Goal: Task Accomplishment & Management: Complete application form

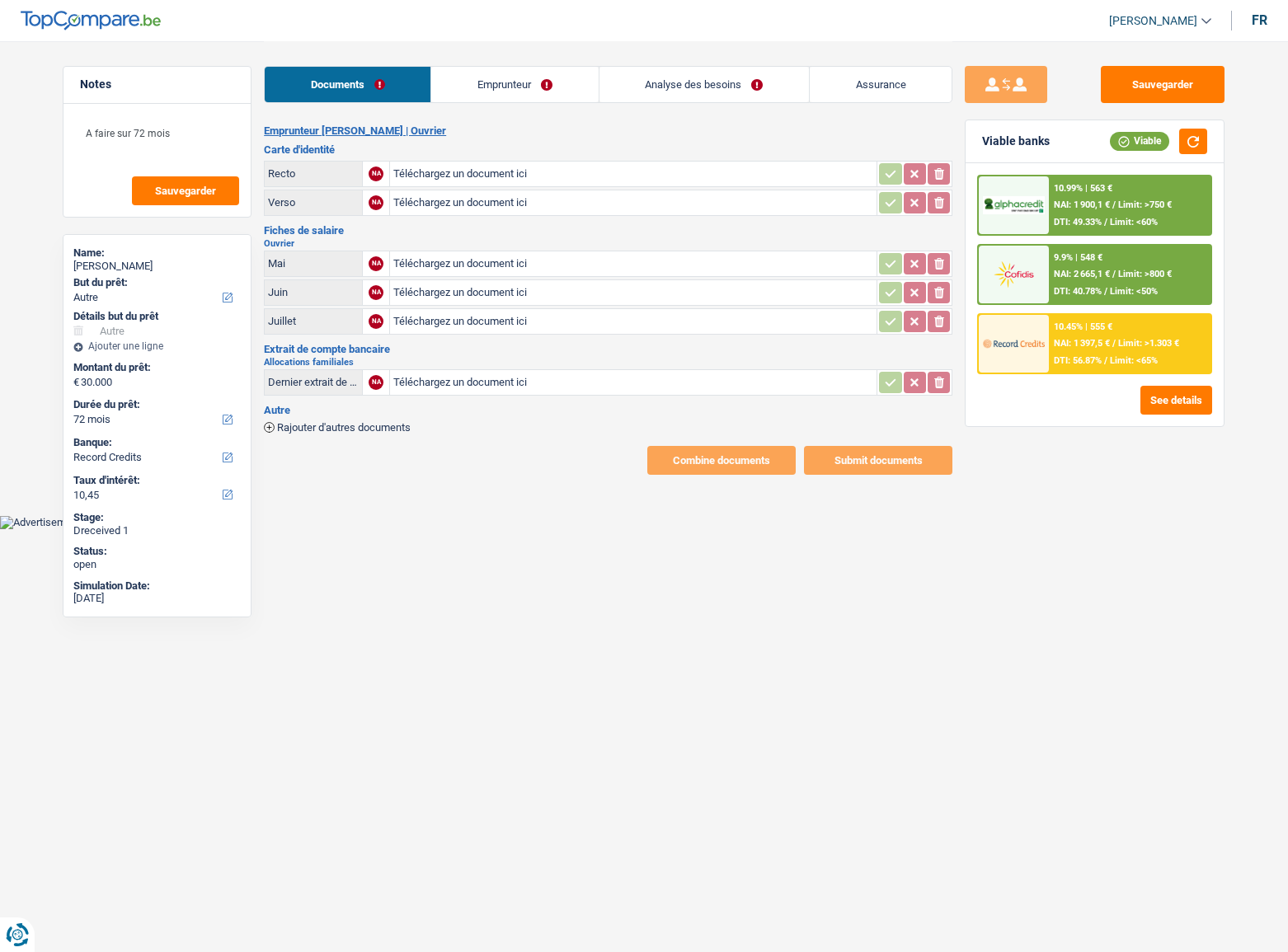
select select "other"
select select "72"
select select "record credits"
click at [503, 251] on input "Téléchargez un document ici" at bounding box center [633, 264] width 480 height 25
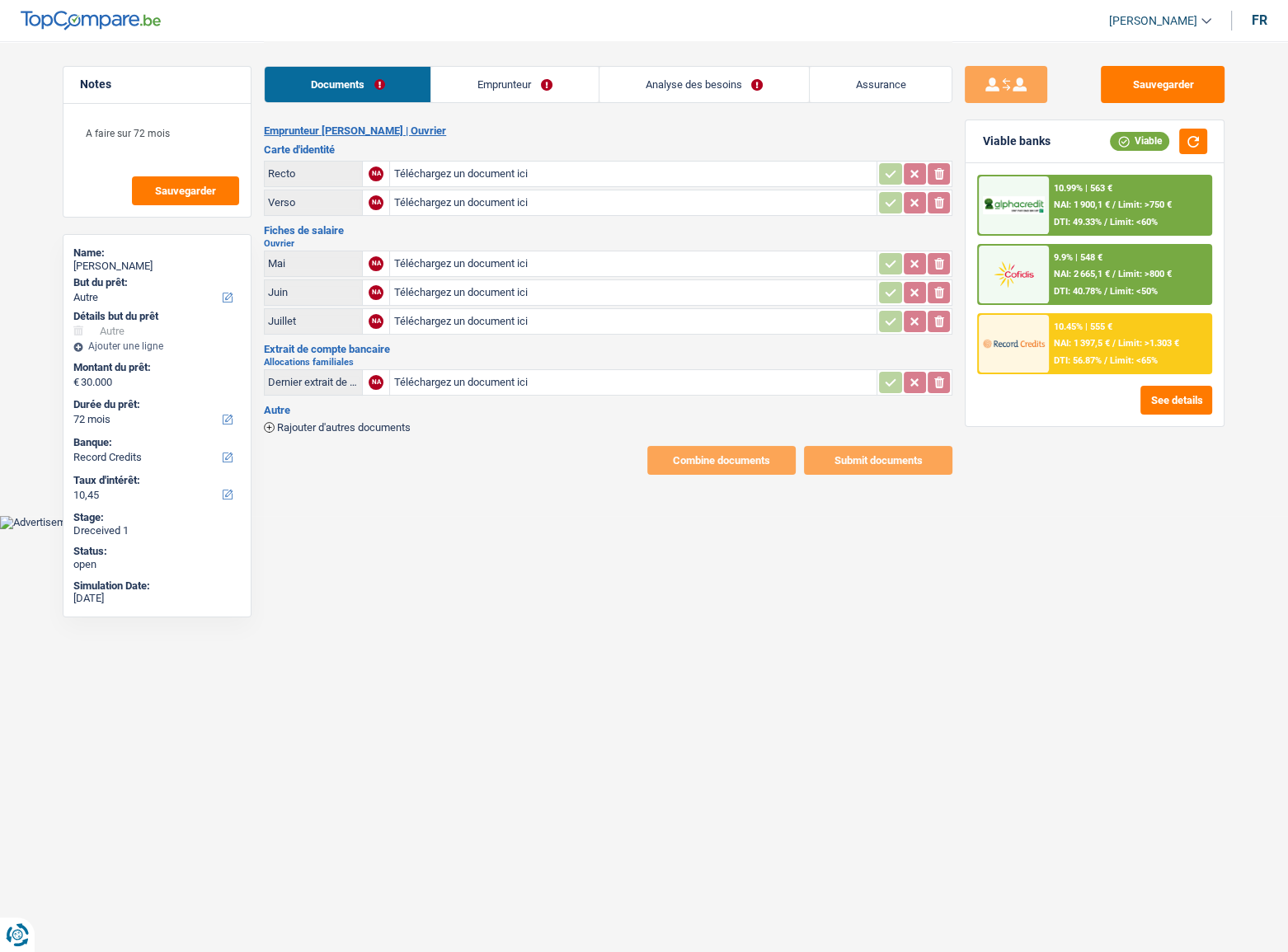
type input "C:\fakepath\mai.jpg"
click at [475, 292] on input "Téléchargez un document ici" at bounding box center [633, 293] width 480 height 25
type input "C:\fakepath\juin.jpg"
click at [448, 317] on input "Téléchargez un document ici" at bounding box center [633, 321] width 480 height 25
type input "C:\fakepath\juill.jpg"
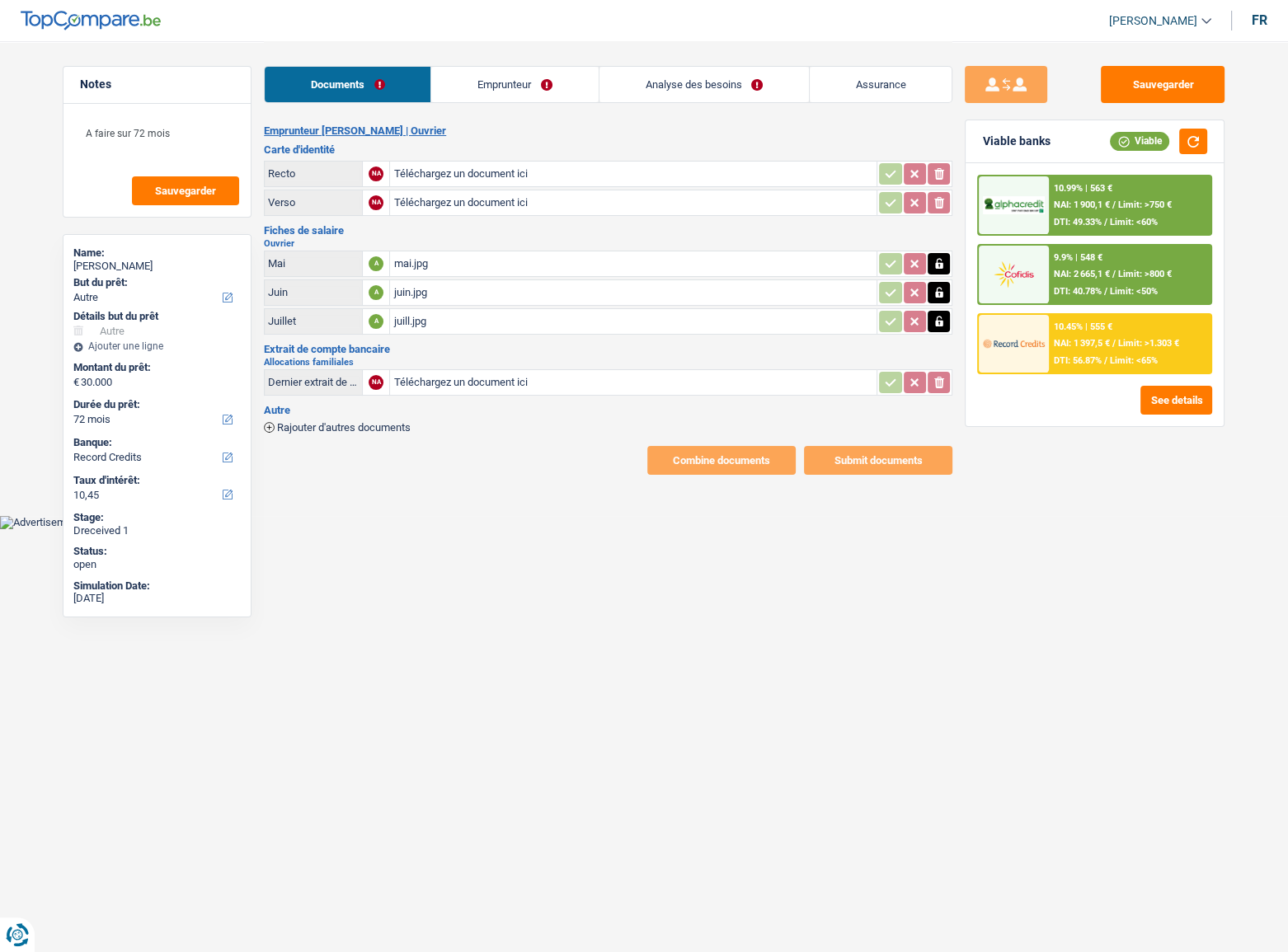
click at [420, 172] on input "Téléchargez un document ici" at bounding box center [633, 174] width 480 height 25
type input "C:\fakepath\ID.jpg"
click at [477, 80] on link "Emprunteur" at bounding box center [515, 84] width 167 height 35
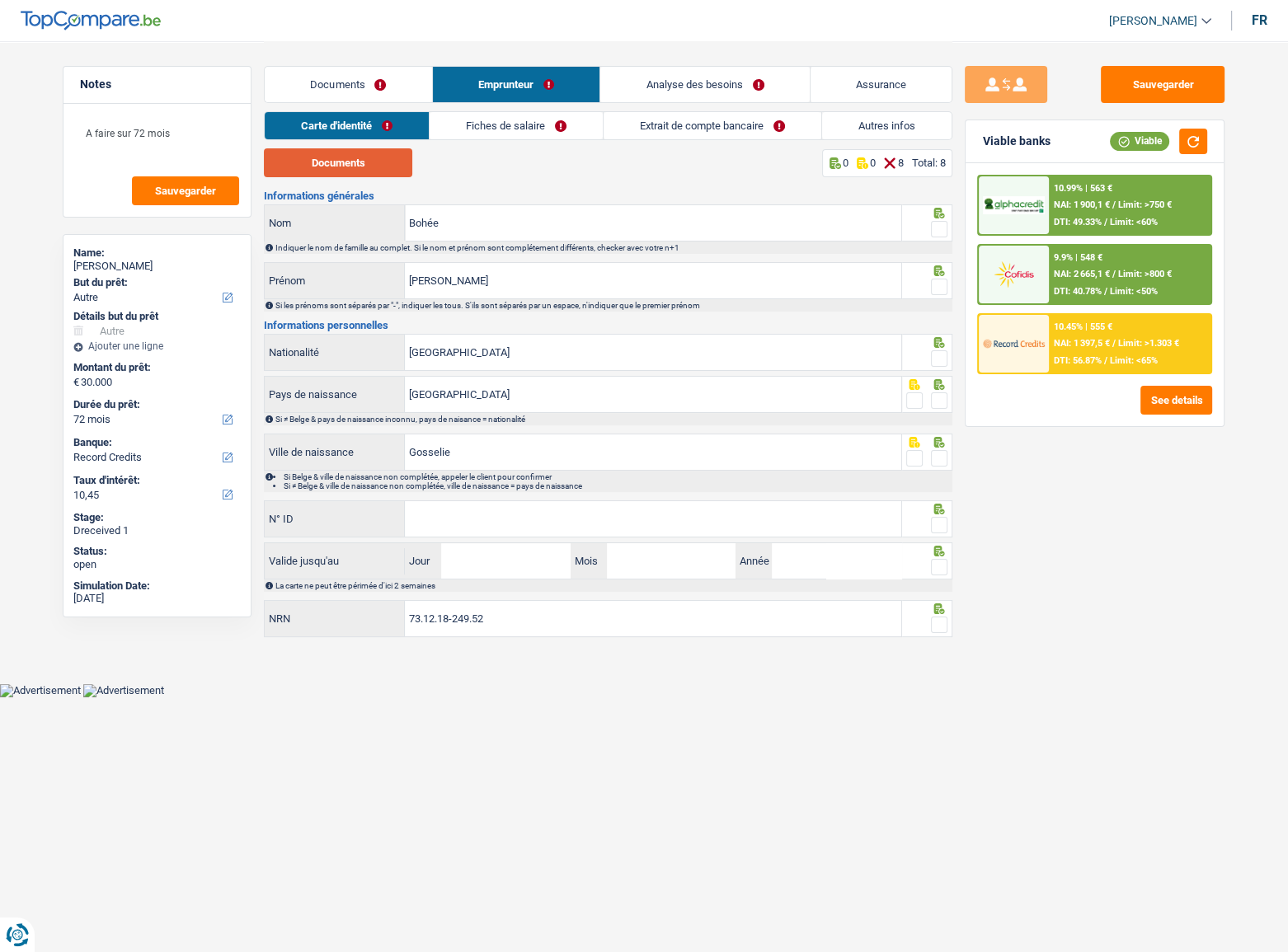
click at [375, 168] on button "Documents" at bounding box center [337, 162] width 148 height 29
click at [944, 235] on span at bounding box center [939, 229] width 17 height 17
click at [0, 0] on input "radio" at bounding box center [0, 0] width 0 height 0
click at [949, 271] on div at bounding box center [928, 280] width 51 height 37
click at [944, 279] on span at bounding box center [939, 287] width 17 height 17
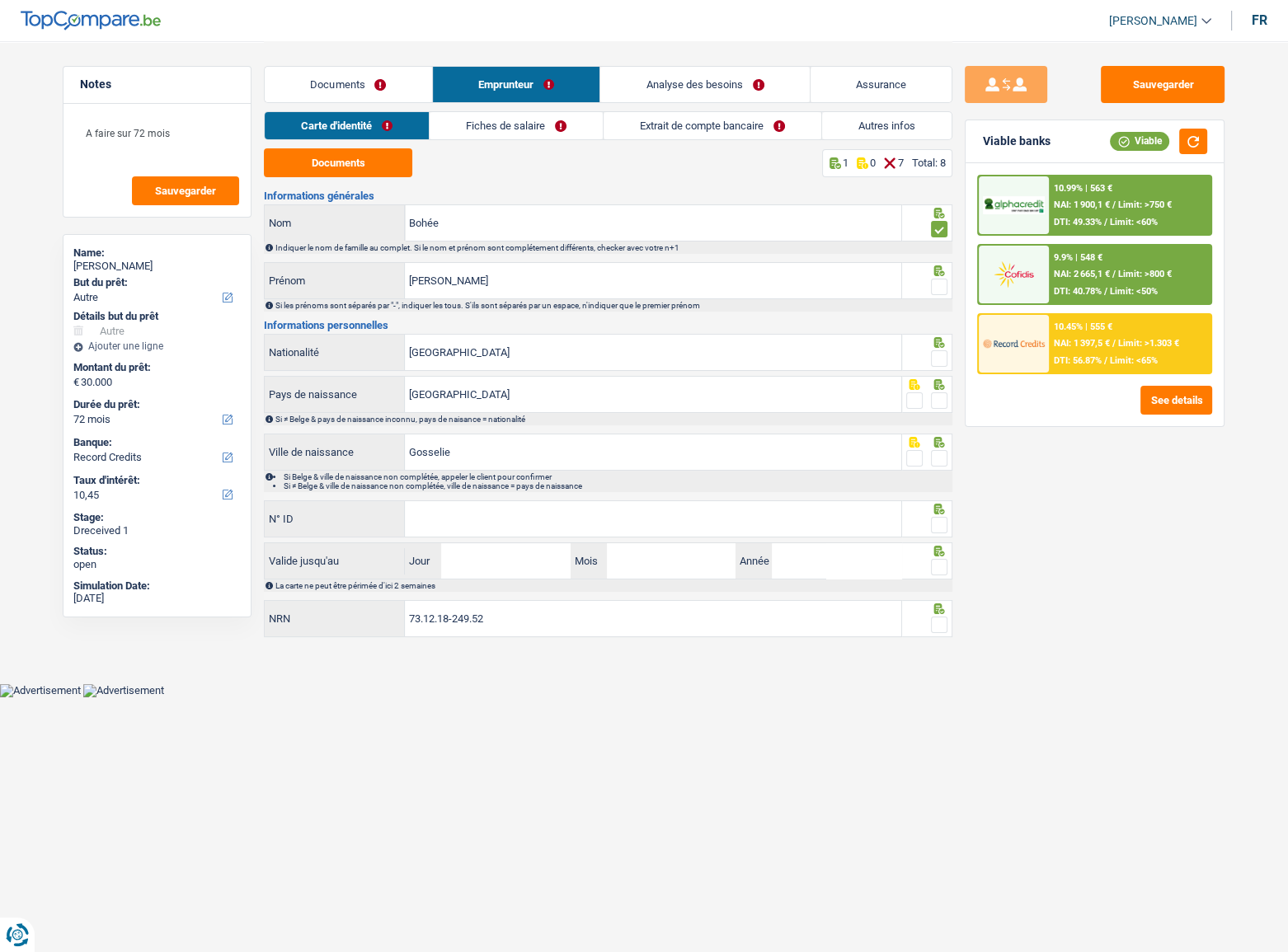
click at [0, 0] on input "radio" at bounding box center [0, 0] width 0 height 0
click at [941, 367] on div at bounding box center [939, 358] width 17 height 20
drag, startPoint x: 939, startPoint y: 359, endPoint x: 922, endPoint y: 412, distance: 55.7
click at [939, 358] on span at bounding box center [939, 358] width 17 height 17
click at [0, 0] on input "radio" at bounding box center [0, 0] width 0 height 0
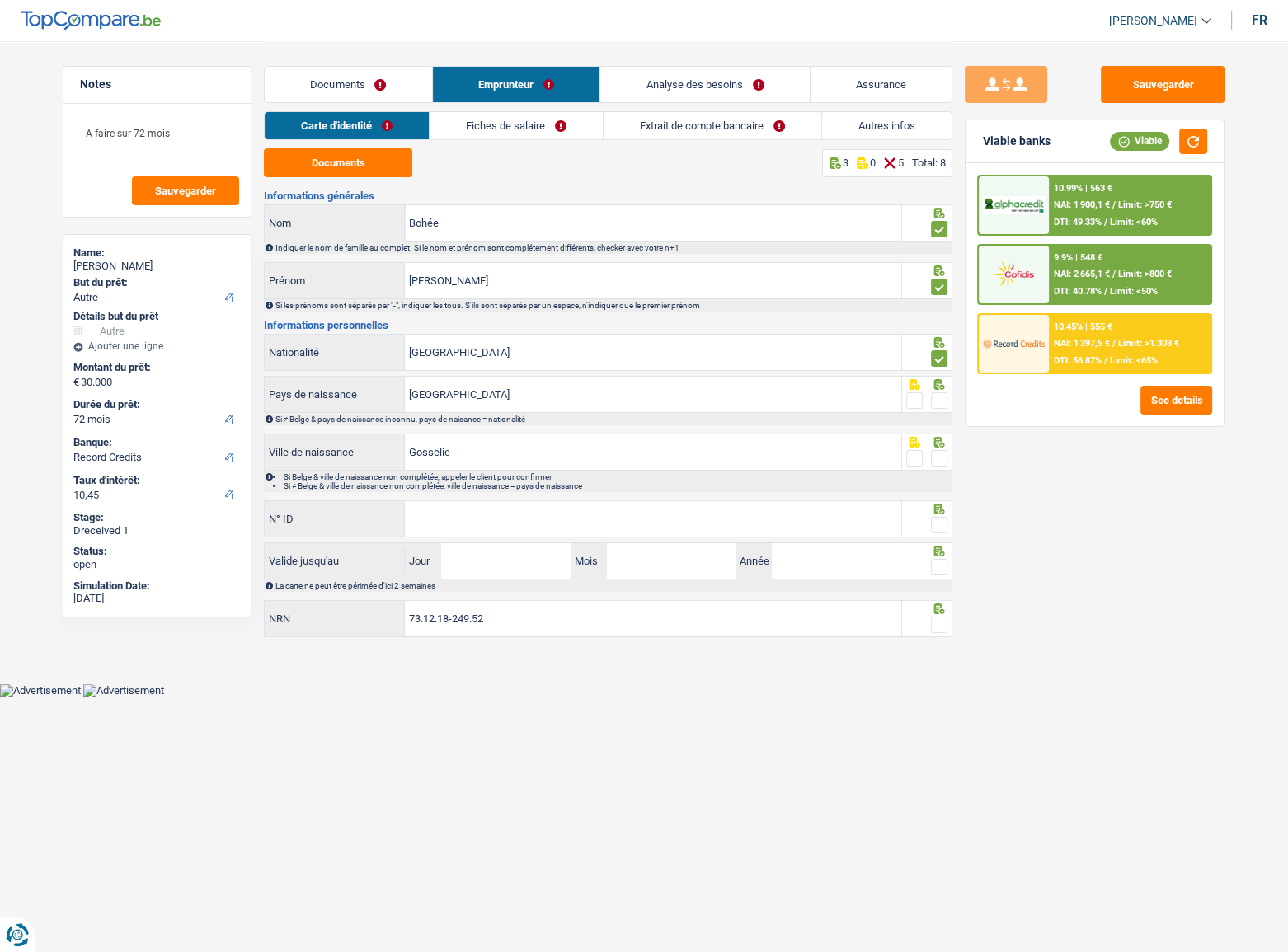
click at [947, 404] on span at bounding box center [939, 400] width 17 height 17
click at [0, 0] on input "radio" at bounding box center [0, 0] width 0 height 0
click at [940, 453] on span at bounding box center [939, 458] width 17 height 17
click at [0, 0] on input "radio" at bounding box center [0, 0] width 0 height 0
click at [528, 509] on input "N° ID" at bounding box center [652, 519] width 496 height 35
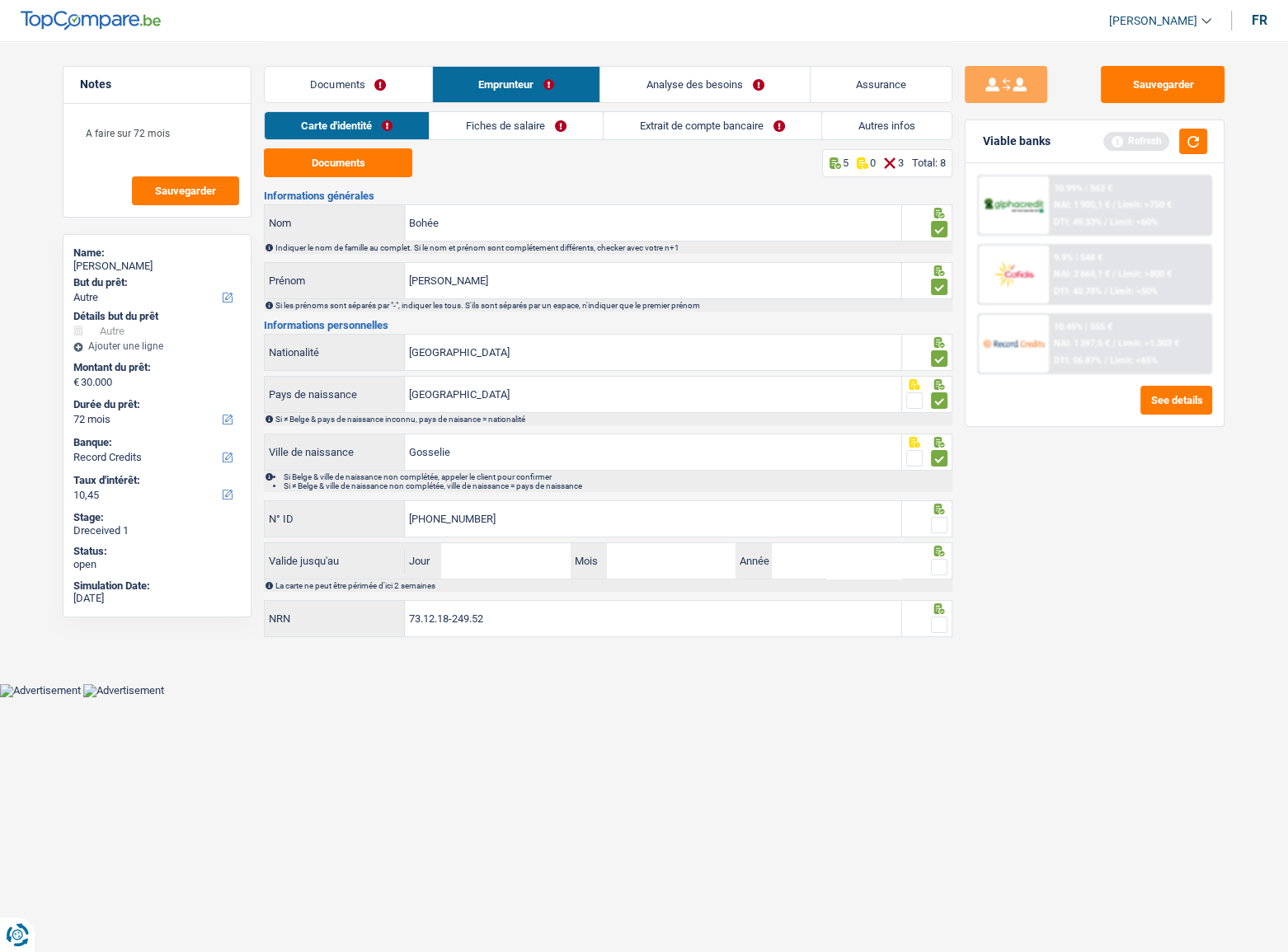
type input "595-1997279-67"
click at [938, 522] on span at bounding box center [939, 525] width 17 height 17
click at [0, 0] on input "radio" at bounding box center [0, 0] width 0 height 0
click at [946, 581] on div "La carte ne peut être périmée d'ici 2 semaines" at bounding box center [612, 586] width 676 height 9
click at [939, 569] on span at bounding box center [939, 567] width 17 height 17
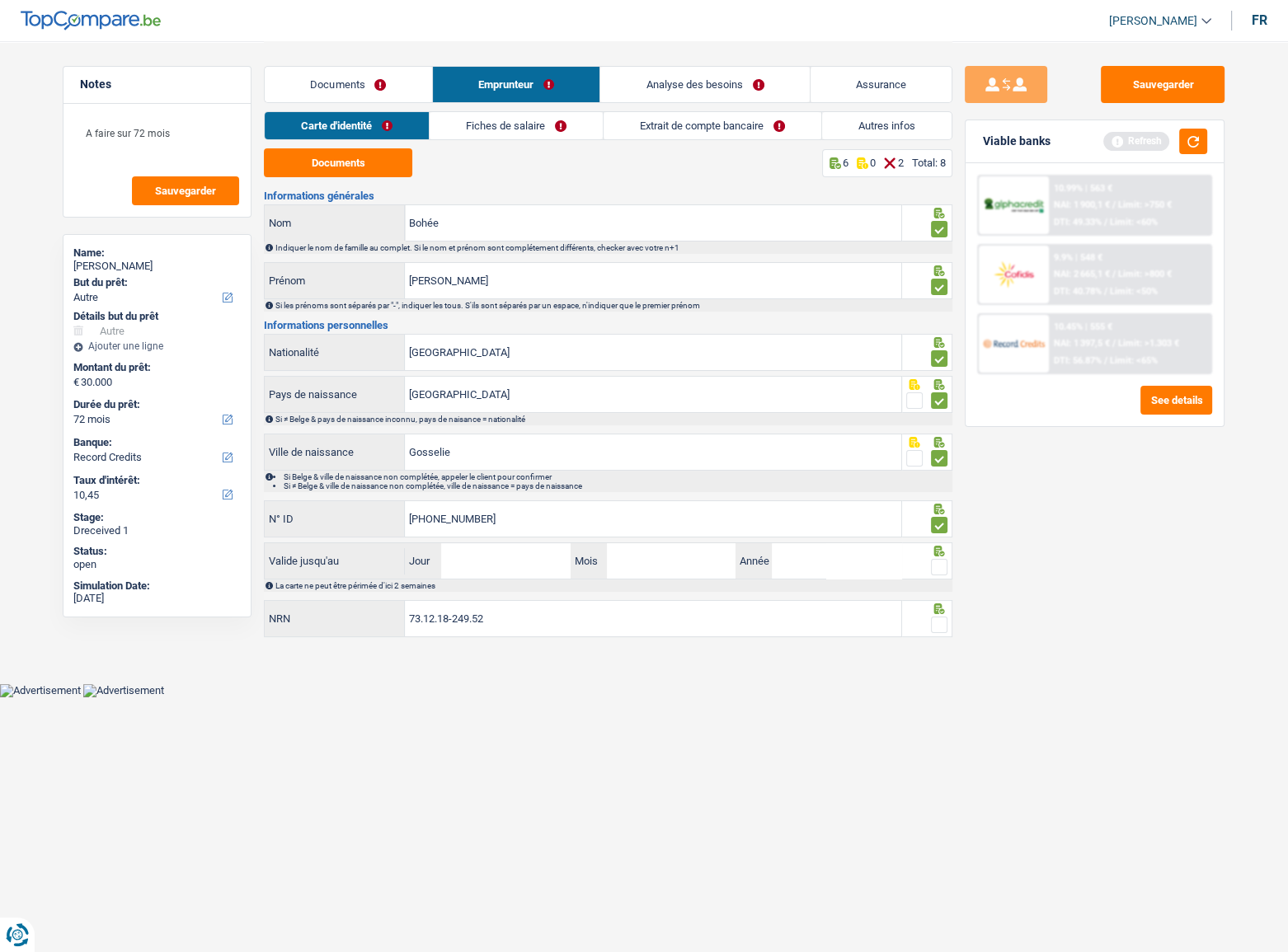
click at [0, 0] on input "radio" at bounding box center [0, 0] width 0 height 0
click at [486, 570] on input "Jour" at bounding box center [505, 561] width 129 height 35
type input "07"
type input "02"
type input "2034"
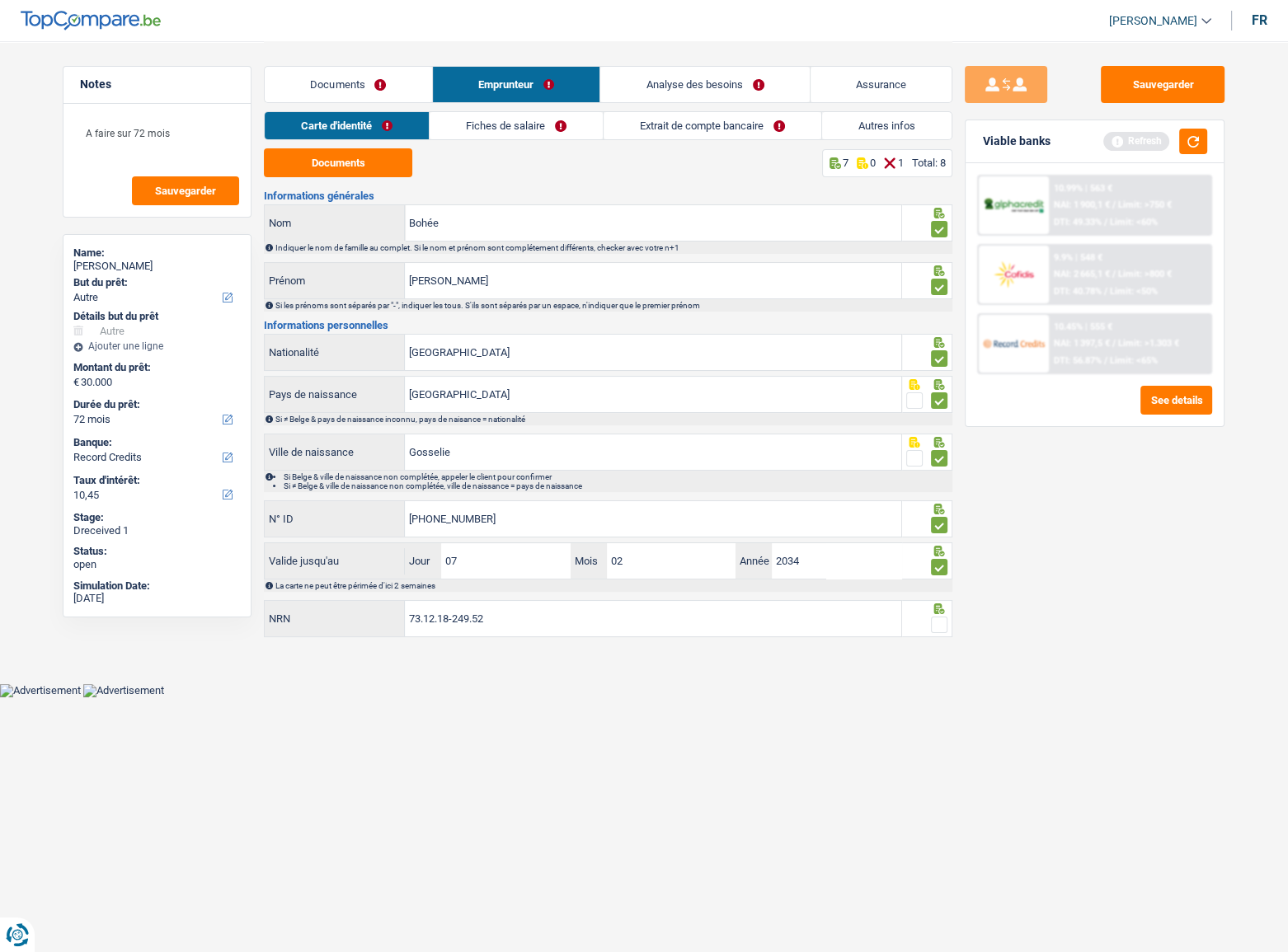
drag, startPoint x: 1163, startPoint y: 104, endPoint x: 525, endPoint y: 165, distance: 640.9
click at [1162, 104] on div "Sauvegarder Viable banks Refresh 10.99% | 563 € NAI: 1 900,1 € / Limit: >750 € …" at bounding box center [1094, 495] width 285 height 860
click at [531, 132] on link "Fiches de salaire" at bounding box center [516, 125] width 173 height 28
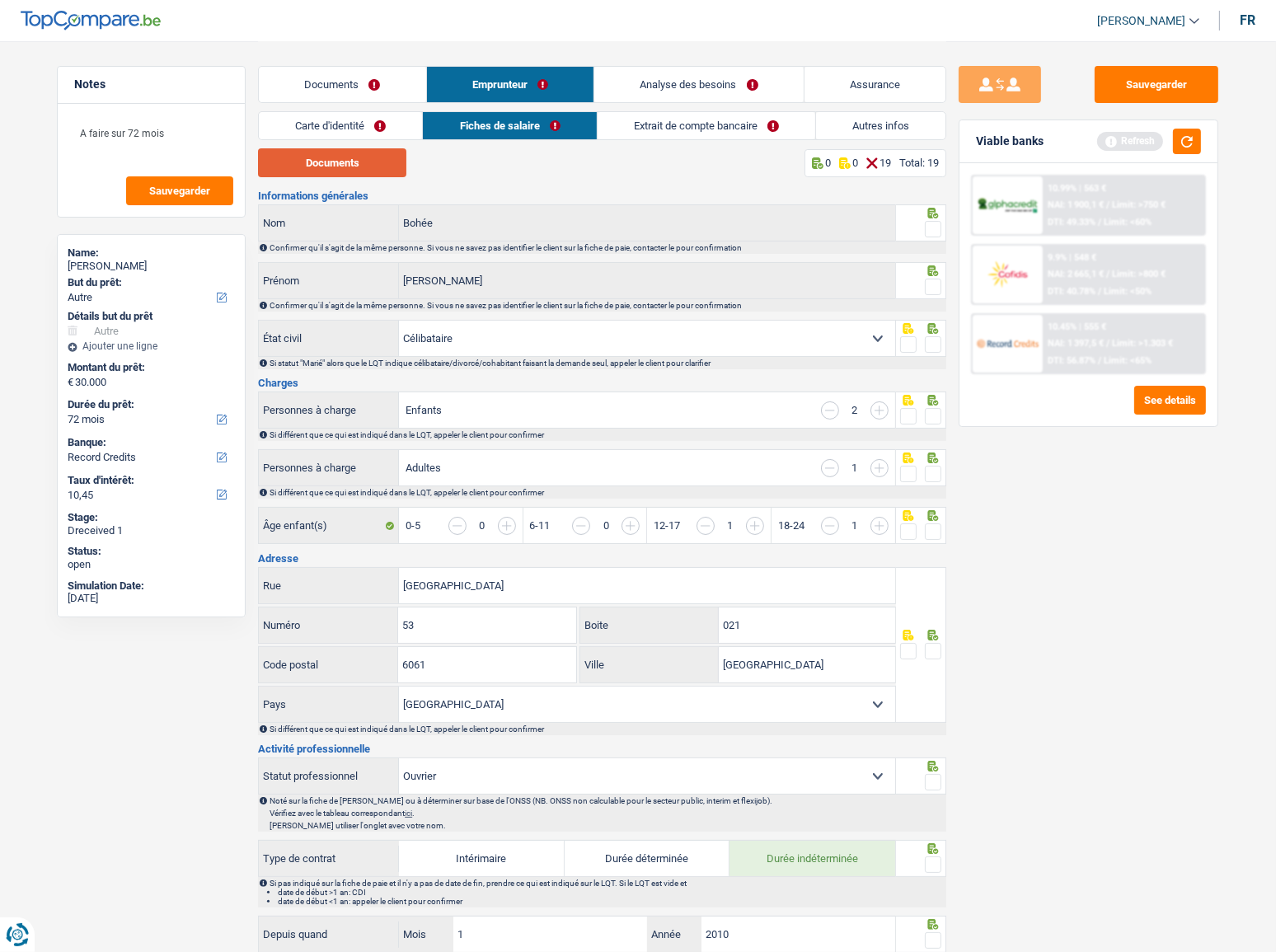
click at [358, 163] on button "Documents" at bounding box center [332, 162] width 148 height 29
click at [933, 231] on span at bounding box center [933, 229] width 17 height 17
click at [0, 0] on input "radio" at bounding box center [0, 0] width 0 height 0
click at [933, 274] on icon at bounding box center [933, 271] width 17 height 11
click at [934, 285] on span at bounding box center [933, 287] width 17 height 17
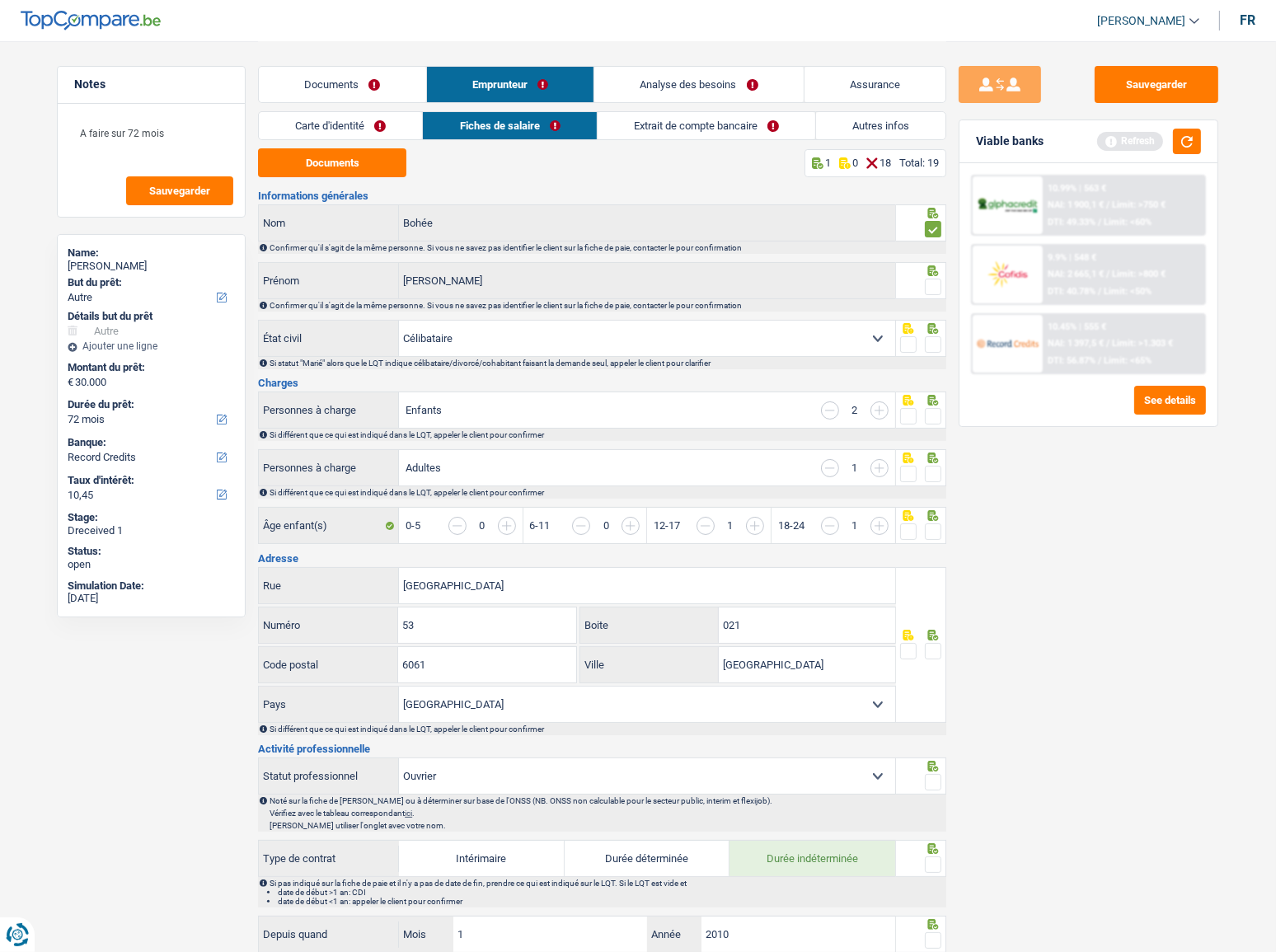
click at [0, 0] on input "radio" at bounding box center [0, 0] width 0 height 0
click at [933, 343] on span at bounding box center [933, 344] width 17 height 17
click at [0, 0] on input "radio" at bounding box center [0, 0] width 0 height 0
click at [939, 414] on span at bounding box center [933, 416] width 17 height 17
click at [0, 0] on input "radio" at bounding box center [0, 0] width 0 height 0
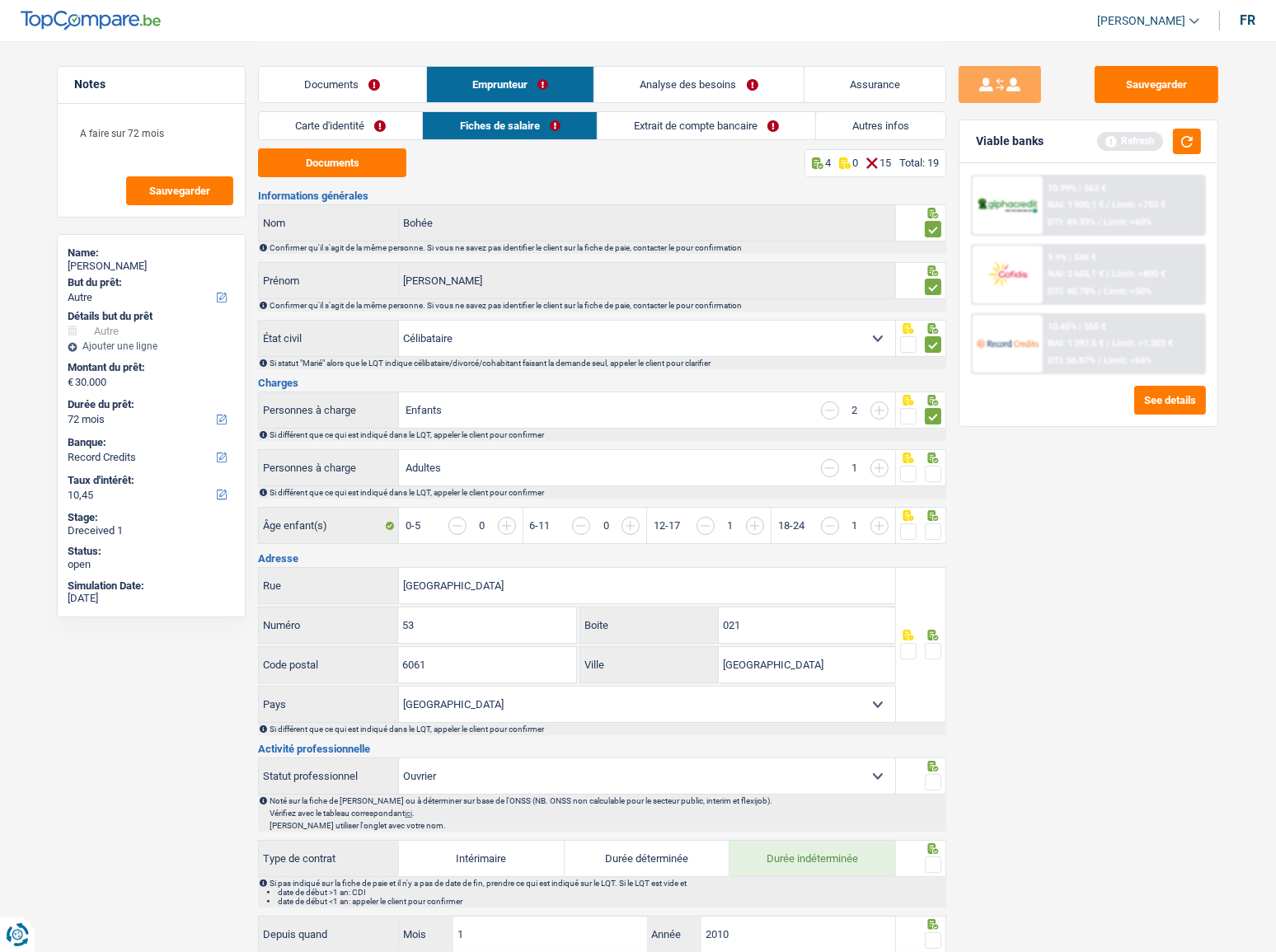
drag, startPoint x: 934, startPoint y: 476, endPoint x: 913, endPoint y: 403, distance: 76.0
click at [934, 476] on span at bounding box center [933, 474] width 17 height 17
click at [0, 0] on input "radio" at bounding box center [0, 0] width 0 height 0
click at [839, 467] on input "button" at bounding box center [830, 468] width 18 height 18
click at [924, 527] on input "button" at bounding box center [1188, 535] width 636 height 35
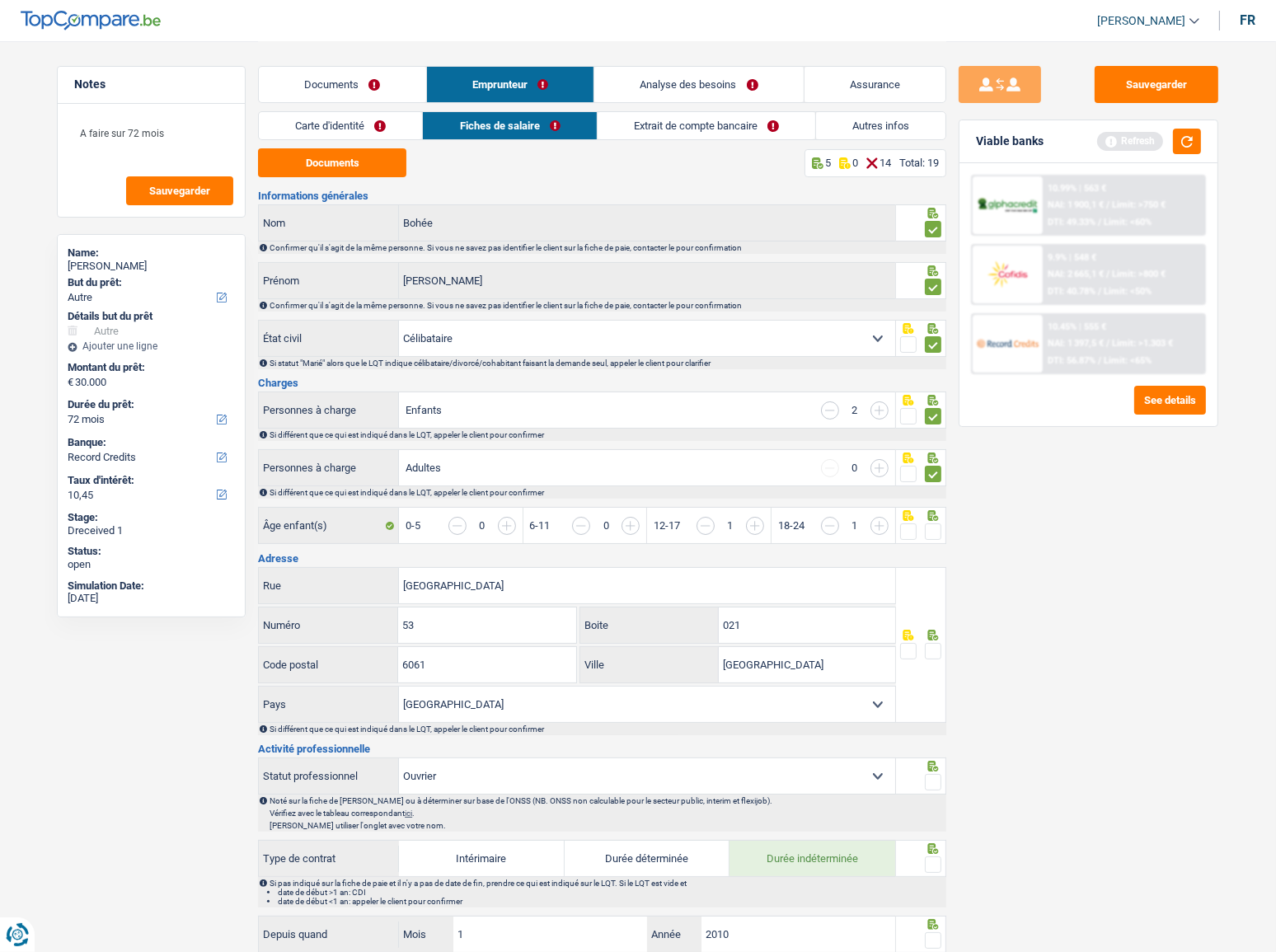
click at [929, 529] on span at bounding box center [933, 531] width 17 height 17
click at [0, 0] on input "radio" at bounding box center [0, 0] width 0 height 0
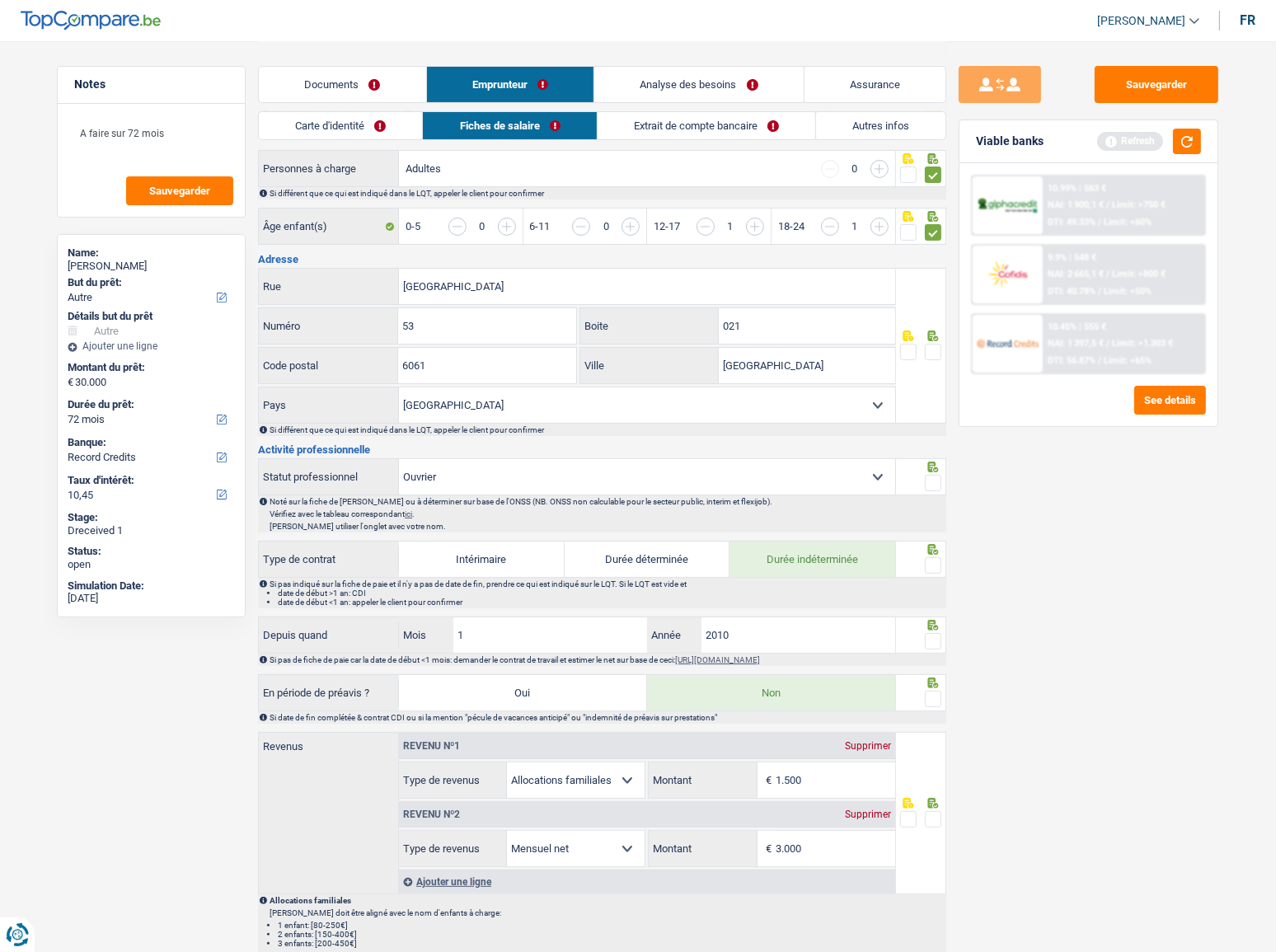
click at [938, 343] on span at bounding box center [933, 351] width 17 height 17
click at [0, 0] on input "radio" at bounding box center [0, 0] width 0 height 0
drag, startPoint x: 792, startPoint y: 361, endPoint x: 534, endPoint y: 361, distance: 258.0
click at [534, 361] on div "6061 Code postal Charleroi Ville" at bounding box center [577, 366] width 638 height 40
paste input "MONTIGNIES"
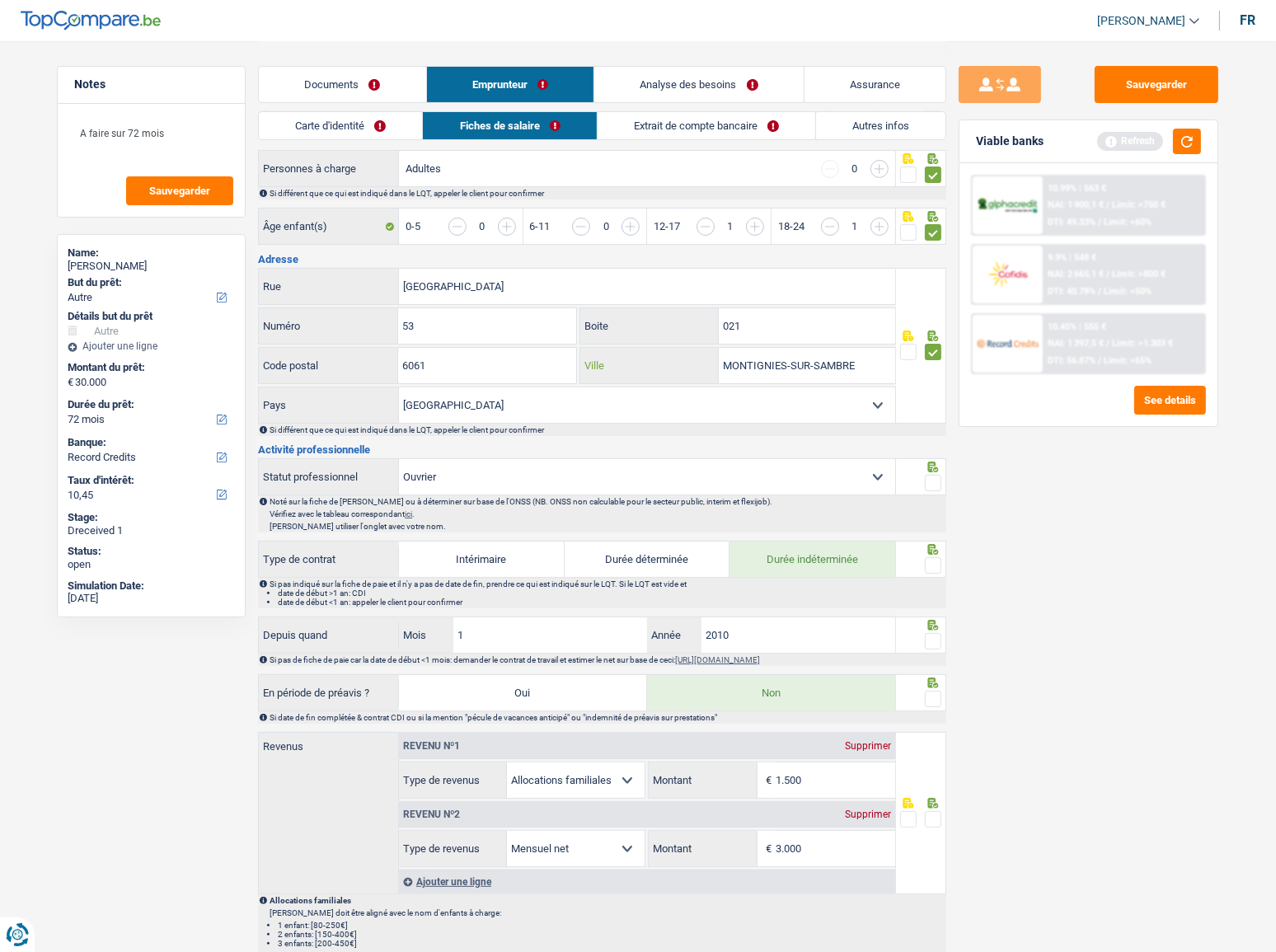
type input "MONTIGNIES-SUR-SAMBRE"
click at [930, 482] on span at bounding box center [933, 483] width 17 height 17
click at [0, 0] on input "radio" at bounding box center [0, 0] width 0 height 0
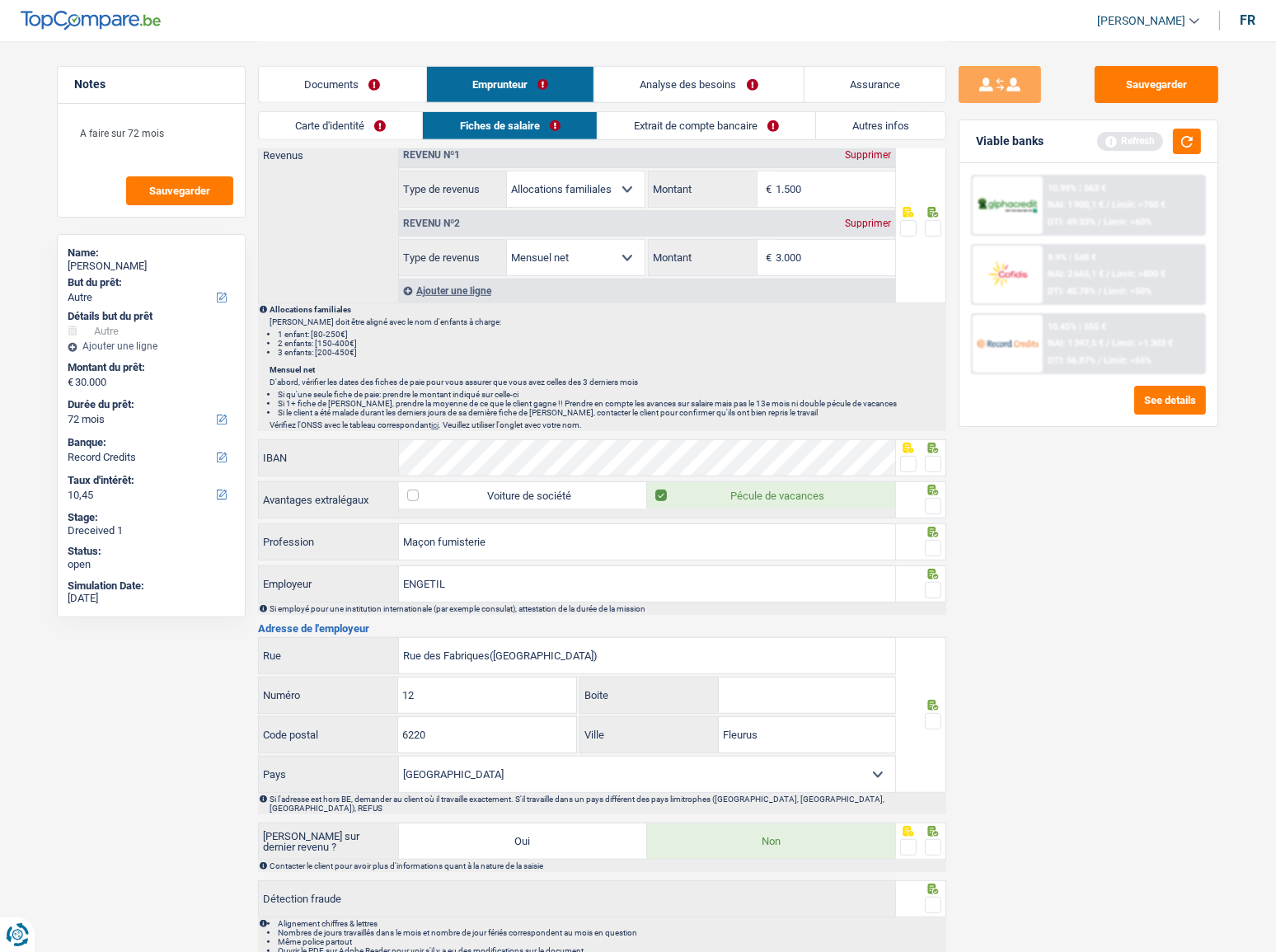
scroll to position [954, 0]
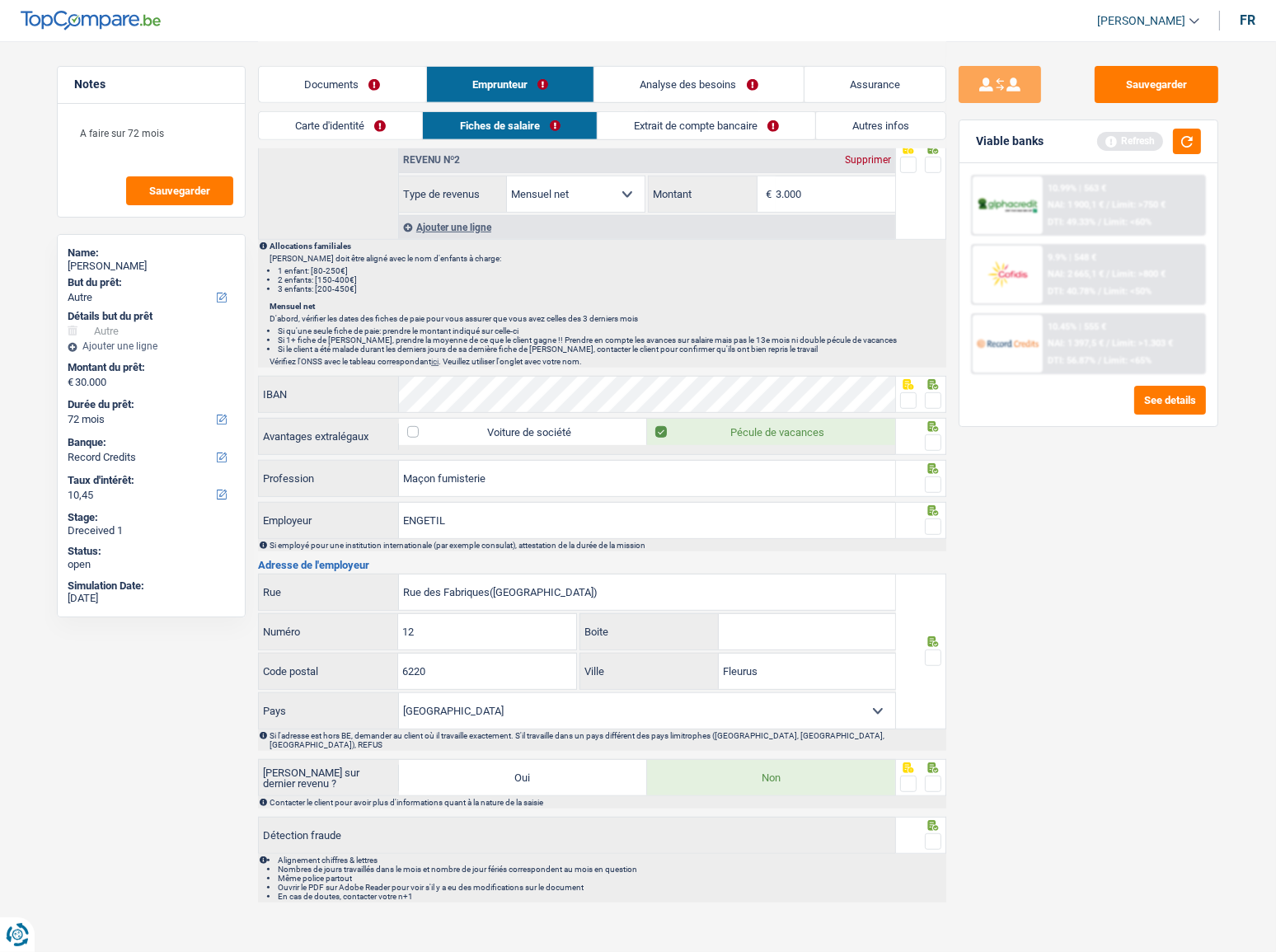
click at [941, 438] on span at bounding box center [933, 443] width 17 height 17
click at [0, 0] on input "radio" at bounding box center [0, 0] width 0 height 0
click at [933, 398] on span at bounding box center [933, 400] width 17 height 17
click at [0, 0] on input "radio" at bounding box center [0, 0] width 0 height 0
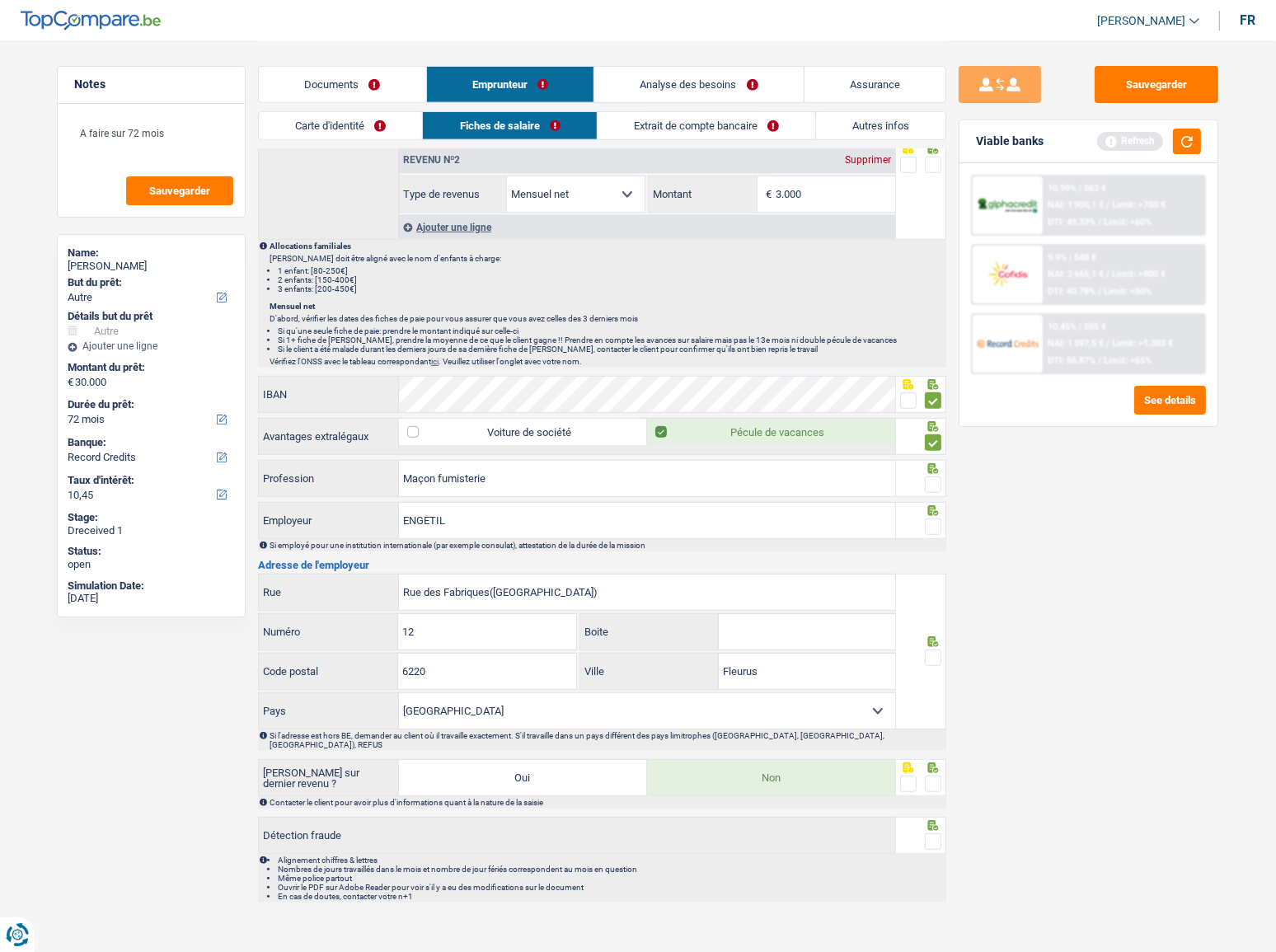
click at [933, 481] on span at bounding box center [933, 484] width 17 height 17
click at [0, 0] on input "radio" at bounding box center [0, 0] width 0 height 0
click at [934, 523] on span at bounding box center [933, 526] width 17 height 17
click at [0, 0] on input "radio" at bounding box center [0, 0] width 0 height 0
drag, startPoint x: 500, startPoint y: 483, endPoint x: 209, endPoint y: 478, distance: 291.0
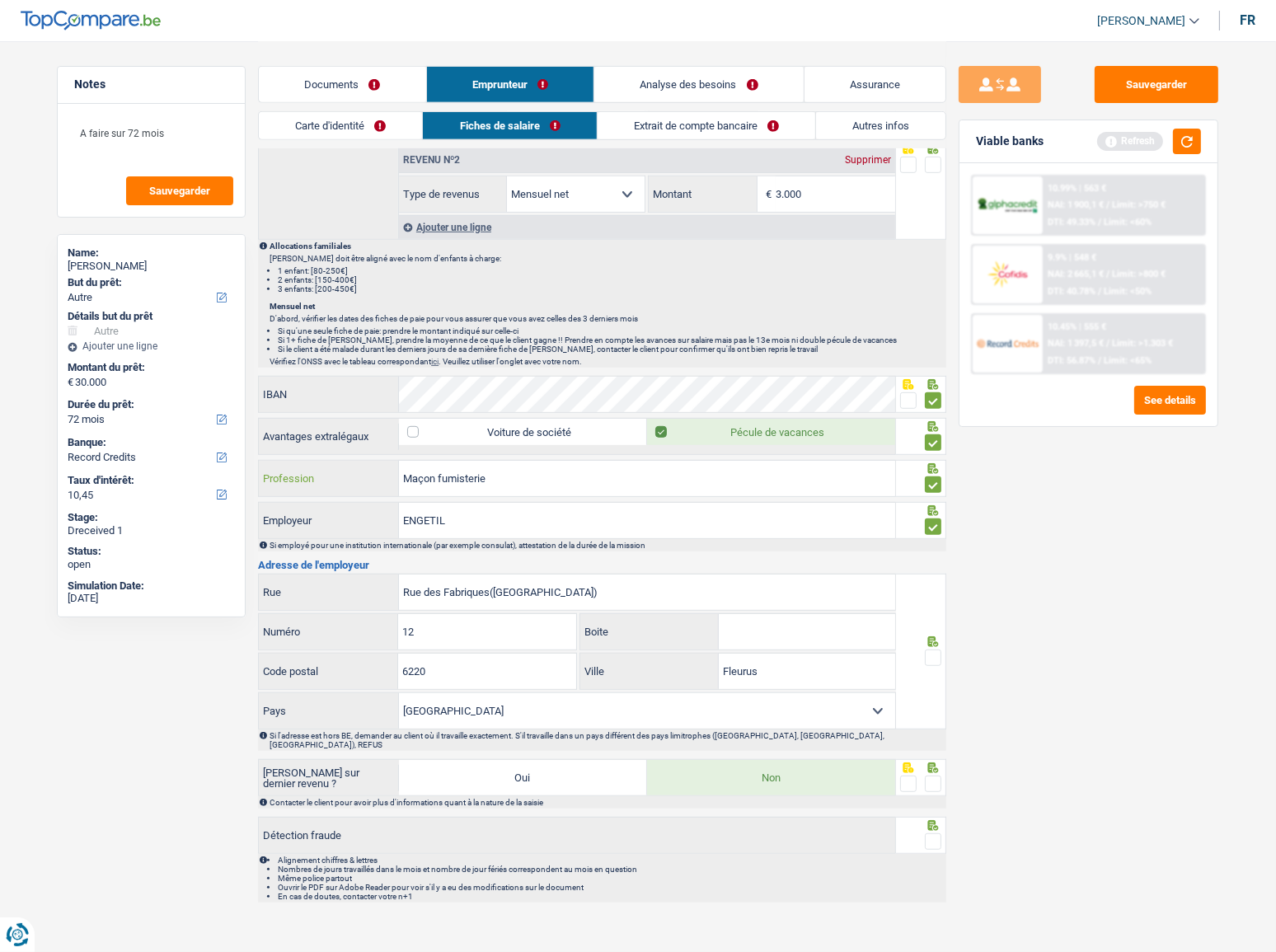
type input "chef d'équipe"
drag, startPoint x: 490, startPoint y: 591, endPoint x: 560, endPoint y: 594, distance: 70.1
click at [560, 594] on input "Rue des Fabriques(FL)" at bounding box center [647, 593] width 496 height 35
type input "Rue des Fabriques"
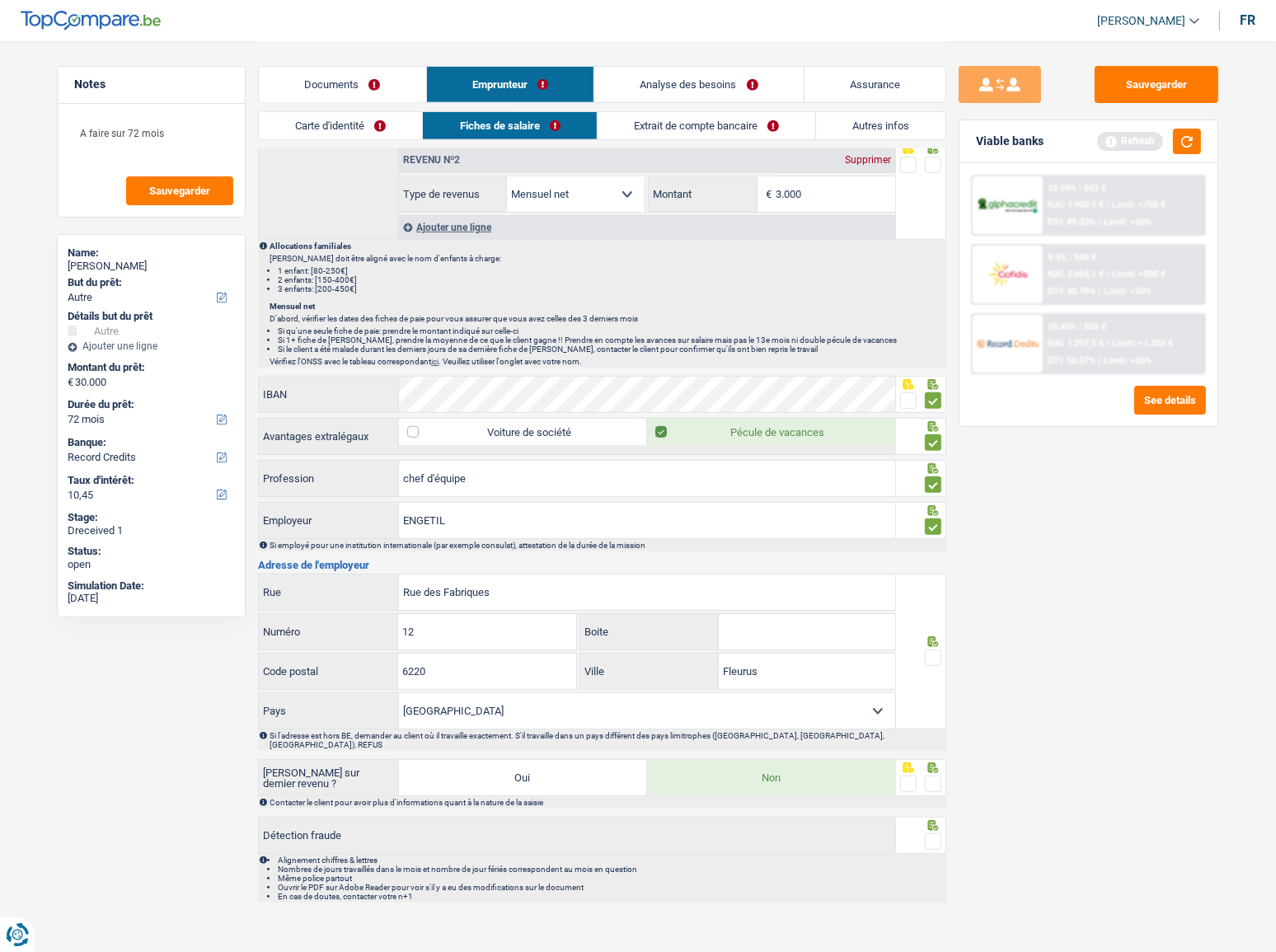
click at [933, 652] on span at bounding box center [933, 657] width 17 height 17
click at [0, 0] on input "radio" at bounding box center [0, 0] width 0 height 0
drag, startPoint x: 932, startPoint y: 759, endPoint x: 932, endPoint y: 774, distance: 15.0
click at [932, 764] on div at bounding box center [922, 778] width 51 height 37
click at [932, 775] on span at bounding box center [933, 783] width 17 height 17
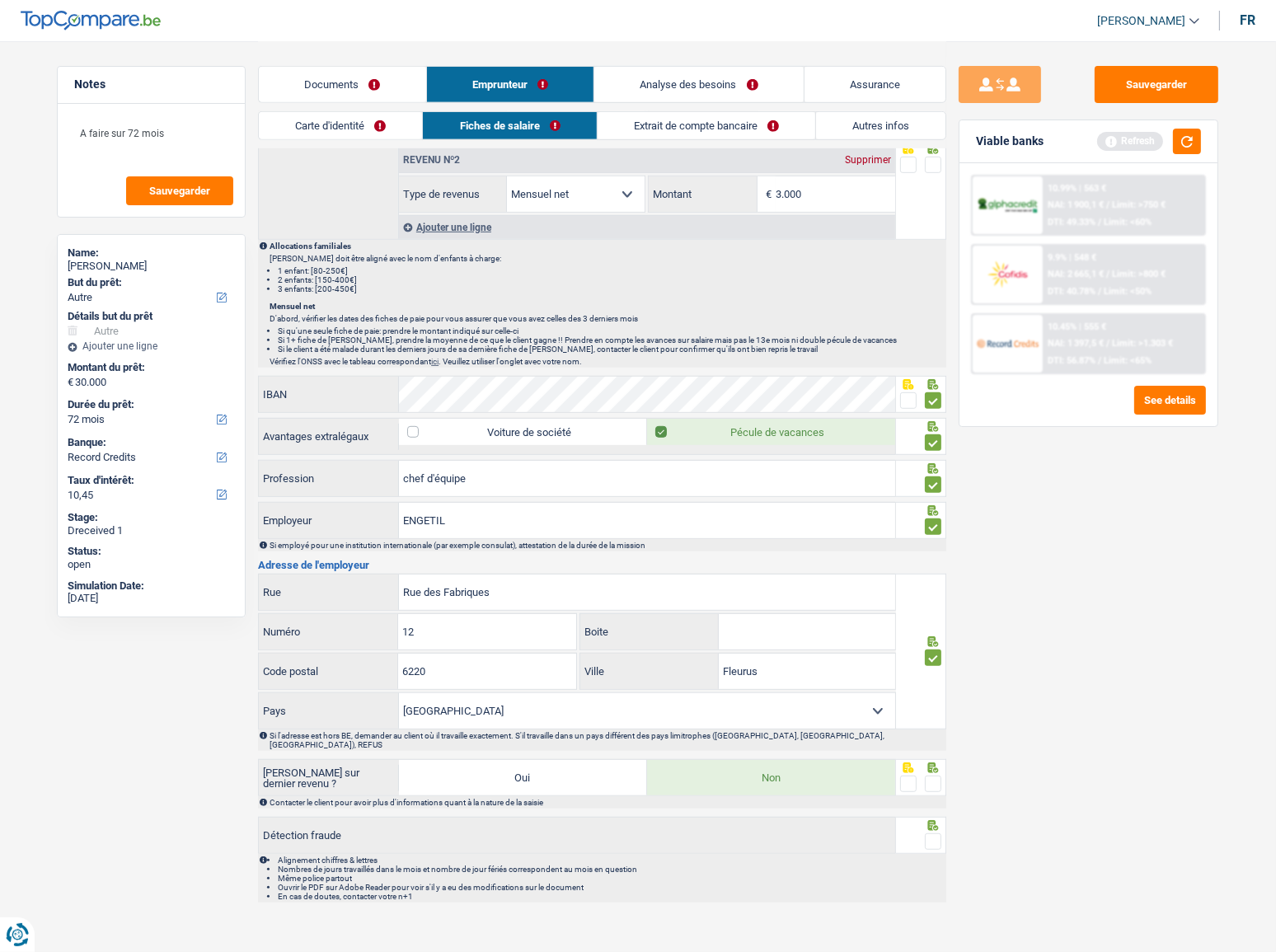
click at [0, 0] on input "radio" at bounding box center [0, 0] width 0 height 0
click at [932, 833] on span at bounding box center [933, 841] width 17 height 17
click at [0, 0] on input "radio" at bounding box center [0, 0] width 0 height 0
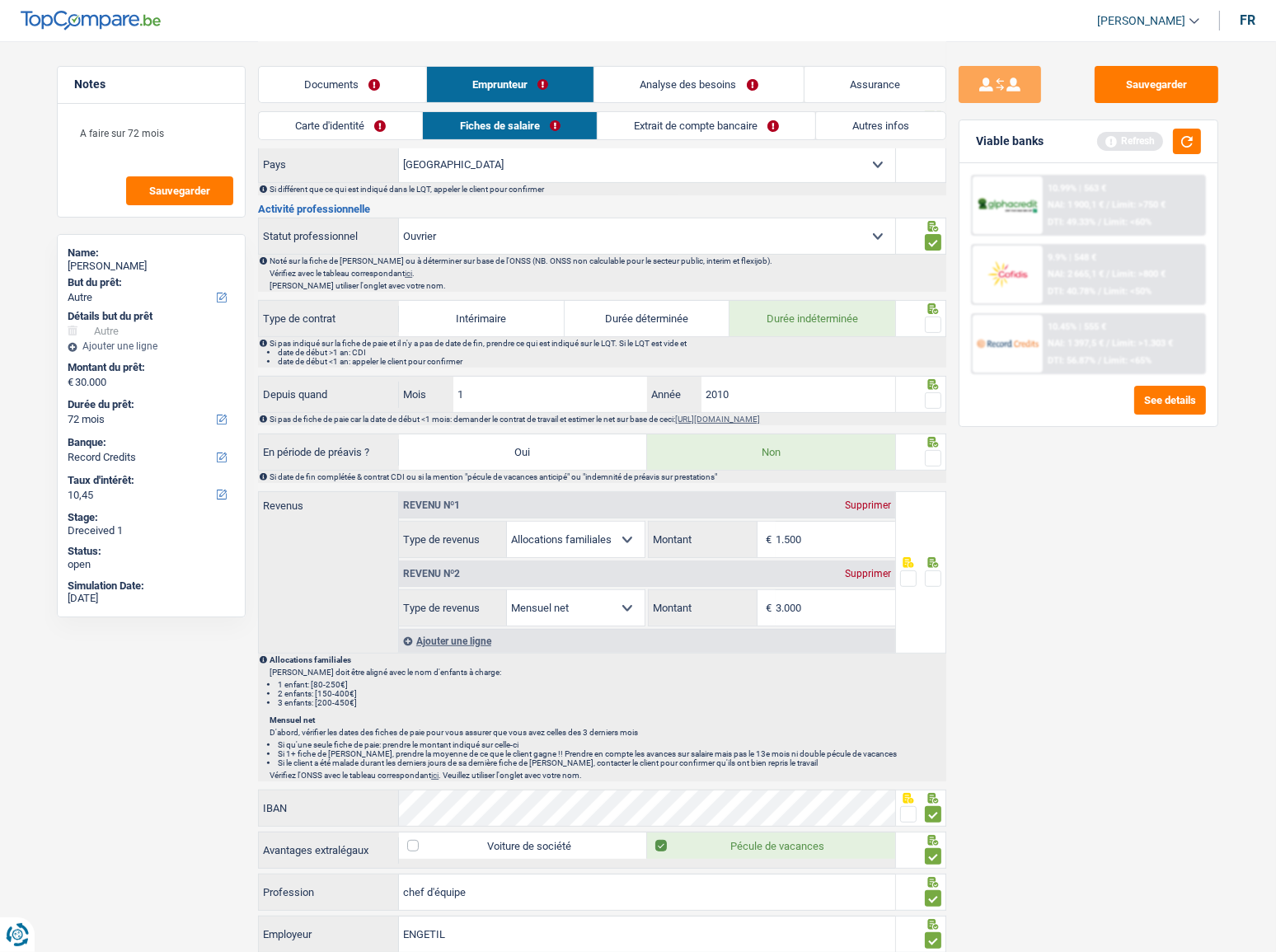
scroll to position [504, 0]
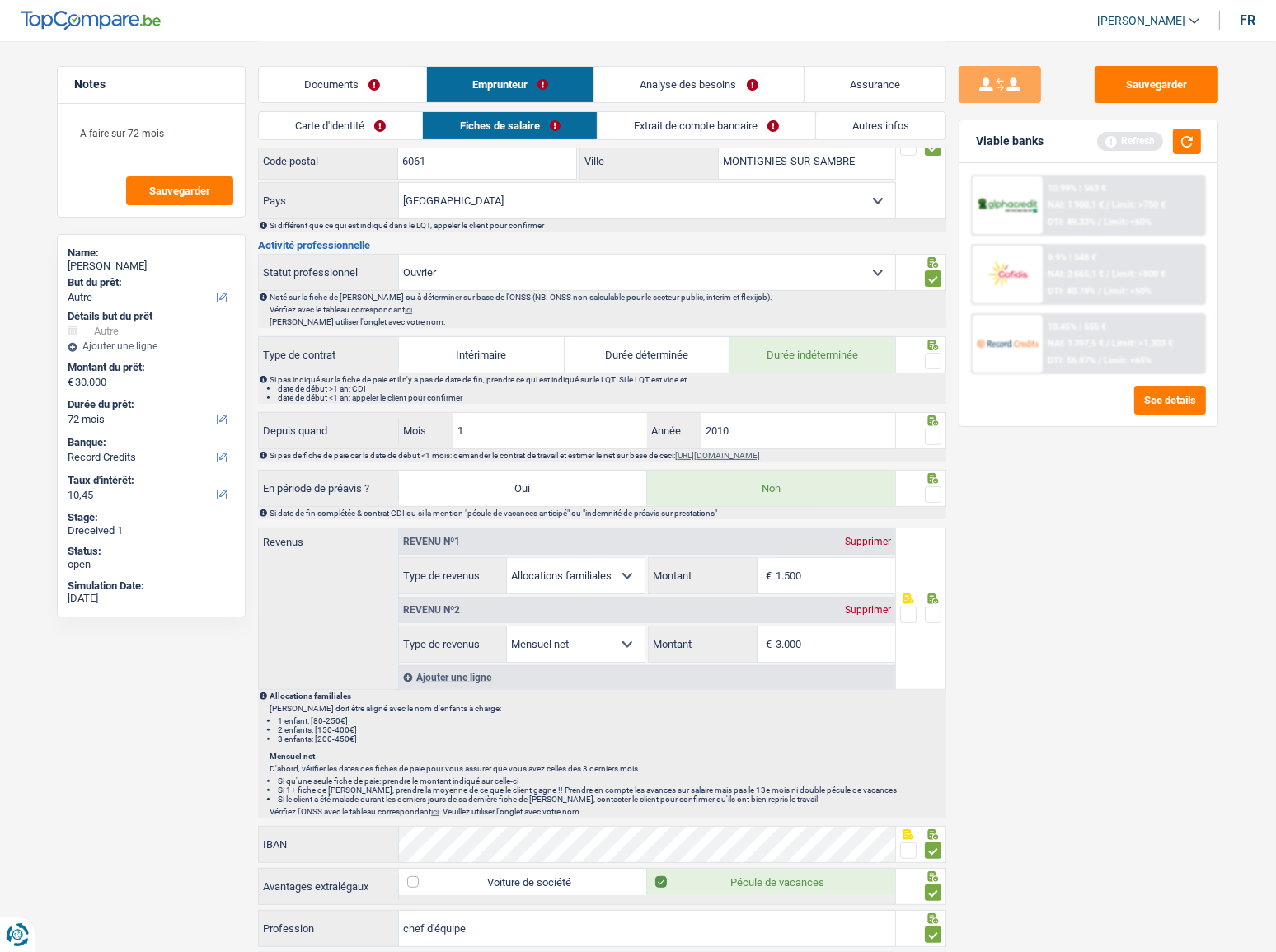
click at [934, 358] on span at bounding box center [933, 361] width 17 height 17
click at [0, 0] on input "radio" at bounding box center [0, 0] width 0 height 0
drag, startPoint x: 816, startPoint y: 641, endPoint x: 597, endPoint y: 633, distance: 219.1
click at [597, 633] on div "Allocation d'handicap Allocations chômage Allocations familiales Chèques repas …" at bounding box center [647, 644] width 496 height 37
type input "2.694"
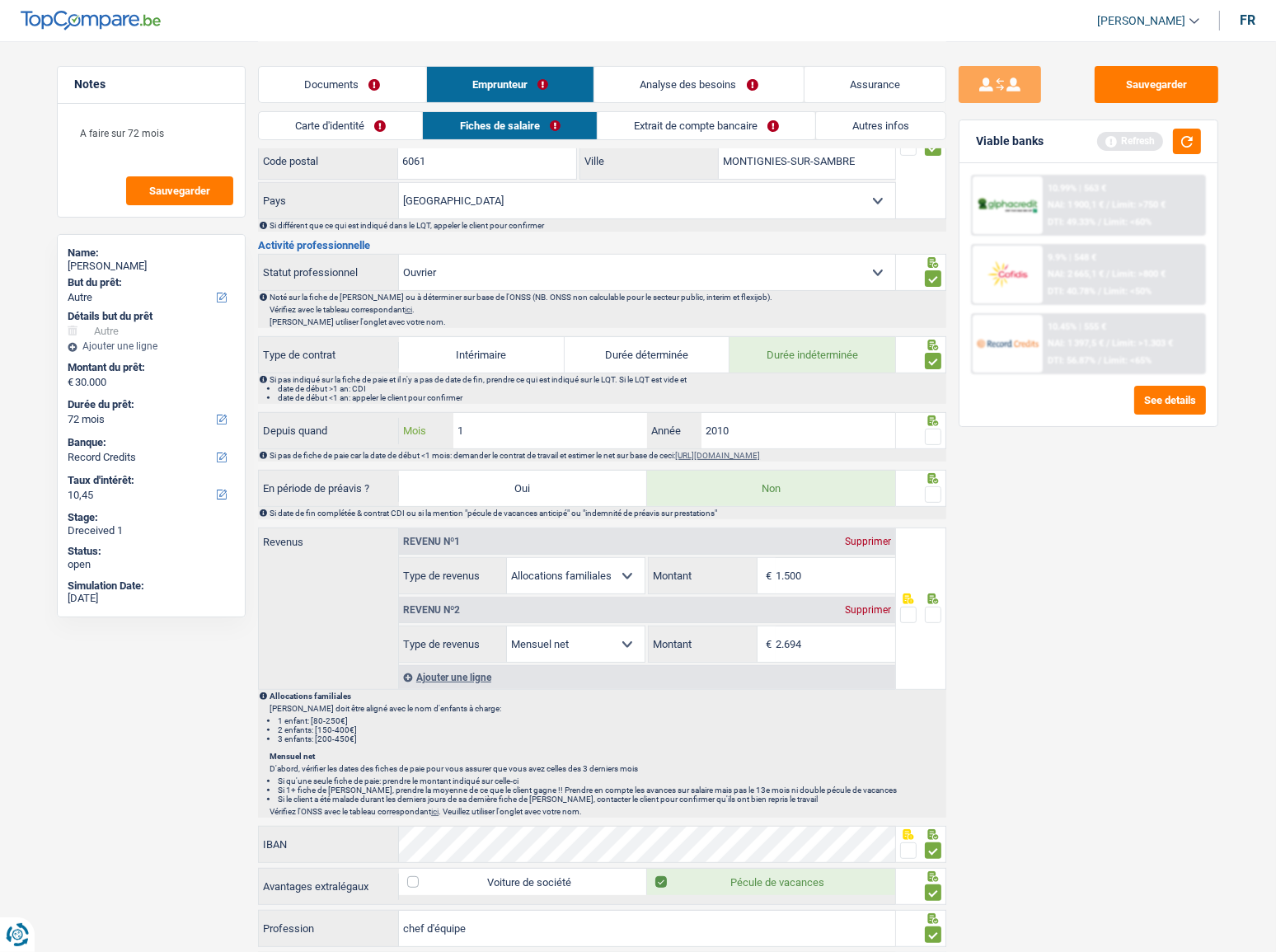
drag, startPoint x: 474, startPoint y: 422, endPoint x: 365, endPoint y: 423, distance: 109.0
click at [365, 423] on div "Depuis quand 1 Mois / 2010 Année" at bounding box center [577, 431] width 636 height 35
type input "8"
click at [937, 433] on div at bounding box center [922, 431] width 51 height 37
click at [935, 434] on span at bounding box center [933, 437] width 17 height 17
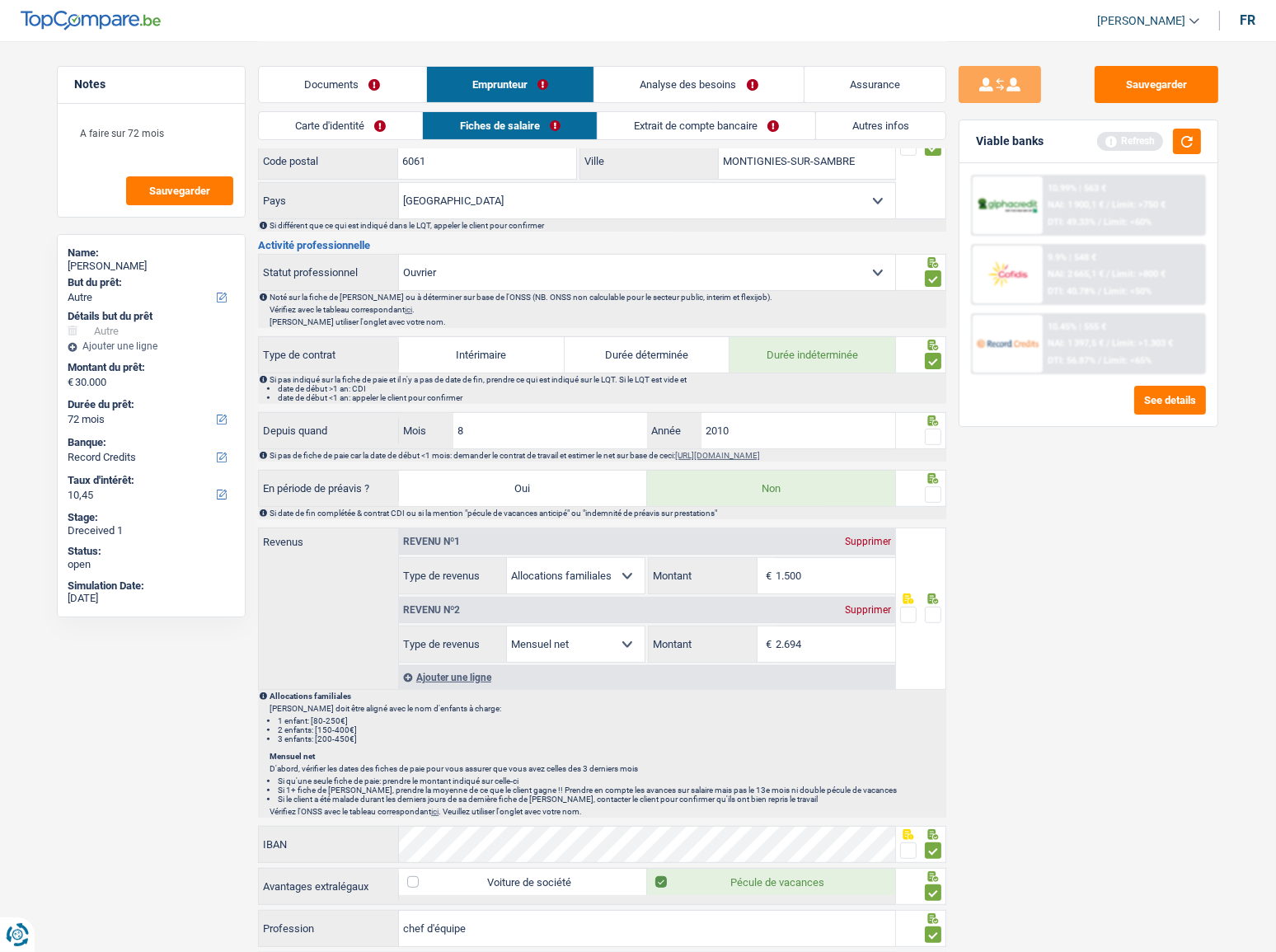
click at [0, 0] on input "radio" at bounding box center [0, 0] width 0 height 0
click at [926, 493] on span at bounding box center [933, 494] width 17 height 17
click at [0, 0] on input "radio" at bounding box center [0, 0] width 0 height 0
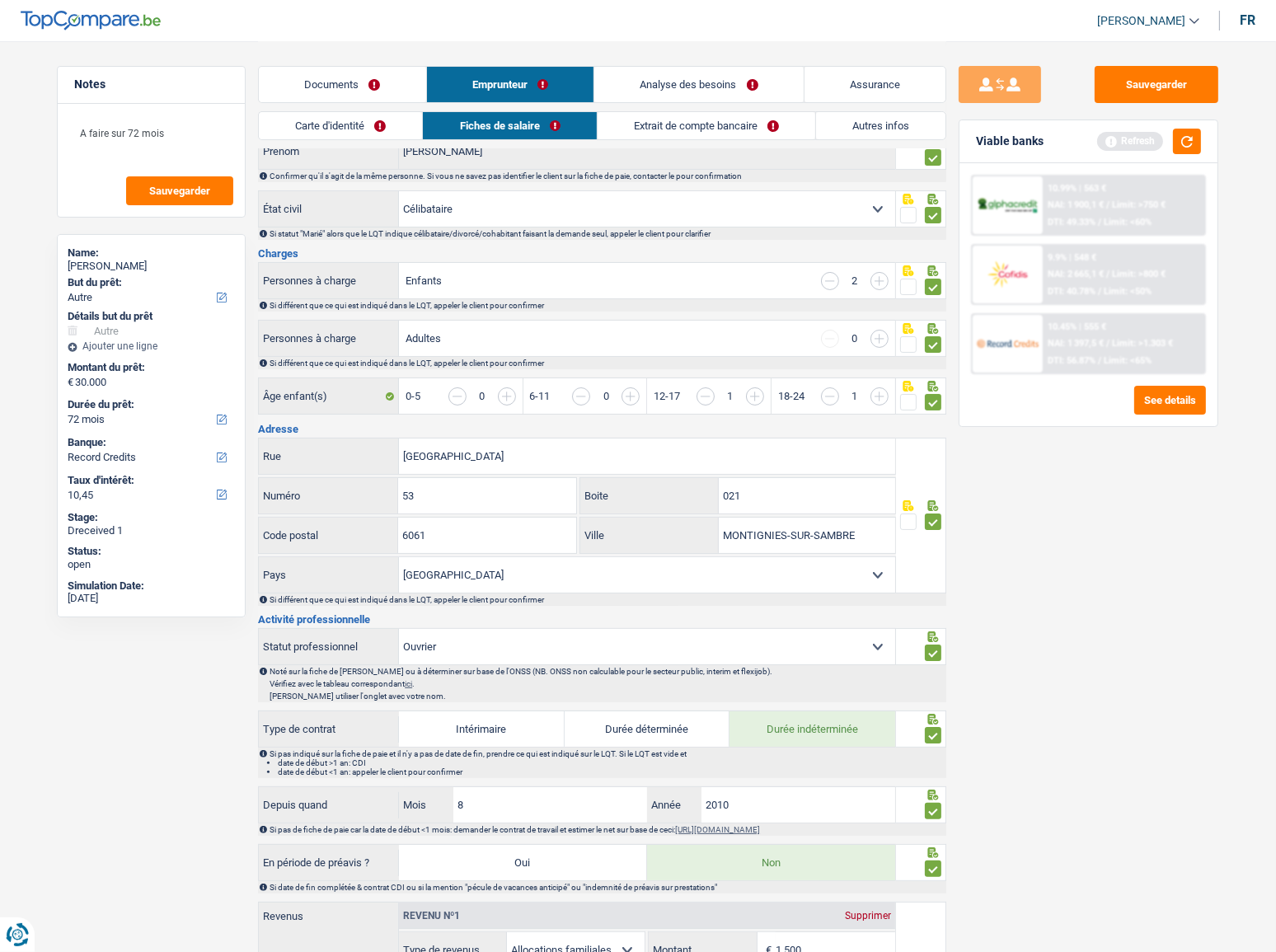
click at [731, 119] on link "Extrait de compte bancaire" at bounding box center [706, 125] width 217 height 28
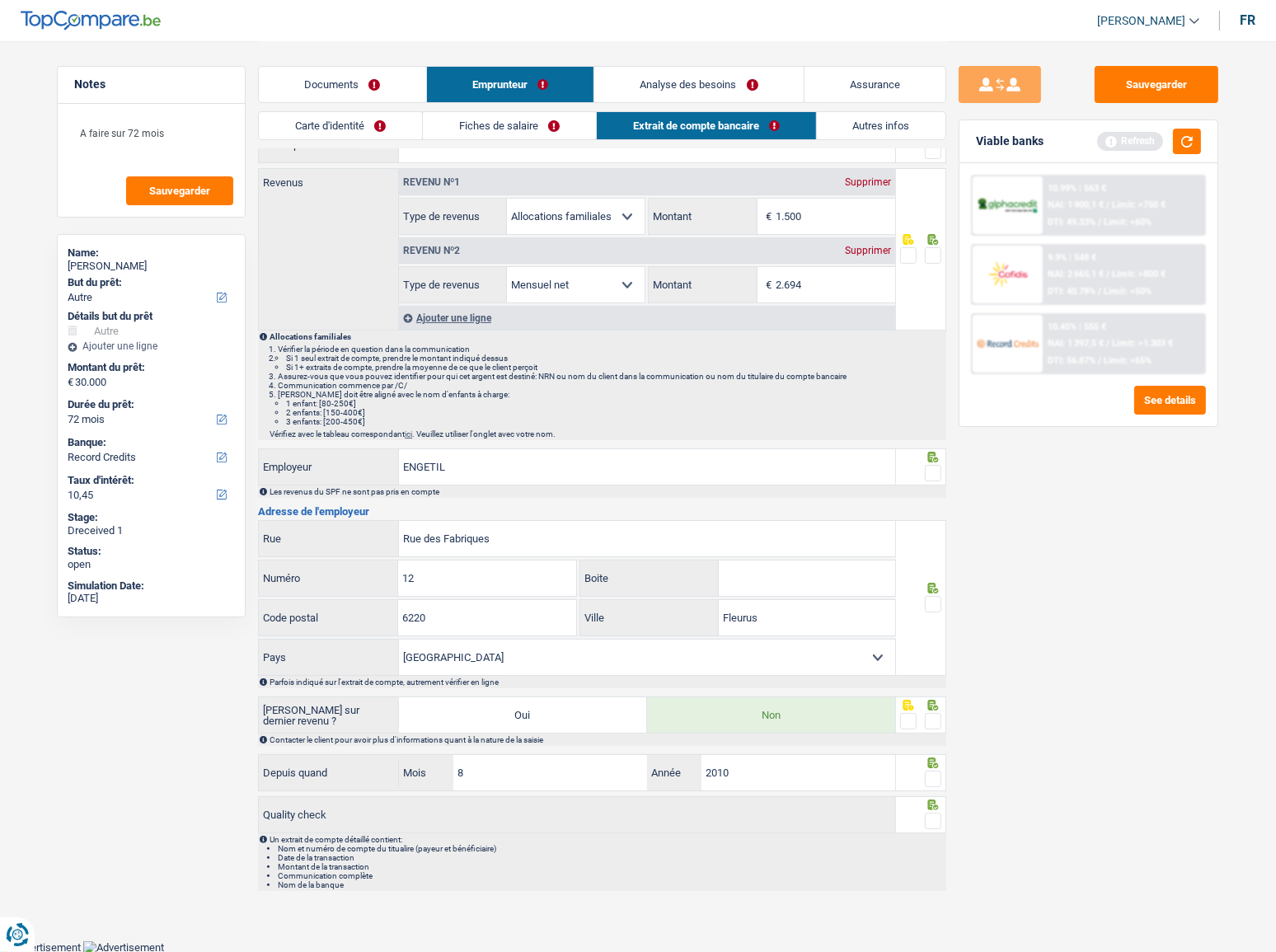
scroll to position [0, 0]
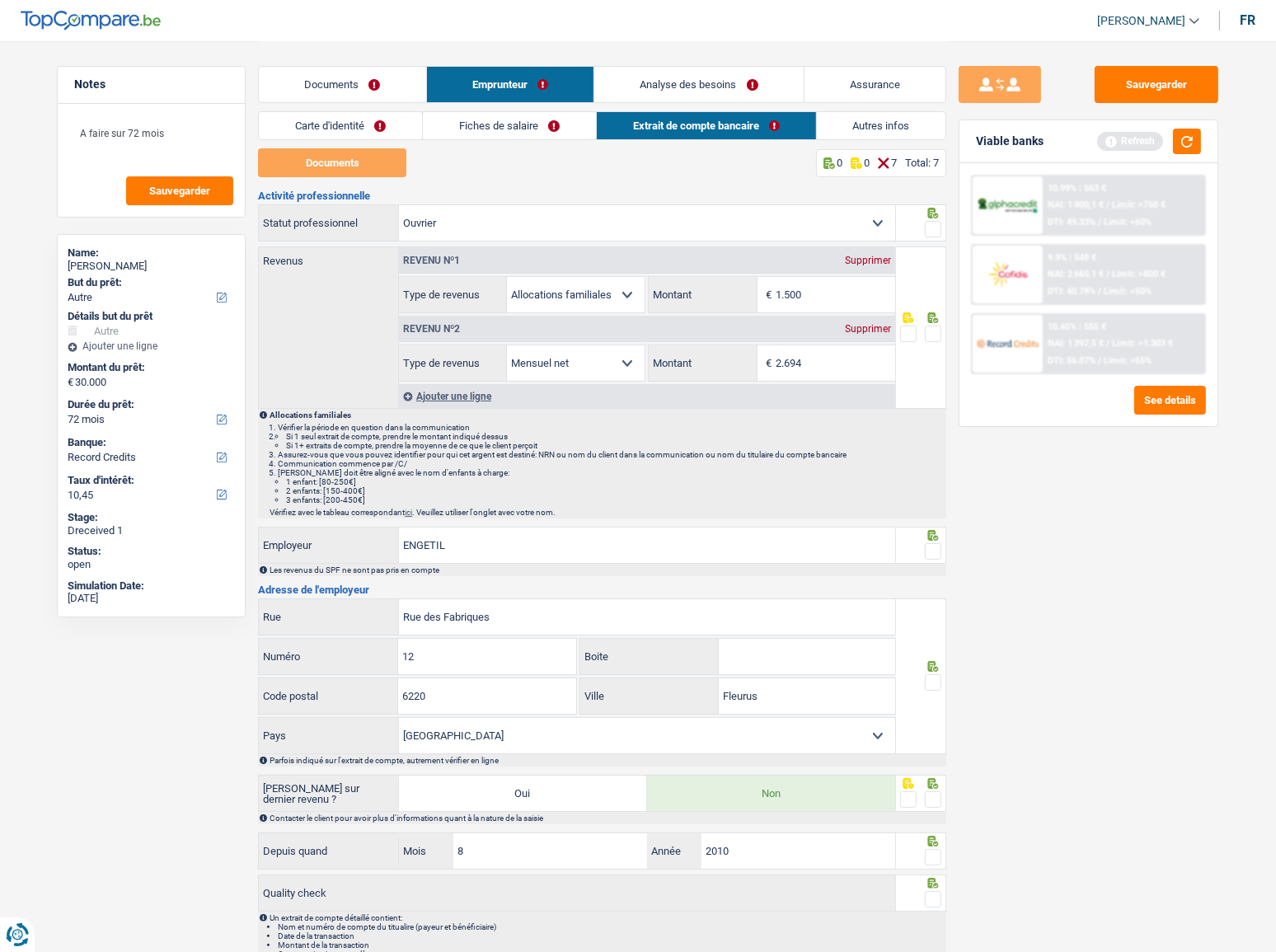
click at [930, 227] on span at bounding box center [933, 229] width 17 height 17
click at [0, 0] on input "radio" at bounding box center [0, 0] width 0 height 0
click at [938, 349] on div at bounding box center [922, 327] width 51 height 162
click at [937, 336] on span at bounding box center [933, 334] width 17 height 17
click at [0, 0] on input "radio" at bounding box center [0, 0] width 0 height 0
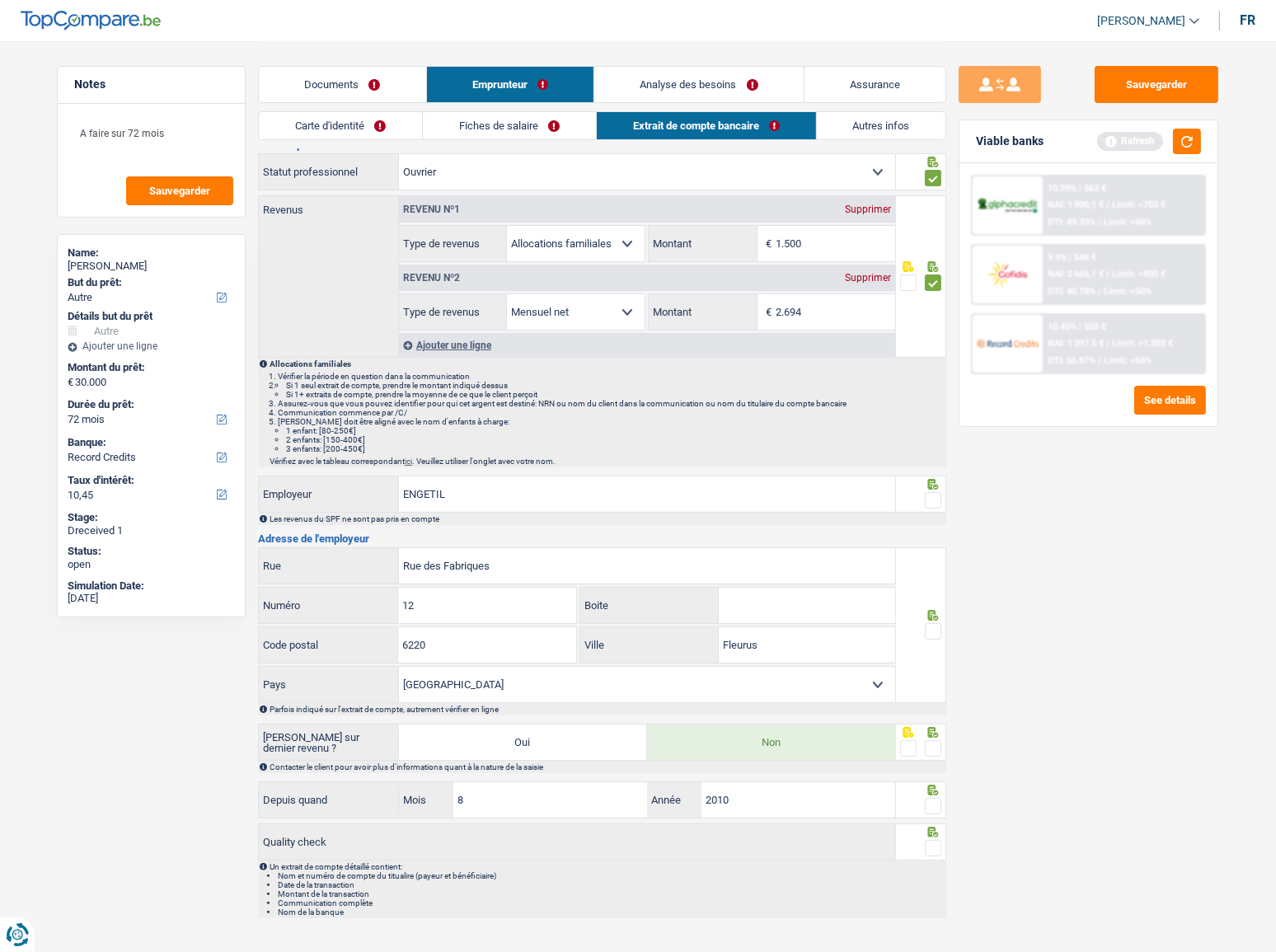
scroll to position [78, 0]
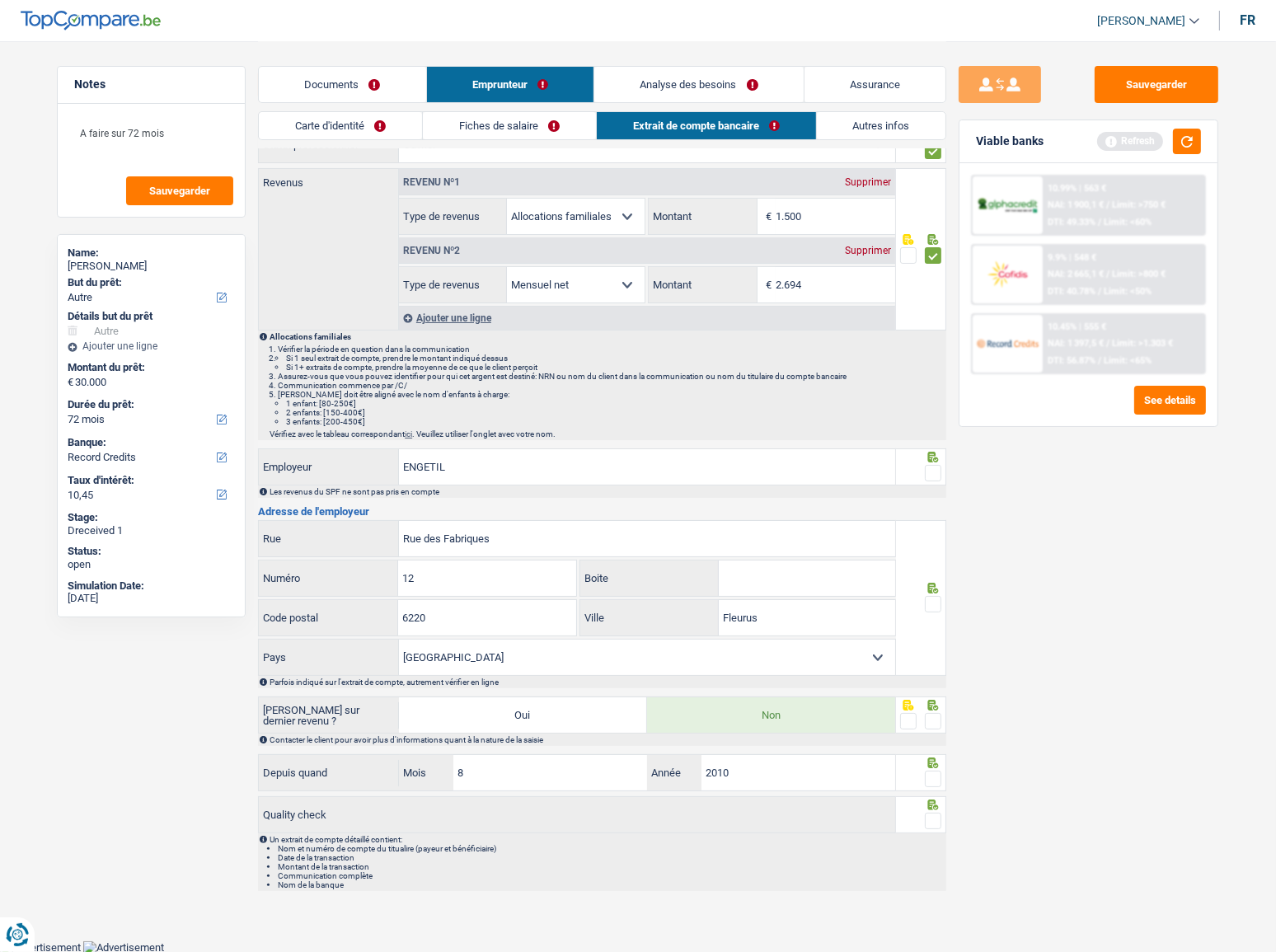
click at [941, 465] on span at bounding box center [933, 473] width 17 height 17
click at [0, 0] on input "radio" at bounding box center [0, 0] width 0 height 0
click at [933, 602] on span at bounding box center [933, 604] width 17 height 17
click at [0, 0] on input "radio" at bounding box center [0, 0] width 0 height 0
click at [941, 713] on span at bounding box center [933, 721] width 17 height 17
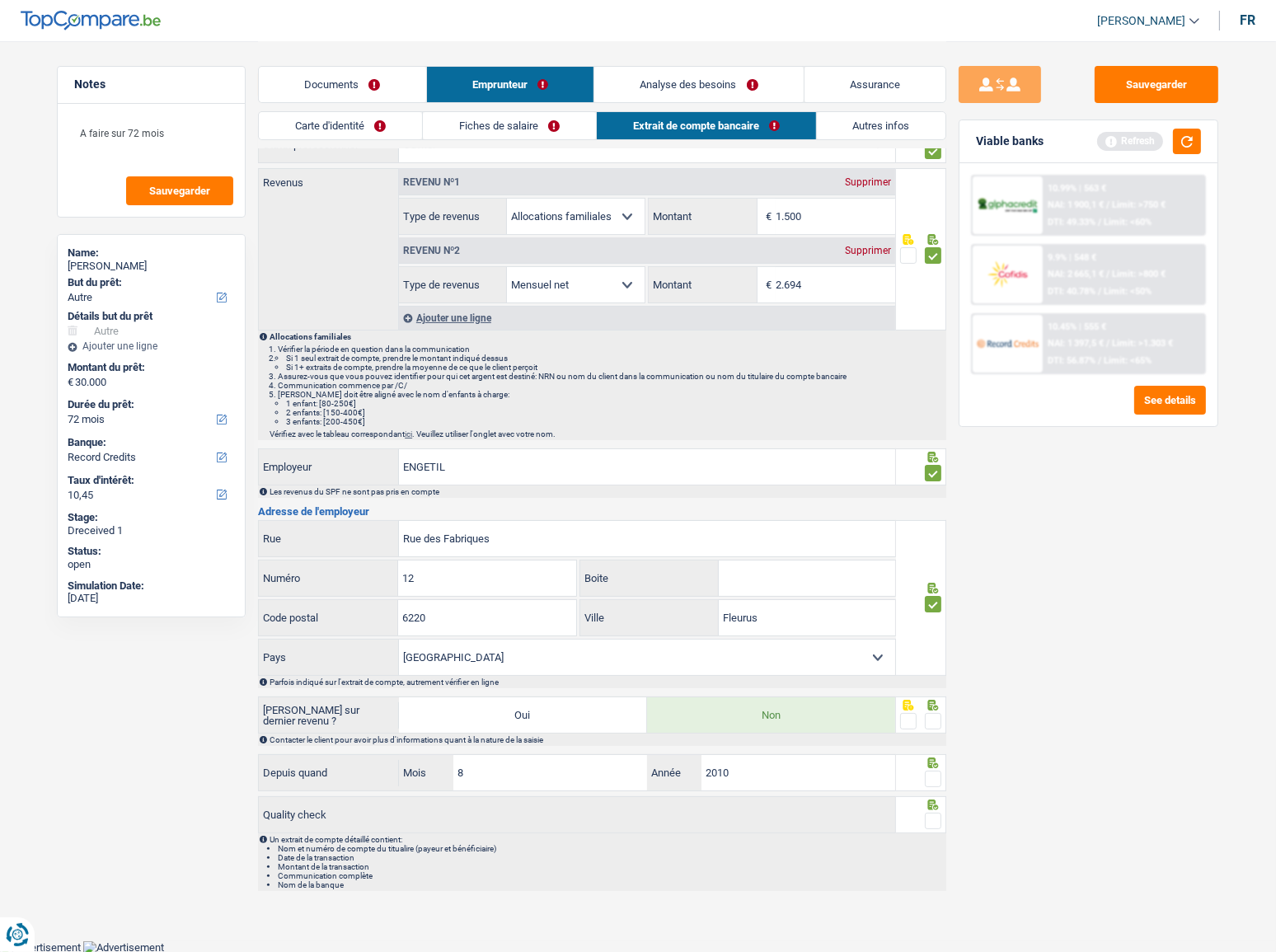
click at [0, 0] on input "radio" at bounding box center [0, 0] width 0 height 0
click at [932, 776] on span at bounding box center [933, 779] width 17 height 17
click at [0, 0] on input "radio" at bounding box center [0, 0] width 0 height 0
click at [931, 825] on span at bounding box center [933, 821] width 17 height 17
click at [0, 0] on input "radio" at bounding box center [0, 0] width 0 height 0
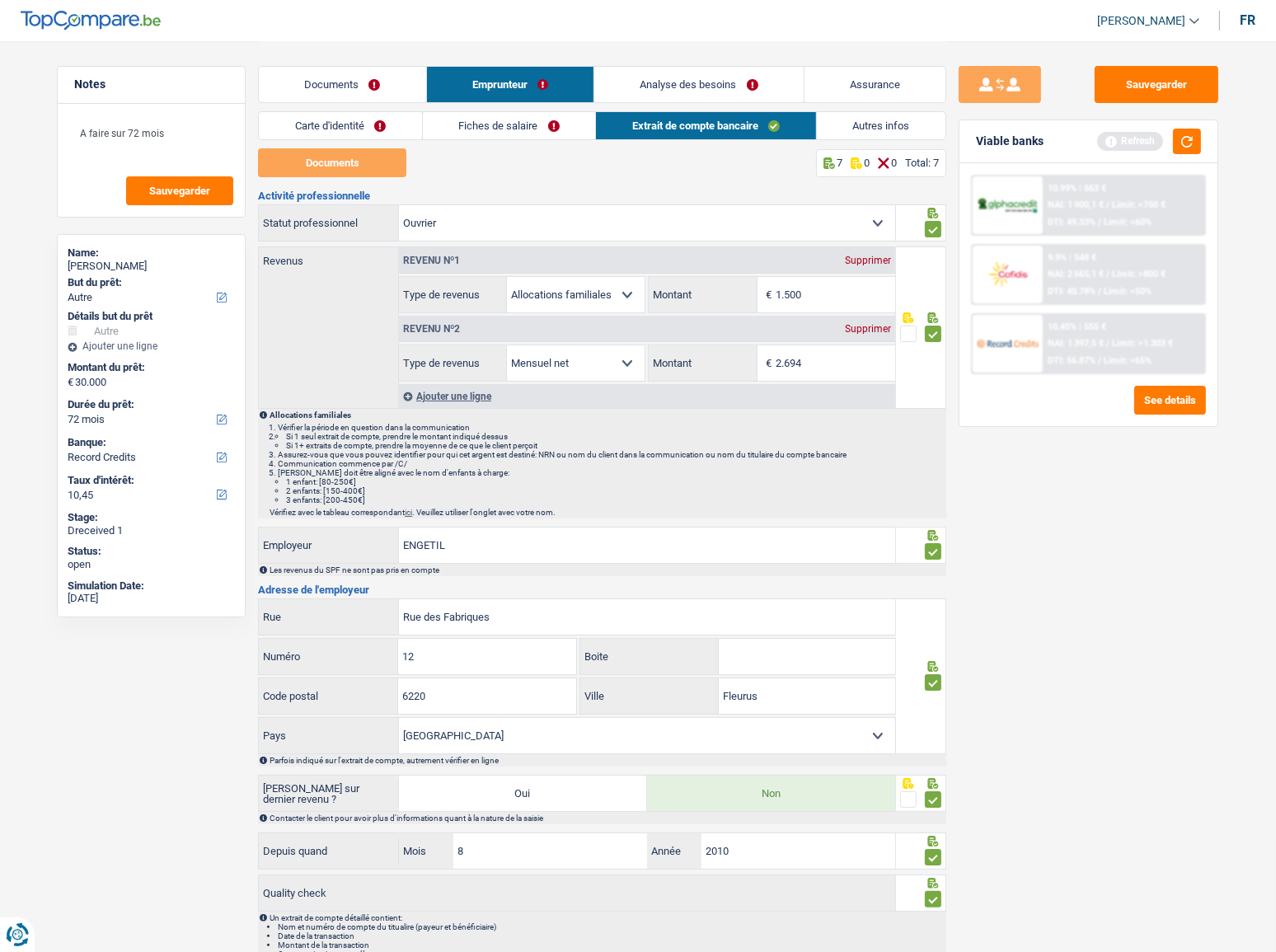
scroll to position [0, 0]
click at [1164, 85] on button "Sauvegarder" at bounding box center [1156, 84] width 123 height 37
click at [1193, 139] on button "button" at bounding box center [1187, 141] width 28 height 26
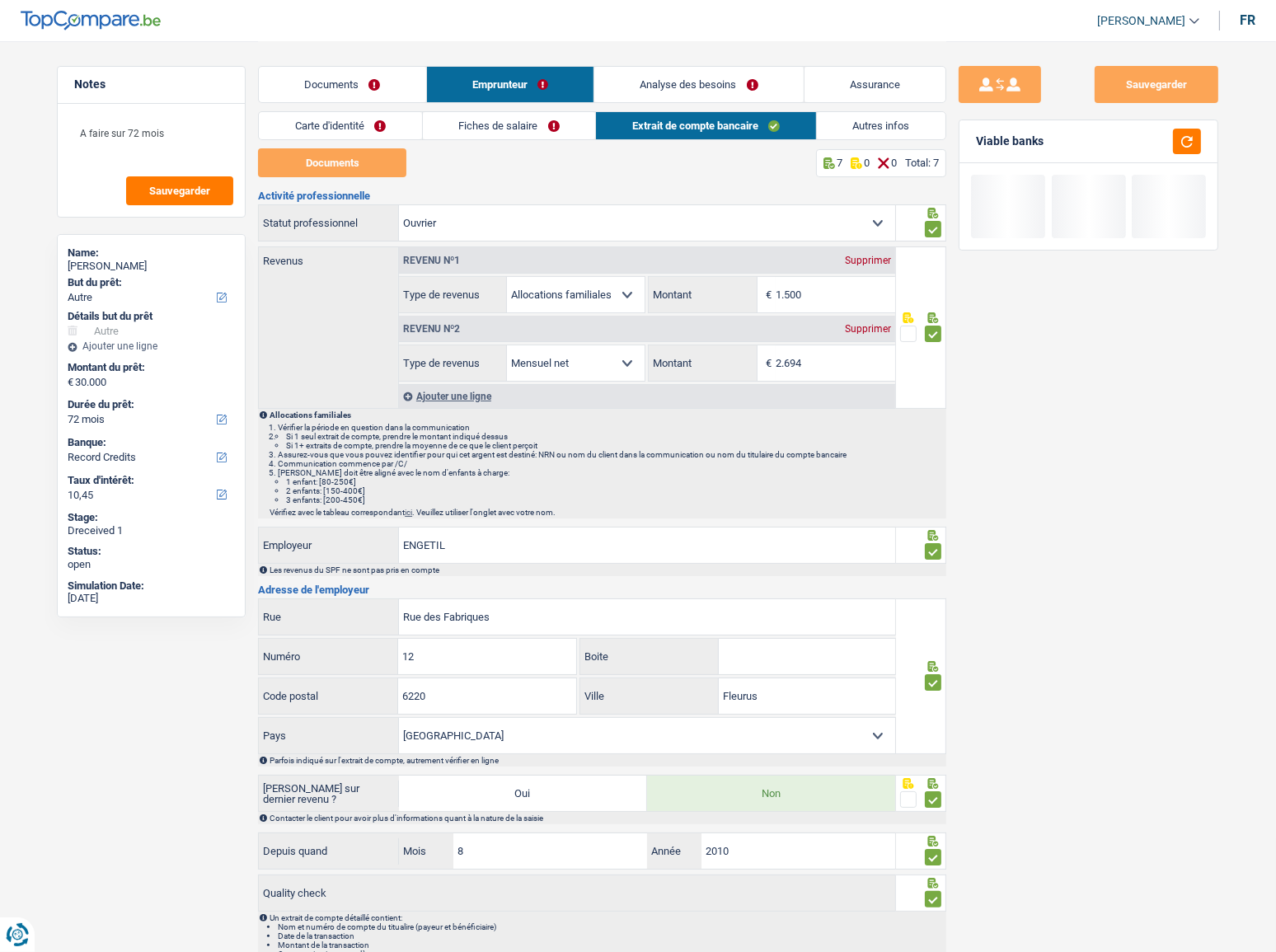
click at [899, 134] on link "Autres infos" at bounding box center [882, 125] width 130 height 28
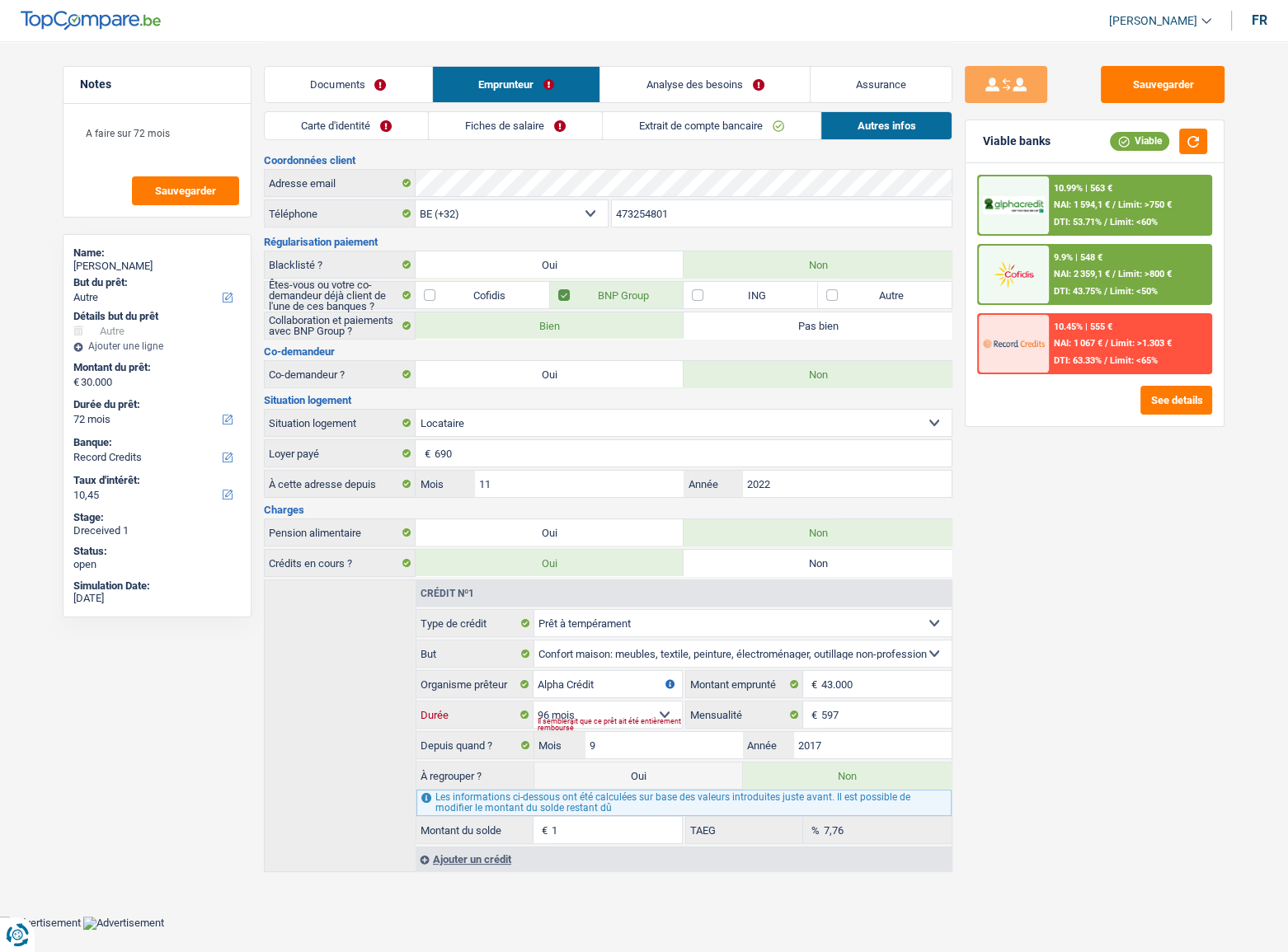
click at [668, 704] on select "12 mois 18 mois 24 mois 30 mois 36 mois 42 mois 48 mois 60 mois 72 mois 84 mois…" at bounding box center [607, 715] width 148 height 27
click at [320, 81] on link "Documents" at bounding box center [348, 84] width 168 height 35
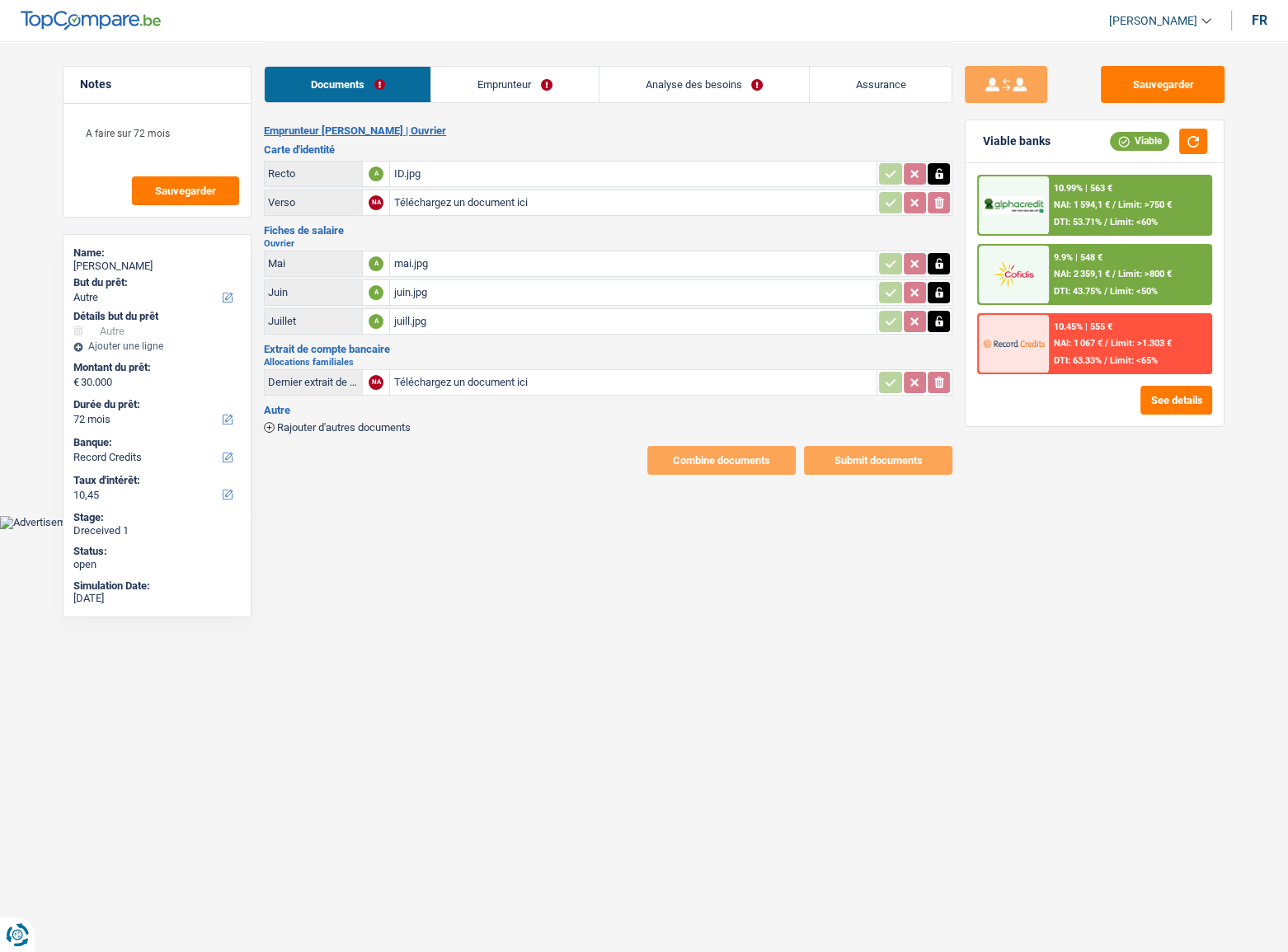
click at [707, 94] on link "Analyse des besoins" at bounding box center [705, 84] width 209 height 35
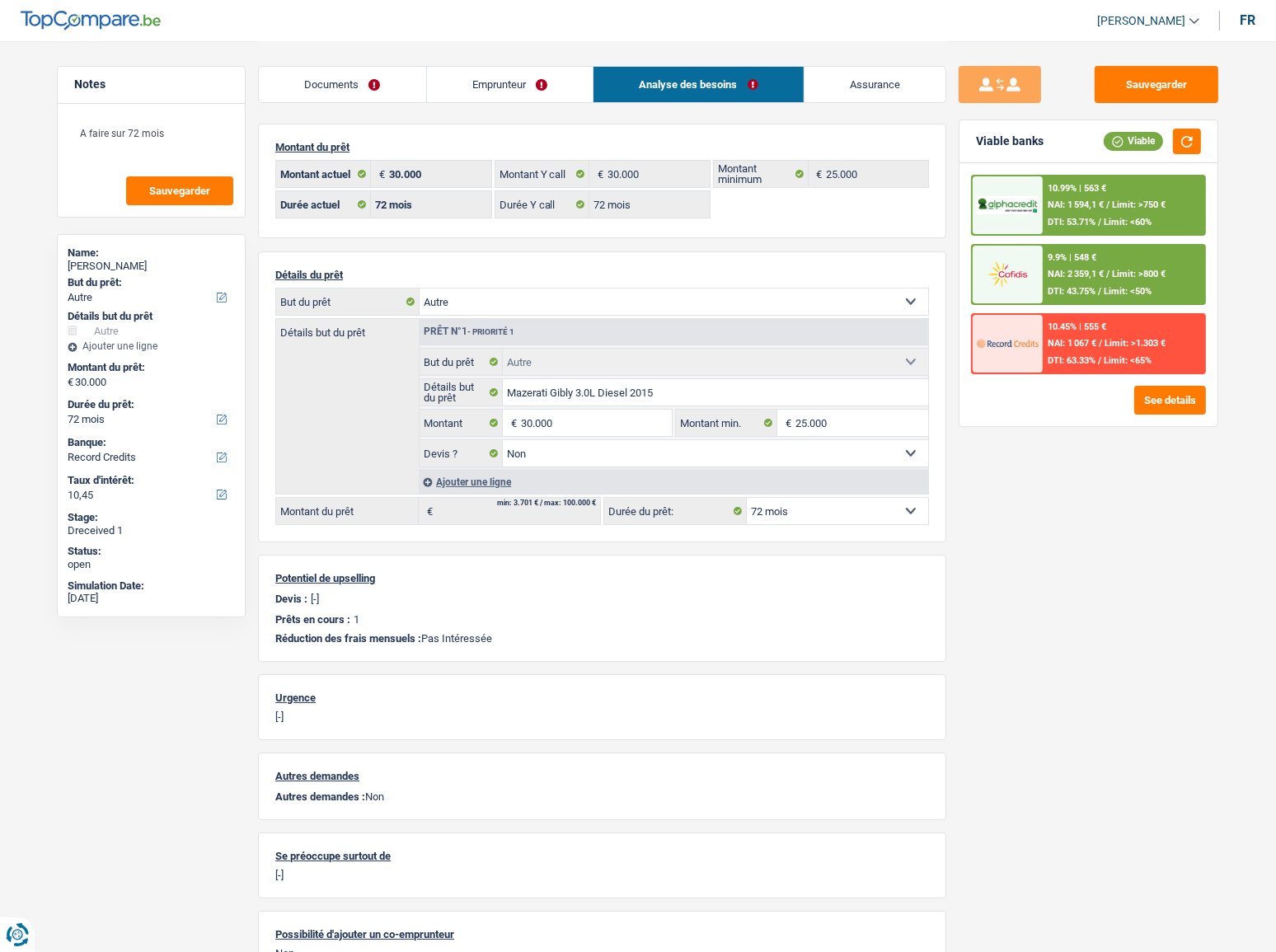
click at [527, 91] on link "Emprunteur" at bounding box center [510, 84] width 167 height 35
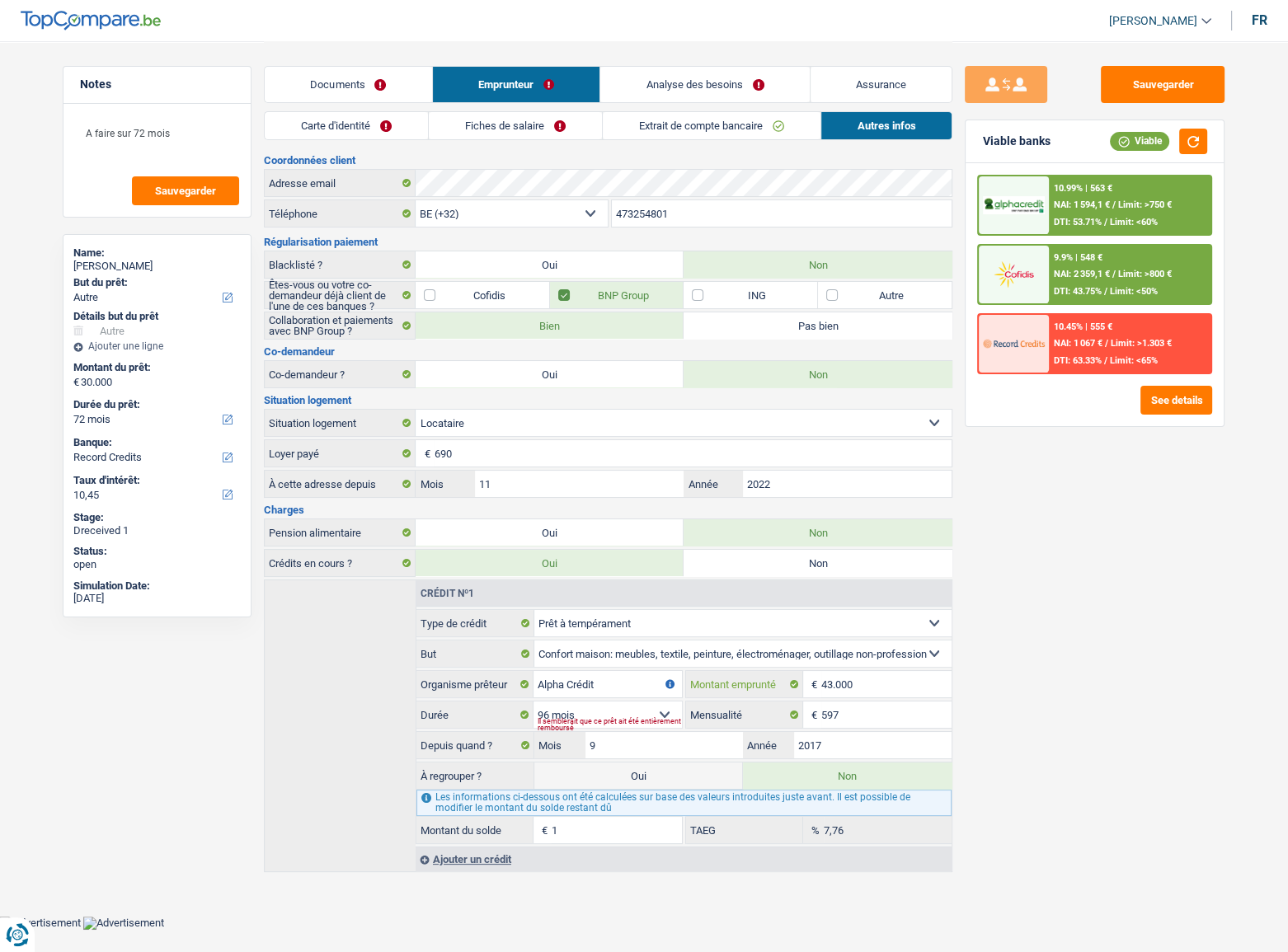
drag, startPoint x: 832, startPoint y: 685, endPoint x: 618, endPoint y: 681, distance: 214.0
click at [669, 685] on div "Alpha Crédit Organisme prêteur Veillez à ne pas indiquer le nom du courtier, ma…" at bounding box center [684, 684] width 535 height 28
type input "5"
select select
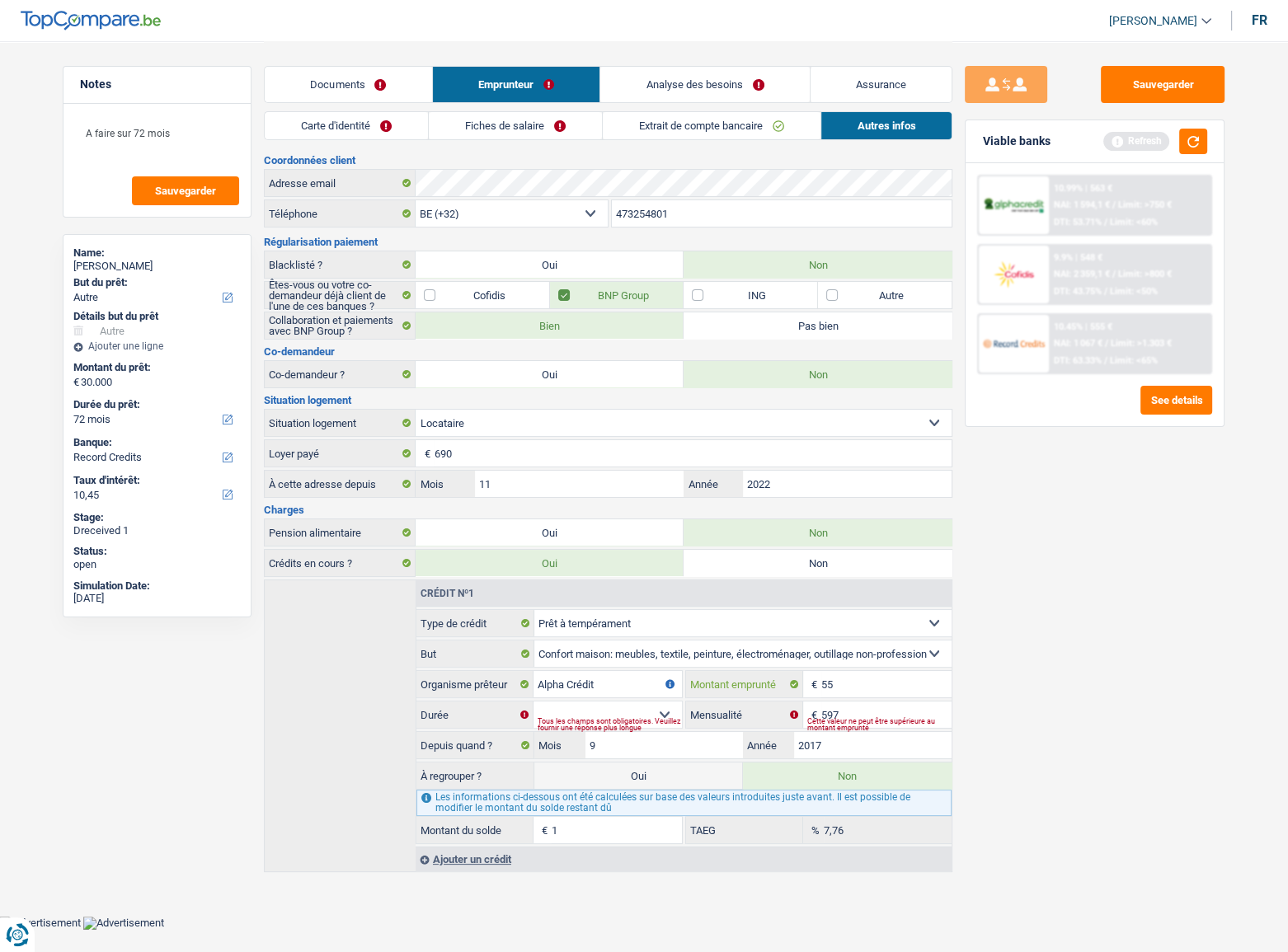
type input "55"
type input "55.943"
click at [1064, 680] on div "Sauvegarder Viable banks Refresh 10.99% | 563 € NAI: 1 594,1 € / Limit: >750 € …" at bounding box center [1094, 495] width 285 height 860
click at [676, 710] on select "12 mois 18 mois 24 mois 30 mois 36 mois 42 mois 48 mois 60 mois 72 mois 84 mois…" at bounding box center [607, 715] width 148 height 27
select select "96"
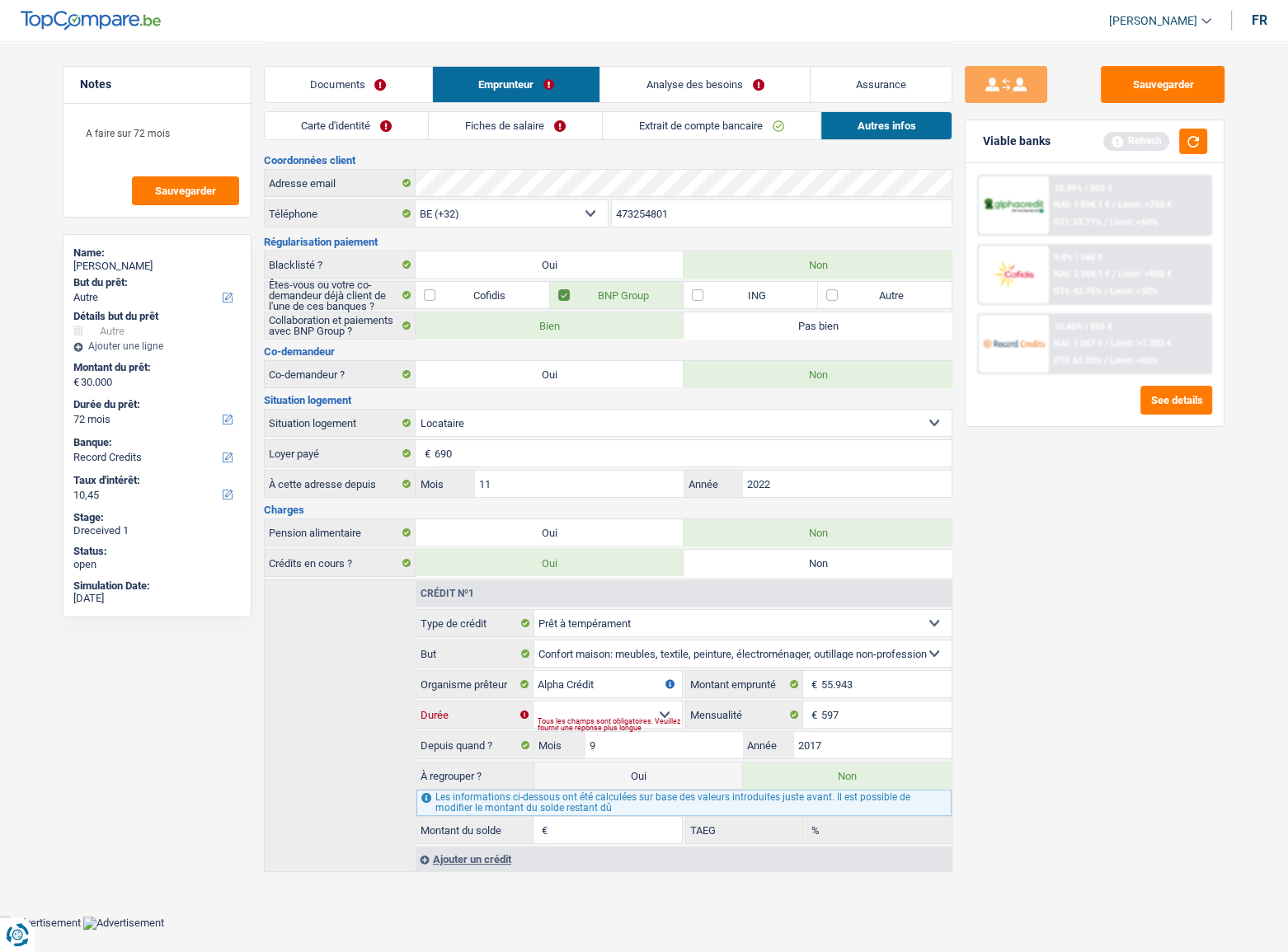
click at [533, 702] on select "12 mois 18 mois 24 mois 30 mois 36 mois 42 mois 48 mois 60 mois 72 mois 84 mois…" at bounding box center [607, 715] width 148 height 27
type input "1"
type input "0,60"
click at [1105, 681] on div "Sauvegarder Viable banks Refresh 10.99% | 563 € NAI: 1 594,1 € / Limit: >750 € …" at bounding box center [1094, 495] width 285 height 860
click at [619, 721] on div "Il semblerait que ce prêt ait été entièrement remboursé" at bounding box center [610, 724] width 145 height 6
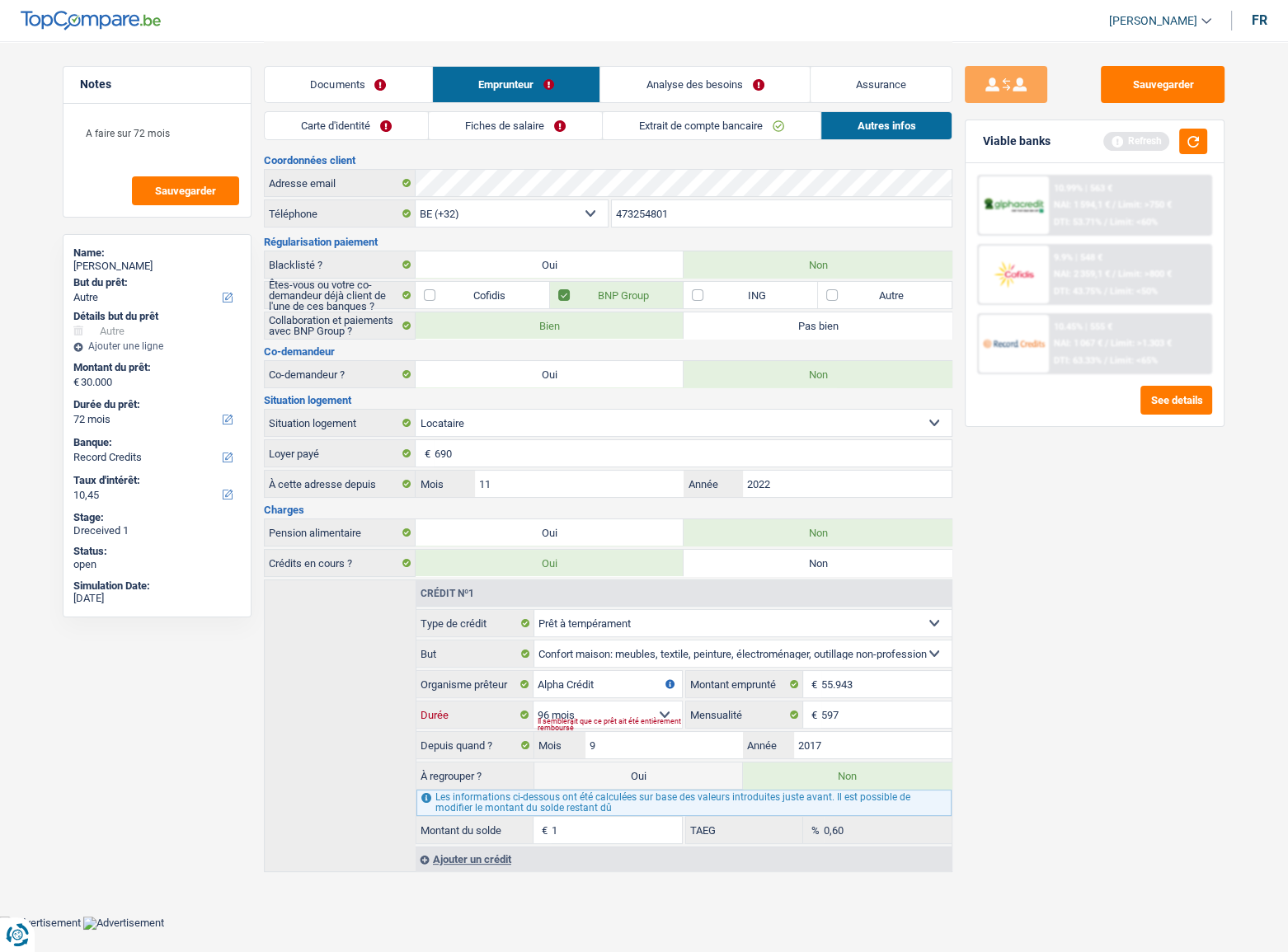
click at [597, 705] on select "12 mois 18 mois 24 mois 30 mois 36 mois 42 mois 48 mois 60 mois 72 mois 84 mois…" at bounding box center [607, 715] width 148 height 27
select select "120"
click at [533, 702] on select "12 mois 18 mois 24 mois 30 mois 36 mois 42 mois 48 mois 60 mois 72 mois 84 mois…" at bounding box center [607, 715] width 148 height 27
type input "13.590"
type input "5,26"
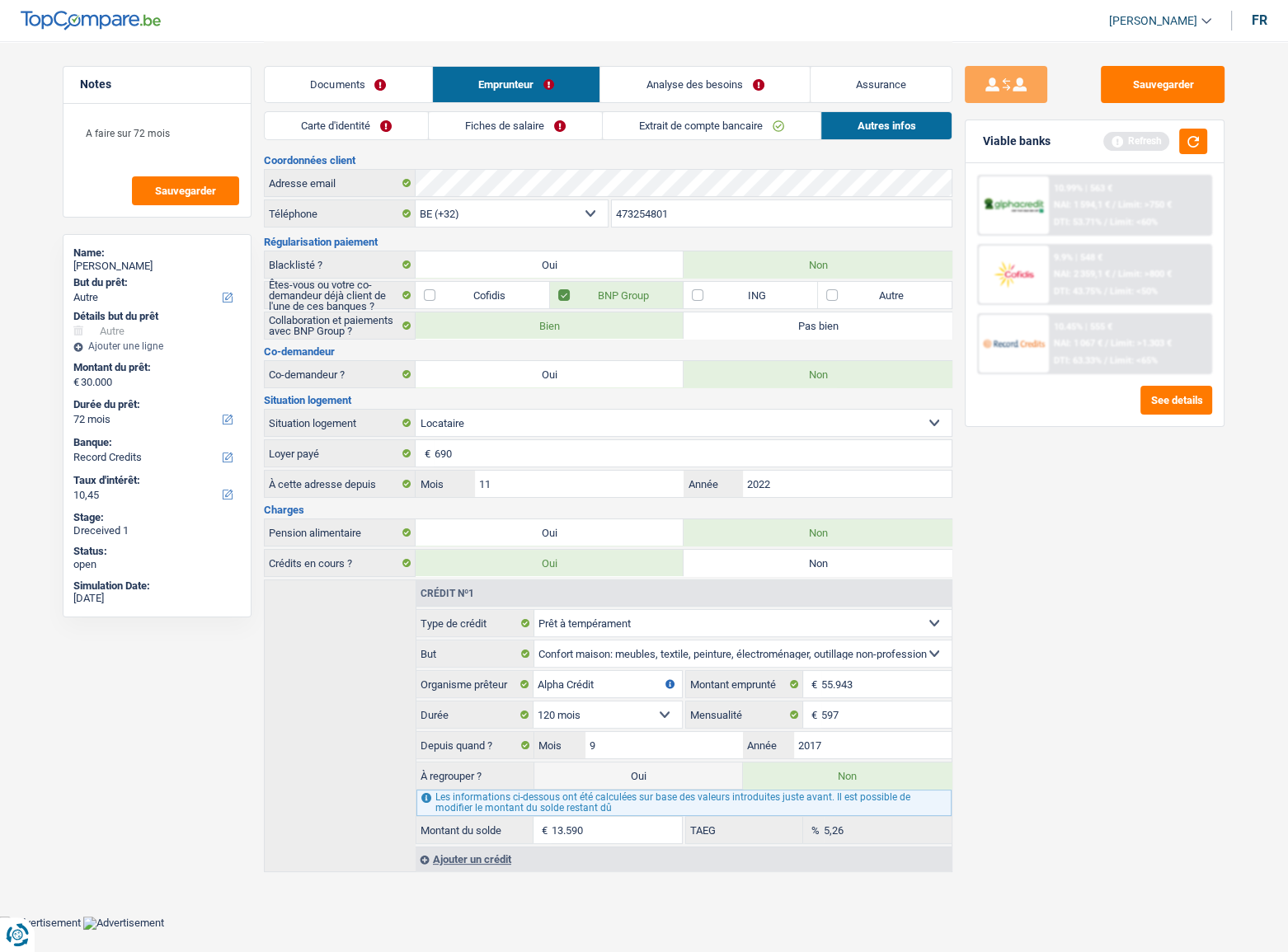
click at [1112, 736] on div "Sauvegarder Viable banks Refresh 10.99% | 563 € NAI: 1 594,1 € / Limit: >750 € …" at bounding box center [1094, 495] width 285 height 860
click at [1194, 137] on button "button" at bounding box center [1194, 141] width 28 height 26
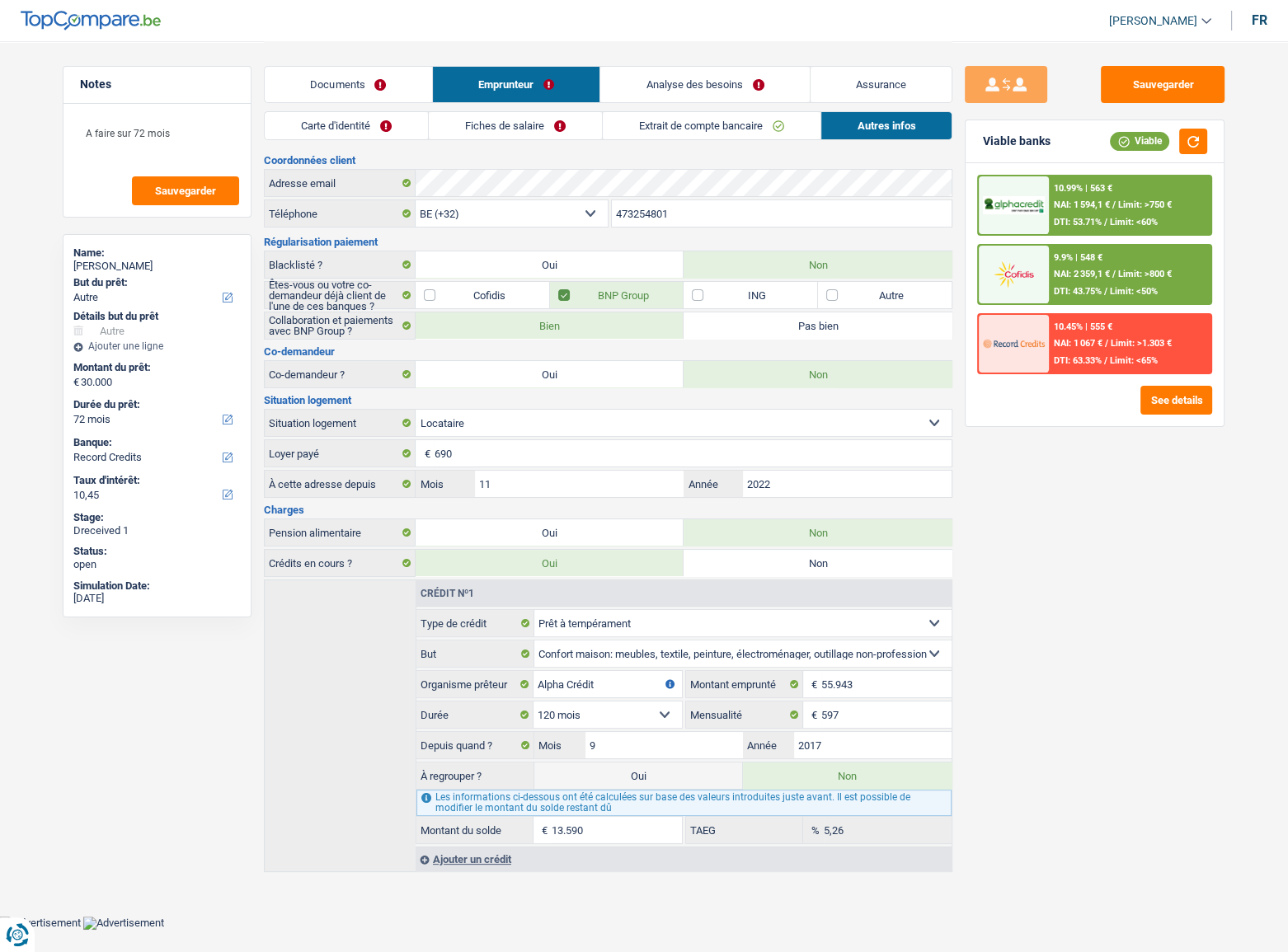
click at [344, 115] on link "Carte d'identité" at bounding box center [346, 125] width 163 height 28
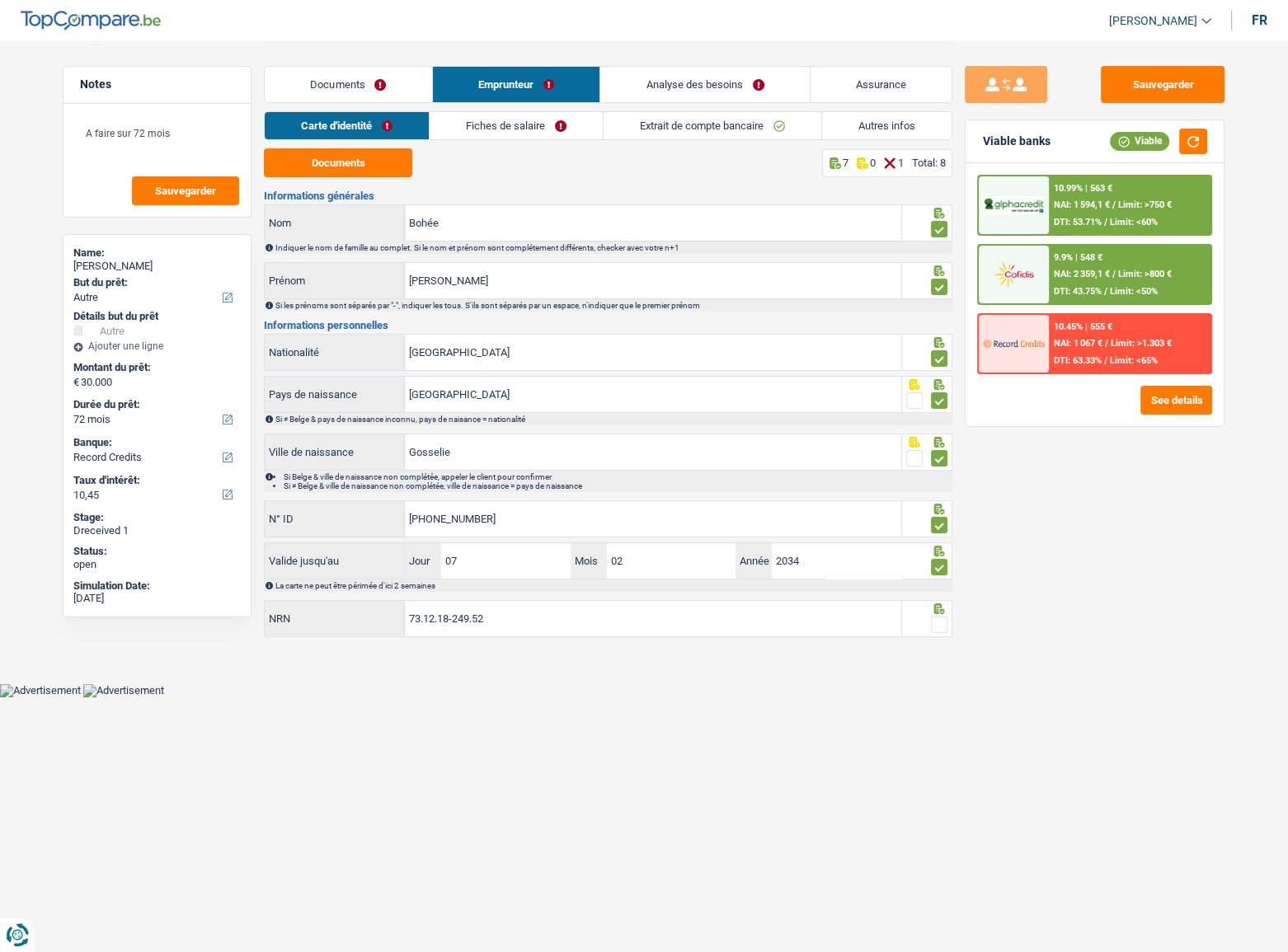
click at [456, 122] on link "Fiches de salaire" at bounding box center [516, 125] width 173 height 28
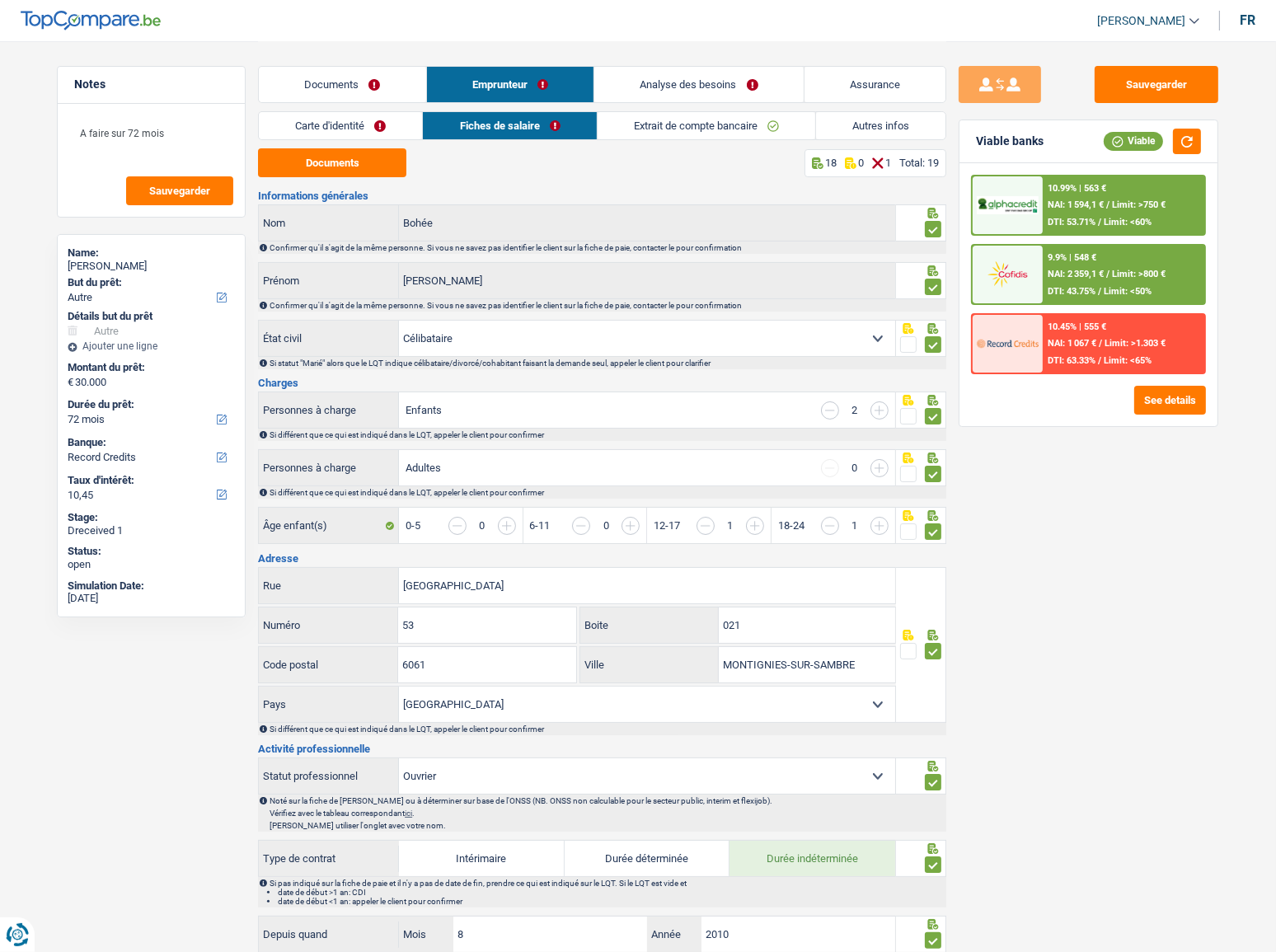
click at [395, 124] on link "Carte d'identité" at bounding box center [341, 125] width 163 height 28
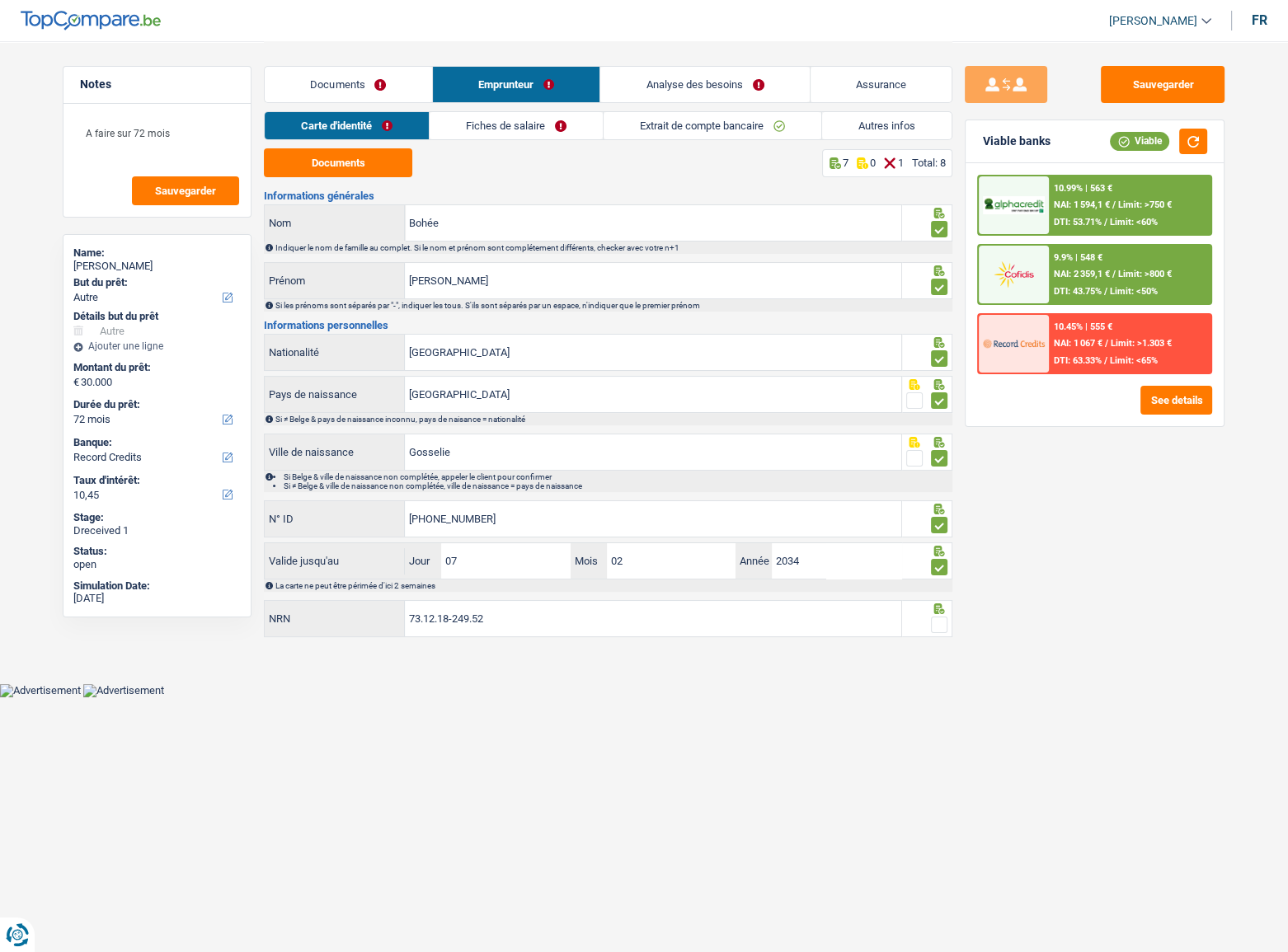
click at [941, 620] on span at bounding box center [939, 625] width 17 height 17
click at [0, 0] on input "radio" at bounding box center [0, 0] width 0 height 0
drag, startPoint x: 1159, startPoint y: 90, endPoint x: 862, endPoint y: 122, distance: 298.7
click at [1159, 90] on button "Sauvegarder" at bounding box center [1162, 84] width 123 height 37
click at [577, 122] on link "Fiches de salaire" at bounding box center [517, 125] width 173 height 28
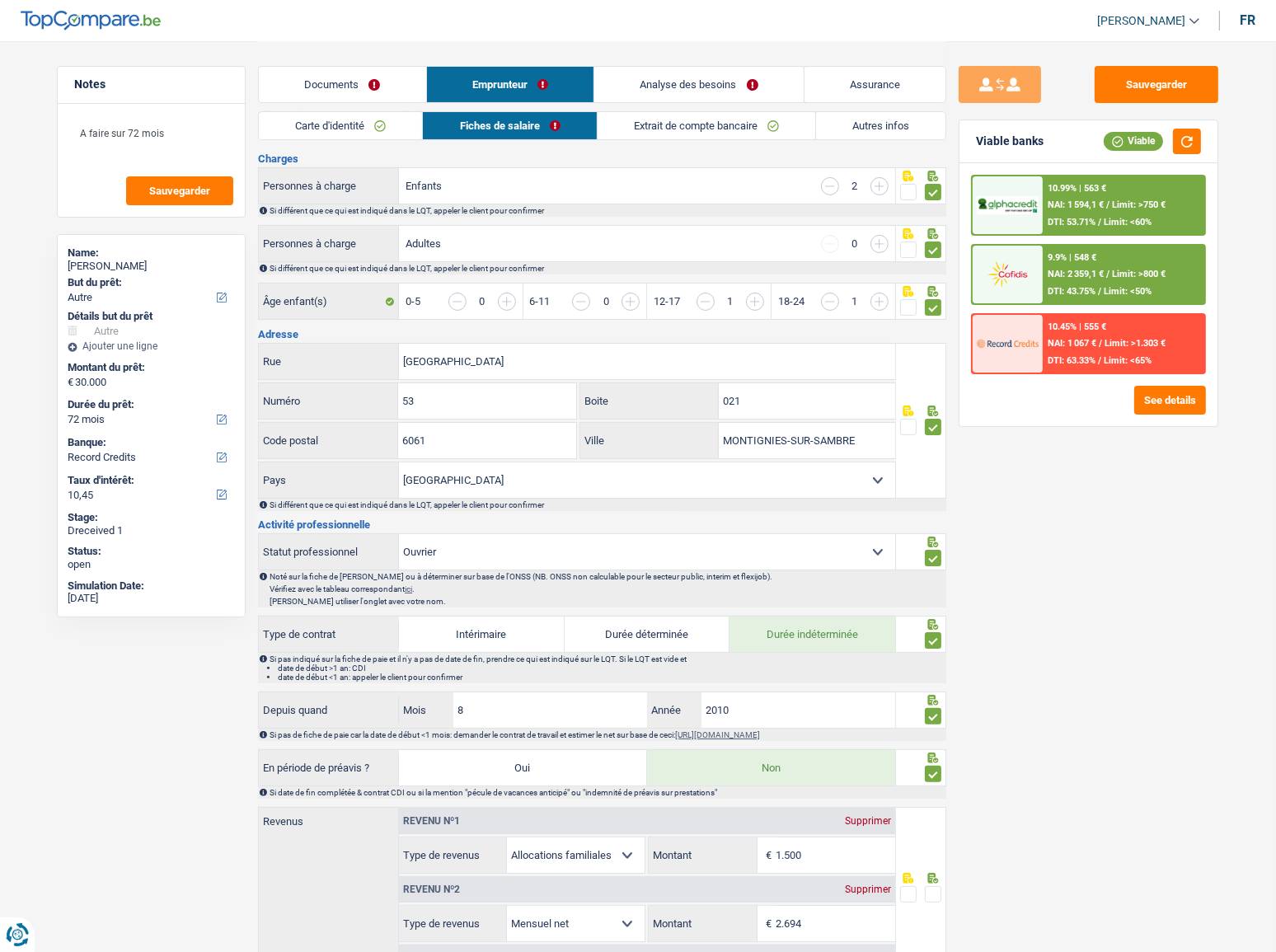
scroll to position [674, 0]
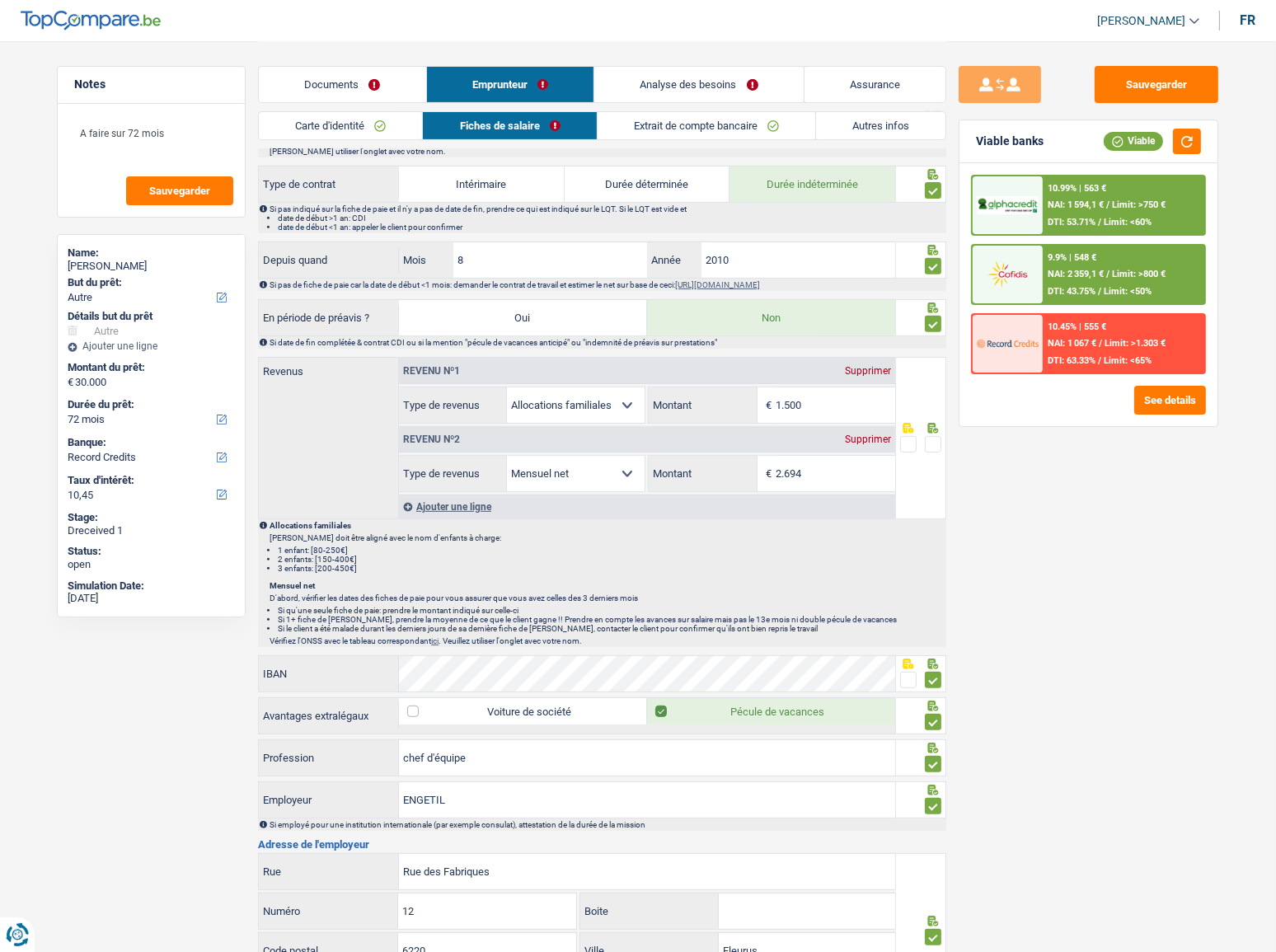
click at [875, 369] on div "Supprimer" at bounding box center [868, 371] width 54 height 10
select select "netSalary"
type input "2.694"
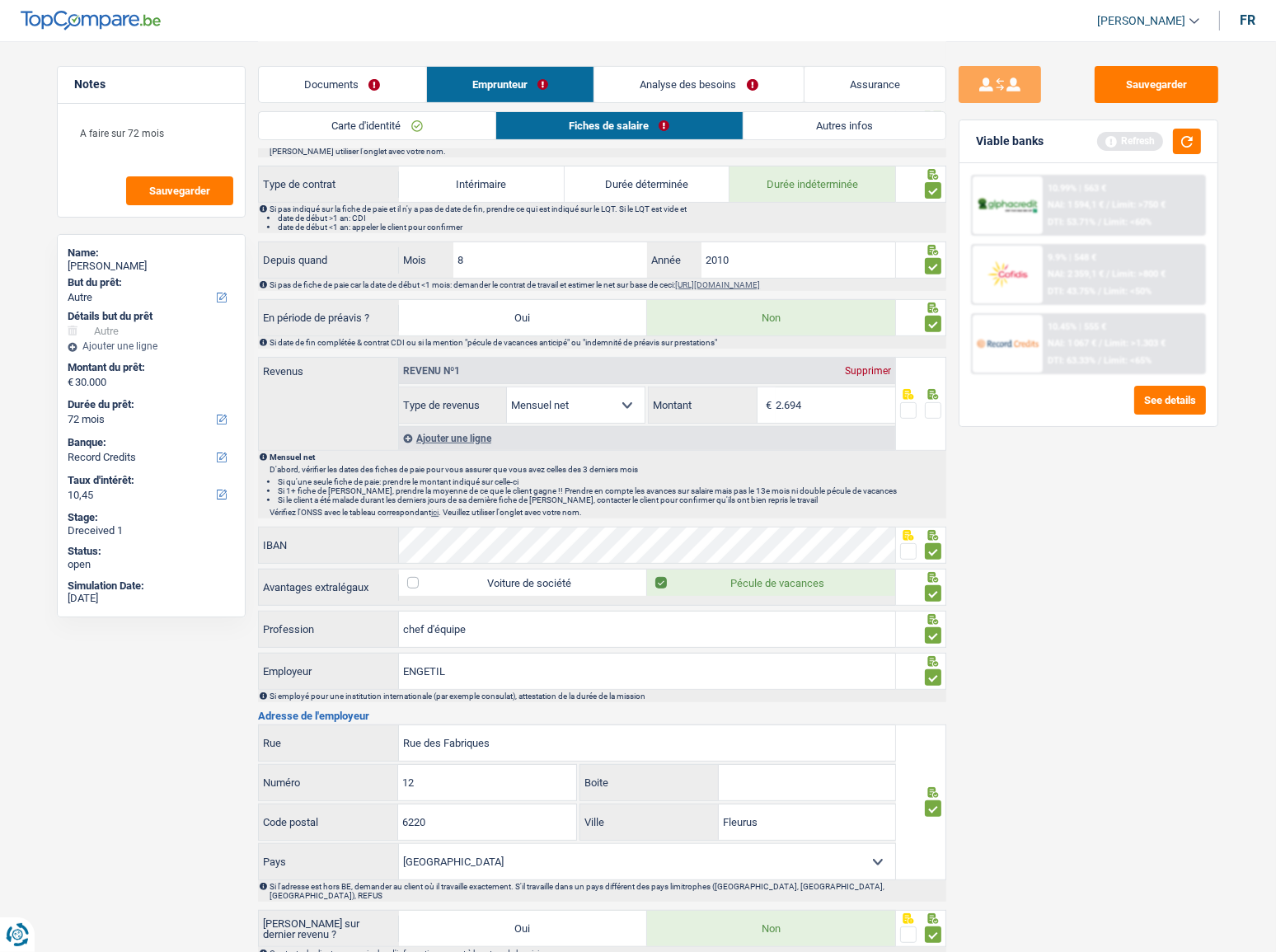
click at [933, 406] on span at bounding box center [933, 410] width 17 height 17
click at [0, 0] on input "radio" at bounding box center [0, 0] width 0 height 0
click at [1122, 95] on button "Sauvegarder" at bounding box center [1156, 84] width 123 height 37
click at [1171, 134] on div "Refresh" at bounding box center [1149, 141] width 104 height 26
click at [1178, 136] on button "button" at bounding box center [1187, 141] width 28 height 26
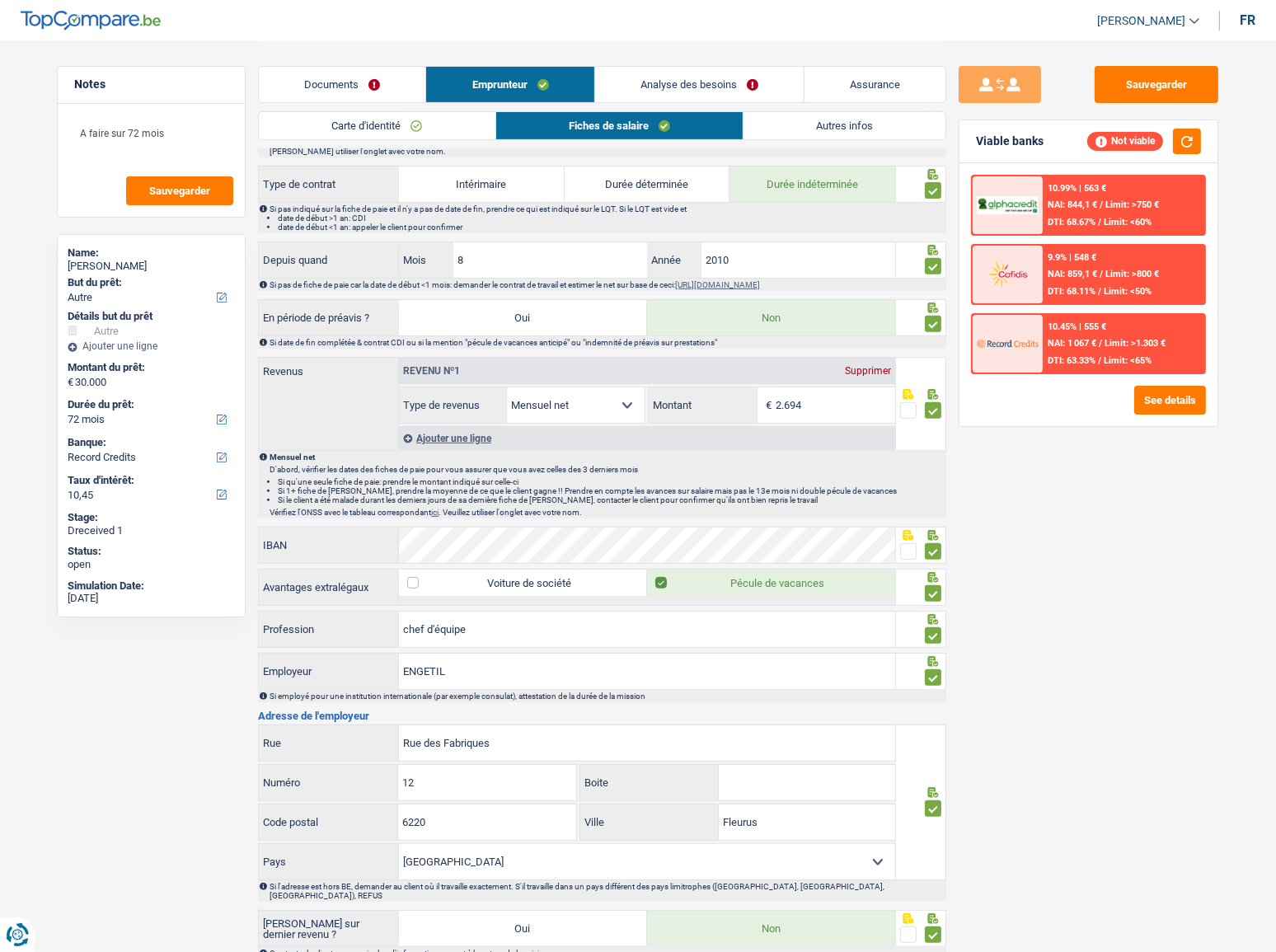
click at [345, 88] on link "Documents" at bounding box center [343, 84] width 167 height 35
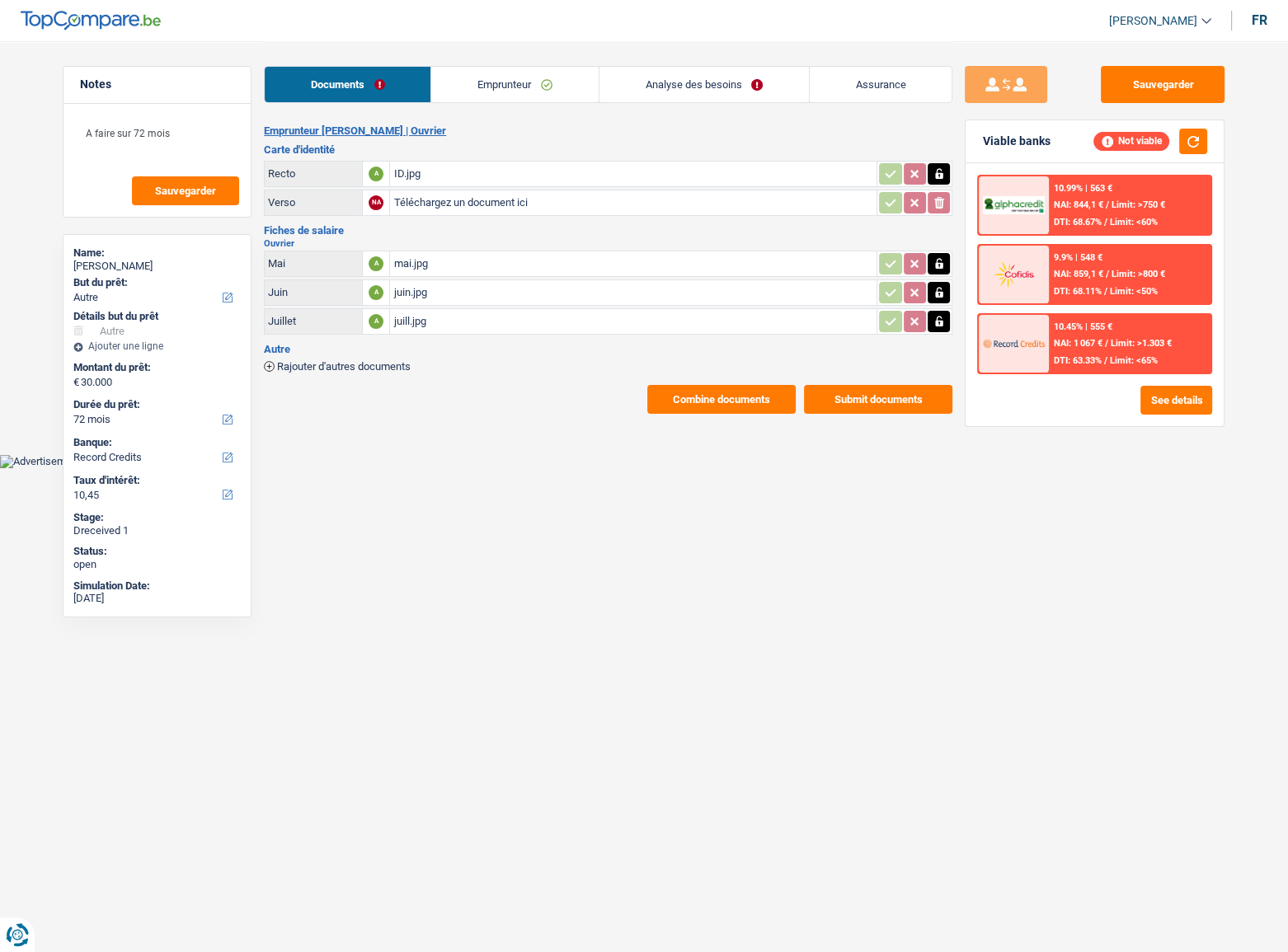
click at [486, 91] on link "Emprunteur" at bounding box center [515, 84] width 167 height 35
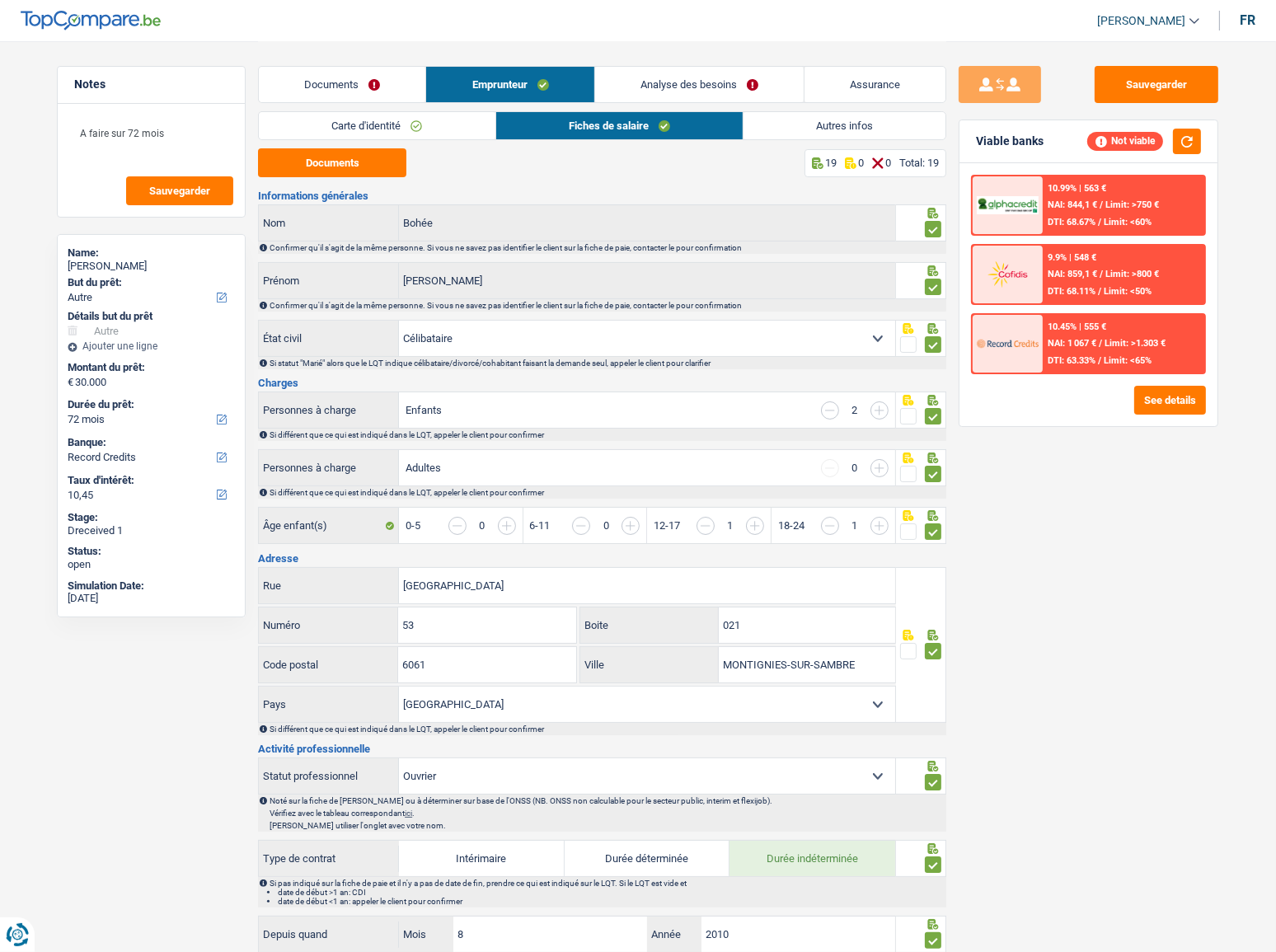
click at [402, 107] on div "Documents Emprunteur Analyse des besoins Assurance" at bounding box center [603, 75] width 689 height 70
click at [404, 117] on link "Carte d'identité" at bounding box center [377, 125] width 236 height 28
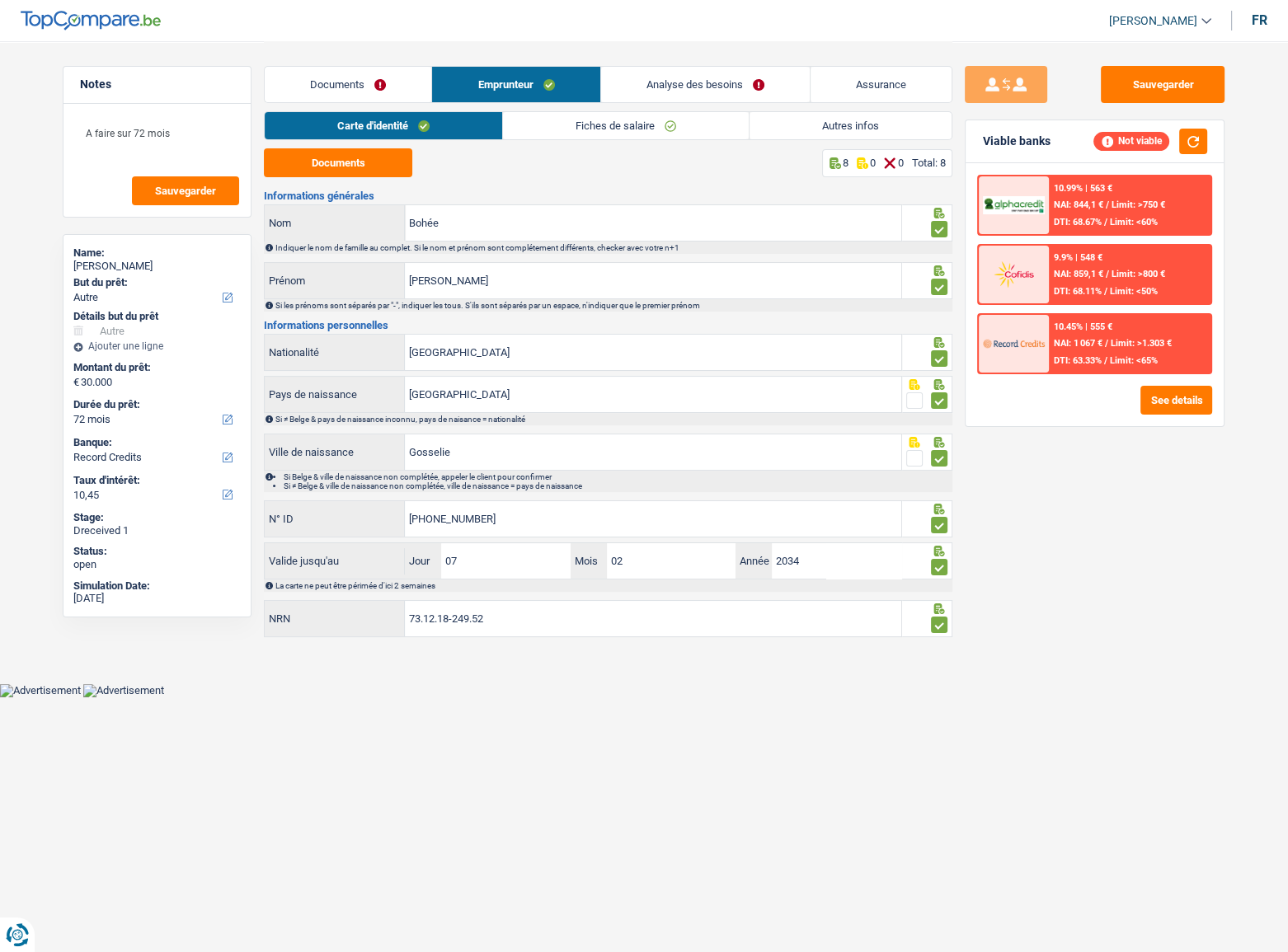
click at [604, 120] on link "Fiches de salaire" at bounding box center [626, 125] width 246 height 28
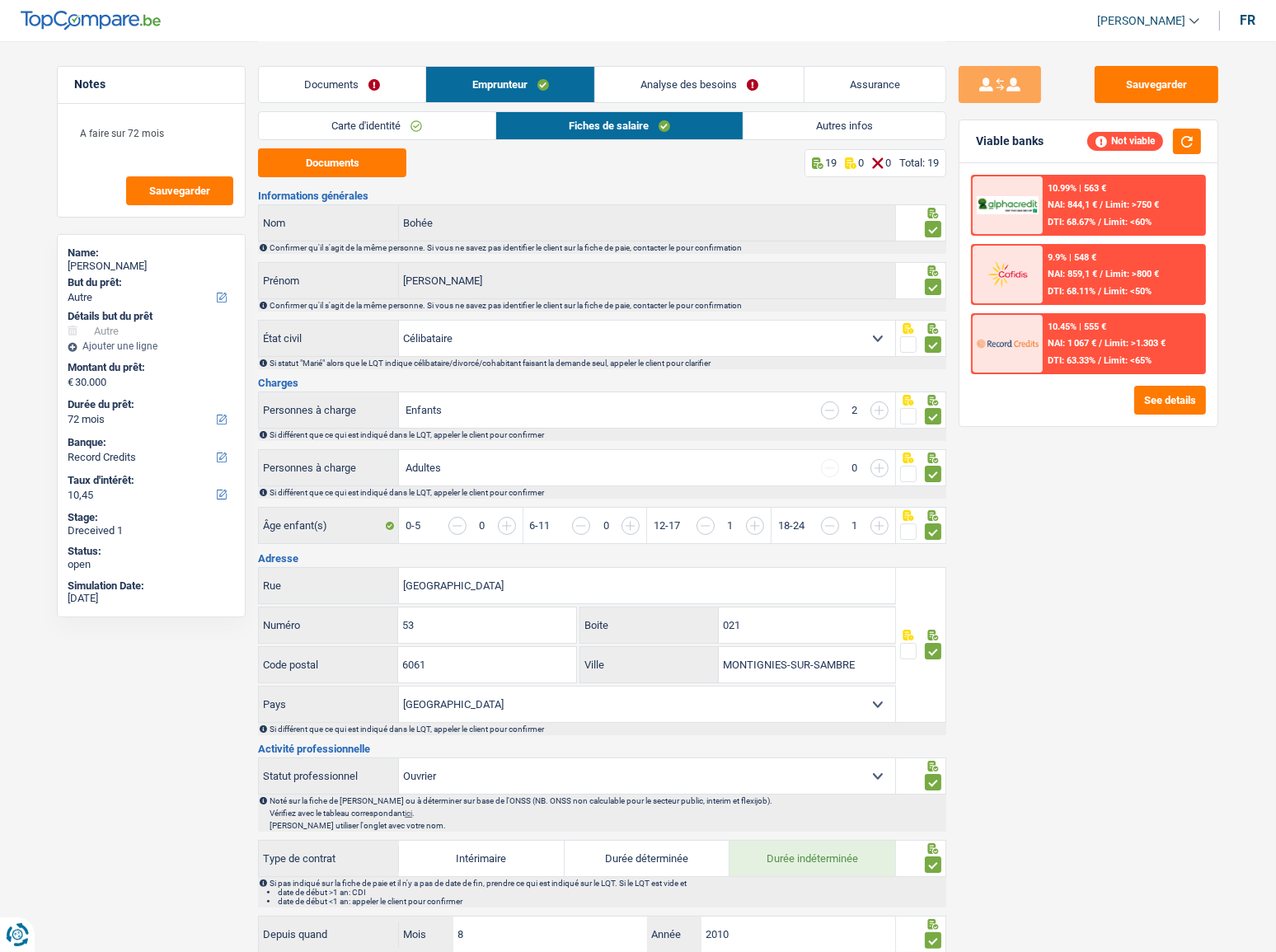
click at [804, 128] on link "Autres infos" at bounding box center [845, 125] width 202 height 28
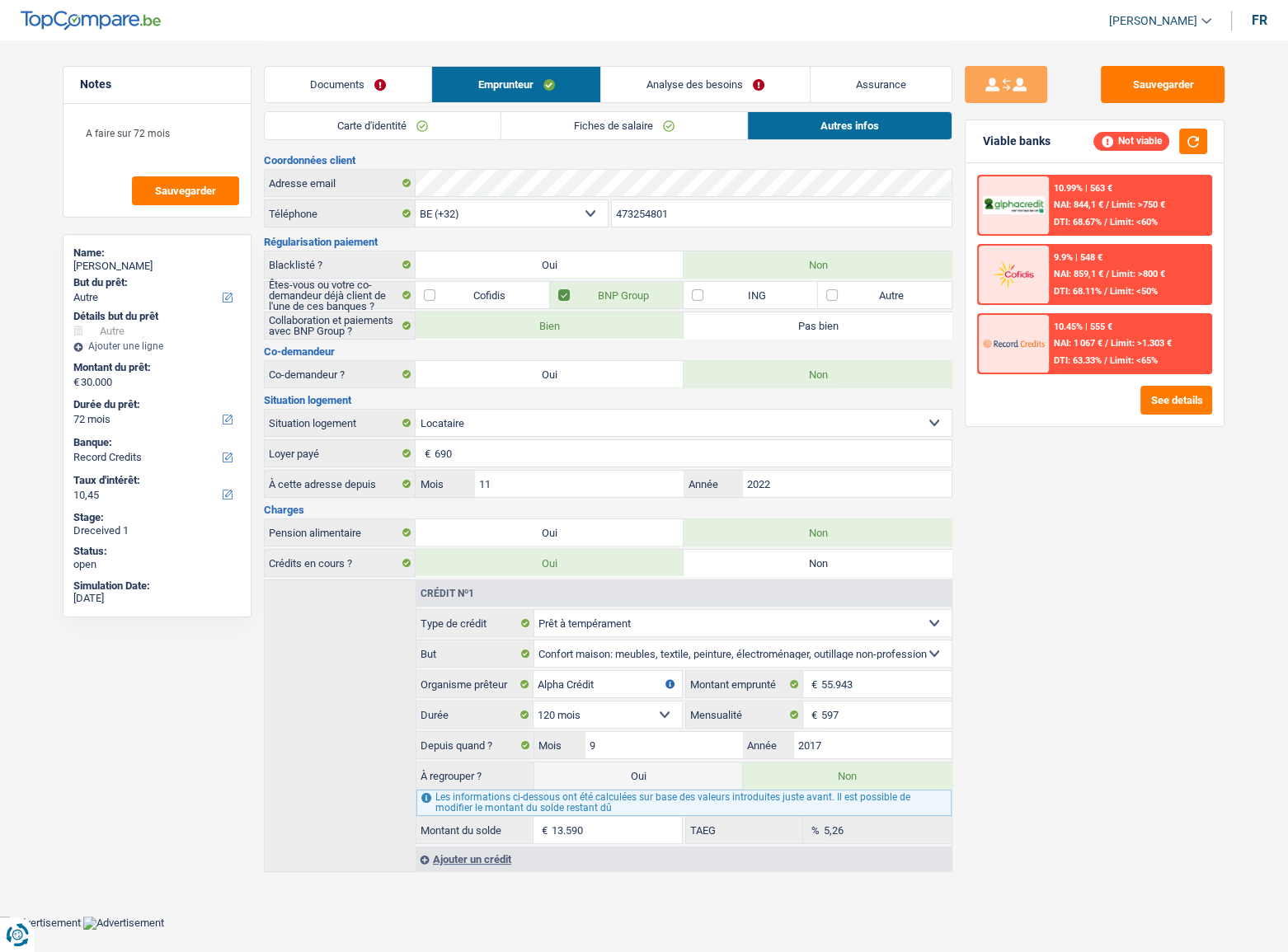
click at [402, 83] on link "Documents" at bounding box center [348, 84] width 167 height 35
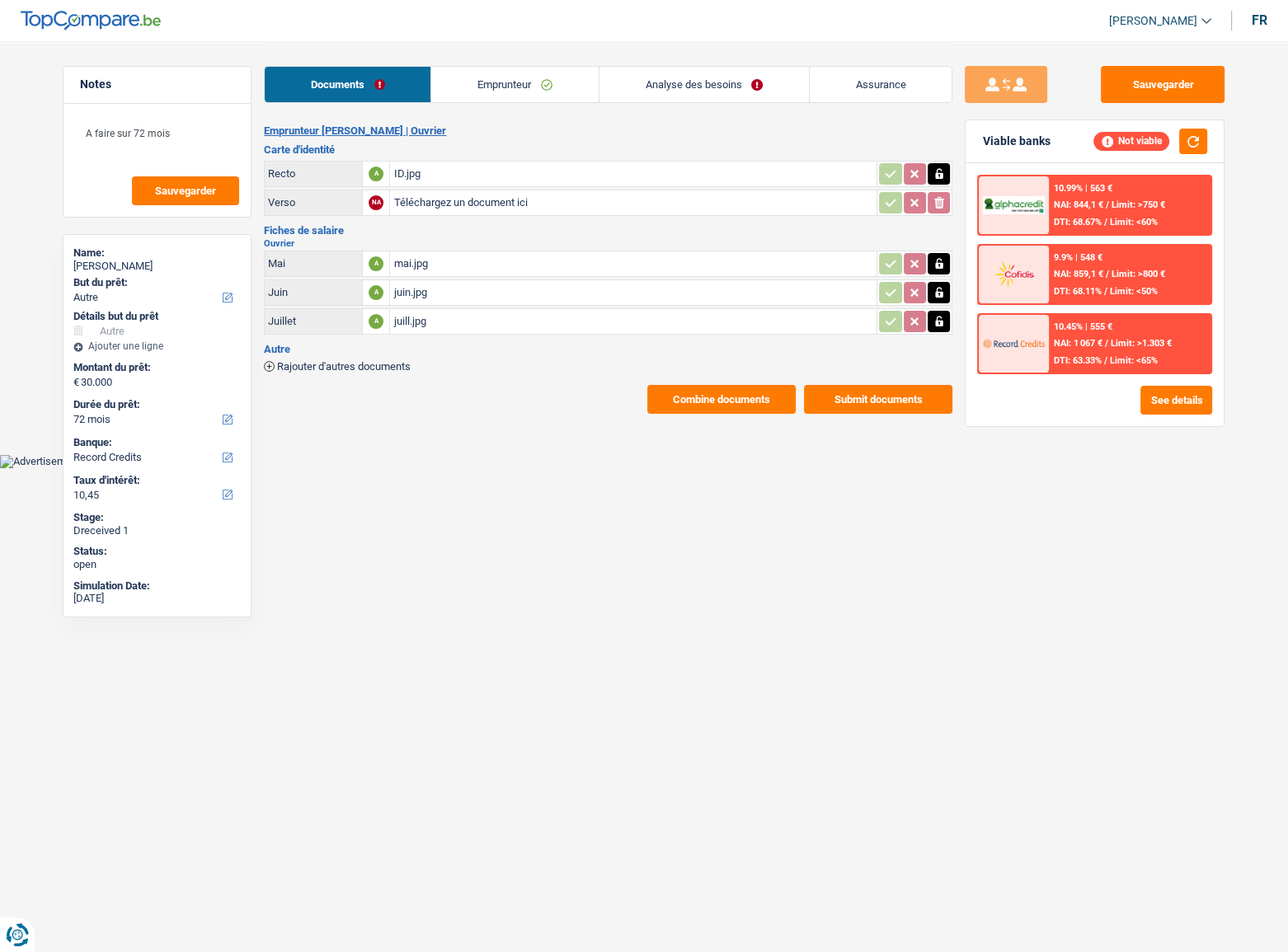
click at [495, 99] on link "Emprunteur" at bounding box center [515, 84] width 167 height 35
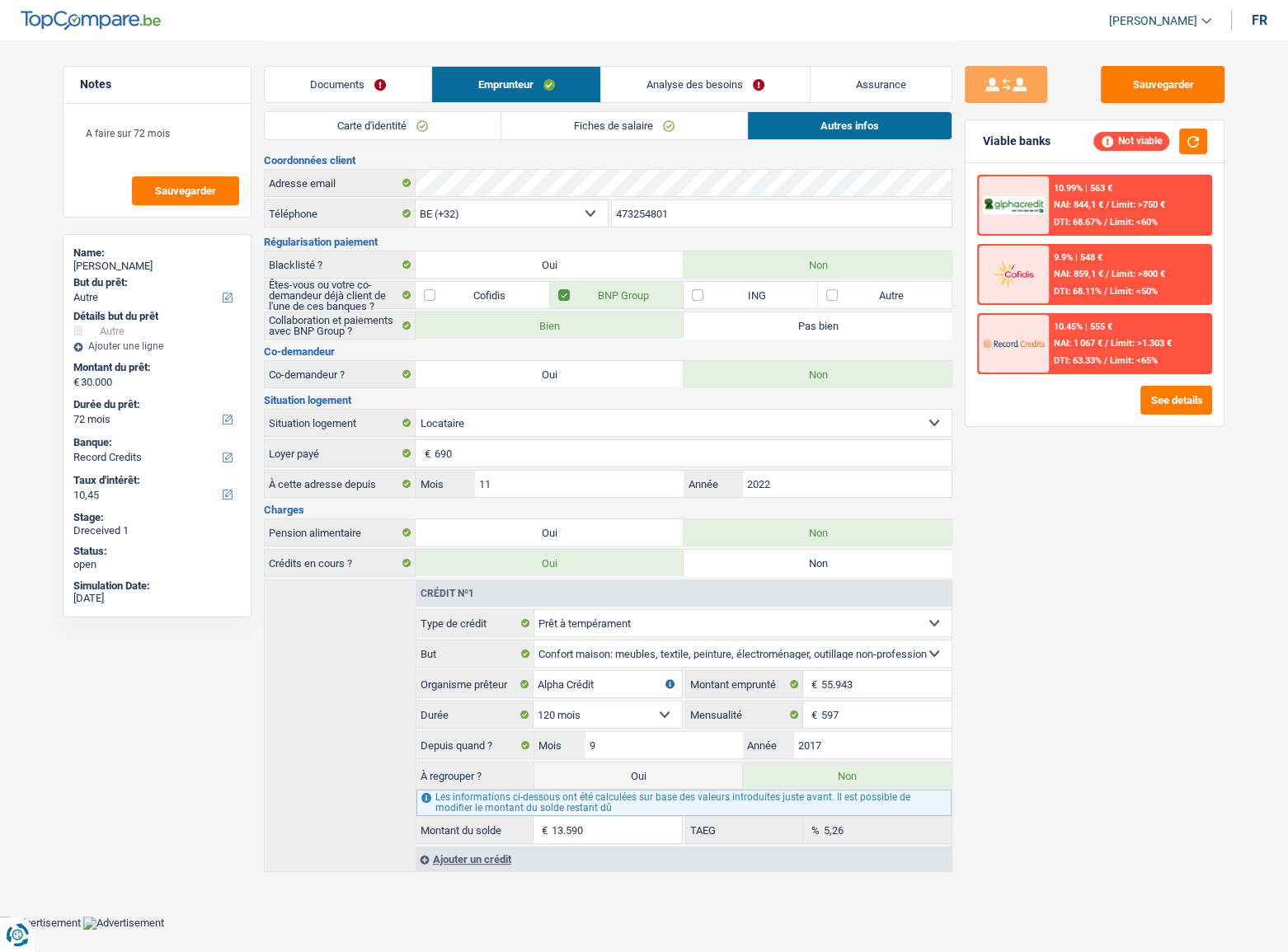
click at [447, 137] on link "Carte d'identité" at bounding box center [383, 125] width 236 height 28
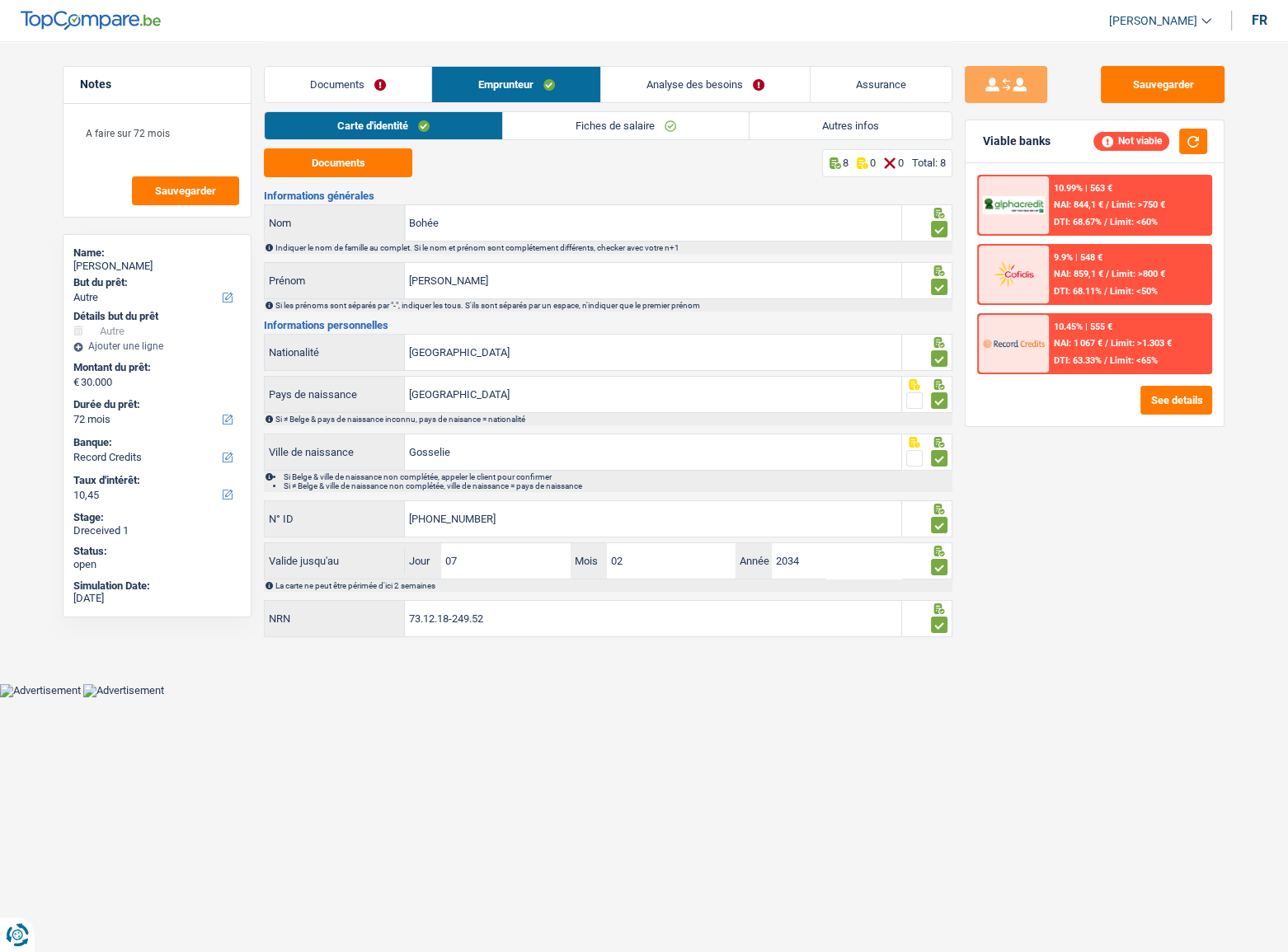
click at [559, 123] on link "Fiches de salaire" at bounding box center [626, 125] width 246 height 28
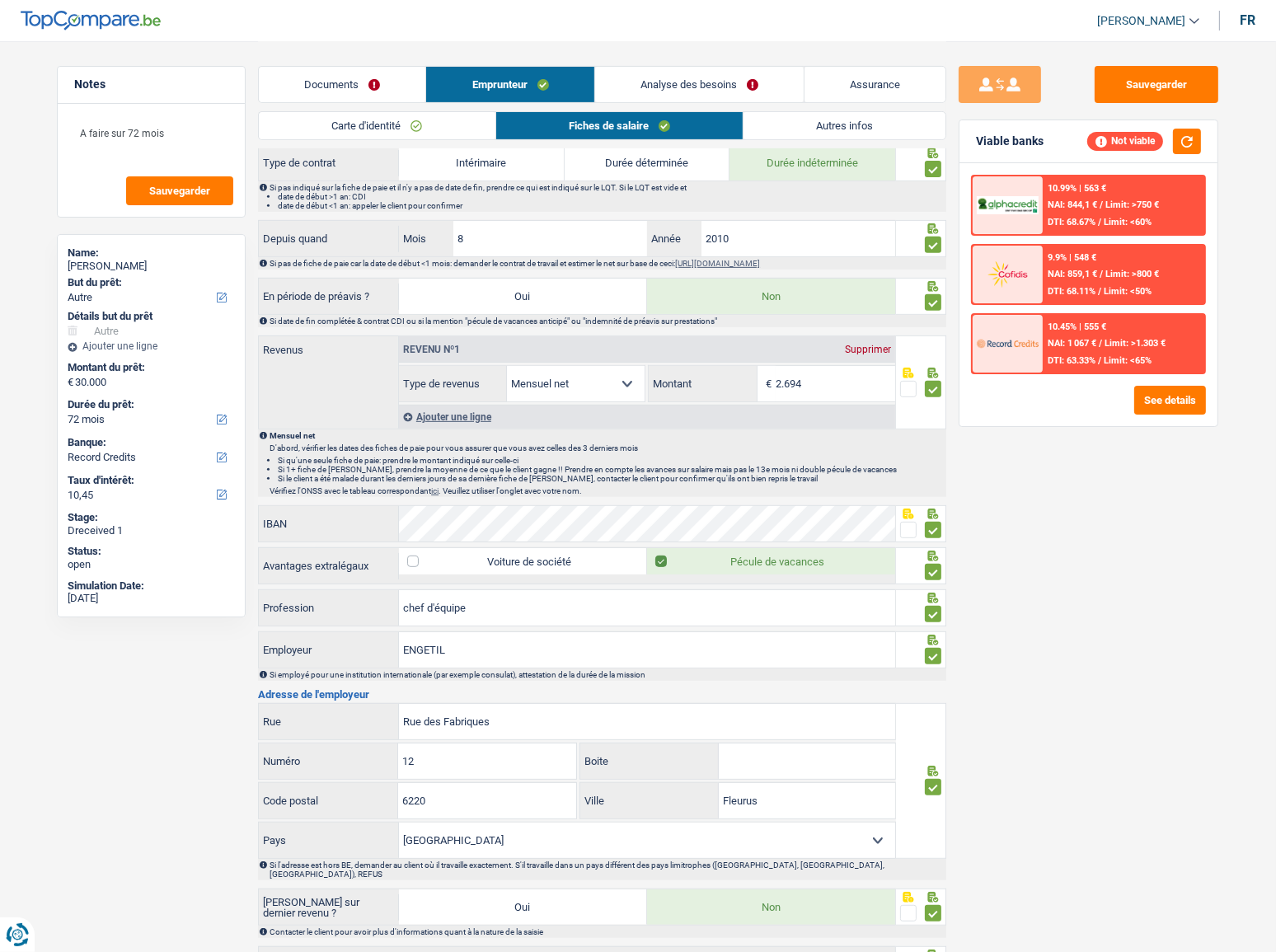
scroll to position [825, 0]
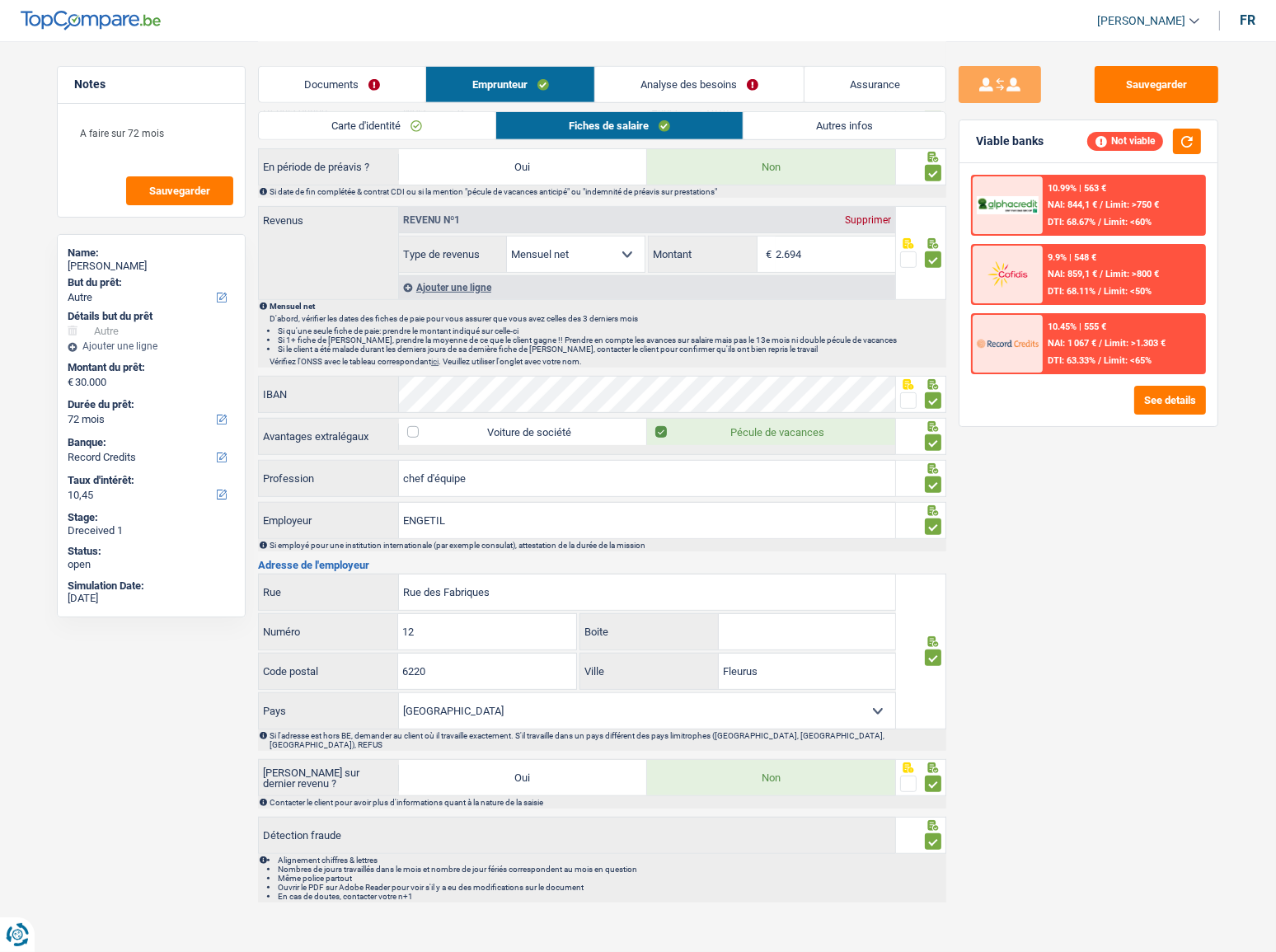
click at [474, 285] on div "Ajouter une ligne" at bounding box center [647, 287] width 496 height 24
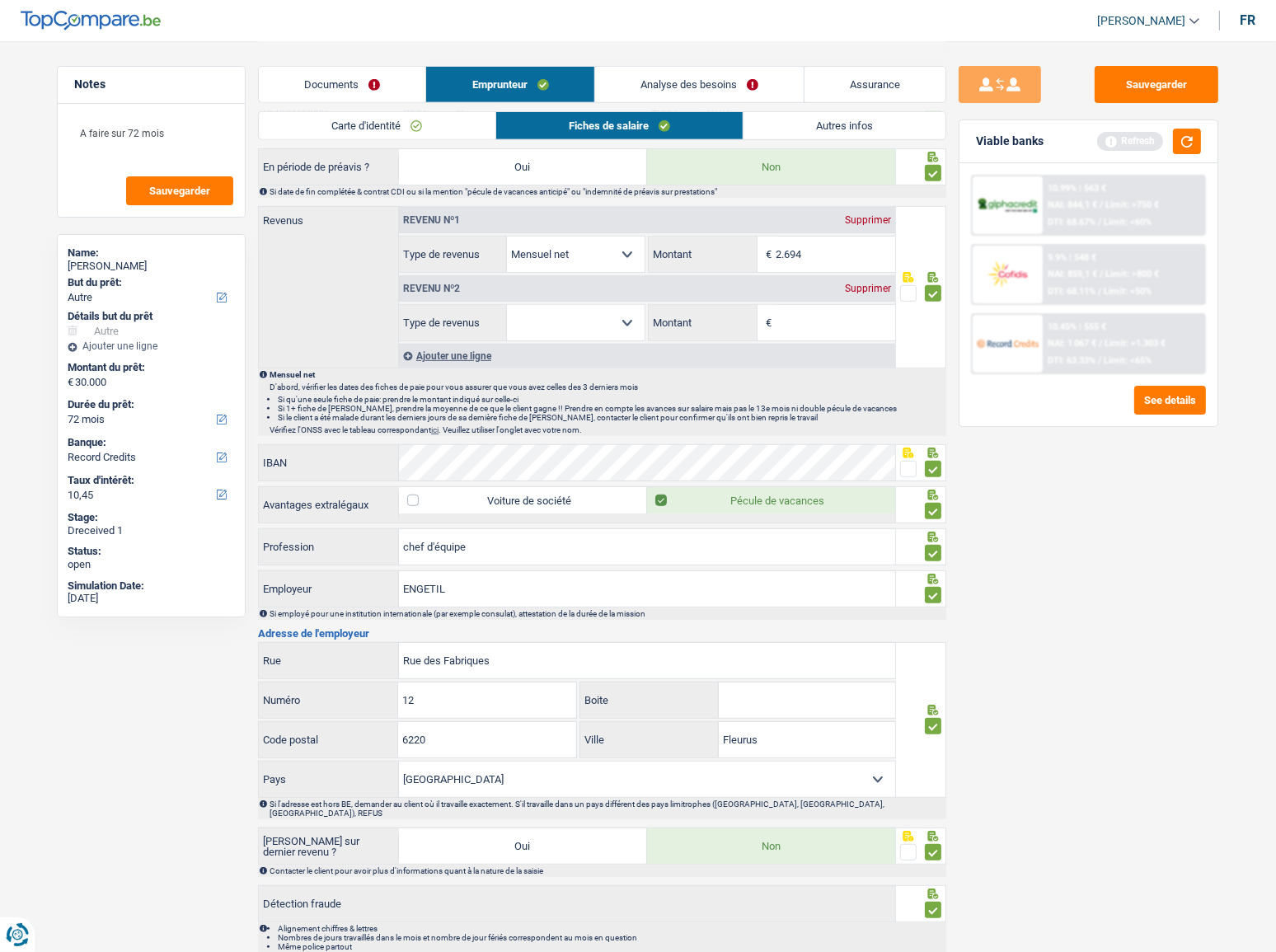
click at [796, 313] on input "Montant" at bounding box center [835, 323] width 120 height 35
type input "1.000"
drag, startPoint x: 603, startPoint y: 313, endPoint x: 607, endPoint y: 321, distance: 8.9
click at [603, 313] on select "Allocation d'handicap Allocations chômage Allocations familiales Chèques repas …" at bounding box center [575, 323] width 138 height 35
select select "familyAllowances"
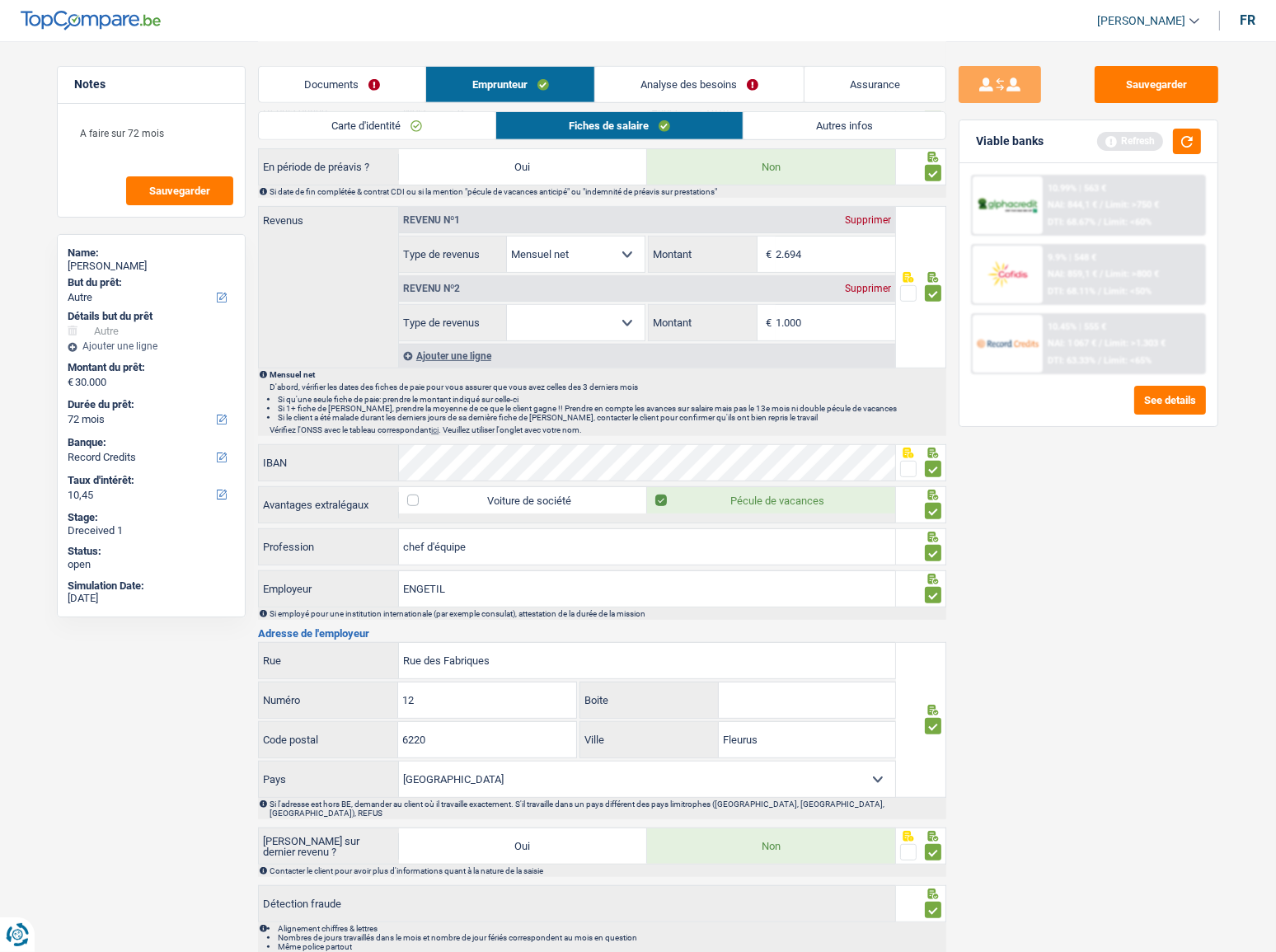
click at [507, 305] on select "Allocation d'handicap Allocations chômage Allocations familiales Chèques repas …" at bounding box center [575, 323] width 138 height 35
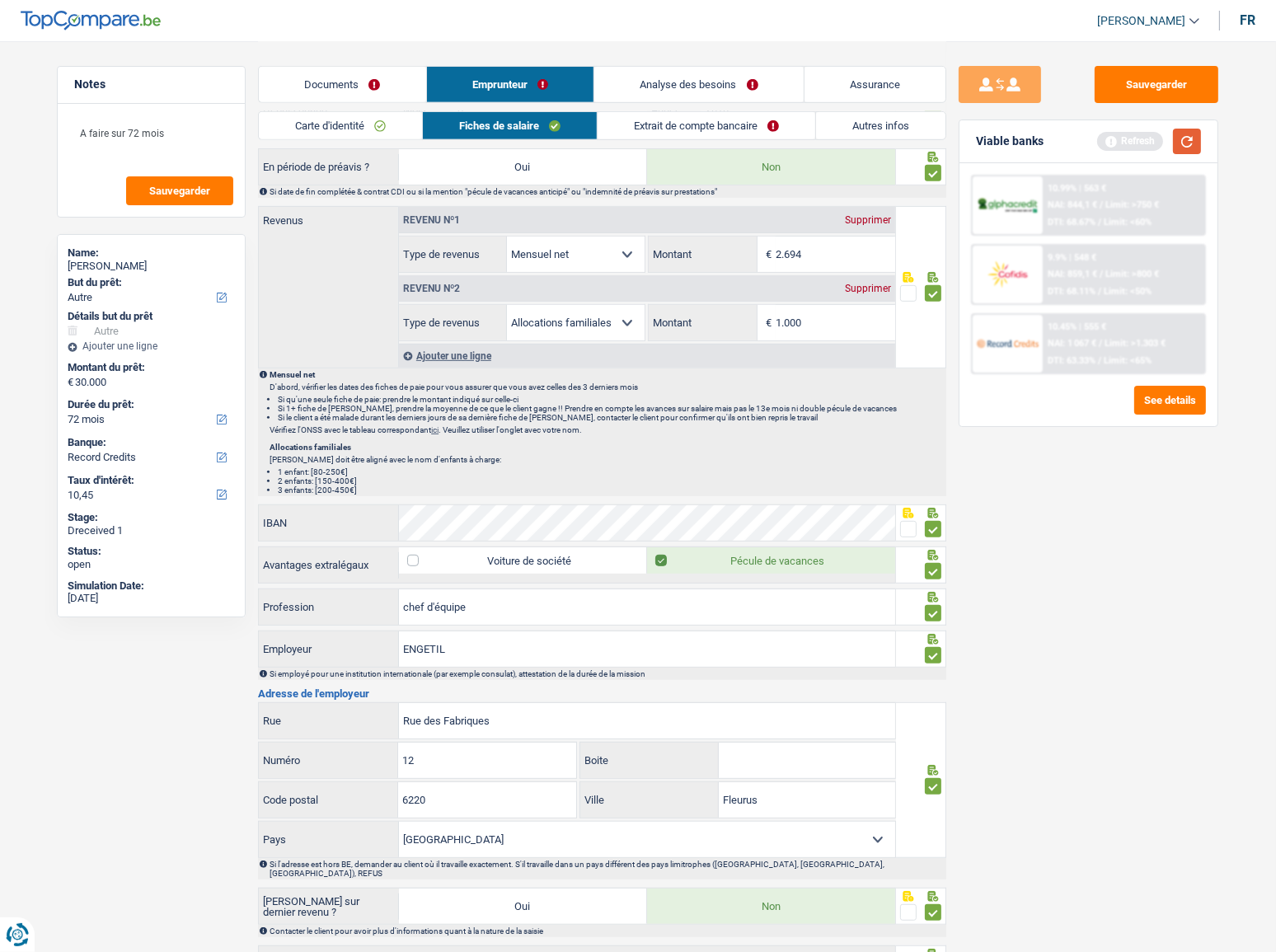
click at [1201, 138] on button "button" at bounding box center [1187, 141] width 28 height 26
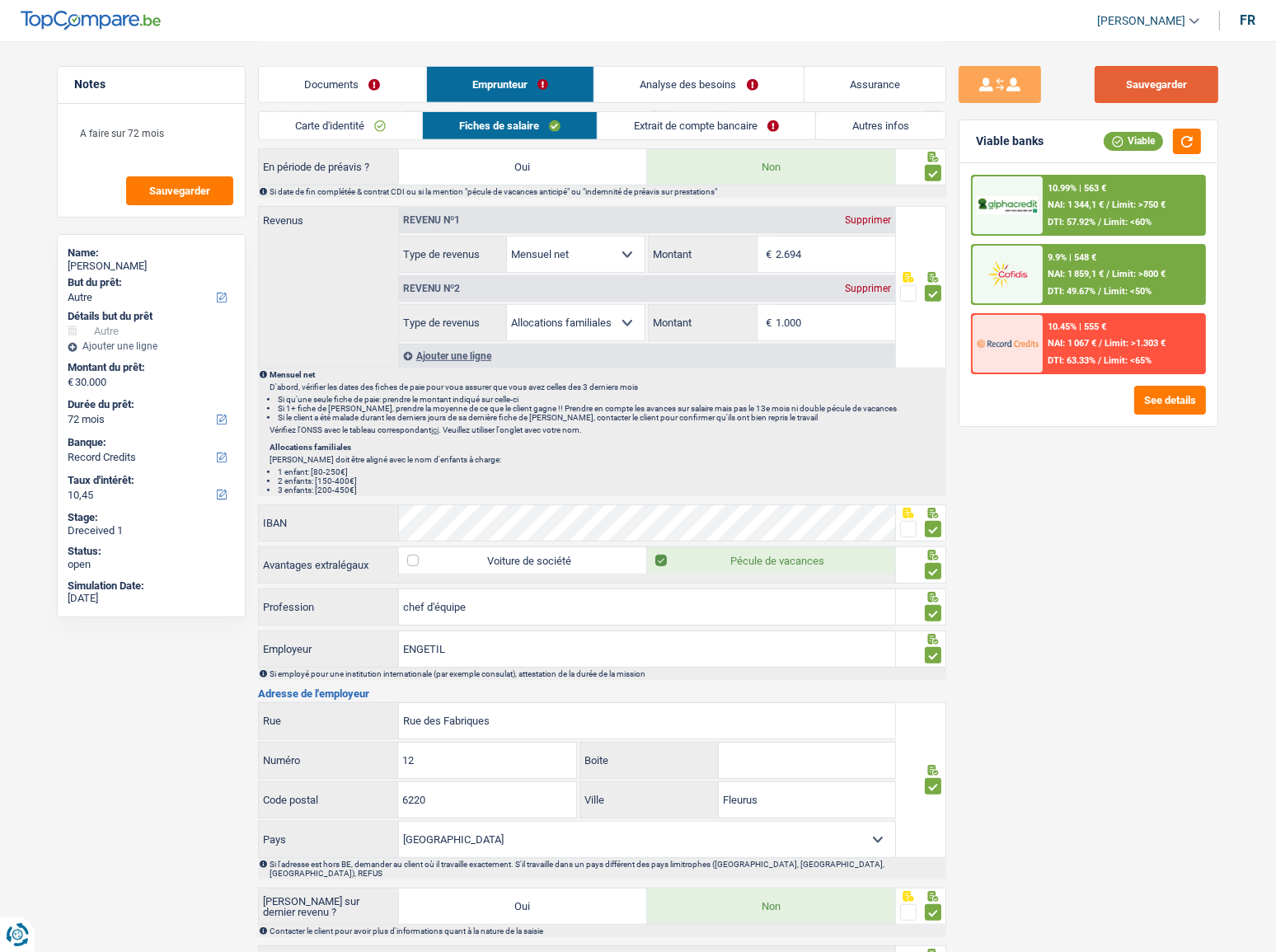
click at [1174, 98] on button "Sauvegarder" at bounding box center [1156, 84] width 123 height 37
click at [1184, 135] on button "button" at bounding box center [1187, 141] width 28 height 26
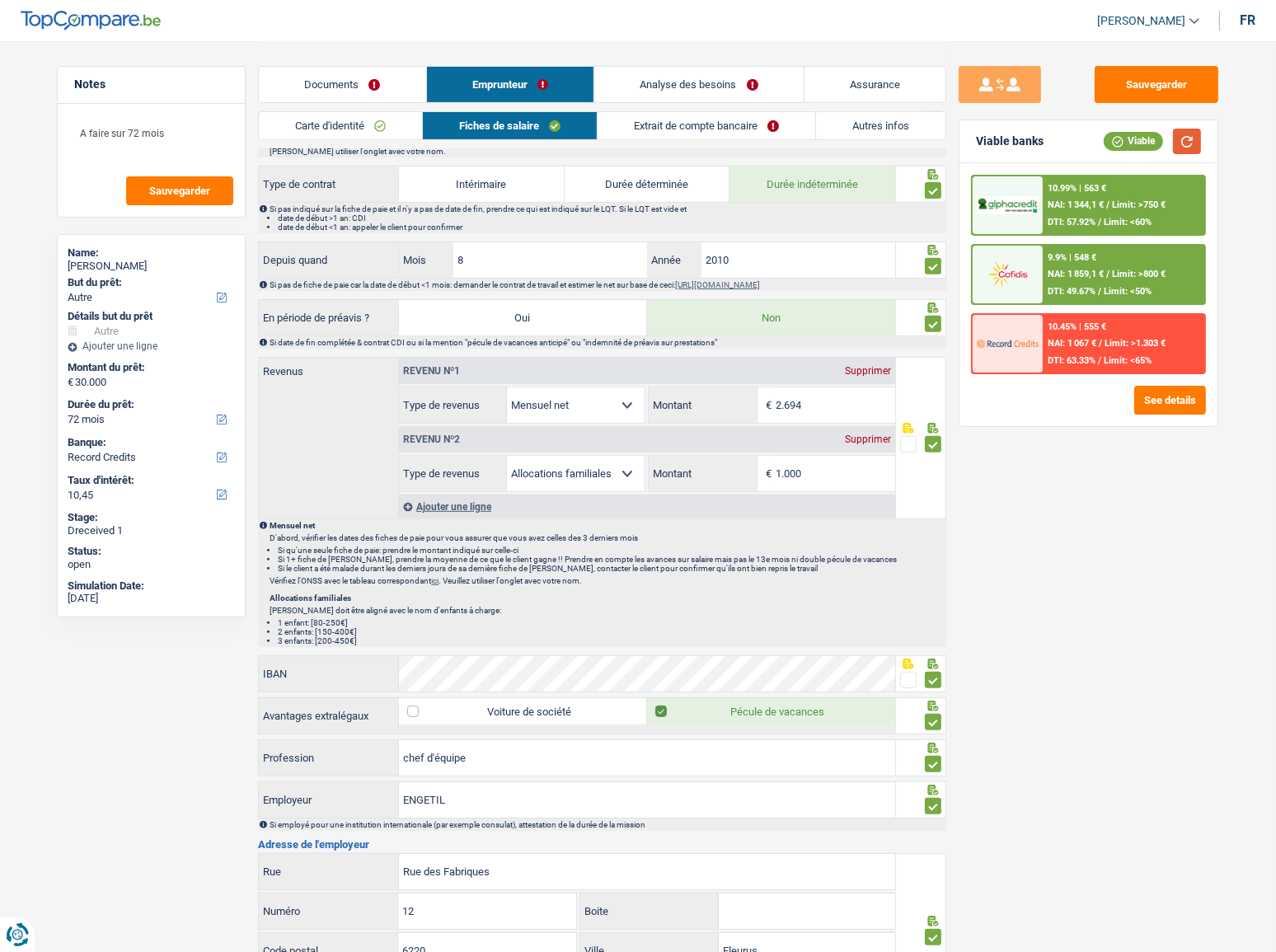
scroll to position [526, 0]
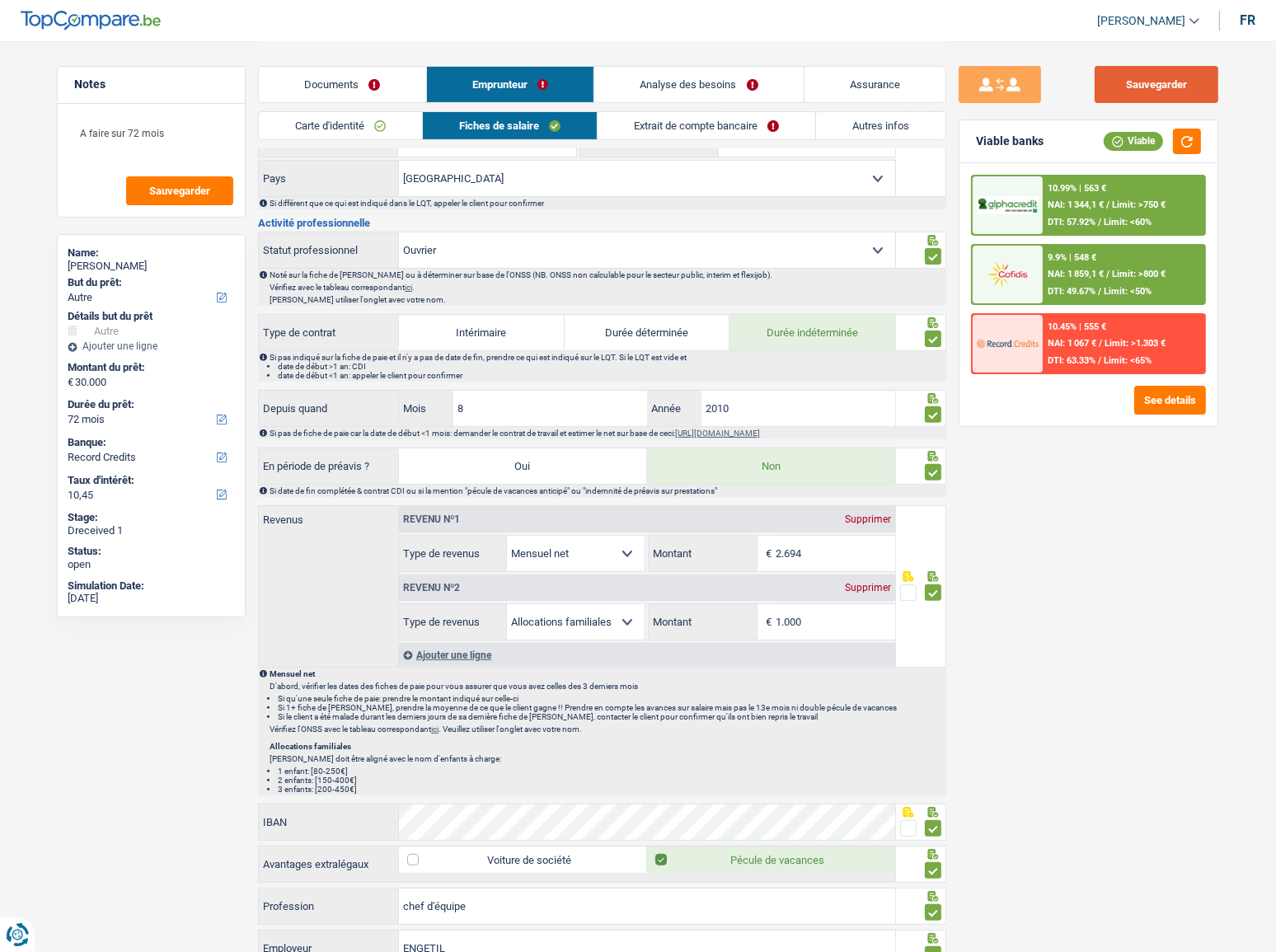
click at [1171, 92] on button "Sauvegarder" at bounding box center [1156, 84] width 123 height 37
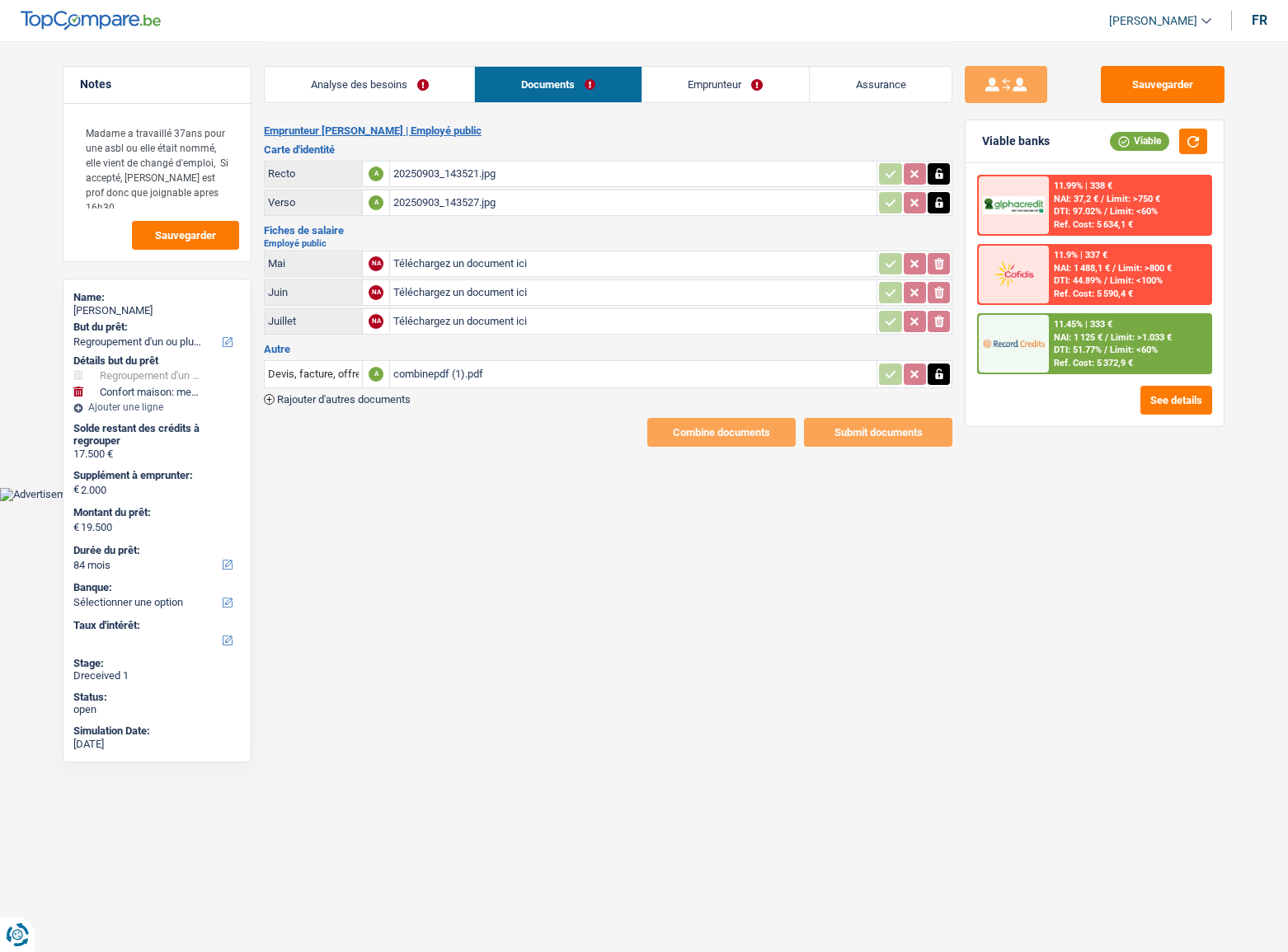
select select "refinancing"
select select "household"
select select "84"
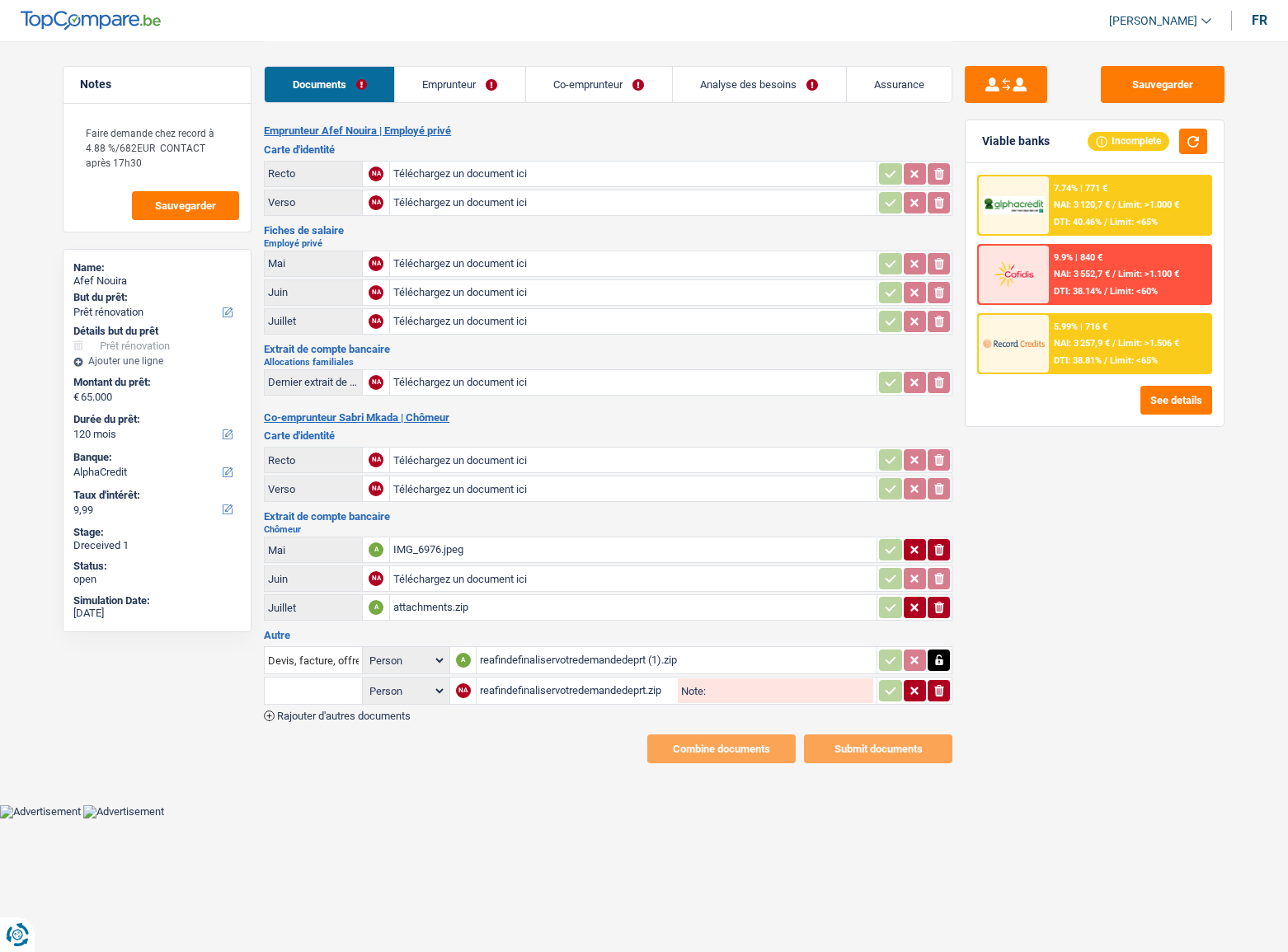
select select "renovation"
select select "120"
select select "alphacredit"
click at [598, 648] on div "reafindefinaliservotredemandedeprt (1).zip" at bounding box center [676, 660] width 393 height 25
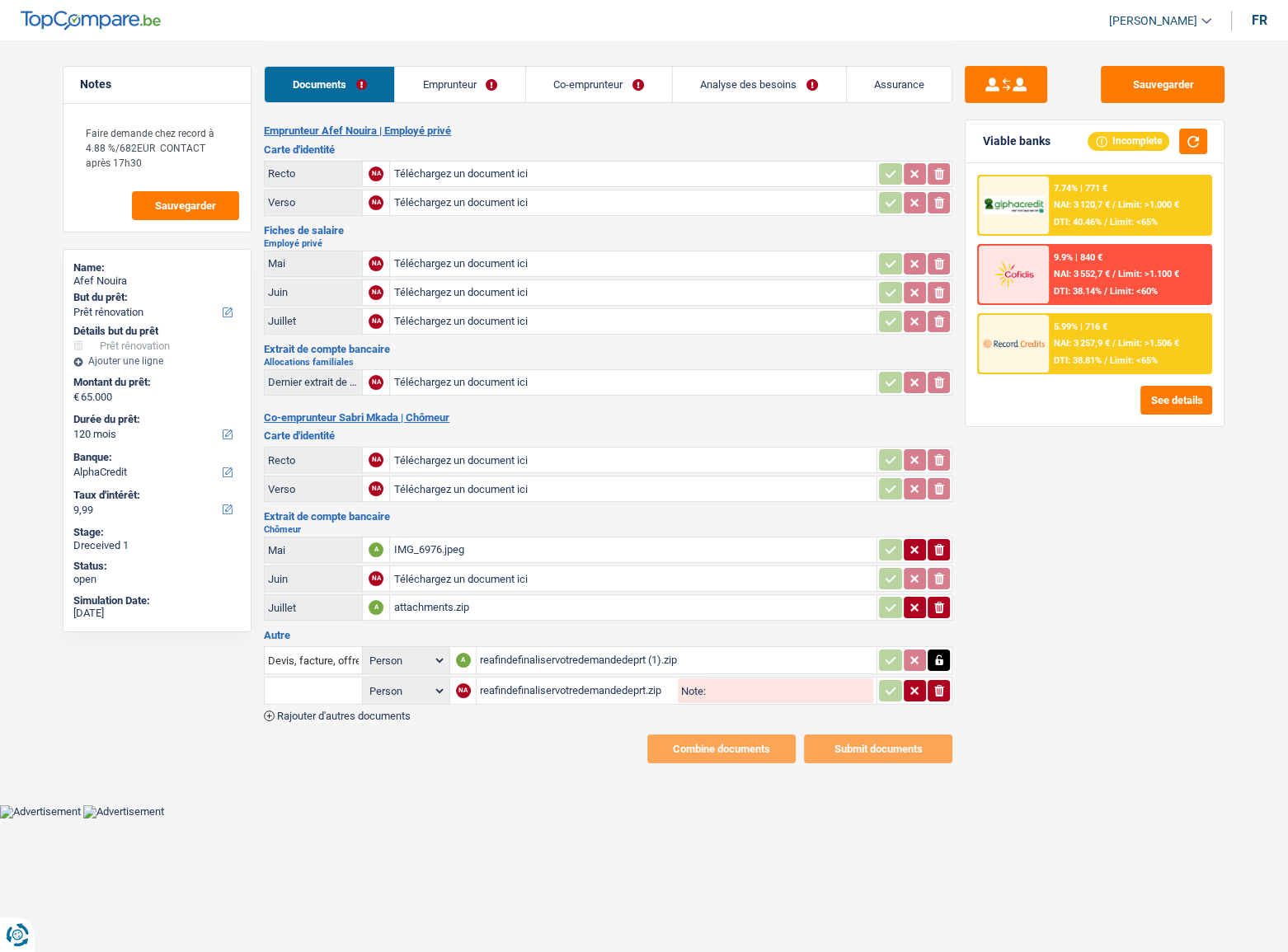
click at [454, 604] on div "attachments.zip" at bounding box center [633, 608] width 480 height 25
click at [549, 653] on div "reafindefinaliservotredemandedeprt (1).zip" at bounding box center [676, 660] width 393 height 25
type input "C:\fakepath\BEL.pdf"
type input "C:\fakepath\BELGIQUE.pdf"
click at [928, 681] on button "ionicons-v5-e" at bounding box center [938, 691] width 22 height 21
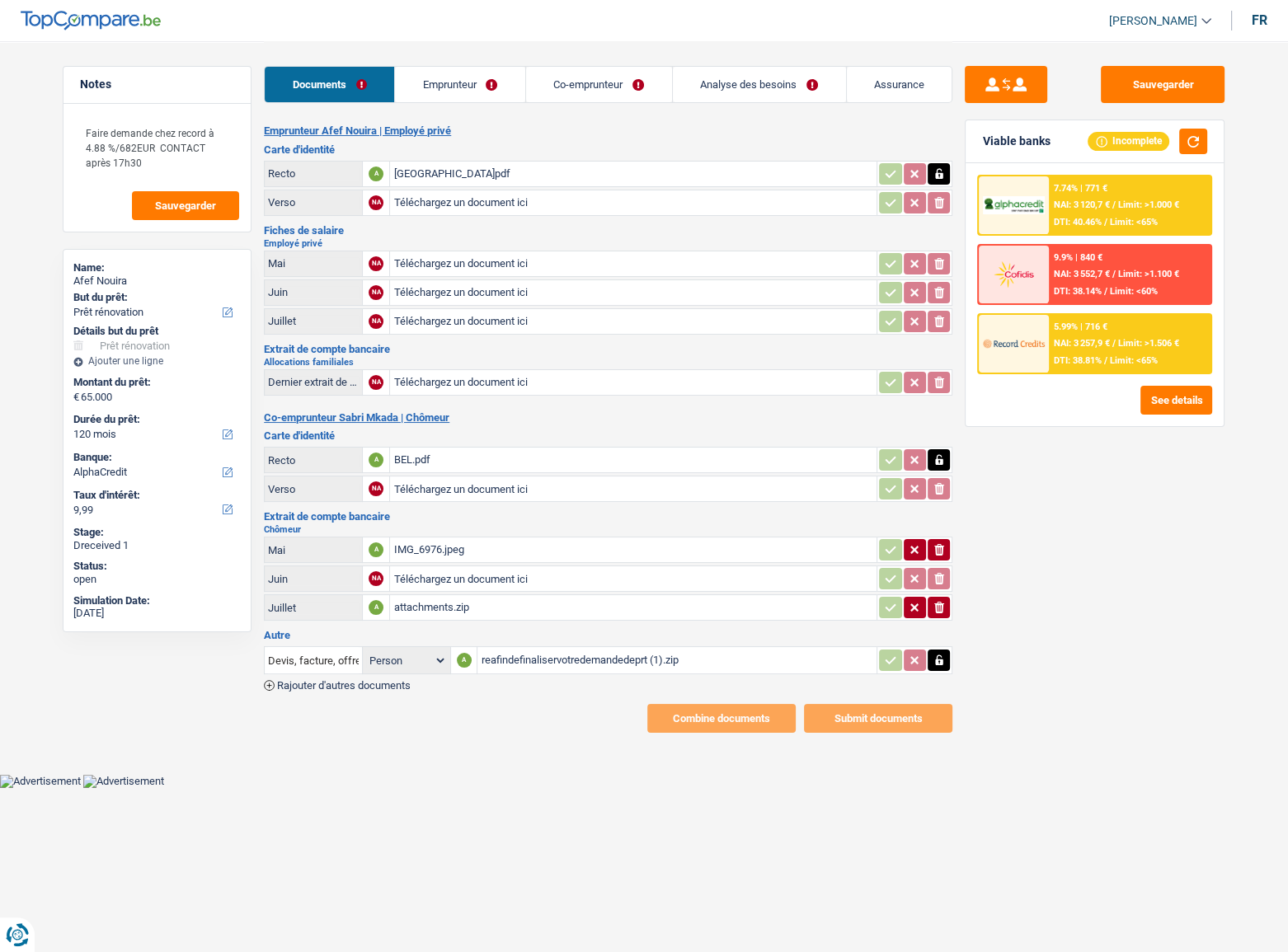
click at [936, 656] on icon "button" at bounding box center [939, 661] width 7 height 11
click at [940, 652] on icon "ionicons-v5-e" at bounding box center [939, 660] width 13 height 17
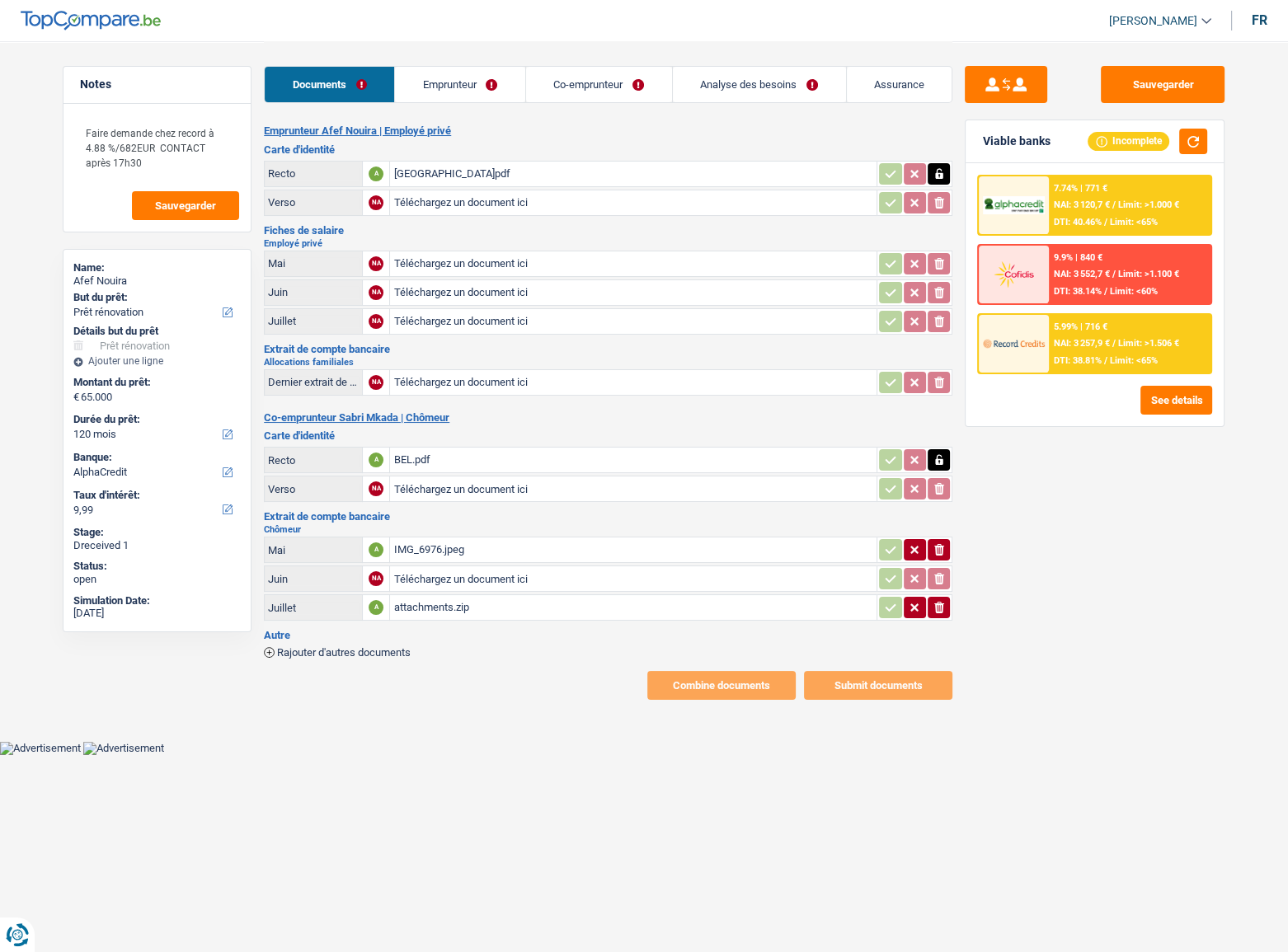
click at [367, 649] on span "Rajouter d'autres documents" at bounding box center [344, 652] width 134 height 11
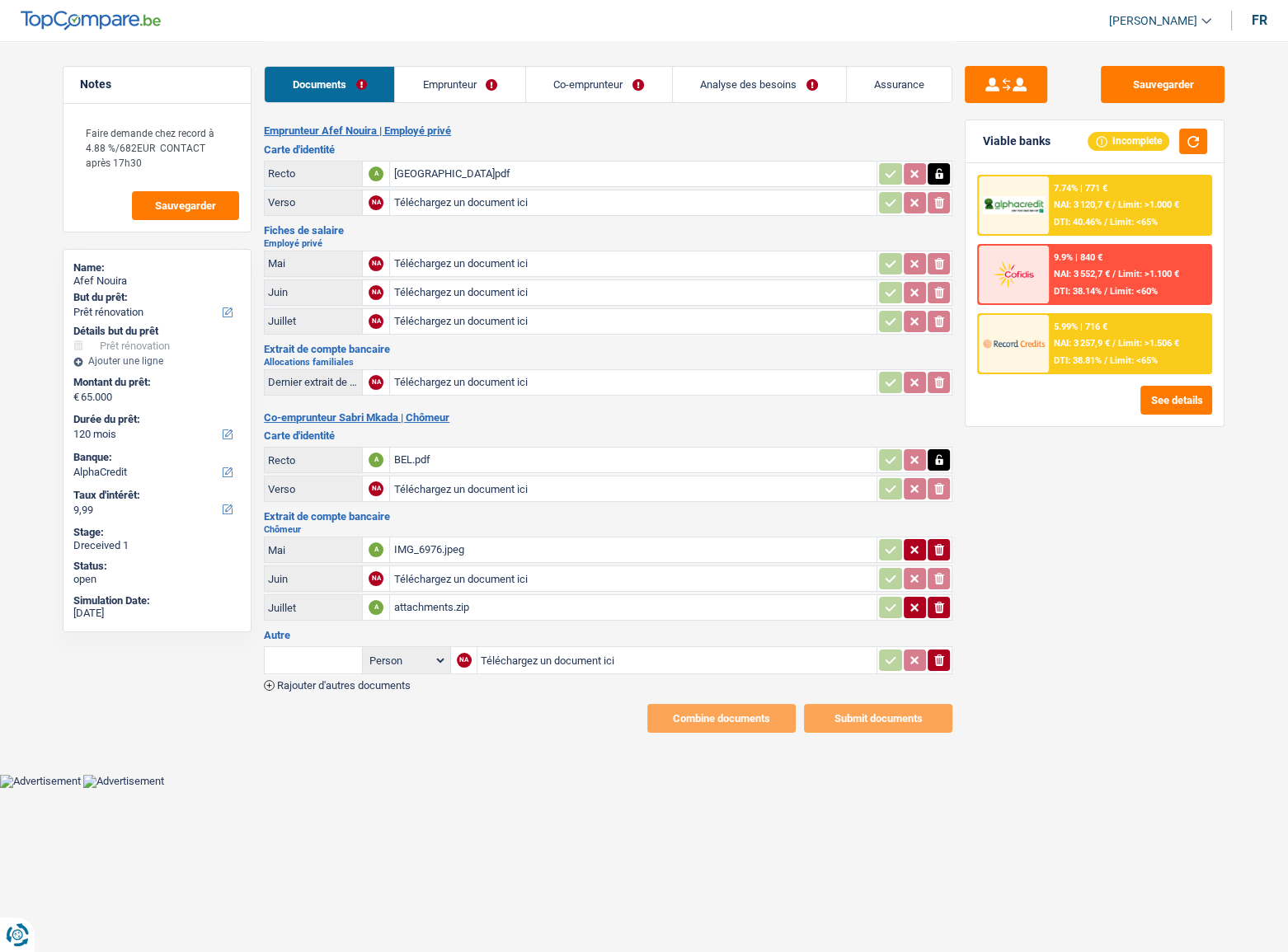
click at [328, 664] on input "text" at bounding box center [313, 660] width 91 height 27
click at [348, 695] on li "Devis, facture, offre, bon de commande" at bounding box center [374, 692] width 201 height 20
type input "Devis, facture, offre, bon de commande"
type input "C:\fakepath\IMG_6976.jpeg"
click at [462, 81] on link "Emprunteur" at bounding box center [460, 84] width 130 height 35
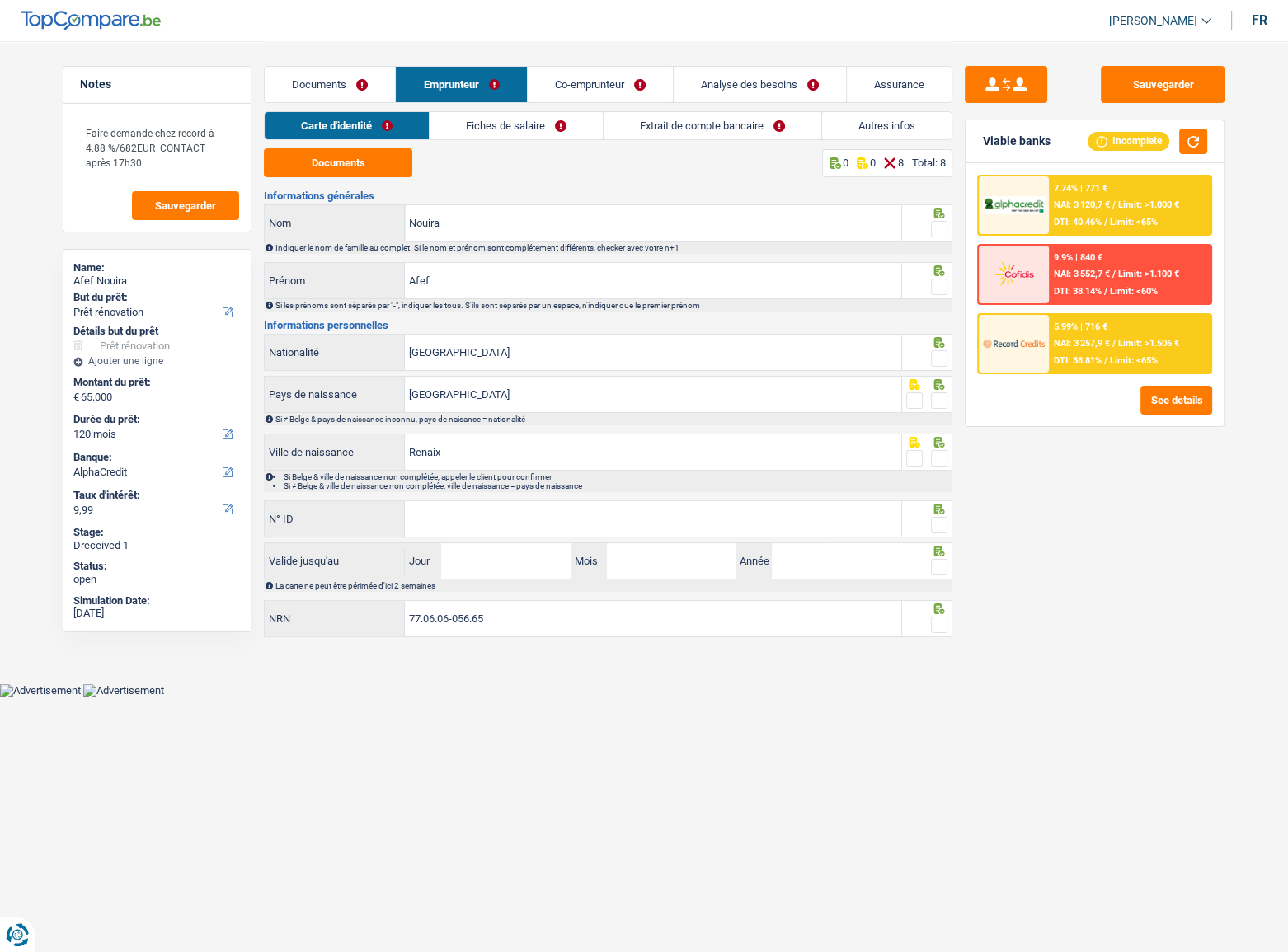
click at [564, 123] on link "Fiches de salaire" at bounding box center [516, 125] width 173 height 28
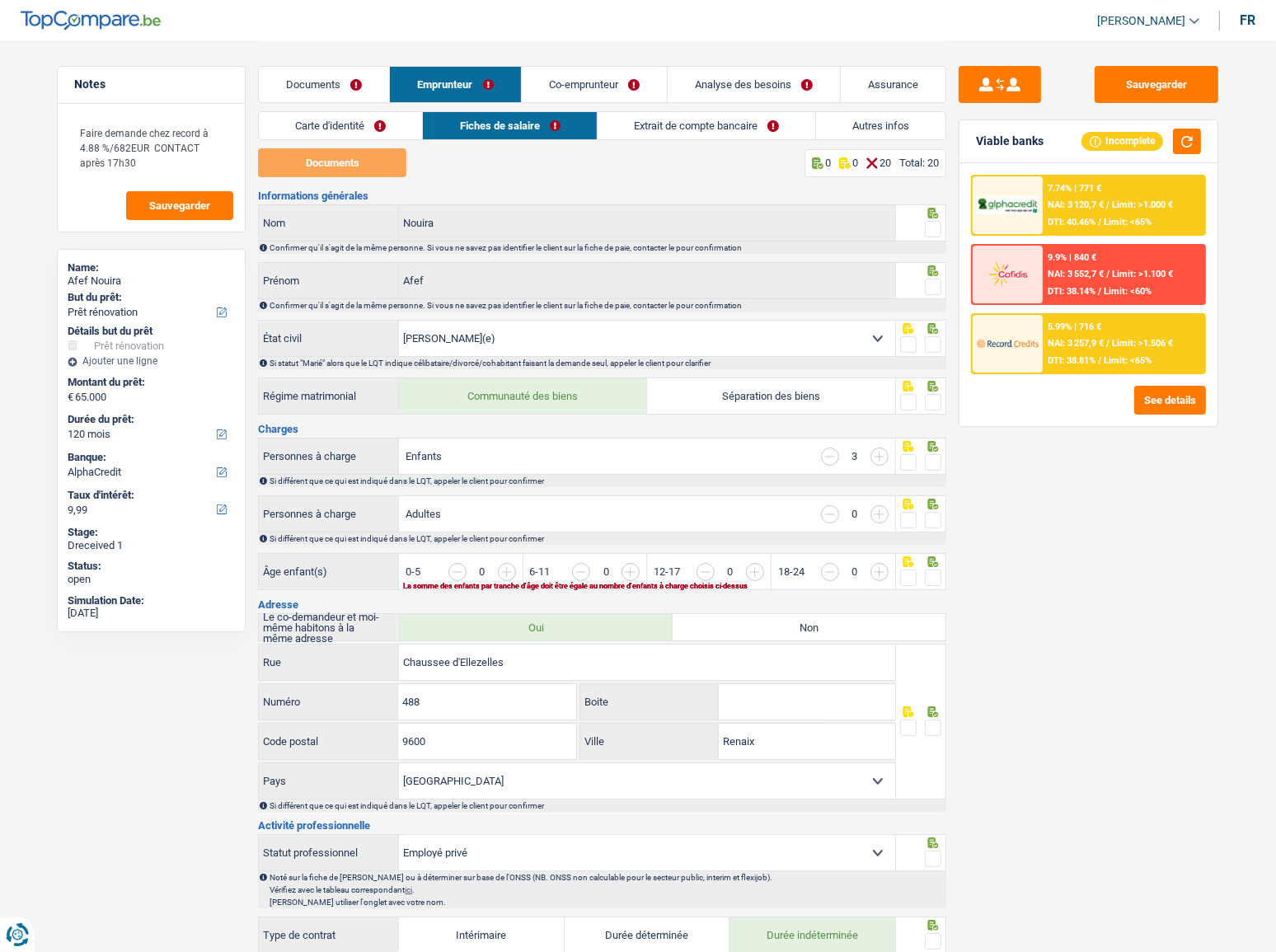
click at [663, 121] on link "Extrait de compte bancaire" at bounding box center [706, 125] width 217 height 28
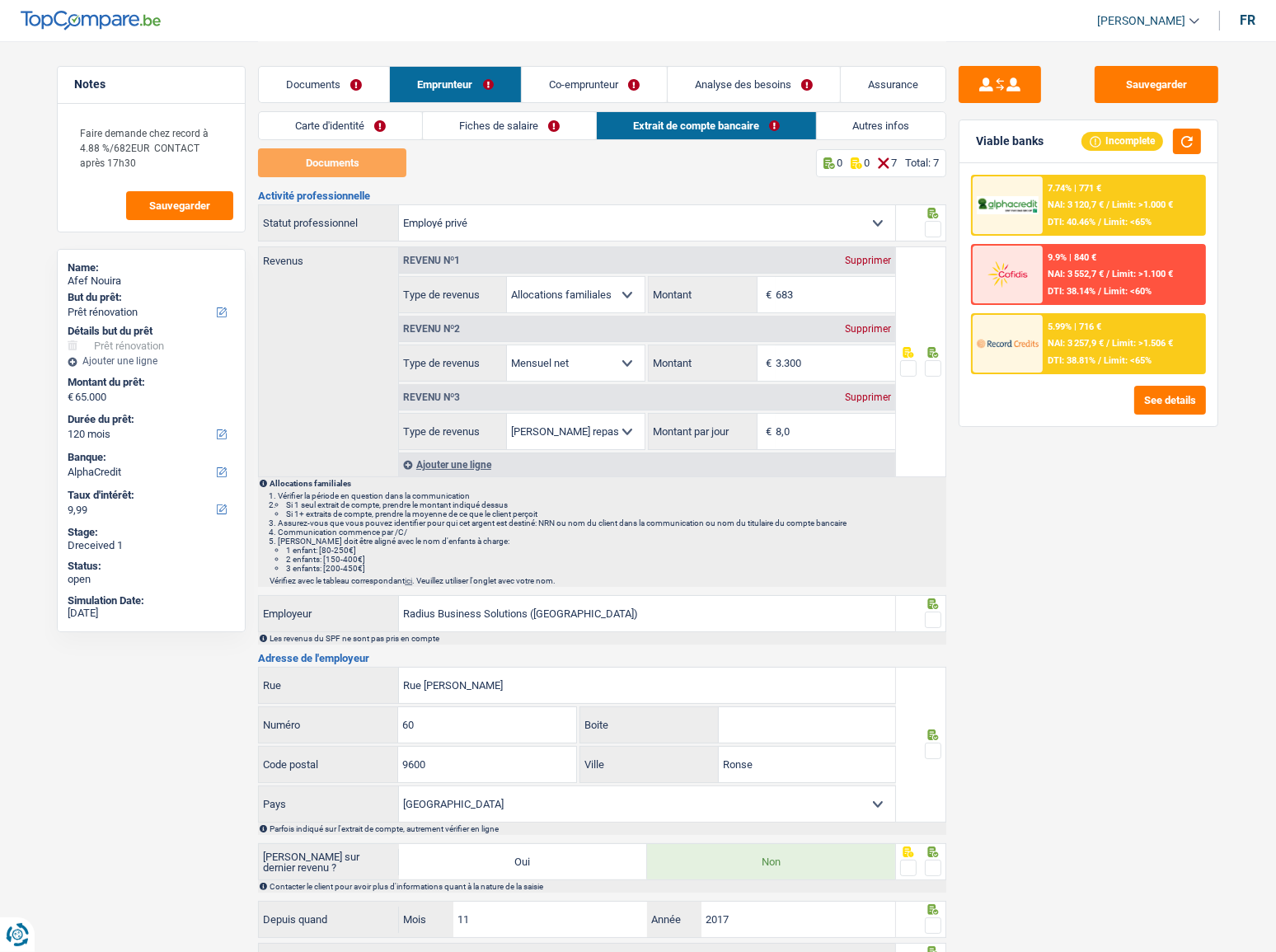
click at [617, 73] on link "Co-emprunteur" at bounding box center [595, 84] width 146 height 35
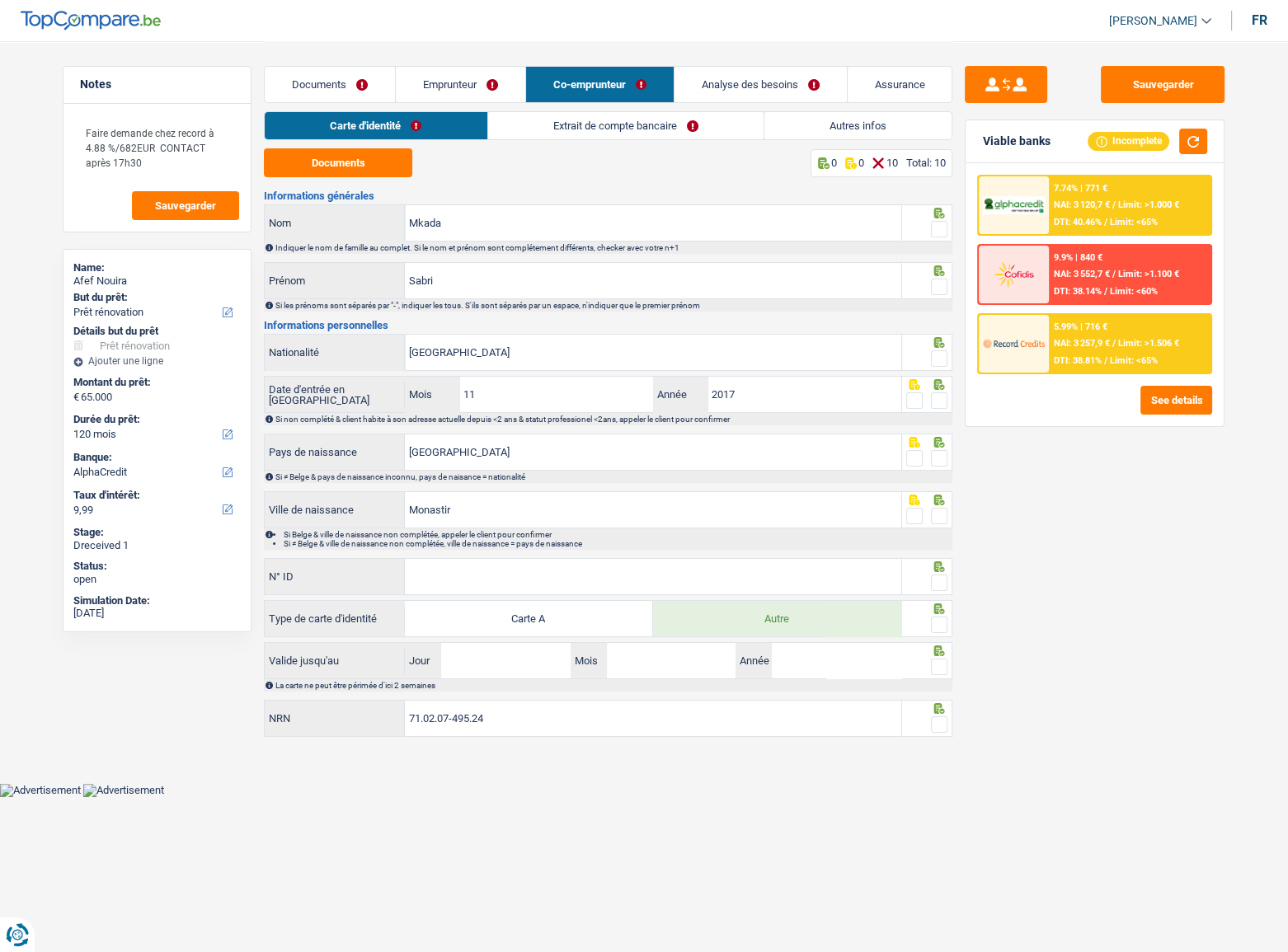
click at [646, 120] on link "Extrait de compte bancaire" at bounding box center [626, 125] width 275 height 28
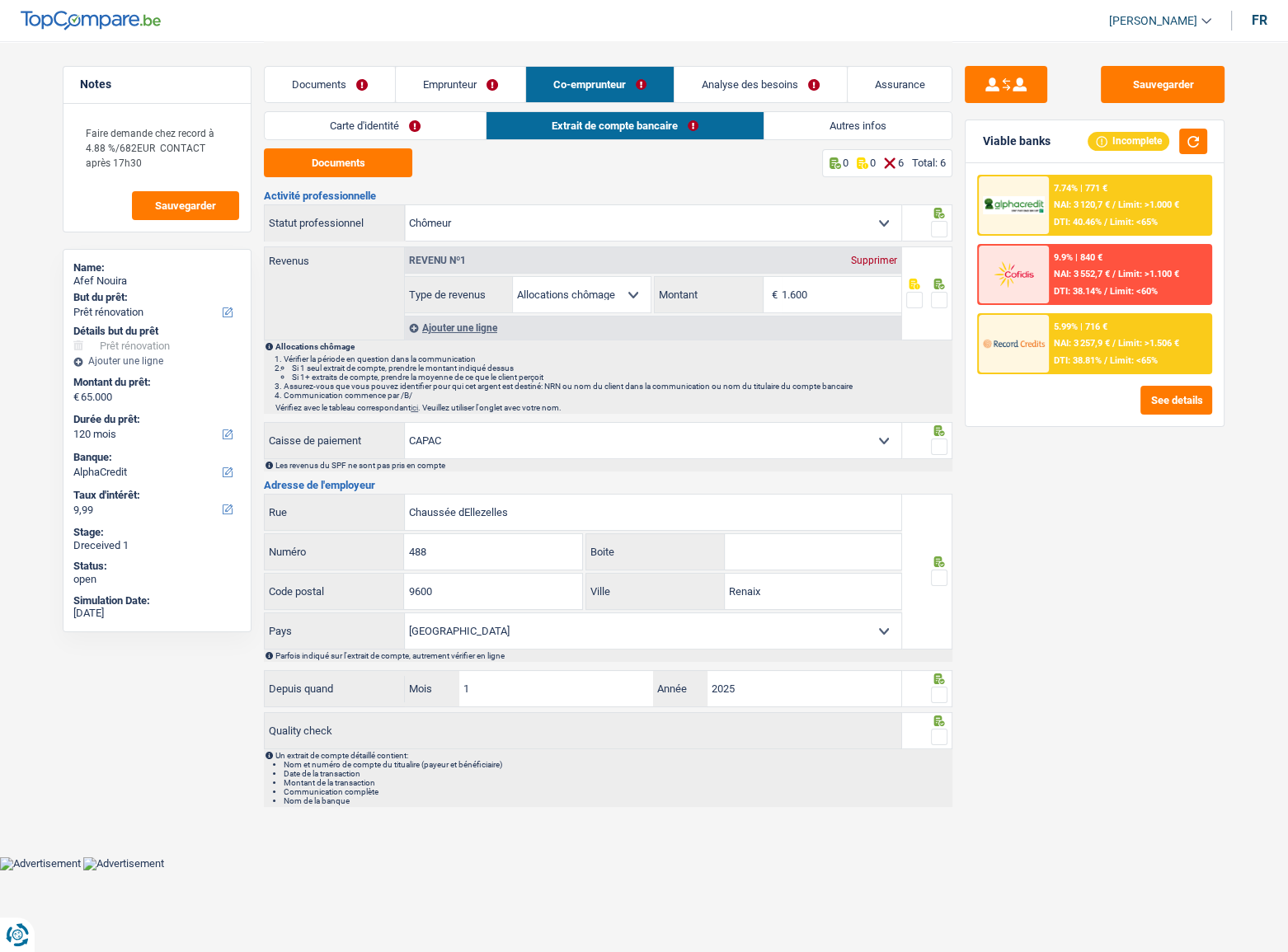
click at [303, 85] on link "Documents" at bounding box center [329, 84] width 130 height 35
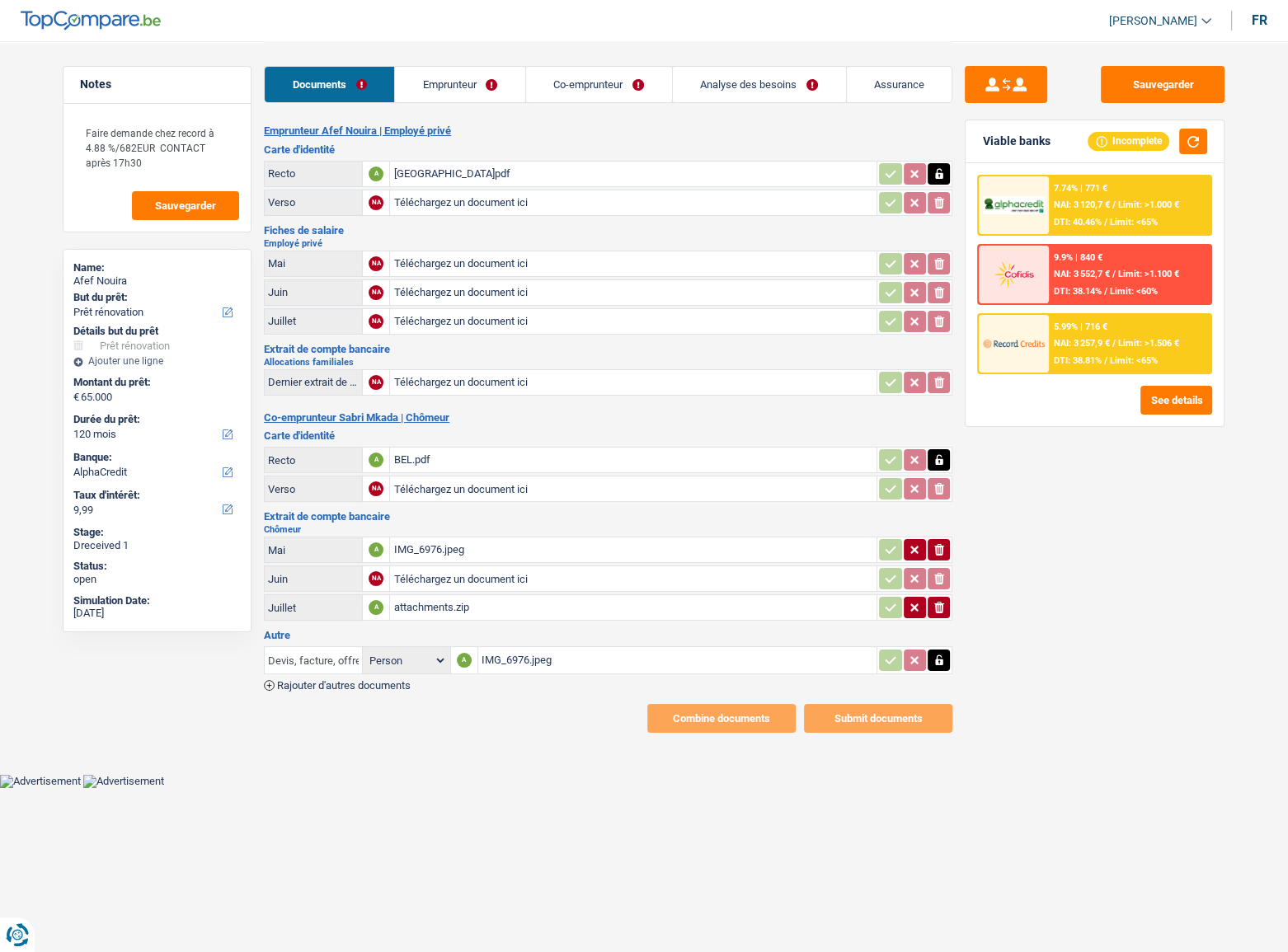
click at [345, 665] on input "Devis, facture, offre, bon de commande" at bounding box center [313, 660] width 91 height 27
click at [344, 682] on li "Devis, facture, offre, bon de commande" at bounding box center [374, 692] width 201 height 20
click at [356, 681] on span "Rajouter d'autres documents" at bounding box center [344, 686] width 134 height 11
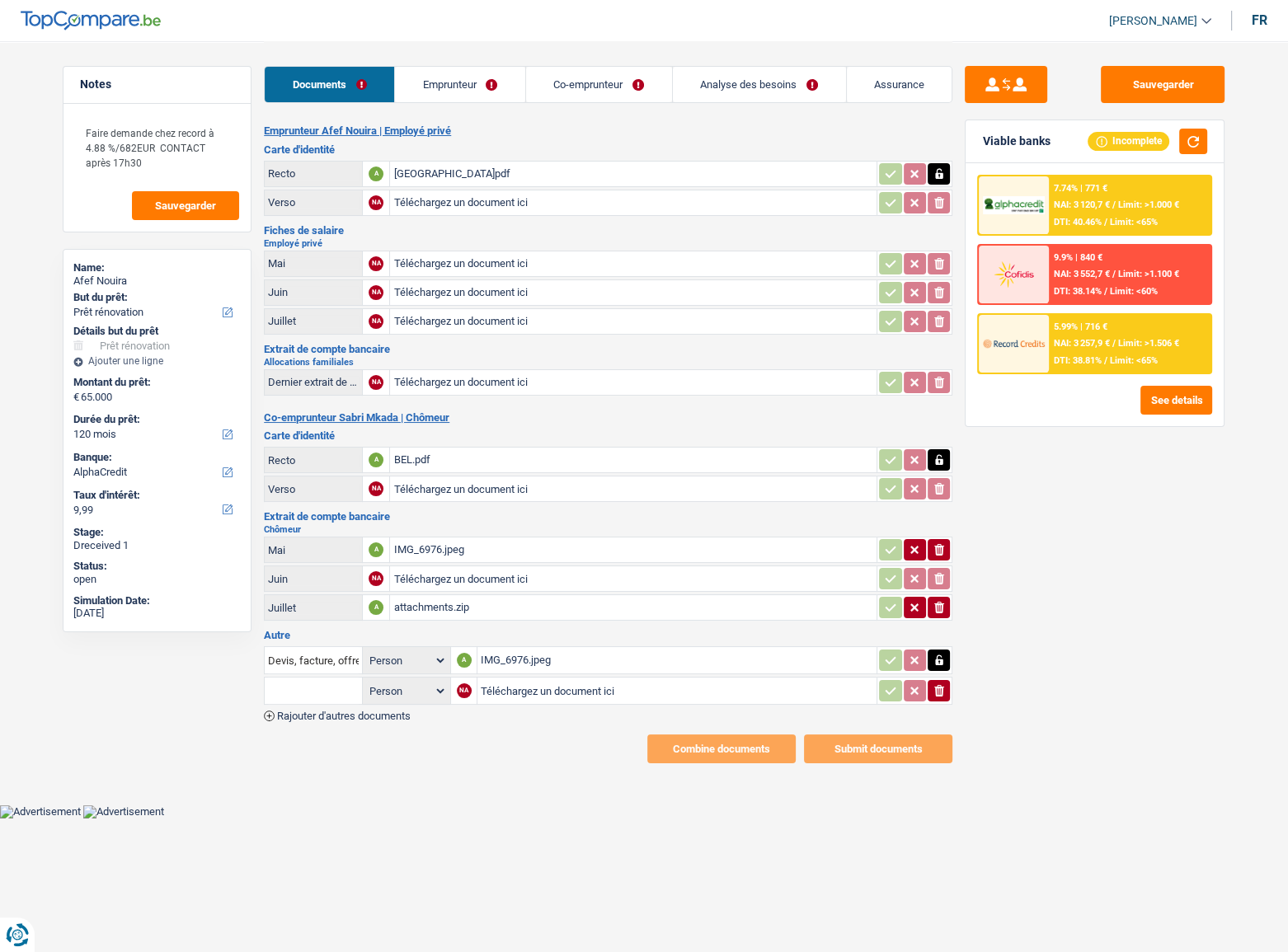
type input "C:\fakepath\IMG_6978.png"
type input "C:\fakepath\SalarySlip 6_2025.pdf"
type input "C:\fakepath\SalarySlip 7_2025.pdf"
type input "C:\fakepath\SalarySlip 8_2025.pdf"
click at [442, 254] on div "SalarySlip 8_2025.pdf" at bounding box center [633, 264] width 480 height 25
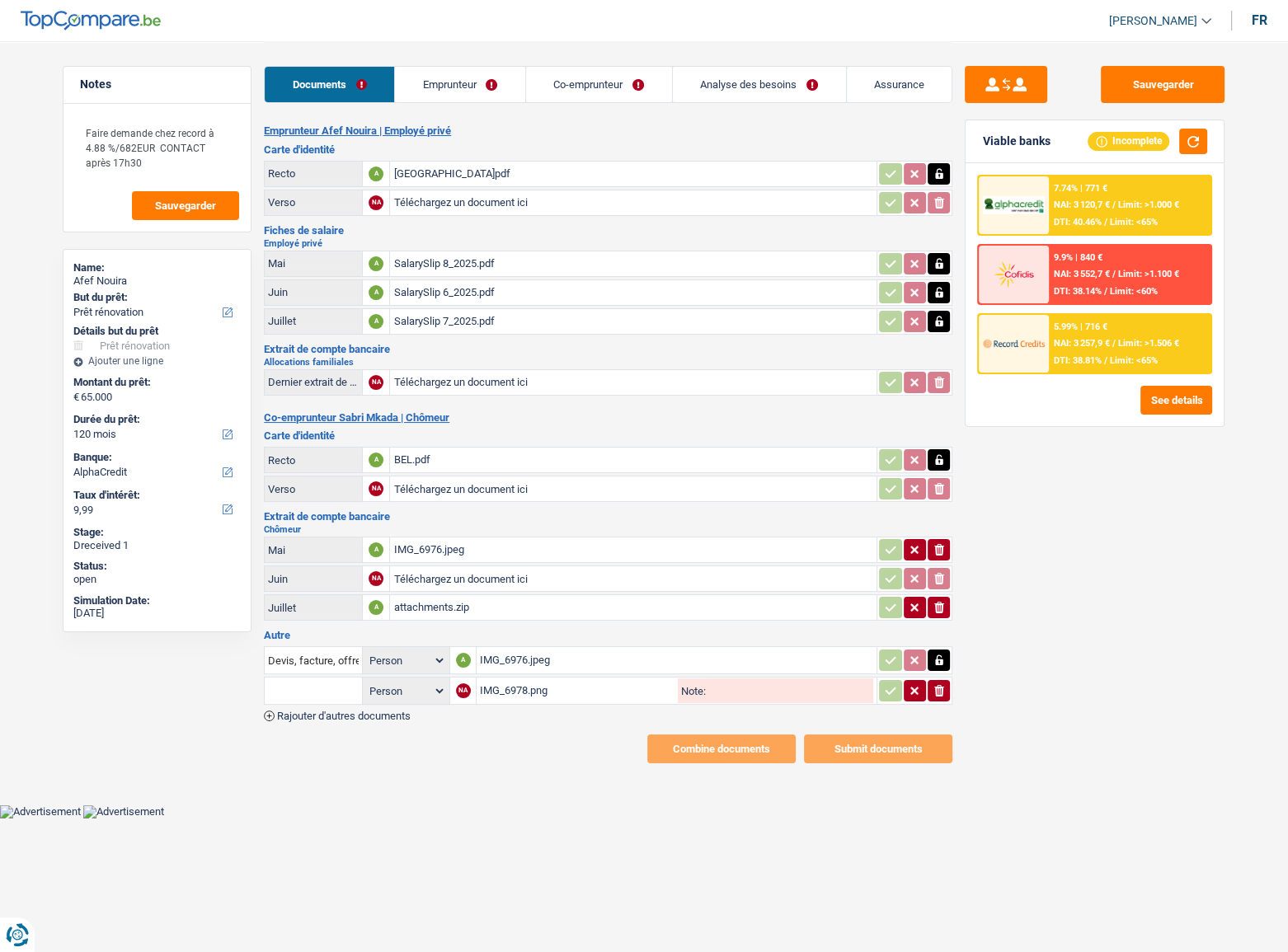
click at [464, 547] on div "IMG_6976.jpeg" at bounding box center [633, 550] width 480 height 25
click at [559, 657] on div "IMG_6976.jpeg" at bounding box center [676, 660] width 393 height 25
click at [936, 546] on icon "button" at bounding box center [939, 549] width 10 height 12
click at [420, 607] on div "attachments.zip" at bounding box center [633, 608] width 480 height 25
click at [936, 603] on icon "button" at bounding box center [939, 607] width 10 height 12
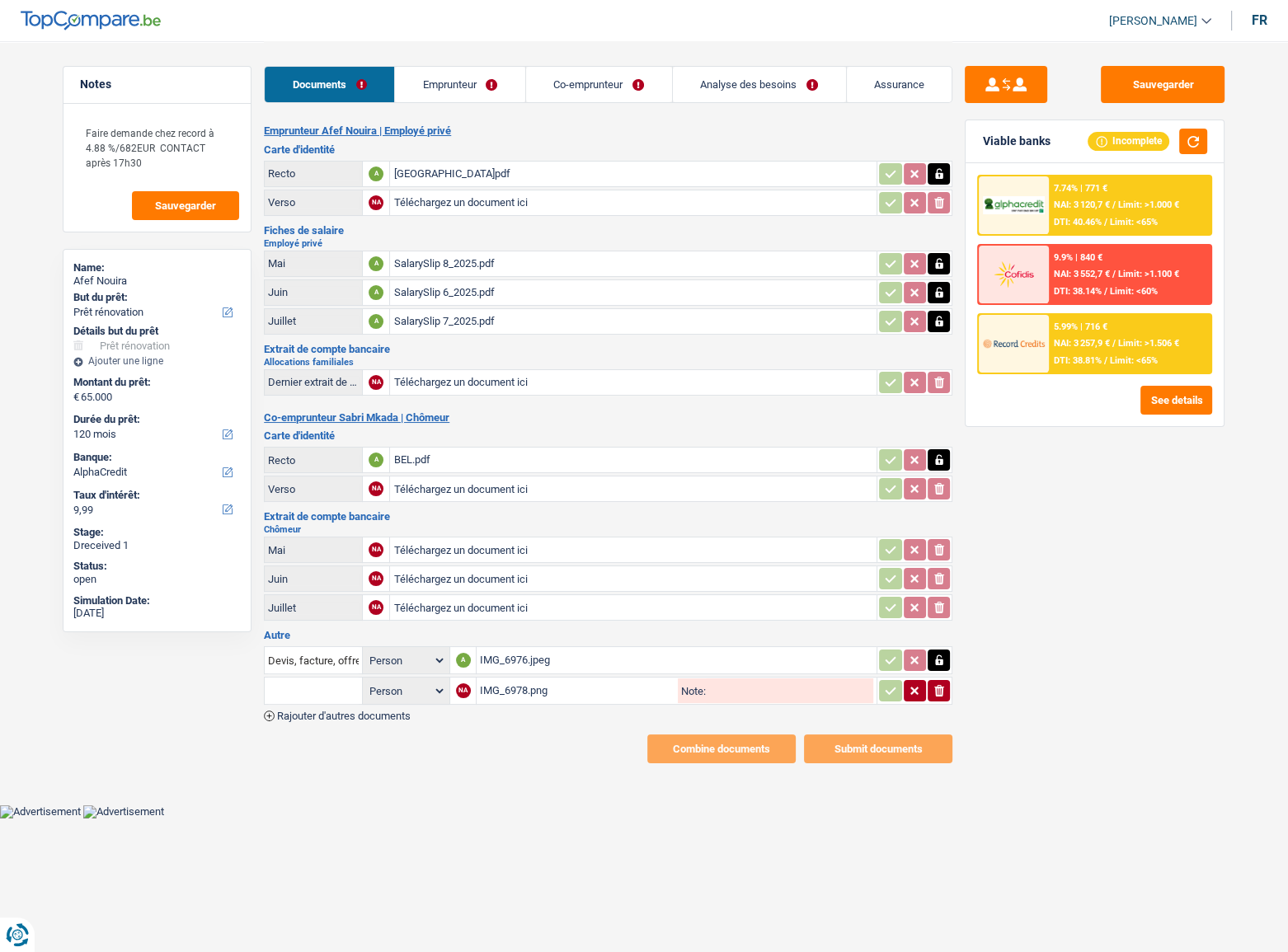
type input "C:\fakepath\IMG_6979.png"
click at [363, 791] on main "Notes Faire demande chez record à 4.88 %/682EUR CONTACT après 17h30 Sauvegarder…" at bounding box center [644, 402] width 1288 height 805
click at [450, 610] on div "IMG_6979.png" at bounding box center [633, 608] width 480 height 25
type input "C:\fakepath\IMG_6980.png"
type input "C:\fakepath\IMG_6978.png"
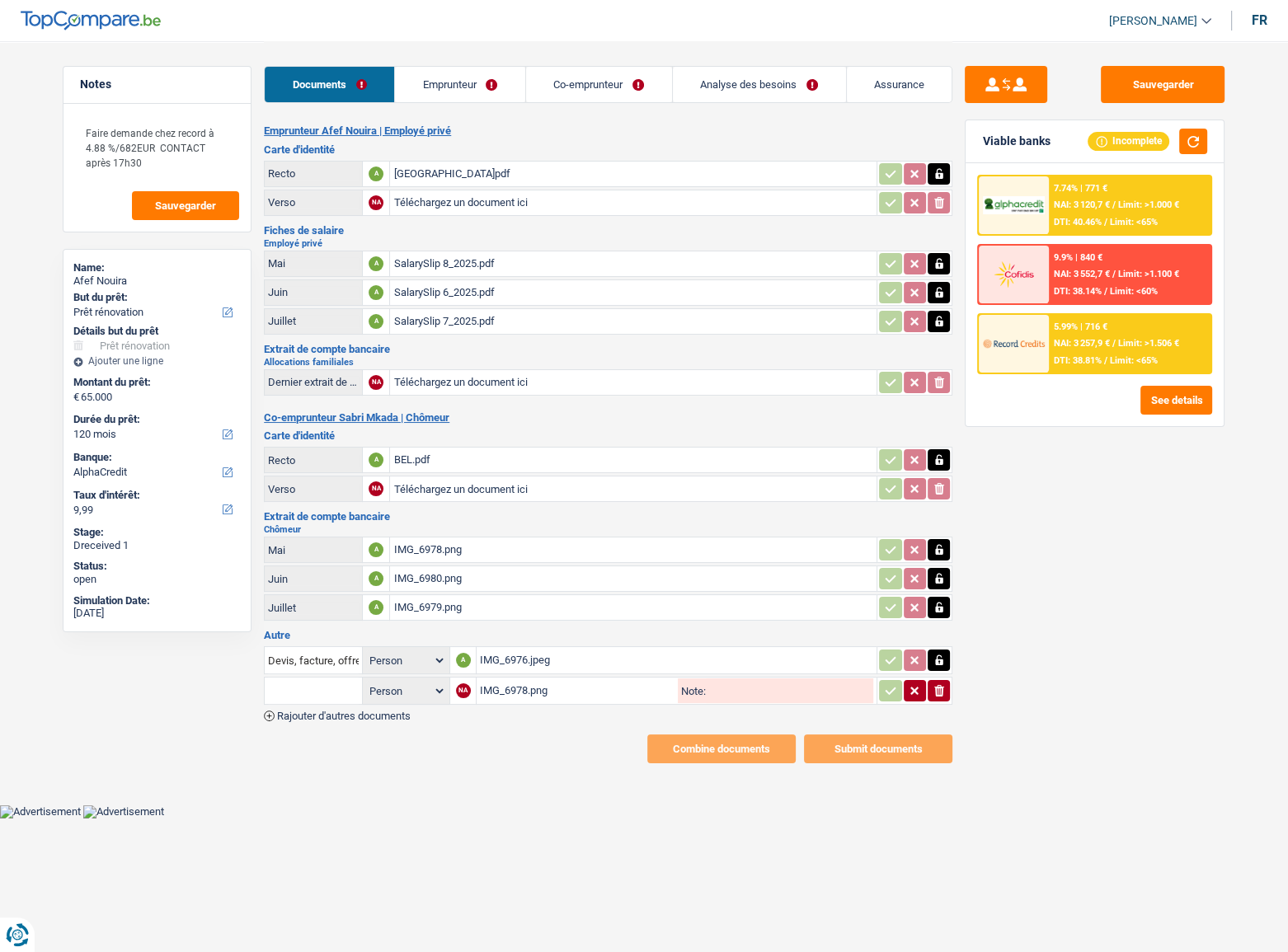
click at [589, 683] on div "IMG_6978.png" at bounding box center [577, 691] width 194 height 25
drag, startPoint x: 946, startPoint y: 683, endPoint x: 937, endPoint y: 686, distance: 9.5
click at [944, 686] on button "ionicons-v5-e" at bounding box center [938, 691] width 22 height 21
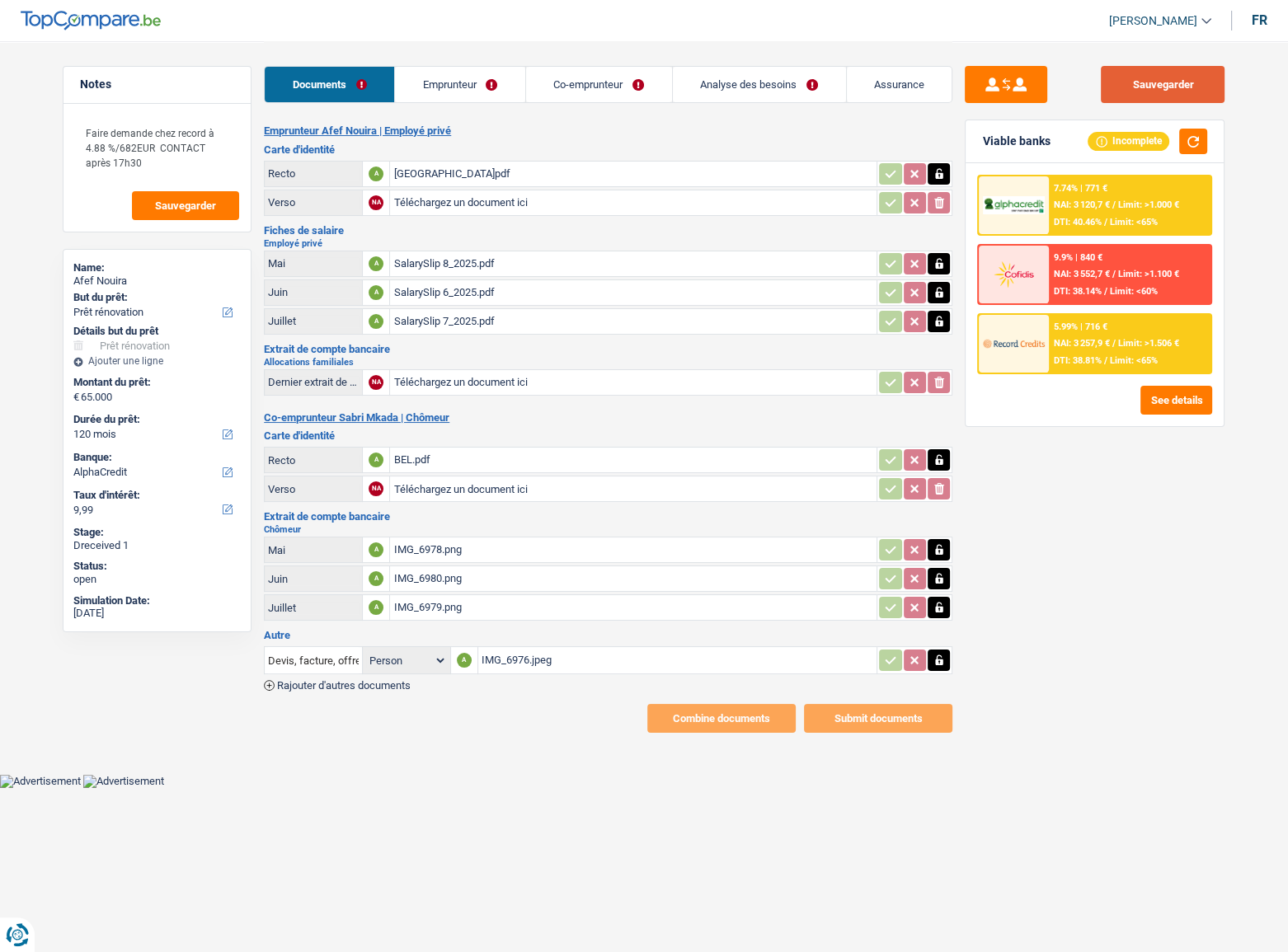
click at [1163, 88] on button "Sauvegarder" at bounding box center [1162, 84] width 123 height 37
click at [415, 76] on link "Emprunteur" at bounding box center [460, 84] width 130 height 35
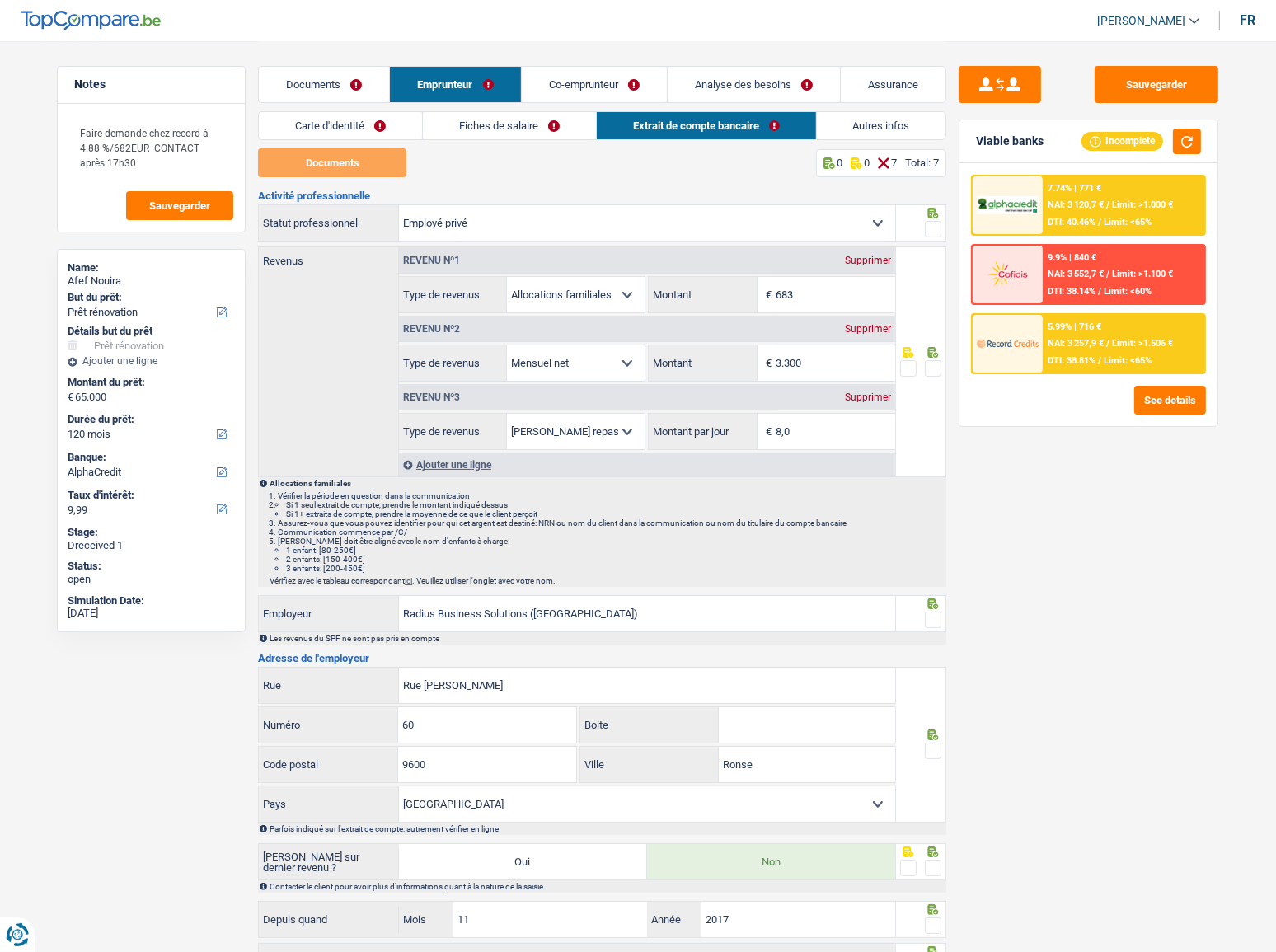
click at [933, 225] on span at bounding box center [933, 229] width 17 height 17
click at [0, 0] on input "radio" at bounding box center [0, 0] width 0 height 0
click at [387, 123] on link "Carte d'identité" at bounding box center [341, 125] width 163 height 28
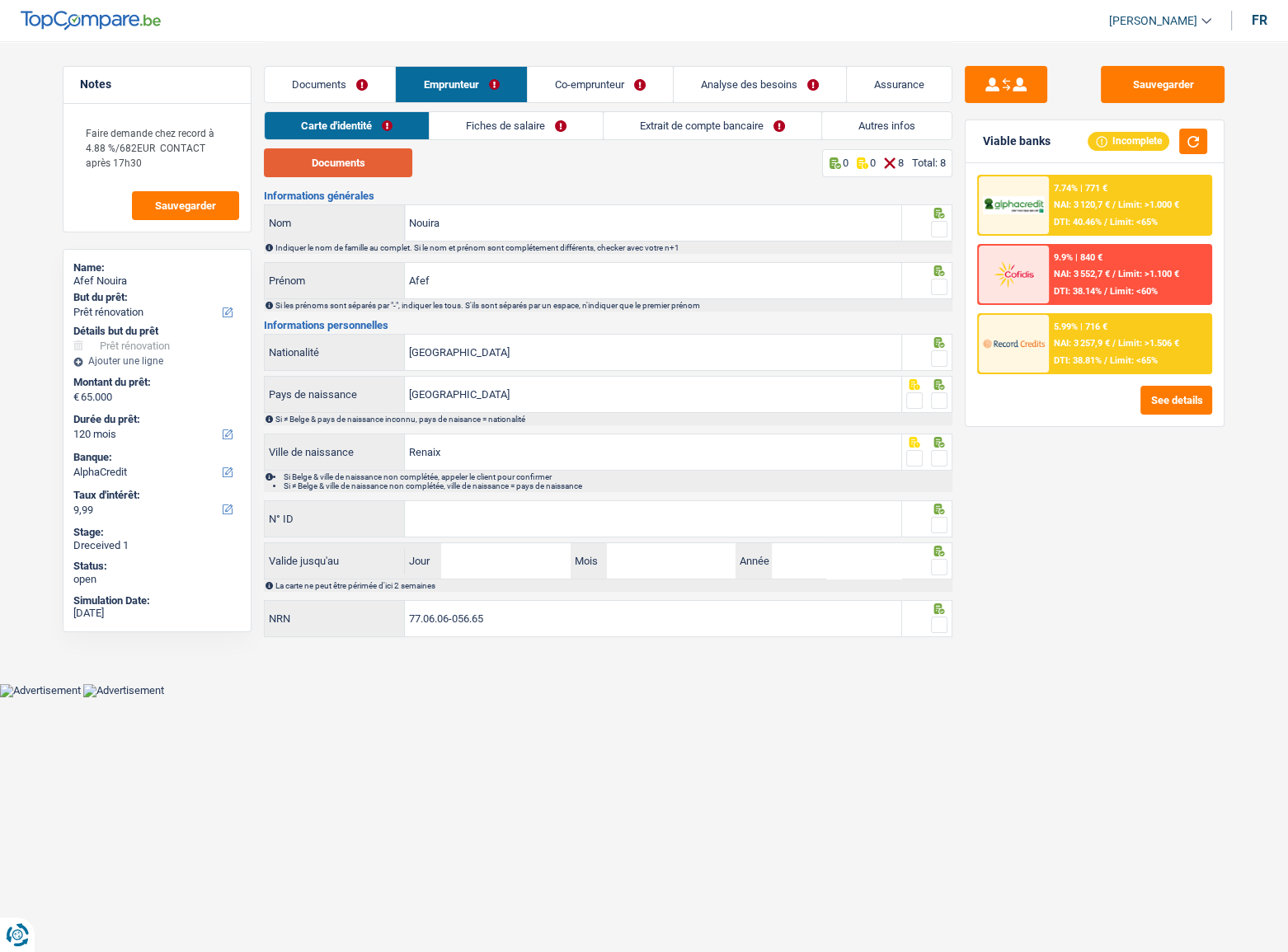
click at [355, 157] on button "Documents" at bounding box center [337, 162] width 148 height 29
drag, startPoint x: 952, startPoint y: 224, endPoint x: 939, endPoint y: 232, distance: 15.3
click at [950, 227] on div "Notes Faire demande chez record à 4.88 %/682EUR CONTACT après 17h30 Sauvegarder…" at bounding box center [644, 341] width 1188 height 601
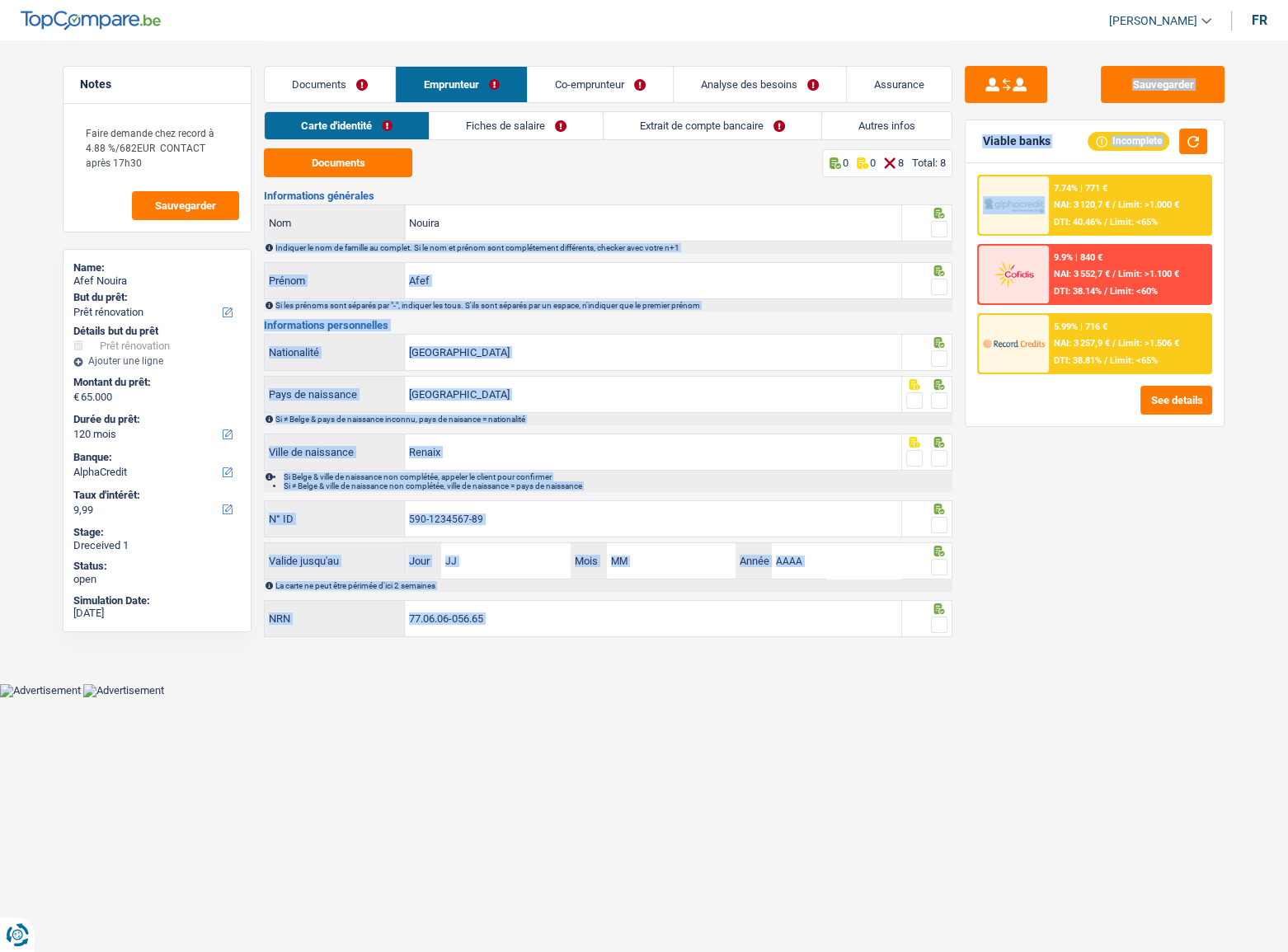
click at [939, 232] on span at bounding box center [939, 229] width 17 height 17
click at [0, 0] on input "radio" at bounding box center [0, 0] width 0 height 0
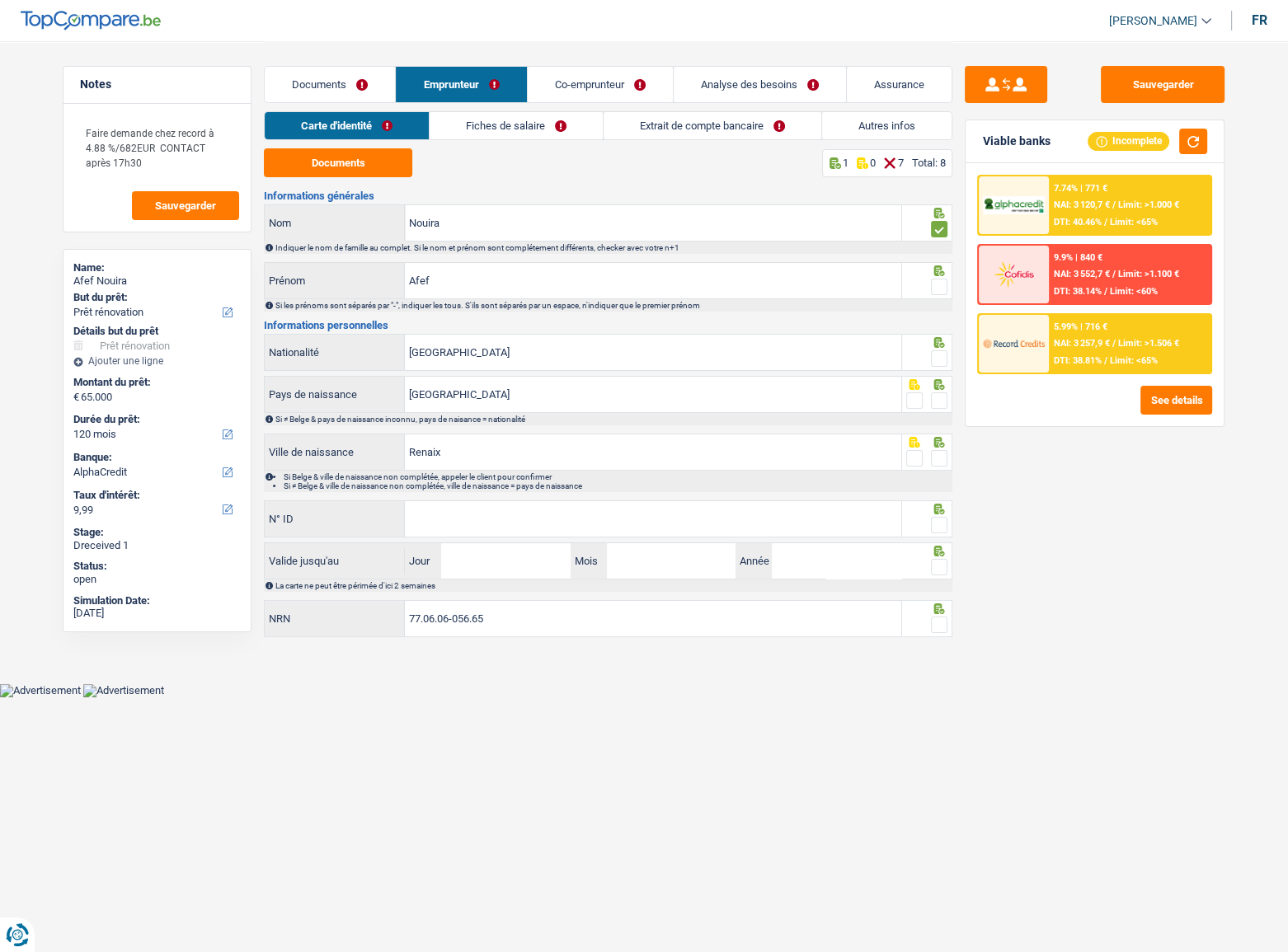
click at [938, 309] on div "Si les prénoms sont séparés par "-", indiquer les tous. S'ils sont séparés par …" at bounding box center [612, 305] width 676 height 9
click at [937, 291] on span at bounding box center [939, 287] width 17 height 17
click at [0, 0] on input "radio" at bounding box center [0, 0] width 0 height 0
click at [423, 280] on input "Afef" at bounding box center [652, 280] width 496 height 35
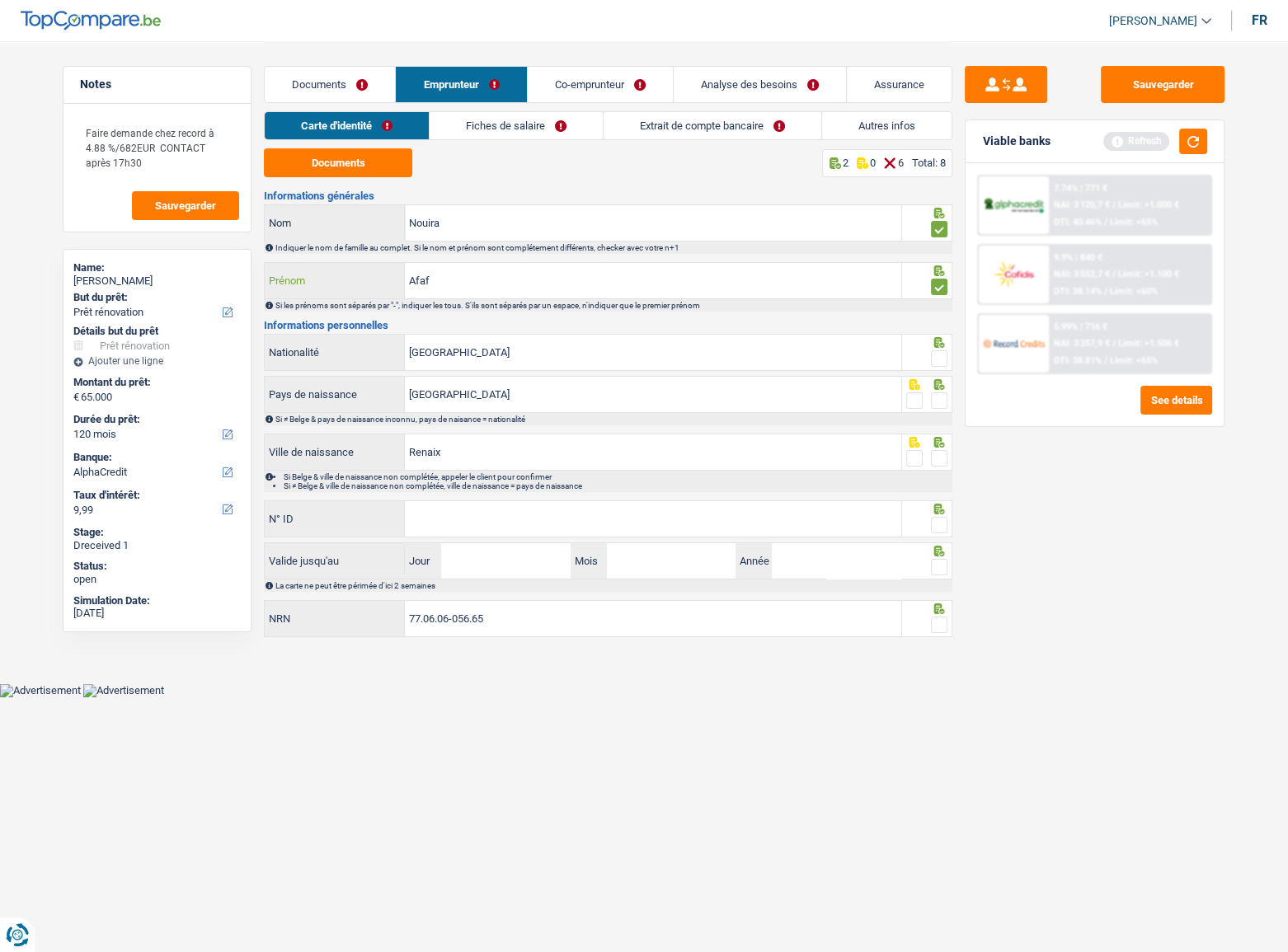
type input "Afaf"
click at [596, 364] on input "[GEOGRAPHIC_DATA]" at bounding box center [652, 352] width 496 height 35
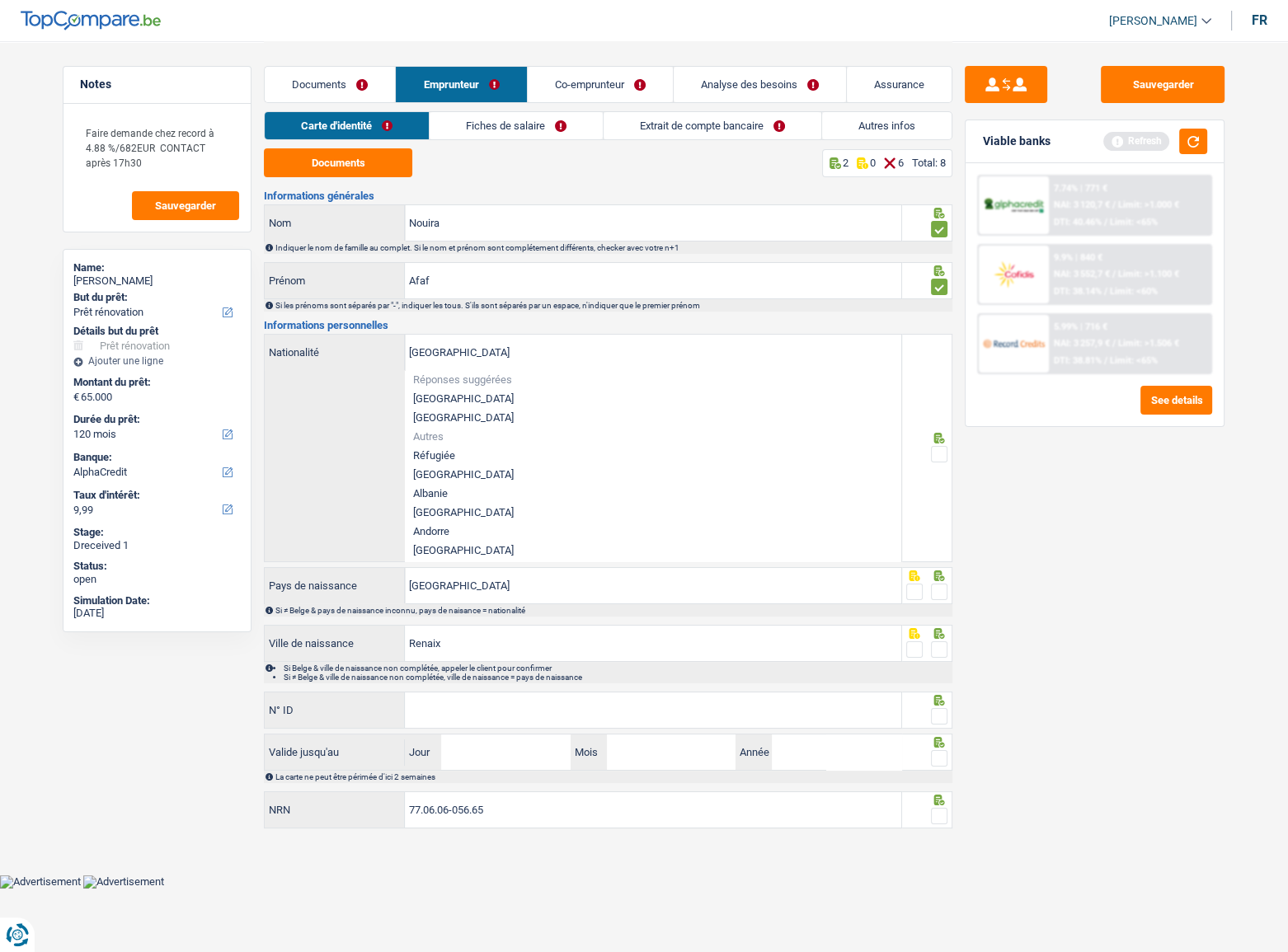
click at [982, 575] on div "Sauvegarder Viable banks Refresh 7.74% | 771 € NAI: 3 120,7 € / Limit: >1.000 €…" at bounding box center [1094, 495] width 285 height 860
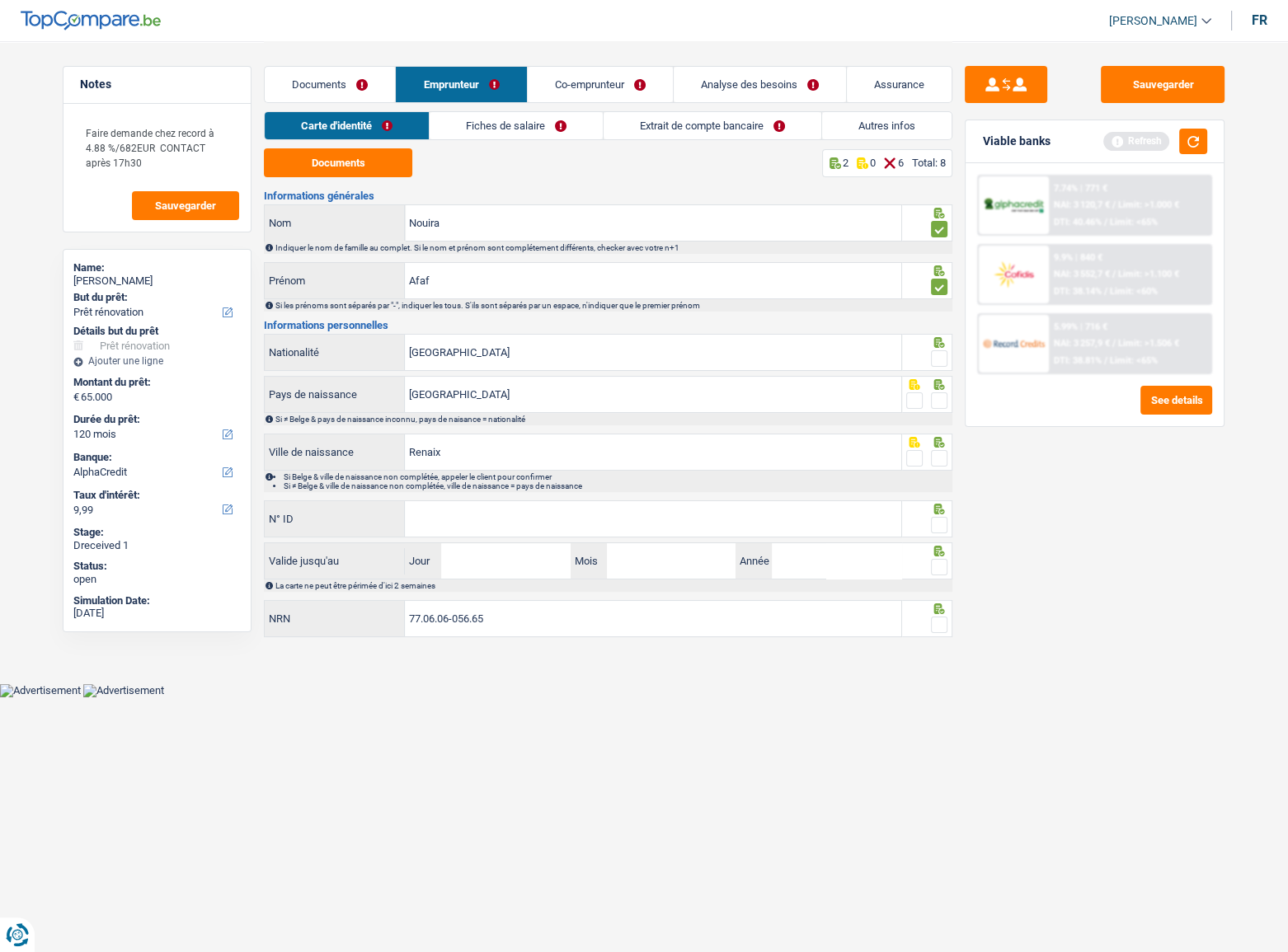
drag, startPoint x: 940, startPoint y: 360, endPoint x: 943, endPoint y: 404, distance: 44.1
click at [940, 361] on span at bounding box center [939, 358] width 17 height 17
click at [0, 0] on input "radio" at bounding box center [0, 0] width 0 height 0
click at [941, 404] on span at bounding box center [939, 400] width 17 height 17
click at [0, 0] on input "radio" at bounding box center [0, 0] width 0 height 0
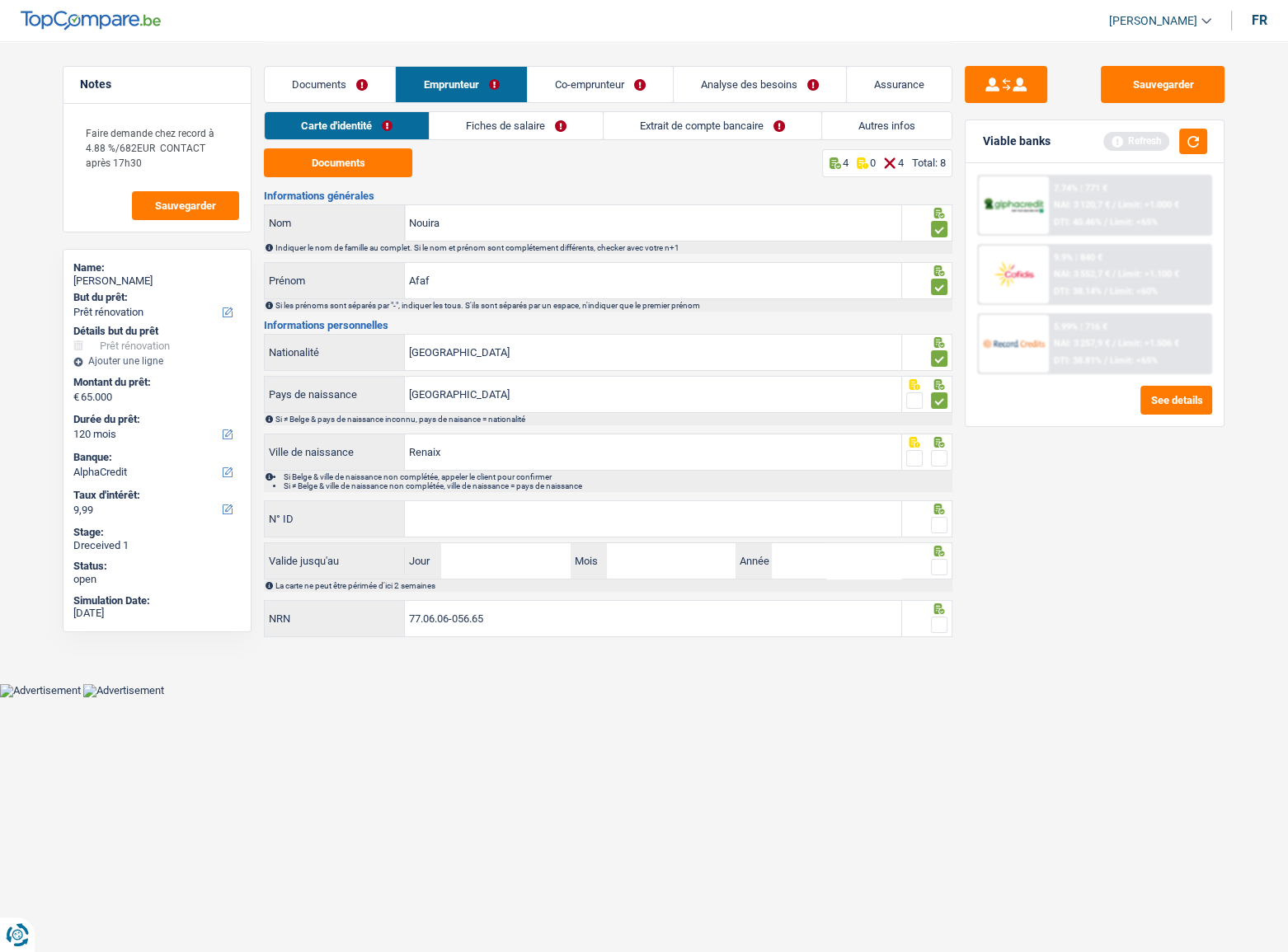
click at [934, 460] on span at bounding box center [939, 458] width 17 height 17
click at [0, 0] on input "radio" at bounding box center [0, 0] width 0 height 0
click at [821, 516] on input "N° ID" at bounding box center [652, 519] width 496 height 35
type input "592-7916688-17"
click at [941, 519] on span at bounding box center [939, 525] width 17 height 17
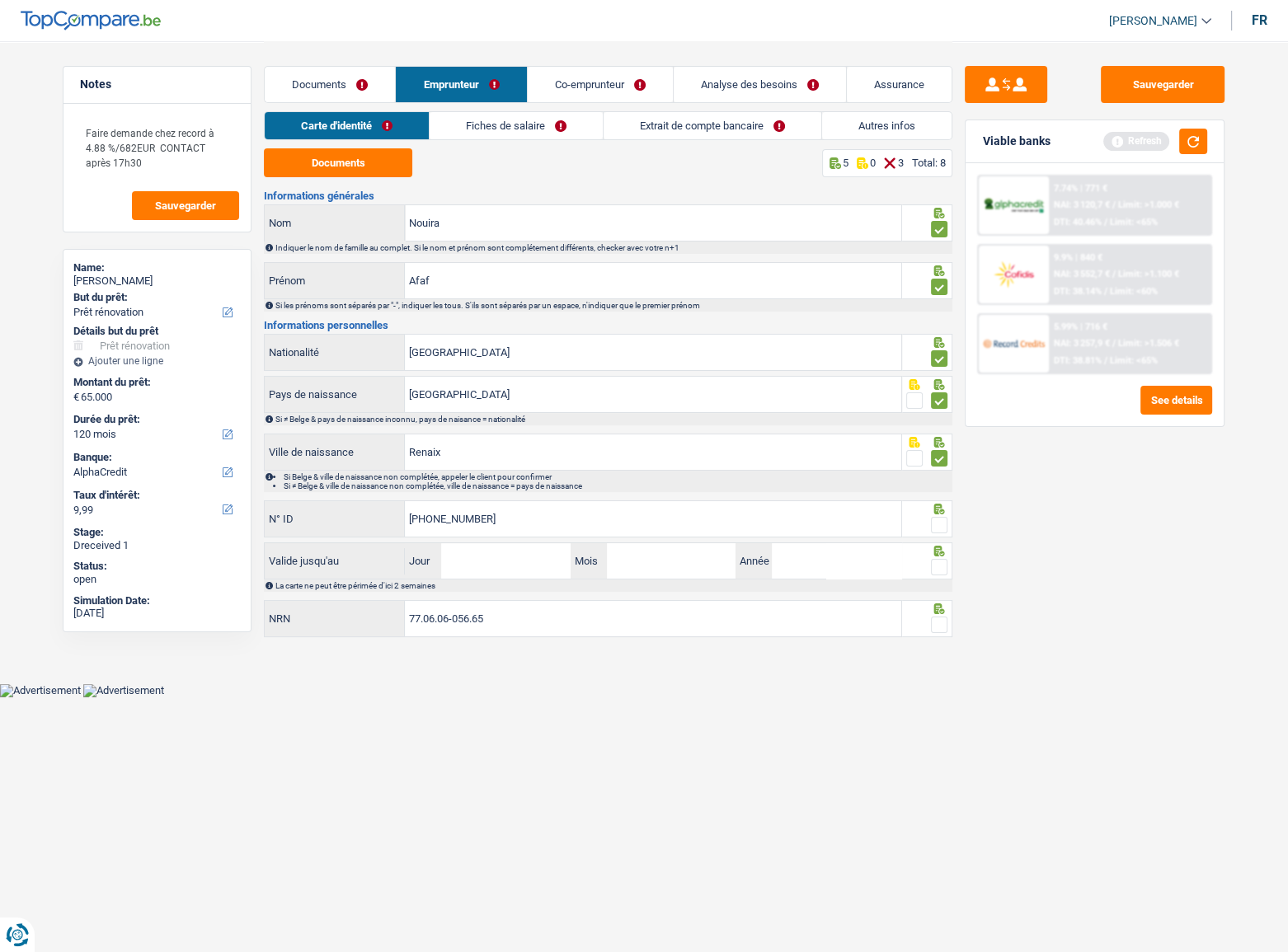
click at [0, 0] on input "radio" at bounding box center [0, 0] width 0 height 0
click at [939, 570] on span at bounding box center [939, 567] width 17 height 17
click at [0, 0] on input "radio" at bounding box center [0, 0] width 0 height 0
click at [478, 572] on input "Jour" at bounding box center [505, 561] width 129 height 35
type input "20"
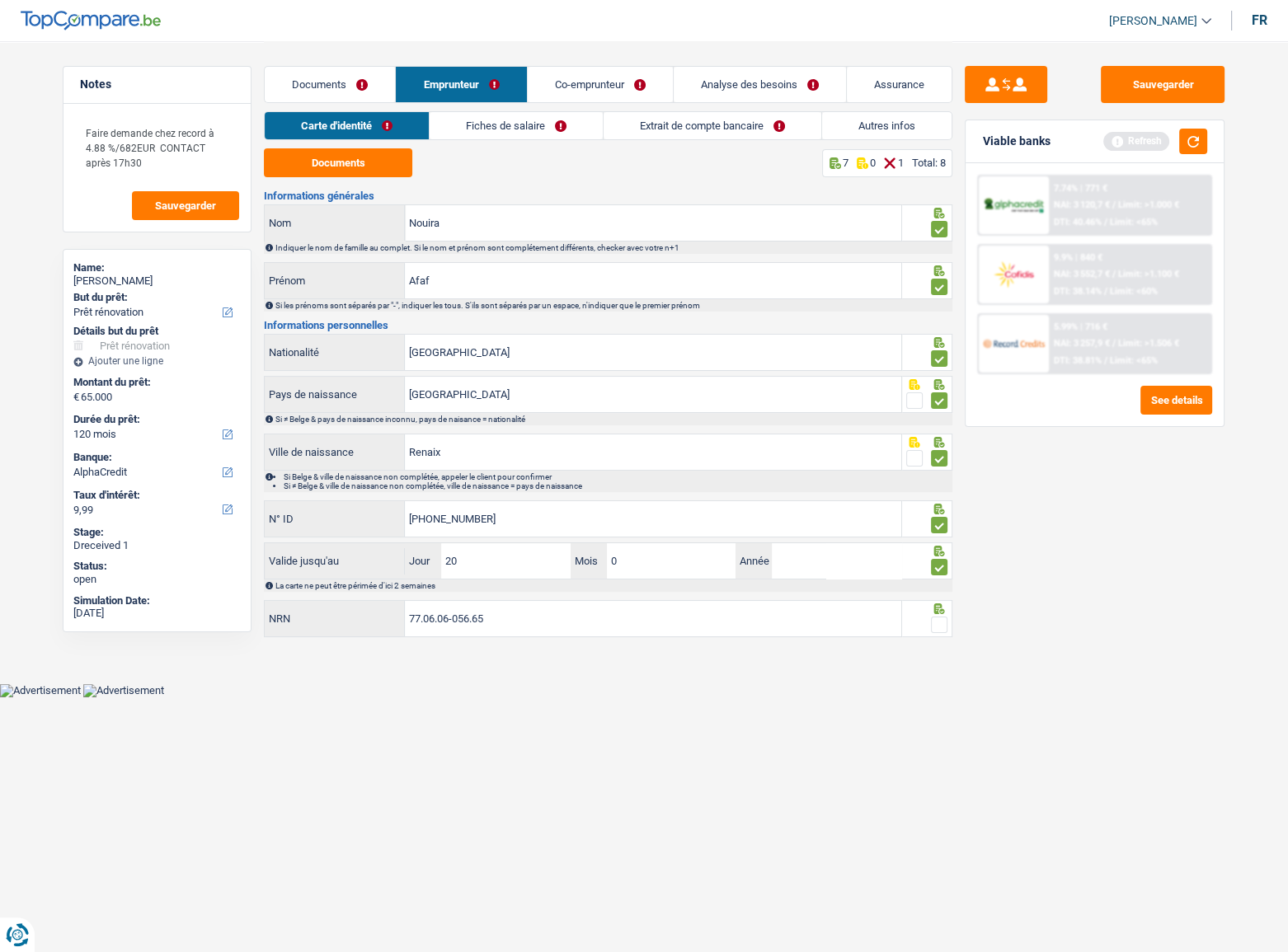
type input "04"
type input "2028"
click at [940, 617] on span at bounding box center [939, 625] width 17 height 17
click at [0, 0] on input "radio" at bounding box center [0, 0] width 0 height 0
click at [448, 123] on link "Fiches de salaire" at bounding box center [517, 125] width 173 height 28
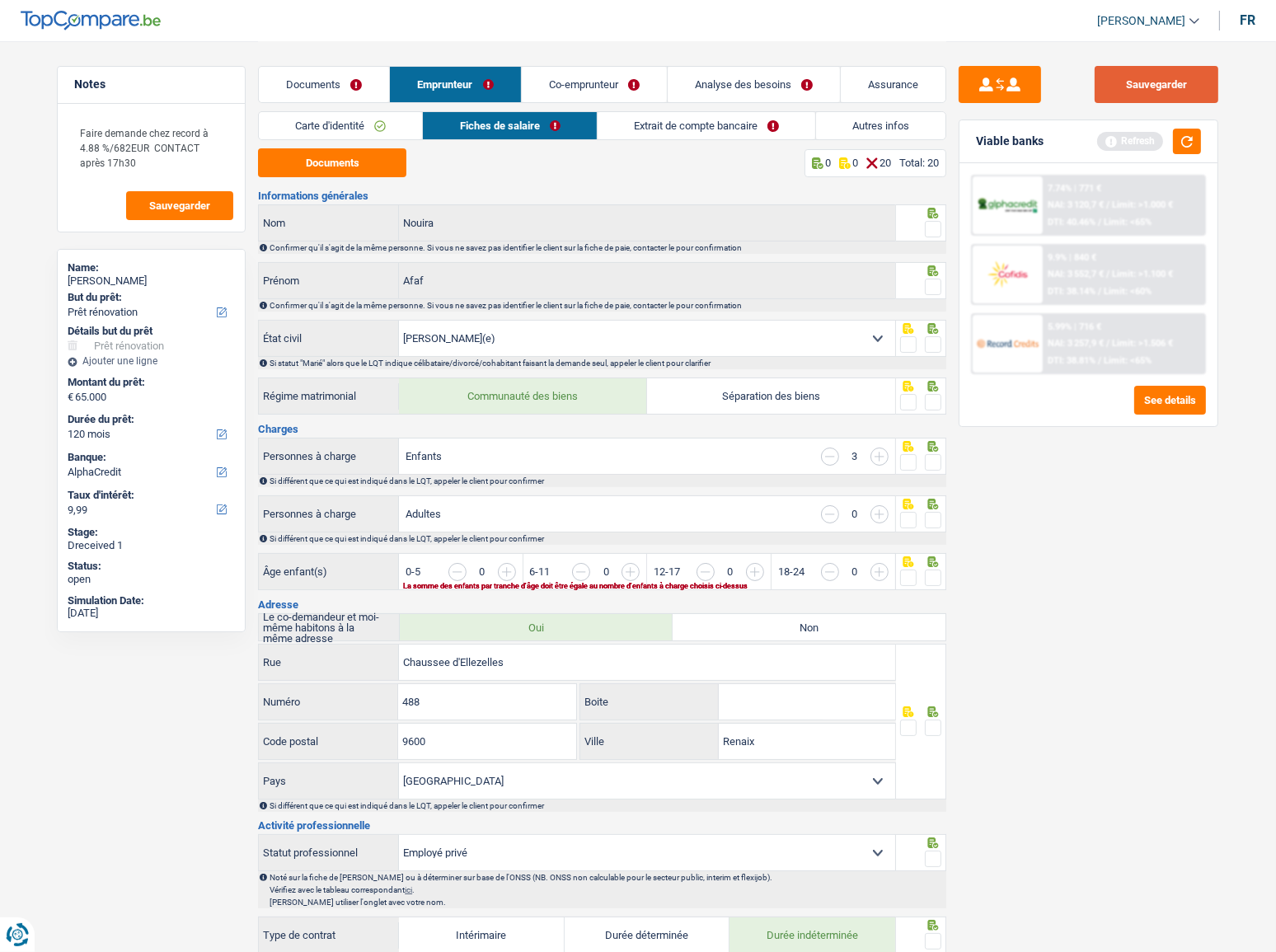
drag, startPoint x: 1119, startPoint y: 83, endPoint x: 1202, endPoint y: 124, distance: 92.6
click at [1121, 84] on button "Sauvegarder" at bounding box center [1156, 84] width 123 height 37
click at [1198, 146] on button "button" at bounding box center [1187, 141] width 28 height 26
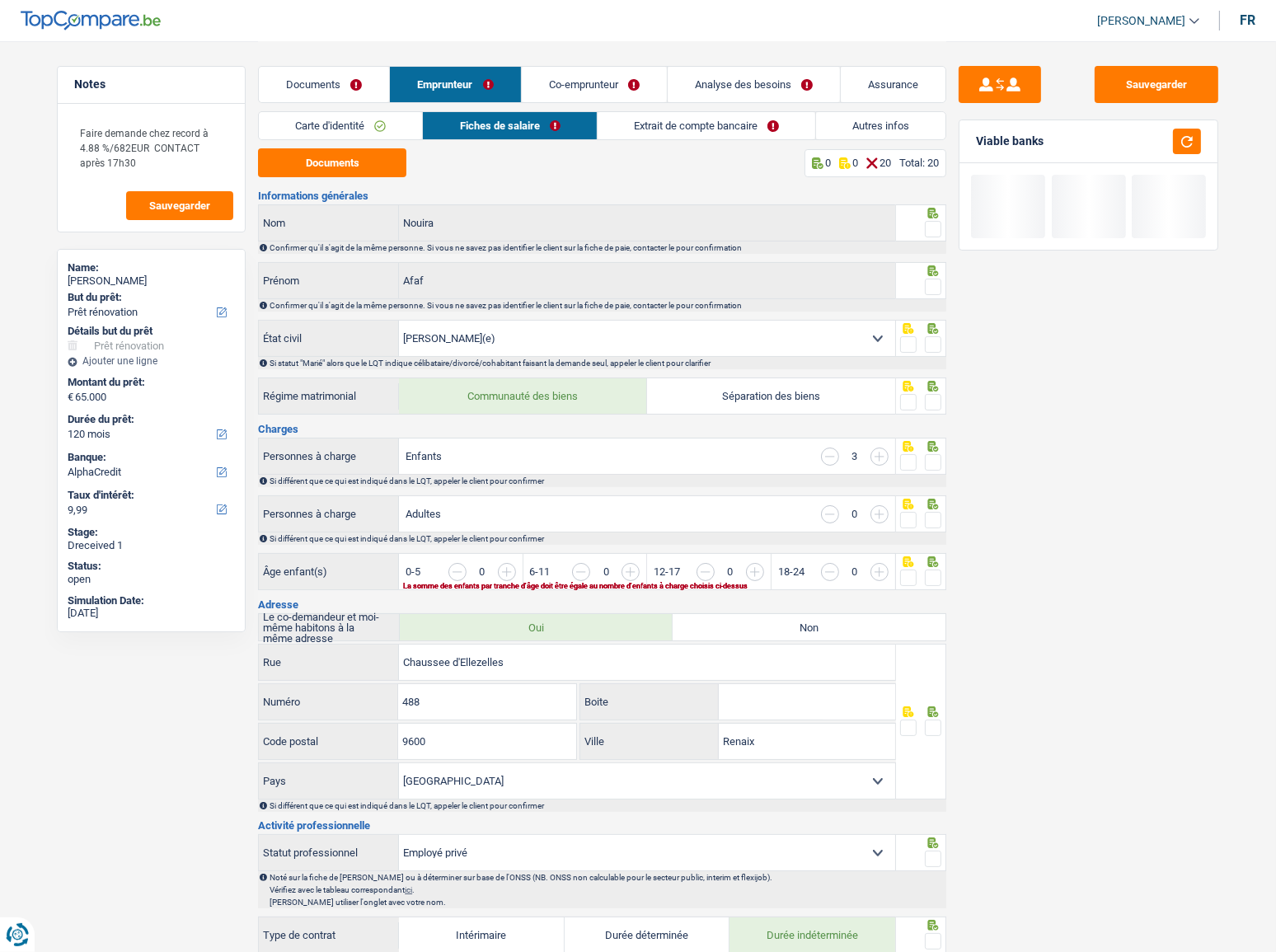
click at [937, 235] on span at bounding box center [933, 229] width 17 height 17
click at [0, 0] on input "radio" at bounding box center [0, 0] width 0 height 0
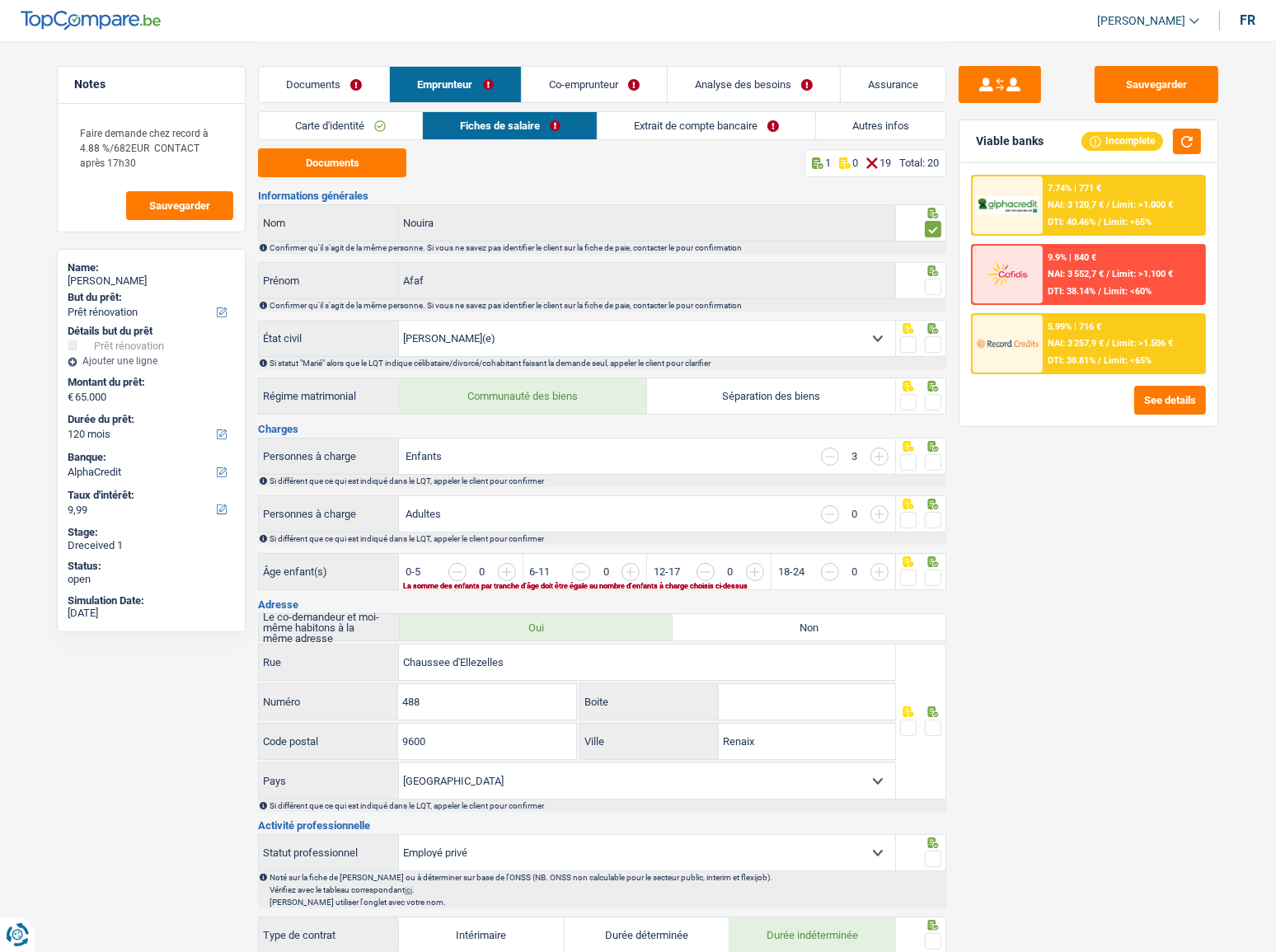
click at [928, 286] on span at bounding box center [933, 287] width 17 height 17
click at [0, 0] on input "radio" at bounding box center [0, 0] width 0 height 0
click at [927, 346] on span at bounding box center [933, 344] width 17 height 17
click at [0, 0] on input "radio" at bounding box center [0, 0] width 0 height 0
click at [396, 174] on button "Documents" at bounding box center [332, 162] width 148 height 29
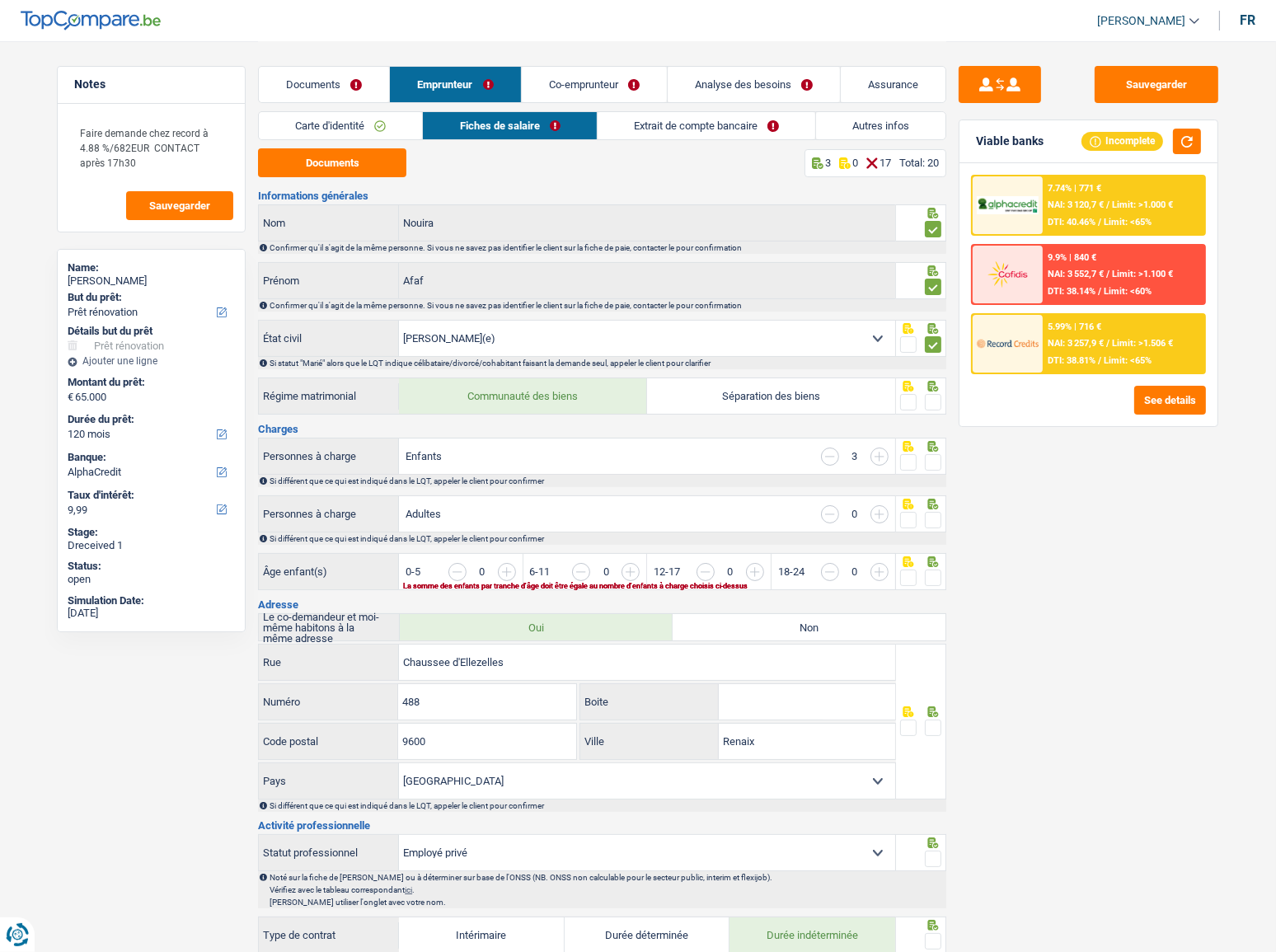
click at [932, 407] on span at bounding box center [933, 402] width 17 height 17
click at [0, 0] on input "radio" at bounding box center [0, 0] width 0 height 0
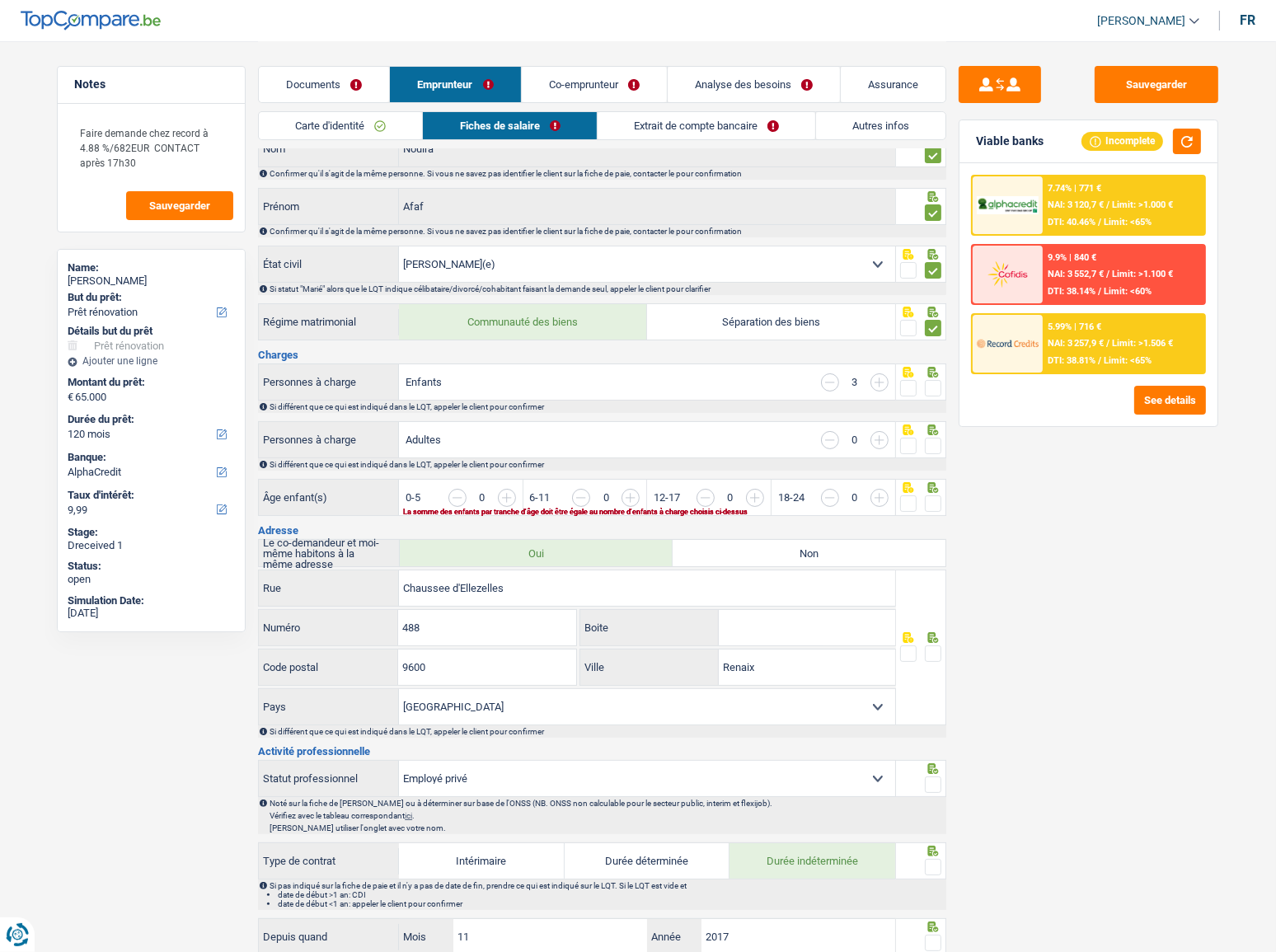
drag, startPoint x: 937, startPoint y: 375, endPoint x: 937, endPoint y: 383, distance: 8.0
click at [937, 377] on div at bounding box center [922, 382] width 51 height 37
click at [937, 383] on span at bounding box center [933, 388] width 17 height 17
click at [0, 0] on input "radio" at bounding box center [0, 0] width 0 height 0
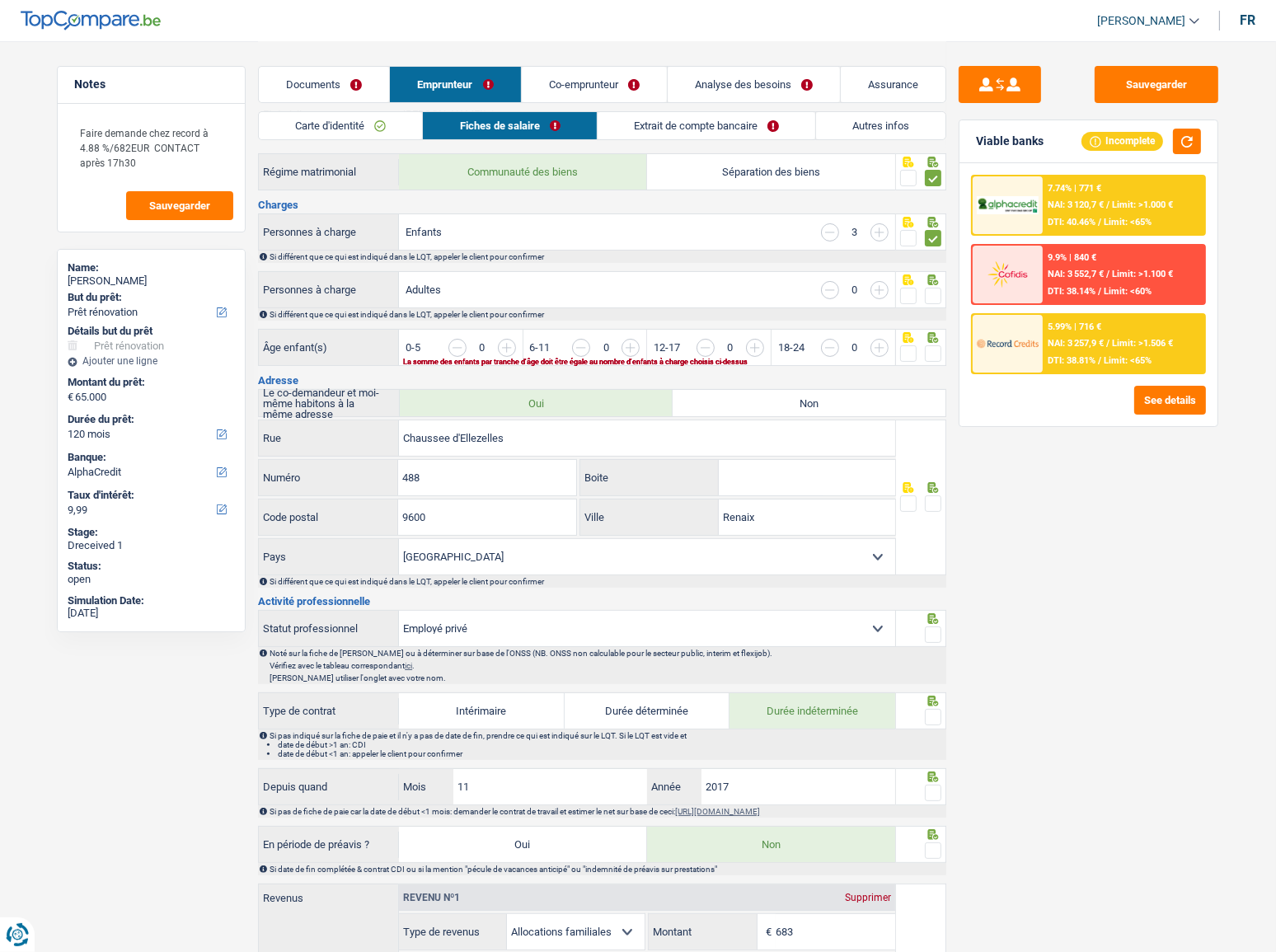
scroll to position [449, 0]
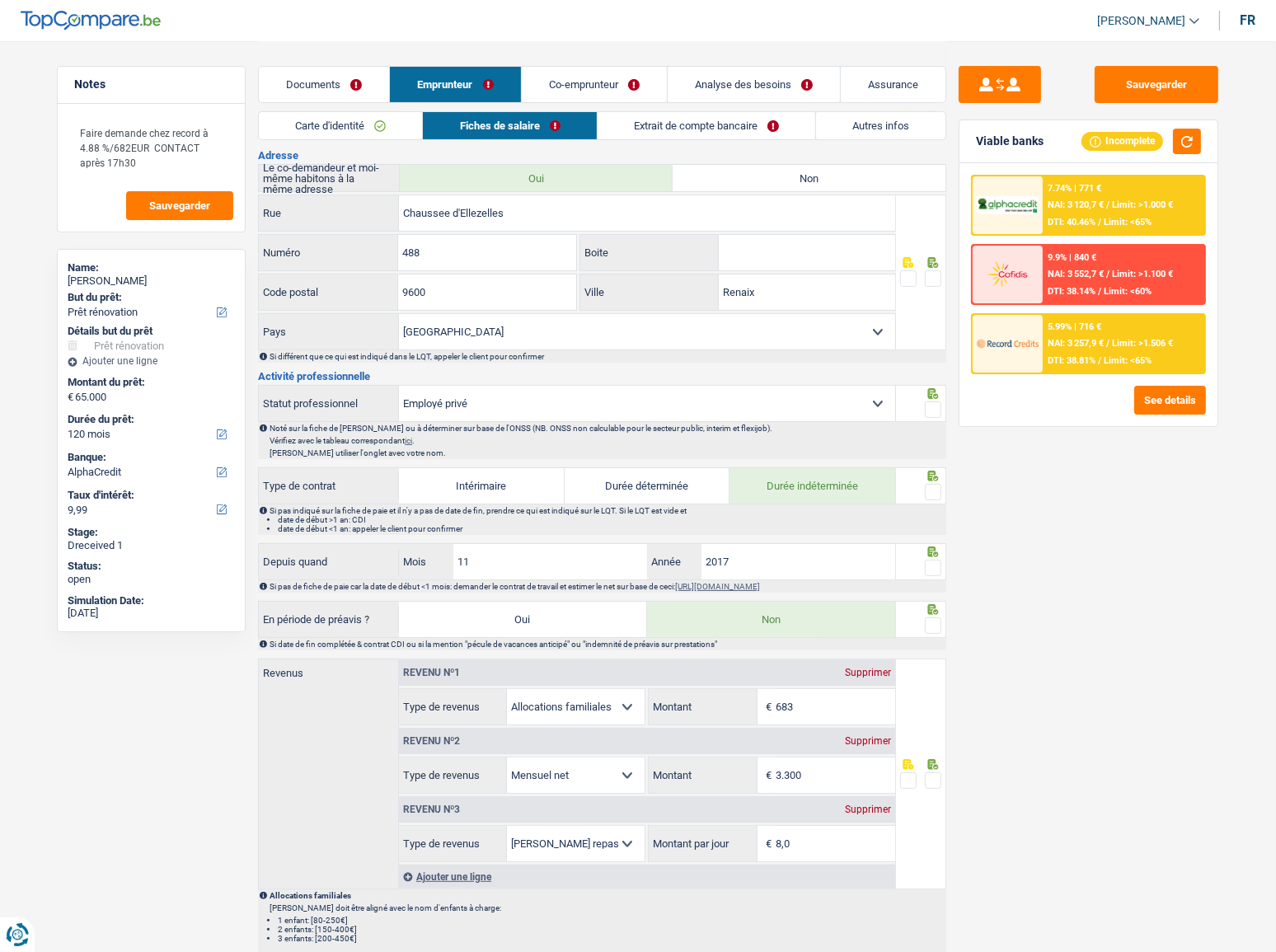
click at [939, 564] on span at bounding box center [933, 568] width 17 height 17
click at [0, 0] on input "radio" at bounding box center [0, 0] width 0 height 0
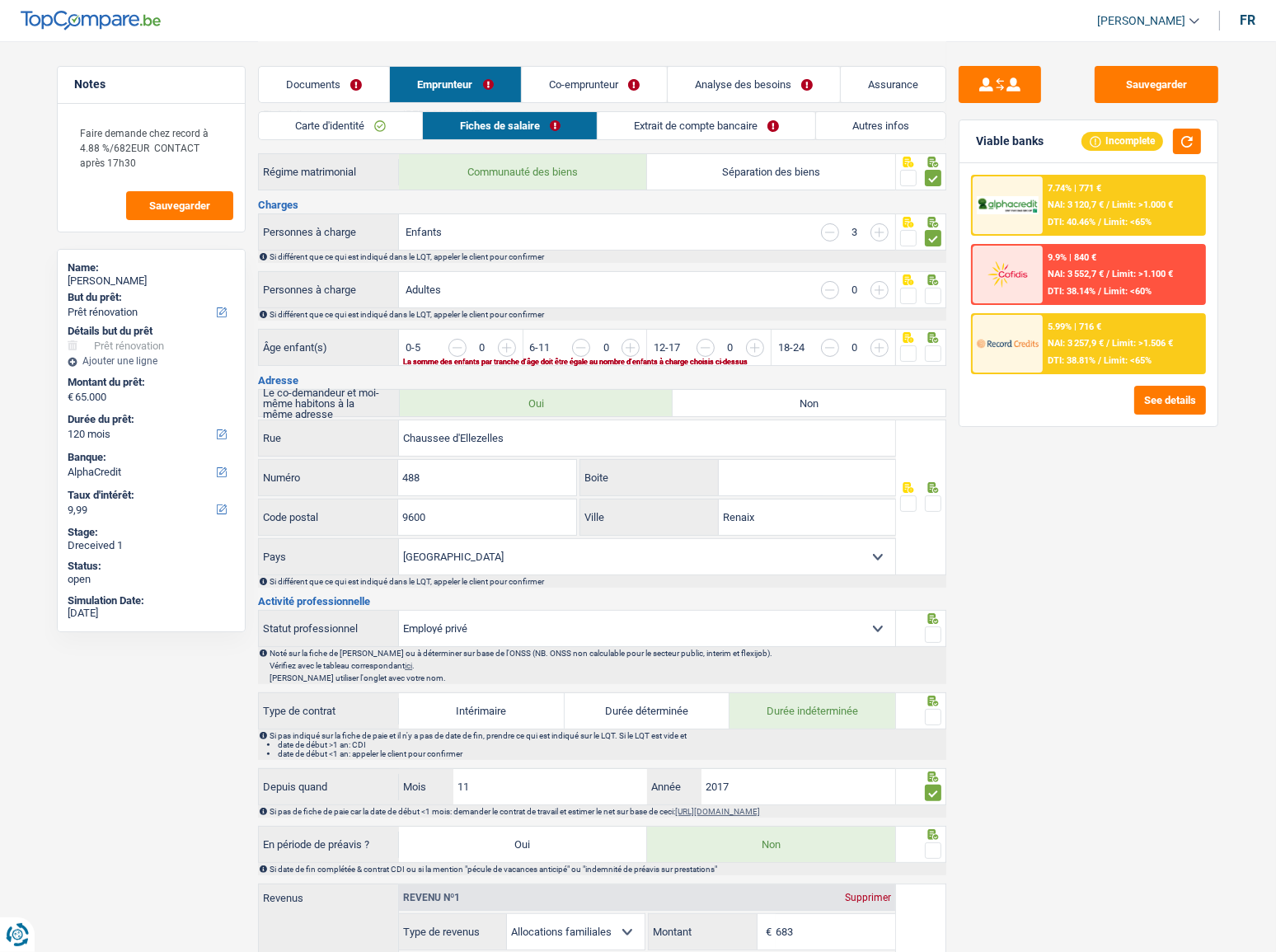
click at [915, 345] on span at bounding box center [909, 353] width 17 height 17
click at [0, 0] on input "radio" at bounding box center [0, 0] width 0 height 0
click at [632, 346] on input "button" at bounding box center [940, 357] width 636 height 35
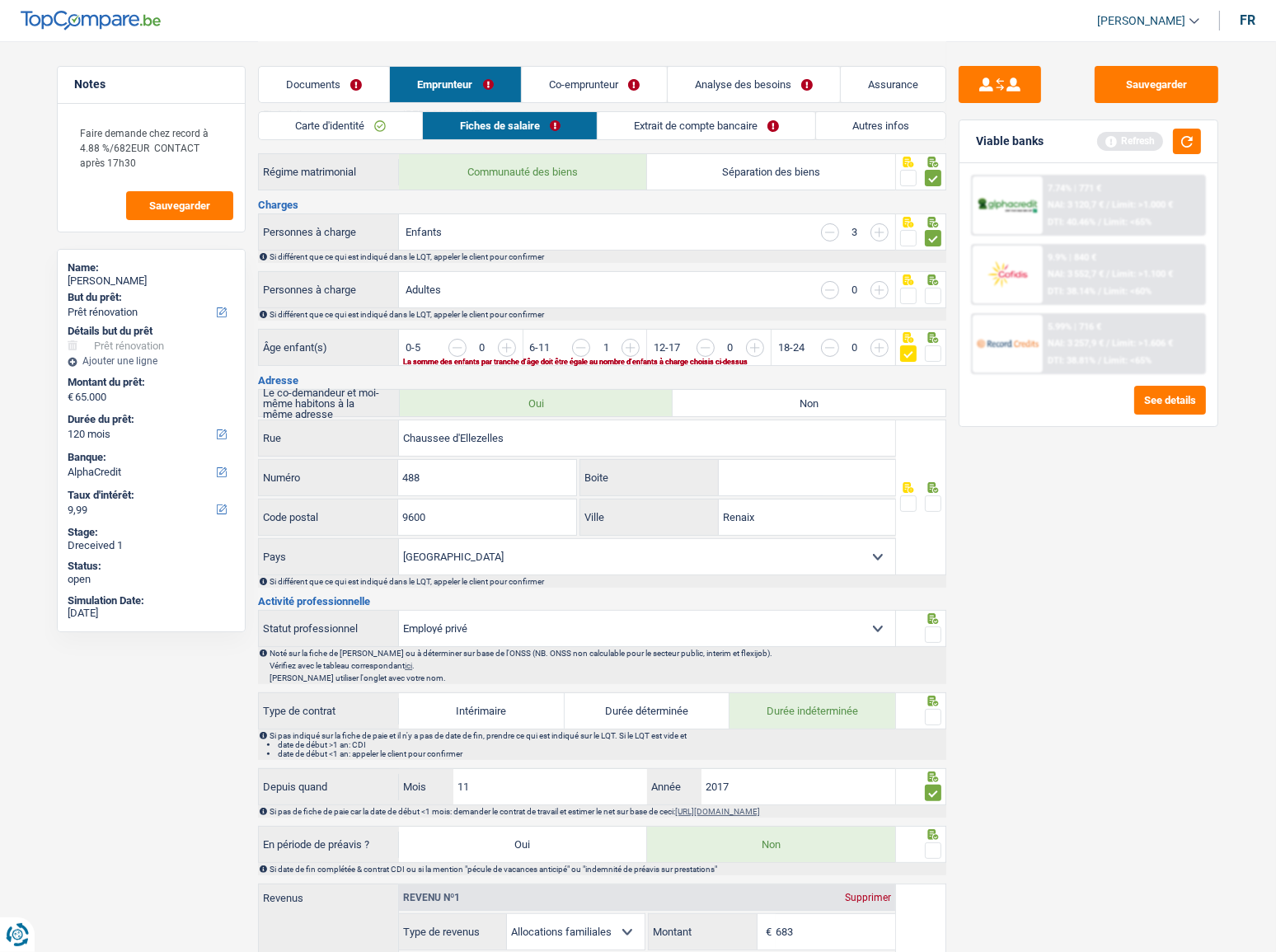
click at [754, 346] on input "button" at bounding box center [1064, 357] width 636 height 35
click at [909, 290] on span at bounding box center [909, 295] width 17 height 17
click at [0, 0] on input "radio" at bounding box center [0, 0] width 0 height 0
click at [928, 289] on span at bounding box center [933, 295] width 17 height 17
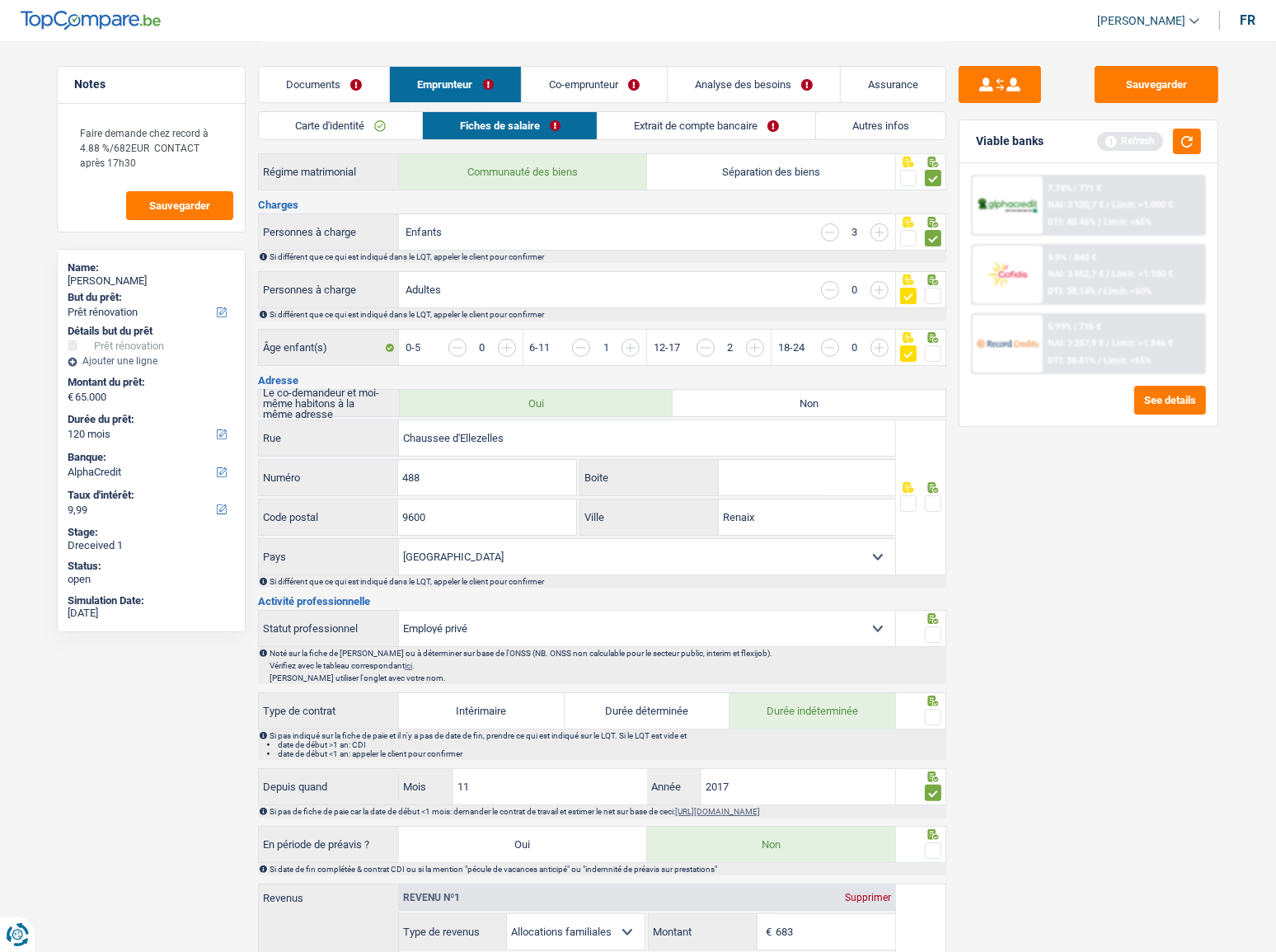
click at [0, 0] on input "radio" at bounding box center [0, 0] width 0 height 0
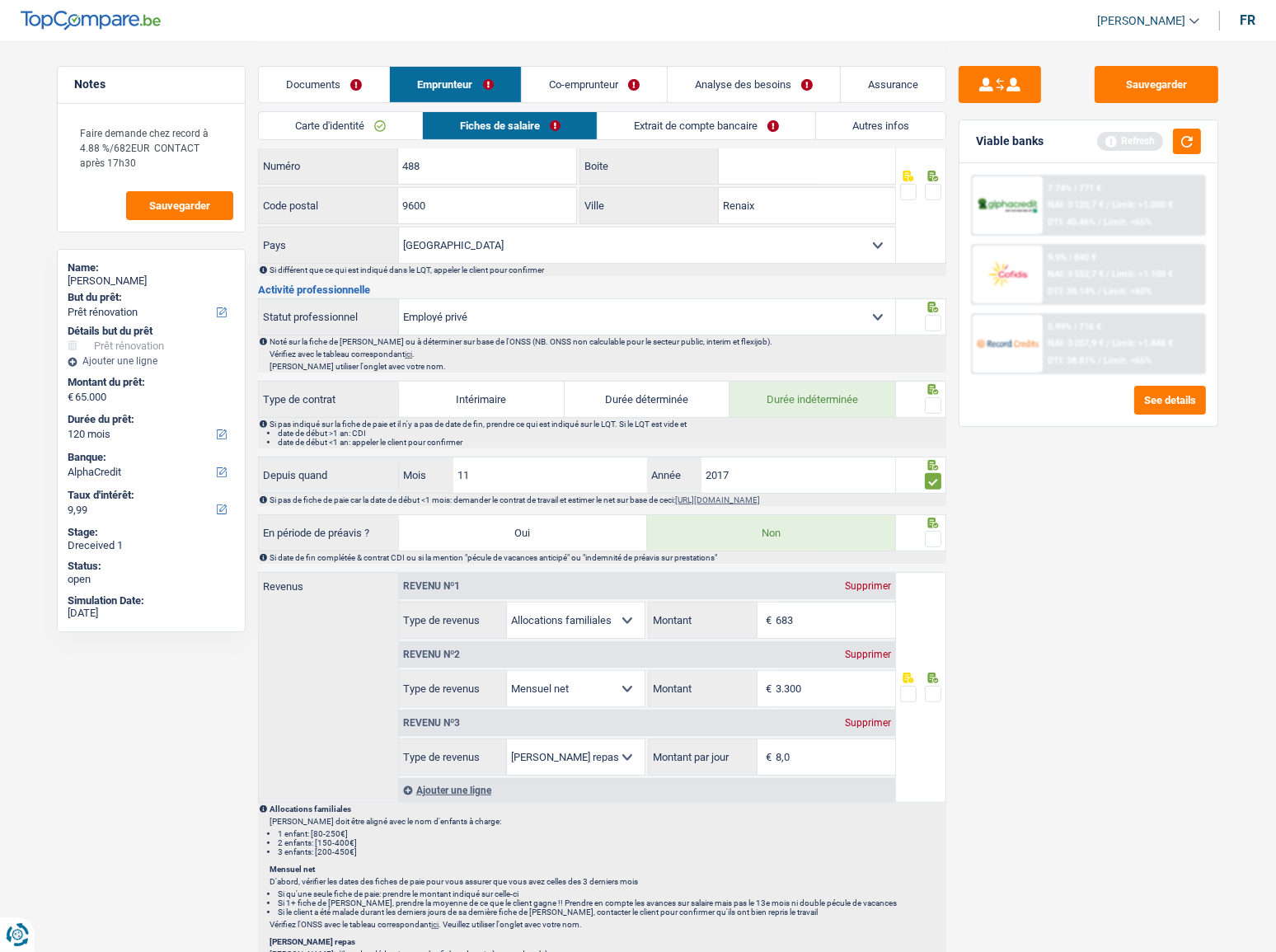
scroll to position [600, 0]
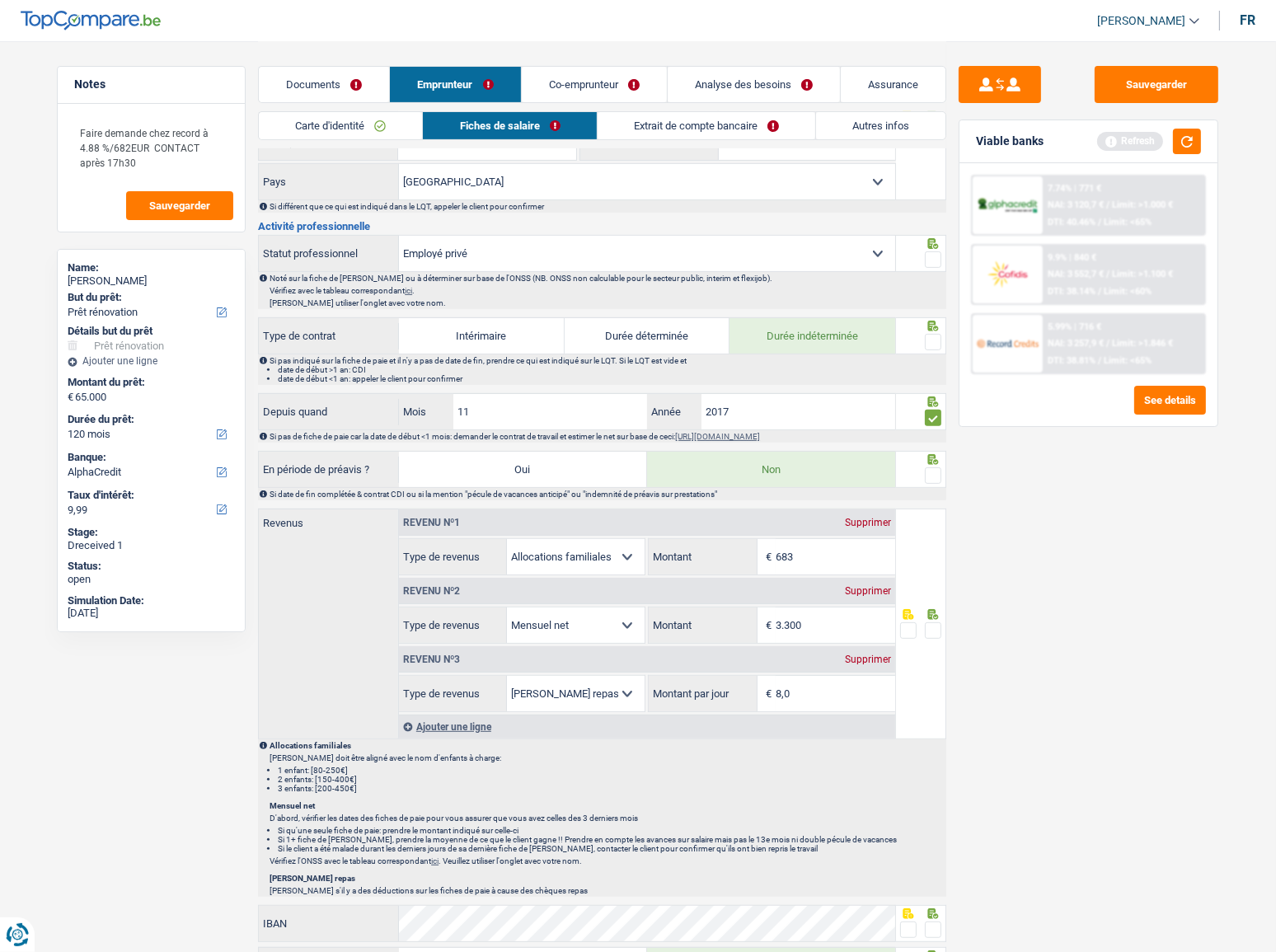
click at [931, 251] on span at bounding box center [933, 259] width 17 height 17
click at [0, 0] on input "radio" at bounding box center [0, 0] width 0 height 0
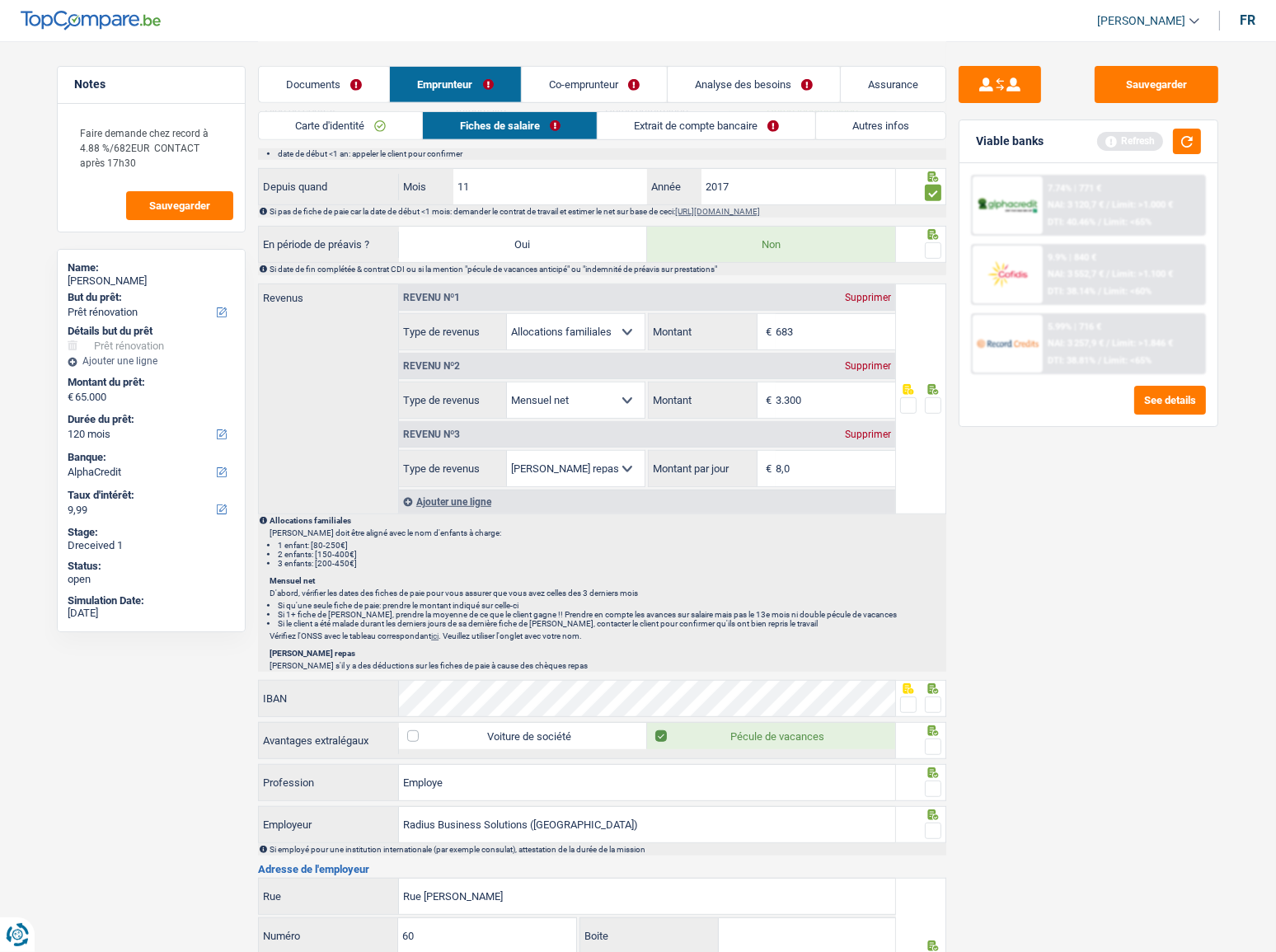
click at [932, 253] on span at bounding box center [933, 250] width 17 height 17
click at [0, 0] on input "radio" at bounding box center [0, 0] width 0 height 0
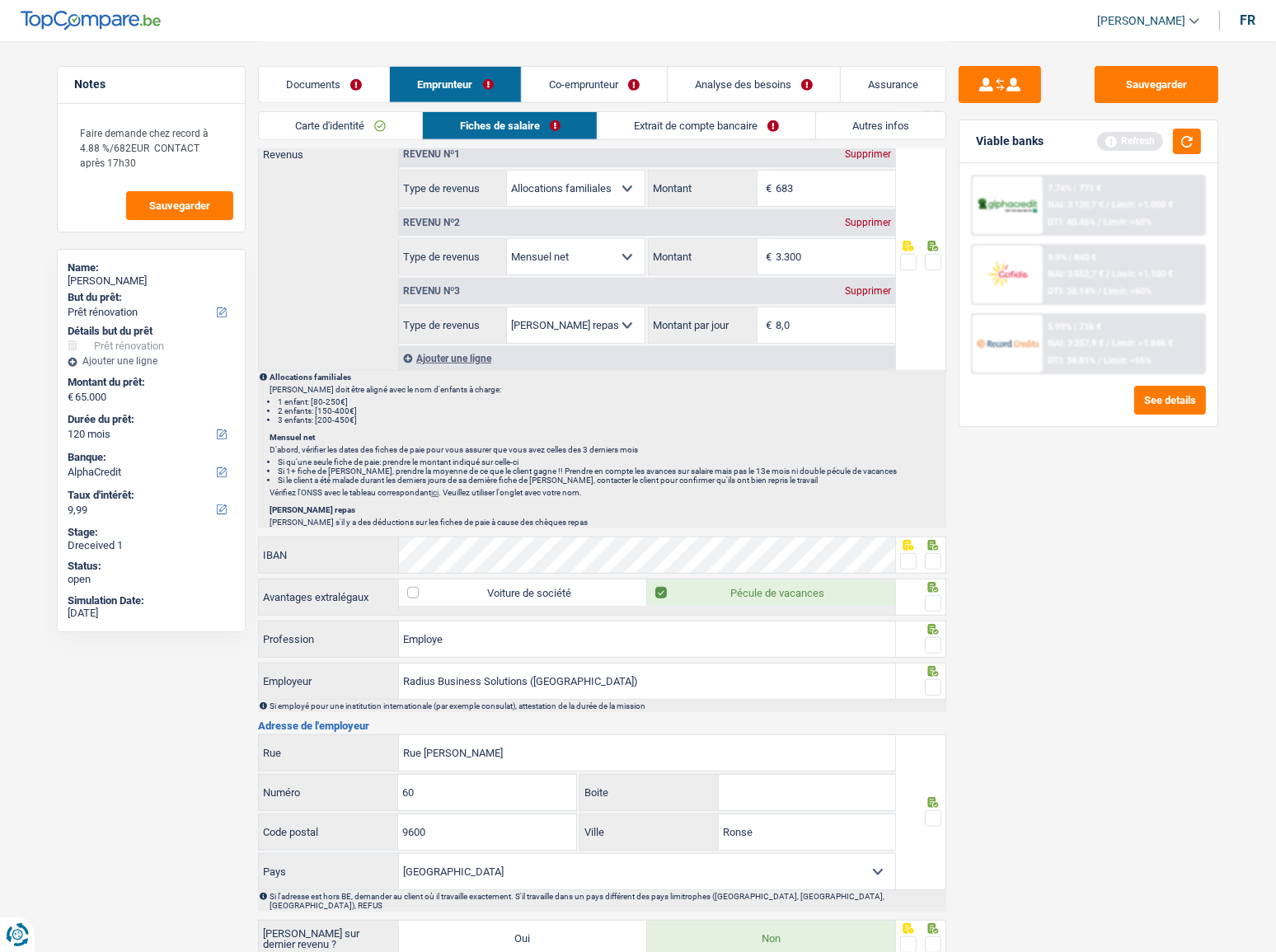
scroll to position [1128, 0]
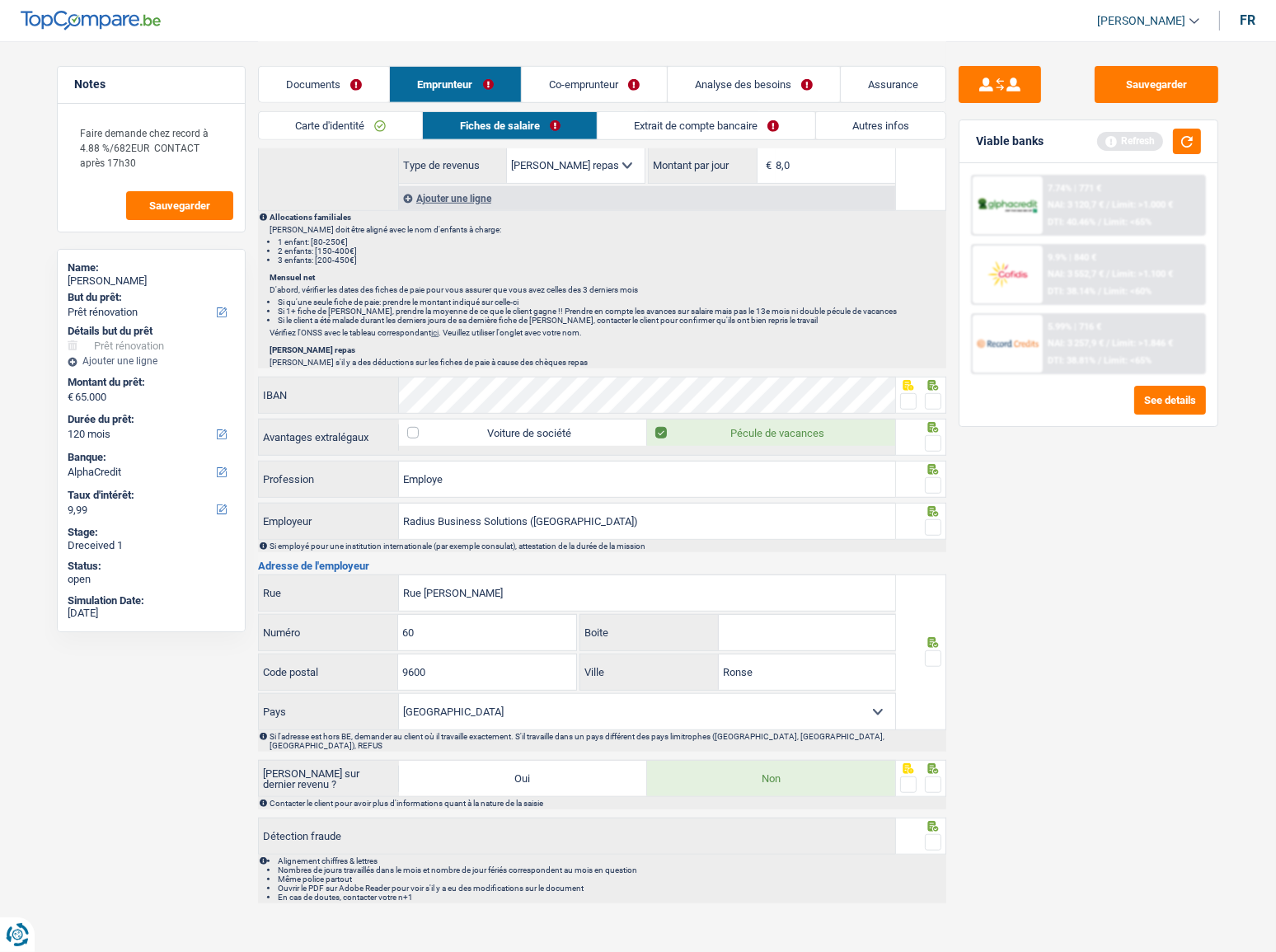
click at [916, 393] on label at bounding box center [909, 401] width 17 height 17
click at [0, 0] on input "radio" at bounding box center [0, 0] width 0 height 0
click at [930, 402] on span at bounding box center [933, 401] width 17 height 17
click at [0, 0] on input "radio" at bounding box center [0, 0] width 0 height 0
click at [939, 440] on span at bounding box center [933, 444] width 17 height 17
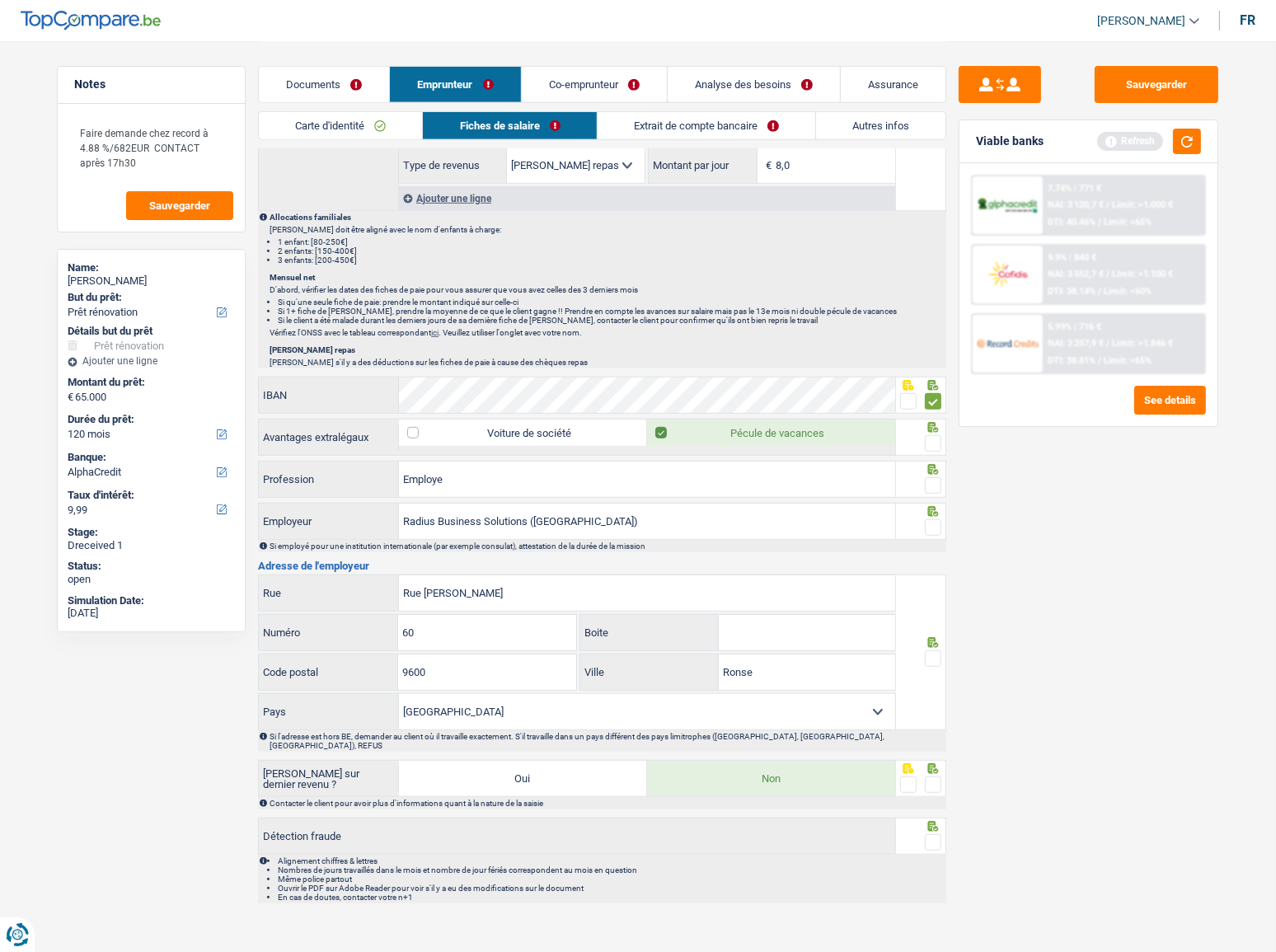
click at [0, 0] on input "radio" at bounding box center [0, 0] width 0 height 0
click at [925, 477] on span at bounding box center [933, 485] width 17 height 17
click at [0, 0] on input "radio" at bounding box center [0, 0] width 0 height 0
click at [933, 519] on span at bounding box center [933, 527] width 17 height 17
click at [0, 0] on input "radio" at bounding box center [0, 0] width 0 height 0
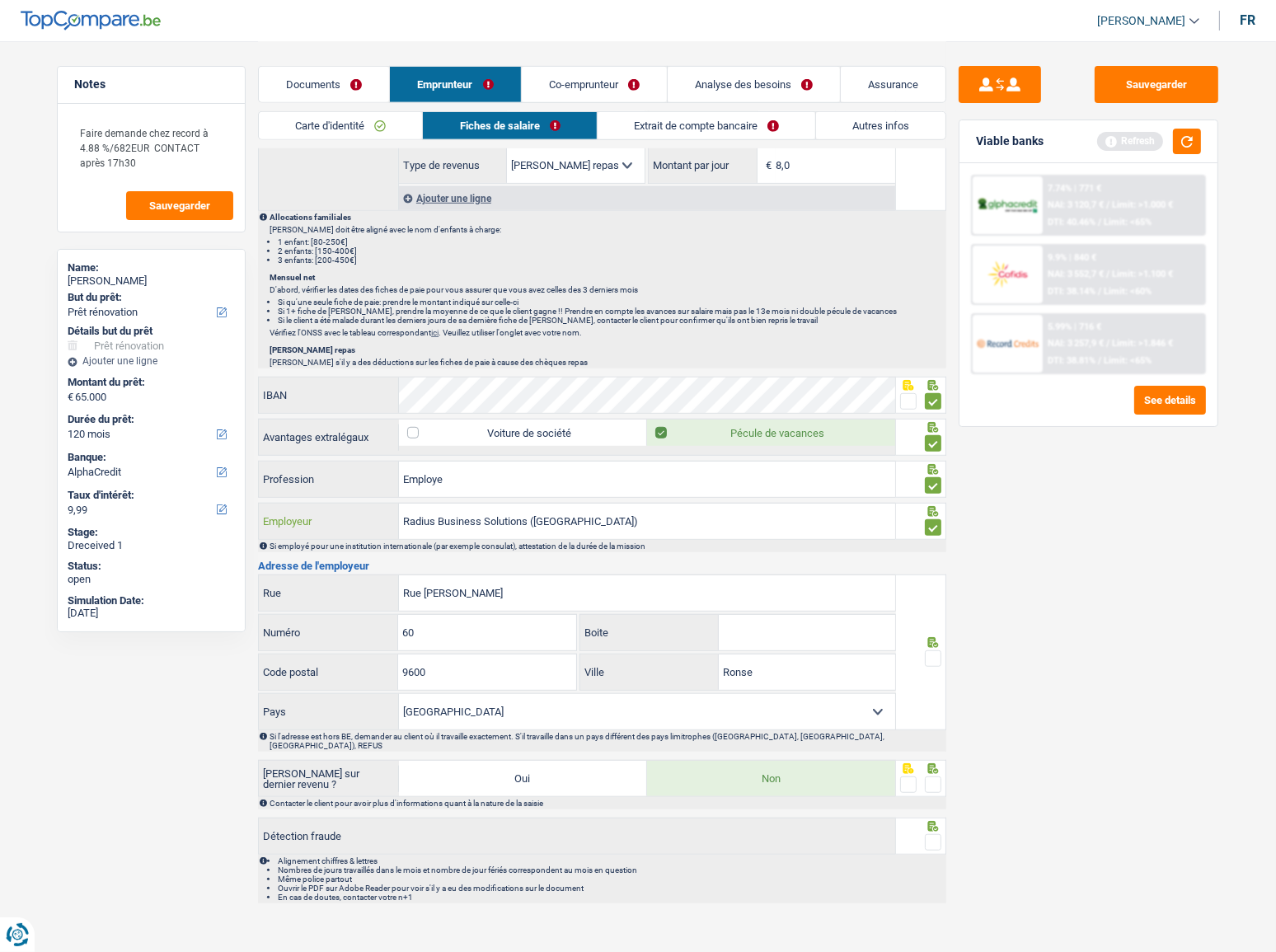
drag, startPoint x: 535, startPoint y: 512, endPoint x: 650, endPoint y: 517, distance: 115.1
click at [650, 517] on input "Radius Business Solutions (Belgium)" at bounding box center [647, 522] width 496 height 35
type input "Radius Business Solutions"
click at [937, 657] on span at bounding box center [933, 658] width 17 height 17
click at [0, 0] on input "radio" at bounding box center [0, 0] width 0 height 0
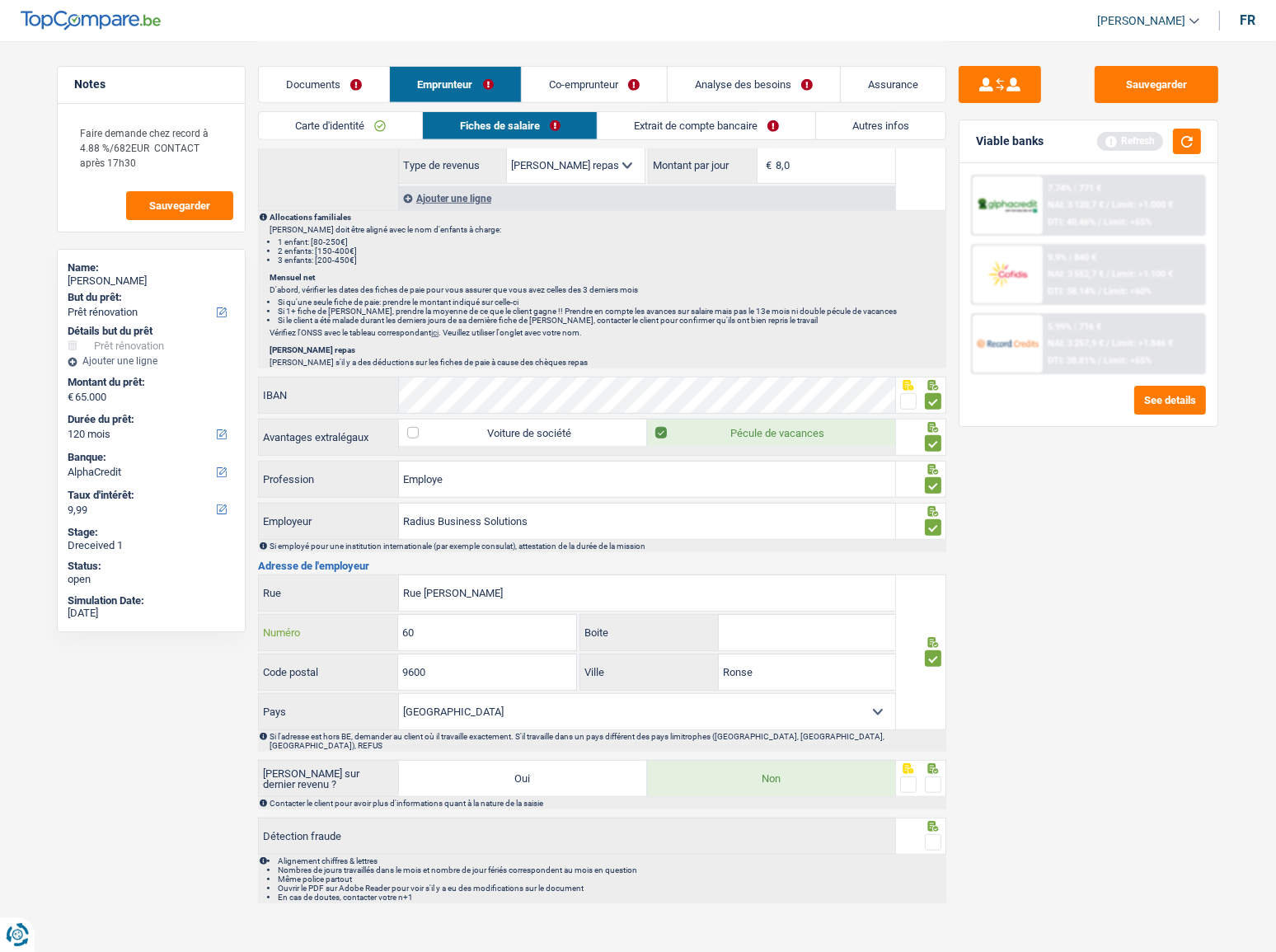
click at [474, 634] on input "60" at bounding box center [487, 633] width 177 height 35
click at [936, 776] on span at bounding box center [933, 784] width 17 height 17
click at [0, 0] on input "radio" at bounding box center [0, 0] width 0 height 0
click at [932, 834] on span at bounding box center [933, 842] width 17 height 17
click at [0, 0] on input "radio" at bounding box center [0, 0] width 0 height 0
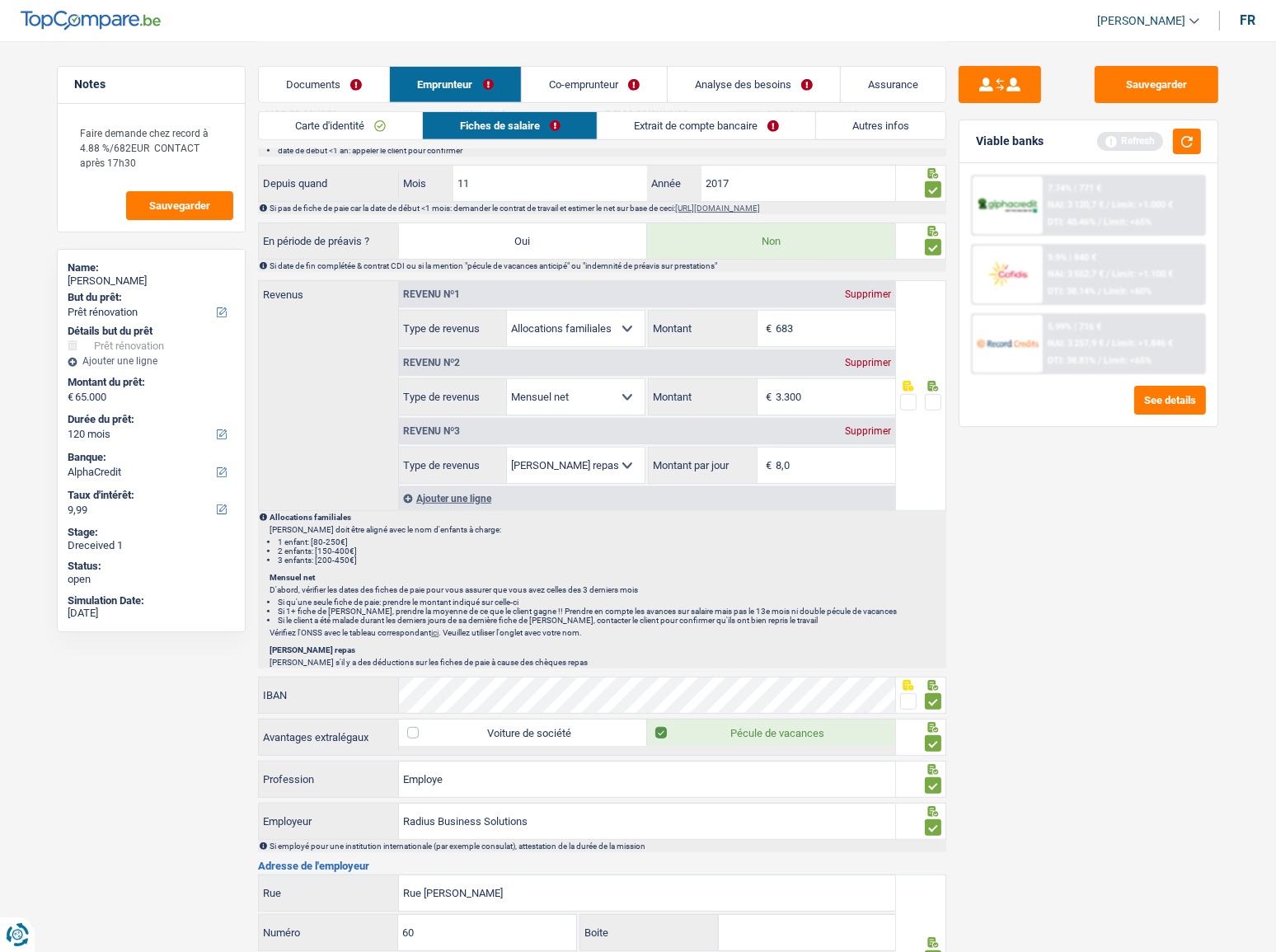
scroll to position [678, 0]
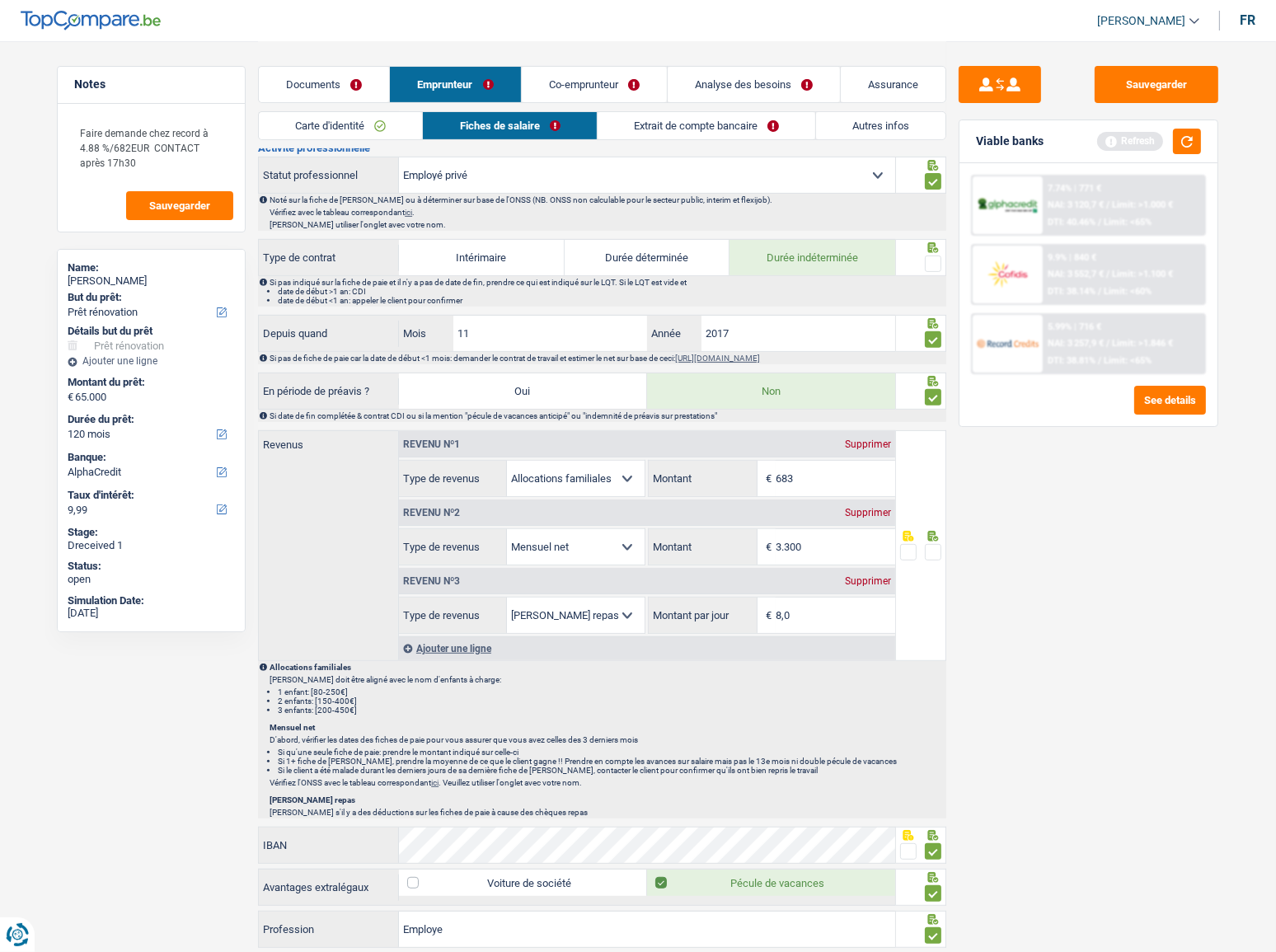
click at [925, 248] on icon at bounding box center [933, 248] width 17 height 11
click at [929, 256] on span at bounding box center [933, 264] width 17 height 17
click at [0, 0] on input "radio" at bounding box center [0, 0] width 0 height 0
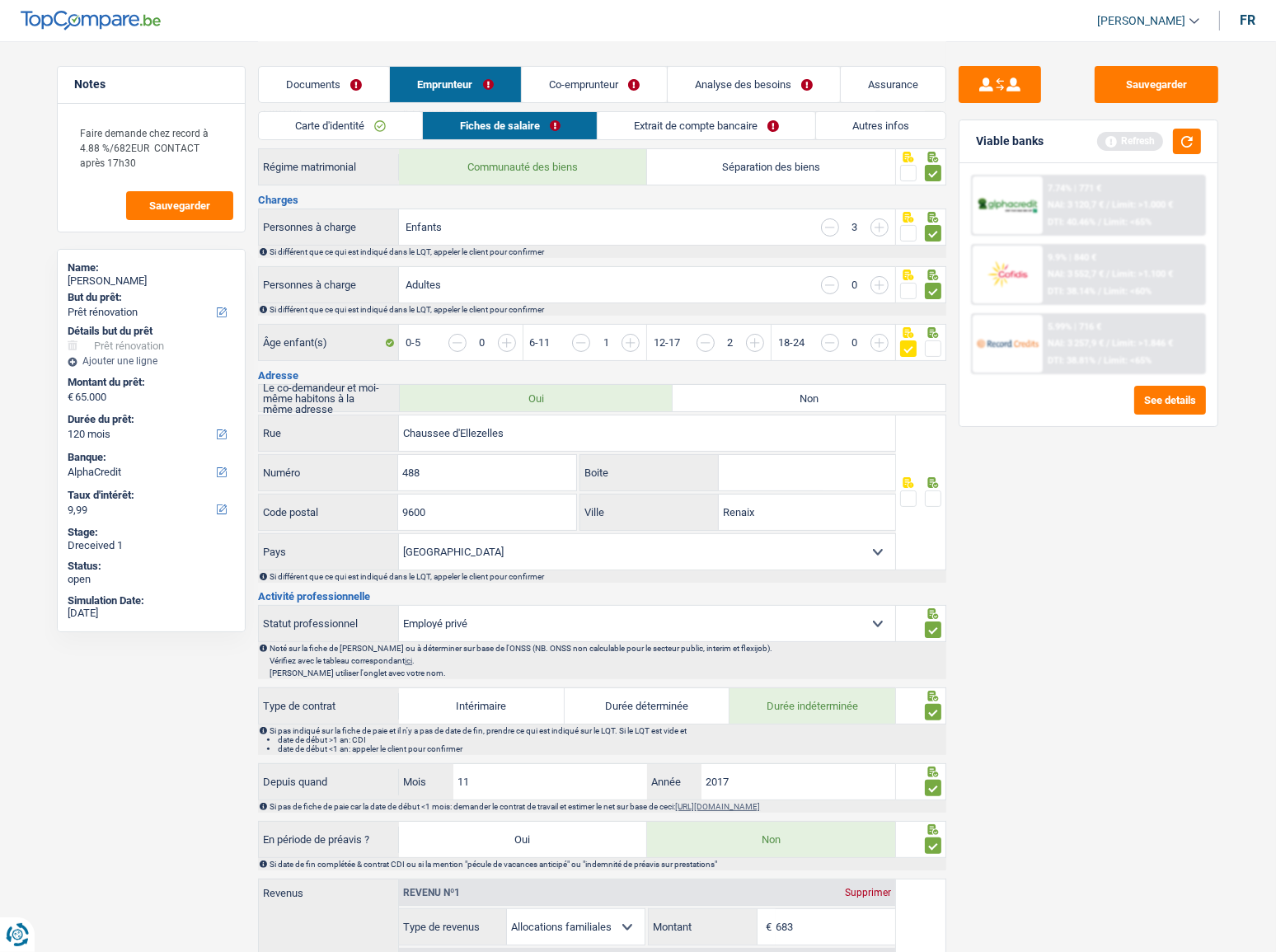
scroll to position [228, 0]
click at [1166, 75] on button "Sauvegarder" at bounding box center [1156, 84] width 123 height 37
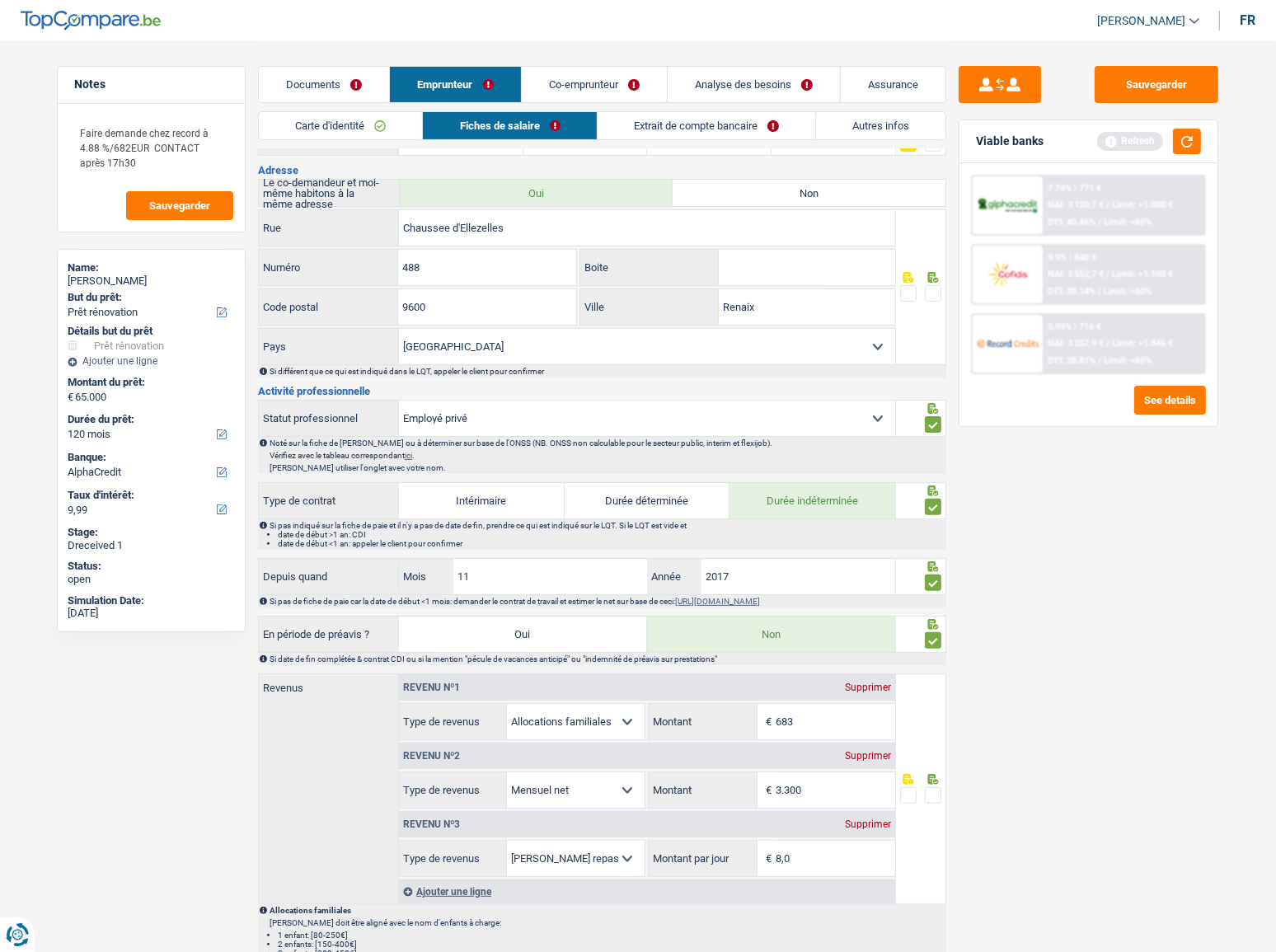
scroll to position [303, 0]
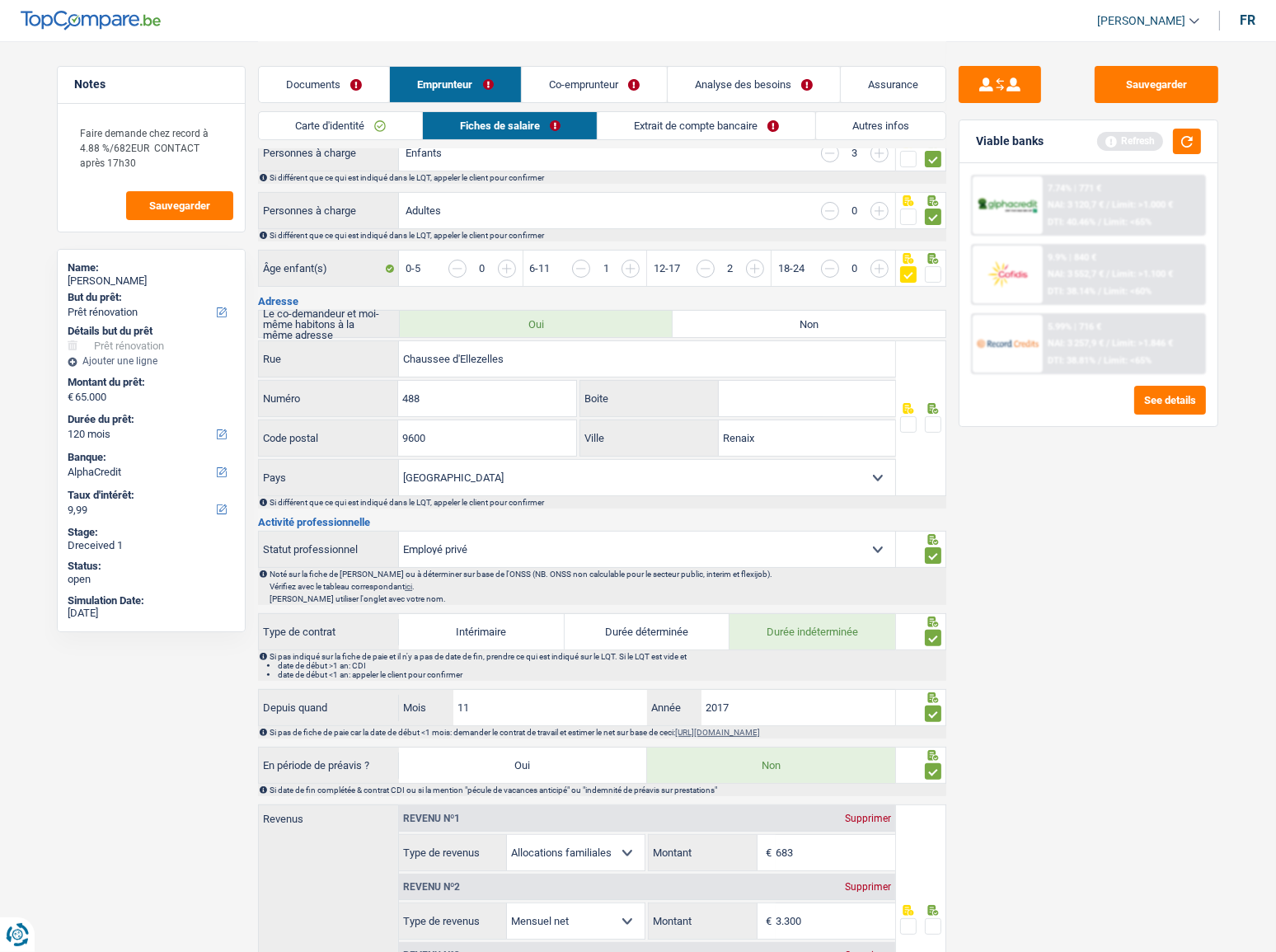
click at [925, 422] on span at bounding box center [933, 424] width 17 height 17
click at [0, 0] on input "radio" at bounding box center [0, 0] width 0 height 0
drag, startPoint x: 1239, startPoint y: 484, endPoint x: 730, endPoint y: 443, distance: 510.6
click at [730, 443] on input "Renaix" at bounding box center [807, 438] width 177 height 35
drag, startPoint x: 726, startPoint y: 438, endPoint x: 791, endPoint y: 437, distance: 65.0
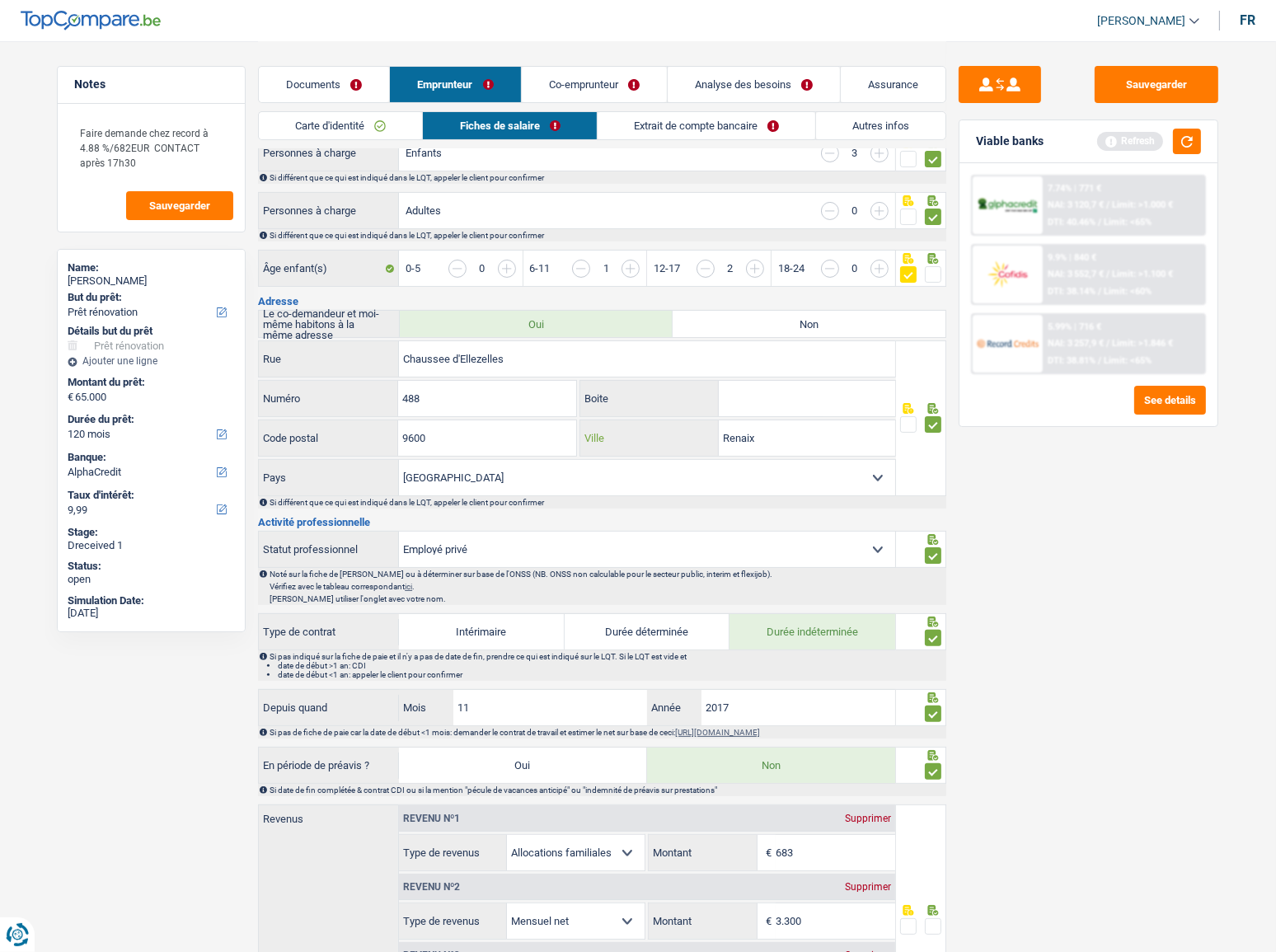
click at [791, 437] on input "Renaix" at bounding box center [807, 438] width 177 height 35
click at [1143, 553] on div "Sauvegarder Viable banks Refresh 7.74% | 771 € NAI: 3 120,7 € / Limit: >1.000 €…" at bounding box center [1089, 495] width 285 height 860
click at [729, 433] on input ">Ronse" at bounding box center [807, 438] width 177 height 35
type input "Ronse"
click at [1076, 541] on div "Sauvegarder Viable banks Refresh 7.74% | 771 € NAI: 3 120,7 € / Limit: >1.000 €…" at bounding box center [1089, 495] width 285 height 860
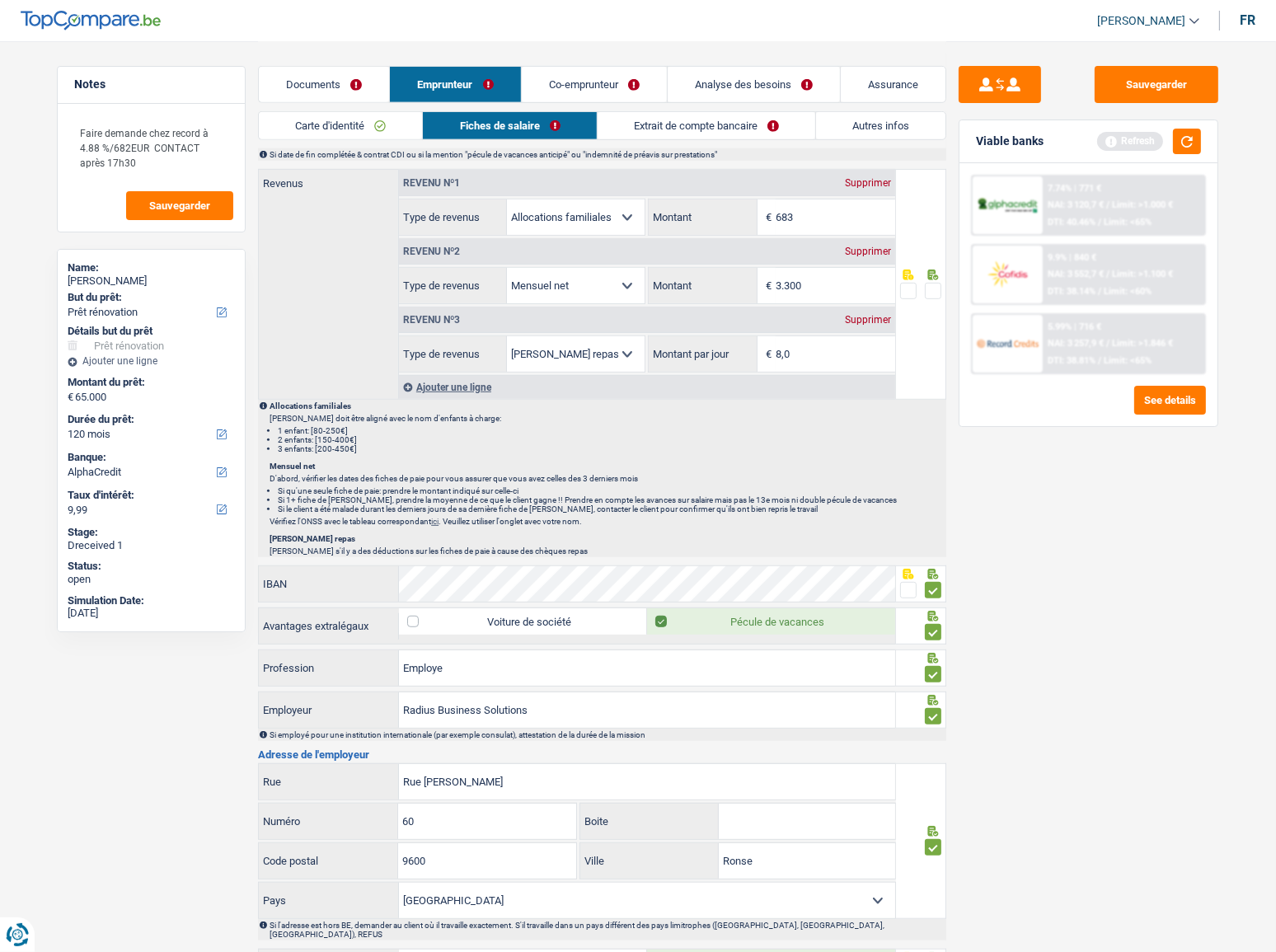
scroll to position [828, 0]
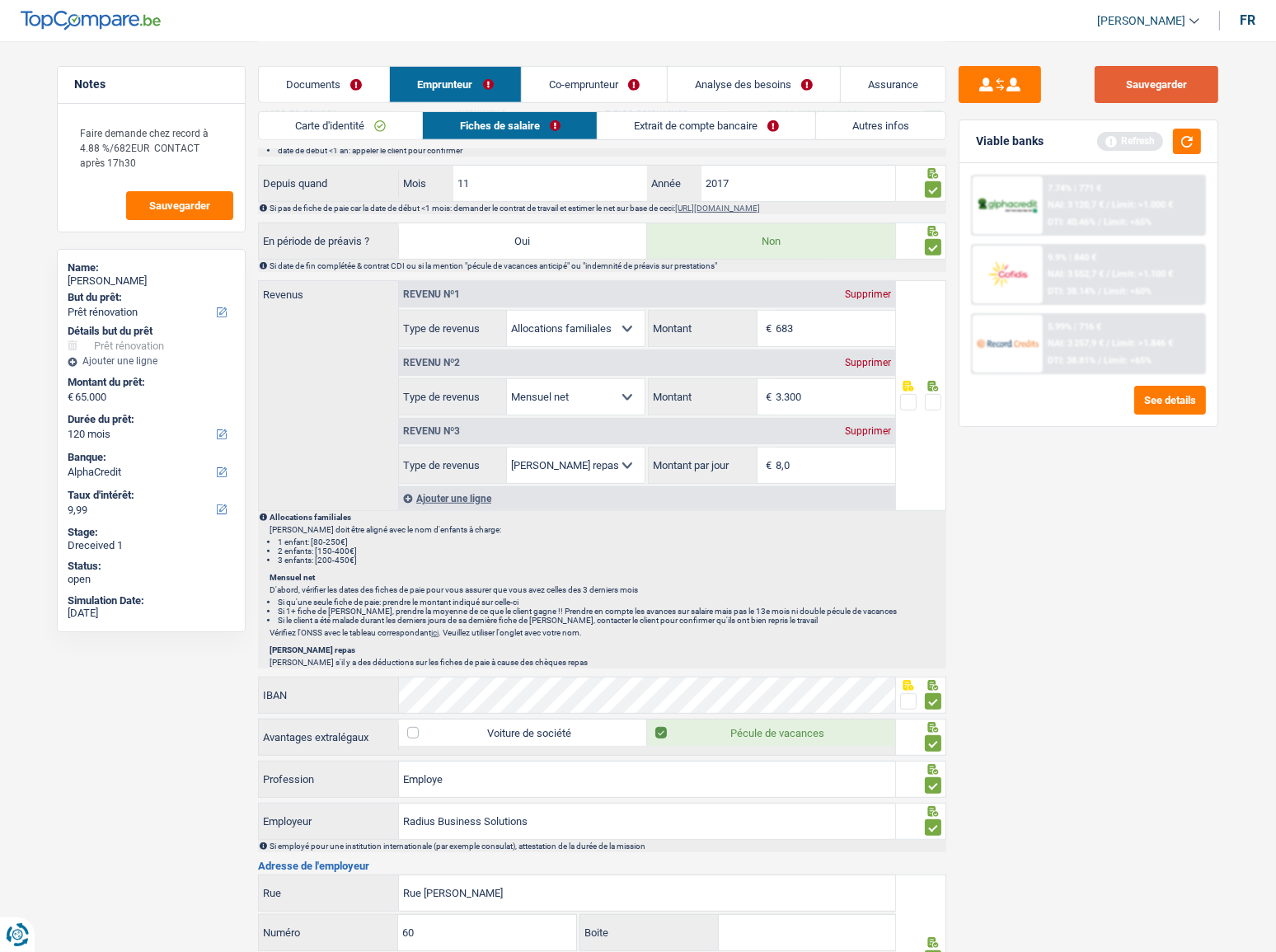
click at [1146, 88] on button "Sauvegarder" at bounding box center [1156, 84] width 123 height 37
click at [1193, 142] on button "button" at bounding box center [1187, 141] width 28 height 26
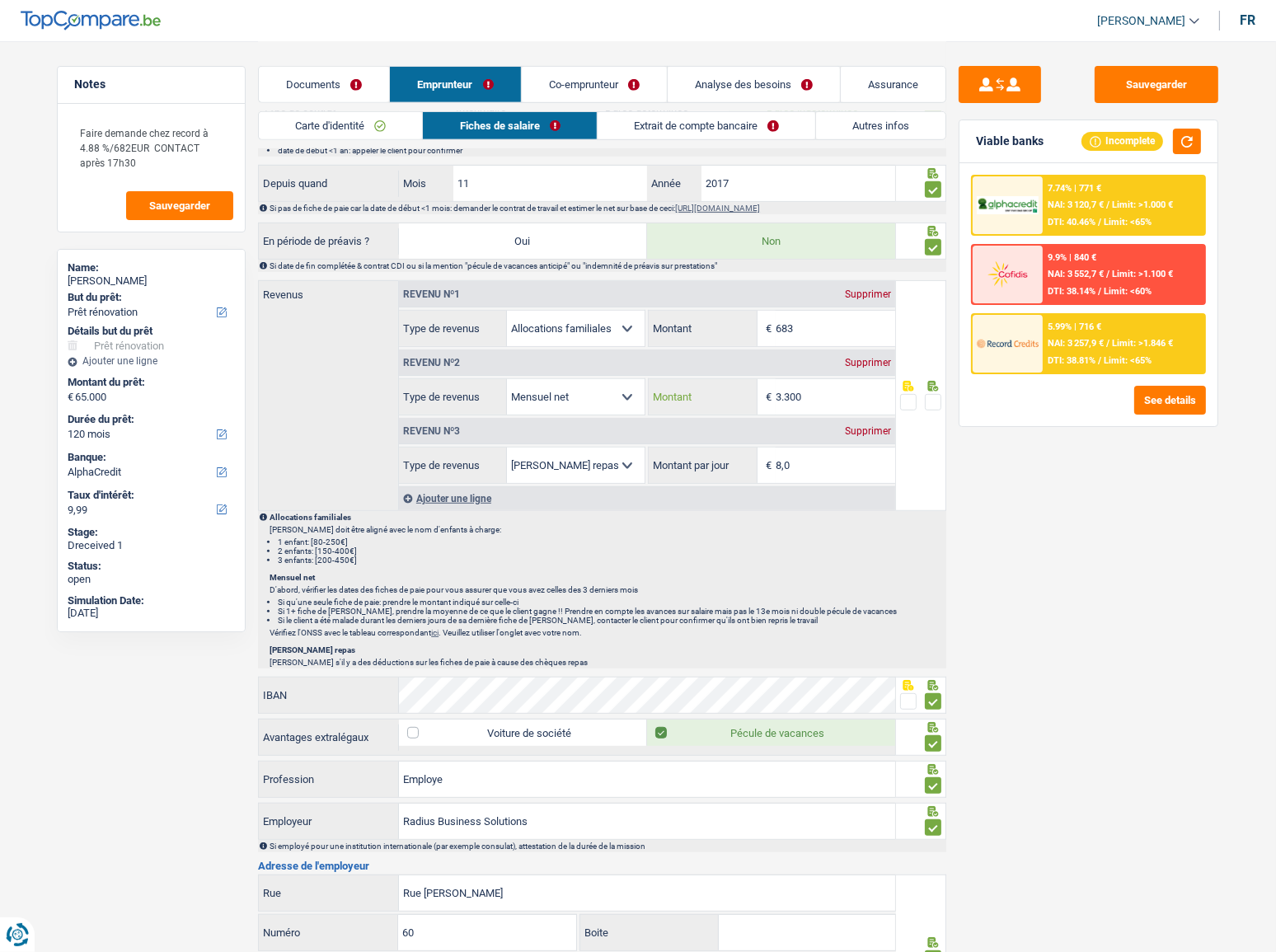
click at [827, 389] on input "3.300" at bounding box center [835, 397] width 120 height 35
click at [855, 389] on input "3.300" at bounding box center [835, 397] width 120 height 35
drag, startPoint x: 855, startPoint y: 389, endPoint x: 697, endPoint y: 382, distance: 158.2
click at [697, 382] on div "3.300 € Montant" at bounding box center [771, 397] width 246 height 35
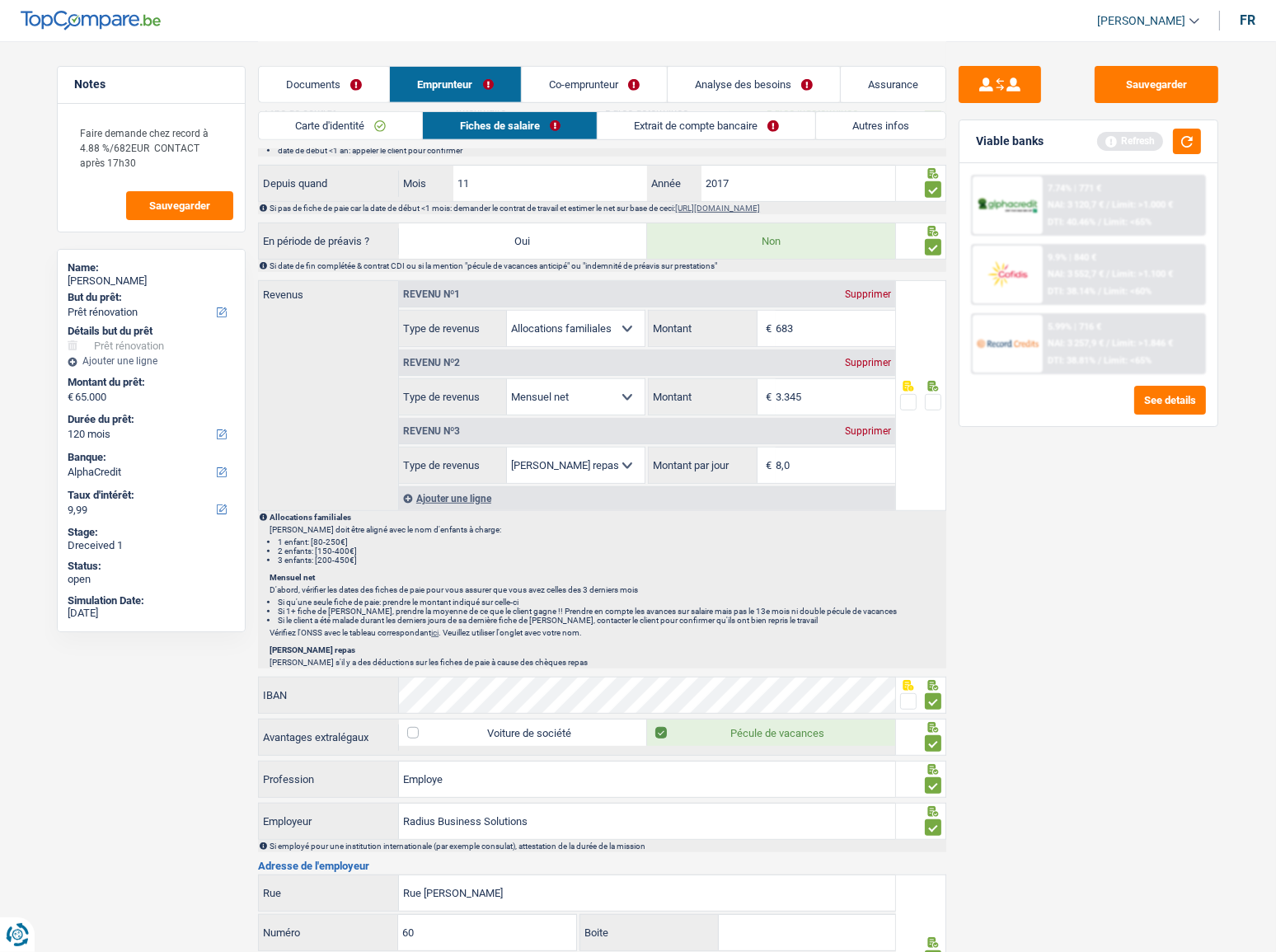
type input "3.345"
click at [932, 397] on span at bounding box center [933, 402] width 17 height 17
click at [0, 0] on input "radio" at bounding box center [0, 0] width 0 height 0
drag, startPoint x: 815, startPoint y: 457, endPoint x: 610, endPoint y: 457, distance: 205.0
click at [610, 457] on div "Allocation d'handicap Allocations chômage Allocations familiales Chèques repas …" at bounding box center [647, 466] width 496 height 37
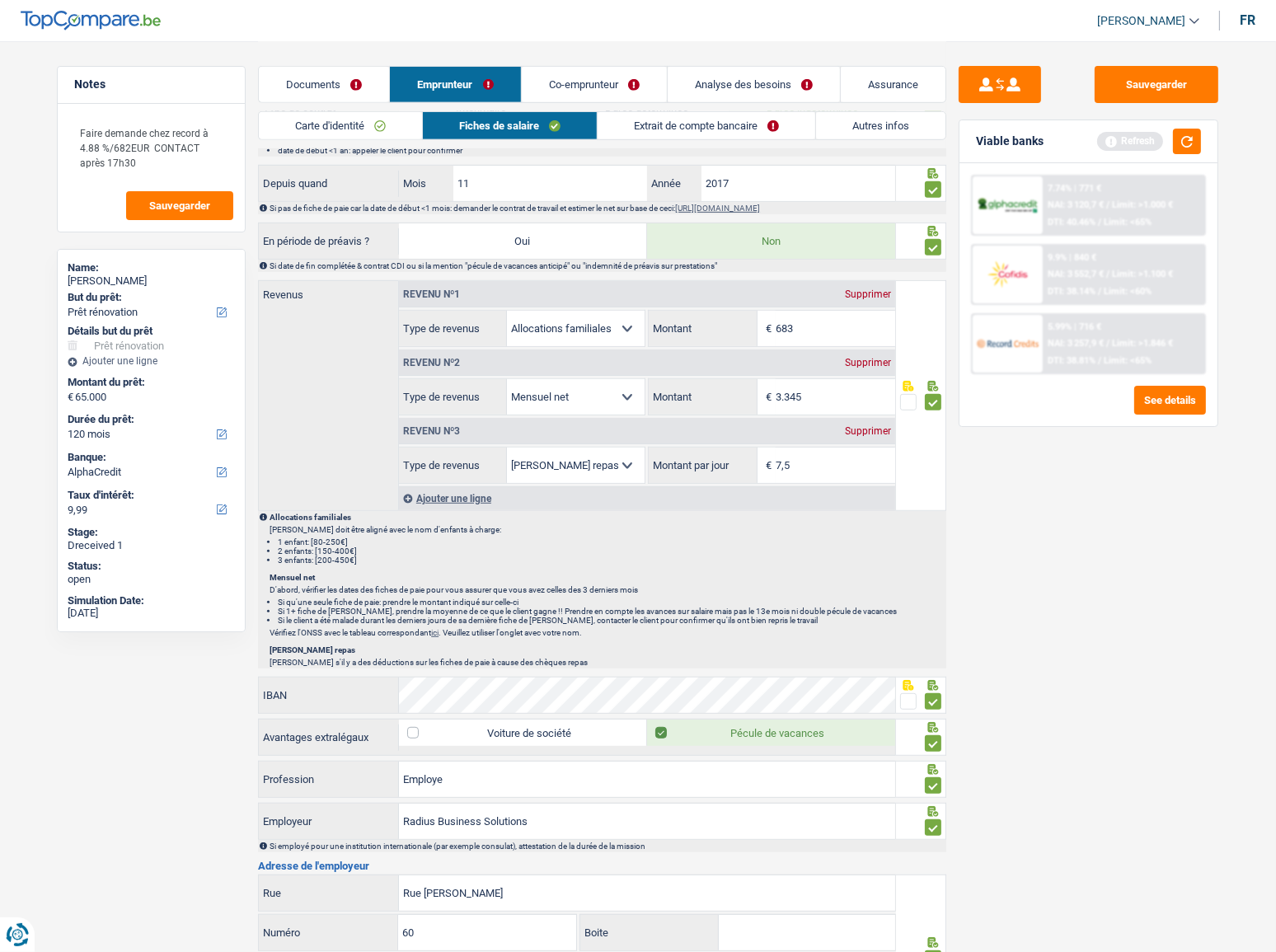
click at [1068, 566] on div "Sauvegarder Viable banks Refresh 7.74% | 771 € NAI: 3 120,7 € / Limit: >1.000 €…" at bounding box center [1089, 495] width 285 height 860
click at [808, 460] on input "7,5" at bounding box center [835, 466] width 120 height 35
type input "7,4"
click at [1012, 569] on div "Sauvegarder Viable banks Refresh 7.74% | 771 € NAI: 3 120,7 € / Limit: >1.000 €…" at bounding box center [1089, 495] width 285 height 860
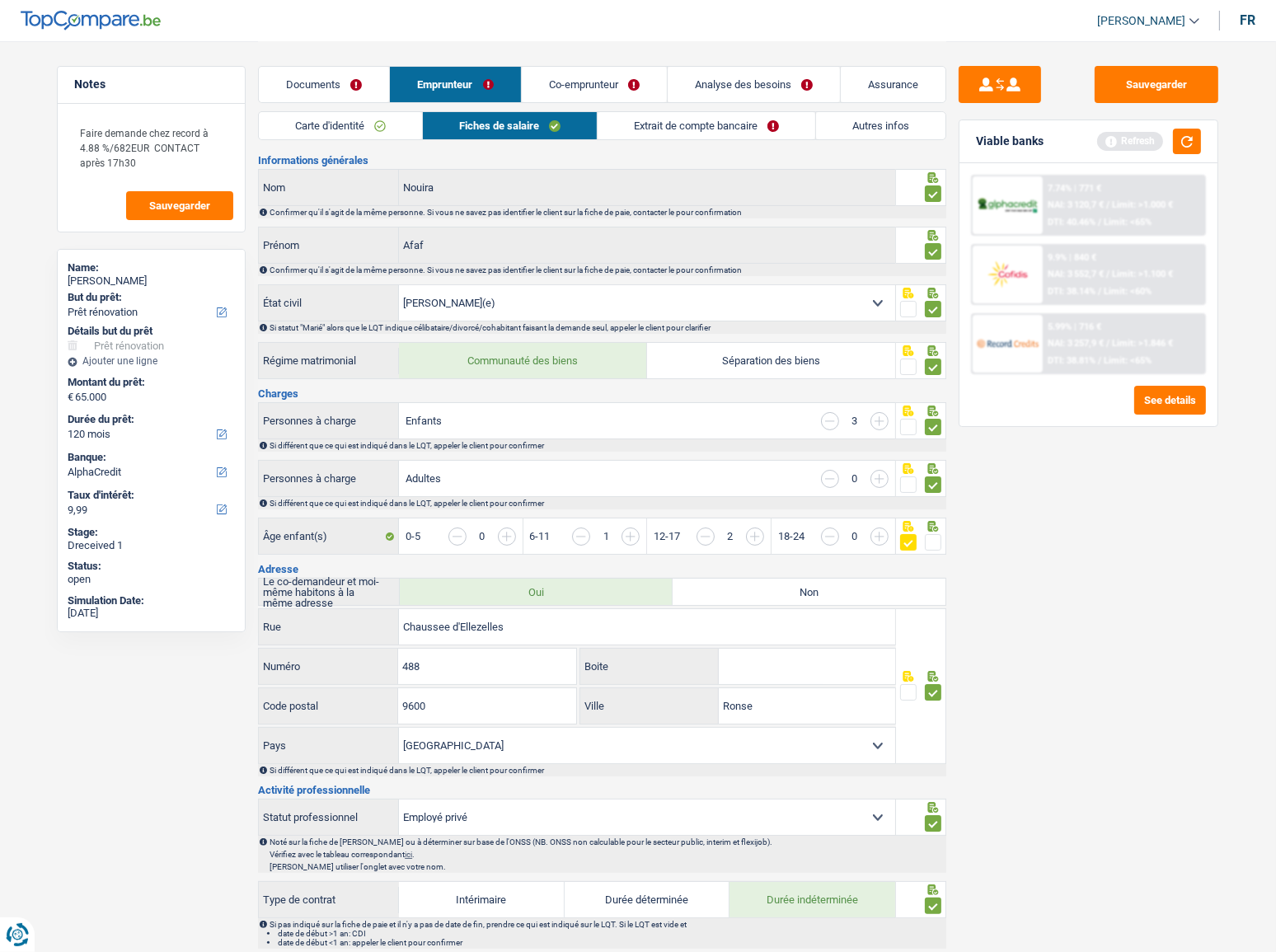
scroll to position [0, 0]
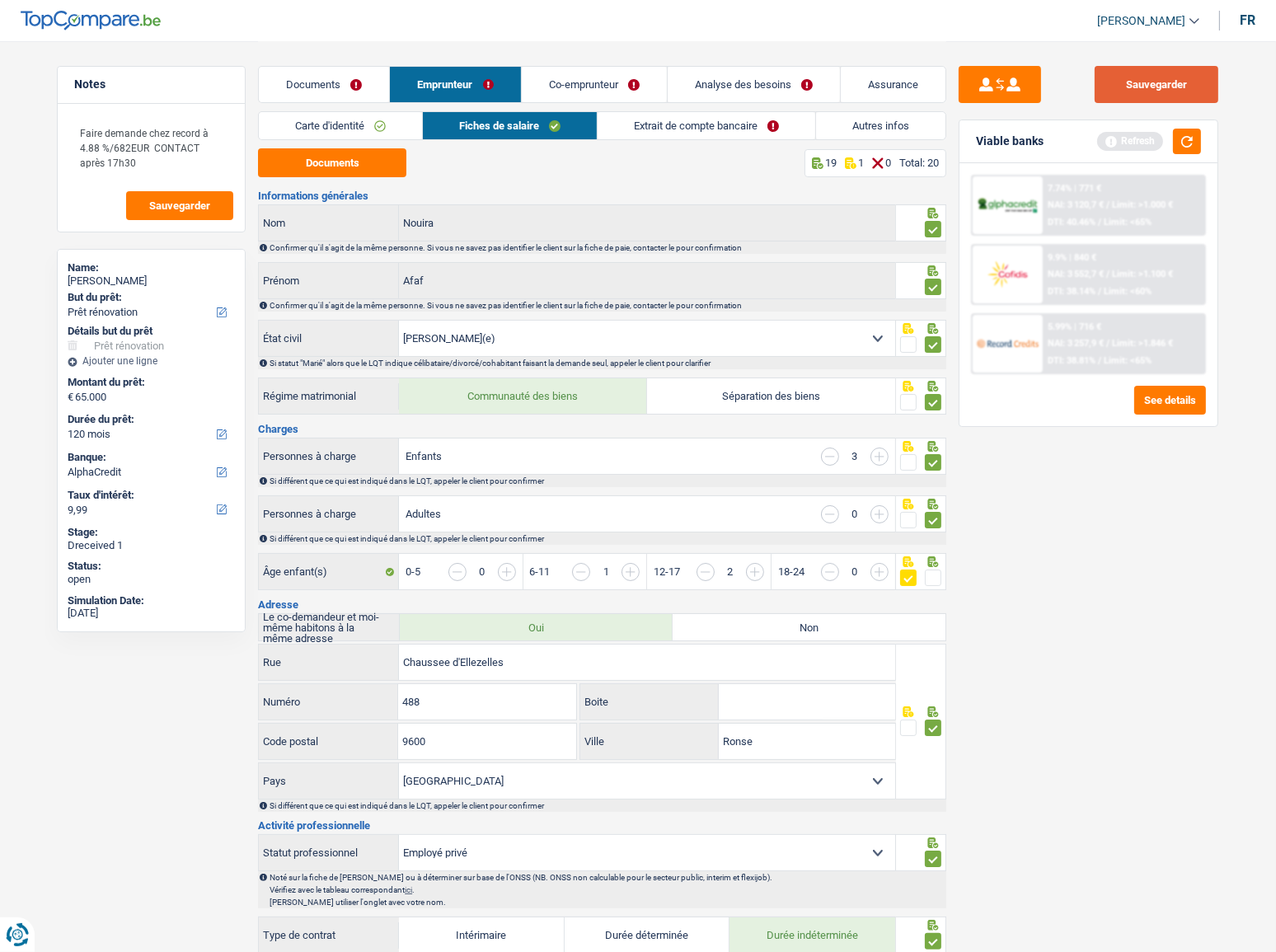
click at [1170, 75] on button "Sauvegarder" at bounding box center [1156, 84] width 123 height 37
click at [1187, 133] on button "button" at bounding box center [1187, 141] width 28 height 26
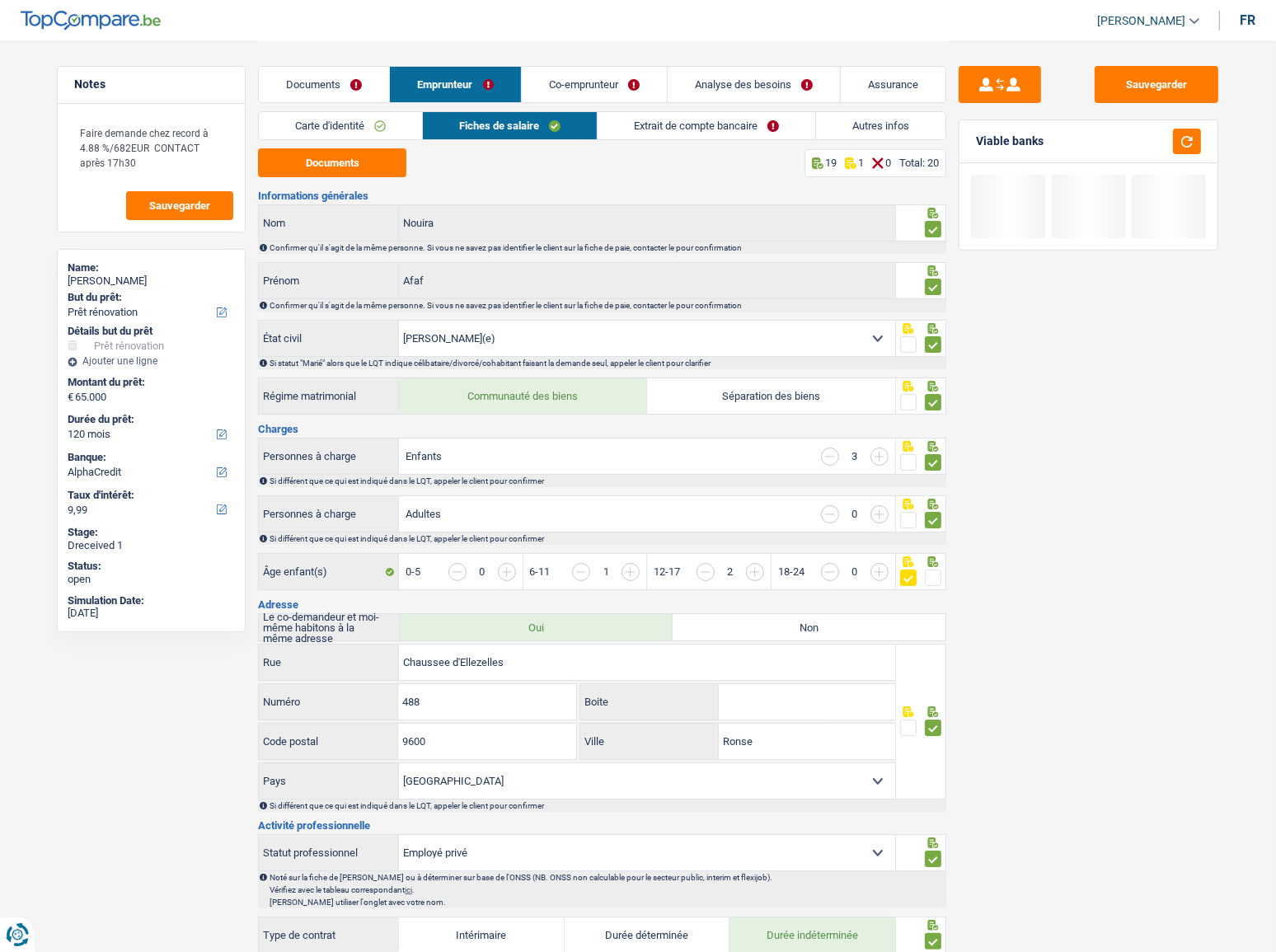
click at [686, 134] on link "Extrait de compte bancaire" at bounding box center [706, 125] width 217 height 28
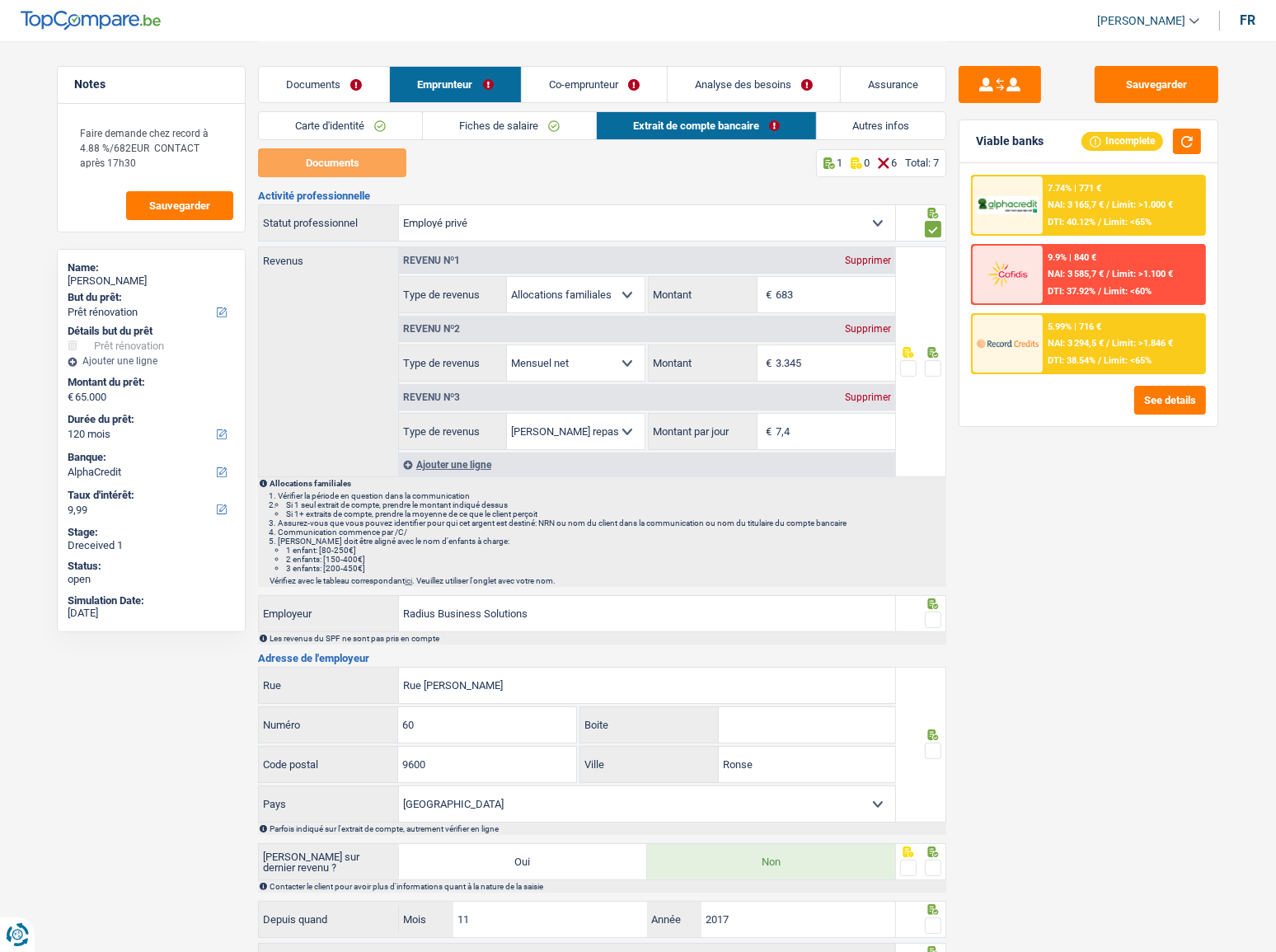
click at [936, 367] on span at bounding box center [933, 368] width 17 height 17
click at [0, 0] on input "radio" at bounding box center [0, 0] width 0 height 0
click at [346, 88] on link "Documents" at bounding box center [324, 84] width 130 height 35
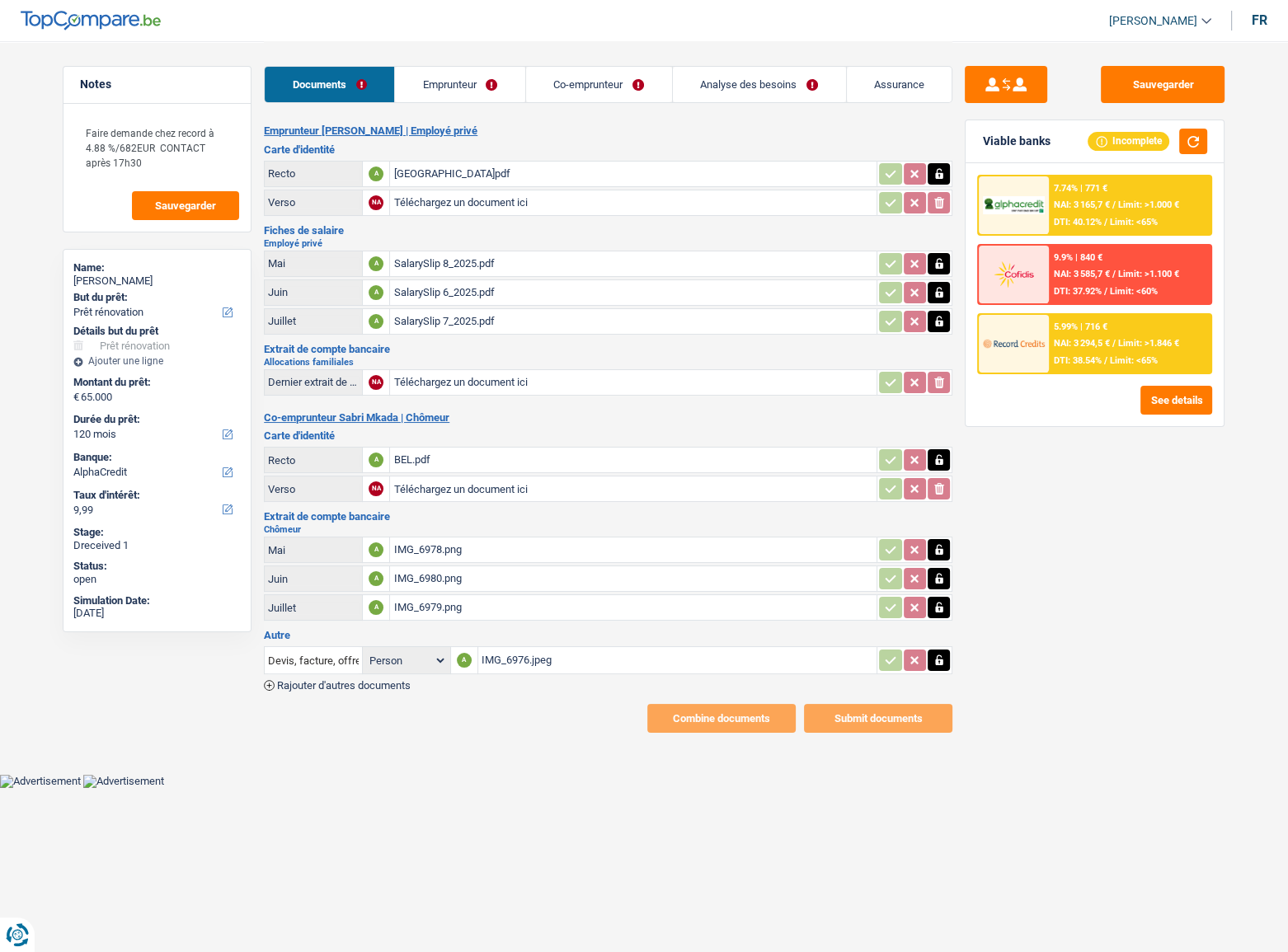
click at [435, 89] on link "Emprunteur" at bounding box center [460, 84] width 130 height 35
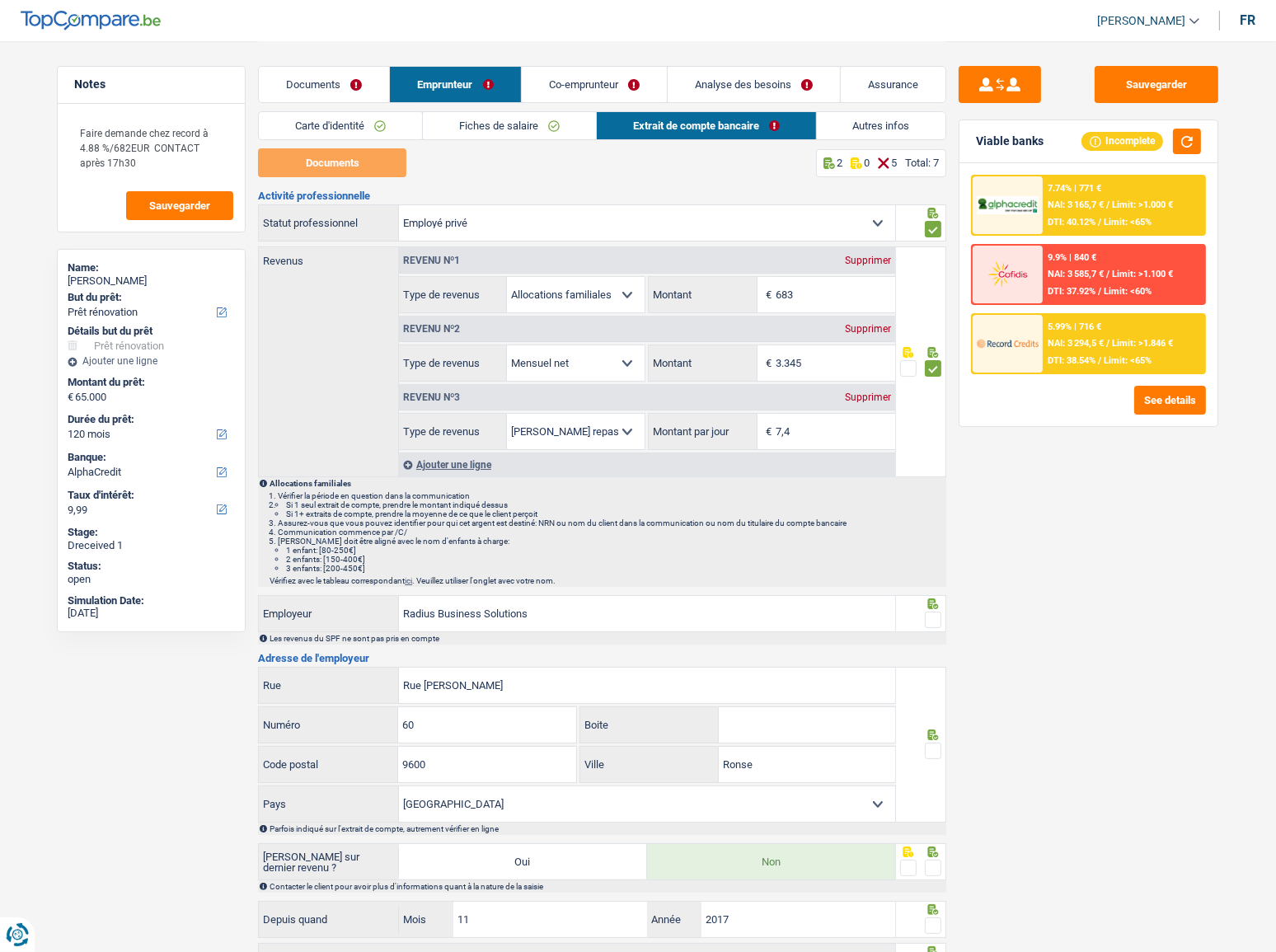
click at [927, 358] on div at bounding box center [933, 368] width 17 height 20
click at [938, 366] on span at bounding box center [933, 368] width 17 height 17
click at [0, 0] on input "radio" at bounding box center [0, 0] width 0 height 0
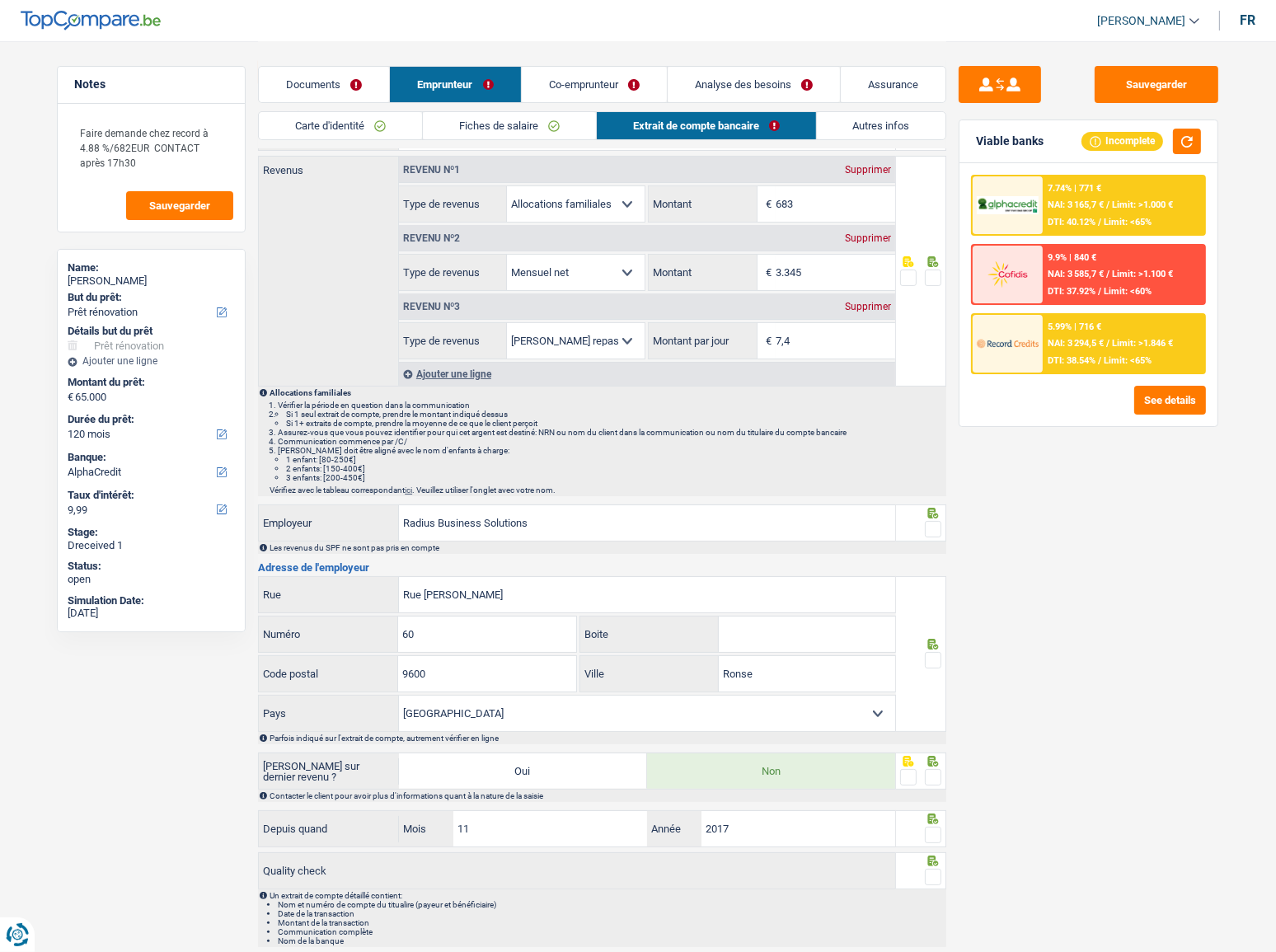
scroll to position [146, 0]
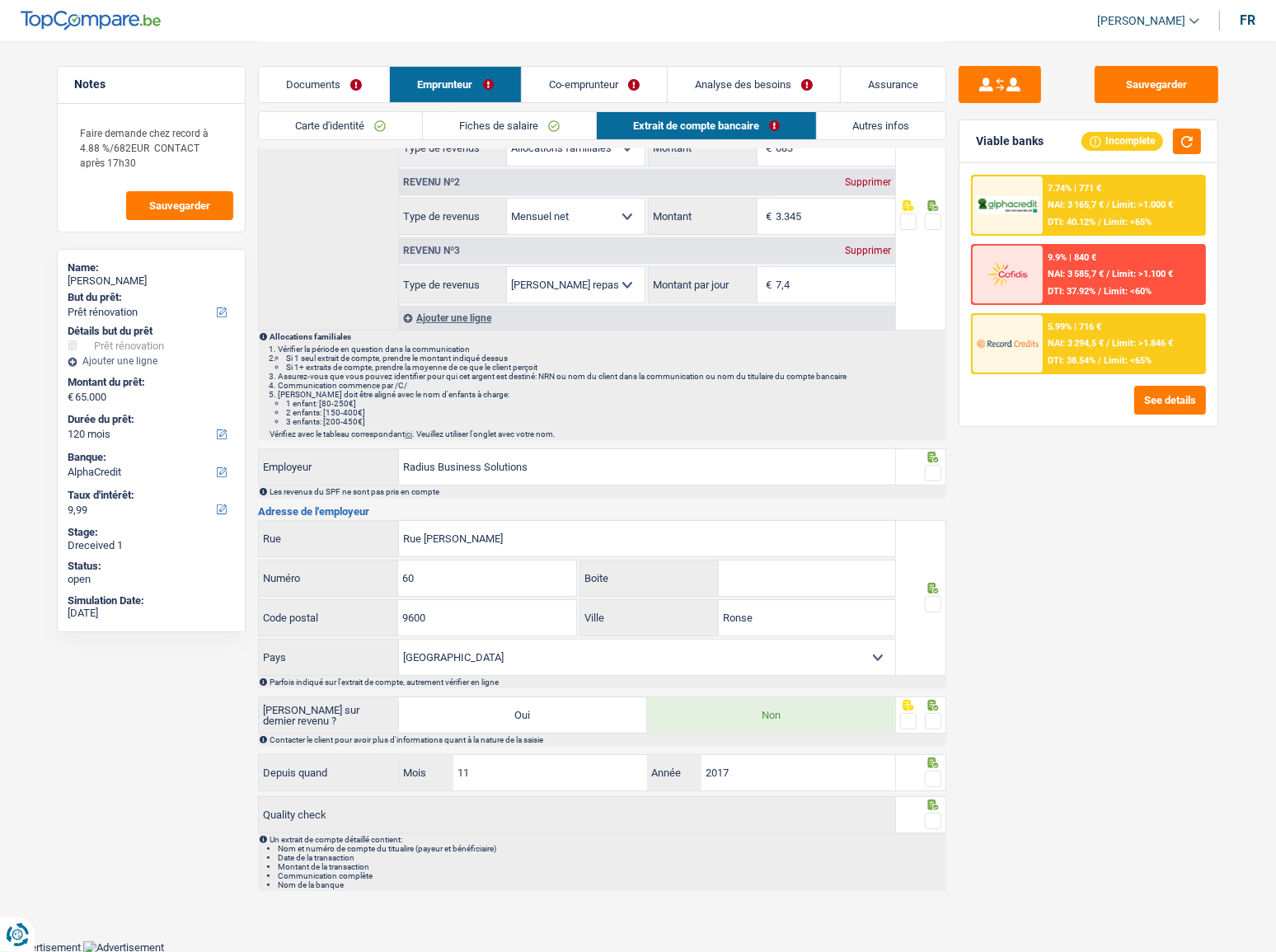
drag, startPoint x: 927, startPoint y: 470, endPoint x: 929, endPoint y: 518, distance: 48.0
click at [929, 471] on span at bounding box center [933, 473] width 17 height 17
click at [0, 0] on input "radio" at bounding box center [0, 0] width 0 height 0
click at [934, 614] on div at bounding box center [922, 598] width 51 height 156
click at [933, 602] on span at bounding box center [933, 604] width 17 height 17
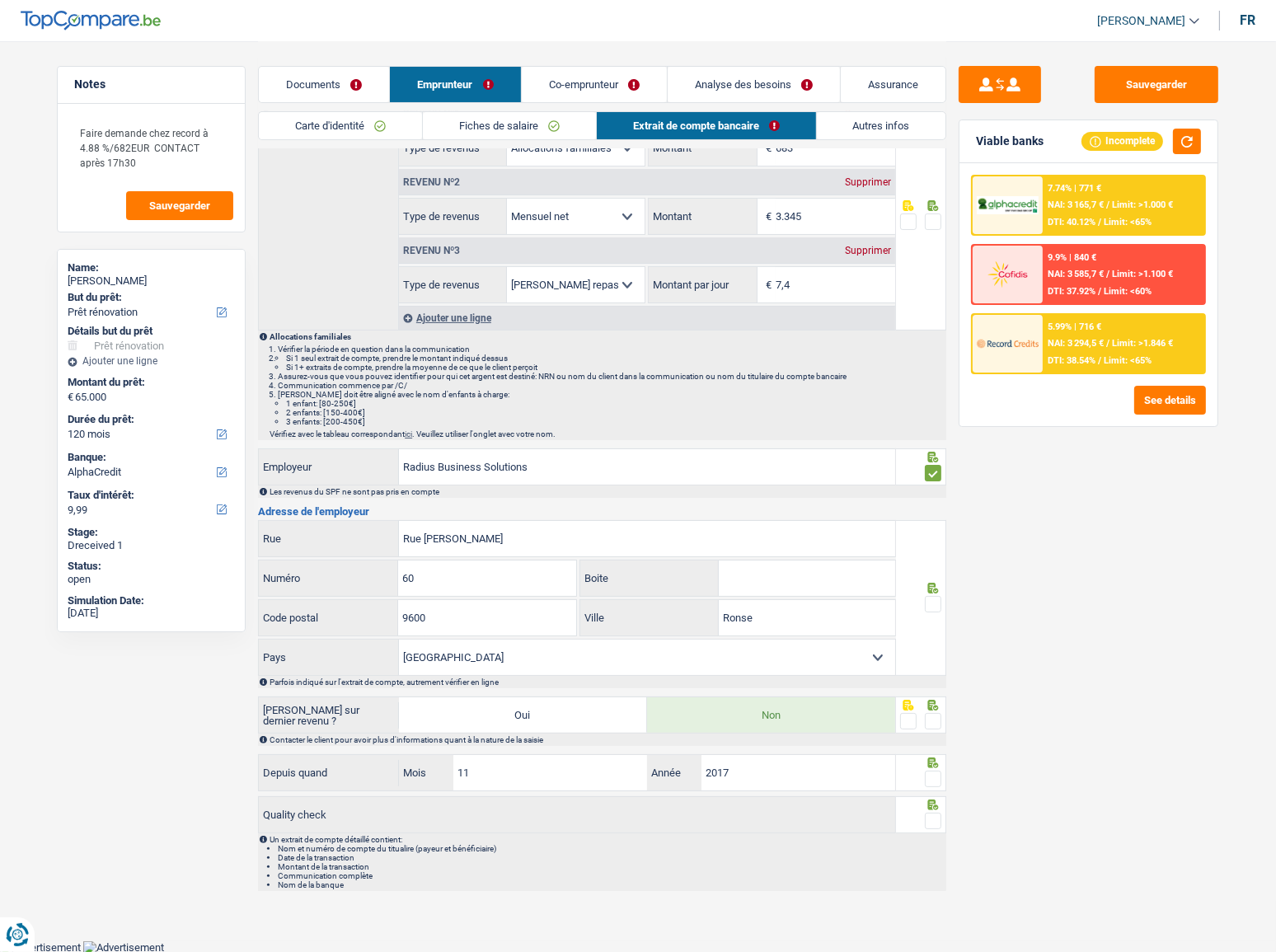
click at [0, 0] on input "radio" at bounding box center [0, 0] width 0 height 0
click at [932, 726] on span at bounding box center [933, 721] width 17 height 17
click at [0, 0] on input "radio" at bounding box center [0, 0] width 0 height 0
click at [941, 782] on span at bounding box center [933, 779] width 17 height 17
click at [0, 0] on input "radio" at bounding box center [0, 0] width 0 height 0
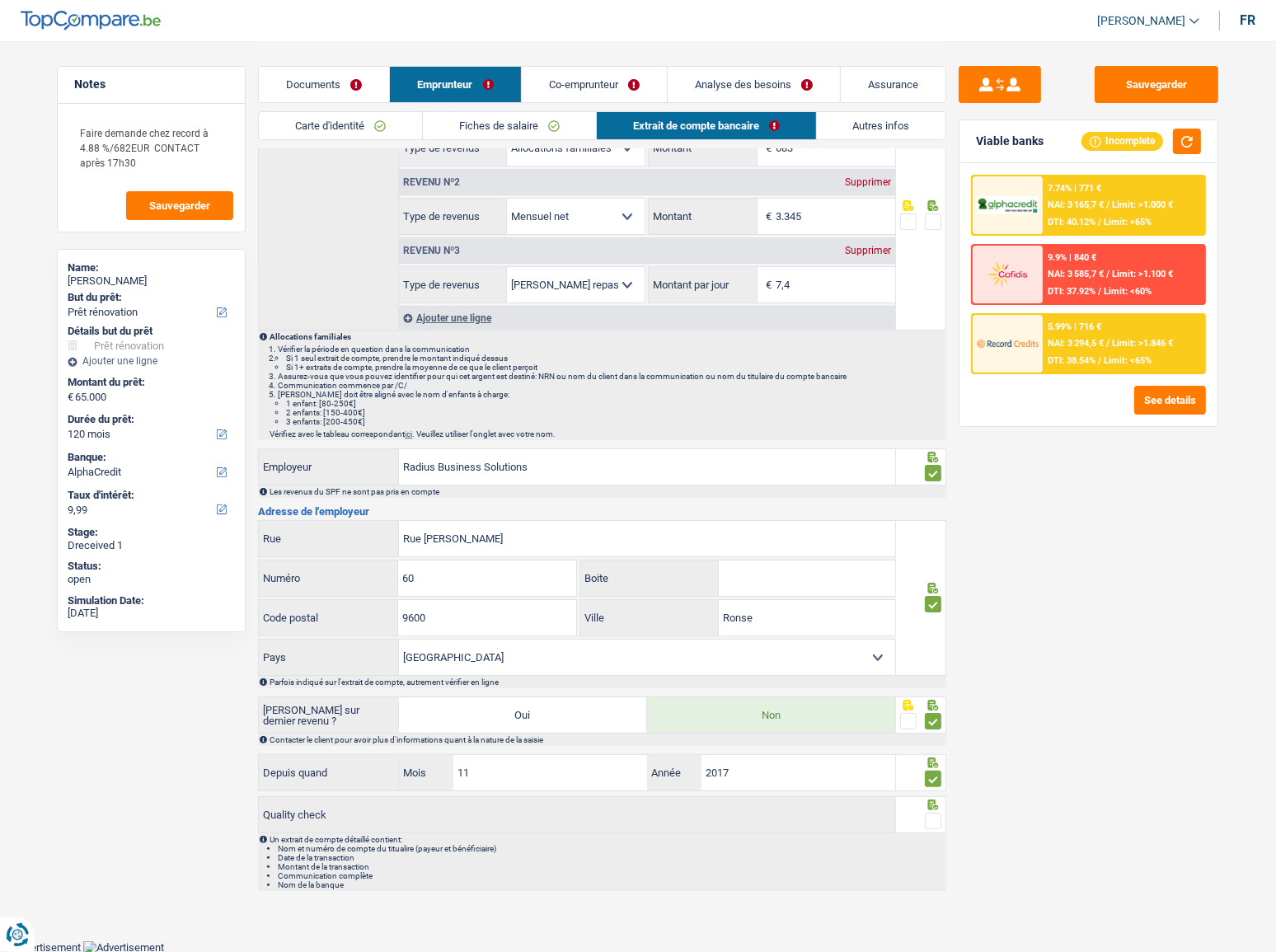
click at [937, 808] on div at bounding box center [922, 815] width 51 height 37
drag, startPoint x: 937, startPoint y: 813, endPoint x: 1053, endPoint y: 328, distance: 498.7
click at [937, 813] on span at bounding box center [933, 821] width 17 height 17
click at [0, 0] on input "radio" at bounding box center [0, 0] width 0 height 0
click at [1182, 93] on button "Sauvegarder" at bounding box center [1156, 84] width 123 height 37
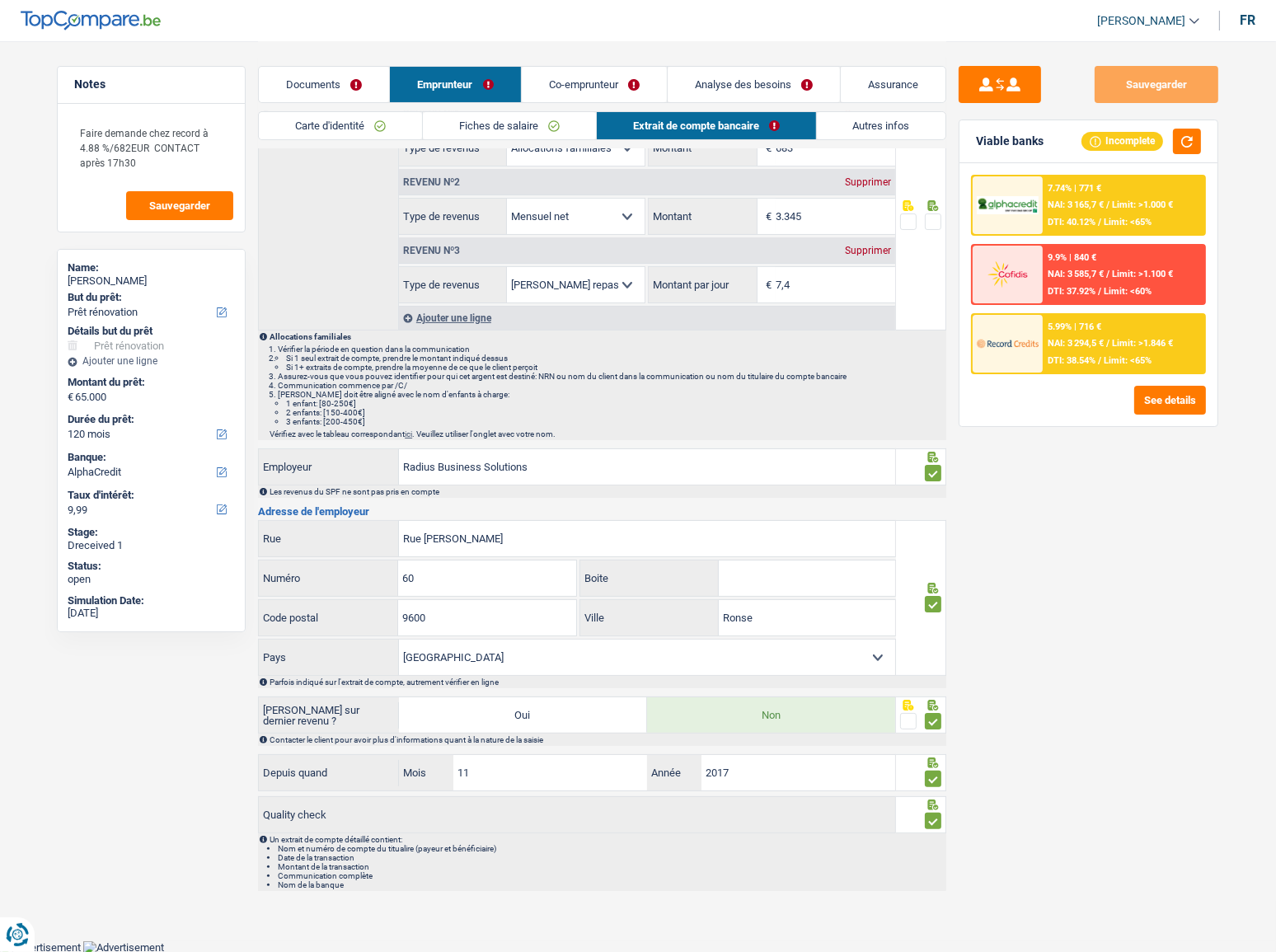
click at [908, 131] on link "Autres infos" at bounding box center [882, 125] width 130 height 28
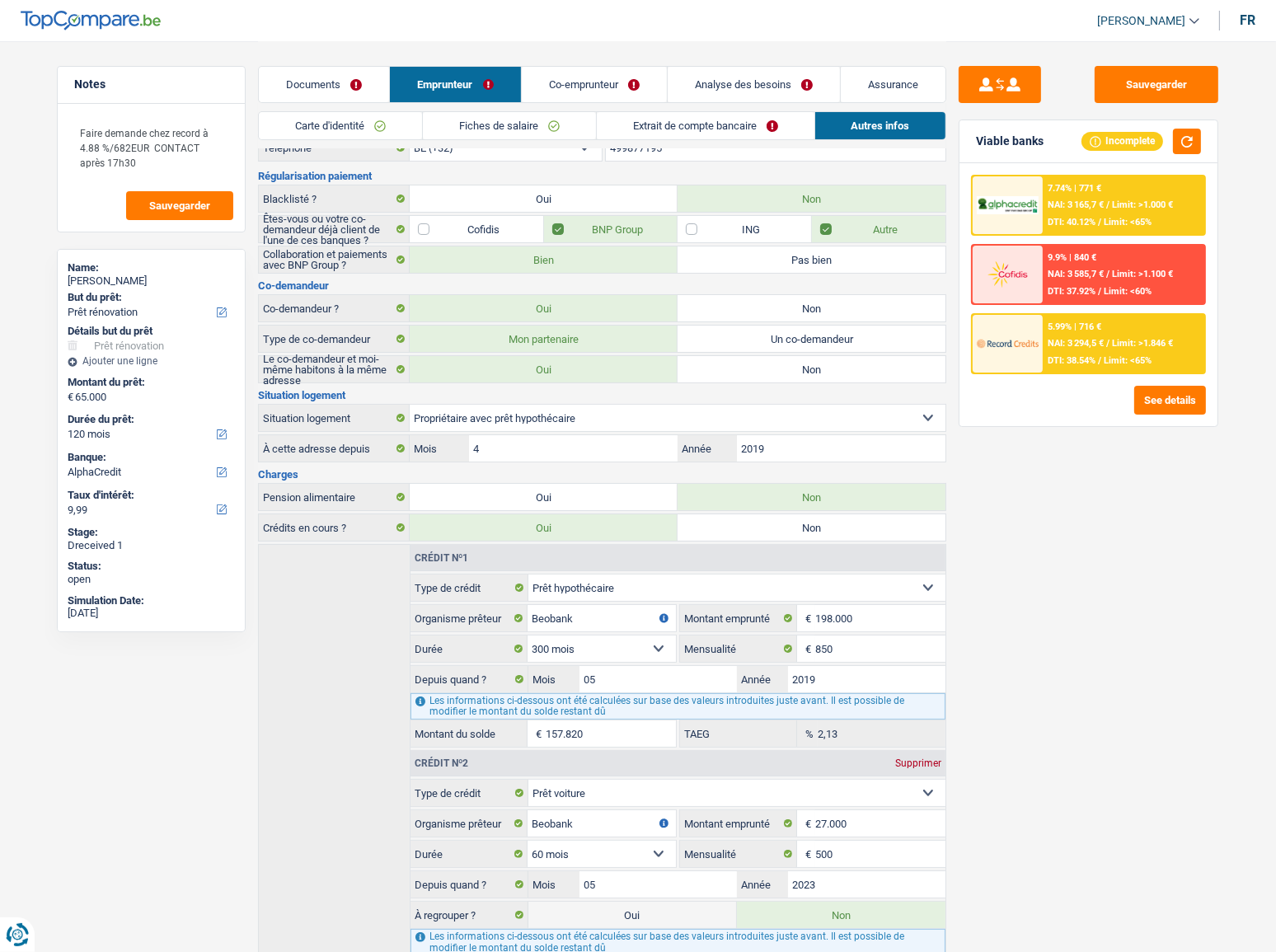
scroll to position [0, 0]
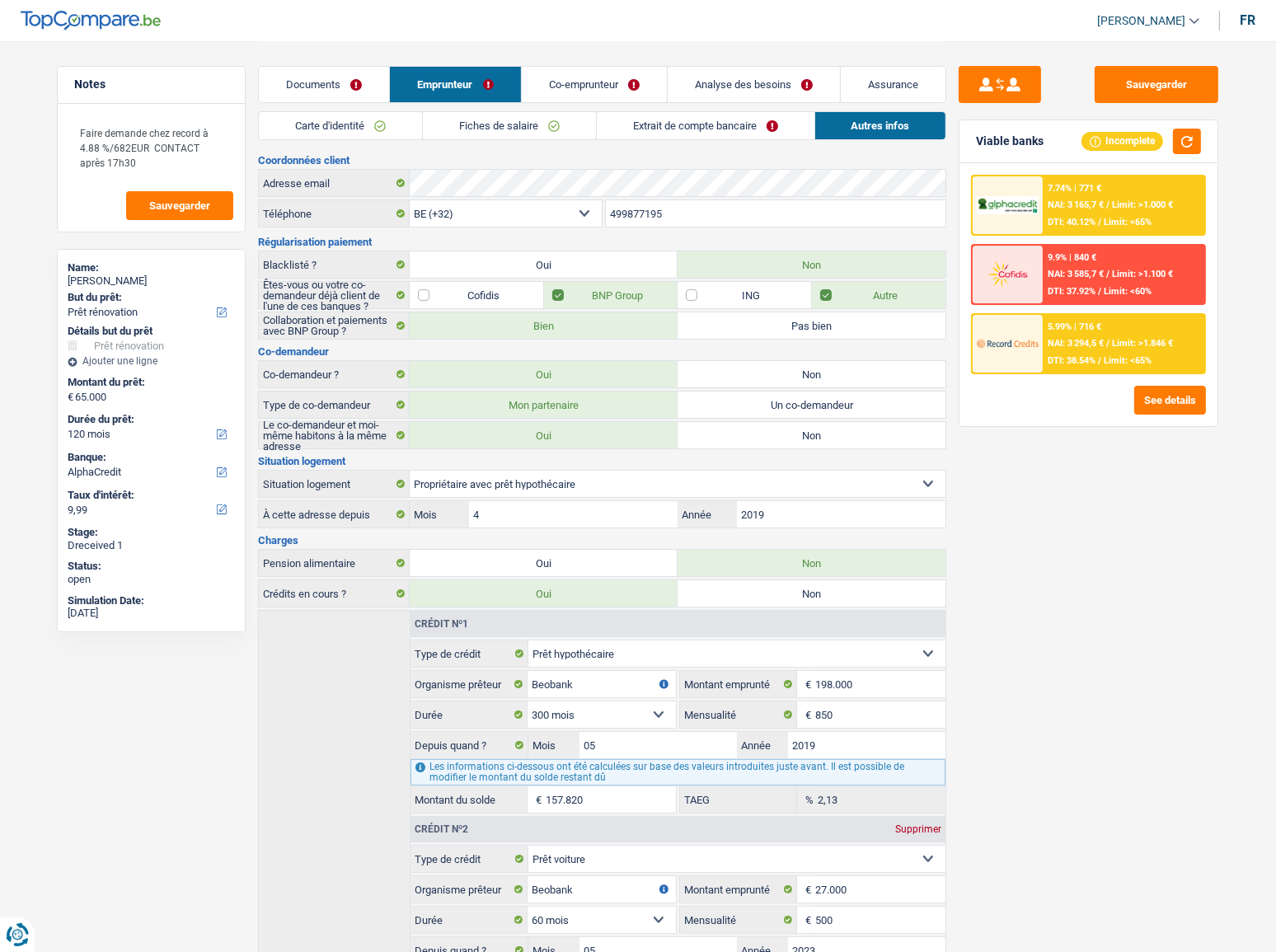
click at [571, 77] on link "Co-emprunteur" at bounding box center [595, 84] width 146 height 35
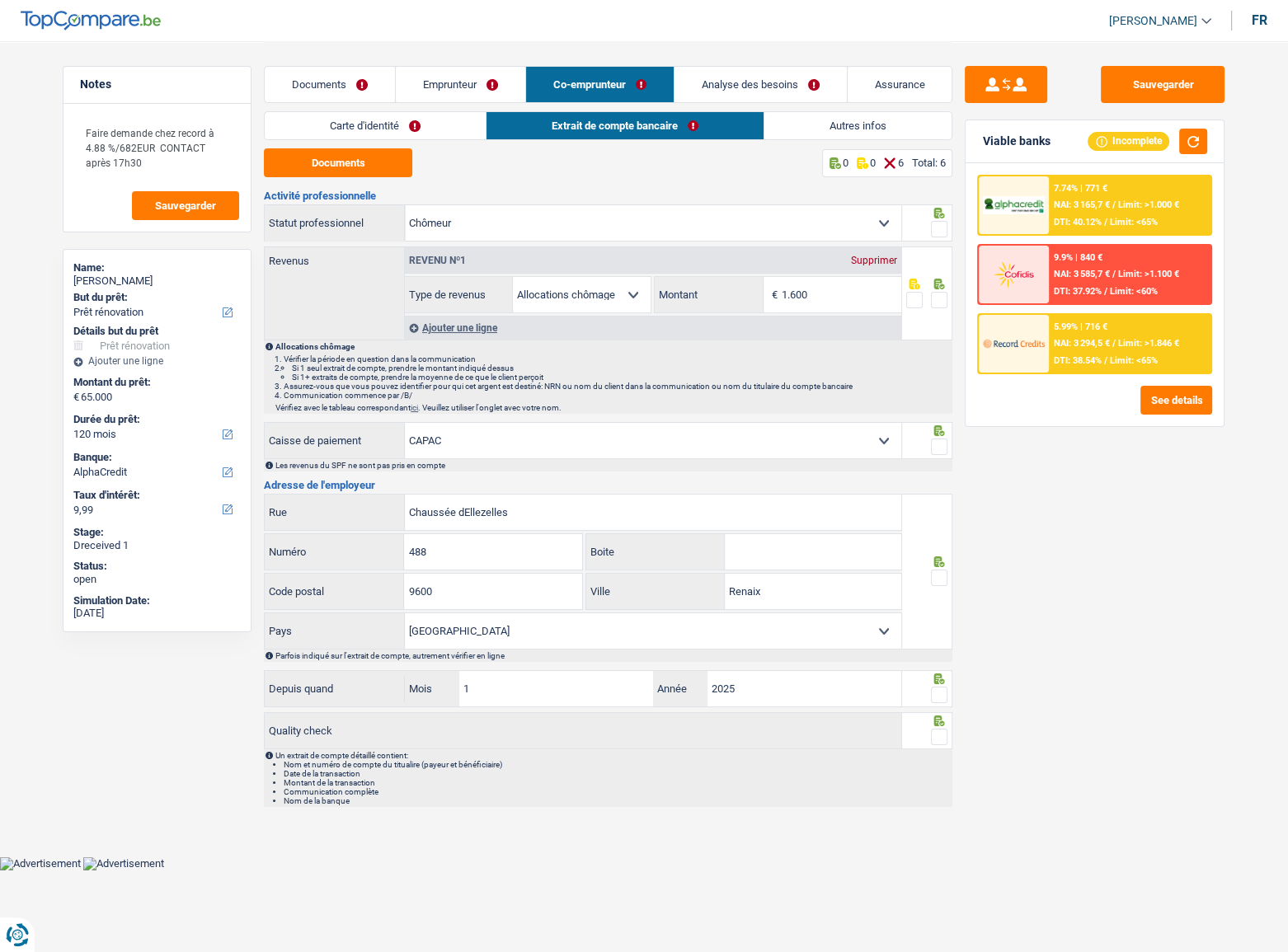
click at [365, 130] on link "Carte d'identité" at bounding box center [375, 125] width 221 height 28
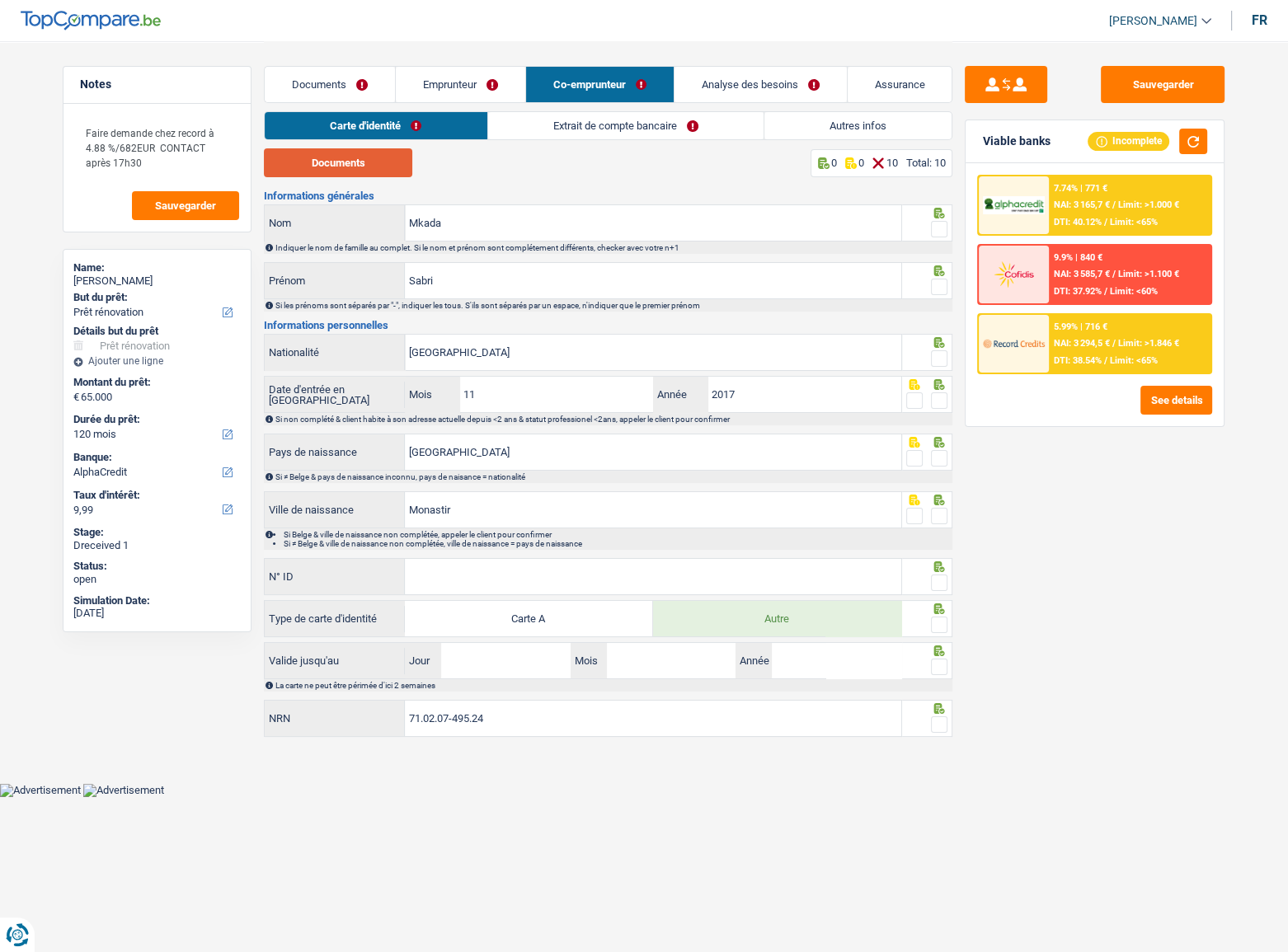
drag, startPoint x: 375, startPoint y: 171, endPoint x: 425, endPoint y: 177, distance: 50.4
click at [375, 172] on button "Documents" at bounding box center [337, 162] width 148 height 29
drag, startPoint x: 943, startPoint y: 226, endPoint x: 944, endPoint y: 285, distance: 59.0
click at [944, 233] on span at bounding box center [939, 229] width 17 height 17
click at [0, 0] on input "radio" at bounding box center [0, 0] width 0 height 0
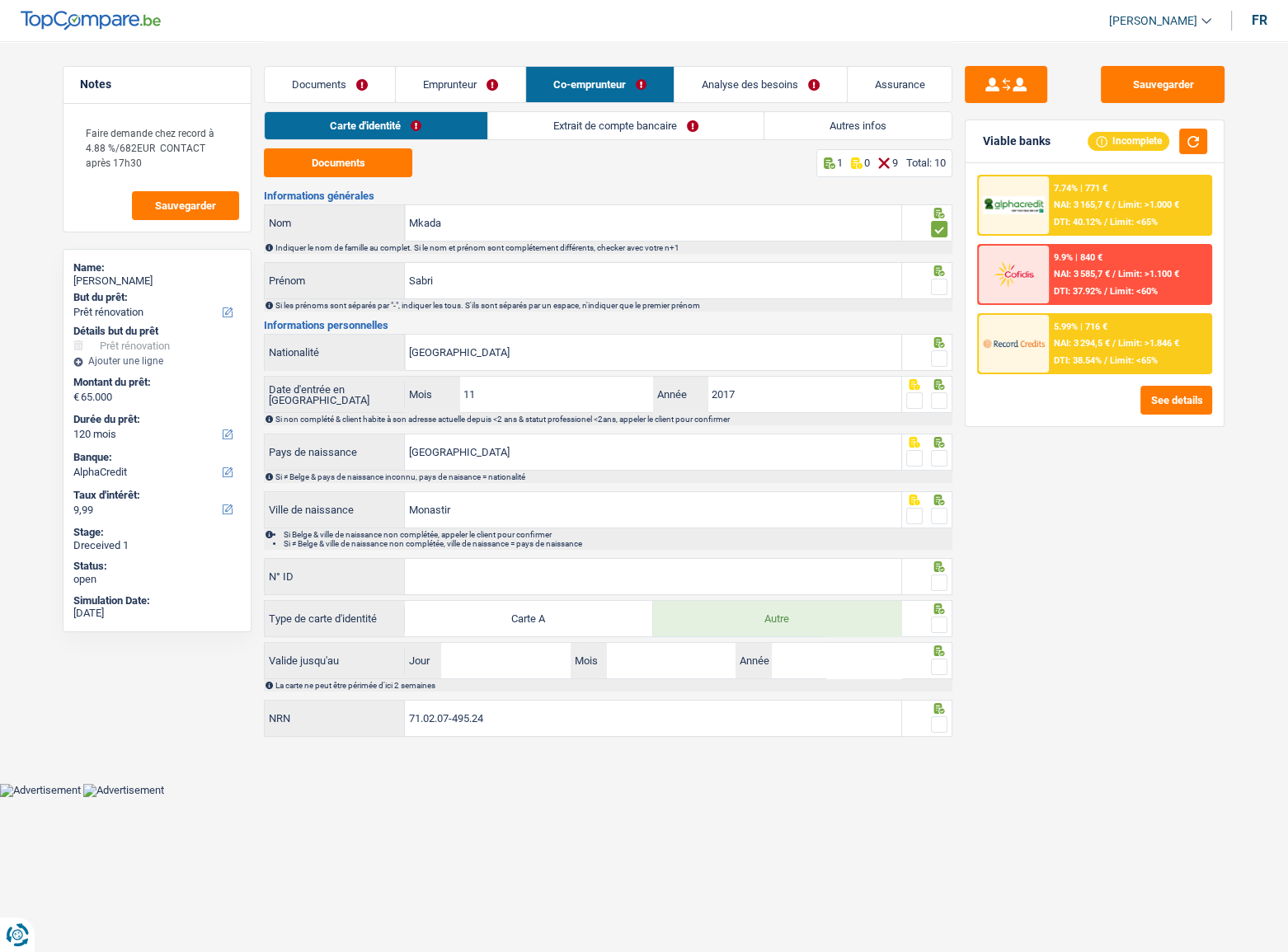
click at [945, 287] on span at bounding box center [939, 287] width 17 height 17
click at [0, 0] on input "radio" at bounding box center [0, 0] width 0 height 0
click at [942, 338] on icon at bounding box center [939, 342] width 17 height 11
click at [944, 355] on span at bounding box center [939, 358] width 17 height 17
click at [0, 0] on input "radio" at bounding box center [0, 0] width 0 height 0
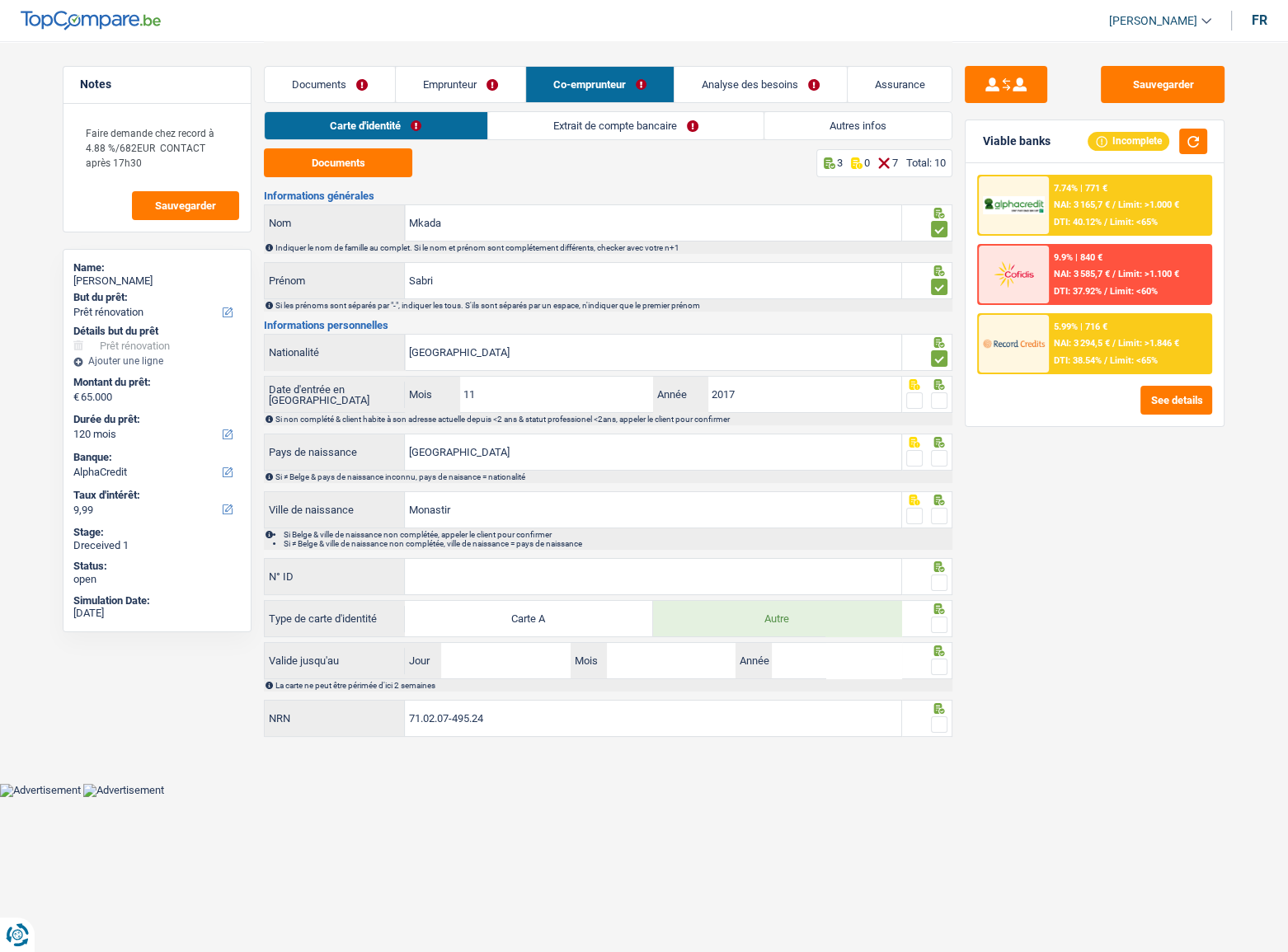
click at [944, 405] on span at bounding box center [939, 400] width 17 height 17
click at [0, 0] on input "radio" at bounding box center [0, 0] width 0 height 0
click at [942, 452] on span at bounding box center [939, 458] width 17 height 17
click at [0, 0] on input "radio" at bounding box center [0, 0] width 0 height 0
click at [937, 507] on span at bounding box center [939, 515] width 17 height 17
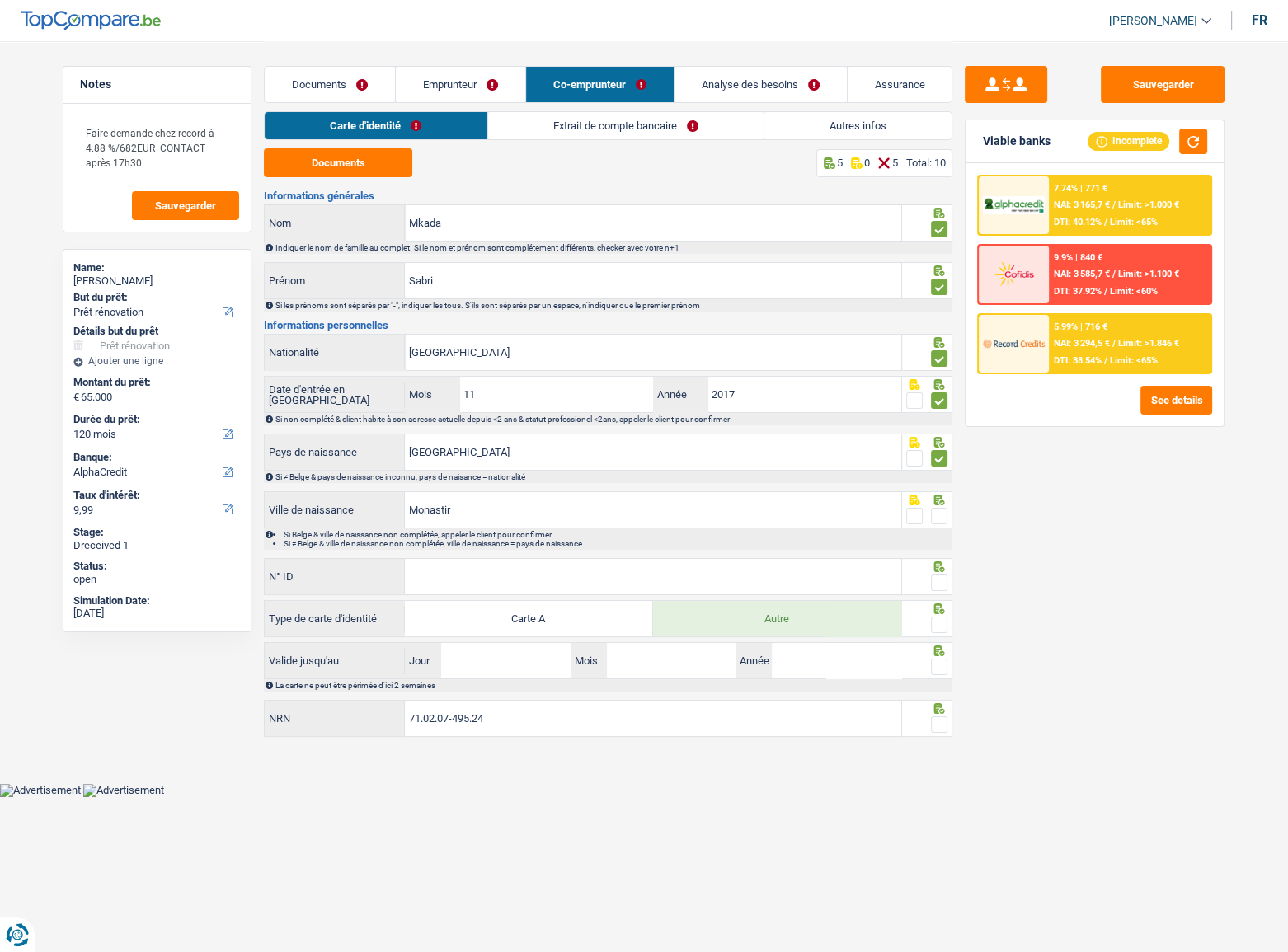
click at [0, 0] on input "radio" at bounding box center [0, 0] width 0 height 0
click at [545, 563] on input "N° ID" at bounding box center [652, 577] width 496 height 35
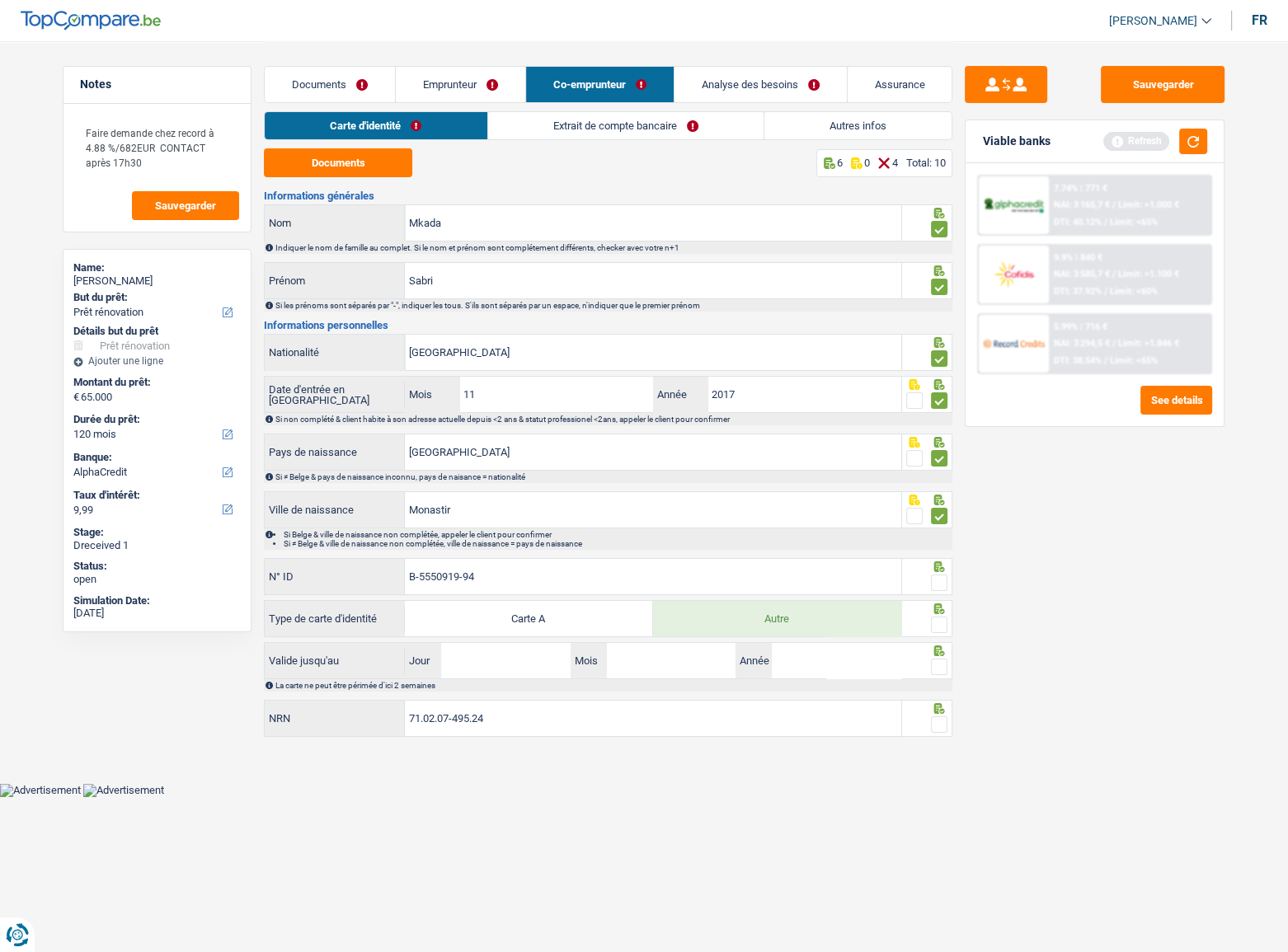
type input "B-5550919-94"
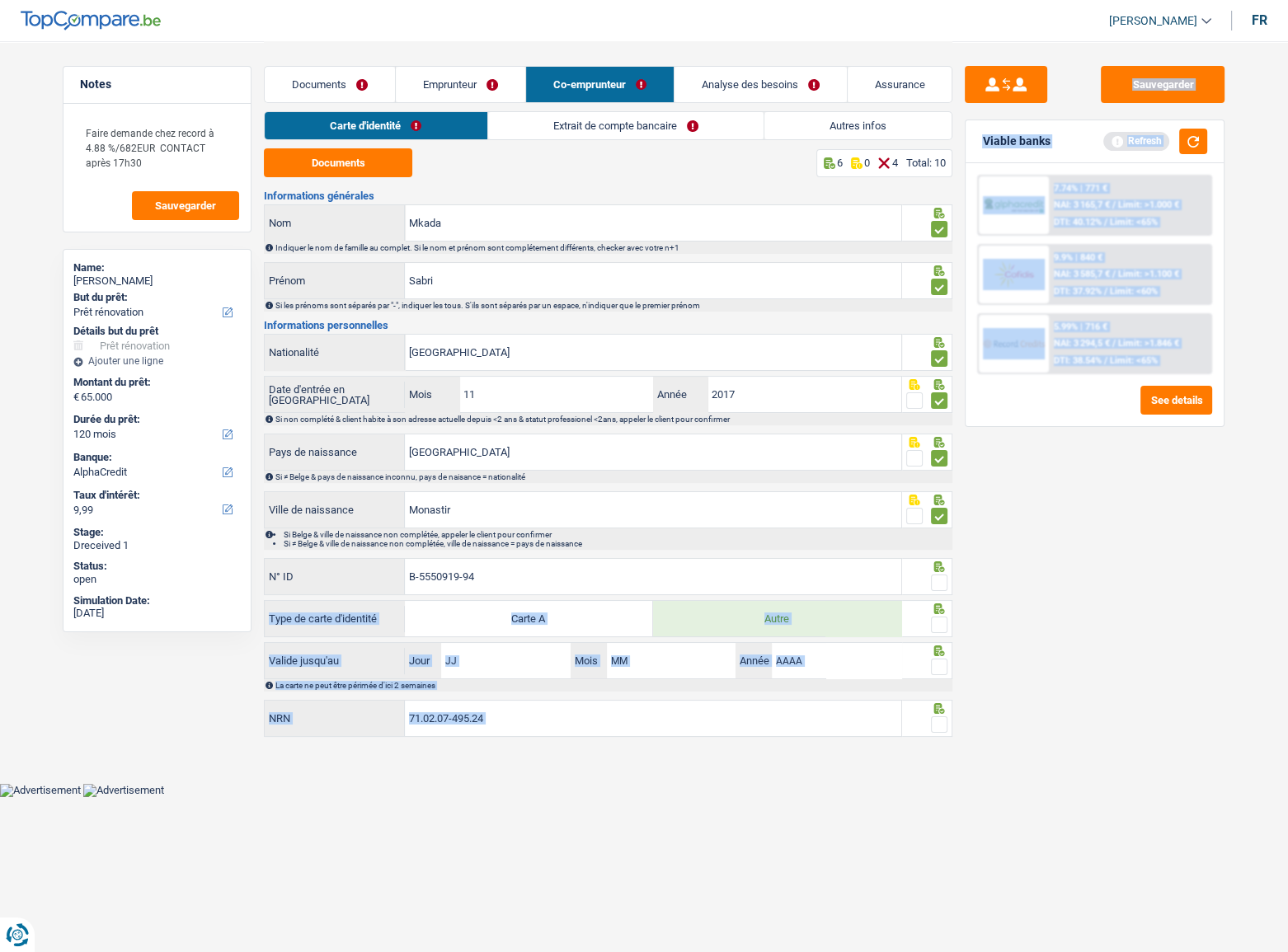
click at [946, 574] on div "Notes Faire demande chez record à 4.88 %/682EUR CONTACT après 17h30 Sauvegarder…" at bounding box center [644, 391] width 1188 height 701
drag, startPoint x: 945, startPoint y: 575, endPoint x: 943, endPoint y: 602, distance: 27.1
click at [944, 575] on span at bounding box center [939, 583] width 17 height 17
click at [0, 0] on input "radio" at bounding box center [0, 0] width 0 height 0
drag, startPoint x: 942, startPoint y: 619, endPoint x: 940, endPoint y: 634, distance: 15.1
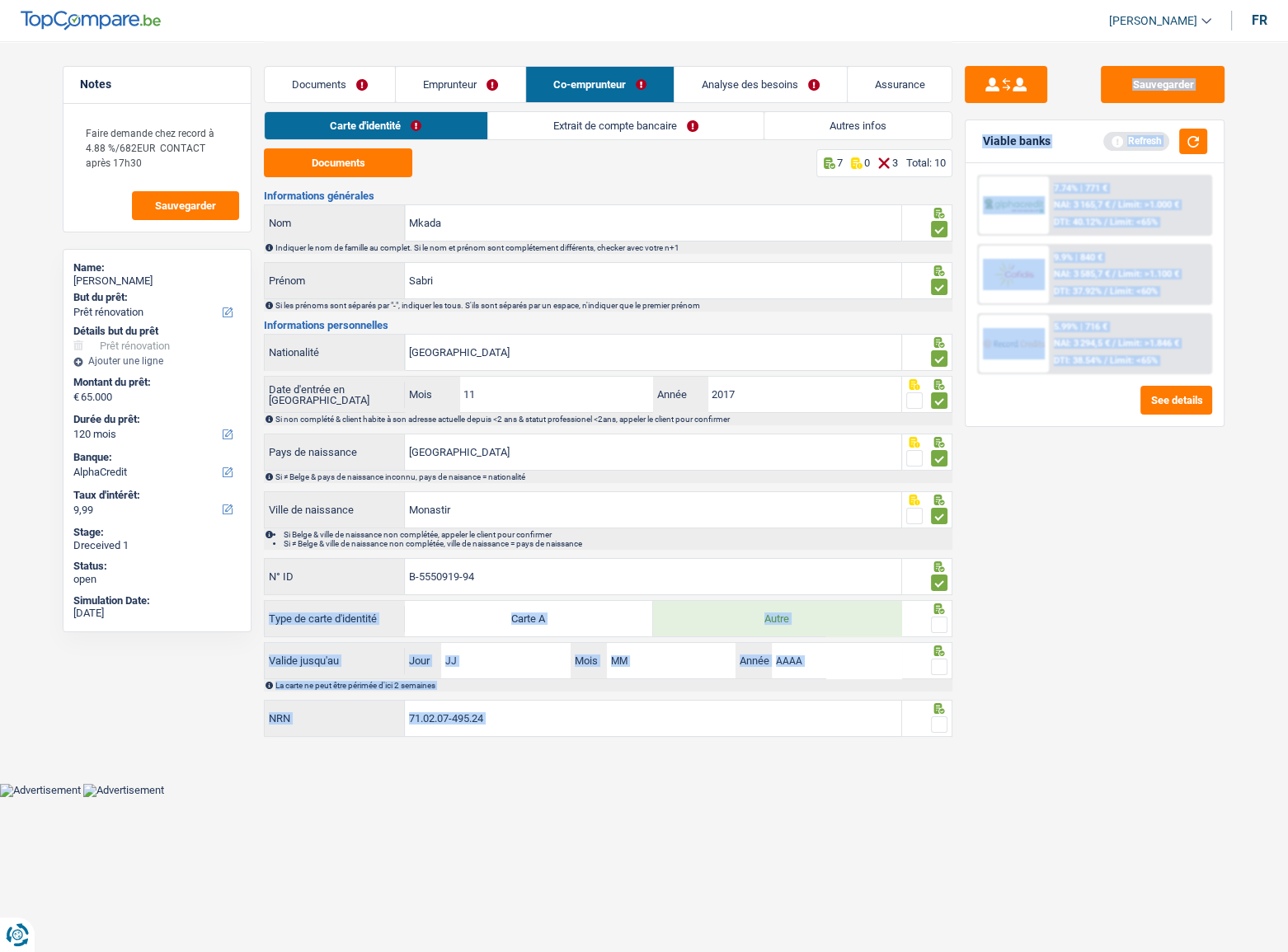
click at [941, 620] on span at bounding box center [939, 625] width 17 height 17
click at [0, 0] on input "radio" at bounding box center [0, 0] width 0 height 0
click at [988, 678] on div "Sauvegarder Viable banks Refresh 7.74% | 771 € NAI: 3 165,7 € / Limit: >1.000 €…" at bounding box center [1094, 495] width 285 height 860
click at [949, 666] on div at bounding box center [928, 661] width 51 height 37
click at [942, 666] on span at bounding box center [939, 666] width 17 height 17
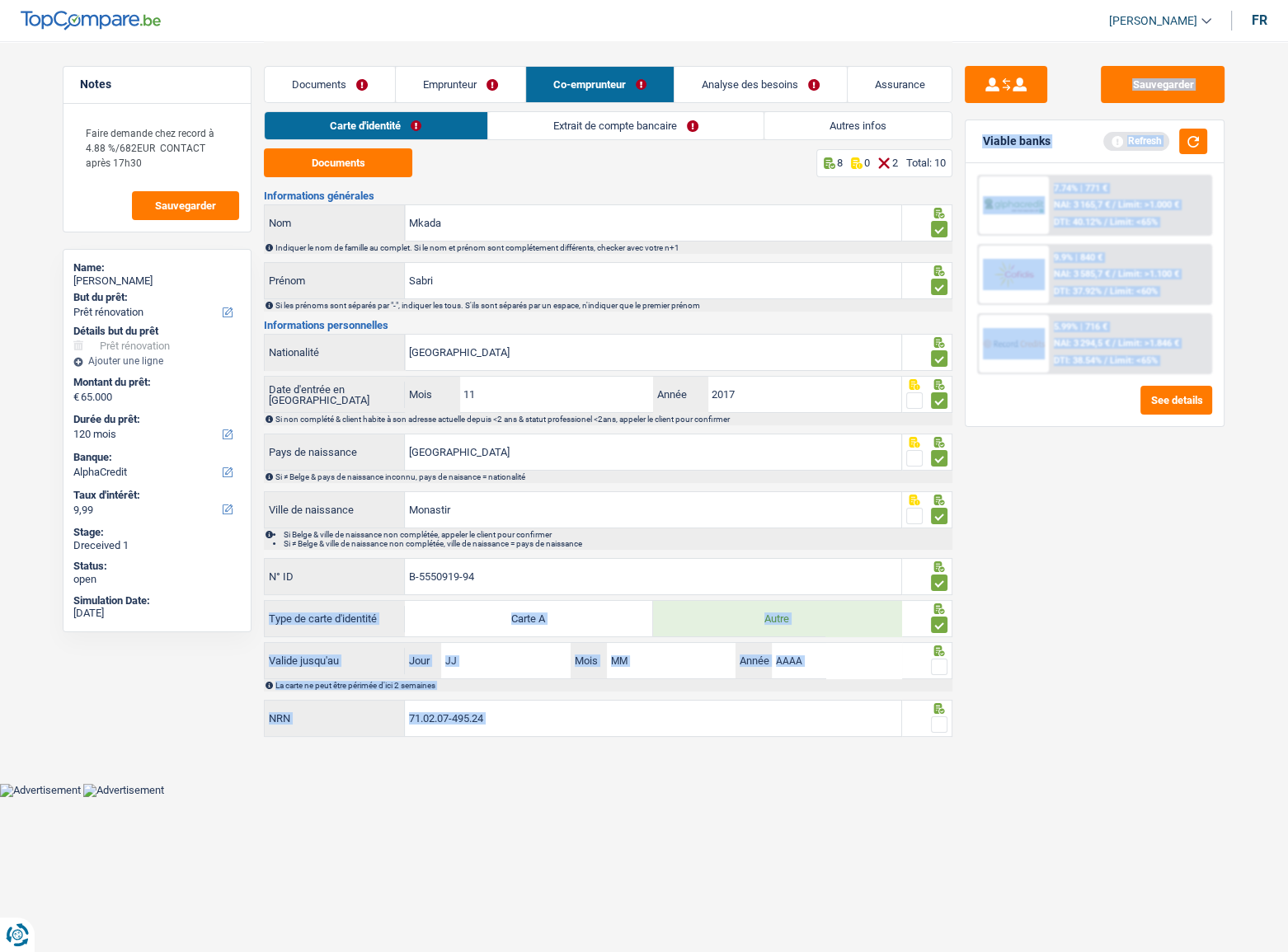
click at [0, 0] on input "radio" at bounding box center [0, 0] width 0 height 0
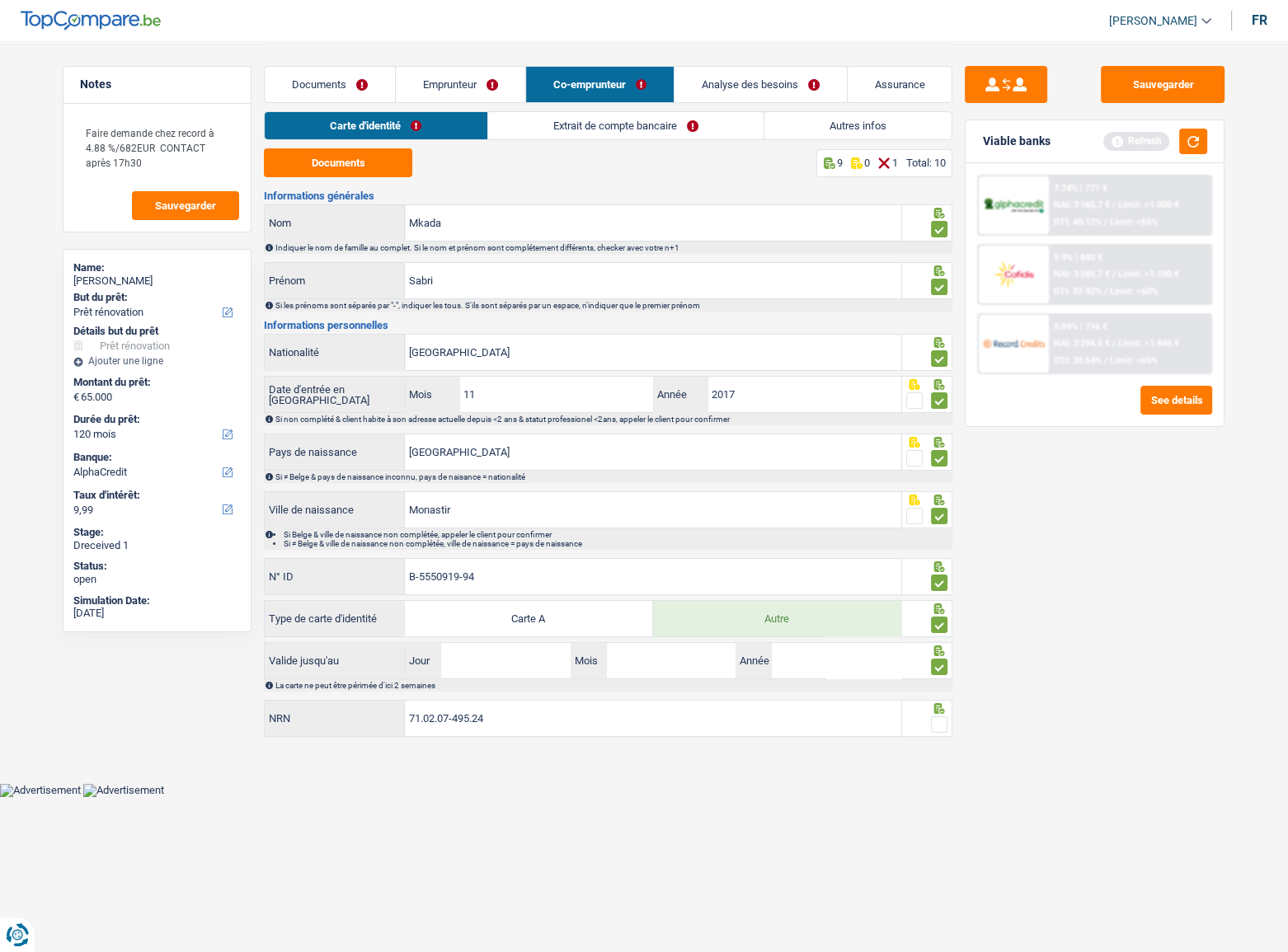
click at [1030, 690] on div "Sauvegarder Viable banks Refresh 7.74% | 771 € NAI: 3 165,7 € / Limit: >1.000 €…" at bounding box center [1094, 495] width 285 height 860
click at [448, 664] on input "Jour" at bounding box center [505, 661] width 129 height 35
type input "05"
type input "09"
click at [841, 647] on input "Année" at bounding box center [836, 661] width 129 height 35
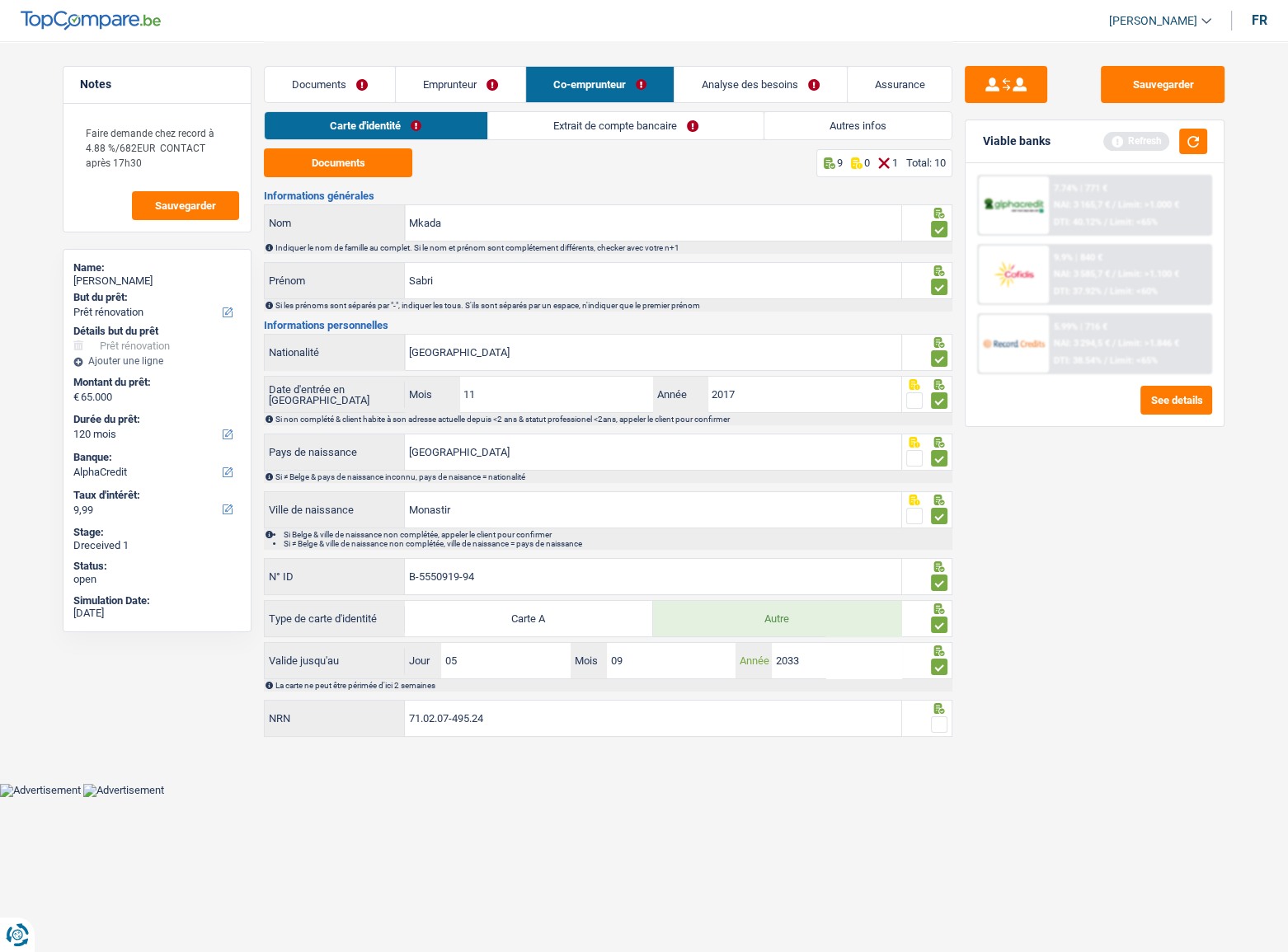
type input "2033"
click at [939, 720] on span at bounding box center [939, 724] width 17 height 17
click at [0, 0] on input "radio" at bounding box center [0, 0] width 0 height 0
click at [547, 136] on link "Extrait de compte bancaire" at bounding box center [626, 125] width 275 height 28
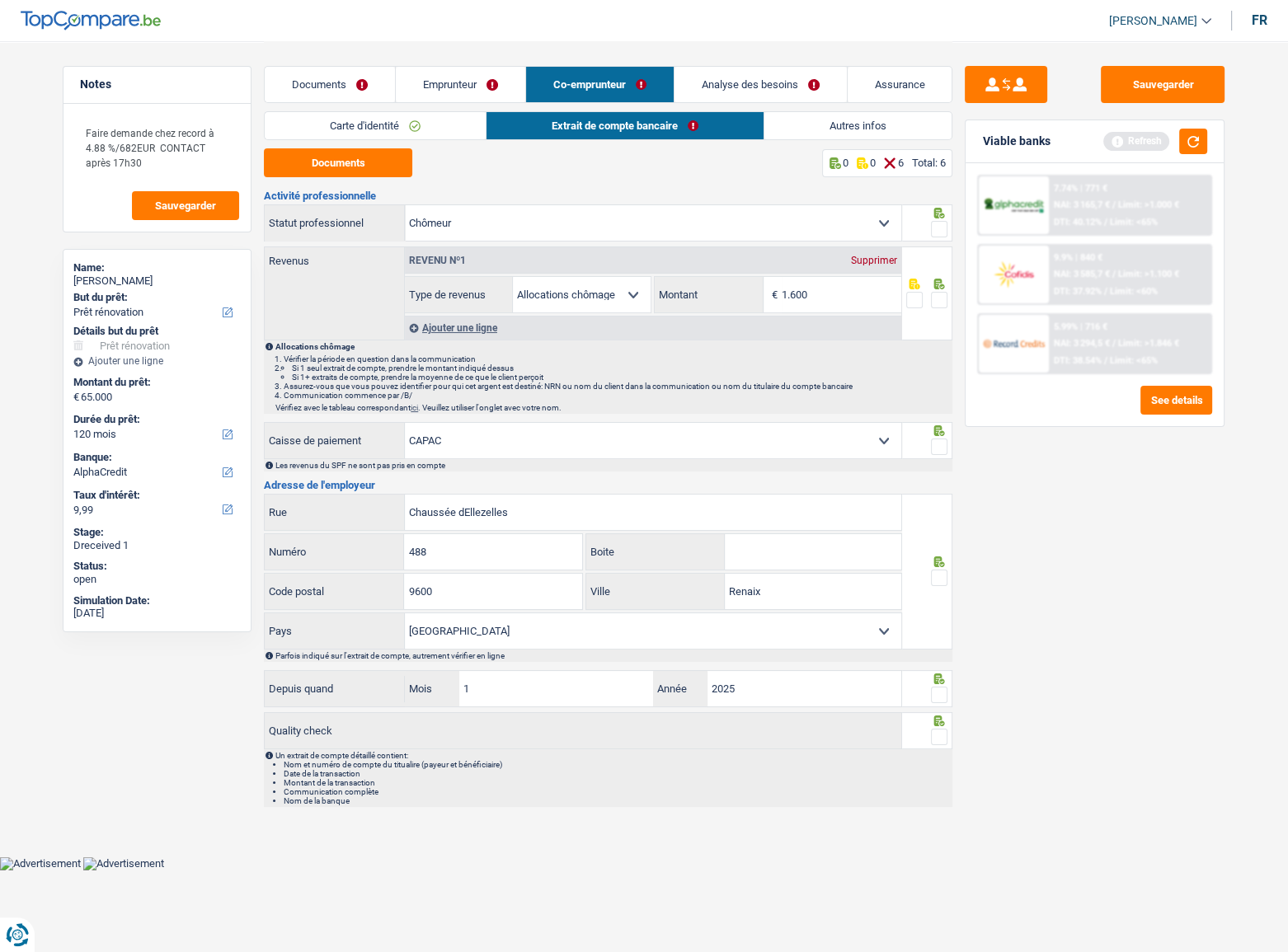
click at [940, 235] on span at bounding box center [939, 229] width 17 height 17
click at [0, 0] on input "radio" at bounding box center [0, 0] width 0 height 0
click at [926, 287] on div at bounding box center [927, 283] width 42 height 13
click at [935, 297] on span at bounding box center [939, 300] width 17 height 17
click at [0, 0] on input "radio" at bounding box center [0, 0] width 0 height 0
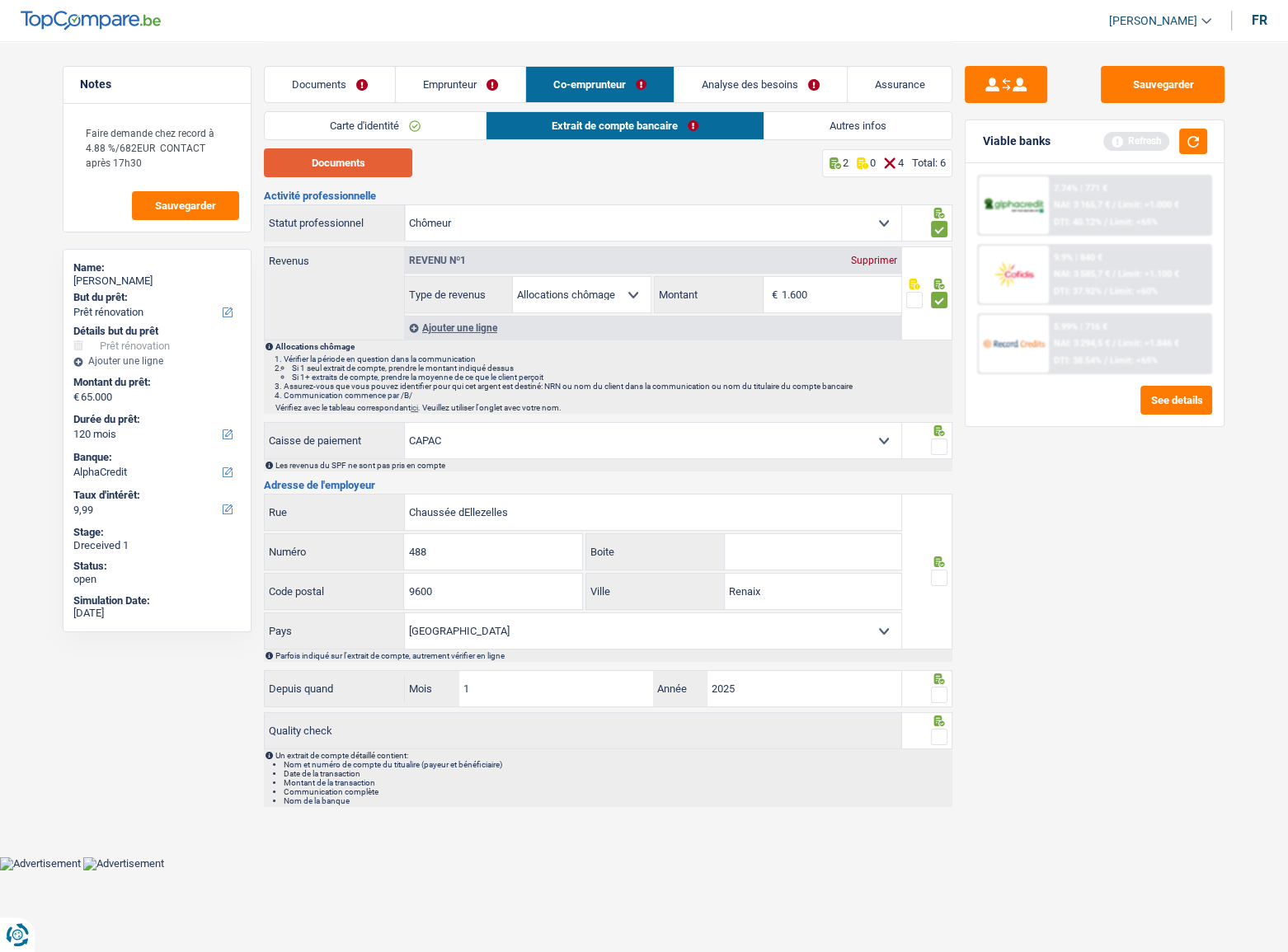
click at [343, 164] on button "Documents" at bounding box center [337, 162] width 148 height 29
drag, startPoint x: 426, startPoint y: 122, endPoint x: 443, endPoint y: 116, distance: 18.0
click at [426, 122] on link "Carte d'identité" at bounding box center [375, 125] width 221 height 28
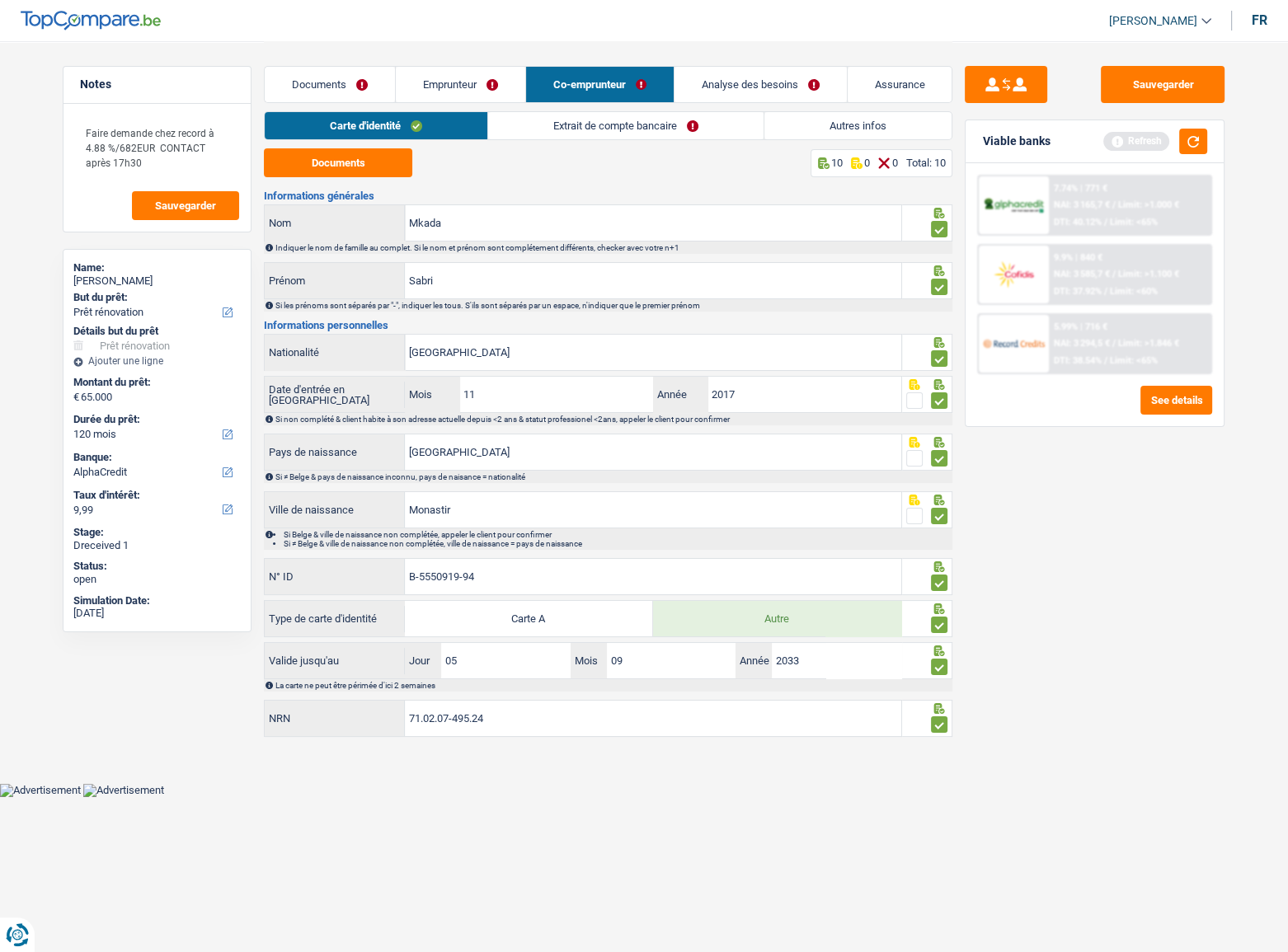
click at [483, 89] on link "Emprunteur" at bounding box center [461, 84] width 130 height 35
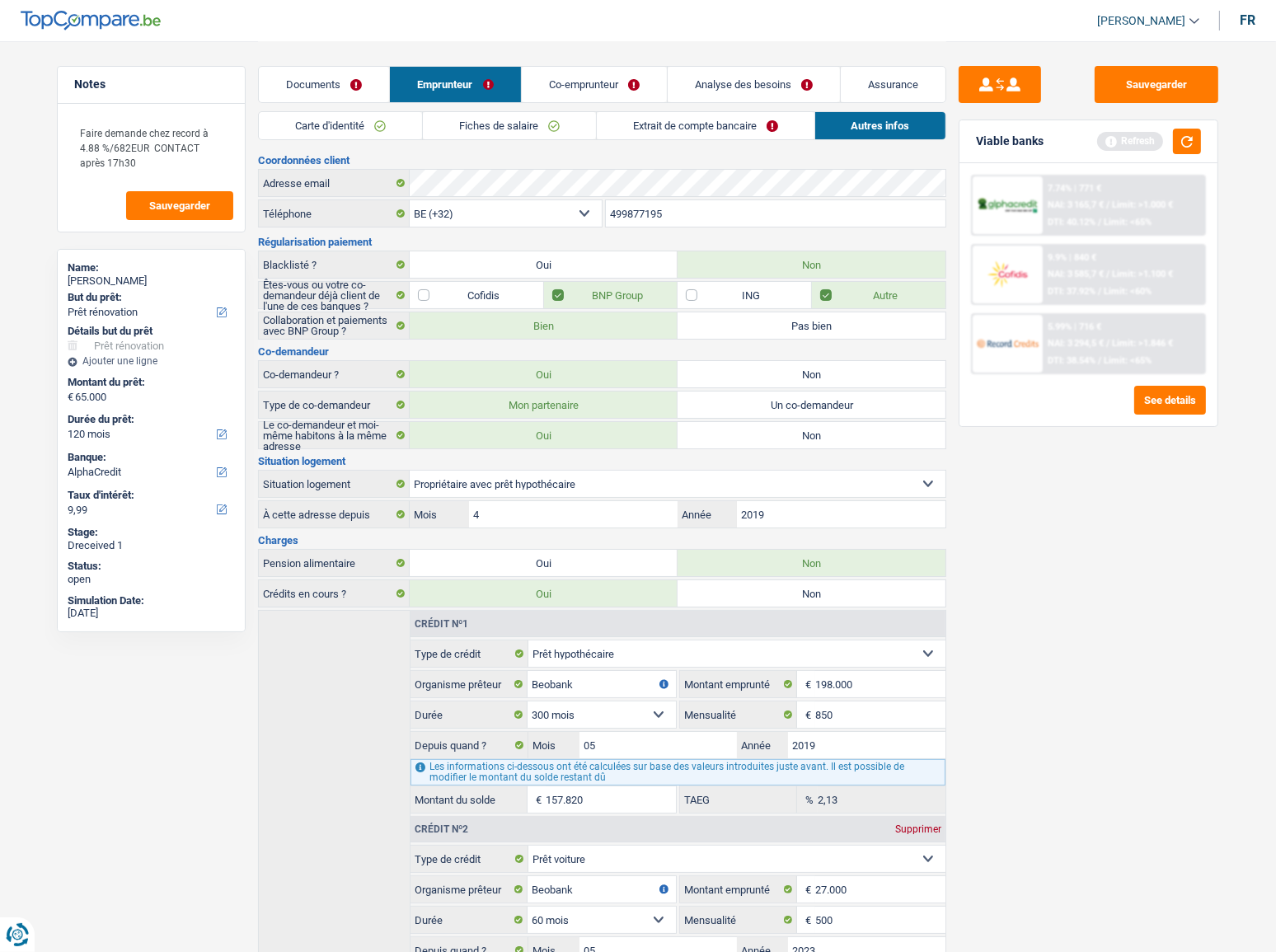
click at [598, 118] on link "Extrait de compte bancaire" at bounding box center [705, 125] width 217 height 28
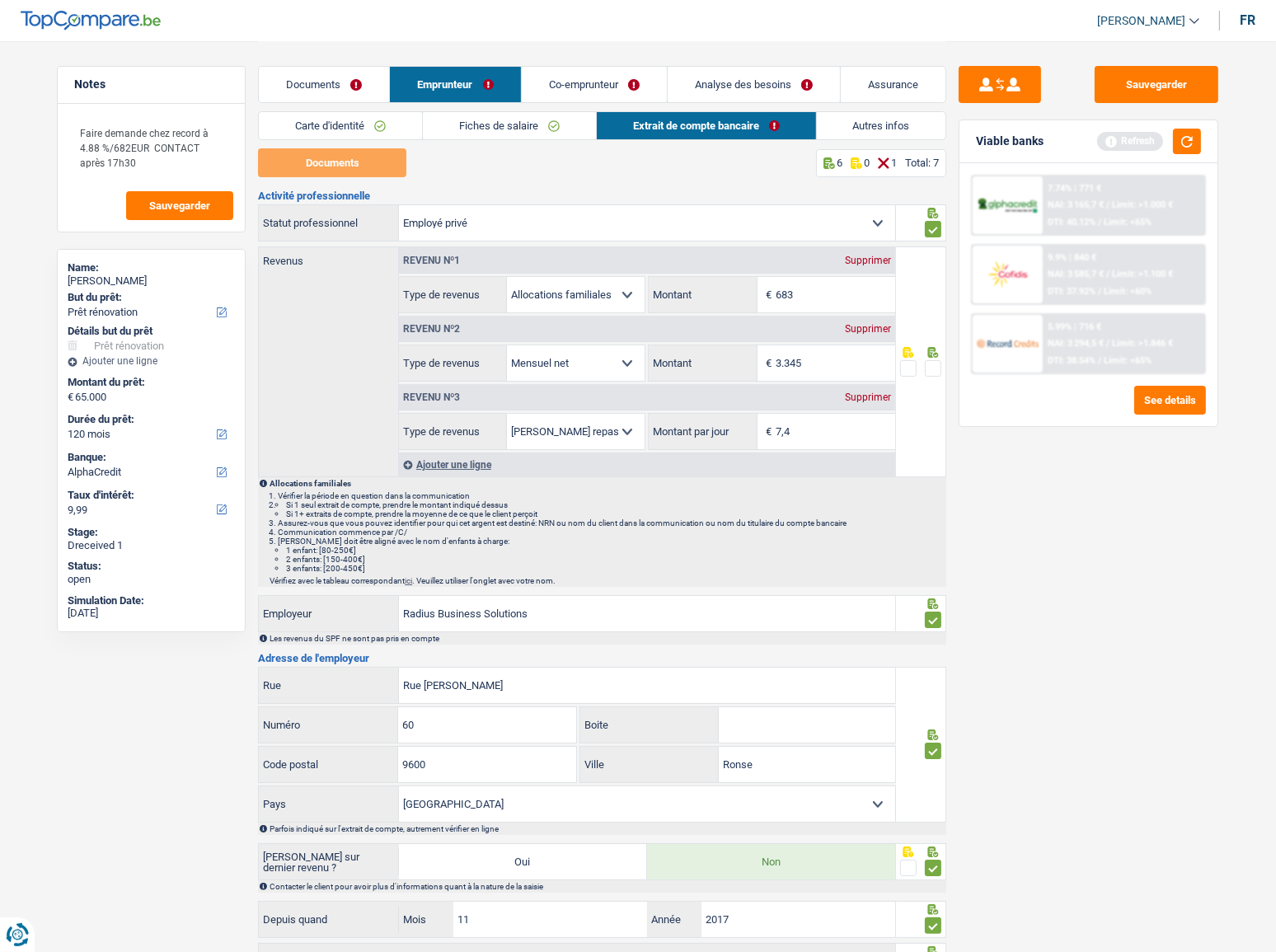
click at [545, 125] on link "Fiches de salaire" at bounding box center [509, 125] width 173 height 28
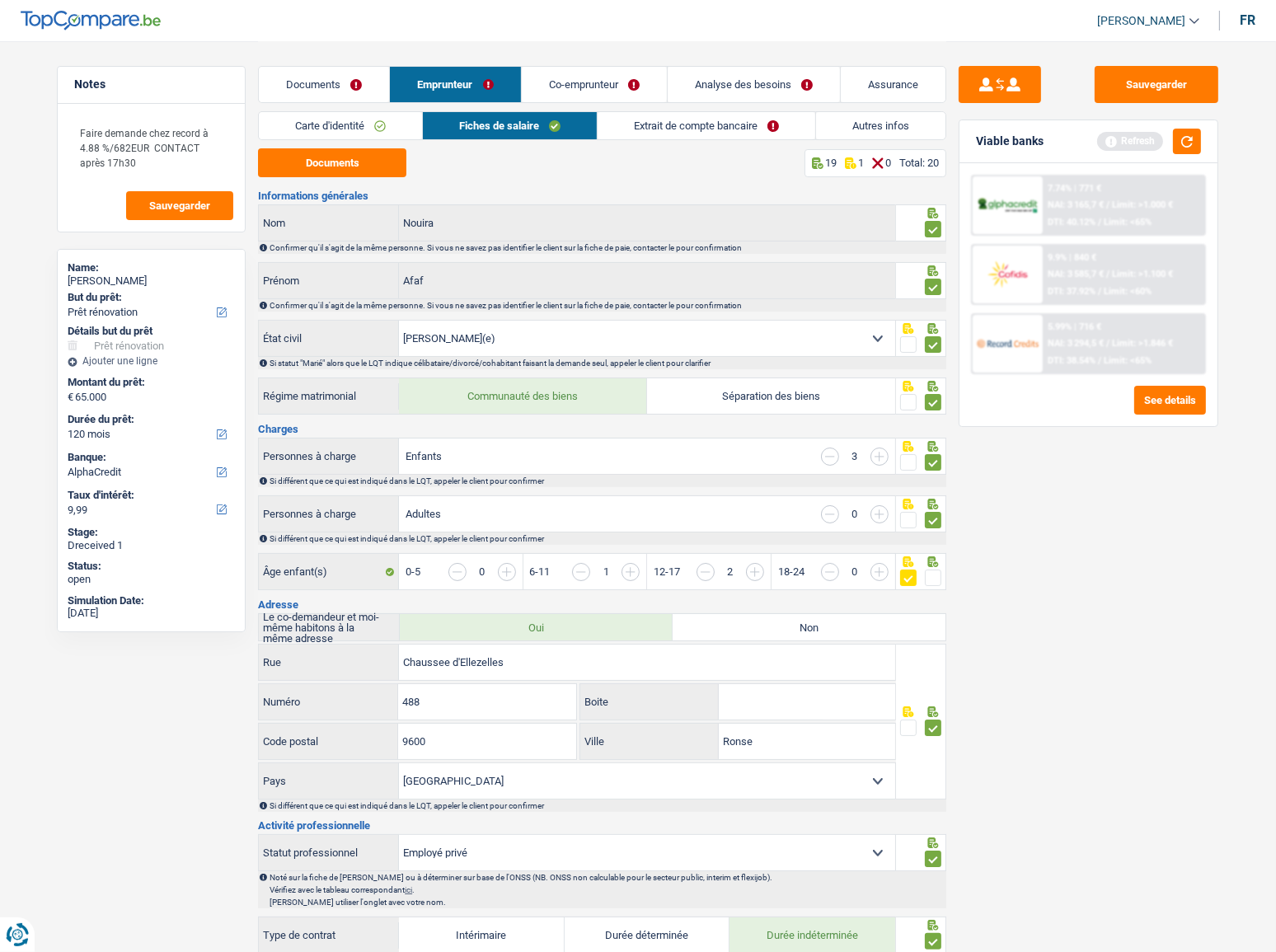
click at [646, 126] on link "Extrait de compte bancaire" at bounding box center [706, 125] width 217 height 28
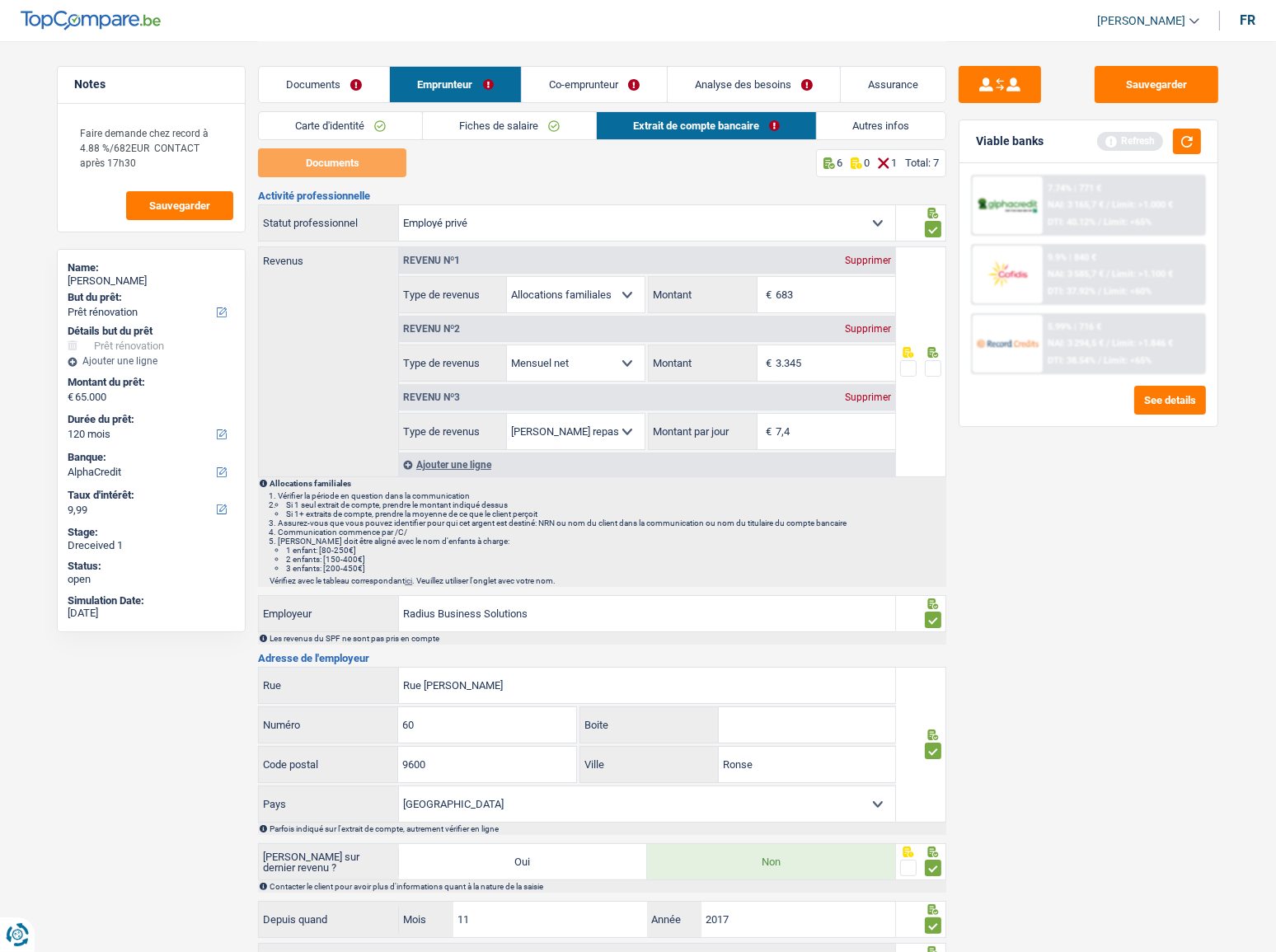
click at [587, 93] on link "Co-emprunteur" at bounding box center [595, 84] width 146 height 35
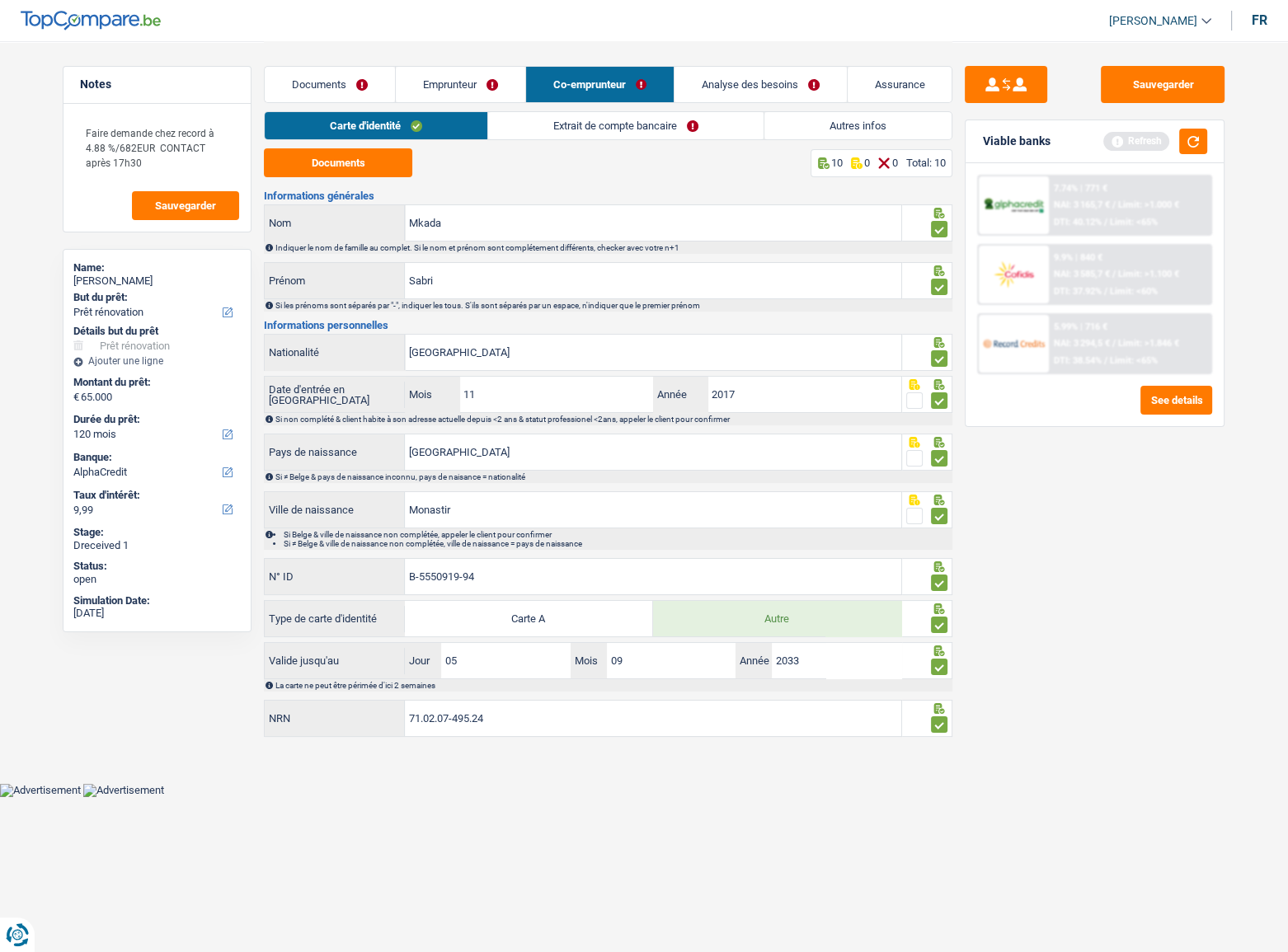
click at [370, 84] on link "Documents" at bounding box center [329, 84] width 130 height 35
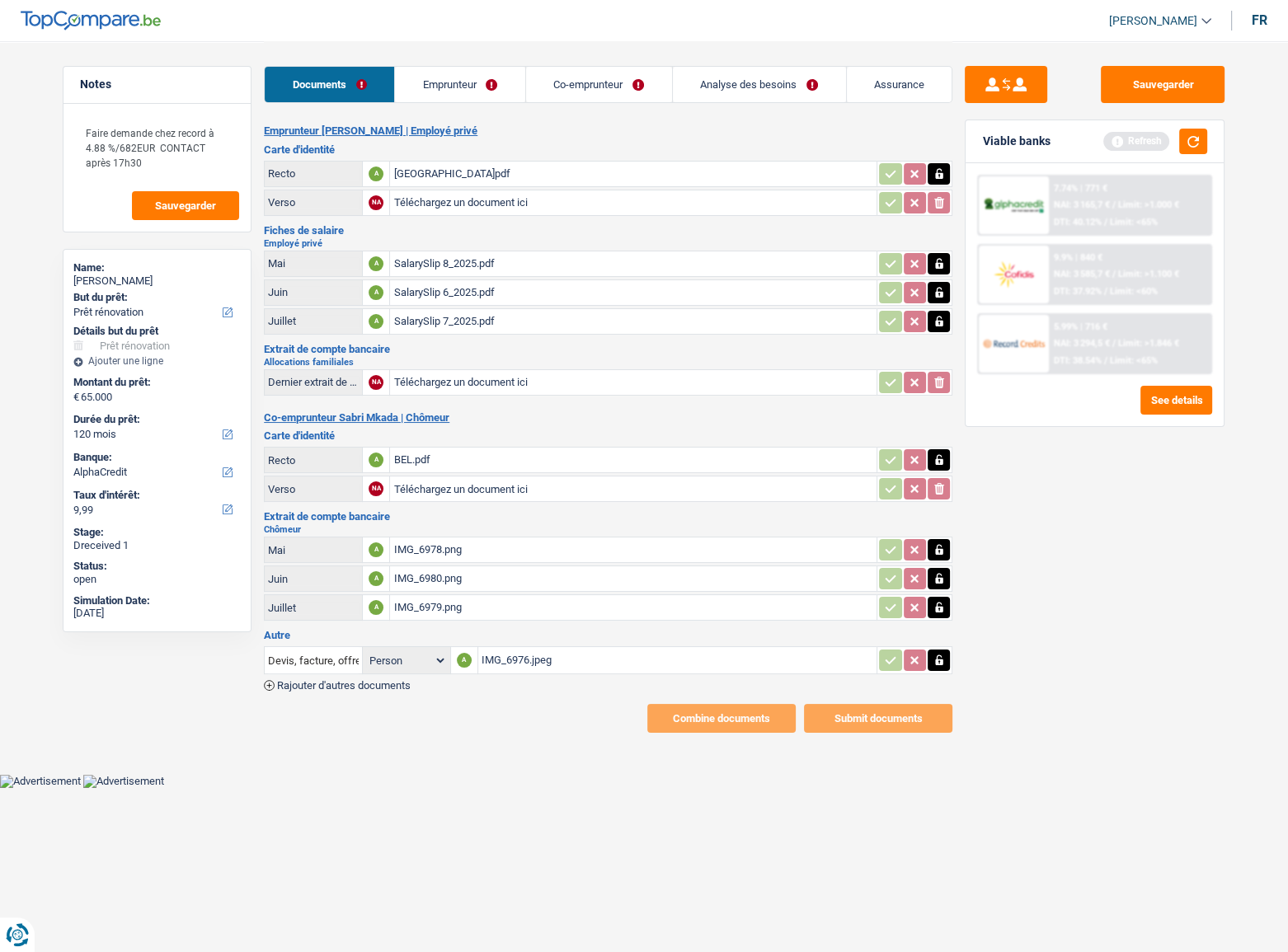
click at [442, 538] on div "IMG_6978.png" at bounding box center [633, 550] width 480 height 25
click at [940, 541] on icon "button" at bounding box center [939, 549] width 13 height 17
click at [531, 549] on div "IMG_6978.png" at bounding box center [633, 550] width 480 height 25
click at [937, 552] on icon "ionicons-v5-e" at bounding box center [939, 549] width 13 height 17
click at [565, 567] on div "IMG_6980.png" at bounding box center [633, 578] width 480 height 25
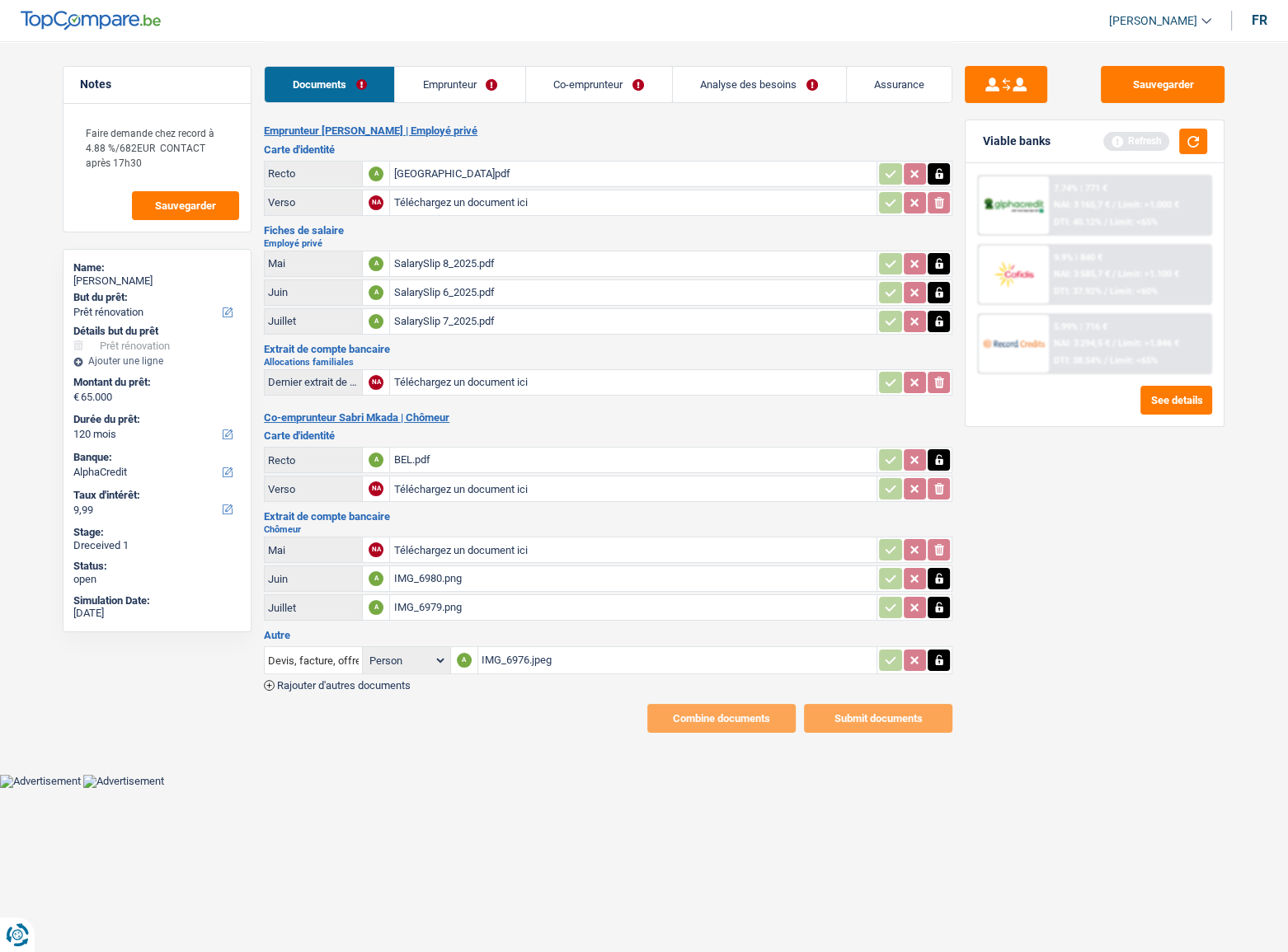
click at [460, 602] on div "IMG_6979.png" at bounding box center [633, 608] width 480 height 25
click at [462, 577] on div "IMG_6980.png" at bounding box center [633, 578] width 480 height 25
click at [494, 380] on input "Téléchargez un document ici" at bounding box center [633, 382] width 480 height 25
type input "C:\fakepath\5163b52d-1757060643157_img_6980.png"
click at [575, 569] on div "IMG_6980.png" at bounding box center [633, 578] width 480 height 25
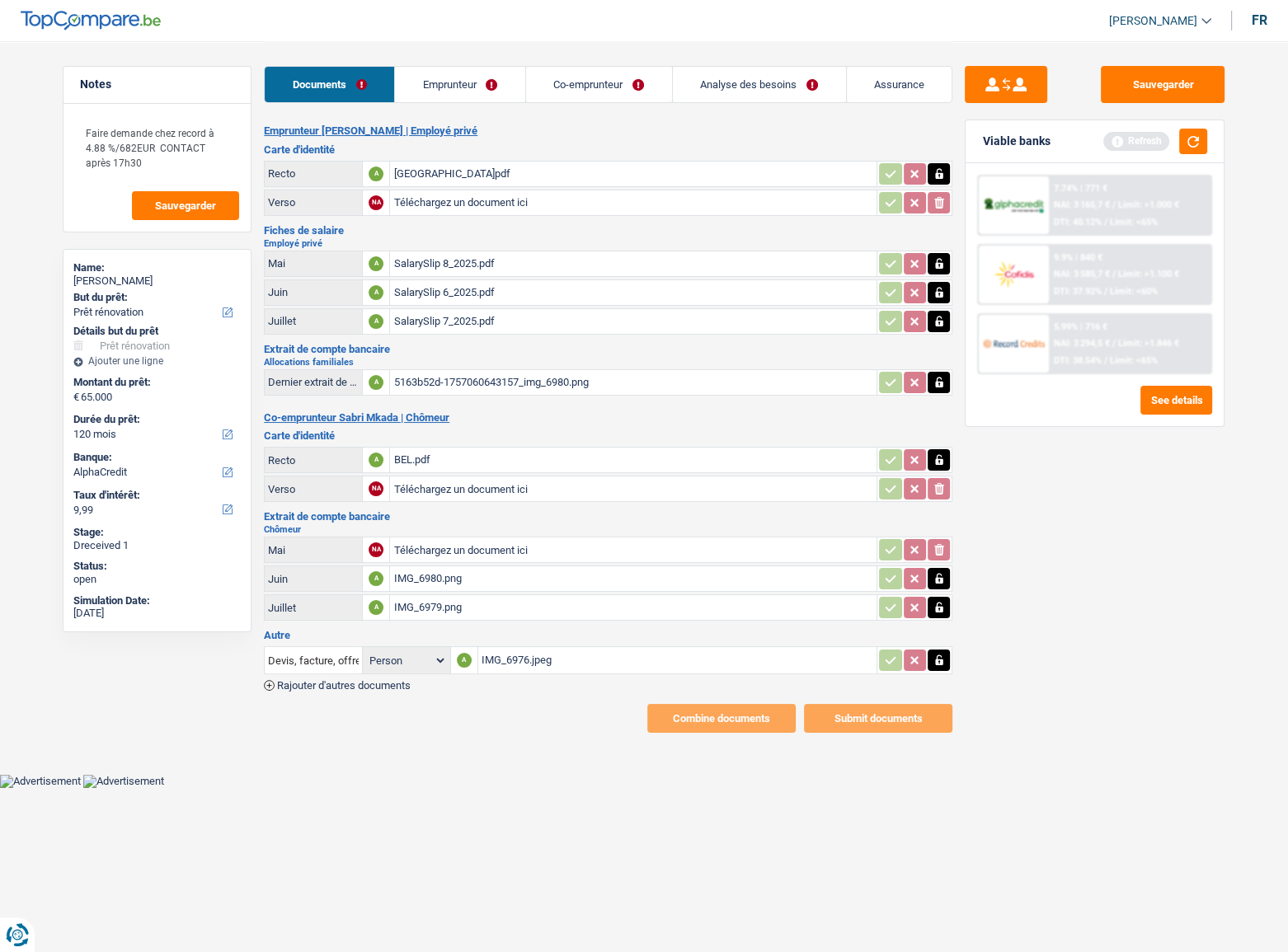
click at [942, 576] on icon "button" at bounding box center [939, 579] width 7 height 11
click at [943, 576] on icon "ionicons-v5-e" at bounding box center [939, 578] width 13 height 17
click at [938, 606] on icon "button" at bounding box center [939, 608] width 13 height 17
click at [937, 606] on icon "button" at bounding box center [939, 608] width 7 height 11
click at [578, 657] on div "IMG_6976.jpeg" at bounding box center [678, 660] width 392 height 25
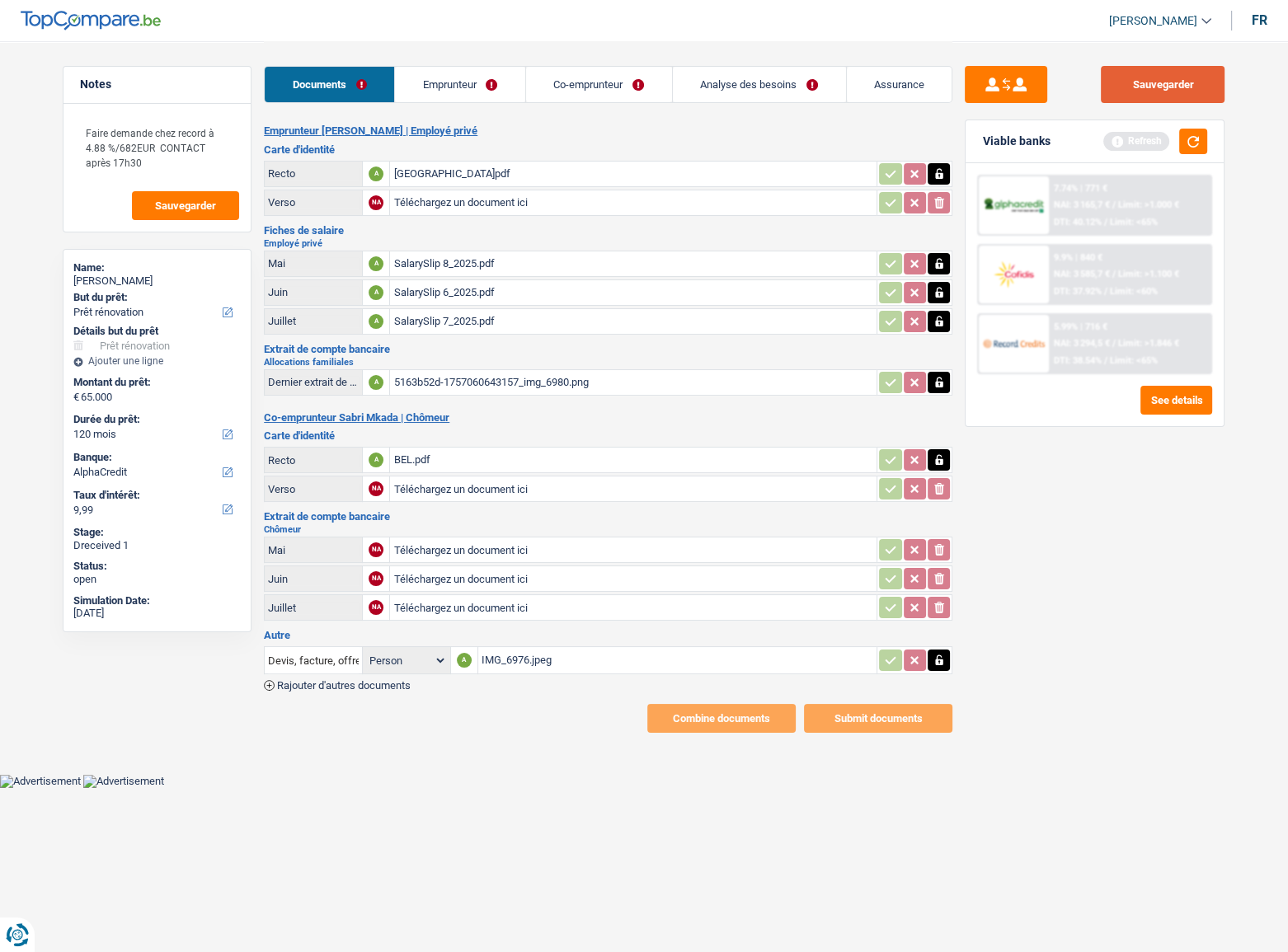
click at [1164, 94] on button "Sauvegarder" at bounding box center [1162, 84] width 123 height 37
type input "C:\fakepath\7857.jpg"
type input "C:\fakepath\24245.jpg"
type input "C:\fakepath\38542.jpg"
click at [486, 88] on link "Emprunteur" at bounding box center [460, 84] width 130 height 35
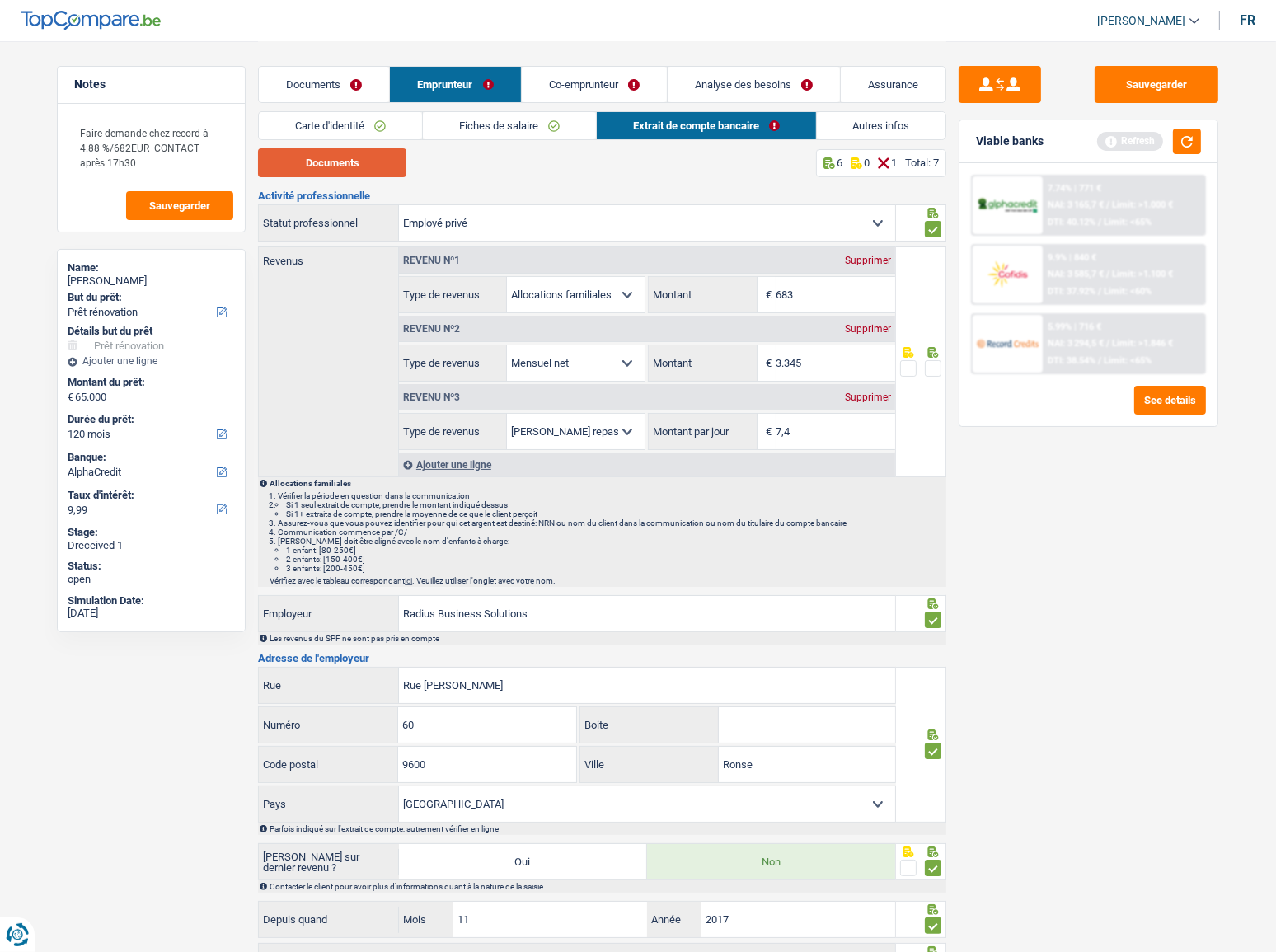
click at [342, 169] on button "Documents" at bounding box center [332, 162] width 148 height 29
click at [492, 134] on link "Fiches de salaire" at bounding box center [509, 125] width 173 height 28
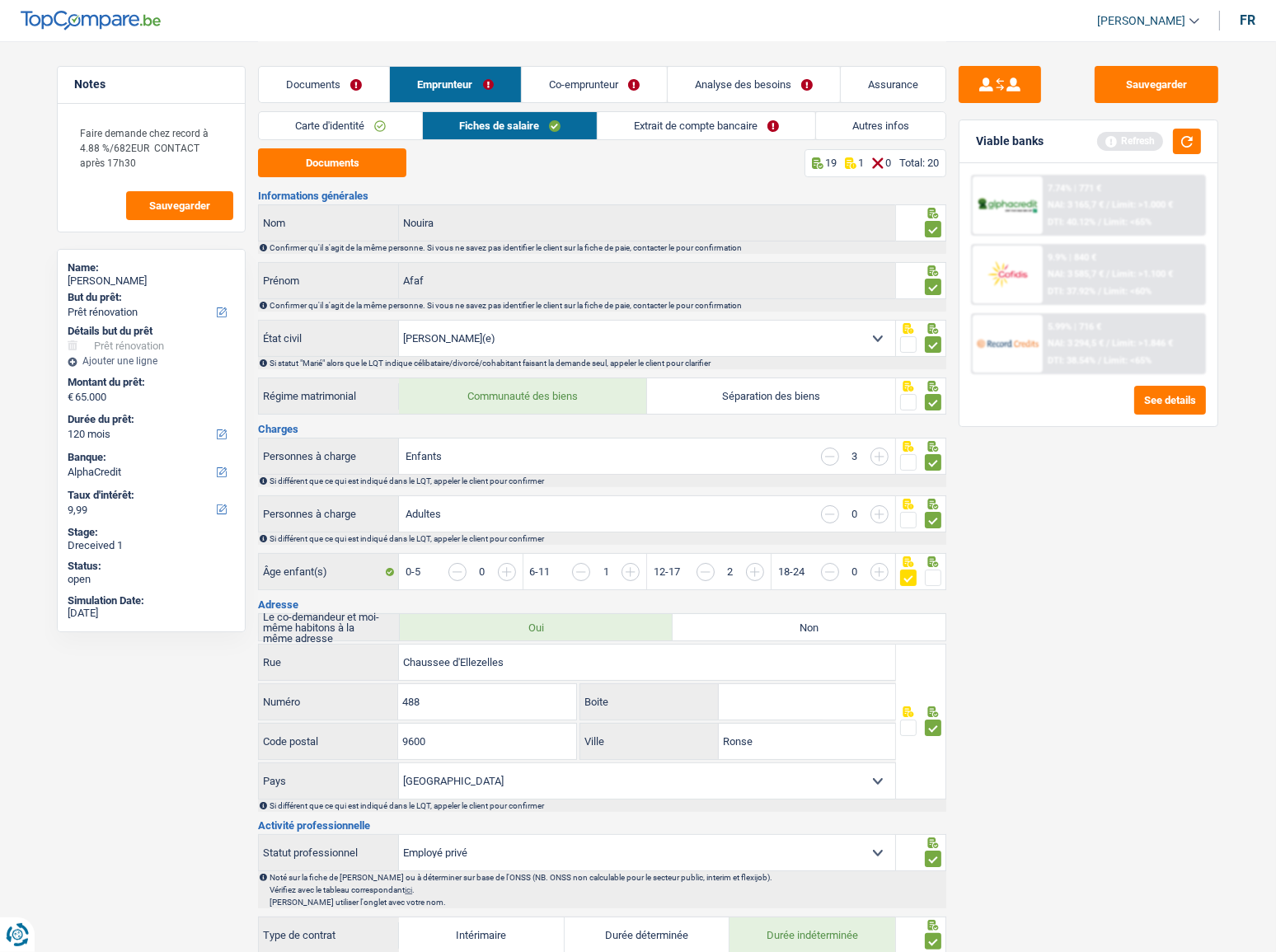
click at [636, 121] on link "Extrait de compte bancaire" at bounding box center [706, 125] width 217 height 28
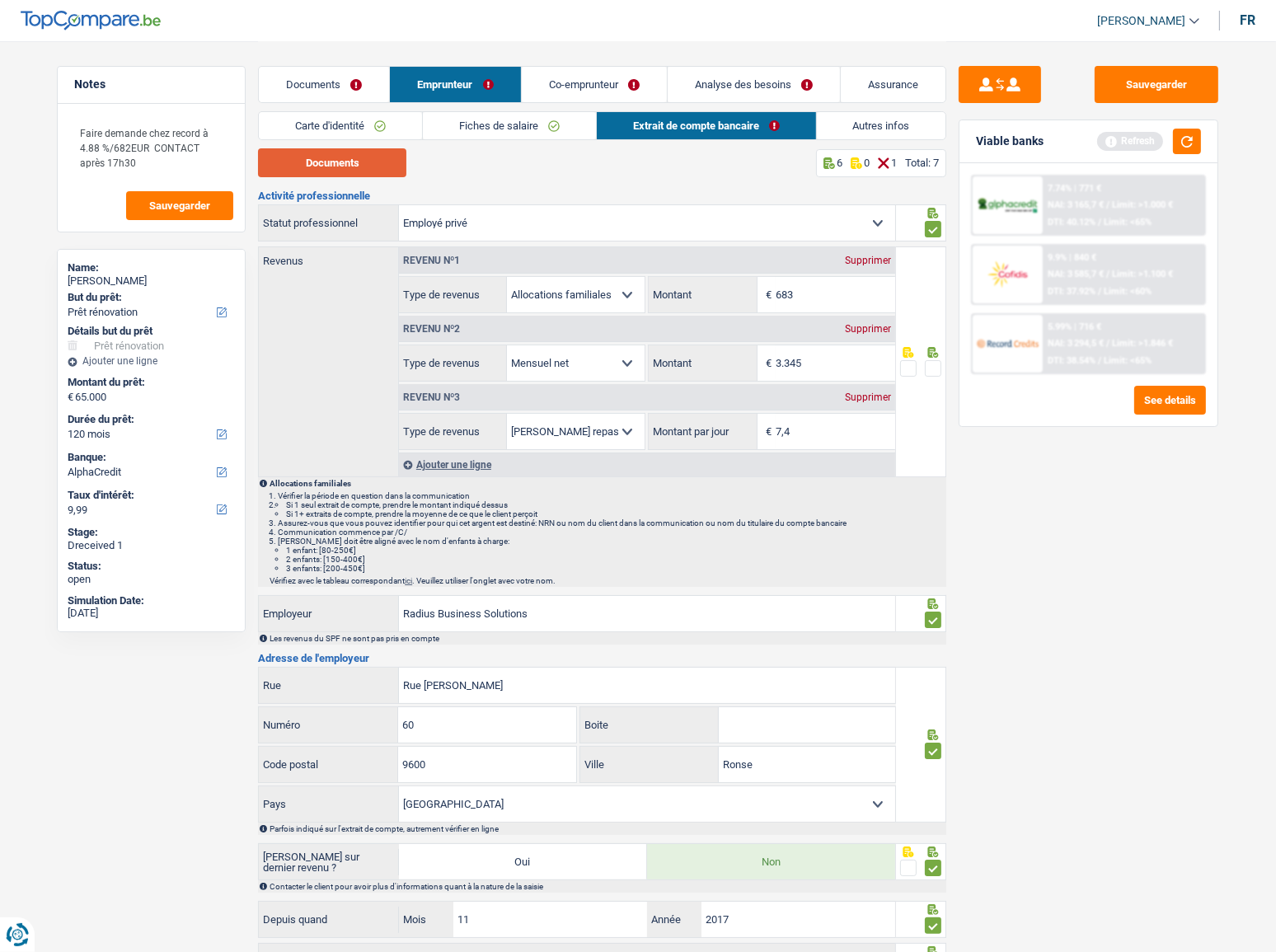
click at [301, 150] on button "Documents" at bounding box center [332, 162] width 148 height 29
click at [838, 124] on link "Autres infos" at bounding box center [882, 125] width 130 height 28
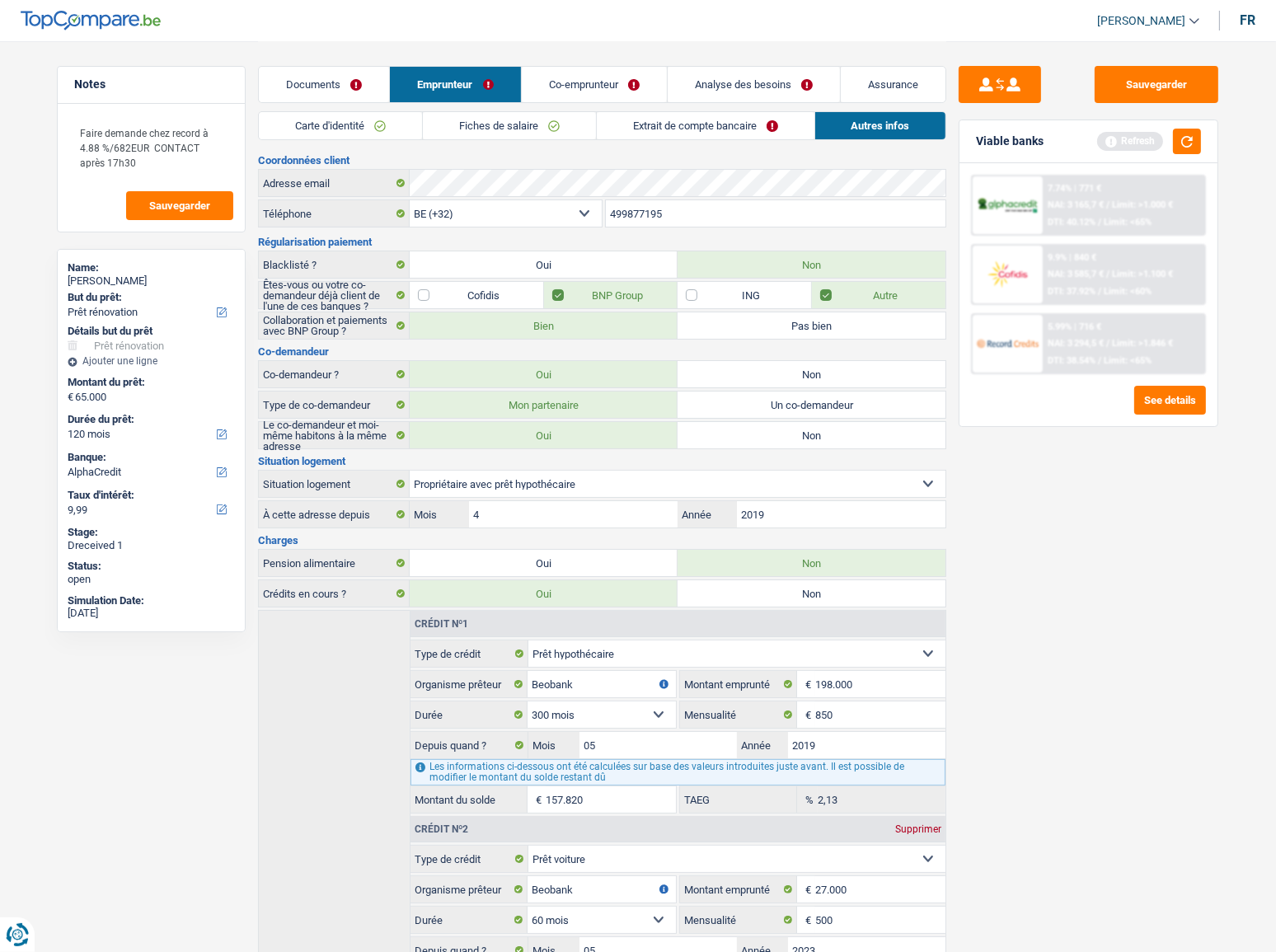
click at [488, 128] on link "Fiches de salaire" at bounding box center [509, 125] width 173 height 28
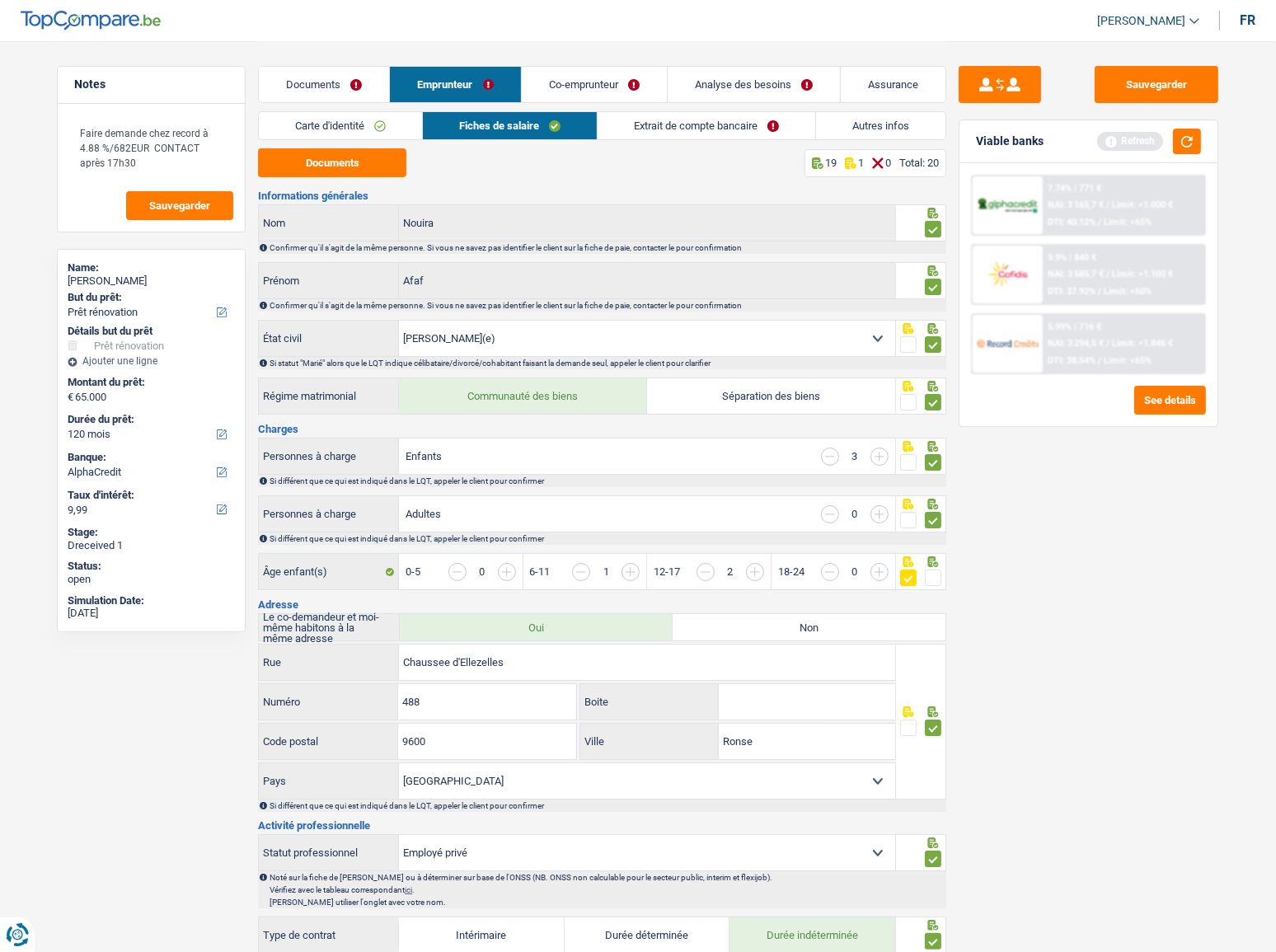
click at [328, 98] on link "Documents" at bounding box center [324, 84] width 130 height 35
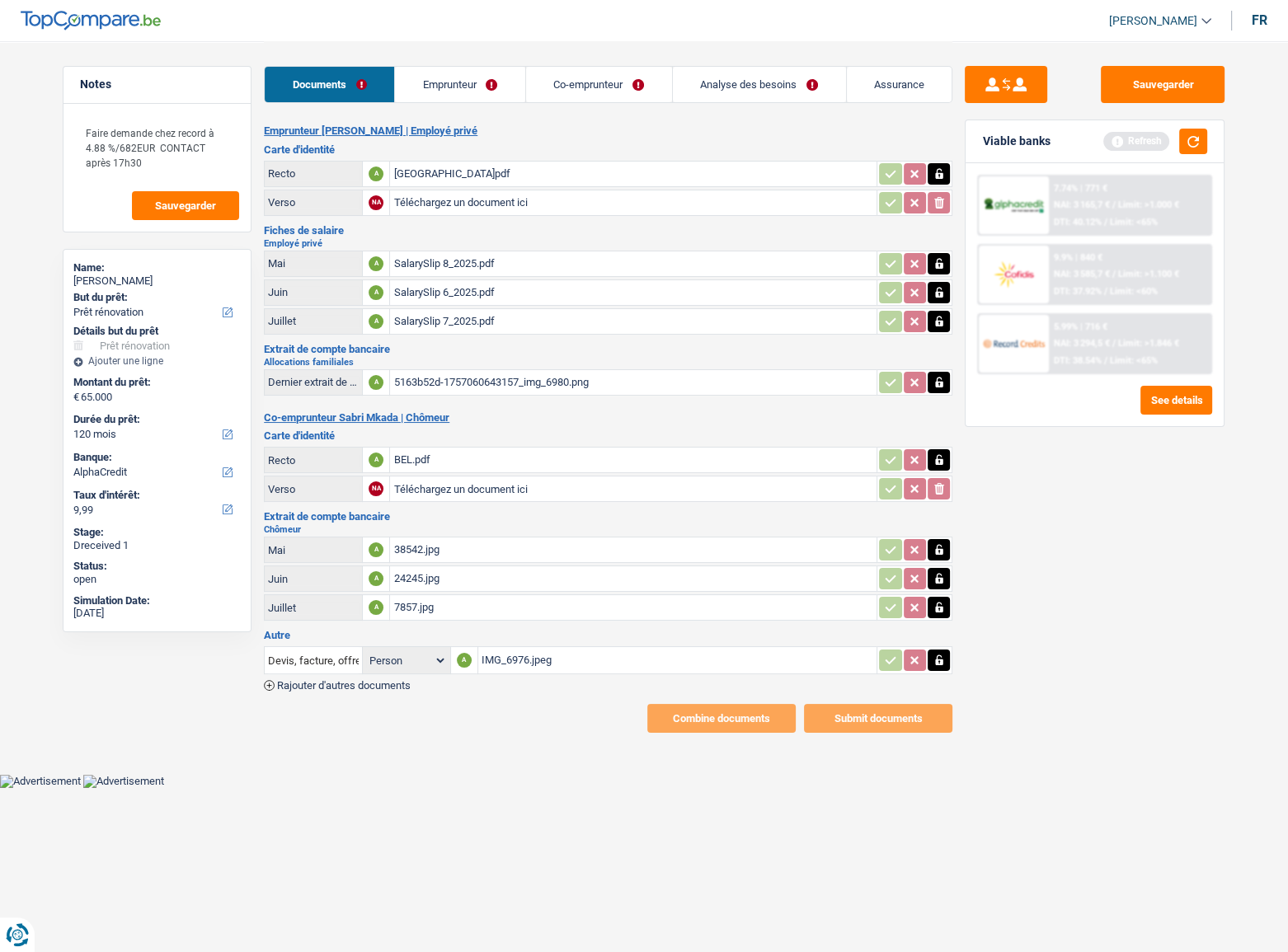
click at [602, 72] on link "Co-emprunteur" at bounding box center [599, 84] width 146 height 35
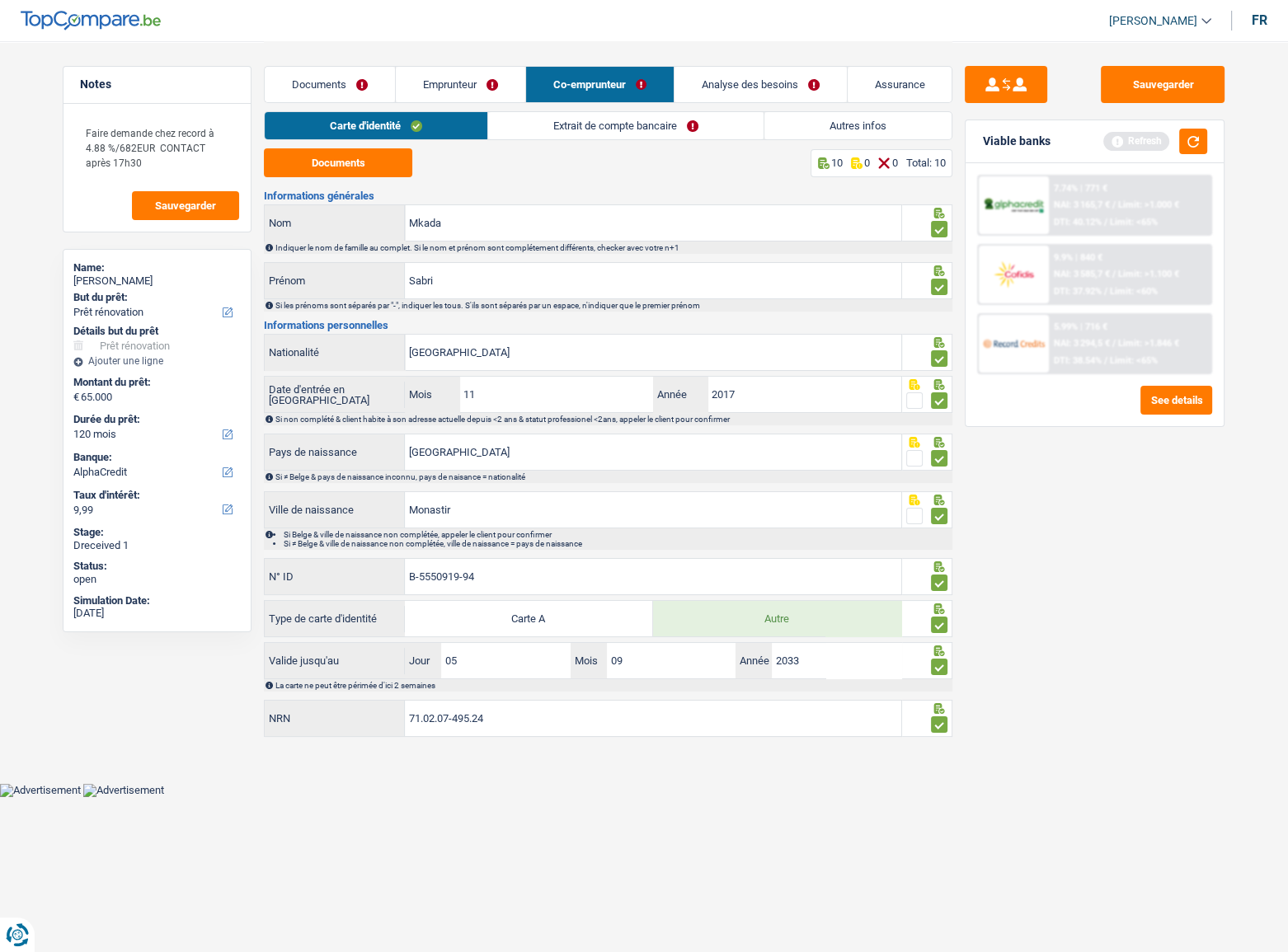
click at [594, 123] on link "Extrait de compte bancaire" at bounding box center [626, 125] width 275 height 28
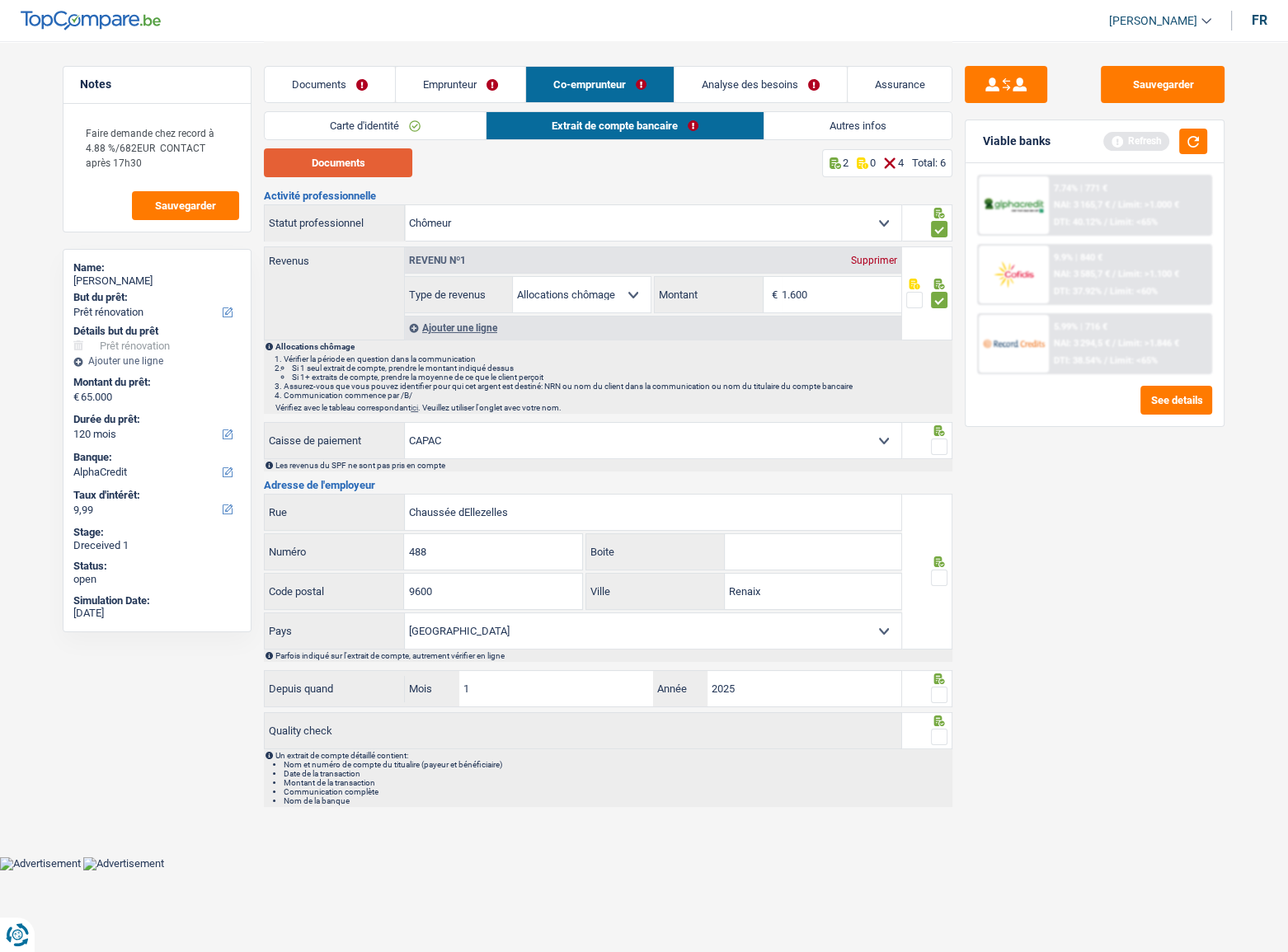
click at [361, 165] on button "Documents" at bounding box center [337, 162] width 148 height 29
click at [821, 304] on input "1.600" at bounding box center [842, 295] width 120 height 35
drag, startPoint x: 782, startPoint y: 291, endPoint x: 652, endPoint y: 282, distance: 130.3
click at [655, 282] on div "1.600 € Montant" at bounding box center [778, 295] width 246 height 35
type input "1.557"
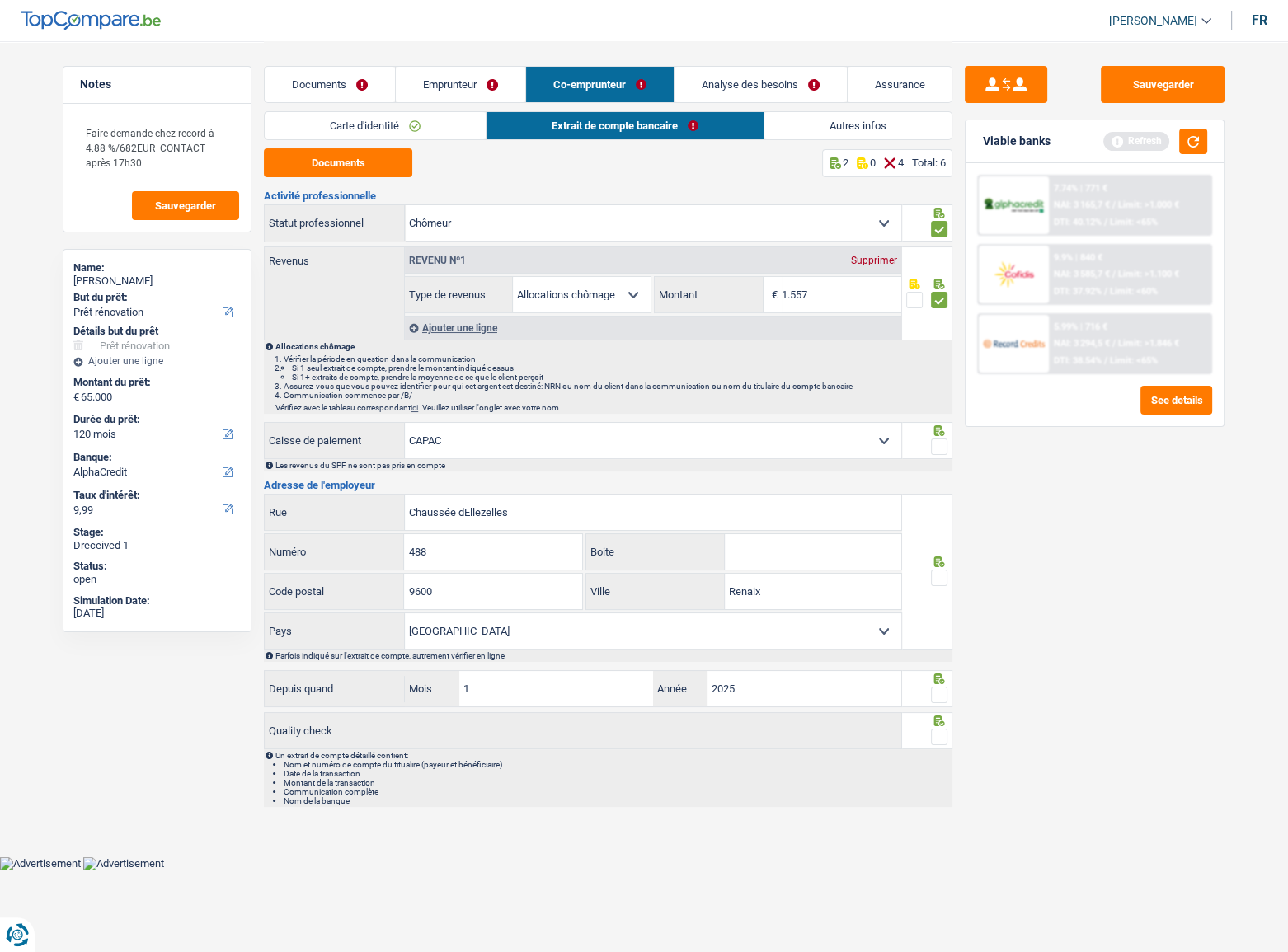
click at [955, 445] on div "Sauvegarder Viable banks Refresh 7.74% | 771 € NAI: 3 165,7 € / Limit: >1.000 €…" at bounding box center [1094, 495] width 285 height 860
click at [949, 445] on div at bounding box center [928, 441] width 51 height 37
click at [945, 445] on span at bounding box center [939, 446] width 17 height 17
click at [0, 0] on input "radio" at bounding box center [0, 0] width 0 height 0
click at [940, 575] on span at bounding box center [939, 578] width 17 height 17
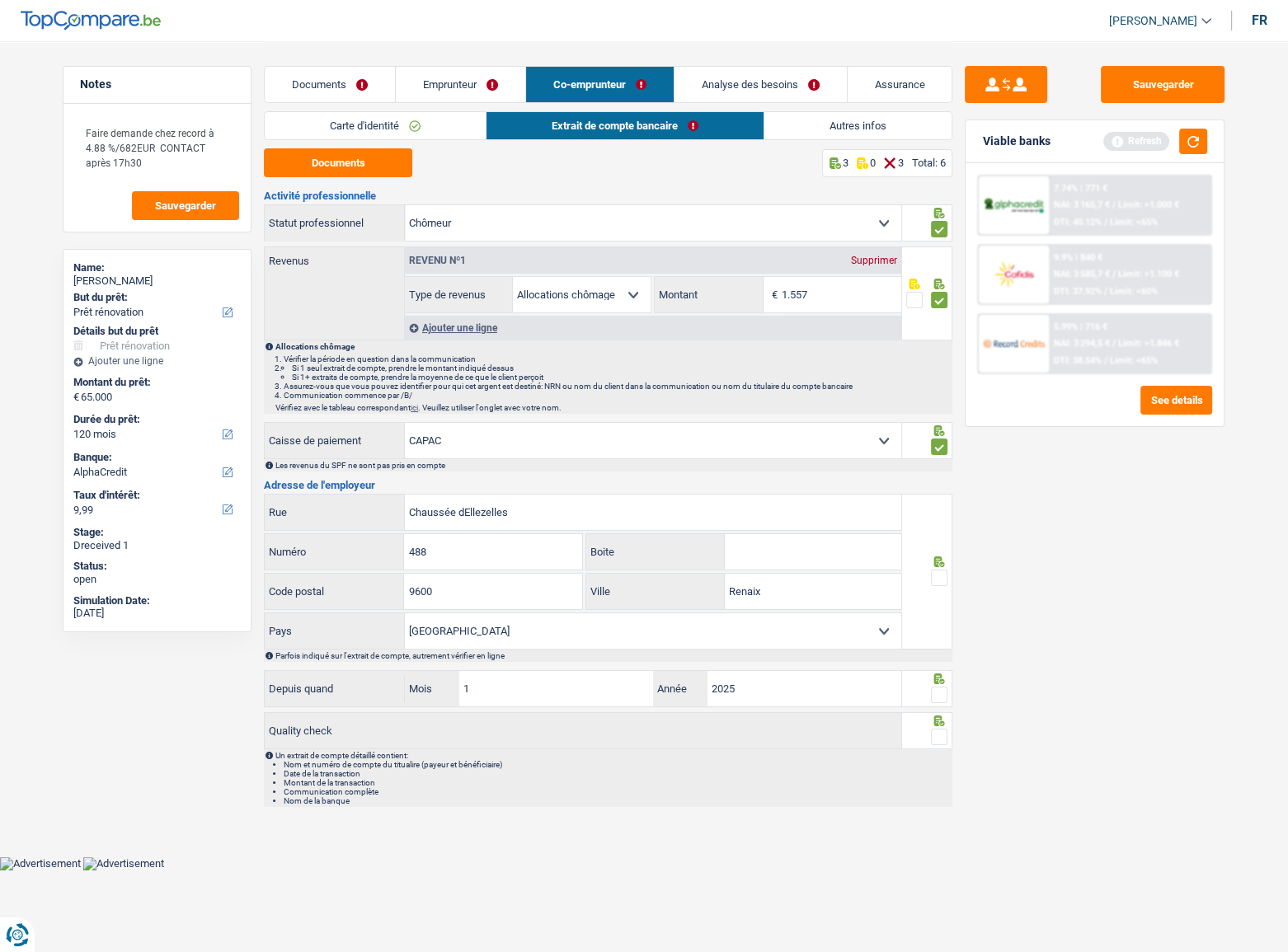
click at [0, 0] on input "radio" at bounding box center [0, 0] width 0 height 0
click at [937, 684] on div at bounding box center [928, 688] width 51 height 37
click at [937, 716] on icon at bounding box center [940, 721] width 11 height 11
click at [936, 732] on span at bounding box center [939, 736] width 17 height 17
click at [0, 0] on input "radio" at bounding box center [0, 0] width 0 height 0
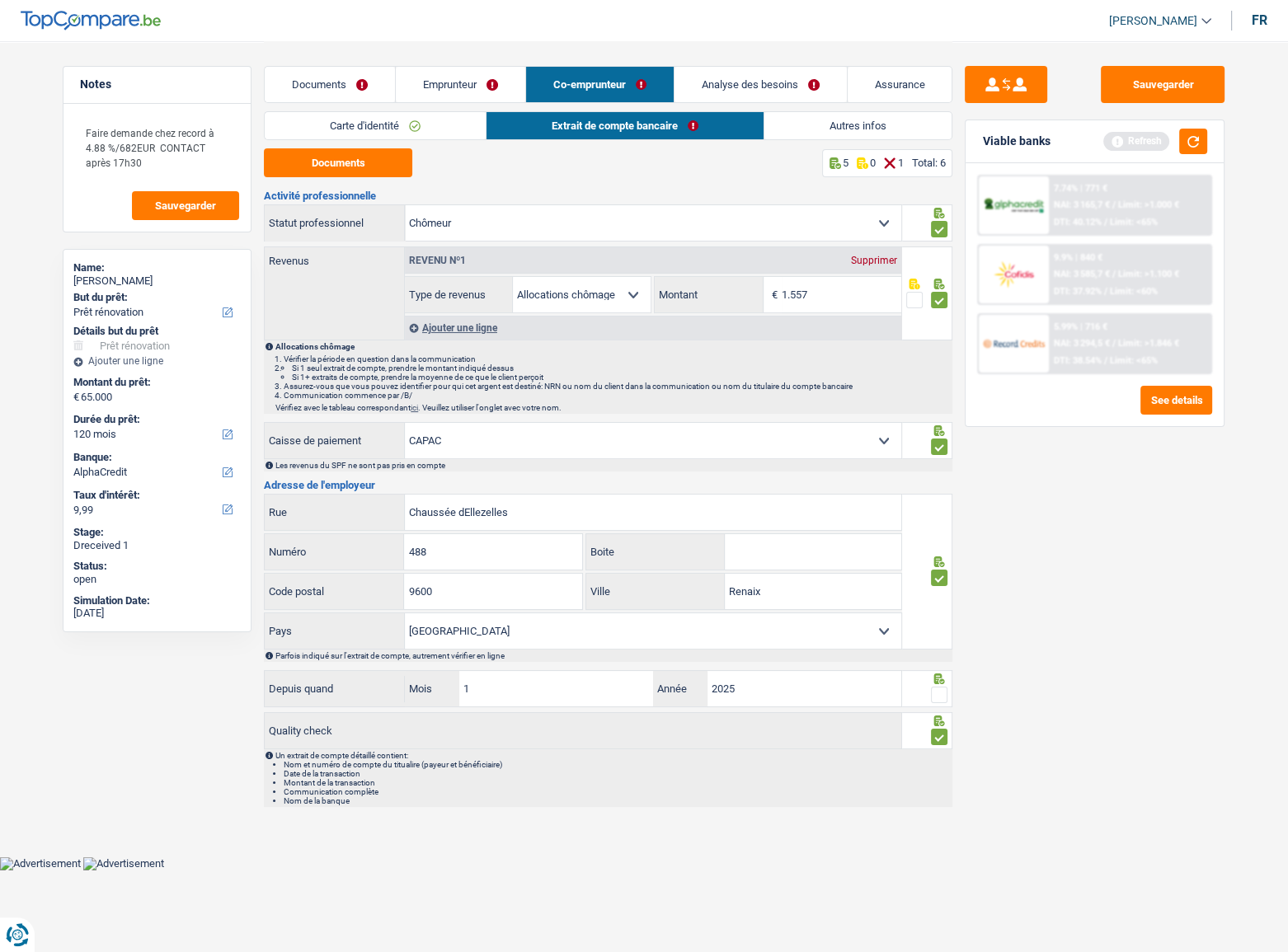
click at [931, 689] on span at bounding box center [939, 695] width 17 height 17
click at [0, 0] on input "radio" at bounding box center [0, 0] width 0 height 0
click at [569, 441] on select "CAPAC FGTB CSC CGSLB Autre Sélectionner une option" at bounding box center [652, 441] width 496 height 35
select select "other"
click at [405, 459] on select "CAPAC FGTB CSC CGSLB Autre Sélectionner une option" at bounding box center [652, 441] width 496 height 35
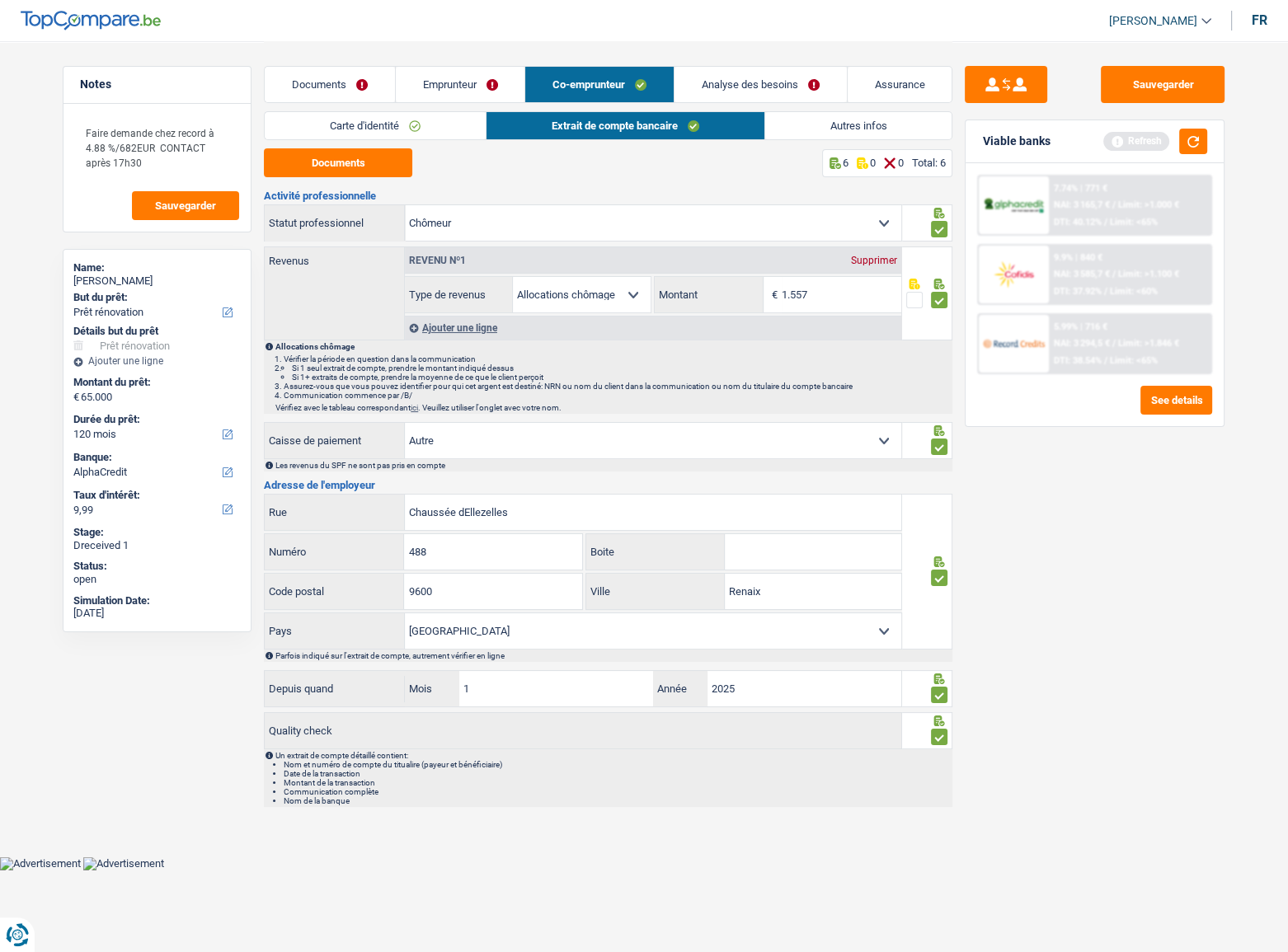
select select
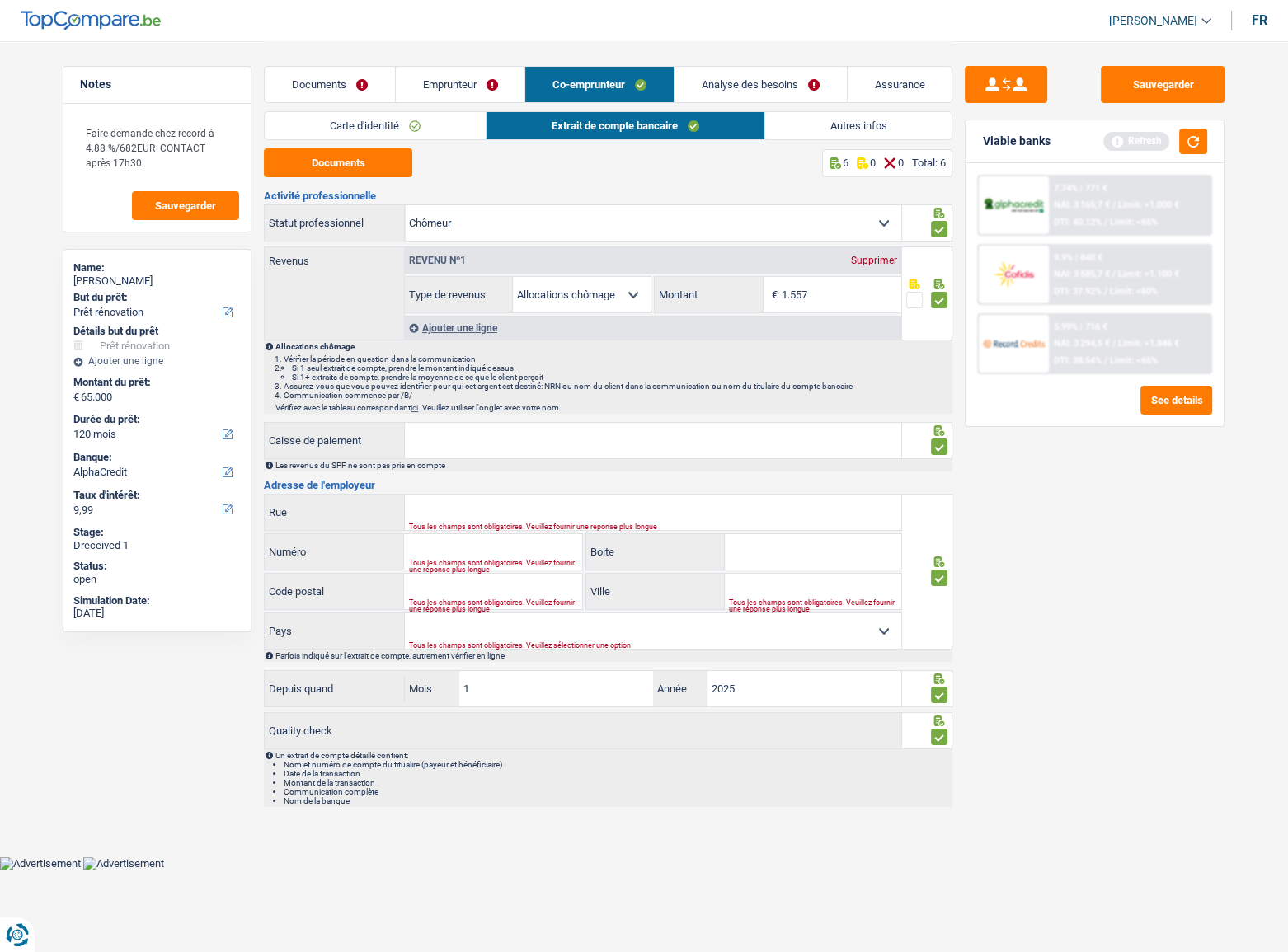
click at [542, 448] on input "Caisse de paiement" at bounding box center [652, 441] width 496 height 35
type input "hvw"
click at [500, 486] on h3 "Adresse de l'employeur" at bounding box center [608, 485] width 689 height 11
click at [491, 507] on input "Rue" at bounding box center [652, 513] width 496 height 35
drag, startPoint x: 486, startPoint y: 491, endPoint x: 467, endPoint y: 502, distance: 22.0
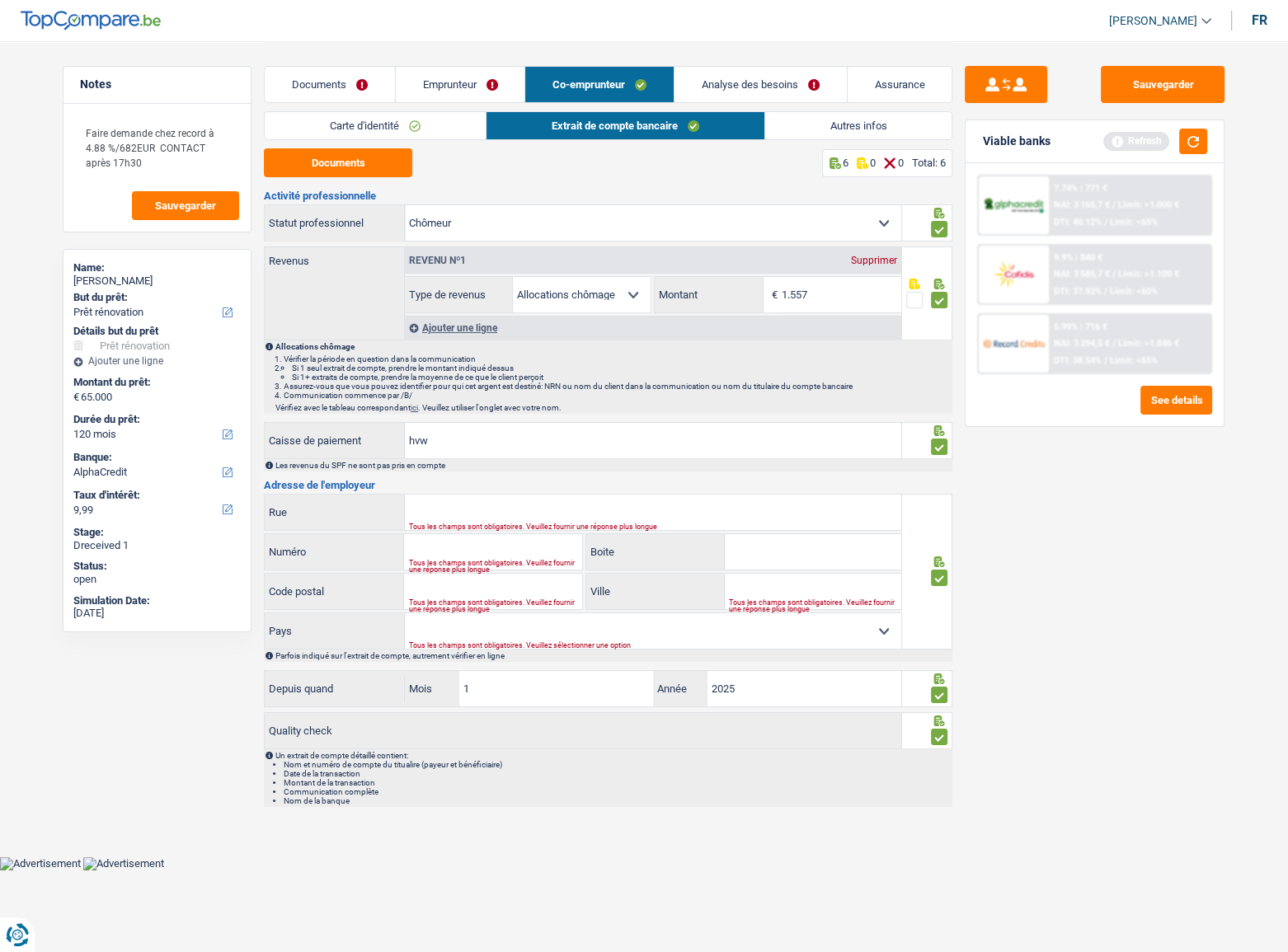
click at [486, 491] on div "Activité professionnelle Ouvrier Employé privé Employé public Invalide Indépend…" at bounding box center [608, 499] width 689 height 617
click at [467, 502] on input "Rue" at bounding box center [652, 513] width 496 height 35
paste input "Rue du Brabant 62"
drag, startPoint x: 479, startPoint y: 516, endPoint x: 522, endPoint y: 518, distance: 43.0
click at [522, 518] on input "Rue du Brabant 62" at bounding box center [652, 513] width 496 height 35
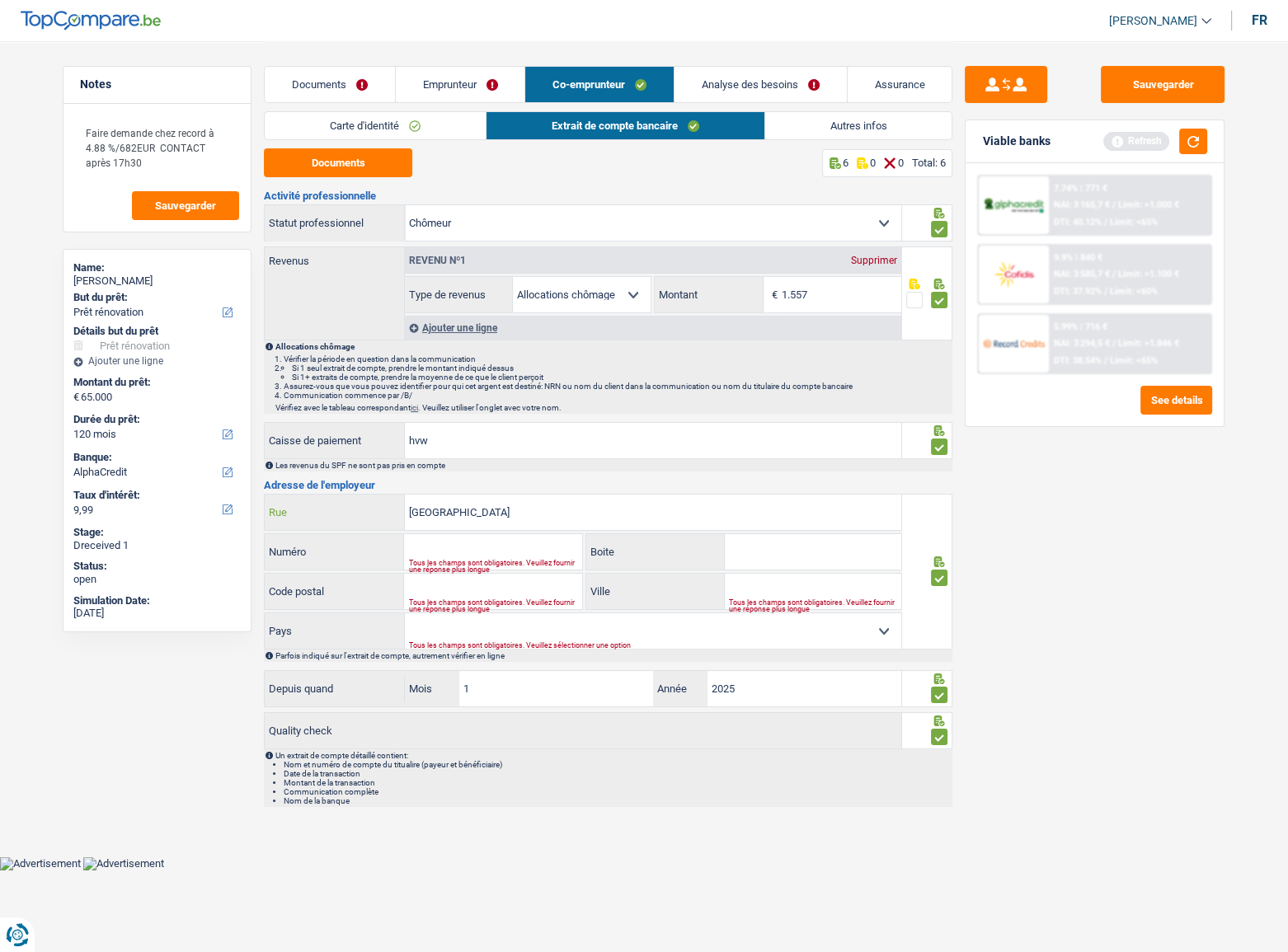
type input "Rue du Brabant"
click at [450, 536] on input "Numéro" at bounding box center [493, 552] width 178 height 35
paste input "62"
type input "62"
click at [424, 590] on input "Code postal" at bounding box center [493, 592] width 178 height 35
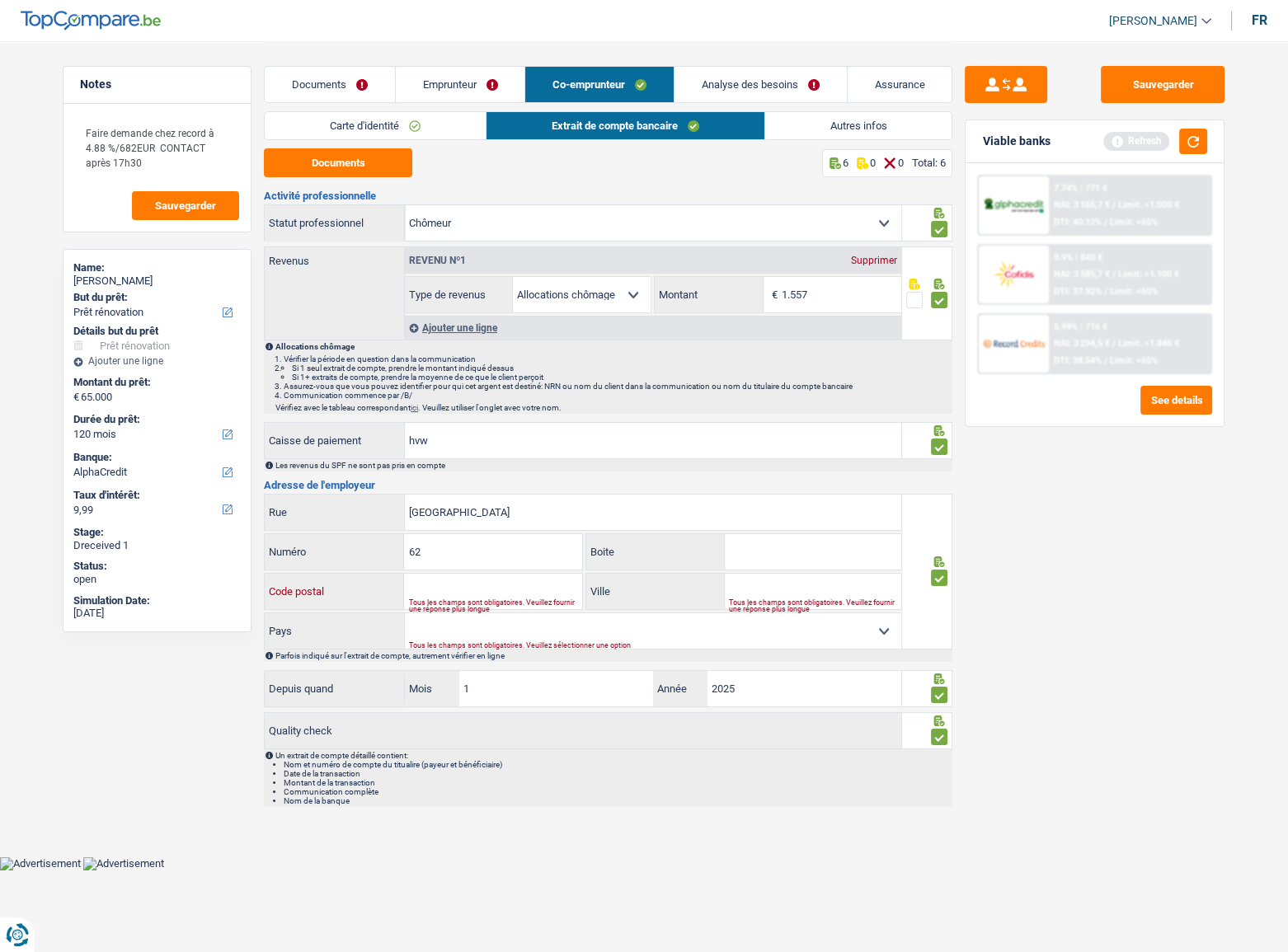
paste input "1210"
type input "1210"
click at [772, 581] on input "Ville" at bounding box center [813, 592] width 177 height 35
paste input "1210 Bruxelles"
drag, startPoint x: 756, startPoint y: 588, endPoint x: 558, endPoint y: 566, distance: 199.2
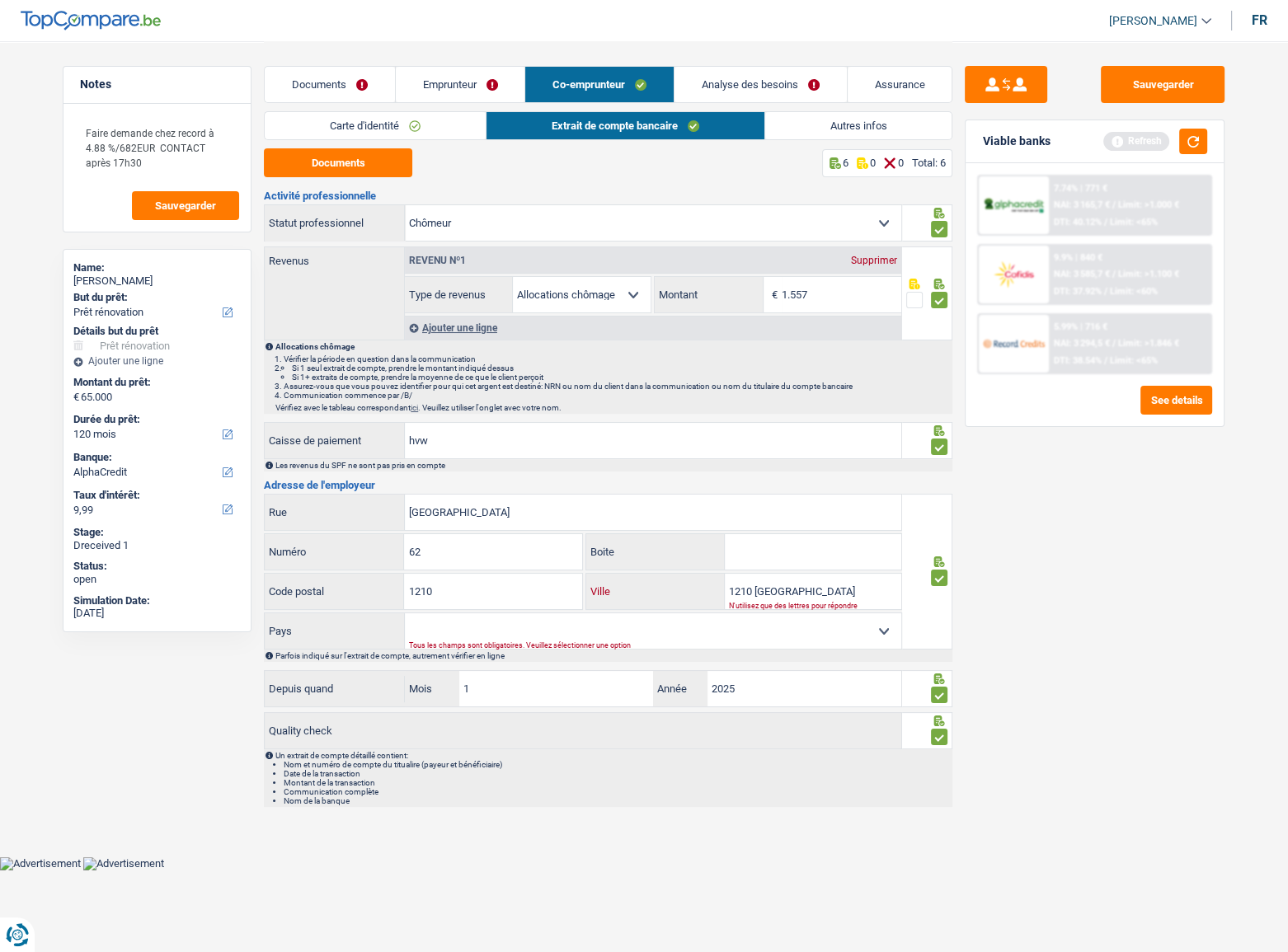
click at [558, 566] on div "Rue du Brabant Rue 62 Numéro Boite 1210 Code postal 1210 Bruxelles Ville N'util…" at bounding box center [582, 572] width 638 height 156
type input "Bruxelles"
click at [813, 626] on select "Belgique Luxembourg Sélectionner une option" at bounding box center [652, 631] width 496 height 35
select select "BE"
click at [405, 613] on select "Belgique Luxembourg Sélectionner une option" at bounding box center [652, 631] width 496 height 35
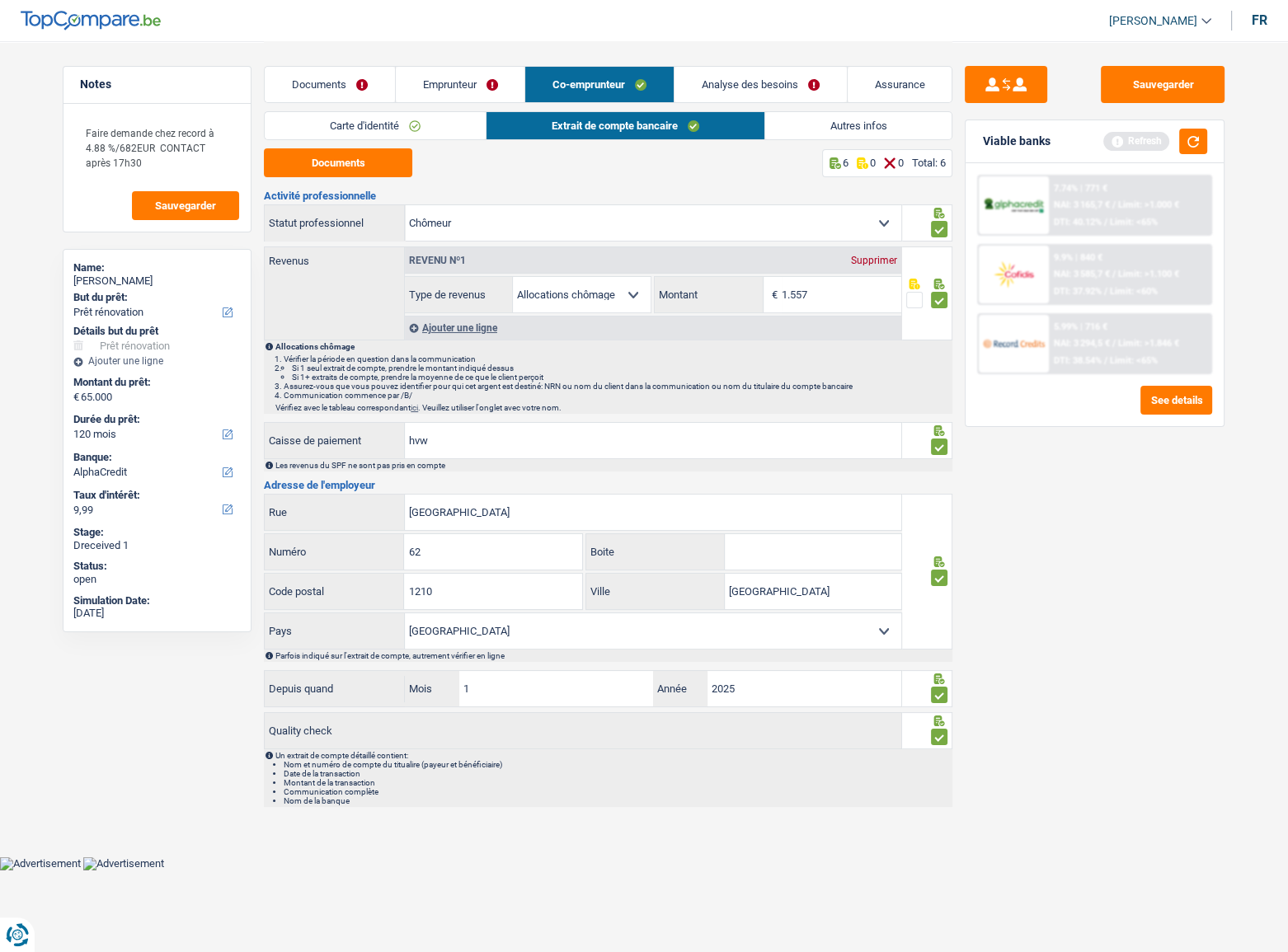
click at [1158, 112] on div "Sauvegarder Viable banks Refresh 7.74% | 771 € NAI: 3 165,7 € / Limit: >1.000 €…" at bounding box center [1094, 495] width 285 height 860
drag, startPoint x: 1166, startPoint y: 93, endPoint x: 1176, endPoint y: 98, distance: 11.2
click at [1167, 92] on button "Sauvegarder" at bounding box center [1162, 84] width 123 height 37
click at [1200, 142] on button "button" at bounding box center [1194, 141] width 28 height 26
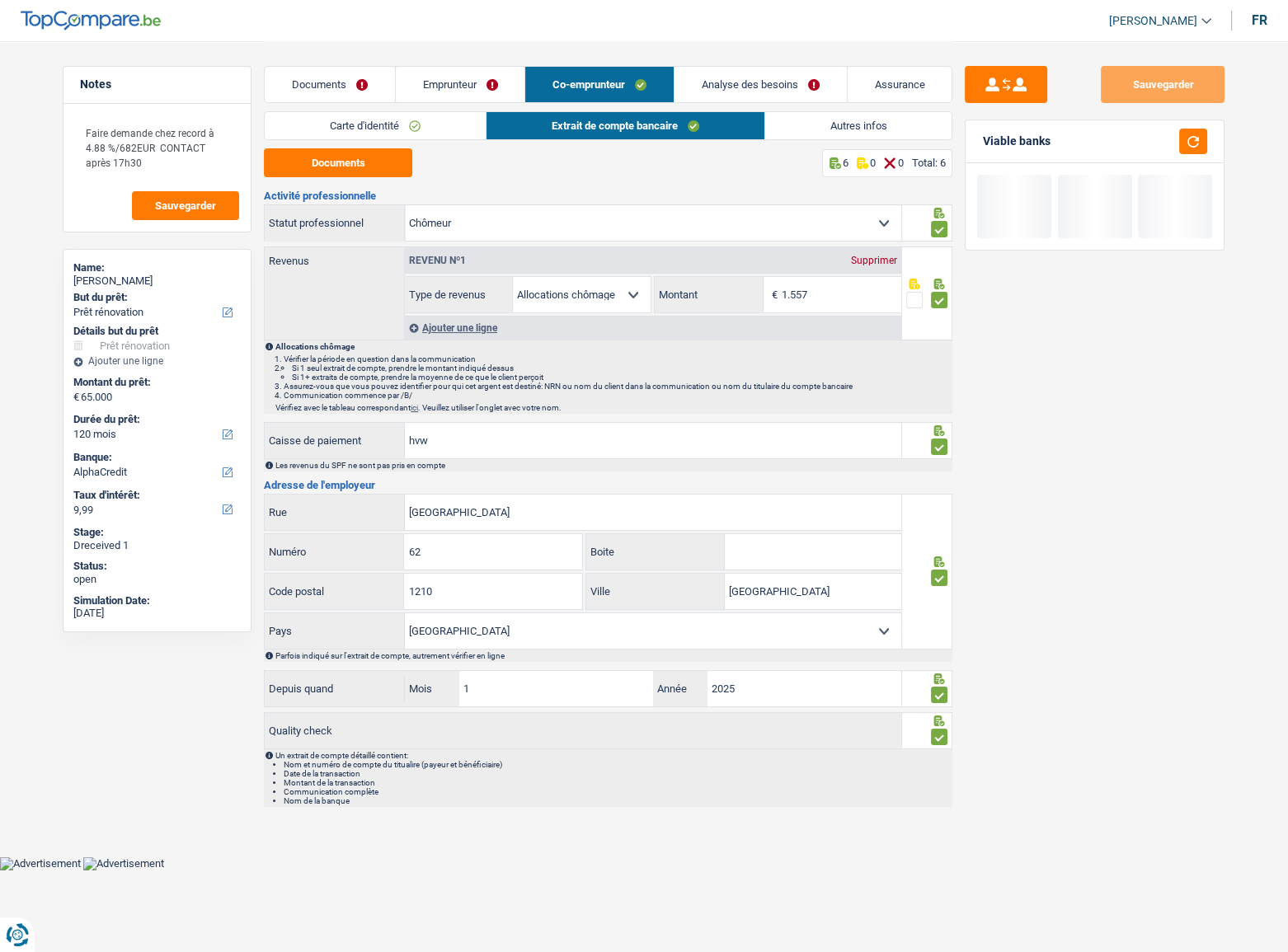
click at [881, 123] on link "Autres infos" at bounding box center [858, 125] width 187 height 28
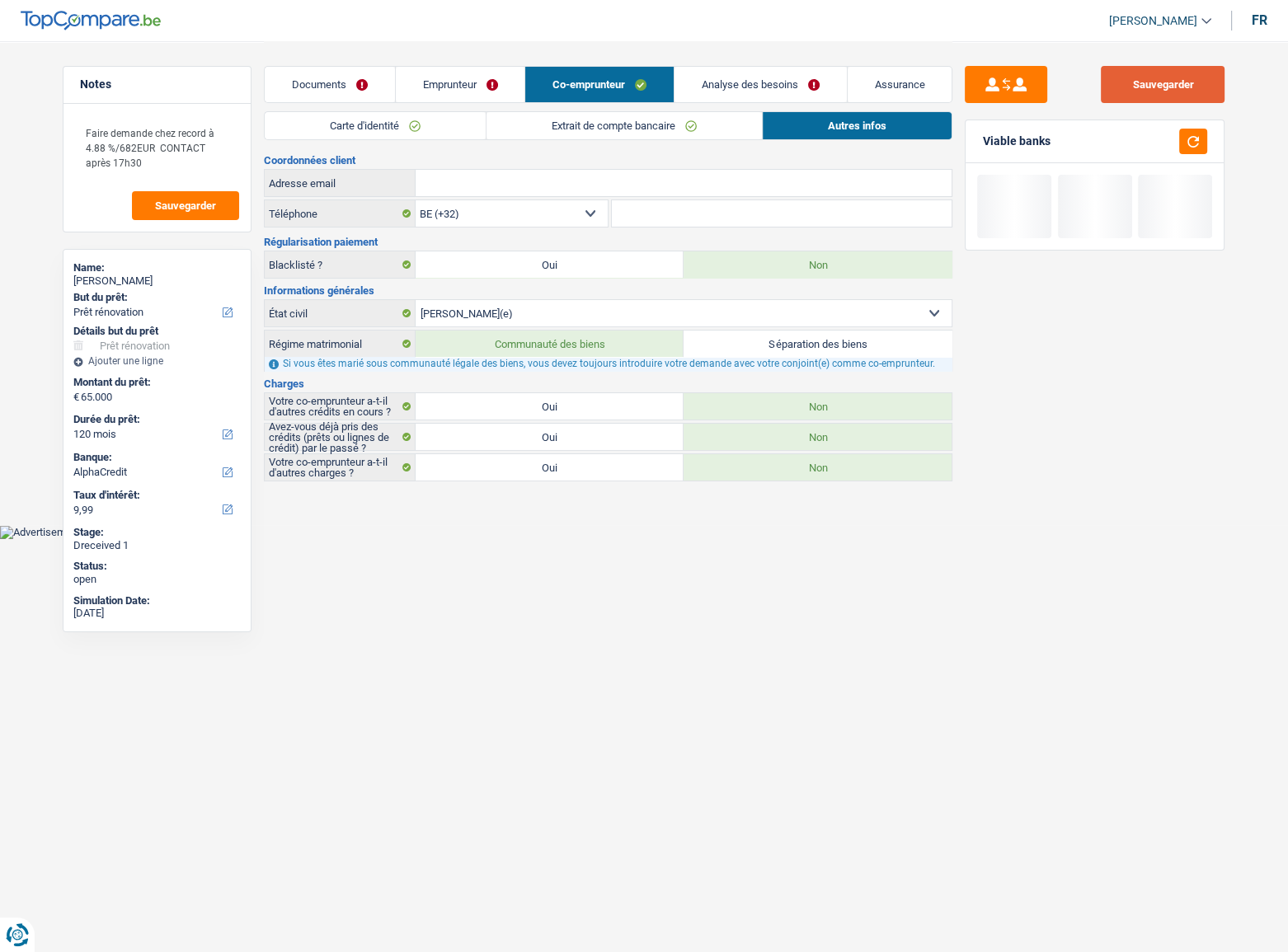
click at [1192, 89] on button "Sauvegarder" at bounding box center [1162, 84] width 123 height 37
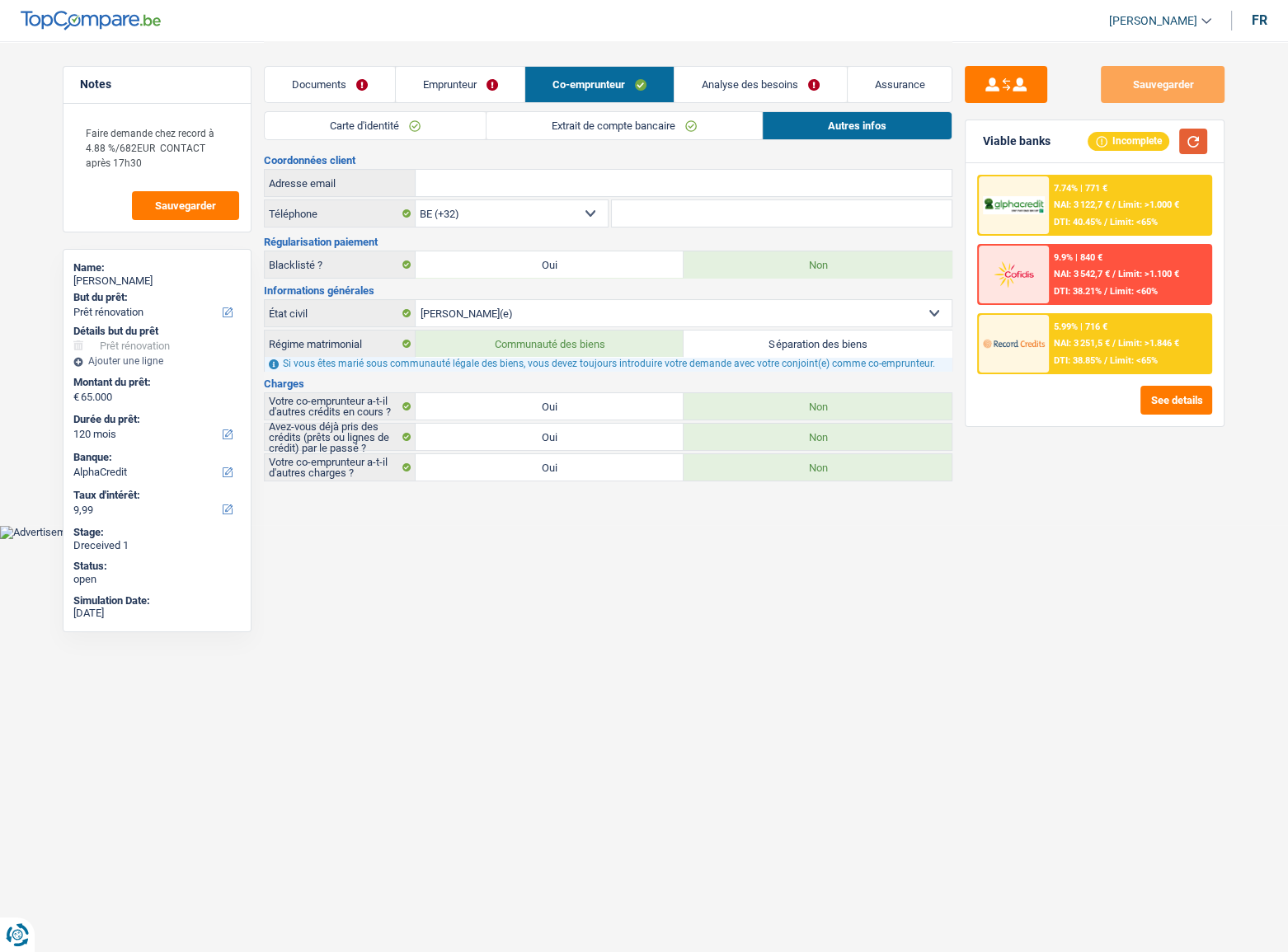
click at [1192, 140] on button "button" at bounding box center [1194, 141] width 28 height 26
click at [723, 122] on link "Extrait de compte bancaire" at bounding box center [624, 125] width 275 height 28
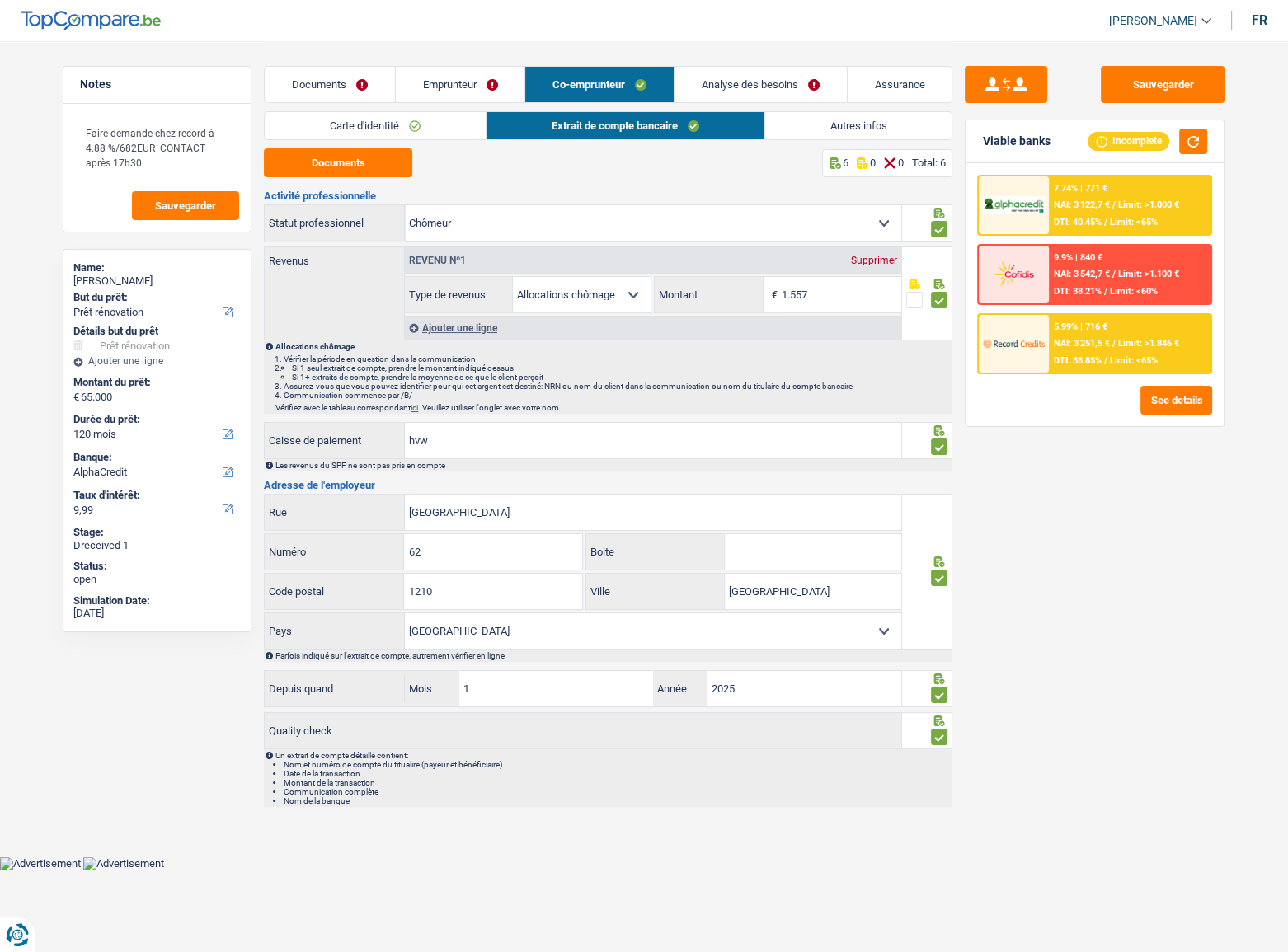
click at [881, 122] on link "Autres infos" at bounding box center [858, 125] width 187 height 28
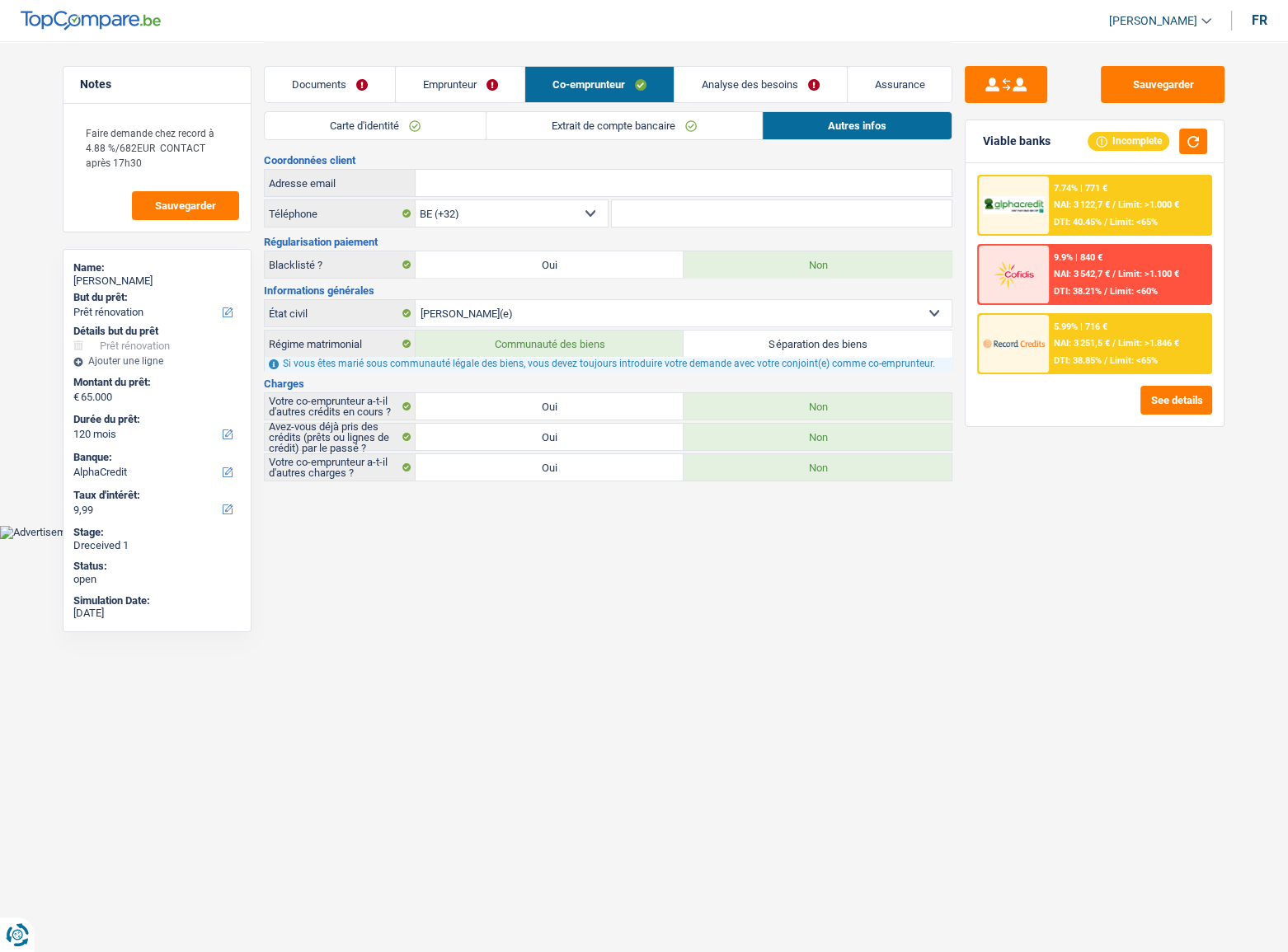
click at [391, 122] on link "Carte d'identité" at bounding box center [375, 125] width 221 height 28
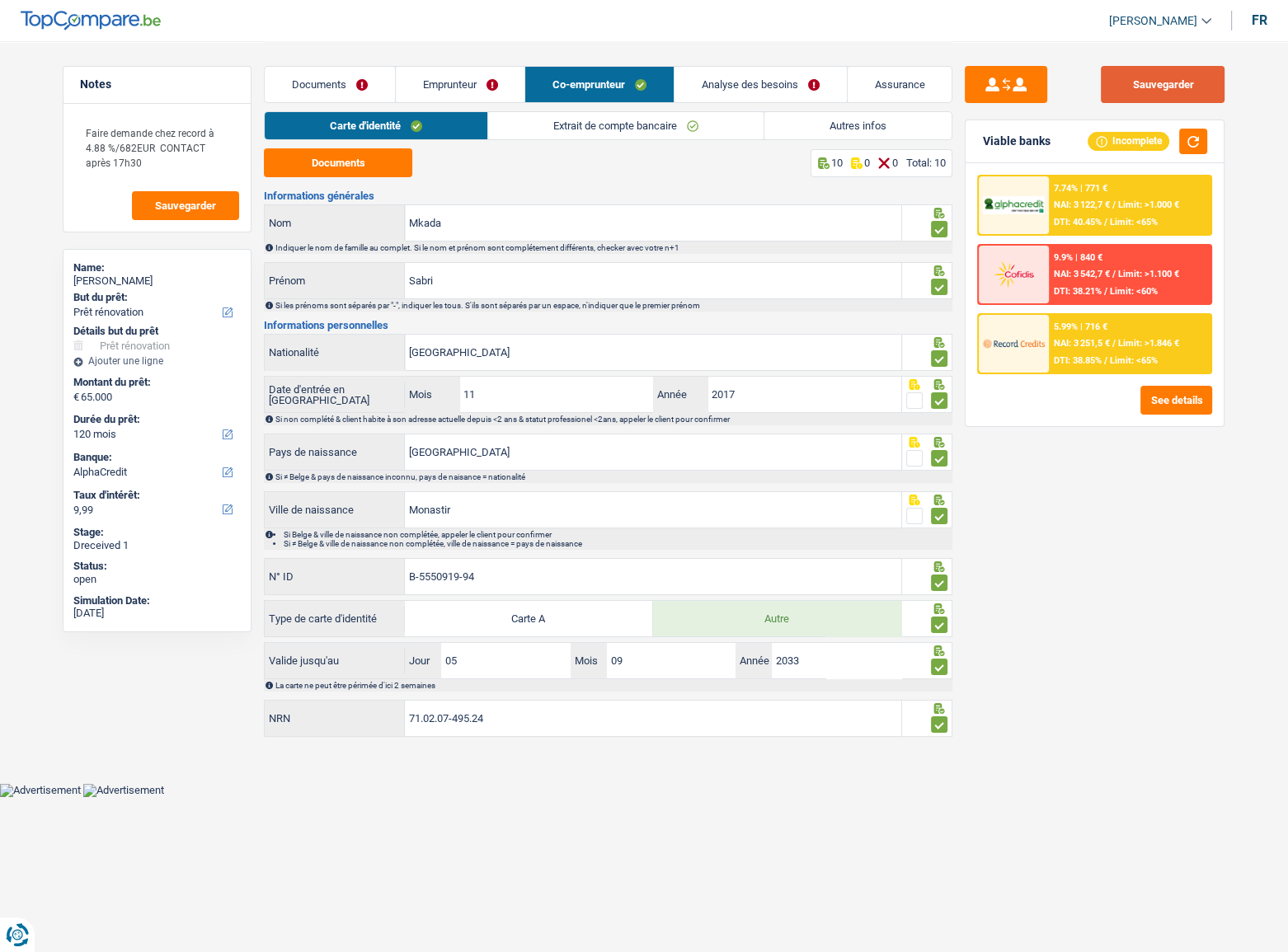
drag, startPoint x: 1189, startPoint y: 74, endPoint x: 1213, endPoint y: 168, distance: 97.0
click at [1189, 74] on button "Sauvegarder" at bounding box center [1162, 84] width 123 height 37
click at [1213, 168] on div "7.74% | 771 € NAI: 3 122,7 € / Limit: >1.000 € DTI: 40.45% / Limit: <65% 9.9% |…" at bounding box center [1094, 295] width 258 height 263
click at [1205, 148] on button "button" at bounding box center [1194, 141] width 28 height 26
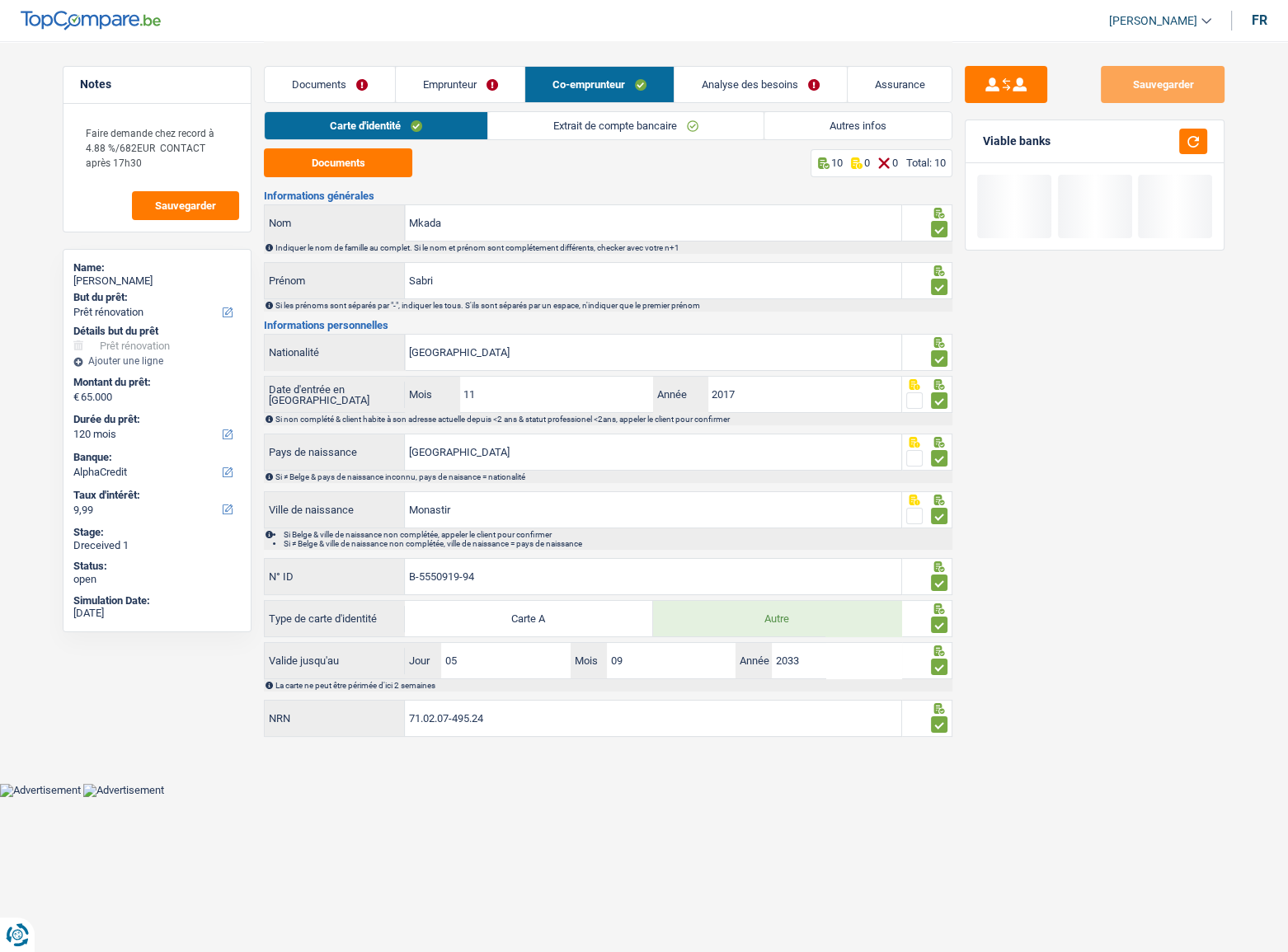
drag, startPoint x: 376, startPoint y: 73, endPoint x: 784, endPoint y: 47, distance: 408.8
click at [375, 74] on link "Documents" at bounding box center [329, 84] width 130 height 35
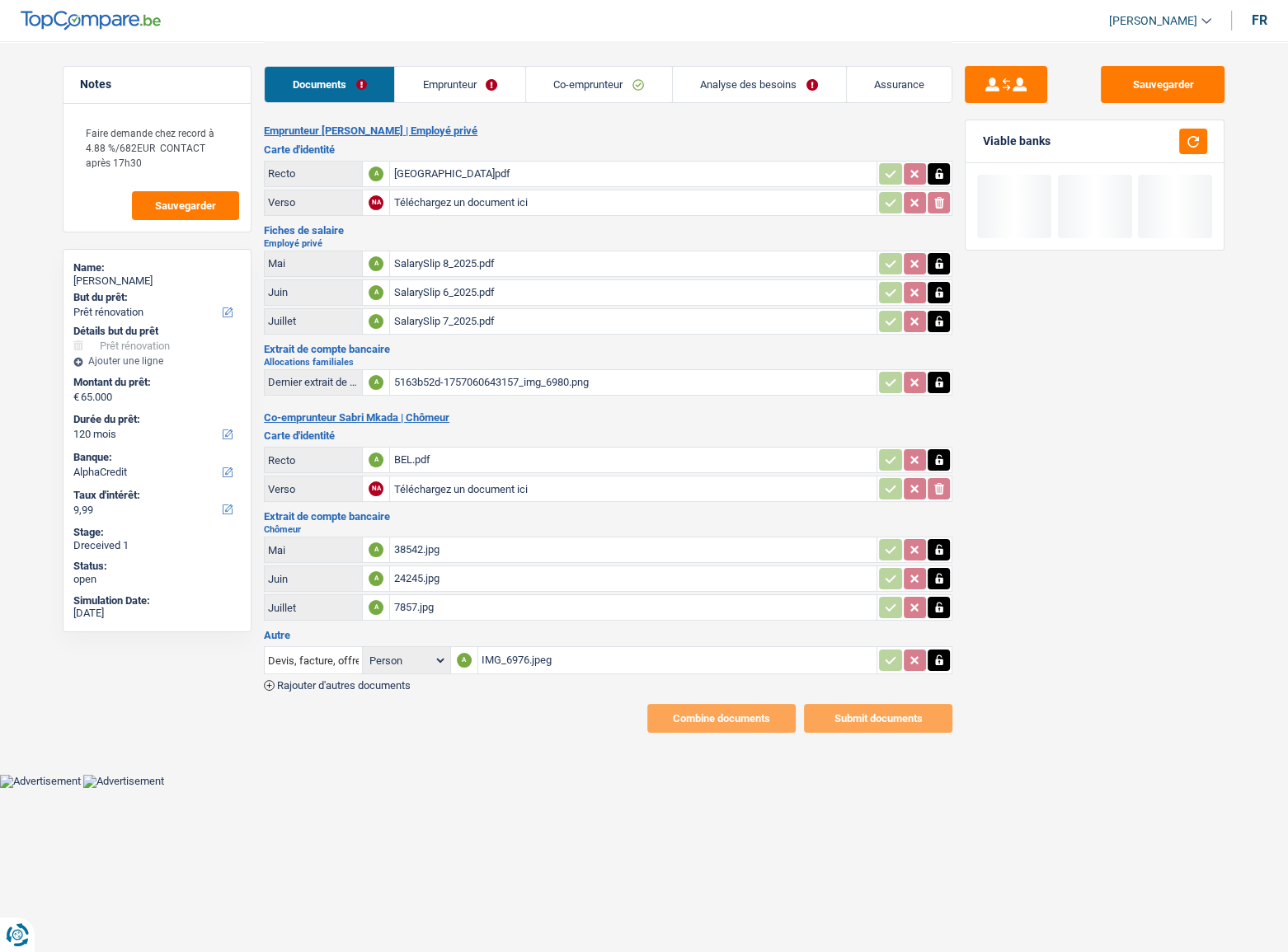
drag, startPoint x: 745, startPoint y: 62, endPoint x: 478, endPoint y: 65, distance: 267.0
click at [745, 62] on div "Documents Emprunteur Co-emprunteur Analyse des besoins Assurance" at bounding box center [608, 75] width 689 height 70
click at [444, 83] on link "Emprunteur" at bounding box center [460, 84] width 130 height 35
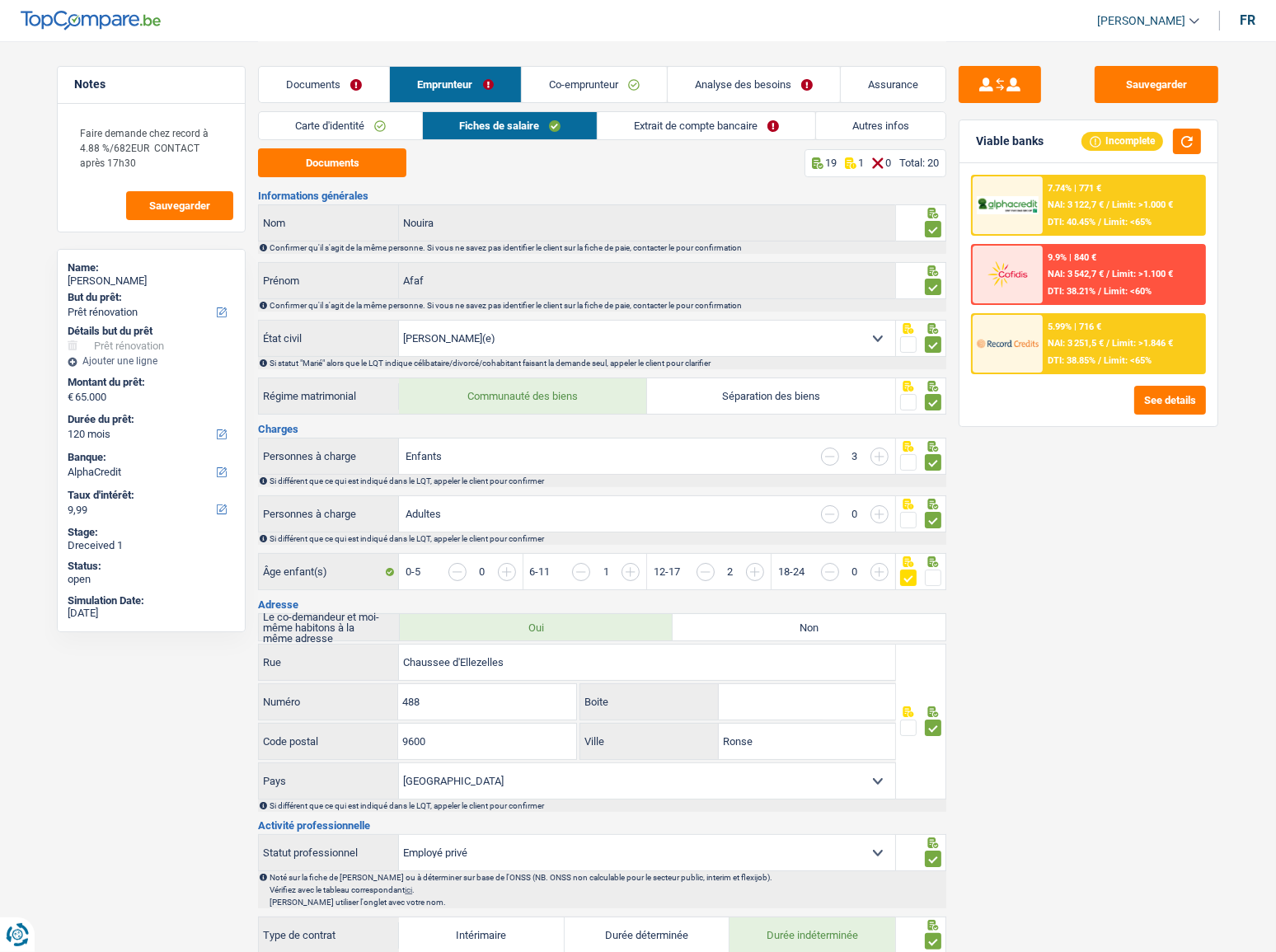
click at [920, 126] on link "Autres infos" at bounding box center [881, 125] width 130 height 28
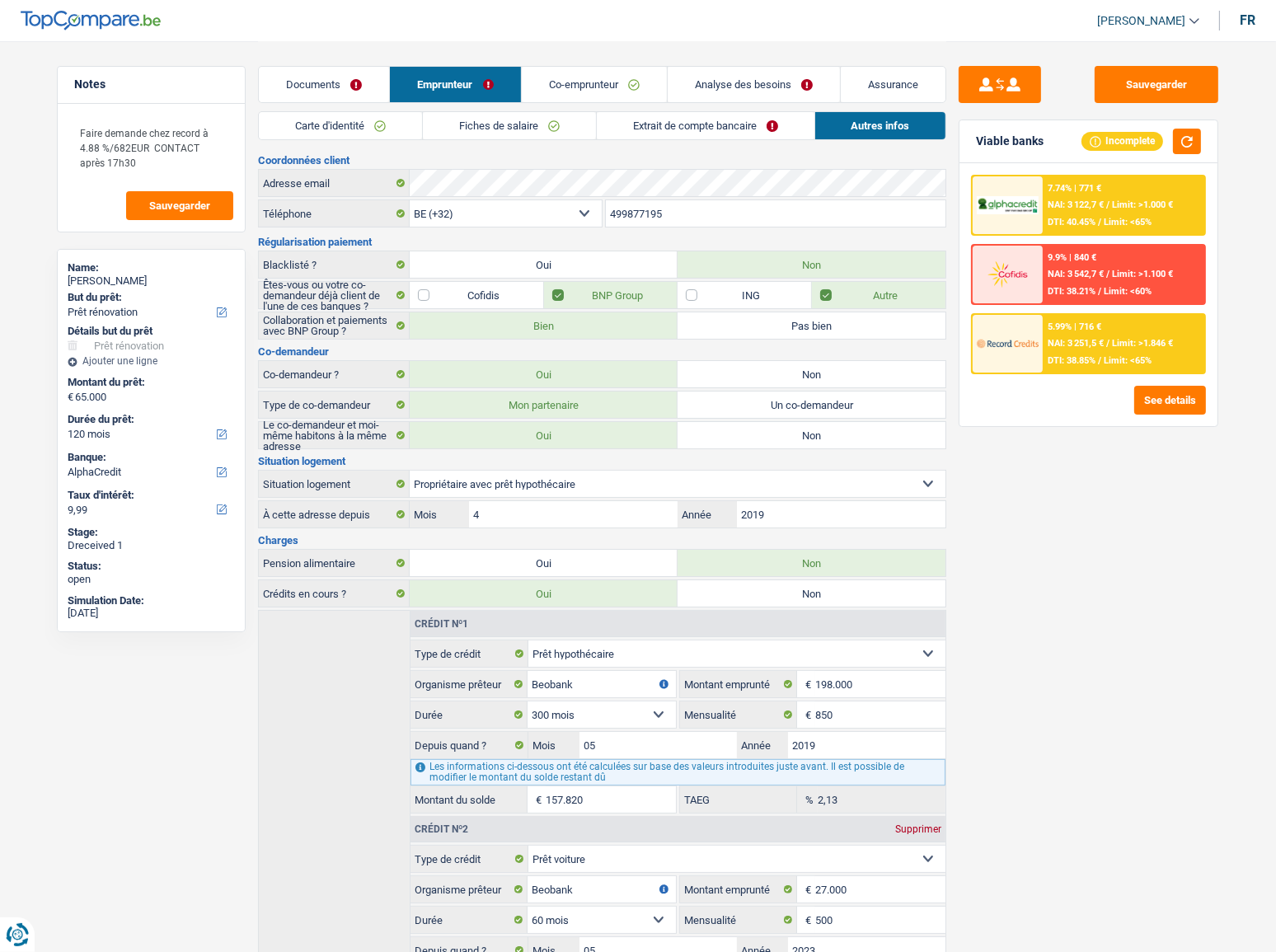
click at [375, 144] on div "Carte d'identité Fiches de salaire Extrait de compte bancaire Autres infos" at bounding box center [603, 130] width 689 height 37
click at [375, 135] on link "Carte d'identité" at bounding box center [341, 125] width 163 height 28
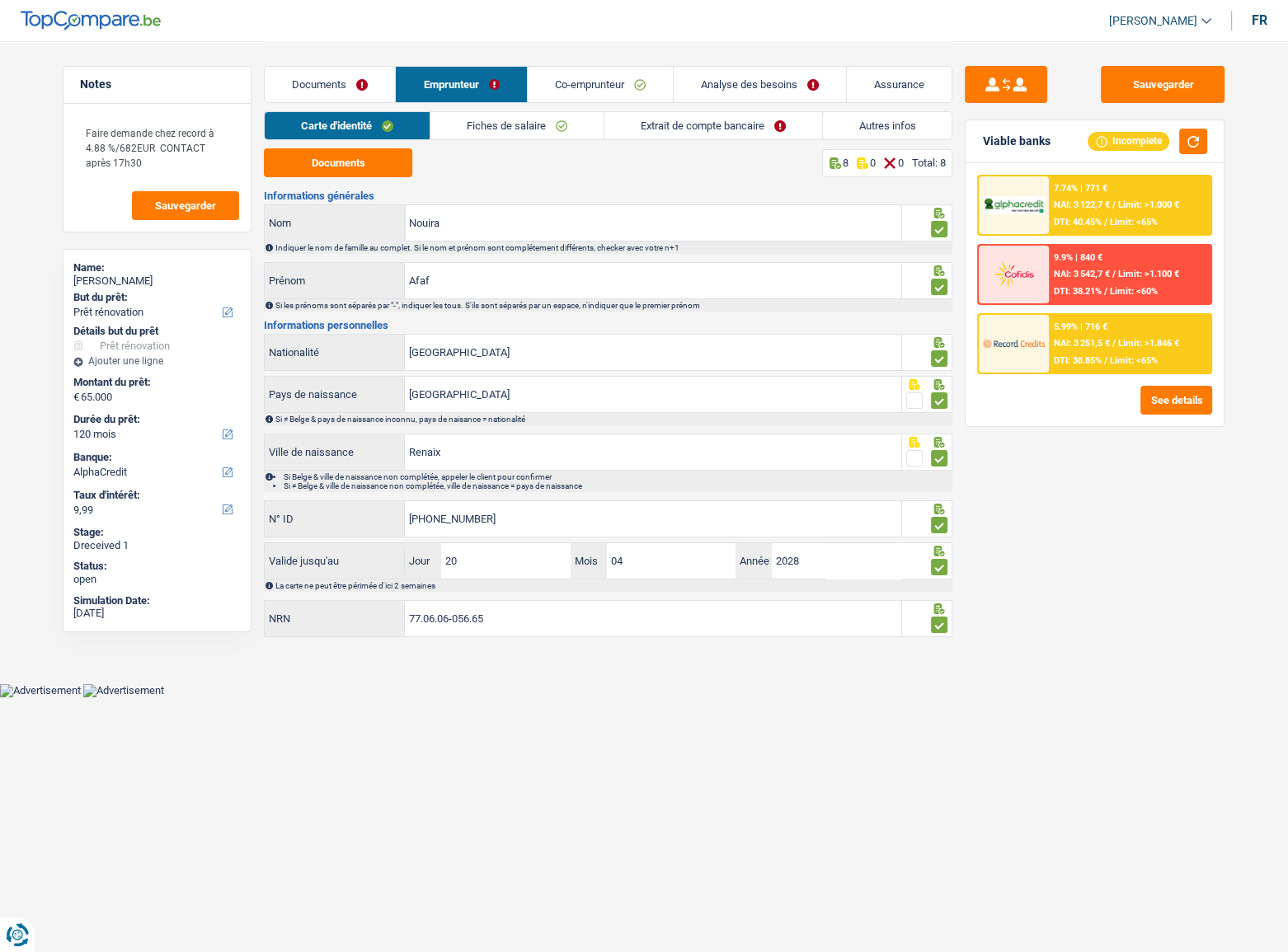
click at [475, 126] on link "Fiches de salaire" at bounding box center [517, 125] width 173 height 28
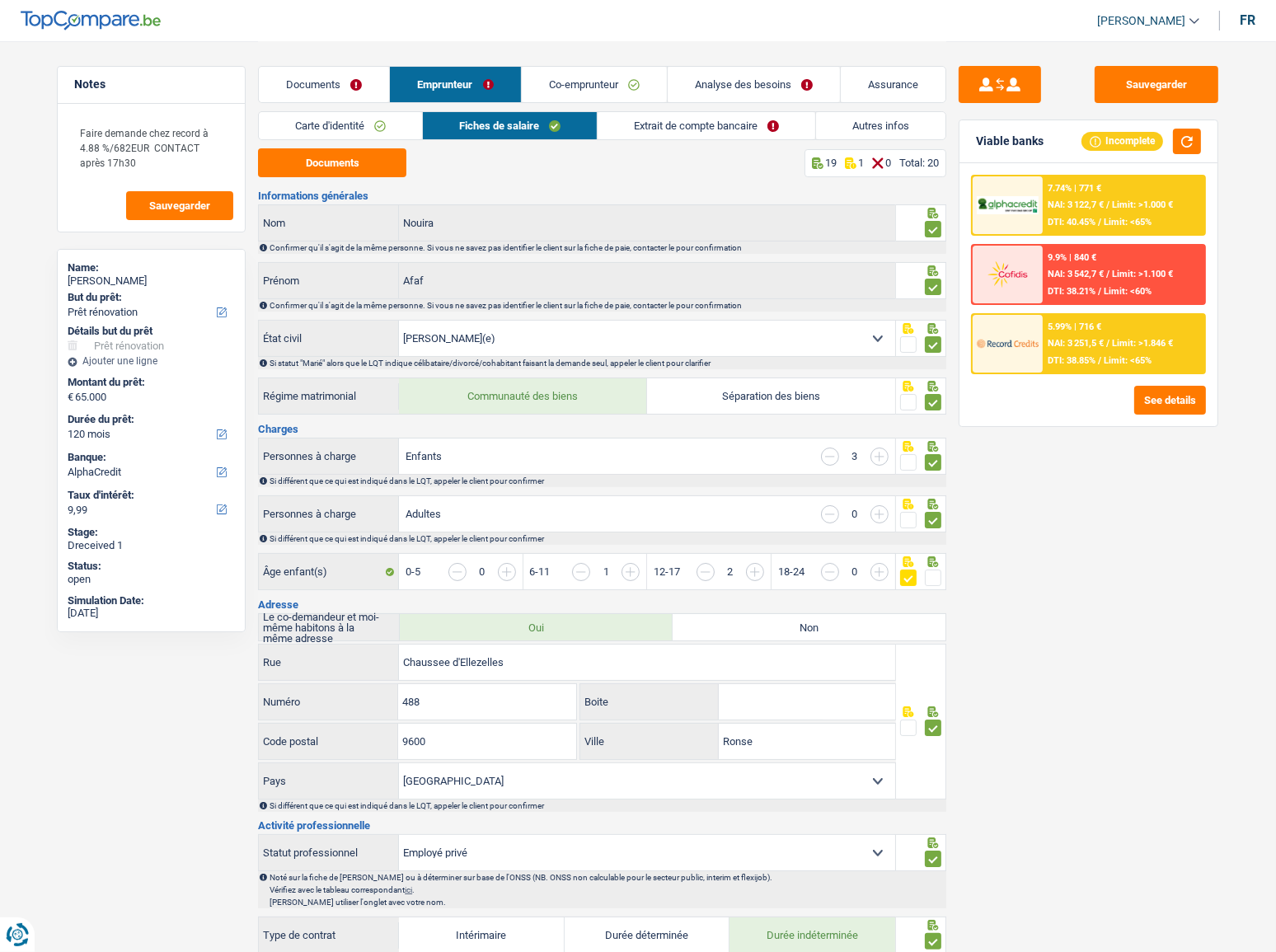
click at [747, 136] on link "Extrait de compte bancaire" at bounding box center [706, 125] width 217 height 28
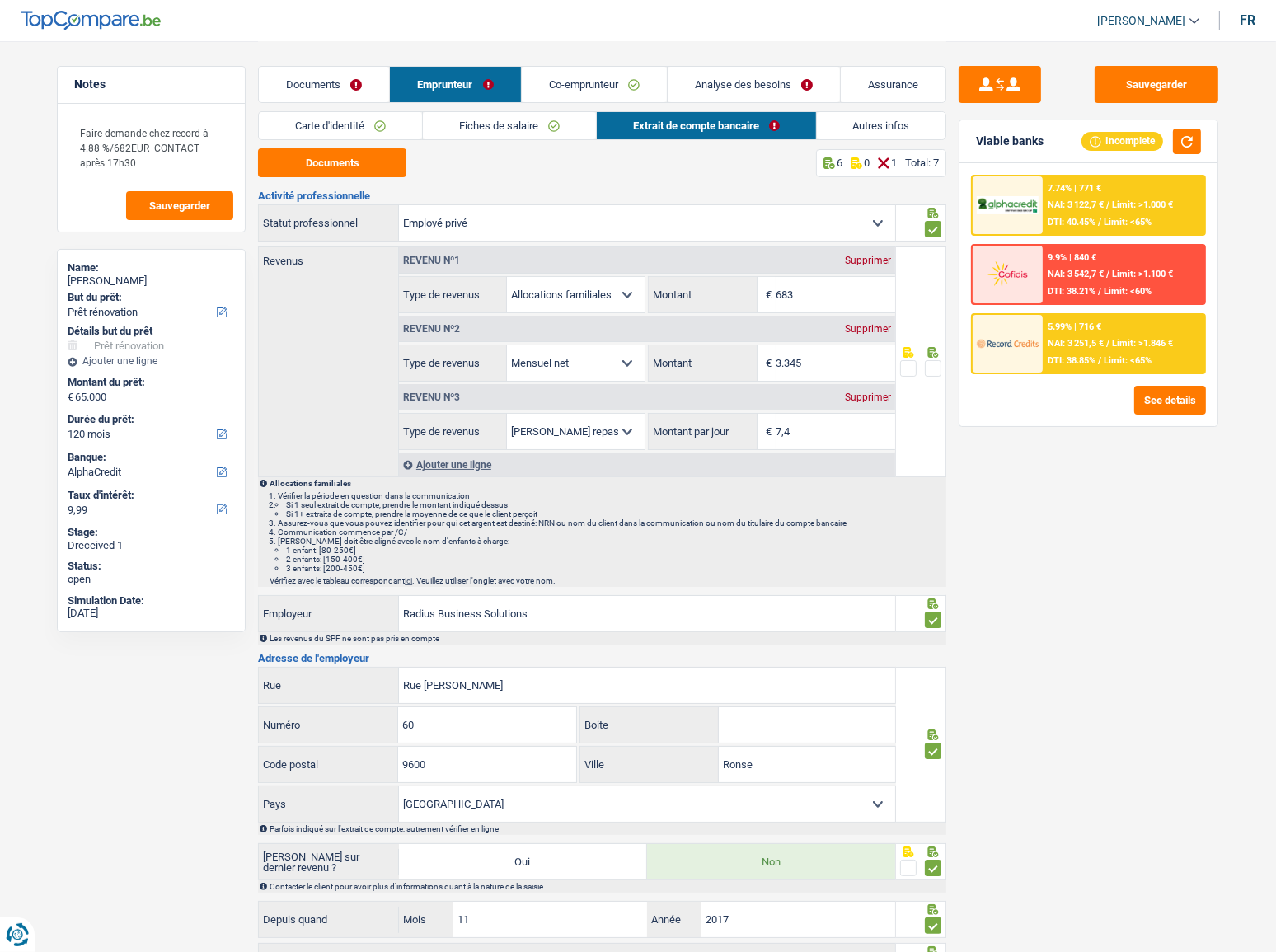
click at [935, 368] on span at bounding box center [933, 368] width 17 height 17
click at [0, 0] on input "radio" at bounding box center [0, 0] width 0 height 0
click at [887, 131] on link "Autres infos" at bounding box center [882, 125] width 130 height 28
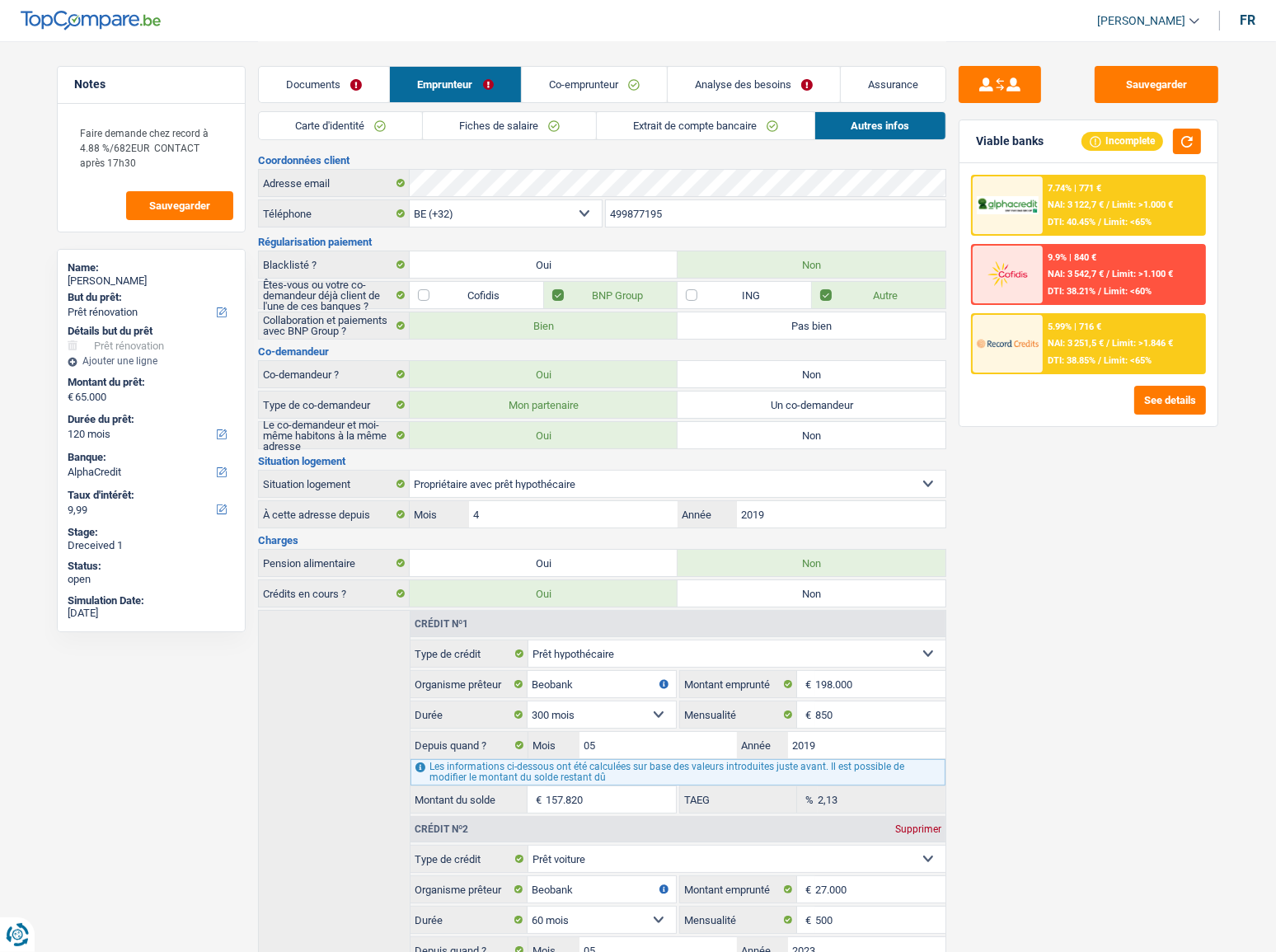
click at [611, 135] on link "Extrait de compte bancaire" at bounding box center [705, 125] width 217 height 28
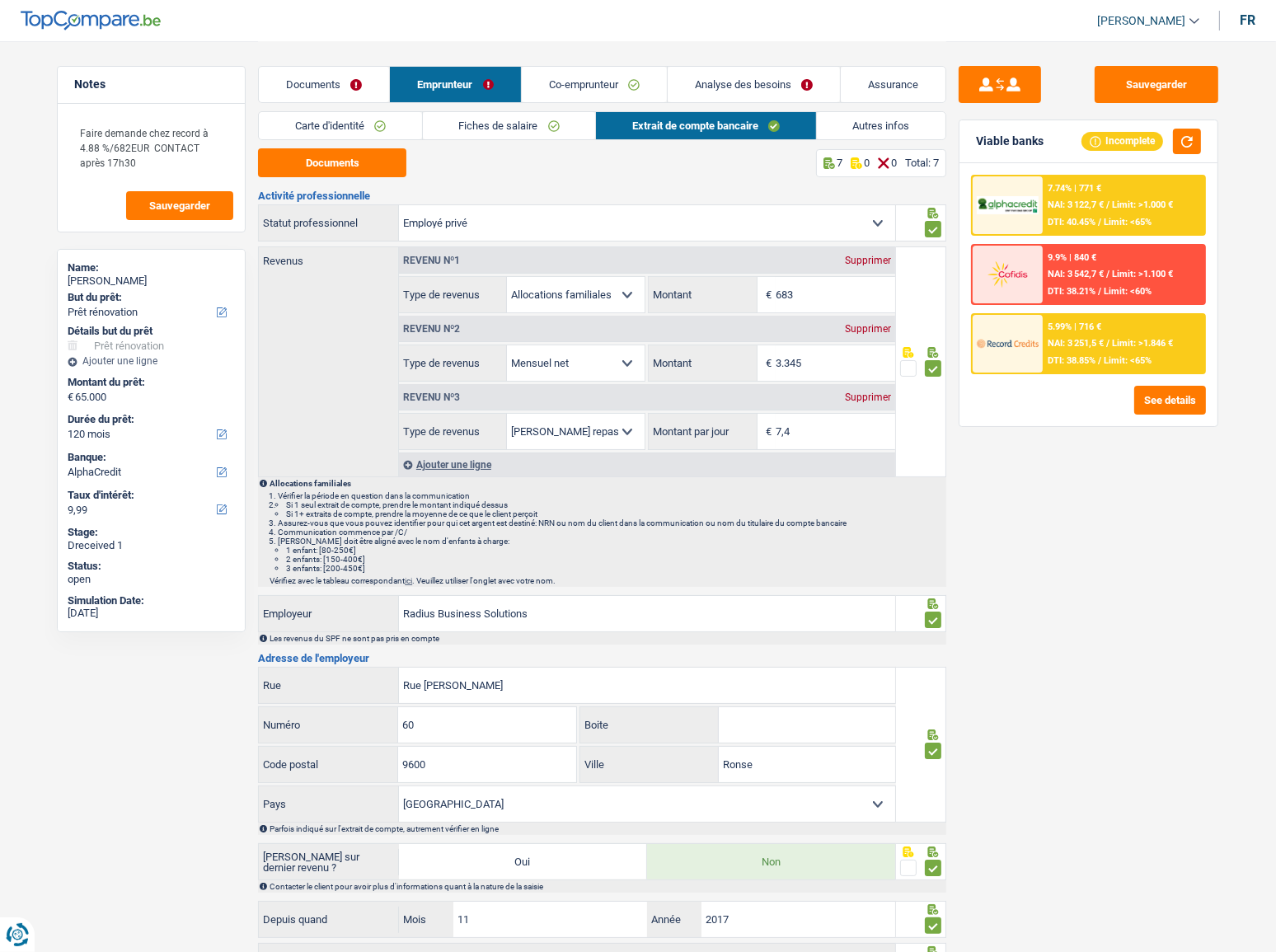
click at [500, 128] on link "Fiches de salaire" at bounding box center [509, 125] width 173 height 28
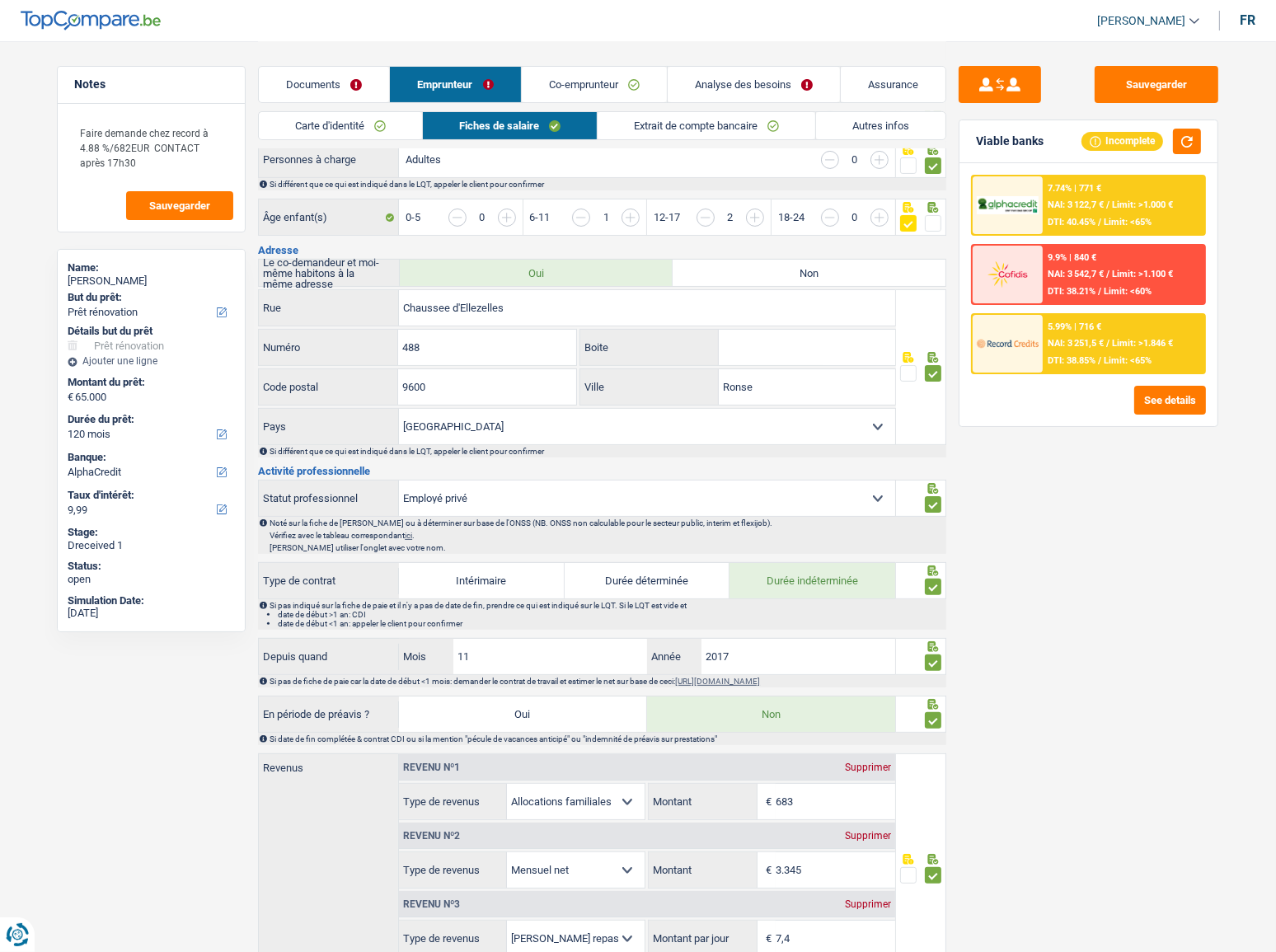
scroll to position [374, 0]
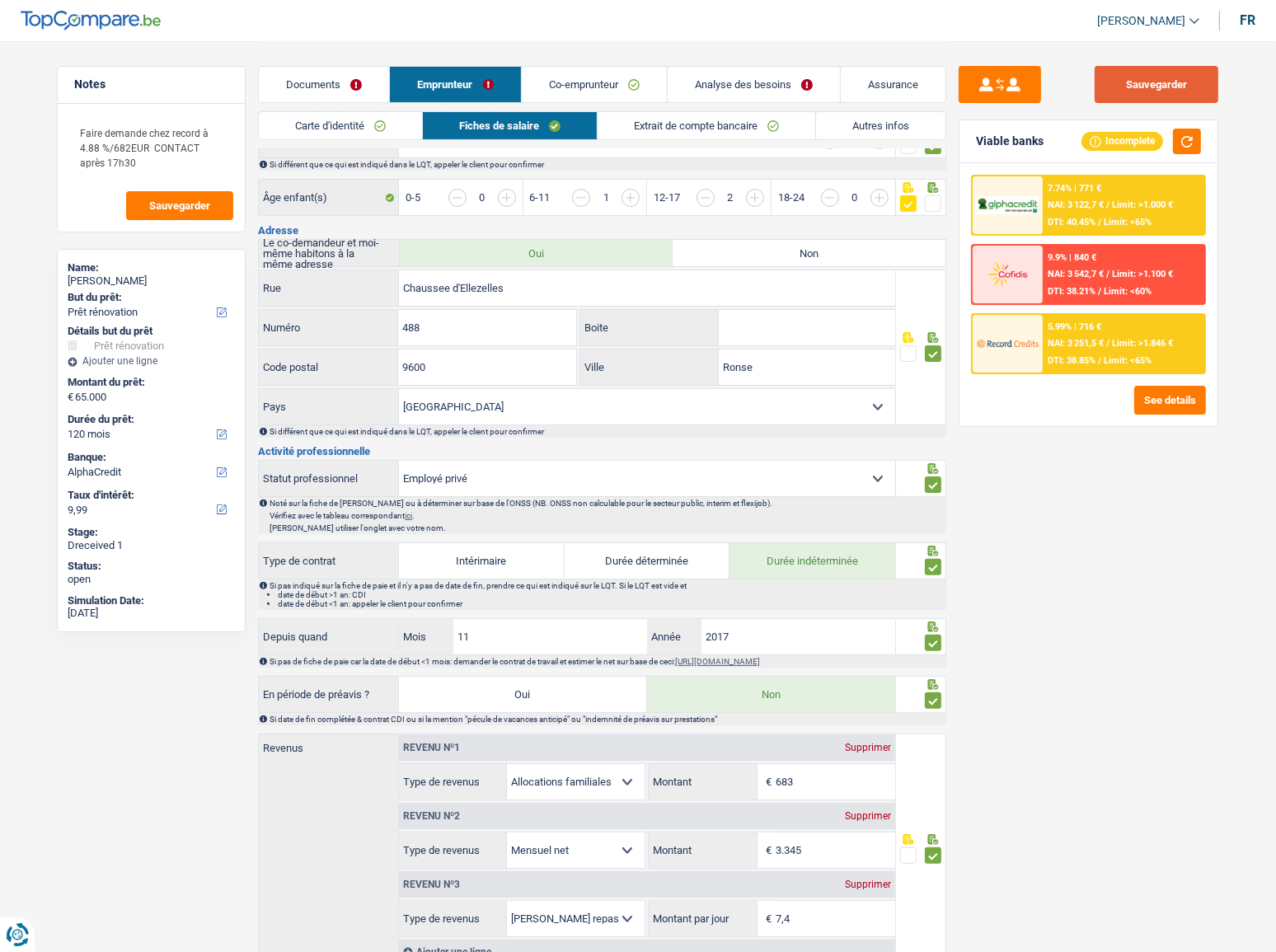
click at [1126, 92] on button "Sauvegarder" at bounding box center [1156, 84] width 123 height 37
click at [878, 130] on link "Autres infos" at bounding box center [881, 125] width 130 height 28
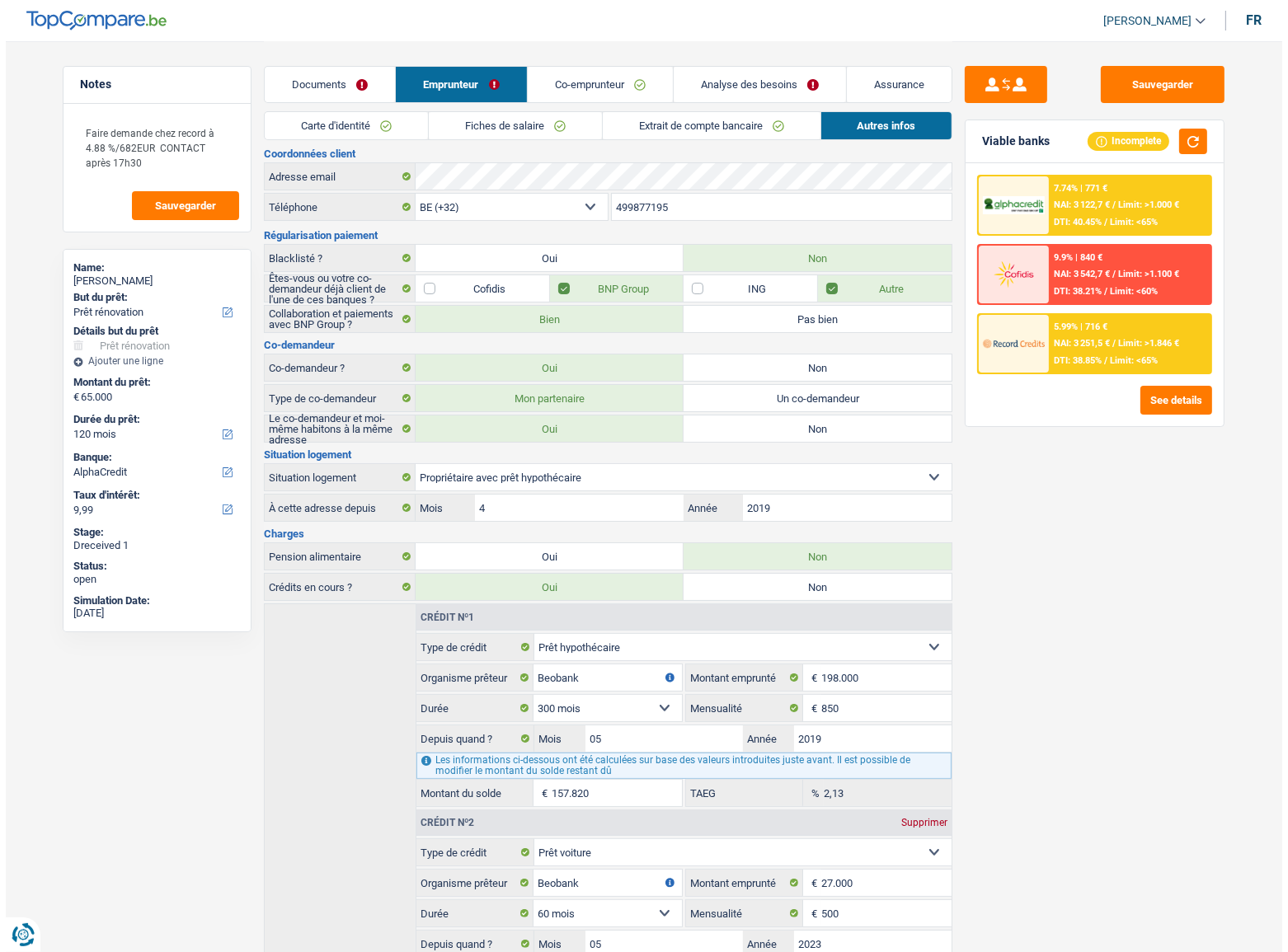
scroll to position [0, 0]
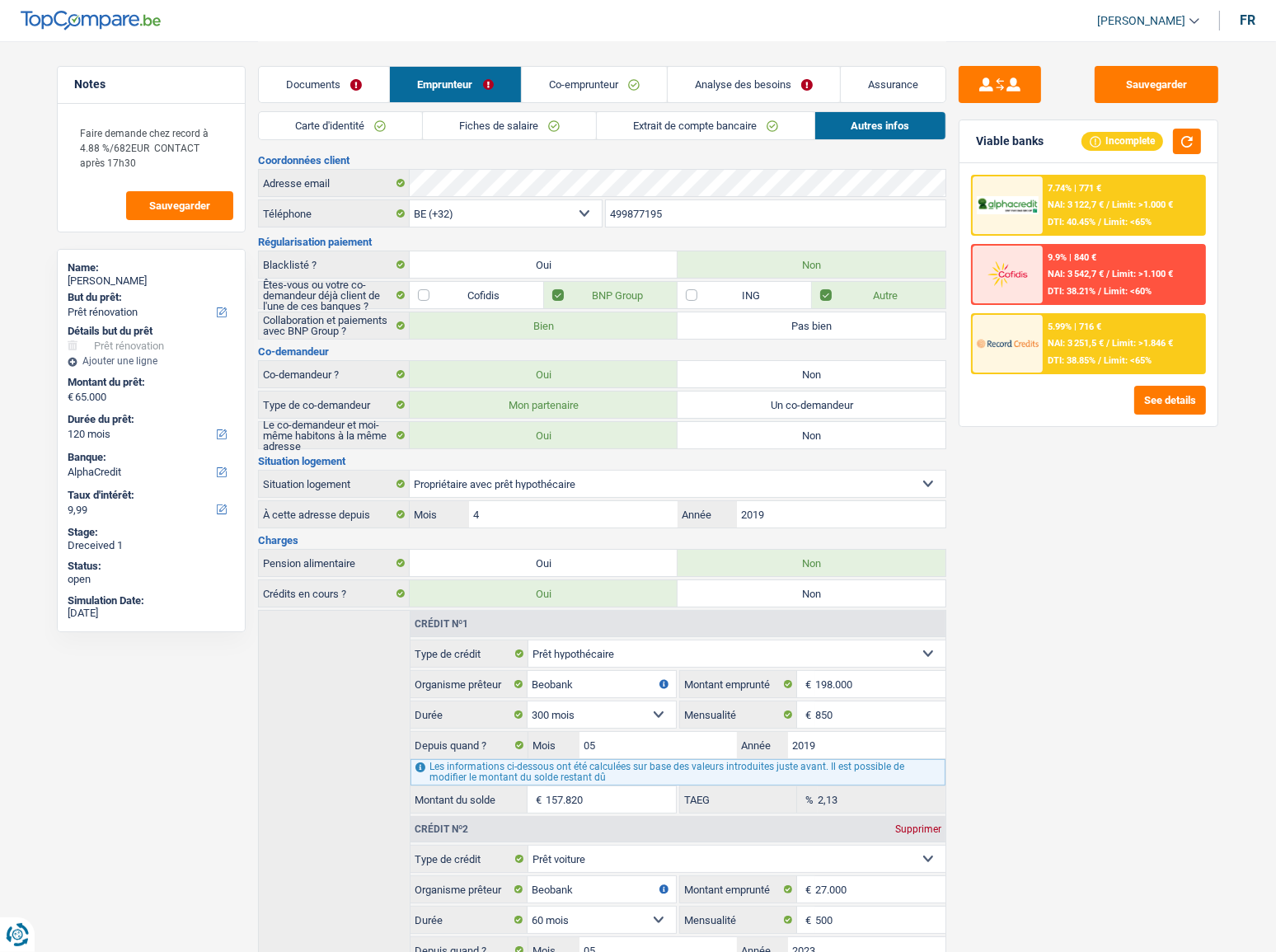
click at [356, 131] on link "Carte d'identité" at bounding box center [341, 125] width 163 height 28
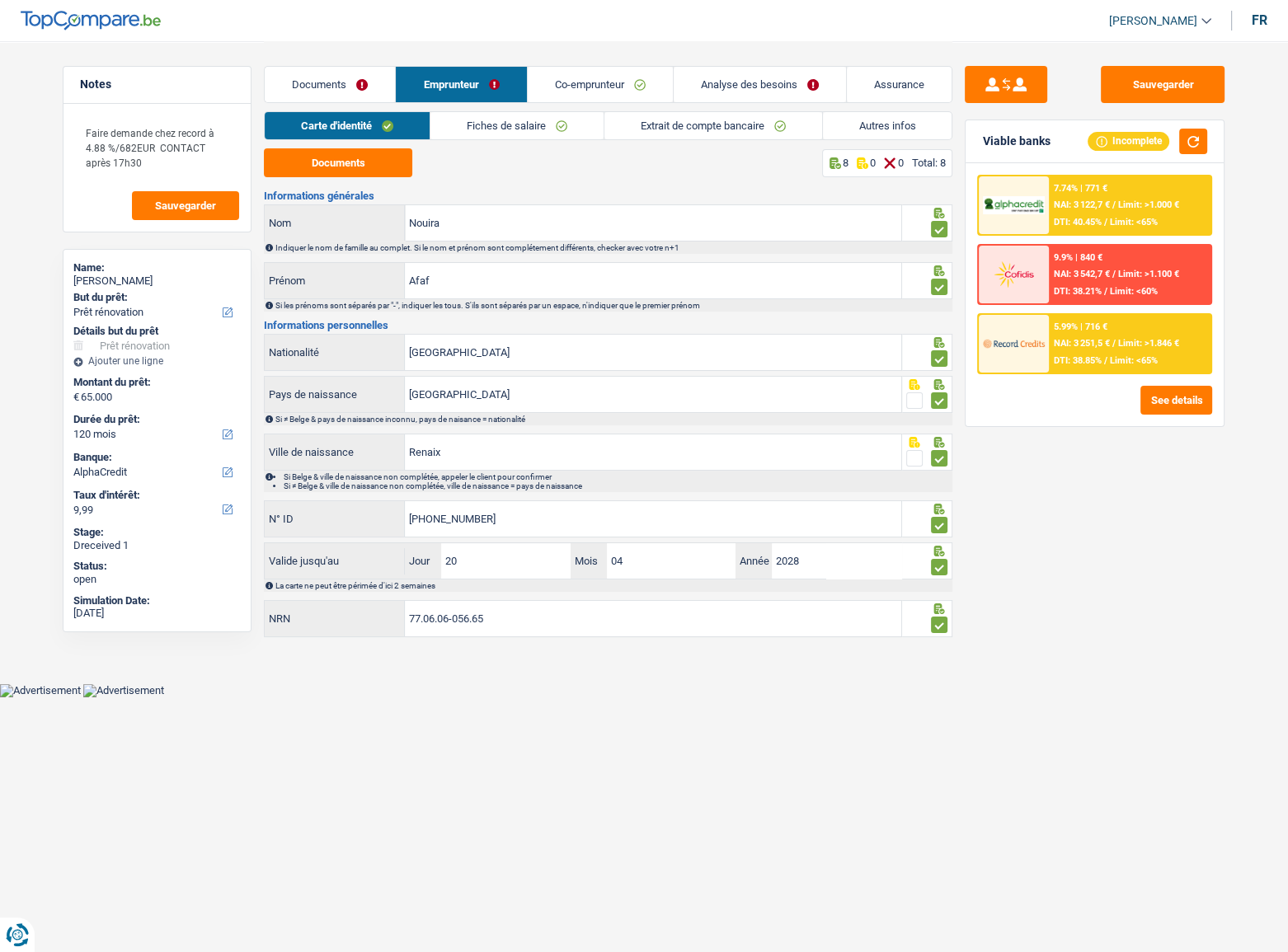
click at [1133, 189] on div "7.74% | 771 € NAI: 3 122,7 € / Limit: >1.000 € DTI: 40.45% / Limit: <65%" at bounding box center [1130, 205] width 162 height 58
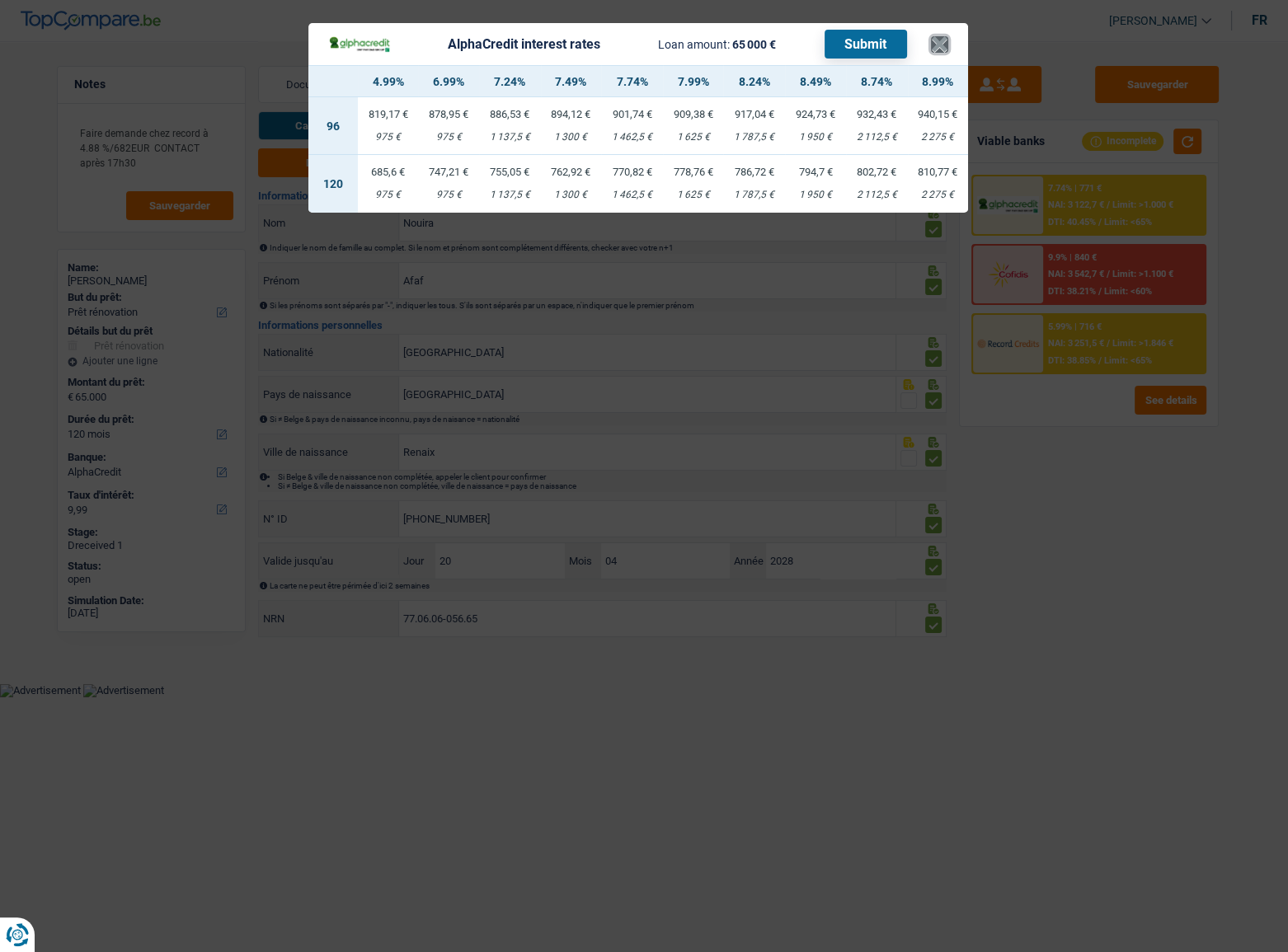
click at [943, 44] on button "×" at bounding box center [940, 44] width 18 height 17
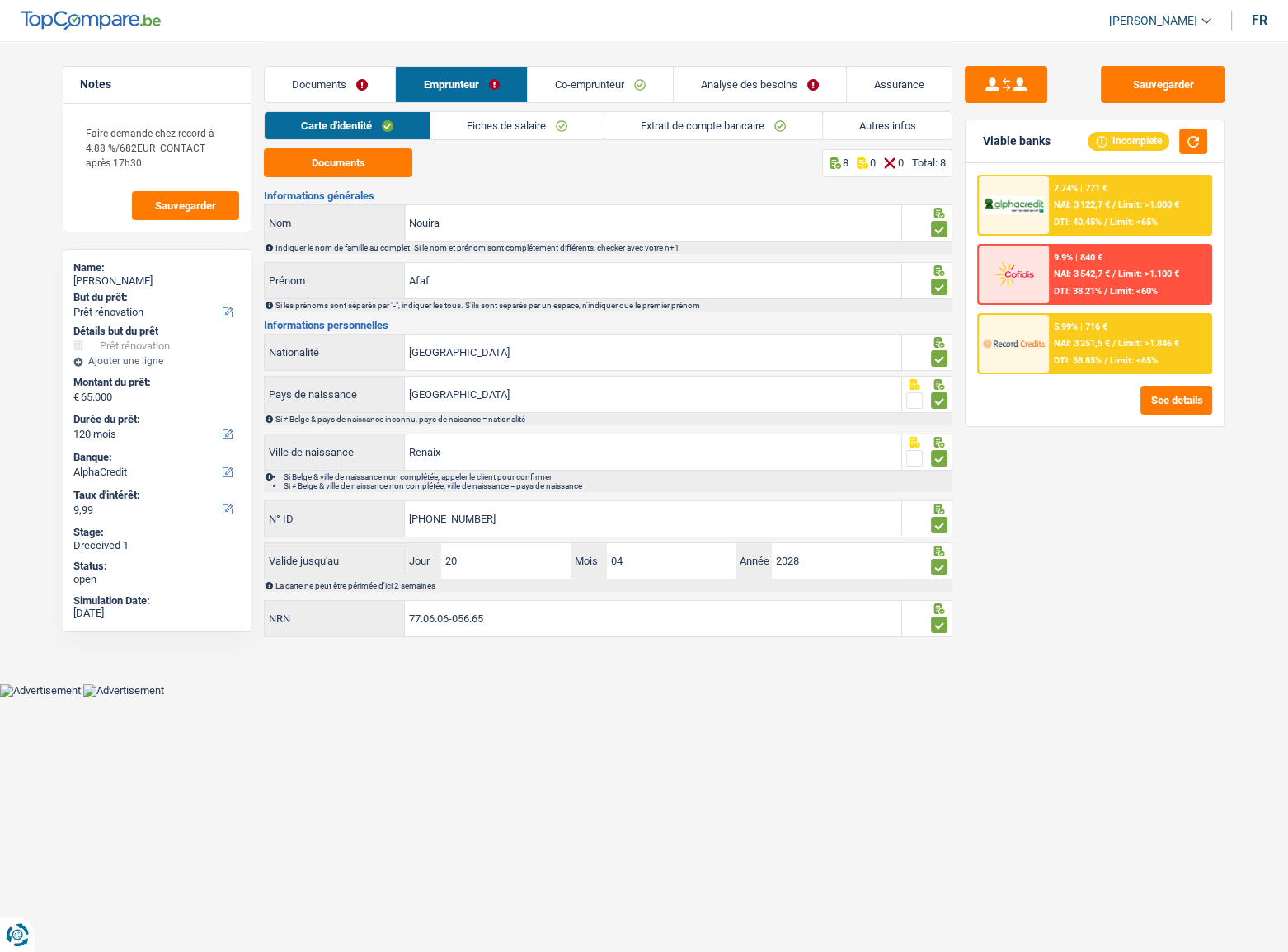
click at [1134, 200] on span "Limit: >1.000 €" at bounding box center [1149, 205] width 61 height 11
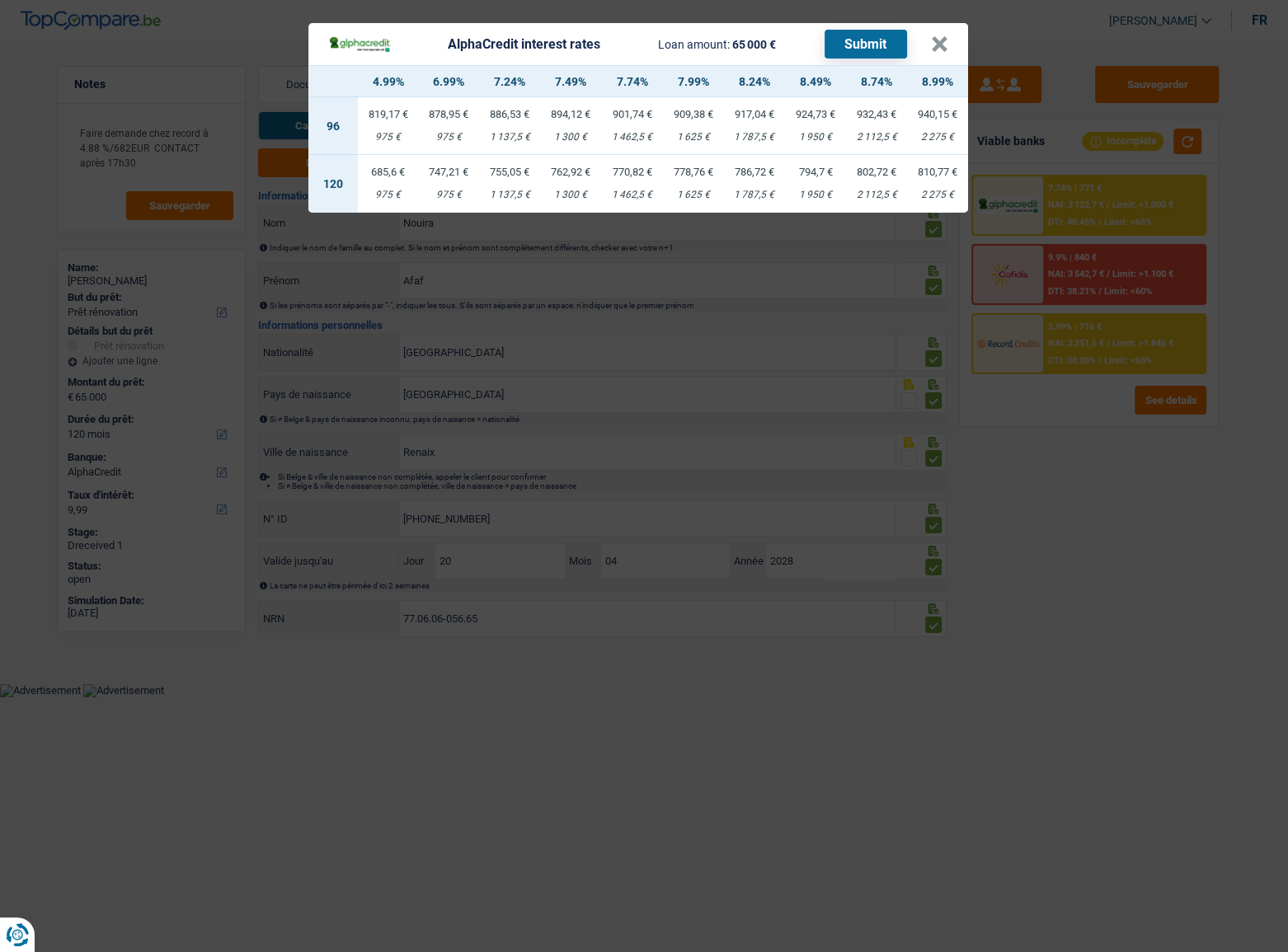
click at [1123, 402] on div "AlphaCredit interest rates Loan amount: 65 000 € Submit × 4.99% 6.99% 7.24% 7.4…" at bounding box center [644, 476] width 1288 height 952
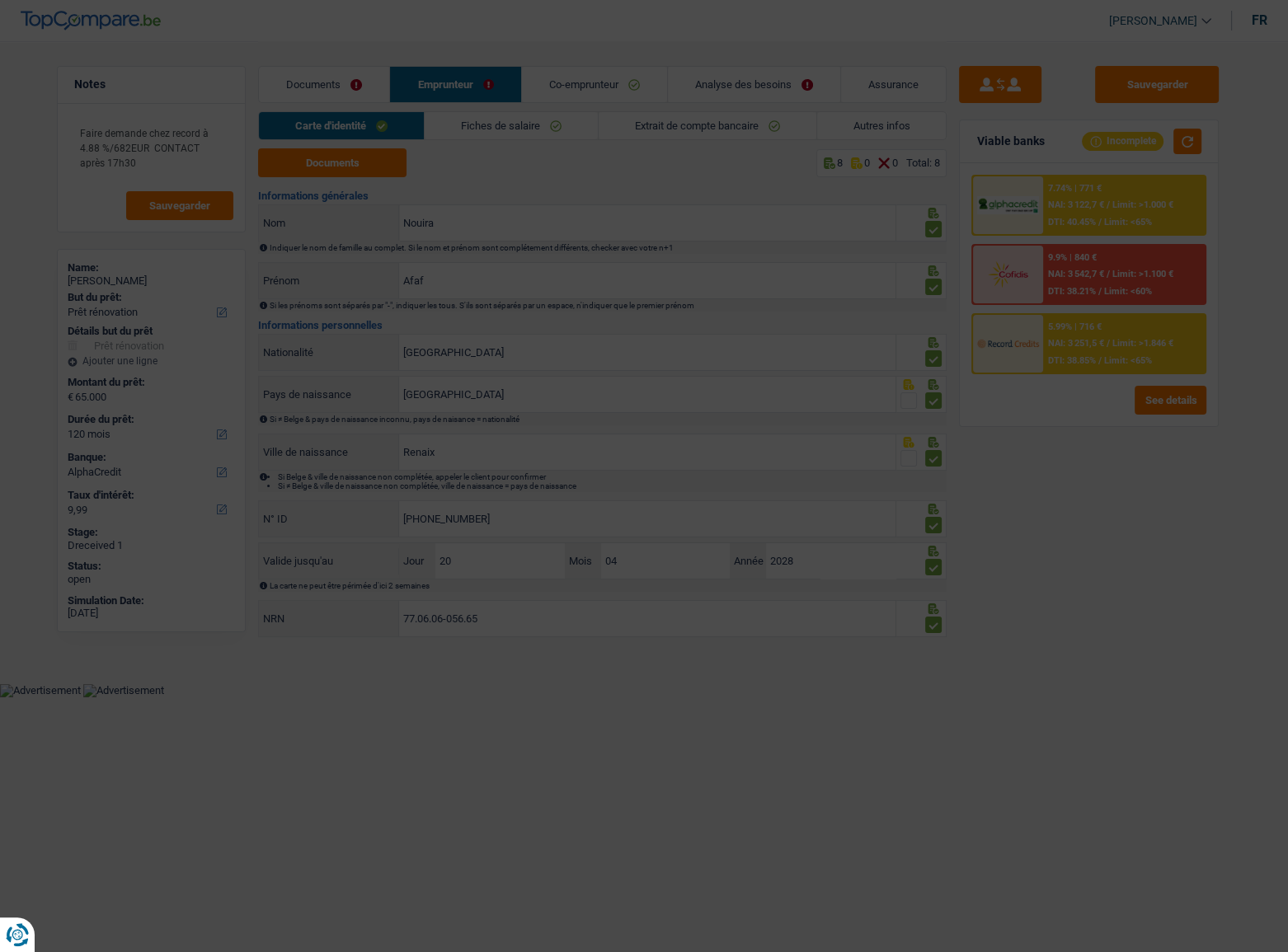
click at [1085, 342] on span "NAI: 3 251,5 €" at bounding box center [1076, 343] width 56 height 11
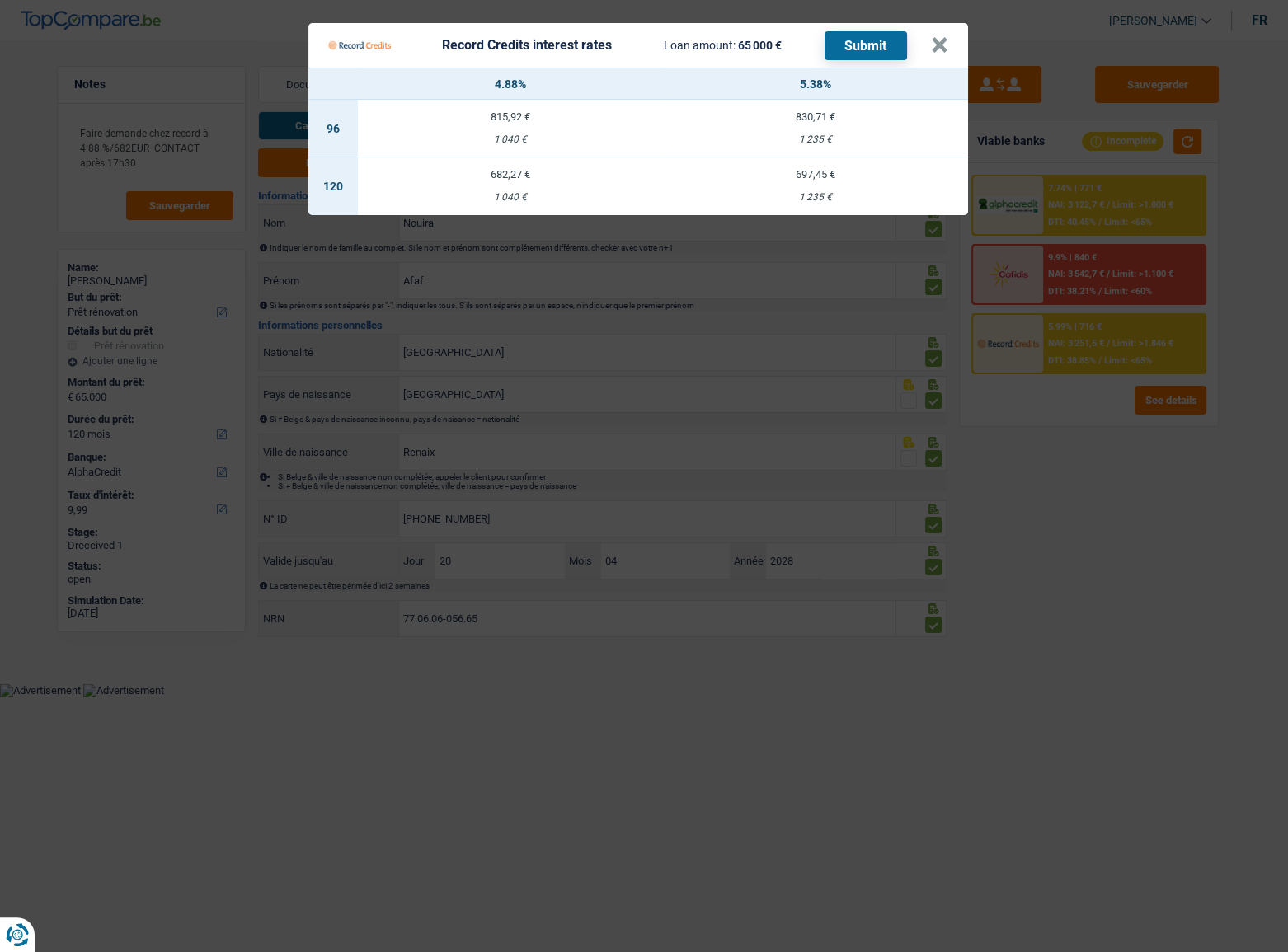
click at [565, 197] on div "1 040 €" at bounding box center [510, 197] width 305 height 11
select select "record credits"
type input "4,88"
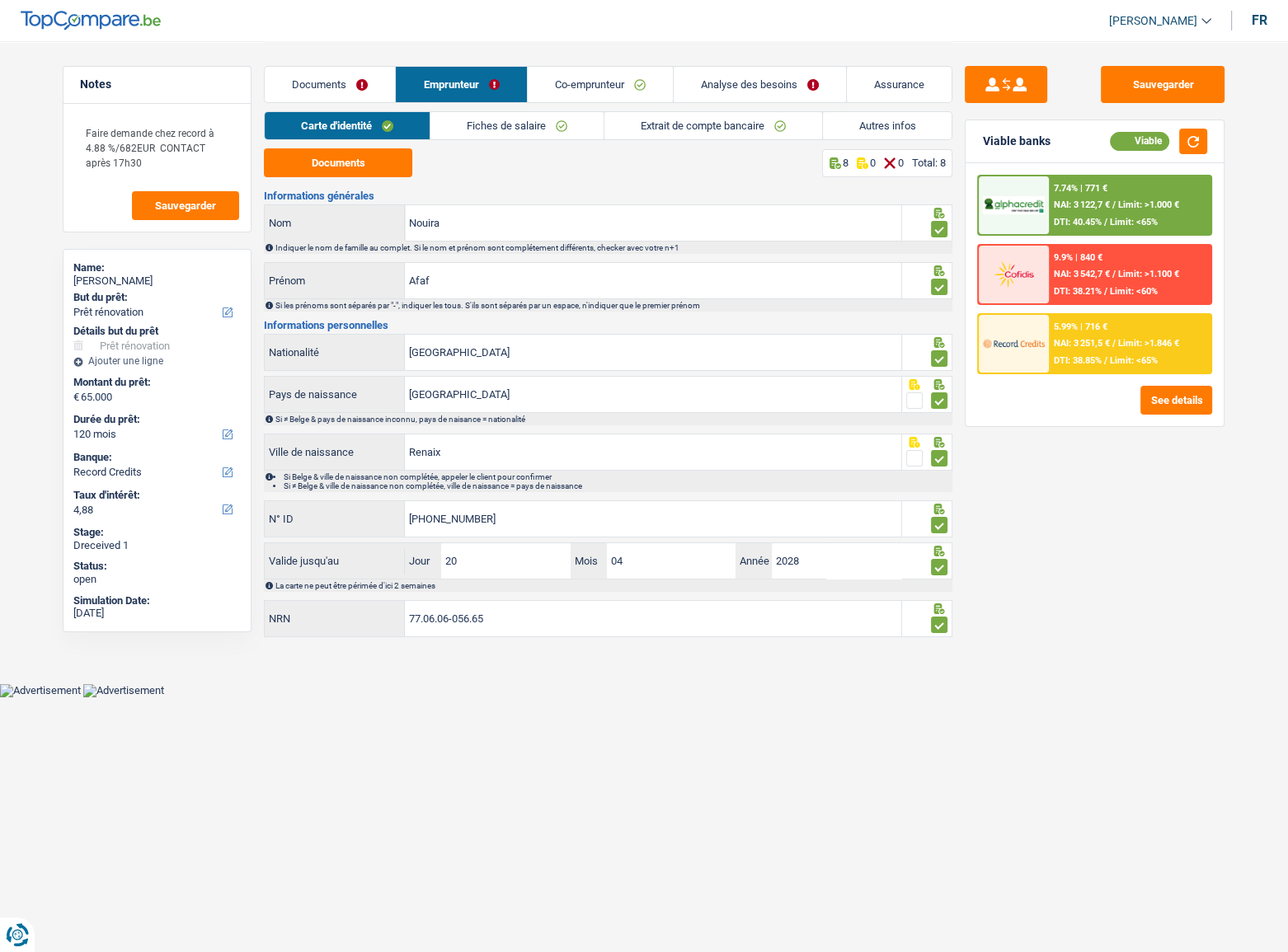
click at [1179, 328] on div "5.99% | 716 € NAI: 3 251,5 € / Limit: >1.846 € DTI: 38.85% / Limit: <65%" at bounding box center [1130, 343] width 162 height 58
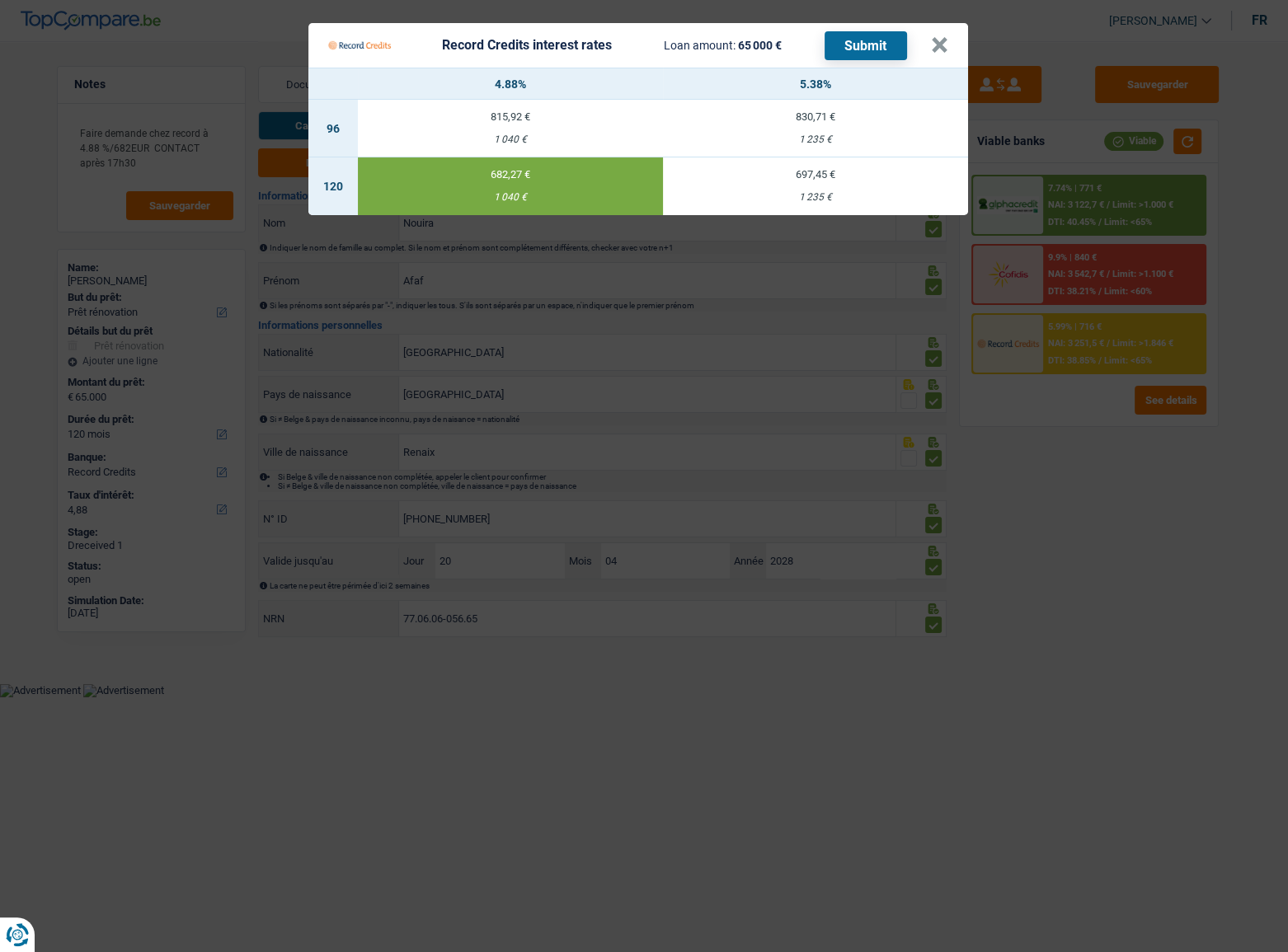
click at [865, 54] on button "Submit" at bounding box center [865, 45] width 83 height 29
click at [932, 44] on button "×" at bounding box center [940, 45] width 18 height 17
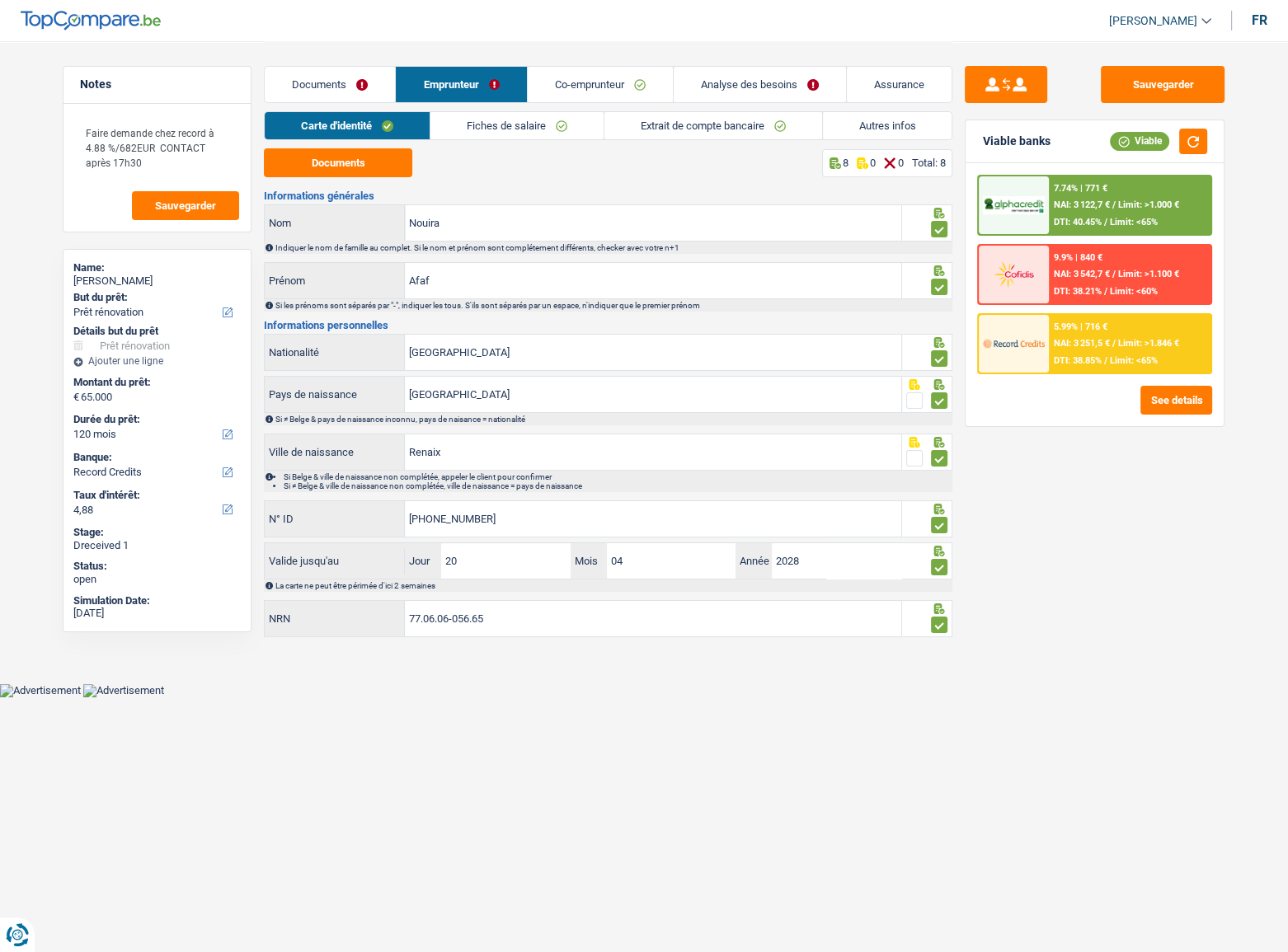
click at [1099, 194] on div "7.74% | 771 € NAI: 3 122,7 € / Limit: >1.000 € DTI: 40.45% / Limit: <65%" at bounding box center [1130, 205] width 162 height 58
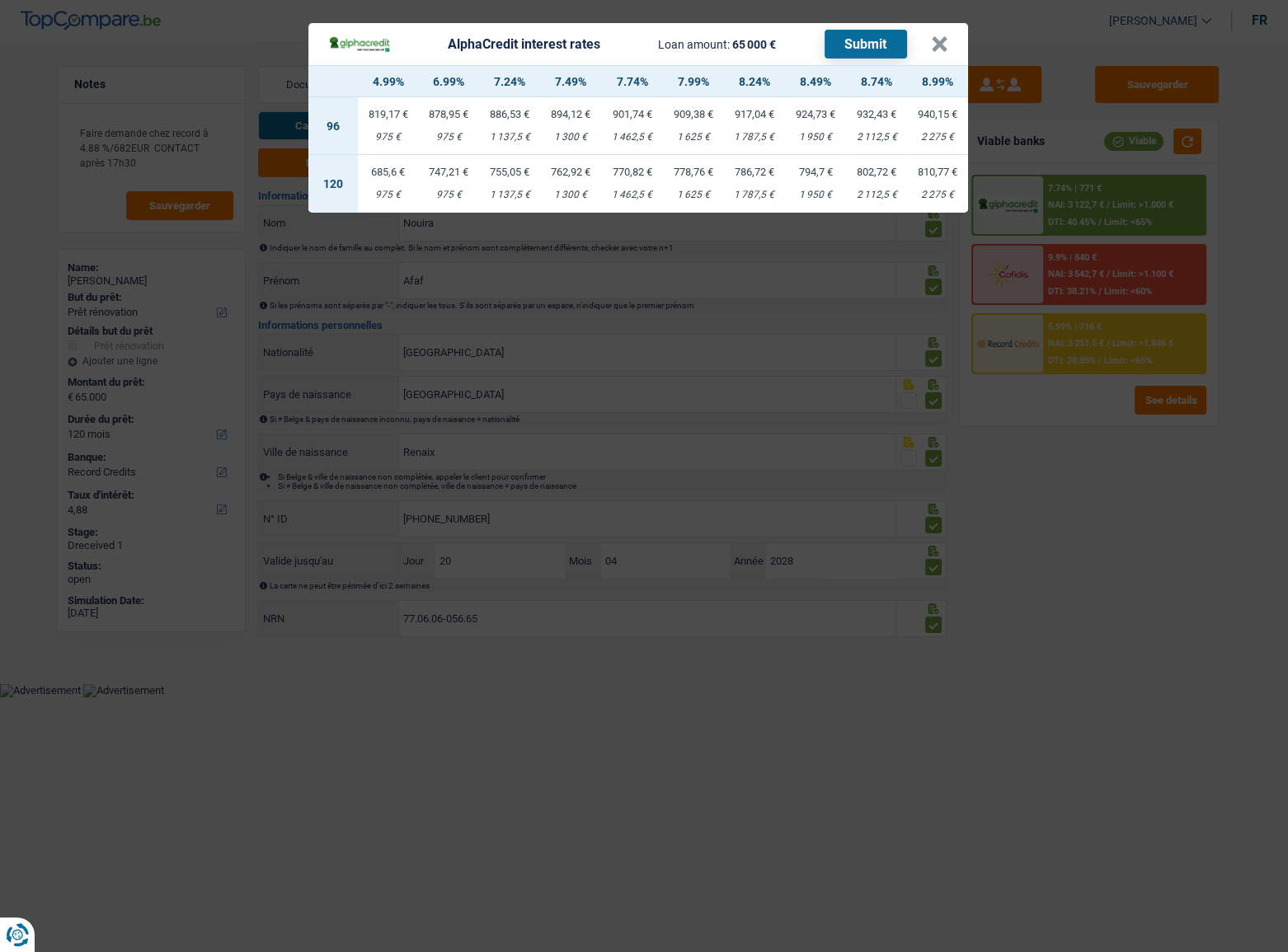
click at [1063, 264] on div "AlphaCredit interest rates Loan amount: 65 000 € Submit × 4.99% 6.99% 7.24% 7.4…" at bounding box center [644, 476] width 1288 height 952
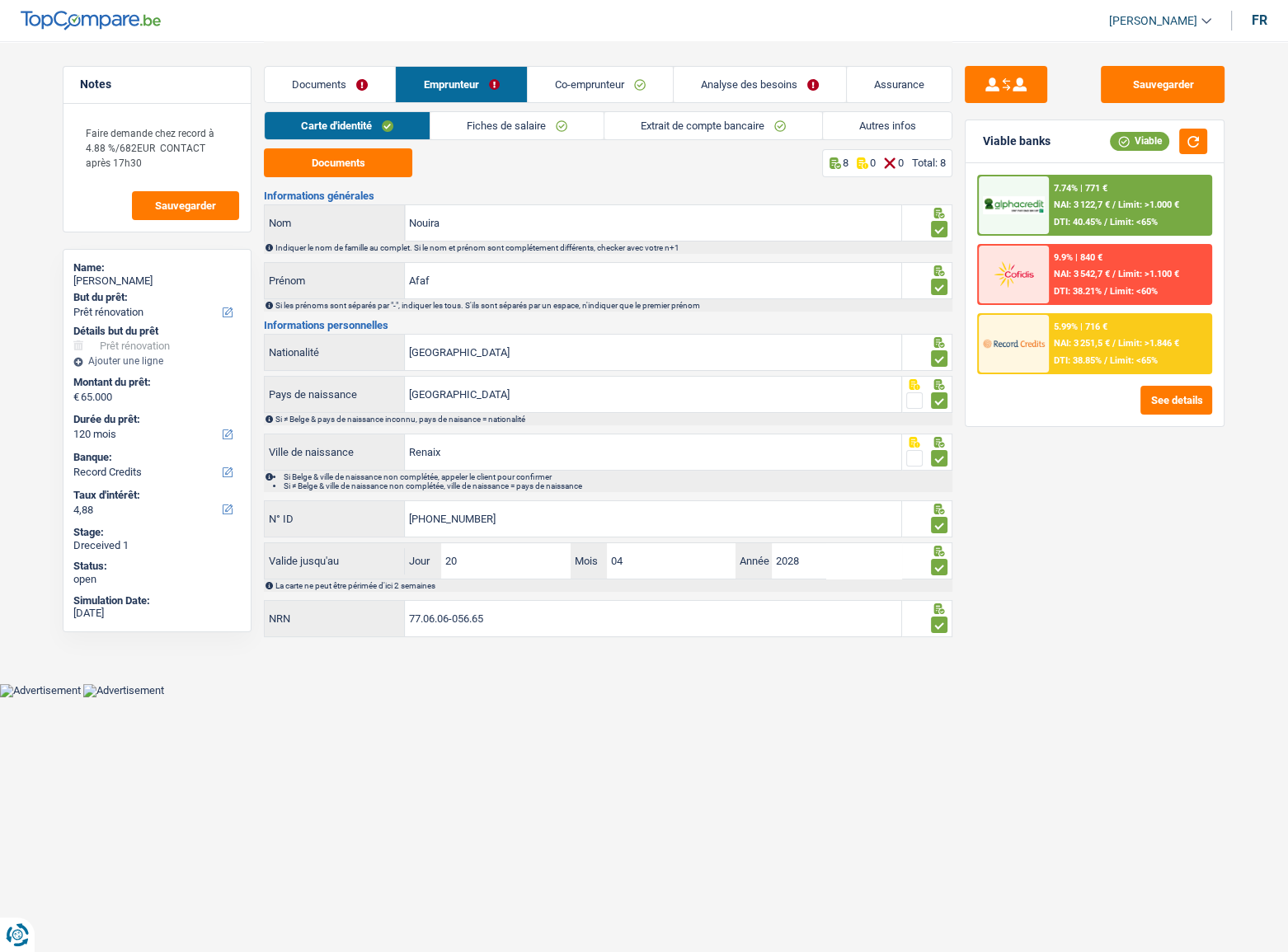
click at [1077, 342] on span "NAI: 3 251,5 €" at bounding box center [1081, 343] width 56 height 11
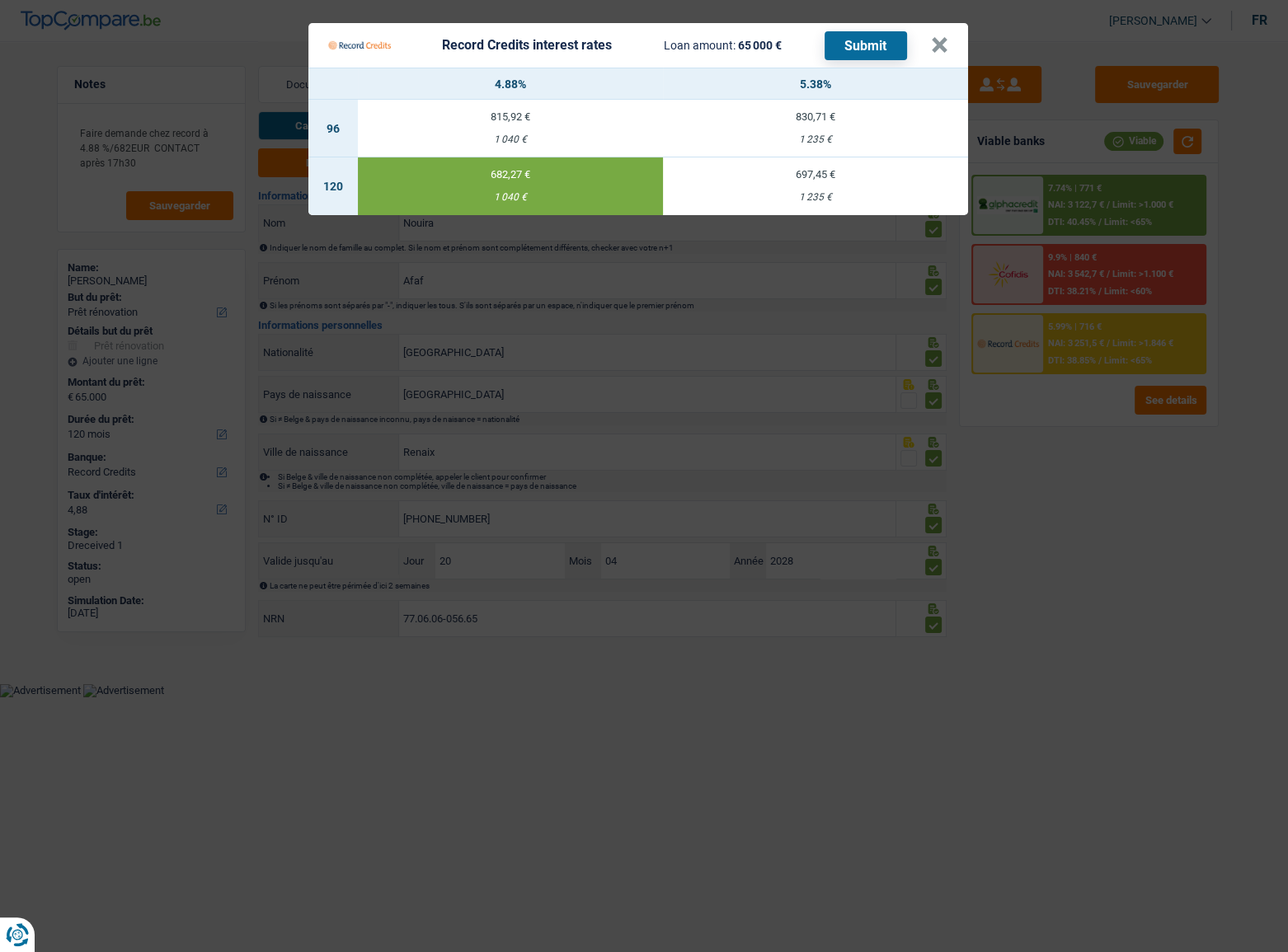
click at [1078, 483] on Credits "Record Credits interest rates Loan amount: 65 000 € Submit × 4.88% 5.38% 96 815…" at bounding box center [644, 476] width 1288 height 952
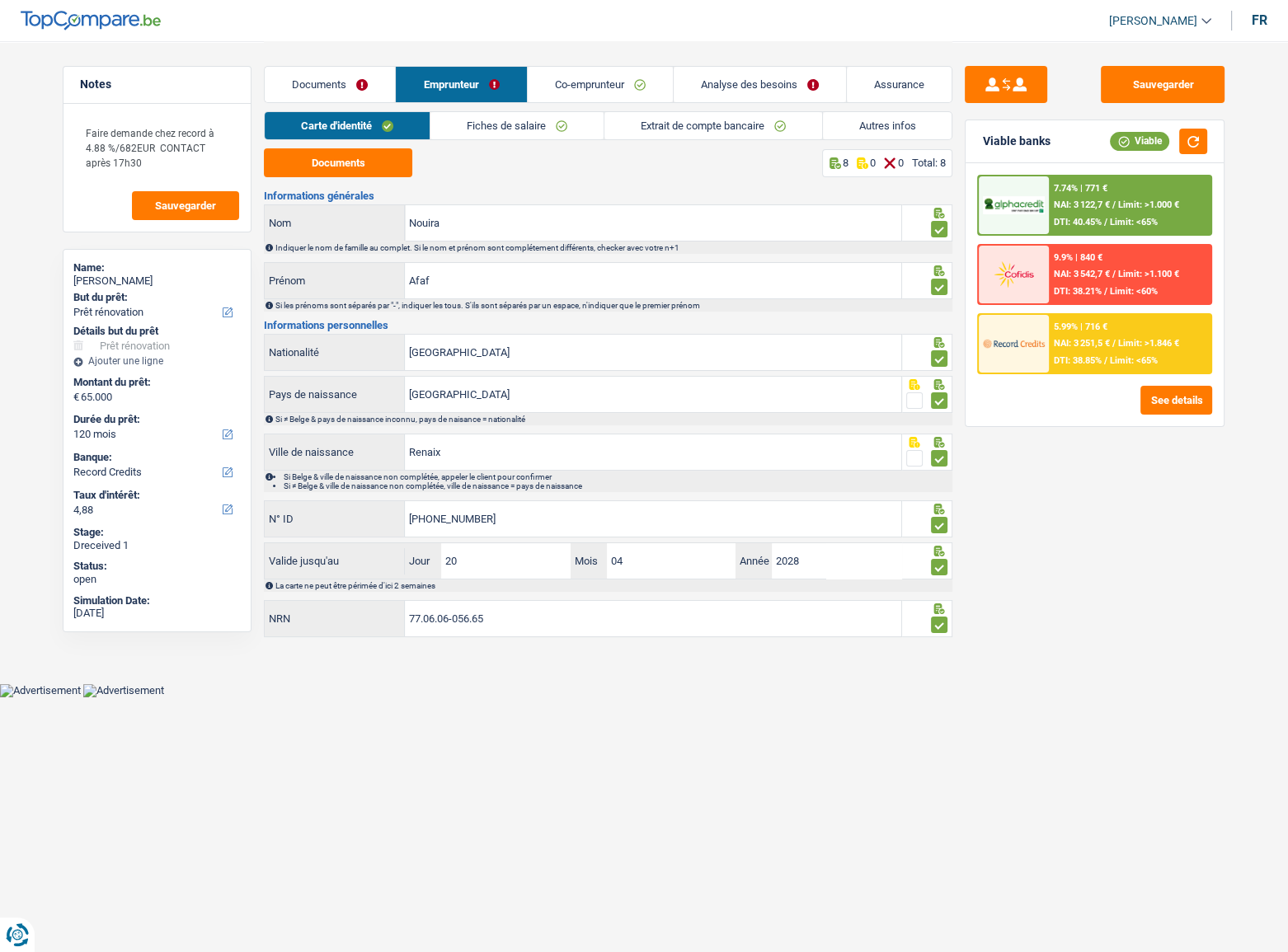
click at [1097, 193] on div "7.74% | 771 € NAI: 3 122,7 € / Limit: >1.000 € DTI: 40.45% / Limit: <65%" at bounding box center [1130, 205] width 162 height 58
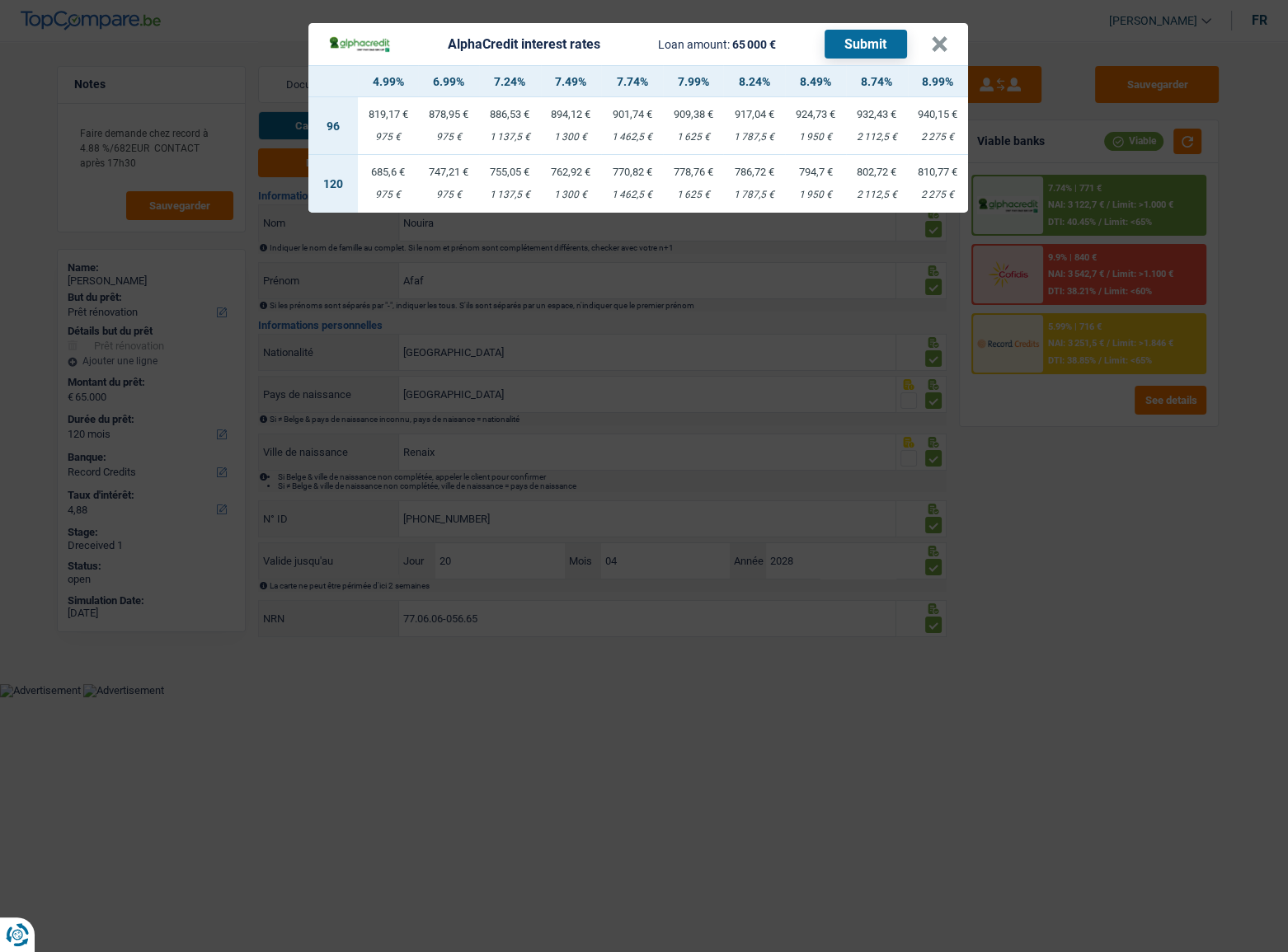
click at [387, 193] on div "975 €" at bounding box center [388, 195] width 60 height 11
select select "alphacredit"
type input "4,99"
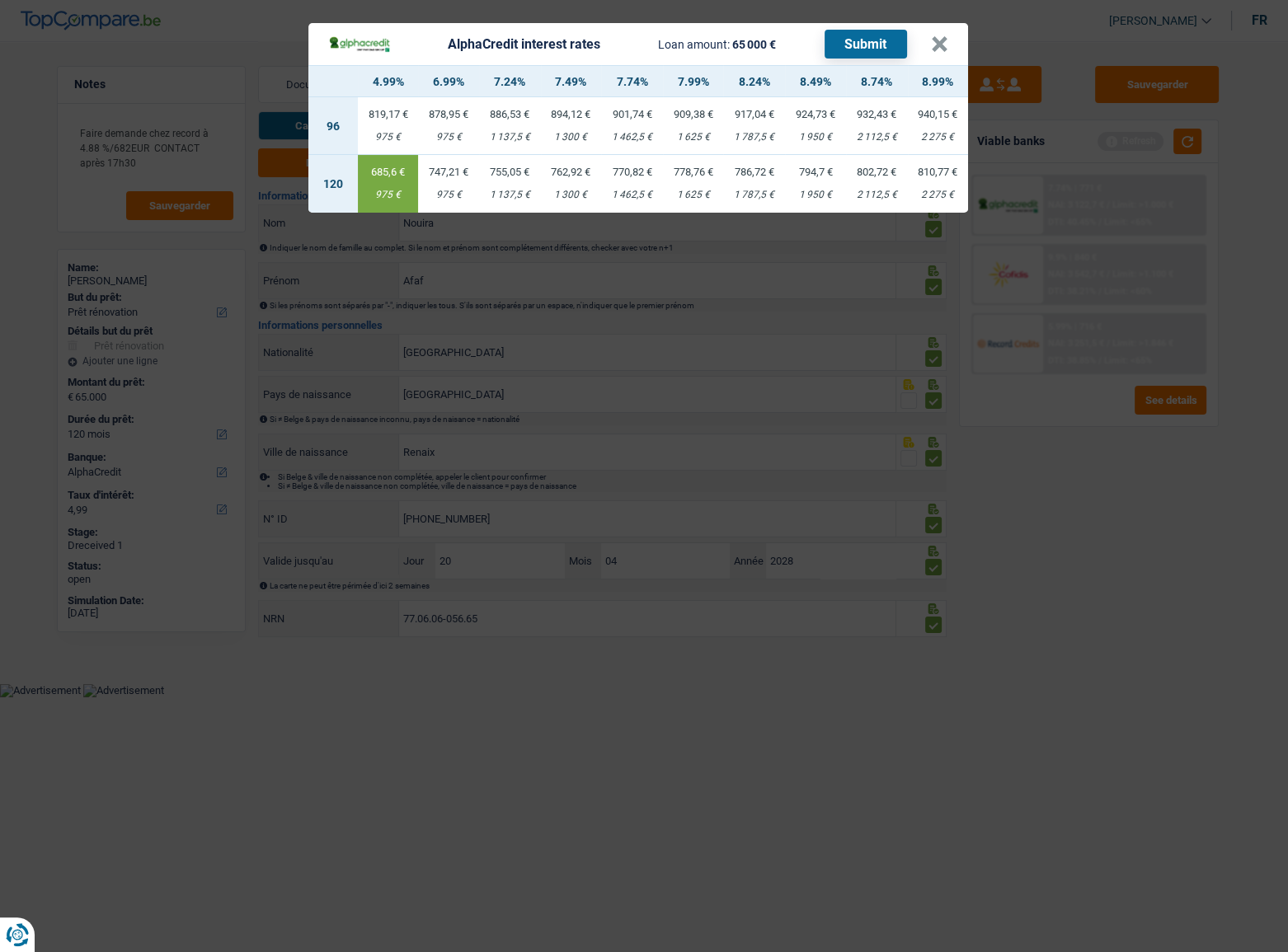
click at [873, 41] on button "Submit" at bounding box center [865, 43] width 83 height 29
drag, startPoint x: 948, startPoint y: 51, endPoint x: 514, endPoint y: 123, distance: 439.9
click at [949, 51] on header "AlphaCredit interest rates Loan amount: 65 000 € Submit ×" at bounding box center [638, 43] width 660 height 42
click at [943, 43] on button "×" at bounding box center [940, 44] width 18 height 17
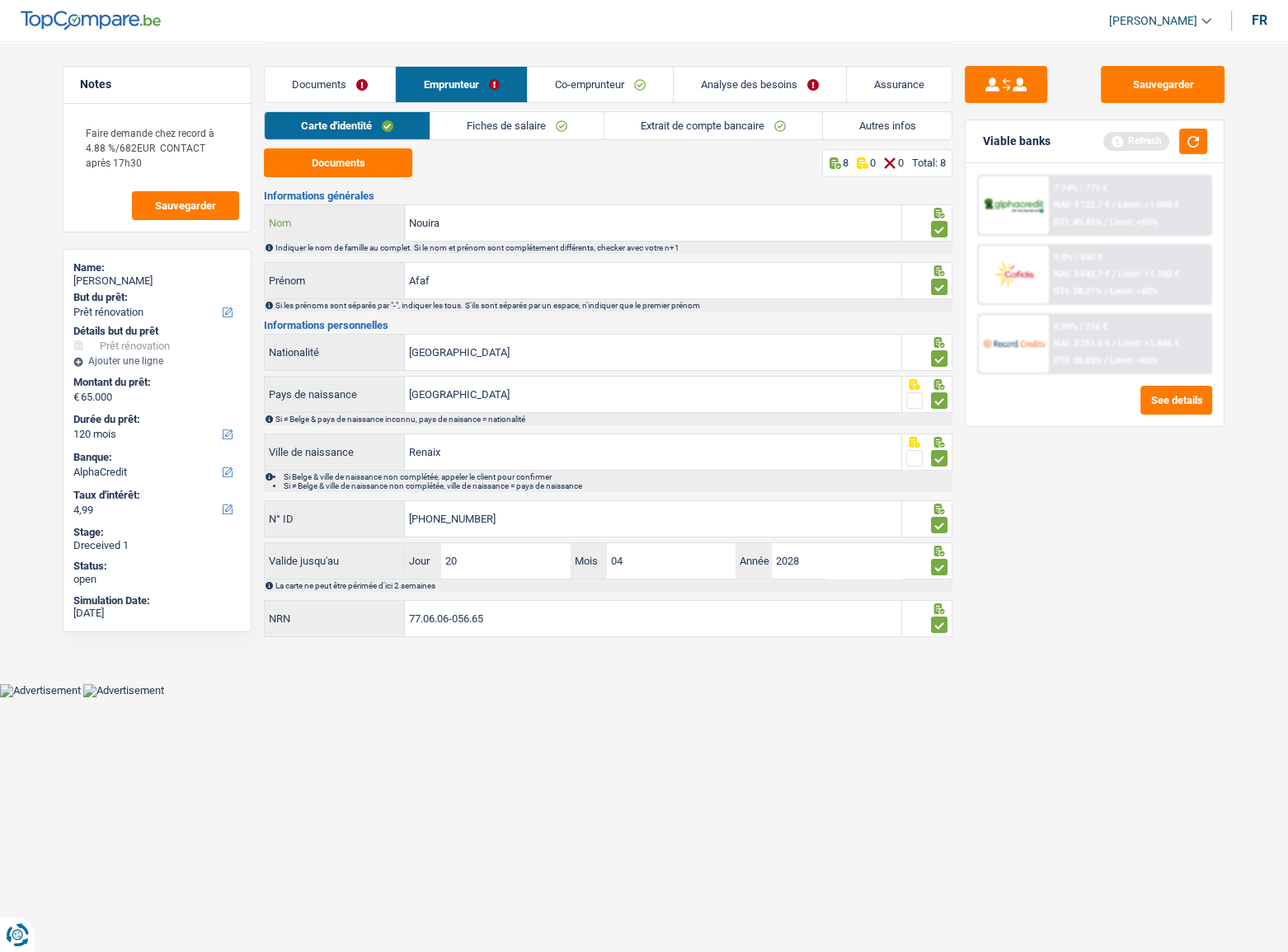
drag, startPoint x: 409, startPoint y: 222, endPoint x: 478, endPoint y: 220, distance: 69.0
click at [354, 220] on div "Nouira Nom" at bounding box center [582, 223] width 636 height 35
drag, startPoint x: 332, startPoint y: 72, endPoint x: 395, endPoint y: 223, distance: 163.6
click at [332, 72] on link "Documents" at bounding box center [329, 84] width 130 height 35
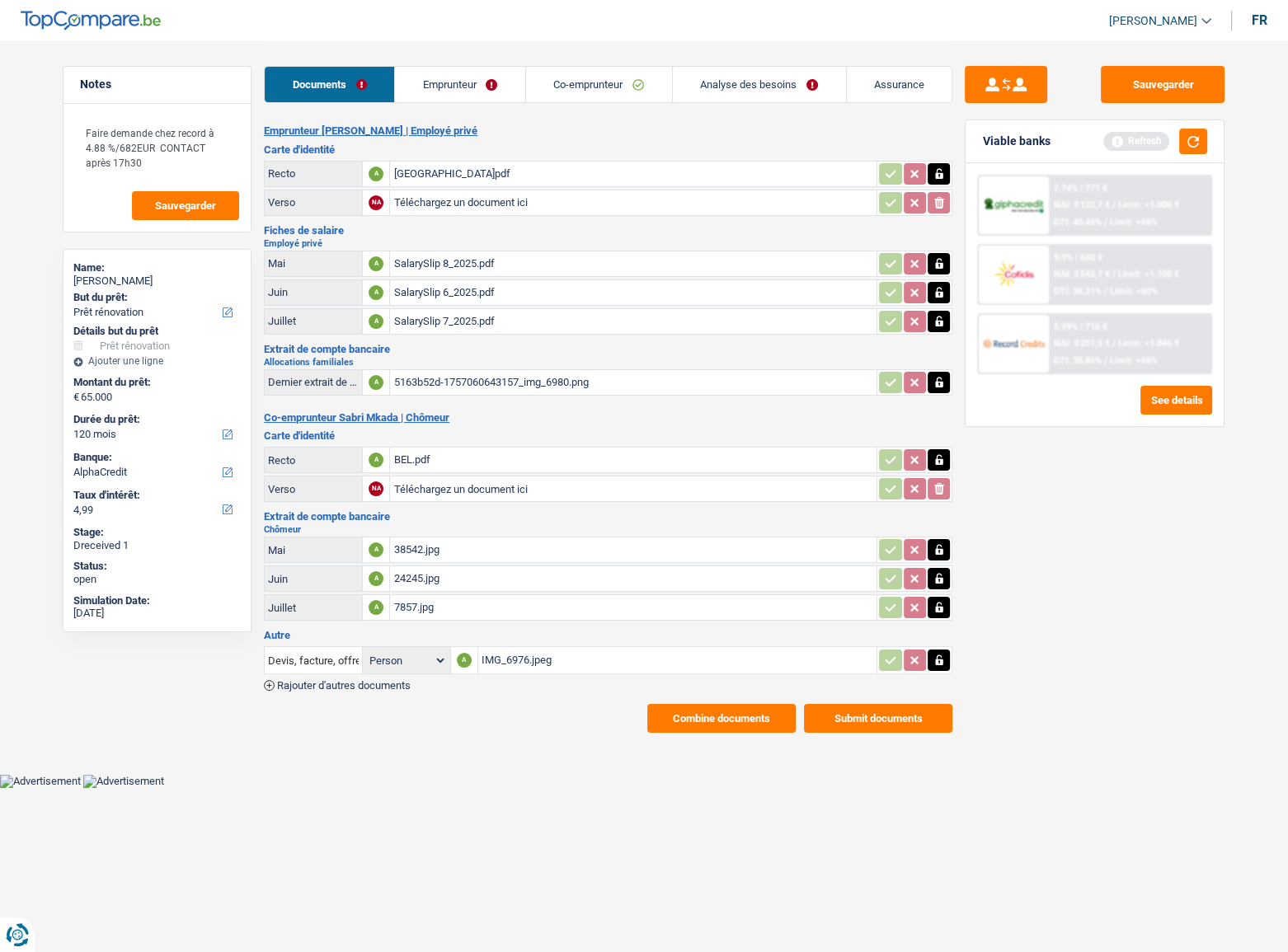
click at [508, 648] on div "IMG_6976.jpeg" at bounding box center [678, 660] width 392 height 25
drag, startPoint x: 708, startPoint y: 682, endPoint x: 708, endPoint y: 696, distance: 14.0
click at [708, 688] on div "Emprunteur Afaf Nouira | Employé privé Carte d'identité Recto A BELGIQUE.pdf Ve…" at bounding box center [608, 429] width 689 height 609
click at [712, 708] on button "Combine documents" at bounding box center [721, 719] width 148 height 29
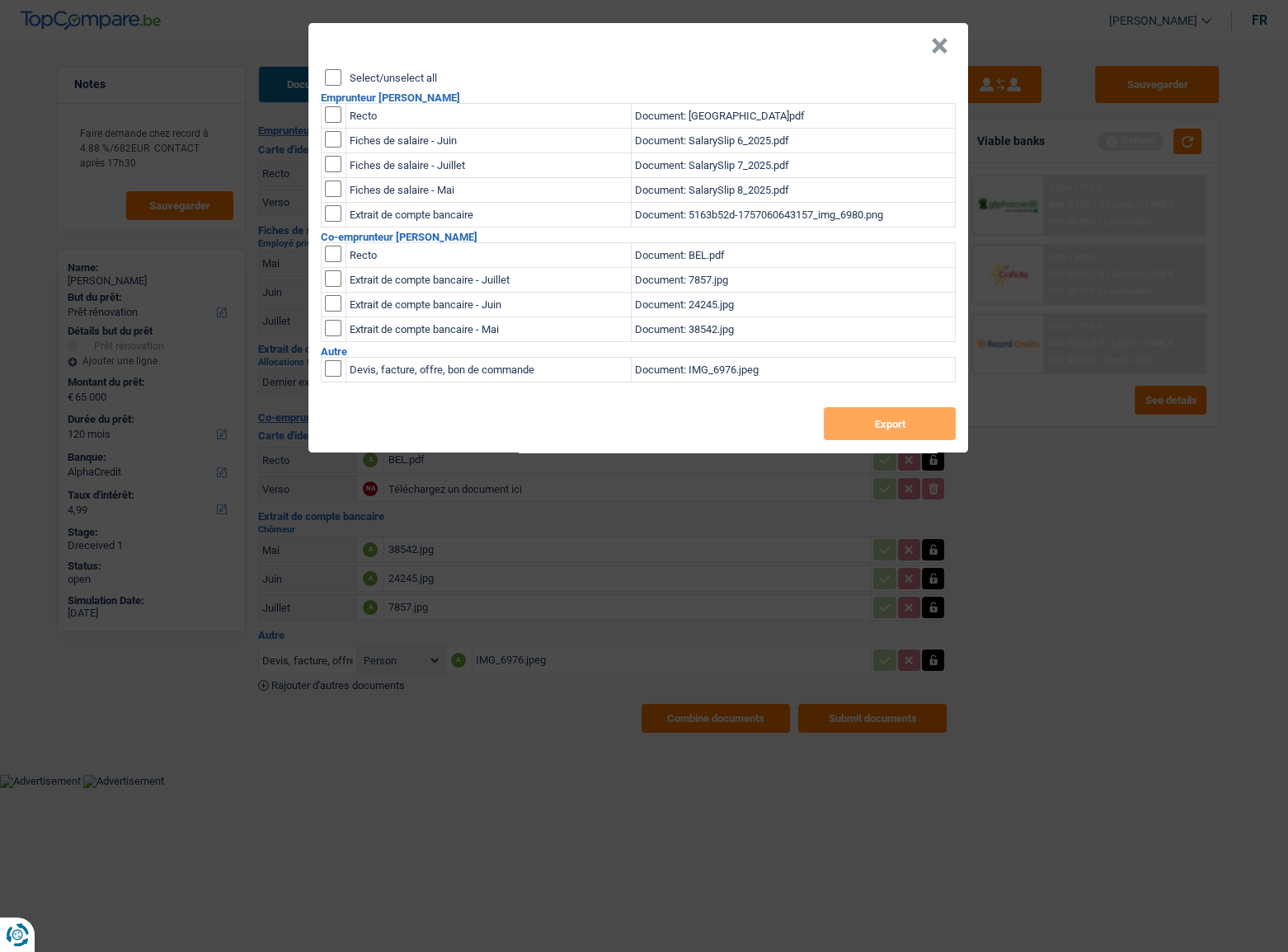
click at [328, 75] on input "Select/unselect all" at bounding box center [333, 77] width 17 height 17
checkbox input "true"
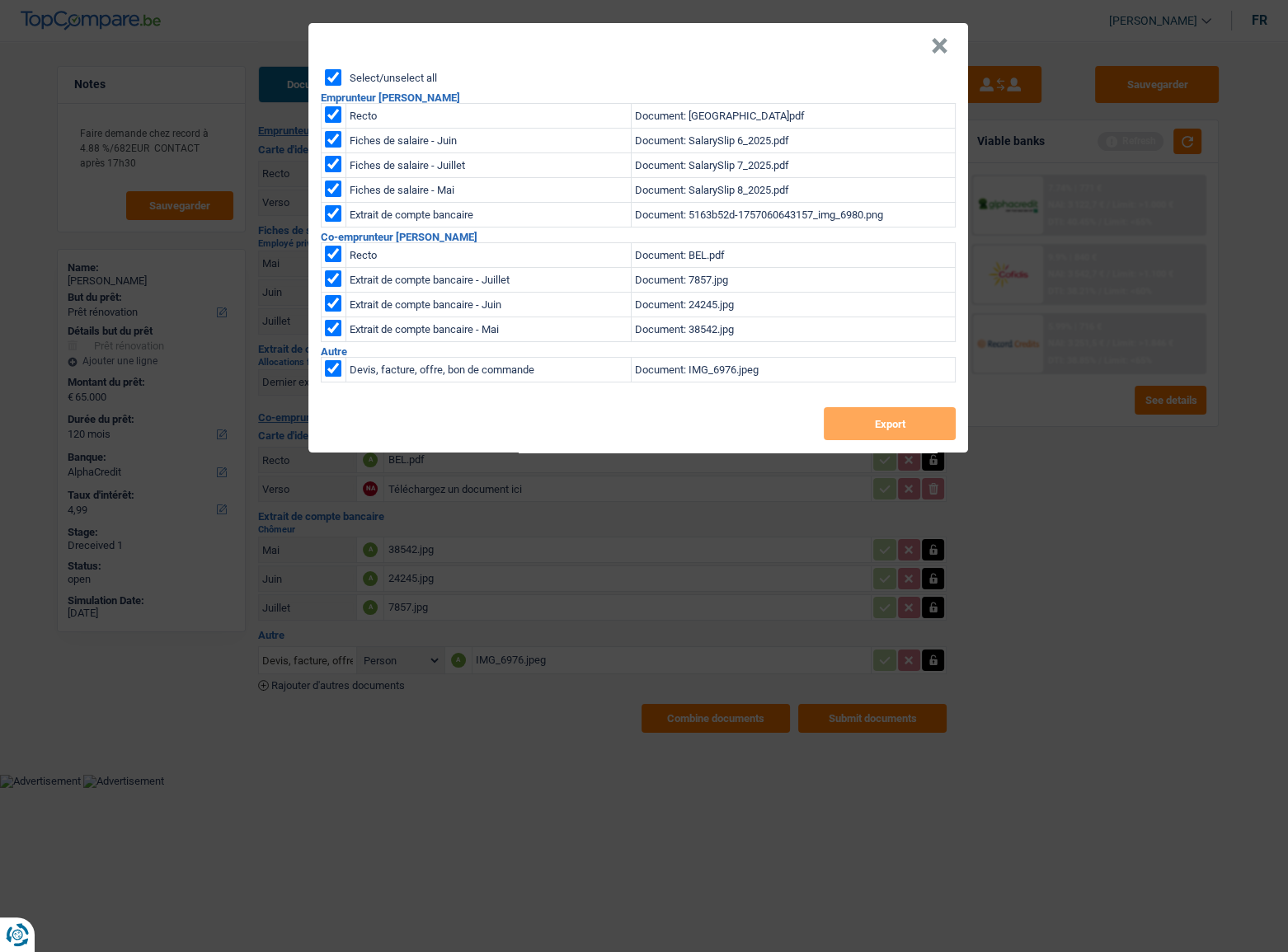
checkbox input "true"
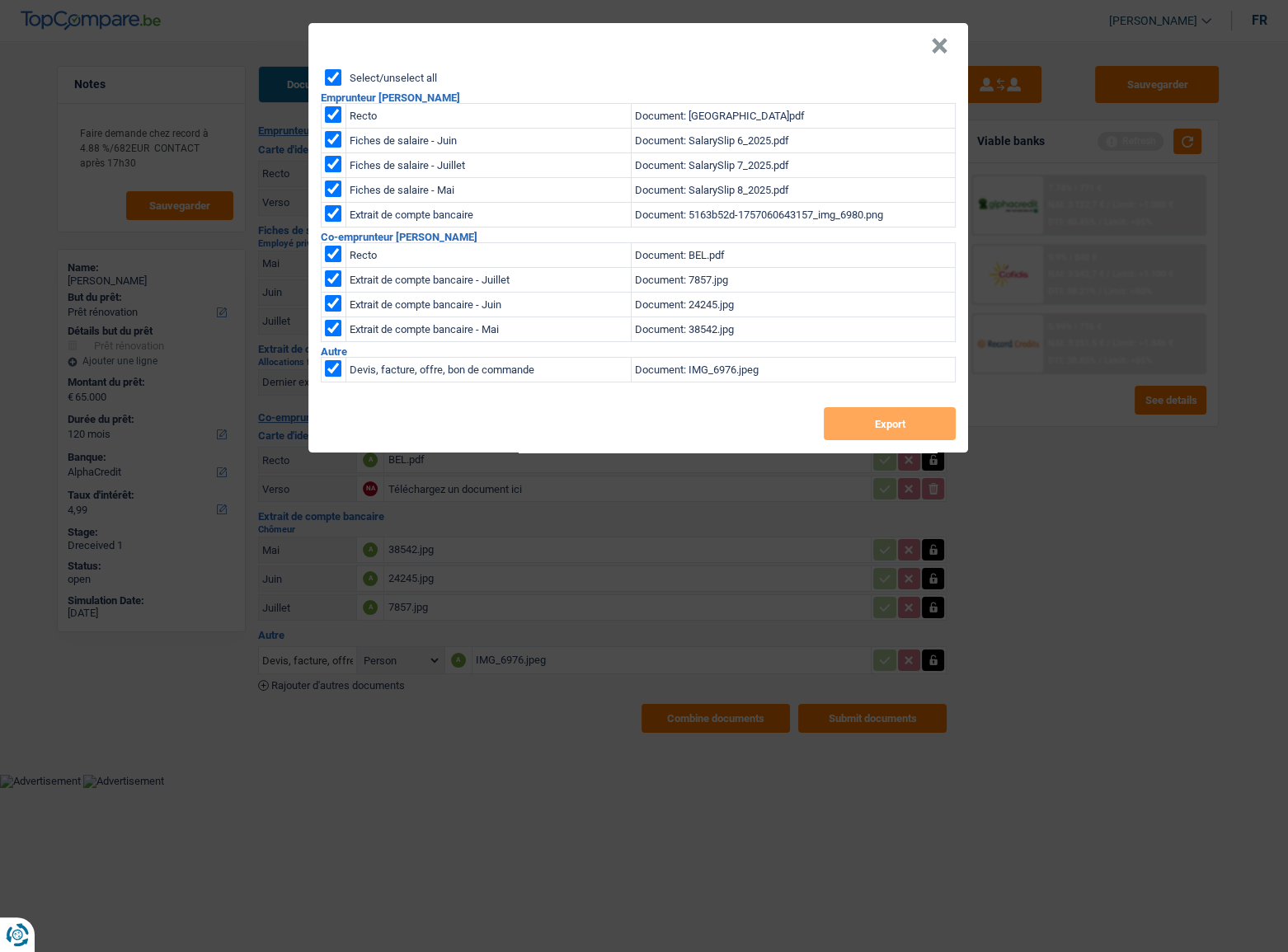
checkbox input "true"
click at [893, 429] on button "Export" at bounding box center [889, 423] width 132 height 33
click at [937, 48] on button "×" at bounding box center [940, 46] width 18 height 17
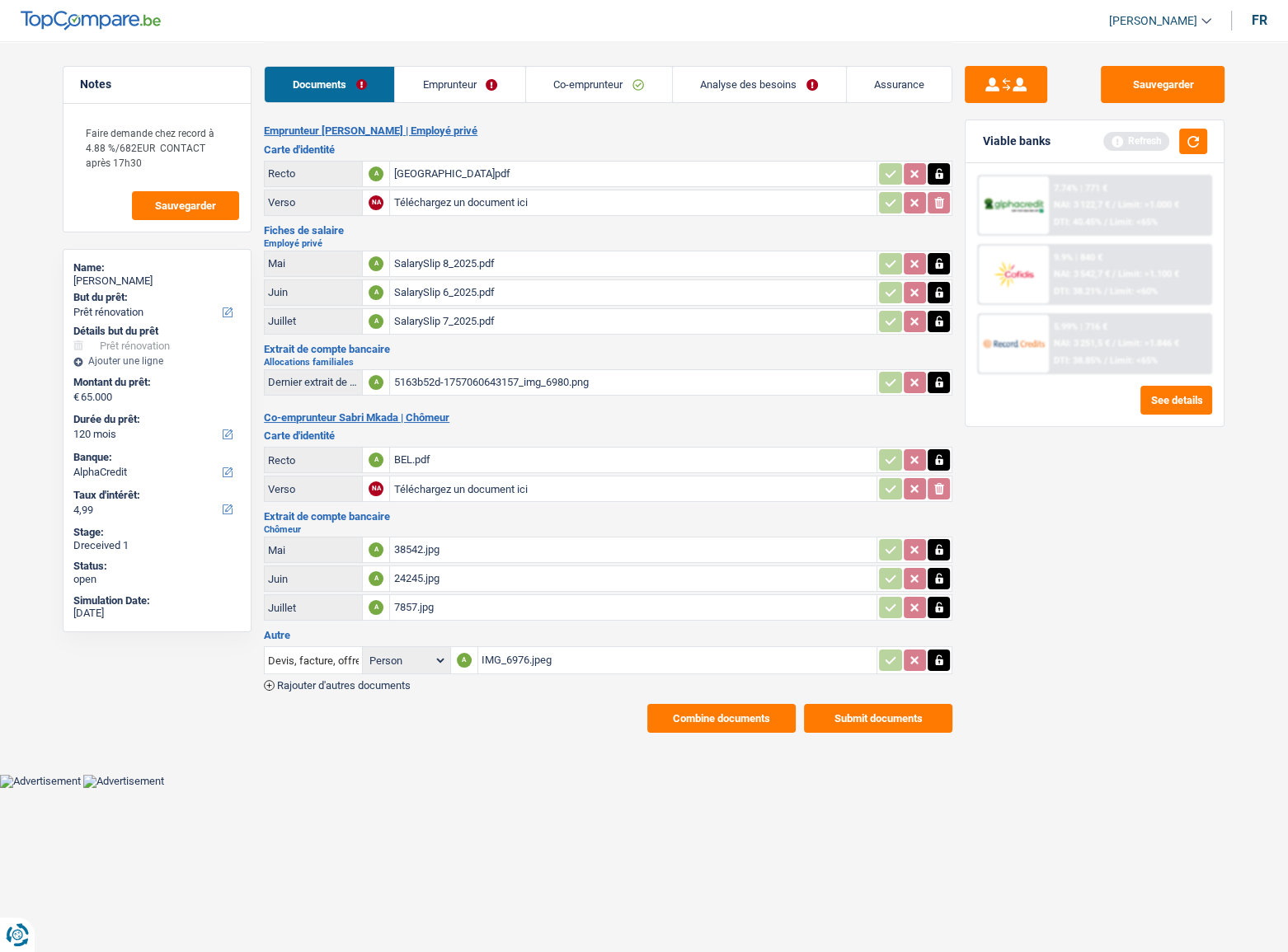
click at [1148, 342] on span "Limit: >1.846 €" at bounding box center [1149, 343] width 61 height 11
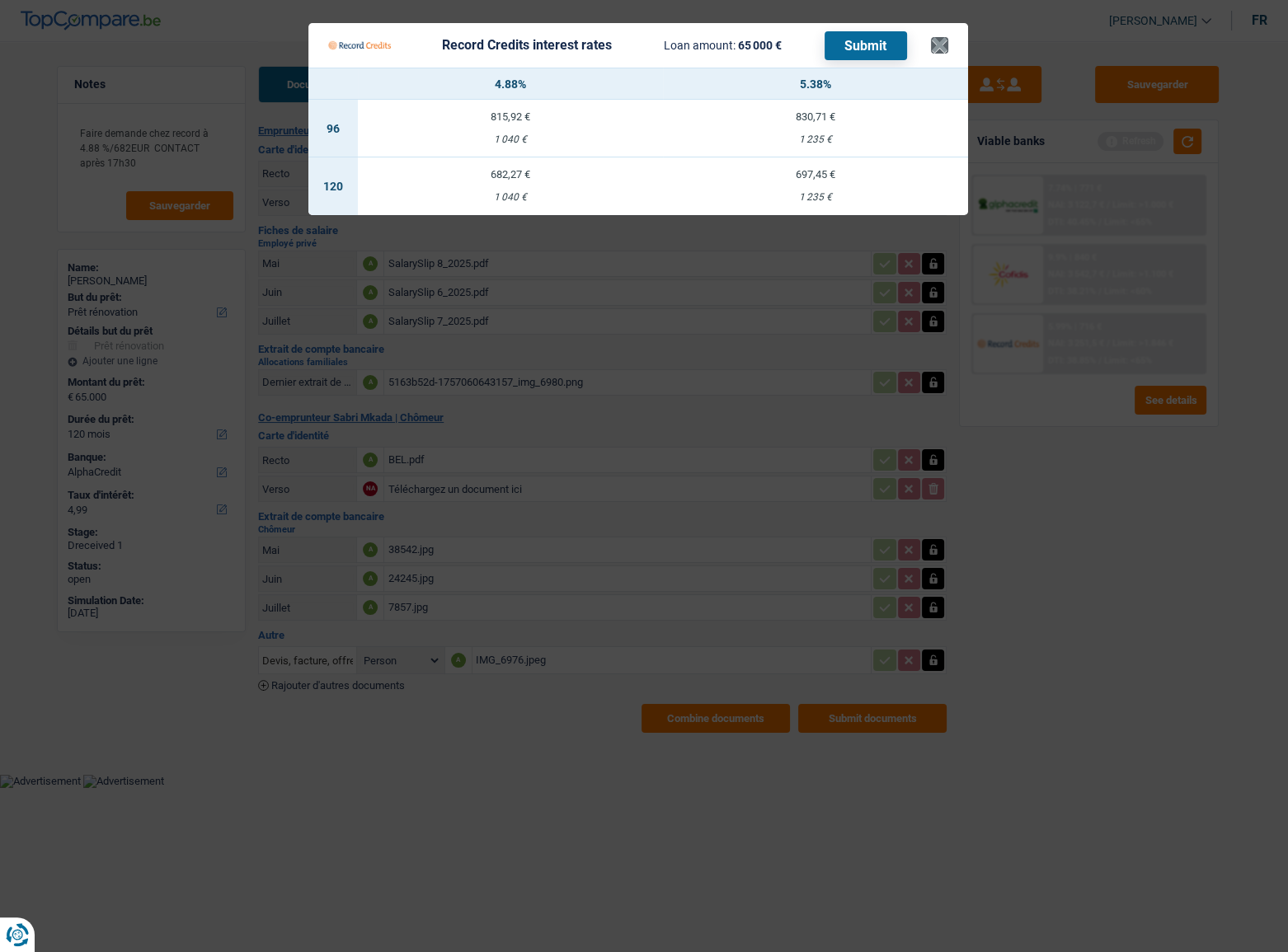
click at [949, 49] on Credits___BV_modal_header_ "Record Credits interest rates Loan amount: 65 000 € Submit ×" at bounding box center [638, 45] width 660 height 44
drag, startPoint x: 947, startPoint y: 39, endPoint x: 673, endPoint y: 83, distance: 277.5
click at [944, 41] on button "×" at bounding box center [940, 45] width 18 height 17
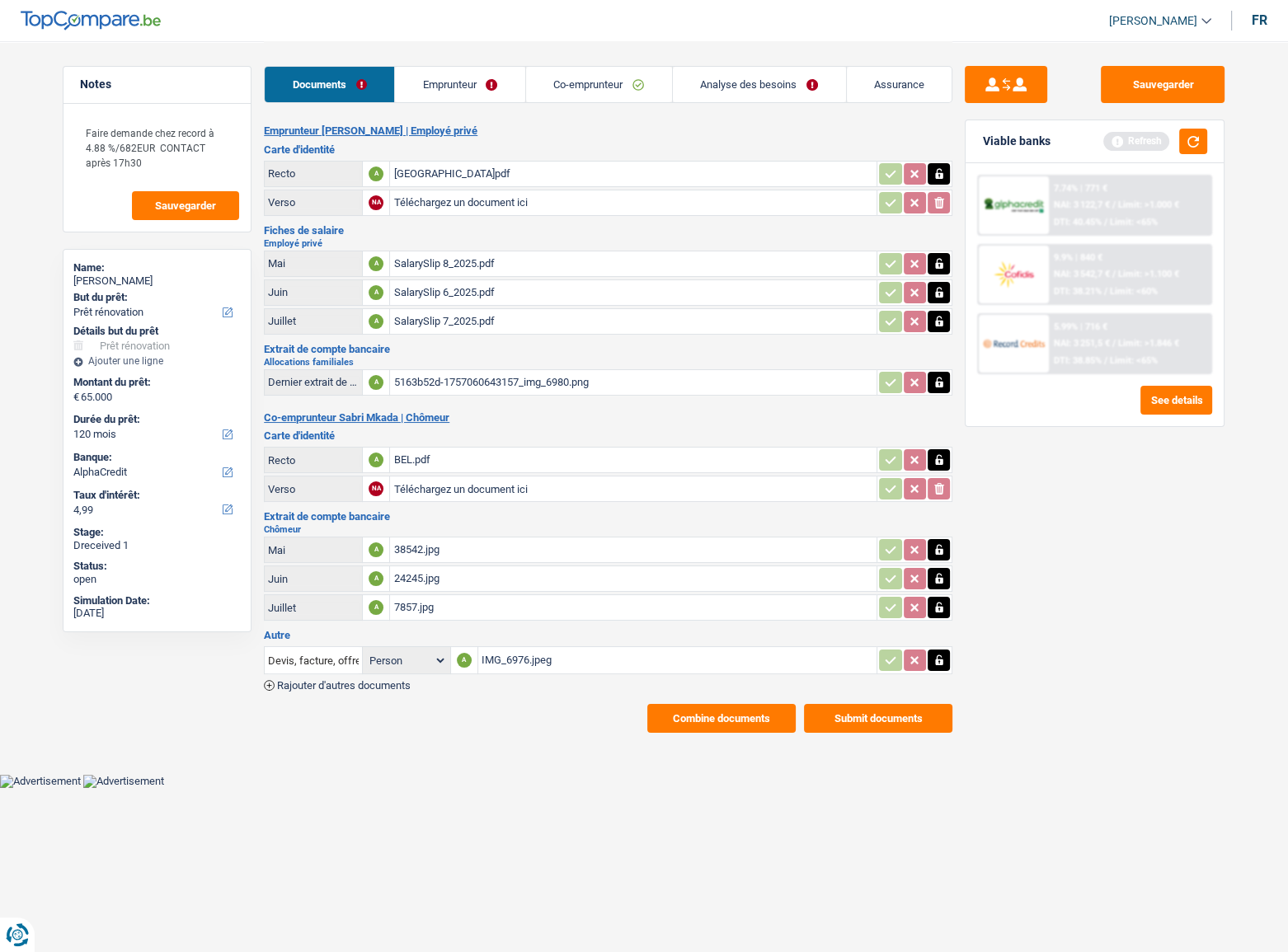
click at [758, 90] on link "Analyse des besoins" at bounding box center [759, 84] width 173 height 35
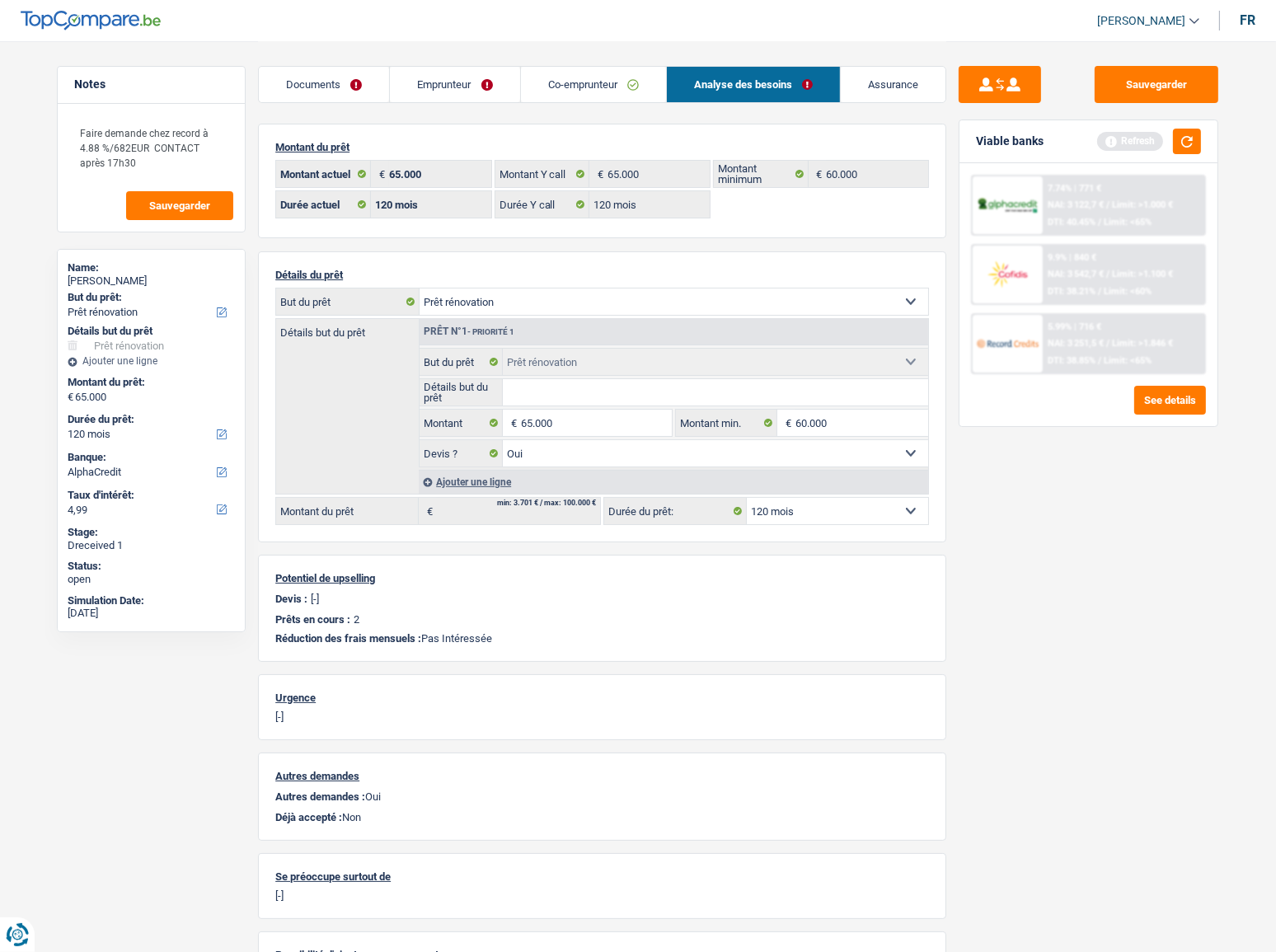
click at [408, 95] on link "Emprunteur" at bounding box center [454, 84] width 130 height 35
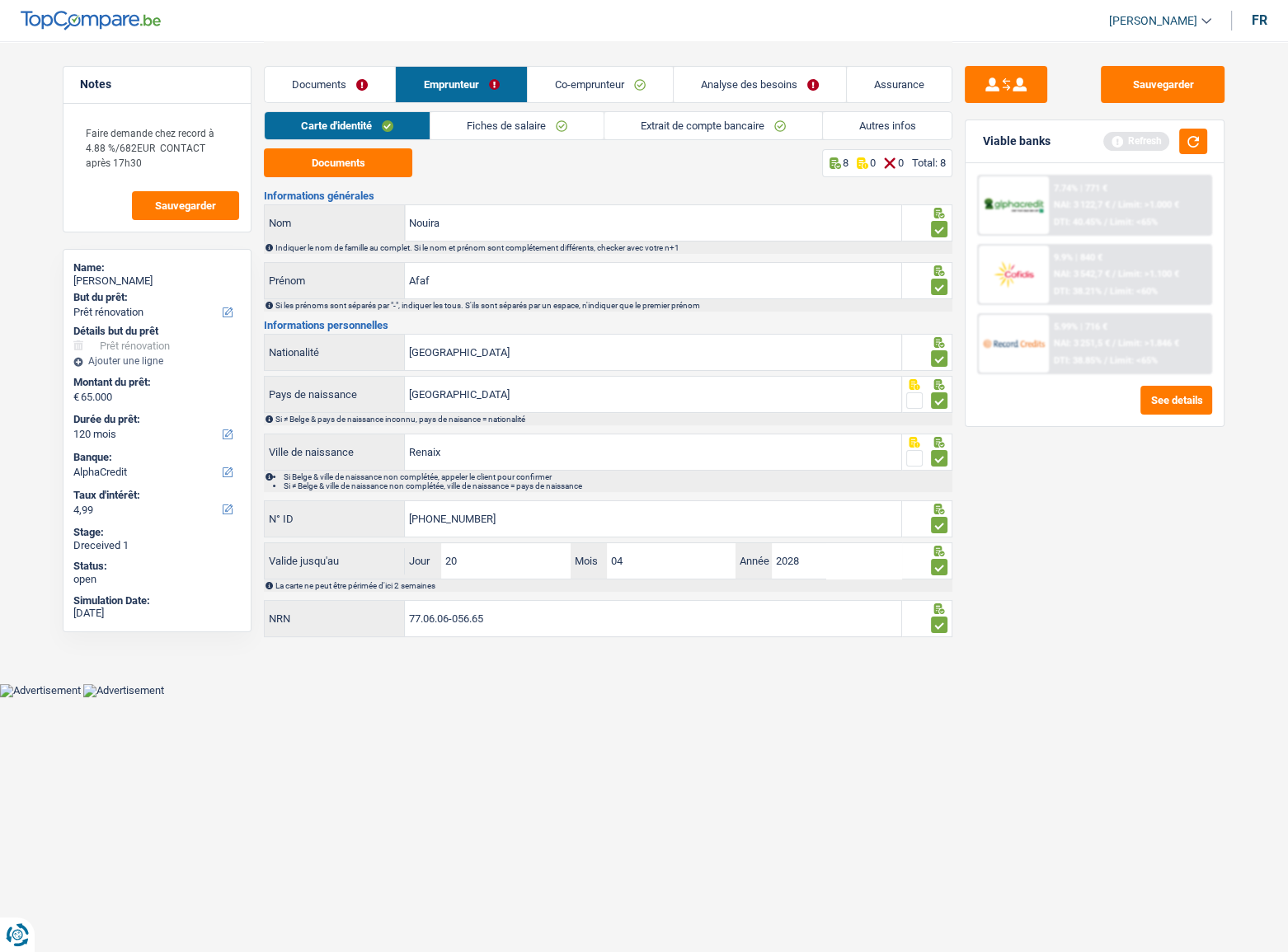
click at [331, 87] on link "Documents" at bounding box center [329, 84] width 130 height 35
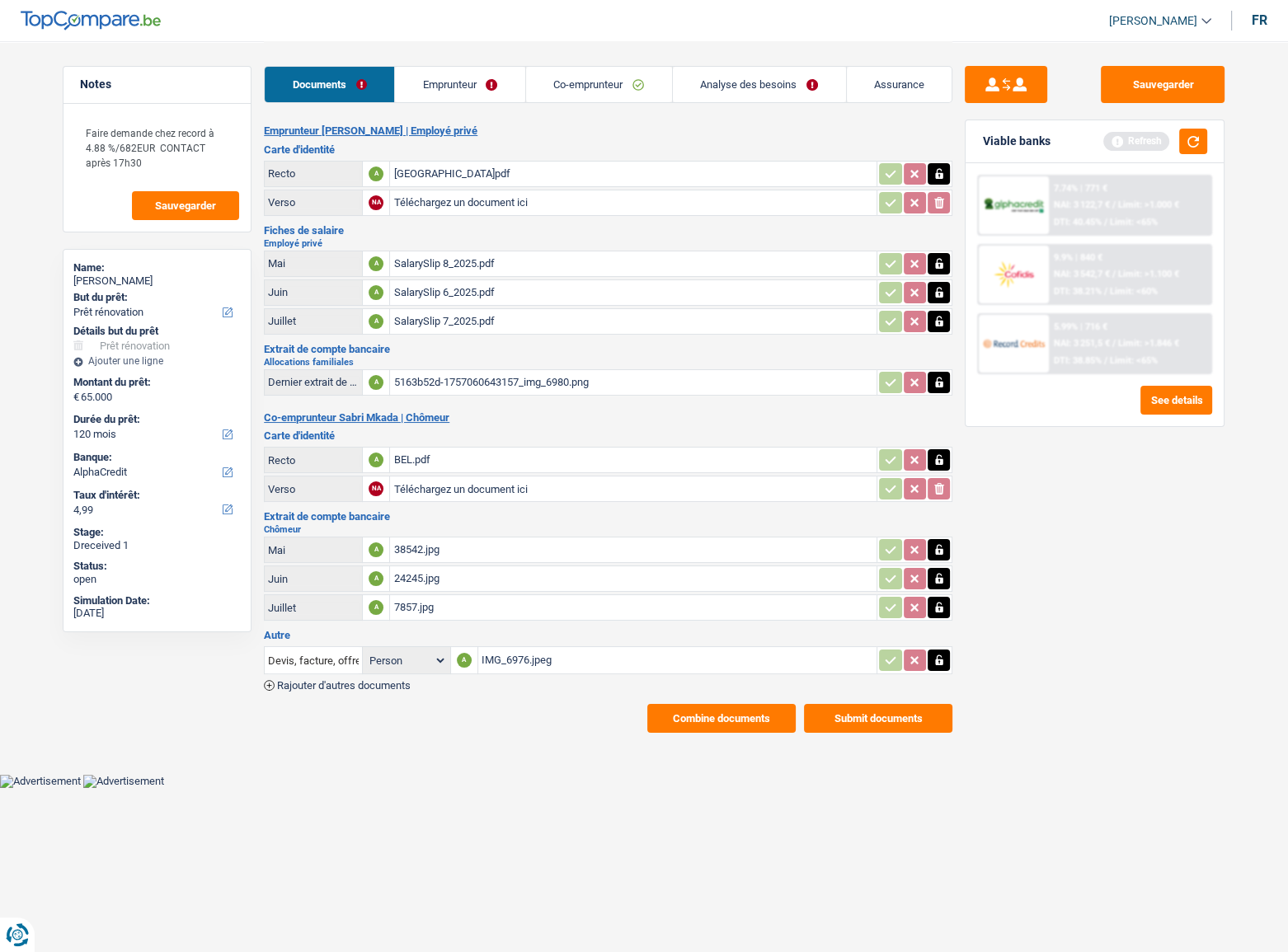
click at [407, 177] on div "BELGIQUE.pdf" at bounding box center [633, 174] width 480 height 25
click at [425, 460] on div "BEL.pdf" at bounding box center [633, 460] width 480 height 25
click at [1182, 89] on button "Sauvegarder" at bounding box center [1162, 84] width 123 height 37
click at [1196, 144] on button "button" at bounding box center [1194, 141] width 28 height 26
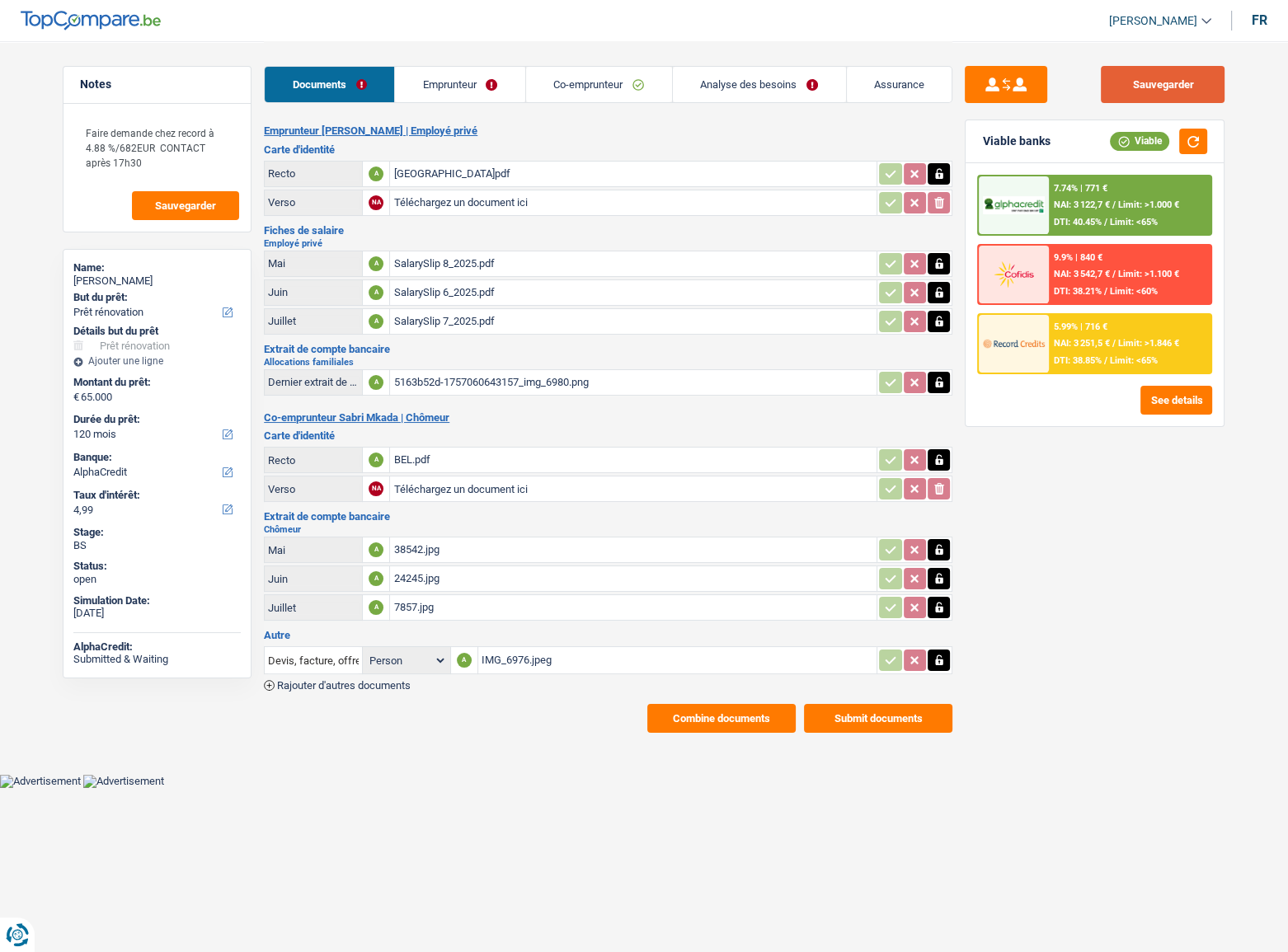
click at [1149, 83] on button "Sauvegarder" at bounding box center [1162, 84] width 123 height 37
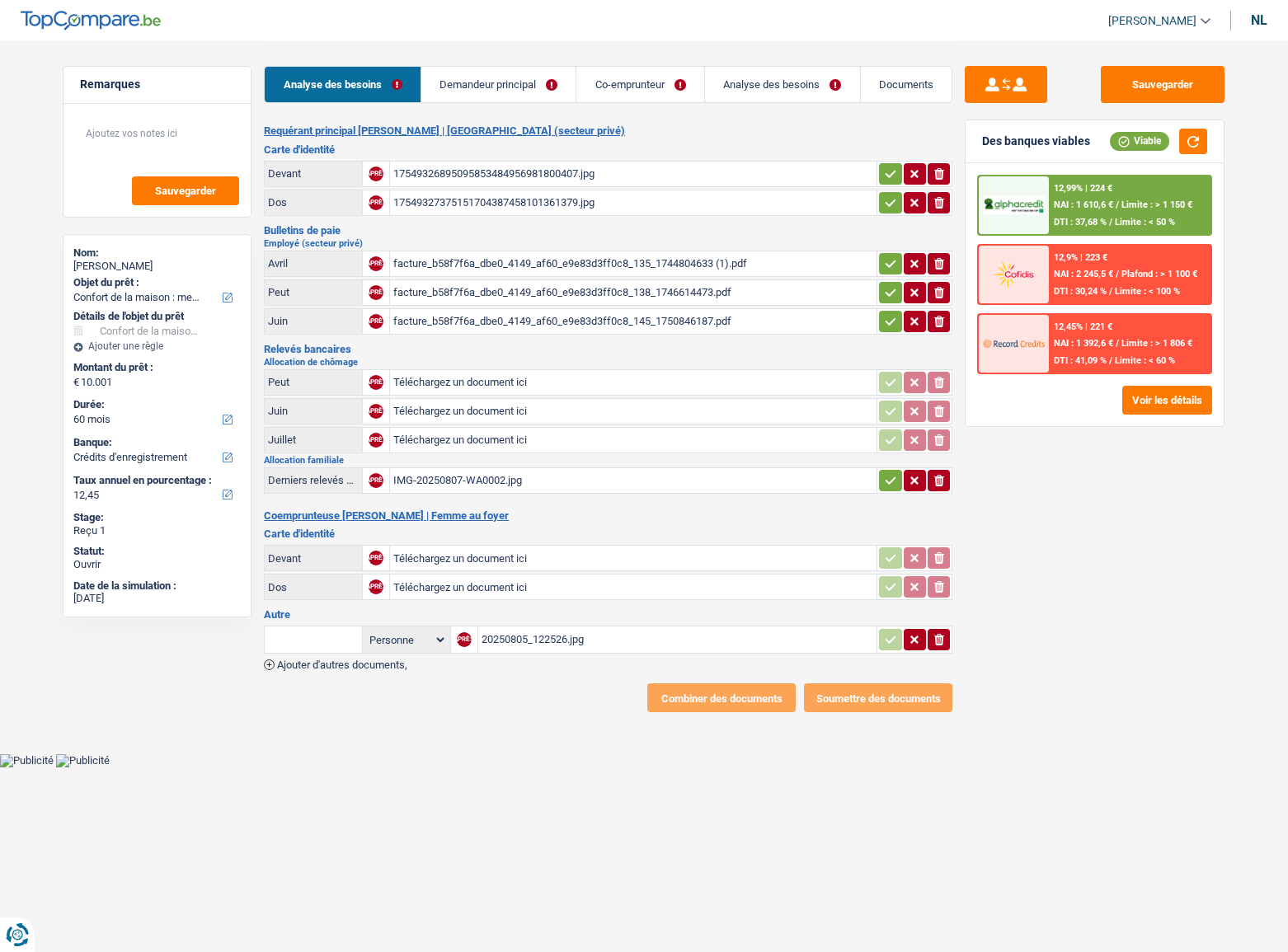
select select "household"
select select "60"
select select "record credits"
click at [556, 168] on font "17549326895095853484956981800407.jpg" at bounding box center [494, 174] width 201 height 12
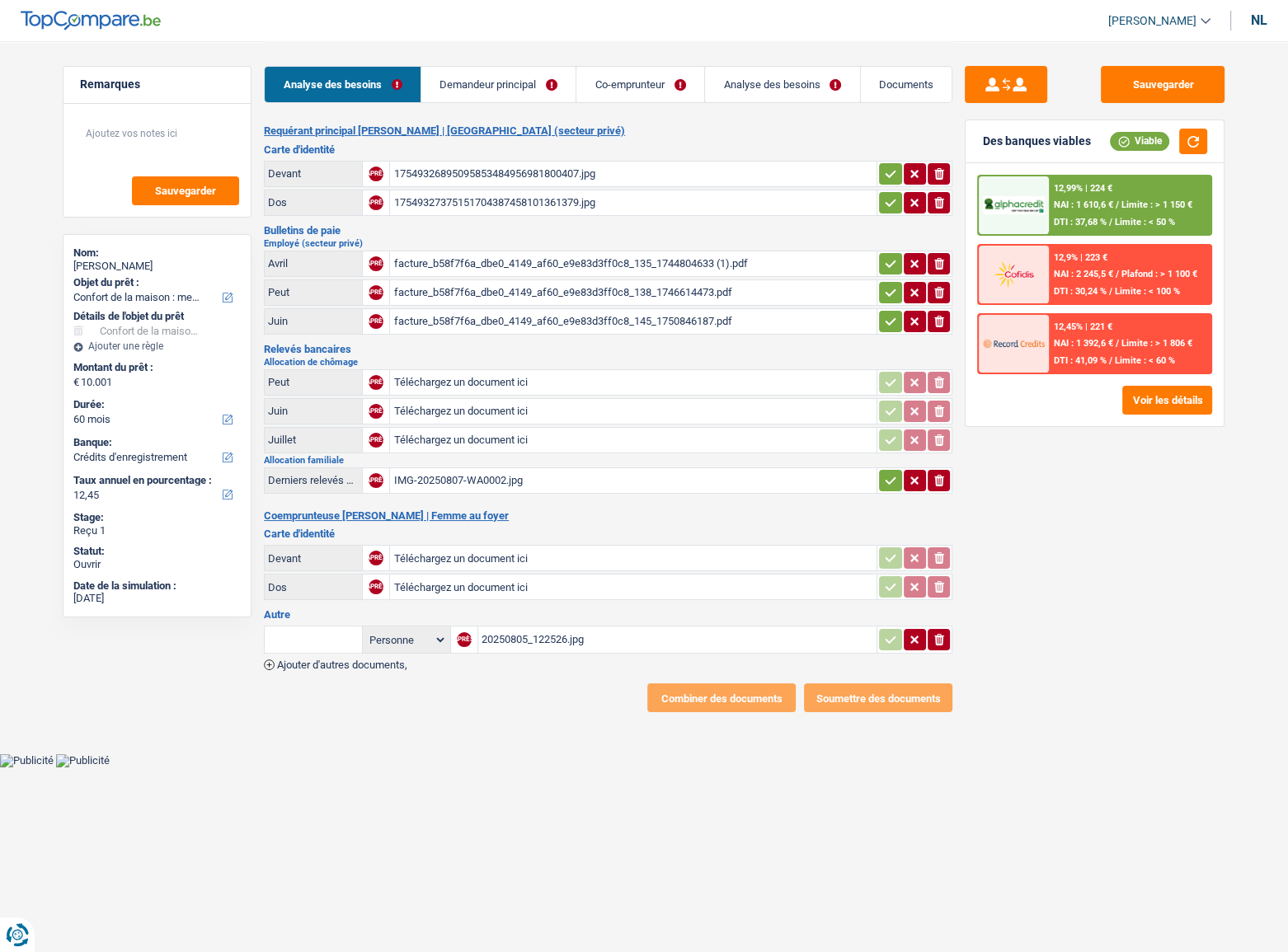
click at [884, 208] on icon "button" at bounding box center [890, 202] width 13 height 17
click at [884, 163] on button "button" at bounding box center [889, 174] width 22 height 21
click at [702, 257] on font "facture_b58f7f6a_dbe0_4149_af60_e9e83d3ff0c8_135_1744804633 (1).pdf" at bounding box center [570, 264] width 354 height 12
click at [634, 93] on link "Co-emprunteur" at bounding box center [640, 84] width 128 height 35
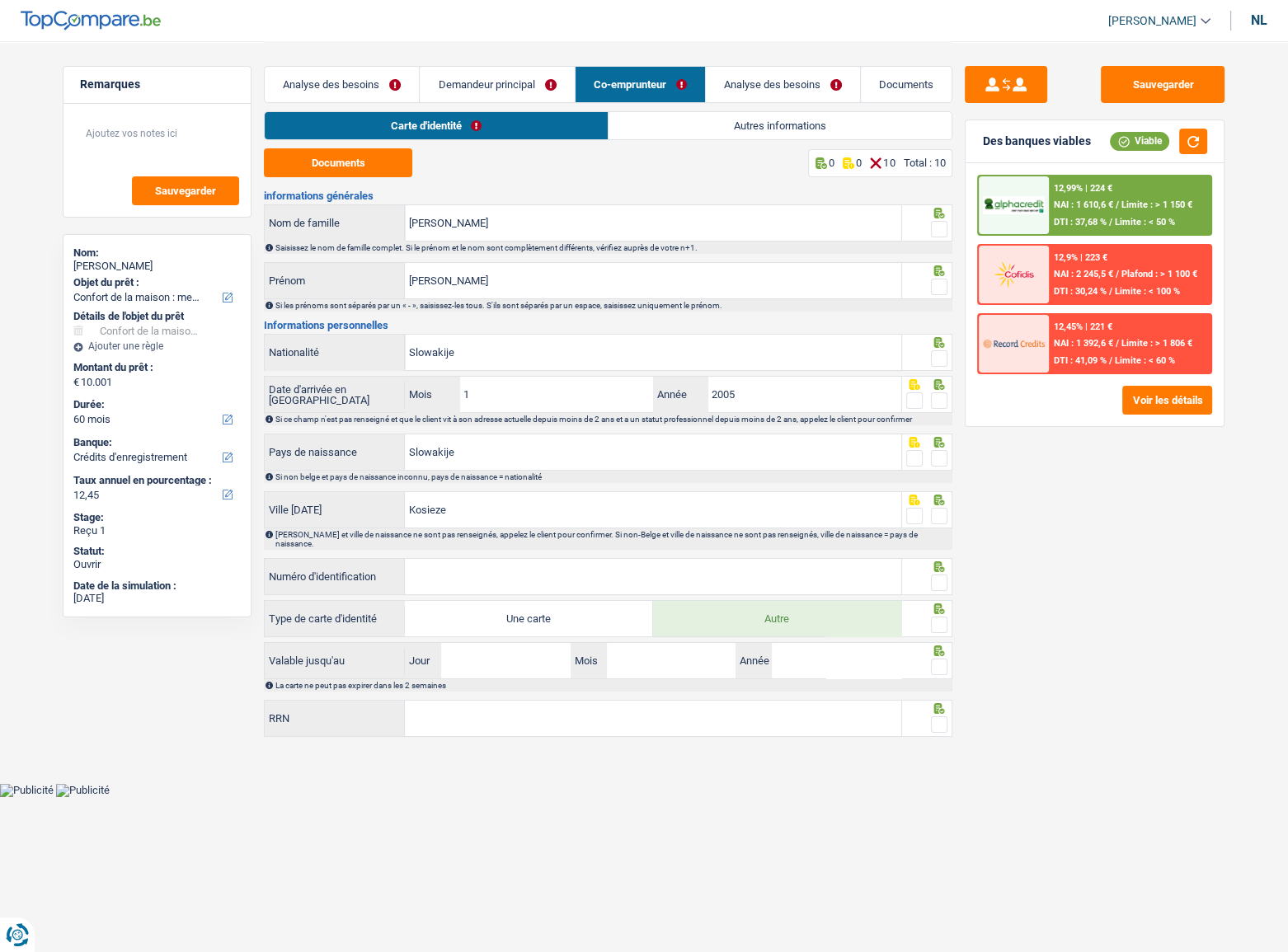
click at [673, 124] on link "Autres informations" at bounding box center [780, 125] width 344 height 28
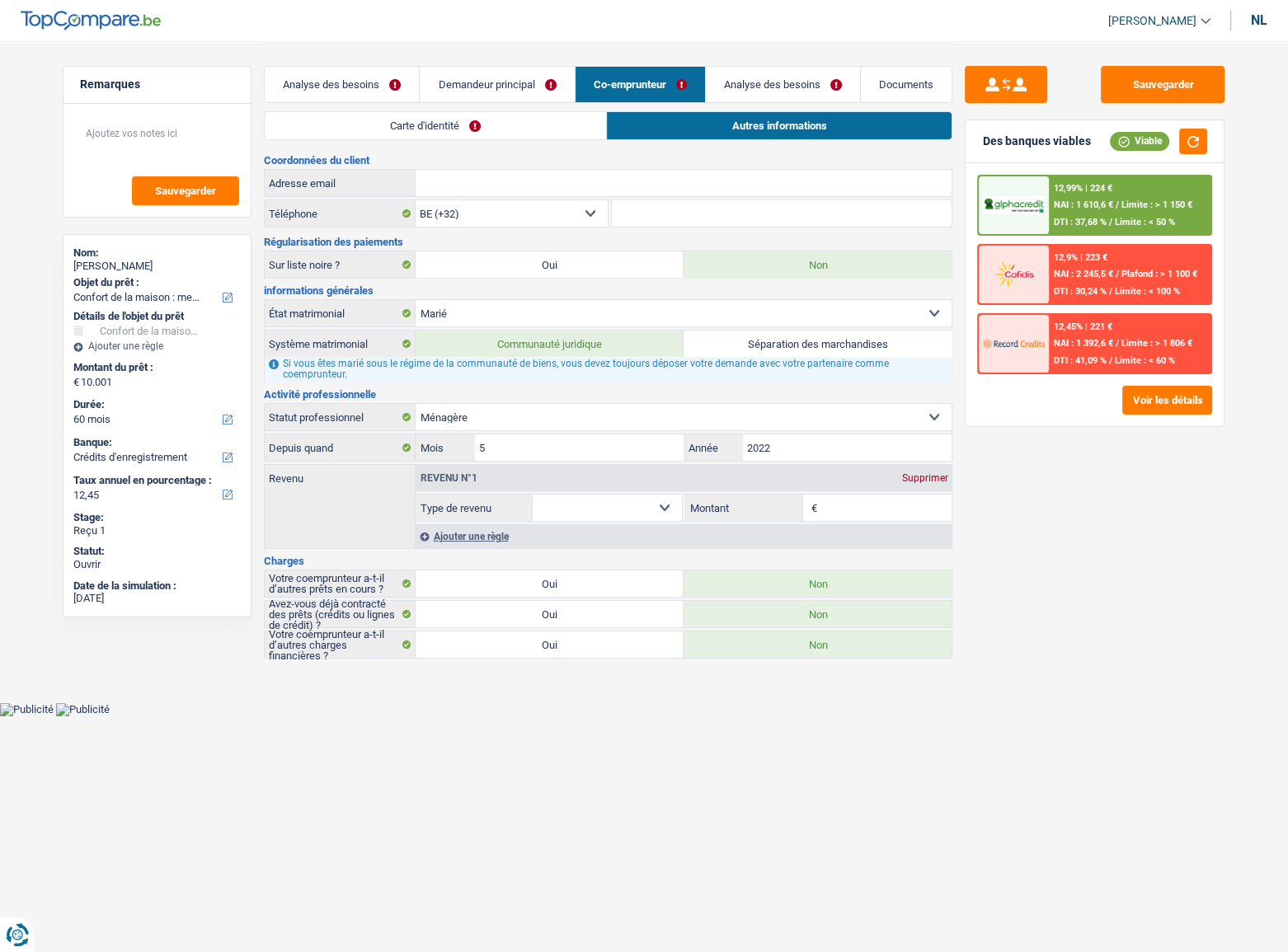
click at [553, 126] on link "Carte d'identité" at bounding box center [435, 125] width 342 height 28
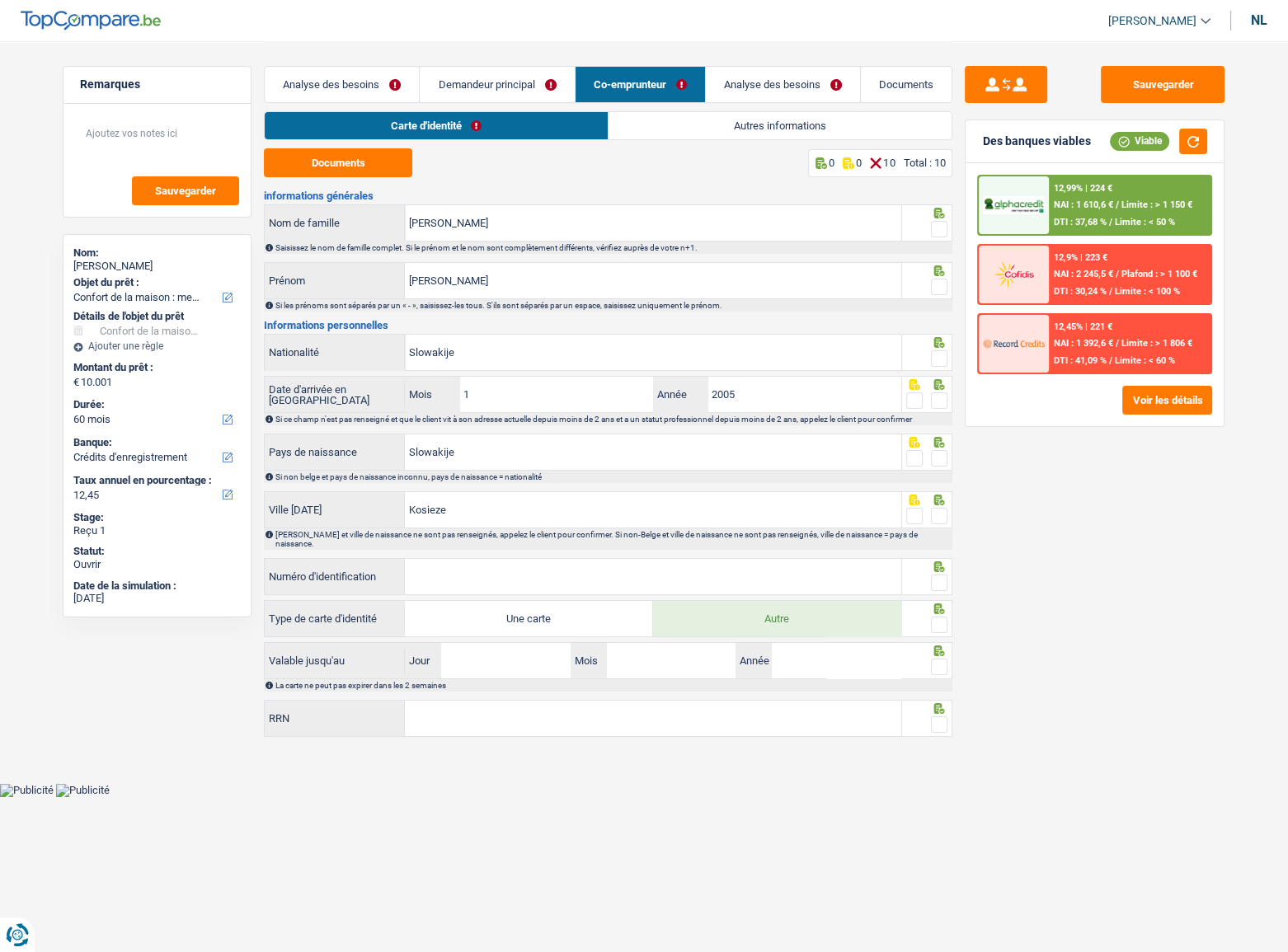
click at [460, 83] on font "Demandeur principal" at bounding box center [486, 84] width 97 height 12
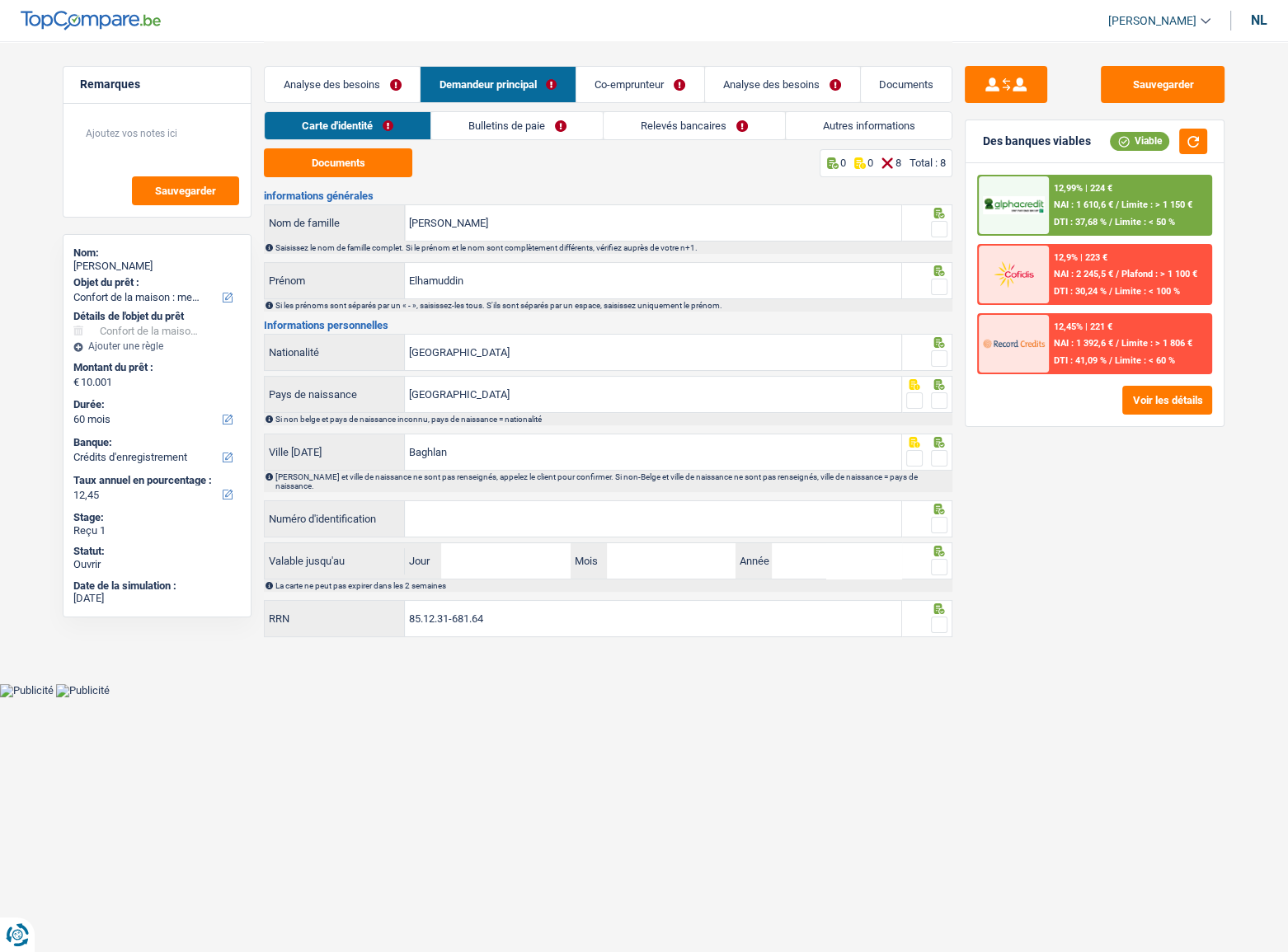
click at [352, 74] on link "Analyse des besoins" at bounding box center [342, 84] width 155 height 35
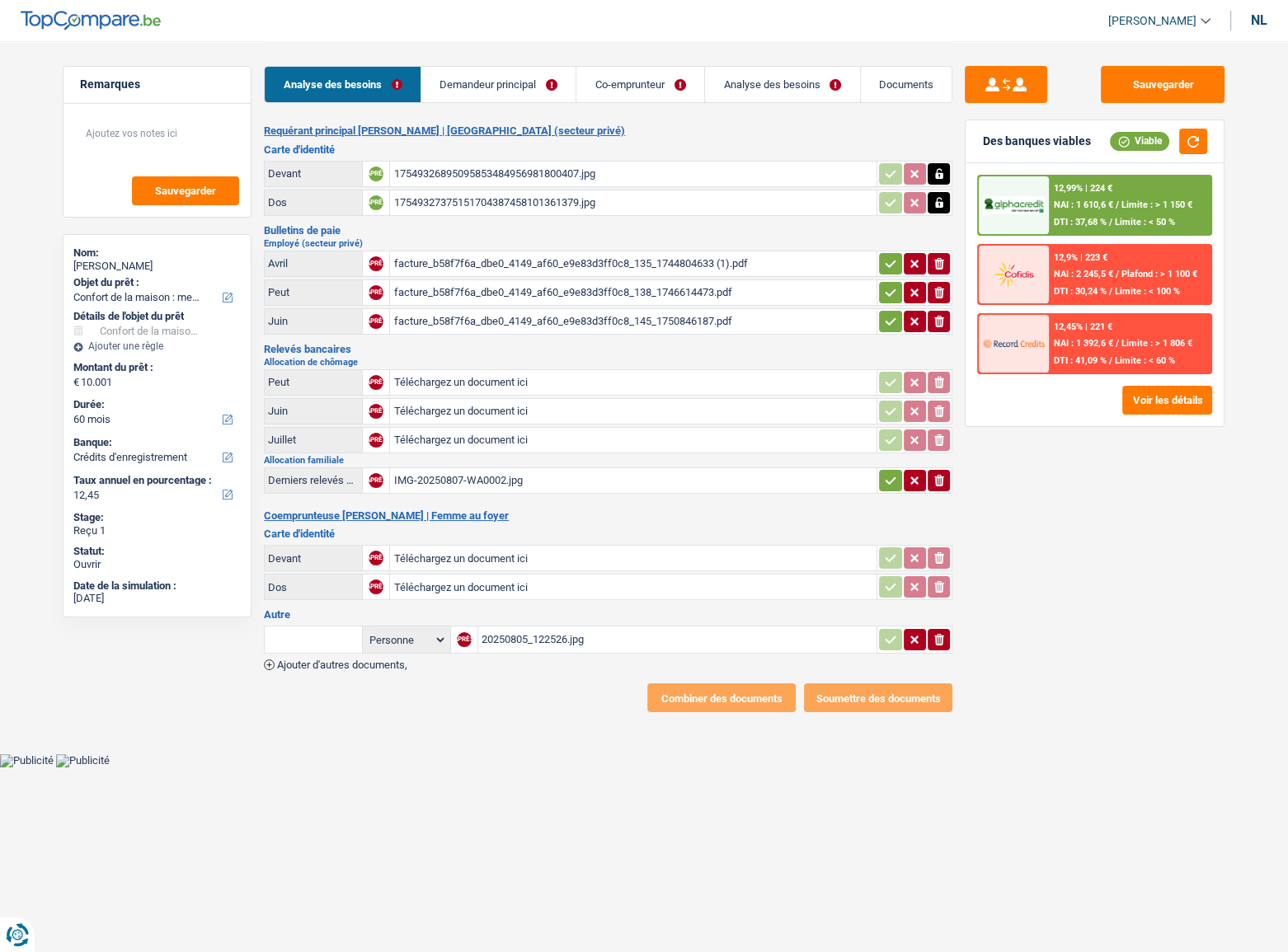
drag, startPoint x: 495, startPoint y: 83, endPoint x: 509, endPoint y: 83, distance: 14.0
click at [495, 83] on font "Demandeur principal" at bounding box center [487, 84] width 97 height 12
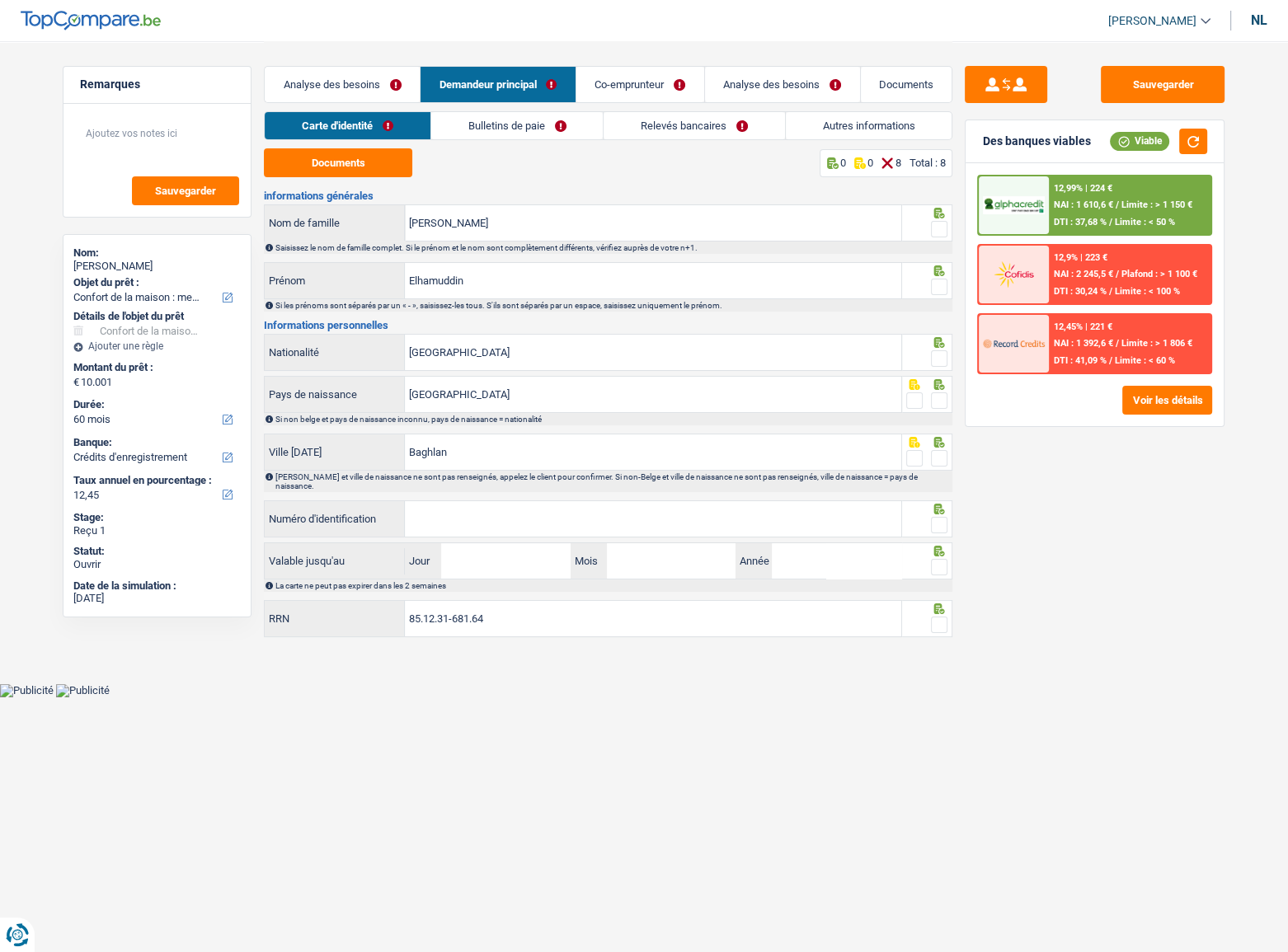
click at [633, 87] on font "Co-emprunteur" at bounding box center [629, 84] width 69 height 12
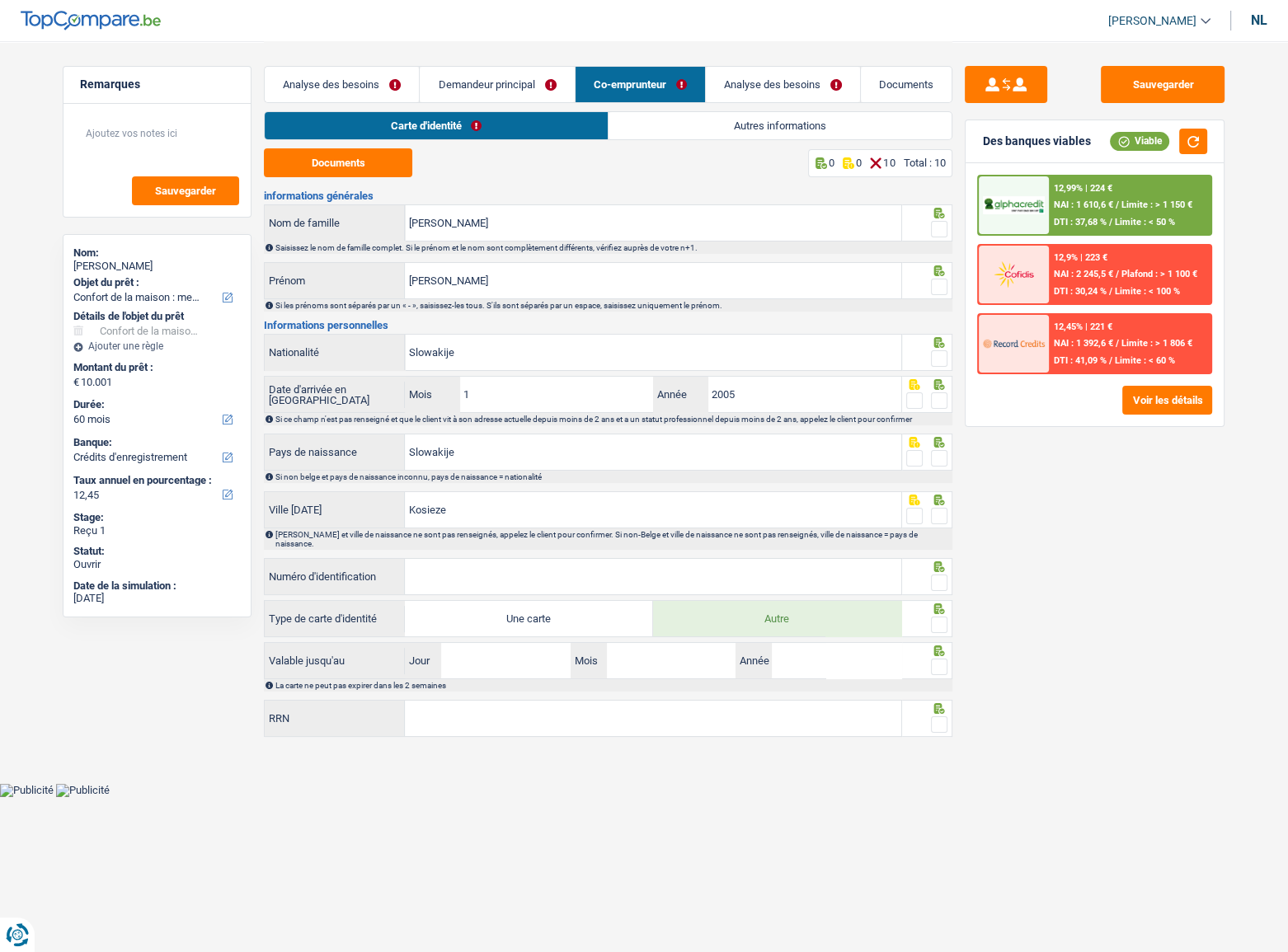
click at [747, 124] on font "Autres informations" at bounding box center [780, 126] width 92 height 12
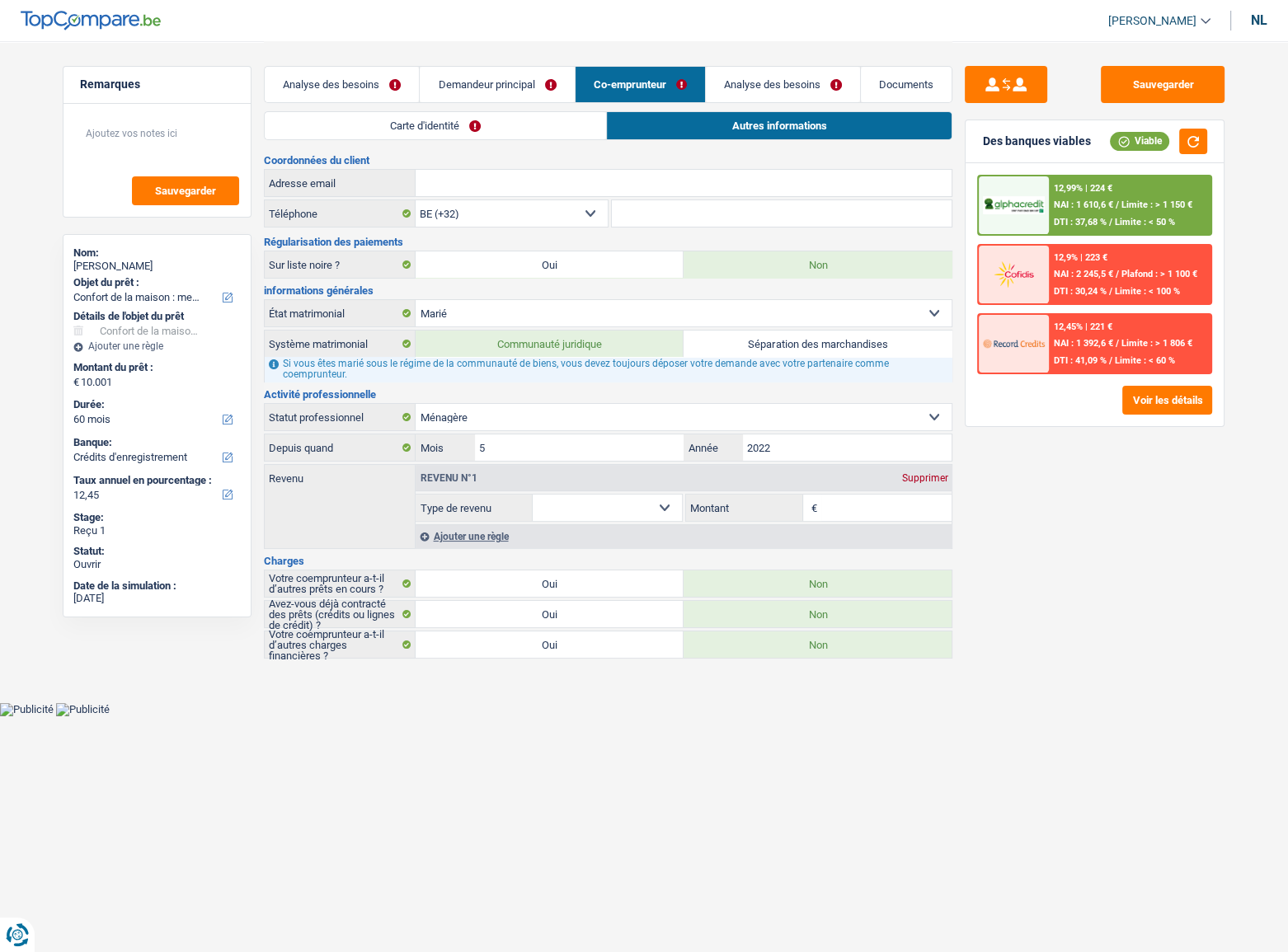
click at [532, 133] on link "Carte d'identité" at bounding box center [435, 125] width 342 height 28
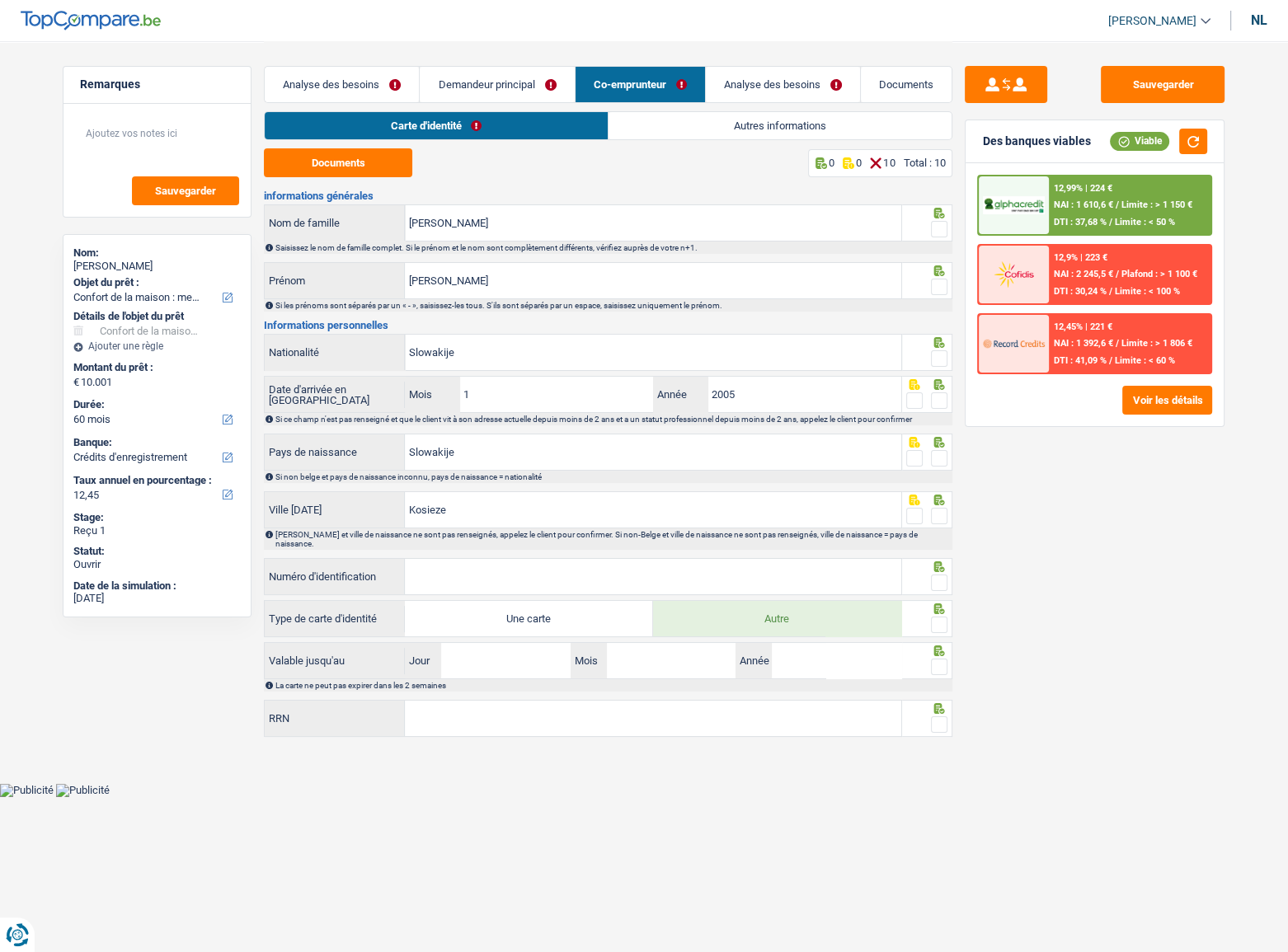
click at [728, 122] on link "Autres informations" at bounding box center [780, 125] width 344 height 28
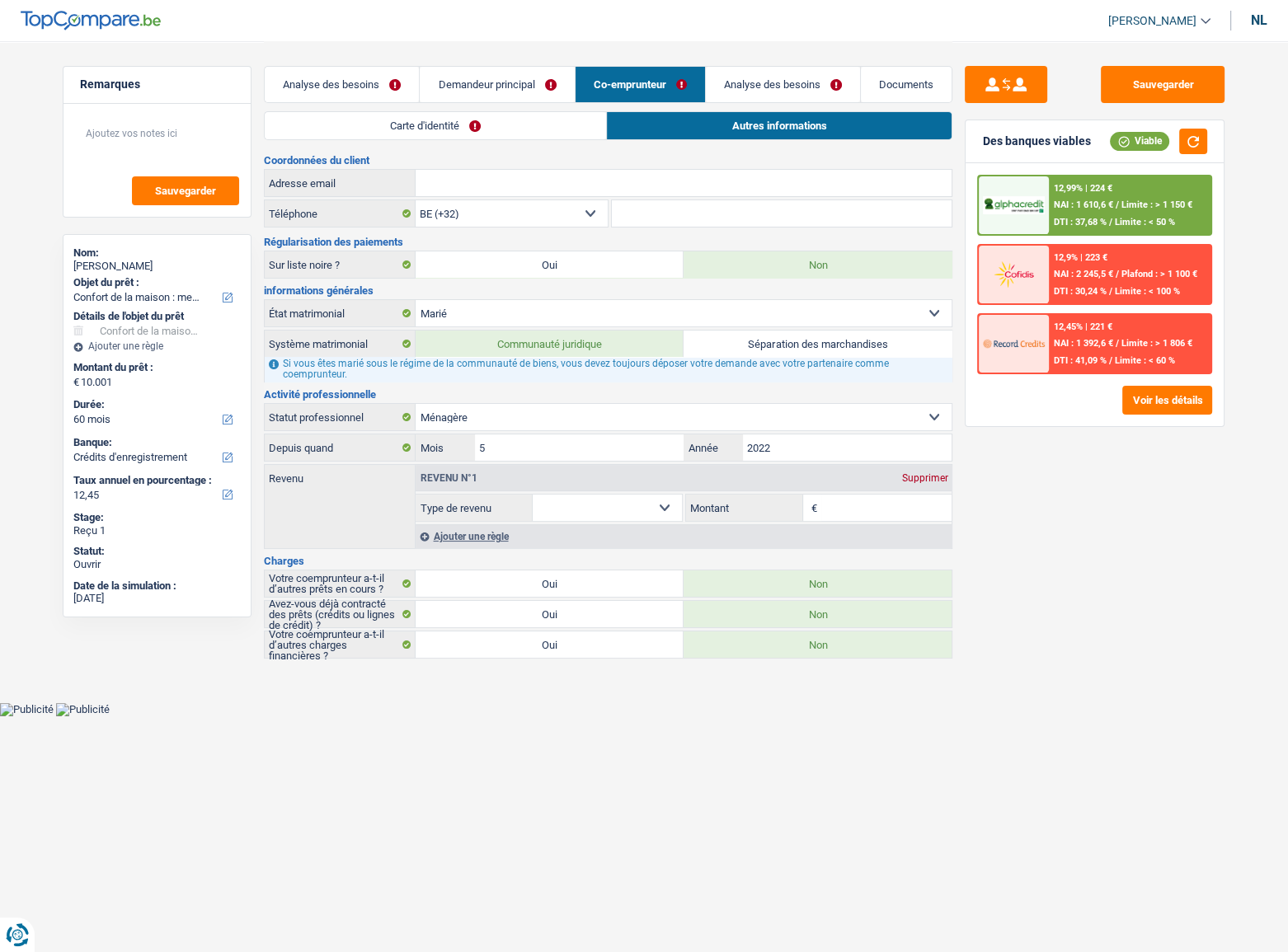
click at [477, 84] on font "Demandeur principal" at bounding box center [486, 84] width 97 height 12
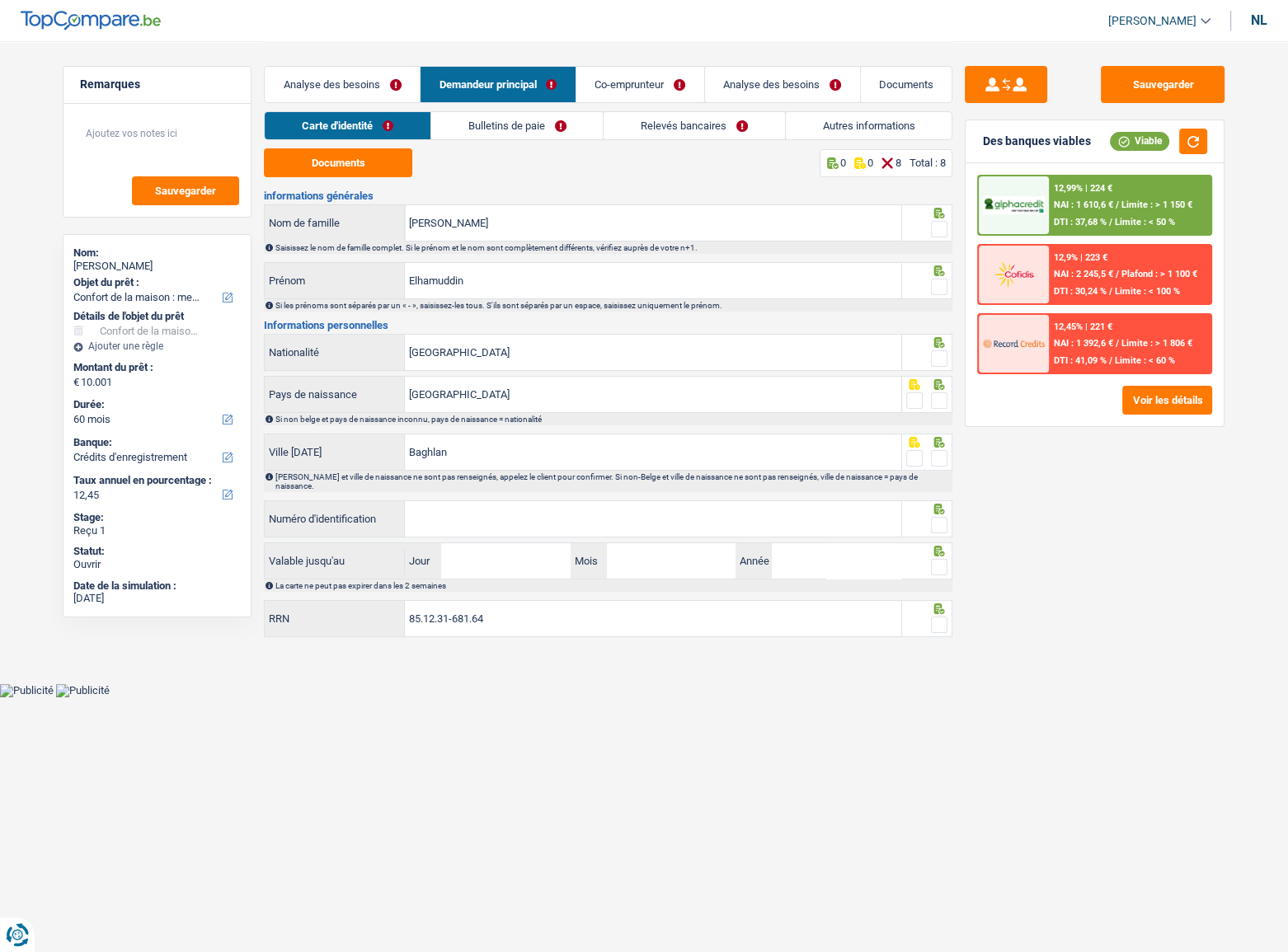
click at [409, 87] on link "Analyse des besoins" at bounding box center [342, 84] width 155 height 35
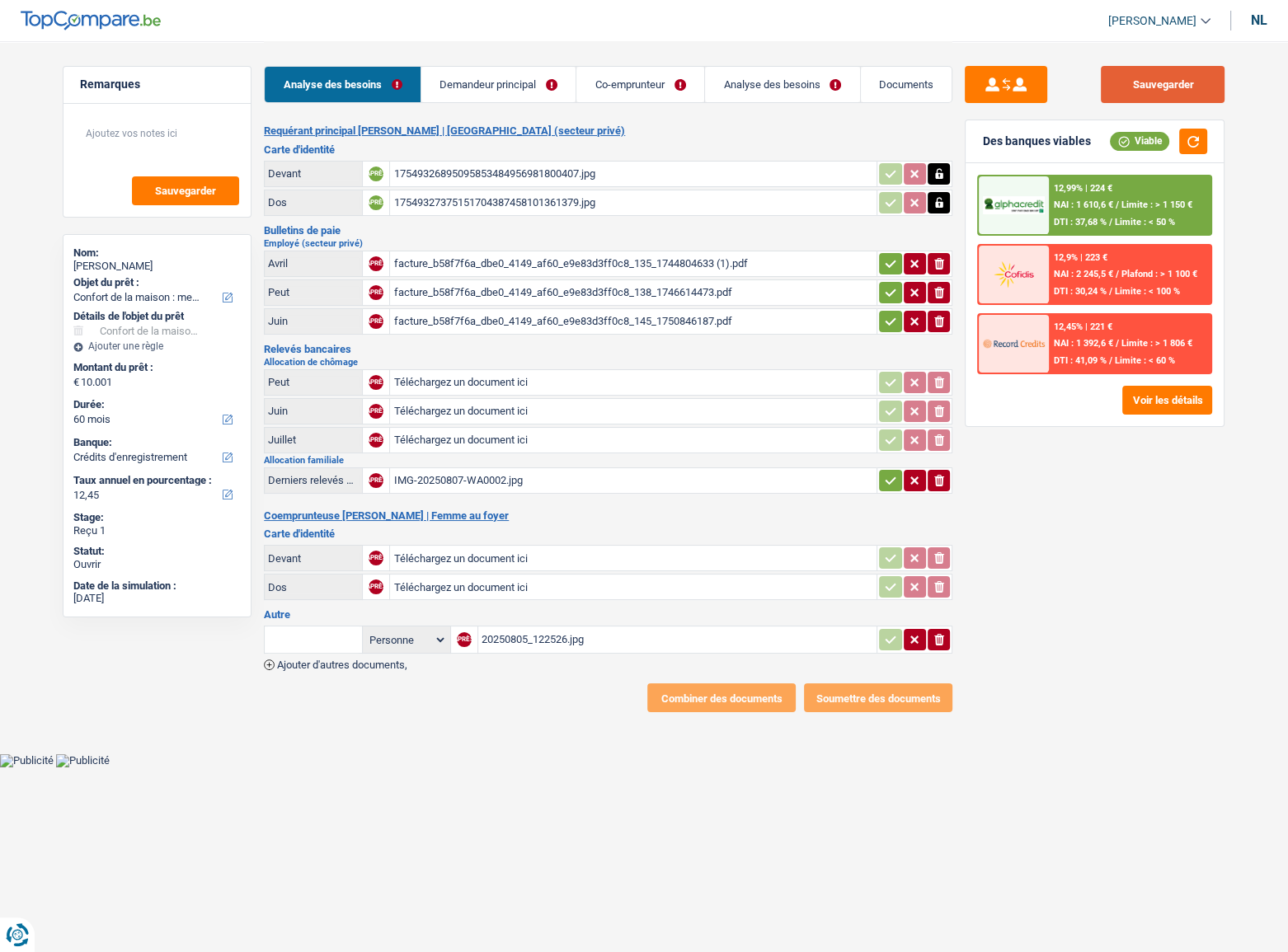
click at [1140, 92] on button "Sauvegarder" at bounding box center [1162, 84] width 123 height 37
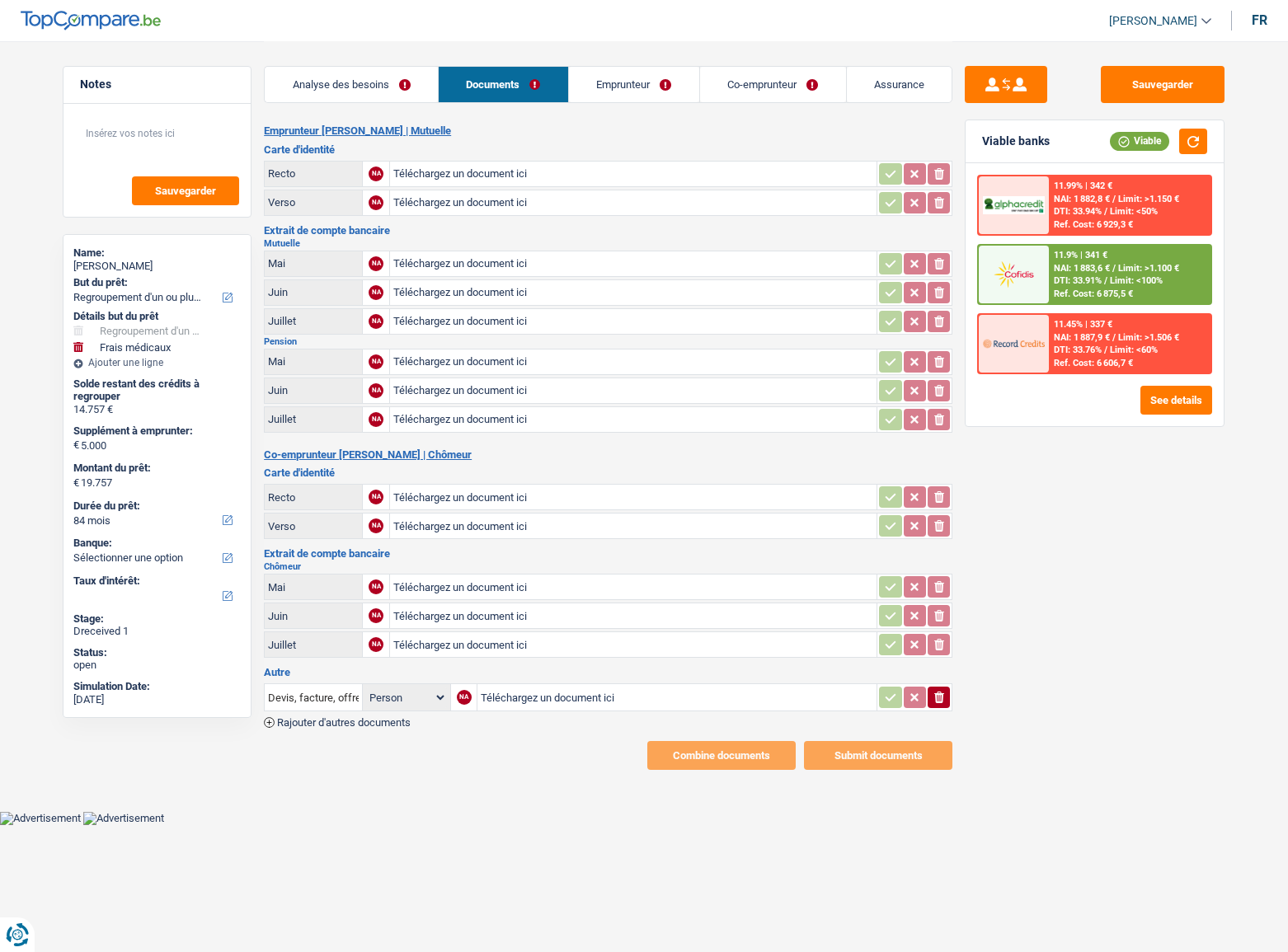
select select "refinancing"
select select "medical"
select select "84"
drag, startPoint x: 472, startPoint y: 83, endPoint x: 523, endPoint y: 91, distance: 51.6
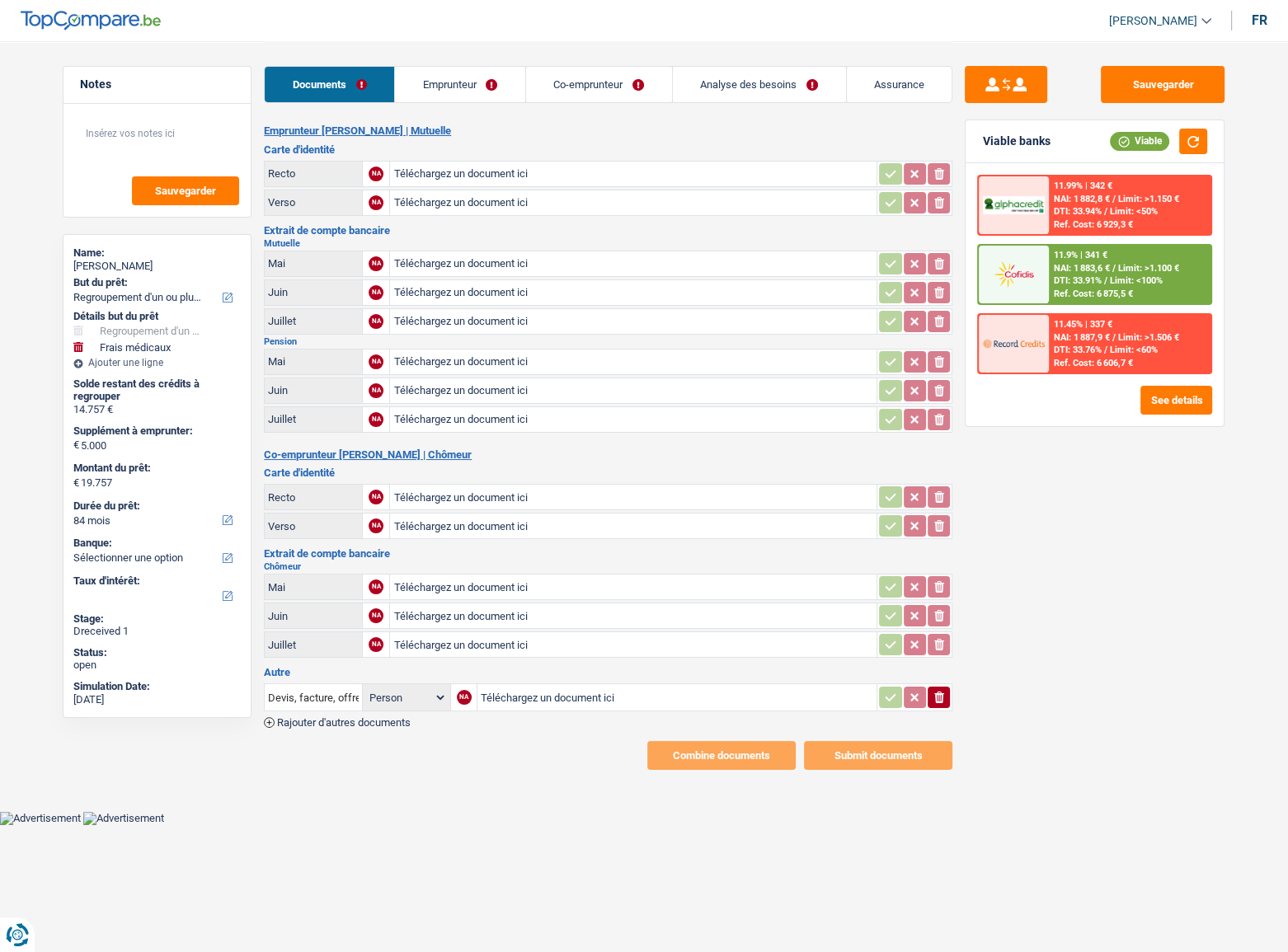
click at [472, 83] on link "Emprunteur" at bounding box center [460, 84] width 130 height 35
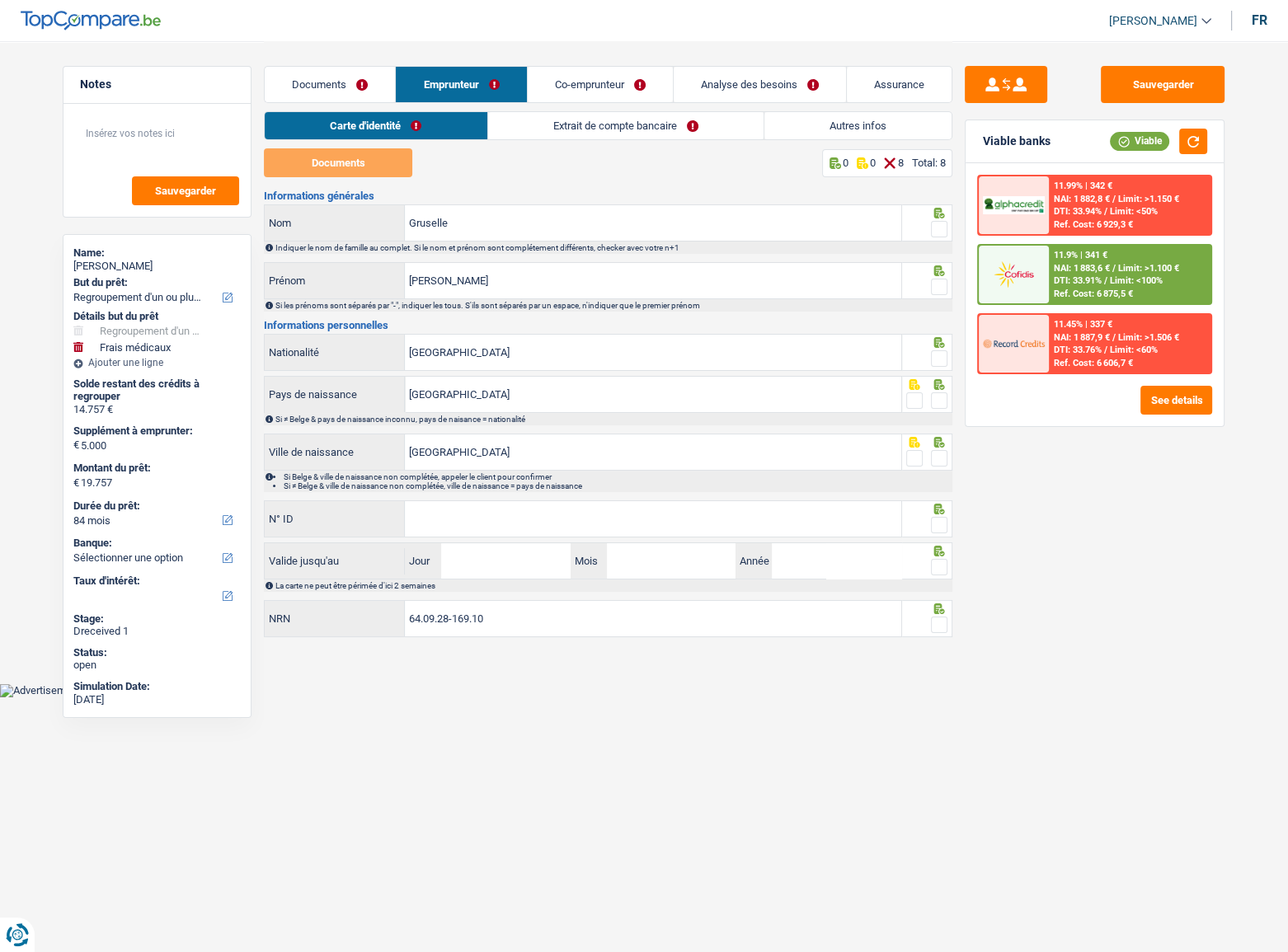
click at [594, 110] on div "Documents Emprunteur Co-emprunteur Analyse des besoins Assurance" at bounding box center [608, 75] width 689 height 70
click at [590, 122] on link "Extrait de compte bancaire" at bounding box center [626, 125] width 275 height 28
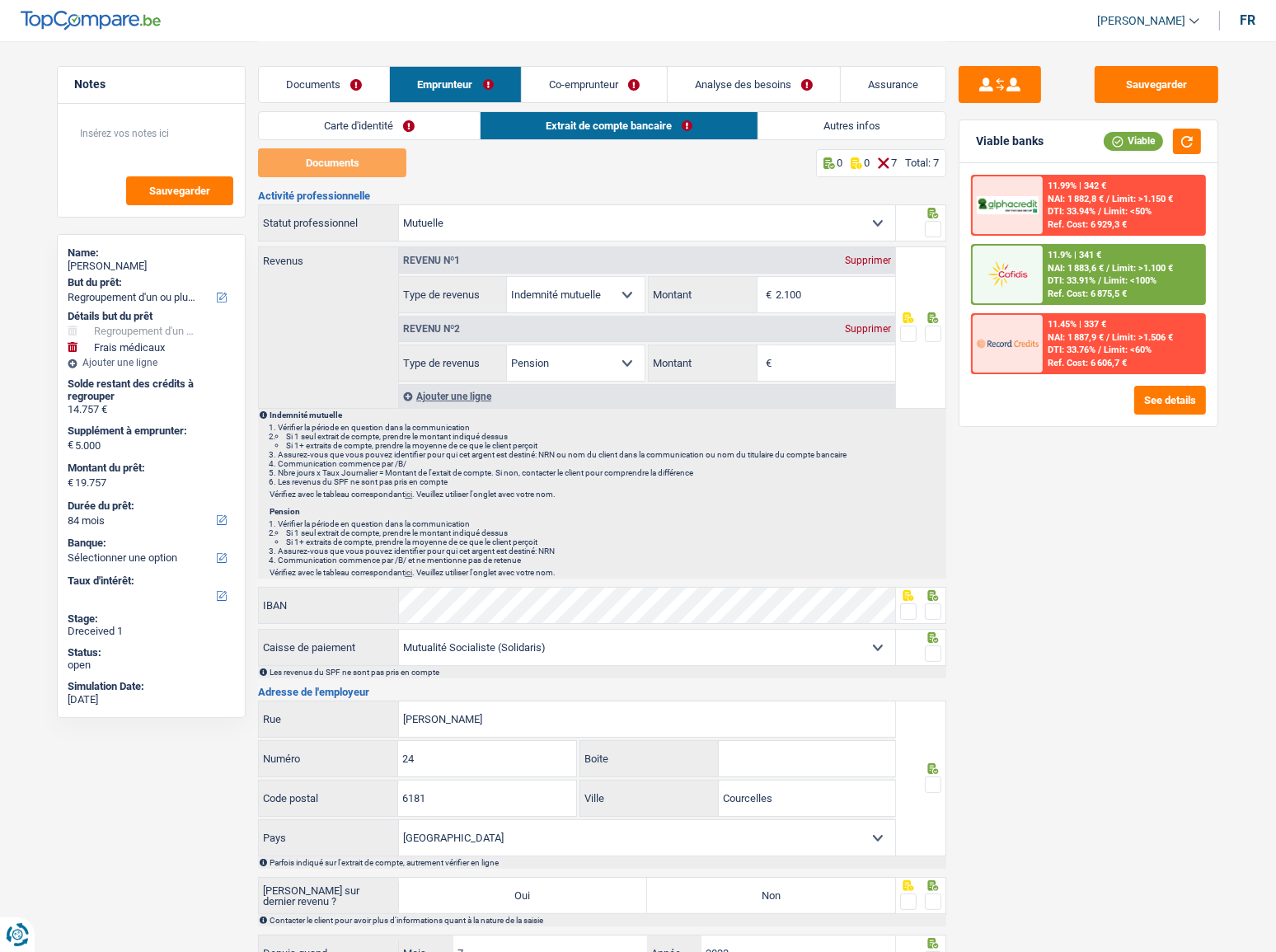
click at [606, 86] on link "Co-emprunteur" at bounding box center [595, 84] width 146 height 35
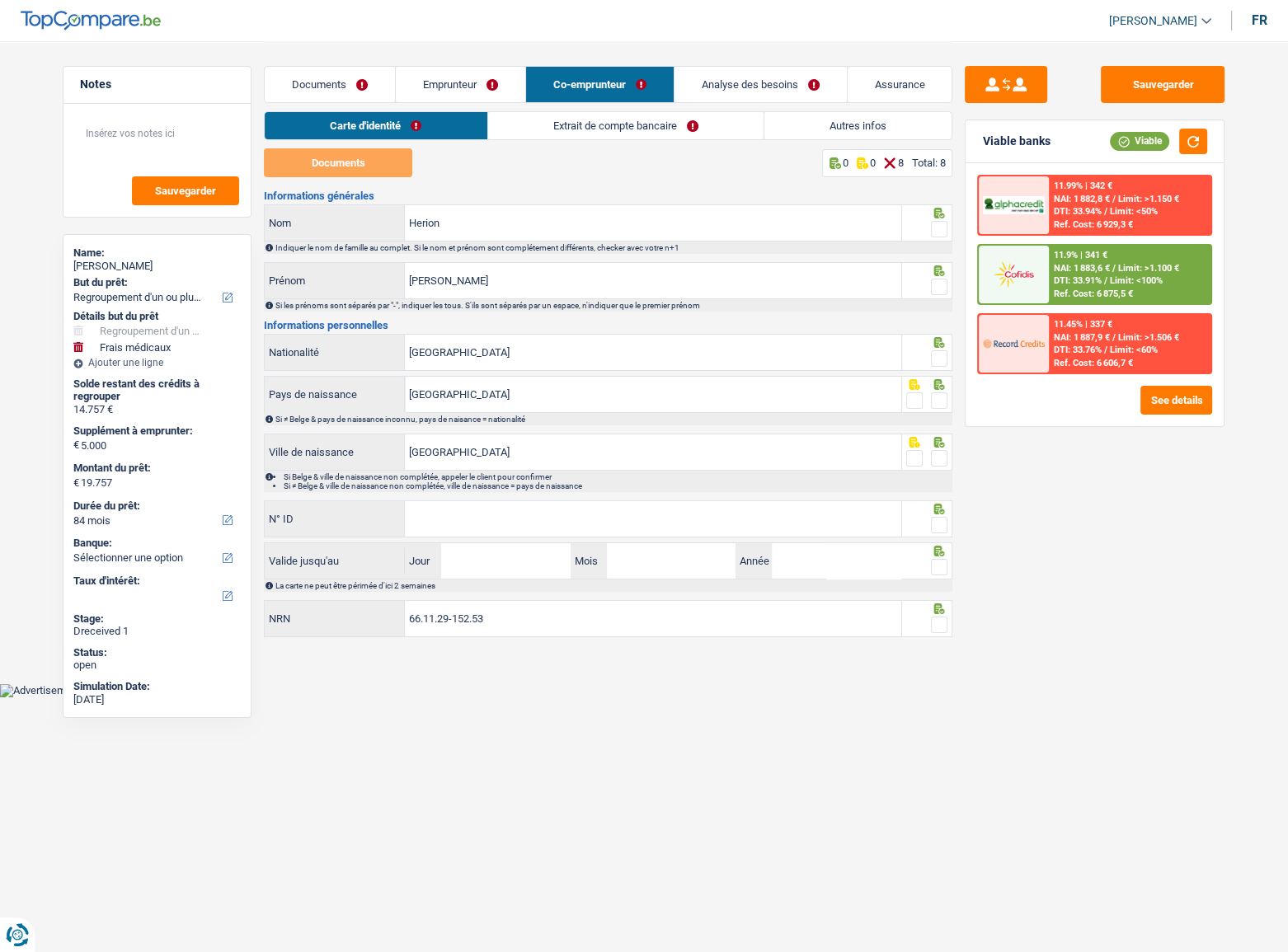
click at [669, 125] on link "Extrait de compte bancaire" at bounding box center [626, 125] width 275 height 28
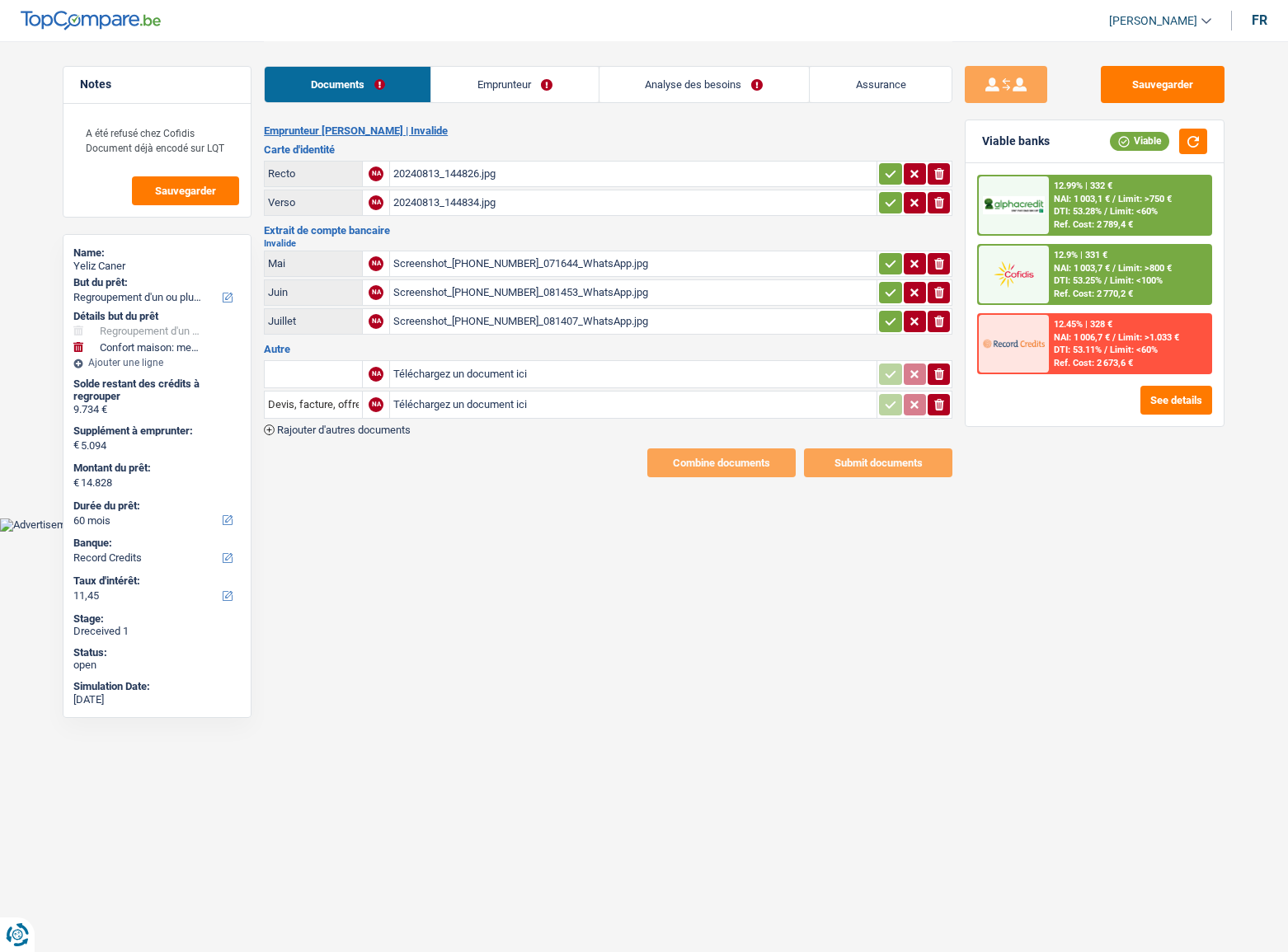
select select "refinancing"
select select "household"
select select "60"
select select "record credits"
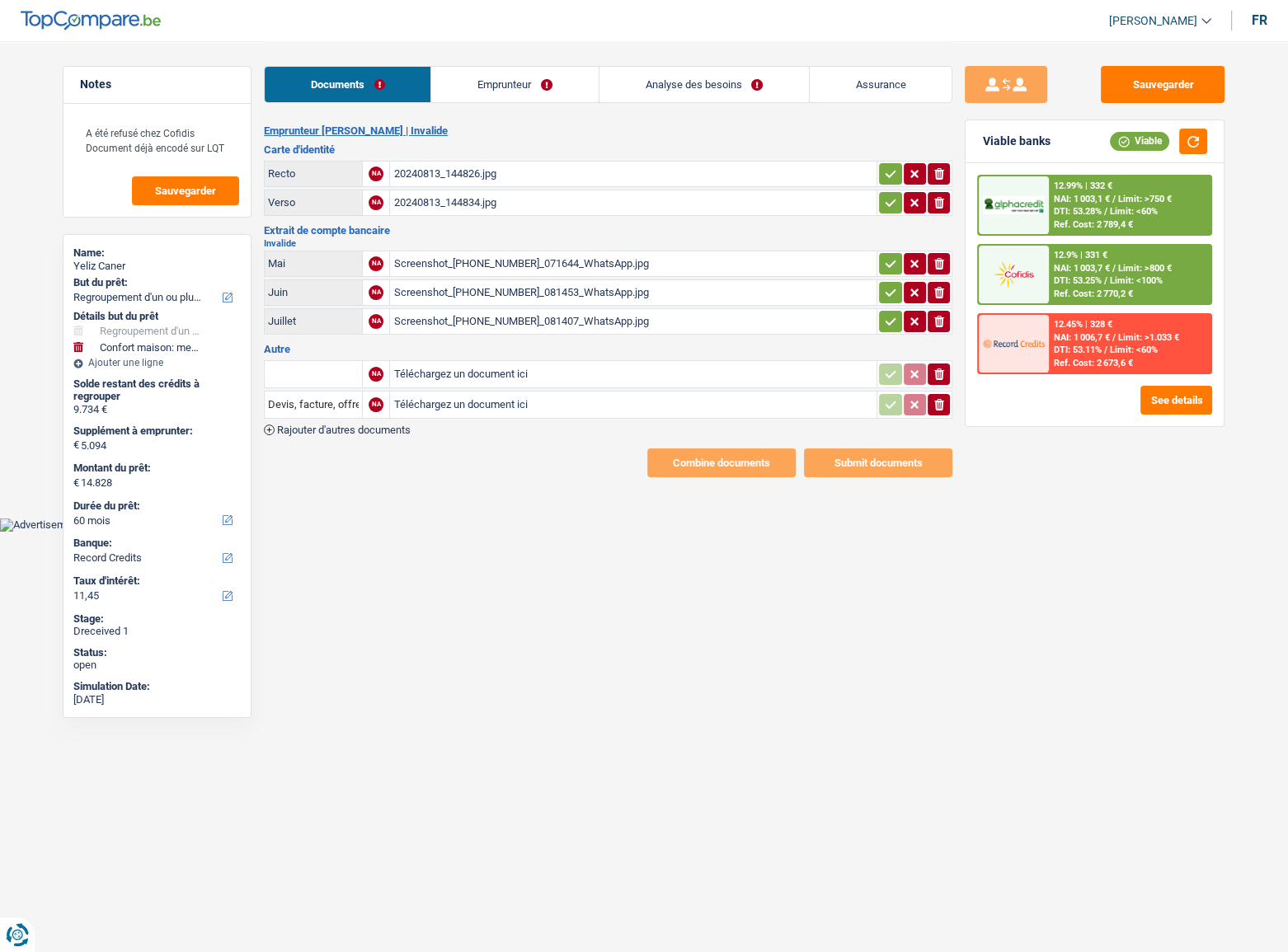
click at [460, 164] on div "20240813_144826.jpg" at bounding box center [633, 174] width 480 height 25
click at [882, 170] on td "ionicons-v5-e" at bounding box center [914, 174] width 75 height 27
drag, startPoint x: 883, startPoint y: 173, endPoint x: 887, endPoint y: 203, distance: 30.3
click at [884, 177] on icon "button" at bounding box center [890, 174] width 13 height 17
click at [889, 207] on icon "button" at bounding box center [890, 202] width 13 height 17
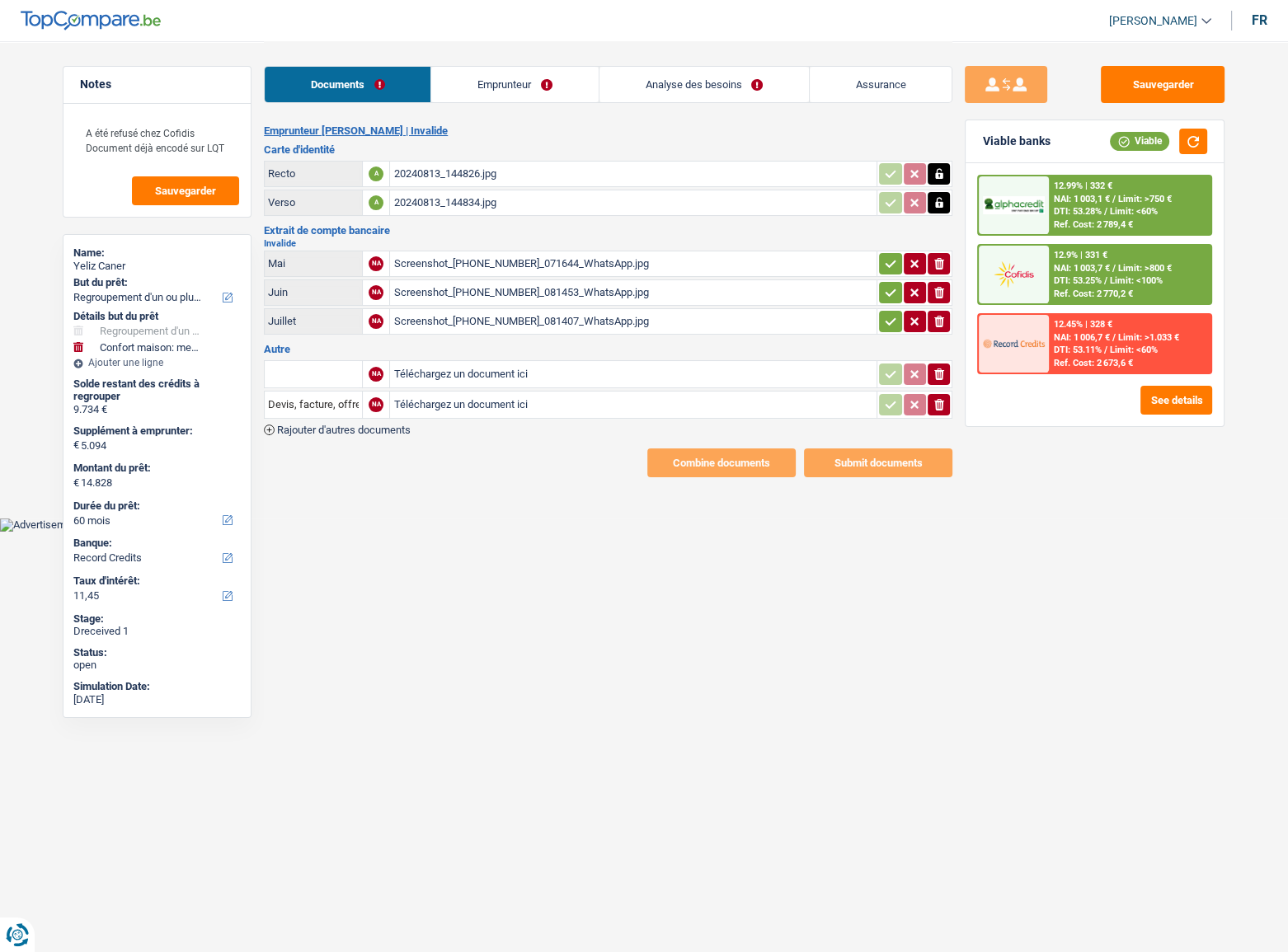
click at [542, 264] on div "Screenshot_[PHONE_NUMBER]_071644_WhatsApp.jpg" at bounding box center [633, 264] width 480 height 25
click at [891, 294] on icon "button" at bounding box center [890, 293] width 13 height 17
click at [637, 309] on div "Screenshot_[PHONE_NUMBER]_081407_WhatsApp.jpg" at bounding box center [633, 321] width 480 height 25
click at [556, 267] on div "Screenshot_[PHONE_NUMBER]_071644_WhatsApp.jpg" at bounding box center [633, 264] width 480 height 25
click at [540, 272] on div "Screenshot_[PHONE_NUMBER]_071644_WhatsApp.jpg" at bounding box center [633, 264] width 480 height 25
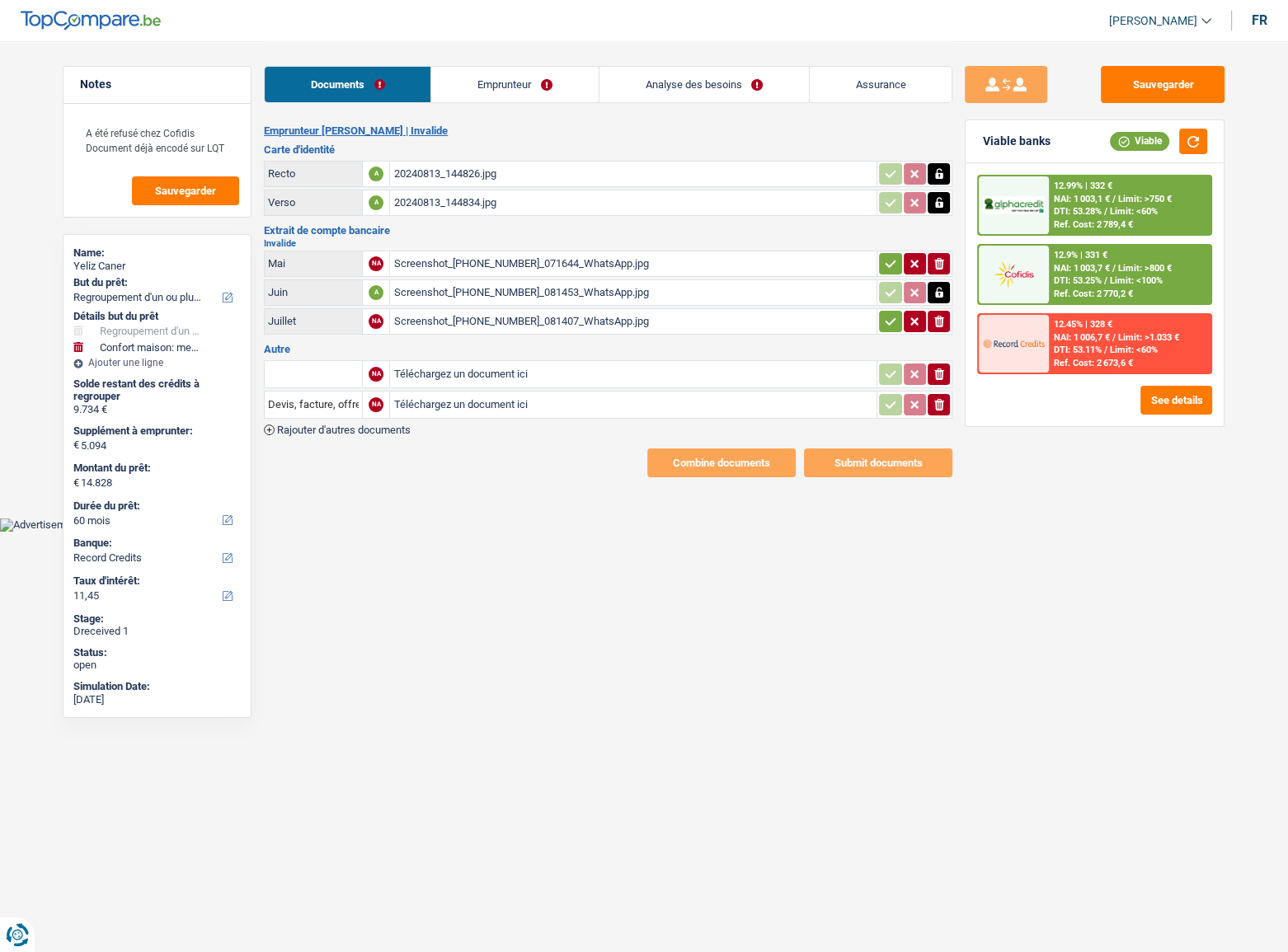
click at [513, 286] on div "Screenshot_[PHONE_NUMBER]_081453_WhatsApp.jpg" at bounding box center [633, 293] width 480 height 25
click at [539, 329] on div "Screenshot_[PHONE_NUMBER]_081407_WhatsApp.jpg" at bounding box center [633, 321] width 480 height 25
drag, startPoint x: 944, startPoint y: 398, endPoint x: 944, endPoint y: 368, distance: 30.0
click at [944, 398] on icon "ionicons-v5-e" at bounding box center [939, 405] width 13 height 17
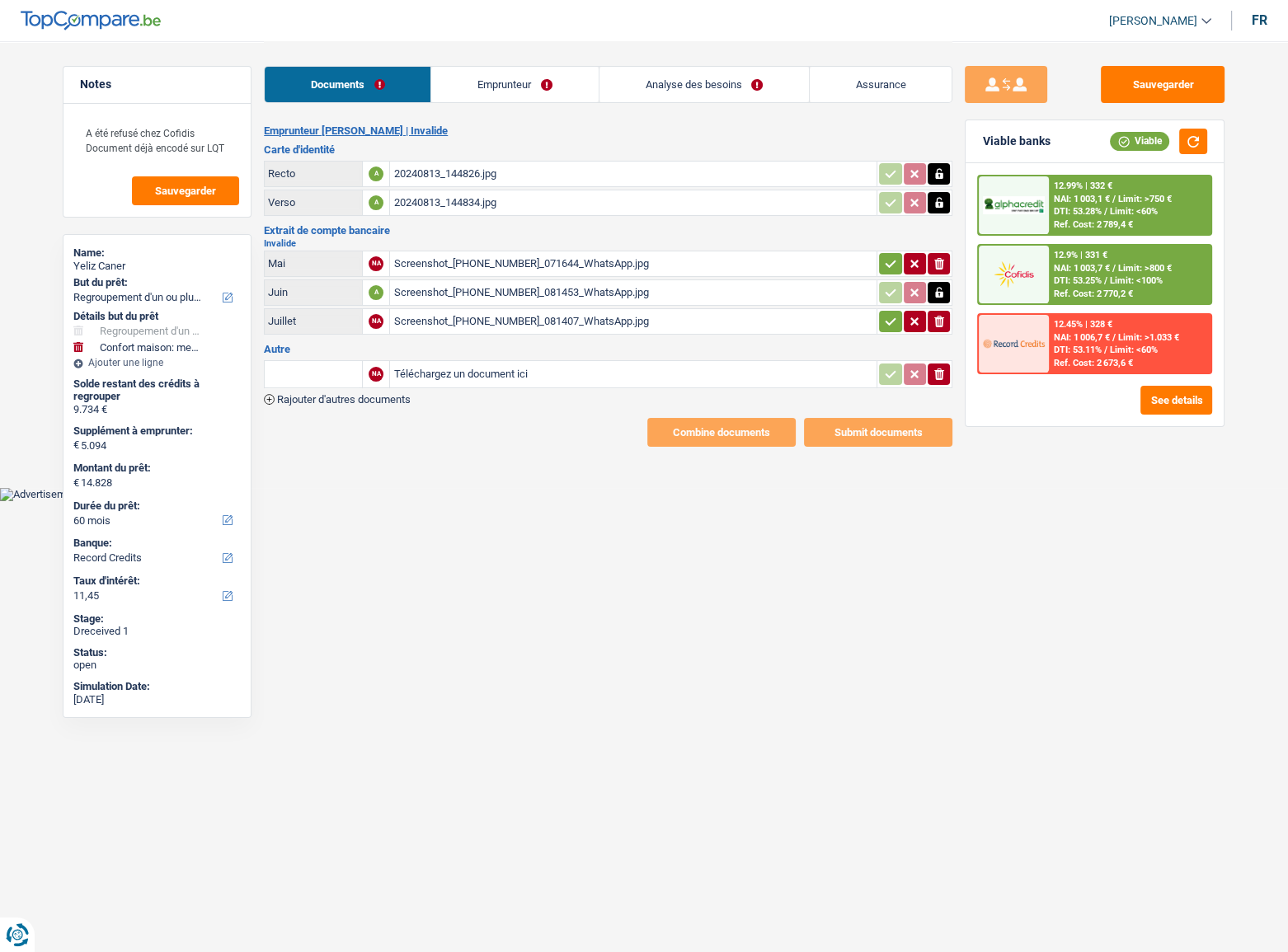
click at [944, 368] on icon "ionicons-v5-e" at bounding box center [939, 374] width 13 height 17
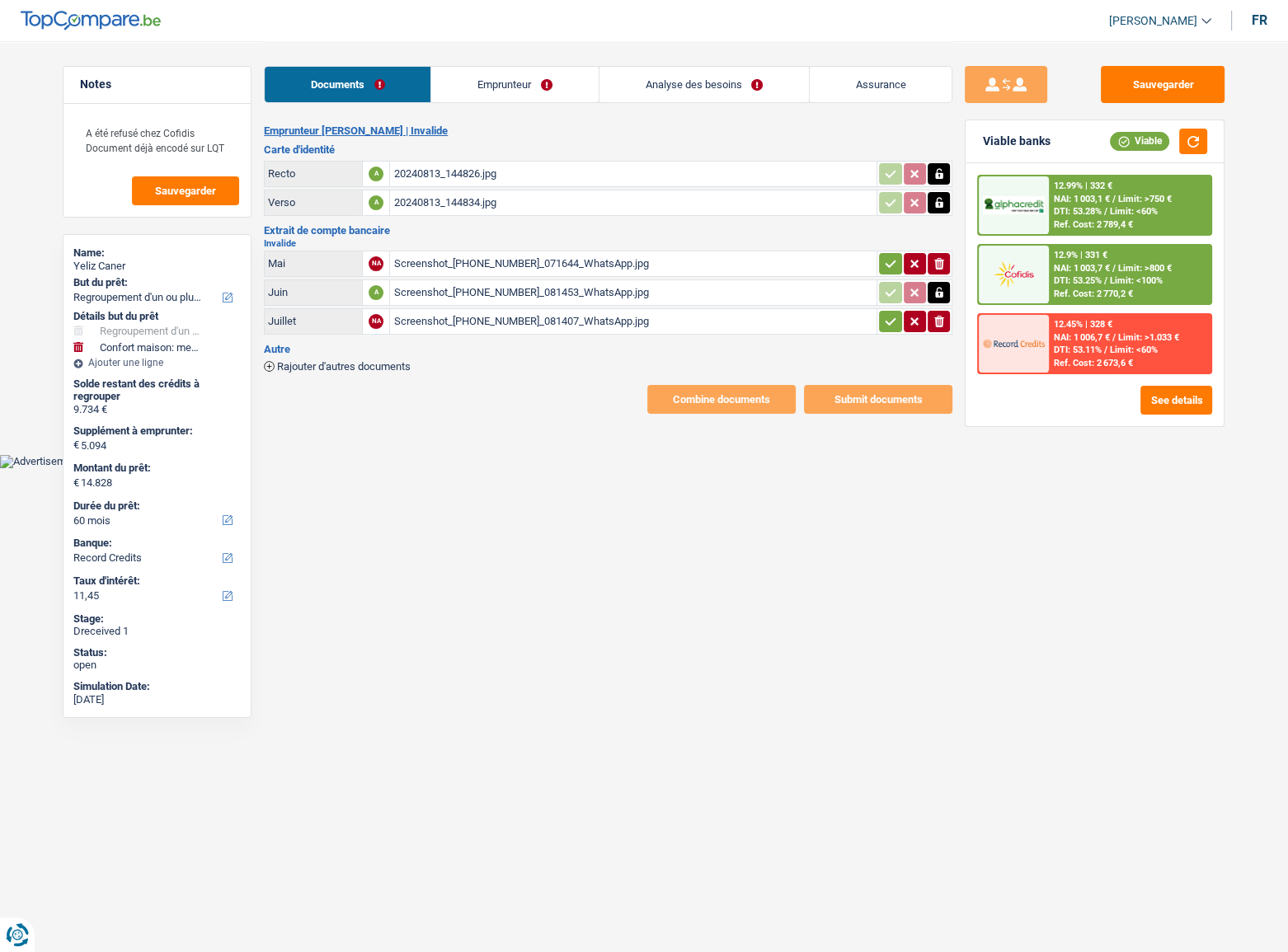
click at [892, 313] on icon "button" at bounding box center [890, 321] width 13 height 17
click at [891, 251] on td "ionicons-v5-e" at bounding box center [914, 264] width 75 height 27
click at [886, 262] on icon "button" at bounding box center [890, 264] width 13 height 17
click at [494, 98] on link "Emprunteur" at bounding box center [515, 84] width 167 height 35
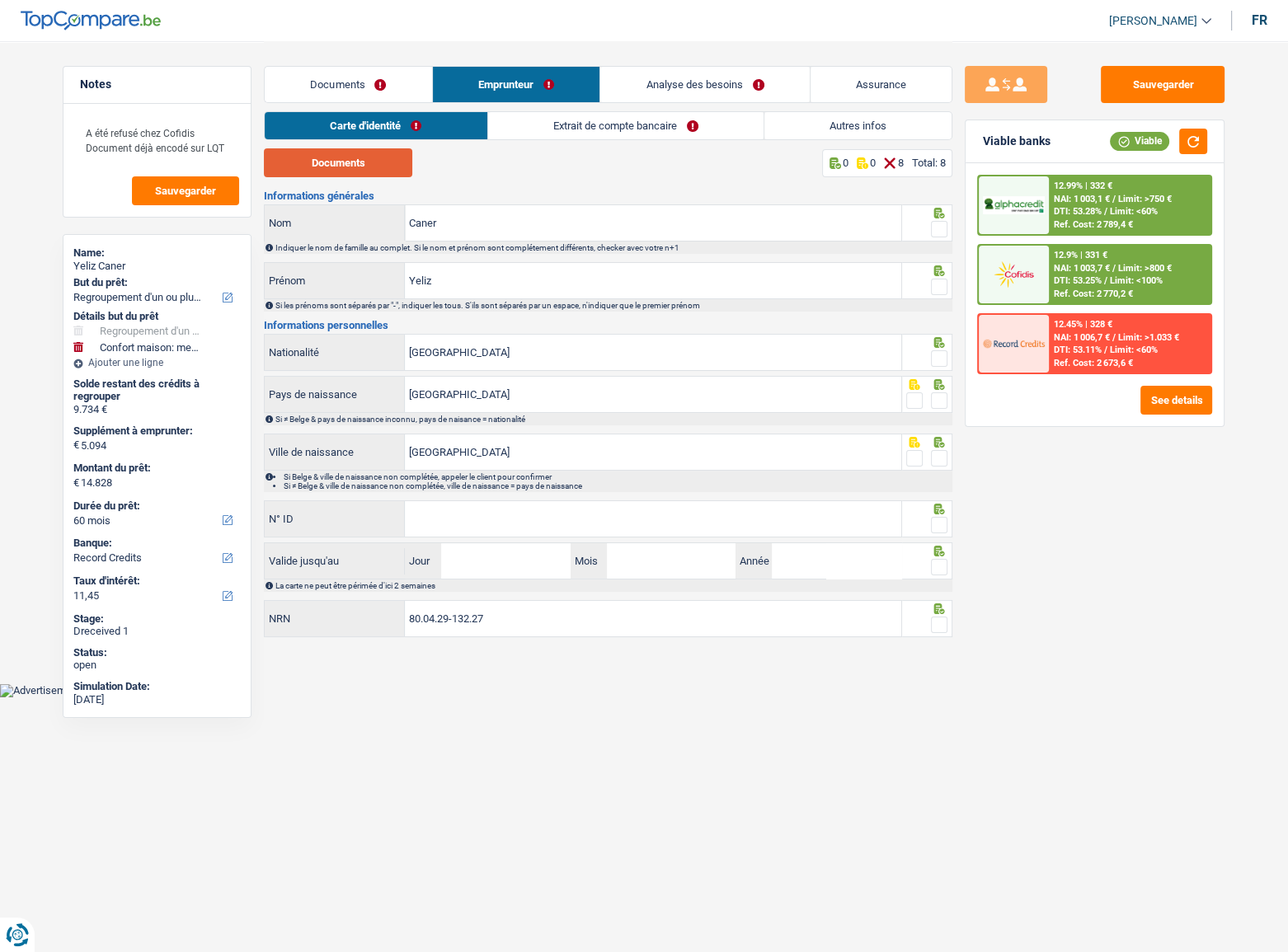
click at [338, 174] on button "Documents" at bounding box center [337, 162] width 148 height 29
drag, startPoint x: 940, startPoint y: 227, endPoint x: 931, endPoint y: 274, distance: 47.9
click at [940, 229] on span at bounding box center [939, 229] width 17 height 17
click at [0, 0] on input "radio" at bounding box center [0, 0] width 0 height 0
click at [931, 284] on span at bounding box center [939, 287] width 17 height 17
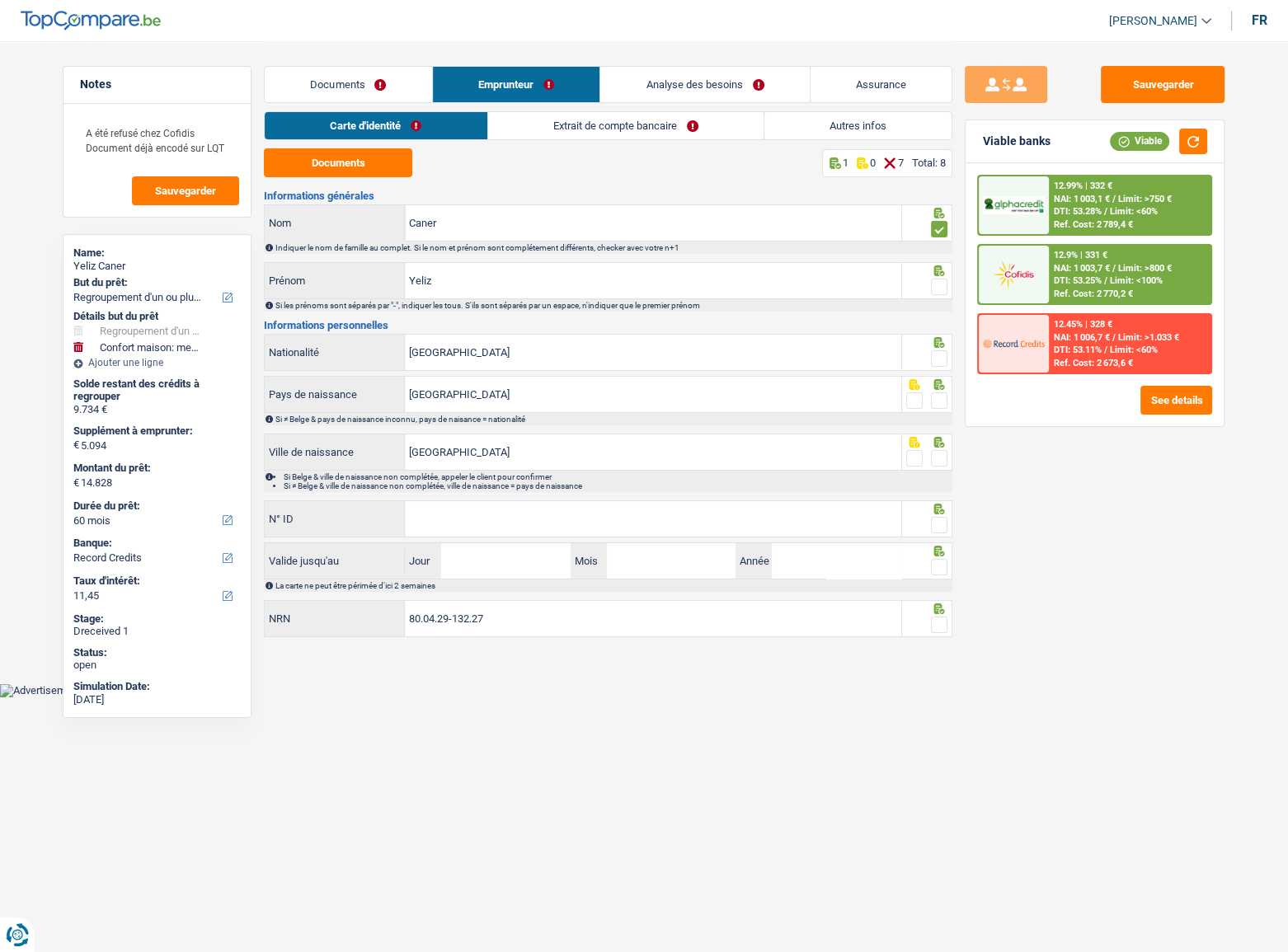
click at [0, 0] on input "radio" at bounding box center [0, 0] width 0 height 0
click at [942, 356] on span at bounding box center [939, 358] width 17 height 17
click at [0, 0] on input "radio" at bounding box center [0, 0] width 0 height 0
click at [943, 413] on div "Si ≠ Belge & pays de naissance inconnu, pays de naisance = nationalité" at bounding box center [608, 420] width 689 height 12
click at [939, 400] on span at bounding box center [939, 400] width 17 height 17
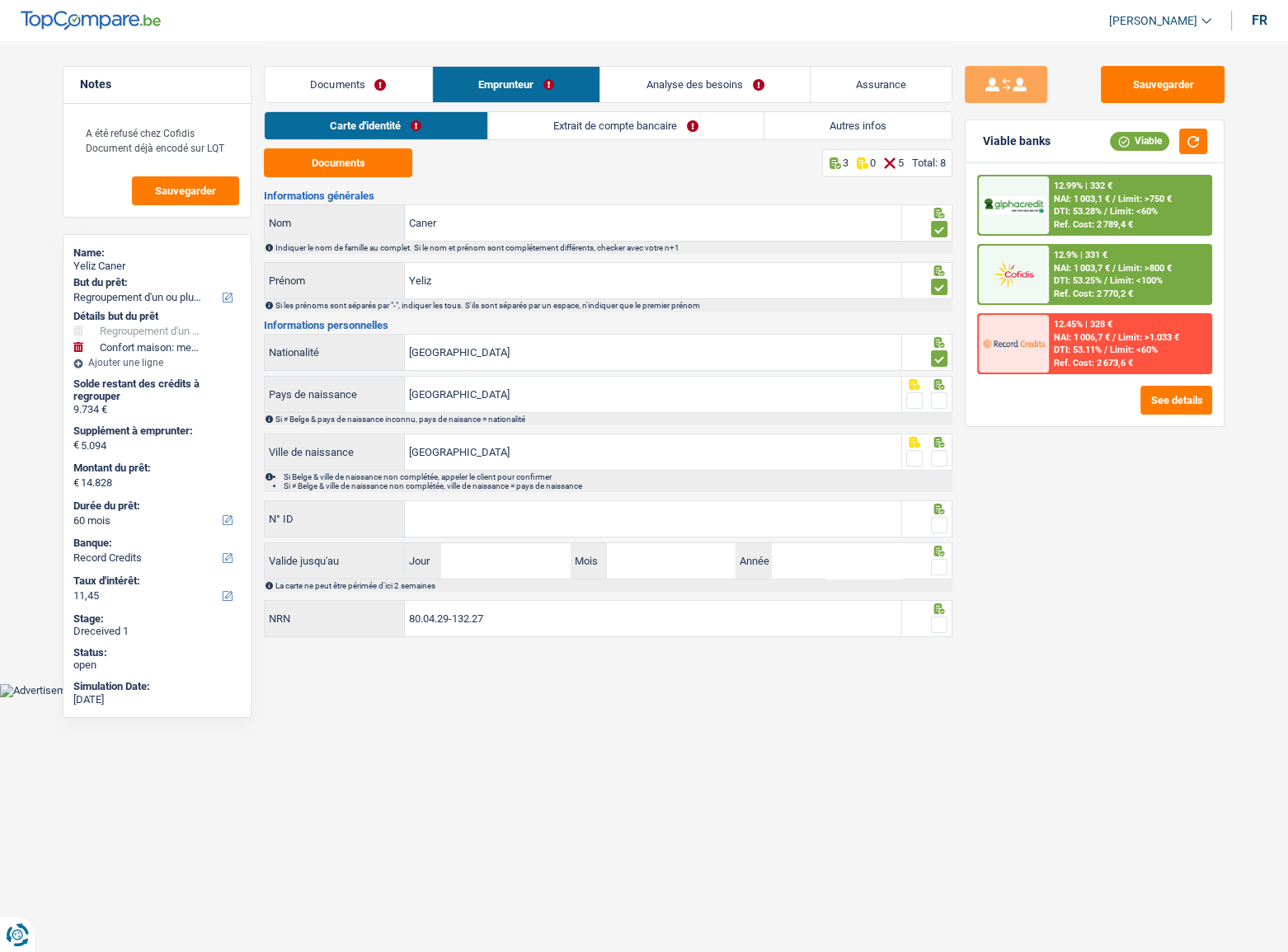
click at [0, 0] on input "radio" at bounding box center [0, 0] width 0 height 0
click at [943, 454] on span at bounding box center [939, 458] width 17 height 17
click at [0, 0] on input "radio" at bounding box center [0, 0] width 0 height 0
click at [812, 519] on input "N° ID" at bounding box center [652, 519] width 496 height 35
paste input "[PHONE_NUMBER]"
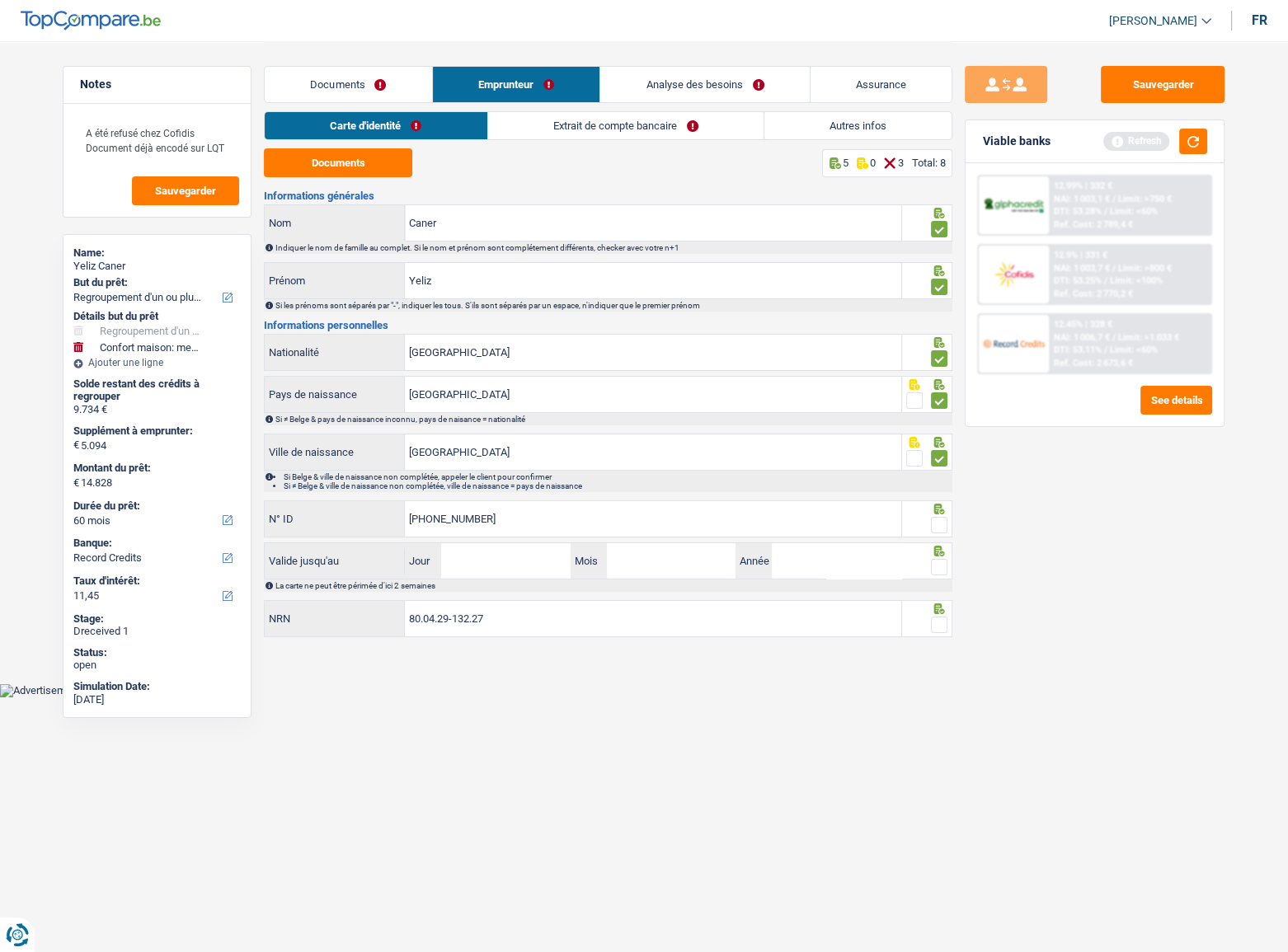
type input "[PHONE_NUMBER]"
click at [479, 551] on input "Jour" at bounding box center [505, 561] width 129 height 35
type input "07"
type input "12"
type input "2031"
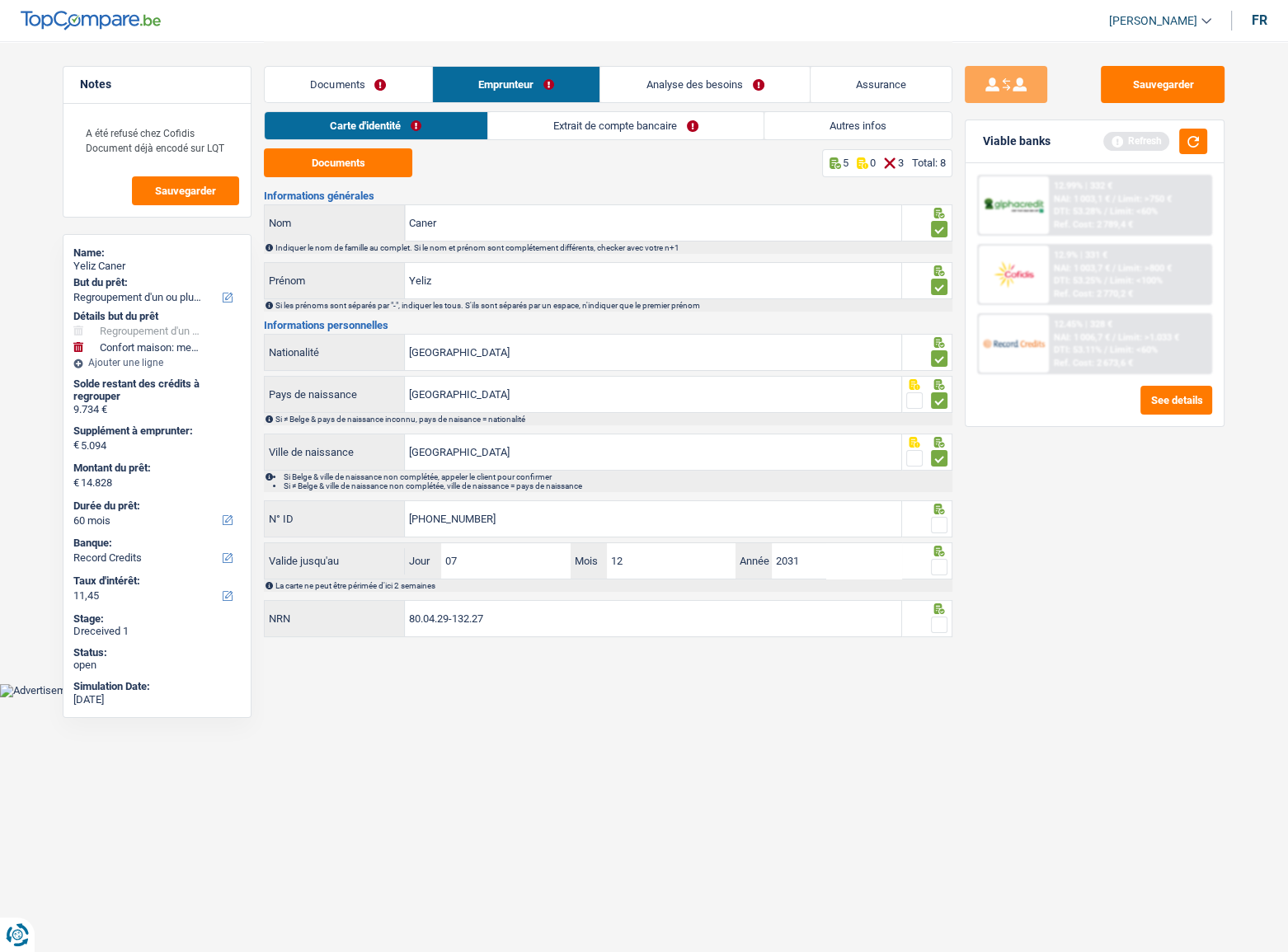
click at [943, 560] on span at bounding box center [939, 567] width 17 height 17
click at [0, 0] on input "radio" at bounding box center [0, 0] width 0 height 0
click at [944, 525] on span at bounding box center [939, 525] width 17 height 17
click at [0, 0] on input "radio" at bounding box center [0, 0] width 0 height 0
click at [939, 604] on icon at bounding box center [939, 609] width 17 height 11
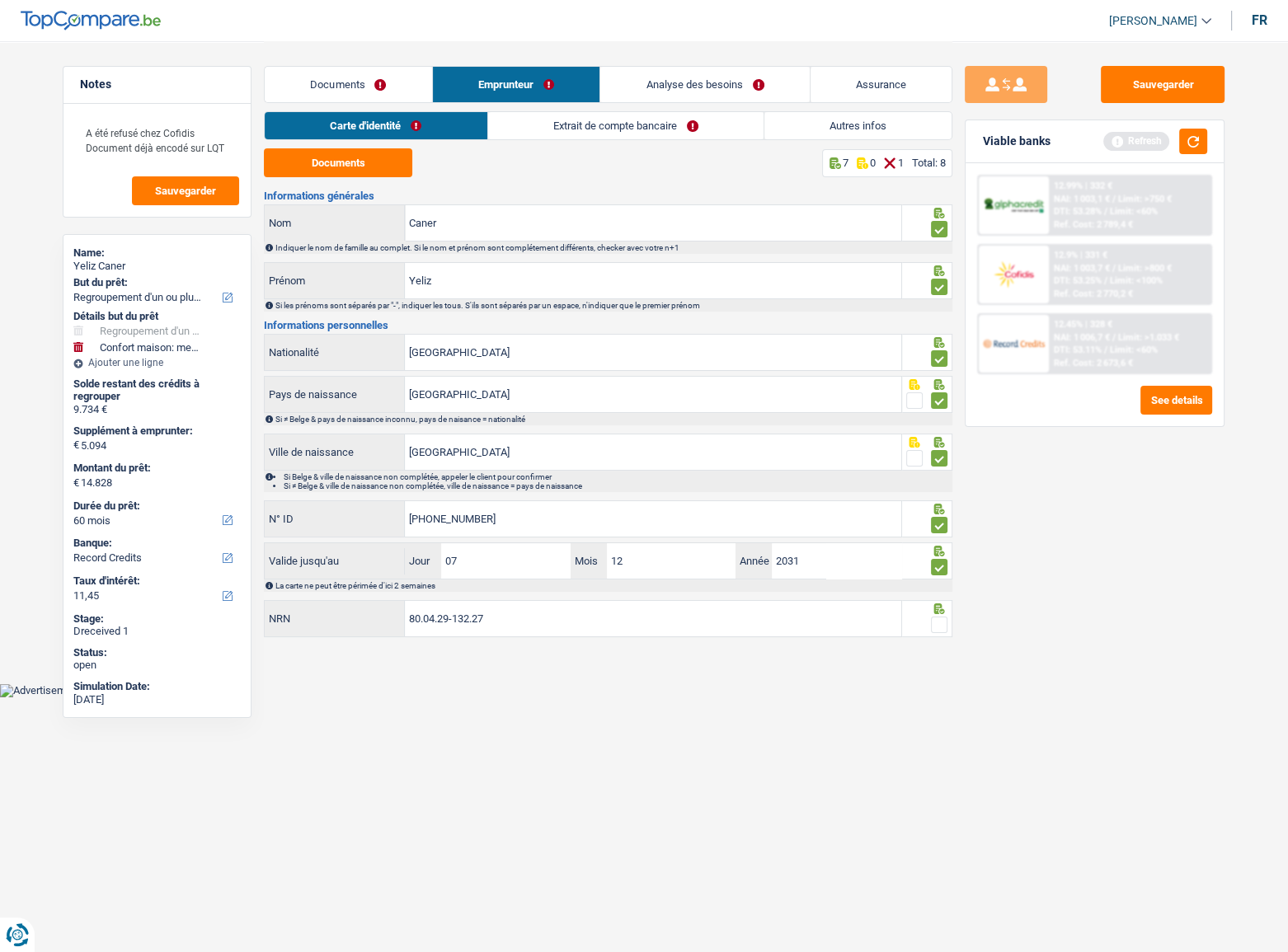
click at [939, 617] on span at bounding box center [939, 625] width 17 height 17
click at [0, 0] on input "radio" at bounding box center [0, 0] width 0 height 0
click at [557, 134] on link "Extrait de compte bancaire" at bounding box center [626, 125] width 275 height 28
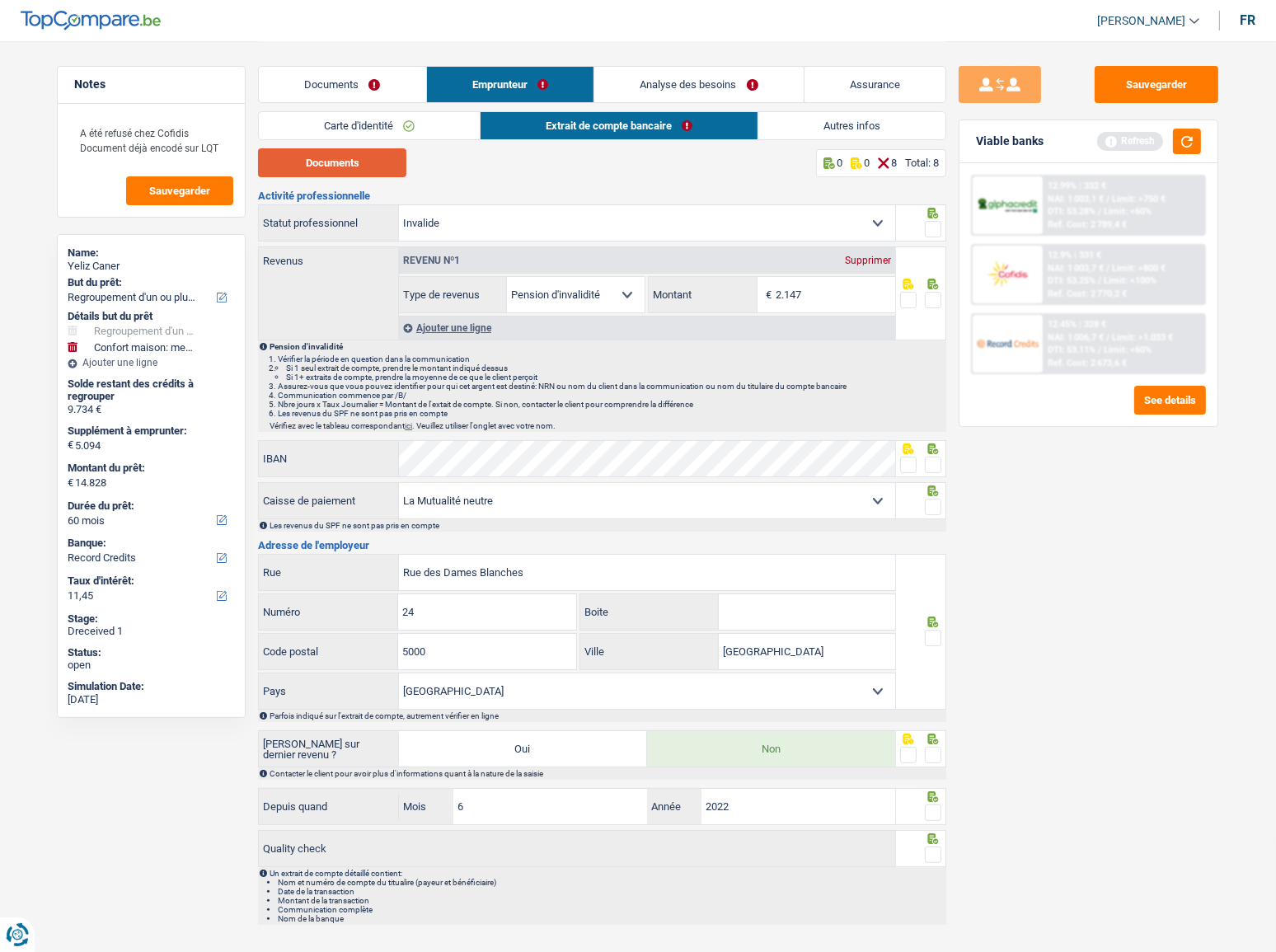
click at [402, 164] on button "Documents" at bounding box center [332, 162] width 148 height 29
drag, startPoint x: 928, startPoint y: 221, endPoint x: 942, endPoint y: 278, distance: 58.7
click at [929, 223] on span at bounding box center [933, 229] width 17 height 17
click at [0, 0] on input "radio" at bounding box center [0, 0] width 0 height 0
click at [376, 161] on button "Documents" at bounding box center [332, 162] width 148 height 29
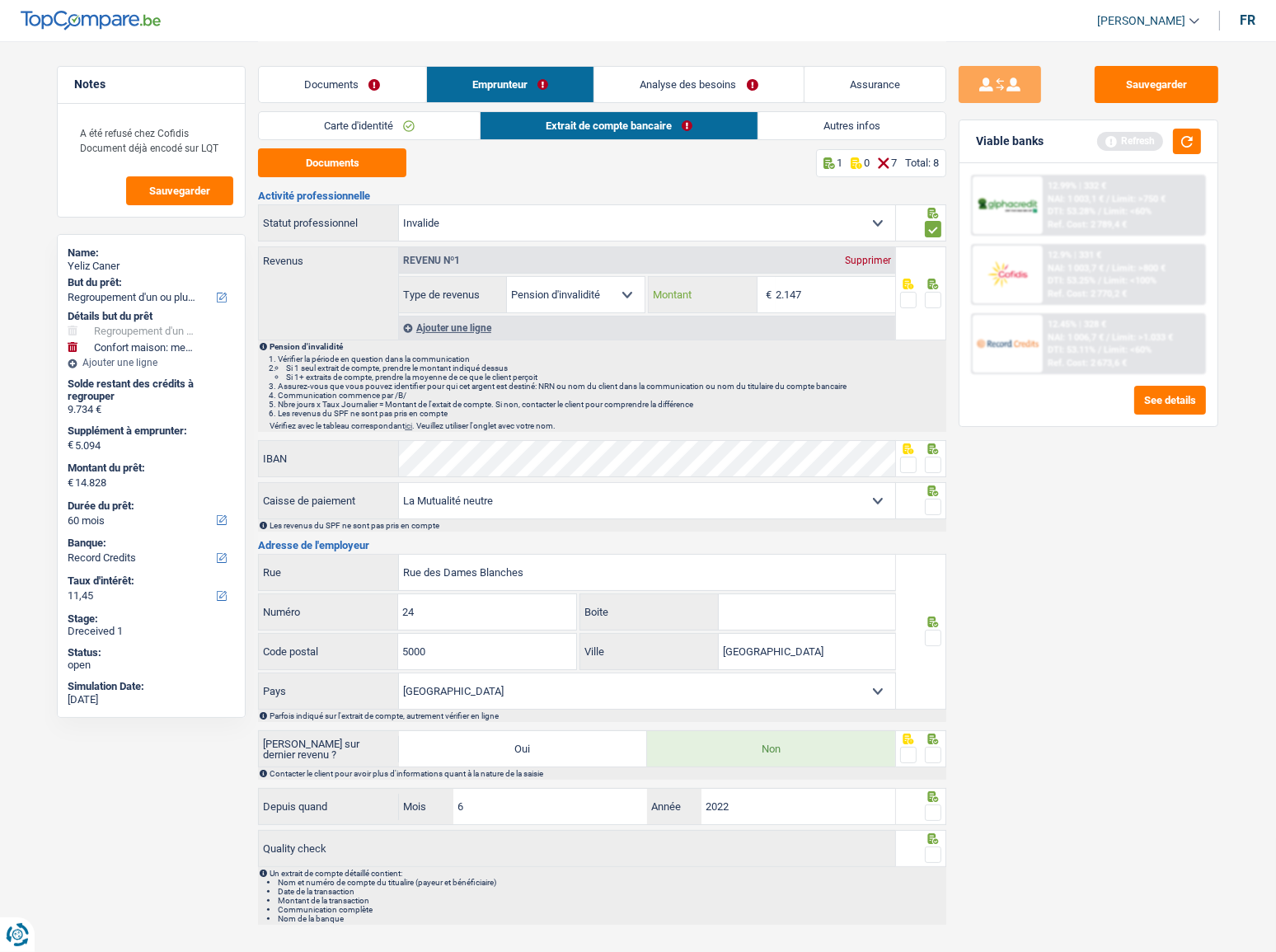
click at [831, 306] on input "2.147" at bounding box center [835, 295] width 120 height 35
type input "2.146"
click at [937, 305] on span at bounding box center [933, 300] width 17 height 17
click at [0, 0] on input "radio" at bounding box center [0, 0] width 0 height 0
drag, startPoint x: 914, startPoint y: 460, endPoint x: 927, endPoint y: 509, distance: 50.7
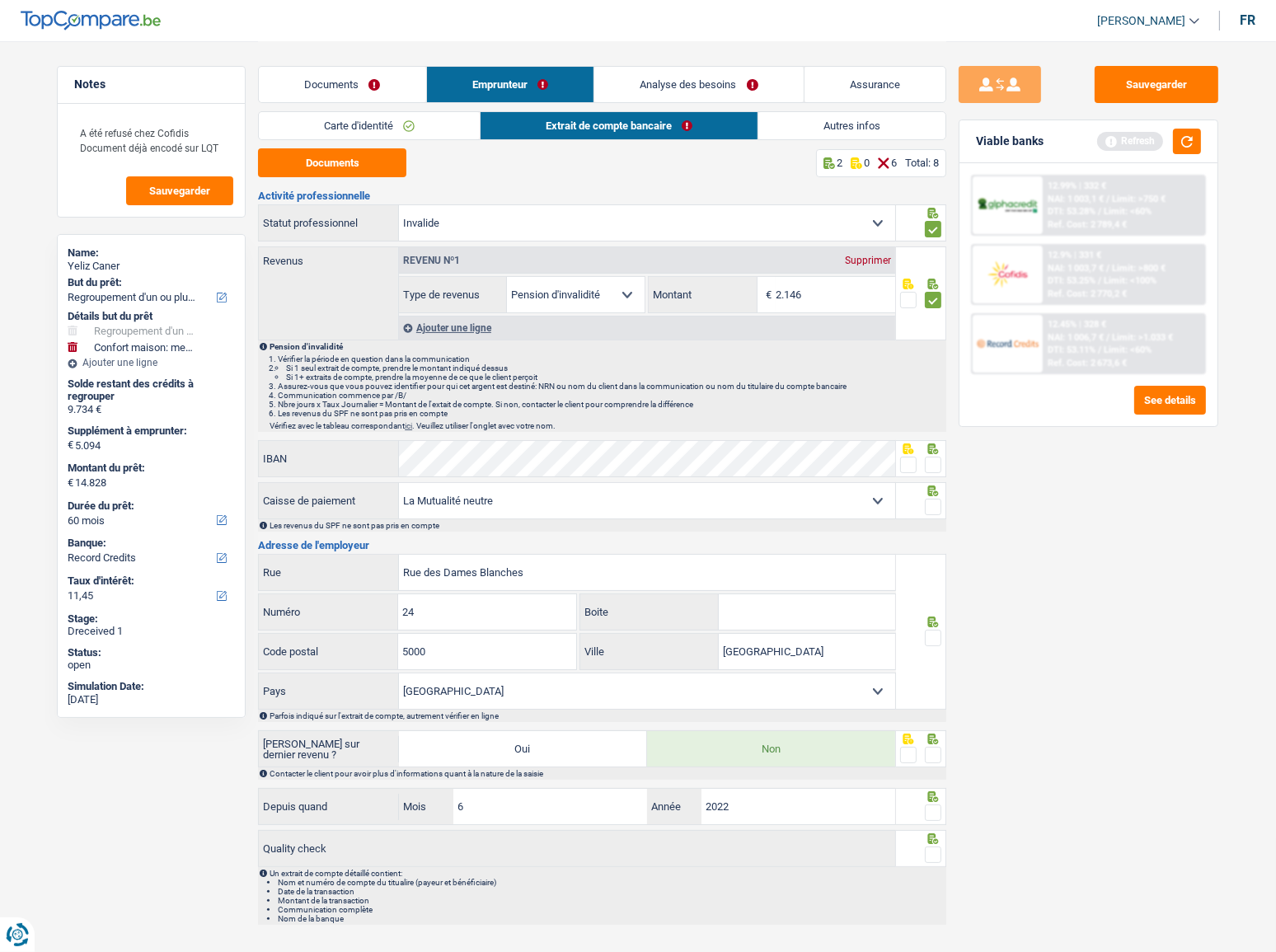
click at [914, 461] on span at bounding box center [909, 465] width 17 height 17
click at [0, 0] on input "radio" at bounding box center [0, 0] width 0 height 0
click at [936, 512] on span at bounding box center [933, 507] width 17 height 17
click at [0, 0] on input "radio" at bounding box center [0, 0] width 0 height 0
click at [930, 635] on span at bounding box center [933, 638] width 17 height 17
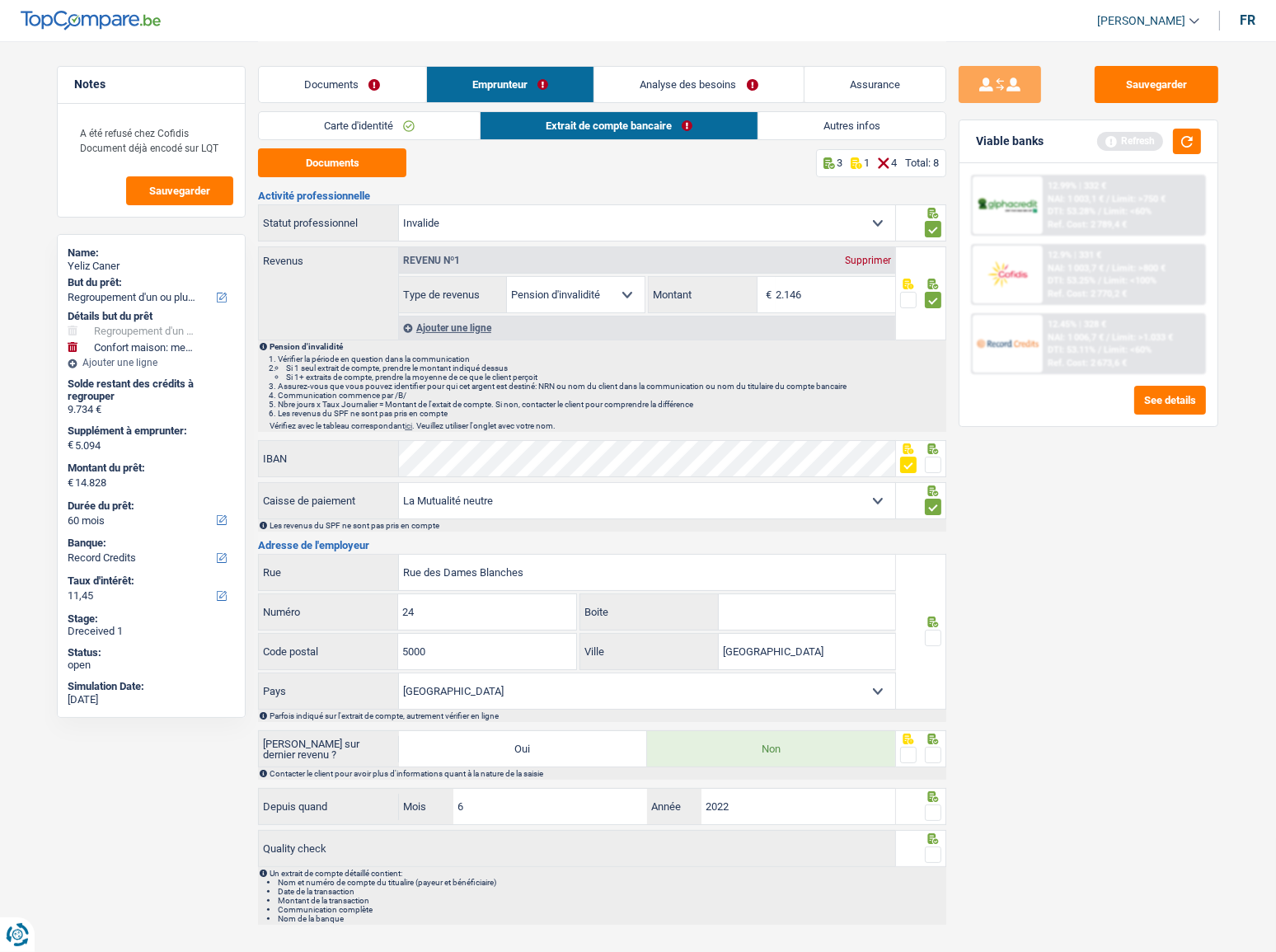
click at [0, 0] on input "radio" at bounding box center [0, 0] width 0 height 0
click at [524, 444] on div "Activité professionnelle Ouvrier Employé privé Employé public Invalide Indépend…" at bounding box center [603, 558] width 689 height 735
click at [552, 437] on div "Activité professionnelle Ouvrier Employé privé Employé public Invalide Indépend…" at bounding box center [603, 558] width 689 height 735
click at [937, 465] on span at bounding box center [933, 465] width 17 height 17
click at [0, 0] on input "radio" at bounding box center [0, 0] width 0 height 0
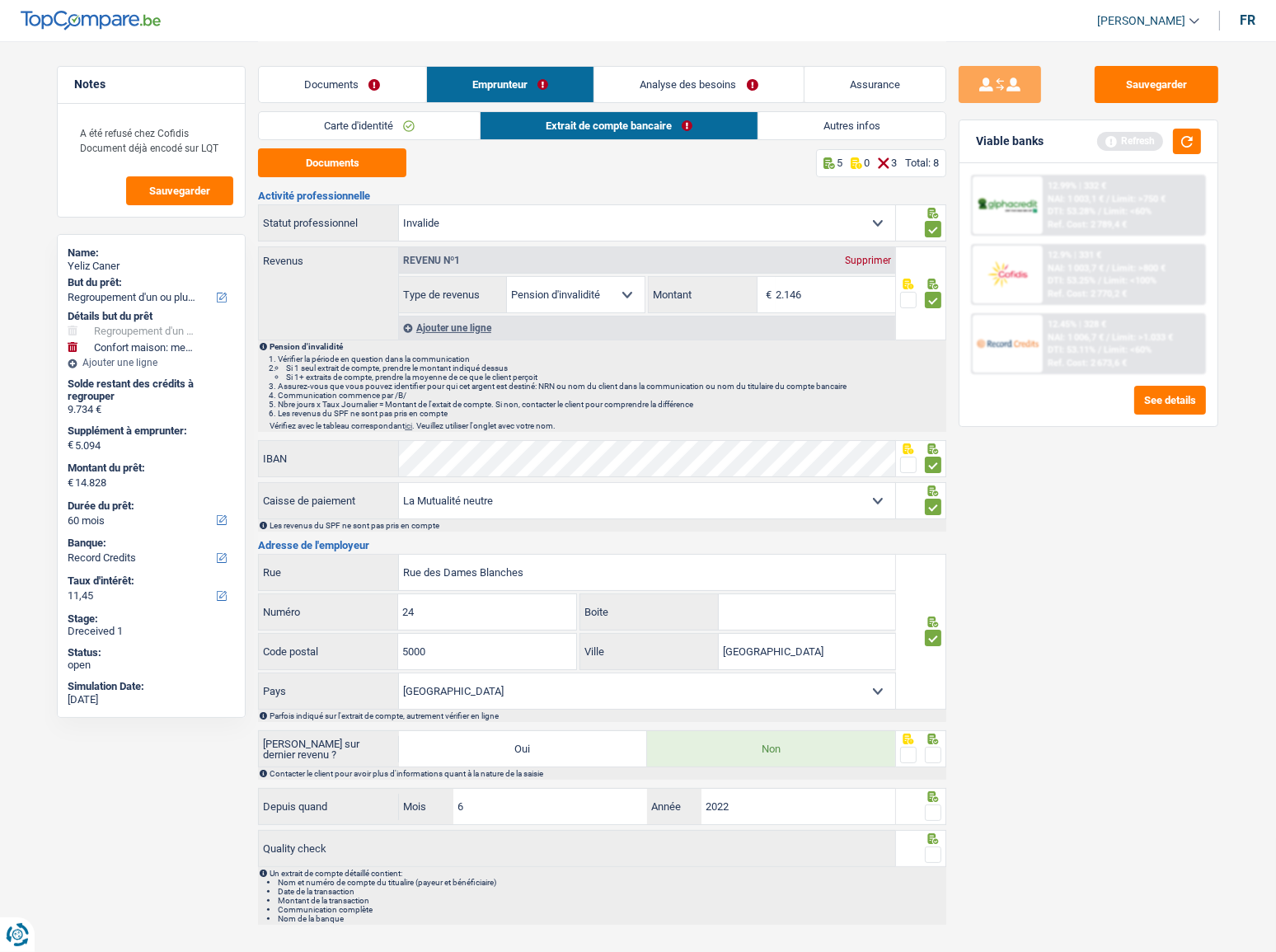
drag, startPoint x: 936, startPoint y: 749, endPoint x: 936, endPoint y: 802, distance: 53.0
click at [935, 750] on span at bounding box center [933, 755] width 17 height 17
click at [0, 0] on input "radio" at bounding box center [0, 0] width 0 height 0
click at [936, 811] on span at bounding box center [933, 813] width 17 height 17
click at [0, 0] on input "radio" at bounding box center [0, 0] width 0 height 0
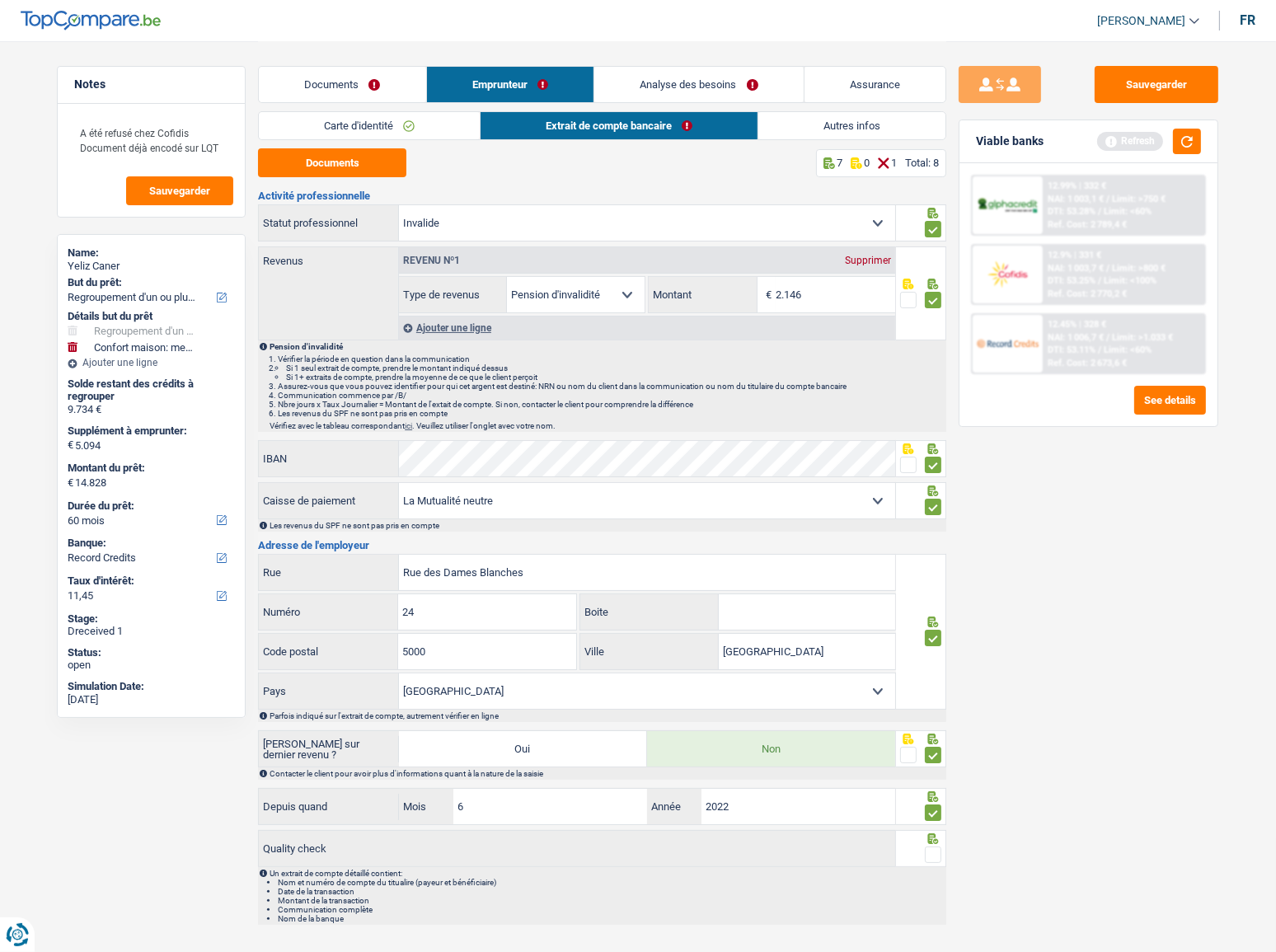
click at [946, 854] on div at bounding box center [922, 849] width 51 height 37
click at [934, 856] on span at bounding box center [933, 854] width 17 height 17
click at [0, 0] on input "radio" at bounding box center [0, 0] width 0 height 0
click at [1115, 103] on div "Sauvegarder Viable banks Refresh 12.99% | 332 € NAI: 1 003,1 € / Limit: >750 € …" at bounding box center [1089, 495] width 285 height 860
click at [898, 130] on link "Autres infos" at bounding box center [853, 125] width 187 height 28
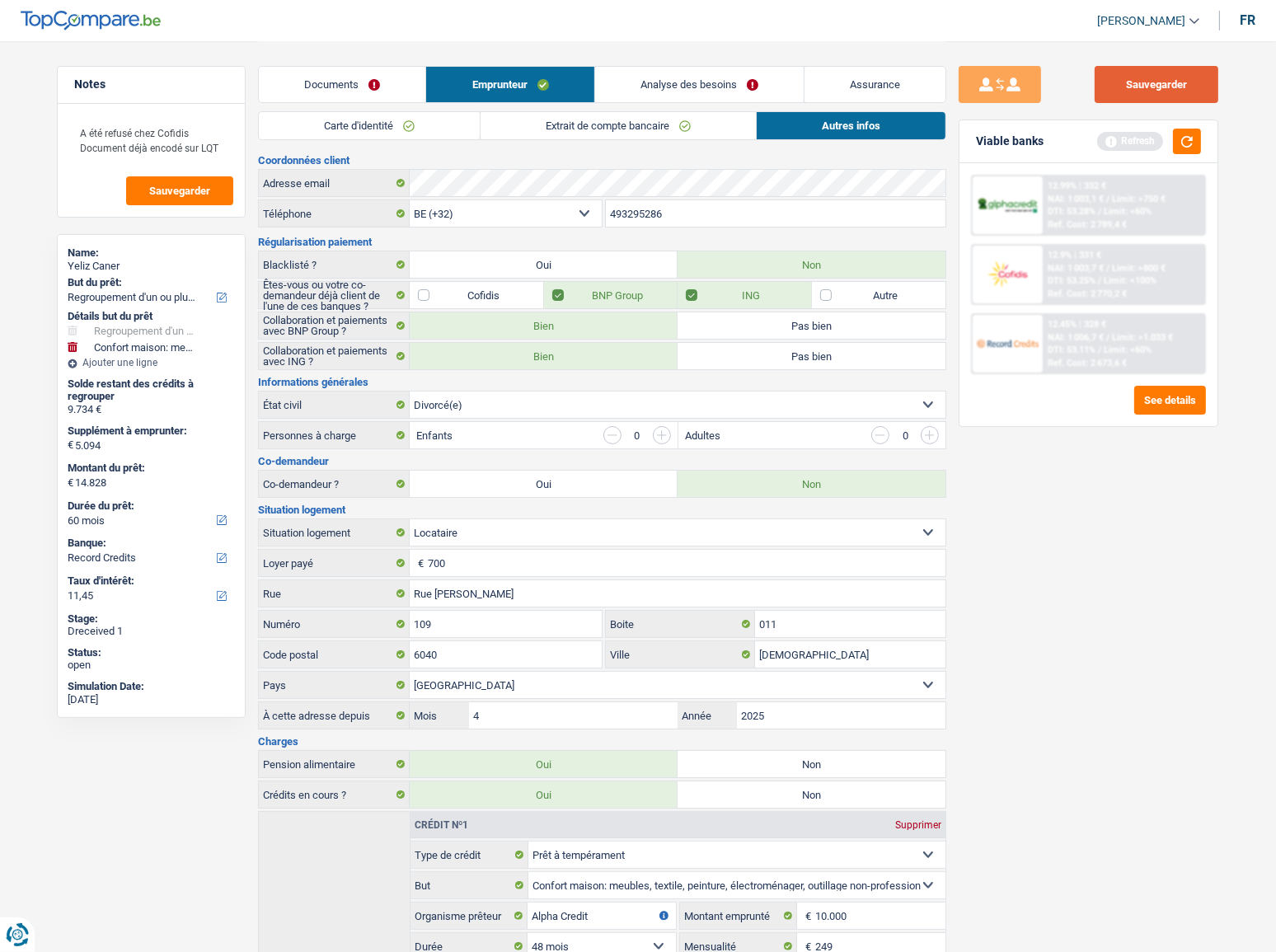
click at [1179, 84] on button "Sauvegarder" at bounding box center [1156, 84] width 123 height 37
click at [1197, 147] on button "button" at bounding box center [1187, 141] width 28 height 26
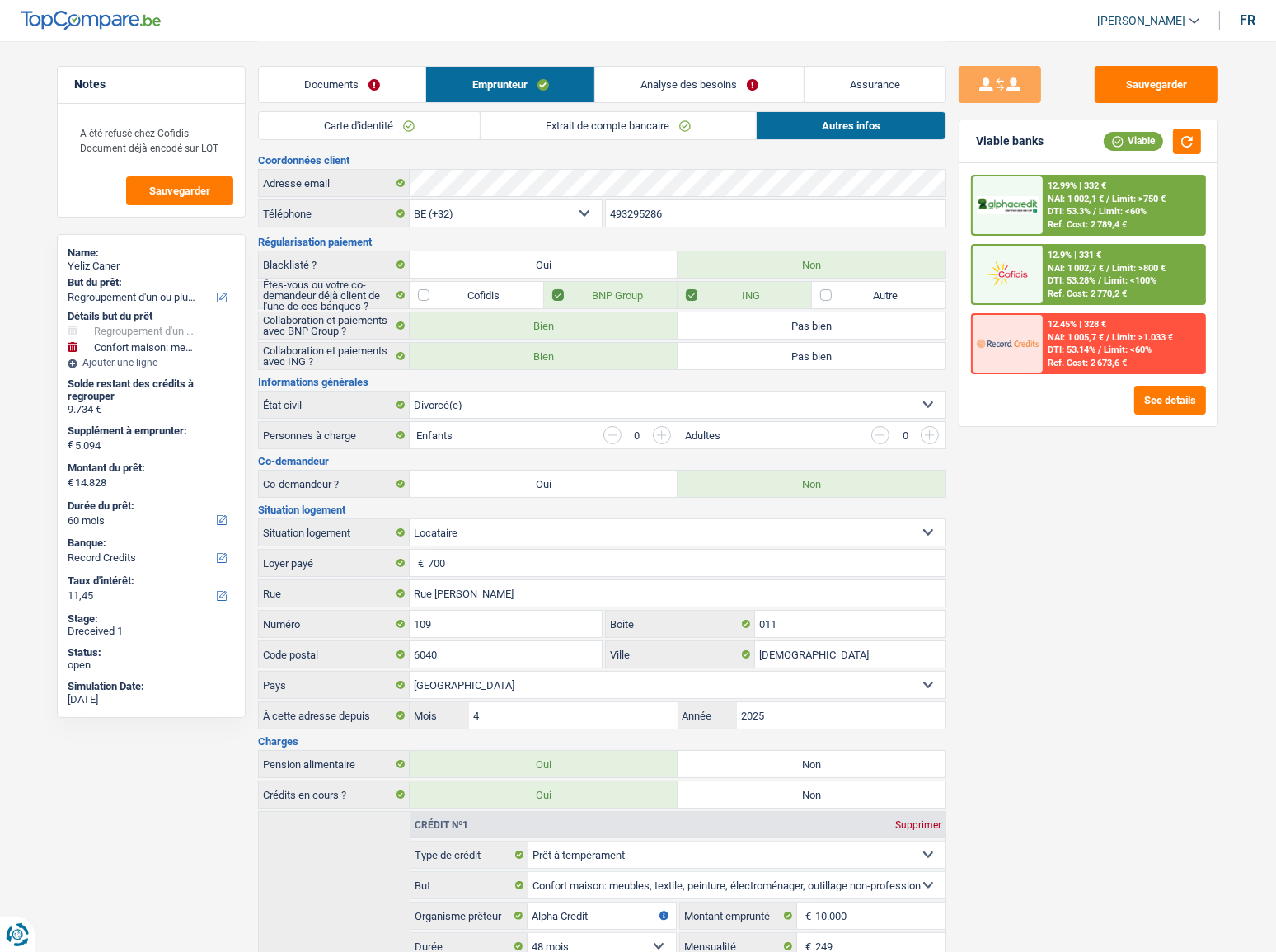
click at [651, 130] on link "Extrait de compte bancaire" at bounding box center [618, 125] width 275 height 28
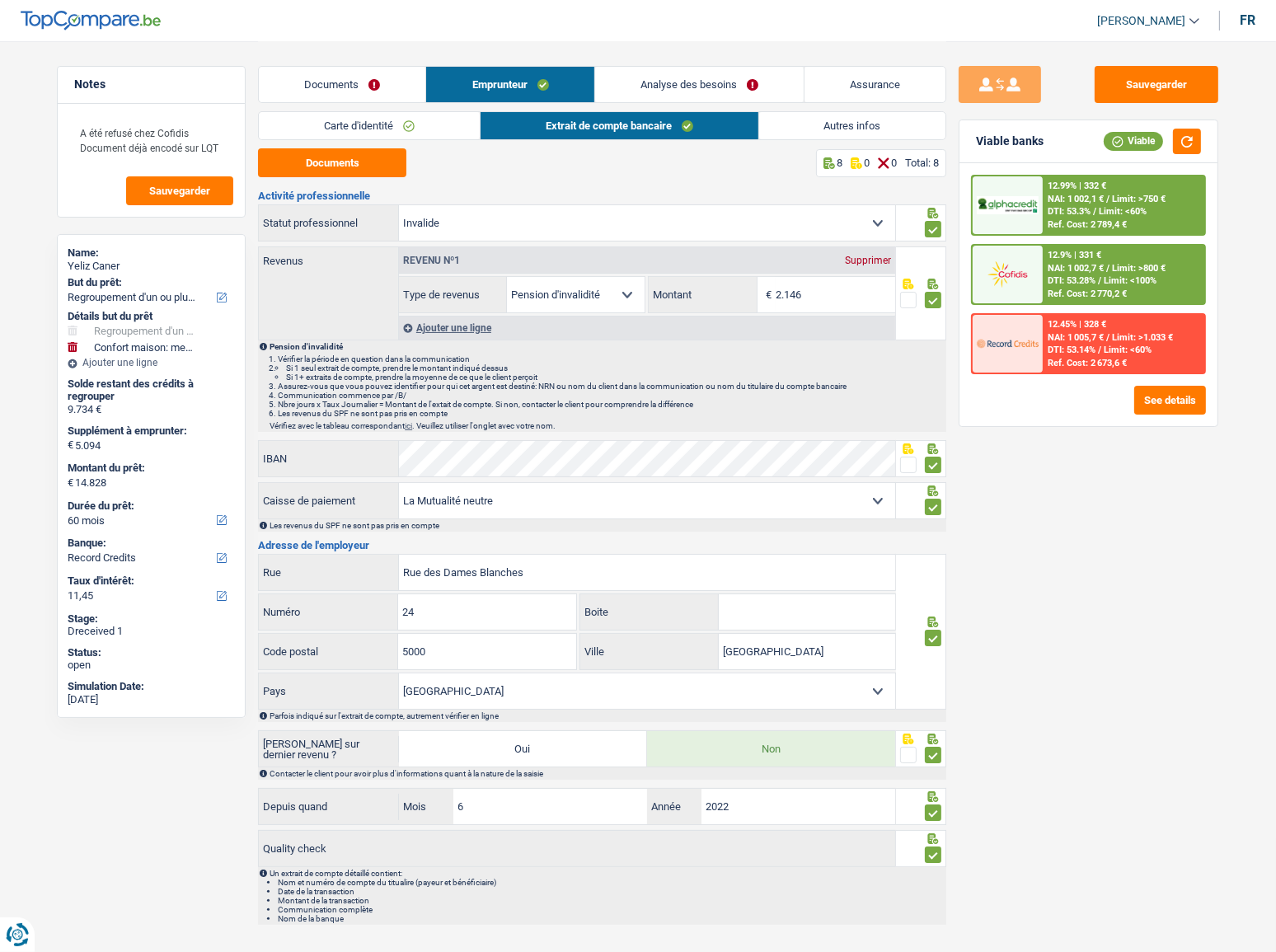
click at [1137, 204] on span "Limit: >750 €" at bounding box center [1138, 199] width 53 height 11
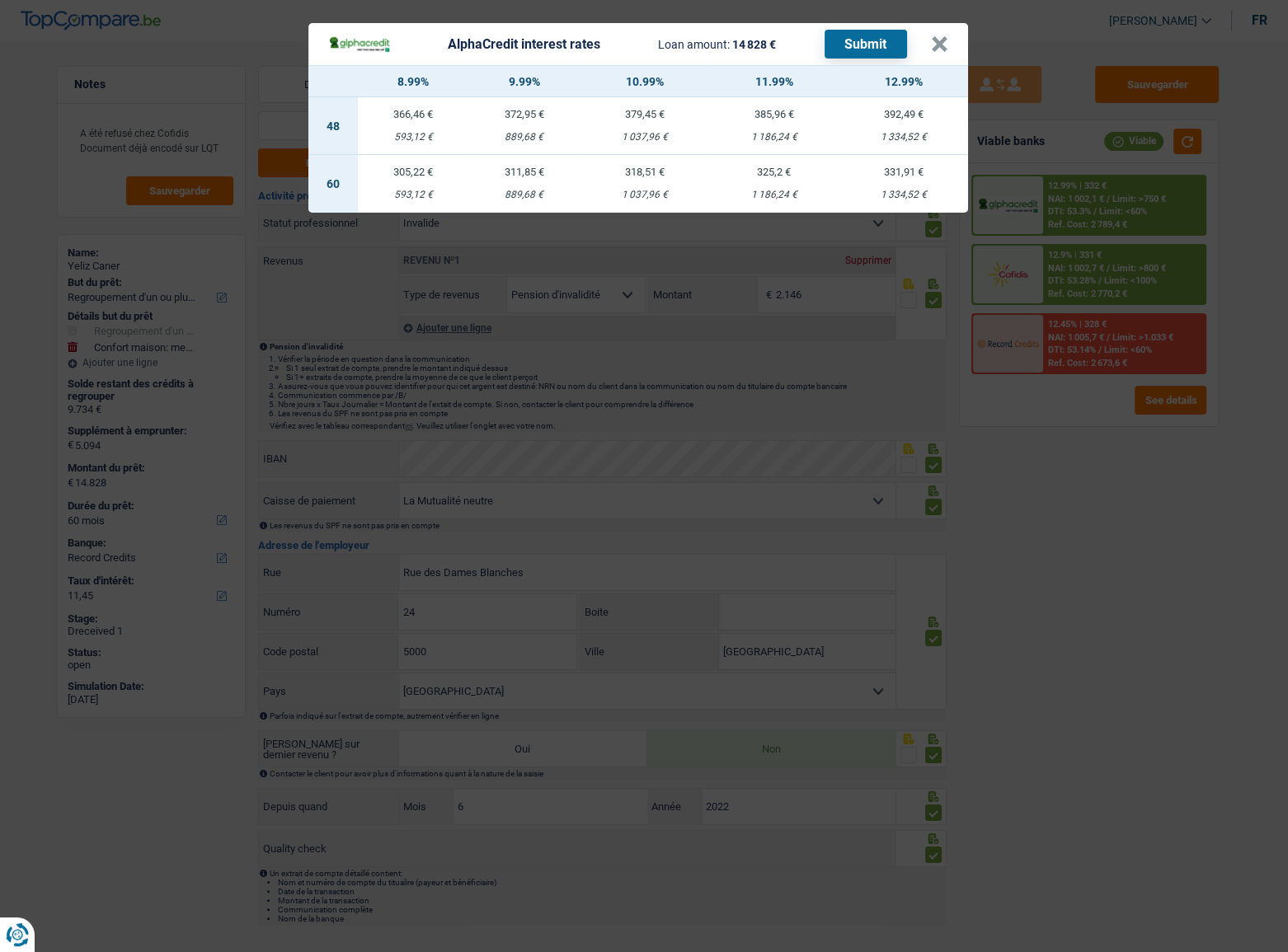
click at [824, 413] on div "AlphaCredit interest rates Loan amount: 14 828 € Submit × 8.99% 9.99% 10.99% 11…" at bounding box center [644, 476] width 1288 height 952
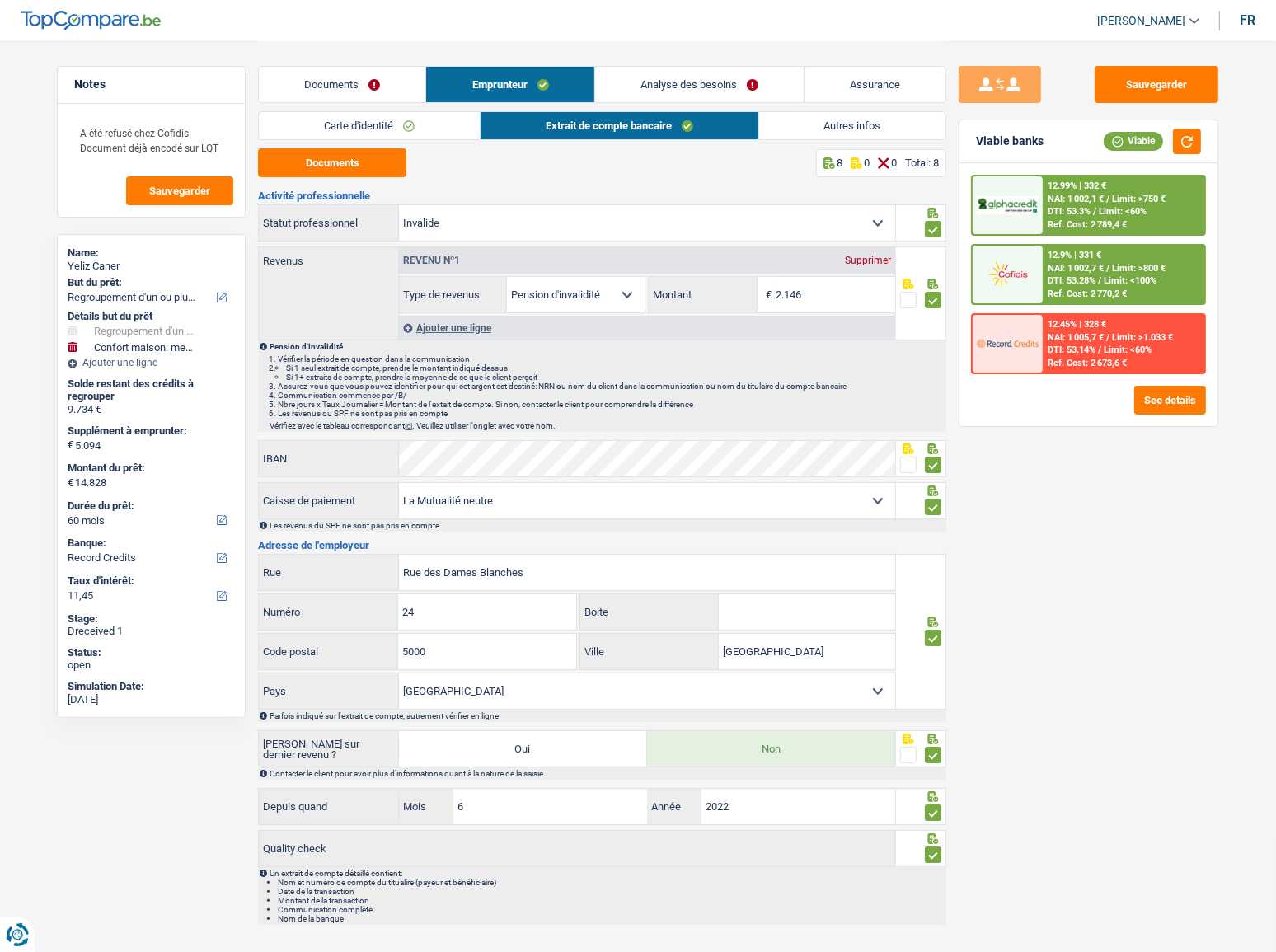
click at [1089, 204] on div "12.99% | 332 € NAI: 1 002,1 € / Limit: >750 € DTI: 53.3% / Limit: <60% Ref. Cos…" at bounding box center [1123, 205] width 162 height 58
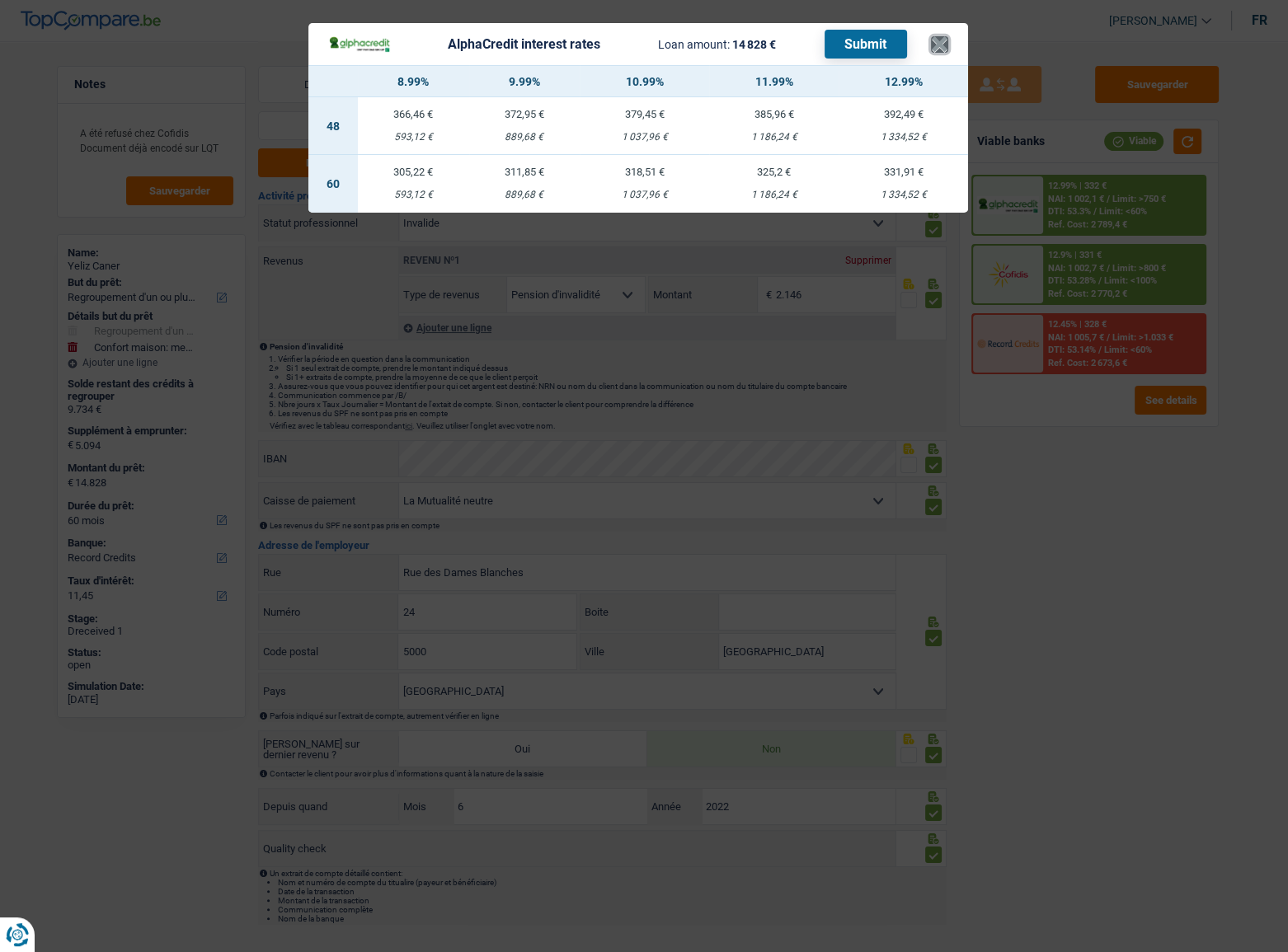
click at [939, 47] on button "×" at bounding box center [940, 44] width 18 height 17
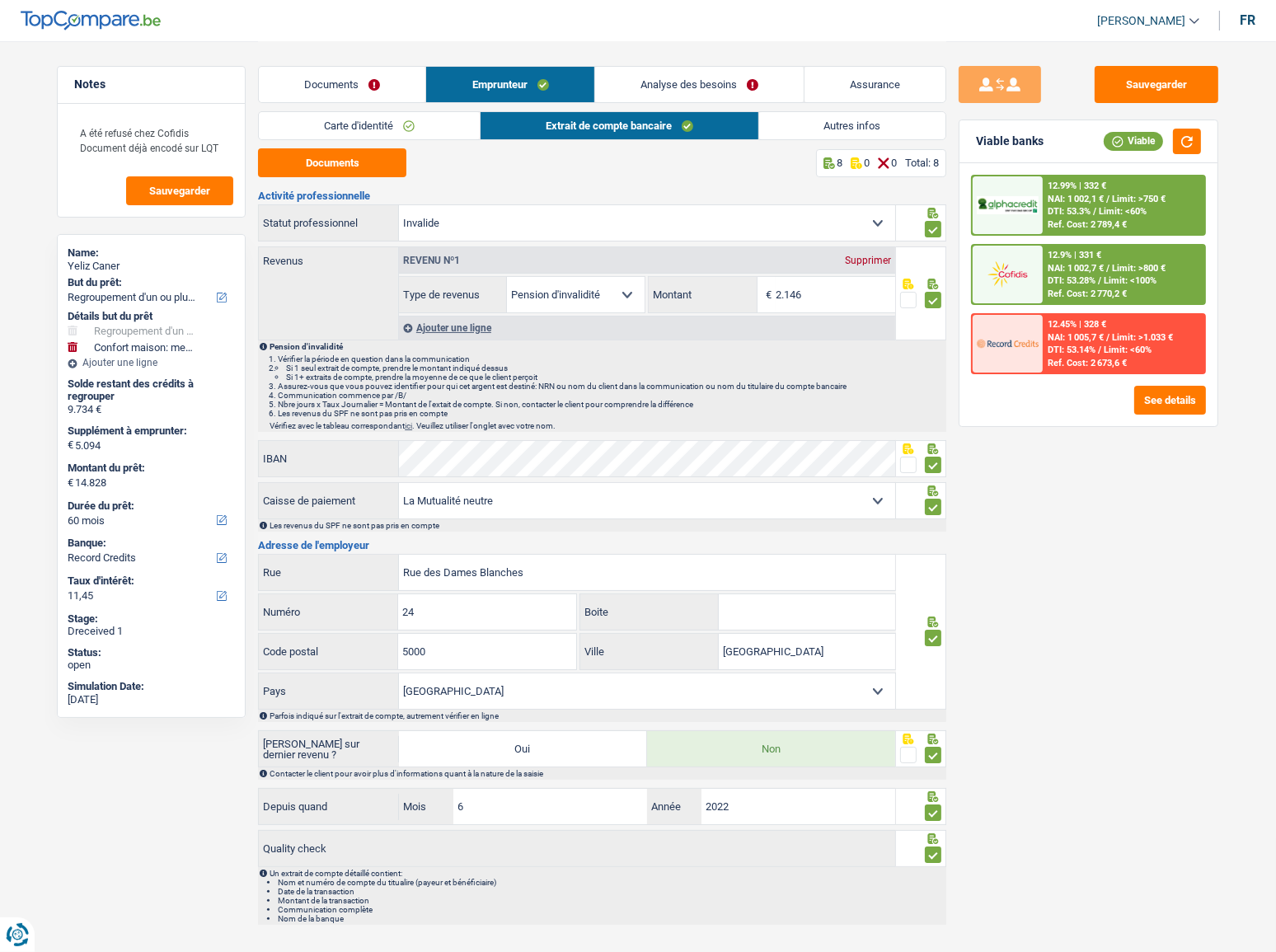
click at [647, 79] on link "Analyse des besoins" at bounding box center [699, 84] width 209 height 35
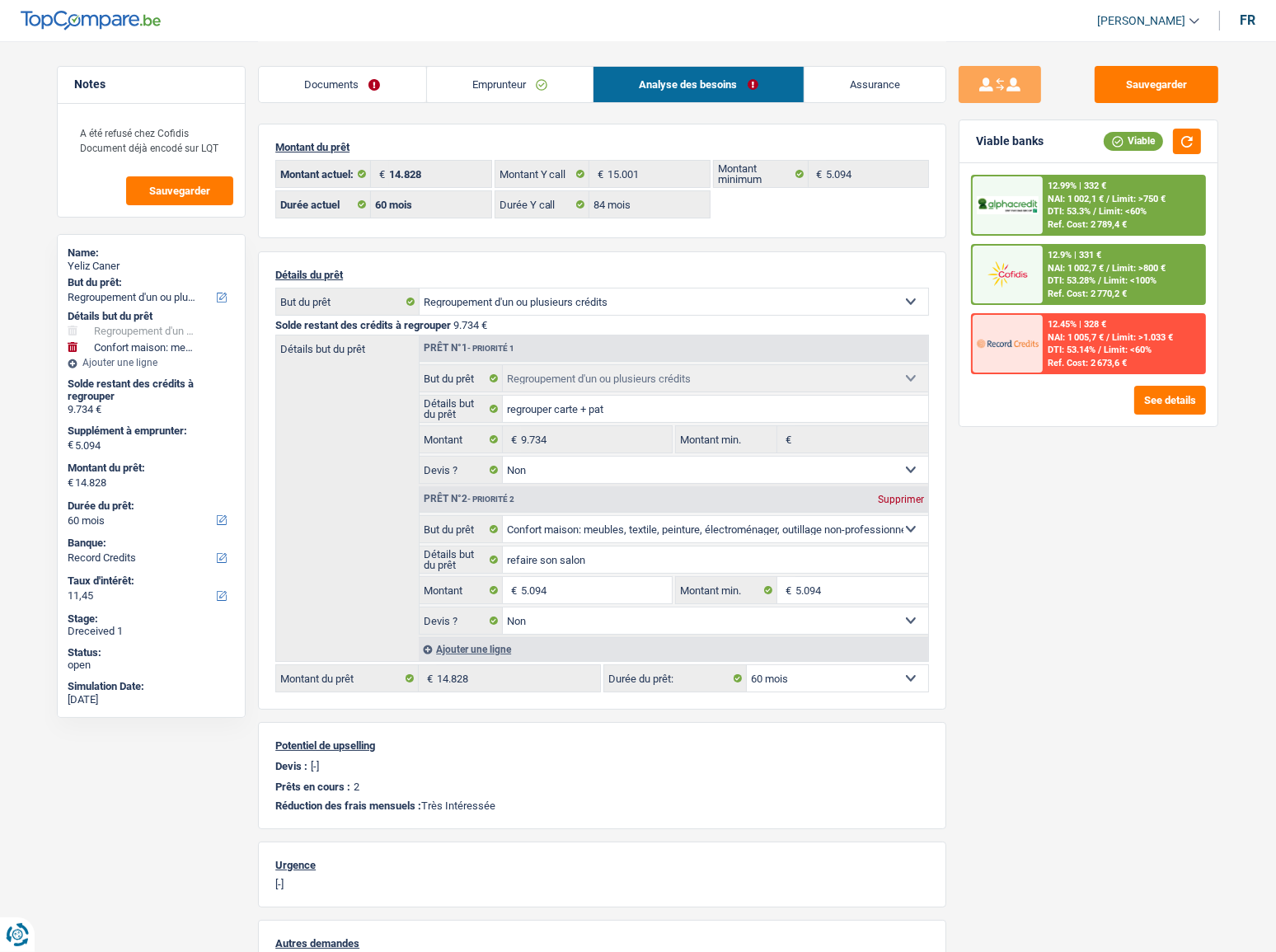
click at [1136, 280] on span "Limit: <100%" at bounding box center [1130, 280] width 52 height 11
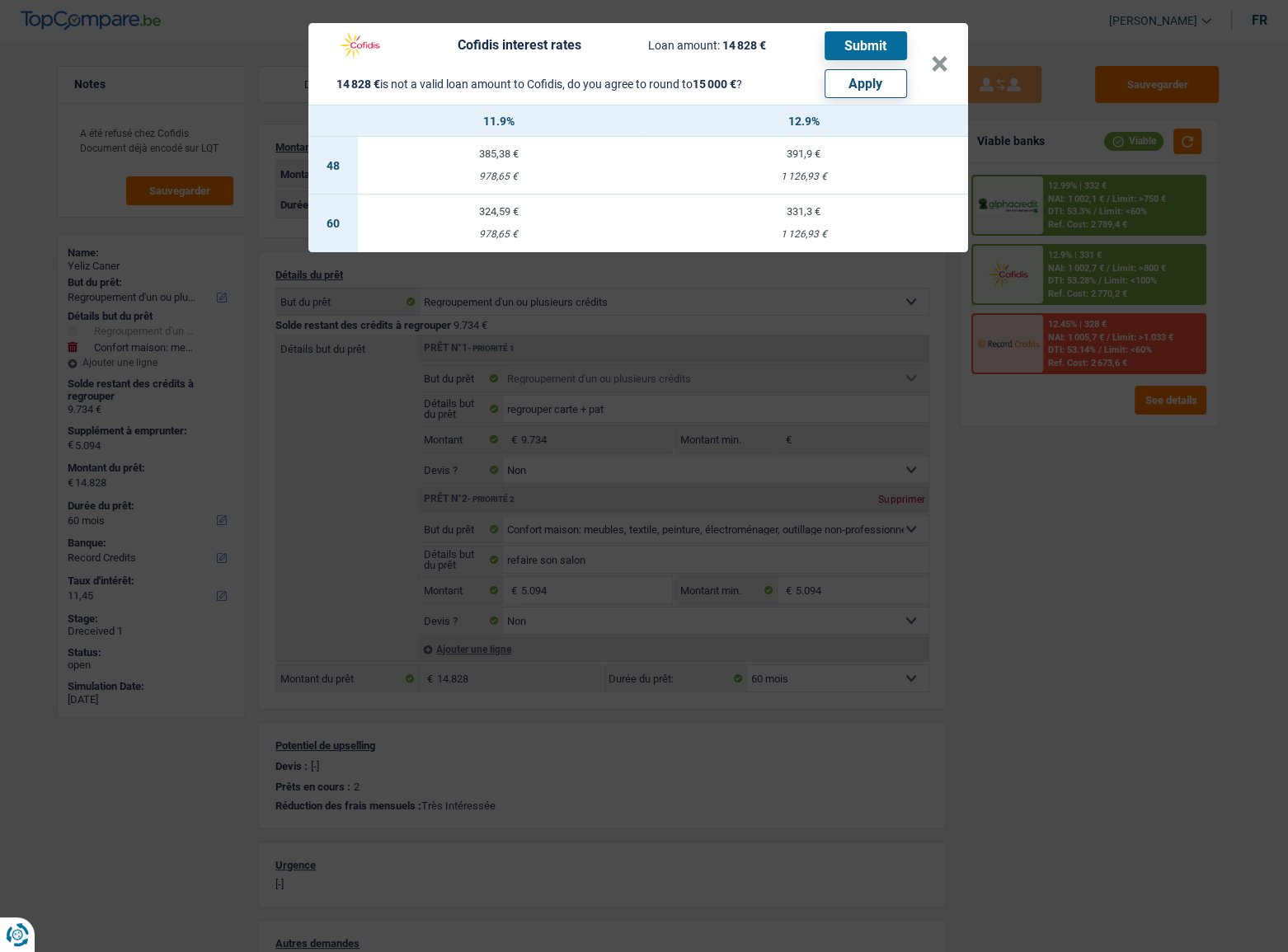
click at [891, 91] on button "Apply" at bounding box center [865, 83] width 83 height 29
type input "5.266"
type input "15.000"
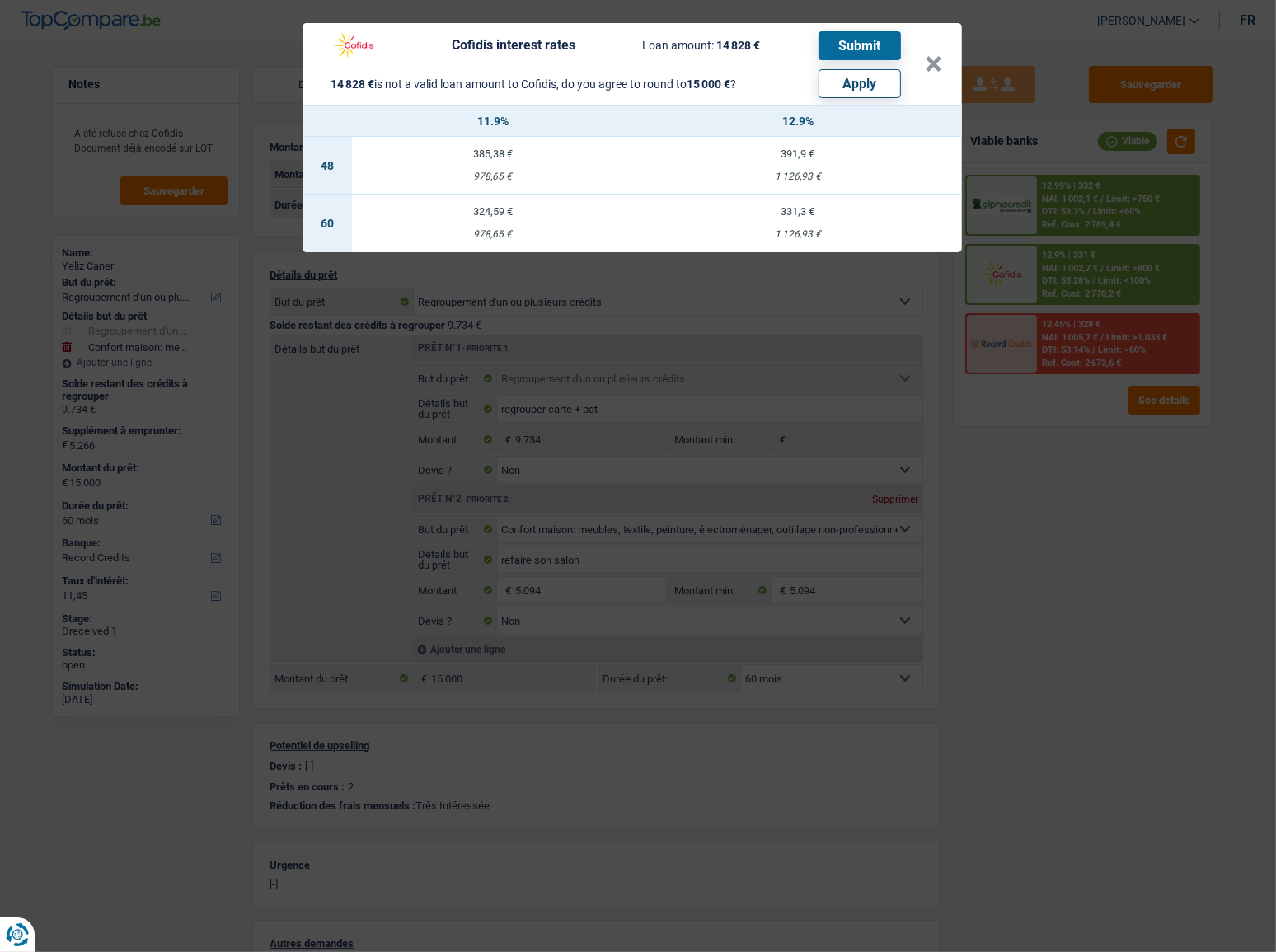
select select "other"
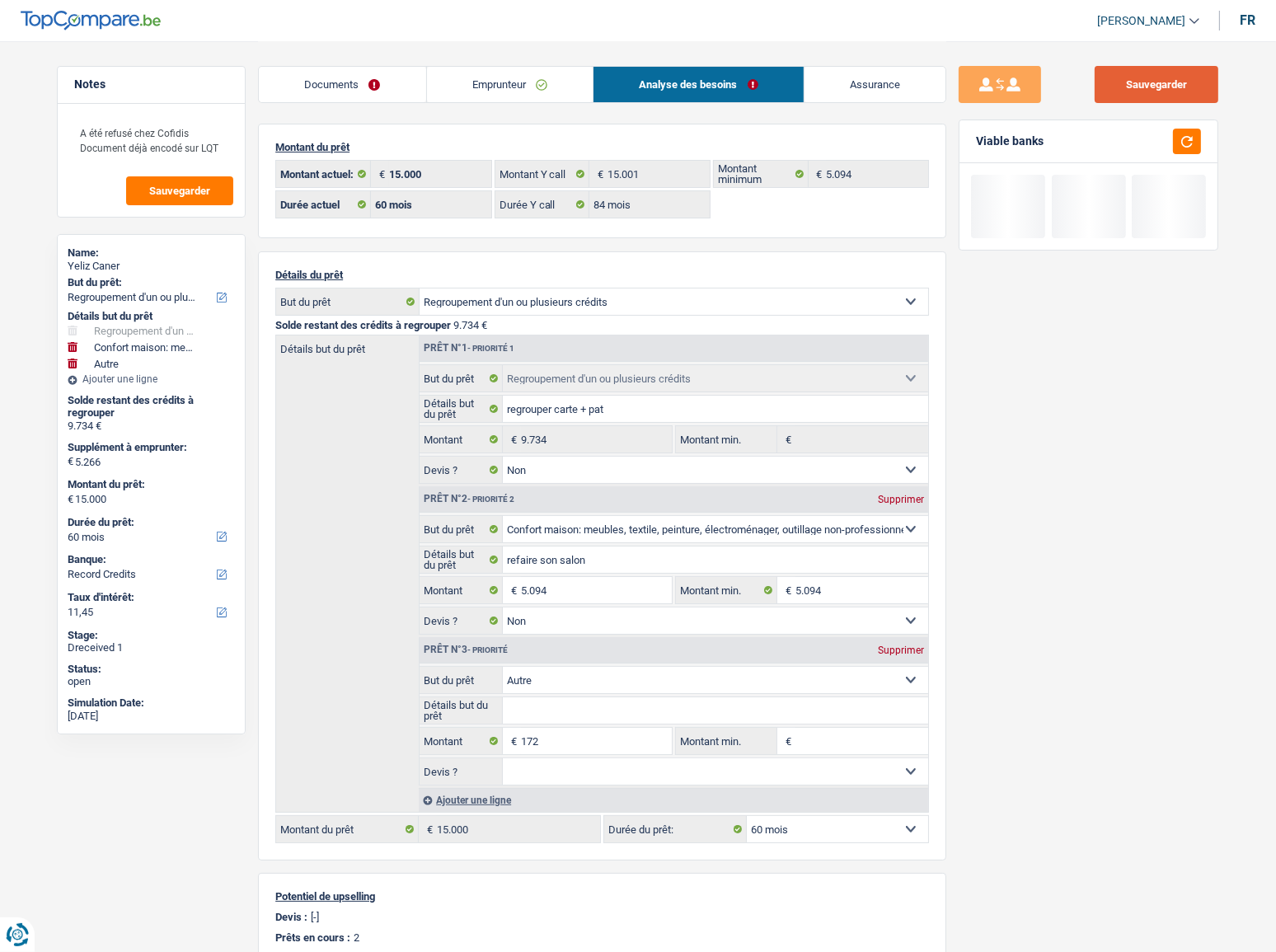
click at [1178, 98] on button "Sauvegarder" at bounding box center [1156, 84] width 123 height 37
click at [1182, 133] on button "button" at bounding box center [1187, 141] width 28 height 26
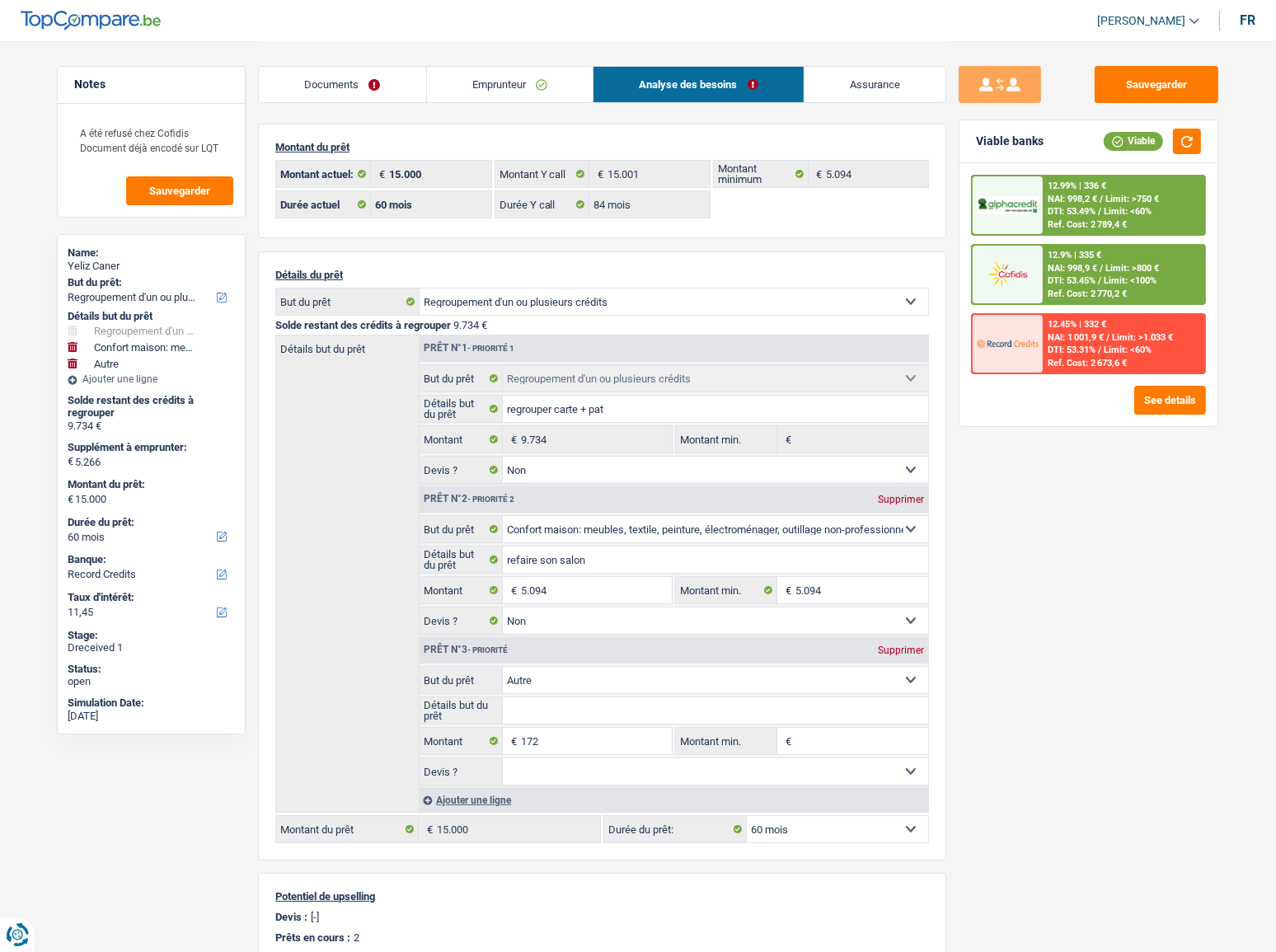
click at [1059, 196] on span "NAI: 998,2 €" at bounding box center [1073, 199] width 50 height 11
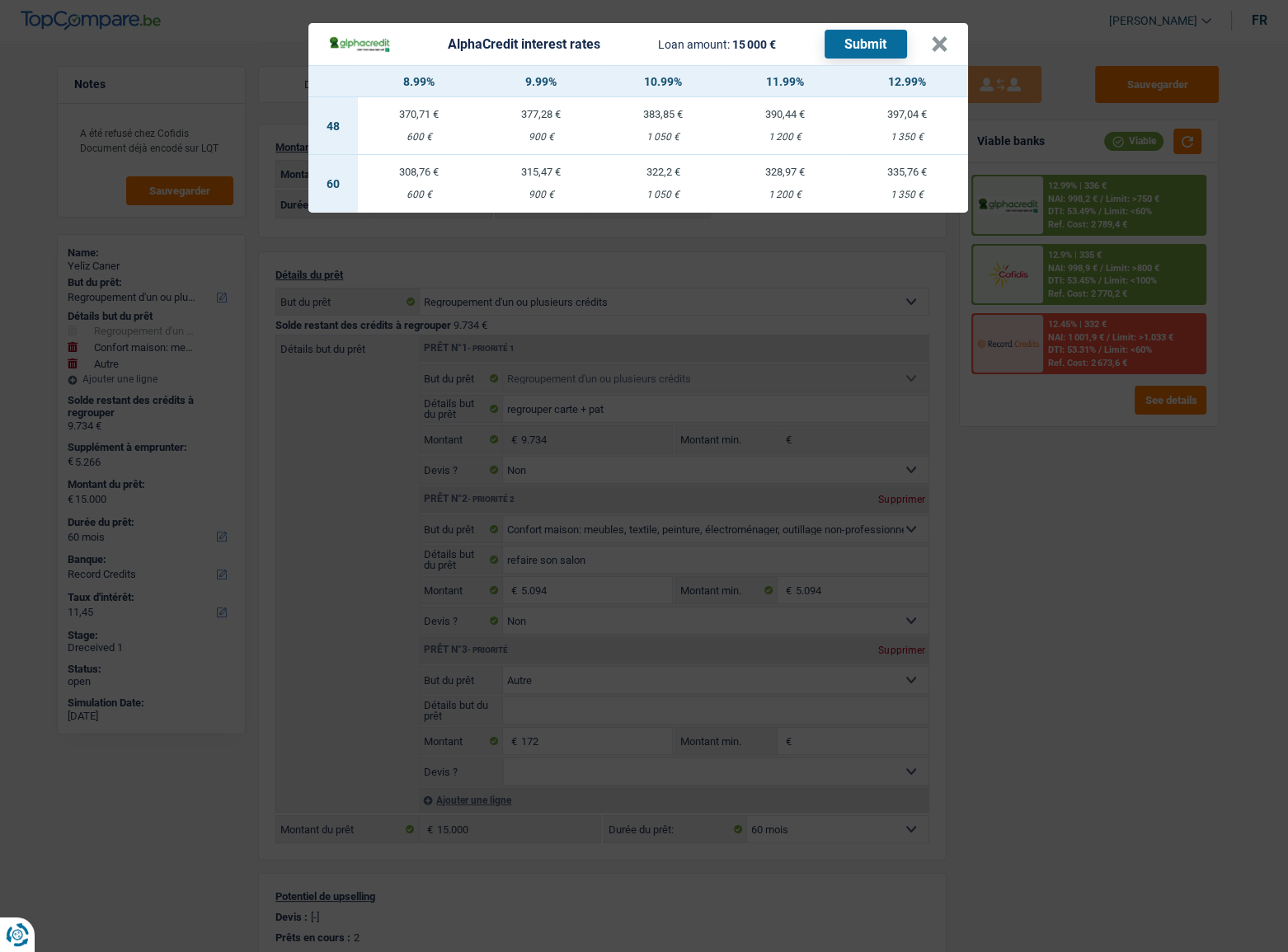
click at [921, 444] on div "AlphaCredit interest rates Loan amount: 15 000 € Submit × 8.99% 9.99% 10.99% 11…" at bounding box center [644, 476] width 1288 height 952
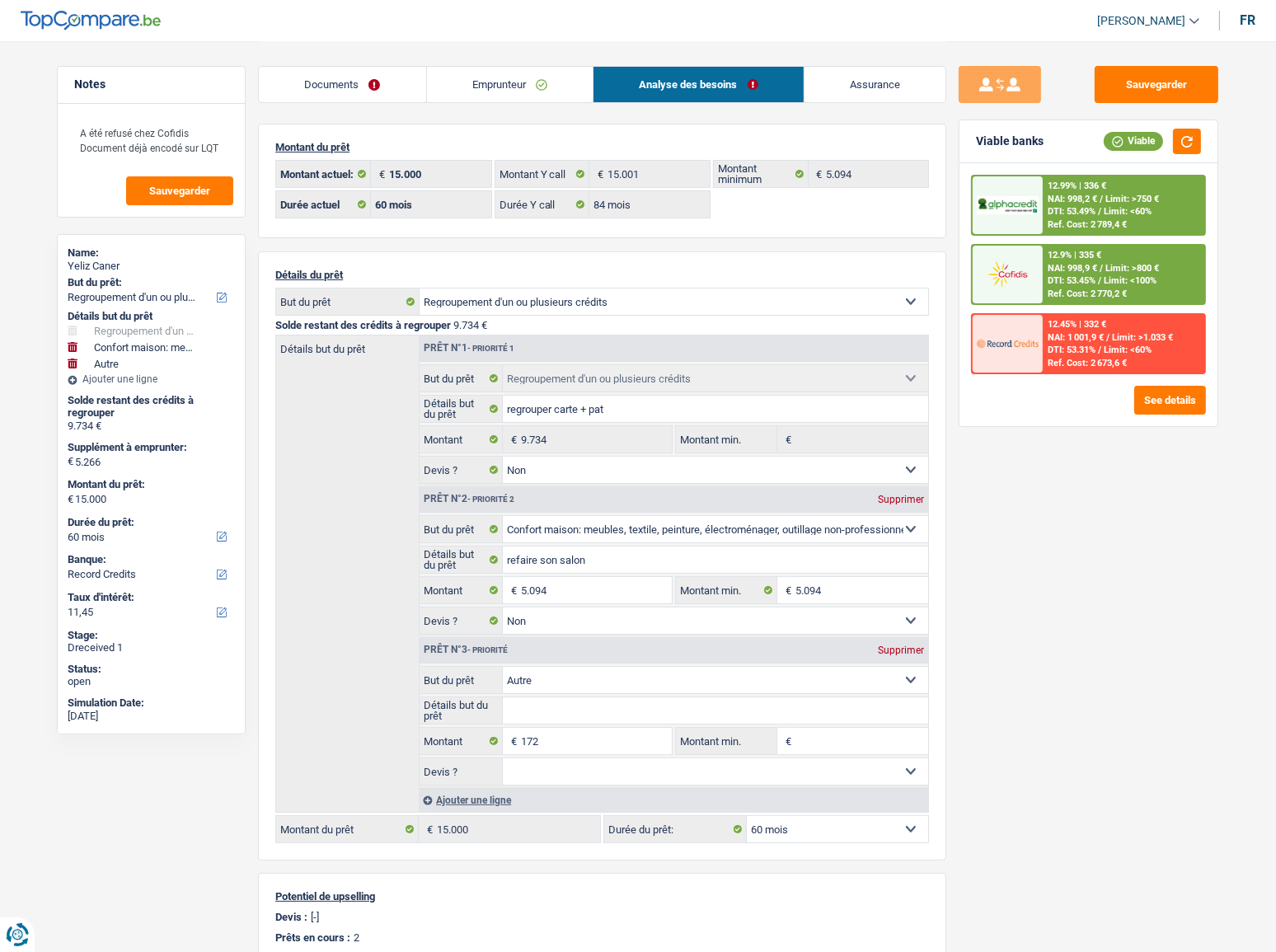
click at [1091, 203] on span "NAI: 998,2 €" at bounding box center [1073, 199] width 50 height 11
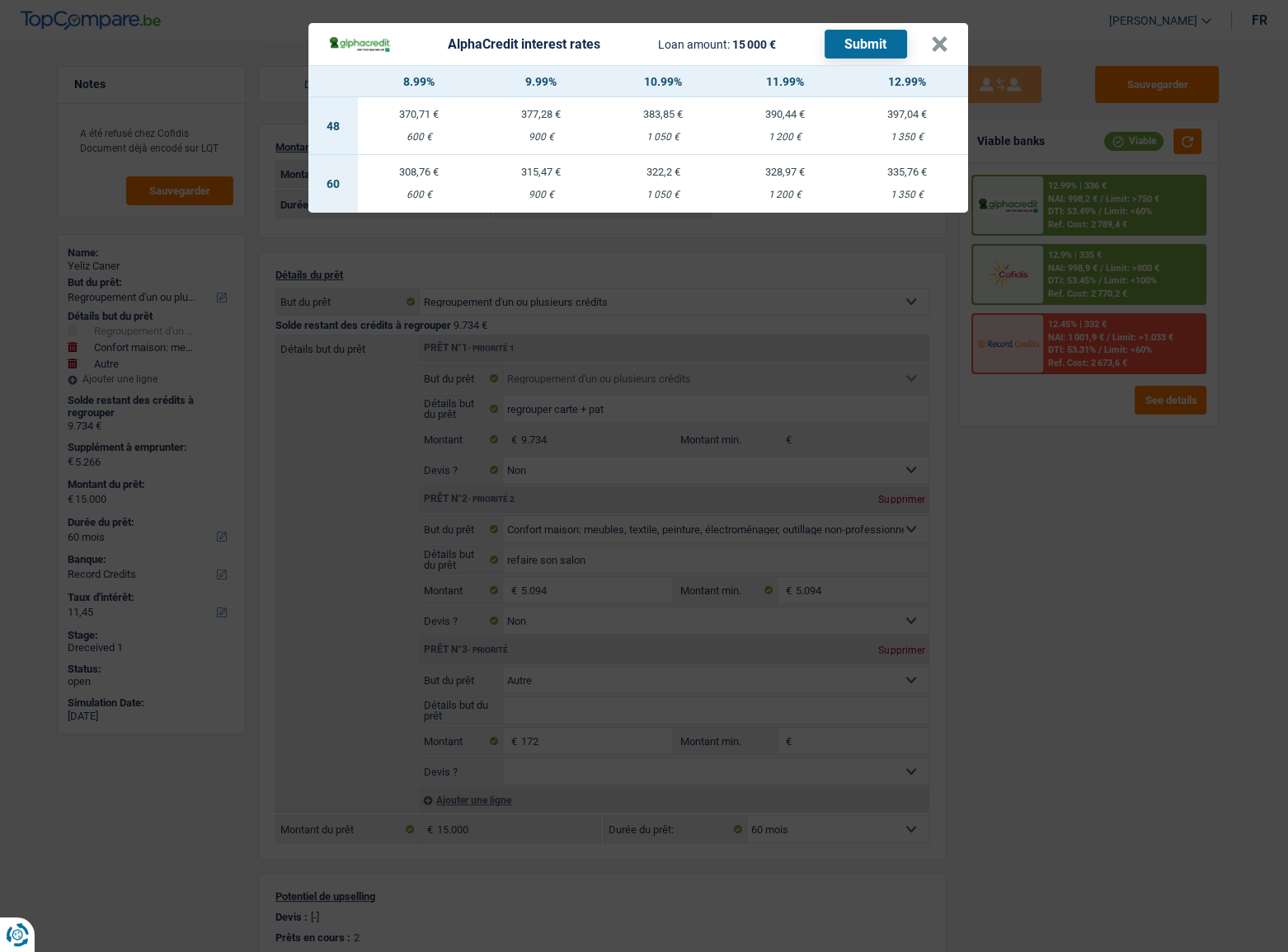
click at [794, 191] on div "1 200 €" at bounding box center [786, 195] width 122 height 11
select select "alphacredit"
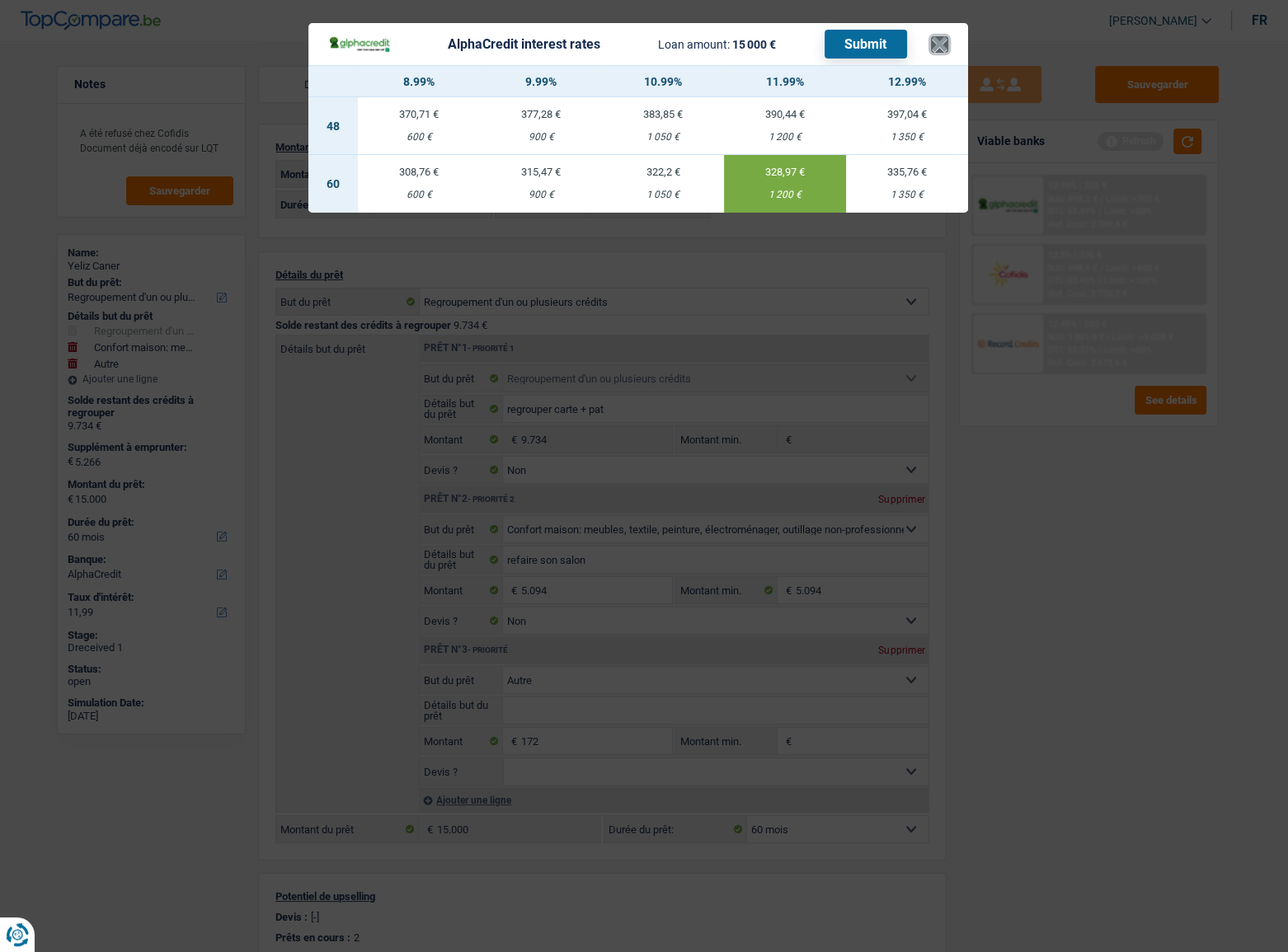
click at [940, 41] on button "×" at bounding box center [940, 44] width 18 height 17
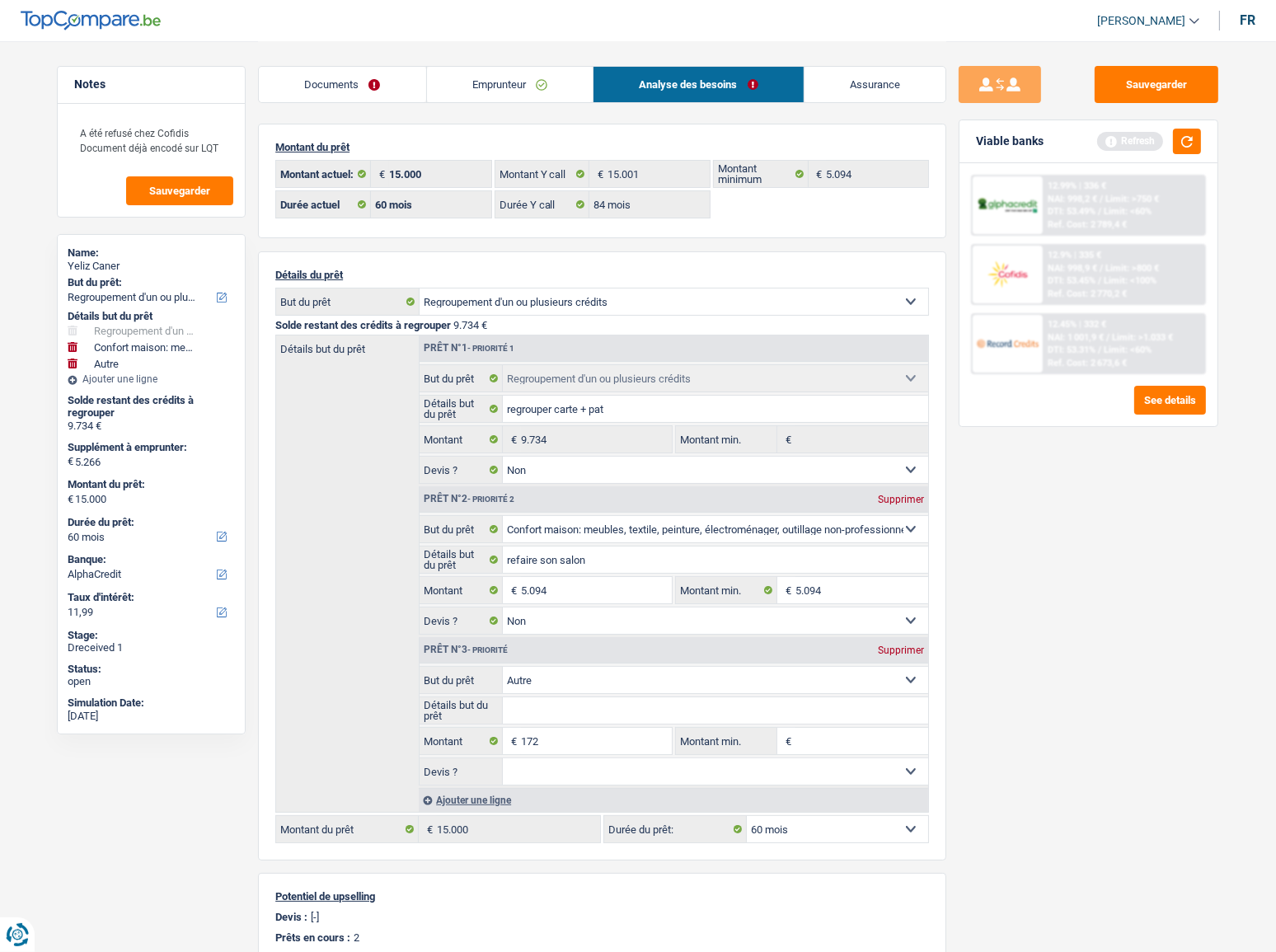
click at [561, 95] on link "Emprunteur" at bounding box center [510, 84] width 167 height 35
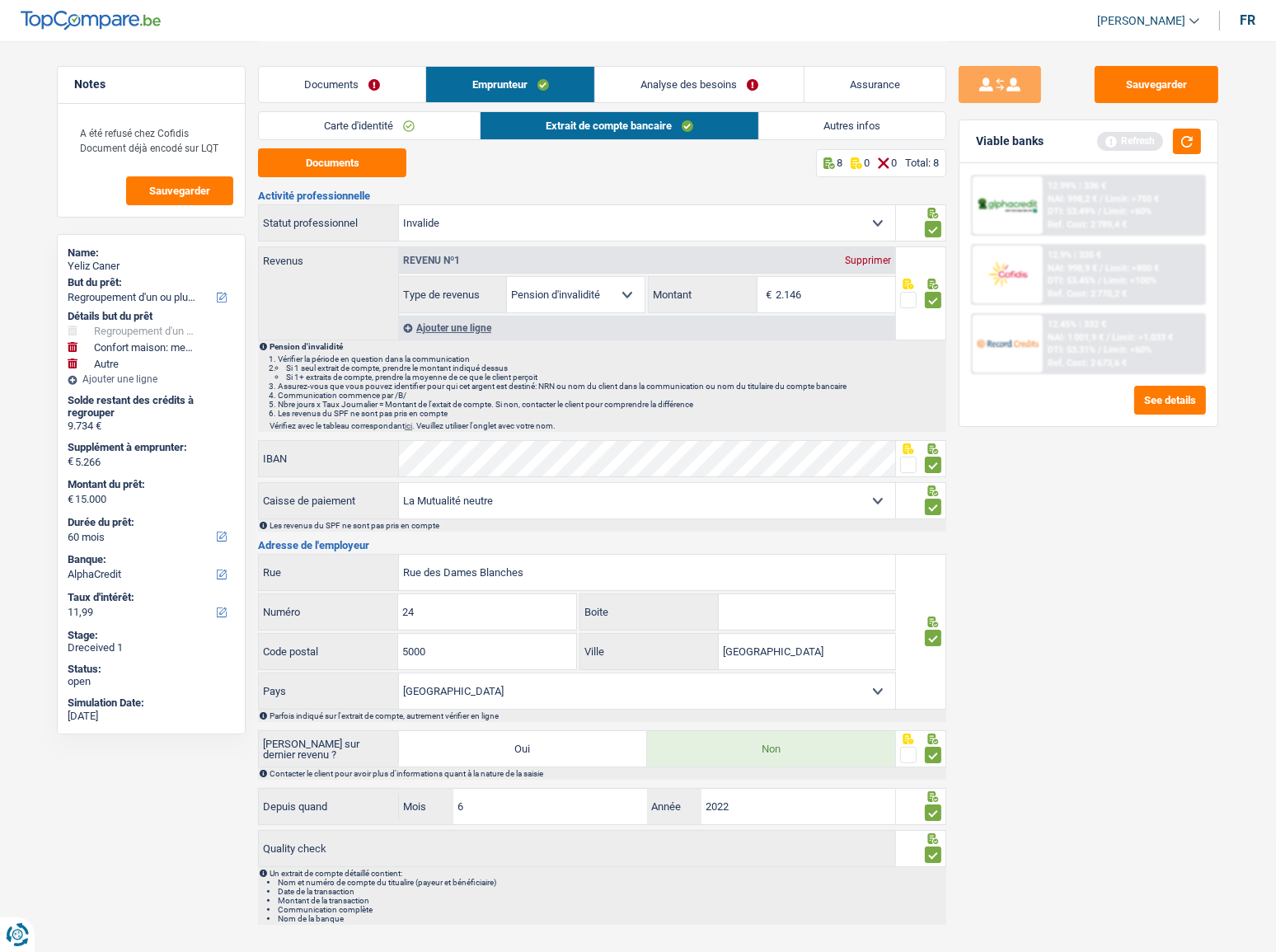
drag, startPoint x: 832, startPoint y: 132, endPoint x: 814, endPoint y: 207, distance: 77.1
click at [832, 130] on link "Autres infos" at bounding box center [853, 125] width 187 height 28
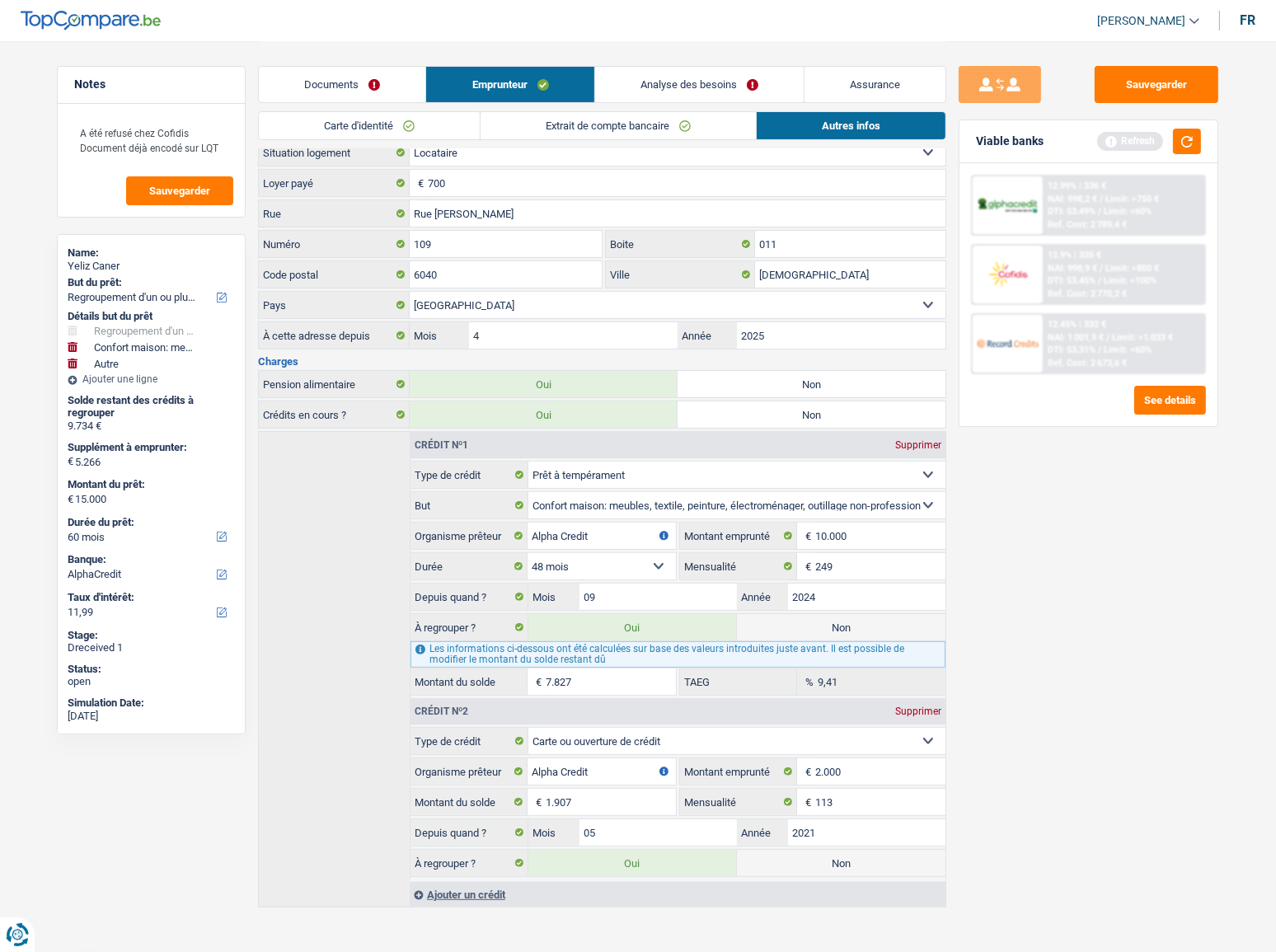
scroll to position [388, 0]
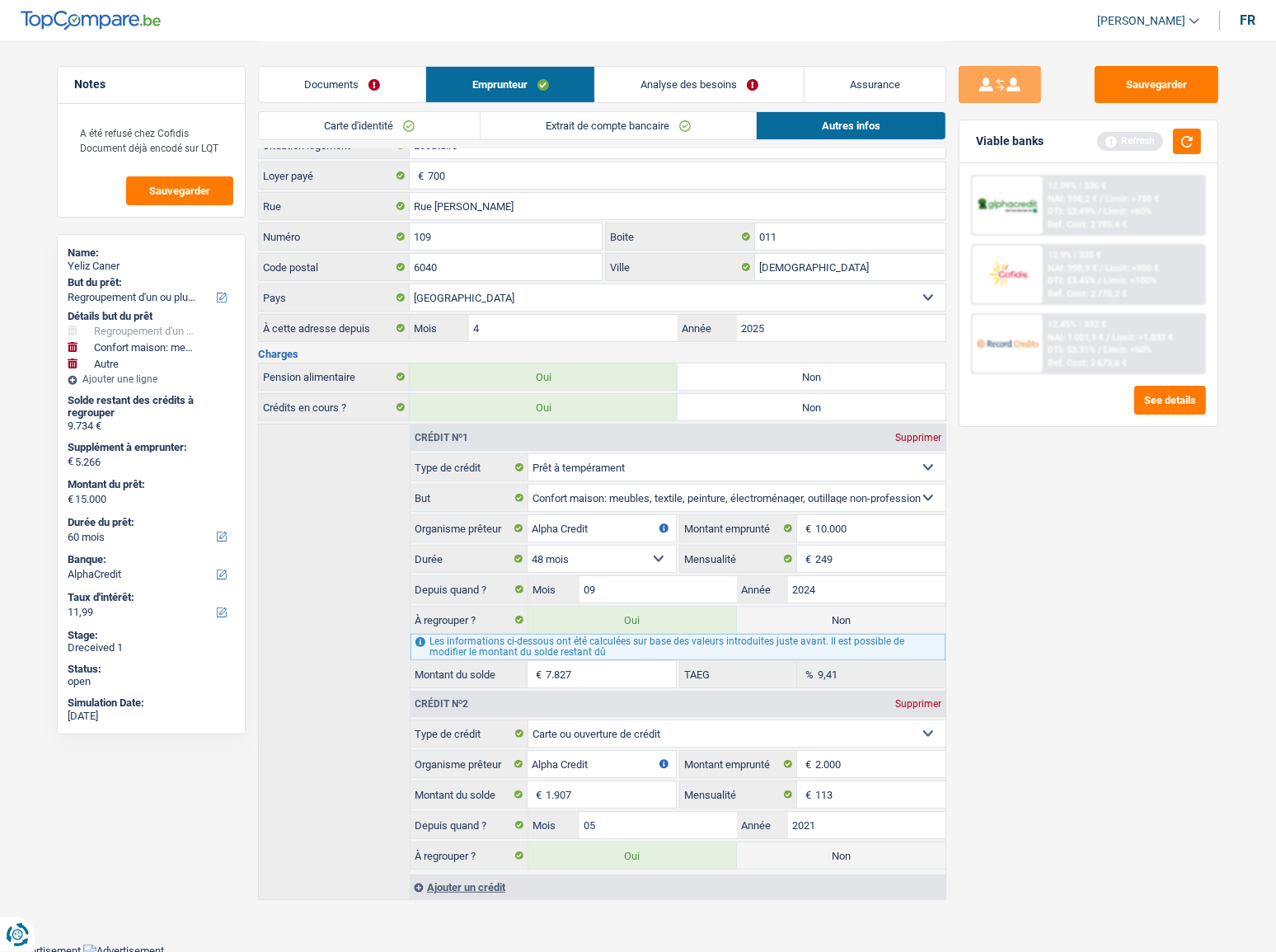
click at [1138, 185] on div "12.99% | 336 € NAI: 998,2 € / Limit: >750 € DTI: 53.49% / Limit: <60% Ref. Cost…" at bounding box center [1123, 205] width 162 height 58
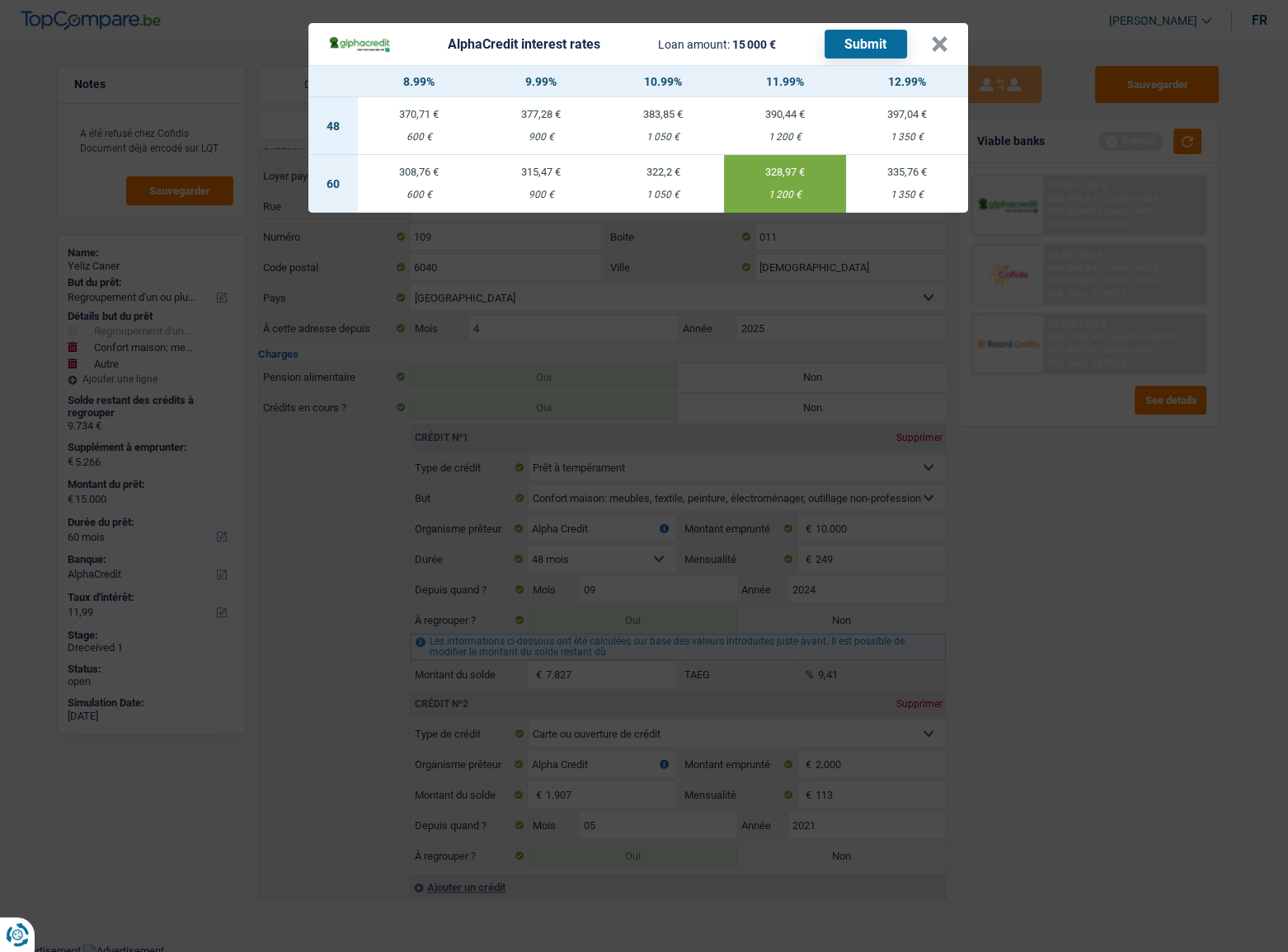
click at [668, 185] on td "322,2 € 1 050 €" at bounding box center [663, 184] width 122 height 58
type input "10,99"
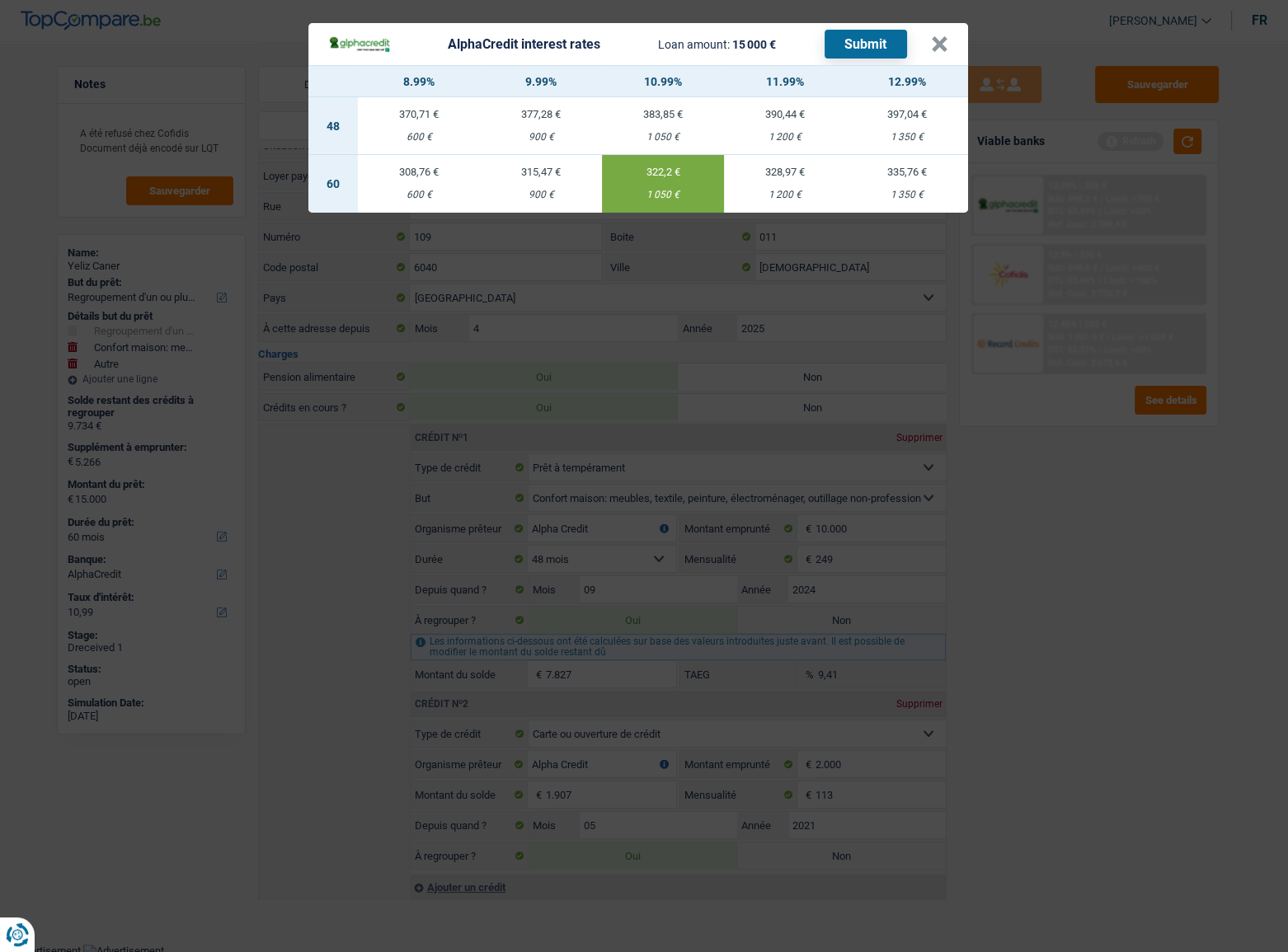
click at [894, 52] on button "Submit" at bounding box center [865, 43] width 83 height 29
click at [951, 47] on header "AlphaCredit interest rates Loan amount: 15 000 € Submit ×" at bounding box center [638, 43] width 660 height 42
click at [947, 47] on button "×" at bounding box center [940, 44] width 18 height 17
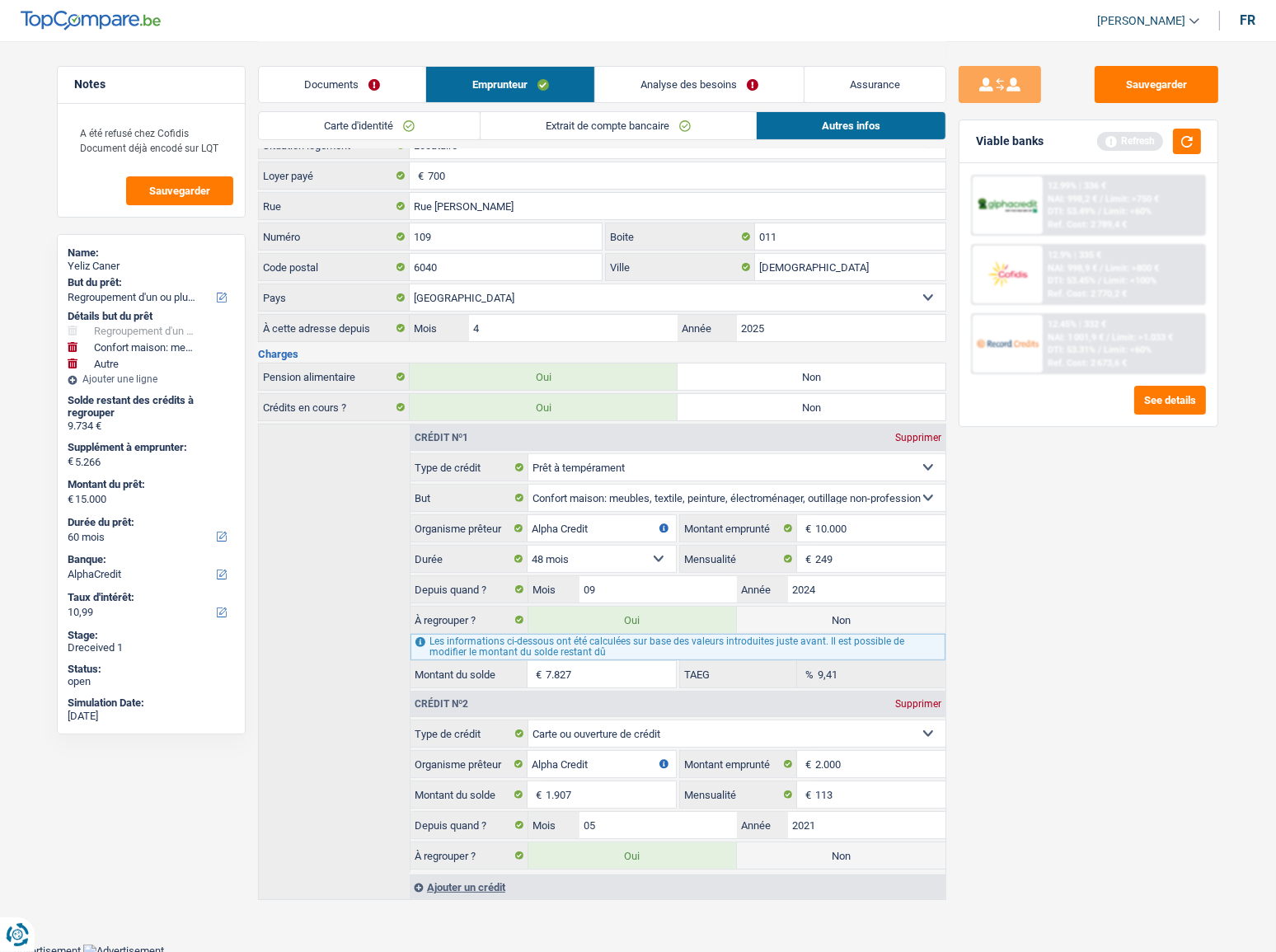
click at [1108, 350] on span "Limit: <60%" at bounding box center [1128, 350] width 48 height 11
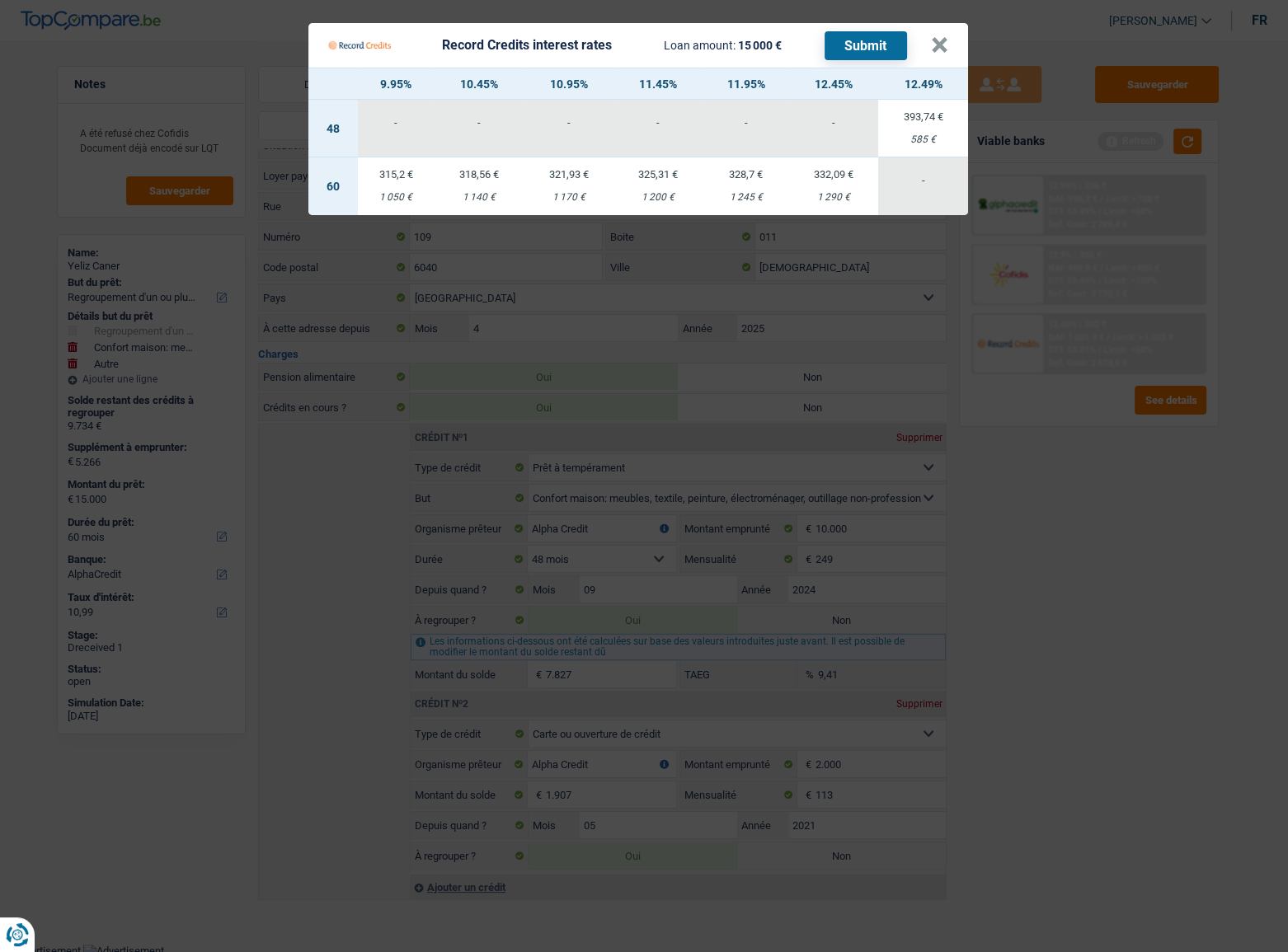
drag, startPoint x: 1060, startPoint y: 504, endPoint x: 1094, endPoint y: 251, distance: 255.3
click at [1059, 503] on Credits "Record Credits interest rates Loan amount: 15 000 € Submit × 9.95% 10.45% 10.95…" at bounding box center [644, 476] width 1288 height 952
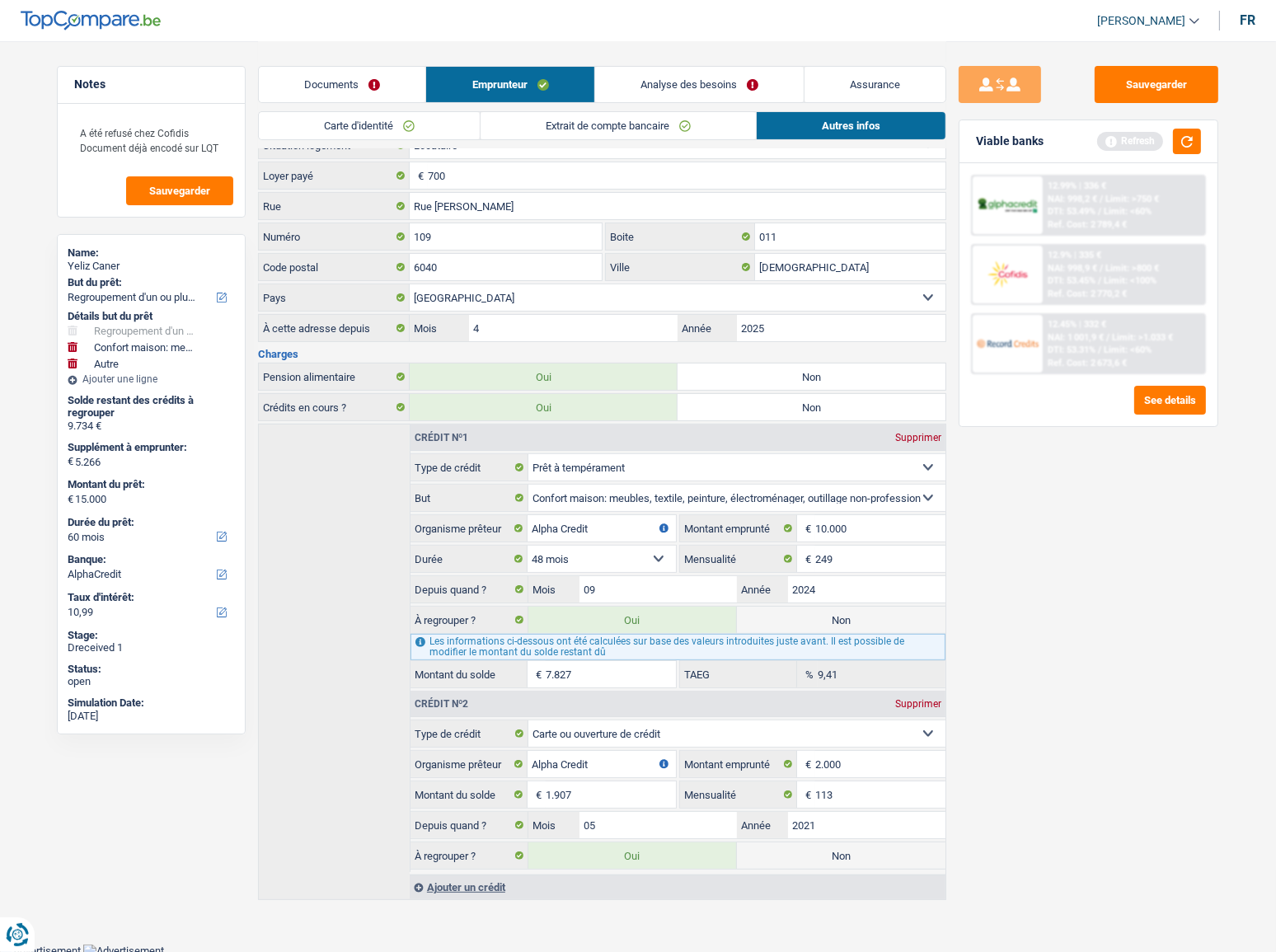
click at [1105, 177] on div "12.99% | 336 € NAI: 998,2 € / Limit: >750 € DTI: 53.49% / Limit: <60% Ref. Cost…" at bounding box center [1123, 205] width 162 height 58
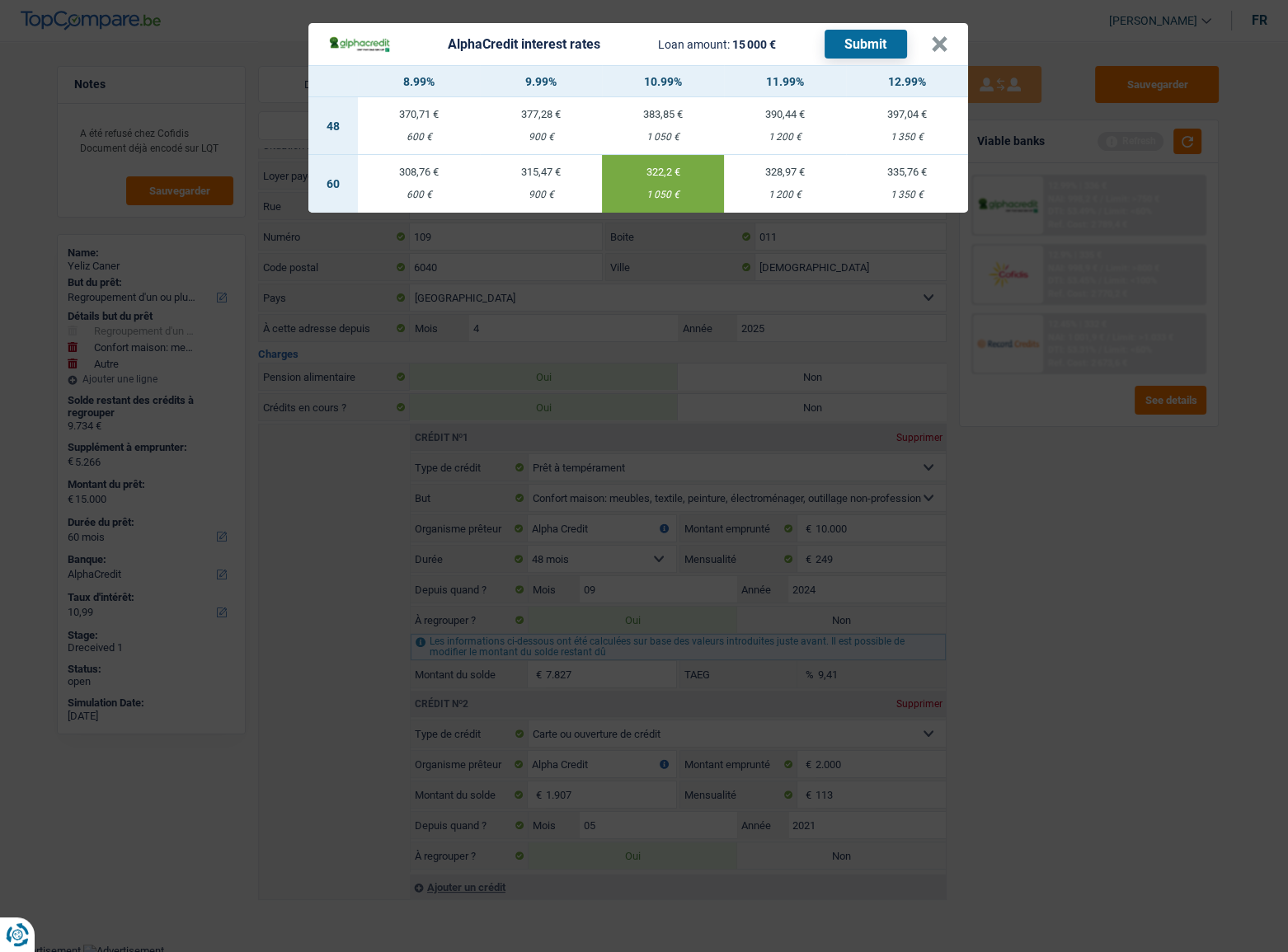
click at [1104, 511] on div "AlphaCredit interest rates Loan amount: 15 000 € Submit × 8.99% 9.99% 10.99% 11…" at bounding box center [644, 476] width 1288 height 952
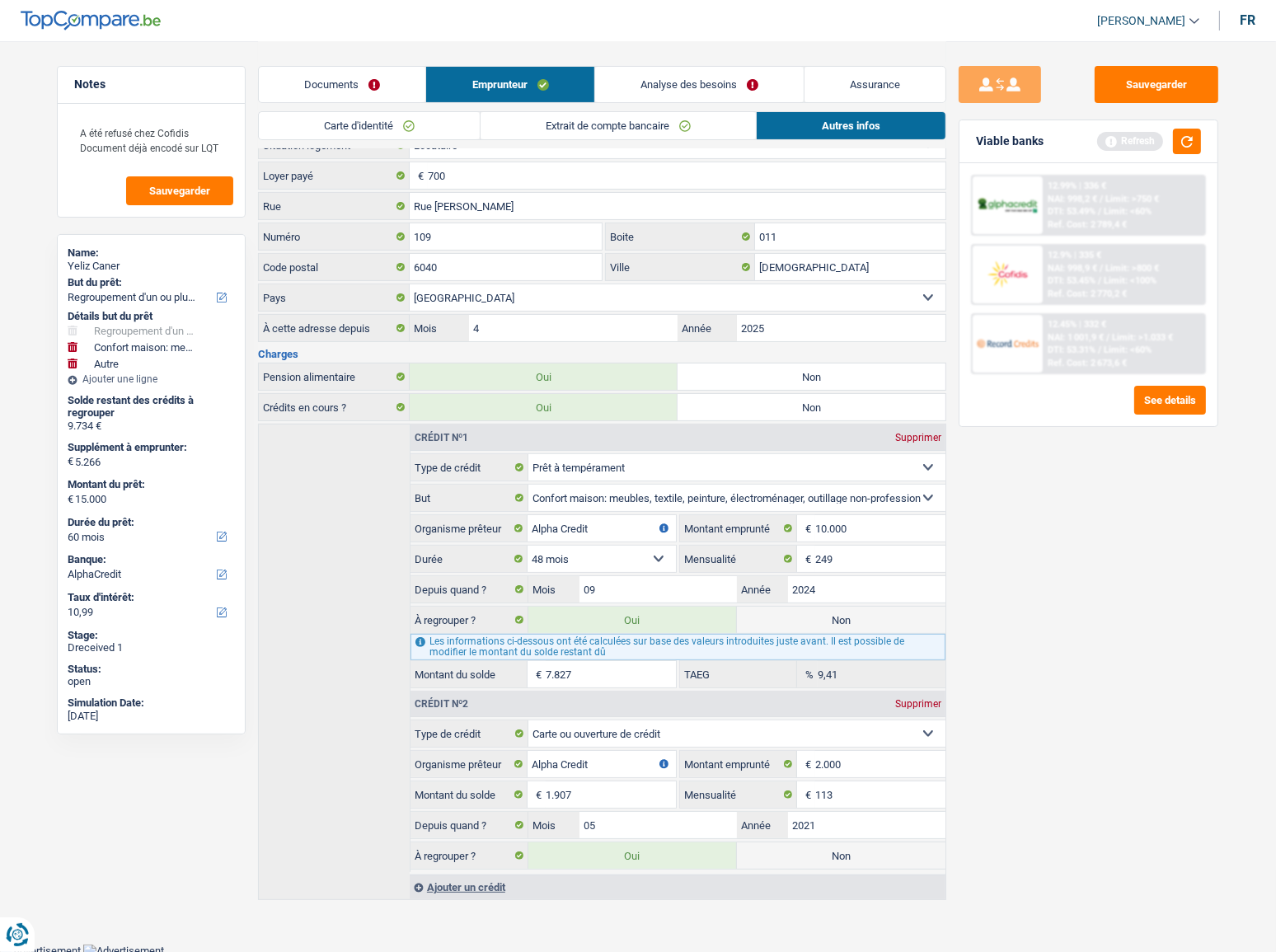
click at [1109, 352] on span "Limit: <60%" at bounding box center [1128, 350] width 48 height 11
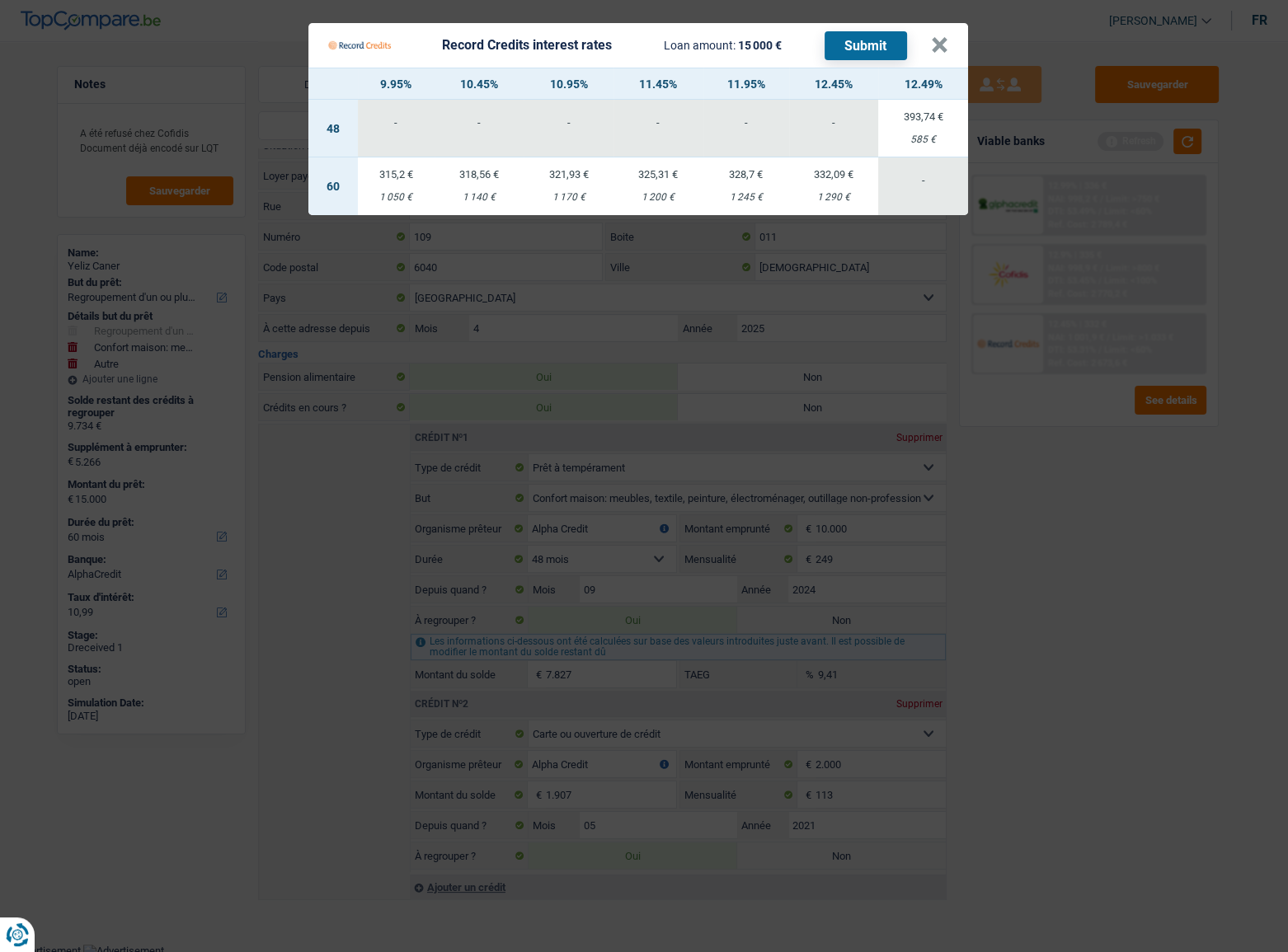
click at [576, 189] on td "321,93 € 1 170 €" at bounding box center [568, 185] width 90 height 58
select select "record credits"
type input "10,95"
click at [895, 43] on button "Submit" at bounding box center [865, 45] width 83 height 29
click at [935, 44] on button "×" at bounding box center [940, 45] width 18 height 17
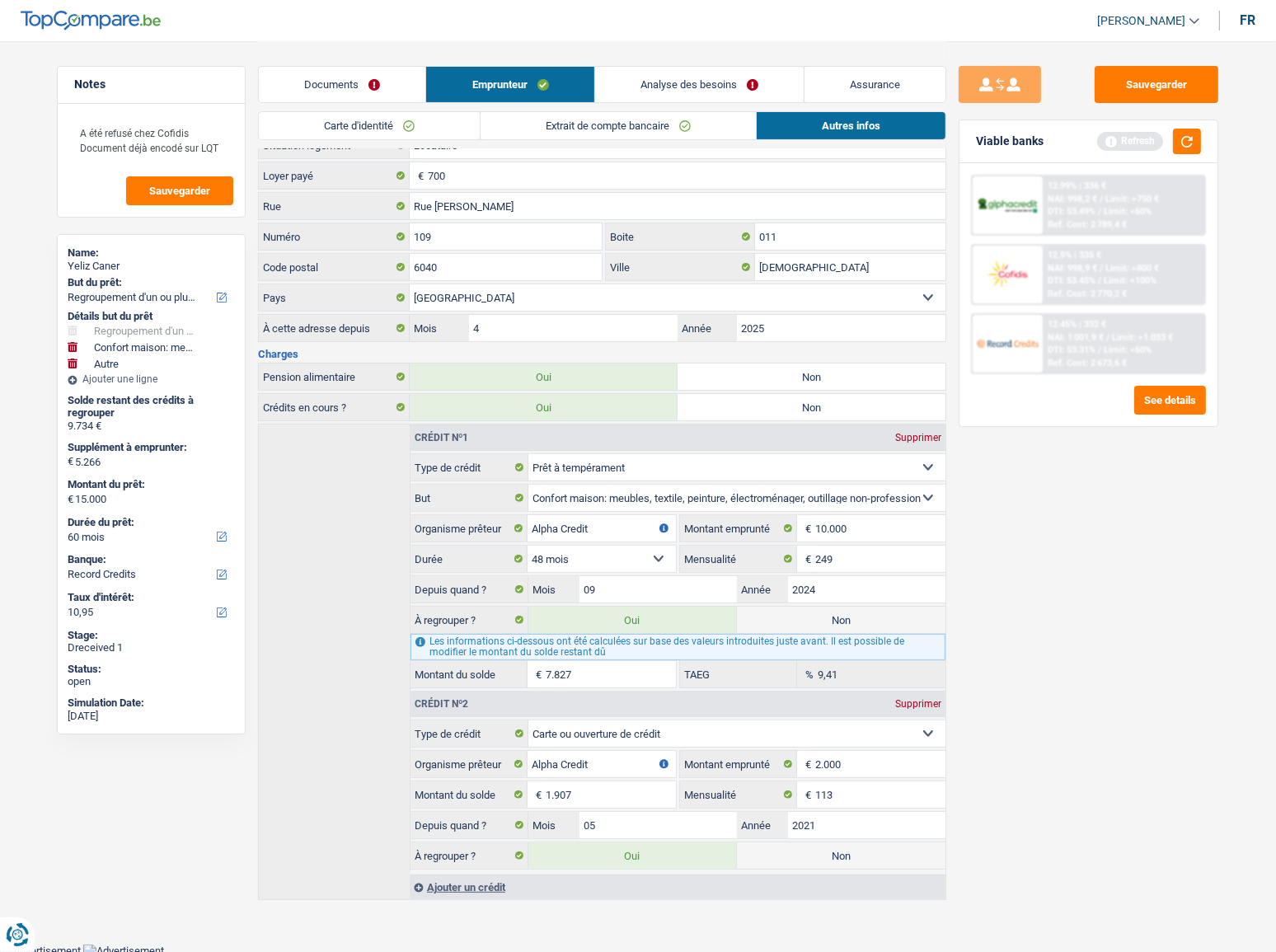
click at [390, 83] on link "Documents" at bounding box center [343, 84] width 167 height 35
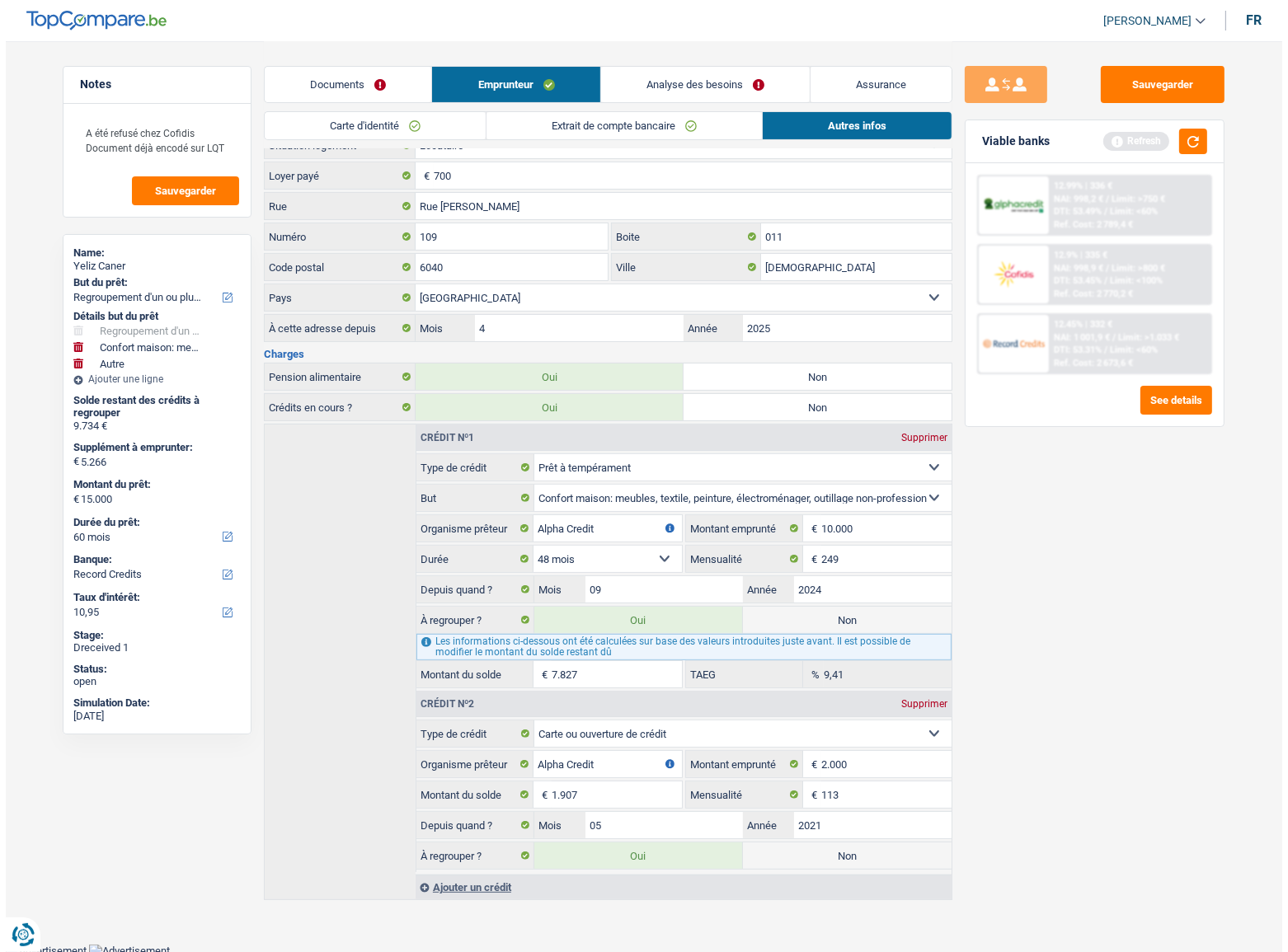
scroll to position [0, 0]
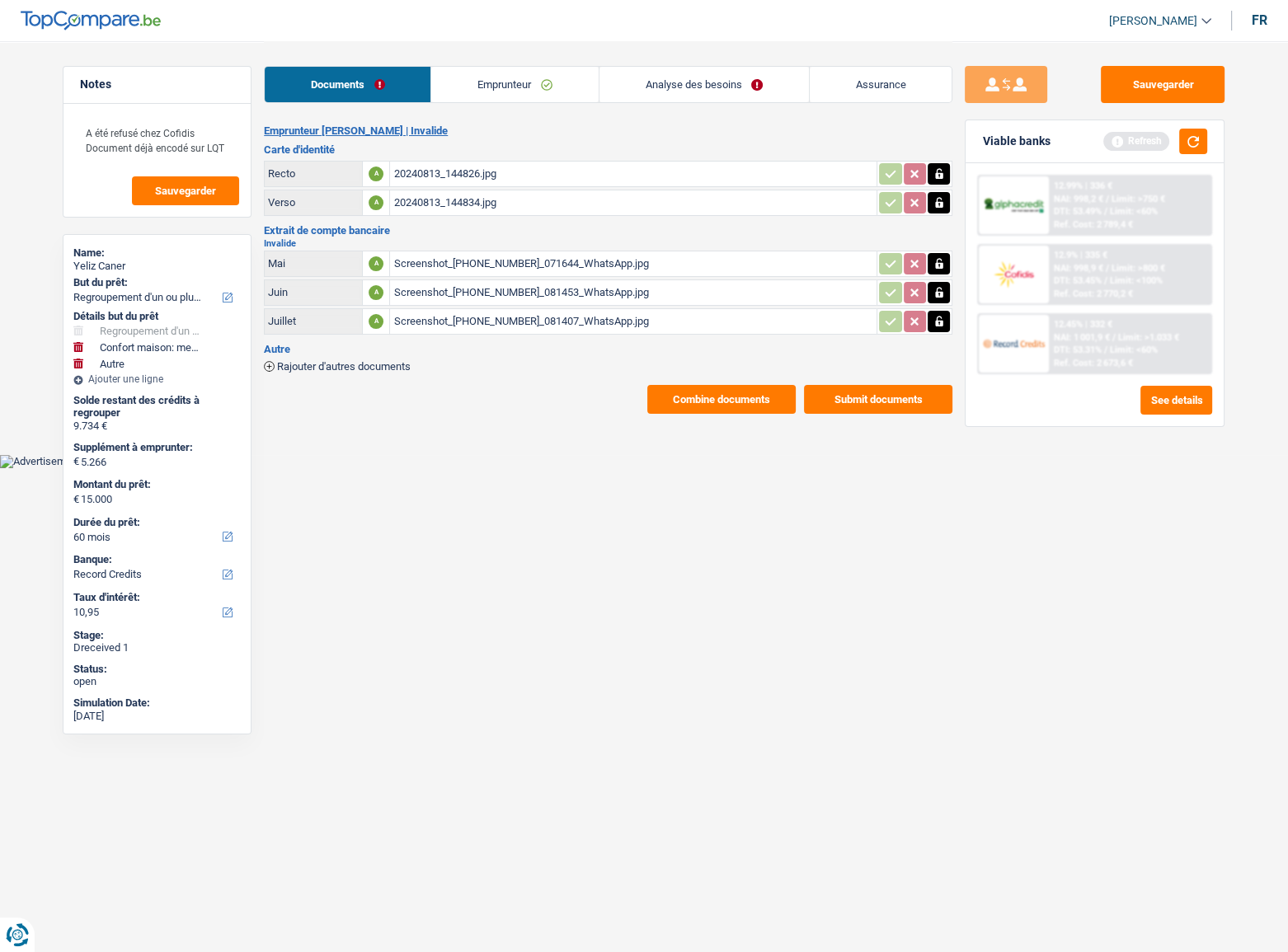
click at [499, 84] on link "Emprunteur" at bounding box center [515, 84] width 167 height 35
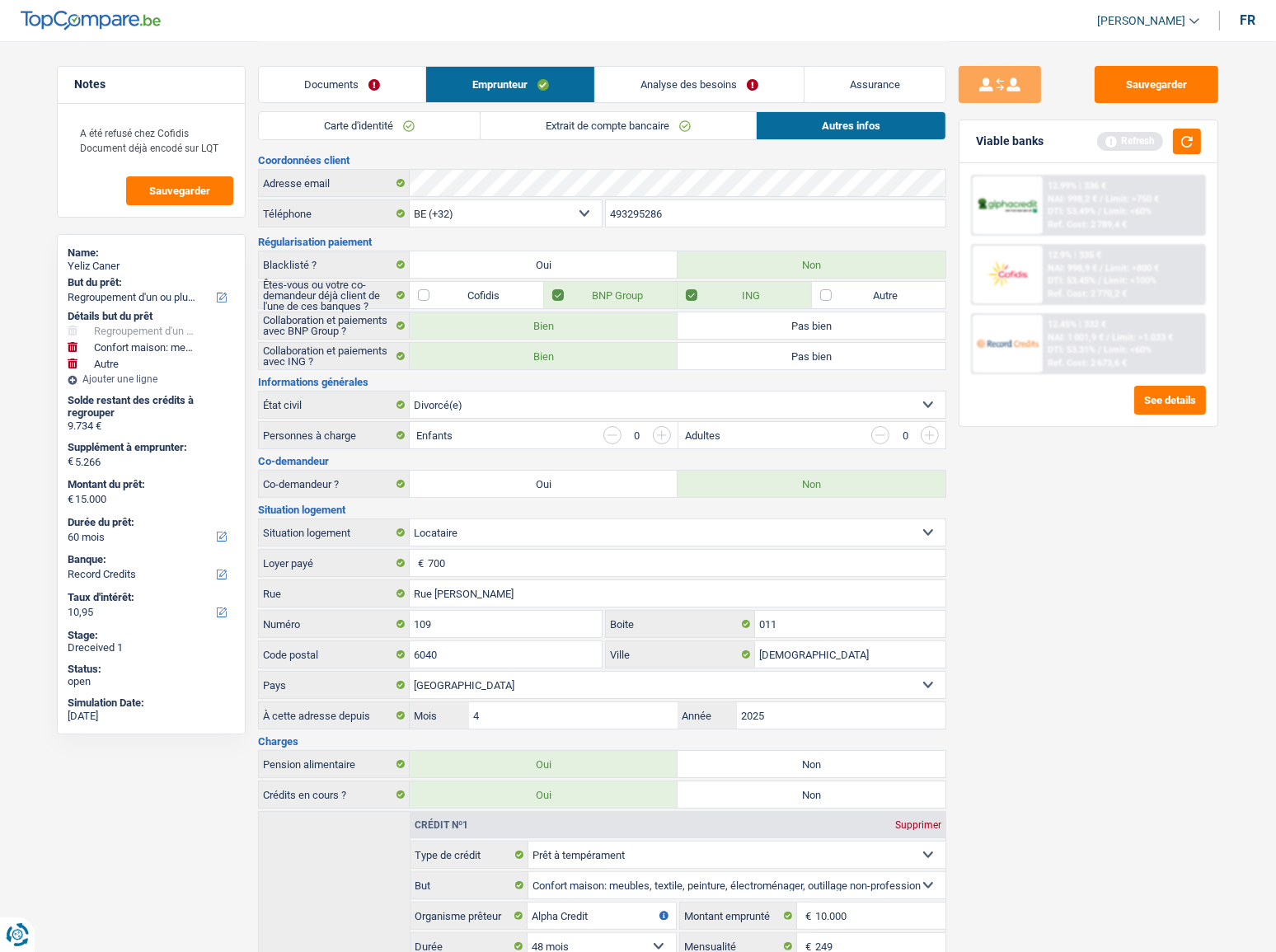
click at [362, 131] on link "Carte d'identité" at bounding box center [369, 125] width 221 height 28
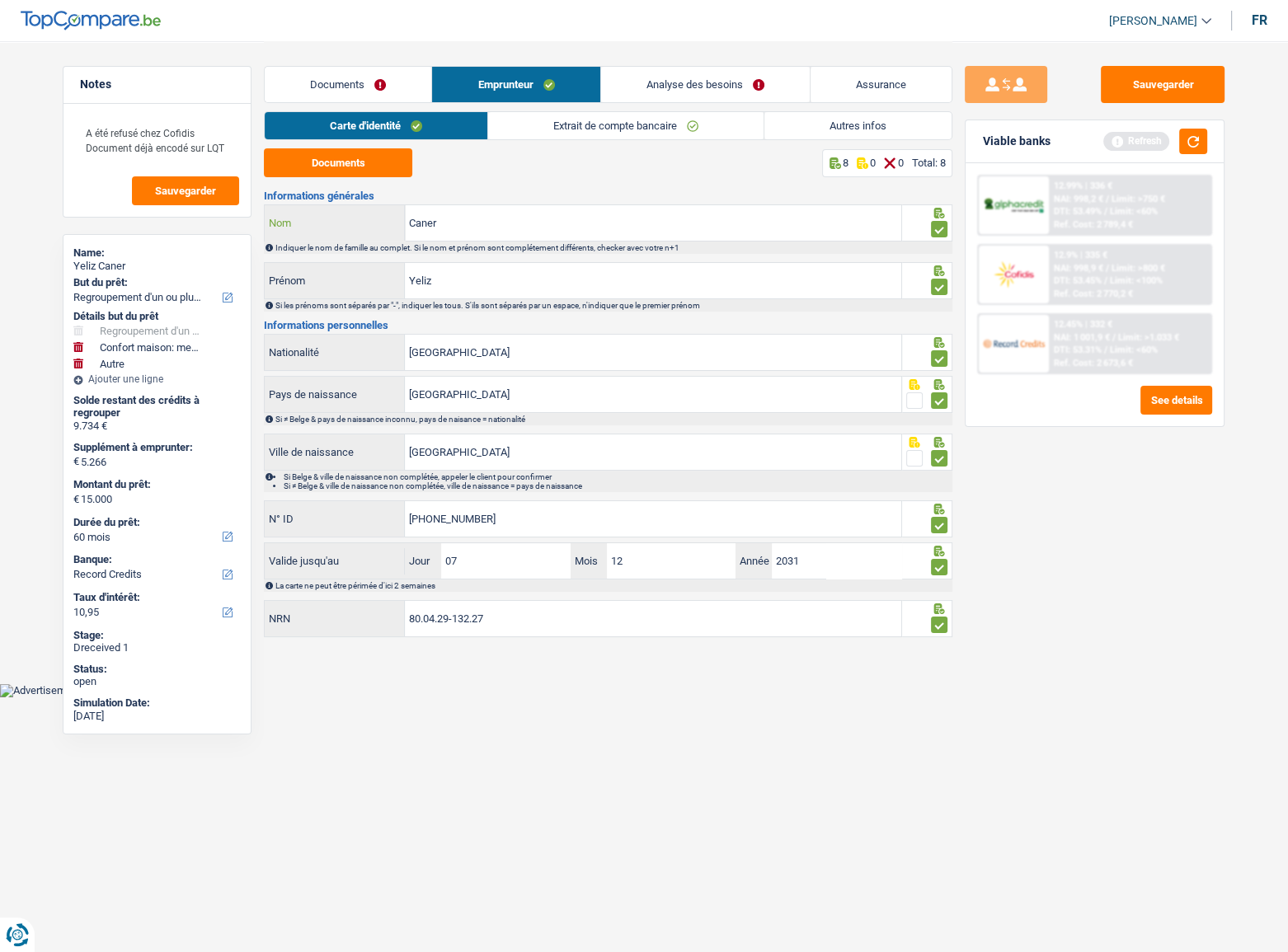
click at [336, 228] on div "Caner Nom" at bounding box center [582, 223] width 636 height 35
click at [314, 104] on div "Documents Emprunteur Analyse des besoins Assurance" at bounding box center [608, 75] width 689 height 70
click at [591, 62] on div "Documents Emprunteur Analyse des besoins Assurance" at bounding box center [608, 75] width 689 height 70
drag, startPoint x: 615, startPoint y: 75, endPoint x: 627, endPoint y: 77, distance: 12.2
click at [616, 75] on link "Analyse des besoins" at bounding box center [705, 84] width 209 height 35
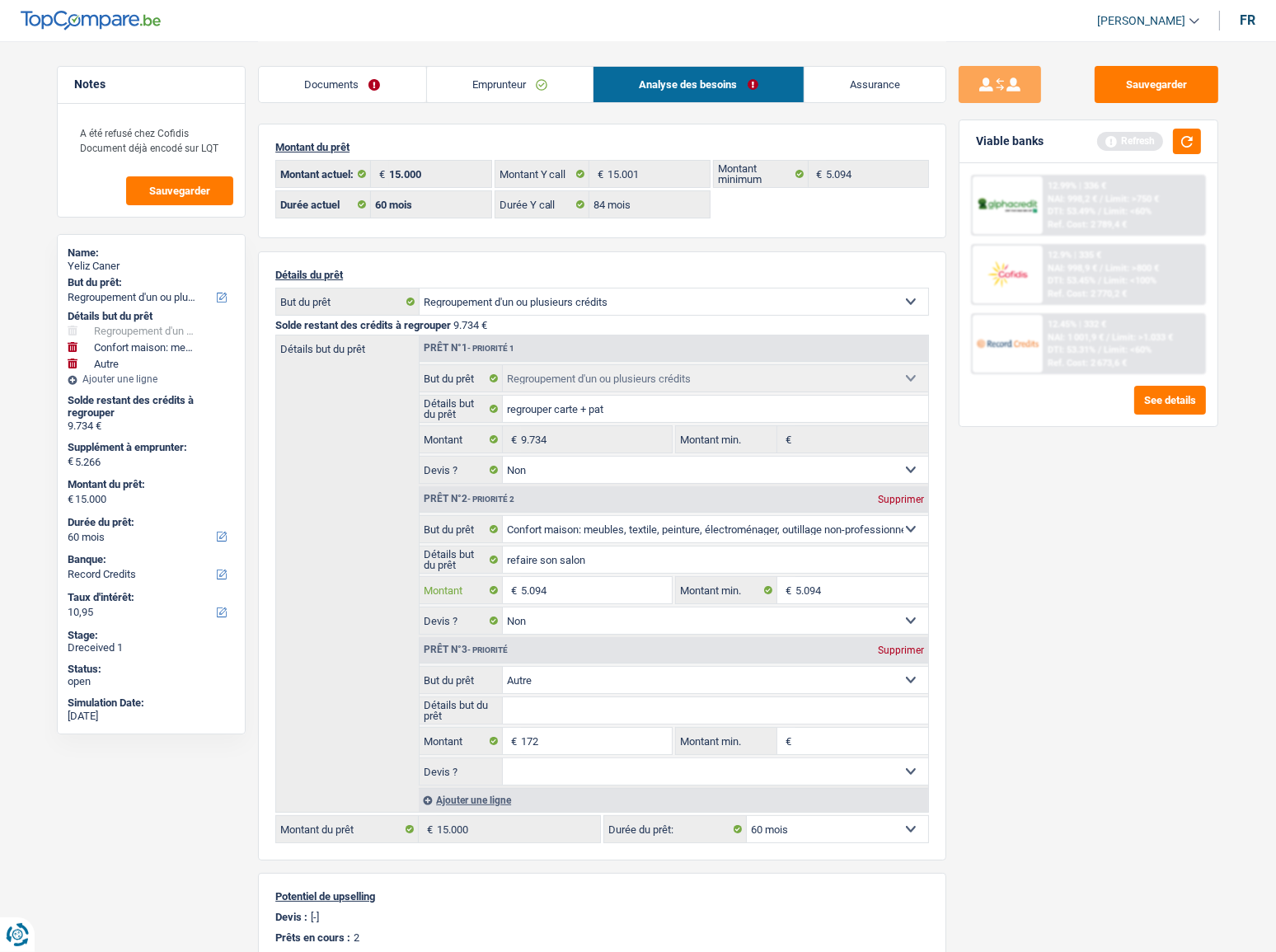
click at [620, 600] on input "5.094" at bounding box center [596, 590] width 151 height 27
type input "509"
select select
type input "5.095"
select select
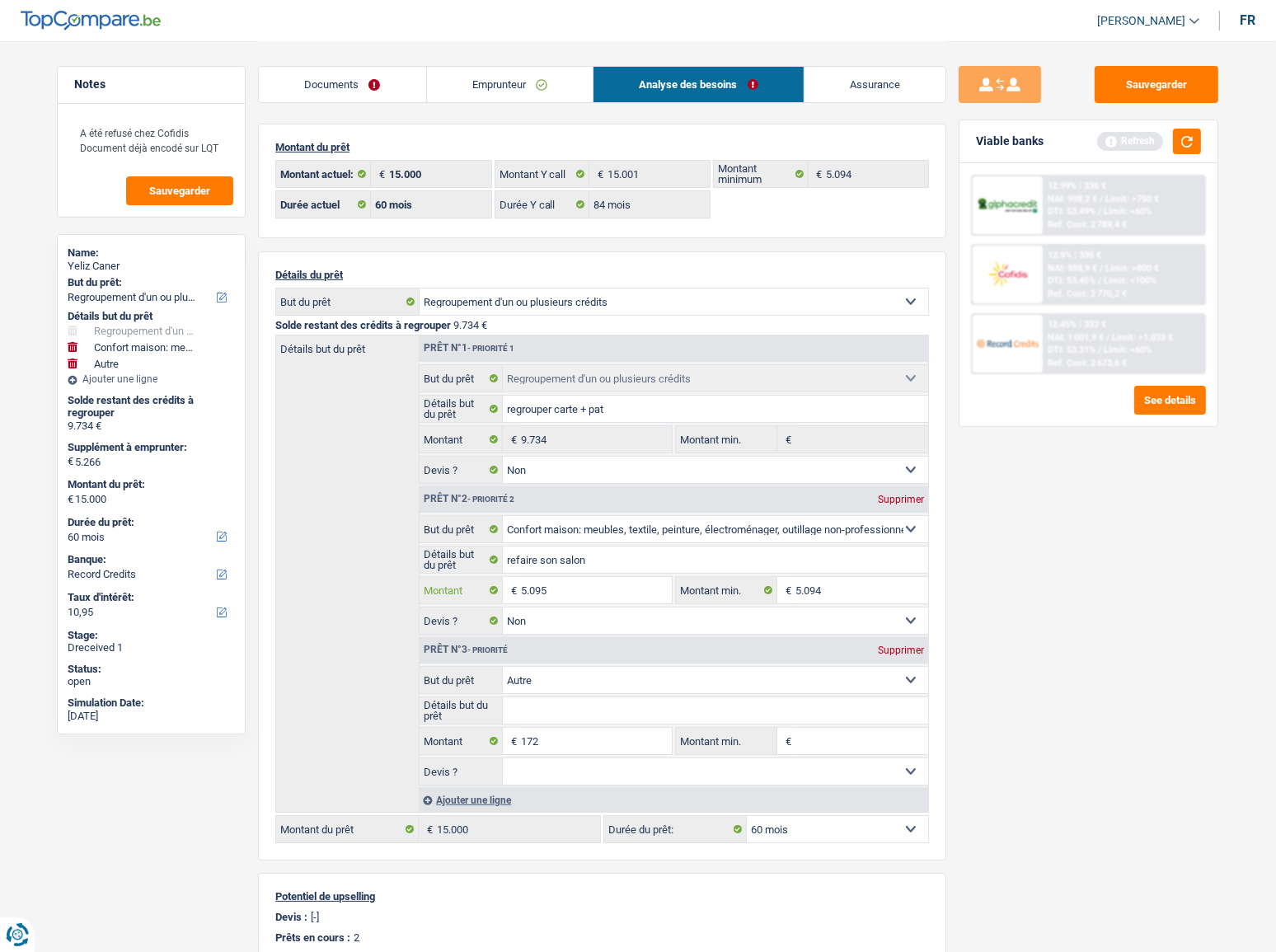
type input "5.095"
type input "5.267"
type input "15.001"
select select "84"
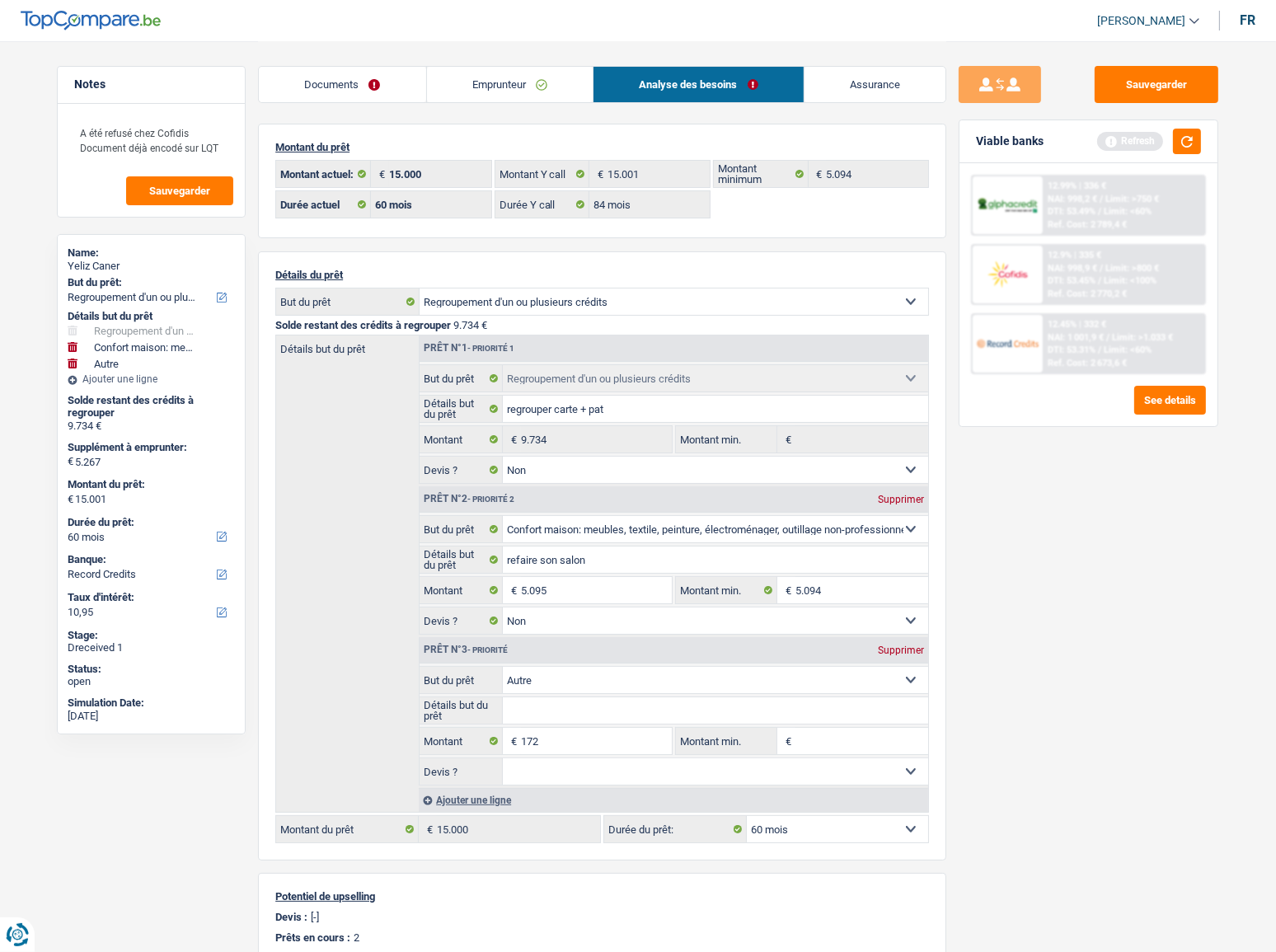
type input "15.001"
select select
click at [1086, 624] on div "Sauvegarder Viable banks Refresh 12.99% | 336 € NAI: 998,2 € / Limit: >750 € DT…" at bounding box center [1089, 495] width 285 height 860
select select "84"
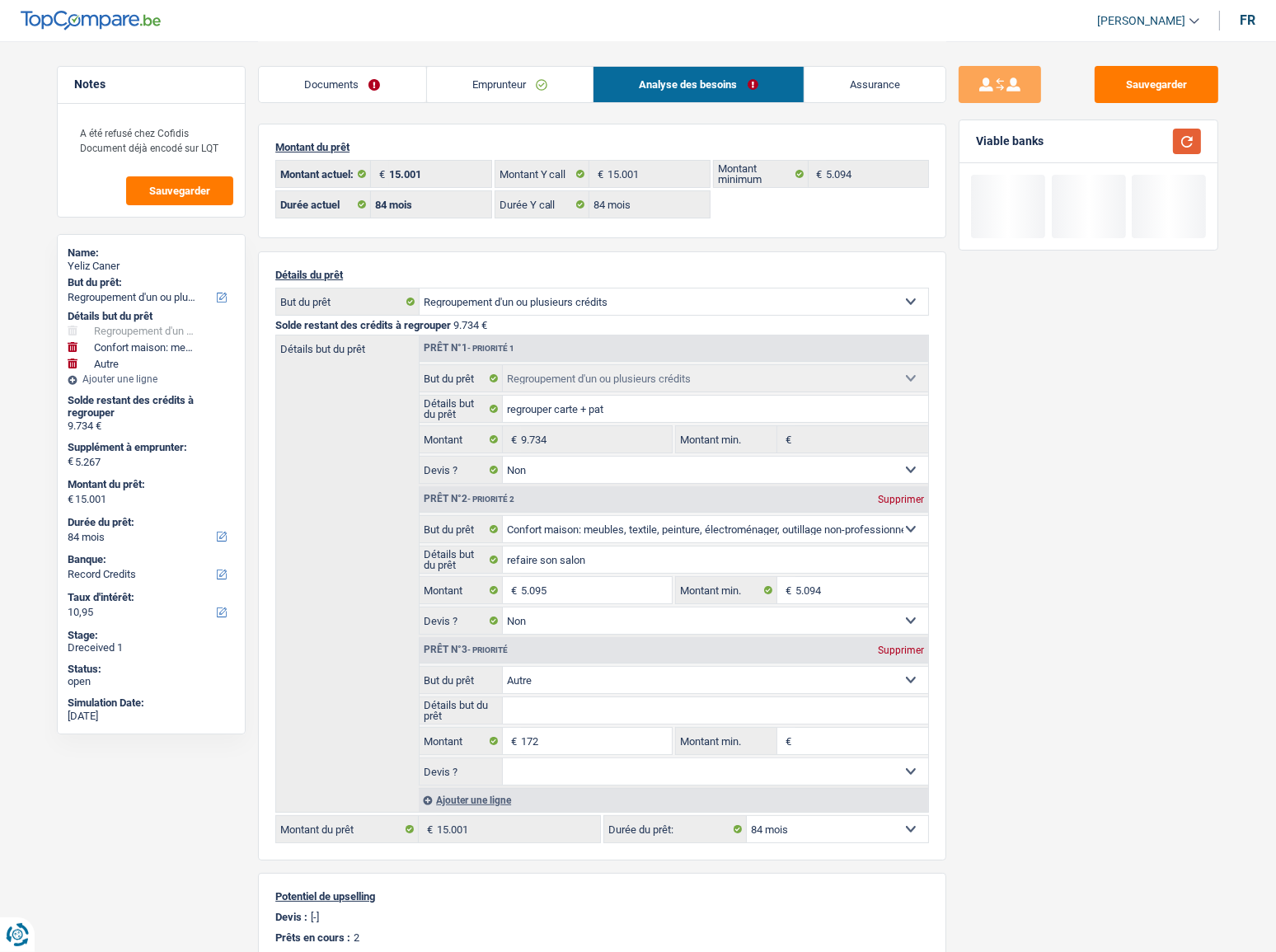
click at [1193, 141] on button "button" at bounding box center [1187, 141] width 28 height 26
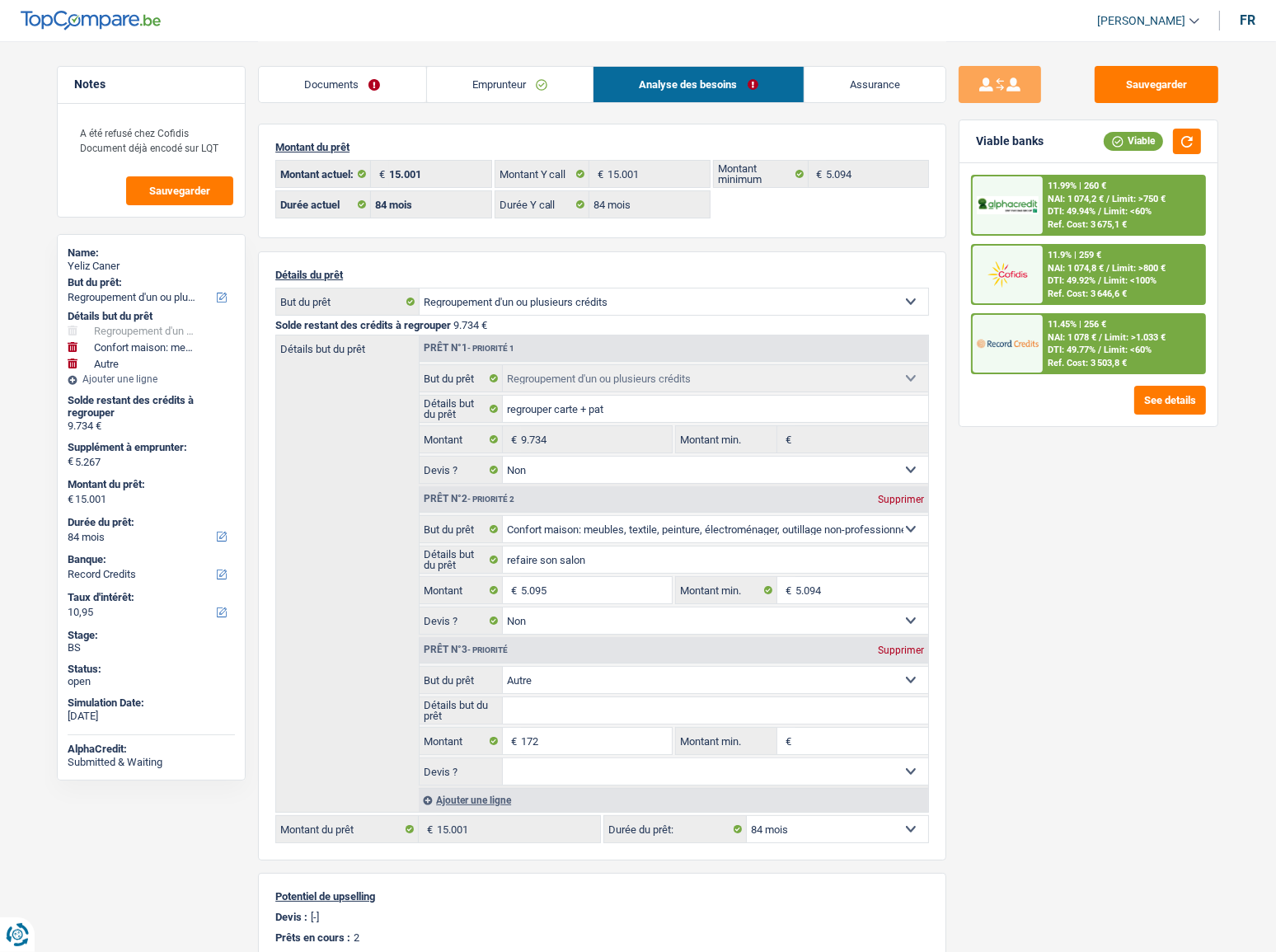
click at [1121, 193] on span "Limit: >750 €" at bounding box center [1138, 199] width 53 height 11
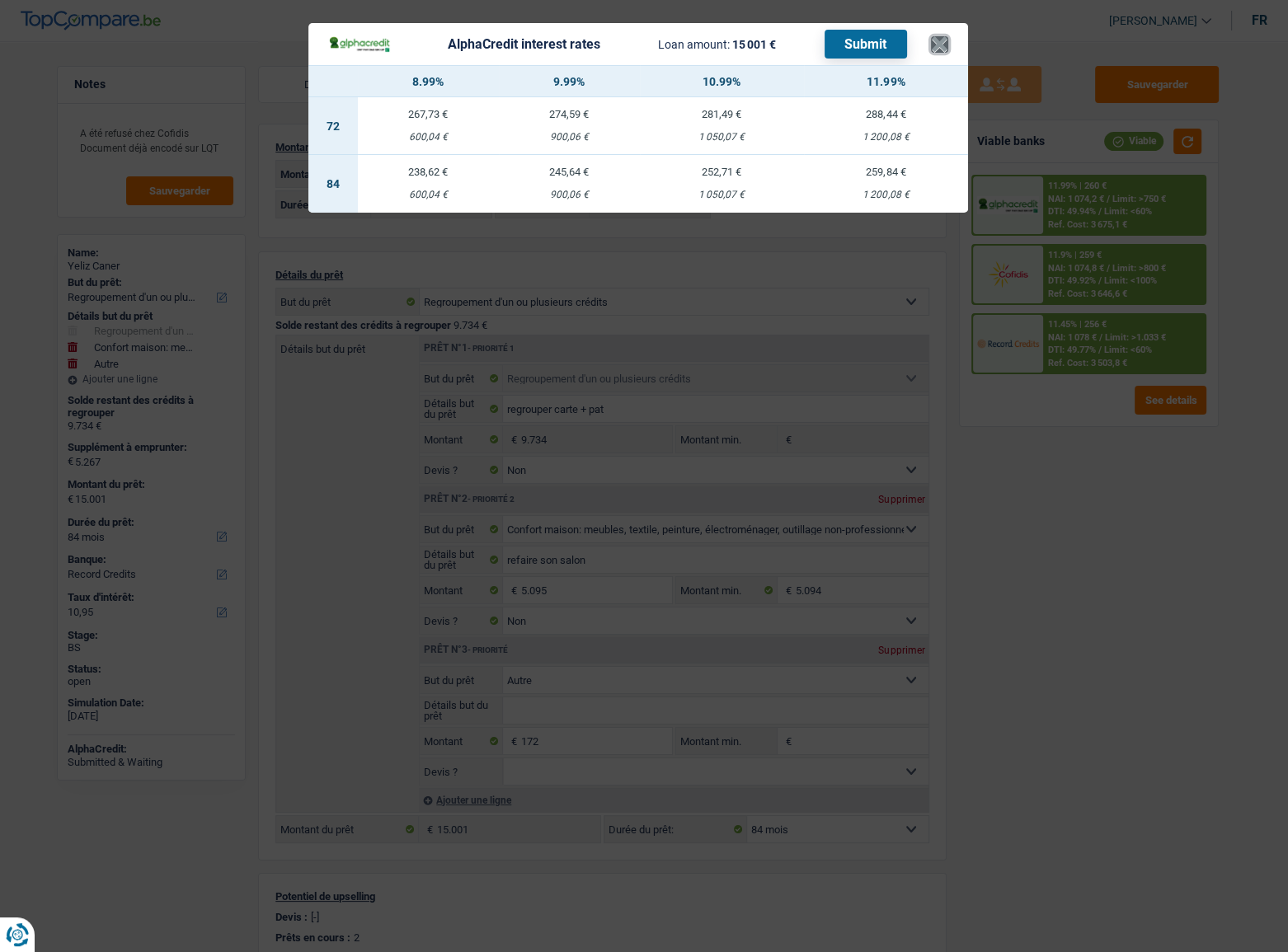
click at [944, 50] on button "×" at bounding box center [940, 44] width 18 height 17
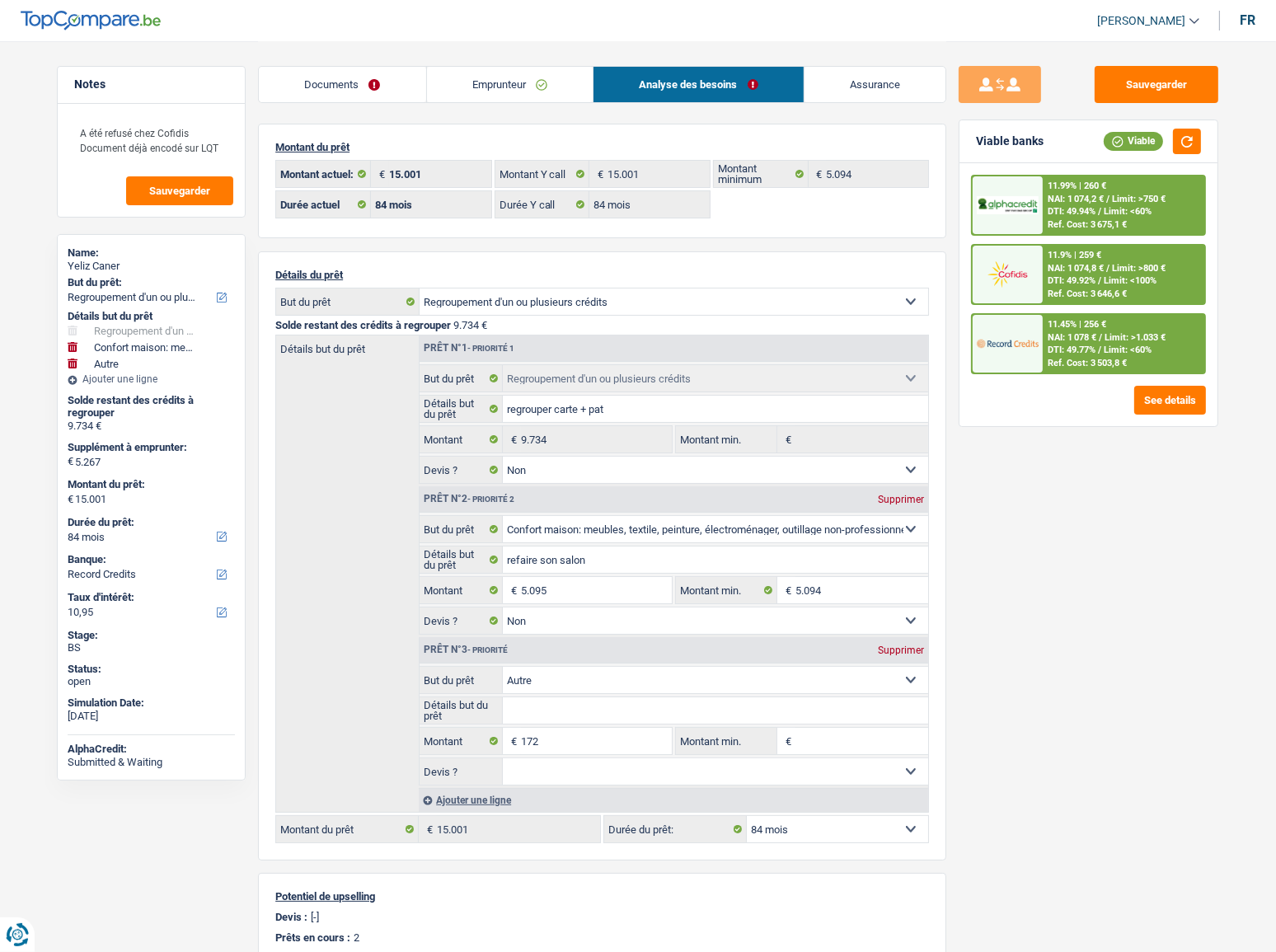
click at [1117, 332] on span "Limit: >1.033 €" at bounding box center [1135, 337] width 61 height 11
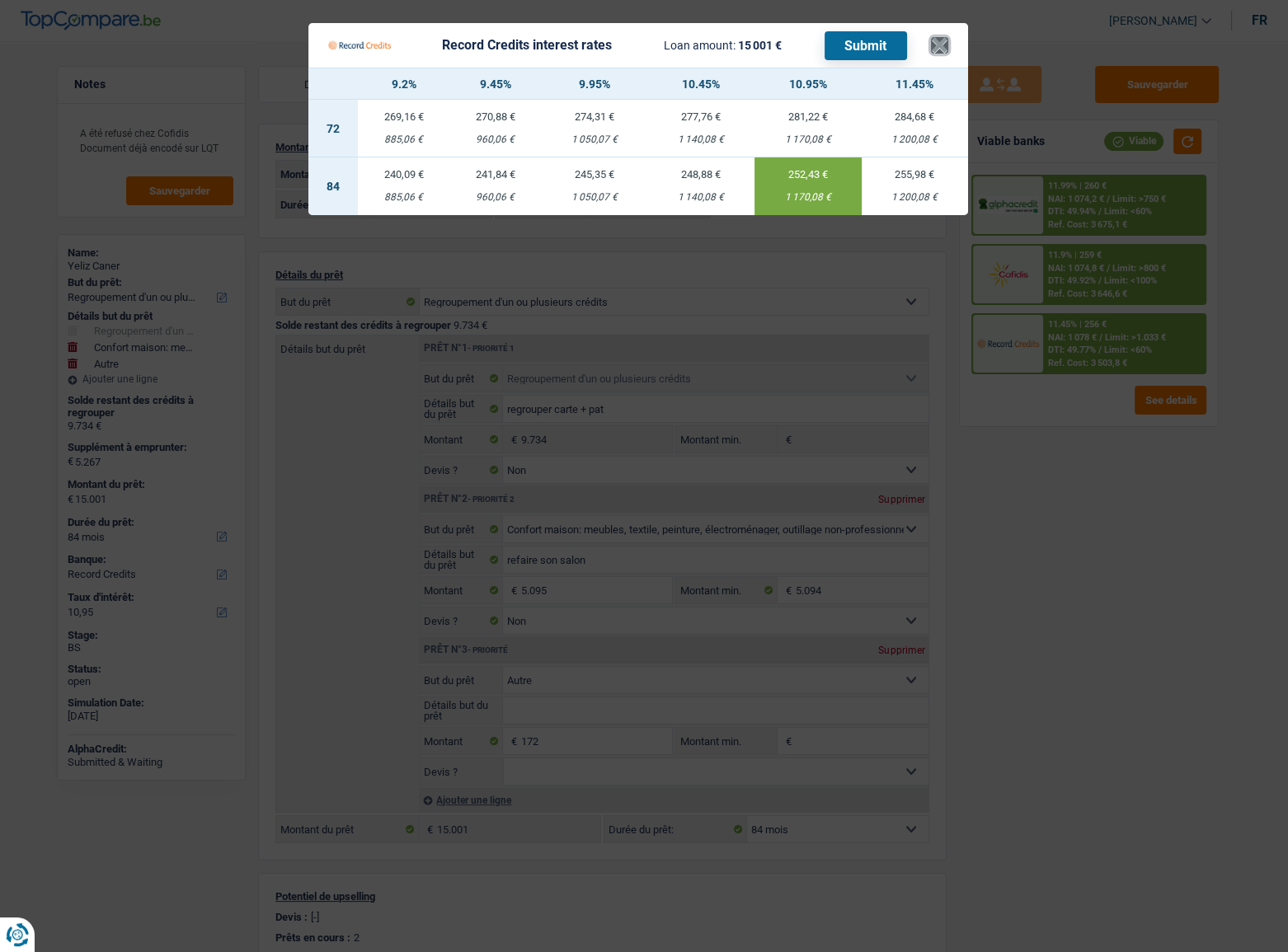
click at [944, 41] on button "×" at bounding box center [940, 45] width 18 height 17
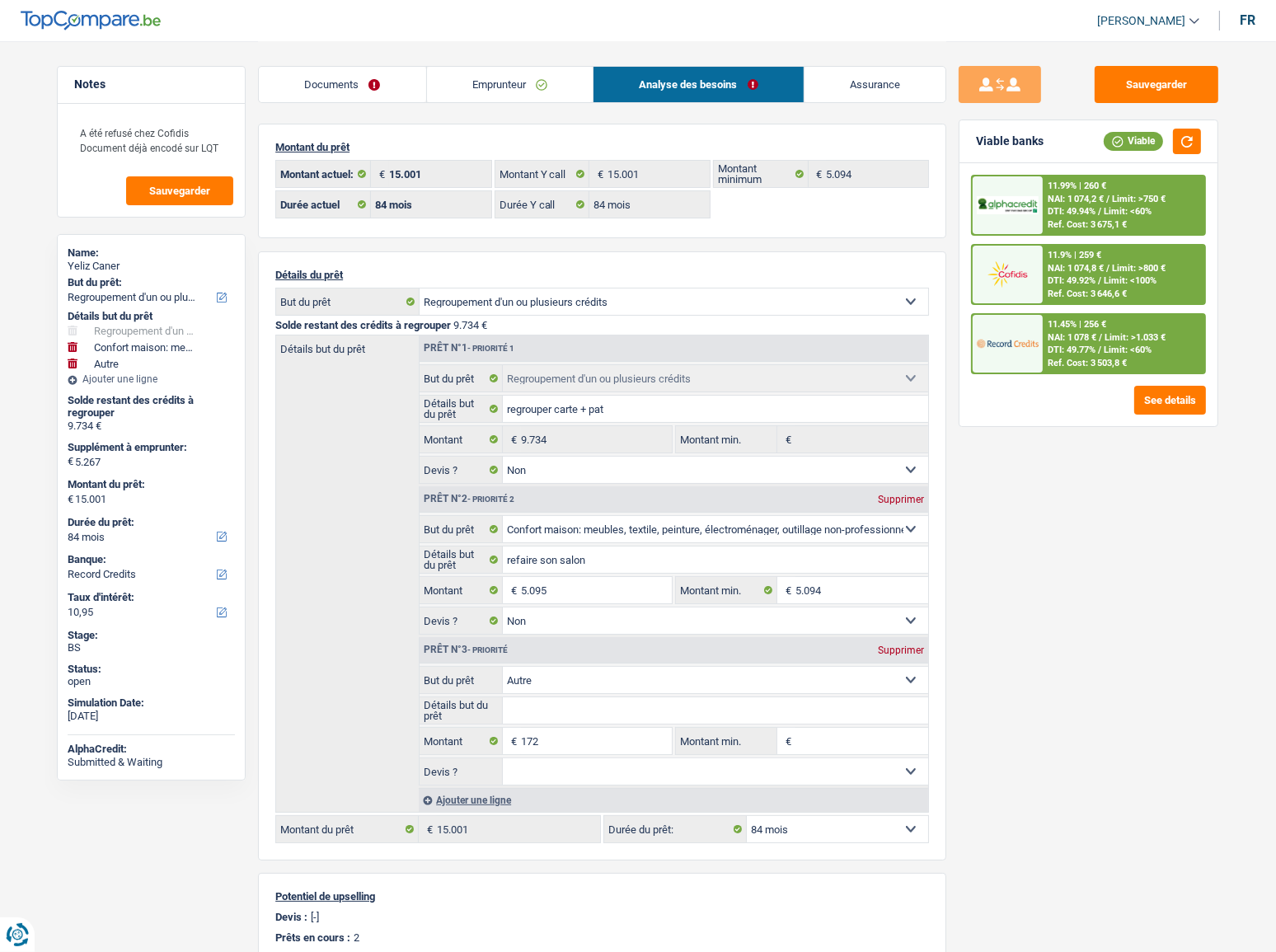
drag, startPoint x: 470, startPoint y: 90, endPoint x: 390, endPoint y: 141, distance: 94.9
click at [469, 91] on link "Emprunteur" at bounding box center [510, 84] width 167 height 35
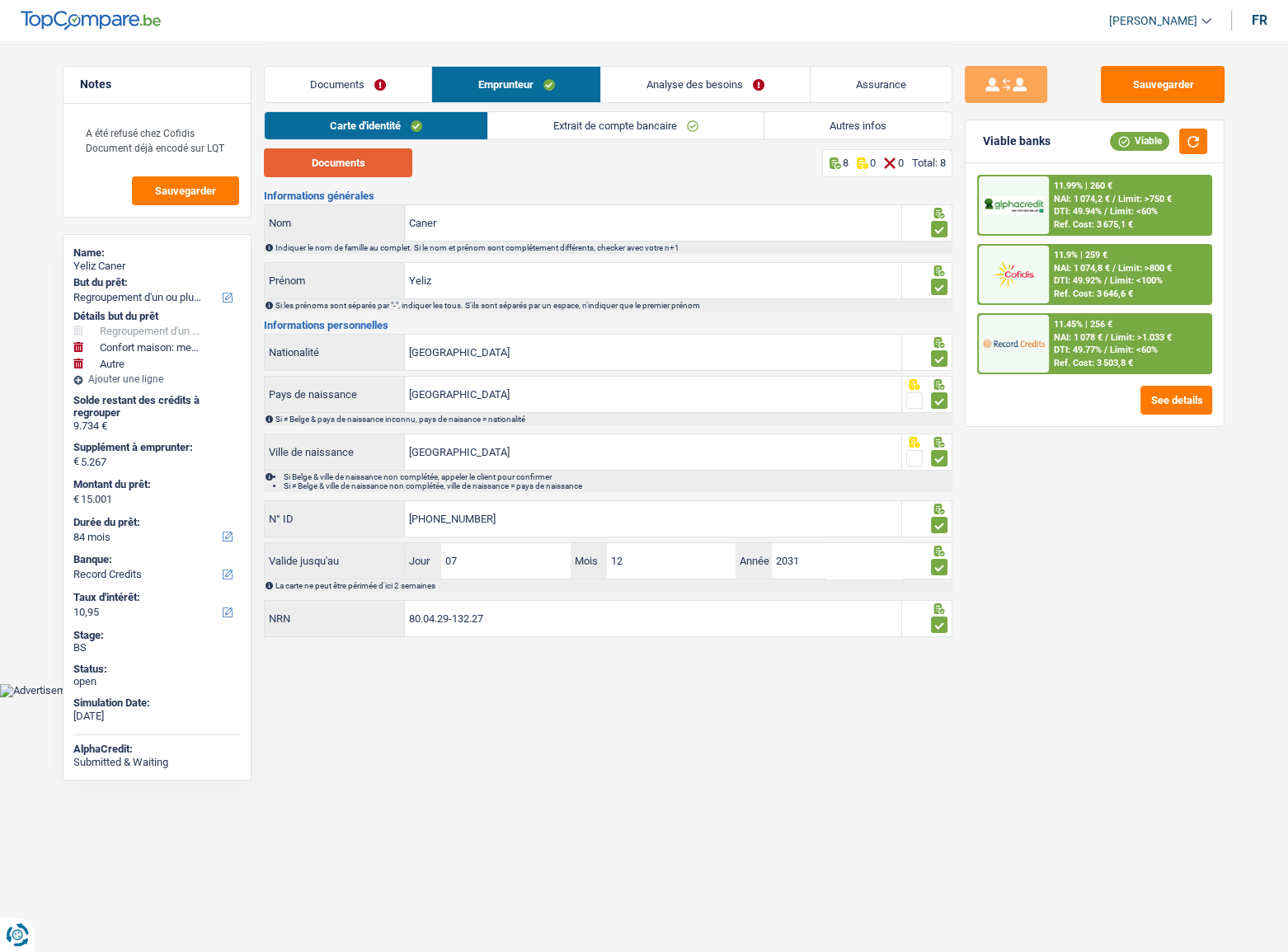
click at [389, 156] on button "Documents" at bounding box center [337, 162] width 148 height 29
click at [347, 87] on link "Documents" at bounding box center [348, 84] width 167 height 35
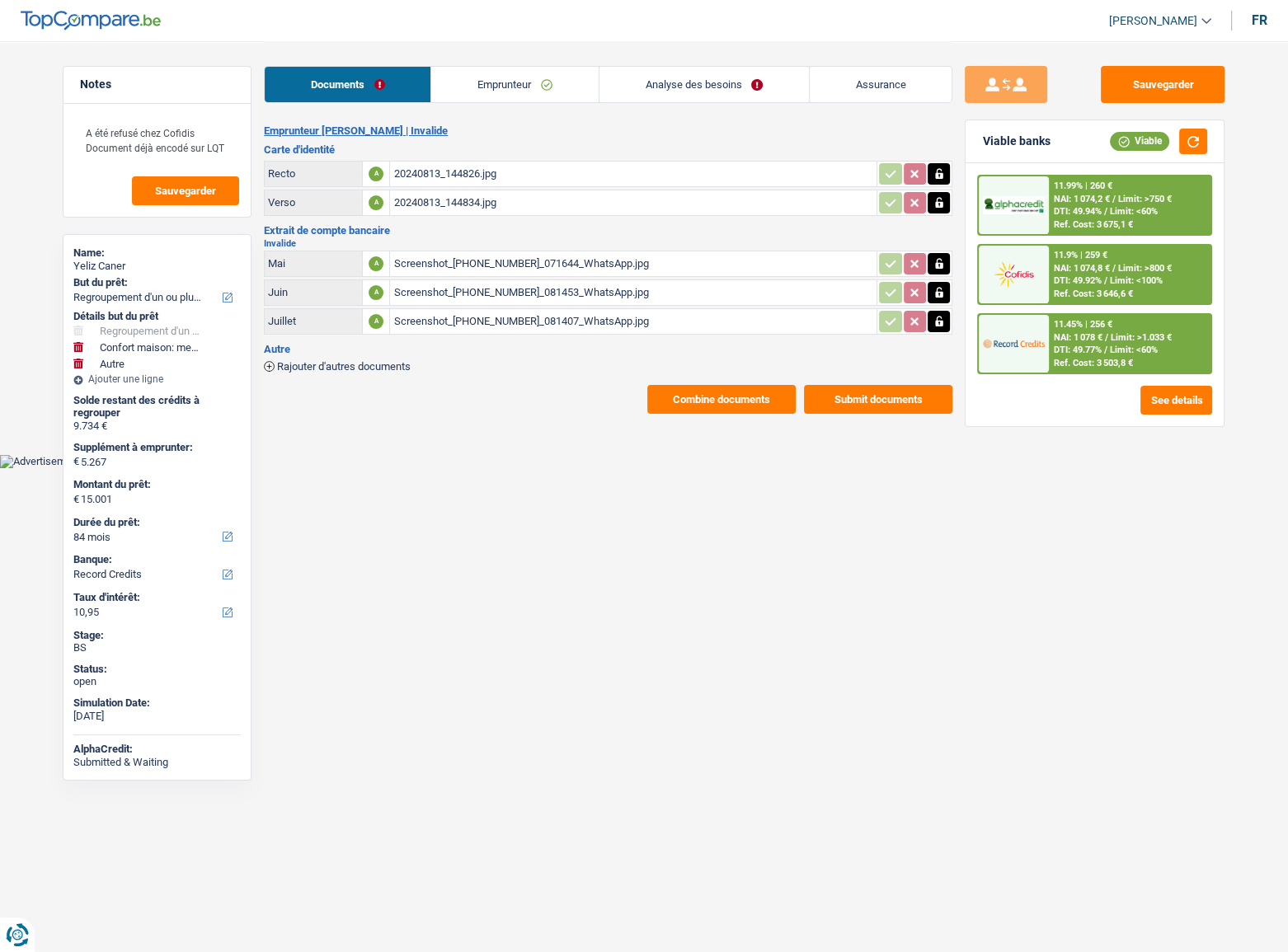
click at [725, 404] on button "Combine documents" at bounding box center [721, 399] width 148 height 29
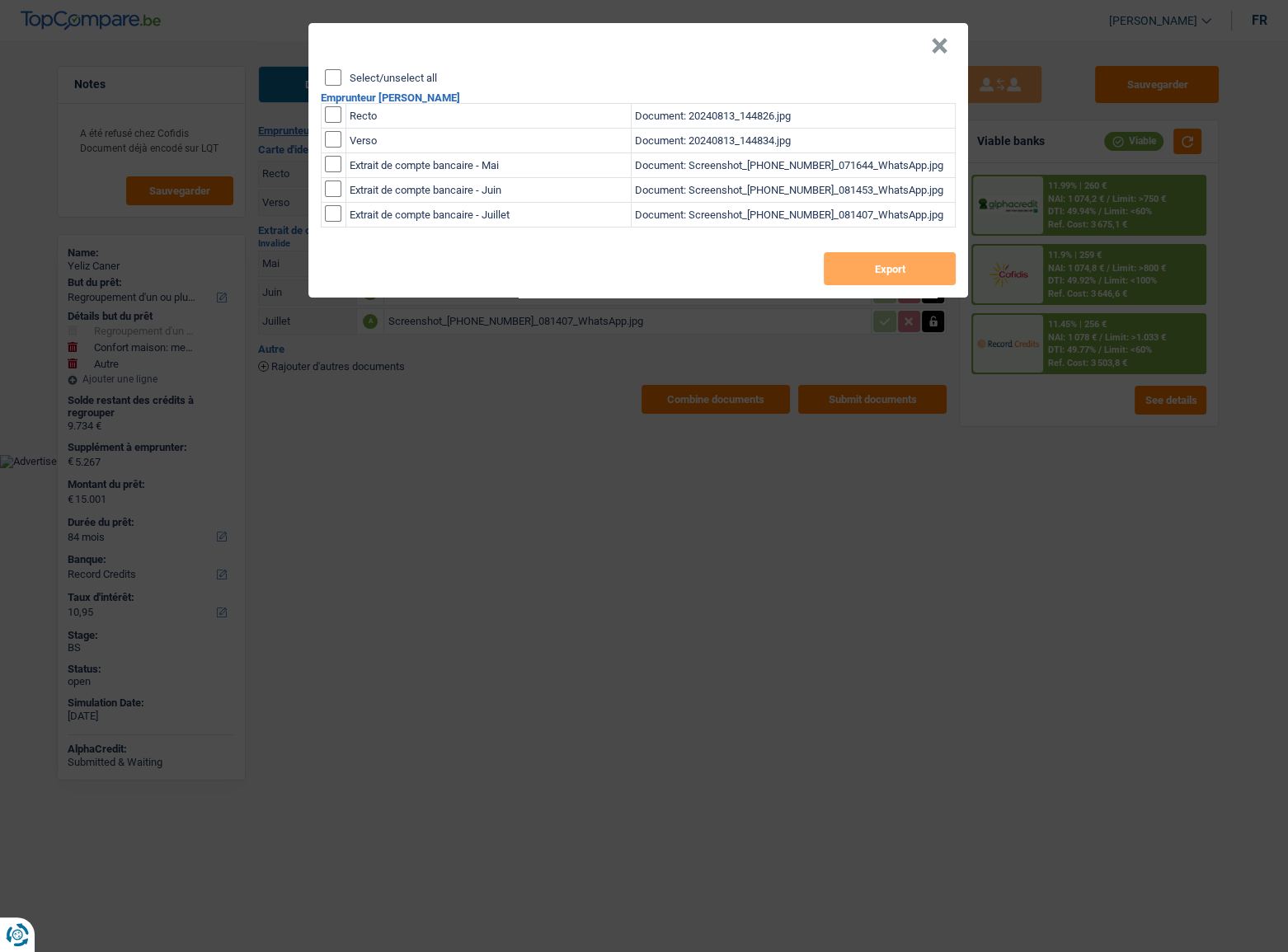
click at [334, 79] on input "Select/unselect all" at bounding box center [333, 77] width 17 height 17
checkbox input "true"
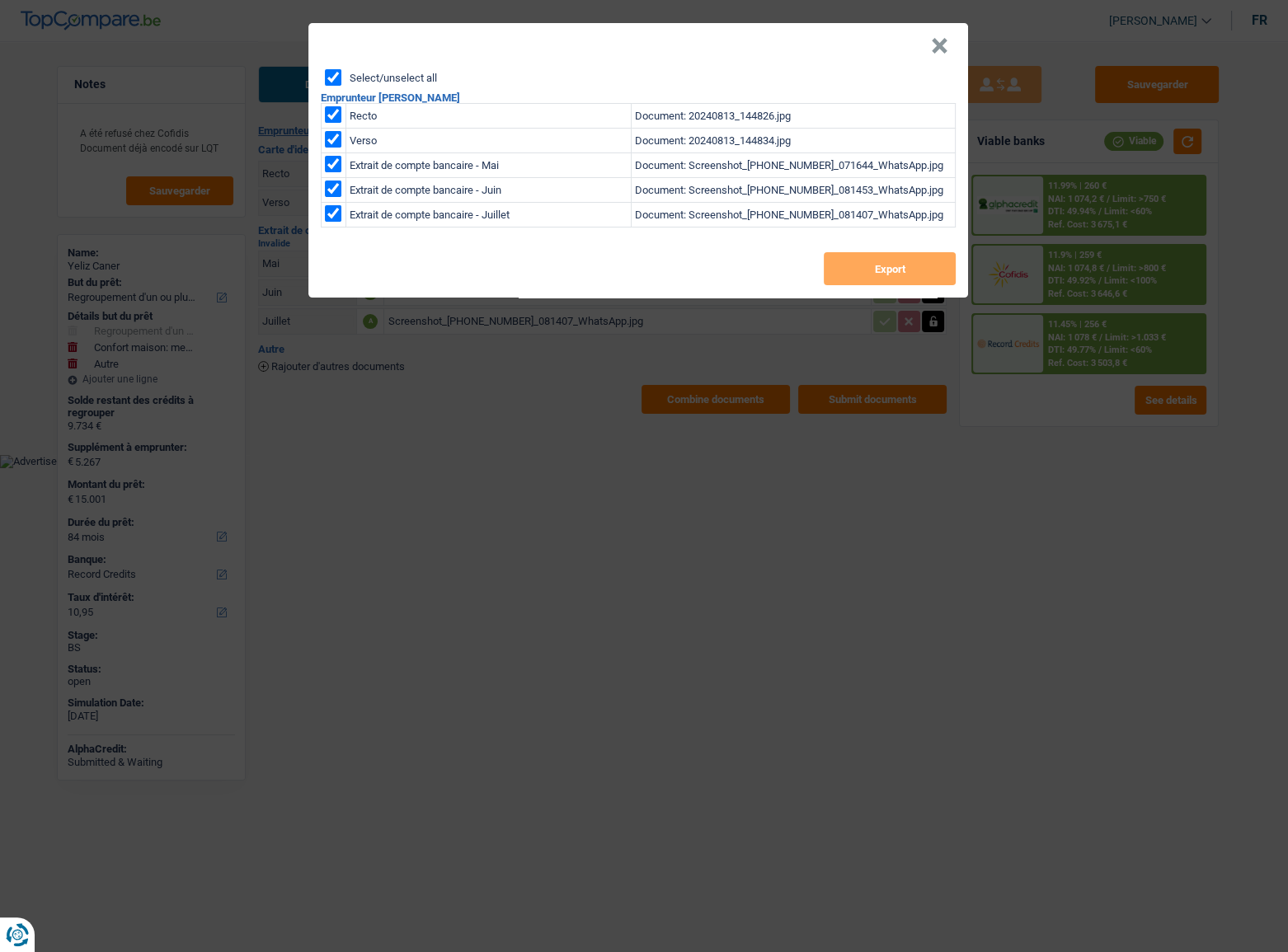
checkbox input "true"
click at [894, 275] on button "Export" at bounding box center [889, 268] width 132 height 33
drag, startPoint x: 893, startPoint y: 256, endPoint x: 944, endPoint y: 278, distance: 55.5
click at [892, 256] on button "Export" at bounding box center [889, 268] width 132 height 33
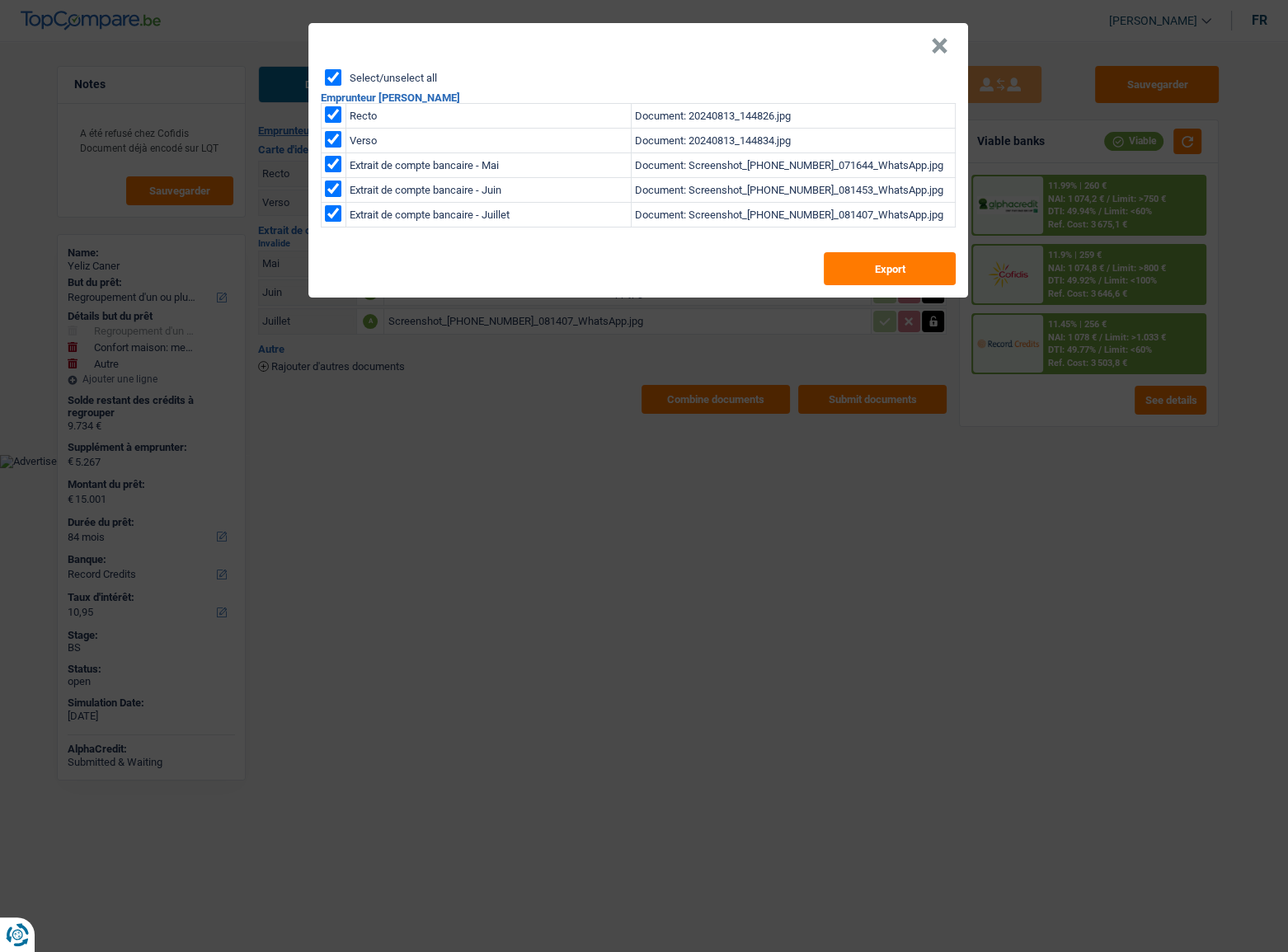
click at [931, 47] on button "×" at bounding box center [940, 46] width 18 height 17
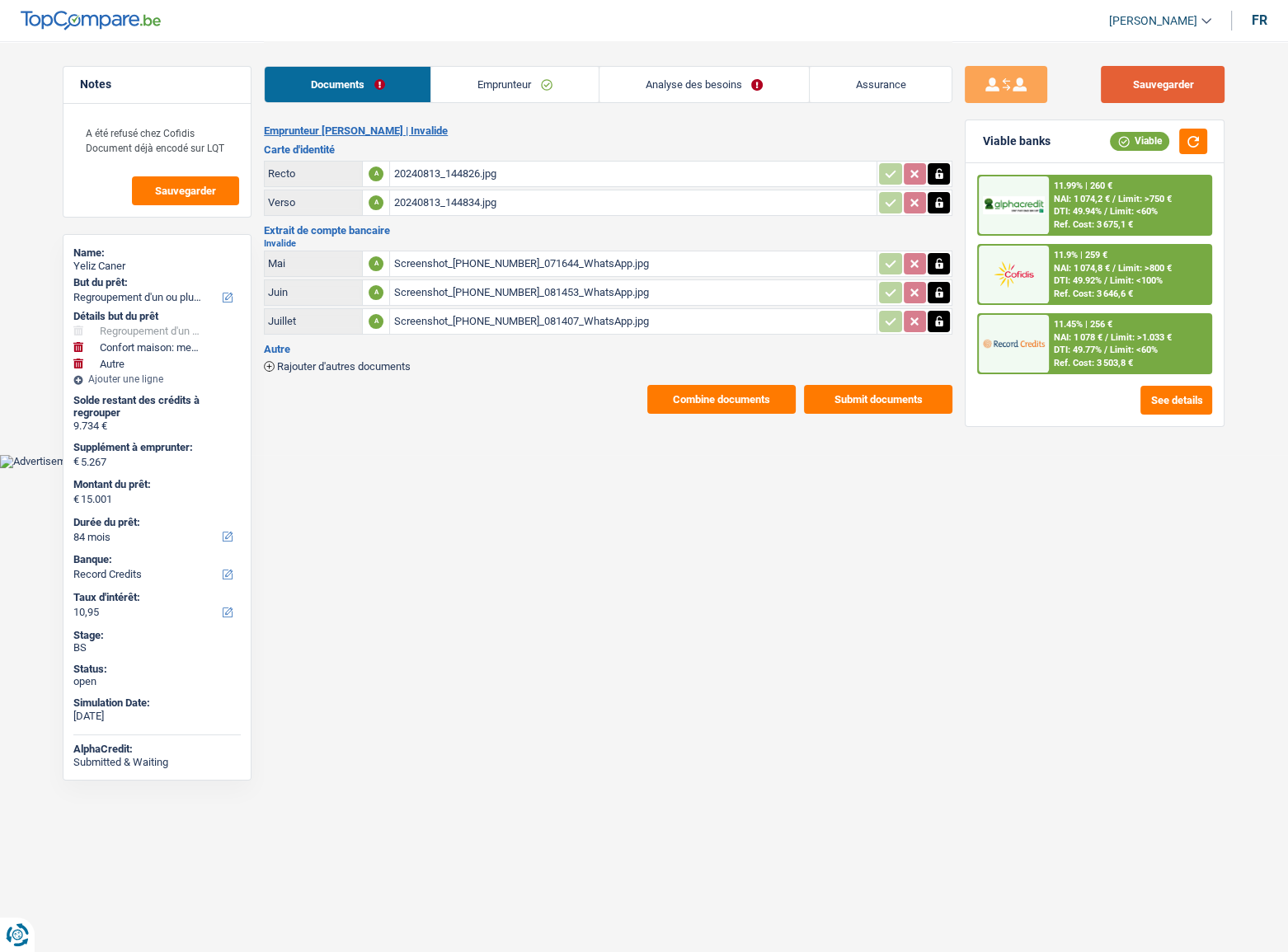
click at [1171, 76] on button "Sauvegarder" at bounding box center [1162, 84] width 123 height 37
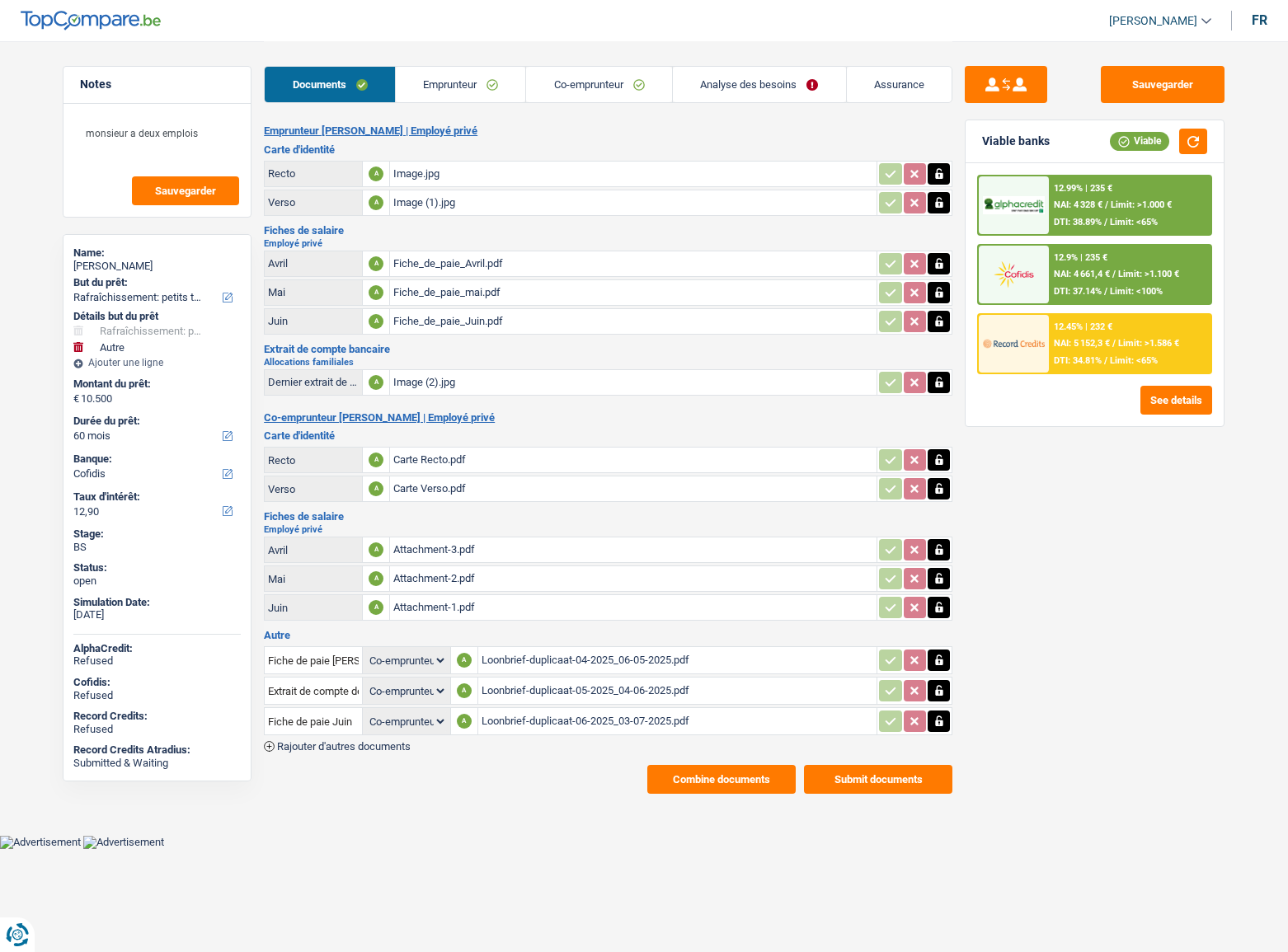
select select "houseOrGarden"
select select "other"
select select "60"
select select "cofidis"
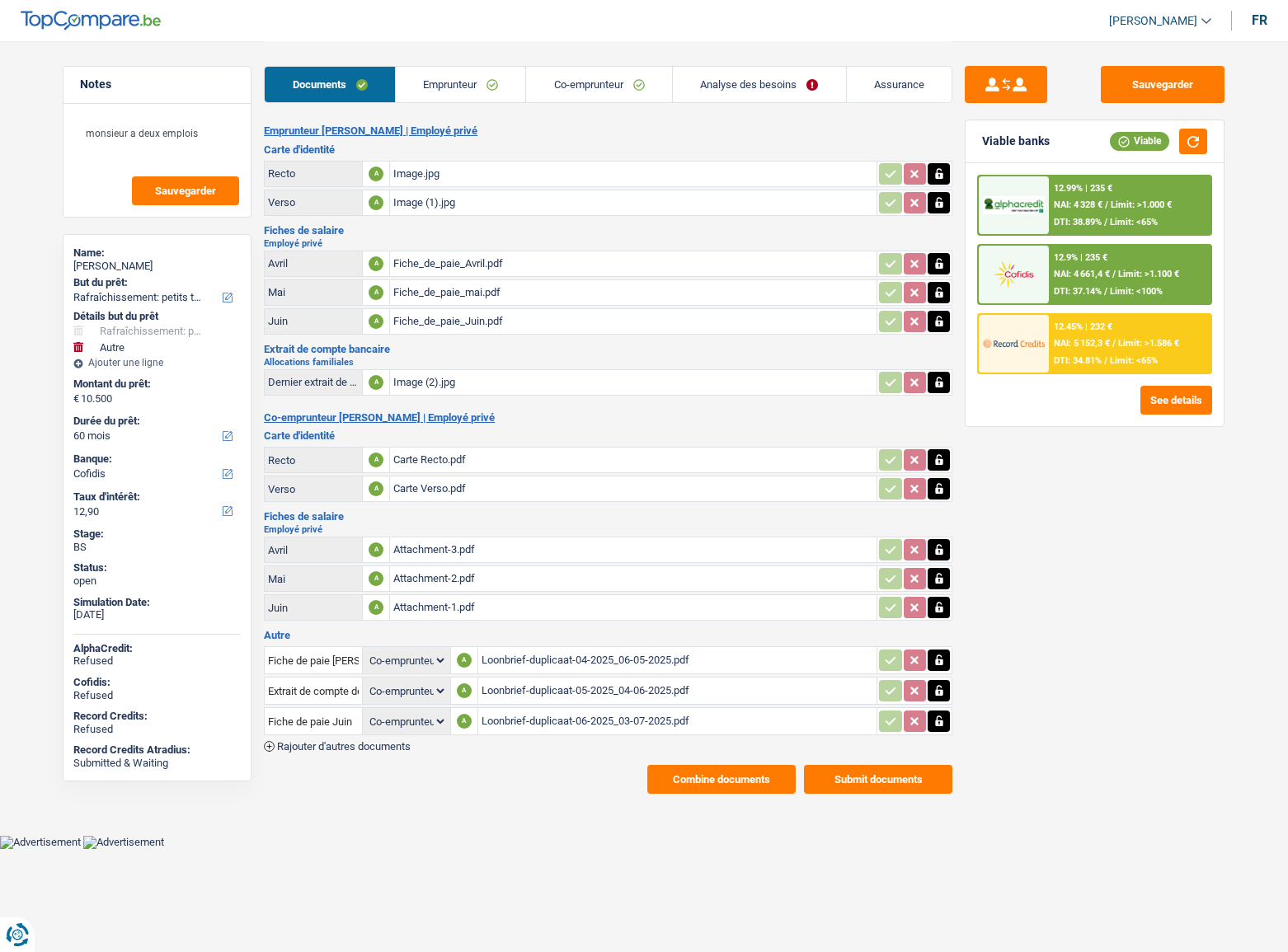
select select "coApplicant"
select select "privateEmployee"
select select "netSalary"
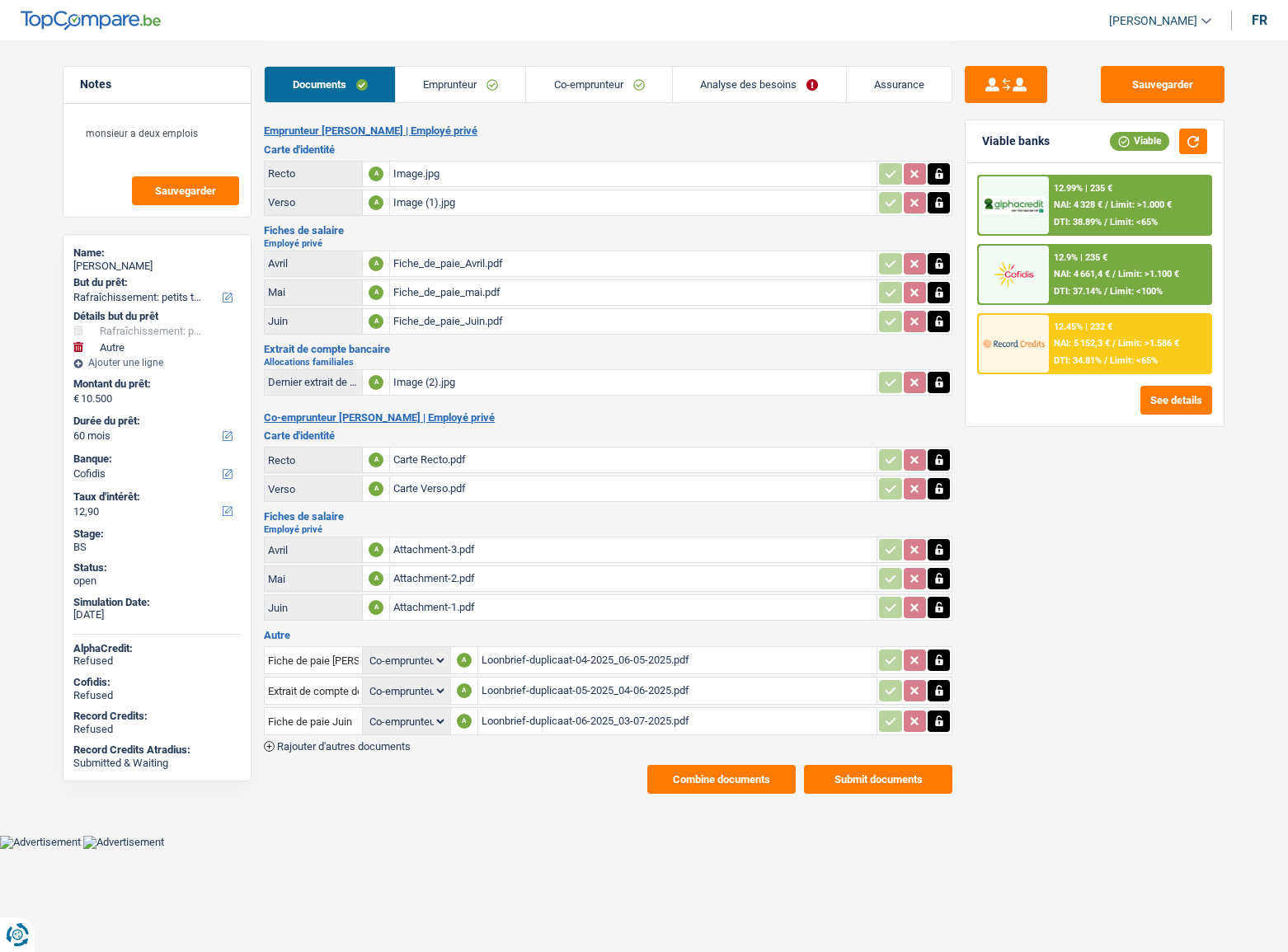
select select "mealVouchers"
select select "other"
select select "BE"
click at [466, 89] on link "Emprunteur" at bounding box center [461, 84] width 130 height 35
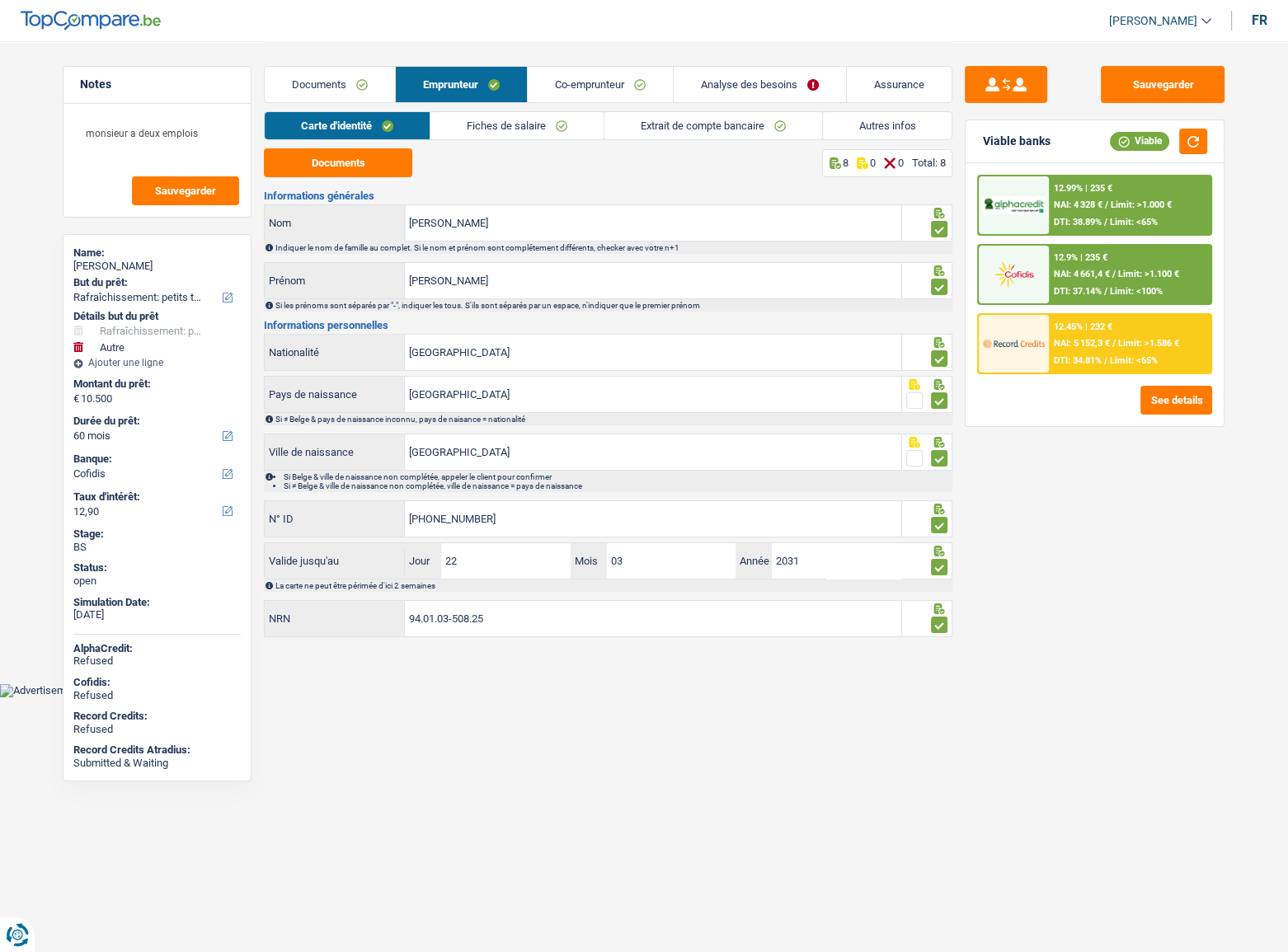
click at [491, 132] on link "Fiches de salaire" at bounding box center [517, 125] width 173 height 28
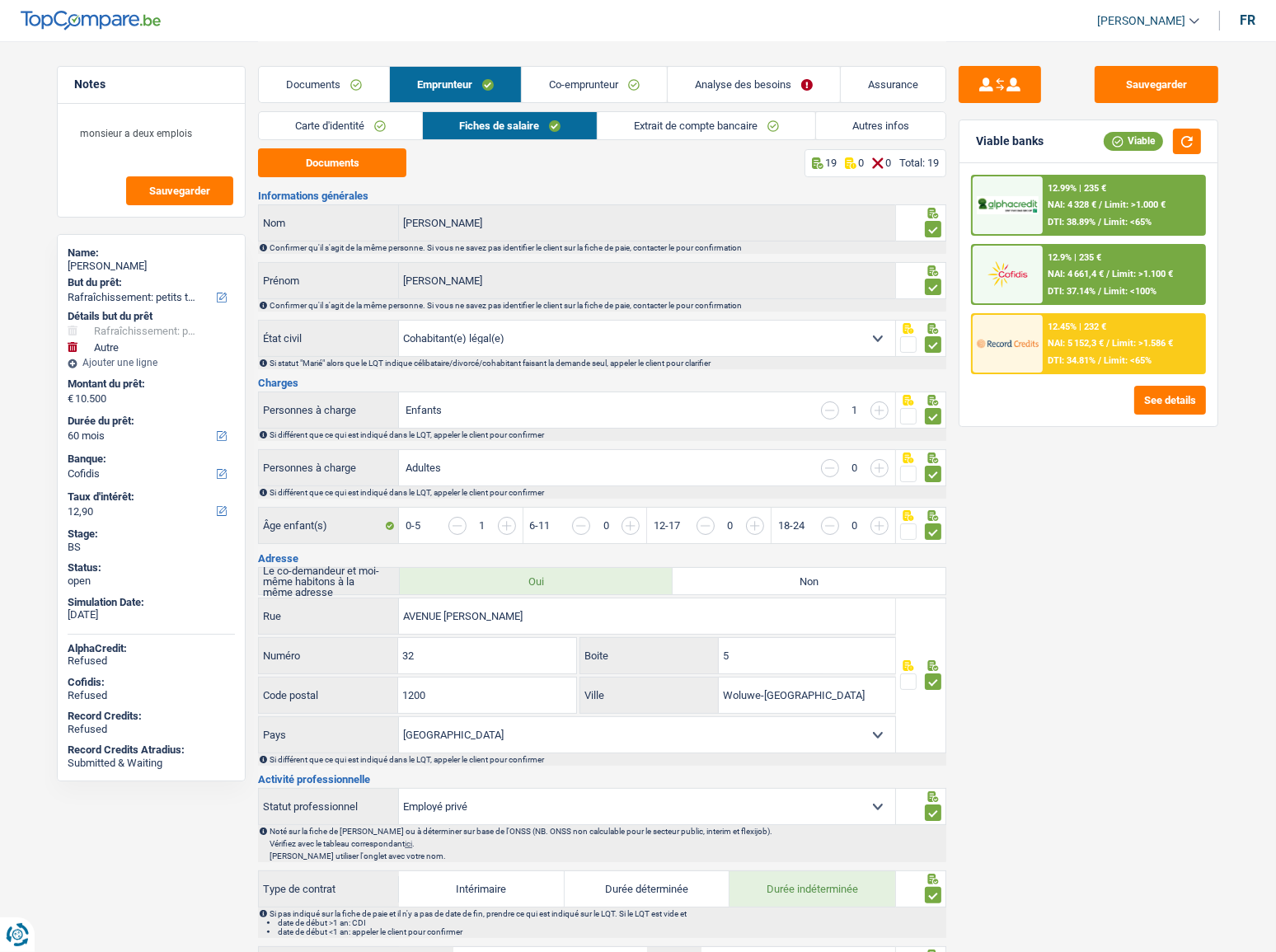
click at [651, 129] on link "Extrait de compte bancaire" at bounding box center [706, 125] width 217 height 28
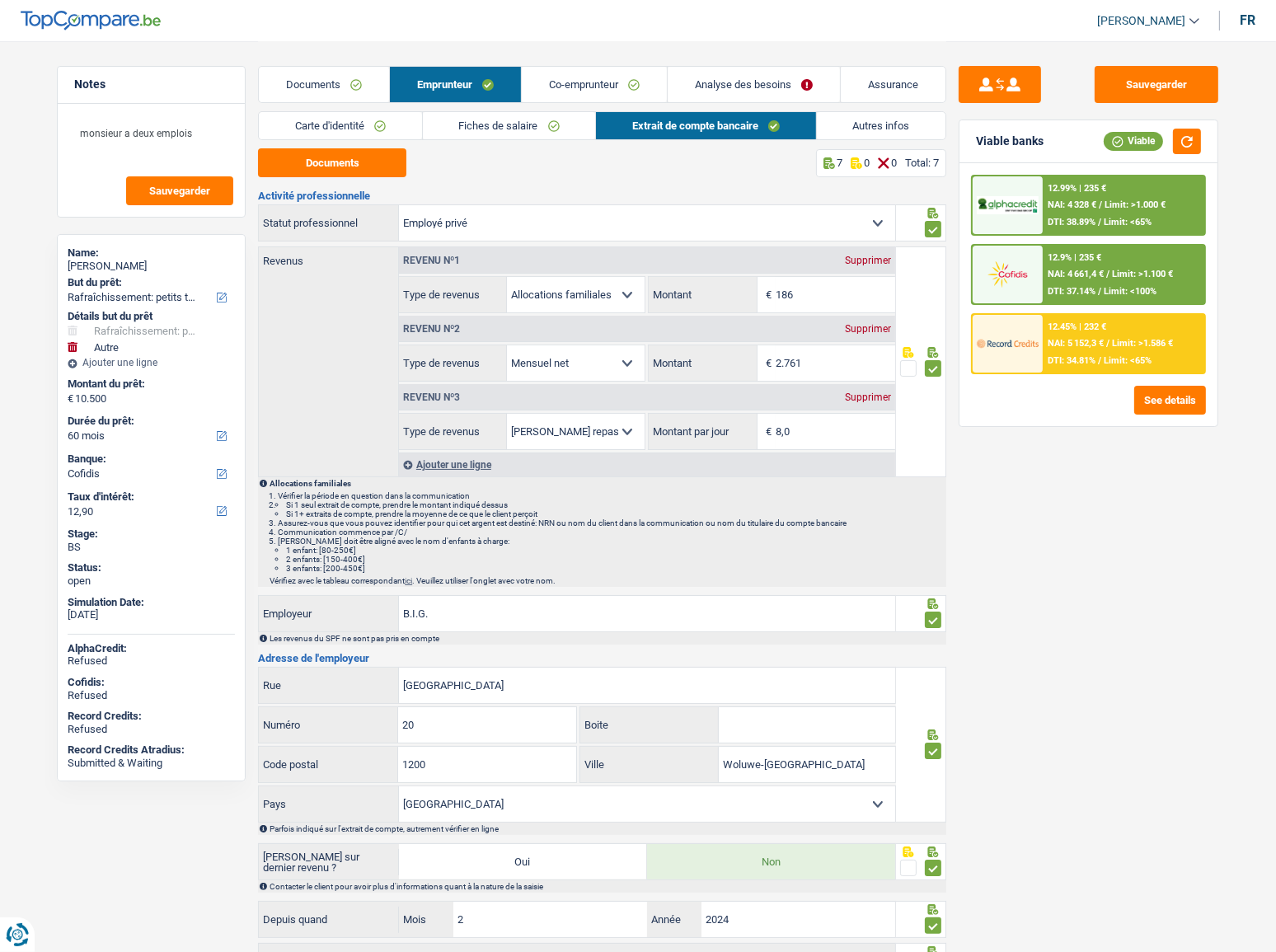
drag, startPoint x: 602, startPoint y: 75, endPoint x: 588, endPoint y: 87, distance: 18.4
click at [602, 75] on link "Co-emprunteur" at bounding box center [595, 84] width 146 height 35
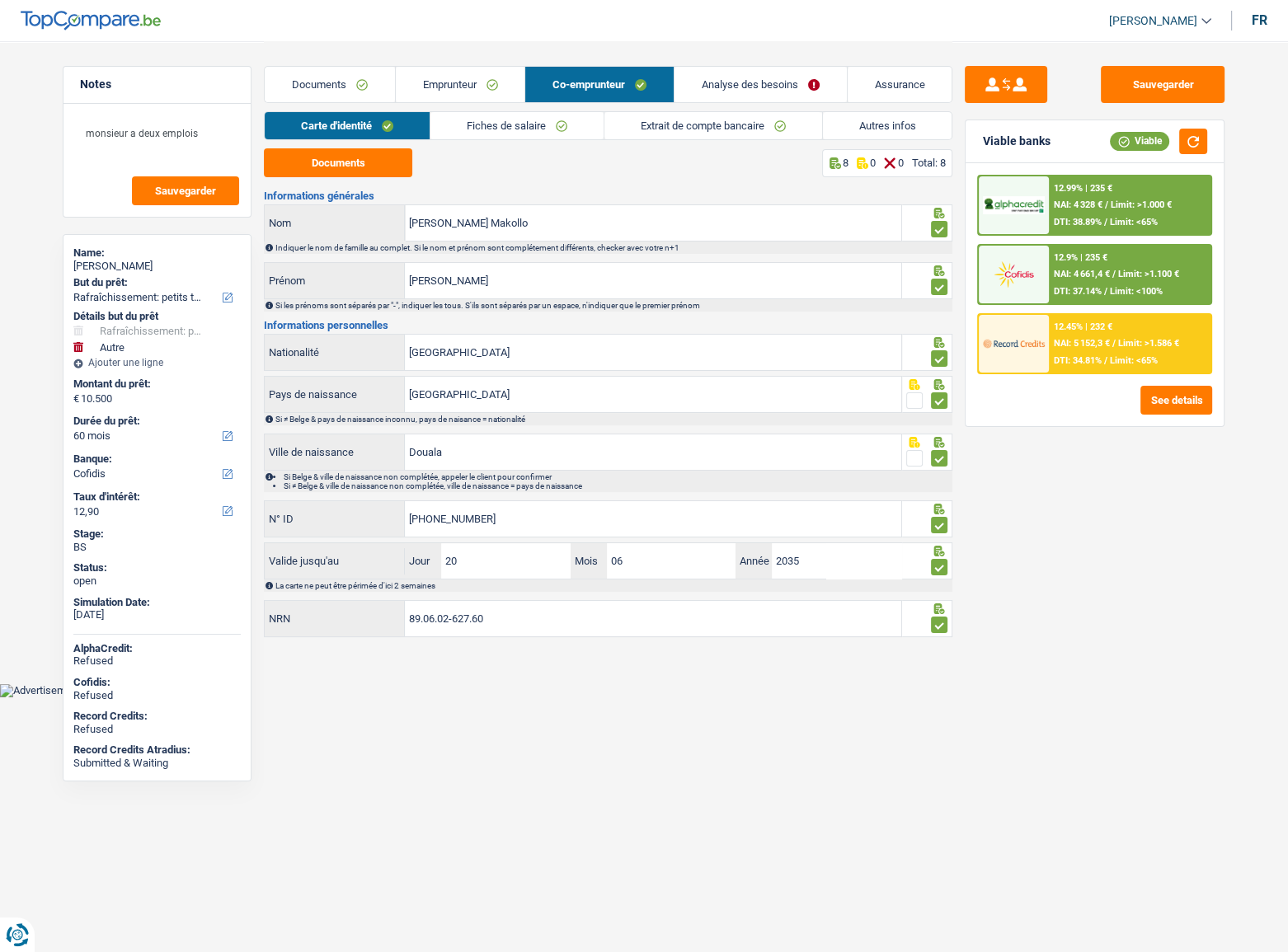
click at [471, 114] on link "Fiches de salaire" at bounding box center [517, 125] width 173 height 28
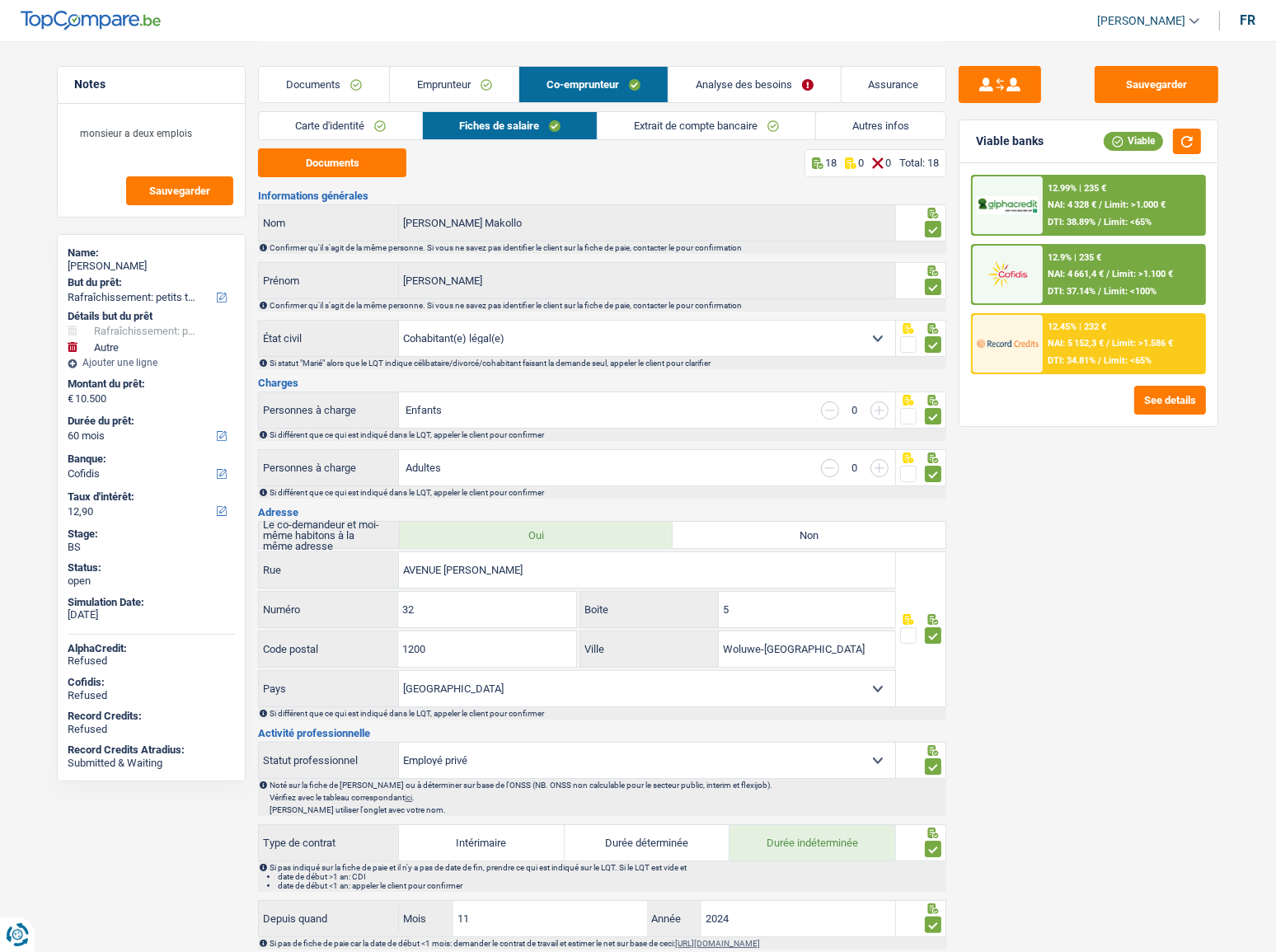
click at [712, 120] on link "Extrait de compte bancaire" at bounding box center [706, 125] width 217 height 28
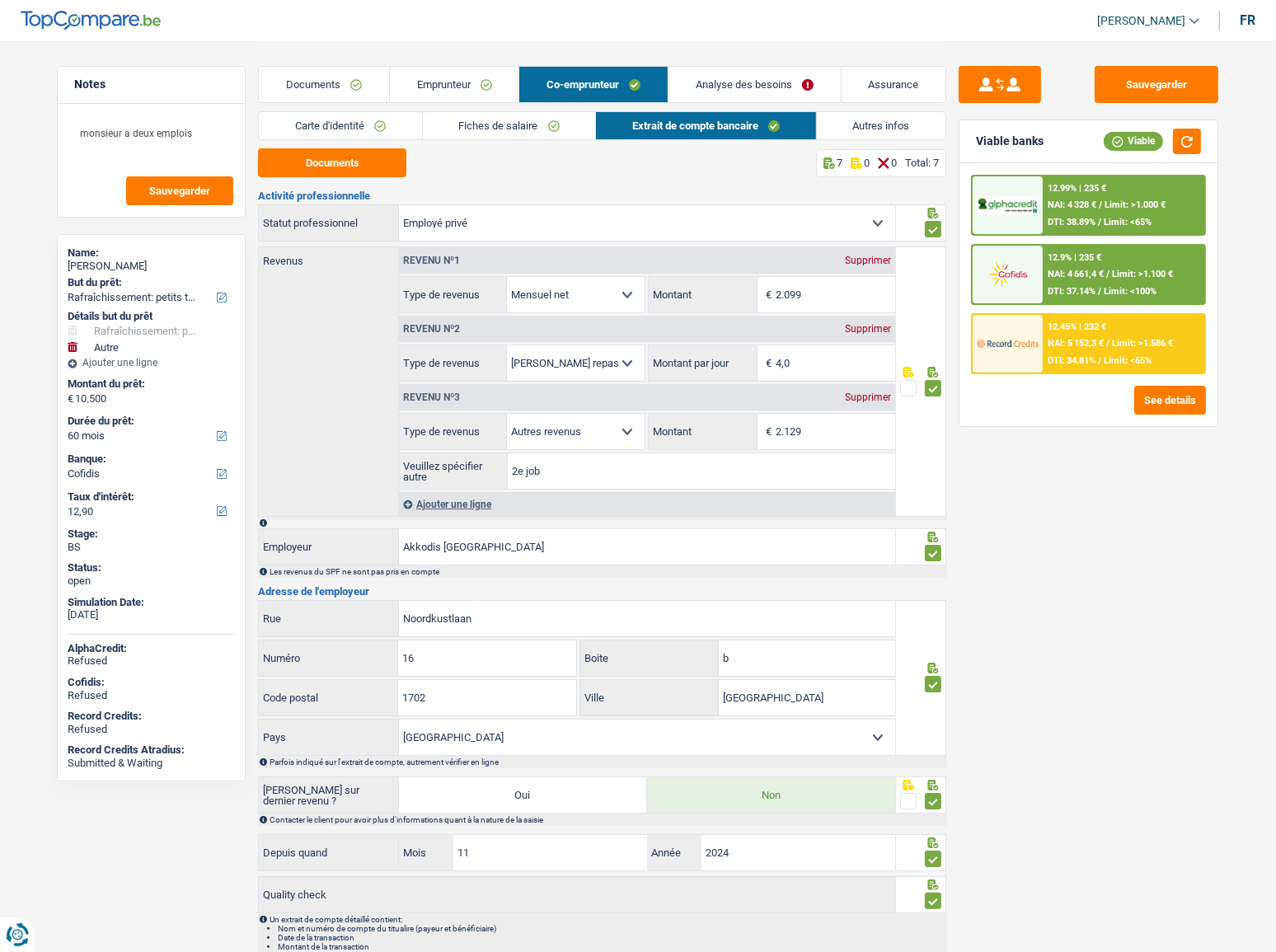
click at [295, 90] on link "Documents" at bounding box center [324, 84] width 130 height 35
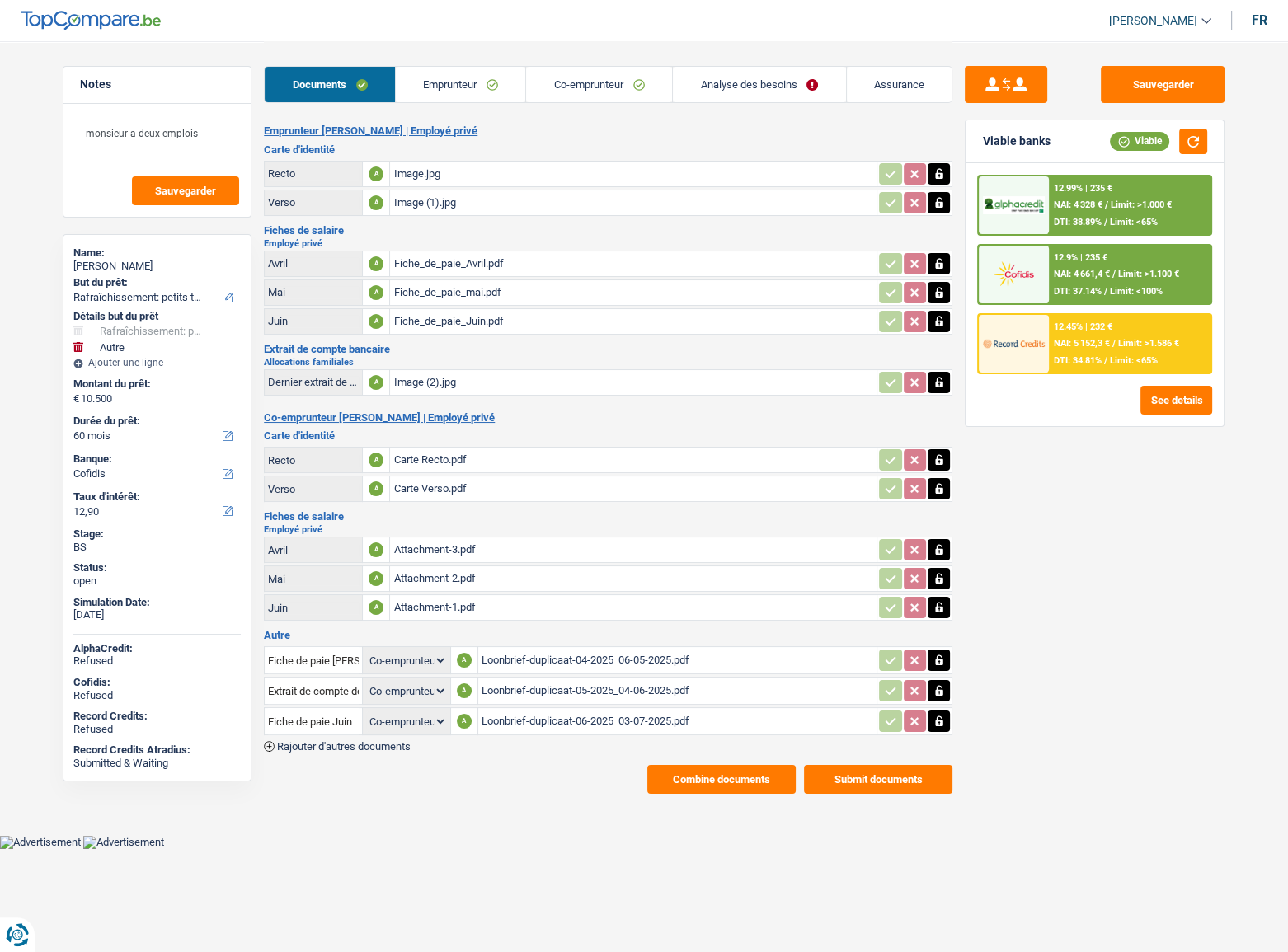
click at [457, 542] on div "Attachment-3.pdf" at bounding box center [633, 550] width 480 height 25
click at [521, 648] on div "Loonbrief-duplicaat-04-2025_06-05-2025.pdf" at bounding box center [678, 660] width 392 height 25
click at [519, 90] on link "Emprunteur" at bounding box center [461, 84] width 130 height 35
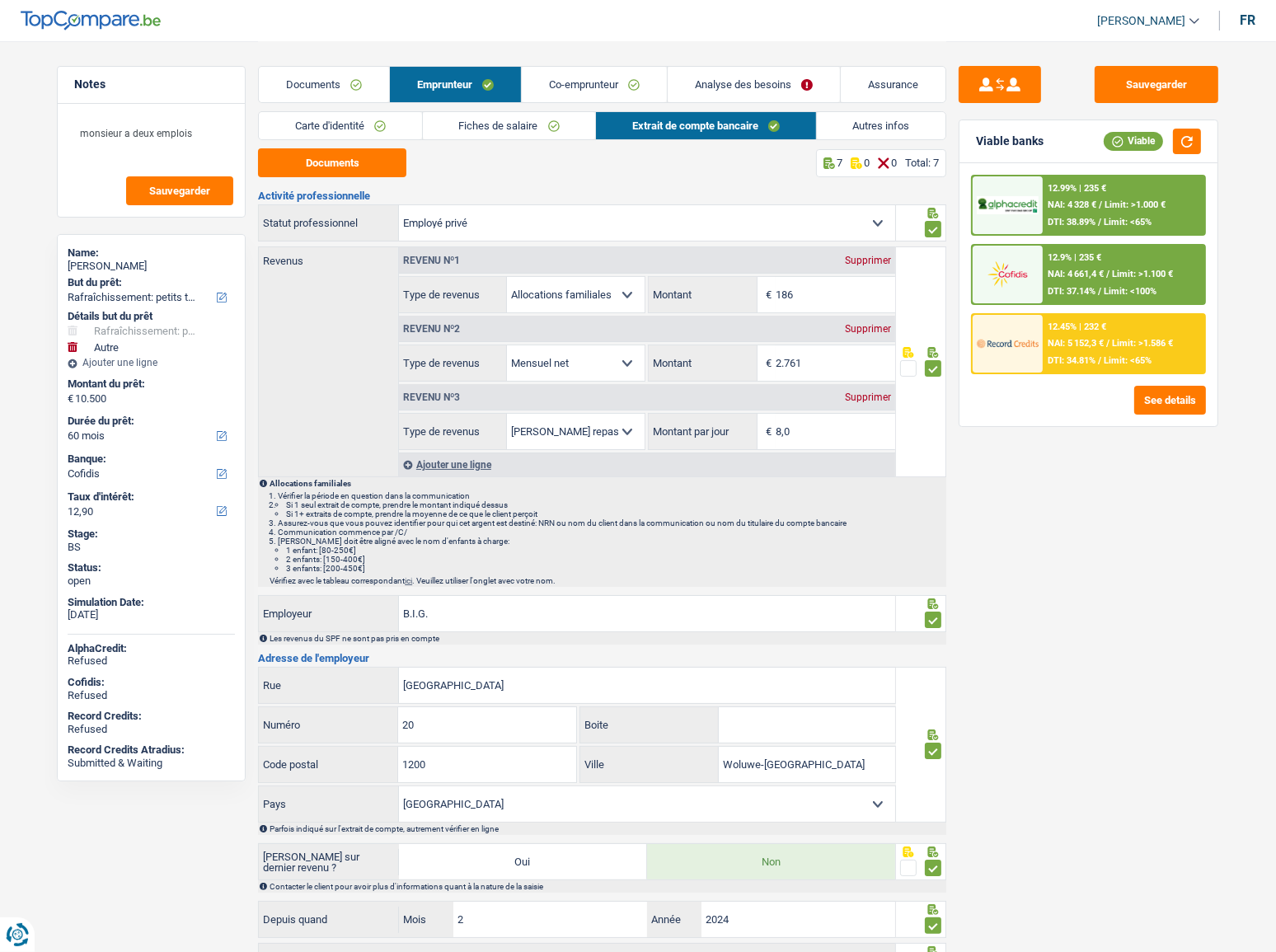
click at [595, 87] on link "Co-emprunteur" at bounding box center [595, 84] width 146 height 35
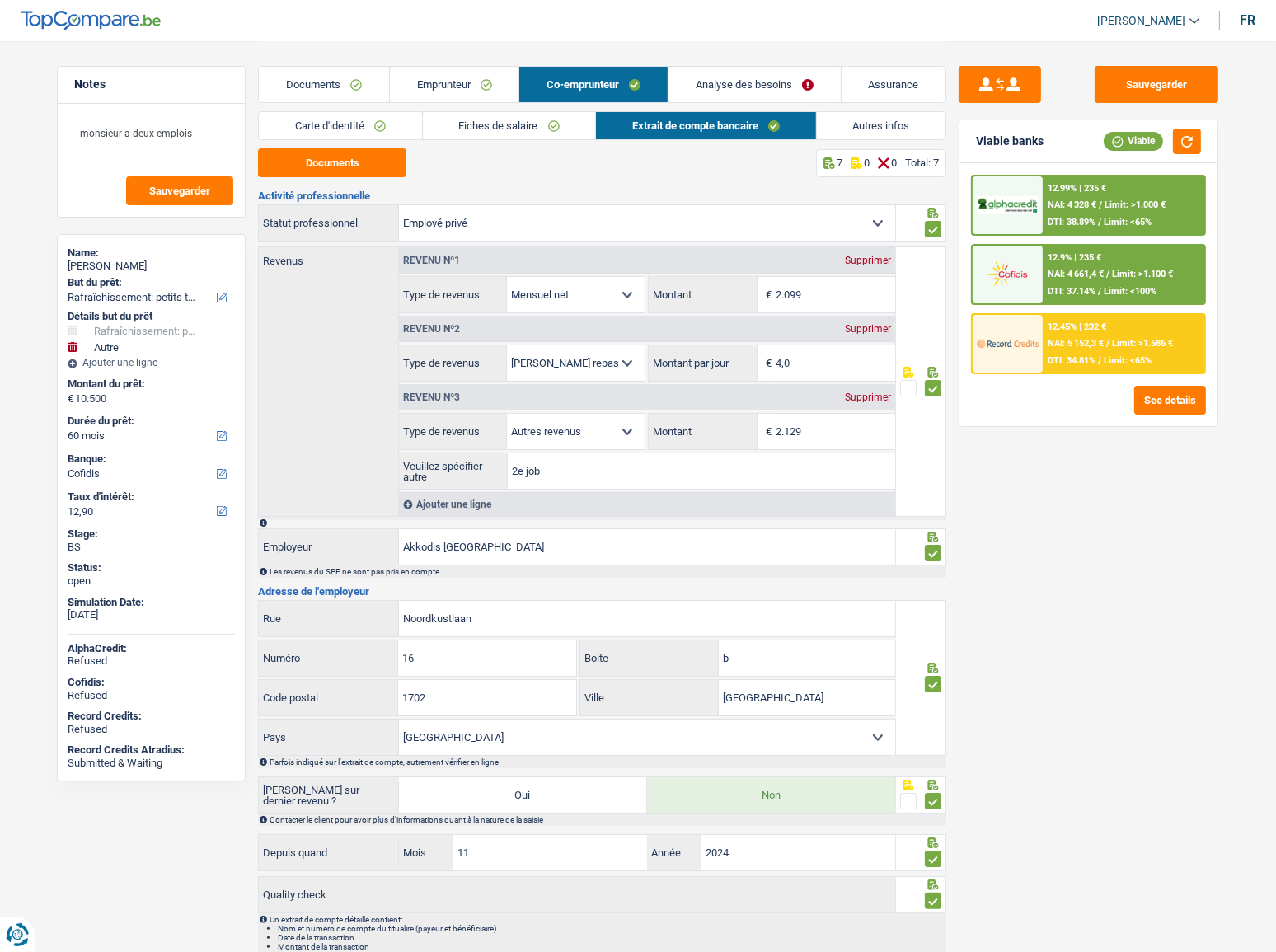
click at [553, 133] on link "Fiches de salaire" at bounding box center [509, 125] width 173 height 28
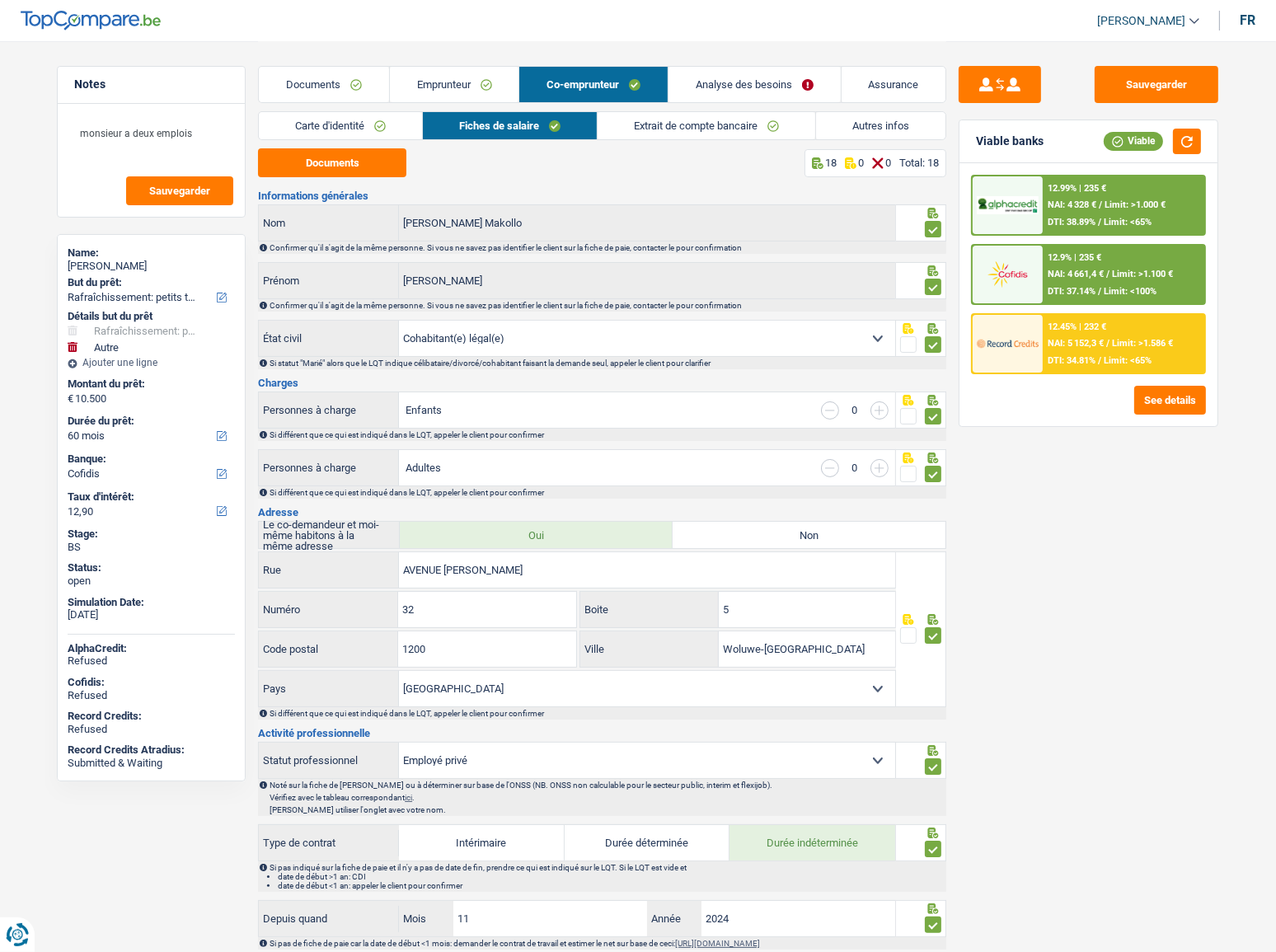
click at [706, 135] on link "Extrait de compte bancaire" at bounding box center [706, 125] width 217 height 28
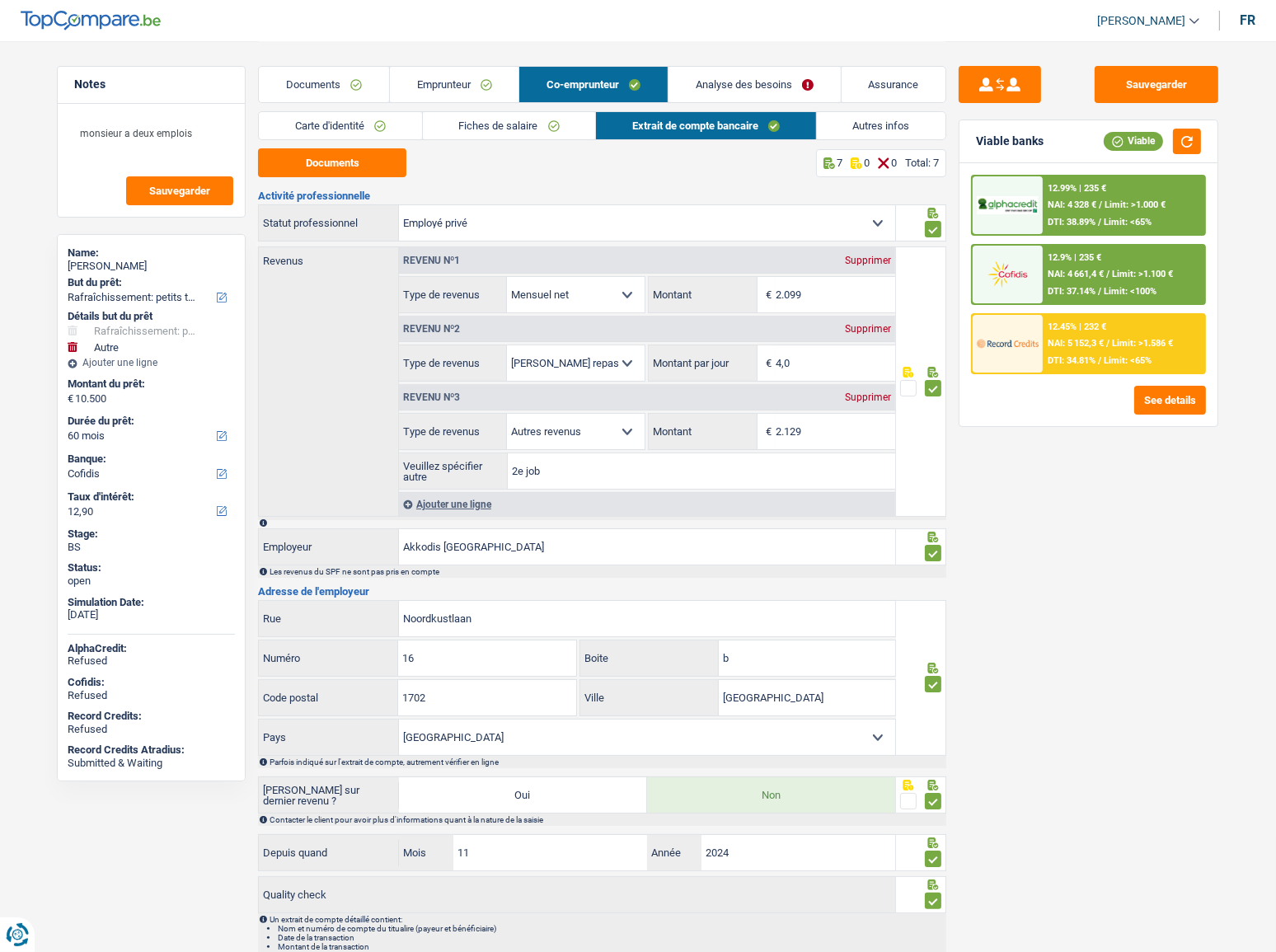
click at [495, 137] on link "Fiches de salaire" at bounding box center [509, 125] width 173 height 28
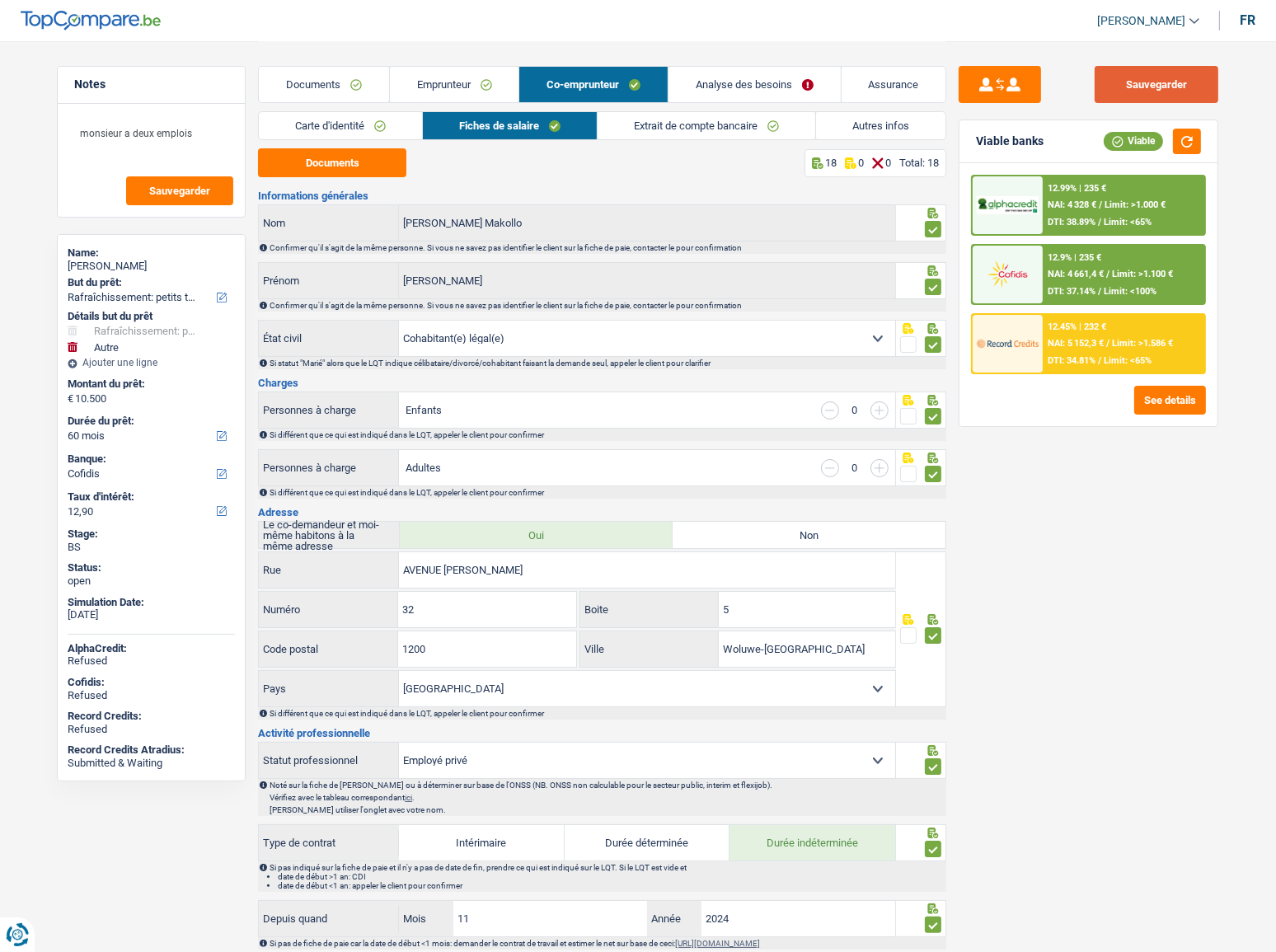
click at [1146, 87] on button "Sauvegarder" at bounding box center [1156, 84] width 123 height 37
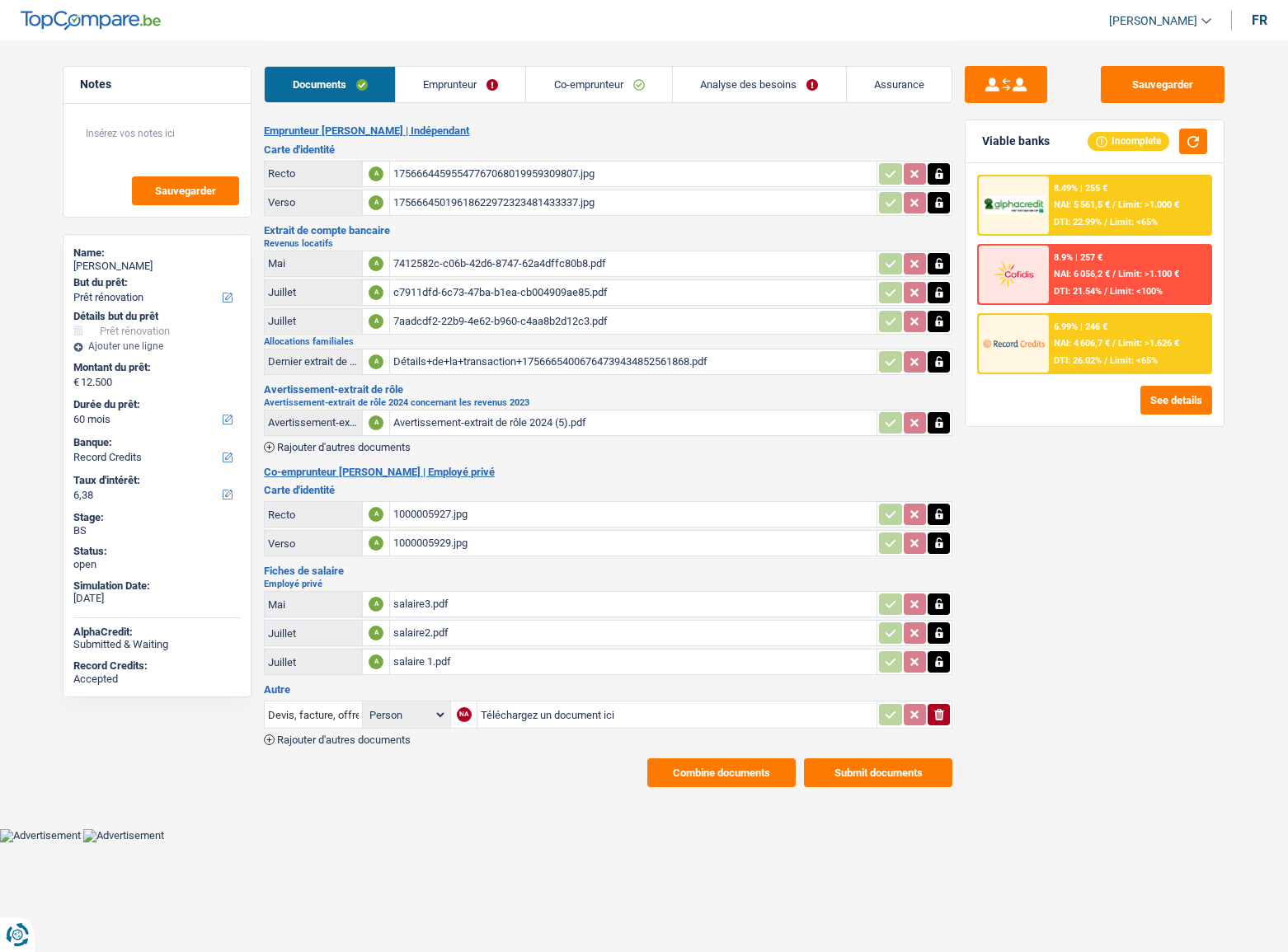
select select "renovation"
select select "60"
select select "record credits"
click at [446, 82] on link "Emprunteur" at bounding box center [461, 84] width 130 height 35
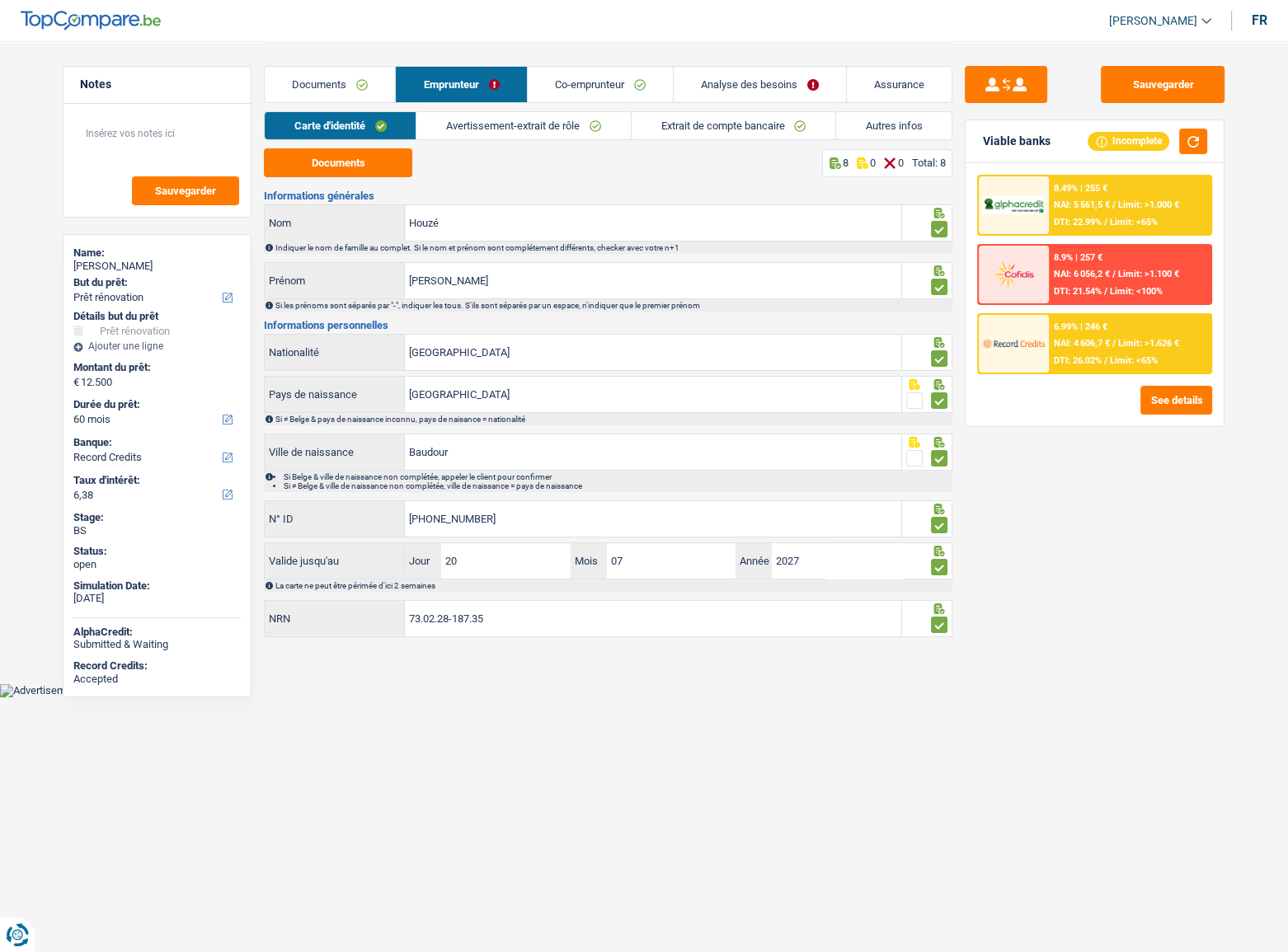
click at [366, 111] on li "Carte d'identité" at bounding box center [339, 125] width 152 height 29
click at [594, 84] on link "Co-emprunteur" at bounding box center [601, 84] width 146 height 35
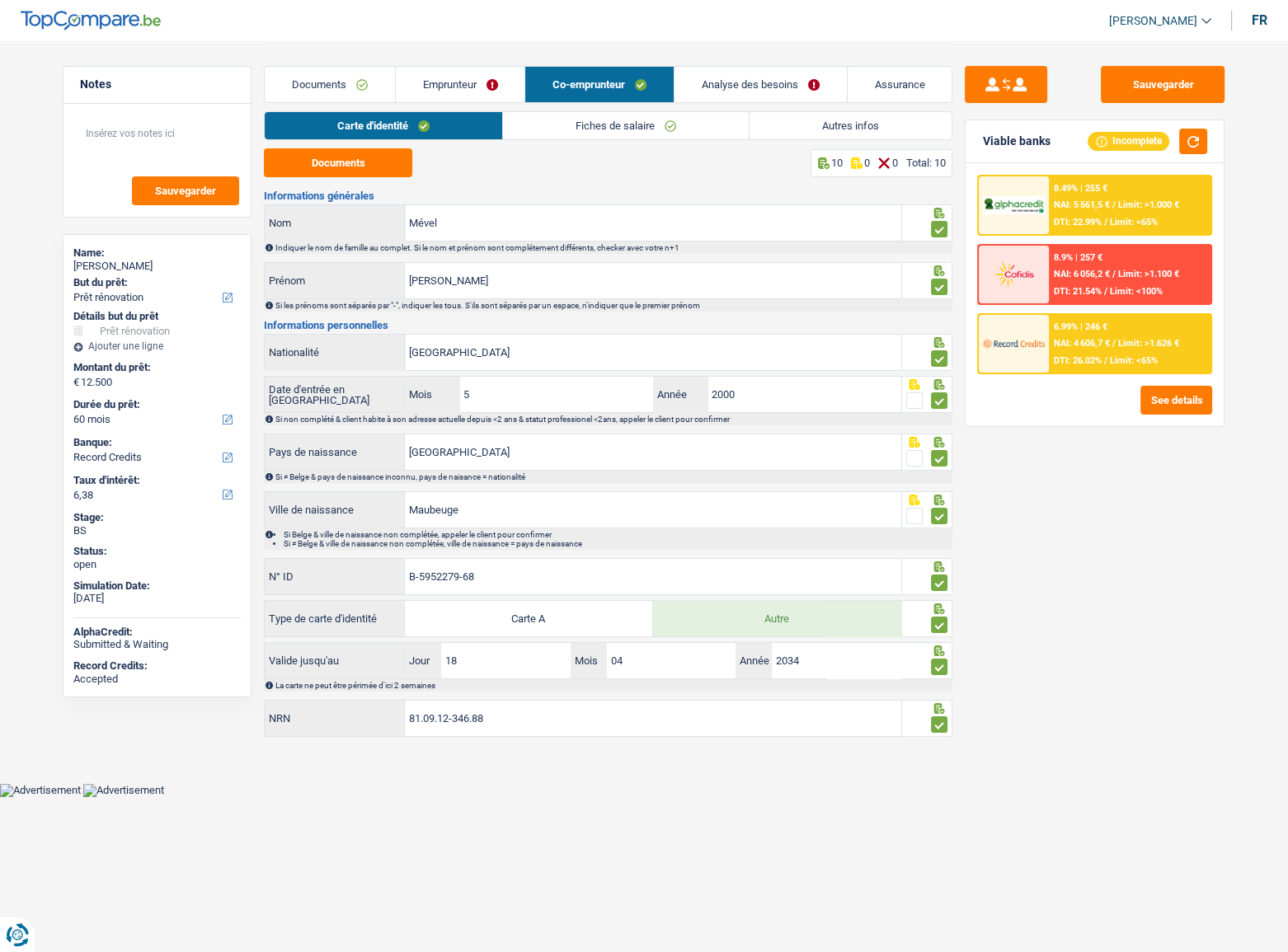
click at [483, 123] on link "Carte d'identité" at bounding box center [383, 125] width 238 height 28
click at [619, 123] on link "Fiches de salaire" at bounding box center [626, 125] width 246 height 28
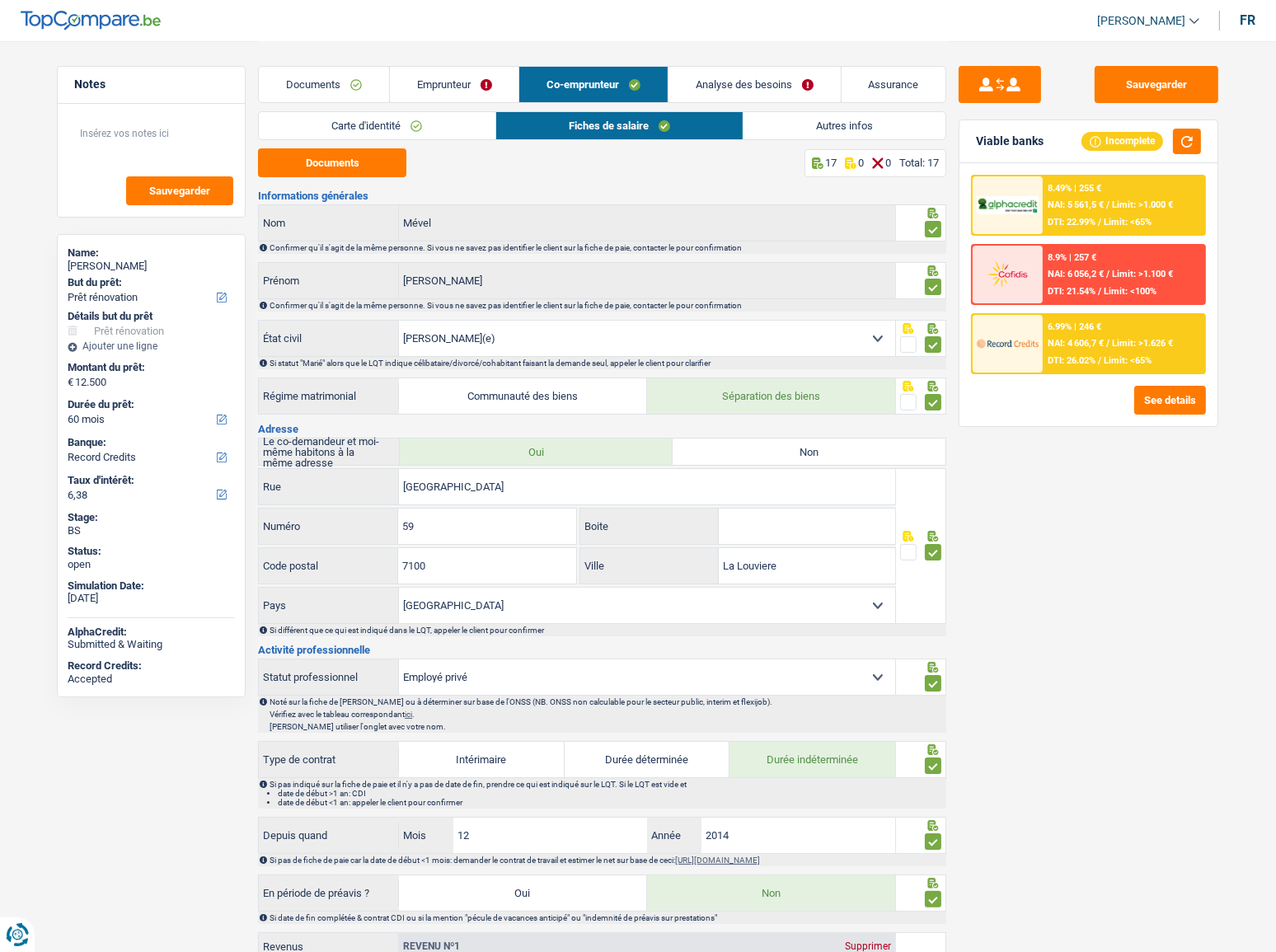
click at [783, 114] on link "Autres infos" at bounding box center [845, 125] width 202 height 28
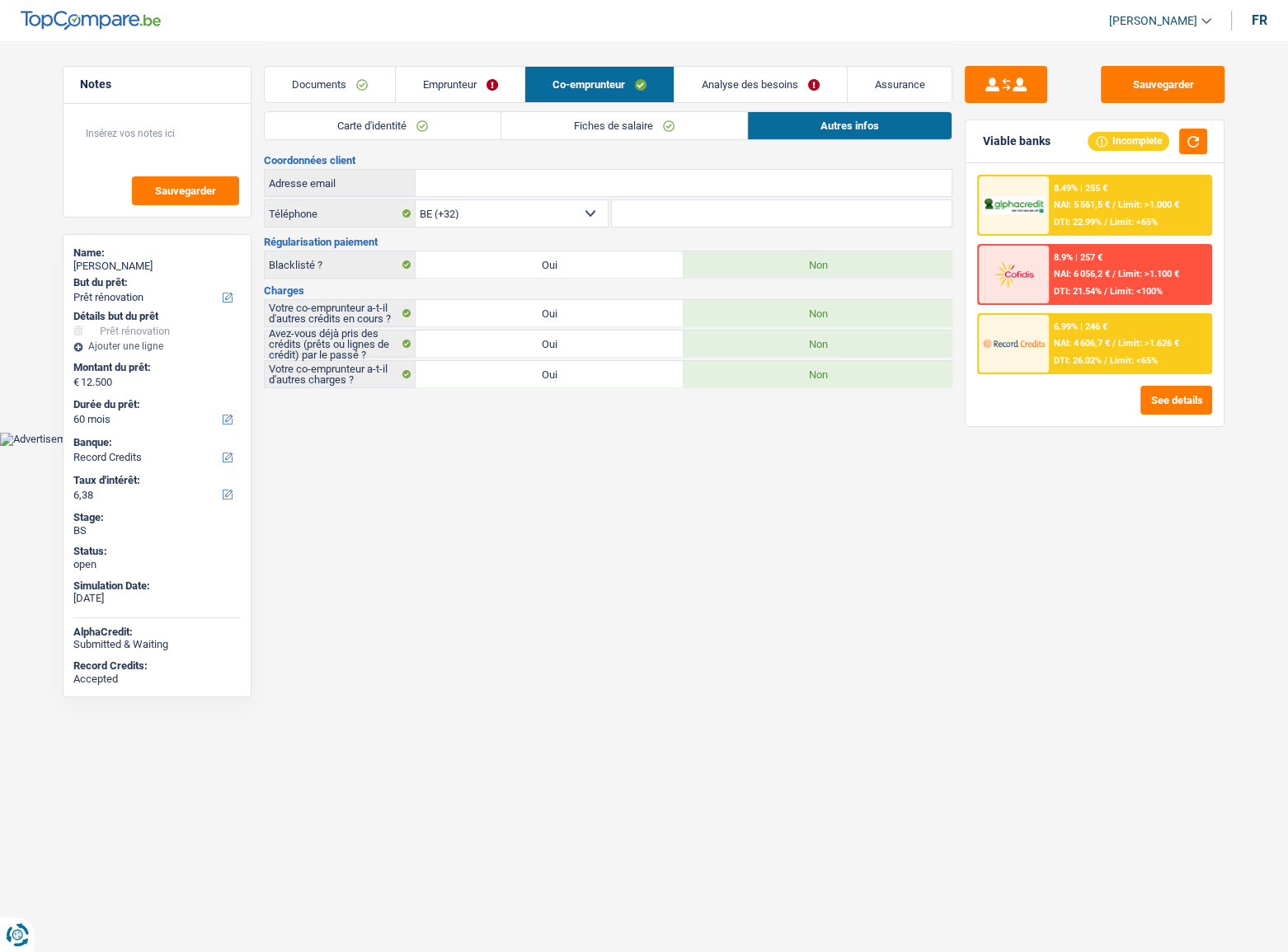
click at [879, 126] on link "Autres infos" at bounding box center [850, 125] width 204 height 28
click at [342, 87] on link "Documents" at bounding box center [329, 84] width 130 height 35
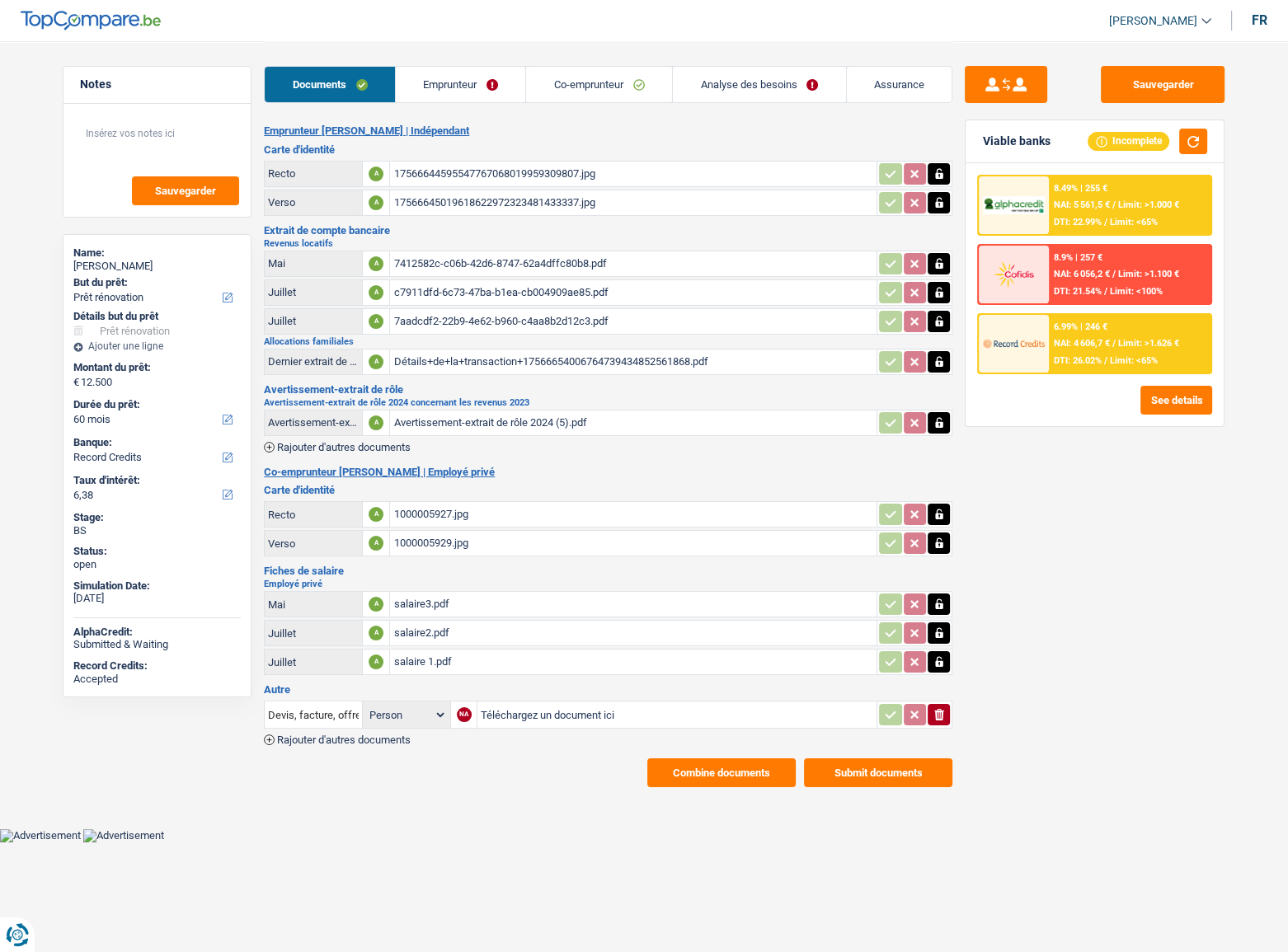
click at [476, 84] on link "Emprunteur" at bounding box center [461, 84] width 130 height 35
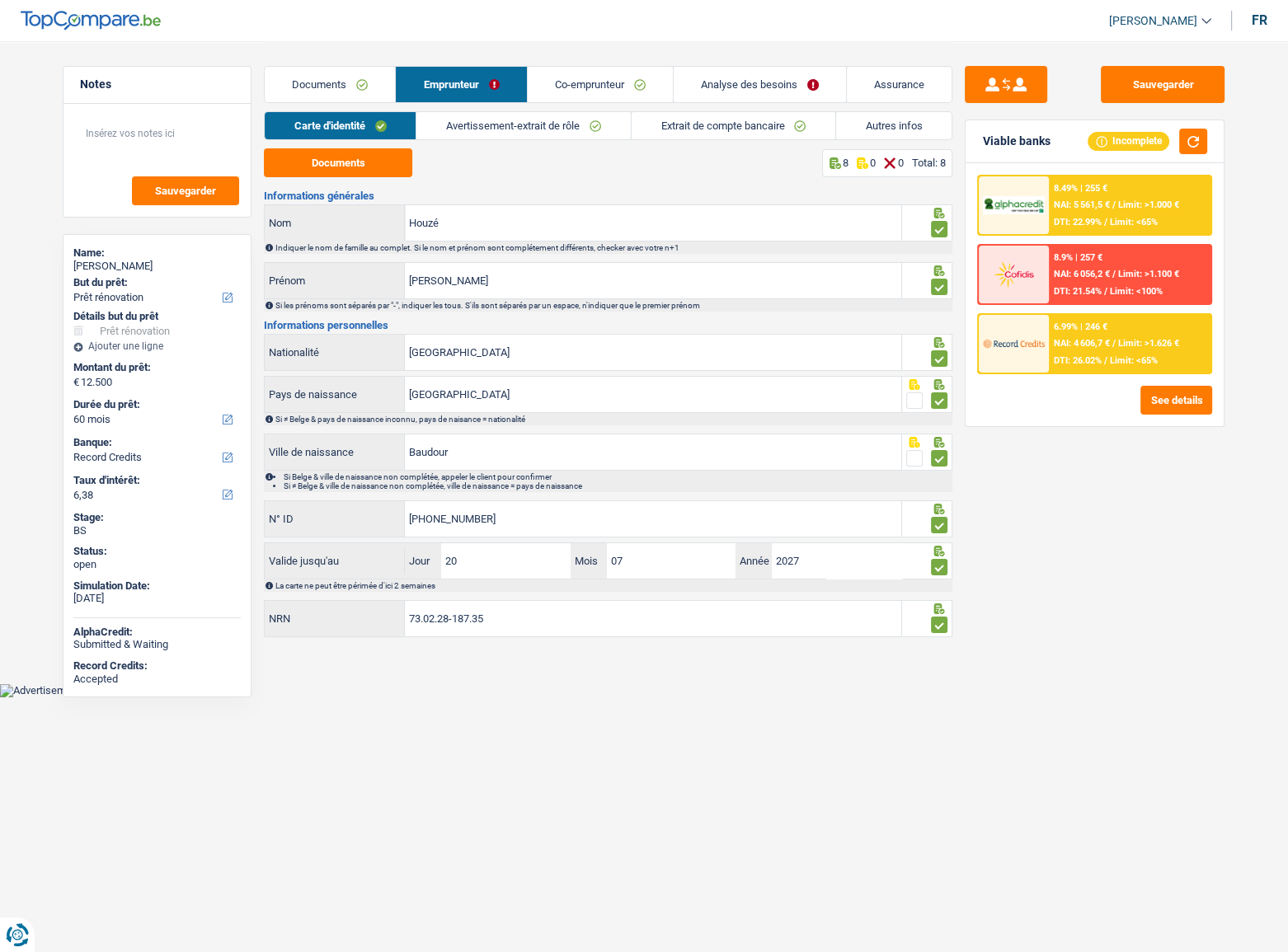
click at [533, 124] on link "Avertissement-extrait de rôle" at bounding box center [523, 125] width 214 height 28
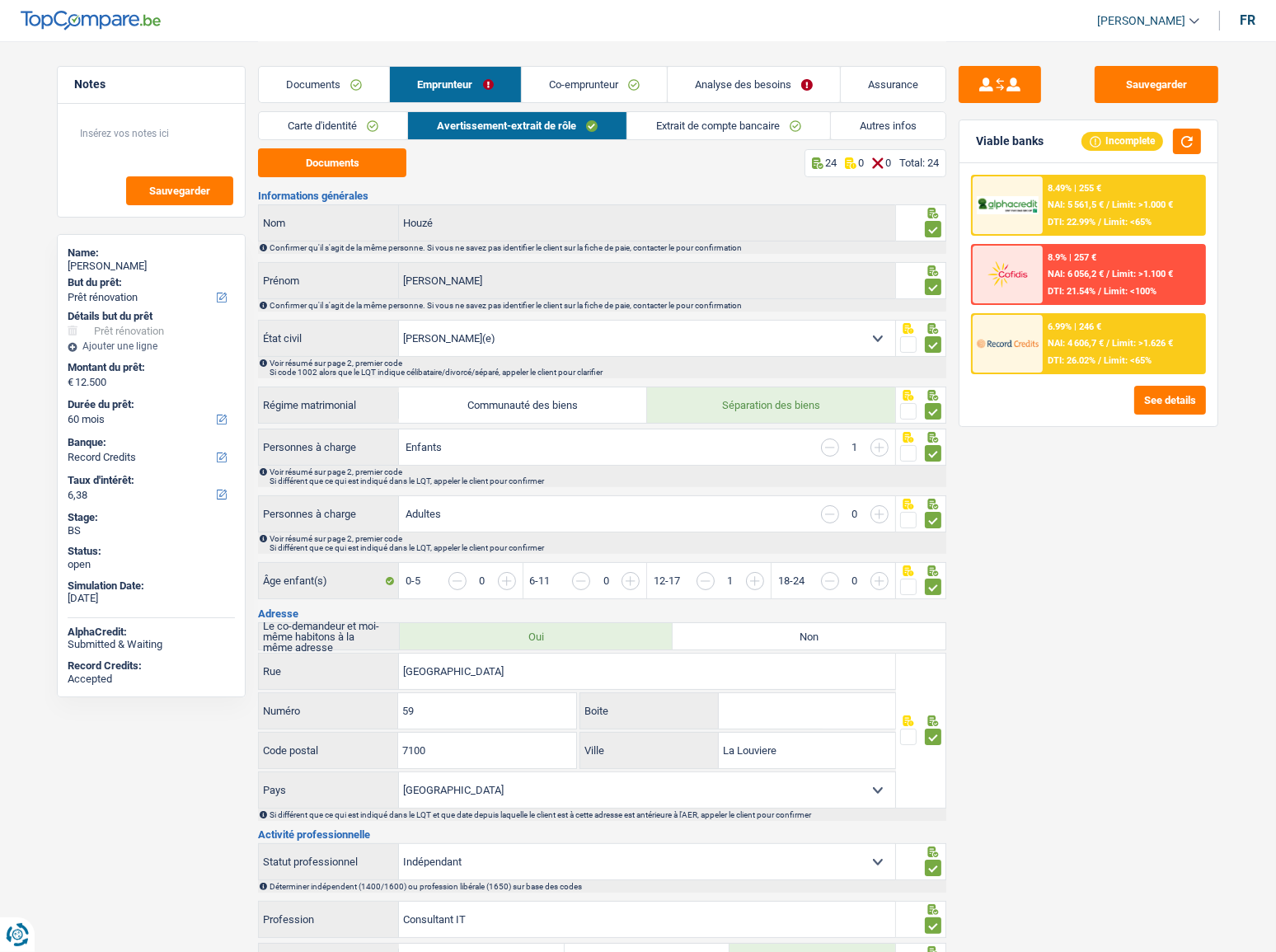
click at [736, 124] on link "Extrait de compte bancaire" at bounding box center [729, 125] width 203 height 28
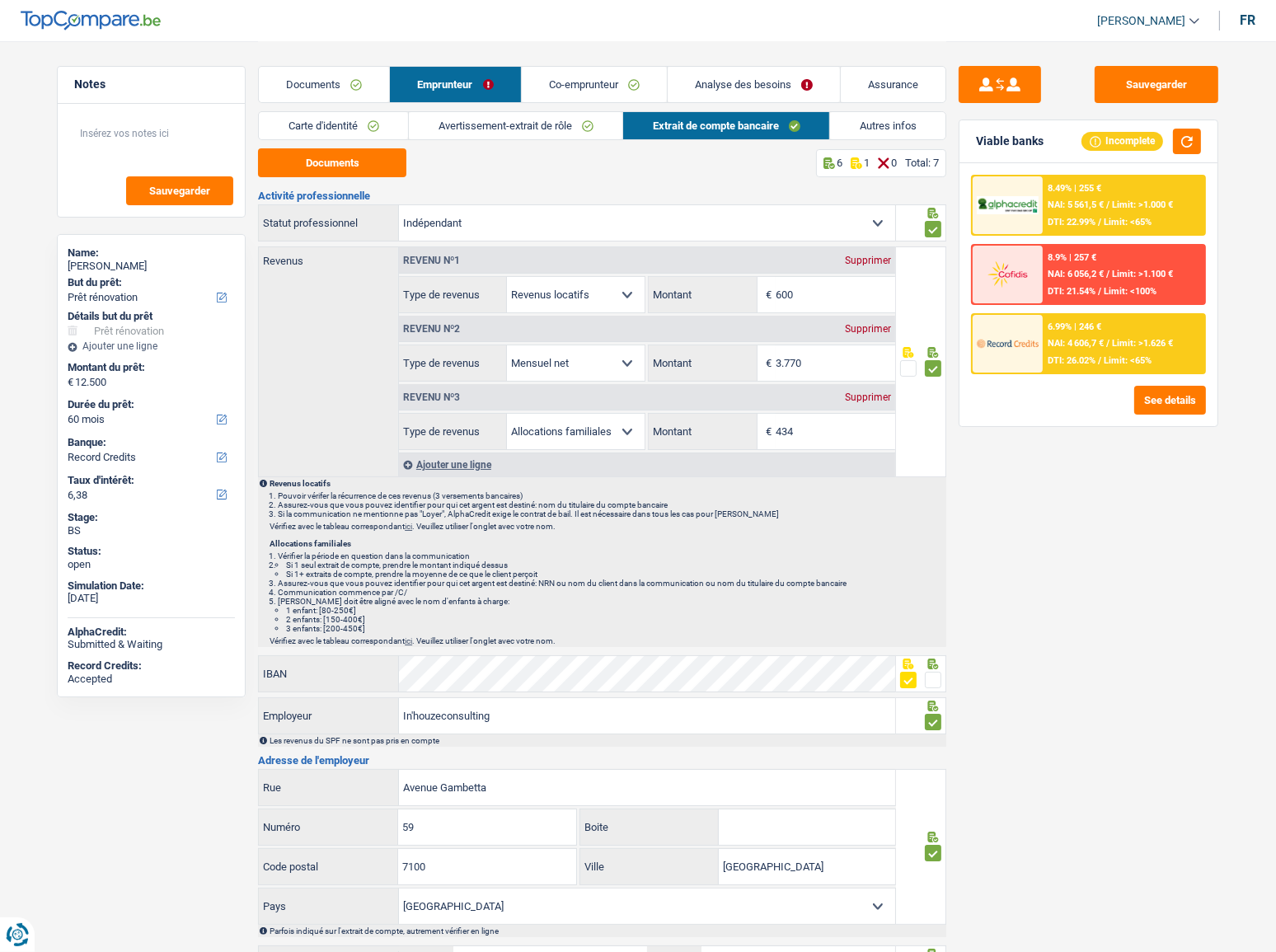
click at [747, 63] on div "Documents Emprunteur Co-emprunteur Analyse des besoins Assurance" at bounding box center [603, 75] width 689 height 70
click at [754, 79] on link "Analyse des besoins" at bounding box center [754, 84] width 172 height 35
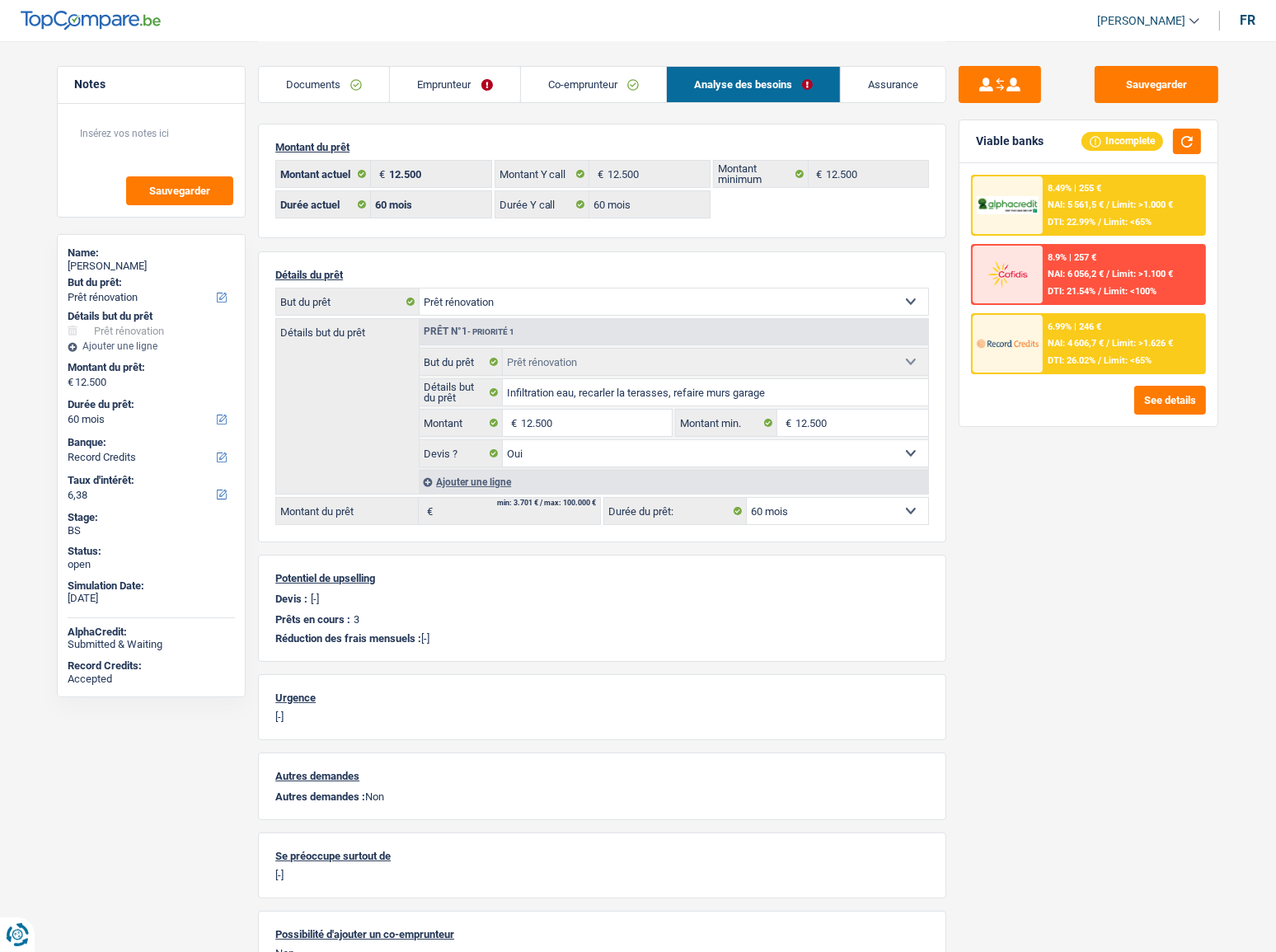
click at [303, 75] on link "Documents" at bounding box center [324, 84] width 130 height 35
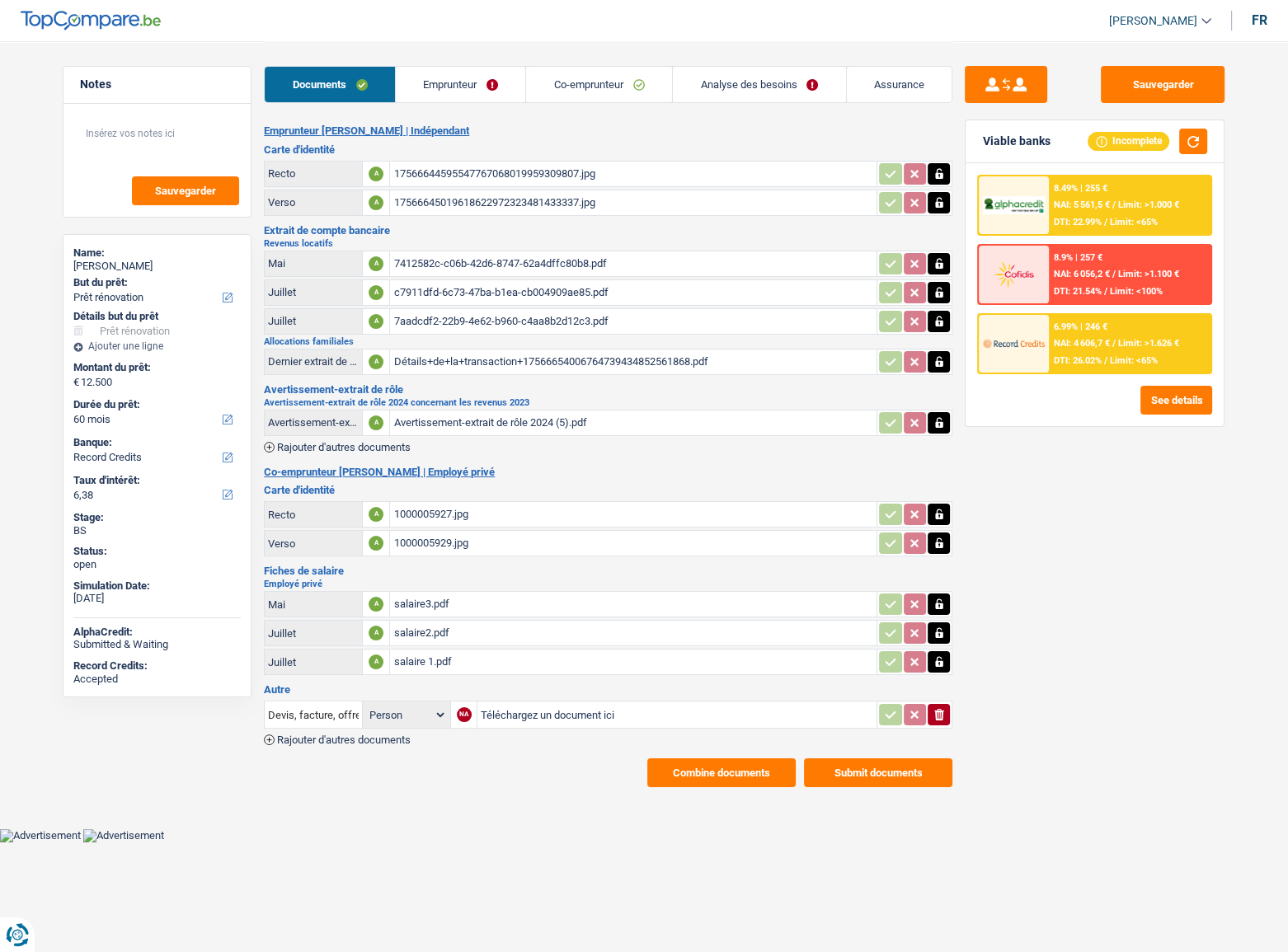
click at [713, 759] on button "Combine documents" at bounding box center [721, 773] width 148 height 29
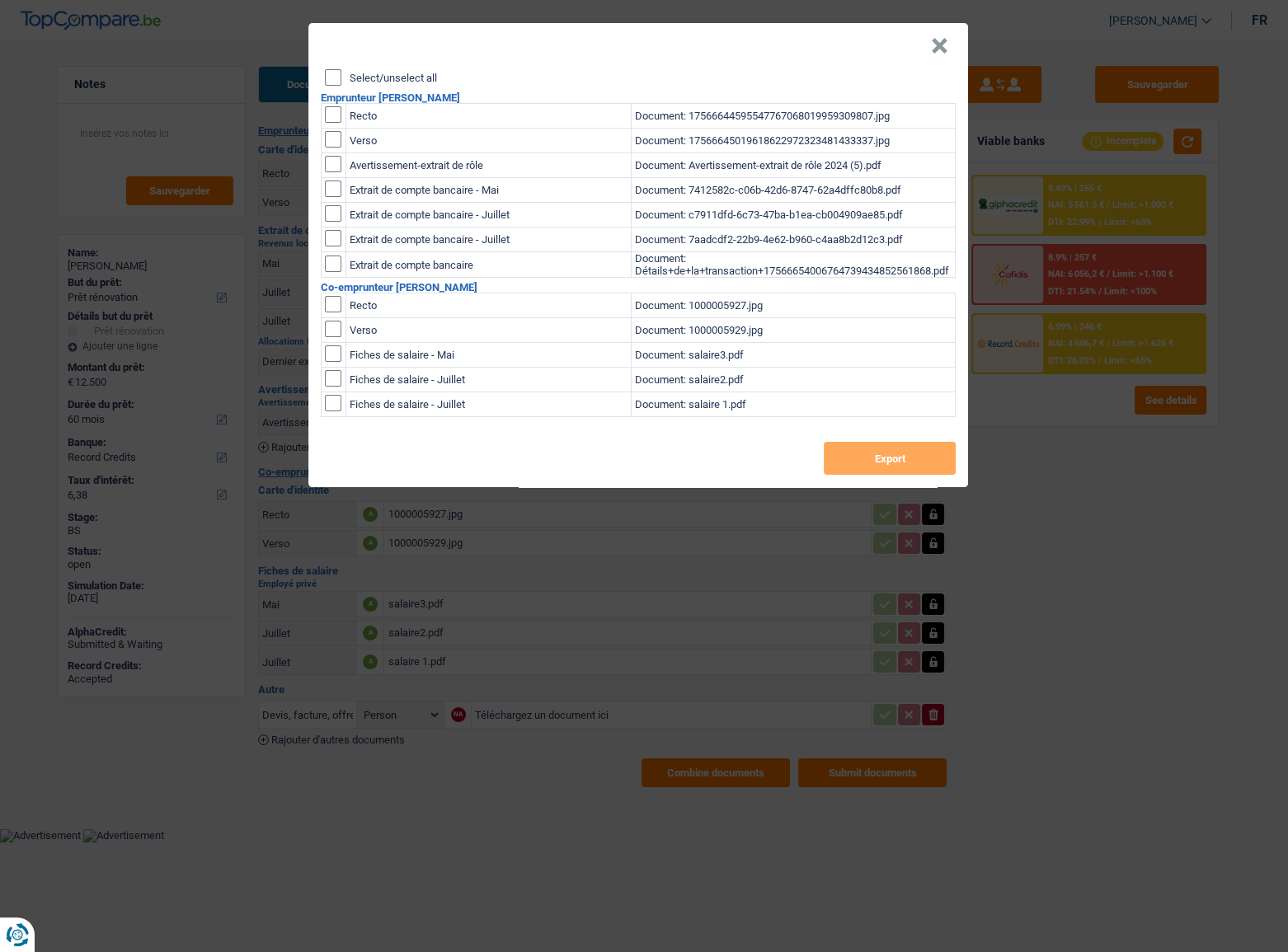
drag, startPoint x: 320, startPoint y: 78, endPoint x: 387, endPoint y: 100, distance: 70.5
click at [323, 79] on div "Select/unselect all Emprunteur Sylvain Houzé Recto Document: 175666445955477670…" at bounding box center [638, 278] width 660 height 418
click at [331, 75] on input "Select/unselect all" at bounding box center [333, 77] width 17 height 17
checkbox input "true"
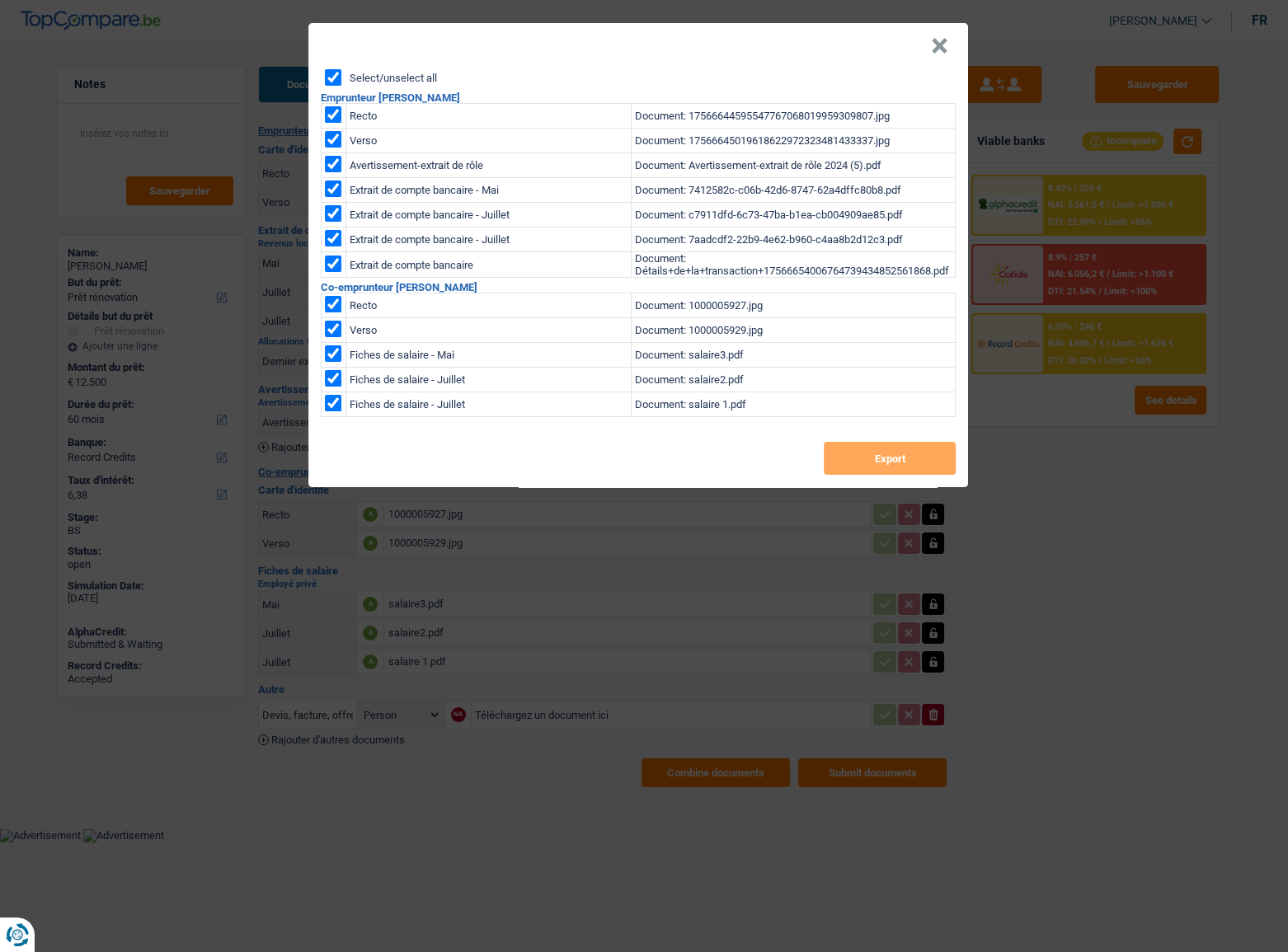
checkbox input "true"
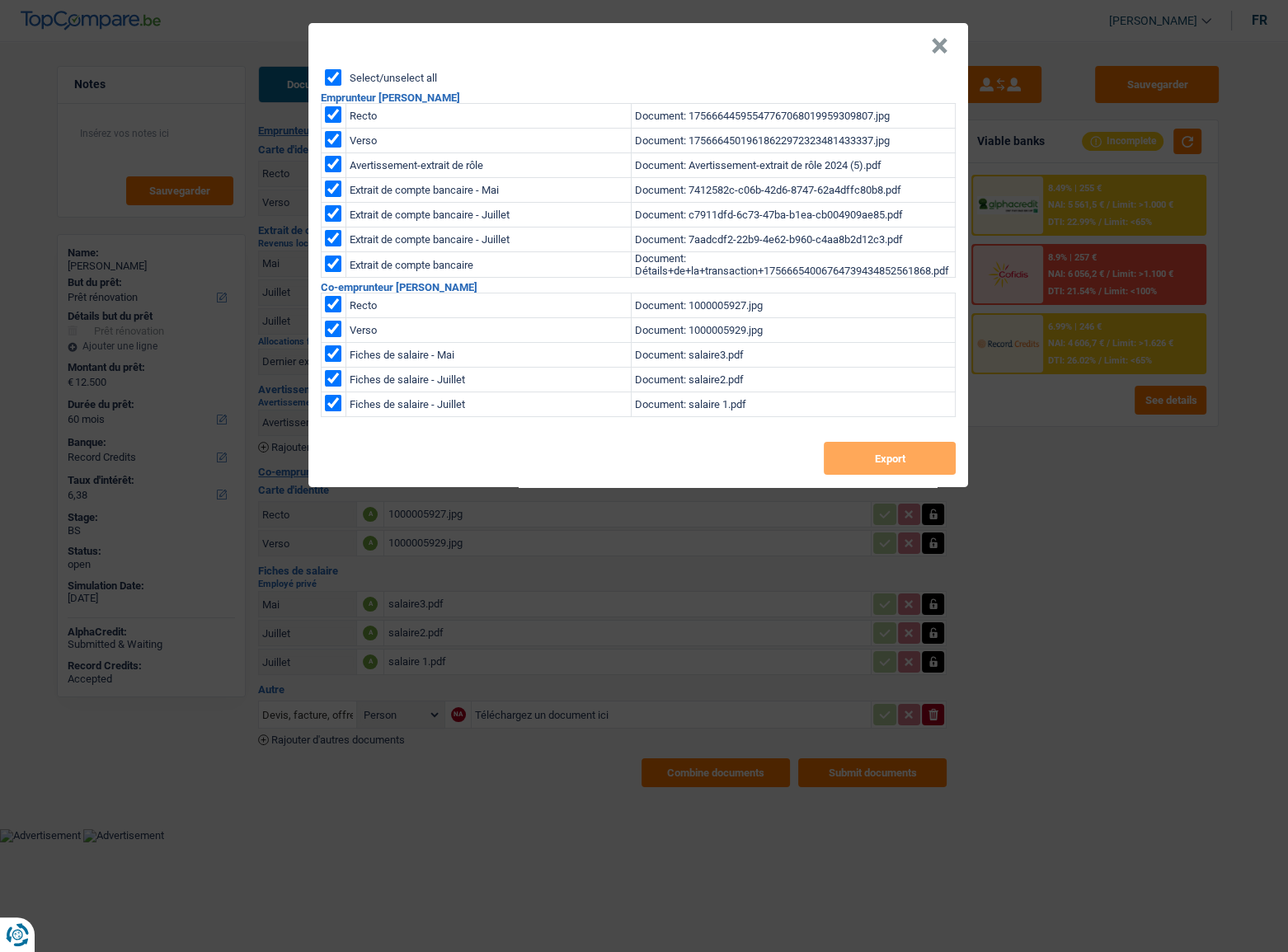
checkbox input "true"
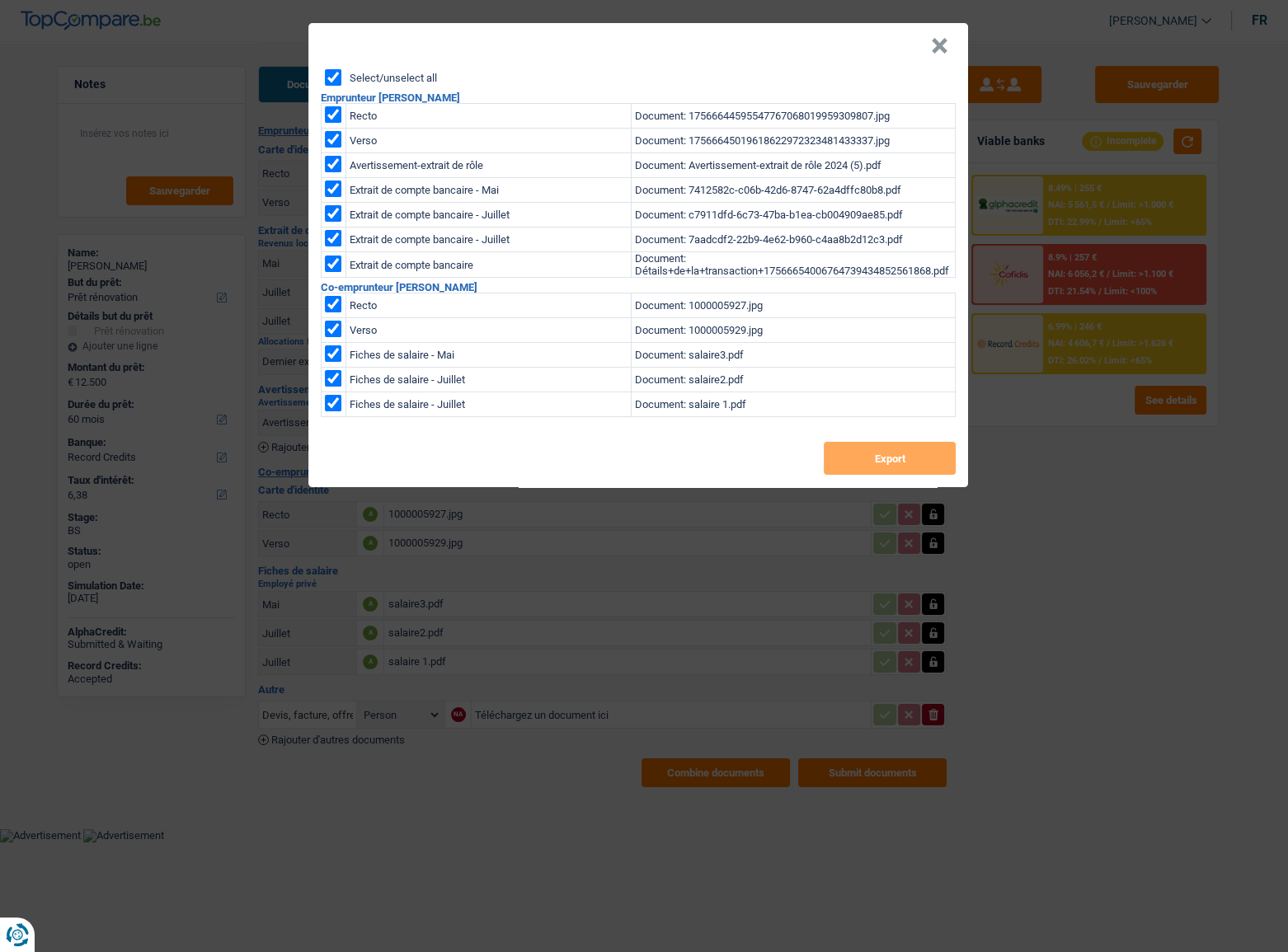
checkbox input "true"
drag, startPoint x: 907, startPoint y: 456, endPoint x: 779, endPoint y: 215, distance: 272.9
click at [906, 456] on button "Export" at bounding box center [889, 458] width 132 height 33
click at [943, 45] on button "×" at bounding box center [940, 46] width 18 height 17
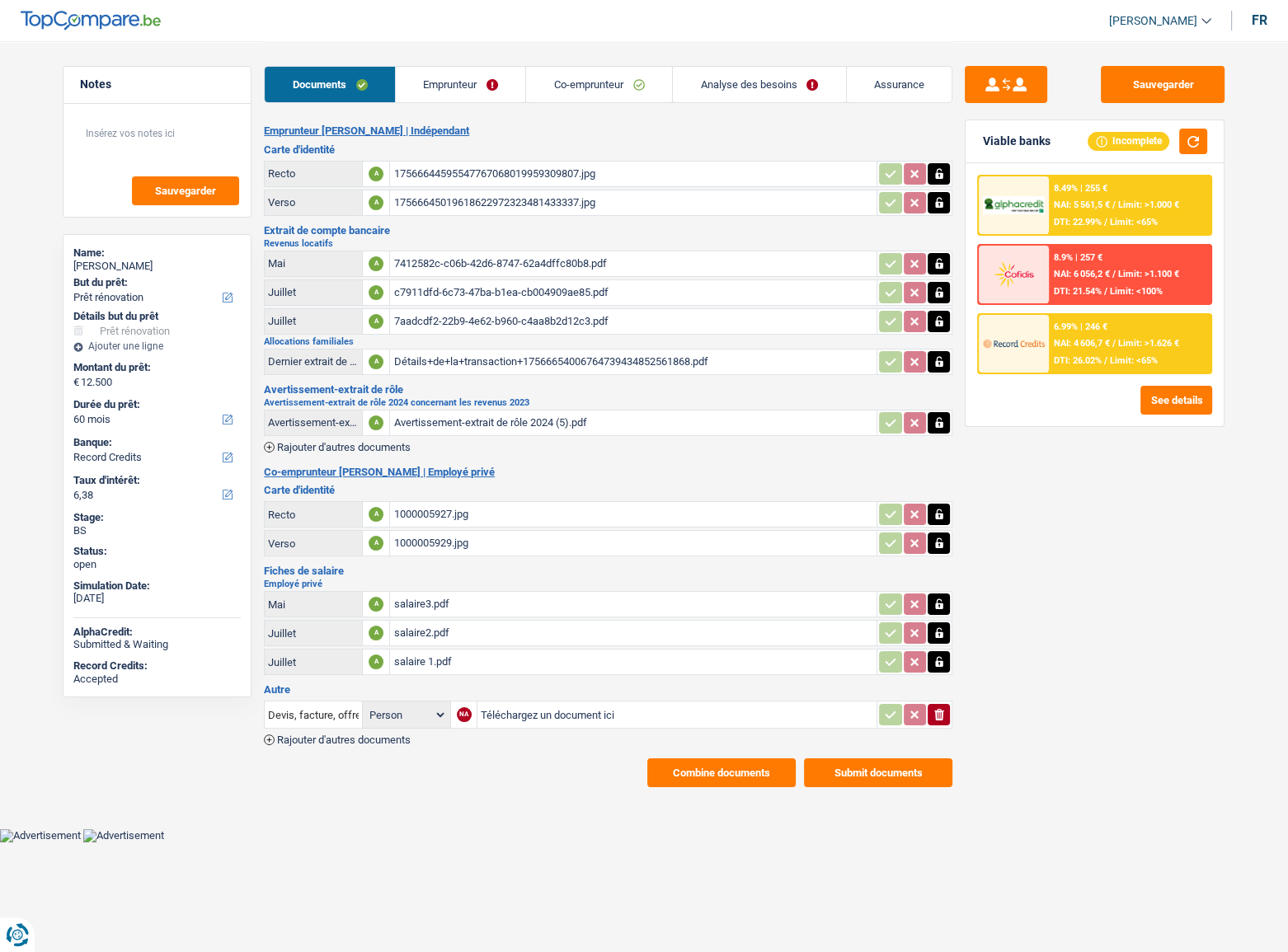
click at [1126, 321] on div "6.99% | 246 € NAI: 4 606,7 € / Limit: >1.626 € DTI: 26.02% / Limit: <65%" at bounding box center [1130, 343] width 162 height 58
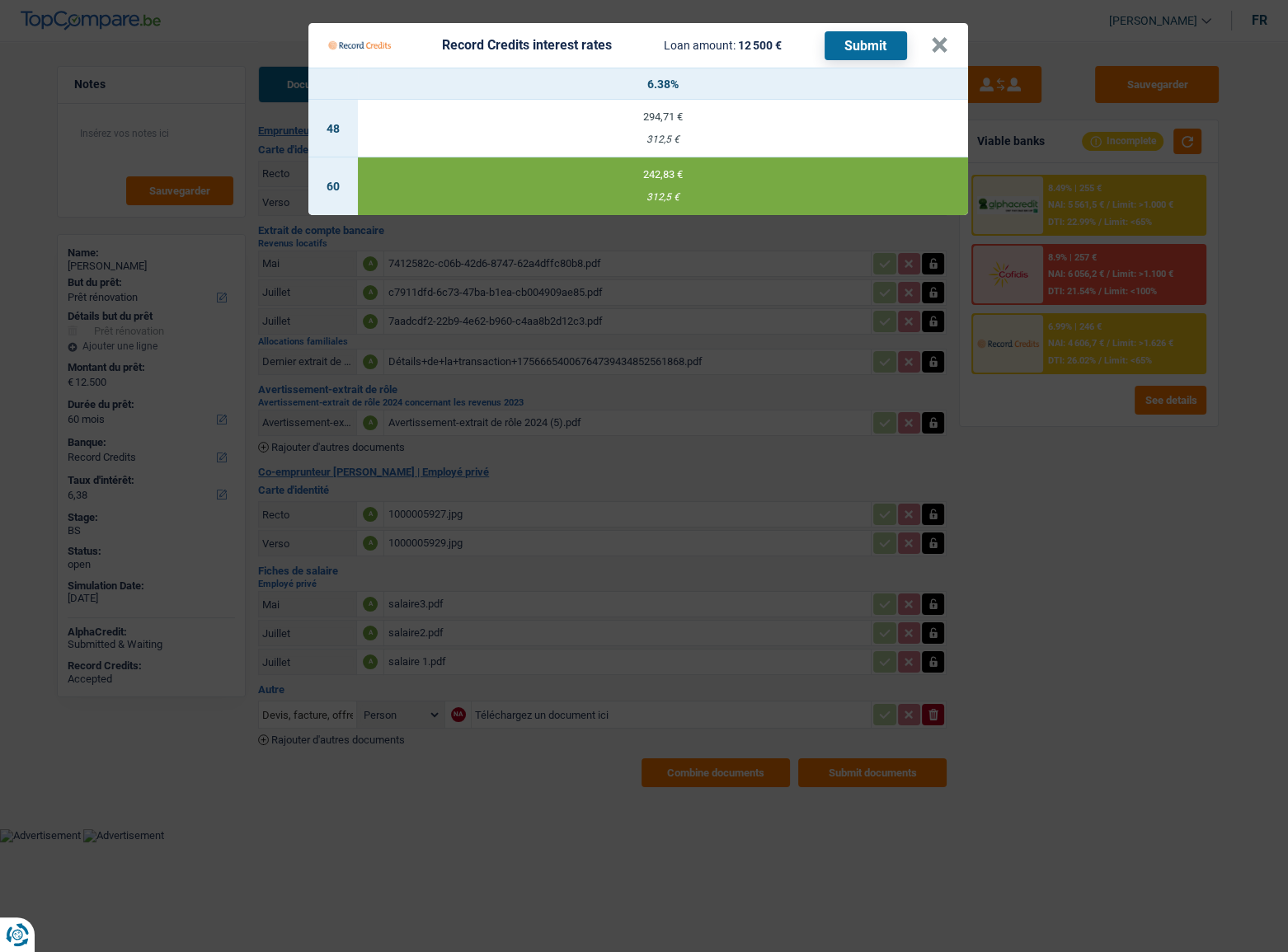
click at [954, 49] on Credits___BV_modal_header_ "Record Credits interest rates Loan amount: 12 500 € Submit ×" at bounding box center [638, 45] width 660 height 44
click at [932, 44] on button "×" at bounding box center [940, 45] width 18 height 17
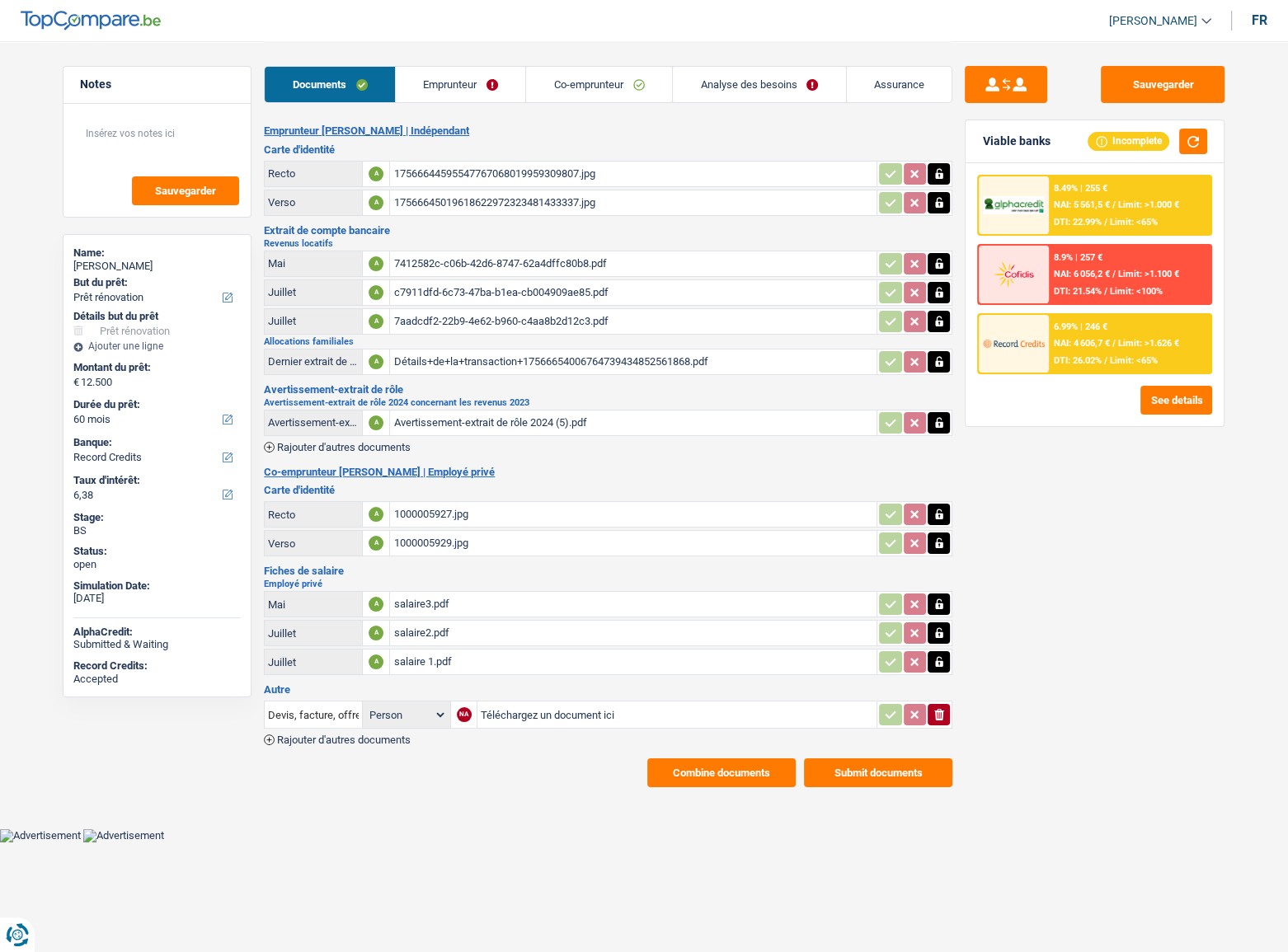
click at [606, 76] on link "Co-emprunteur" at bounding box center [599, 84] width 146 height 35
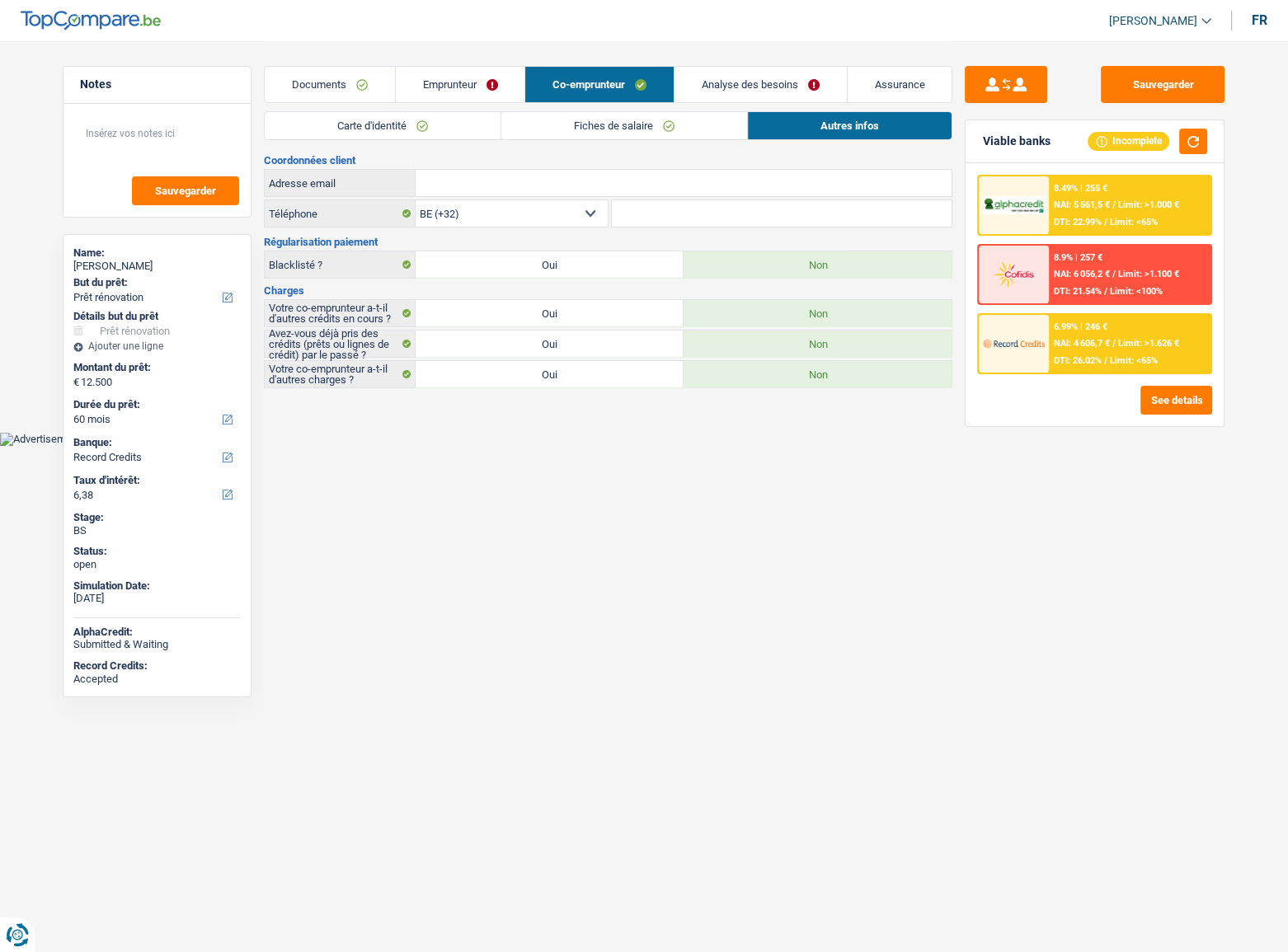
click at [739, 79] on link "Analyse des besoins" at bounding box center [761, 84] width 172 height 35
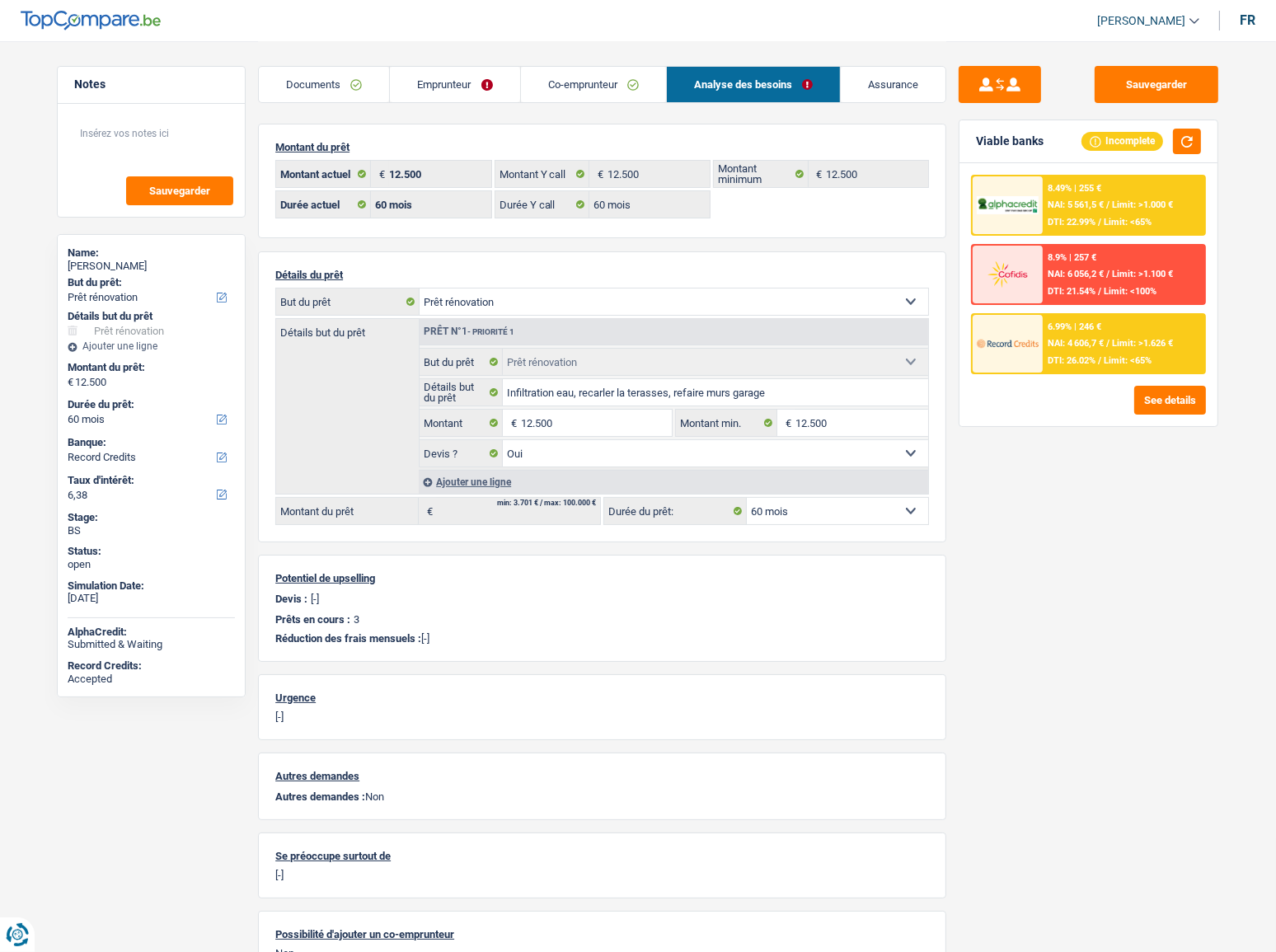
click at [1053, 357] on span "DTI: 26.02%" at bounding box center [1072, 360] width 48 height 11
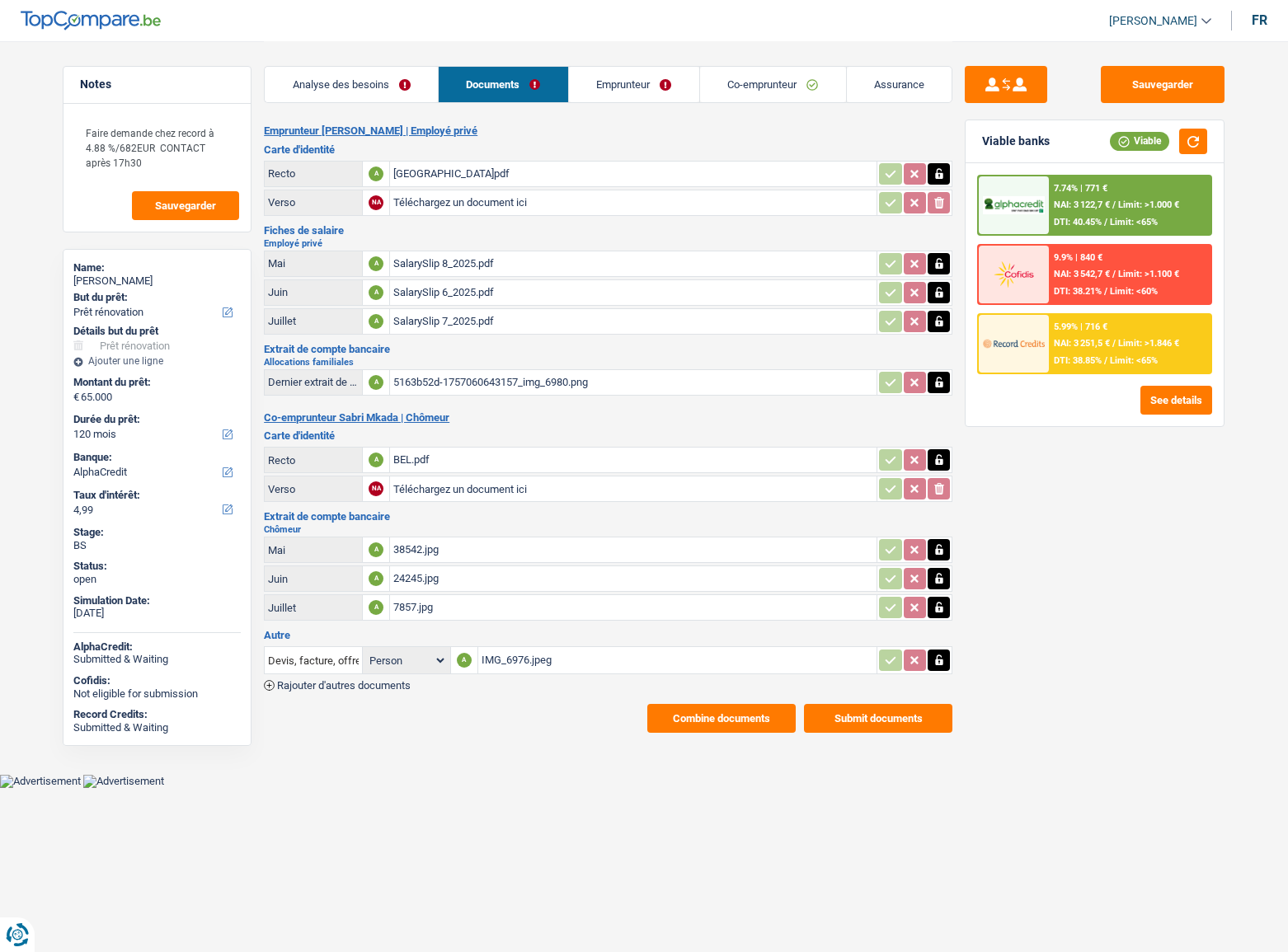
select select "renovation"
select select "120"
select select "alphacredit"
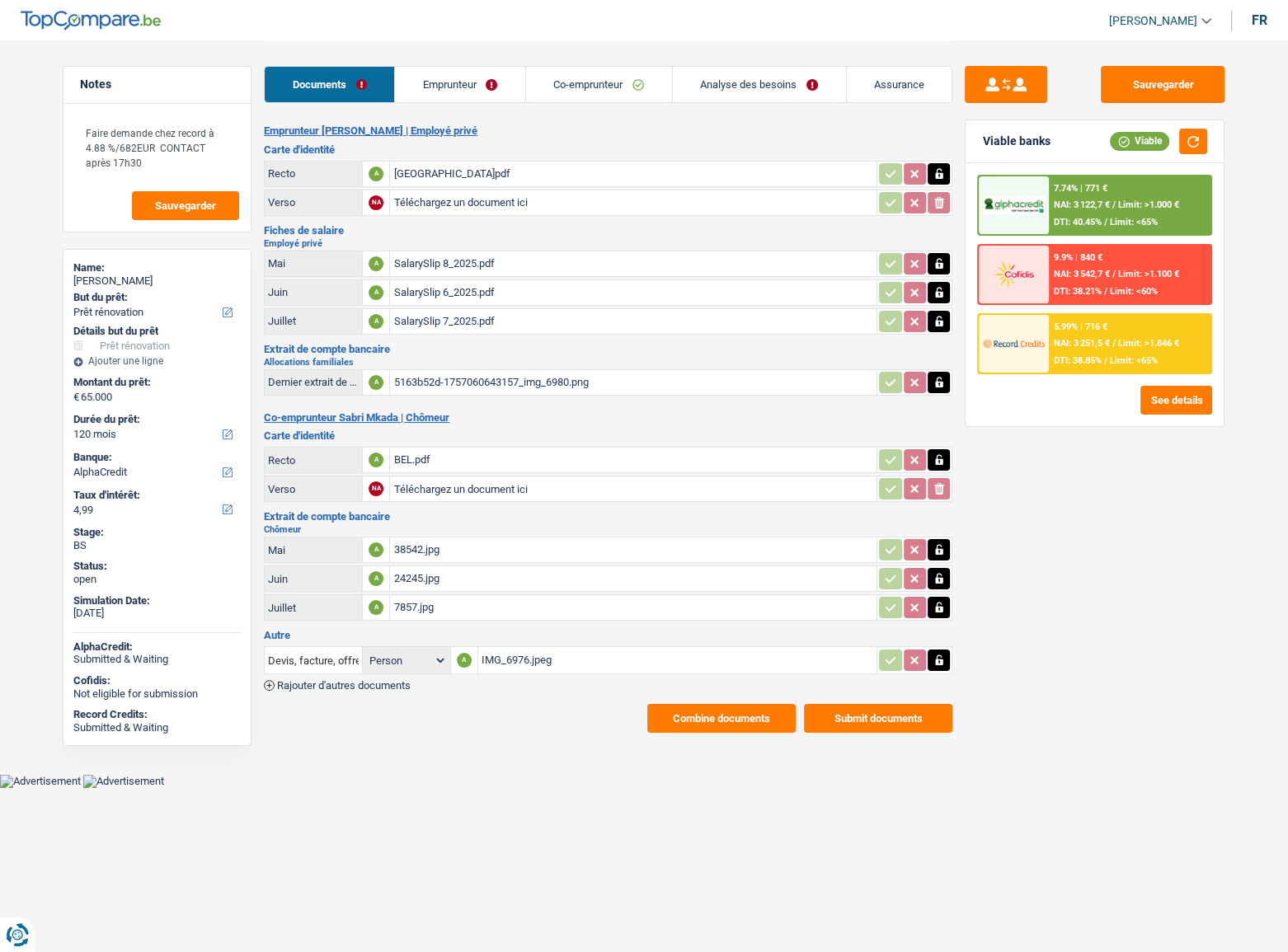
click at [417, 85] on link "Emprunteur" at bounding box center [460, 84] width 130 height 35
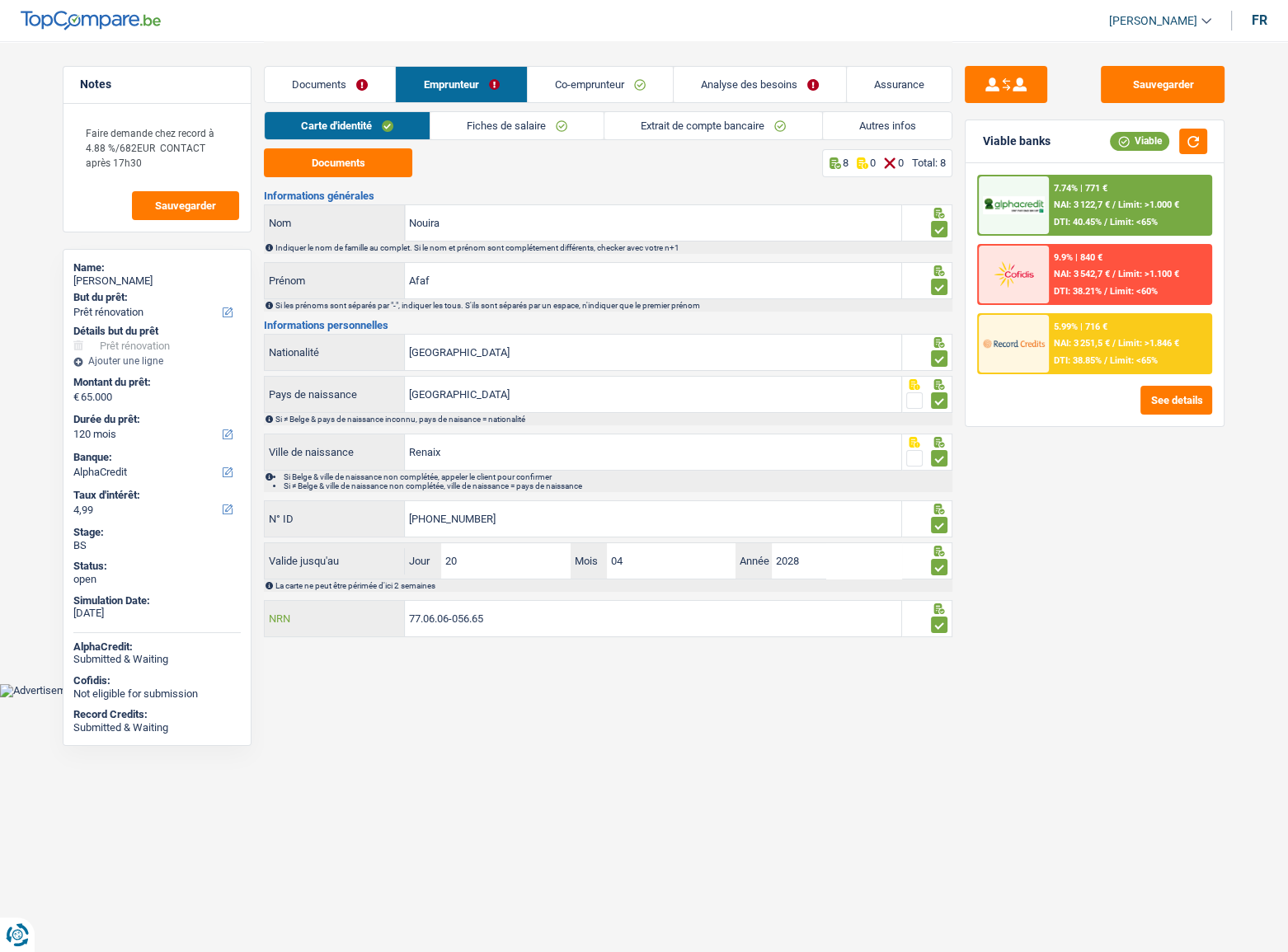
drag, startPoint x: 527, startPoint y: 623, endPoint x: 321, endPoint y: 623, distance: 206.0
click at [321, 623] on div "77.06.06-056.65 NRN" at bounding box center [582, 618] width 636 height 35
click at [339, 78] on link "Documents" at bounding box center [329, 84] width 130 height 35
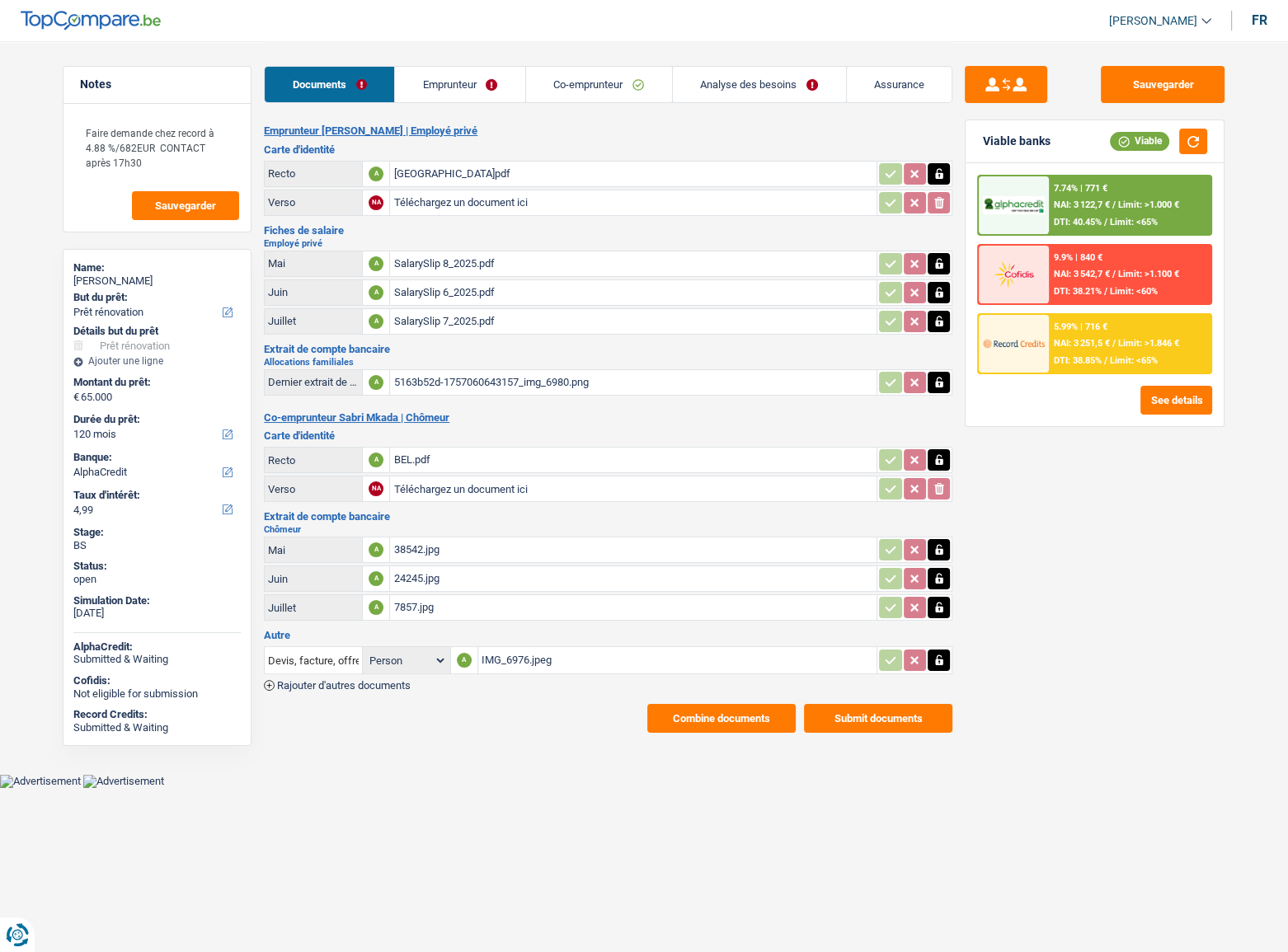
click at [572, 662] on div "IMG_6976.jpeg" at bounding box center [678, 660] width 392 height 25
select select "renovation"
select select "120"
select select "alphacredit"
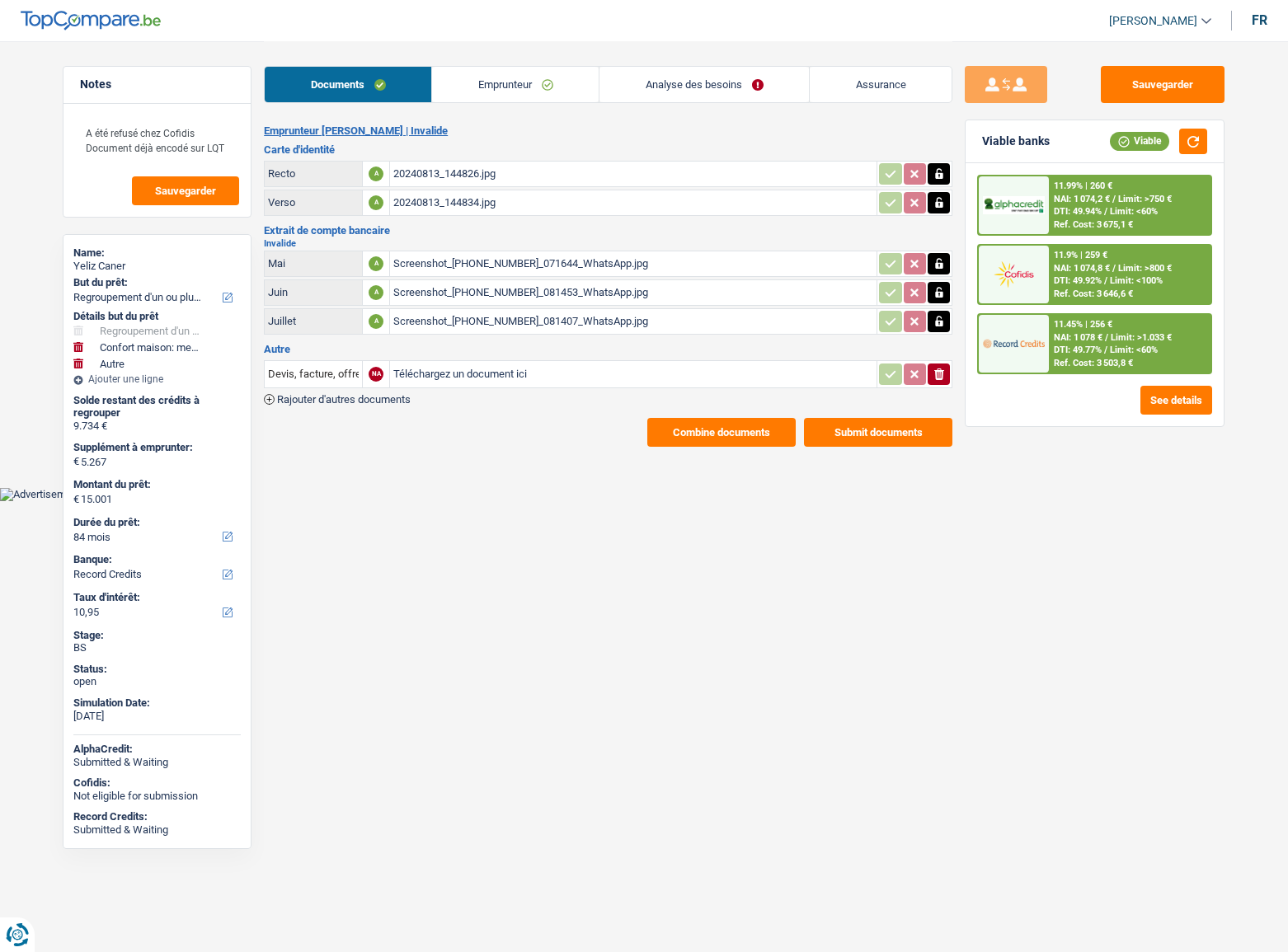
select select "refinancing"
select select "household"
select select "other"
select select "84"
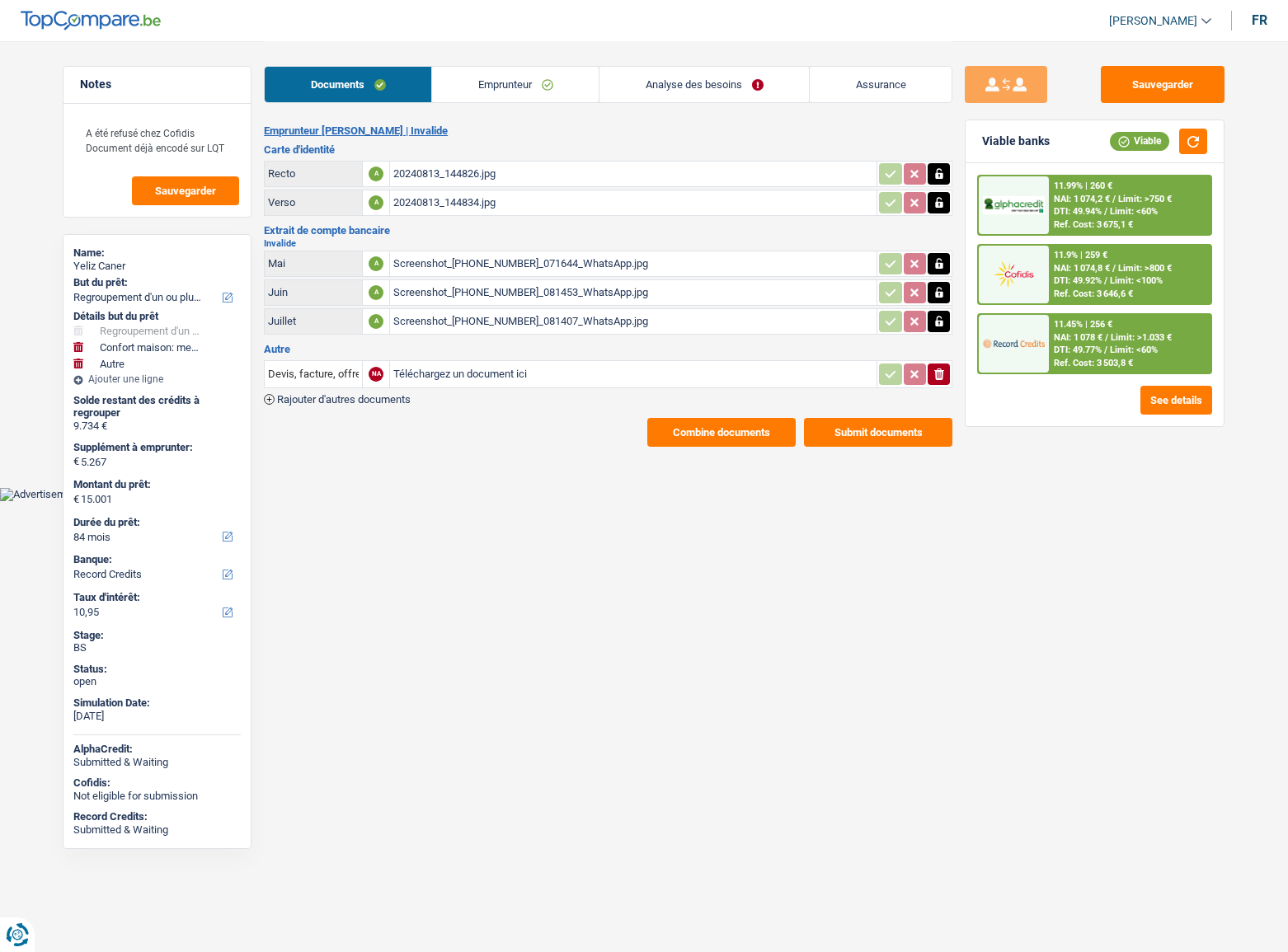
select select "record credits"
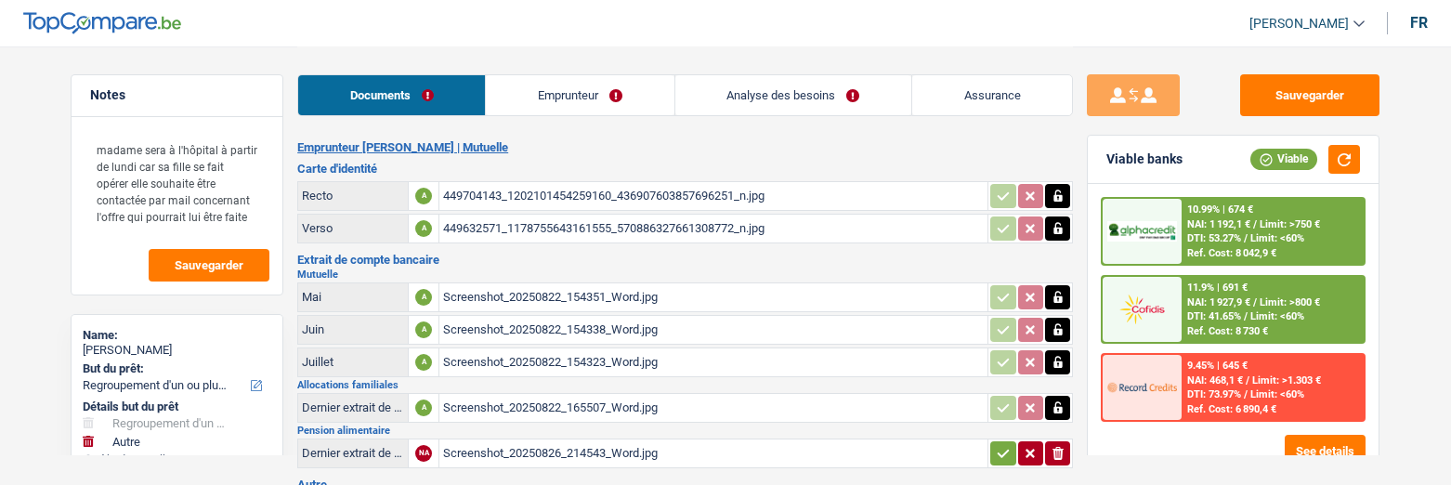
select select "refinancing"
select select "other"
select select "84"
select select "cofidis"
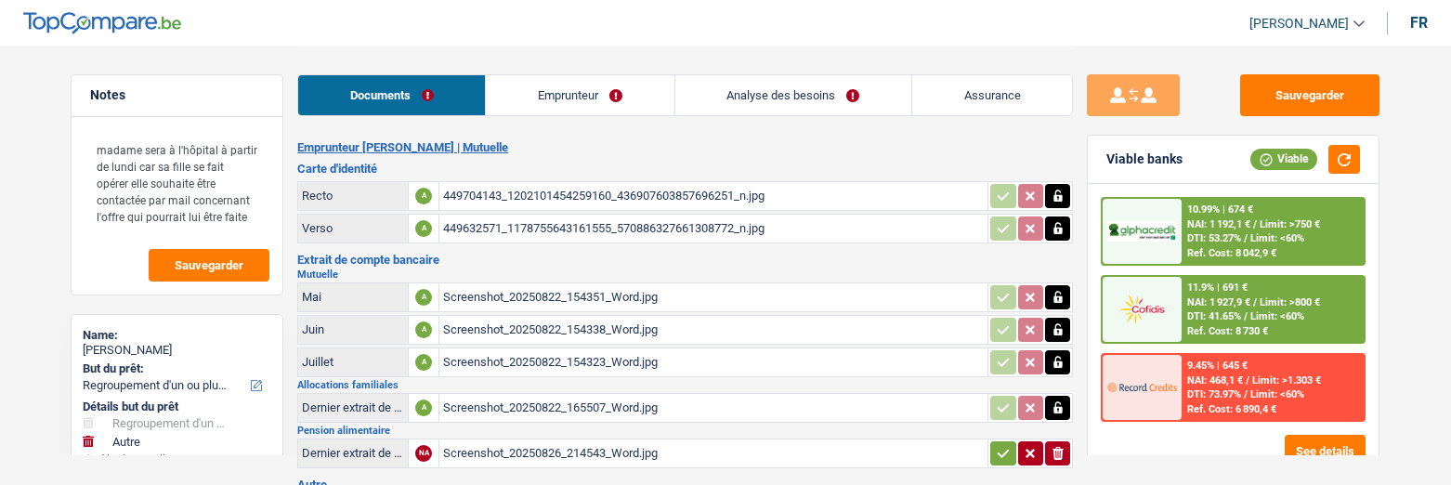
select select "32"
select select "divorced"
select select "rents"
select select "BE"
select select "creditConsolidation"
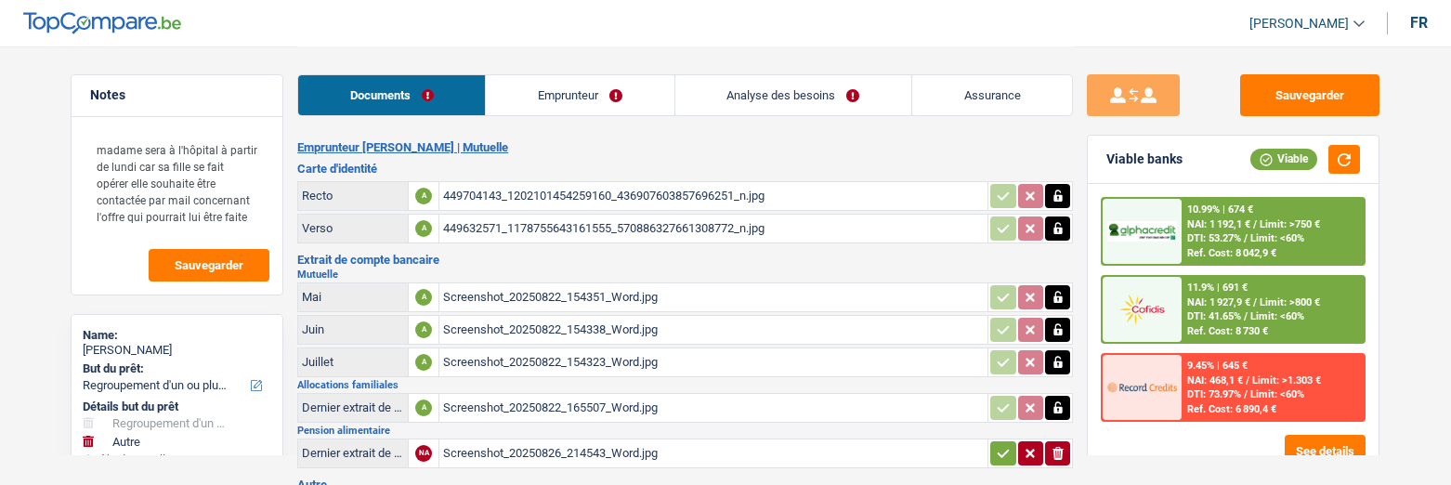
select select "84"
select select "personalLoan"
select select "other"
select select "60"
select select "cardOrCredit"
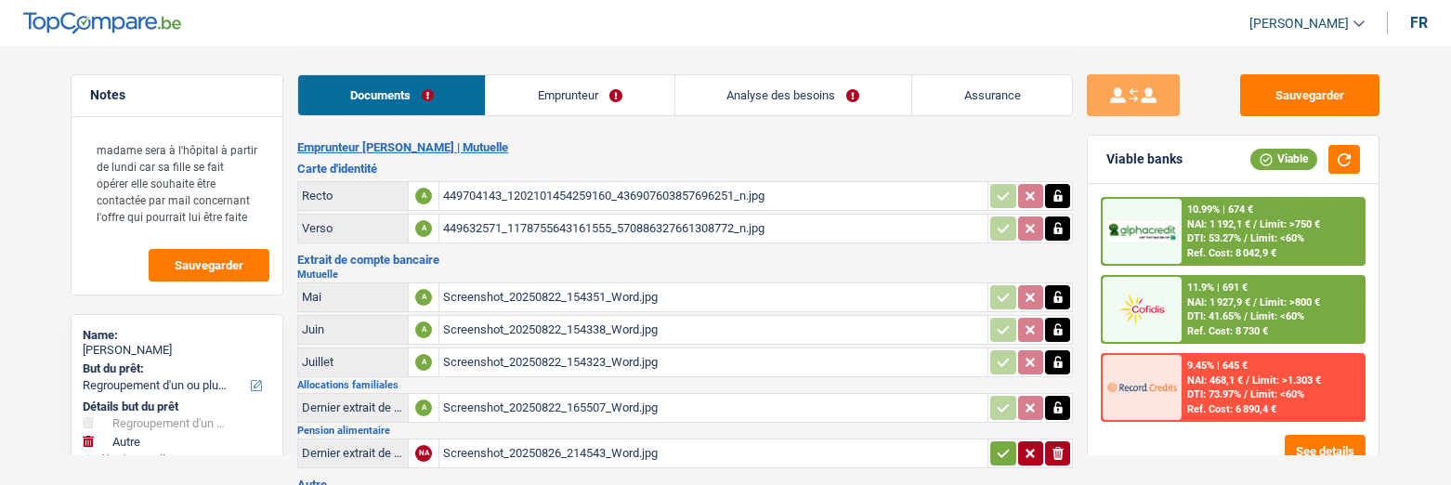
select select "cardOrCredit"
select select "personalLoan"
select select "familyEvent"
select select "36"
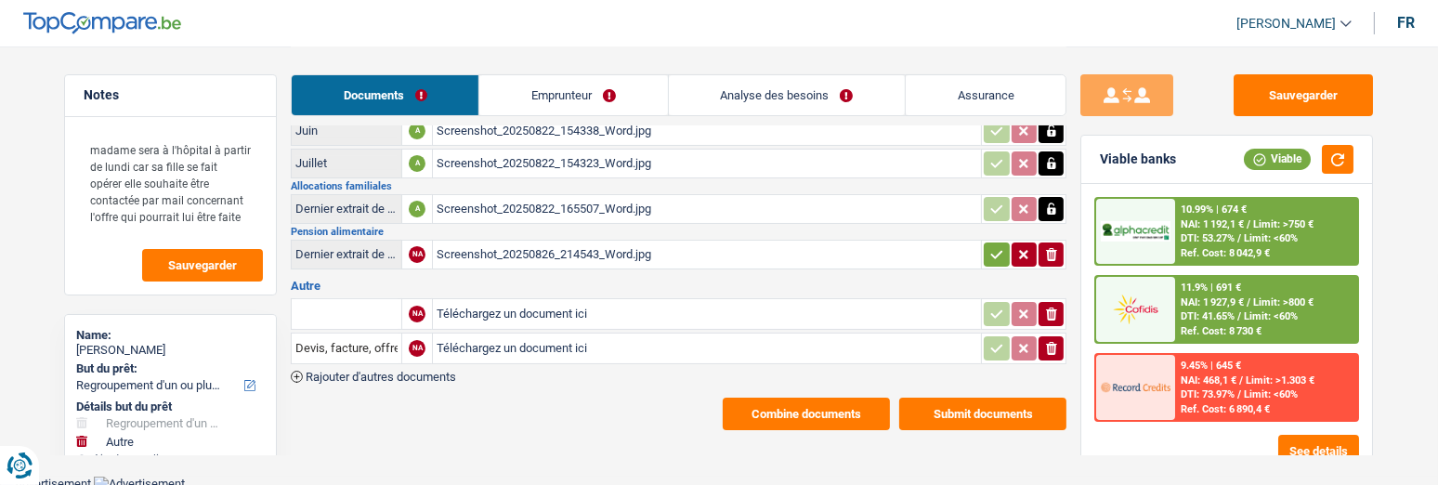
scroll to position [200, 0]
click at [579, 105] on link "Emprunteur" at bounding box center [573, 95] width 188 height 40
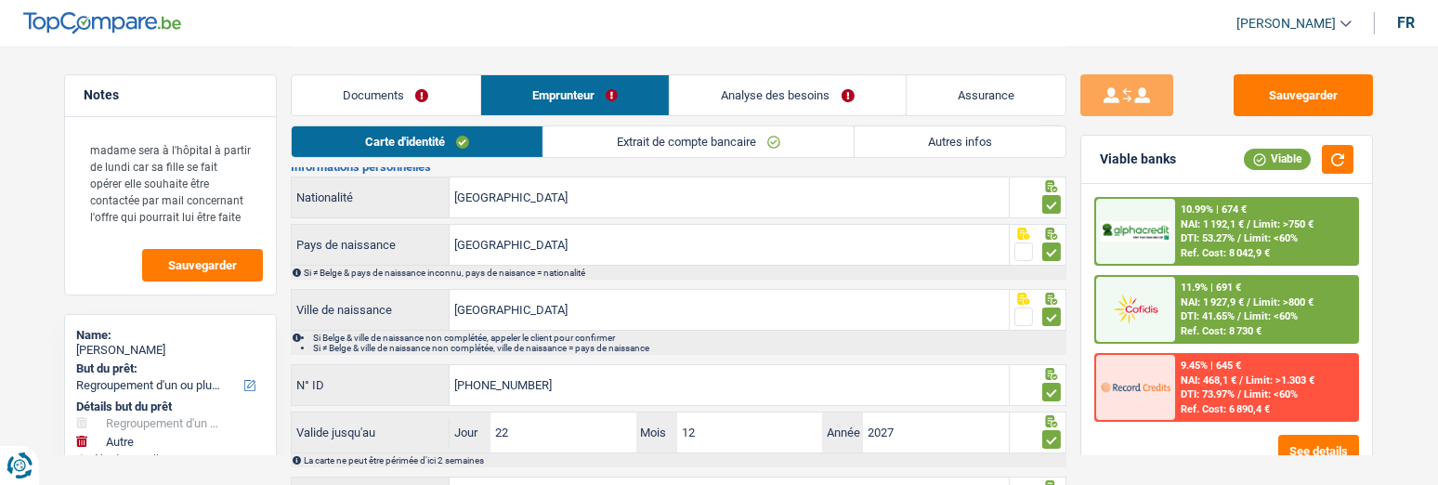
click at [808, 95] on link "Analyse des besoins" at bounding box center [788, 95] width 236 height 40
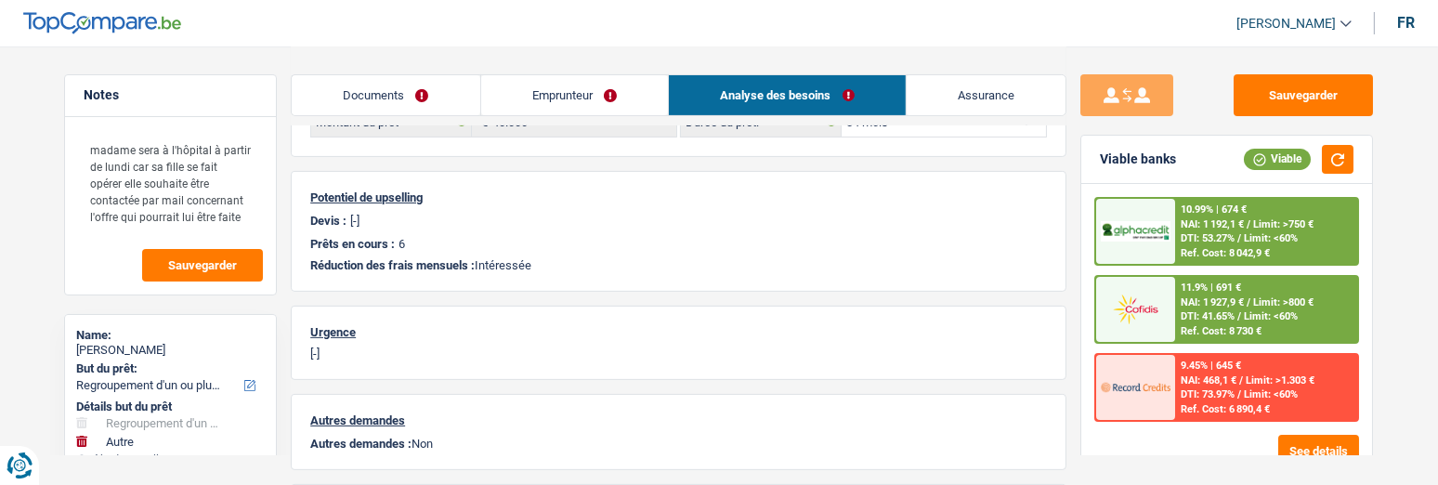
click at [631, 90] on link "Emprunteur" at bounding box center [575, 95] width 188 height 40
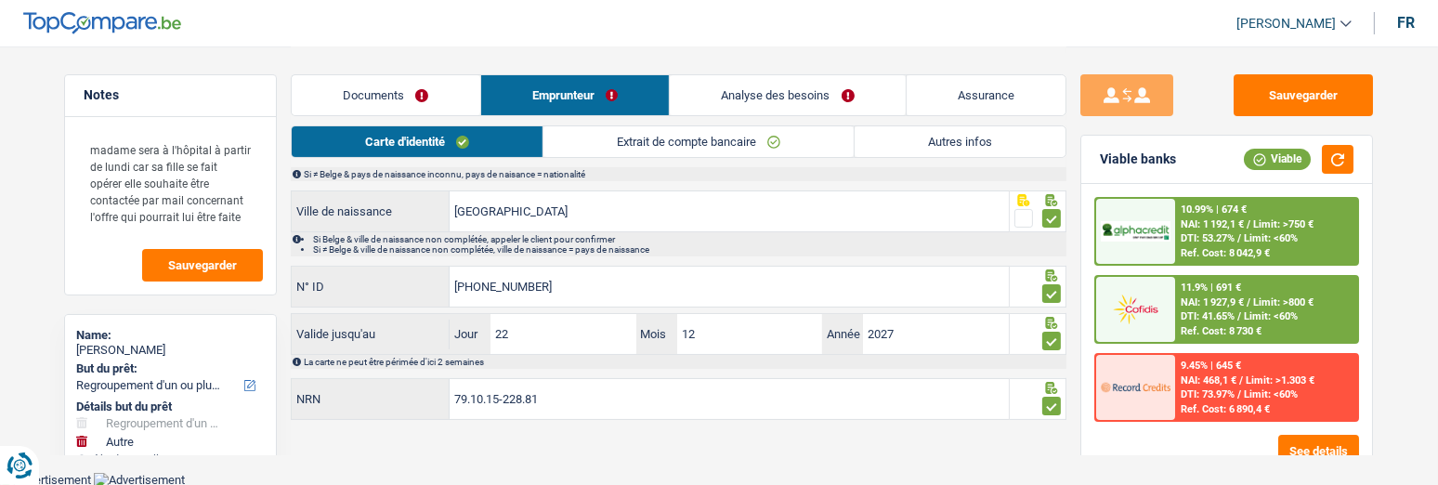
click at [981, 131] on link "Autres infos" at bounding box center [960, 141] width 211 height 31
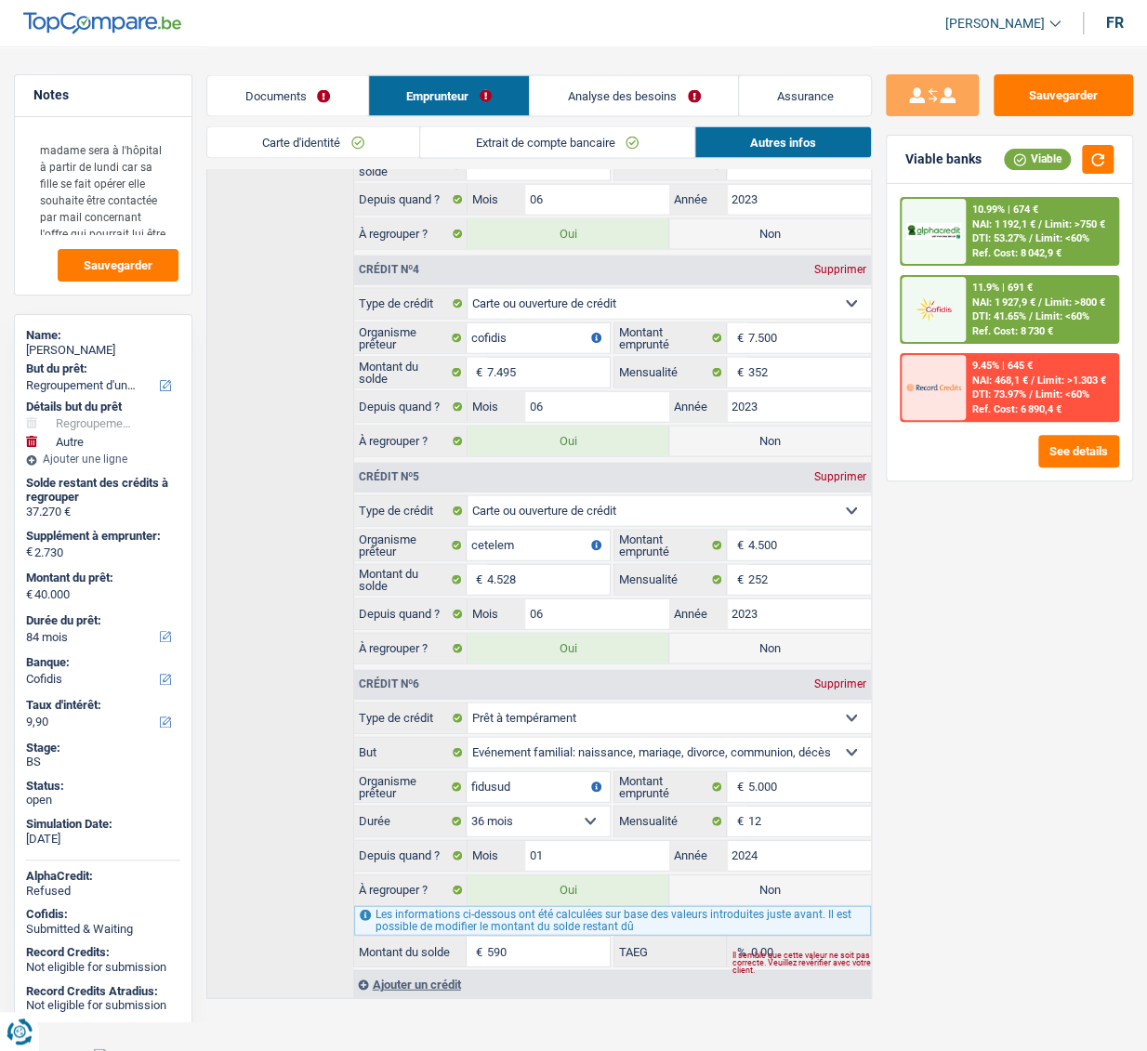
scroll to position [1504, 0]
click at [776, 484] on input "252" at bounding box center [808, 578] width 123 height 30
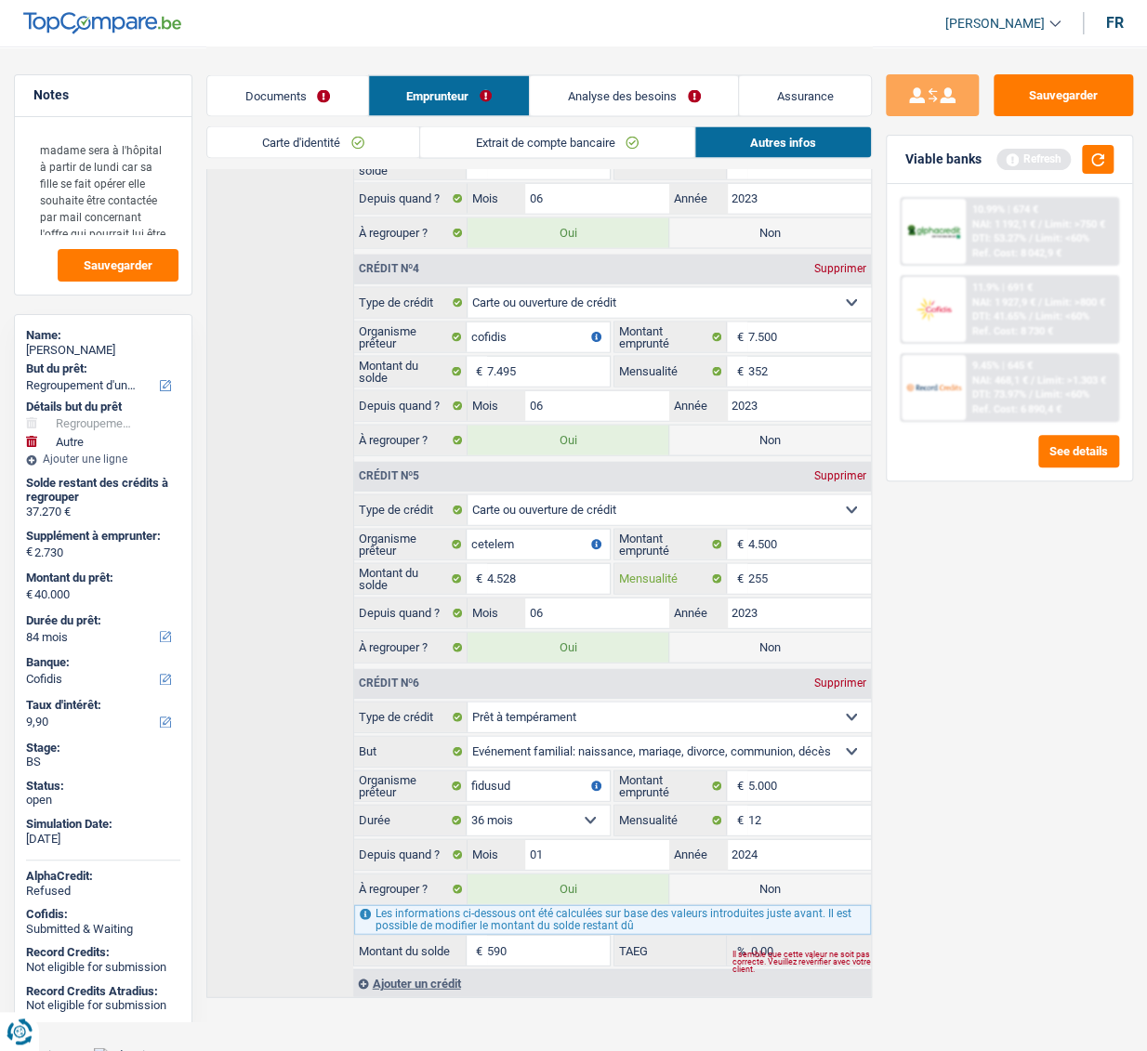
type input "255"
click at [932, 484] on div "Sauvegarder Viable banks Refresh 10.99% | 674 € NAI: 1 192,1 € / Limit: >750 € …" at bounding box center [1009, 547] width 275 height 947
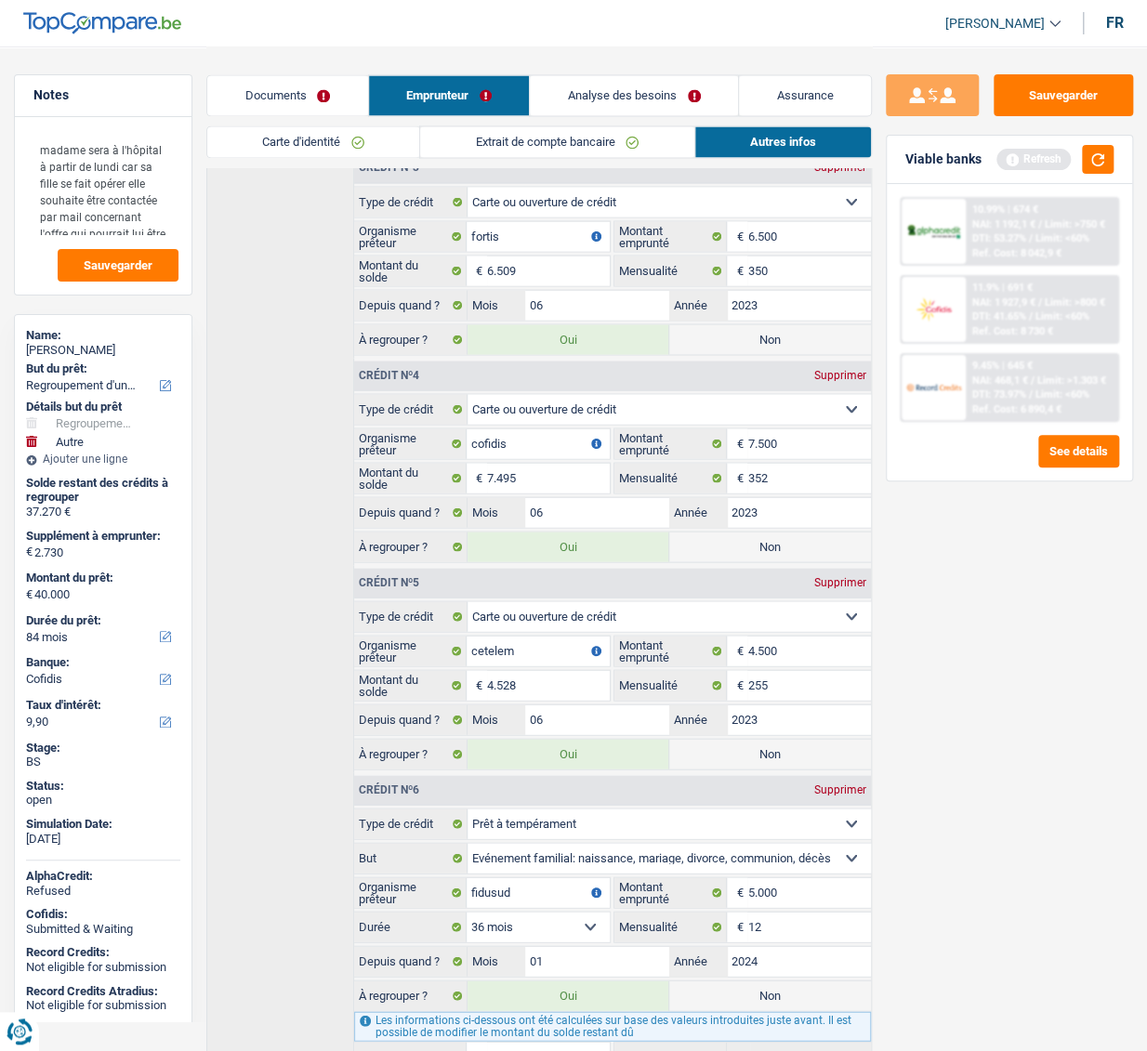
scroll to position [1251, 0]
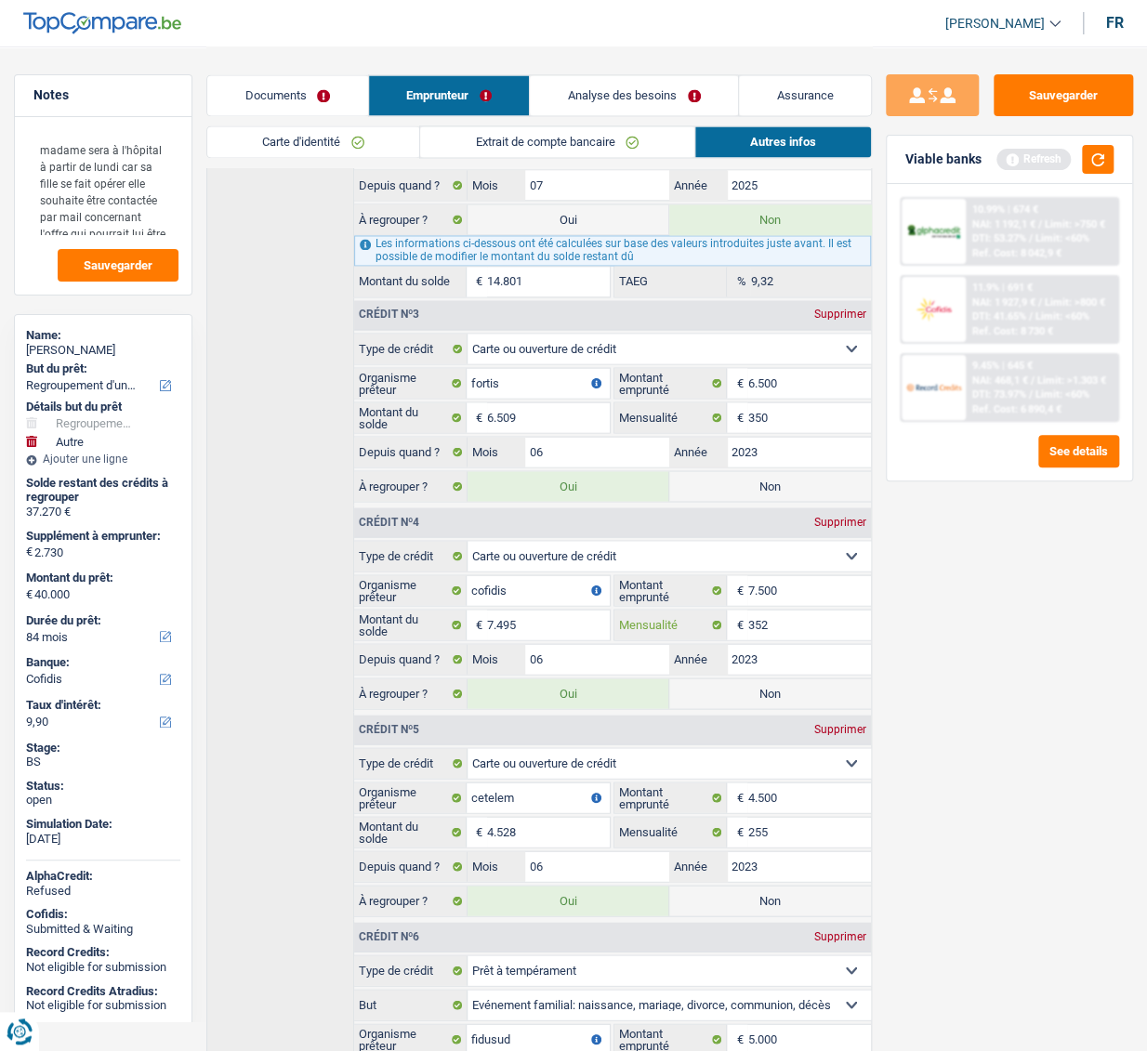
drag, startPoint x: 779, startPoint y: 618, endPoint x: 573, endPoint y: 613, distance: 205.4
click at [573, 484] on div "7.495 € Montant du solde 352 € Mensualité" at bounding box center [612, 625] width 517 height 32
type input "367"
drag, startPoint x: 1039, startPoint y: 641, endPoint x: 1026, endPoint y: 634, distance: 15.0
click at [1039, 484] on div "Sauvegarder Viable banks Refresh 10.99% | 674 € NAI: 1 192,1 € / Limit: >750 € …" at bounding box center [1009, 547] width 275 height 947
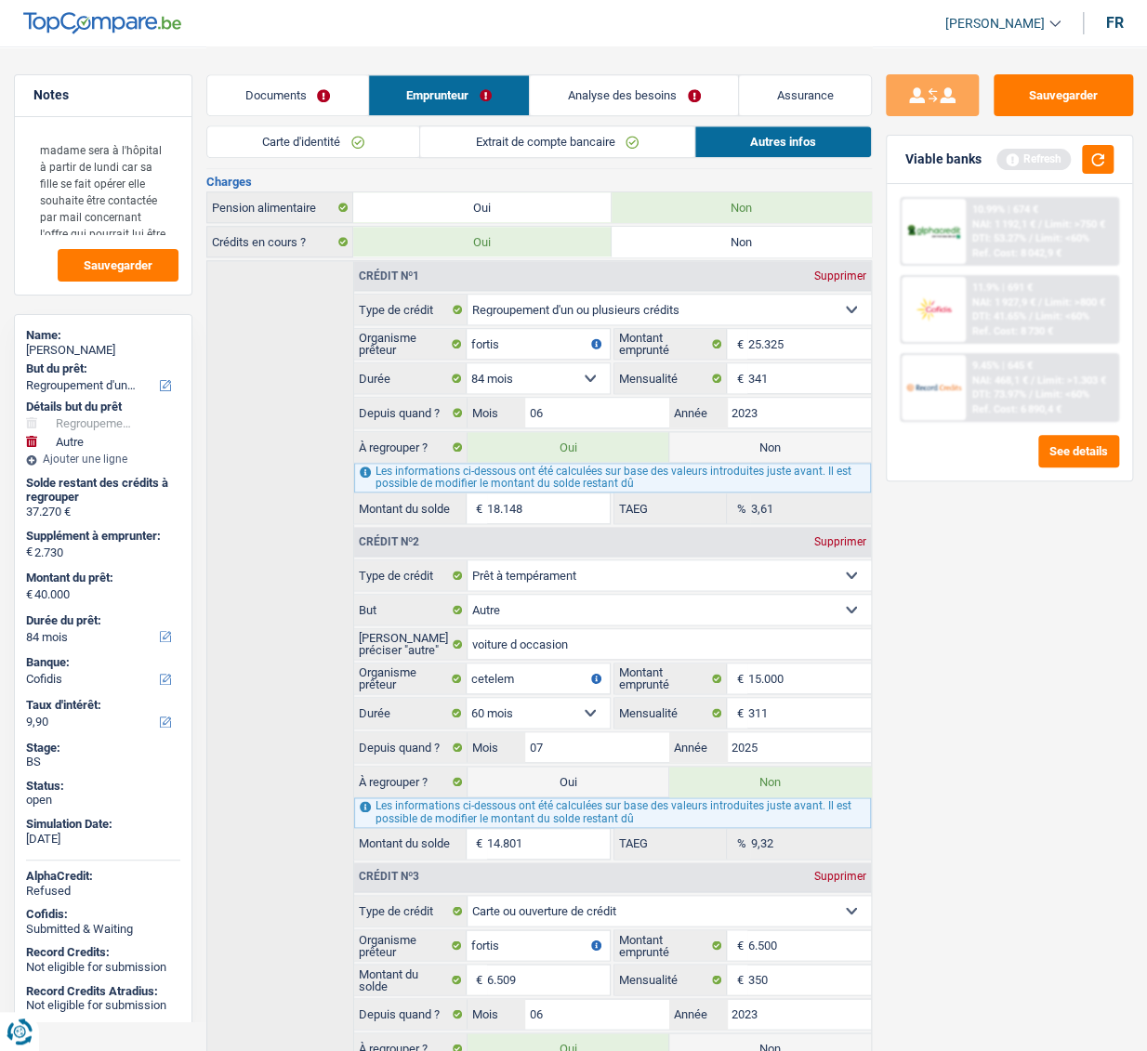
scroll to position [660, 0]
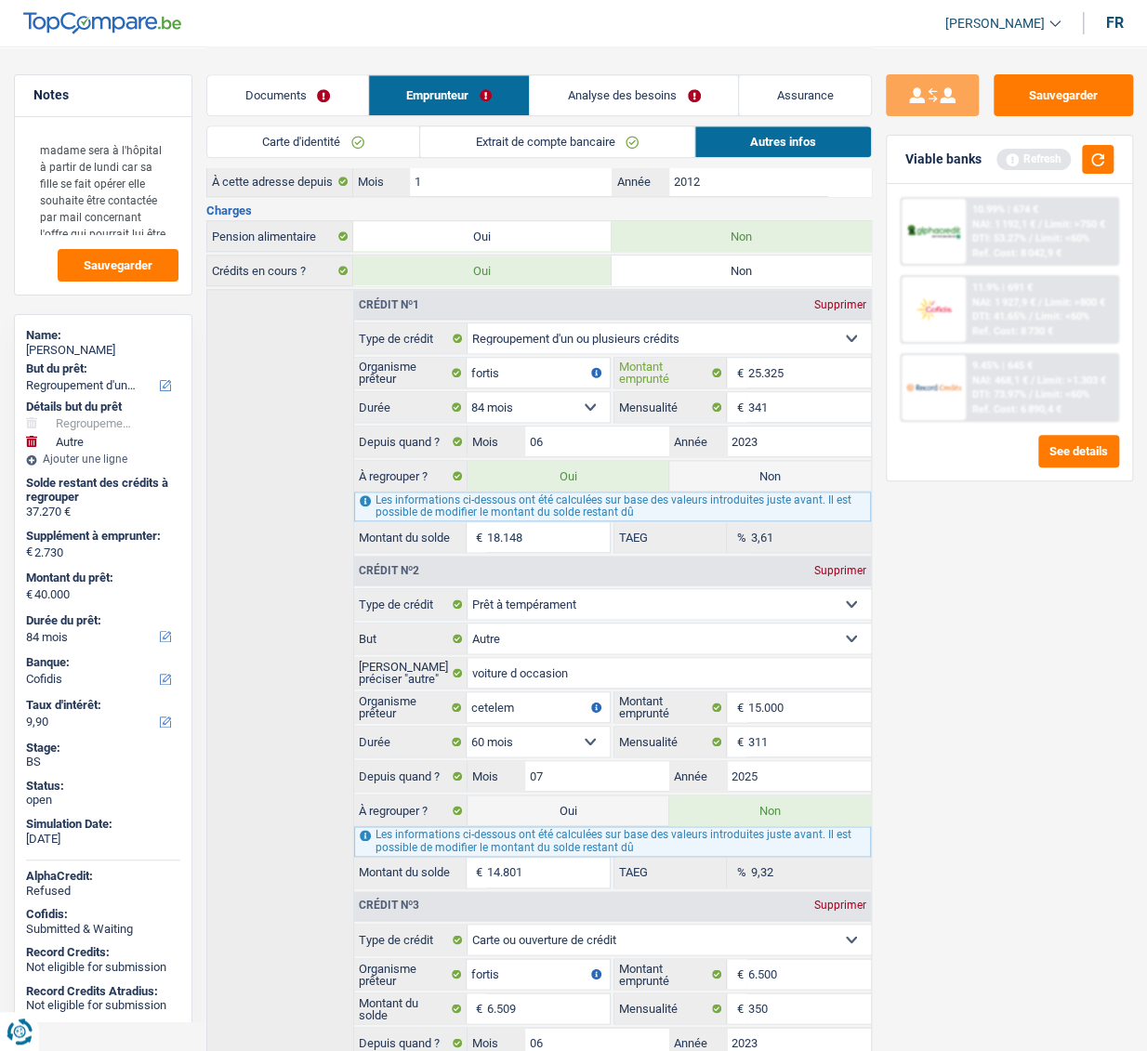
drag, startPoint x: 797, startPoint y: 368, endPoint x: 632, endPoint y: 359, distance: 165.7
click at [632, 359] on div "25.325 € Montant emprunté" at bounding box center [742, 373] width 256 height 30
type input "2"
select select
type input "21.681"
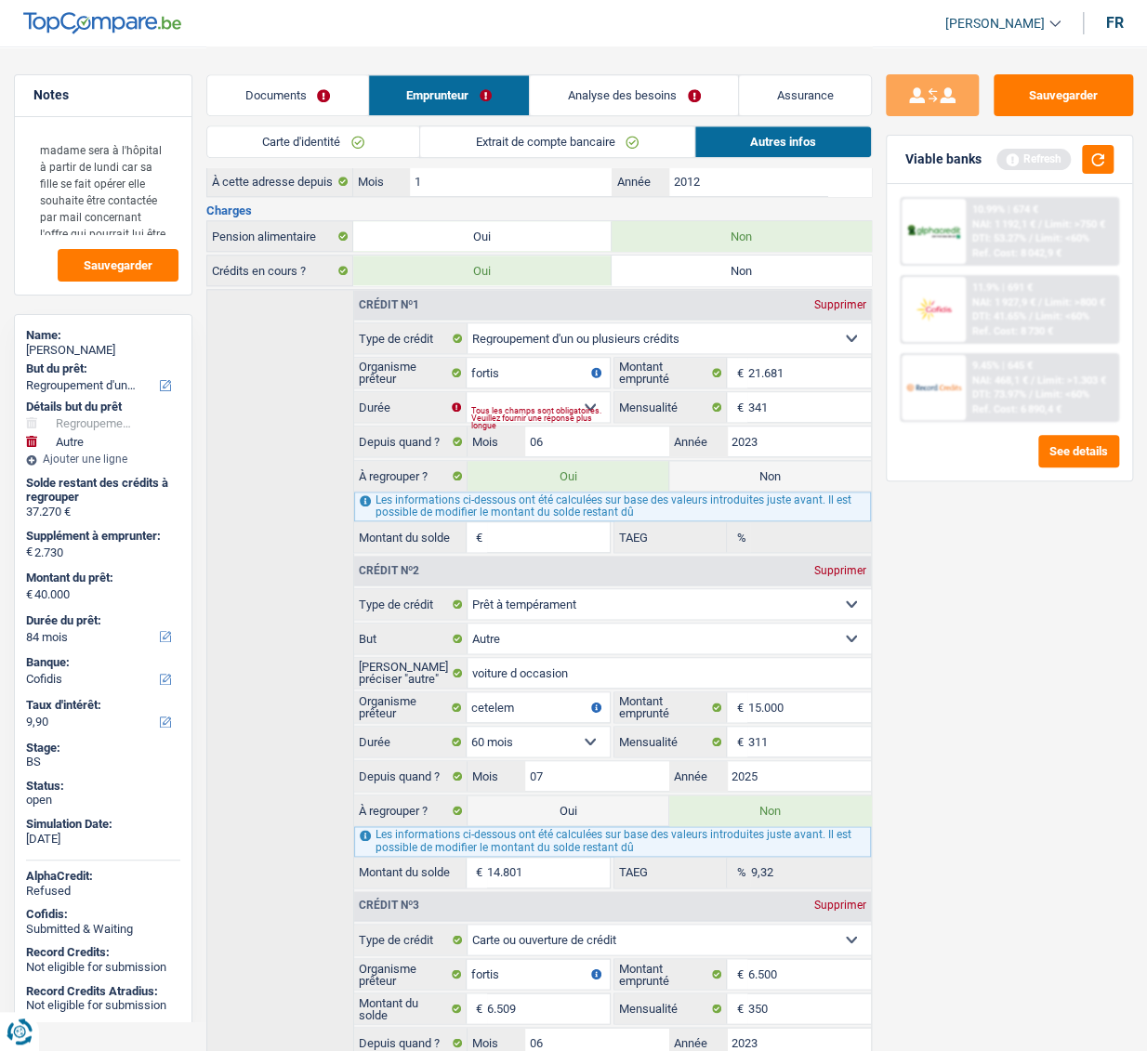
click at [558, 414] on div "Tous les champs sont obligatoires. Veuillez fournir une réponse plus longue" at bounding box center [540, 417] width 138 height 7
click at [578, 399] on select "12 mois 18 mois 24 mois 30 mois 36 mois 42 mois 48 mois 60 mois 72 mois 84 mois…" at bounding box center [537, 407] width 143 height 30
select select "96"
click at [466, 392] on select "12 mois 18 mois 24 mois 30 mois 36 mois 42 mois 48 mois 60 mois 72 mois 84 mois…" at bounding box center [537, 407] width 143 height 30
type input "39.216"
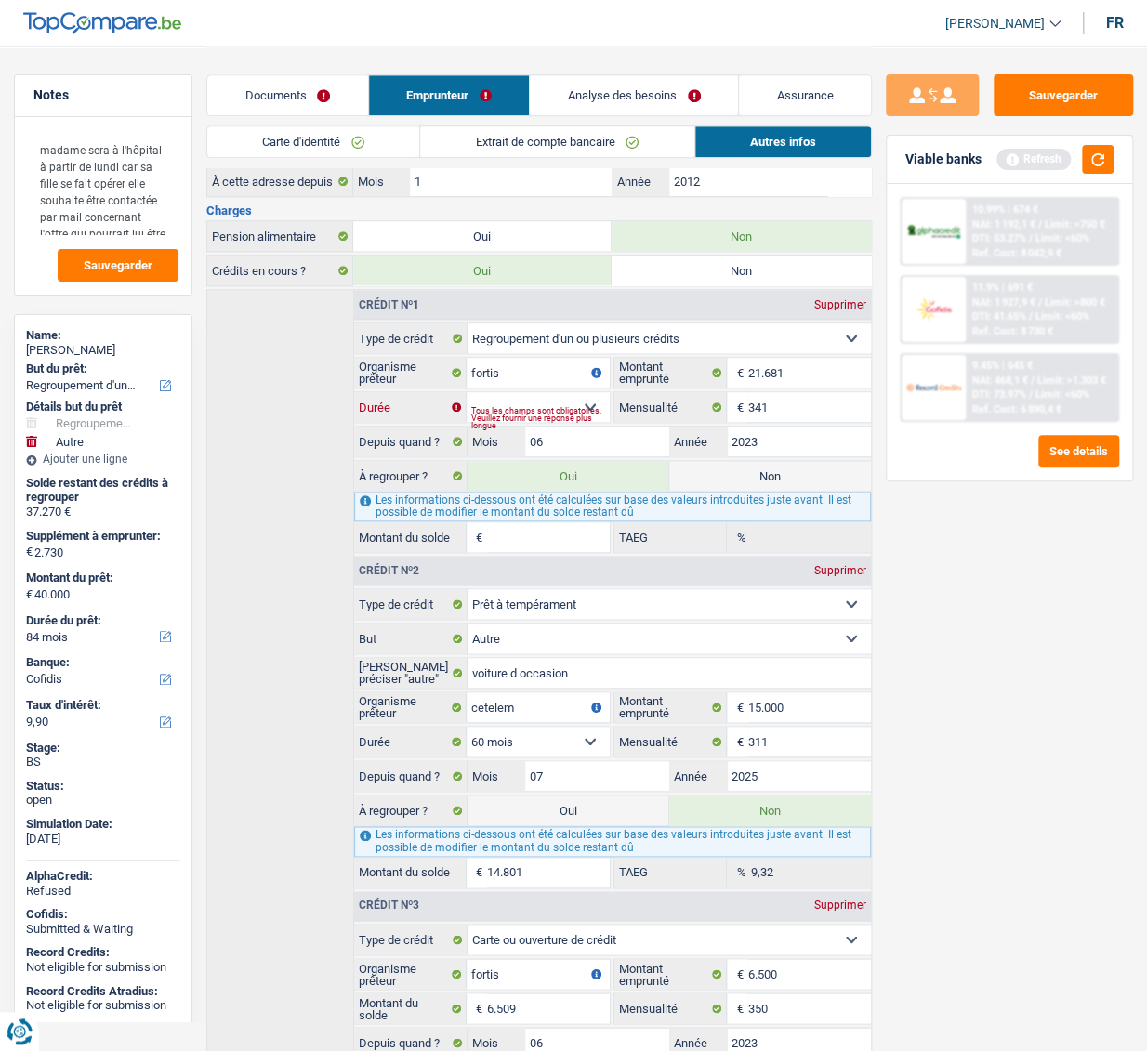
select select "144"
type input "17.364"
type input "11,61"
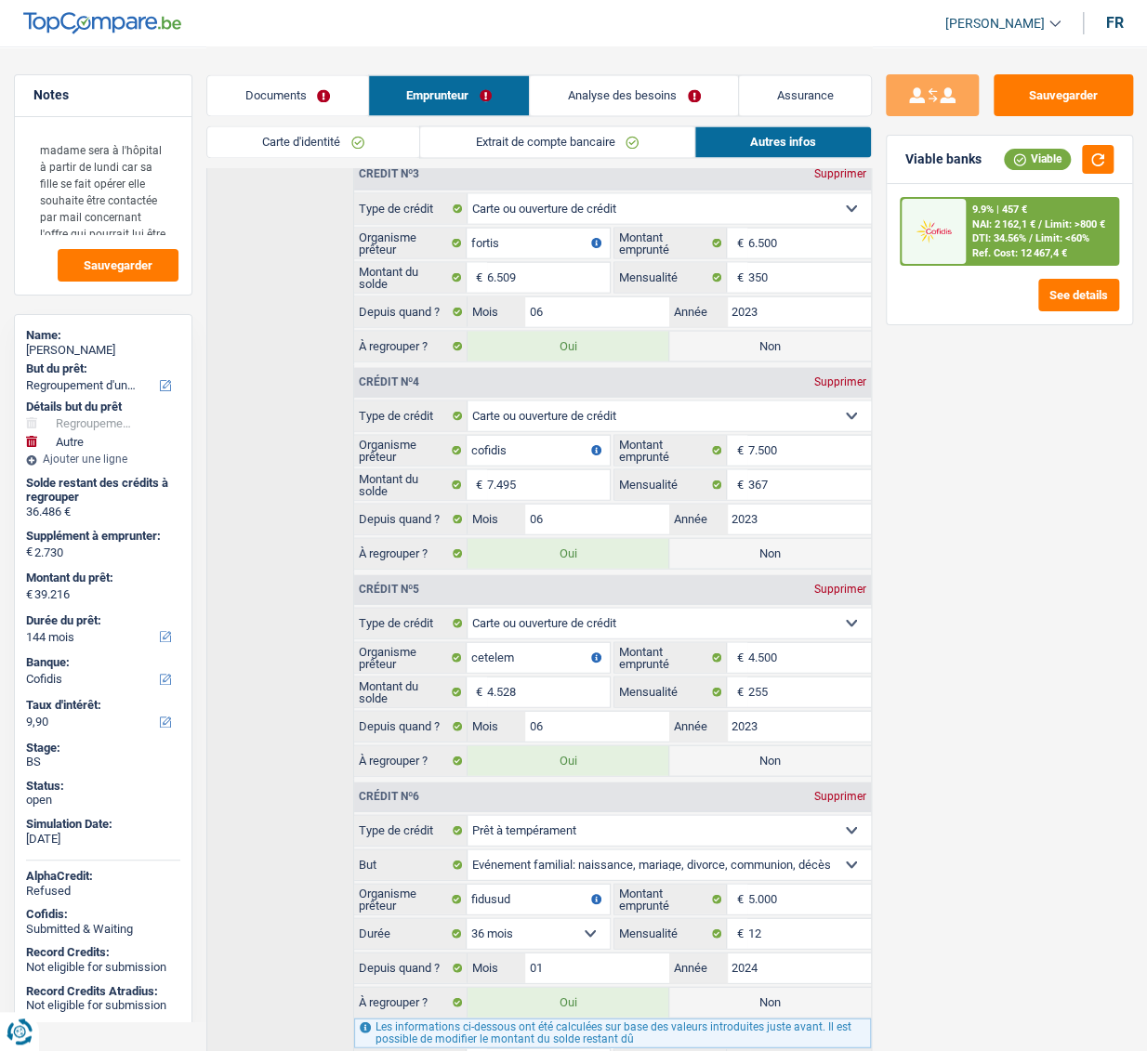
scroll to position [1504, 0]
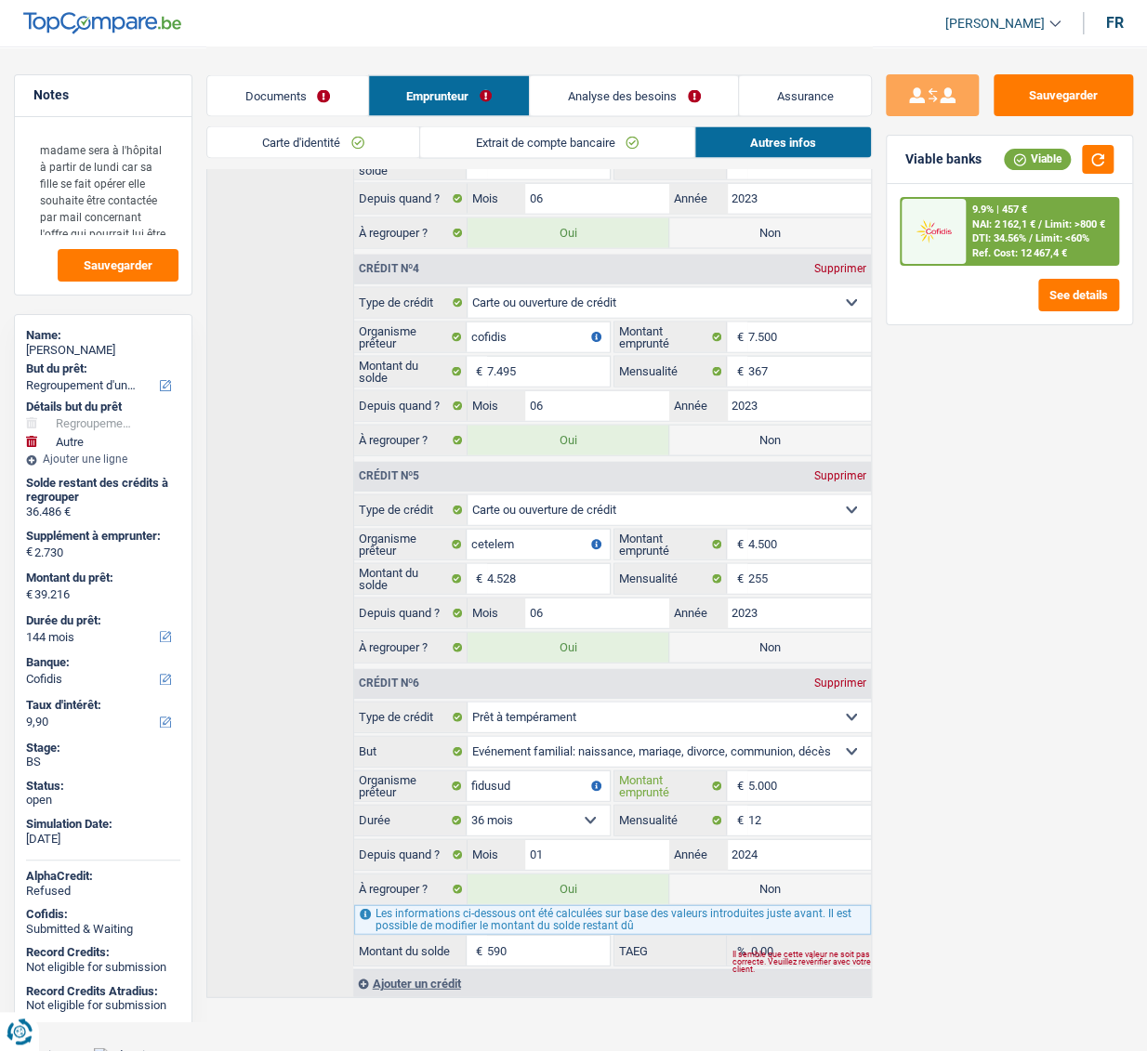
drag, startPoint x: 789, startPoint y: 780, endPoint x: 667, endPoint y: 779, distance: 121.7
click at [667, 484] on div "5.000 € Montant emprunté" at bounding box center [742, 785] width 256 height 30
type input "6"
select select
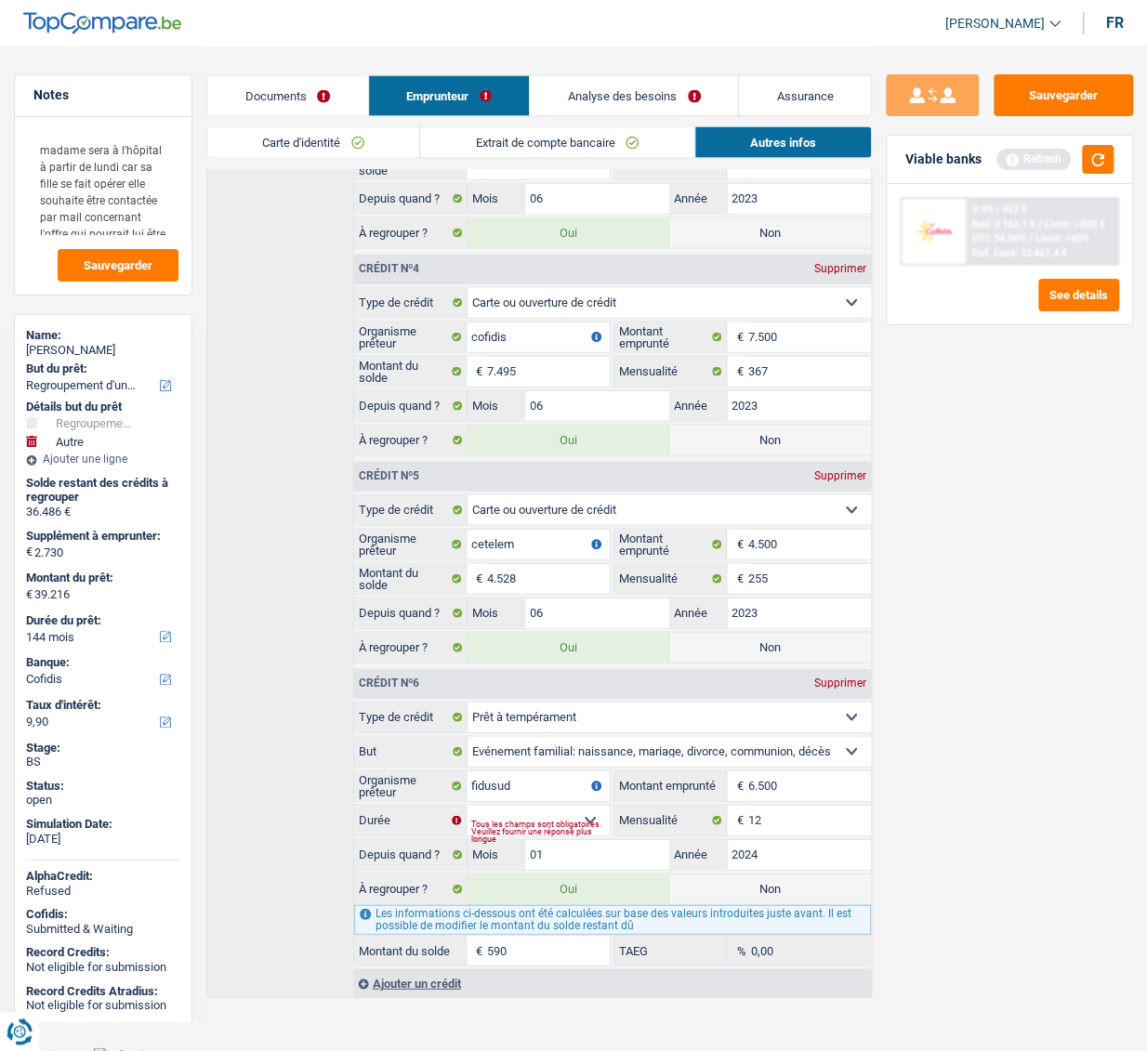
type input "6.500"
click at [1036, 484] on div "Sauvegarder Viable banks Refresh 9.9% | 457 € NAI: 2 162,1 € / Limit: >800 € DT…" at bounding box center [1009, 547] width 275 height 947
click at [567, 484] on div "Tous les champs sont obligatoires. Veuillez fournir une réponse plus longue" at bounding box center [540, 830] width 138 height 7
drag, startPoint x: 567, startPoint y: 810, endPoint x: 600, endPoint y: 833, distance: 40.2
click at [567, 484] on div "Tous les champs sont obligatoires. Veuillez fournir une réponse plus longue" at bounding box center [540, 830] width 138 height 7
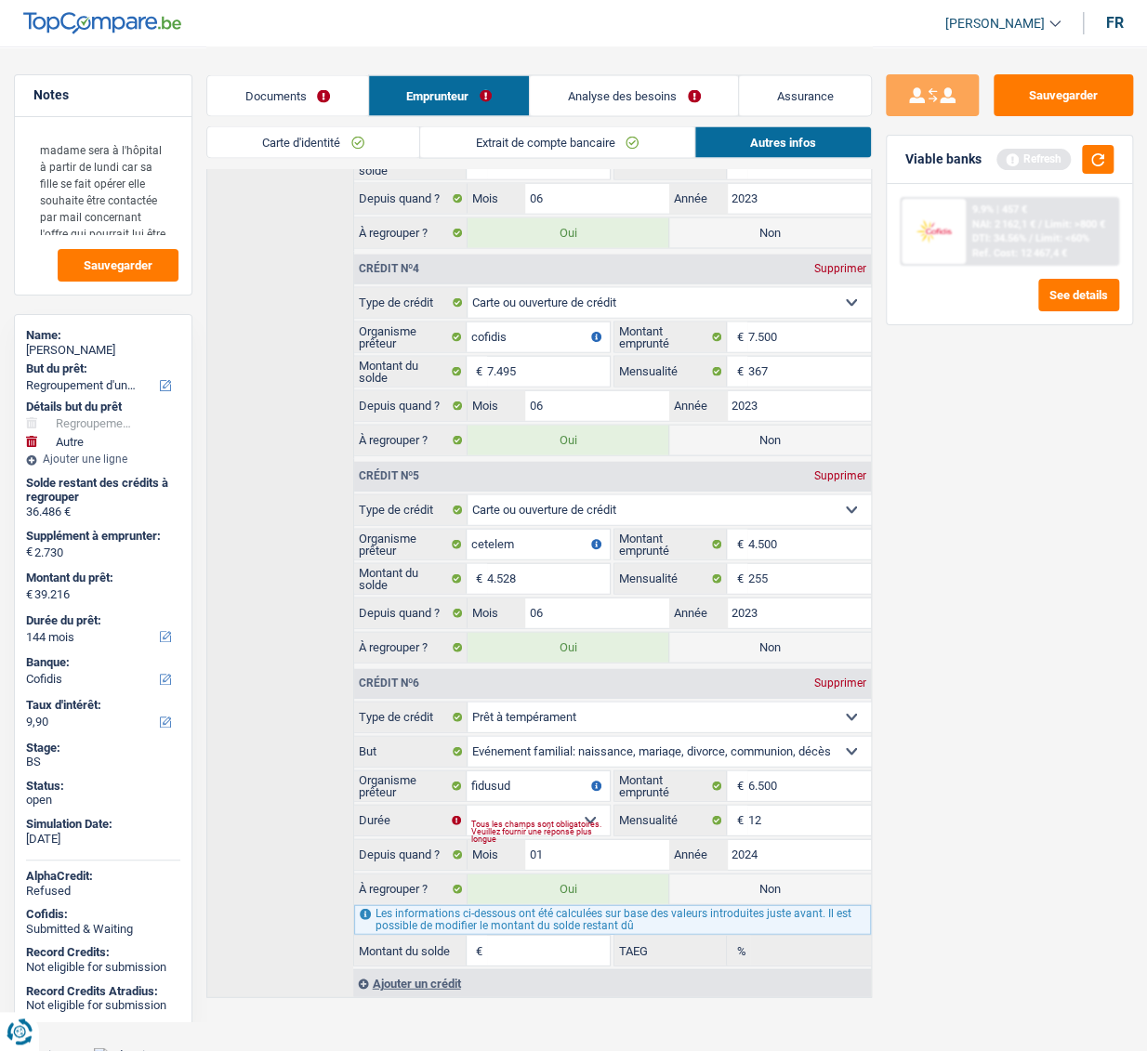
click at [586, 484] on div "Tous les champs sont obligatoires. Veuillez fournir une réponse plus longue" at bounding box center [540, 830] width 138 height 7
click at [588, 484] on div "Tous les champs sont obligatoires. Veuillez fournir une réponse plus longue" at bounding box center [540, 830] width 138 height 7
click at [589, 484] on div "Tous les champs sont obligatoires. Veuillez fournir une réponse plus longue" at bounding box center [540, 830] width 138 height 7
click at [587, 484] on div "Tous les champs sont obligatoires. Veuillez fournir une réponse plus longue" at bounding box center [540, 830] width 138 height 7
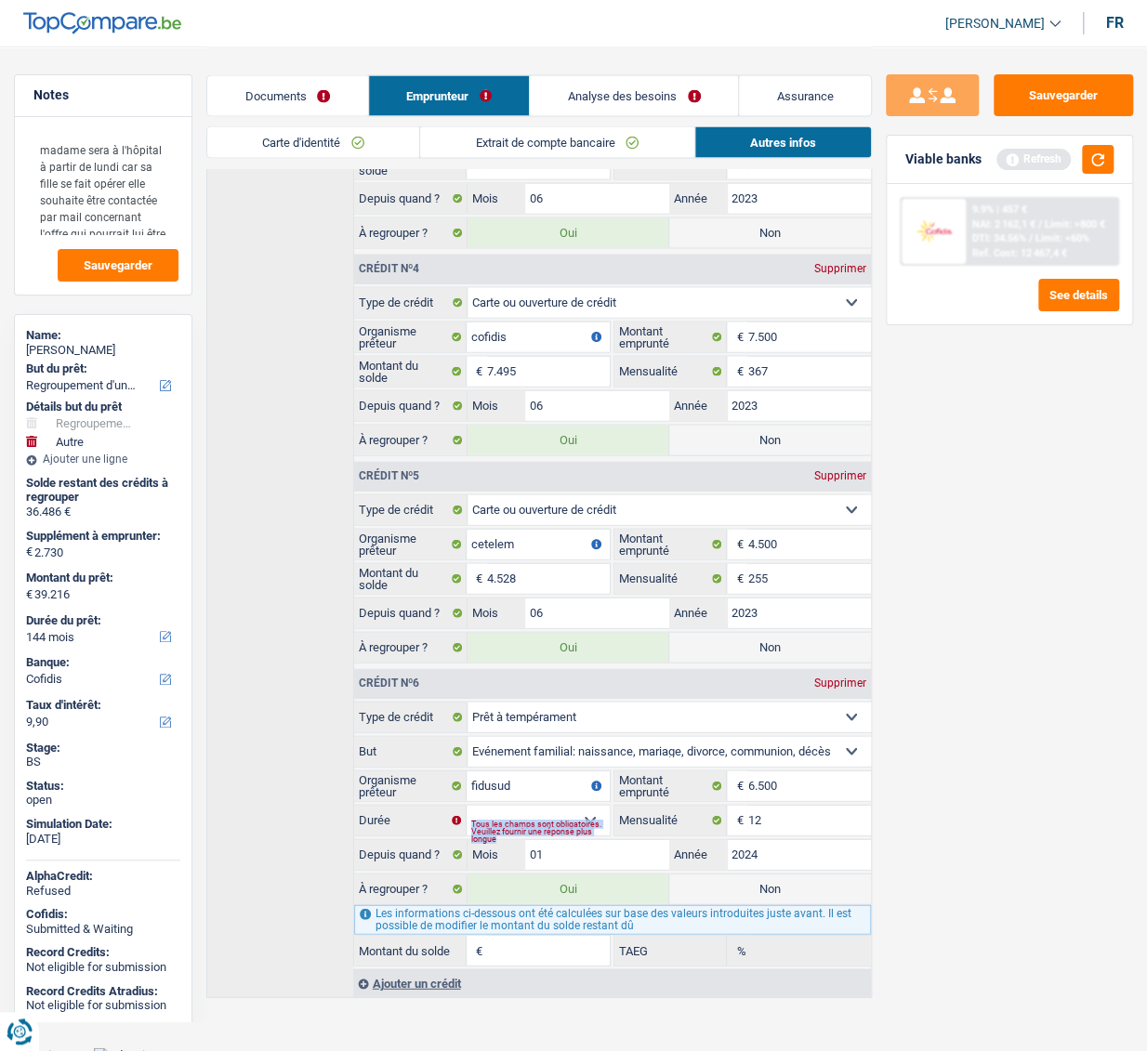
click at [587, 484] on div "Tous les champs sont obligatoires. Veuillez fournir une réponse plus longue" at bounding box center [540, 830] width 138 height 7
click at [597, 484] on select "12 mois 18 mois 24 mois 30 mois 36 mois 42 mois Sélectionner une option" at bounding box center [537, 820] width 143 height 30
select select "42"
click at [466, 484] on select "12 mois 18 mois 24 mois 30 mois 36 mois 42 mois Sélectionner une option" at bounding box center [537, 820] width 143 height 30
type input "39.532"
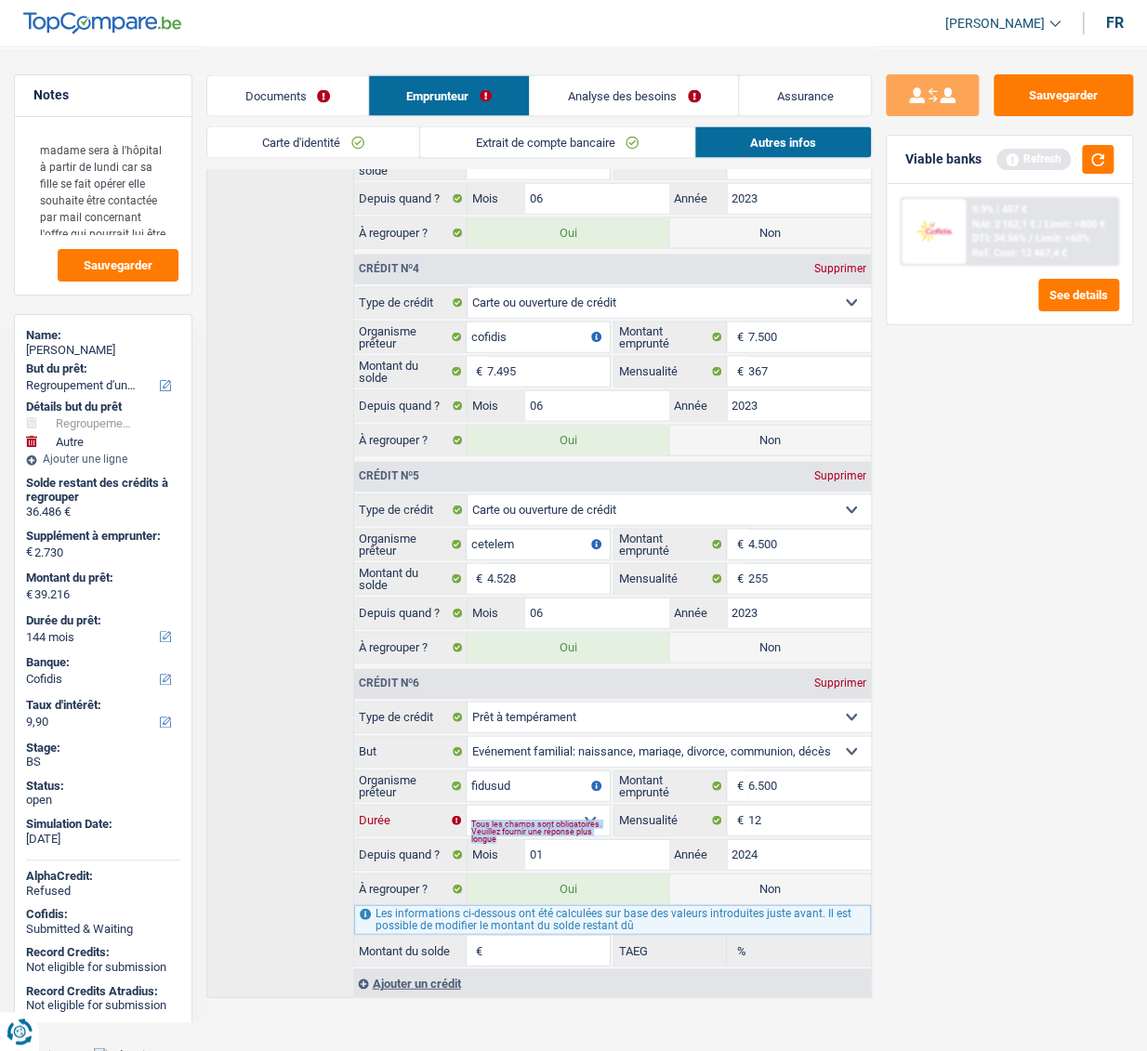
type input "906"
type input "0,00"
click at [797, 484] on input "6.500" at bounding box center [808, 785] width 123 height 30
drag, startPoint x: 798, startPoint y: 777, endPoint x: 515, endPoint y: 763, distance: 283.7
click at [515, 484] on div "fidusud Organisme prêteur Veillez à ne pas indiquer le nom du courtier, mais bi…" at bounding box center [612, 785] width 517 height 32
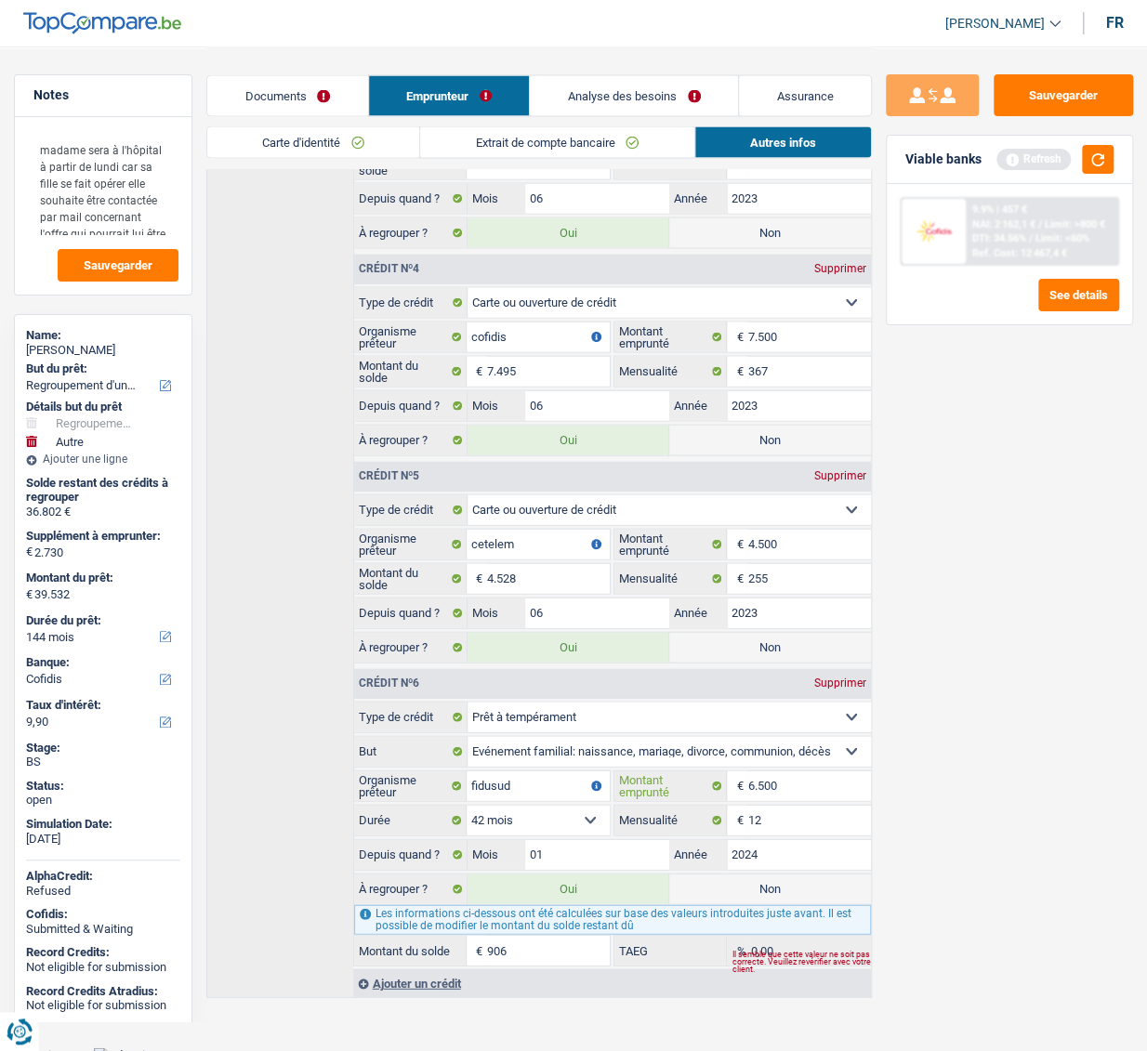
type input "7"
select select
type input "7.000"
click at [573, 484] on select "12 mois 18 mois 24 mois 30 mois 36 mois 42 mois Sélectionner une option" at bounding box center [537, 820] width 143 height 30
select select "42"
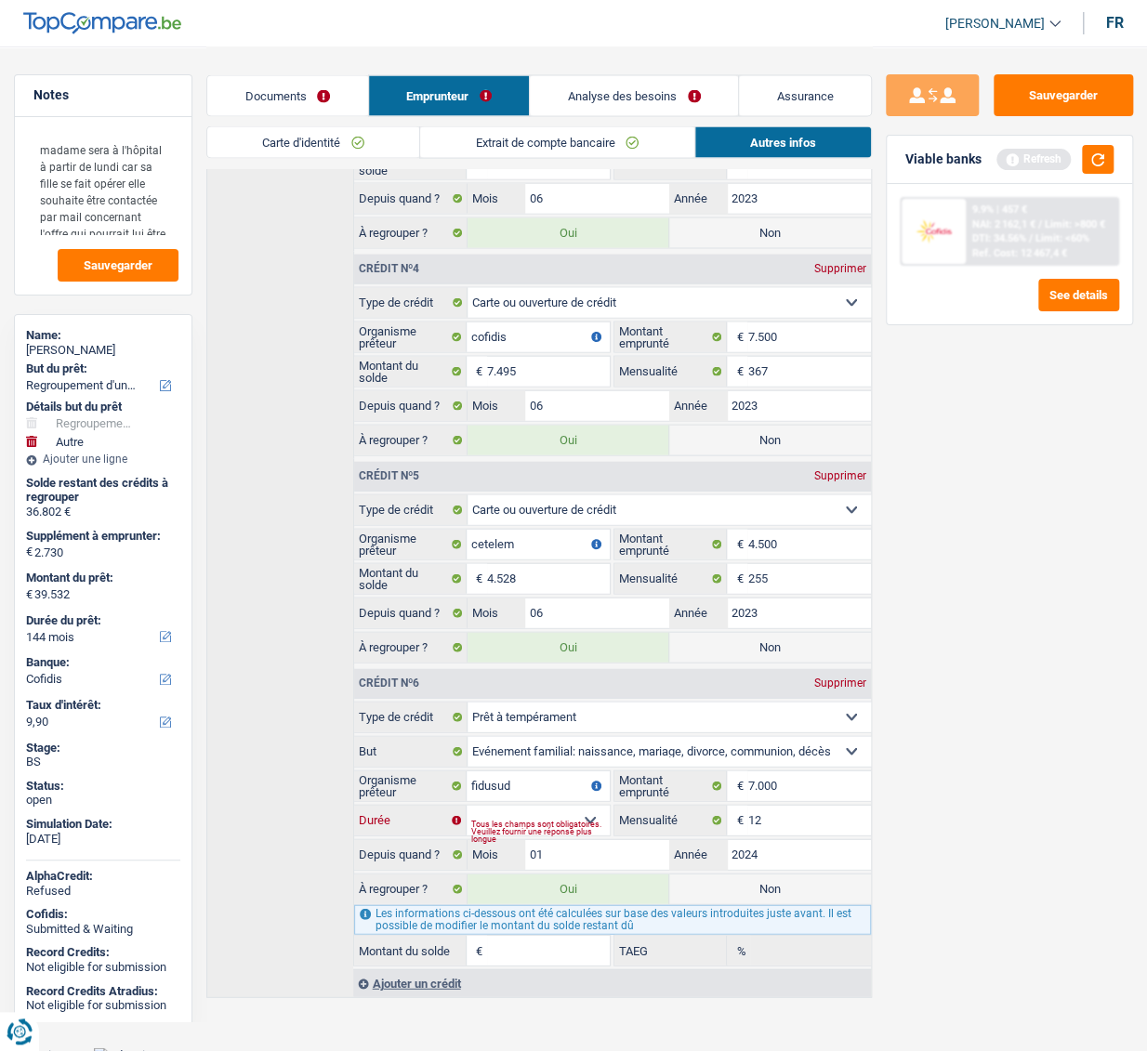
click at [466, 484] on select "12 mois 18 mois 24 mois 30 mois 36 mois 42 mois Sélectionner une option" at bounding box center [537, 820] width 143 height 30
type input "39.563"
type input "937"
type input "0,00"
drag, startPoint x: 921, startPoint y: 868, endPoint x: 796, endPoint y: 791, distance: 146.5
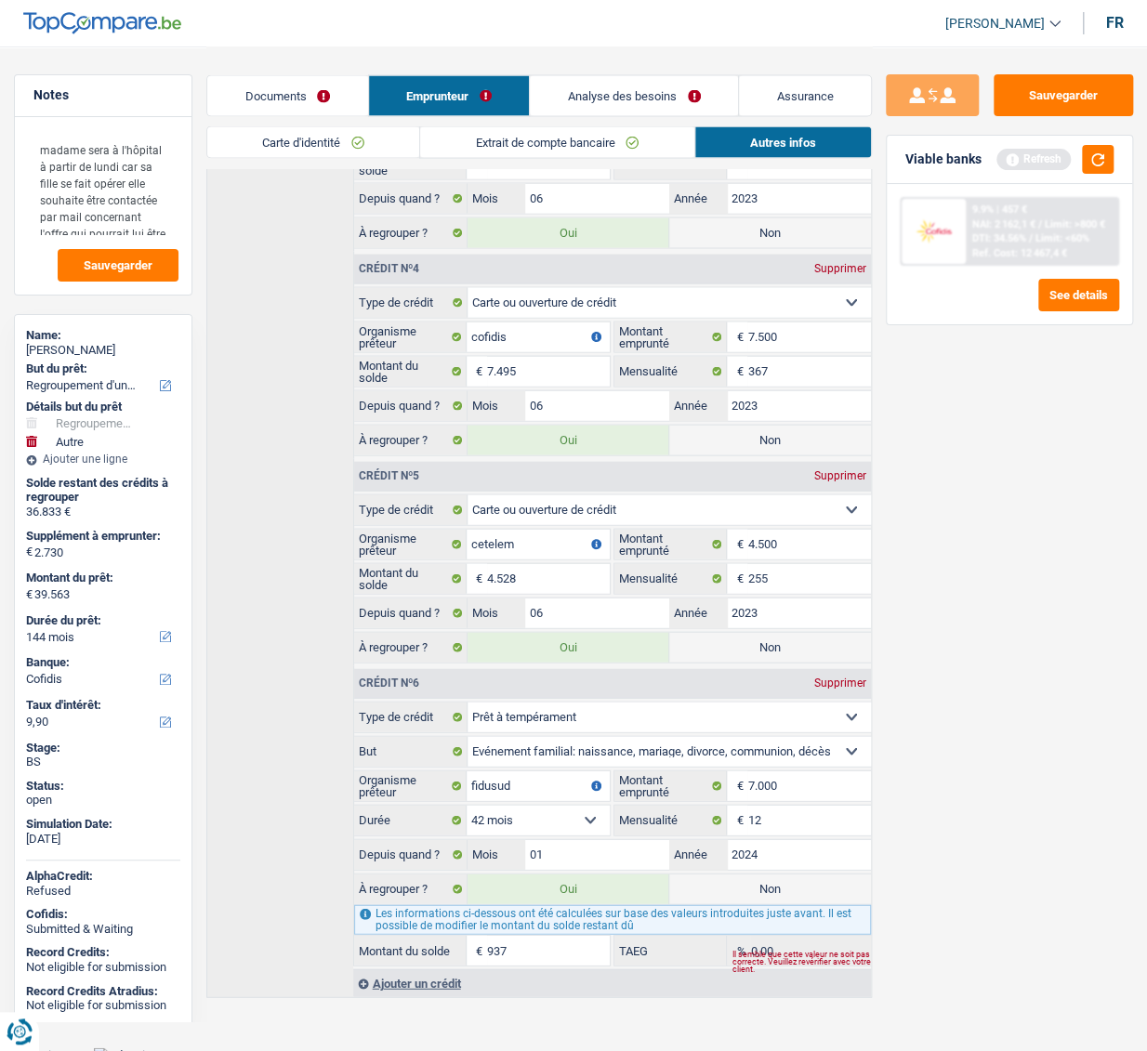
click at [925, 484] on div "Sauvegarder Viable banks Refresh 9.9% | 457 € NAI: 2 162,1 € / Limit: >800 € DT…" at bounding box center [1009, 547] width 275 height 947
click at [781, 484] on input "7.000" at bounding box center [808, 785] width 123 height 30
type input "8"
select select
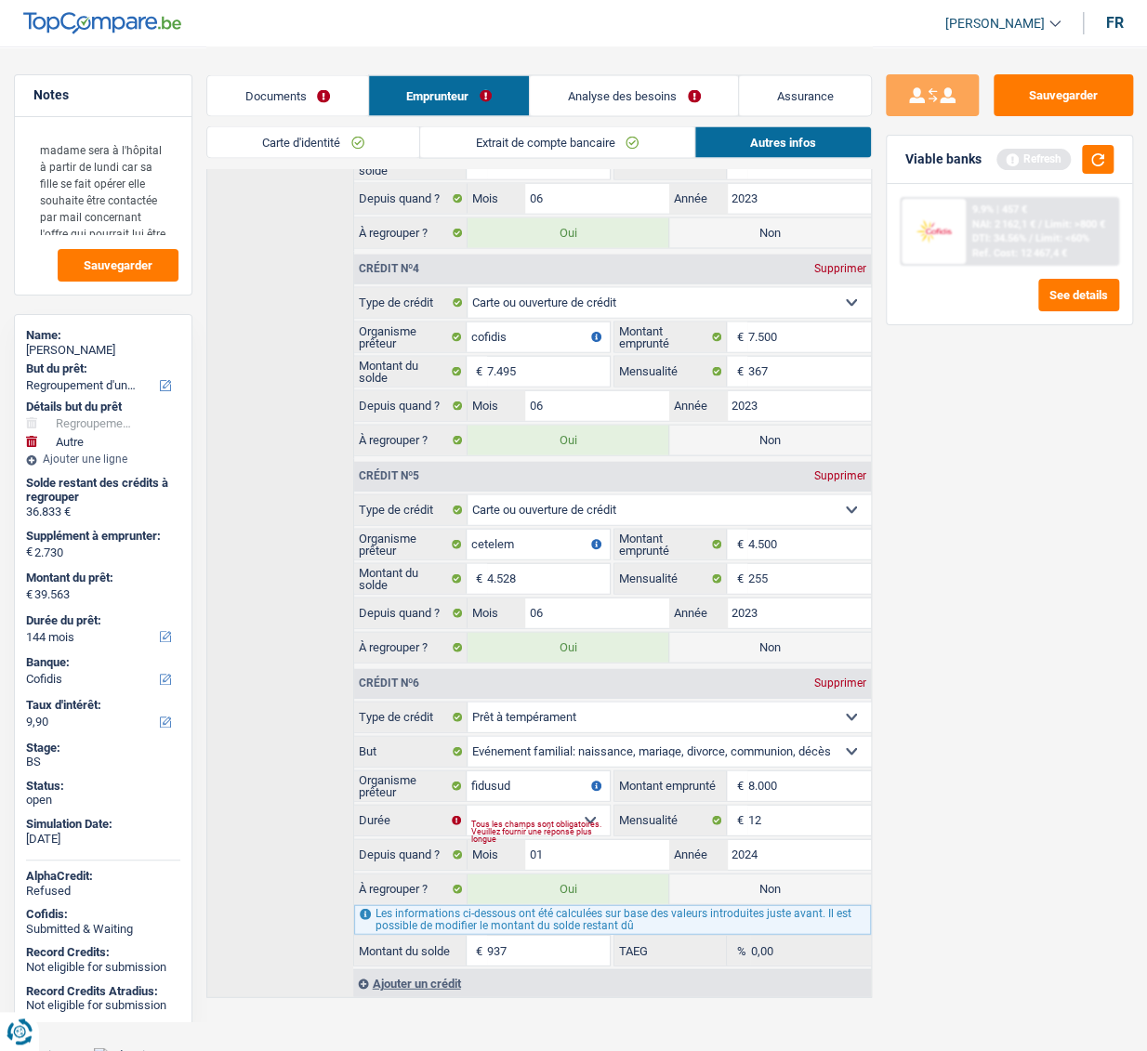
type input "8.000"
click at [954, 484] on div "Sauvegarder Viable banks Refresh 9.9% | 457 € NAI: 2 162,1 € / Limit: >800 € DT…" at bounding box center [1009, 547] width 275 height 947
click at [571, 484] on select "12 mois 18 mois 24 mois 30 mois 36 mois 42 mois 48 mois Sélectionner une option" at bounding box center [537, 820] width 143 height 30
select select "48"
click at [466, 484] on select "12 mois 18 mois 24 mois 30 mois 36 mois 42 mois 48 mois Sélectionner une option" at bounding box center [537, 820] width 143 height 30
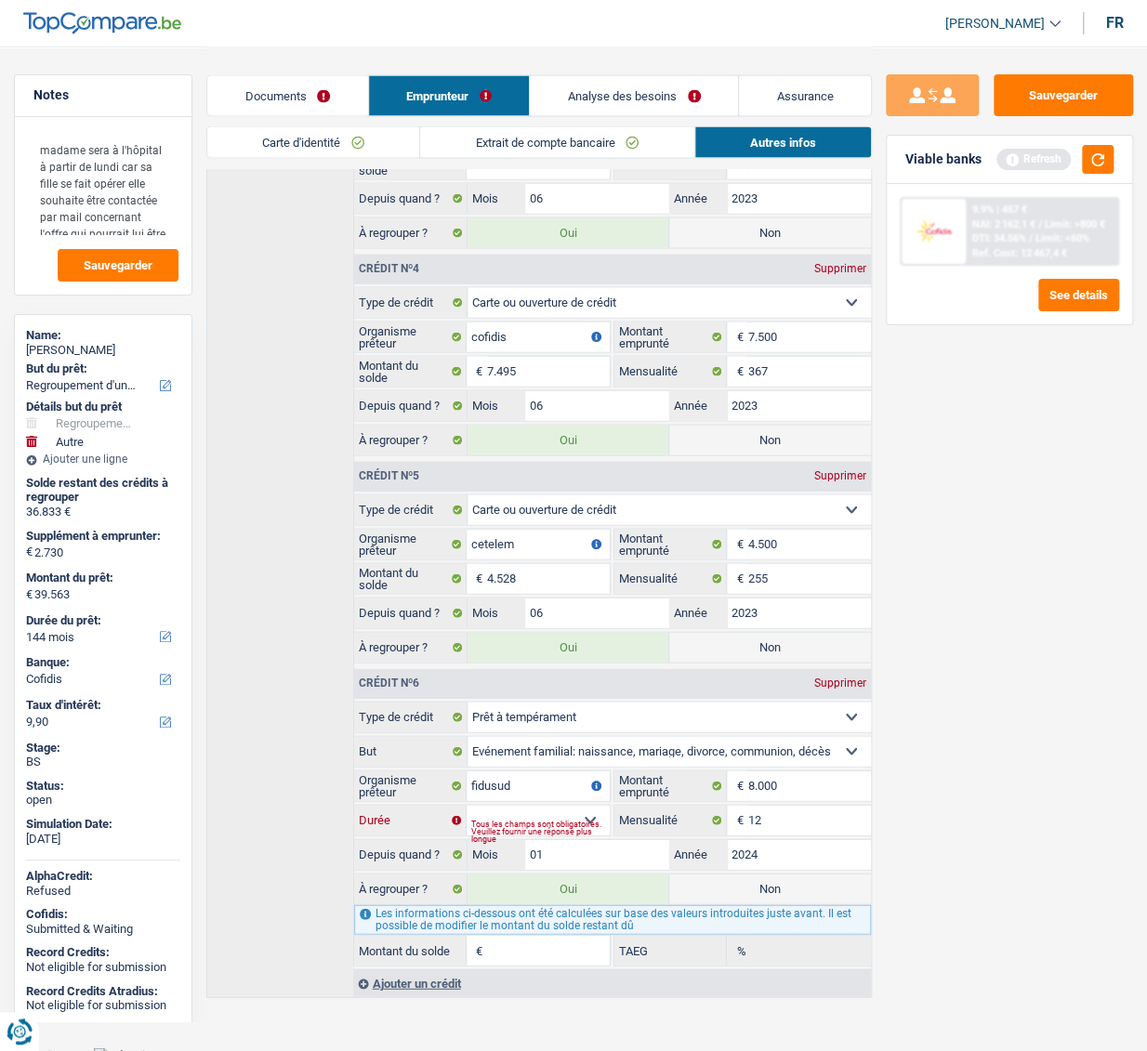
type input "40.020"
type input "1.394"
type input "0,00"
click at [970, 484] on div "Sauvegarder Viable banks Refresh 9.9% | 457 € NAI: 2 162,1 € / Limit: >800 € DT…" at bounding box center [1009, 547] width 275 height 947
click at [791, 484] on input "8.000" at bounding box center [808, 785] width 123 height 30
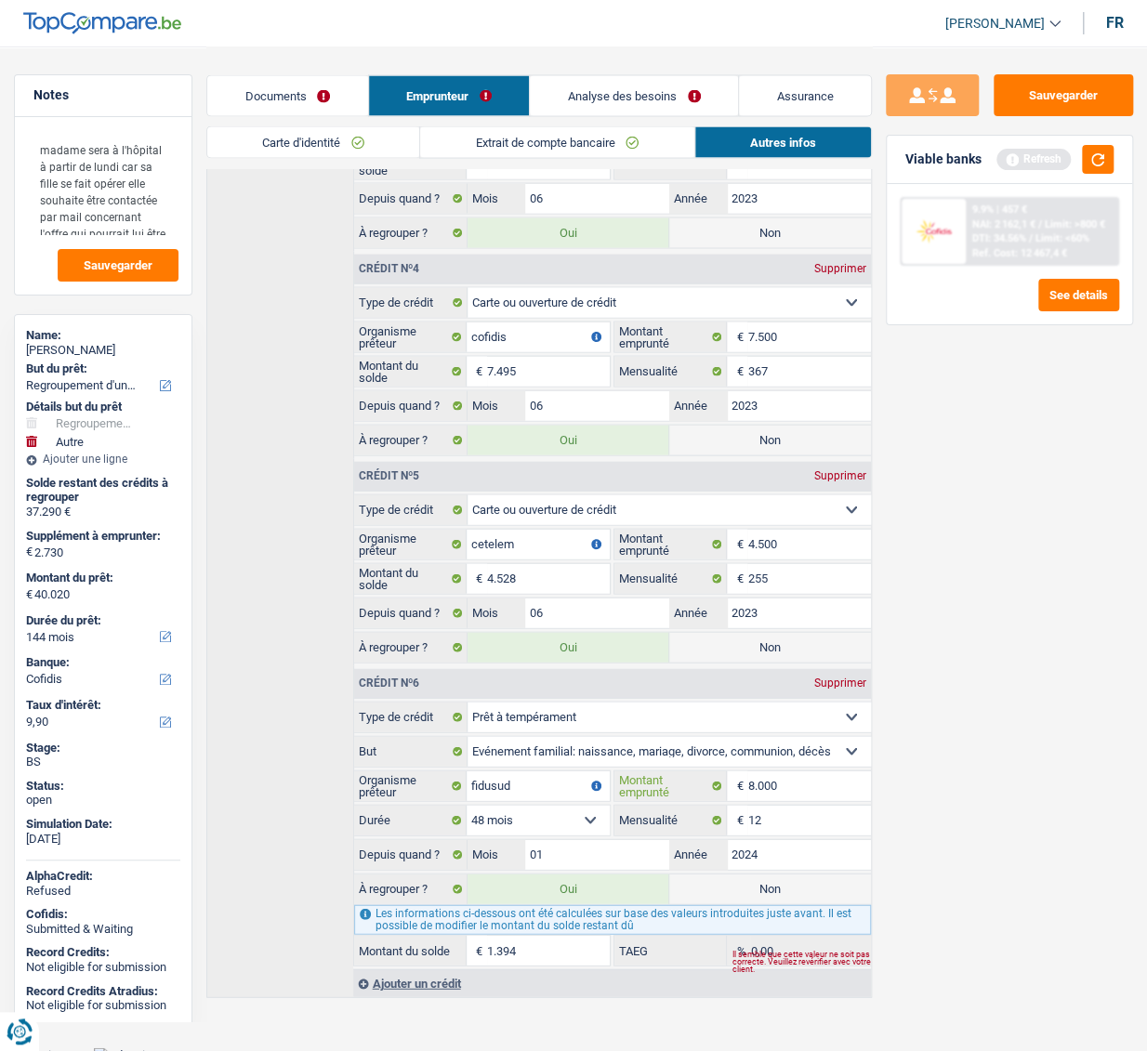
drag, startPoint x: 756, startPoint y: 773, endPoint x: 804, endPoint y: 779, distance: 47.7
click at [804, 484] on input "8.000" at bounding box center [808, 785] width 123 height 30
type input "85"
select select
type input "8.500"
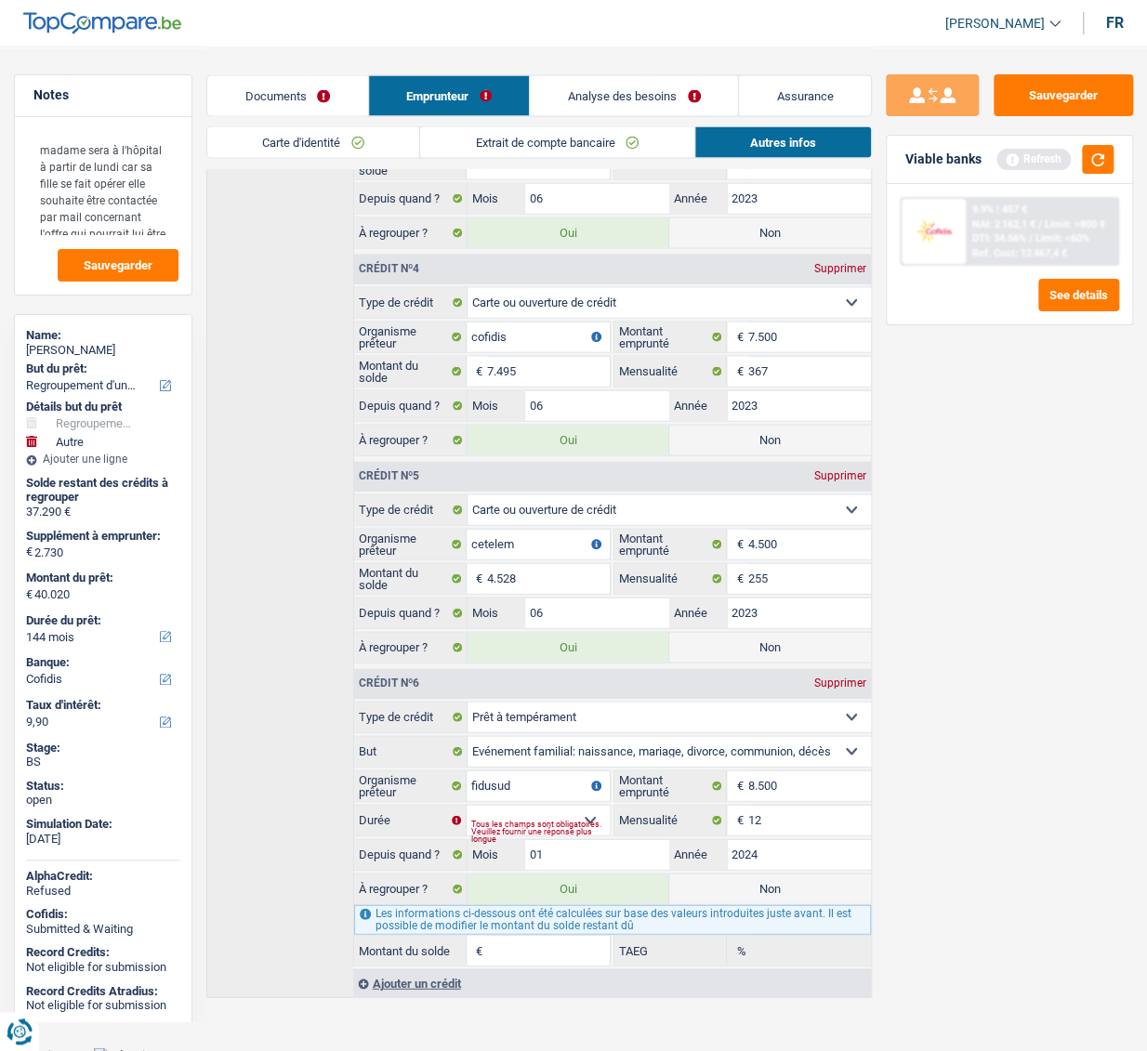
click at [938, 484] on div "Sauvegarder Viable banks Refresh 9.9% | 457 € NAI: 2 162,1 € / Limit: >800 € DT…" at bounding box center [1009, 547] width 275 height 947
click at [564, 484] on div "Tous les champs sont obligatoires. Veuillez fournir une réponse plus longue" at bounding box center [540, 830] width 138 height 7
drag, startPoint x: 579, startPoint y: 815, endPoint x: 596, endPoint y: 811, distance: 17.1
click at [580, 484] on div "Tous les champs sont obligatoires. Veuillez fournir une réponse plus longue" at bounding box center [540, 830] width 138 height 7
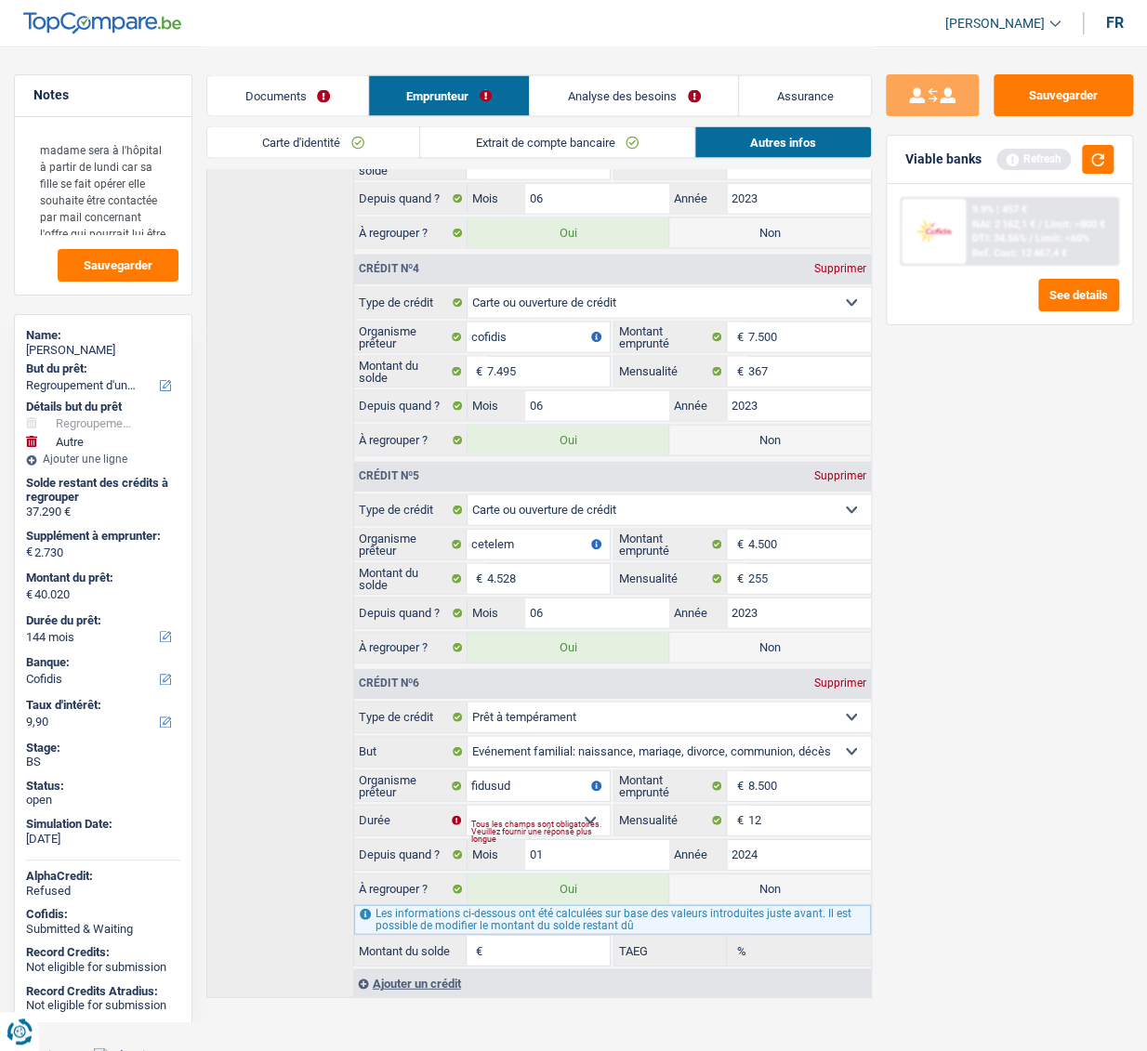
click at [596, 484] on div "Tous les champs sont obligatoires. Veuillez fournir une réponse plus longue" at bounding box center [540, 830] width 138 height 7
click at [590, 484] on div "Tous les champs sont obligatoires. Veuillez fournir une réponse plus longue" at bounding box center [540, 830] width 138 height 7
drag, startPoint x: 591, startPoint y: 797, endPoint x: 591, endPoint y: 807, distance: 10.2
click at [591, 484] on div "12 mois 18 mois 24 mois 30 mois 36 mois 42 mois 48 mois Sélectionner une option…" at bounding box center [482, 820] width 256 height 30
select select "48"
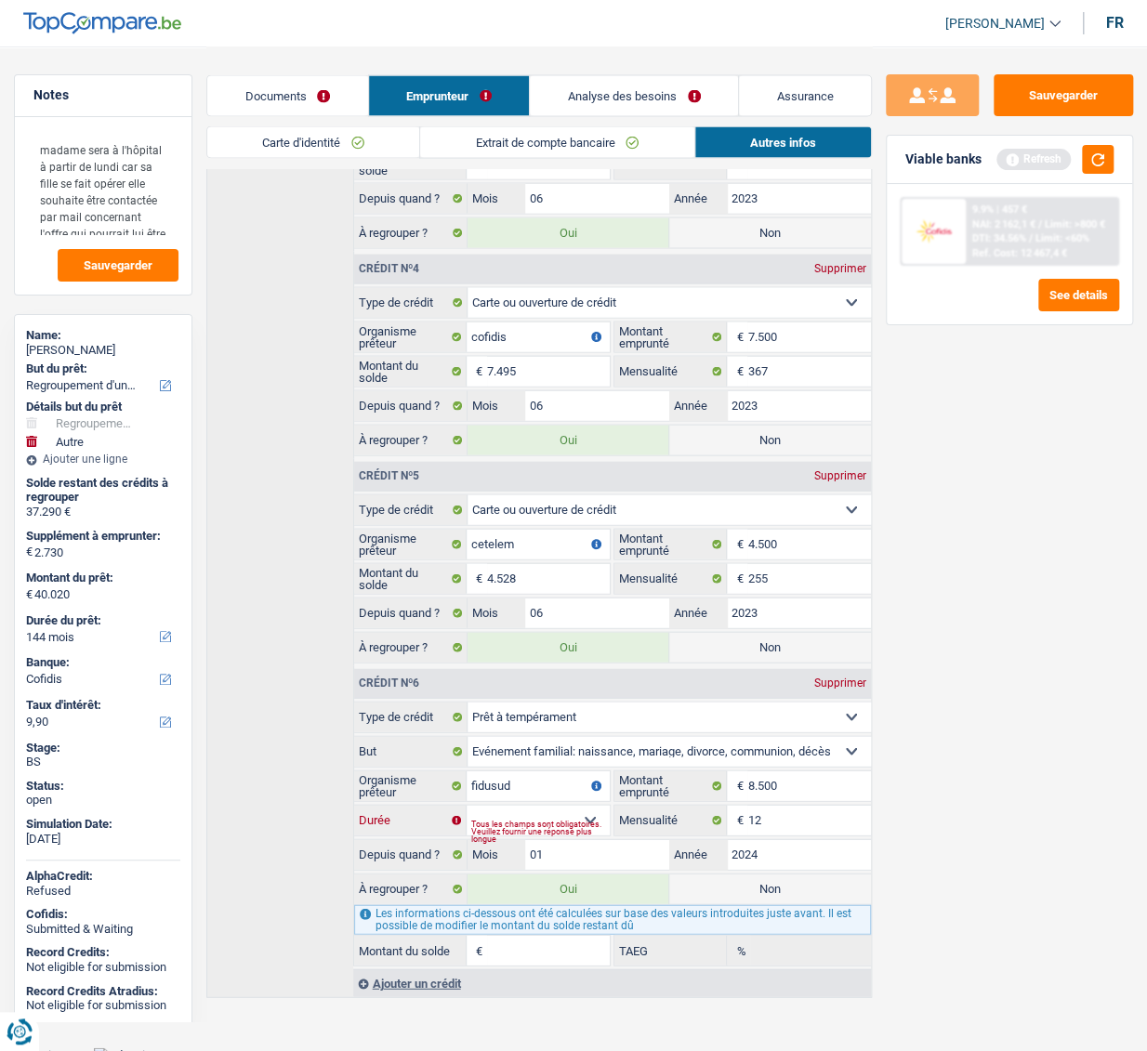
click at [466, 484] on select "12 mois 18 mois 24 mois 30 mois 36 mois 42 mois 48 mois Sélectionner une option" at bounding box center [537, 820] width 143 height 30
type input "40.065"
type input "1.439"
type input "0,00"
click at [497, 484] on select "12 mois 18 mois 24 mois 30 mois 36 mois 42 mois 48 mois Sélectionner une option" at bounding box center [537, 820] width 143 height 30
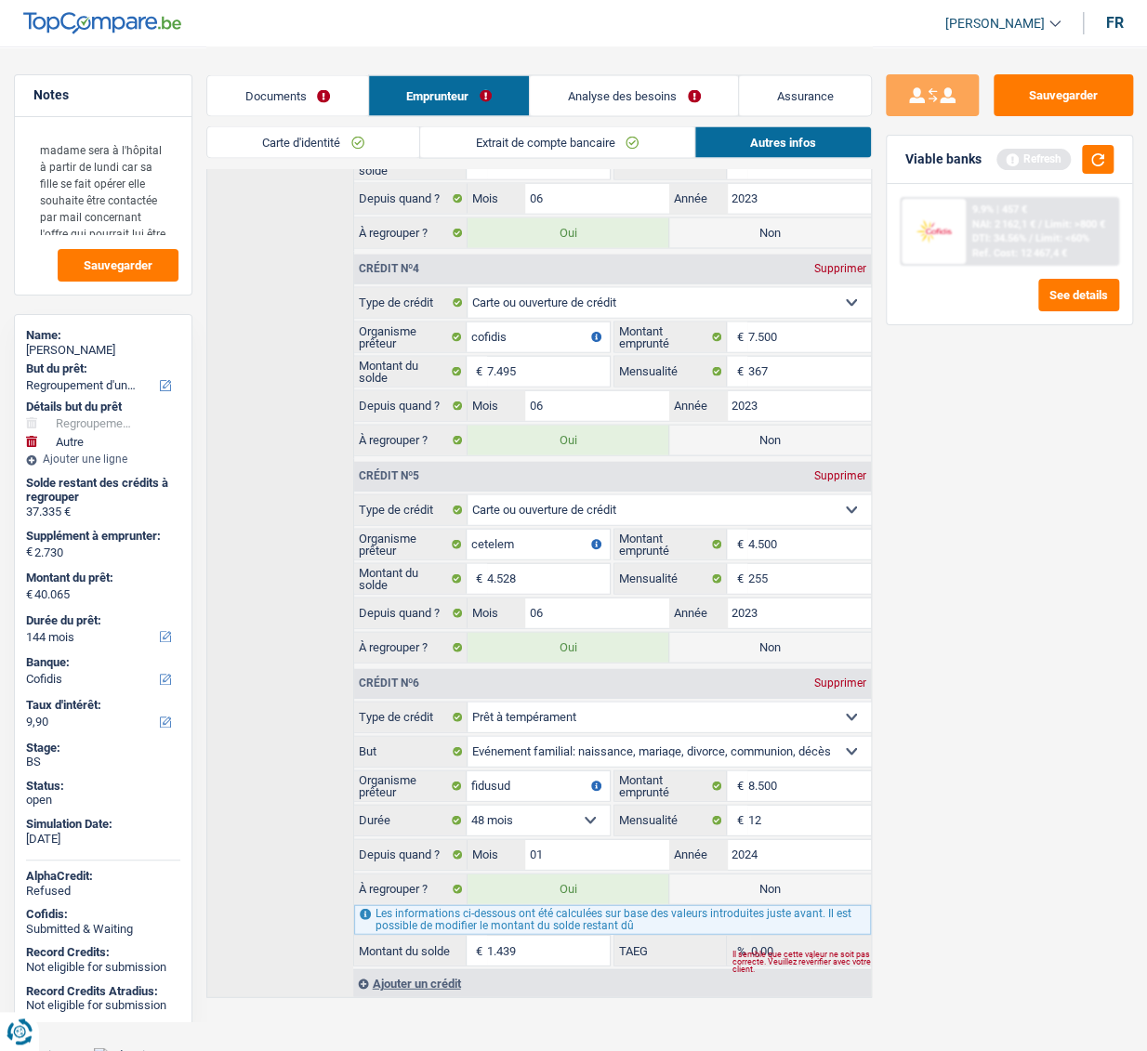
select select "42"
click at [466, 484] on select "12 mois 18 mois 24 mois 30 mois 36 mois 42 mois 48 mois Sélectionner une option" at bounding box center [537, 820] width 143 height 30
type input "39.651"
type input "1.025"
click at [547, 484] on select "12 mois 18 mois 24 mois 30 mois 36 mois 42 mois 48 mois Sélectionner une option" at bounding box center [537, 820] width 143 height 30
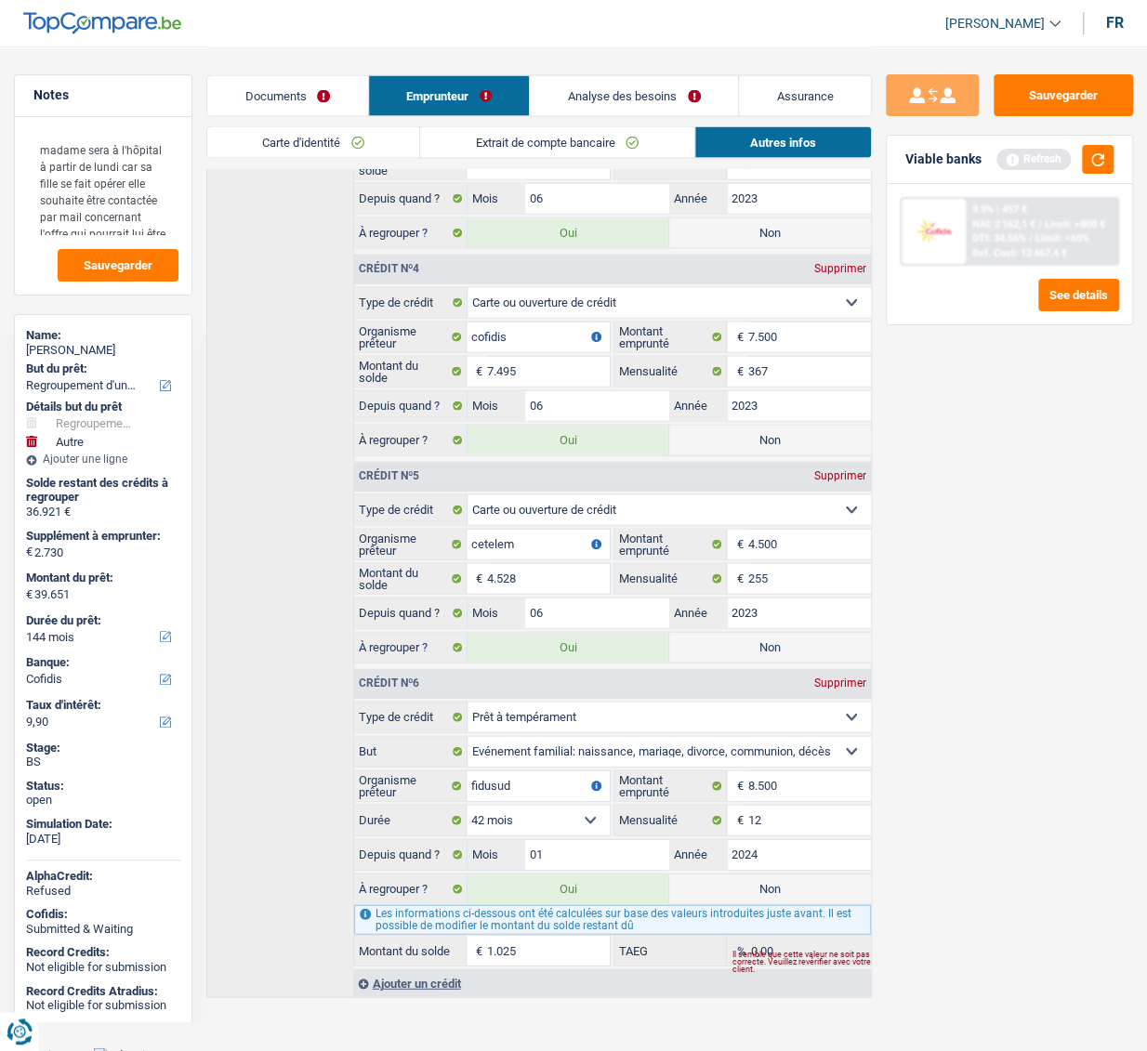
select select "48"
click at [466, 484] on select "12 mois 18 mois 24 mois 30 mois 36 mois 42 mois 48 mois Sélectionner une option" at bounding box center [537, 820] width 143 height 30
type input "40.065"
type input "1.439"
click at [818, 484] on input "8.500" at bounding box center [808, 785] width 123 height 30
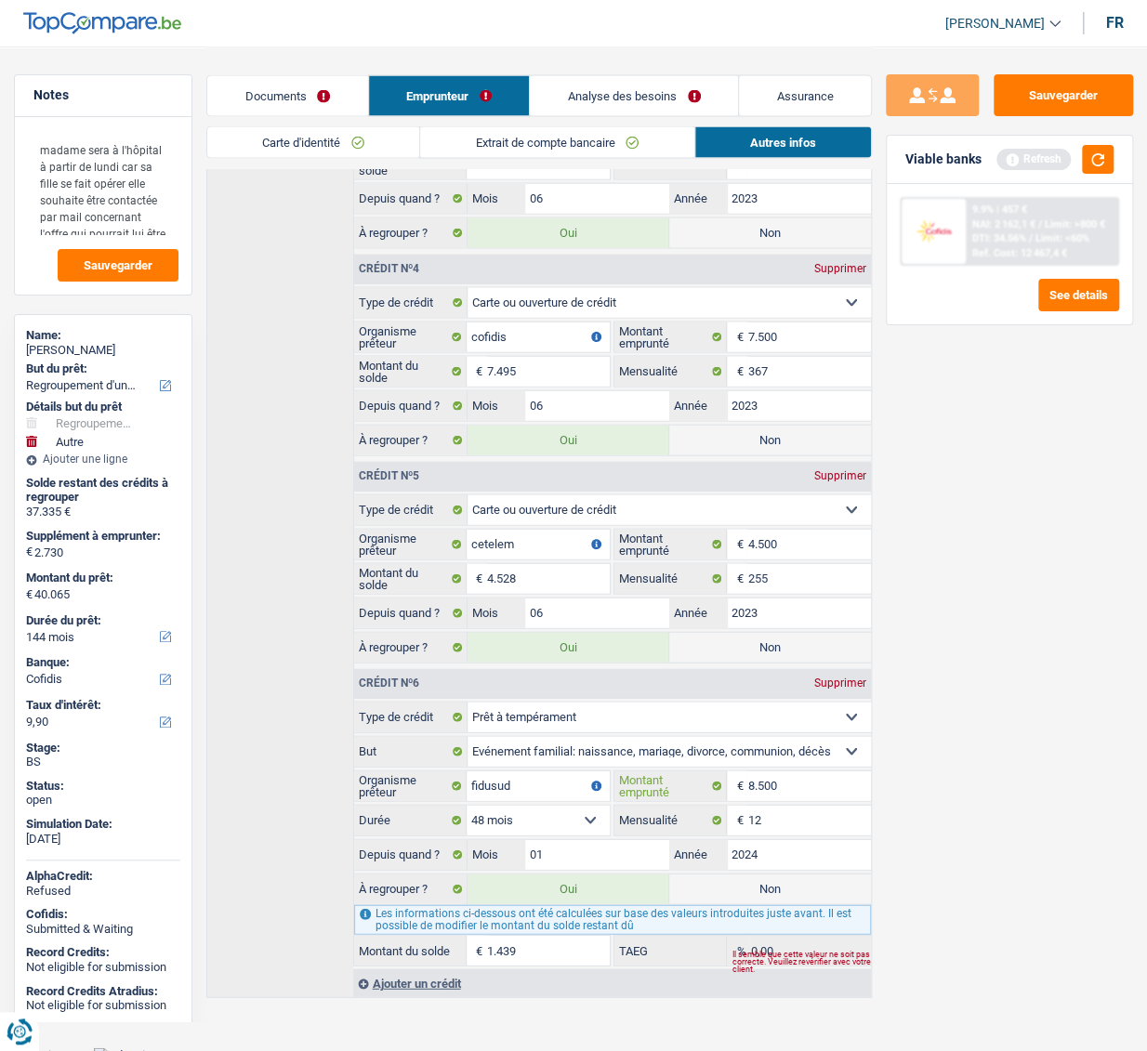
drag, startPoint x: 818, startPoint y: 772, endPoint x: 729, endPoint y: 773, distance: 88.3
click at [729, 484] on div "8.500 € Montant emprunté" at bounding box center [742, 785] width 256 height 30
type input "9"
select select
type input "9.000"
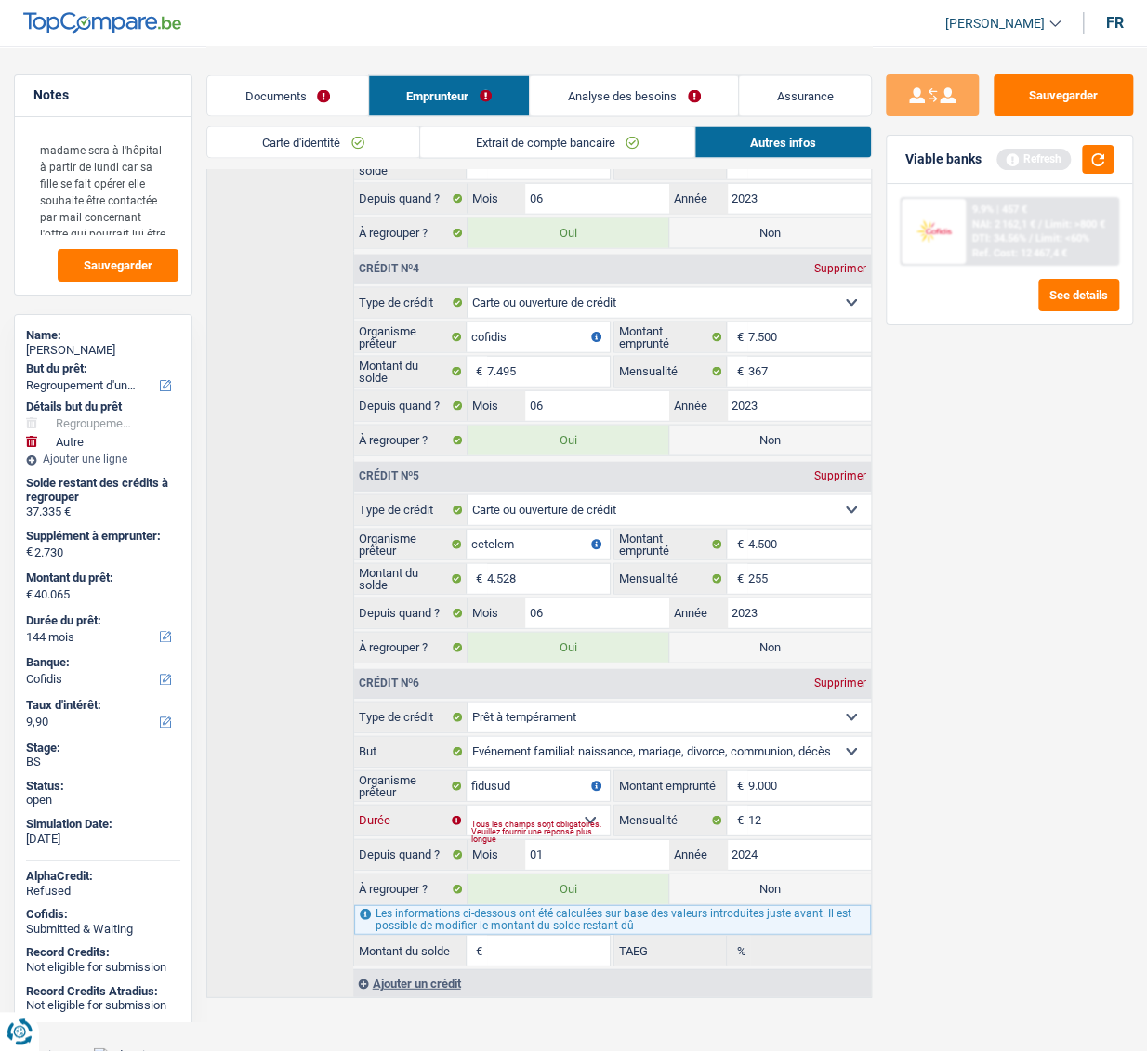
click at [586, 484] on select "12 mois 18 mois 24 mois 30 mois 36 mois 42 mois 48 mois Sélectionner une option" at bounding box center [537, 820] width 143 height 30
select select "48"
click at [466, 484] on select "12 mois 18 mois 24 mois 30 mois 36 mois 42 mois 48 mois Sélectionner une option" at bounding box center [537, 820] width 143 height 30
type input "40.108"
type input "1.482"
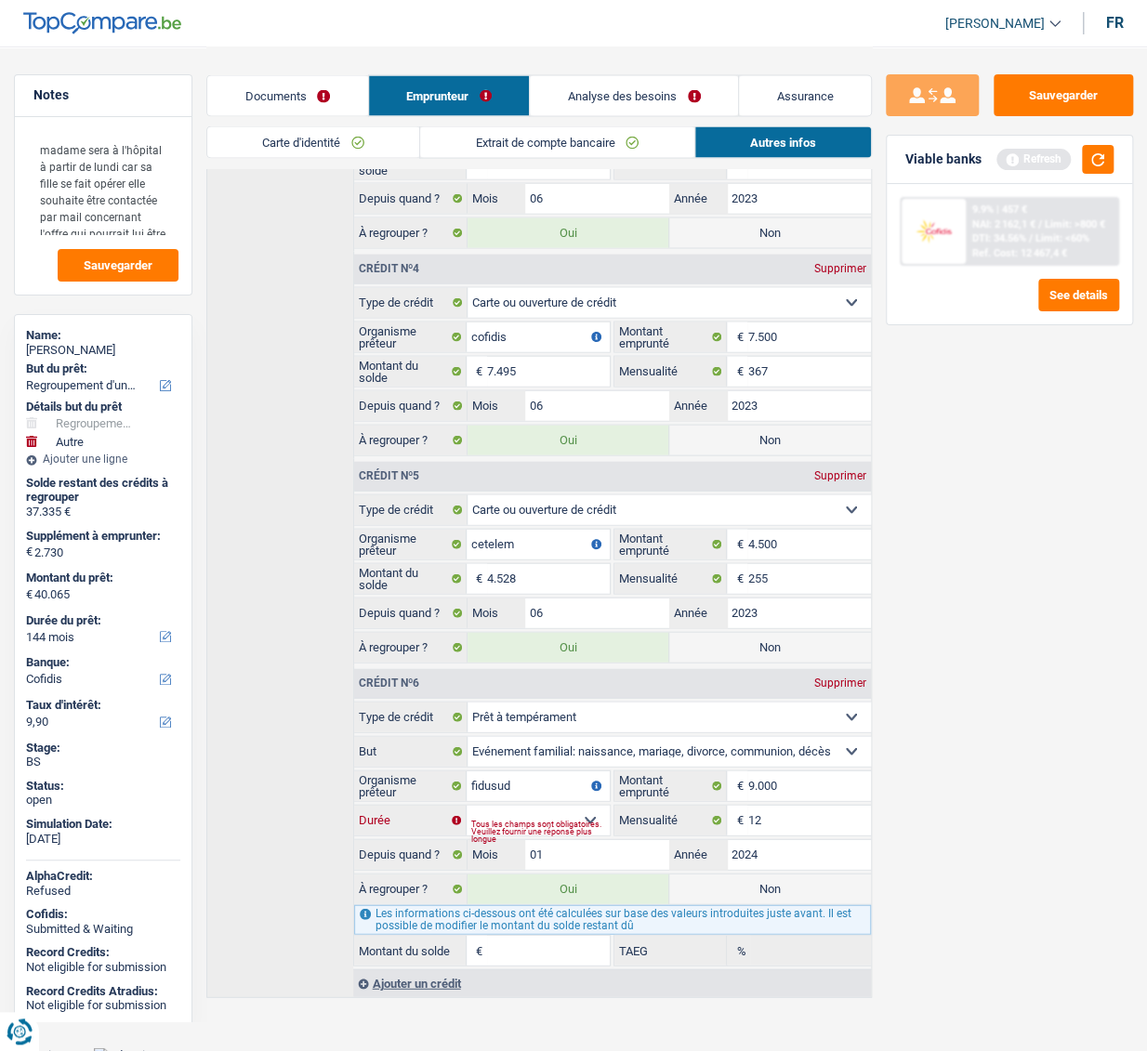
type input "0,00"
click at [761, 484] on input "9.000" at bounding box center [808, 785] width 123 height 30
type input "9"
select select
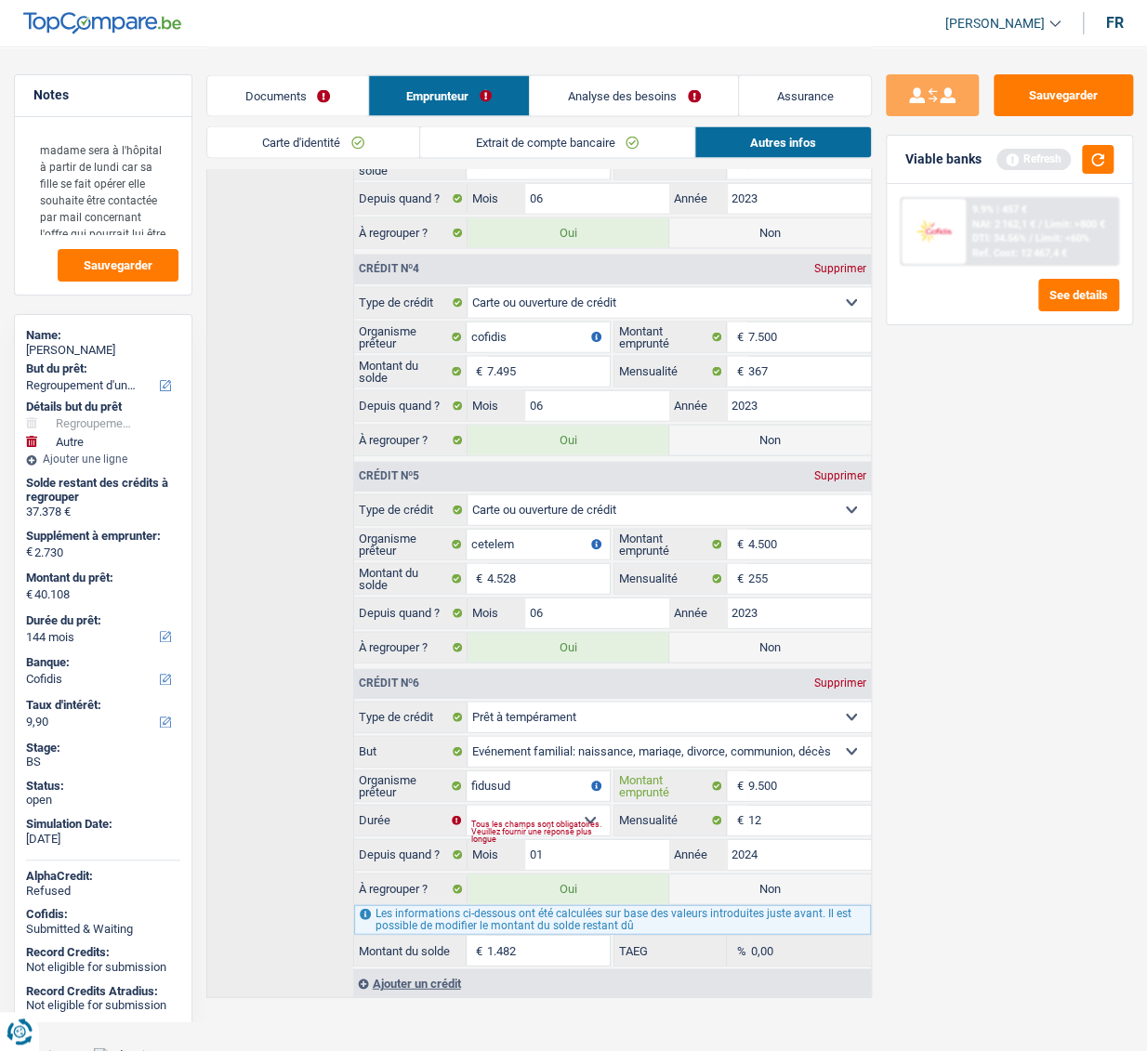
type input "9.500"
click at [541, 484] on input "Montant du solde" at bounding box center [548, 950] width 123 height 30
drag, startPoint x: 571, startPoint y: 797, endPoint x: 571, endPoint y: 809, distance: 12.1
click at [571, 484] on select "12 mois 18 mois 24 mois 30 mois 36 mois 42 mois 48 mois Sélectionner une option" at bounding box center [537, 820] width 143 height 30
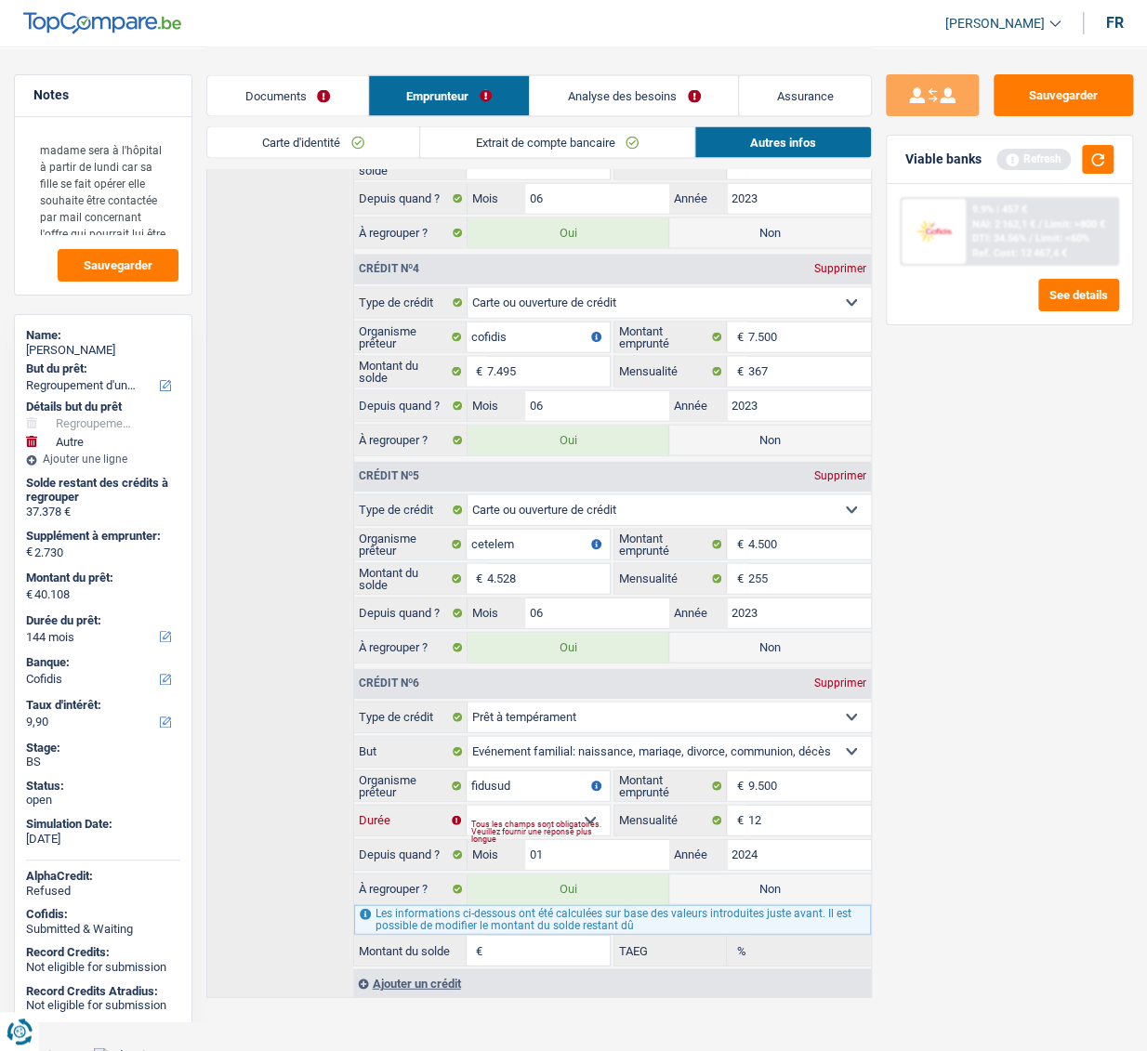
select select "48"
click at [466, 484] on select "12 mois 18 mois 24 mois 30 mois 36 mois 42 mois 48 mois Sélectionner une option" at bounding box center [537, 820] width 143 height 30
type input "40.151"
type input "1.525"
type input "0,00"
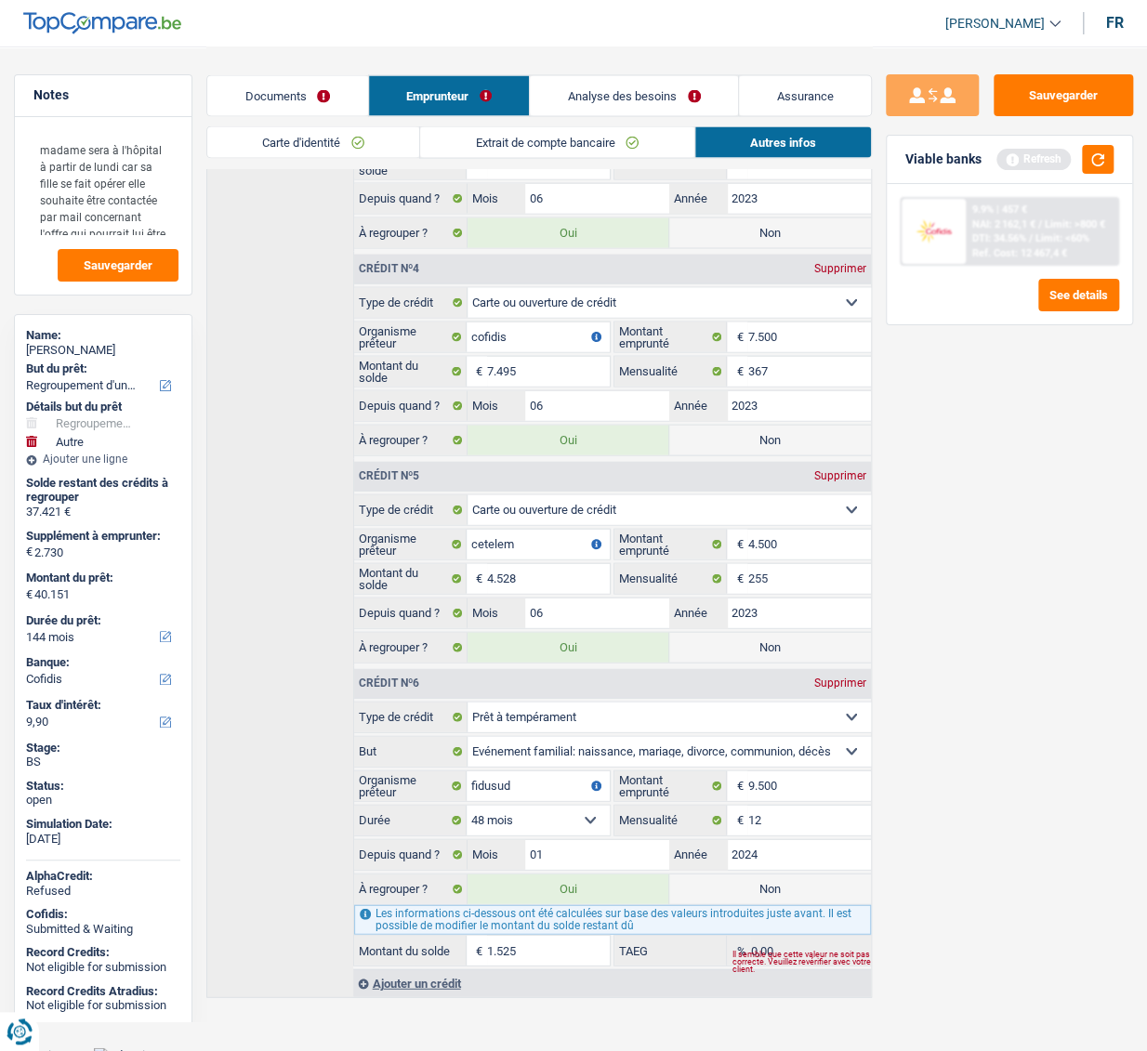
click at [940, 484] on div "Sauvegarder Viable banks Refresh 9.9% | 457 € NAI: 2 162,1 € / Limit: >800 € DT…" at bounding box center [1009, 547] width 275 height 947
click at [794, 484] on input "9.500" at bounding box center [808, 785] width 123 height 30
drag, startPoint x: 794, startPoint y: 770, endPoint x: 715, endPoint y: 771, distance: 78.1
click at [715, 484] on div "9.500 € Montant emprunté" at bounding box center [742, 785] width 256 height 30
type input "1"
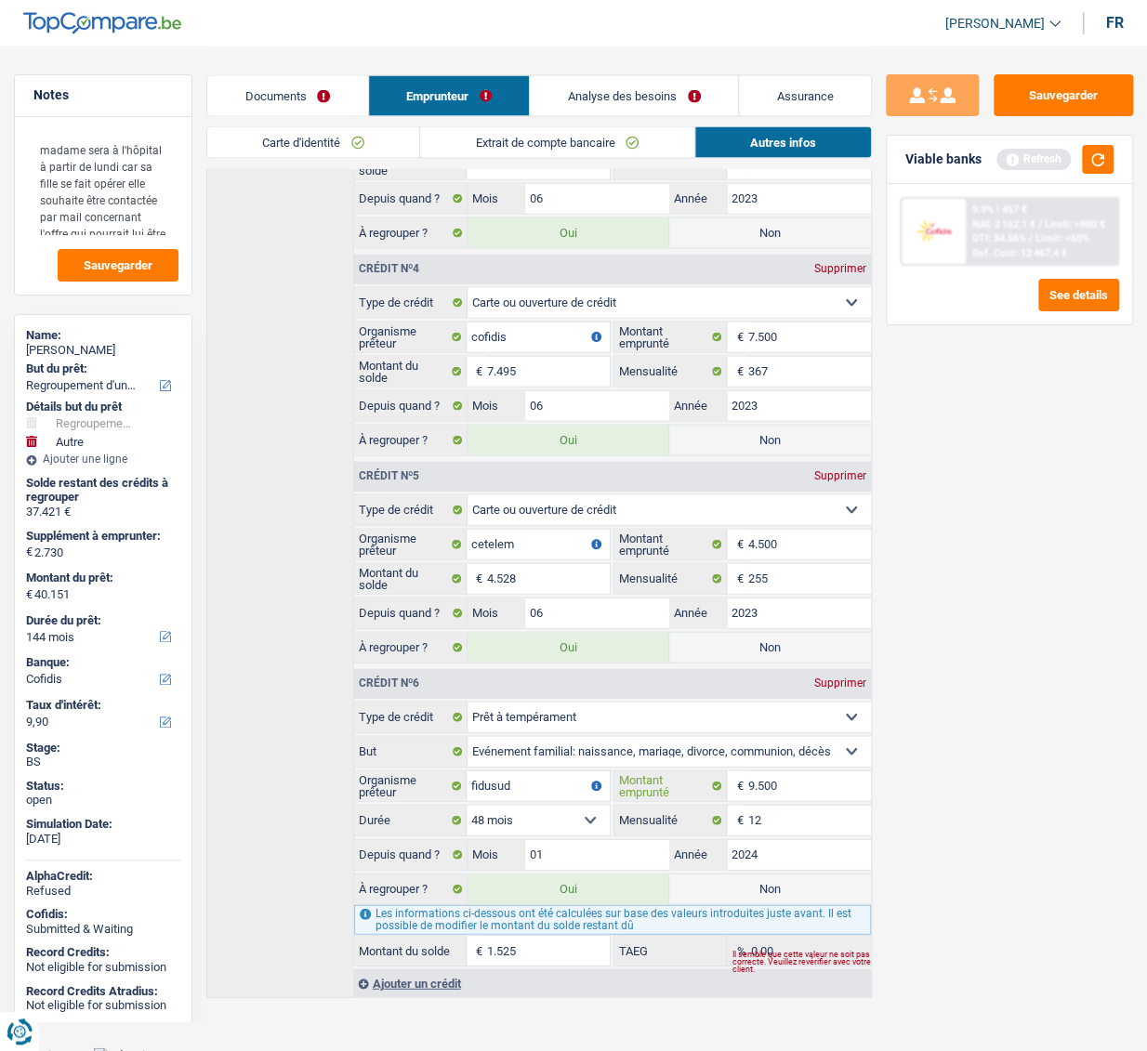
select select
type input "10.000"
click at [874, 484] on div "Sauvegarder Viable banks Refresh 9.9% | 457 € NAI: 2 162,1 € / Limit: >800 € DT…" at bounding box center [1009, 547] width 275 height 947
click at [568, 484] on div "Tous les champs sont obligatoires. Veuillez fournir une réponse plus longue" at bounding box center [540, 830] width 138 height 7
click at [597, 484] on div "Tous les champs sont obligatoires. Veuillez fournir une réponse plus longue" at bounding box center [540, 830] width 138 height 7
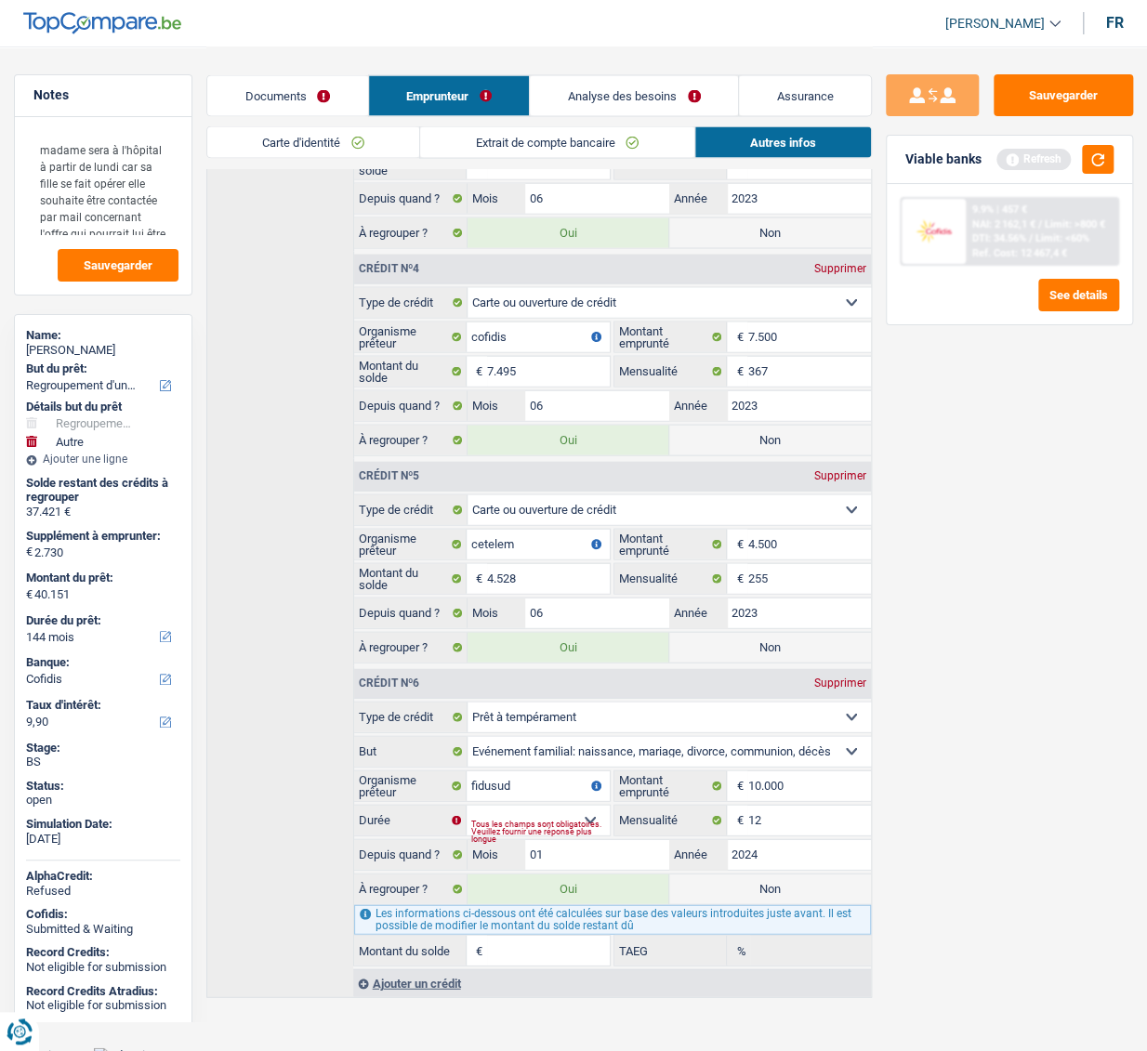
click at [595, 484] on div "12 mois 18 mois 24 mois 30 mois 36 mois 42 mois 48 mois Sélectionner une option…" at bounding box center [482, 820] width 256 height 30
click at [595, 484] on select "12 mois 18 mois 24 mois 30 mois 36 mois 42 mois 48 mois Sélectionner une option" at bounding box center [537, 820] width 143 height 30
select select "48"
click at [466, 484] on select "12 mois 18 mois 24 mois 30 mois 36 mois 42 mois 48 mois Sélectionner une option" at bounding box center [537, 820] width 143 height 30
type input "40.192"
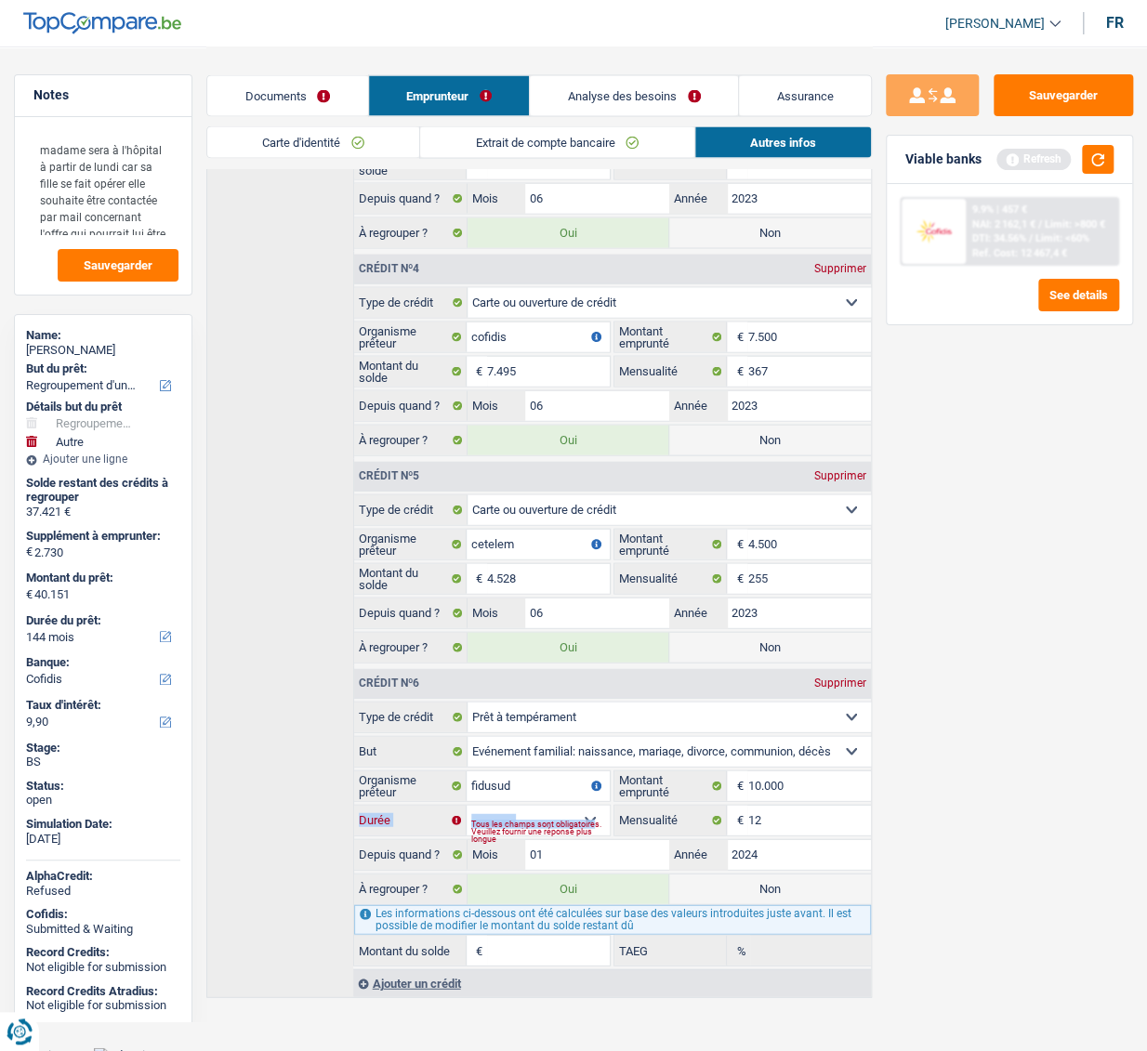
type input "1.566"
type input "0,00"
click at [966, 484] on div "Sauvegarder Viable banks Refresh 9.9% | 457 € NAI: 2 162,1 € / Limit: >800 € DT…" at bounding box center [1009, 547] width 275 height 947
click at [788, 484] on input "10.000" at bounding box center [808, 785] width 123 height 30
drag, startPoint x: 788, startPoint y: 771, endPoint x: 733, endPoint y: 762, distance: 55.6
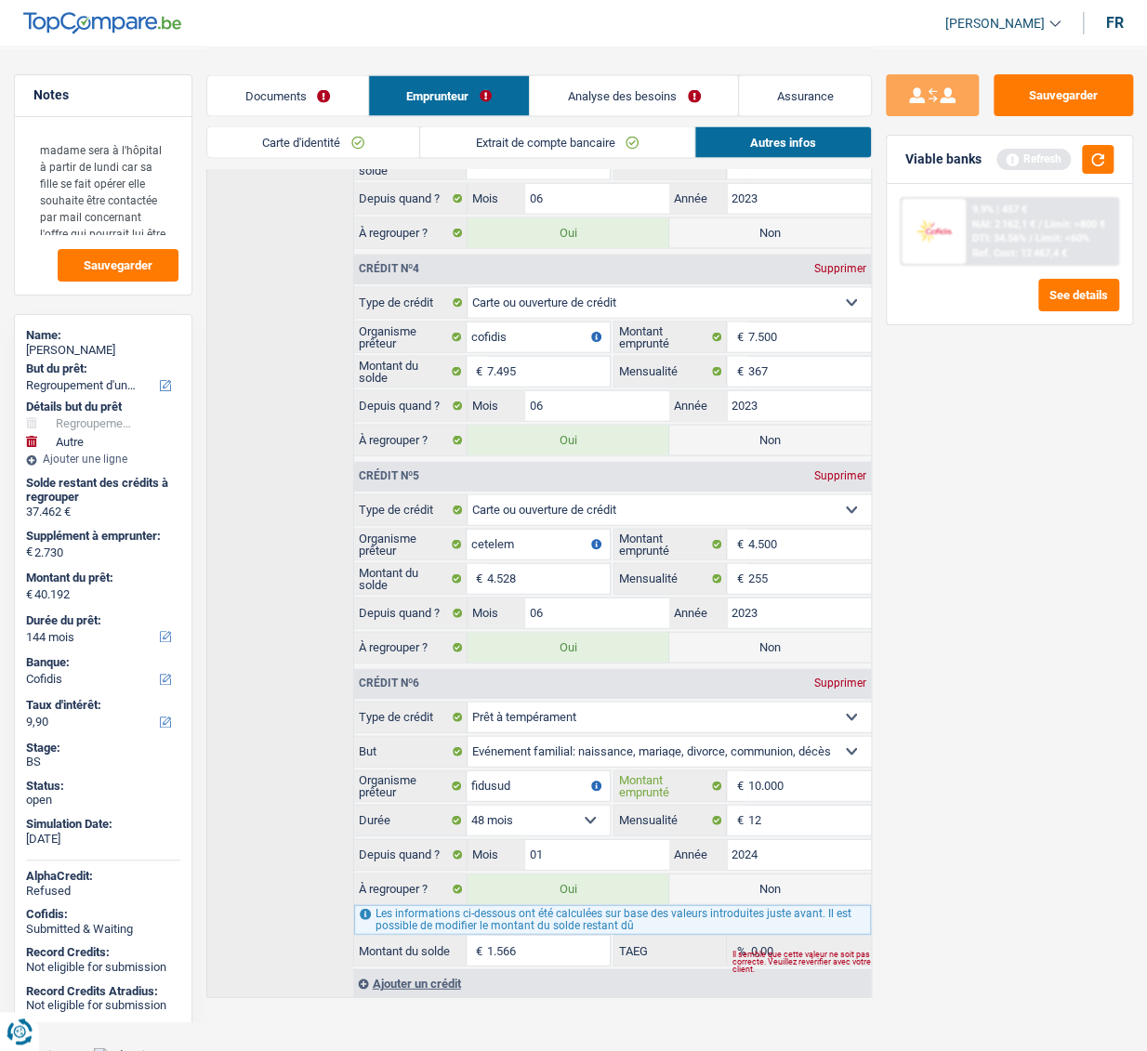
click at [733, 484] on div "10.000 € Montant emprunté" at bounding box center [742, 785] width 256 height 30
type input "1"
select select
type input "11.000"
click at [583, 484] on select "12 mois 18 mois 24 mois 30 mois 36 mois 42 mois 48 mois 60 mois Sélectionner un…" at bounding box center [537, 820] width 143 height 30
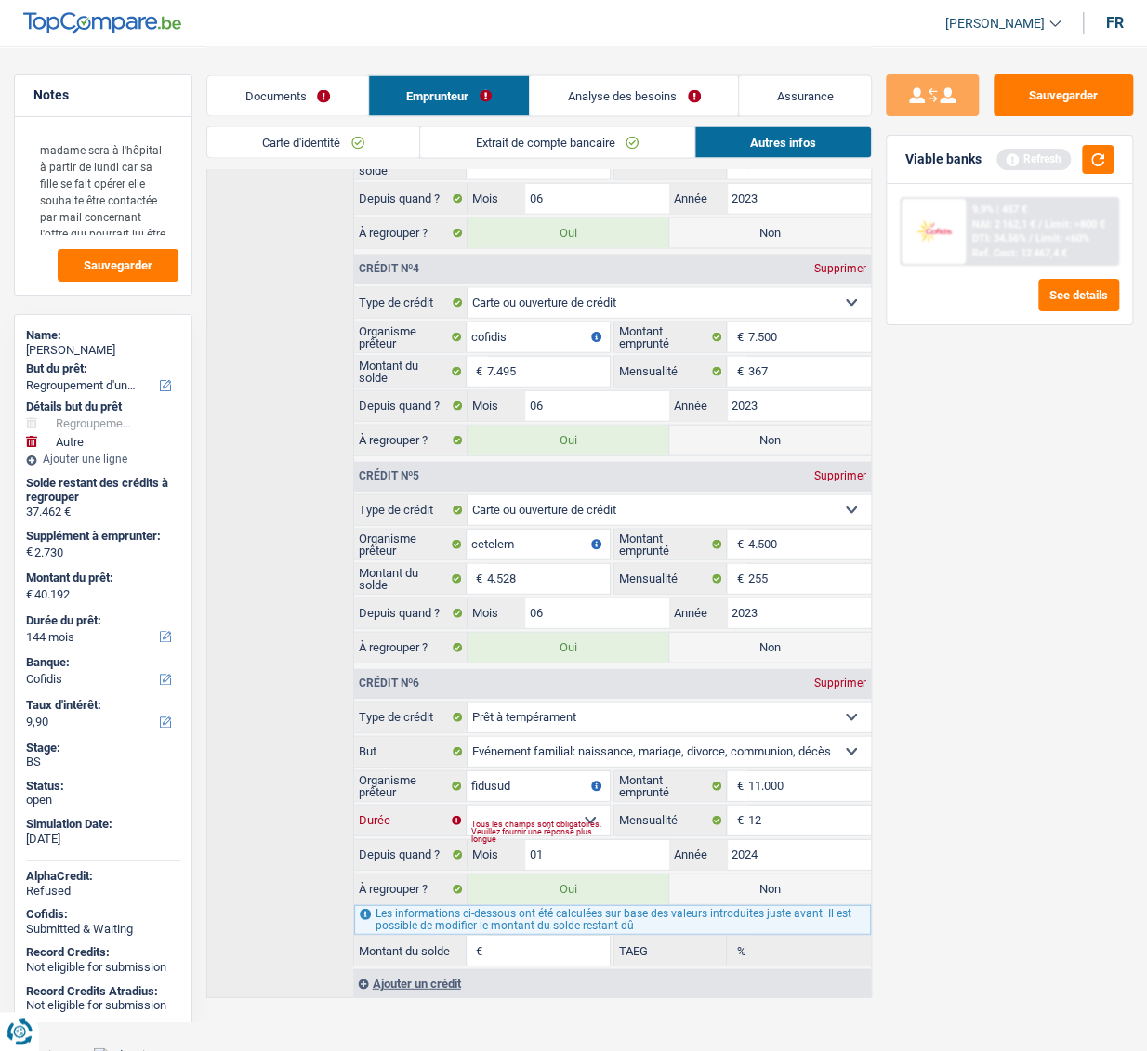
select select "48"
click at [466, 484] on select "12 mois 18 mois 24 mois 30 mois 36 mois 42 mois 48 mois 60 mois Sélectionner un…" at bounding box center [537, 820] width 143 height 30
type input "40.272"
type input "1.646"
type input "0,00"
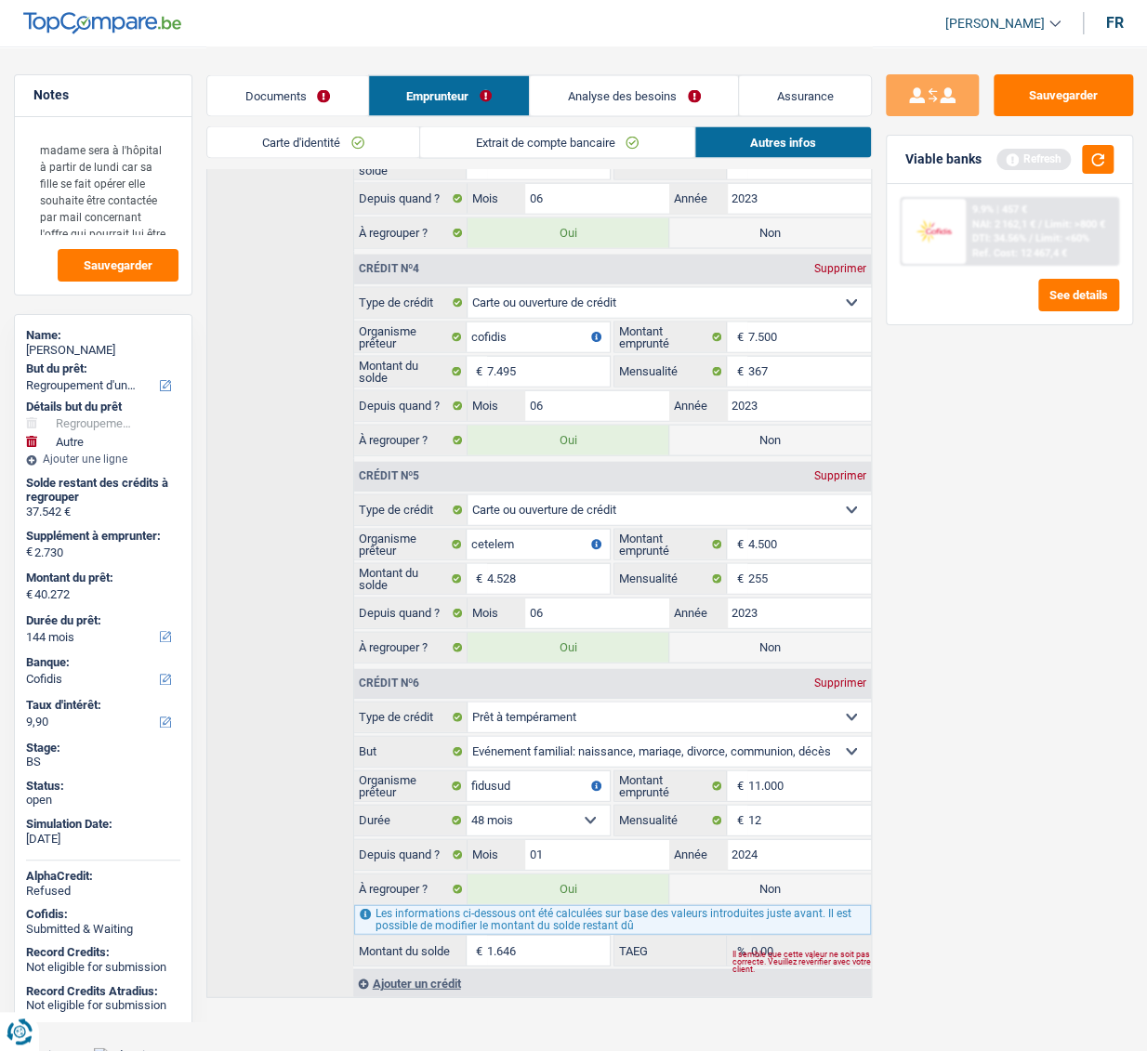
click at [982, 484] on div "Sauvegarder Viable banks Refresh 9.9% | 457 € NAI: 2 162,1 € / Limit: >800 € DT…" at bounding box center [1009, 547] width 275 height 947
click at [520, 484] on select "12 mois 18 mois 24 mois 30 mois 36 mois 42 mois 48 mois 60 mois Sélectionner un…" at bounding box center [537, 820] width 143 height 30
select select "60"
click at [466, 484] on select "12 mois 18 mois 24 mois 30 mois 36 mois 42 mois 48 mois 60 mois Sélectionner un…" at bounding box center [537, 820] width 143 height 30
type input "41.272"
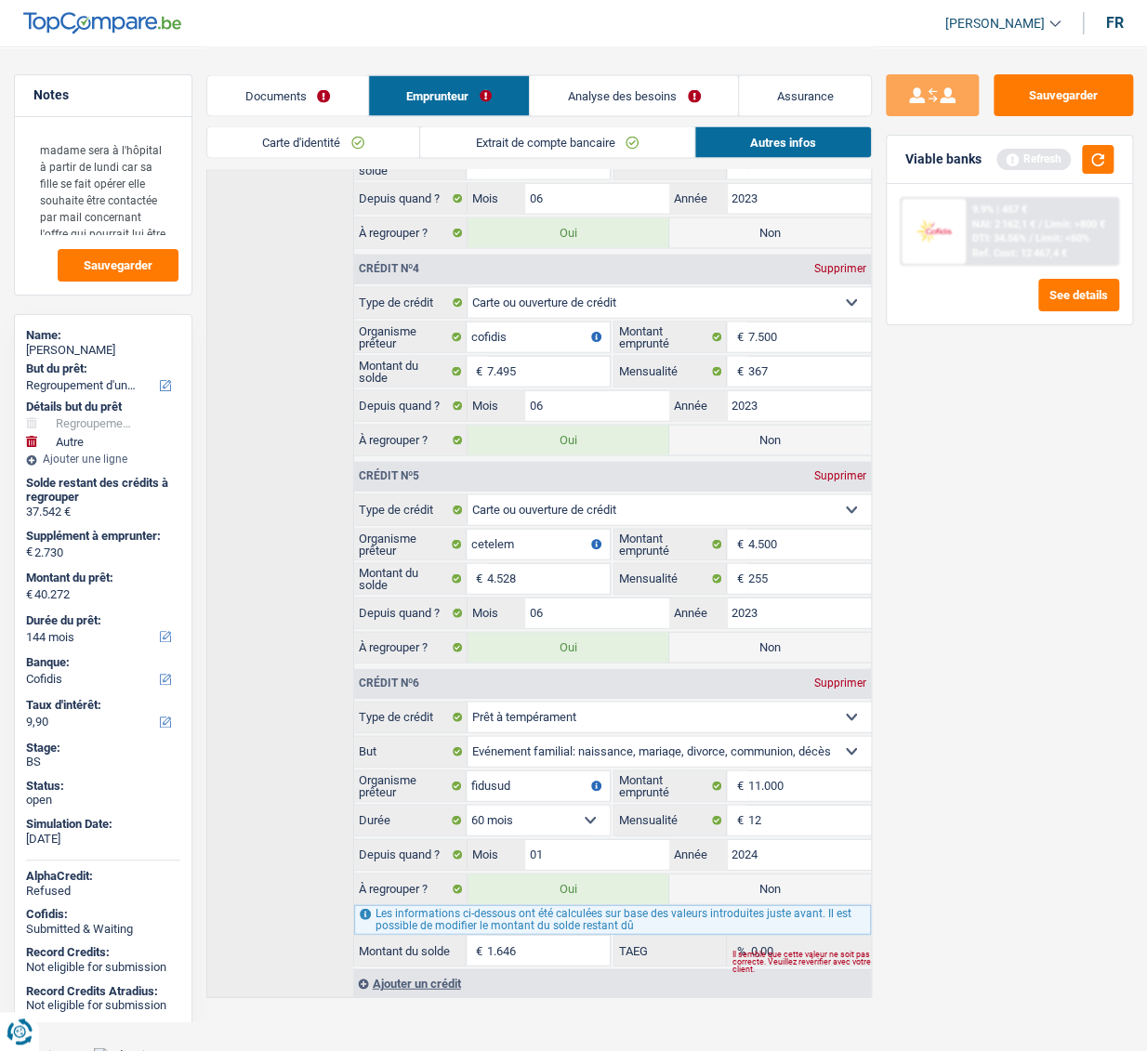
type input "2.646"
drag, startPoint x: 548, startPoint y: 807, endPoint x: 548, endPoint y: 819, distance: 12.1
click at [548, 484] on select "12 mois 18 mois 24 mois 30 mois 36 mois 42 mois 48 mois 60 mois Sélectionner un…" at bounding box center [537, 820] width 143 height 30
select select "48"
click at [466, 484] on select "12 mois 18 mois 24 mois 30 mois 36 mois 42 mois 48 mois 60 mois Sélectionner un…" at bounding box center [537, 820] width 143 height 30
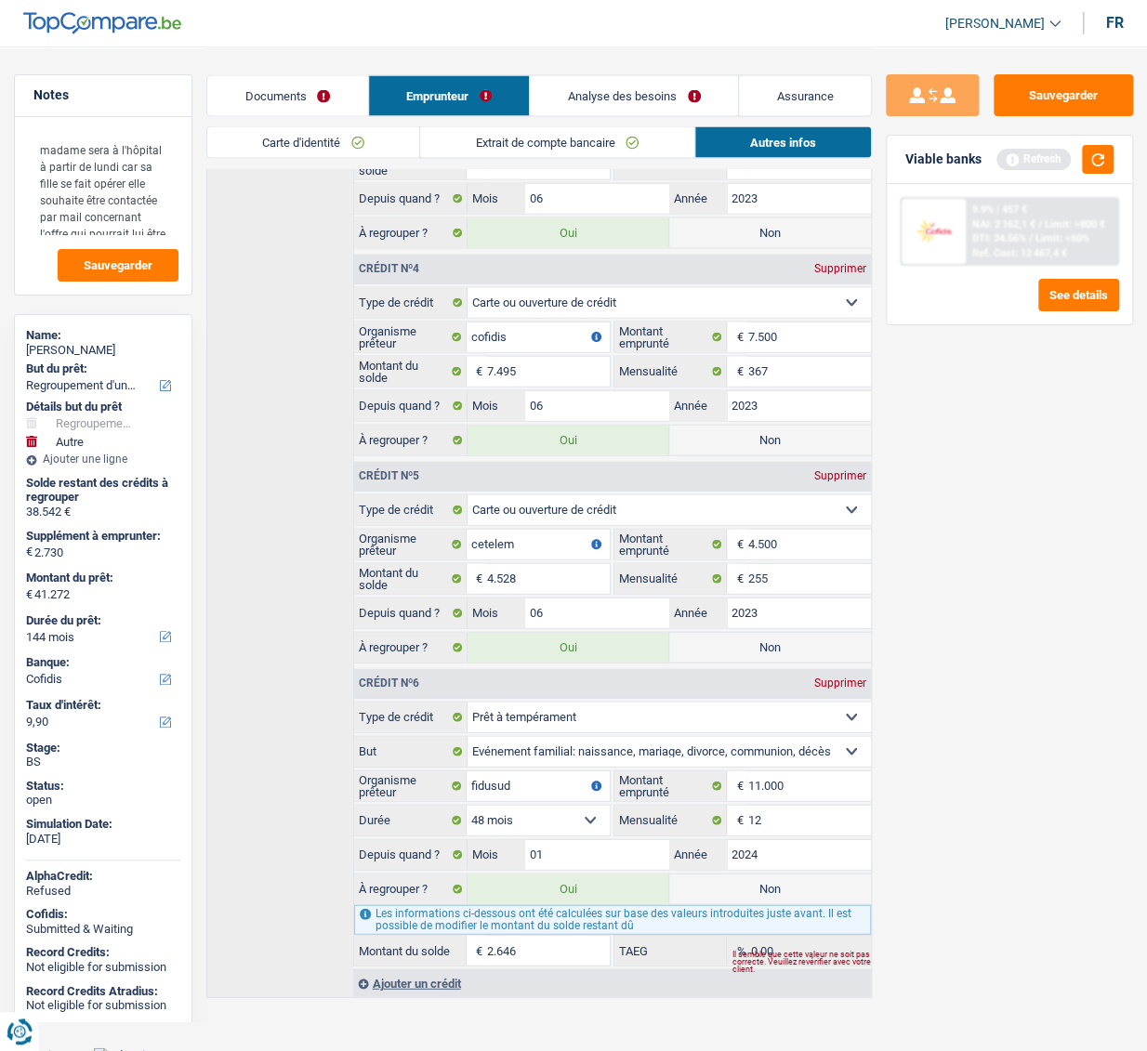
type input "40.272"
type input "1.646"
click at [962, 484] on div "Sauvegarder Viable banks Refresh 9.9% | 457 € NAI: 2 162,1 € / Limit: >800 € DT…" at bounding box center [1009, 547] width 275 height 947
click at [788, 484] on input "11.000" at bounding box center [808, 785] width 123 height 30
click at [785, 484] on input "11.000" at bounding box center [808, 785] width 123 height 30
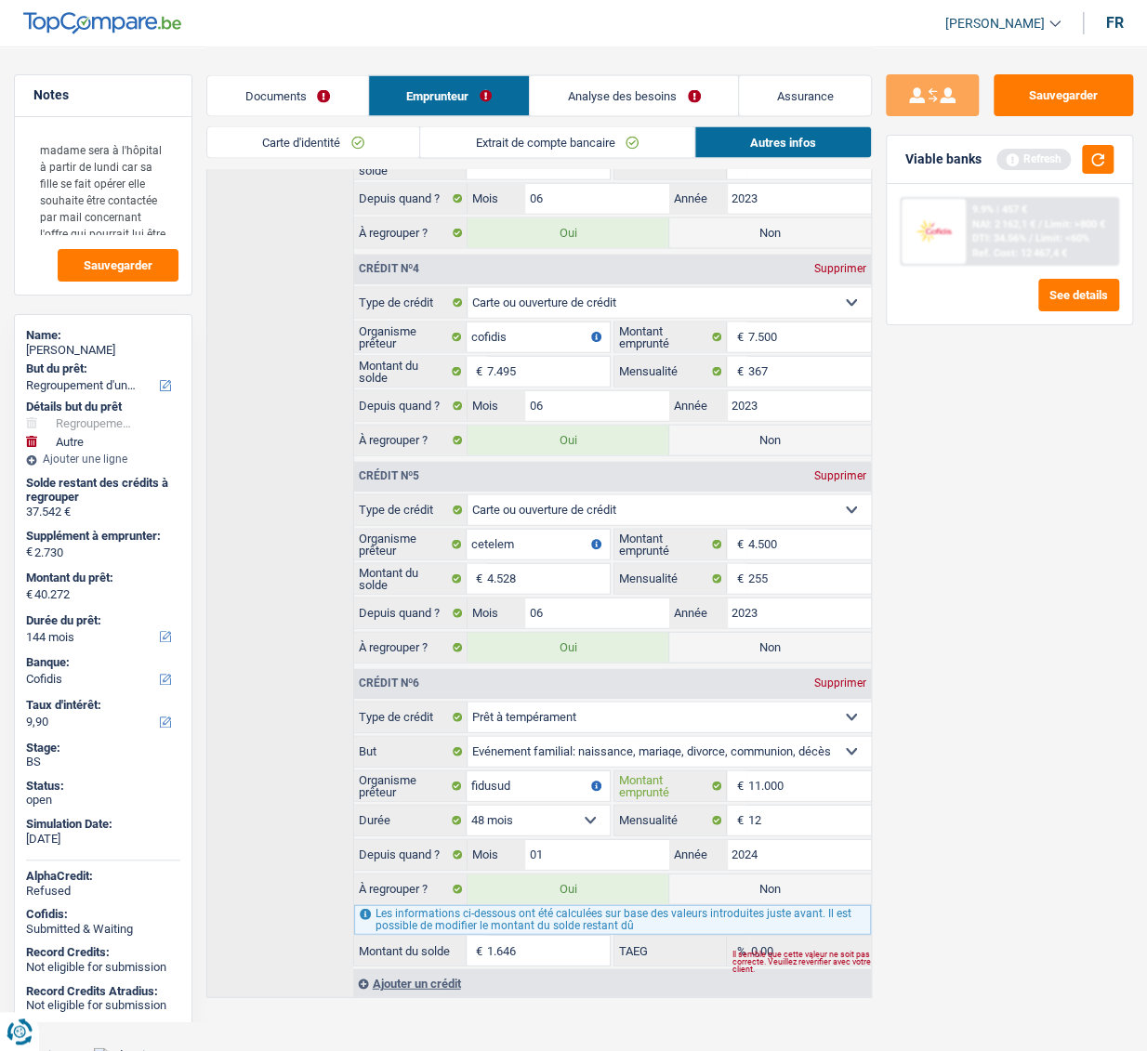
click at [785, 484] on input "11.000" at bounding box center [808, 785] width 123 height 30
type input "1"
select select
type input "12.000"
click at [577, 484] on div "Tous les champs sont obligatoires. Veuillez fournir une réponse plus longue" at bounding box center [540, 830] width 138 height 7
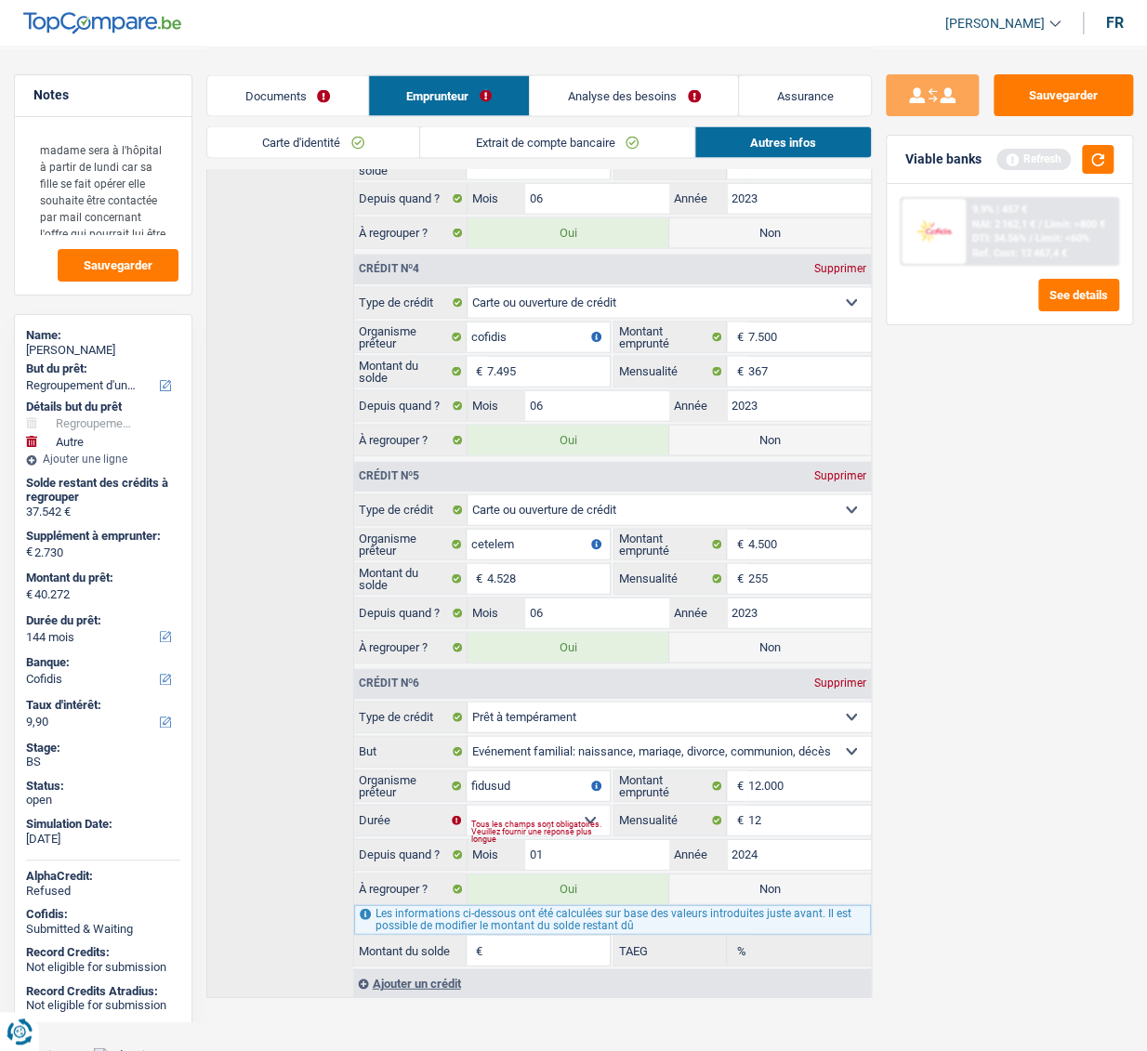
click at [579, 484] on div "Tous les champs sont obligatoires. Veuillez fournir une réponse plus longue" at bounding box center [540, 830] width 138 height 7
click at [593, 484] on select "12 mois 18 mois 24 mois 30 mois 36 mois 42 mois 48 mois 60 mois Sélectionner un…" at bounding box center [537, 820] width 143 height 30
select select "48"
click at [466, 484] on select "12 mois 18 mois 24 mois 30 mois 36 mois 42 mois 48 mois 60 mois Sélectionner un…" at bounding box center [537, 820] width 143 height 30
type input "40.348"
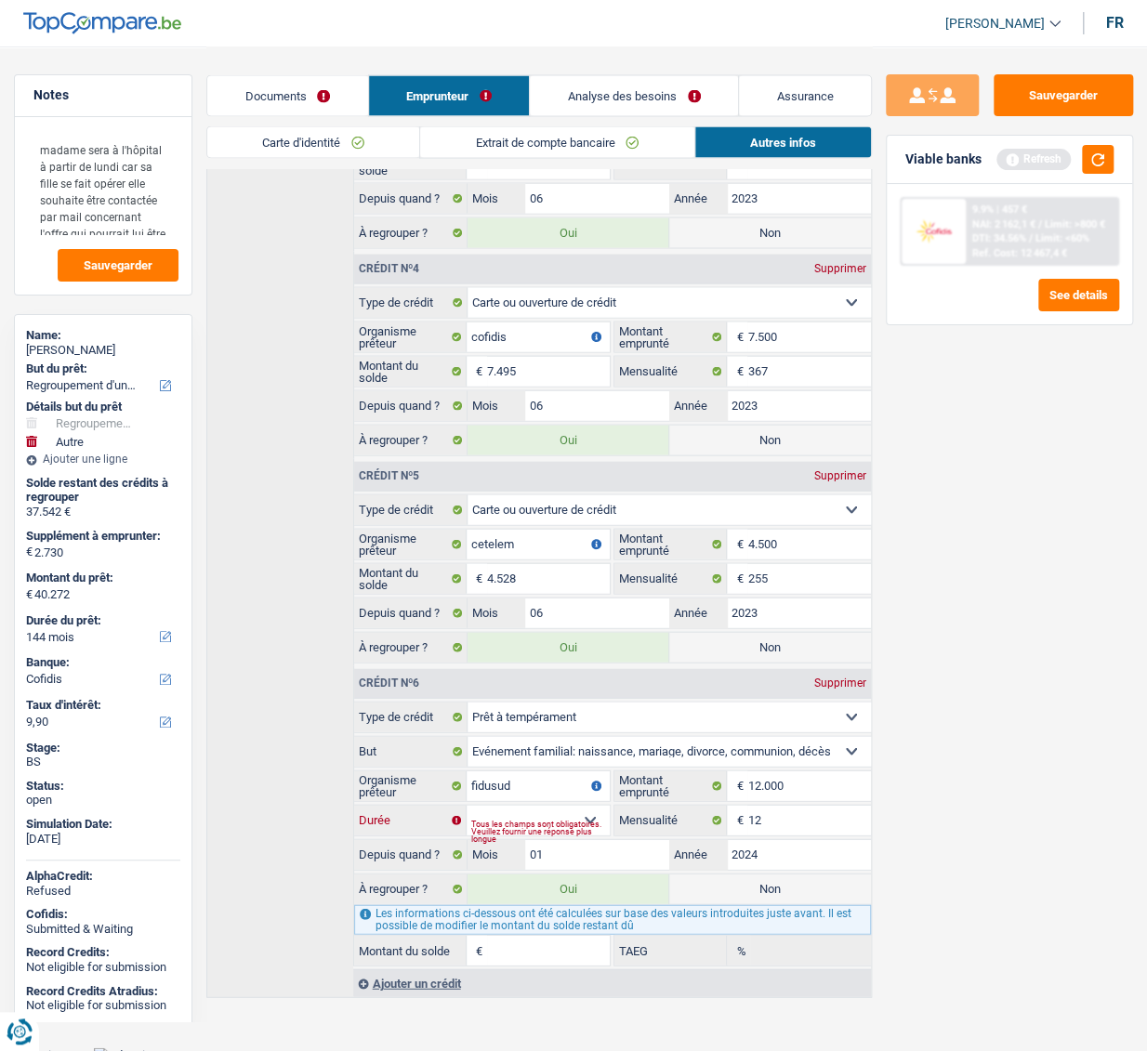
type input "1.722"
type input "0,00"
click at [899, 484] on div "Sauvegarder Viable banks Refresh 9.9% | 457 € NAI: 2 162,1 € / Limit: >800 € DT…" at bounding box center [1009, 547] width 275 height 947
click at [814, 484] on input "12.000" at bounding box center [808, 785] width 123 height 30
type input "1.200"
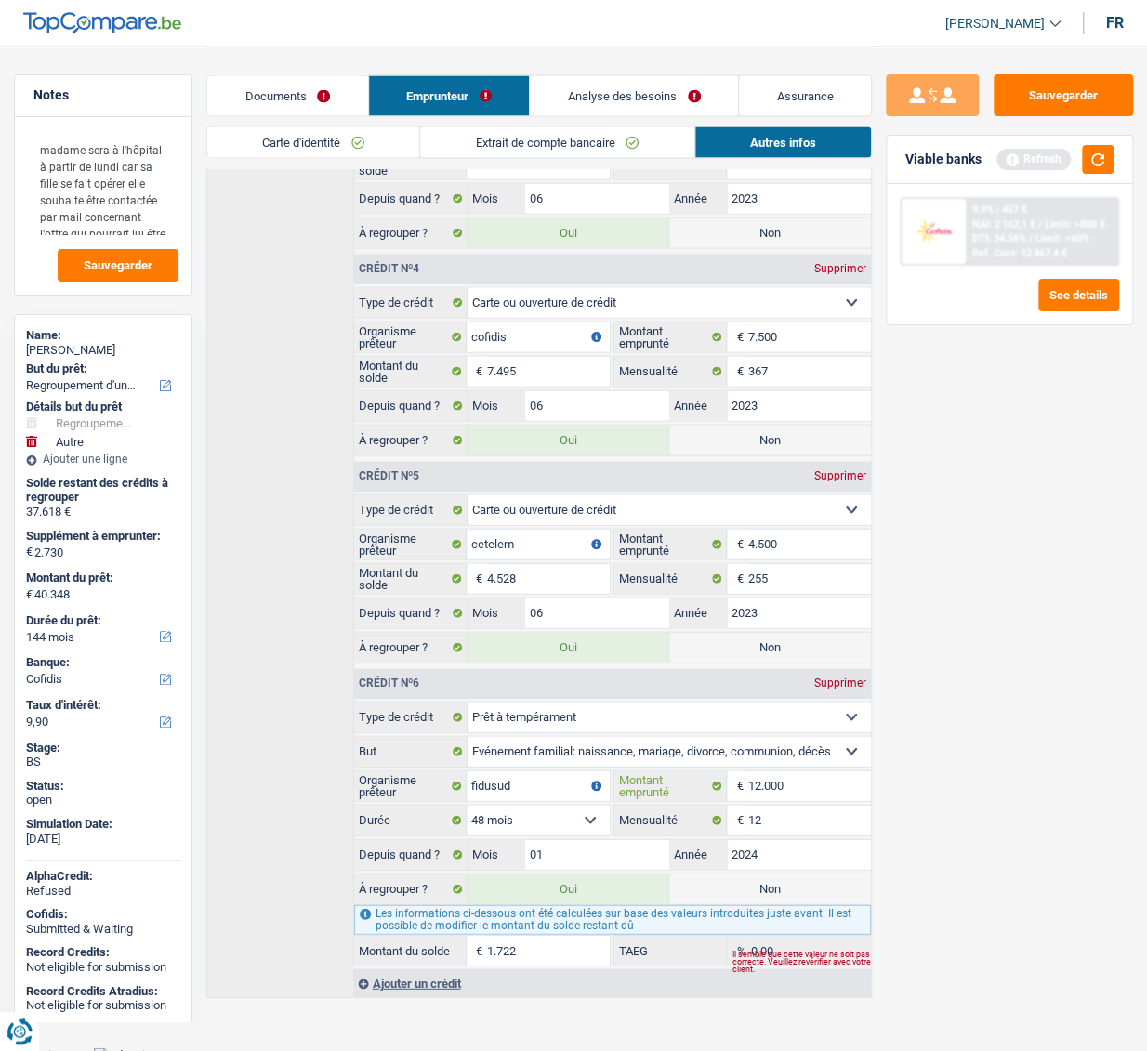
select select
type input "125.000"
click at [572, 484] on div "Tous les champs sont obligatoires. Veuillez fournir une réponse plus longue" at bounding box center [540, 830] width 138 height 7
click at [808, 484] on input "125.000" at bounding box center [808, 785] width 123 height 30
type input "12.500"
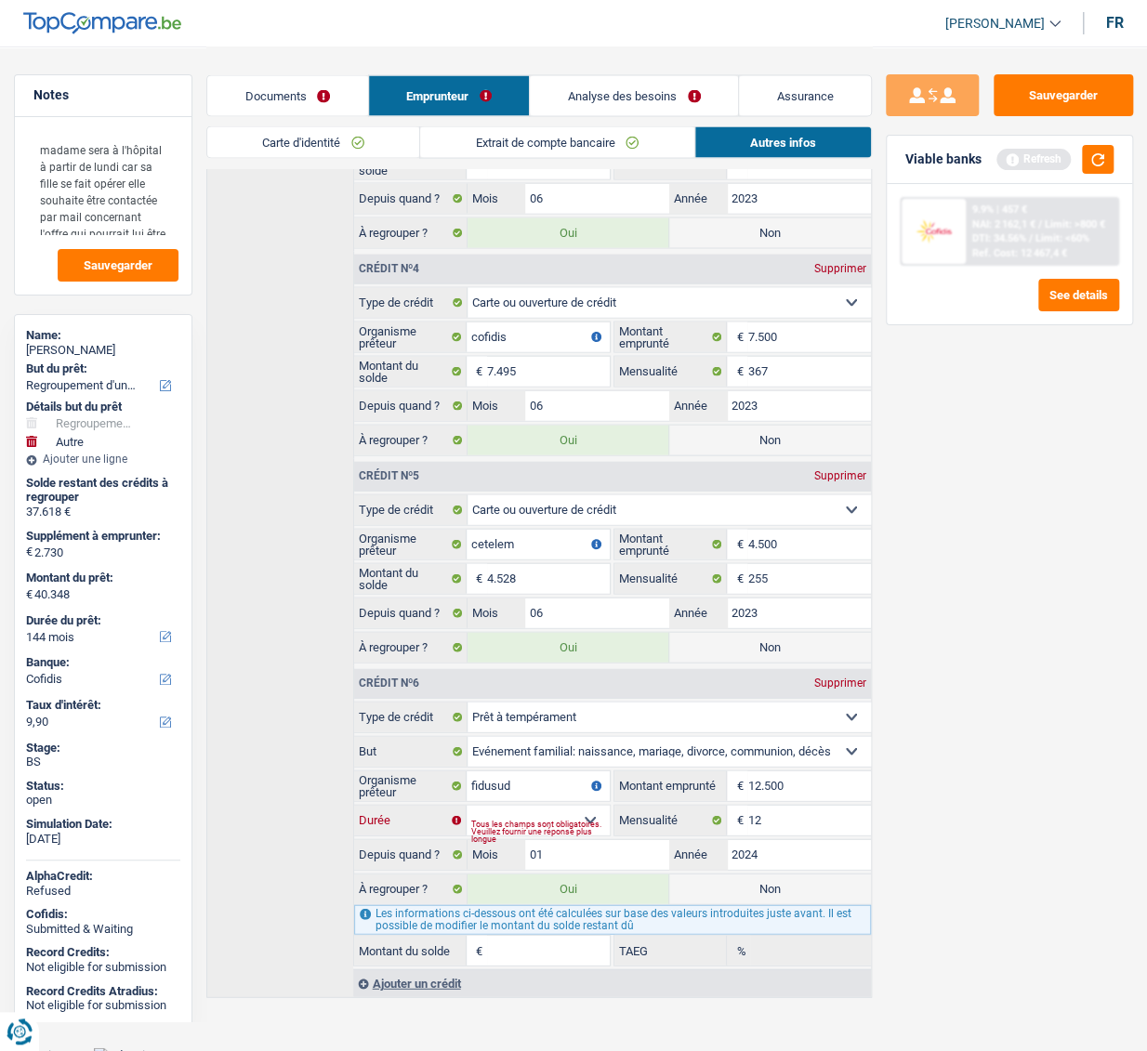
click at [572, 484] on select "12 mois 18 mois 24 mois 30 mois 36 mois 42 mois 48 mois 60 mois Sélectionner un…" at bounding box center [537, 820] width 143 height 30
select select "48"
click at [466, 484] on select "12 mois 18 mois 24 mois 30 mois 36 mois 42 mois 48 mois 60 mois Sélectionner un…" at bounding box center [537, 820] width 143 height 30
type input "40.385"
type input "1.759"
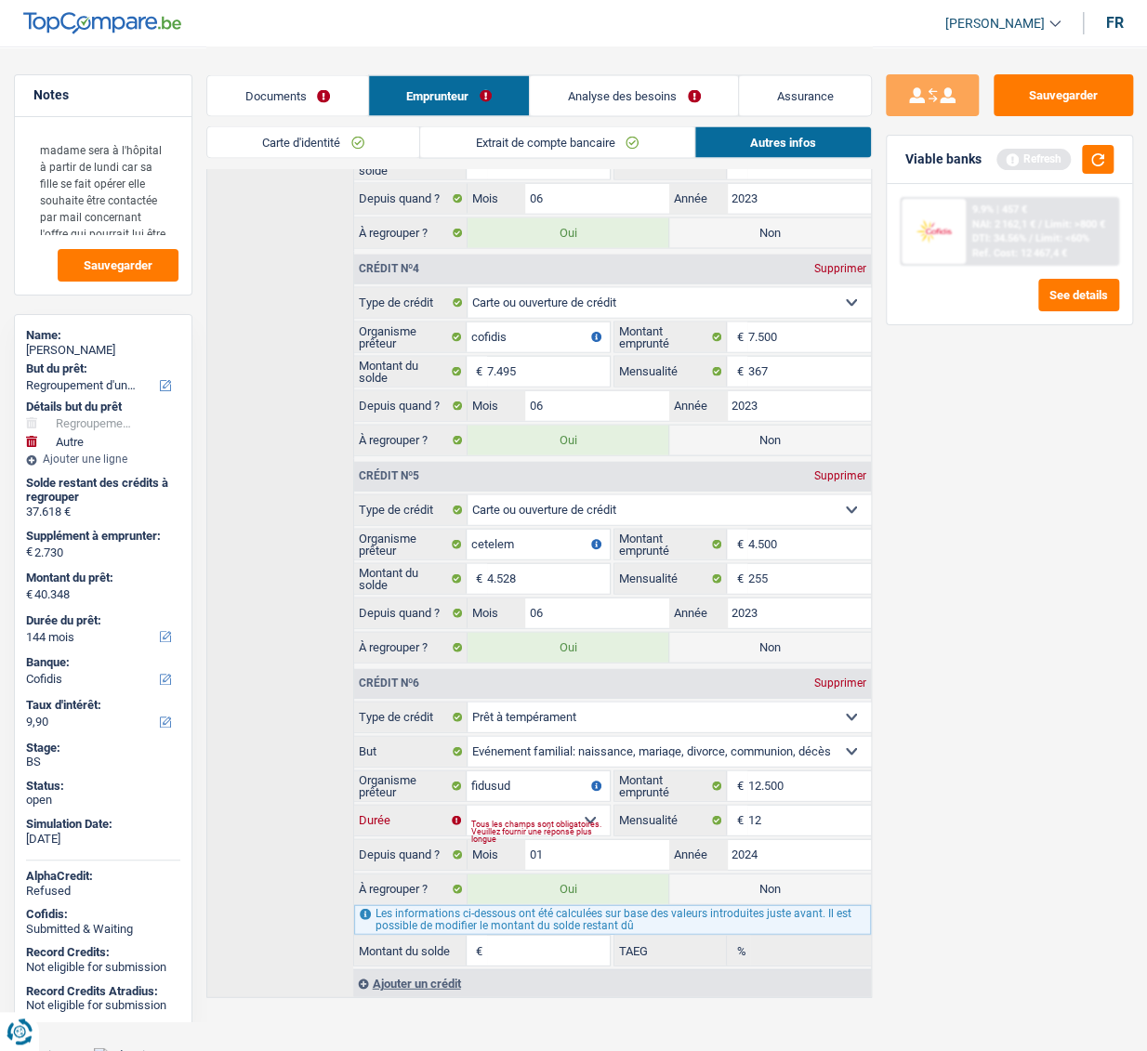
type input "0,00"
click at [977, 484] on div "Sauvegarder Viable banks Refresh 9.9% | 457 € NAI: 2 162,1 € / Limit: >800 € DT…" at bounding box center [1009, 547] width 275 height 947
drag, startPoint x: 794, startPoint y: 778, endPoint x: 686, endPoint y: 774, distance: 107.8
click at [686, 484] on div "12.500 € Montant emprunté" at bounding box center [742, 785] width 256 height 30
type input "1"
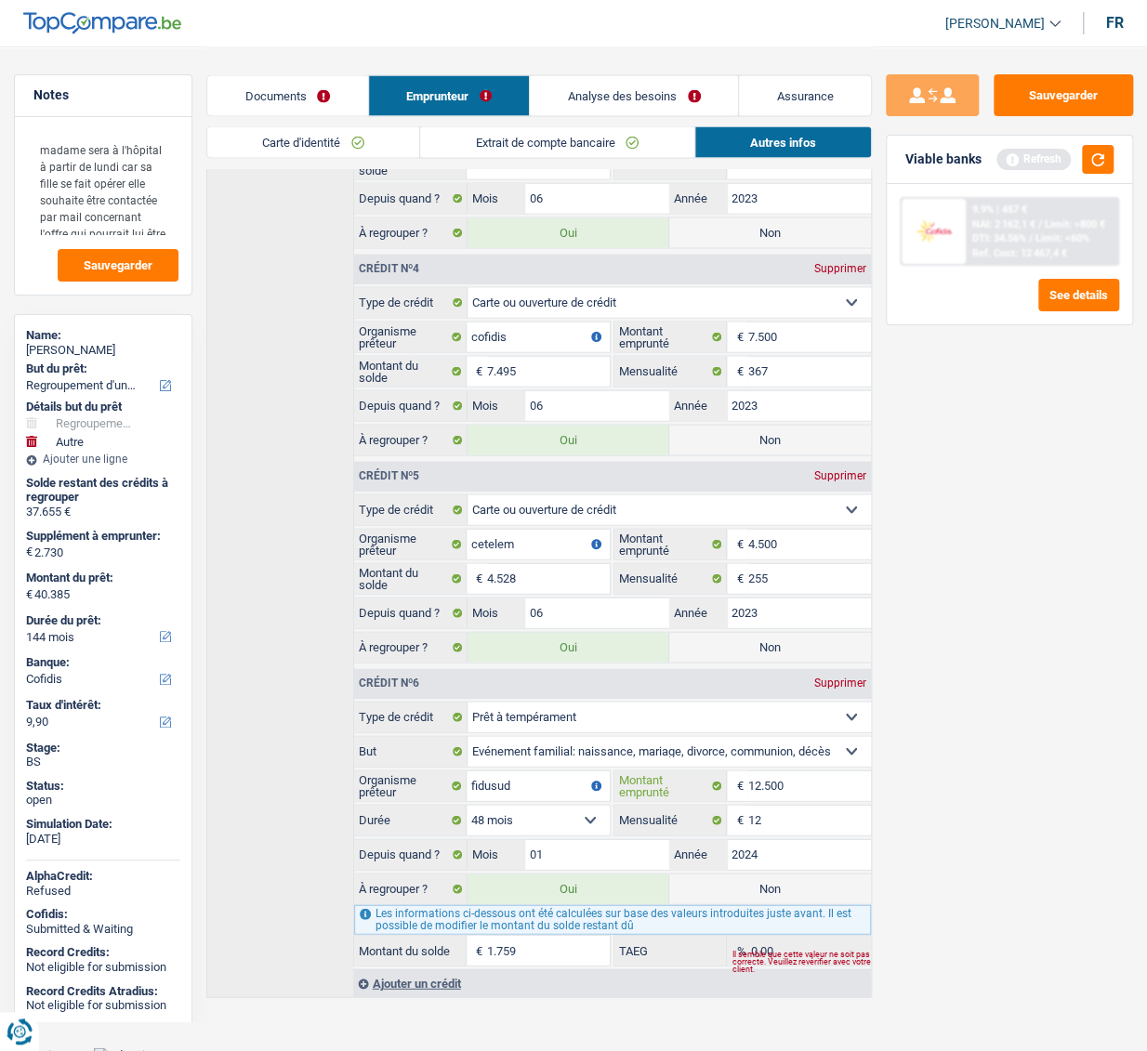
select select
type input "13.000"
drag, startPoint x: 584, startPoint y: 806, endPoint x: 577, endPoint y: 817, distance: 12.9
click at [577, 484] on div "12 mois 18 mois 24 mois 30 mois 36 mois 42 mois 48 mois 60 mois Sélectionner un…" at bounding box center [482, 820] width 256 height 30
select select "48"
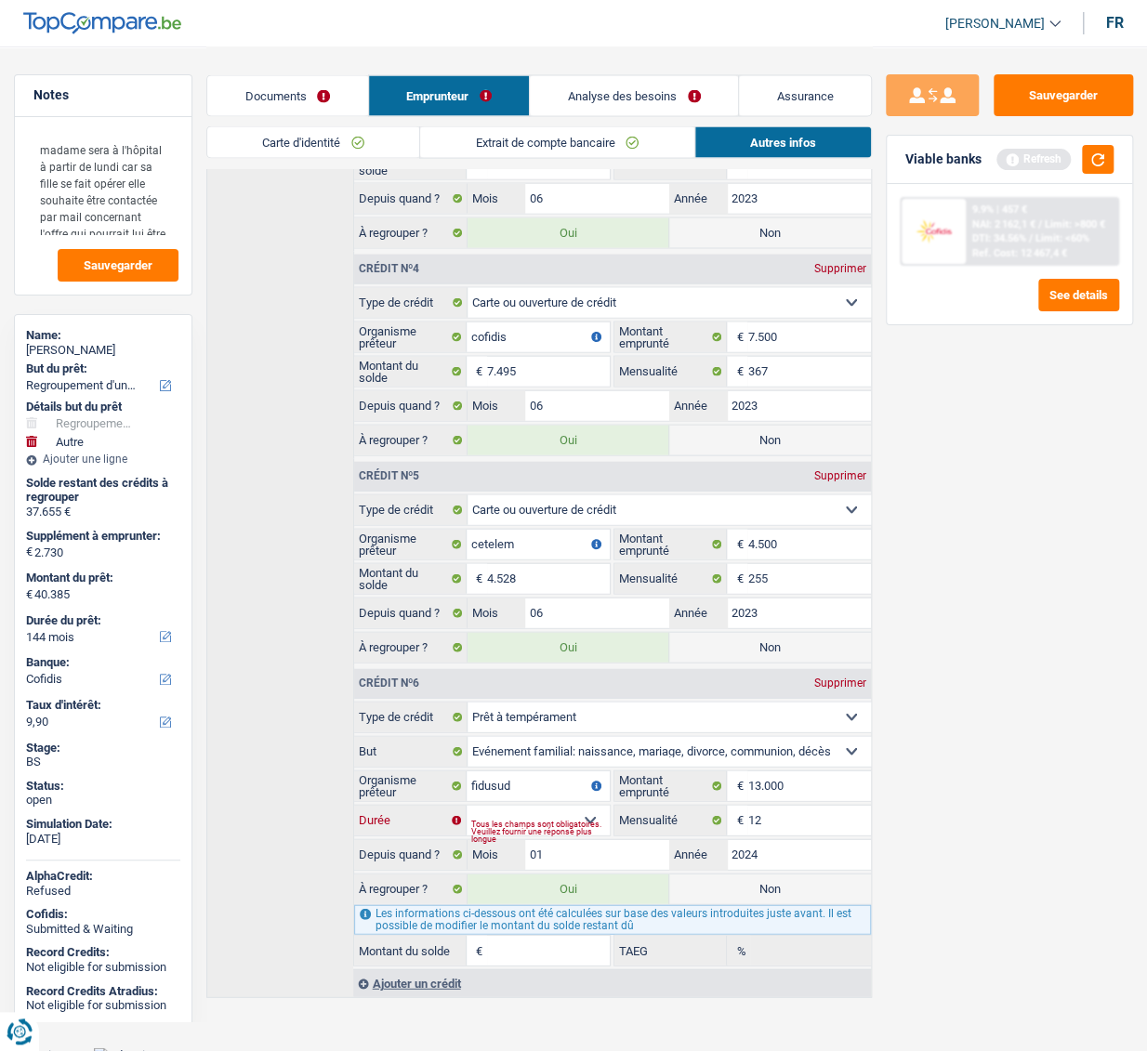
click at [466, 484] on select "12 mois 18 mois 24 mois 30 mois 36 mois 42 mois 48 mois 60 mois Sélectionner un…" at bounding box center [537, 820] width 143 height 30
type input "40.422"
type input "1.796"
type input "0,00"
click at [921, 484] on div "Sauvegarder Viable banks Refresh 9.9% | 457 € NAI: 2 162,1 € / Limit: >800 € DT…" at bounding box center [1009, 547] width 275 height 947
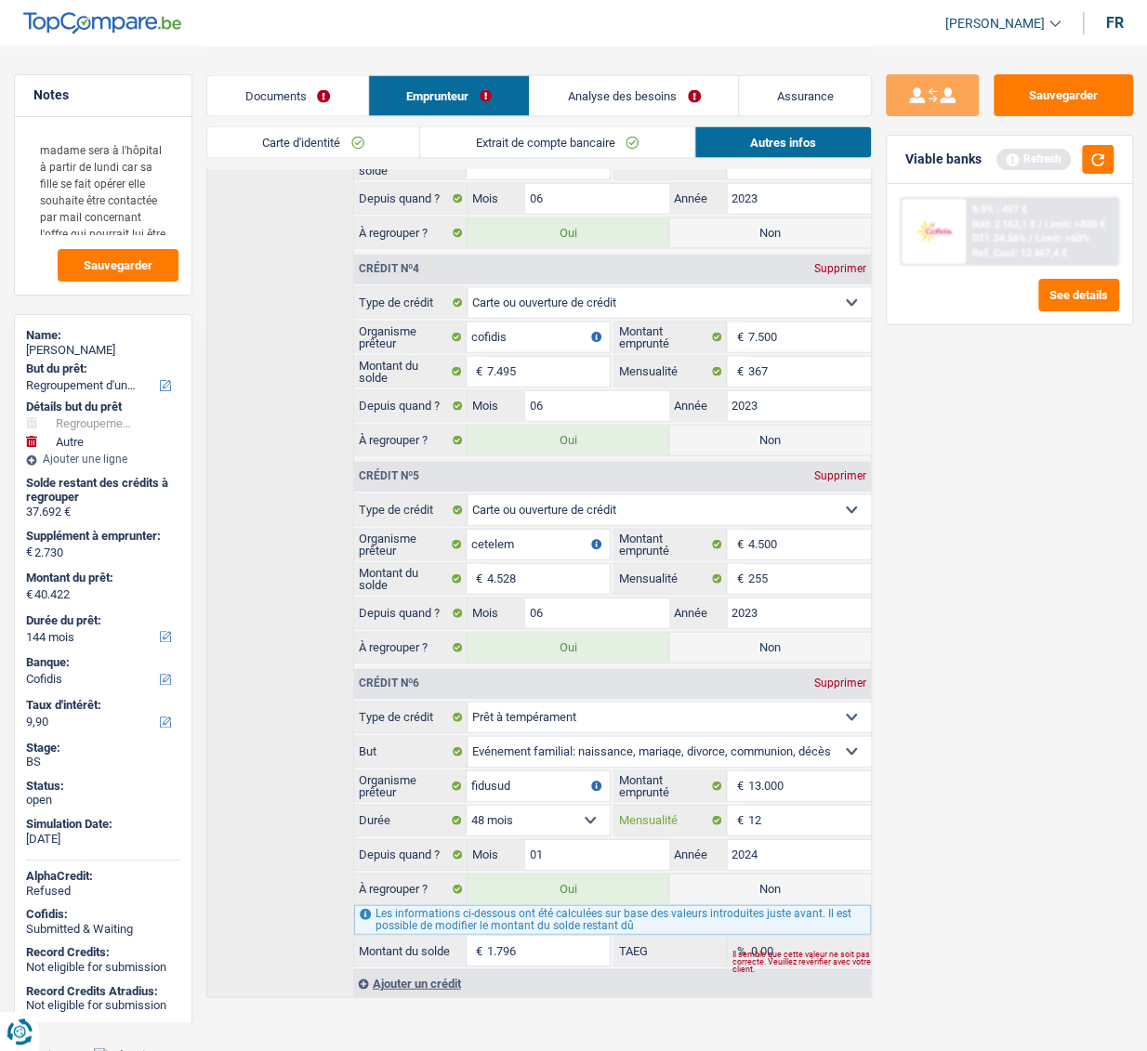
click at [763, 484] on input "12" at bounding box center [808, 820] width 123 height 30
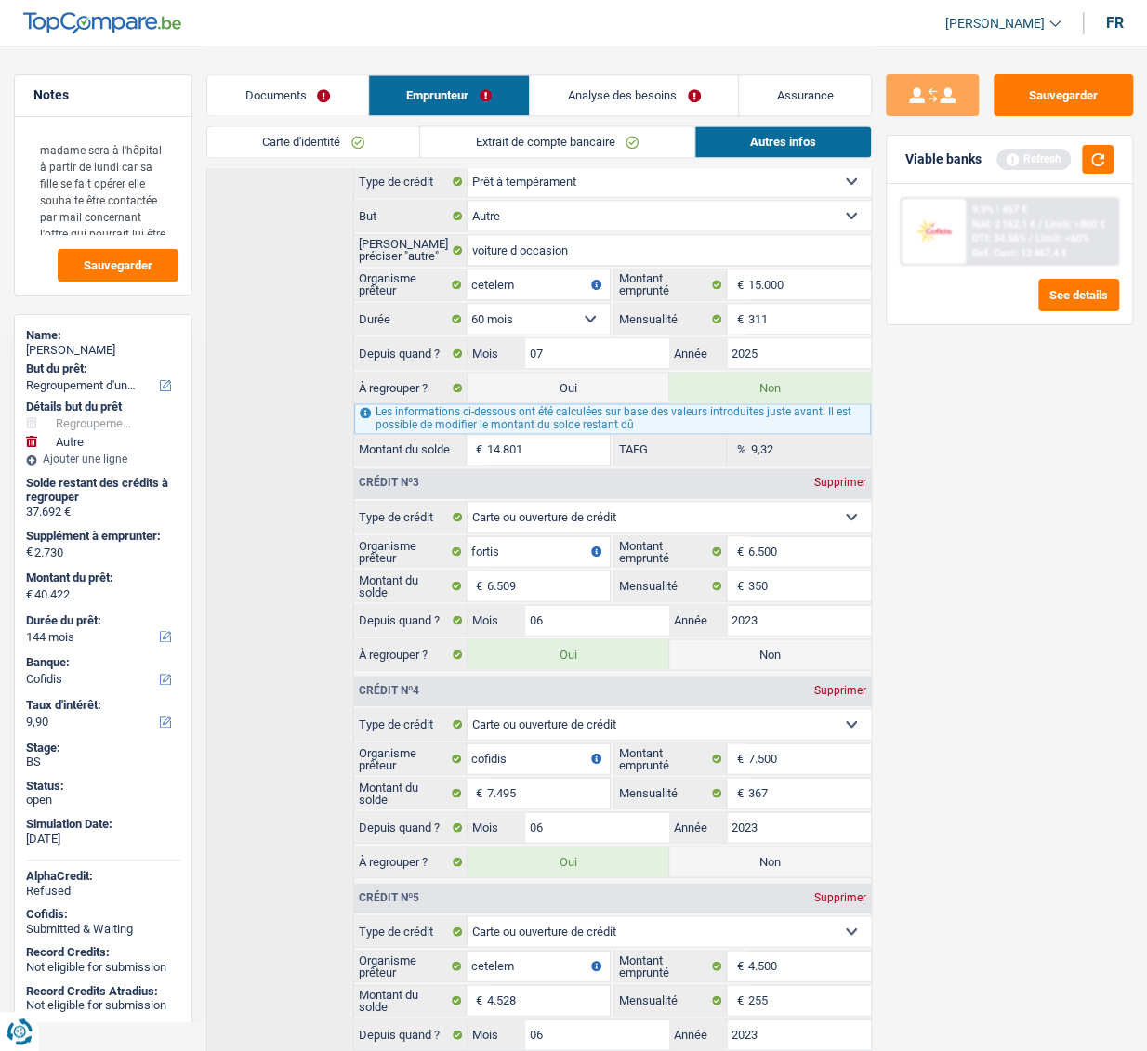
scroll to position [1082, 0]
click at [812, 484] on input "6.500" at bounding box center [808, 552] width 123 height 30
type input "6.578"
drag, startPoint x: 535, startPoint y: 544, endPoint x: 373, endPoint y: 543, distance: 162.6
click at [373, 484] on div "fortis Organisme prêteur" at bounding box center [482, 552] width 256 height 30
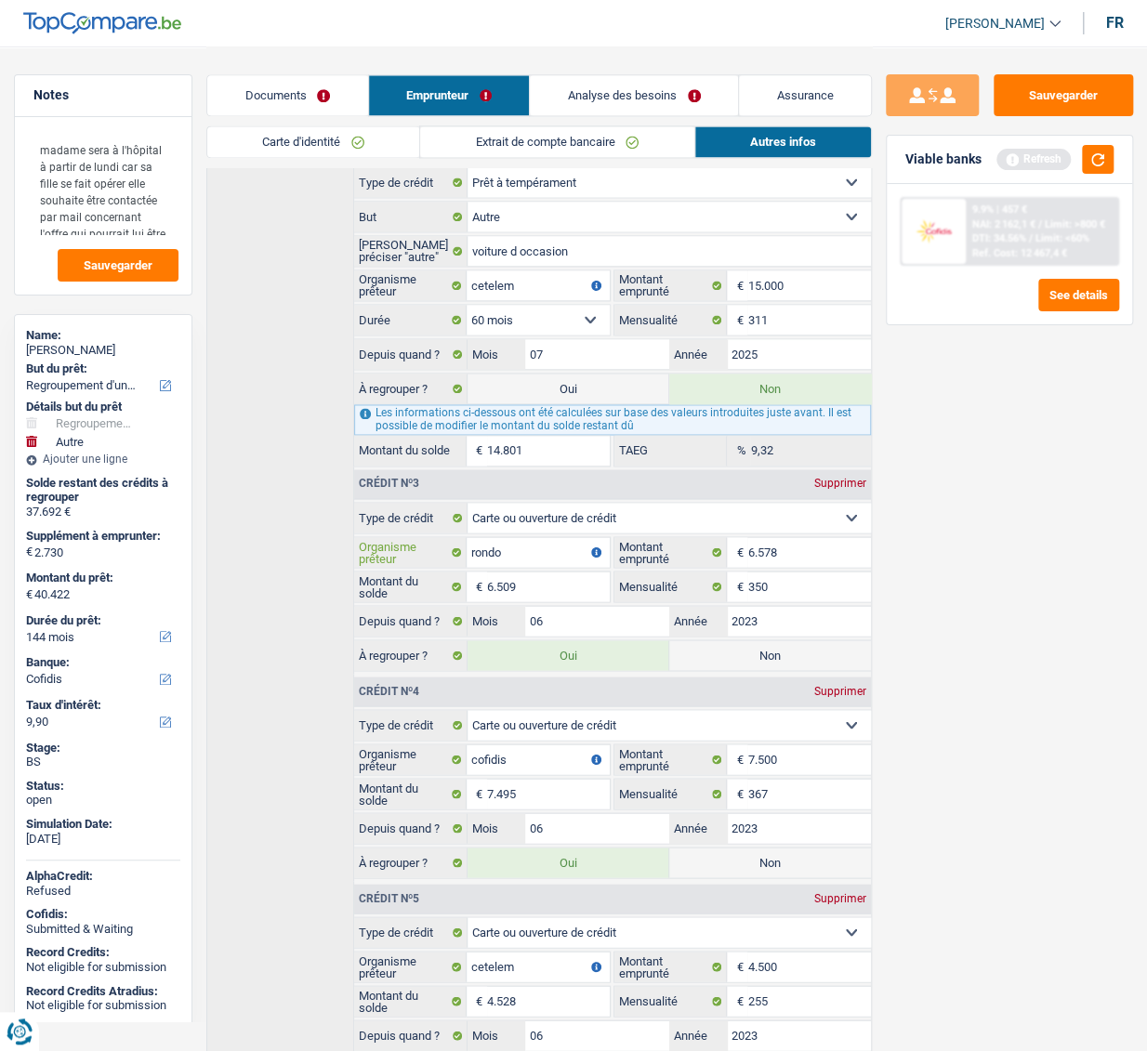
type input "rondo"
click at [579, 484] on input "6.509" at bounding box center [548, 586] width 123 height 30
drag, startPoint x: 805, startPoint y: 576, endPoint x: 586, endPoint y: 576, distance: 218.4
click at [586, 484] on div "6.509 € Montant du solde 350 € Mensualité" at bounding box center [612, 587] width 517 height 32
drag, startPoint x: 711, startPoint y: 571, endPoint x: 641, endPoint y: 571, distance: 69.7
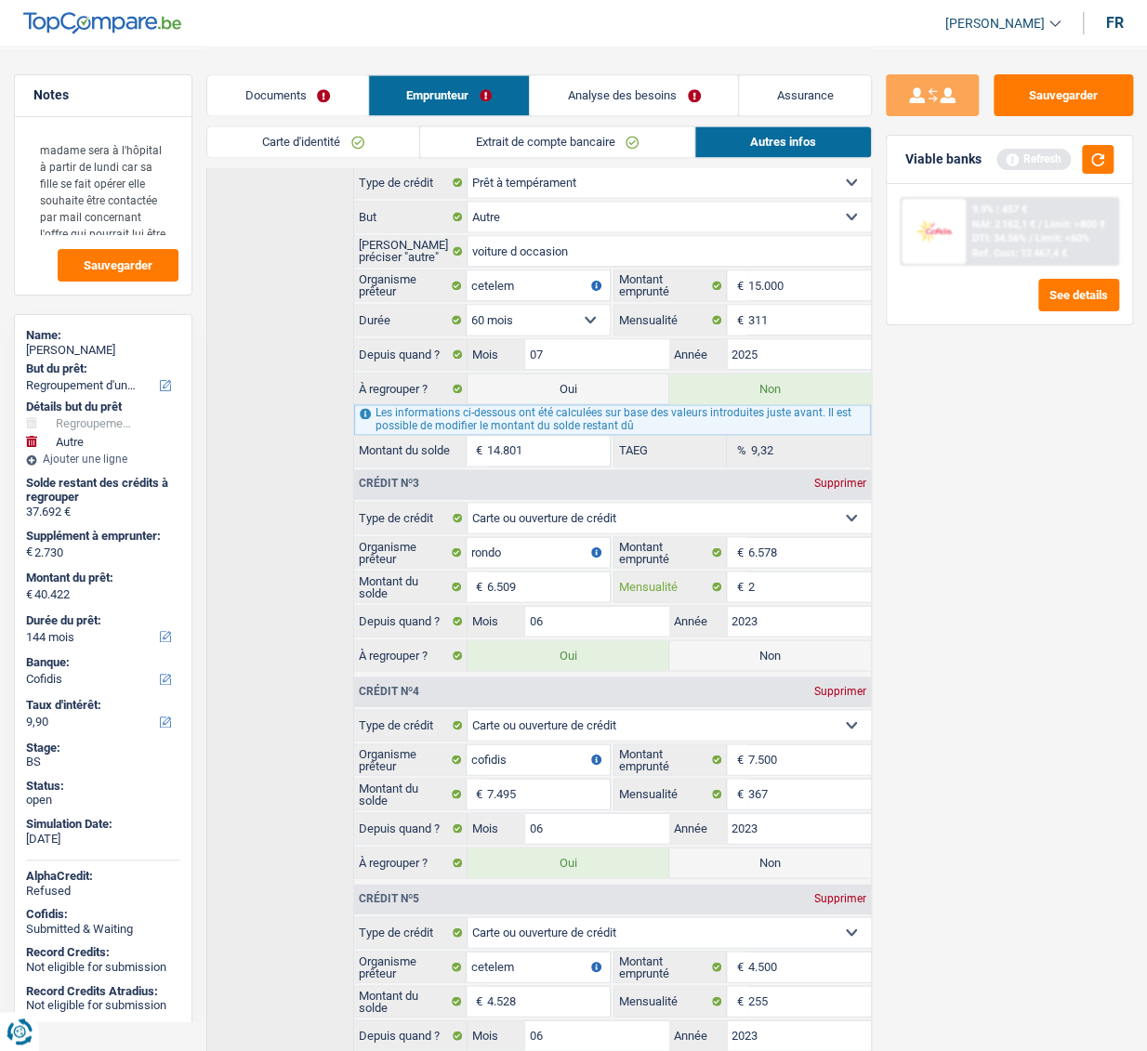
click at [641, 484] on div "2 € Mensualité" at bounding box center [742, 586] width 256 height 30
type input "6"
type input "367"
click at [1069, 454] on div "Sauvegarder Viable banks Refresh 9.9% | 457 € NAI: 2 162,1 € / Limit: >800 € DT…" at bounding box center [1009, 547] width 275 height 947
click at [1109, 157] on button "button" at bounding box center [1098, 159] width 32 height 29
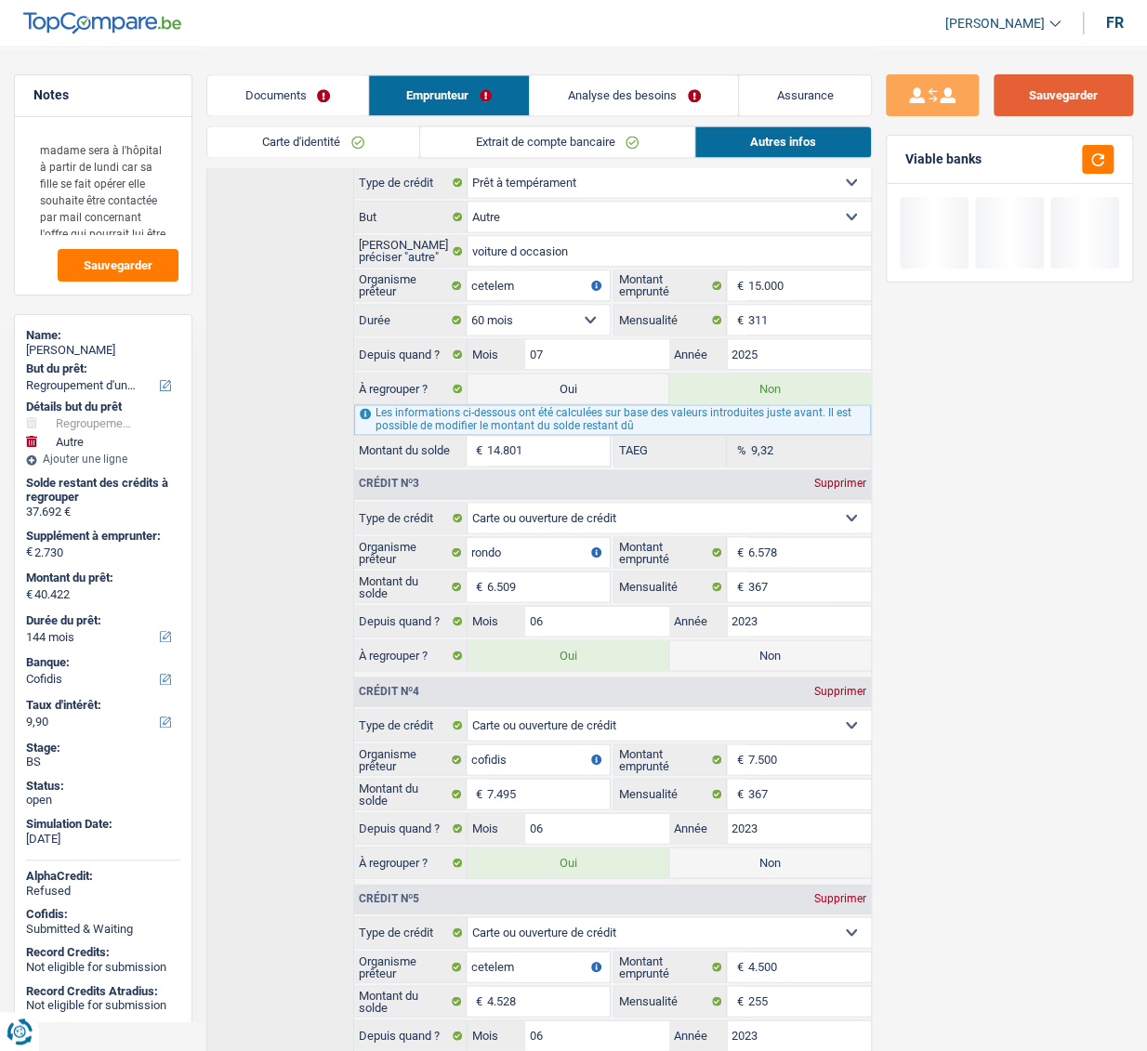
click at [1091, 98] on button "Sauvegarder" at bounding box center [1062, 95] width 139 height 42
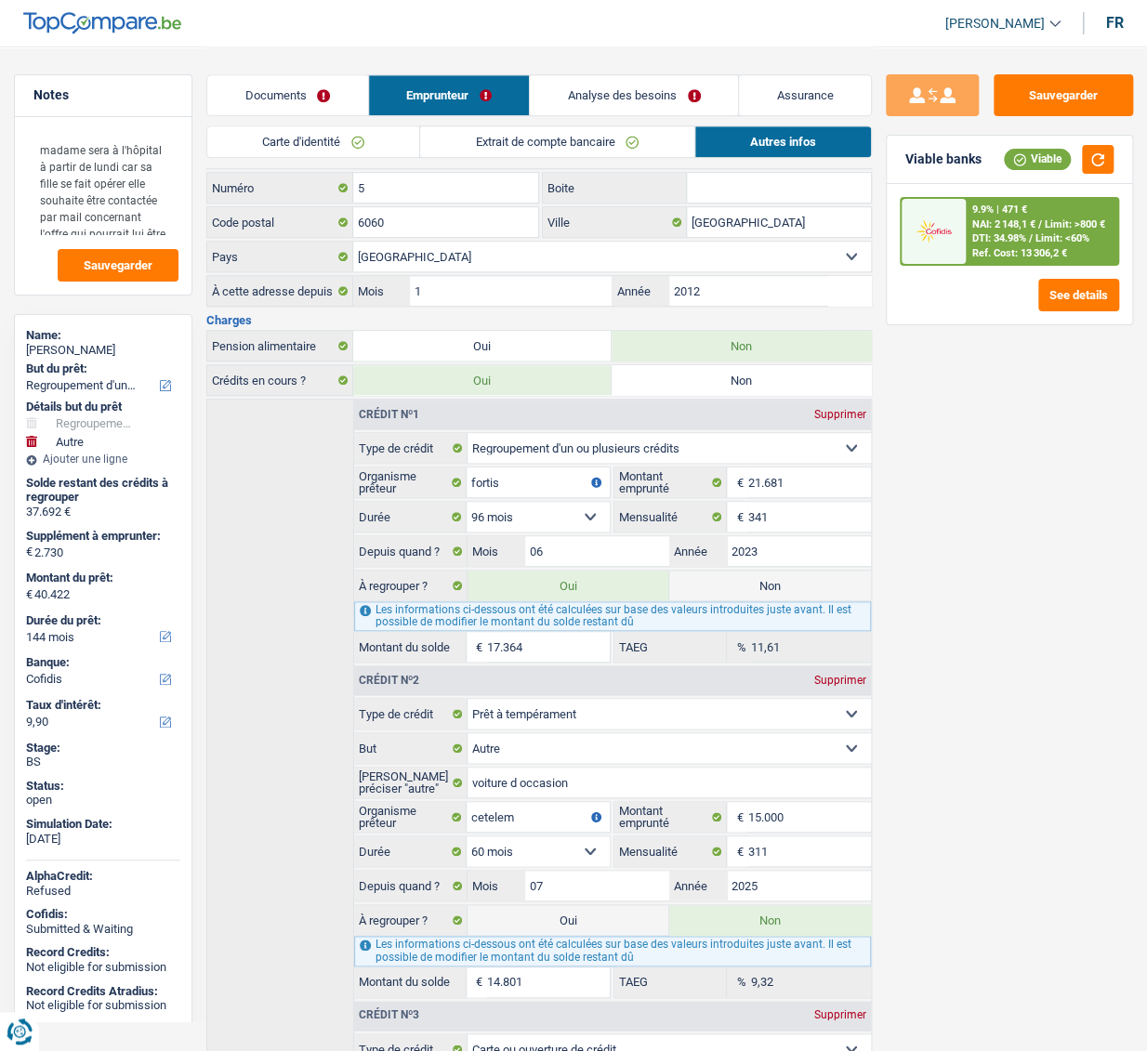
scroll to position [406, 0]
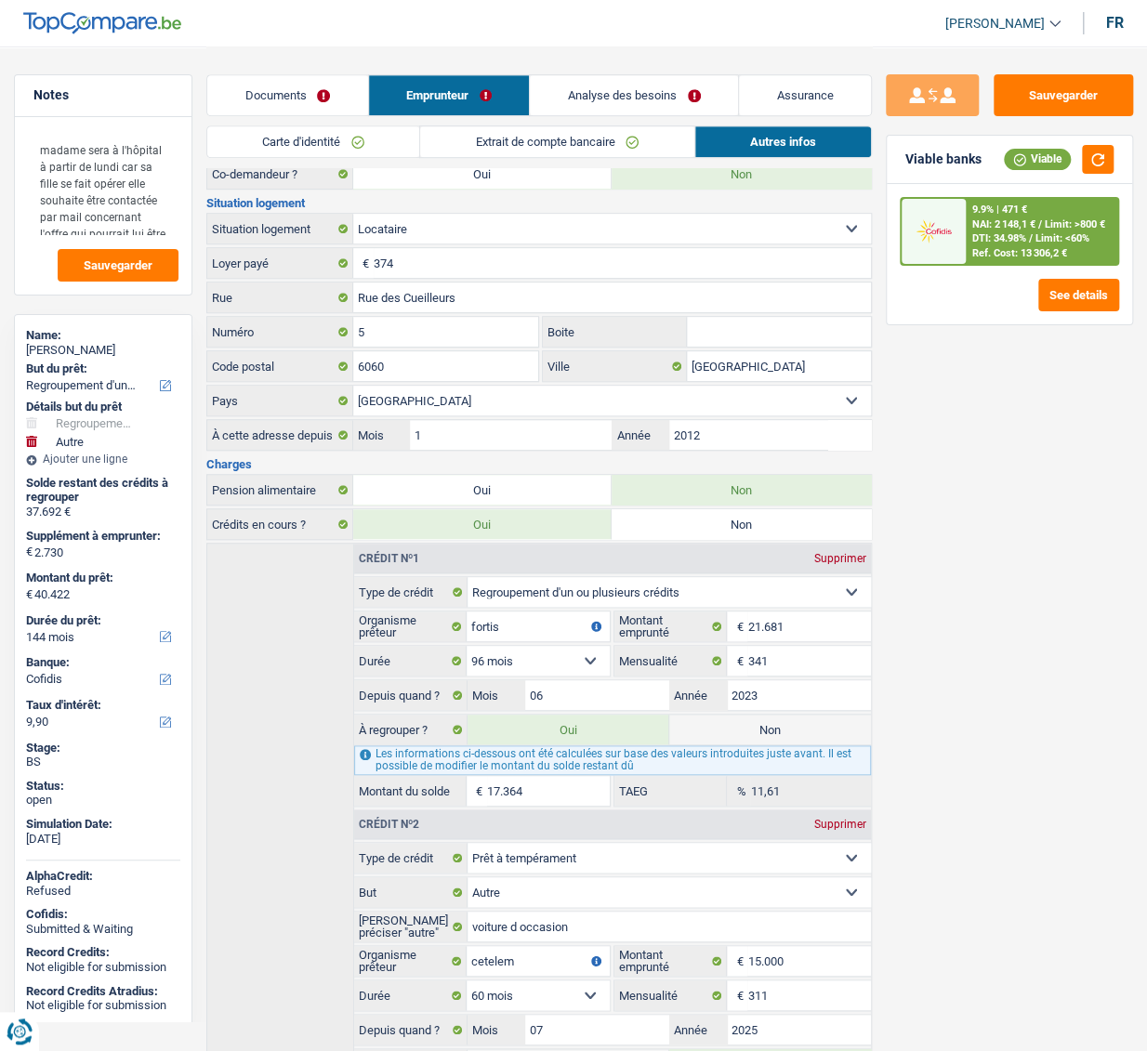
click at [1093, 222] on span "Limit: >800 €" at bounding box center [1073, 224] width 60 height 12
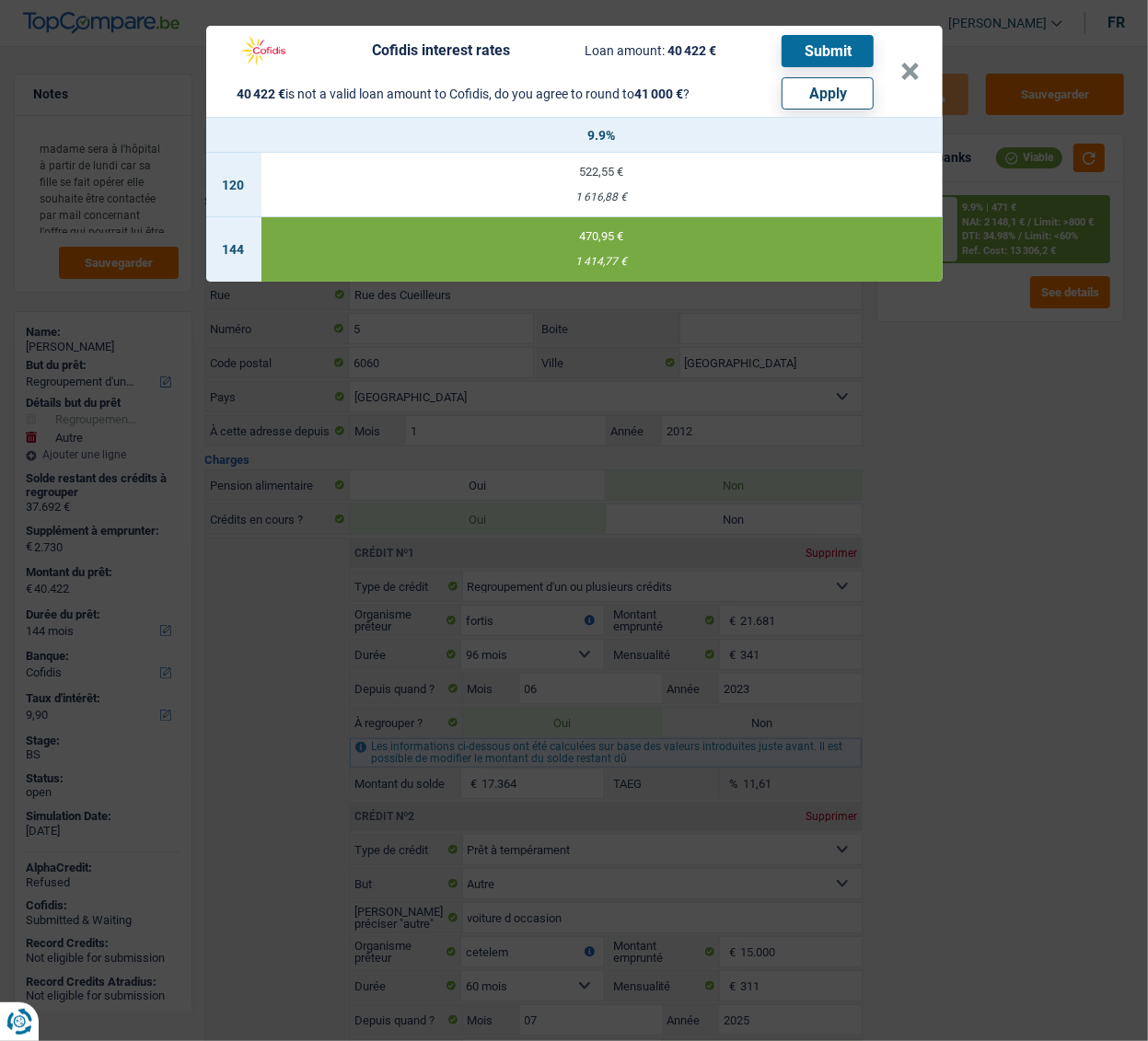
click at [849, 94] on button "Apply" at bounding box center [827, 93] width 92 height 33
type input "3.308"
type input "41.000"
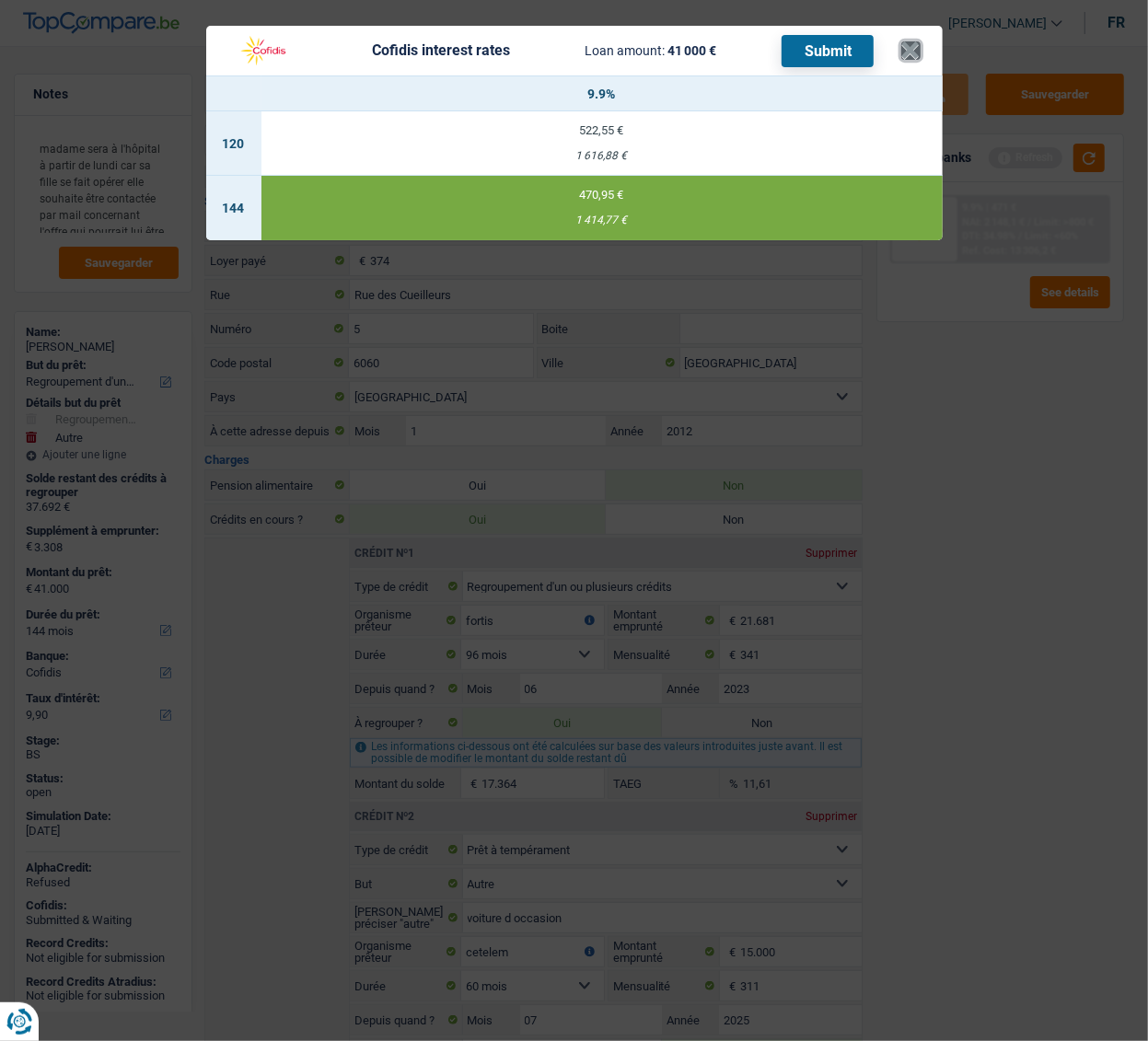
click at [915, 53] on button "×" at bounding box center [911, 51] width 20 height 19
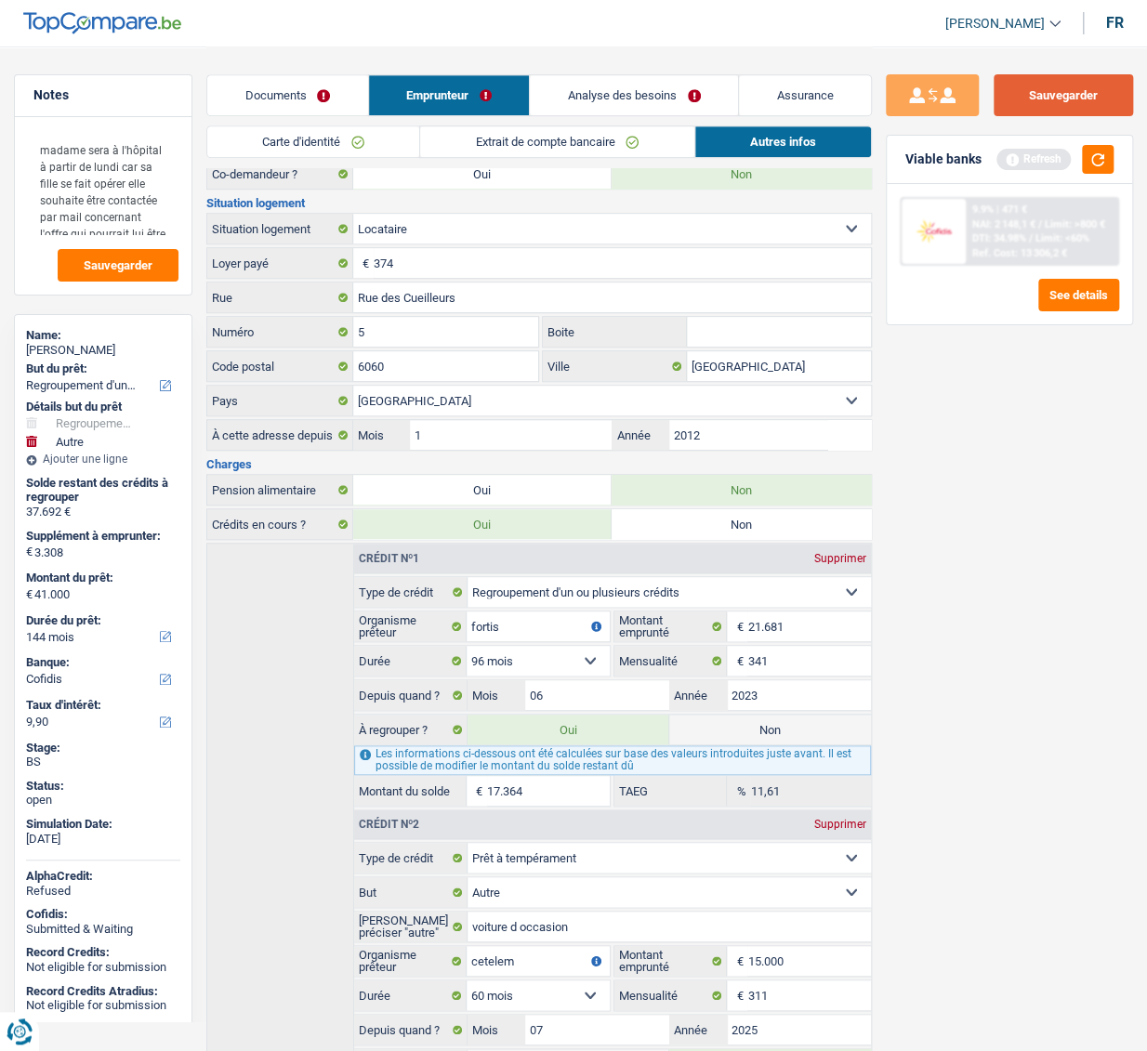
click at [1087, 99] on button "Sauvegarder" at bounding box center [1062, 95] width 139 height 42
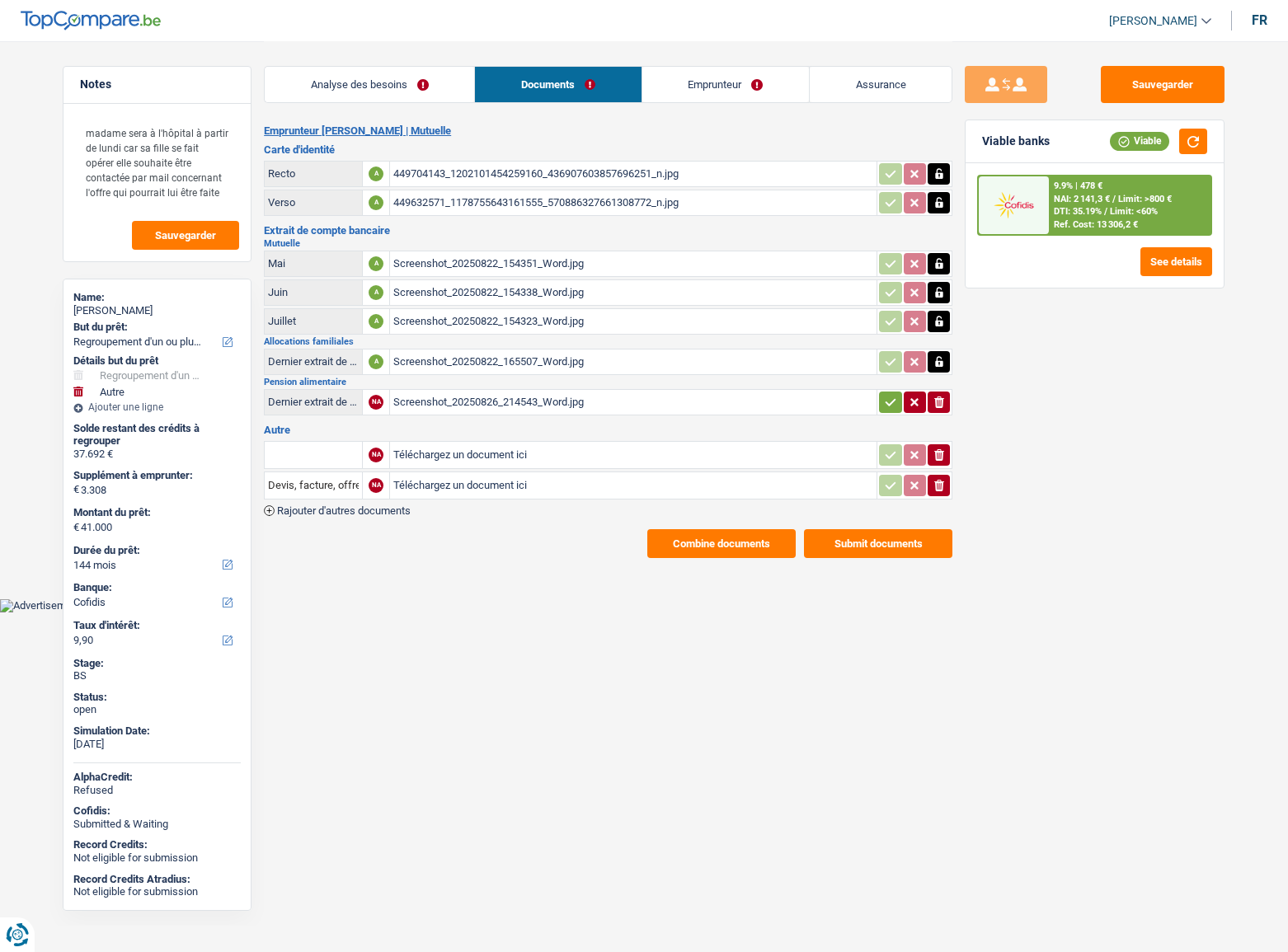
select select "refinancing"
select select "other"
select select "144"
select select "cofidis"
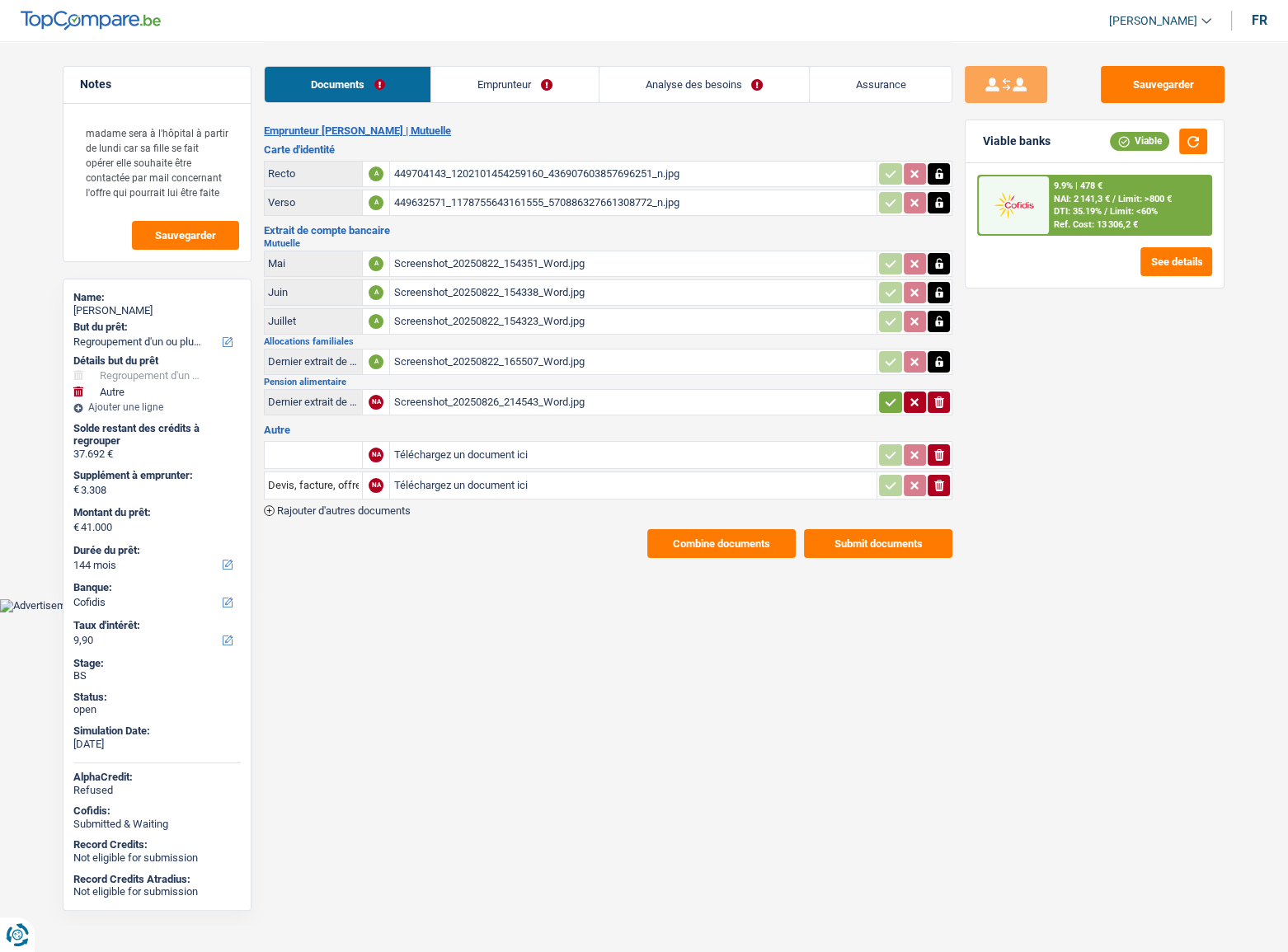
click at [537, 98] on link "Emprunteur" at bounding box center [515, 84] width 167 height 35
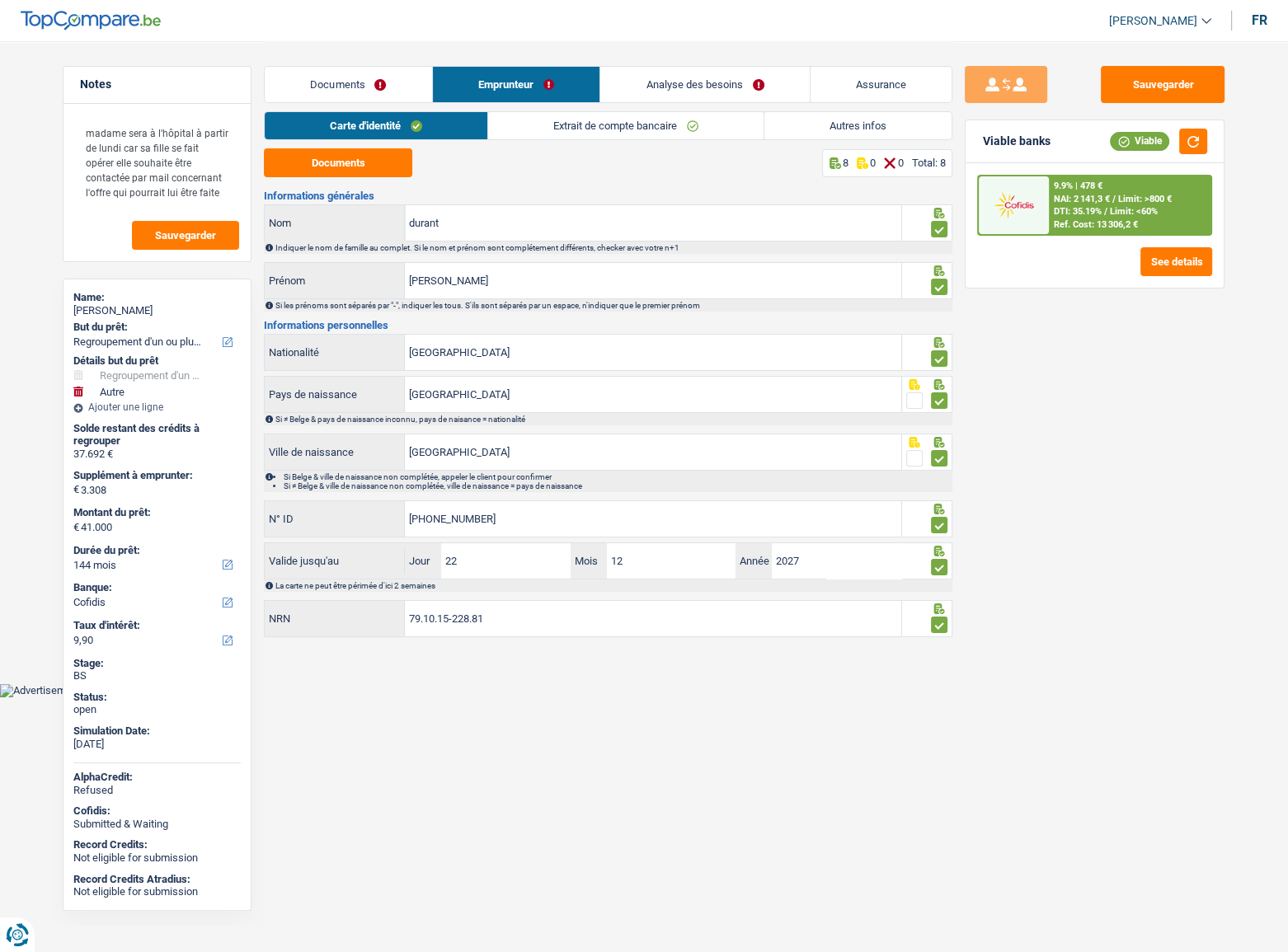
click at [641, 129] on link "Extrait de compte bancaire" at bounding box center [626, 125] width 275 height 28
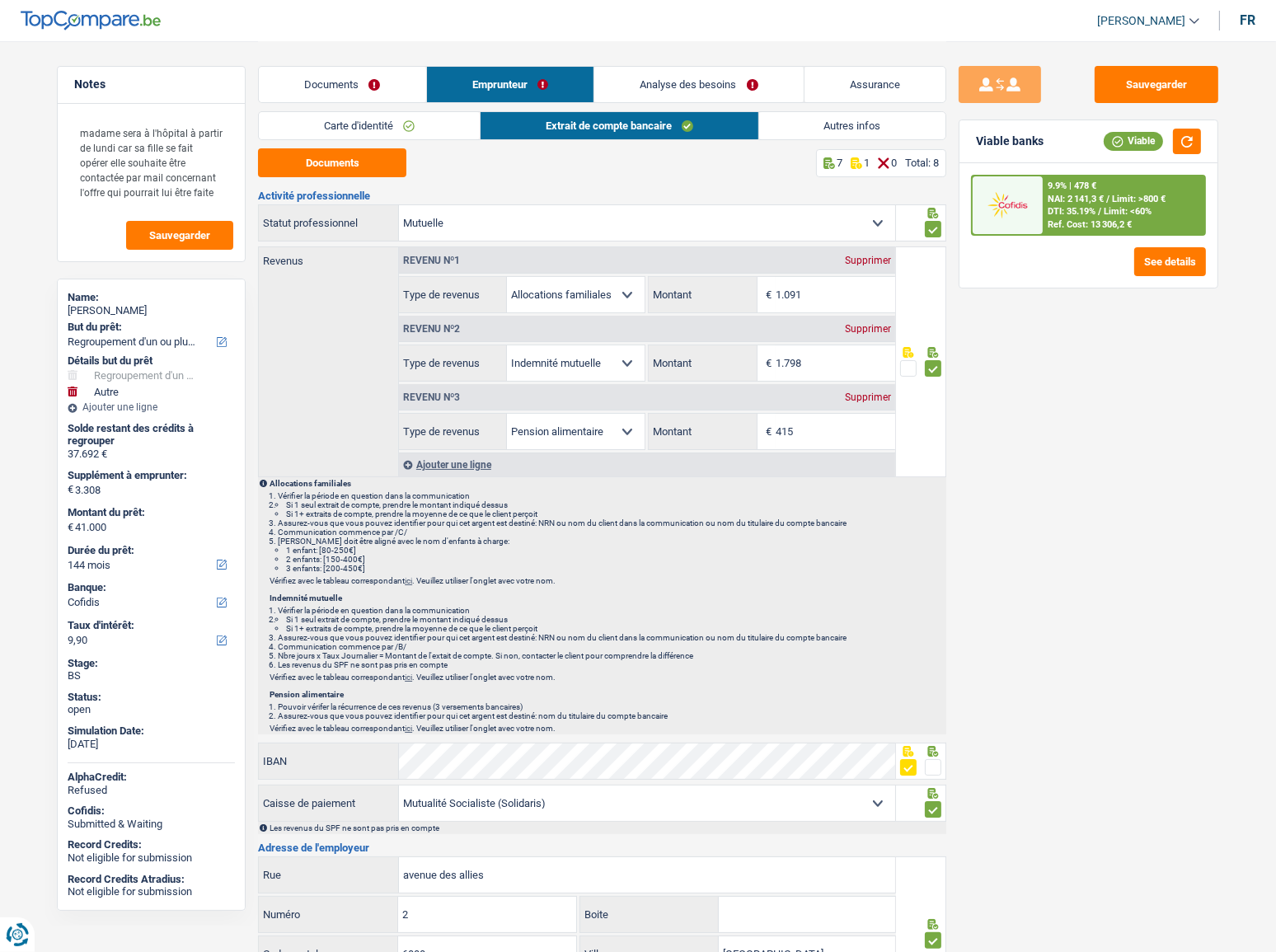
click at [819, 125] on link "Autres infos" at bounding box center [853, 125] width 187 height 28
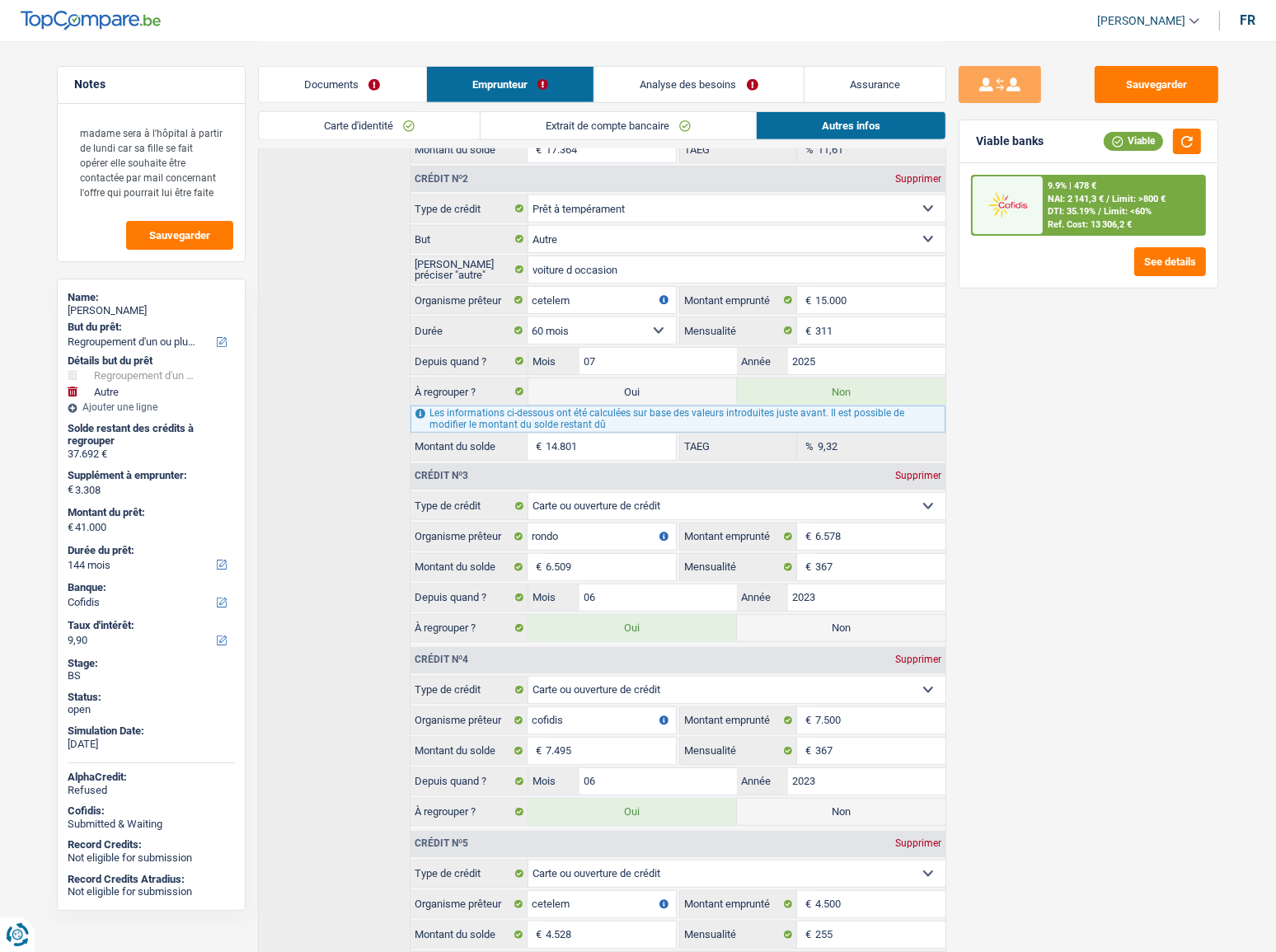
scroll to position [866, 0]
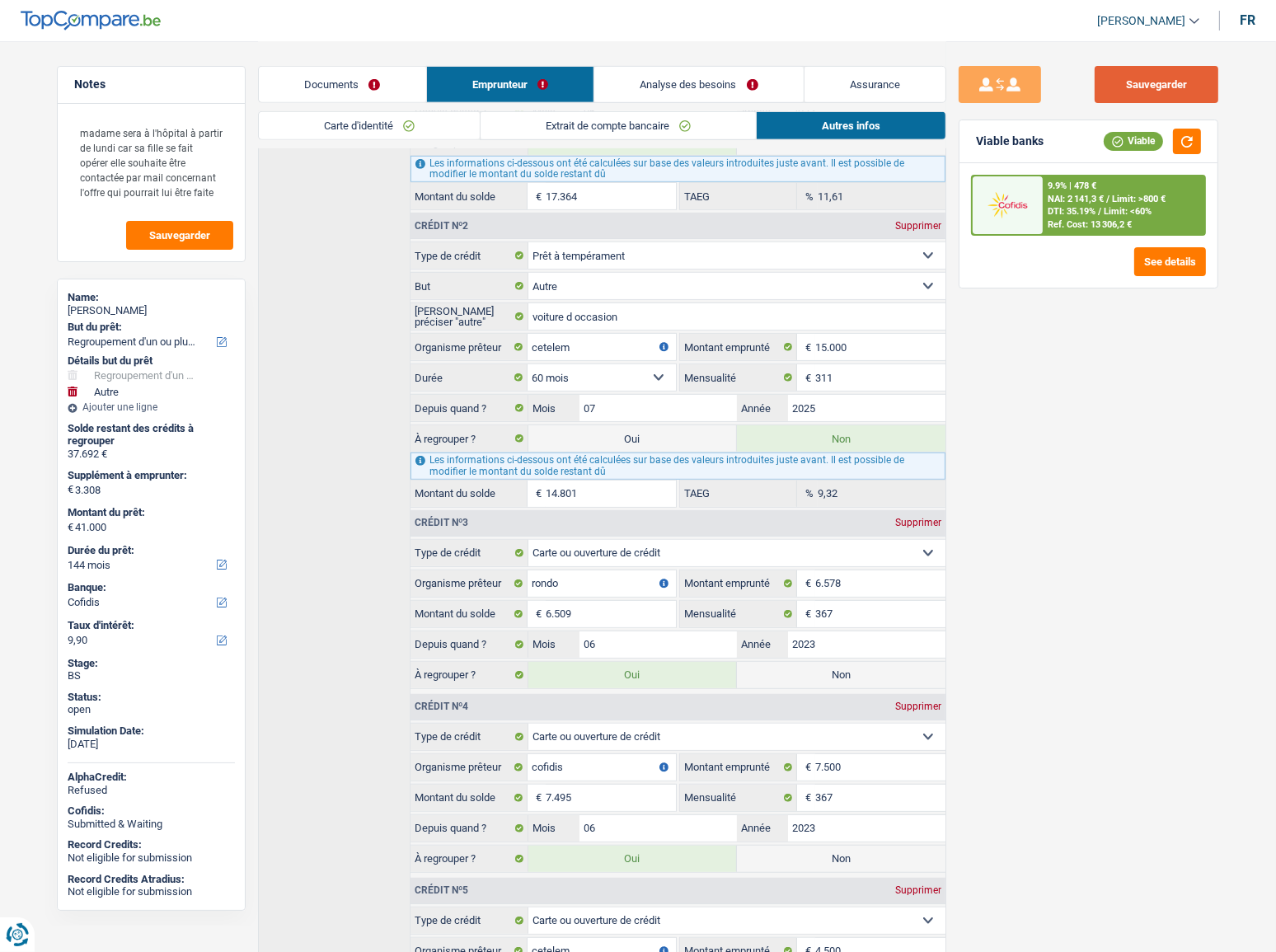
click at [1151, 85] on button "Sauvegarder" at bounding box center [1156, 84] width 123 height 37
click at [1184, 138] on button "button" at bounding box center [1187, 141] width 28 height 26
click at [354, 75] on link "Documents" at bounding box center [343, 84] width 168 height 35
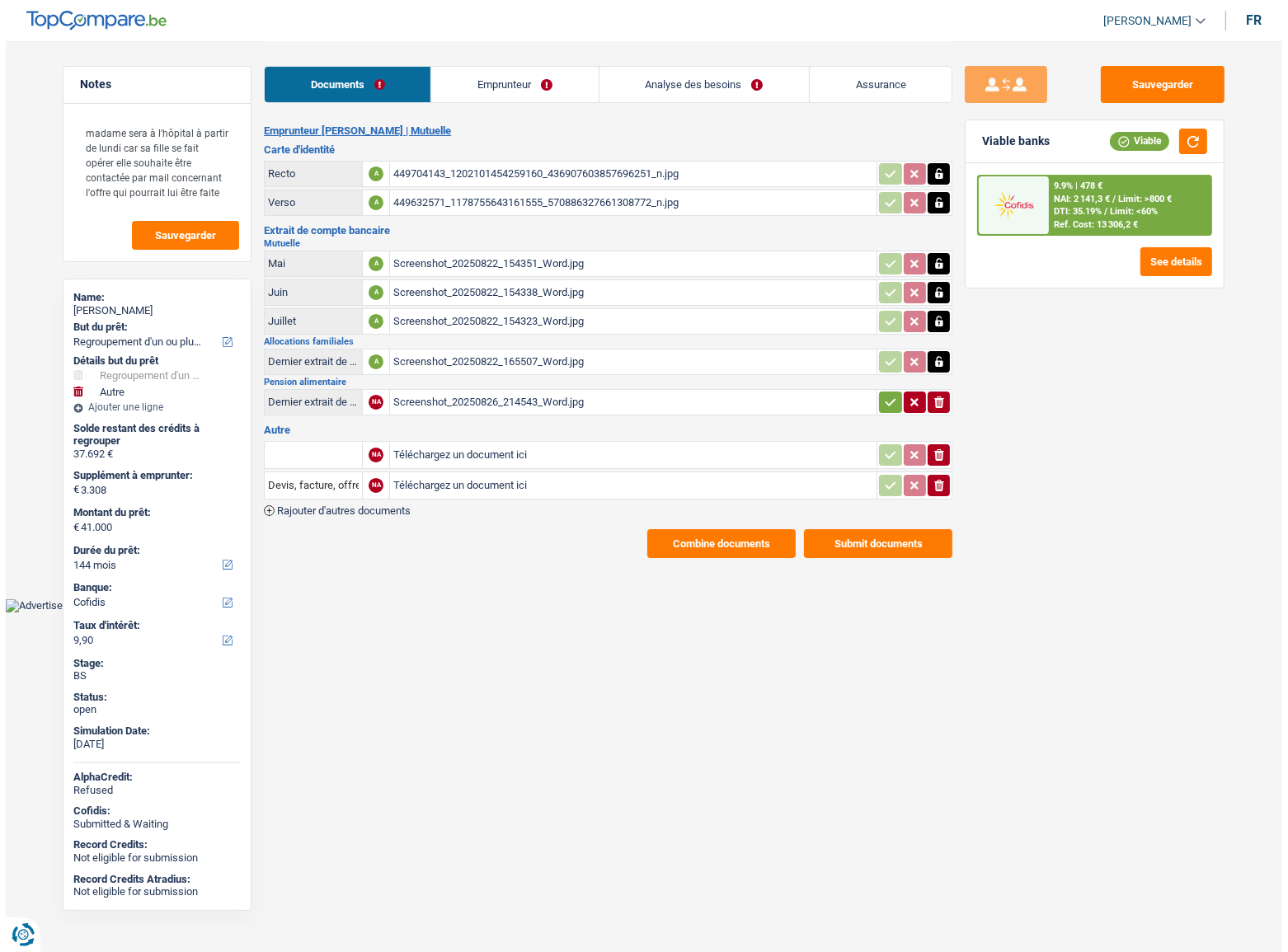
scroll to position [0, 0]
click at [1082, 193] on span "NAI: 2 141,3 €" at bounding box center [1081, 199] width 56 height 11
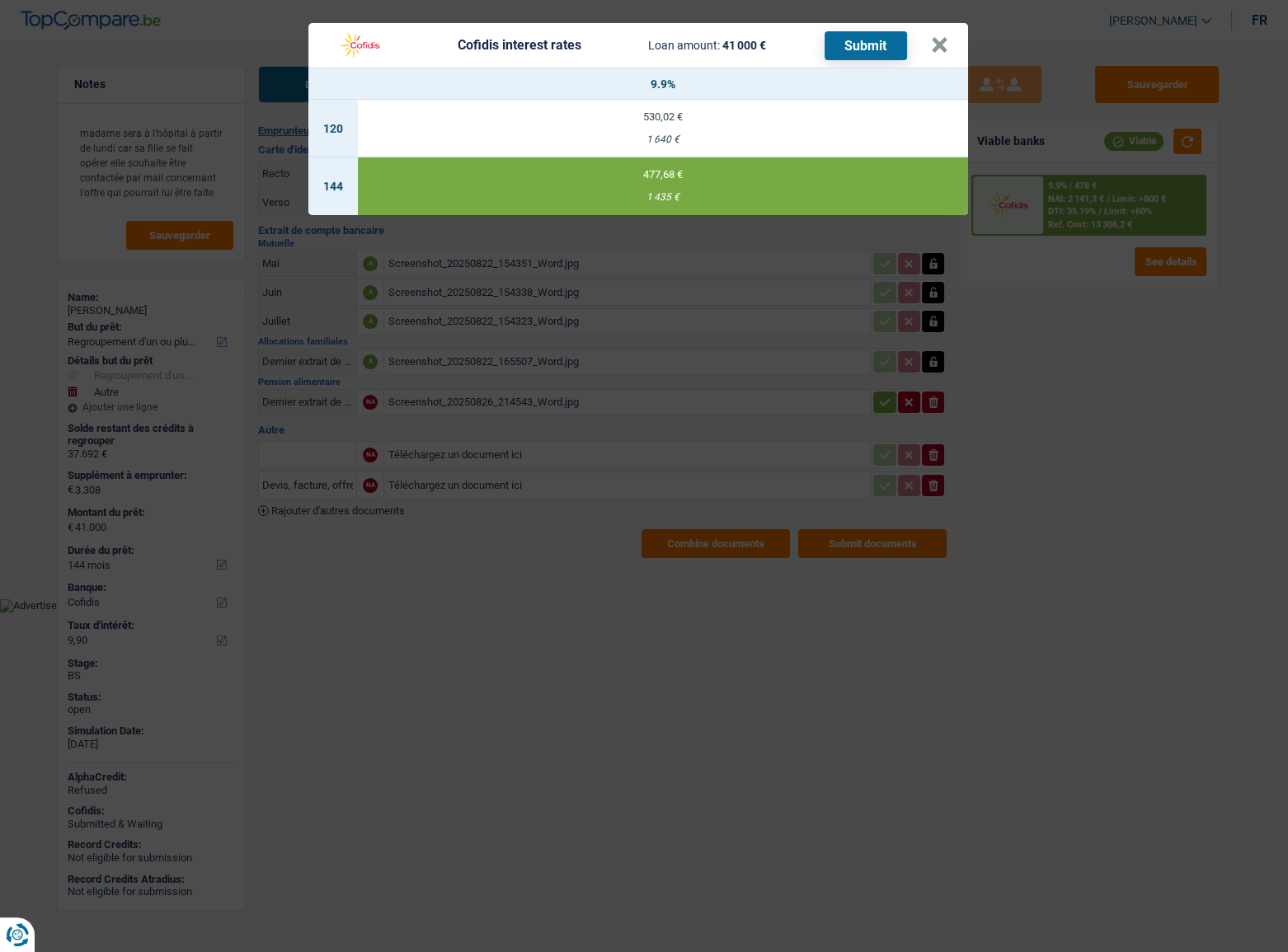
click at [858, 45] on button "Submit" at bounding box center [865, 45] width 83 height 29
click at [940, 37] on button "×" at bounding box center [940, 45] width 18 height 17
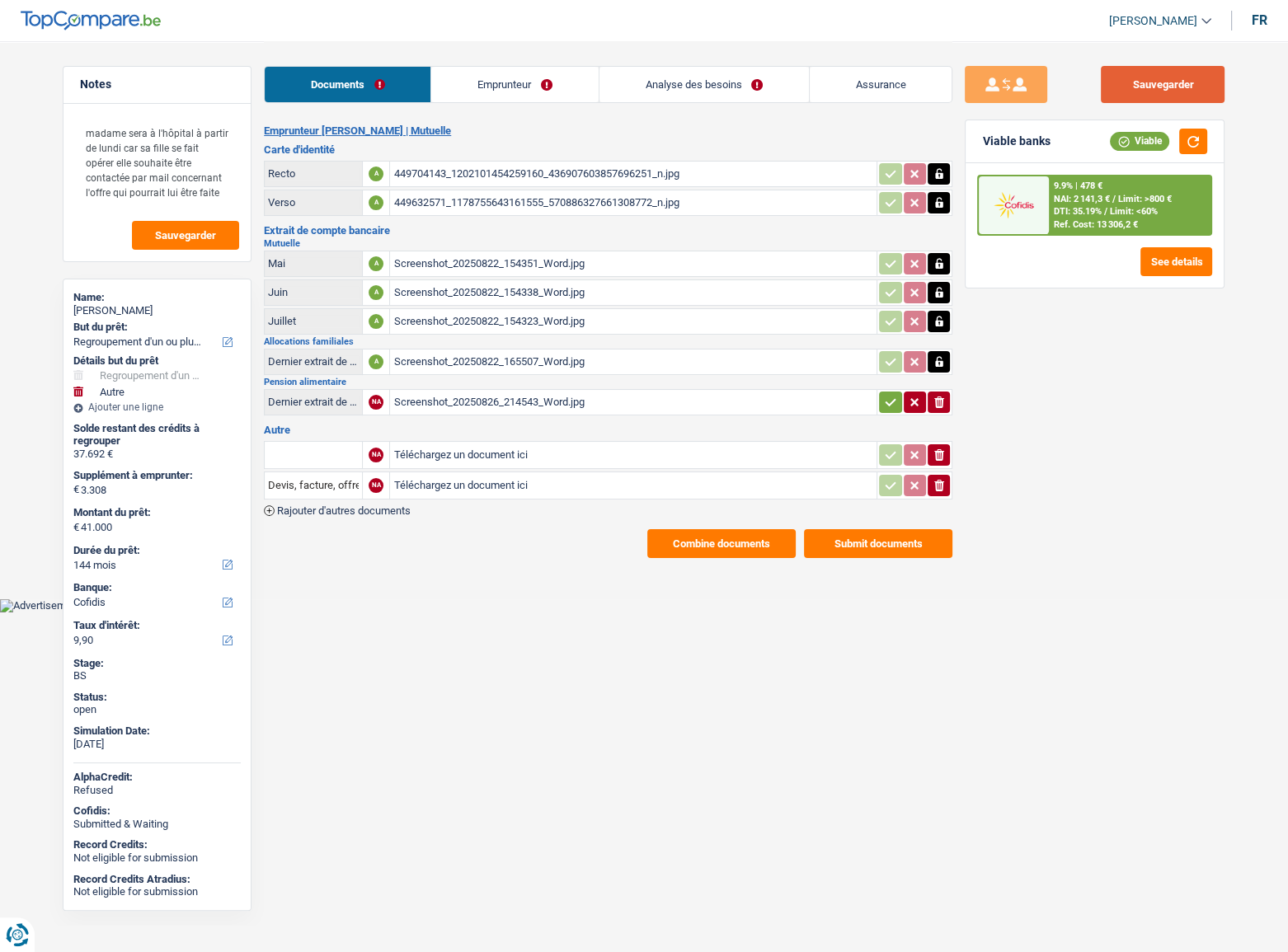
drag, startPoint x: 1166, startPoint y: 87, endPoint x: 1134, endPoint y: 18, distance: 76.1
click at [1166, 87] on button "Sauvegarder" at bounding box center [1162, 84] width 123 height 37
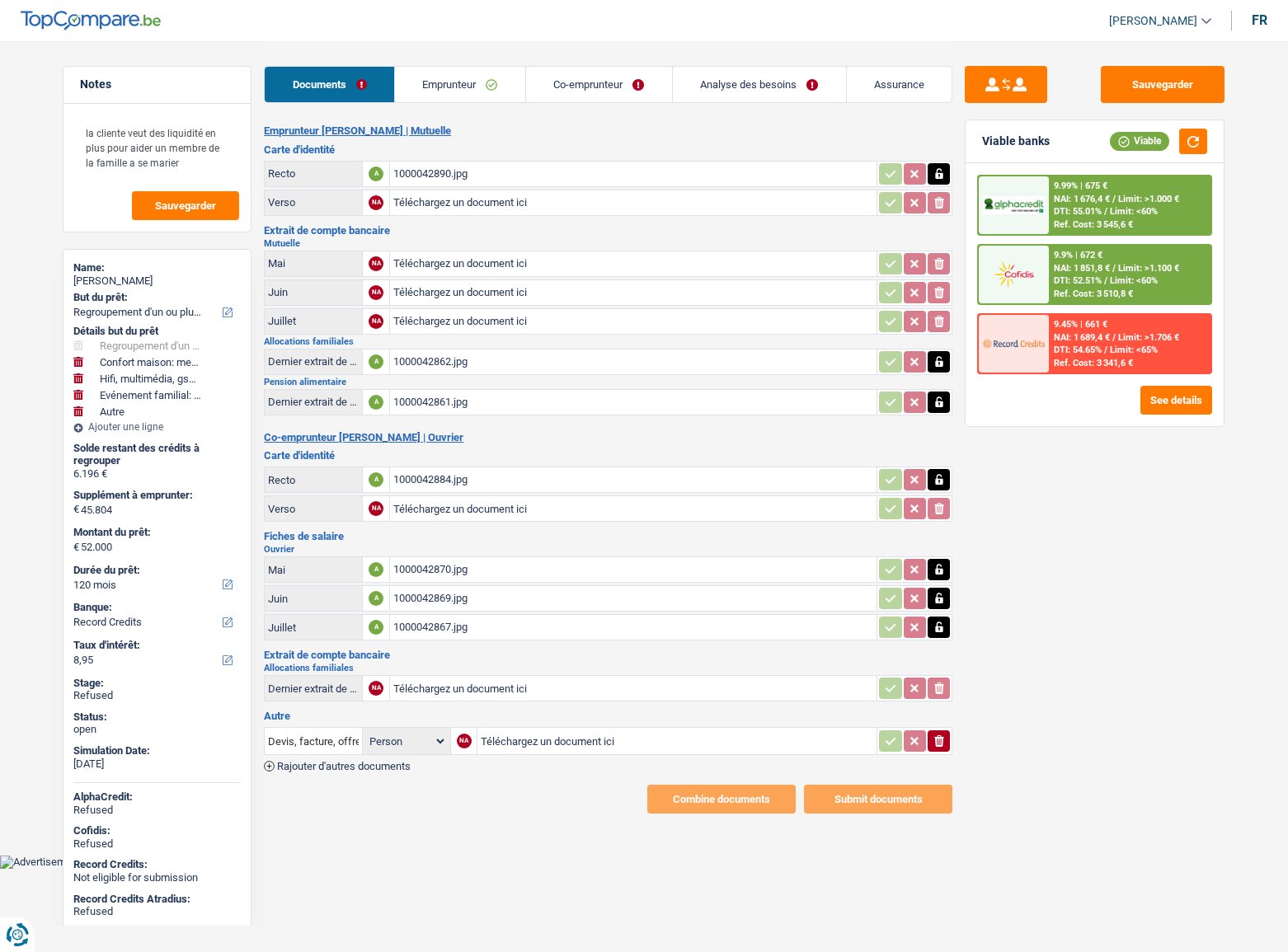
select select "refinancing"
select select "household"
select select "tech"
select select "familyEvent"
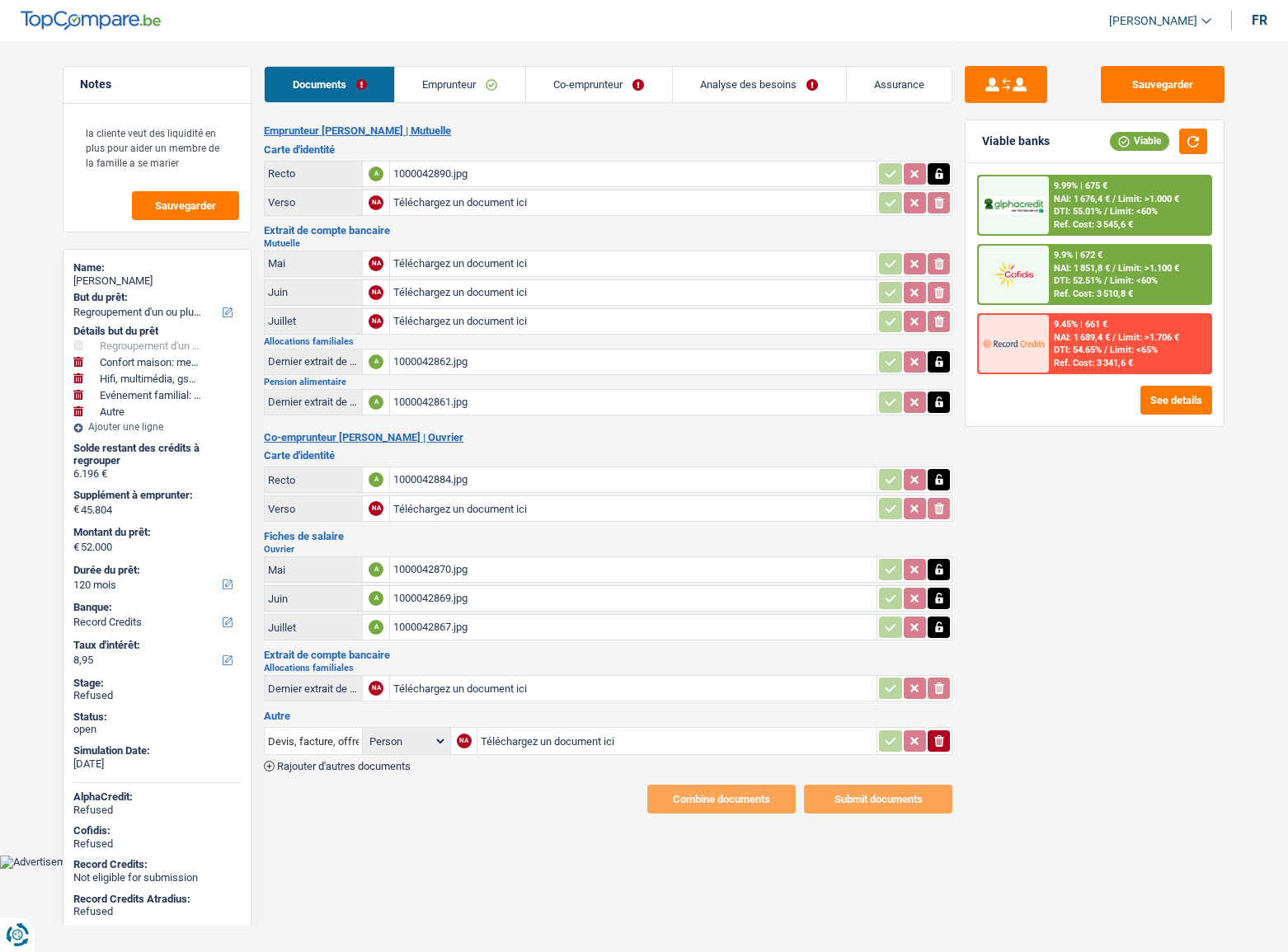
select select "other"
select select "120"
select select "record credits"
click at [482, 95] on link "Emprunteur" at bounding box center [460, 84] width 130 height 35
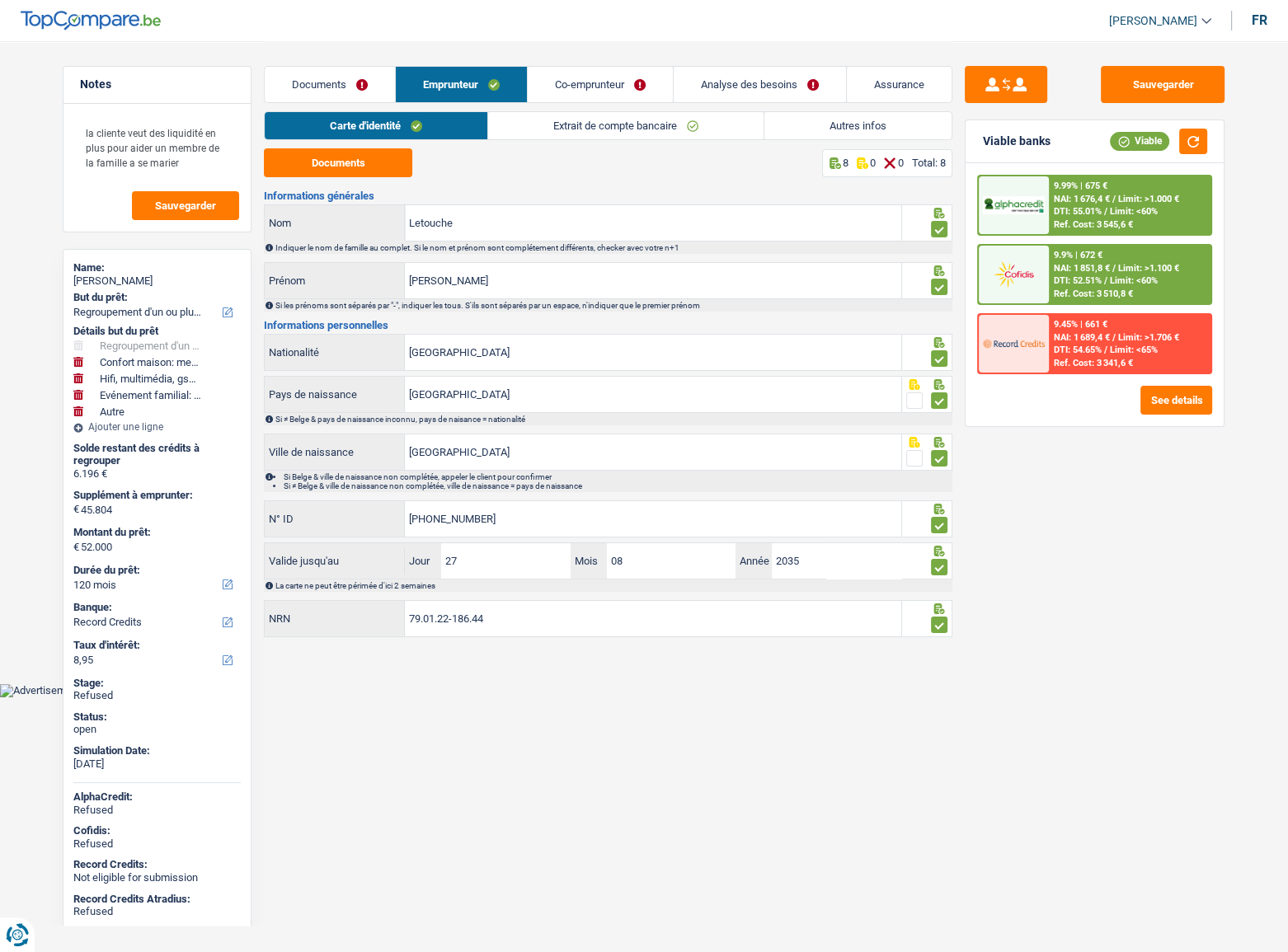
click at [1110, 256] on div "9.9% | 672 € NAI: 1 851,8 € / Limit: >1.100 € DTI: 52.51% / Limit: <60% Ref. Co…" at bounding box center [1130, 274] width 162 height 58
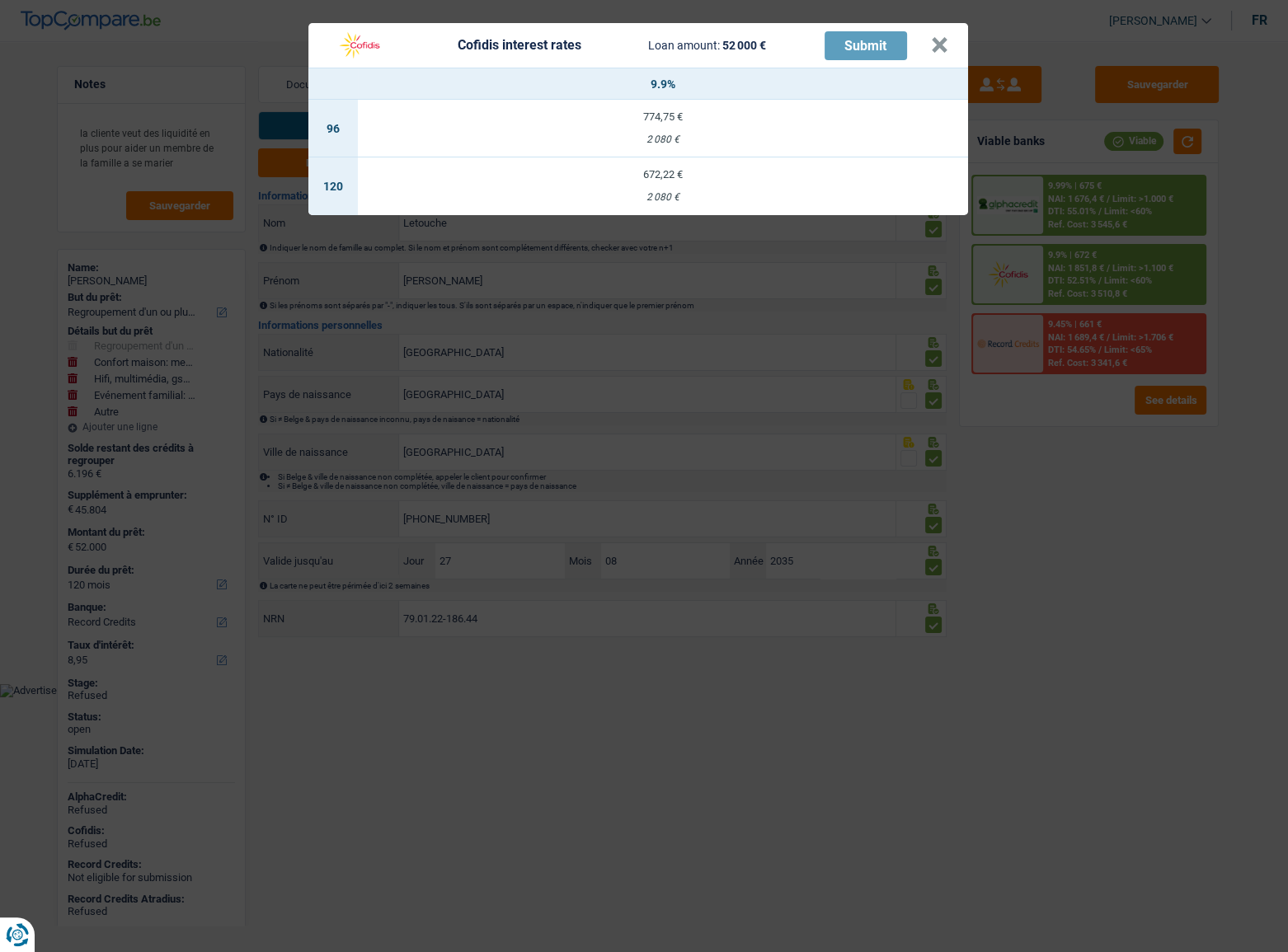
click at [1214, 704] on div "Cofidis interest rates Loan amount: 52 000 € Submit × 9.9% 96 774,75 € 2 080 € …" at bounding box center [644, 476] width 1288 height 952
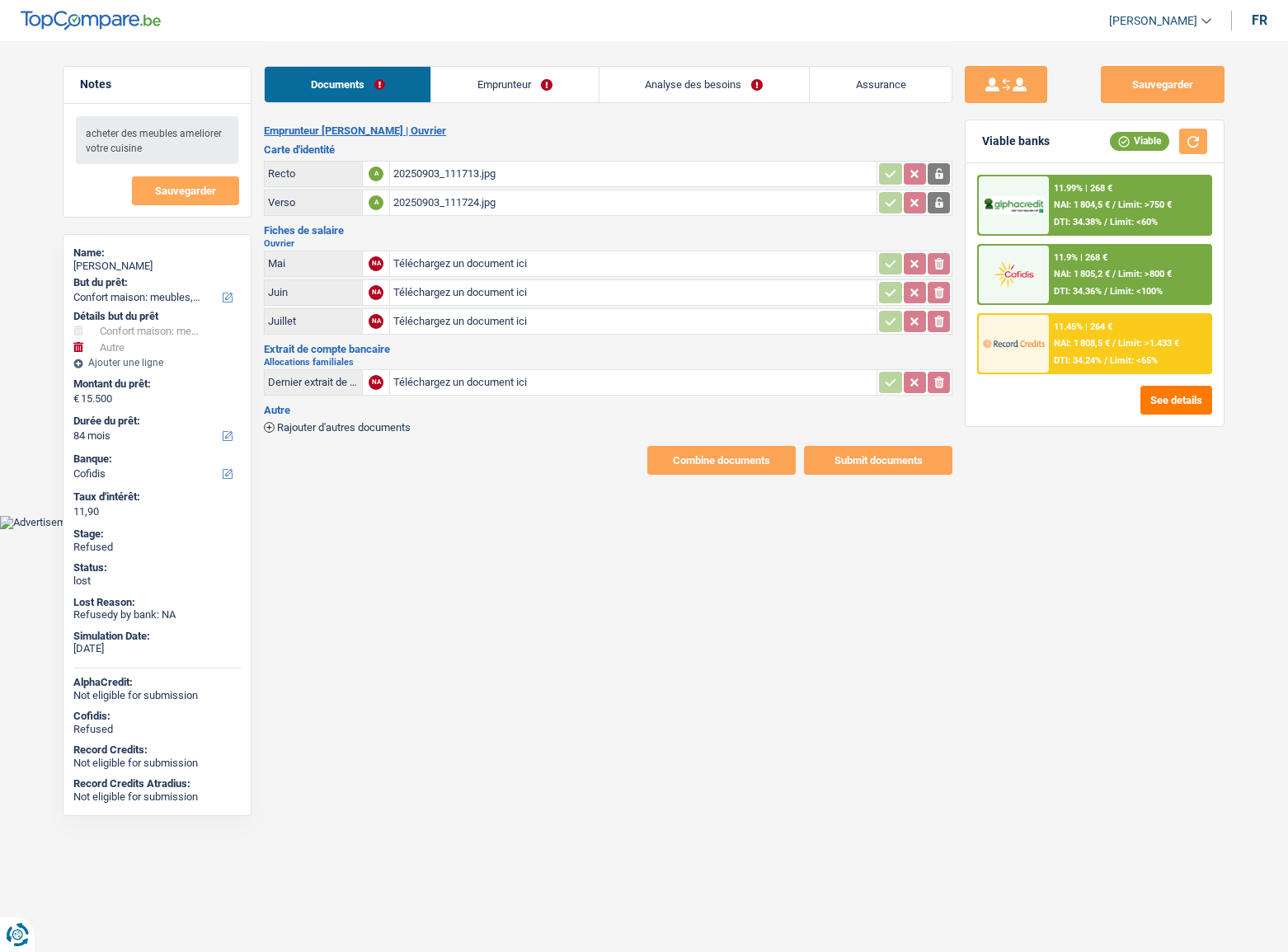
select select "household"
select select "other"
select select "84"
select select "cofidis"
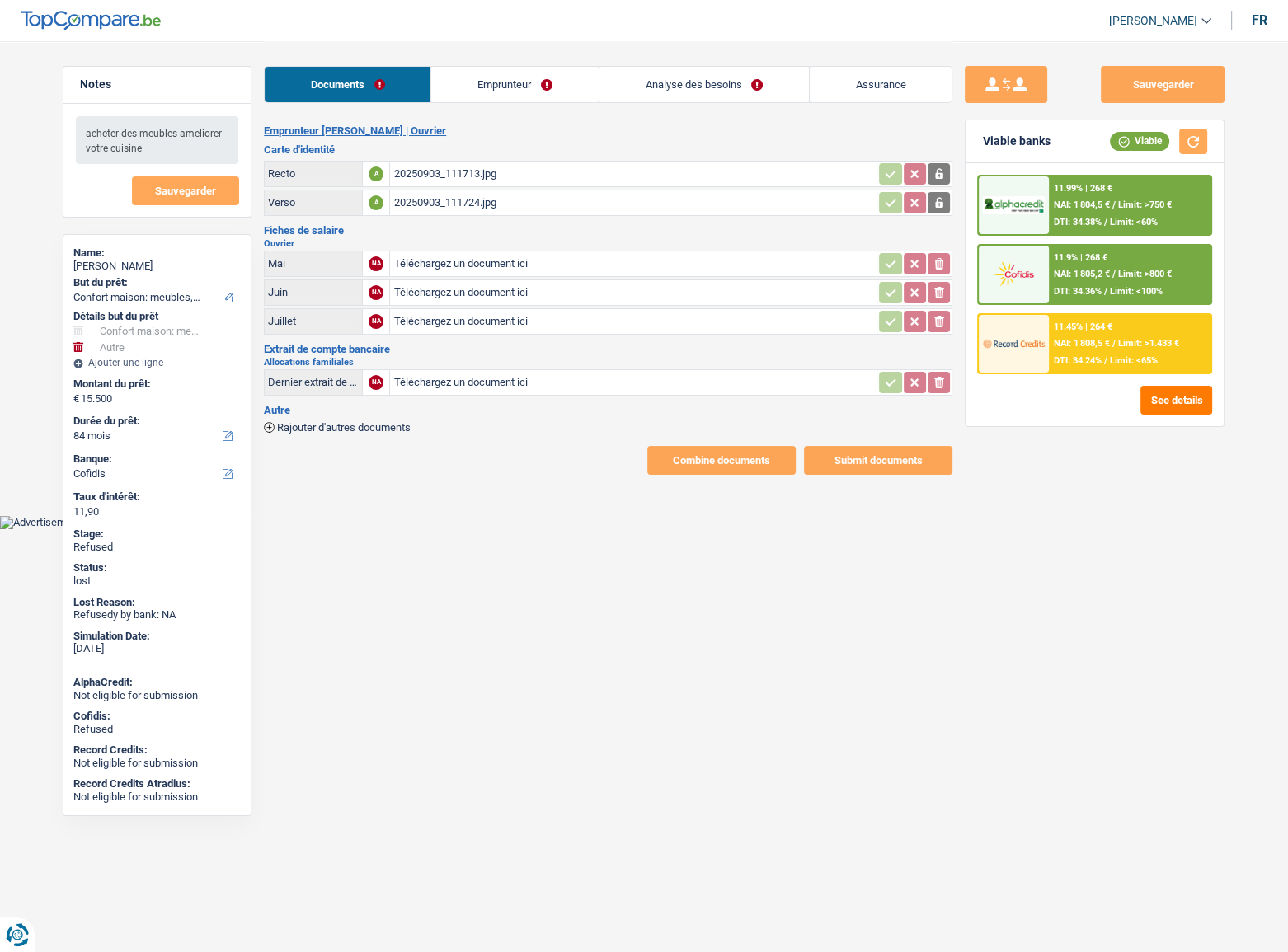
click at [525, 108] on div "Documents Emprunteur Analyse des besoins Assurance" at bounding box center [608, 75] width 689 height 70
click at [519, 87] on link "Emprunteur" at bounding box center [515, 84] width 167 height 35
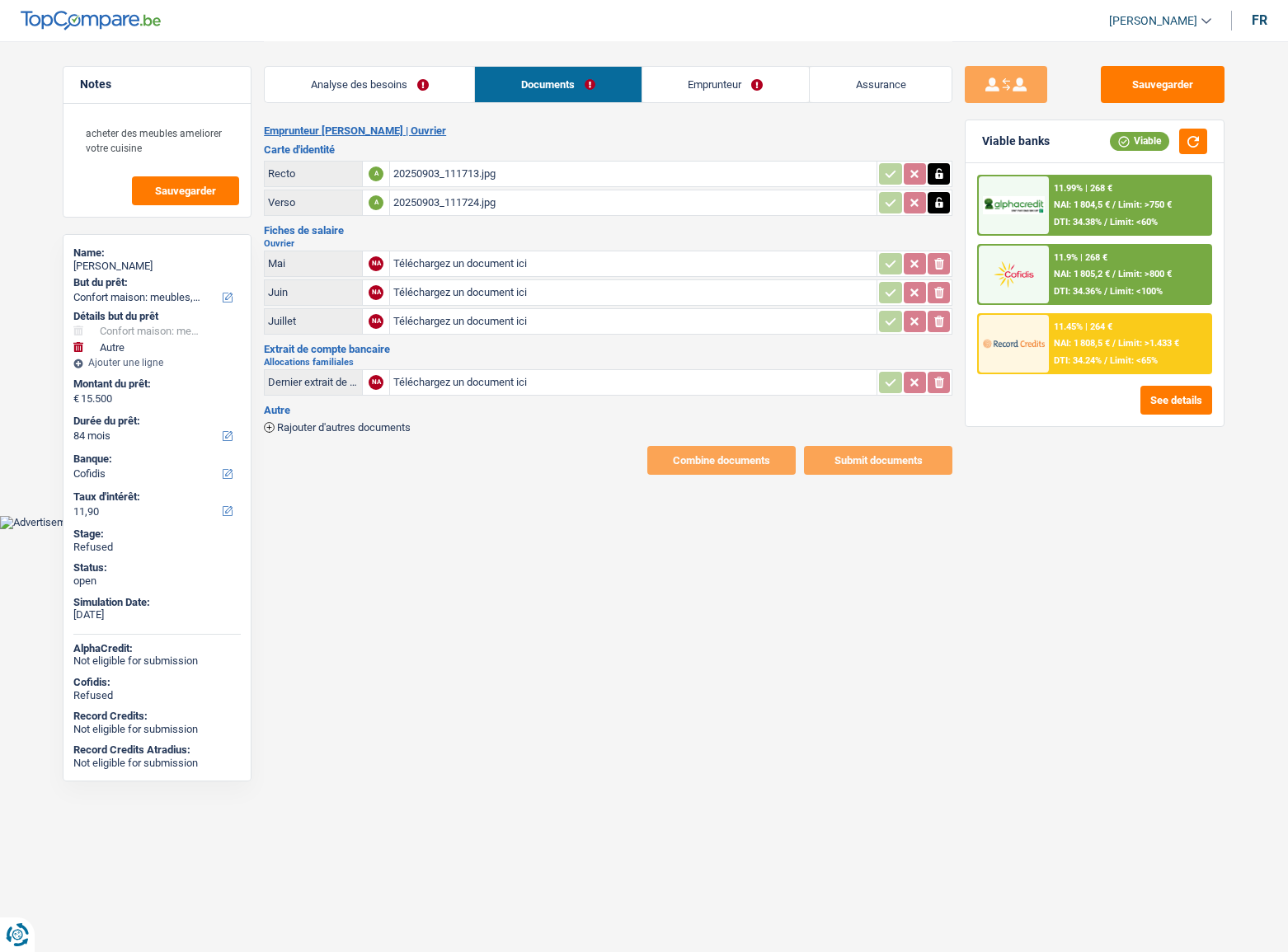
select select "household"
select select "other"
select select "84"
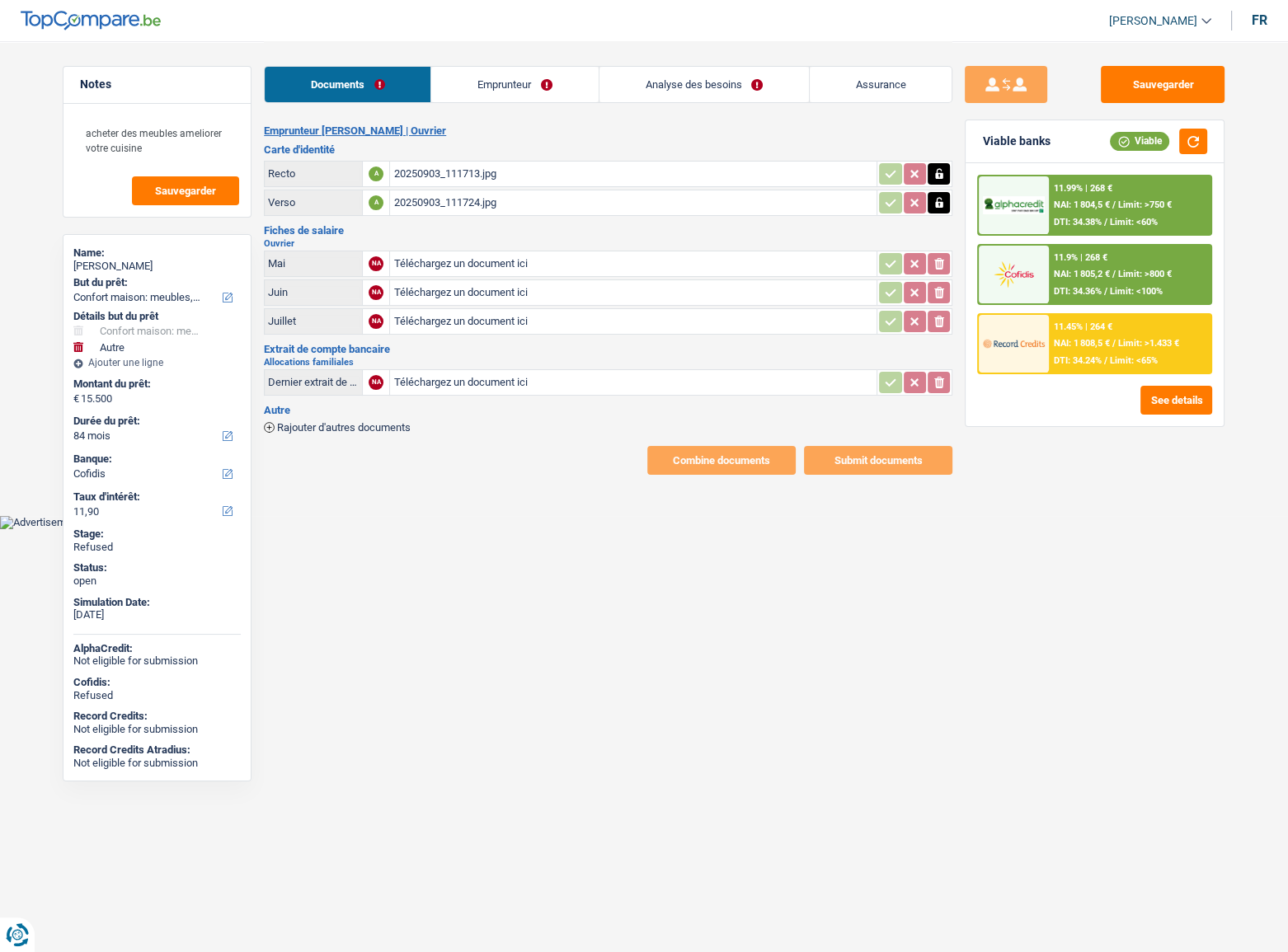
click at [561, 93] on link "Emprunteur" at bounding box center [515, 84] width 167 height 35
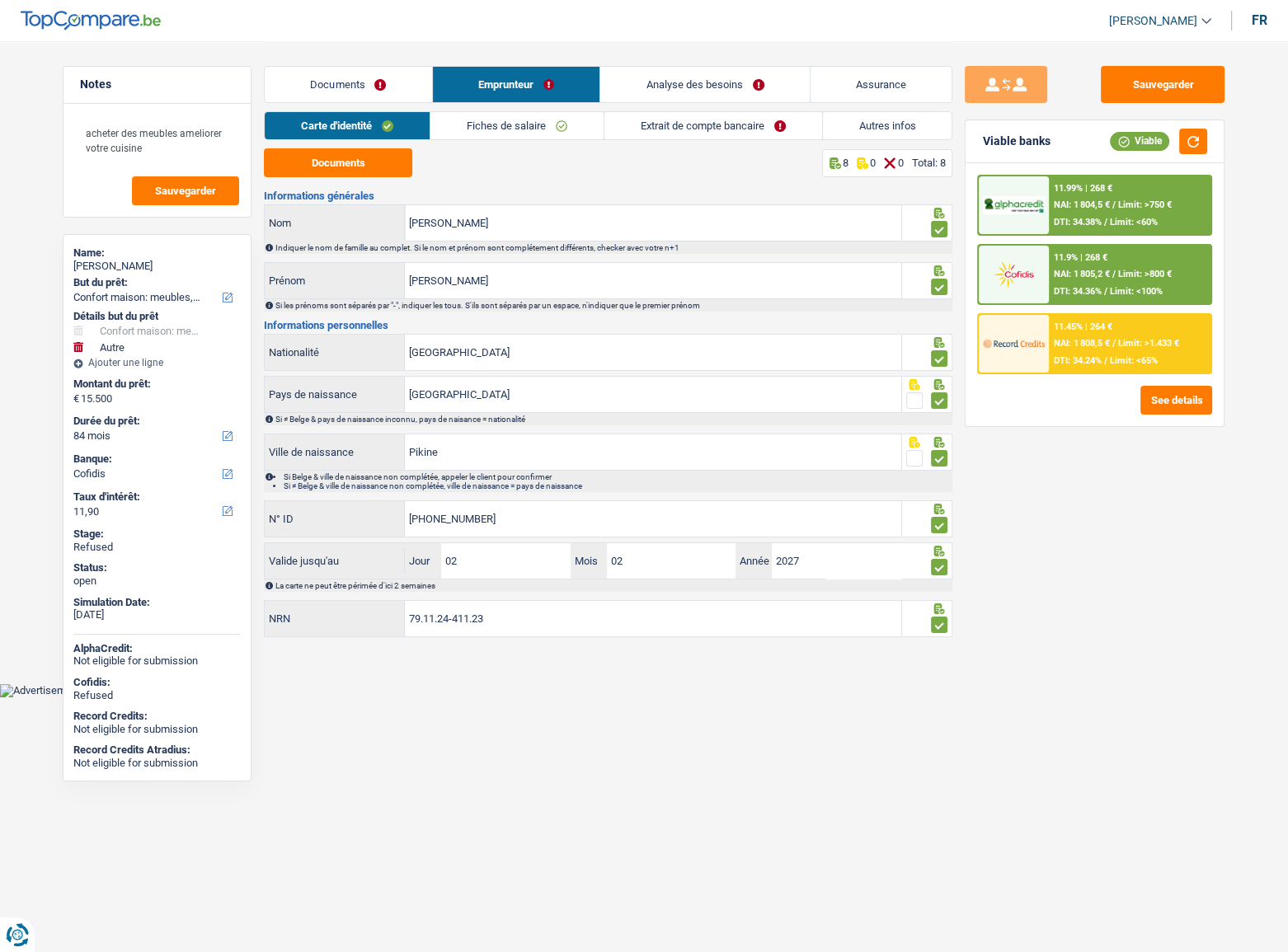
click at [535, 142] on div "Carte d'identité Fiches de salaire Extrait de compte bancaire Autres infos" at bounding box center [608, 130] width 689 height 37
click at [537, 129] on link "Fiches de salaire" at bounding box center [517, 125] width 173 height 28
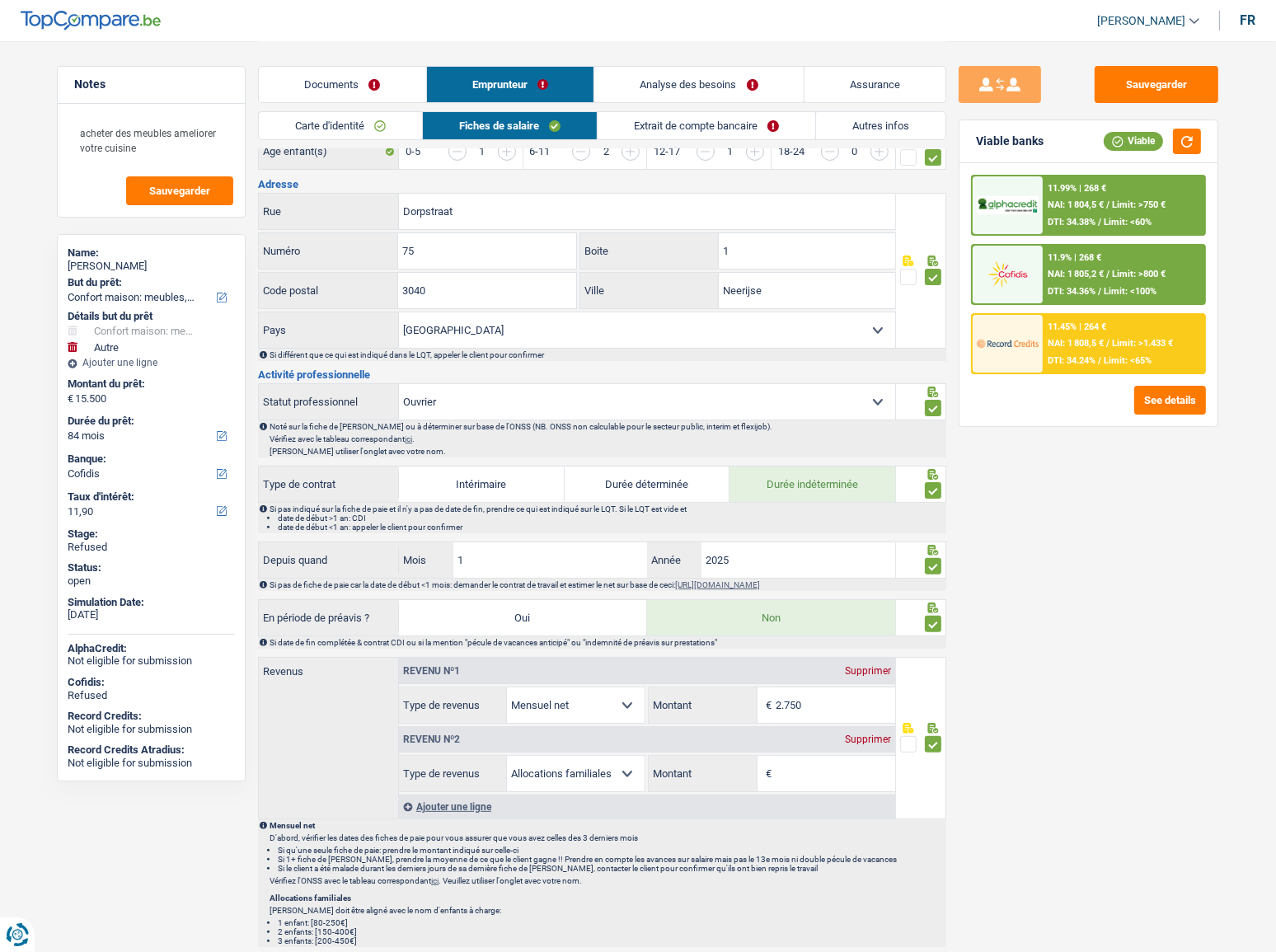
scroll to position [750, 0]
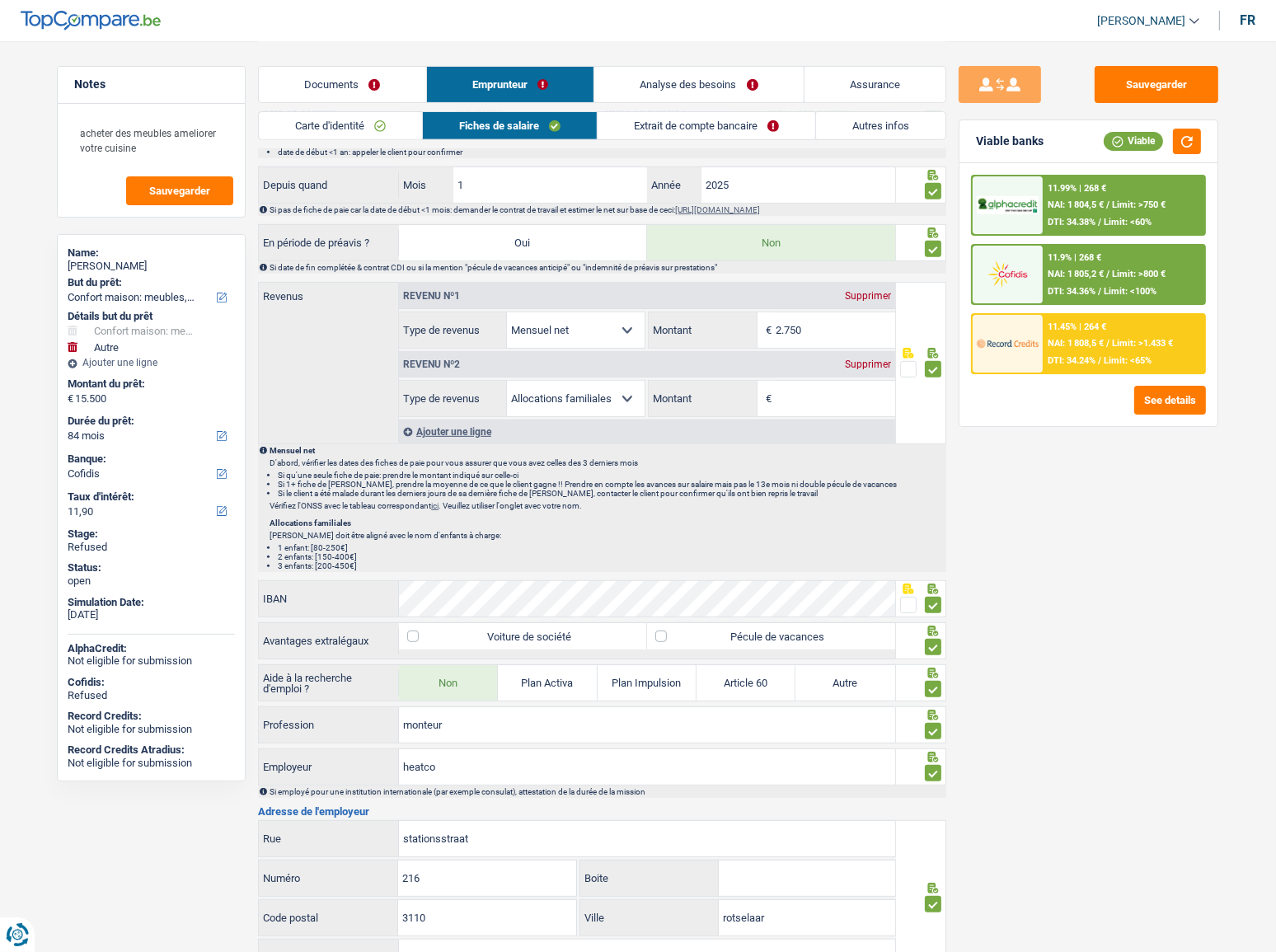
click at [862, 361] on div "Supprimer" at bounding box center [868, 364] width 54 height 10
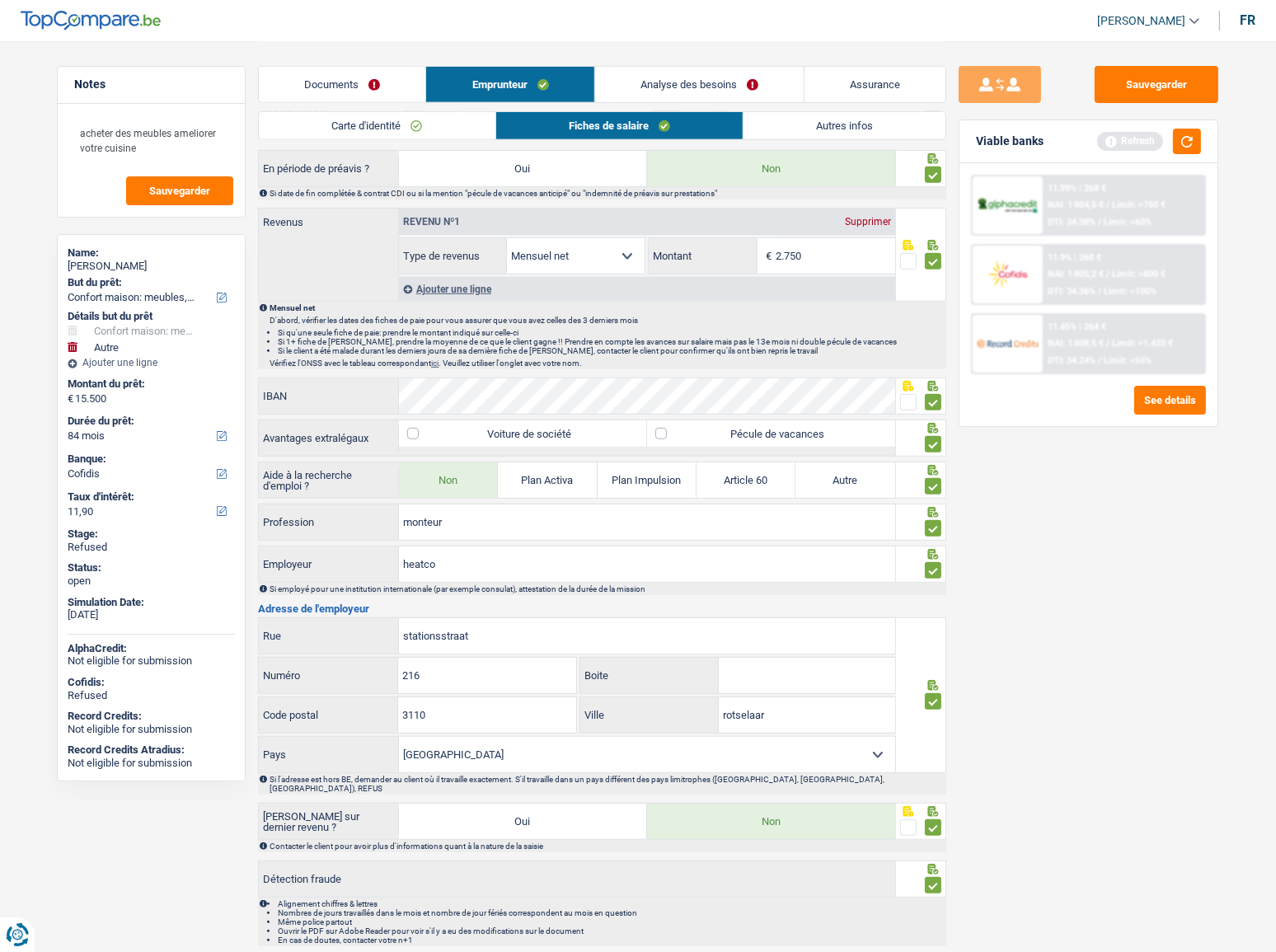
scroll to position [867, 0]
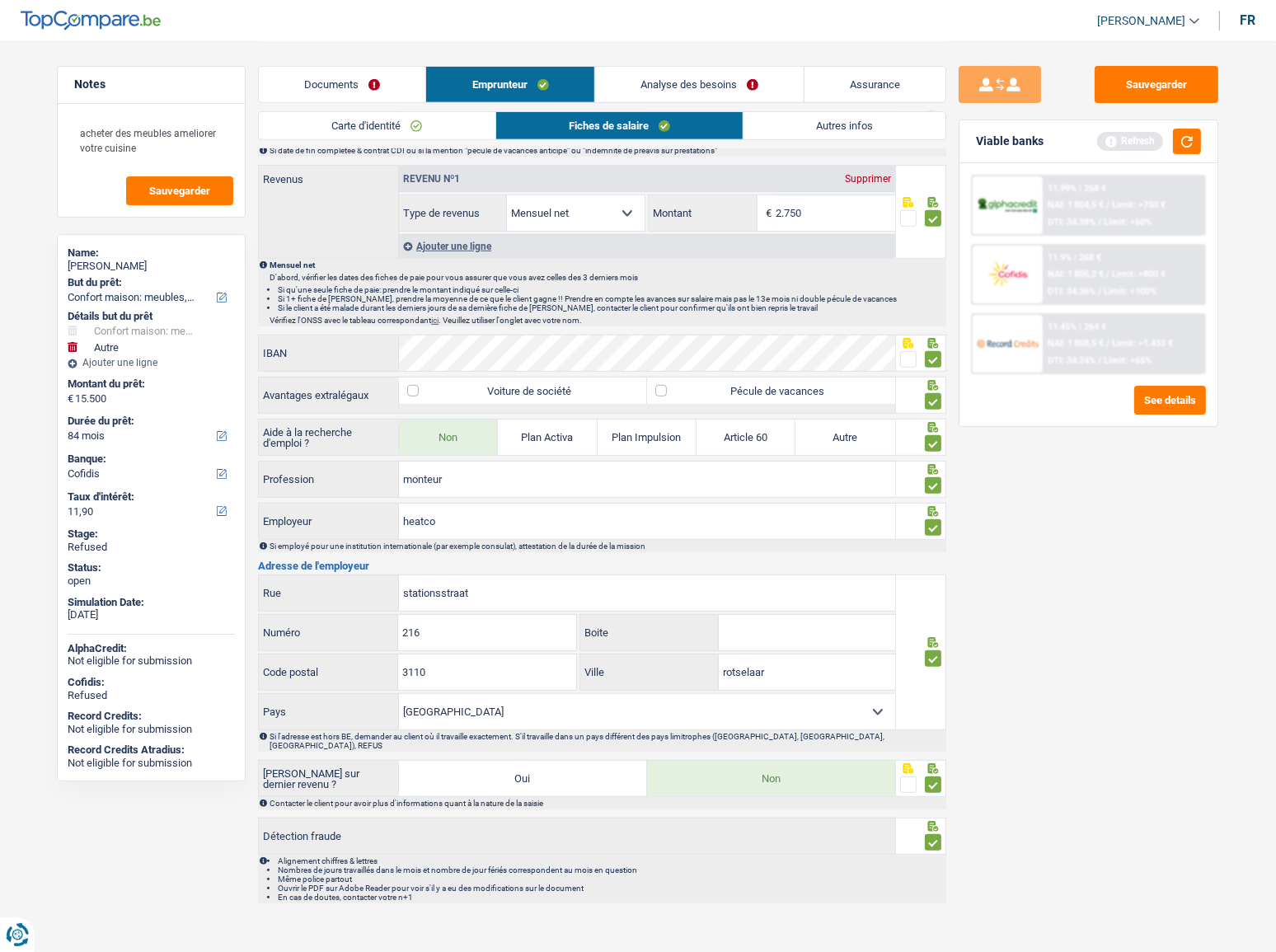
click at [1052, 693] on div "Sauvegarder Viable banks Refresh 11.99% | 268 € NAI: 1 804,5 € / Limit: >750 € …" at bounding box center [1089, 495] width 285 height 860
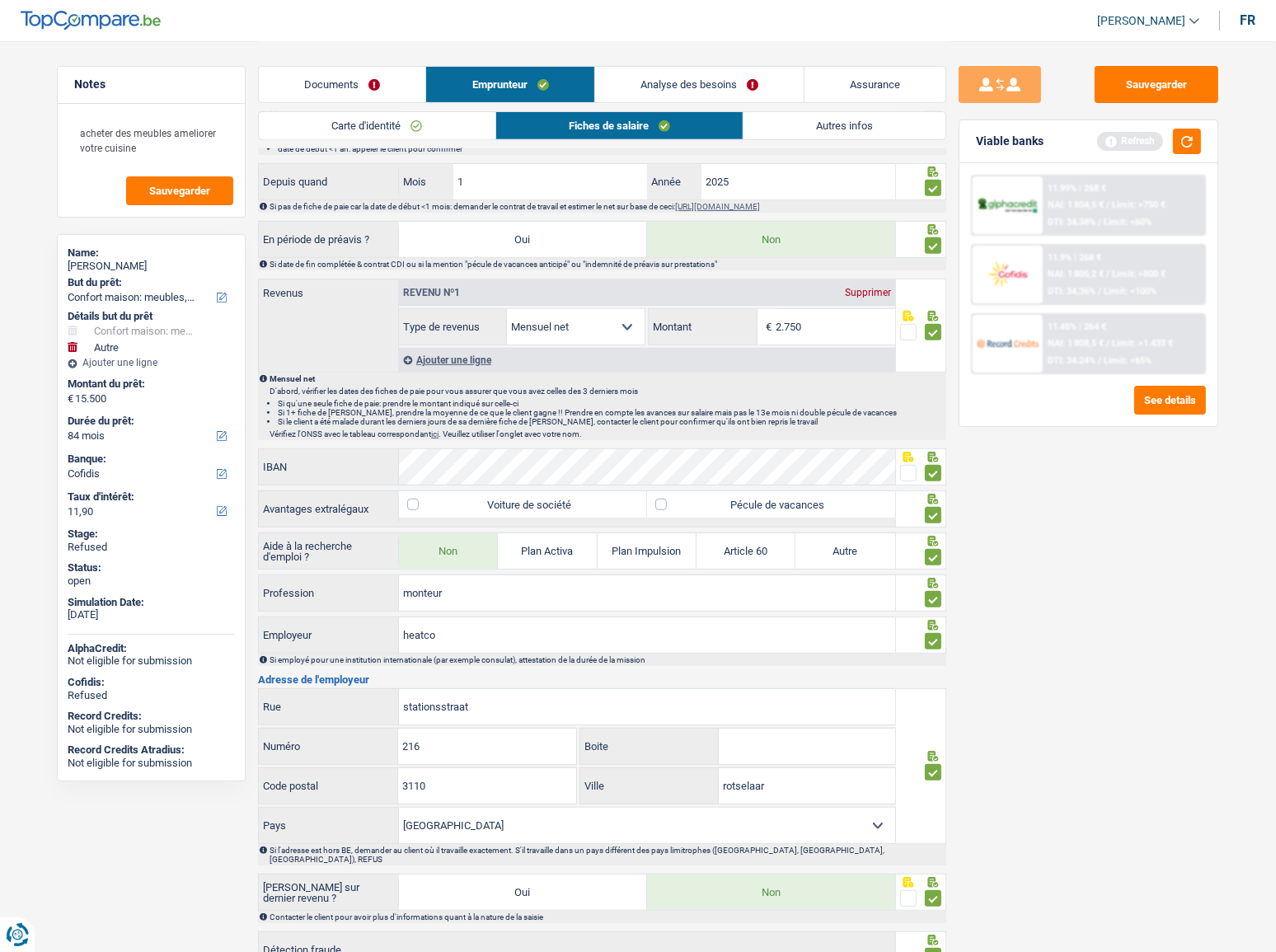
scroll to position [642, 0]
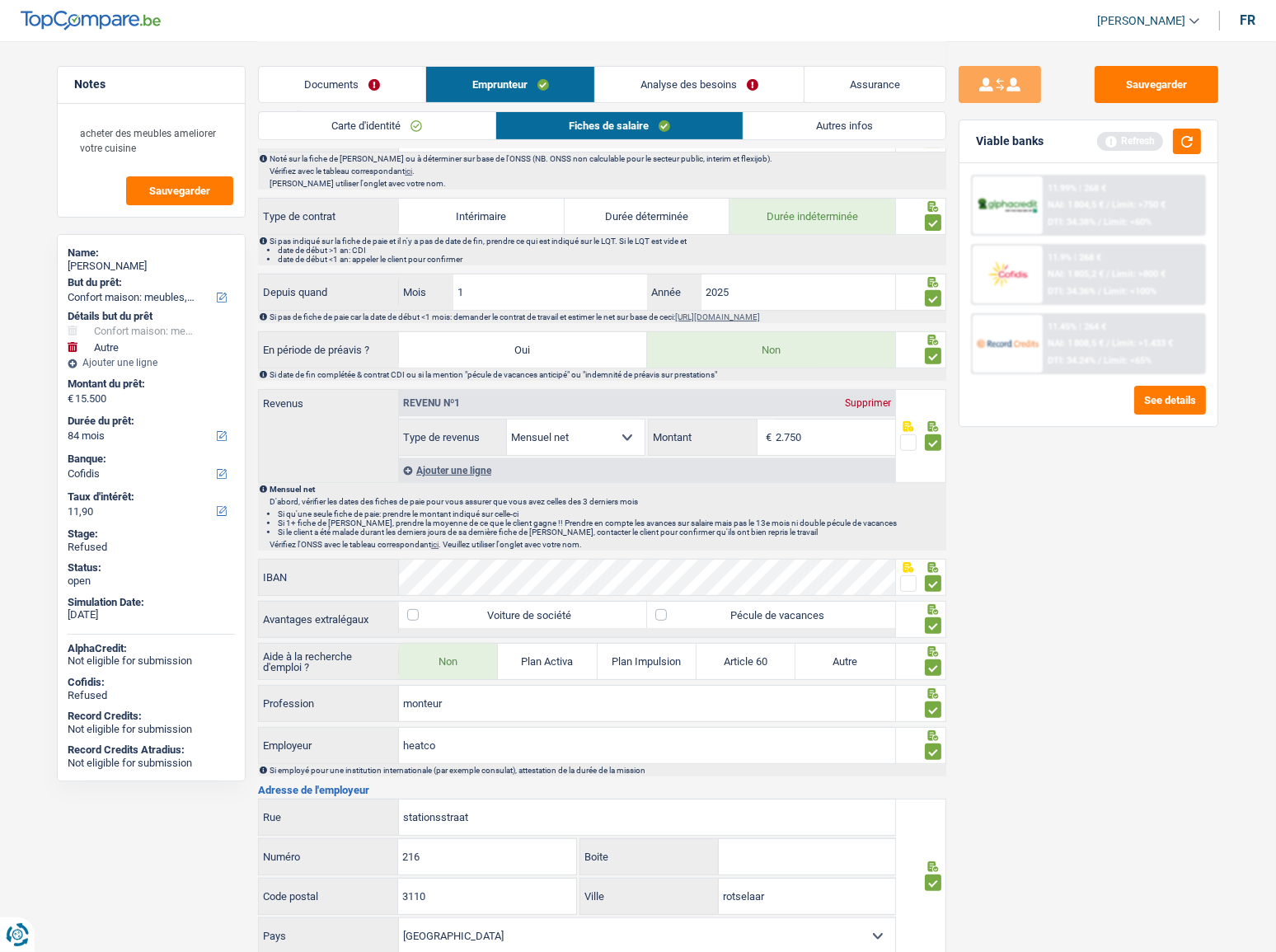
click at [1182, 155] on div "Viable banks Refresh" at bounding box center [1089, 142] width 258 height 43
click at [1182, 146] on button "button" at bounding box center [1187, 141] width 28 height 26
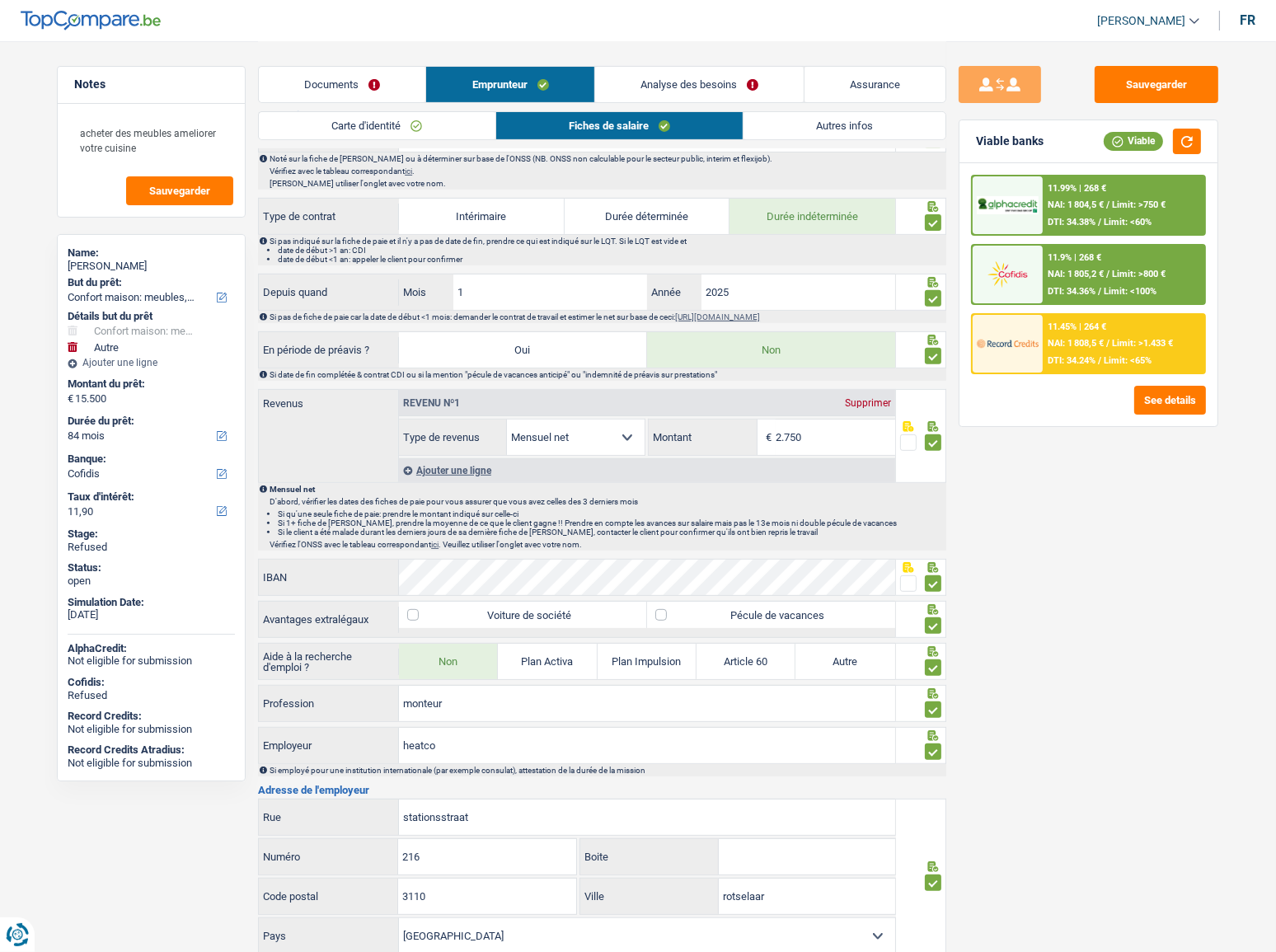
click at [1102, 205] on span "NAI: 1 804,5 €" at bounding box center [1075, 205] width 56 height 11
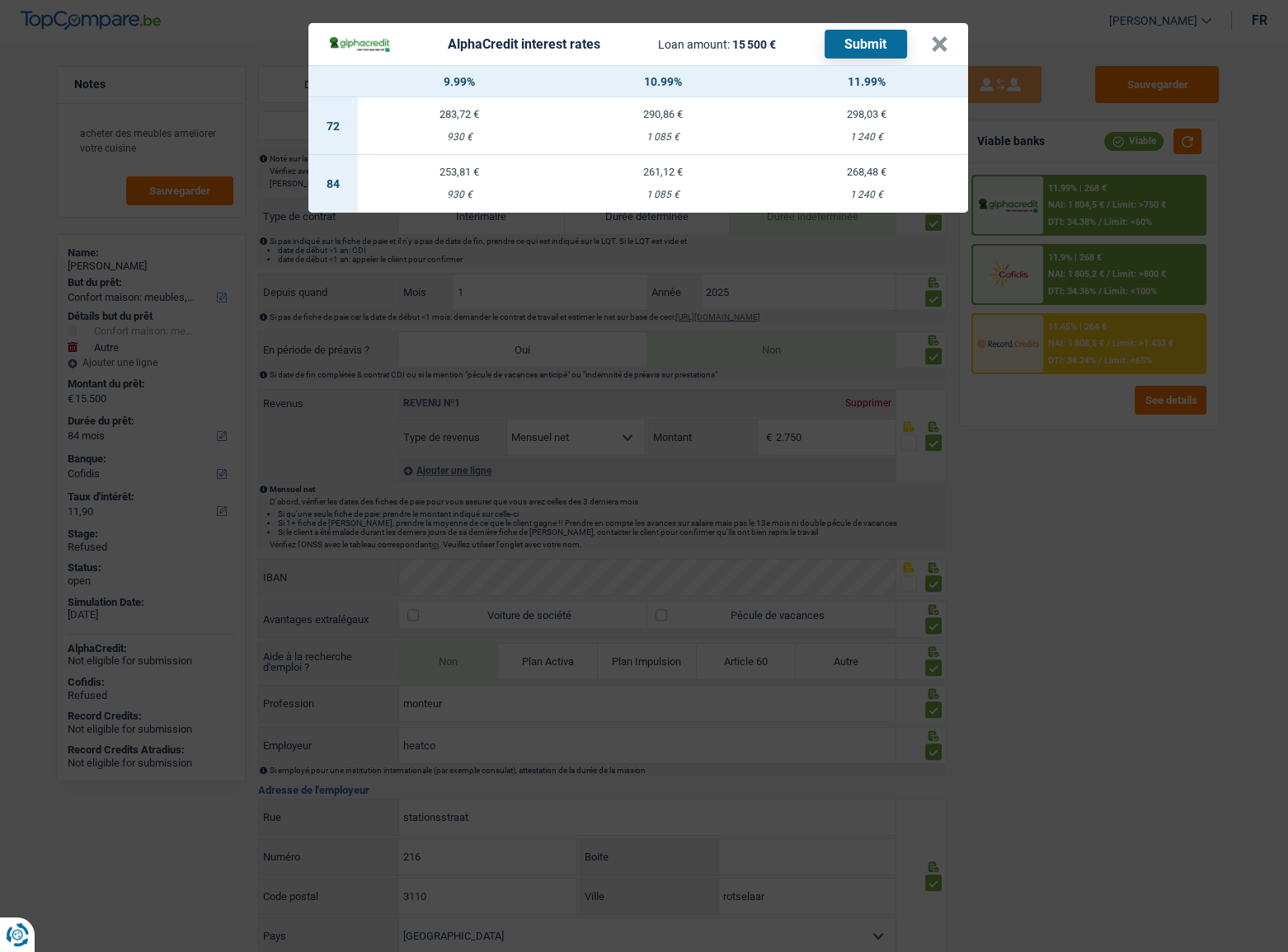
click at [854, 170] on div "268,48 €" at bounding box center [866, 172] width 204 height 11
select select "alphacredit"
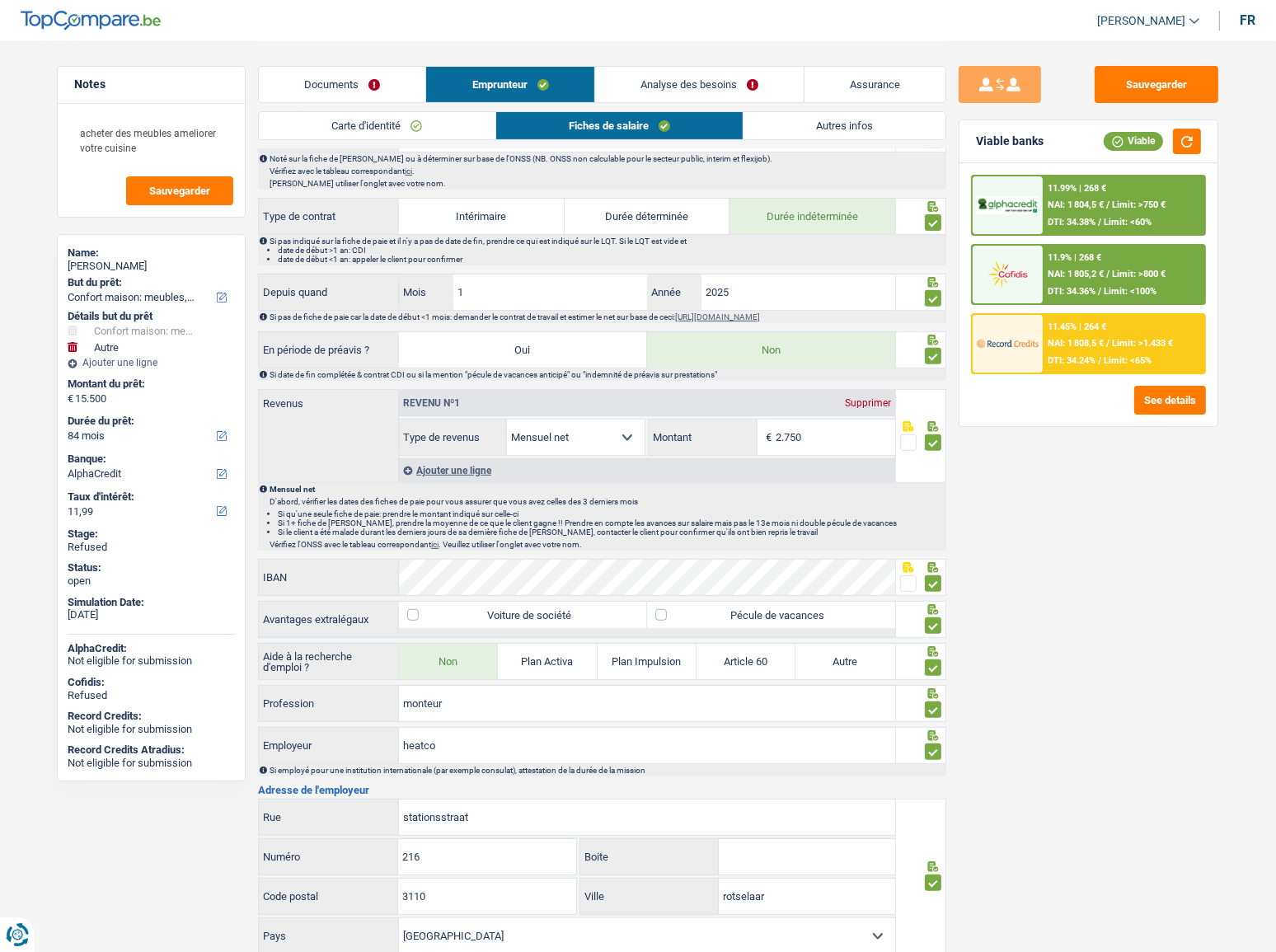
click at [1108, 197] on div "11.99% | 268 € NAI: 1 804,5 € / Limit: >750 € DTI: 34.38% / Limit: <60%" at bounding box center [1123, 205] width 162 height 58
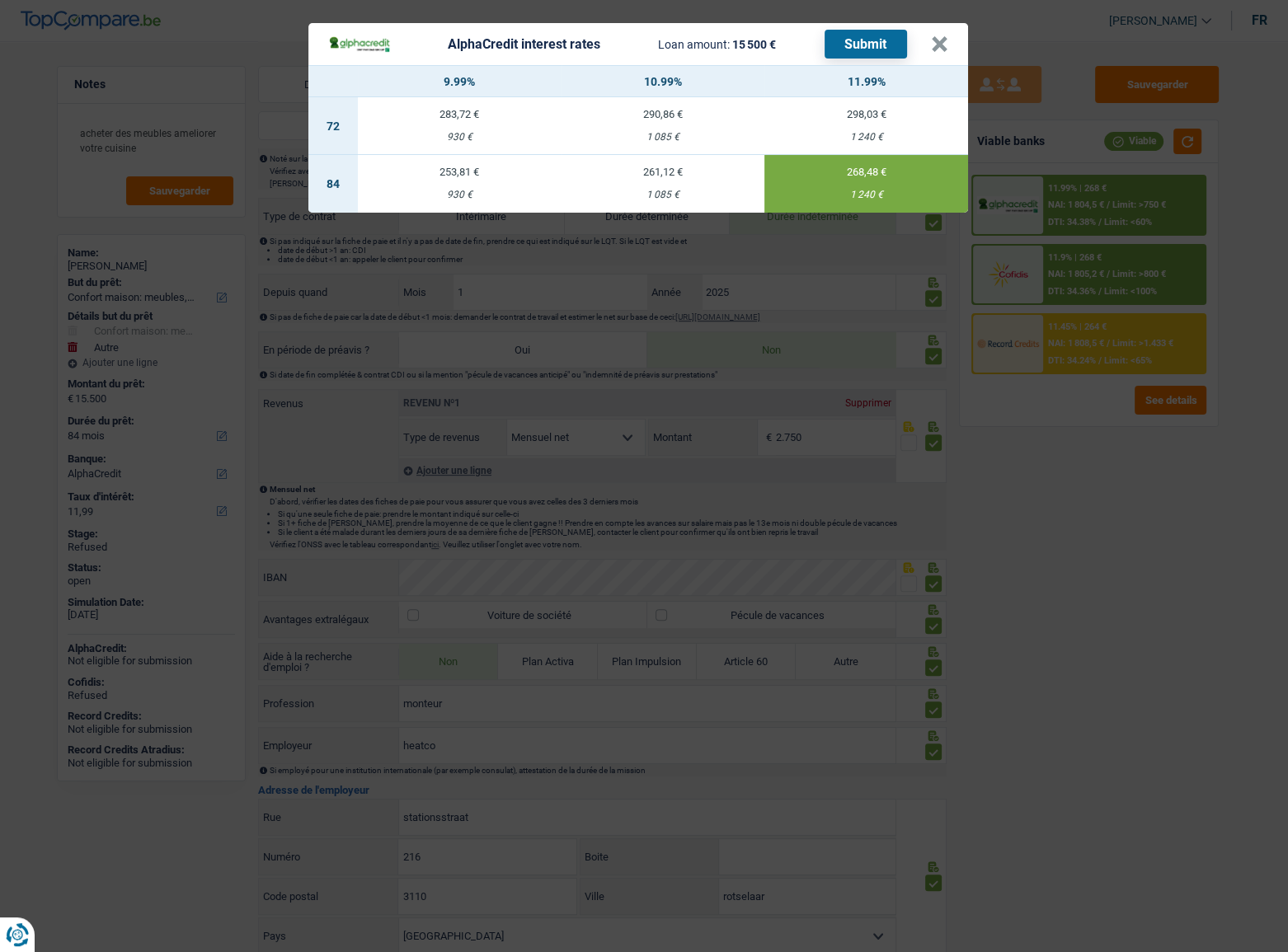
click at [697, 160] on td "261,12 € 1 085 €" at bounding box center [664, 184] width 204 height 58
type input "10,99"
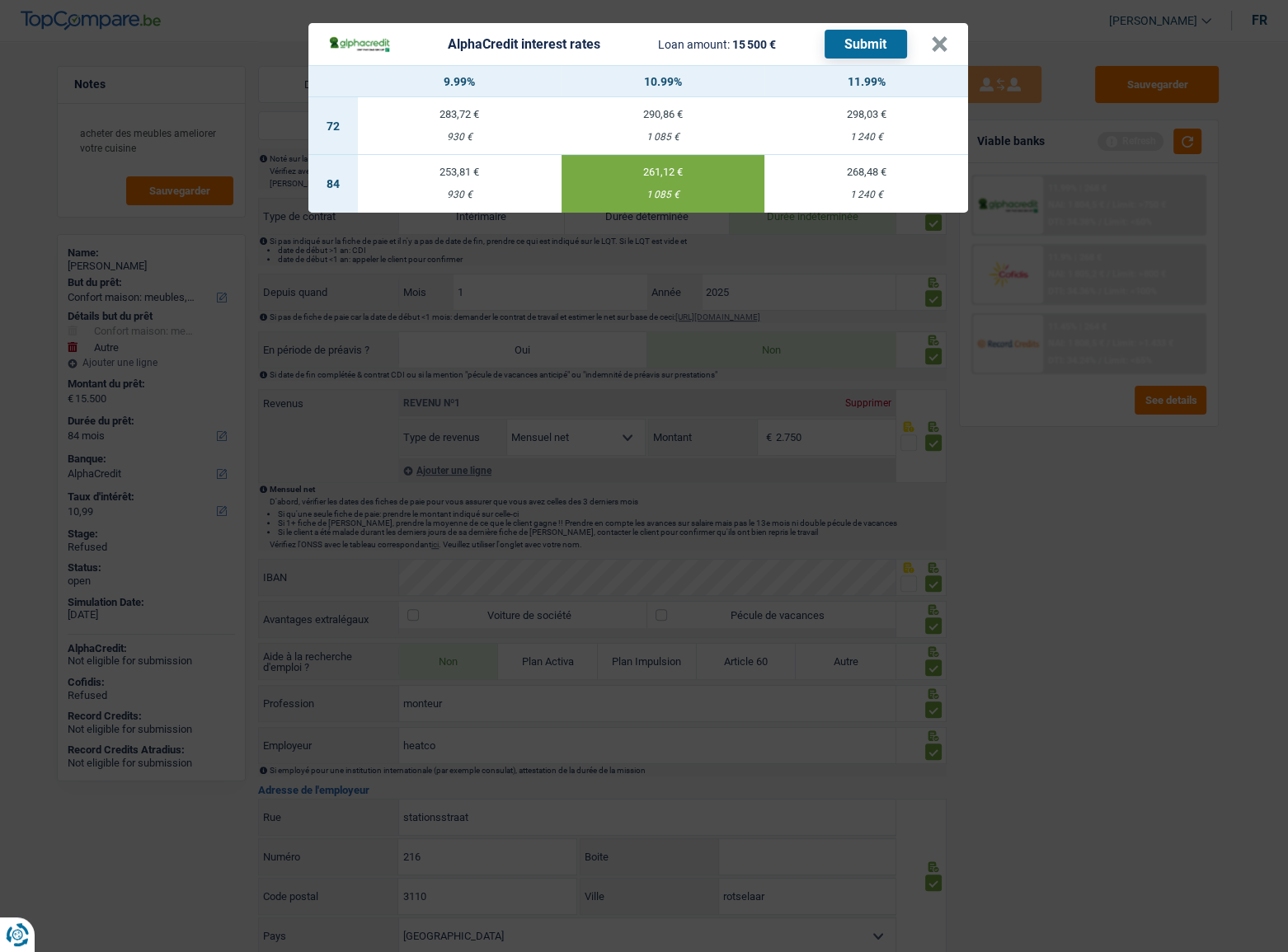
click at [857, 57] on button "Submit" at bounding box center [865, 43] width 83 height 29
click at [945, 49] on button "×" at bounding box center [940, 44] width 18 height 17
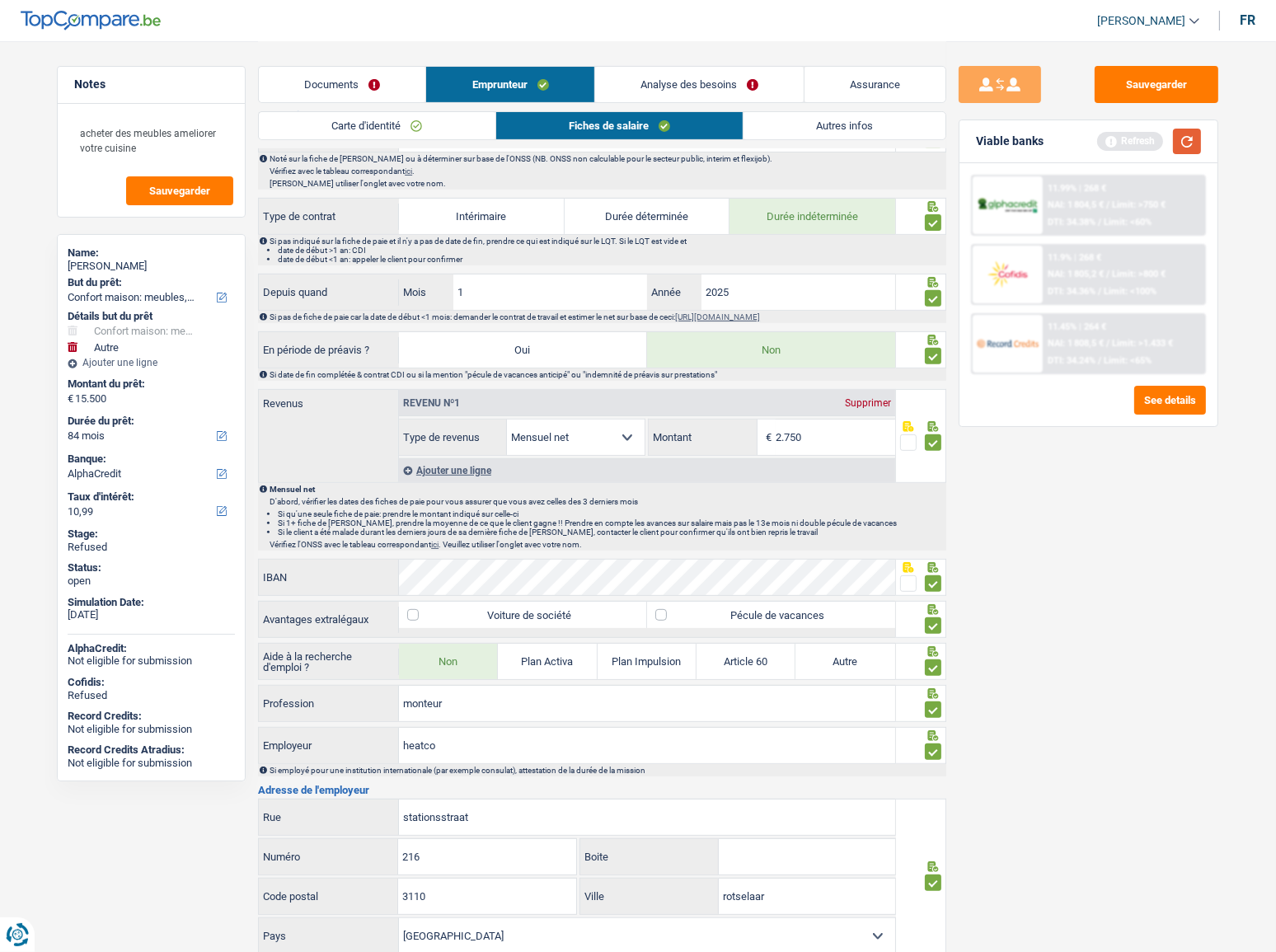
click at [1194, 140] on button "button" at bounding box center [1187, 141] width 28 height 26
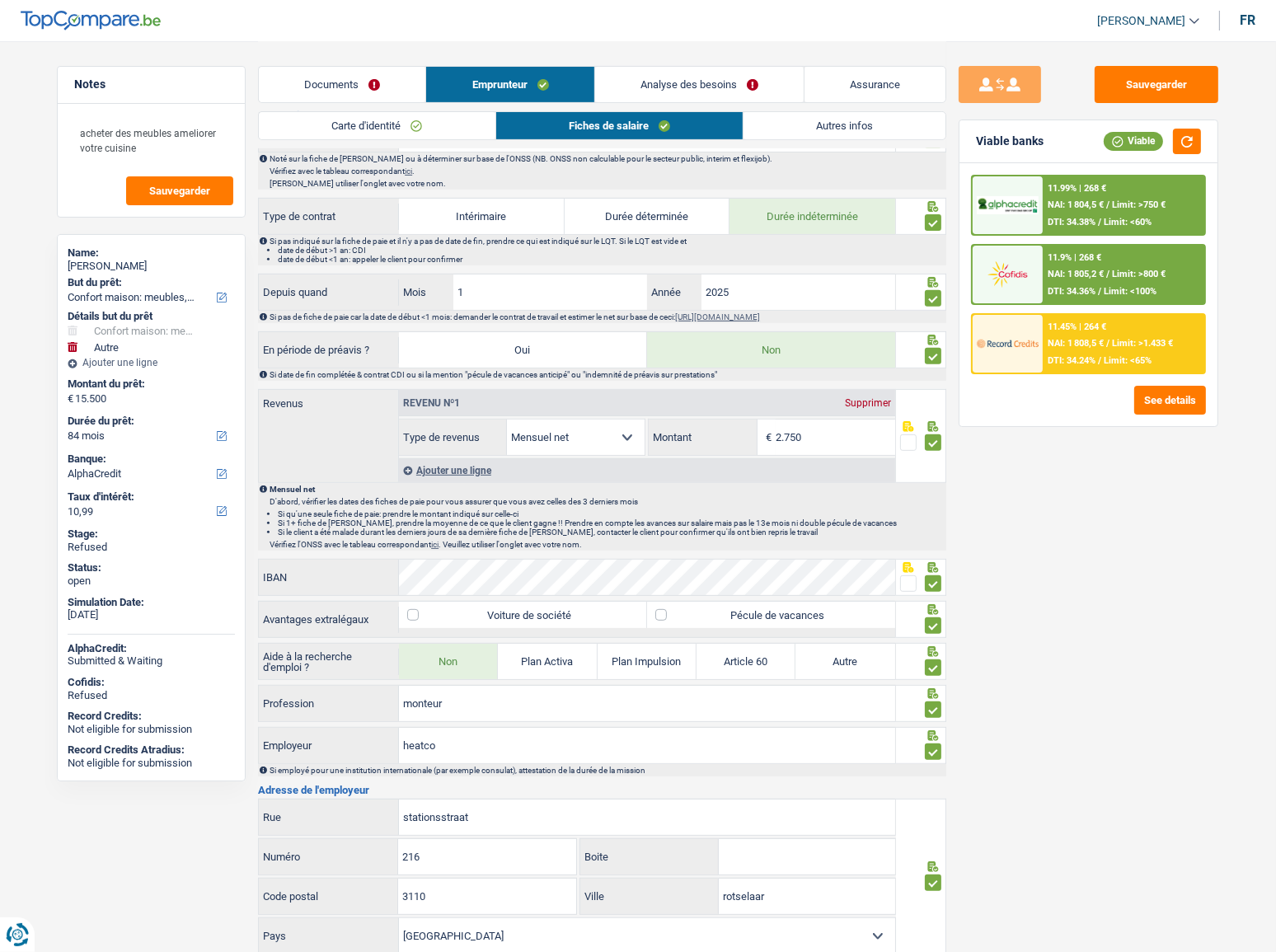
click at [1091, 332] on div "11.45% | 264 € NAI: 1 808,5 € / Limit: >1.433 € DTI: 34.24% / Limit: <65%" at bounding box center [1123, 343] width 162 height 58
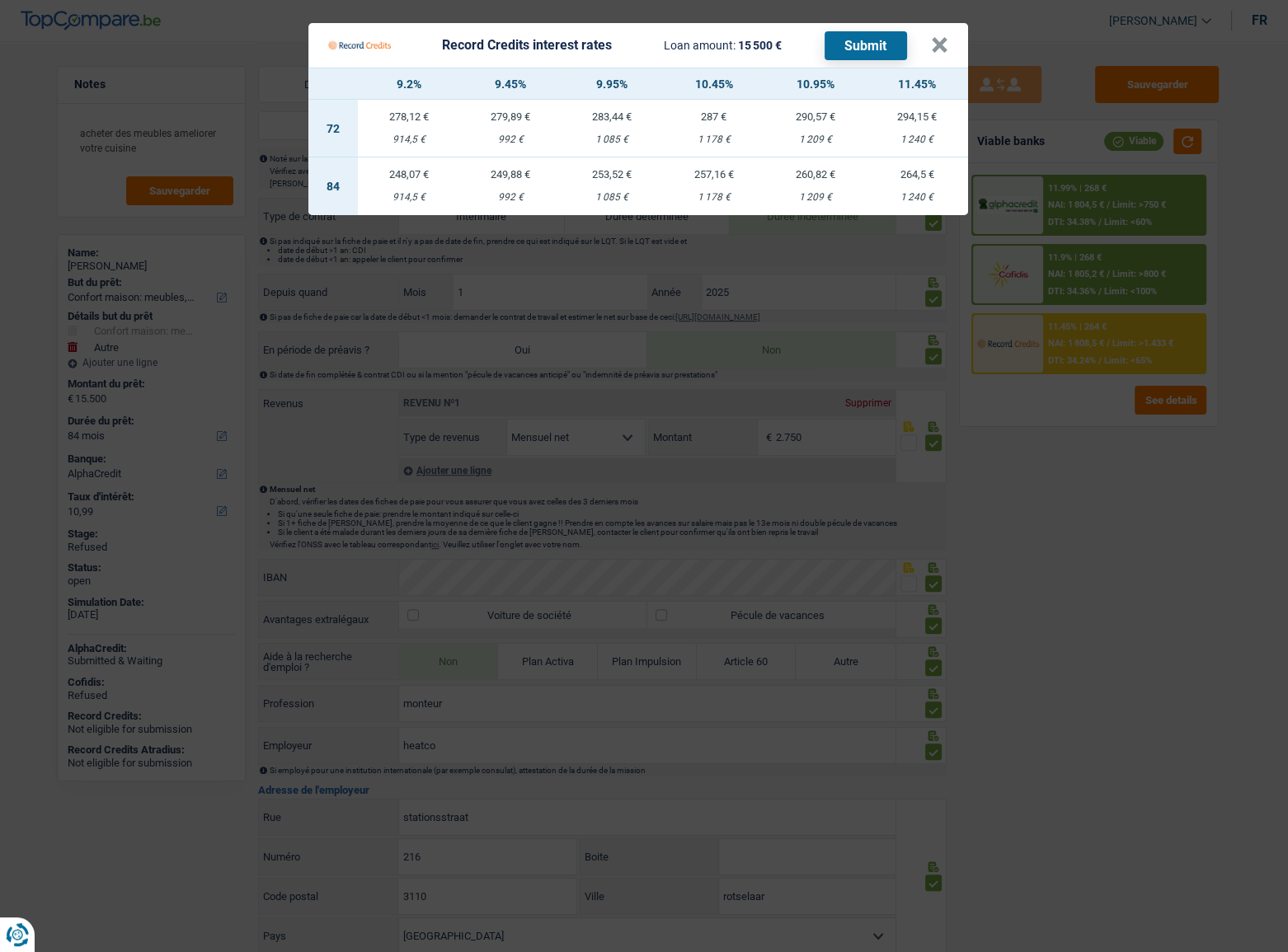
click at [793, 189] on td "260,82 € 1 209 €" at bounding box center [815, 185] width 101 height 58
select select "record credits"
type input "10,95"
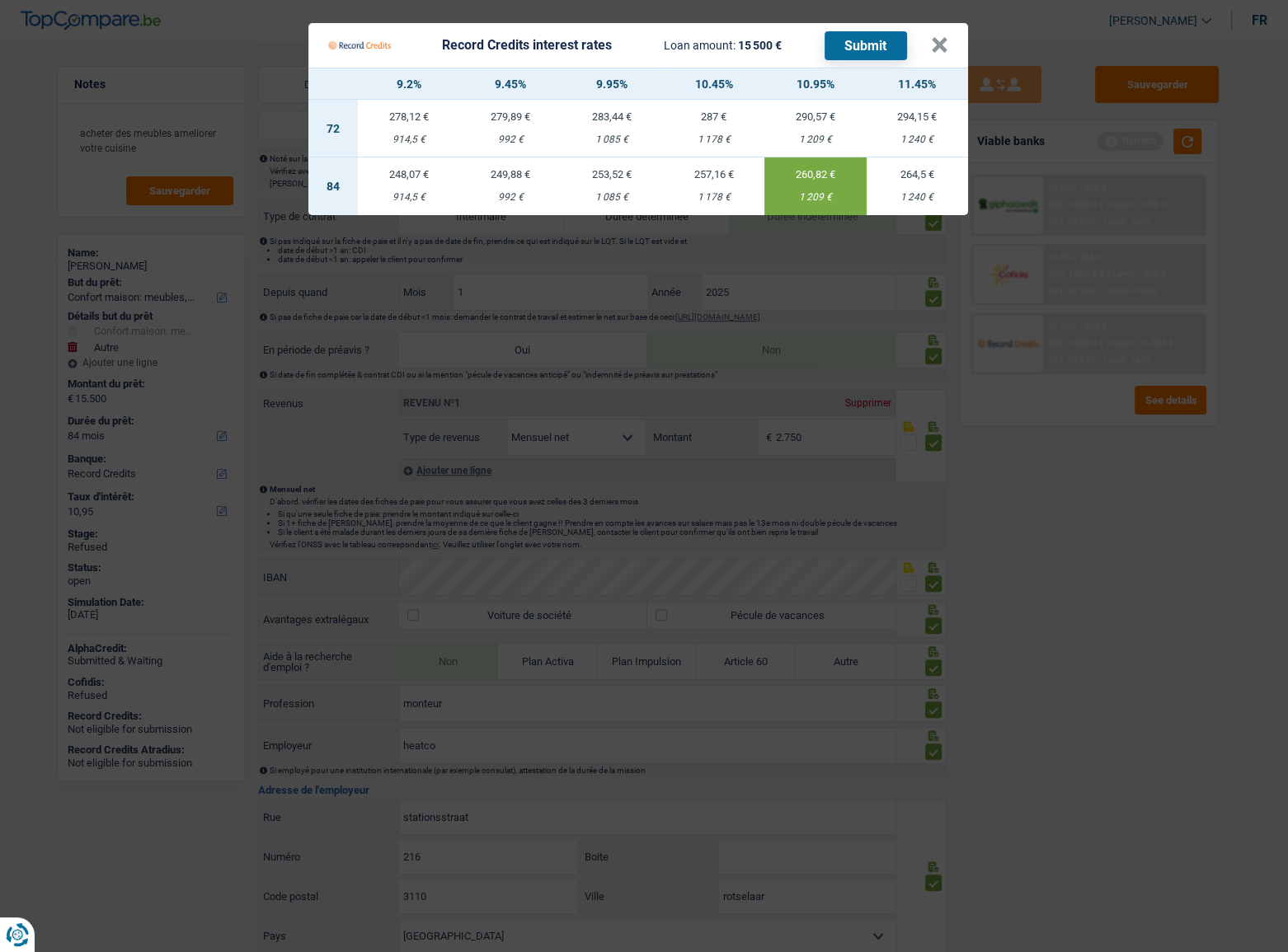
drag, startPoint x: 879, startPoint y: 25, endPoint x: 873, endPoint y: 36, distance: 12.5
click at [877, 28] on Credits___BV_modal_header_ "Record Credits interest rates Loan amount: 15 500 € Submit ×" at bounding box center [638, 45] width 660 height 44
click at [872, 39] on button "Submit" at bounding box center [865, 45] width 83 height 29
click at [931, 49] on button "×" at bounding box center [940, 45] width 18 height 17
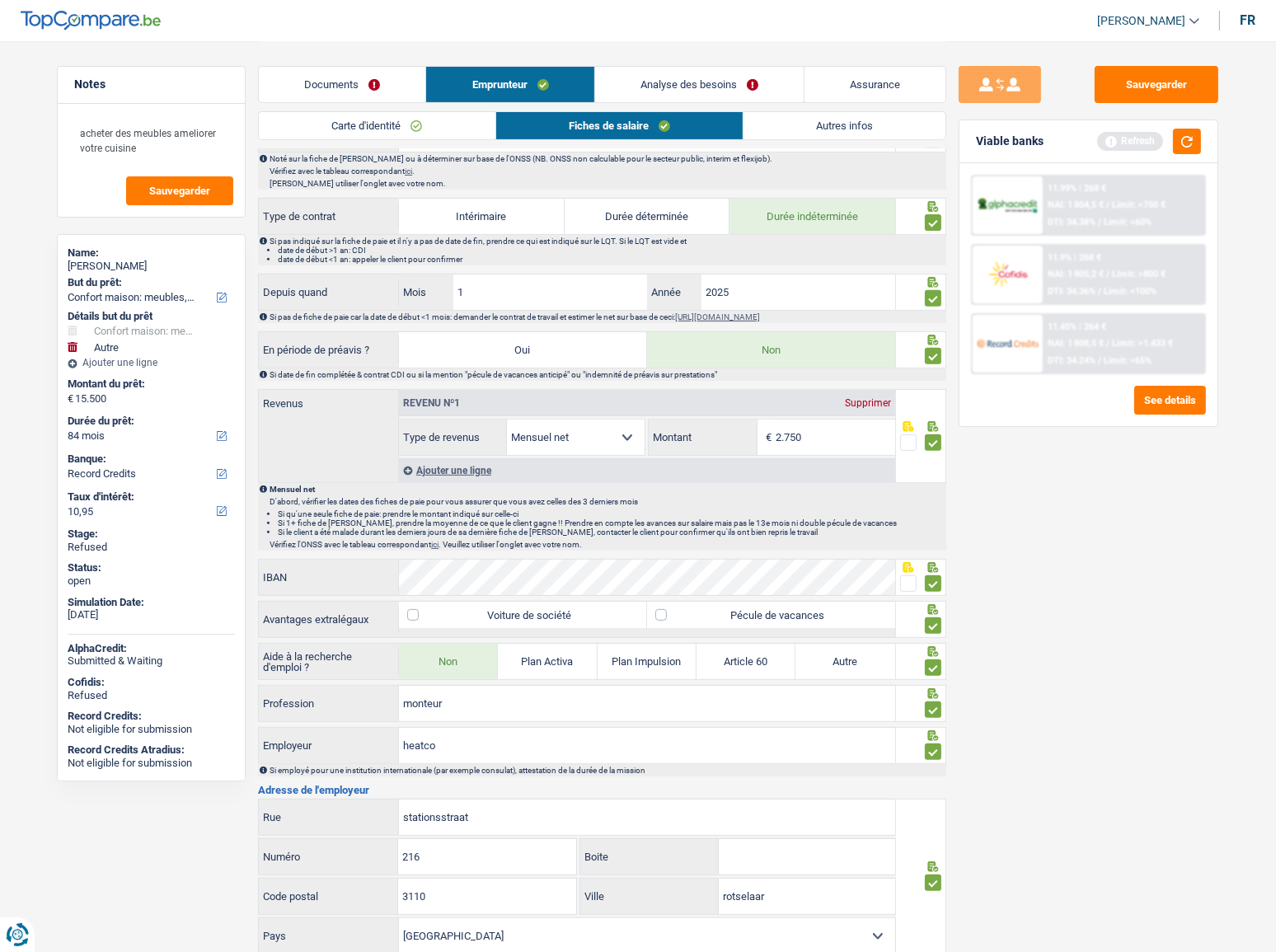
click at [1139, 256] on div "11.9% | 268 € NAI: 1 805,2 € / Limit: >800 € DTI: 34.36% / Limit: <100%" at bounding box center [1123, 274] width 162 height 58
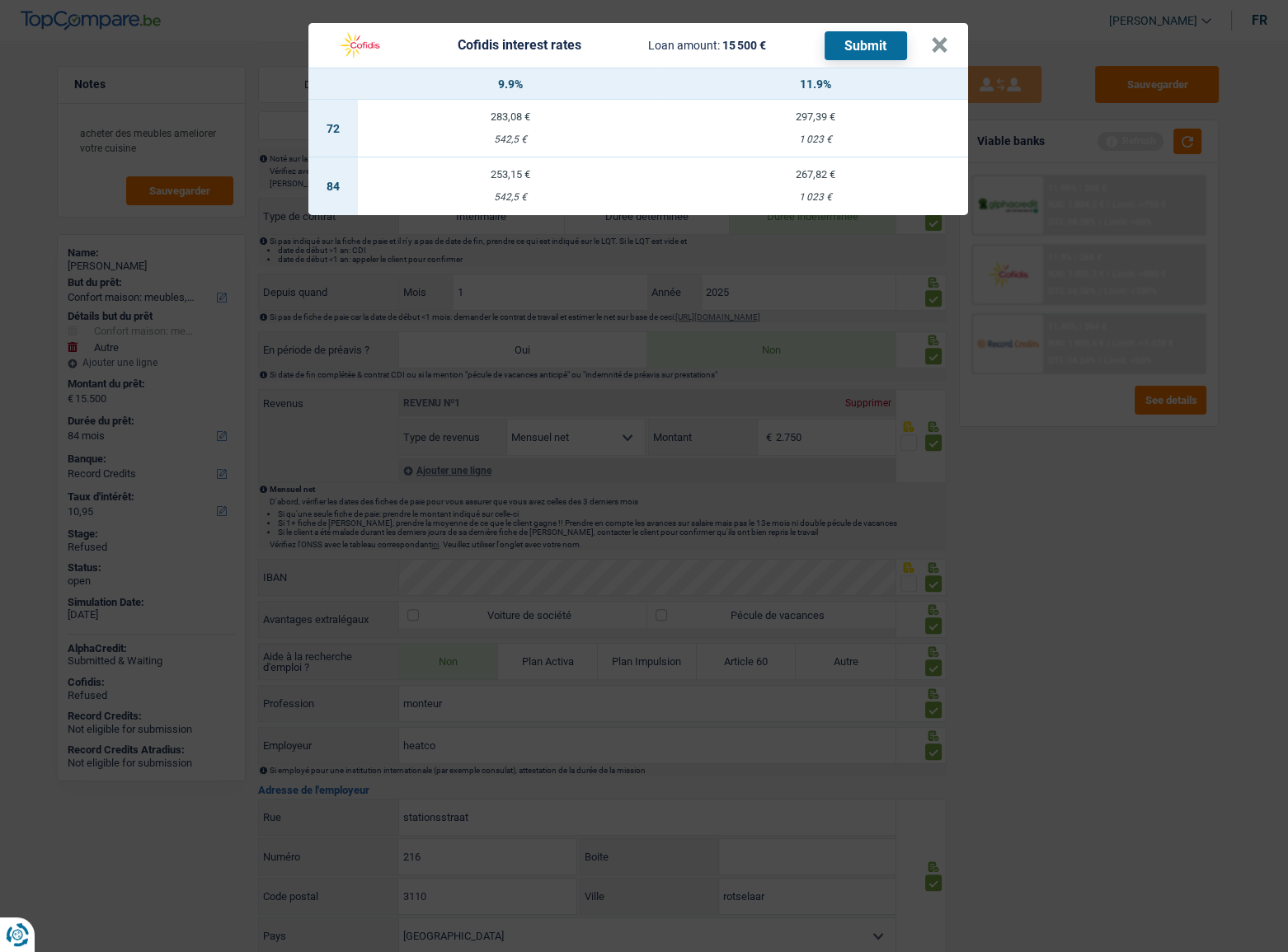
click at [820, 201] on div "1 023 €" at bounding box center [816, 197] width 305 height 11
select select "cofidis"
type input "11,90"
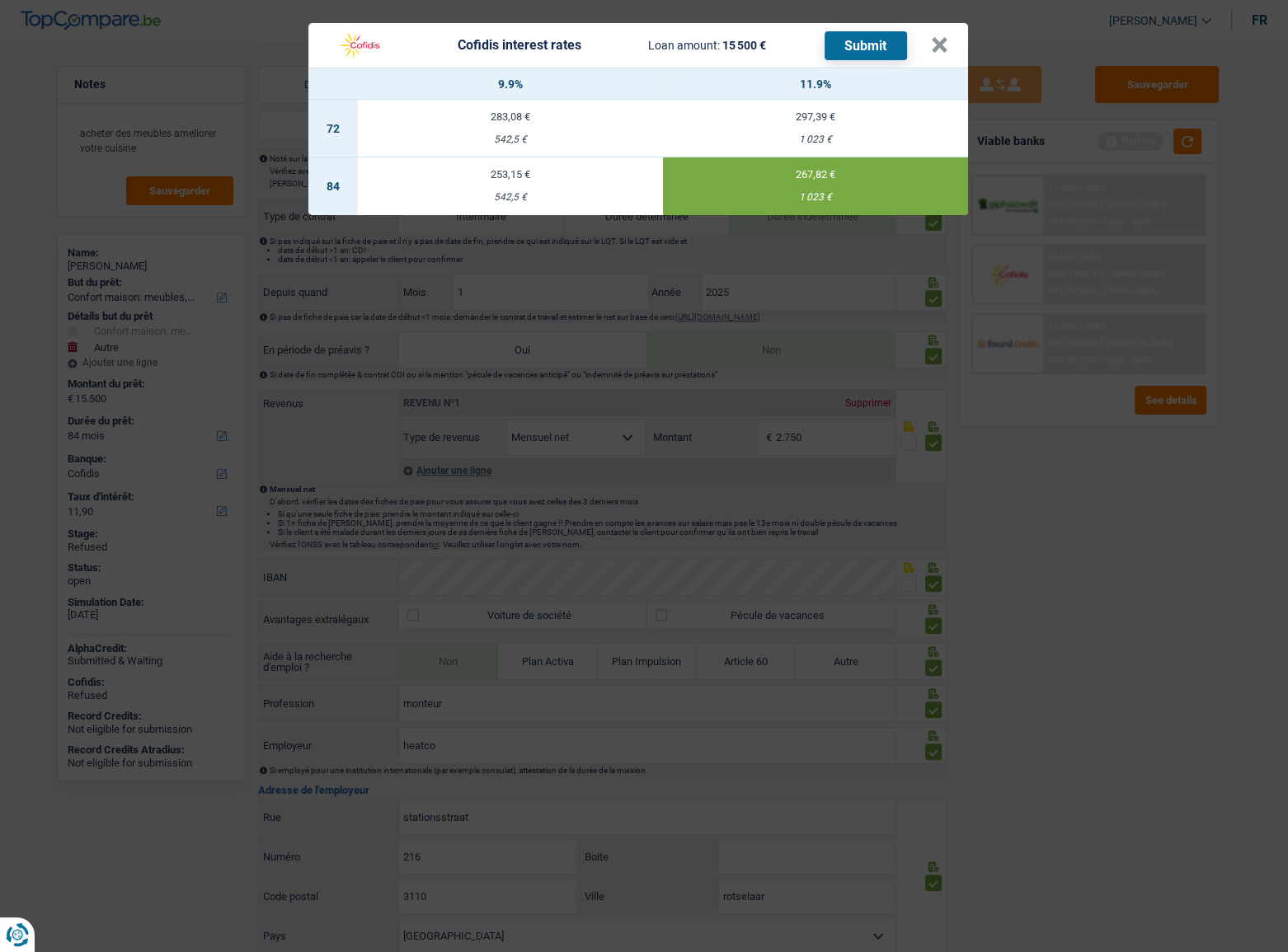
click at [849, 52] on button "Submit" at bounding box center [865, 45] width 83 height 29
click at [942, 43] on button "×" at bounding box center [940, 45] width 18 height 17
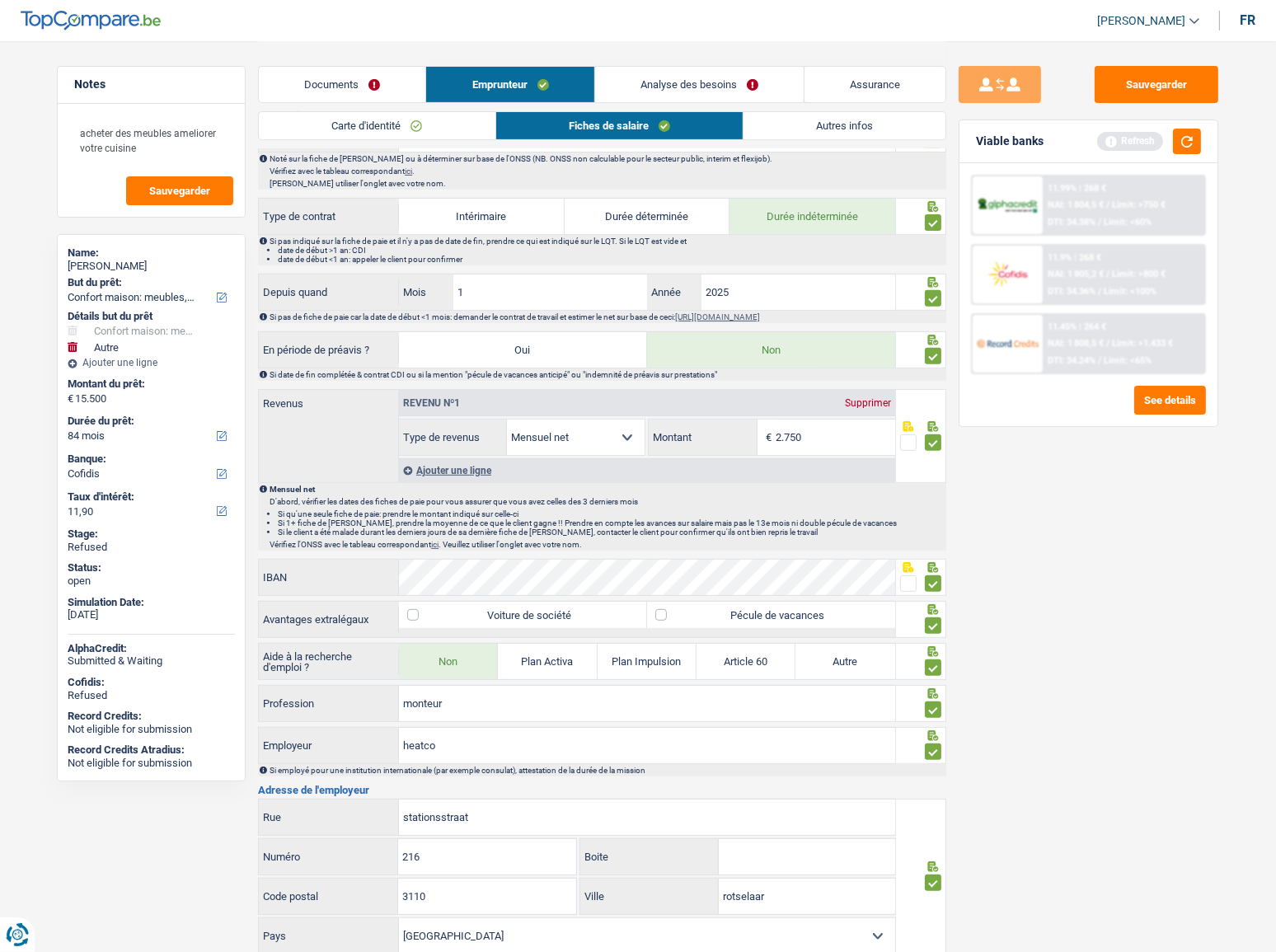
click at [339, 78] on link "Documents" at bounding box center [343, 84] width 167 height 35
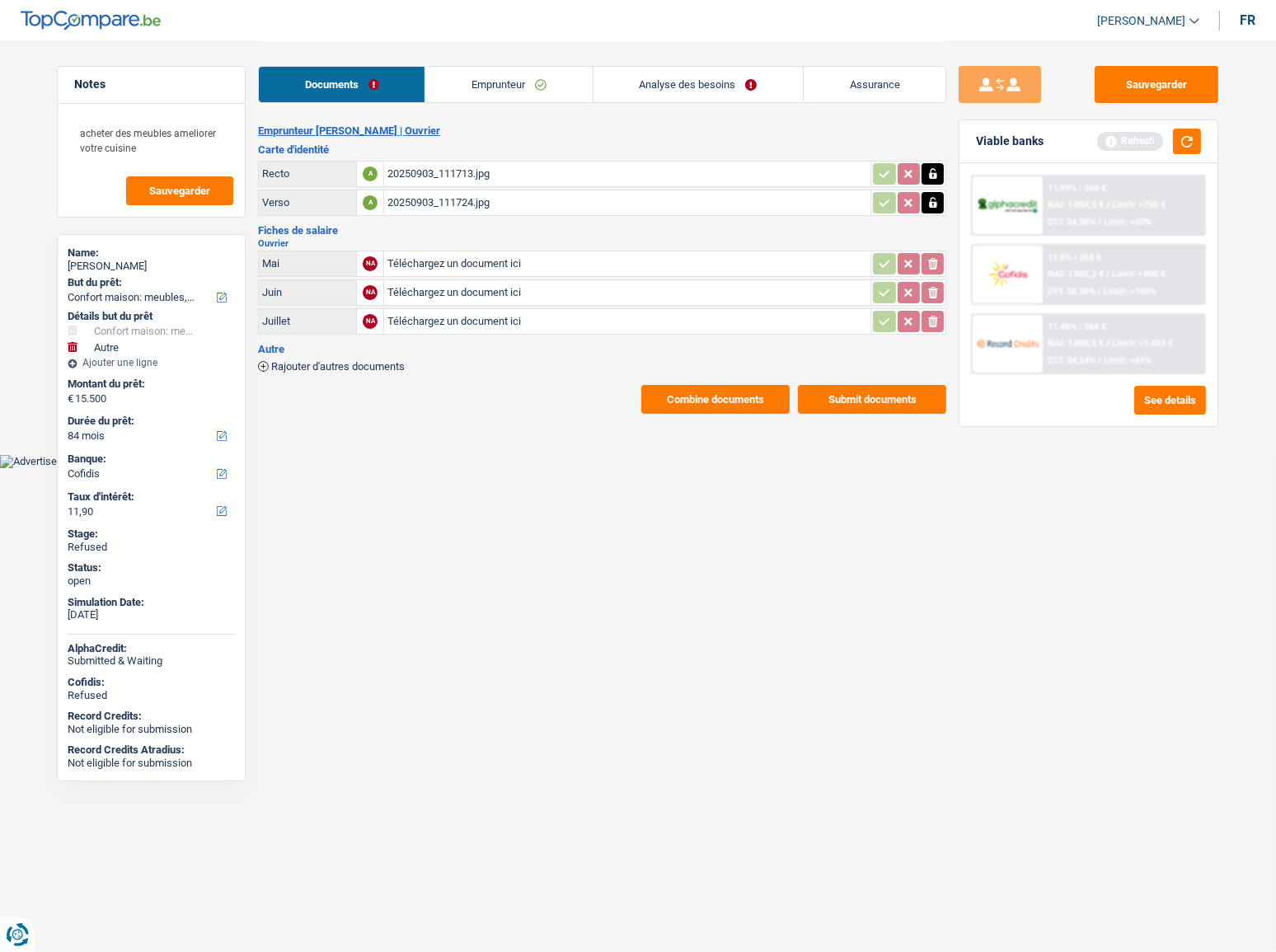
scroll to position [0, 0]
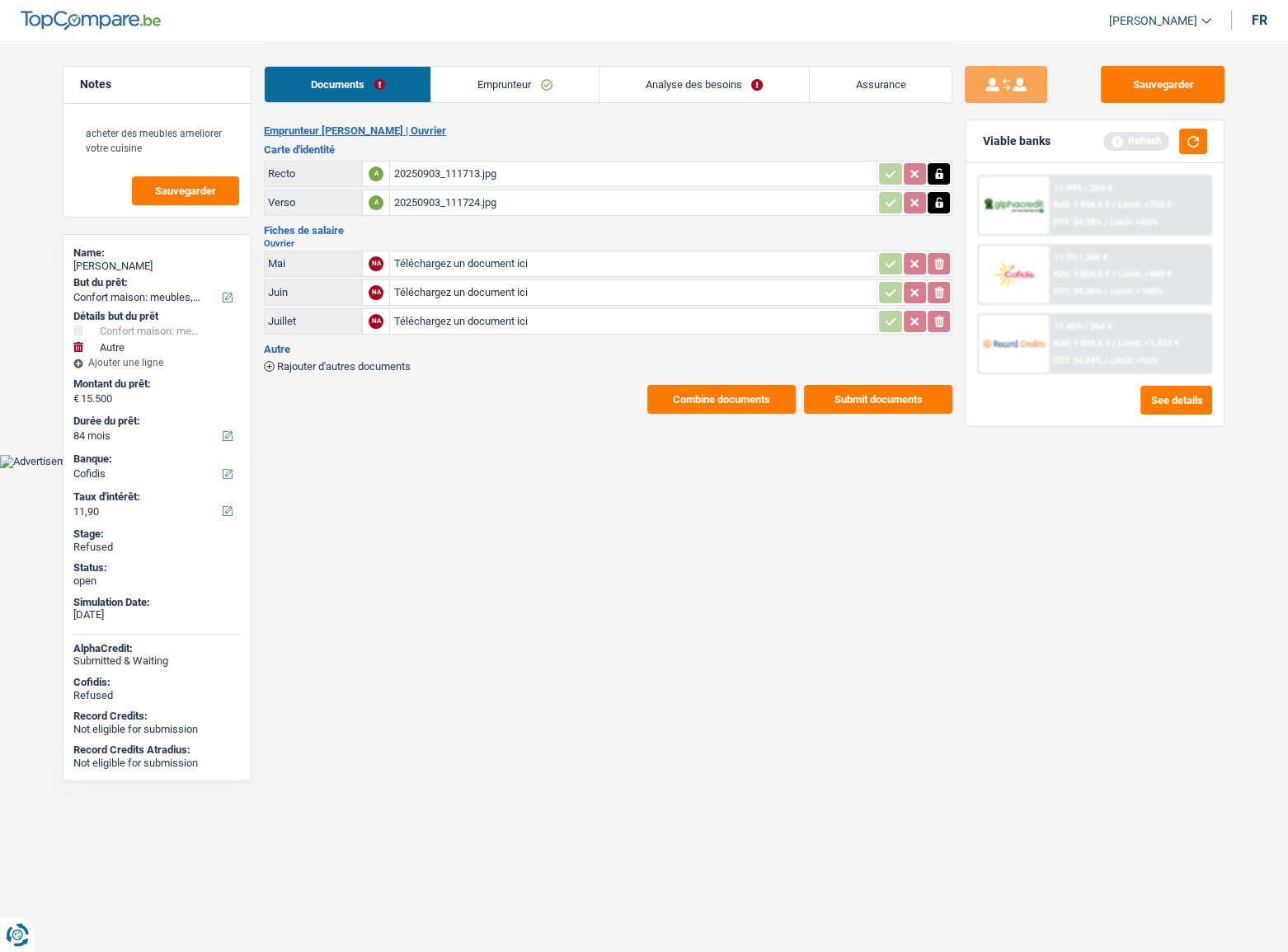
click at [725, 405] on button "Combine documents" at bounding box center [721, 399] width 148 height 29
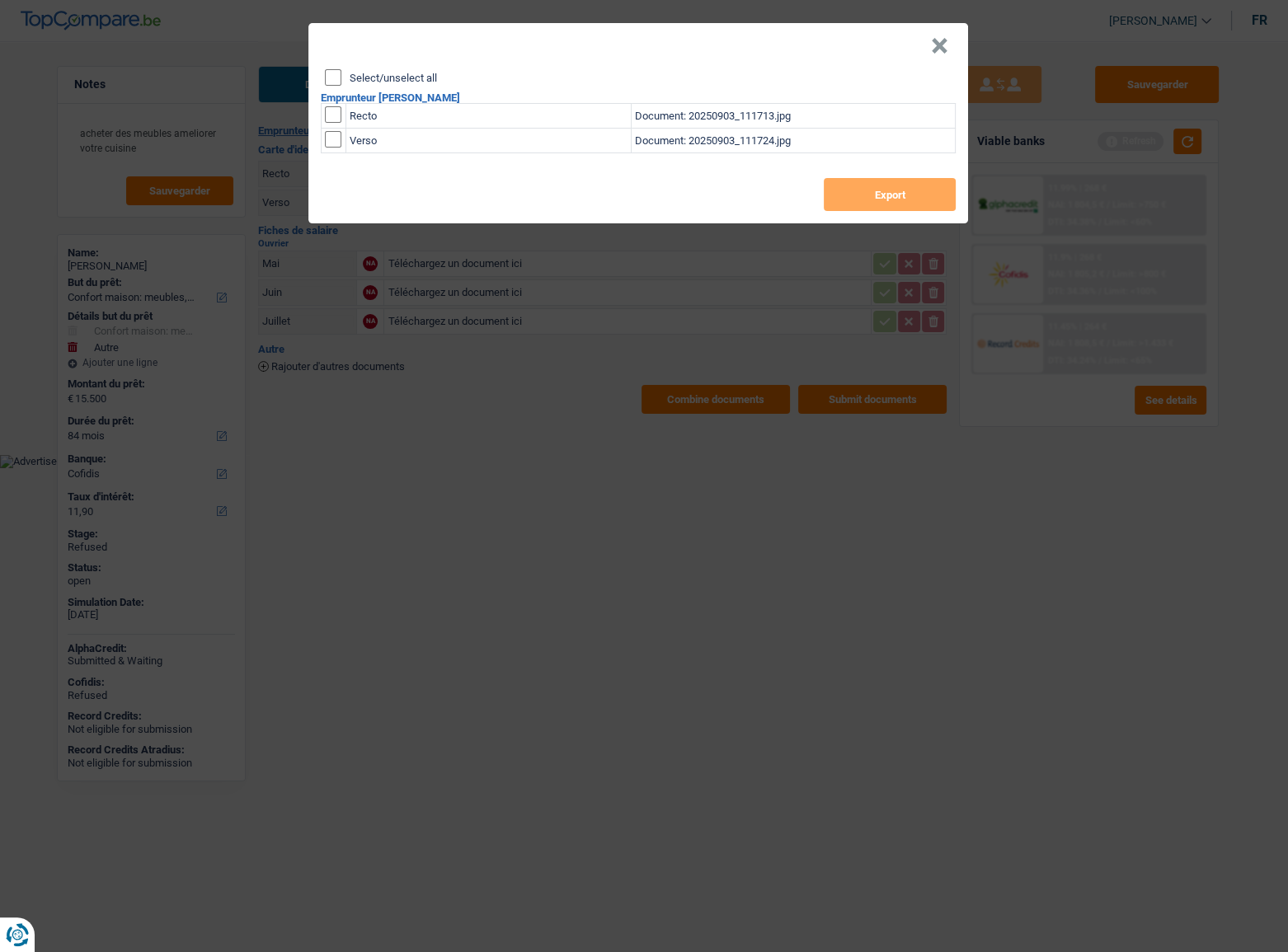
click at [944, 39] on button "×" at bounding box center [940, 46] width 18 height 17
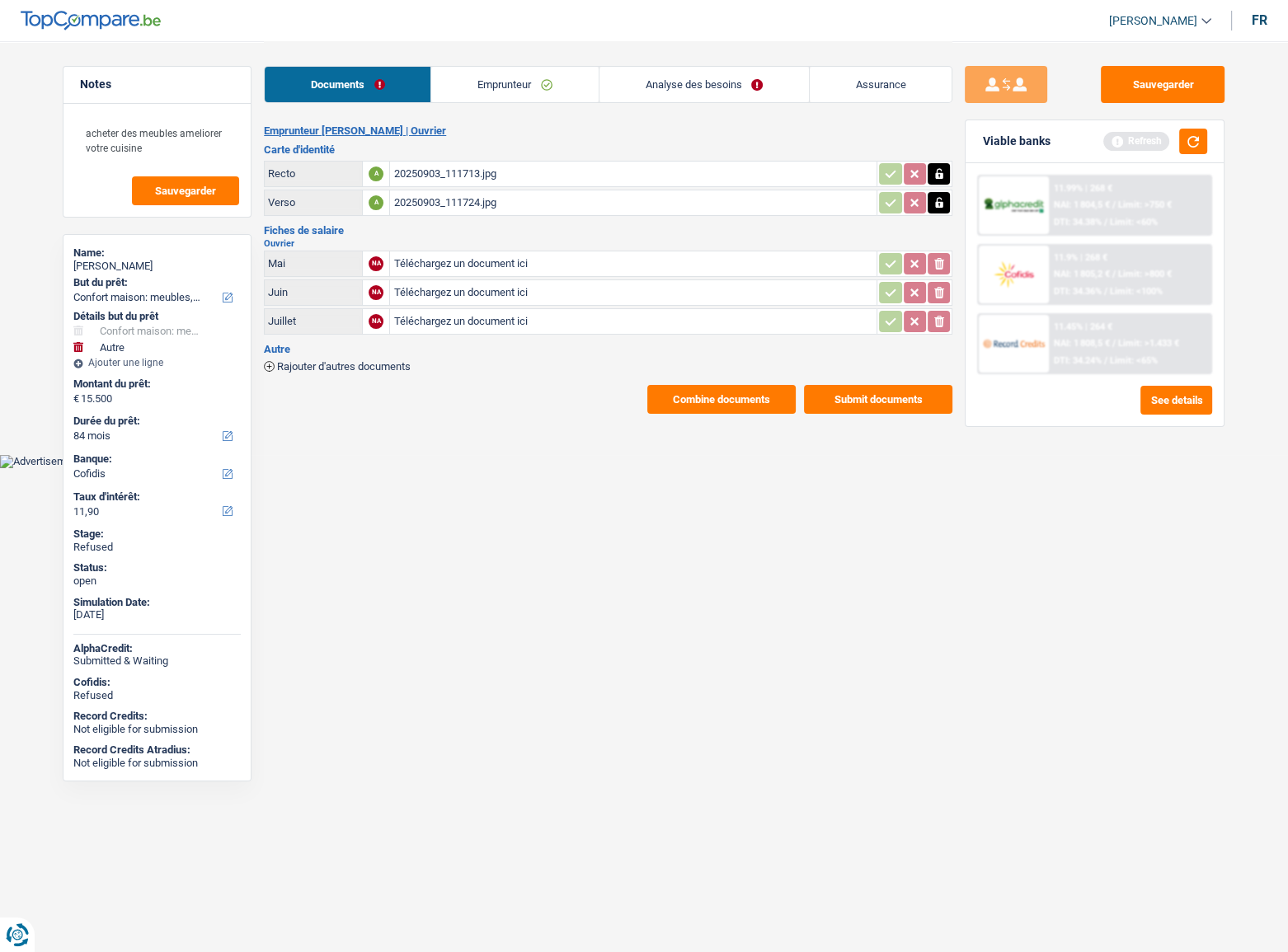
click at [517, 91] on link "Emprunteur" at bounding box center [515, 84] width 167 height 35
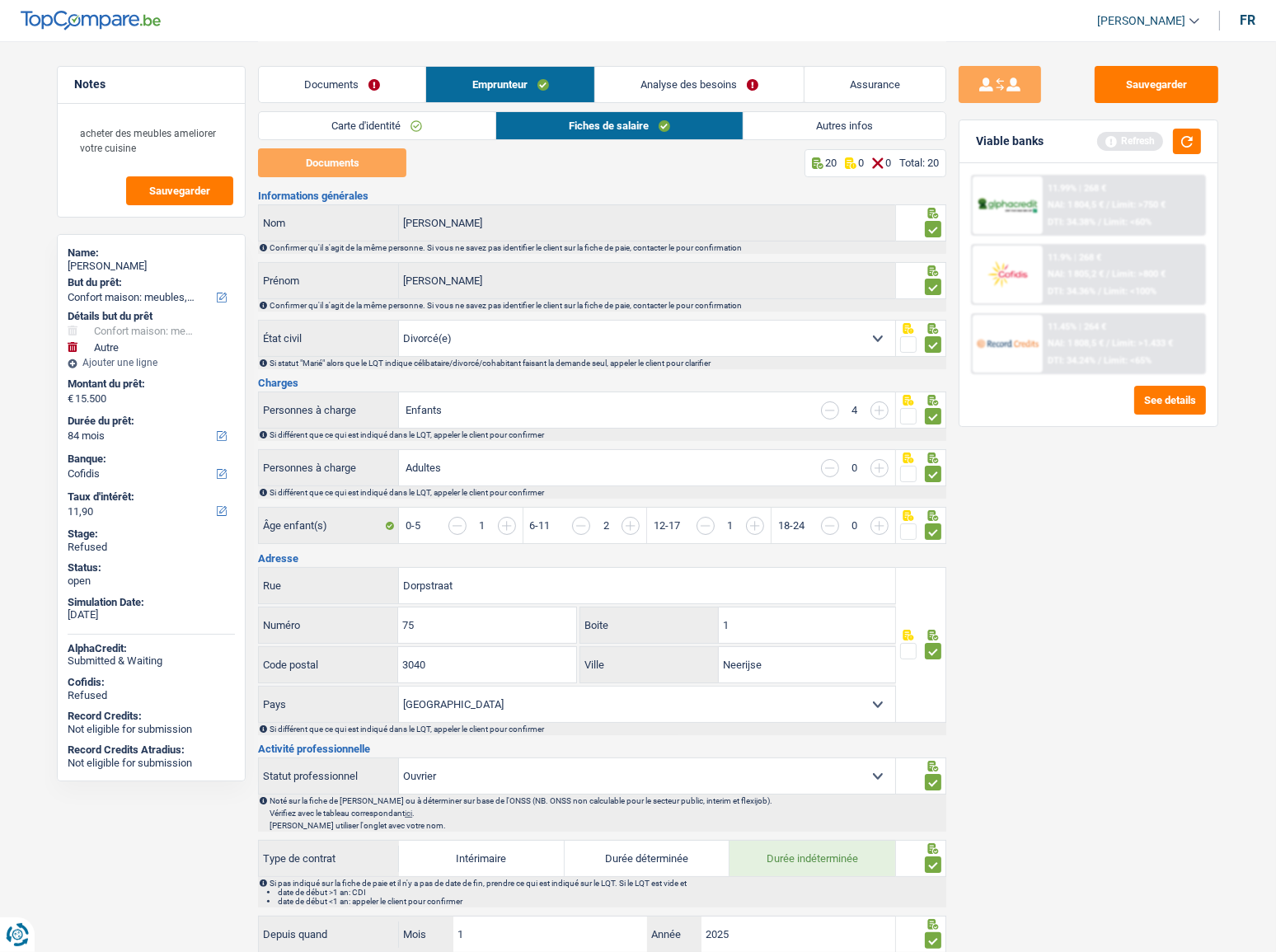
click at [457, 127] on link "Carte d'identité" at bounding box center [377, 125] width 236 height 28
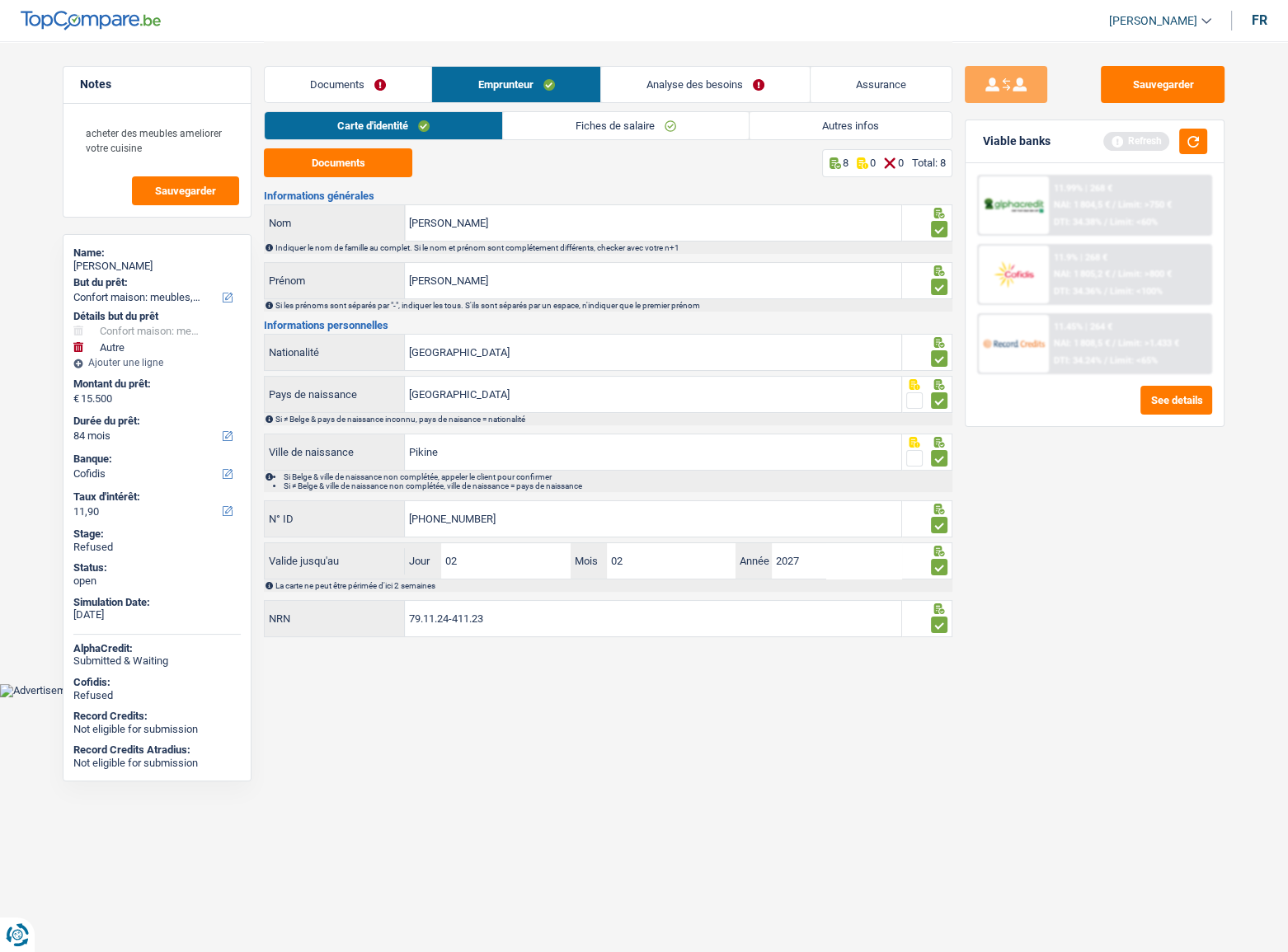
click at [581, 127] on link "Fiches de salaire" at bounding box center [626, 125] width 246 height 28
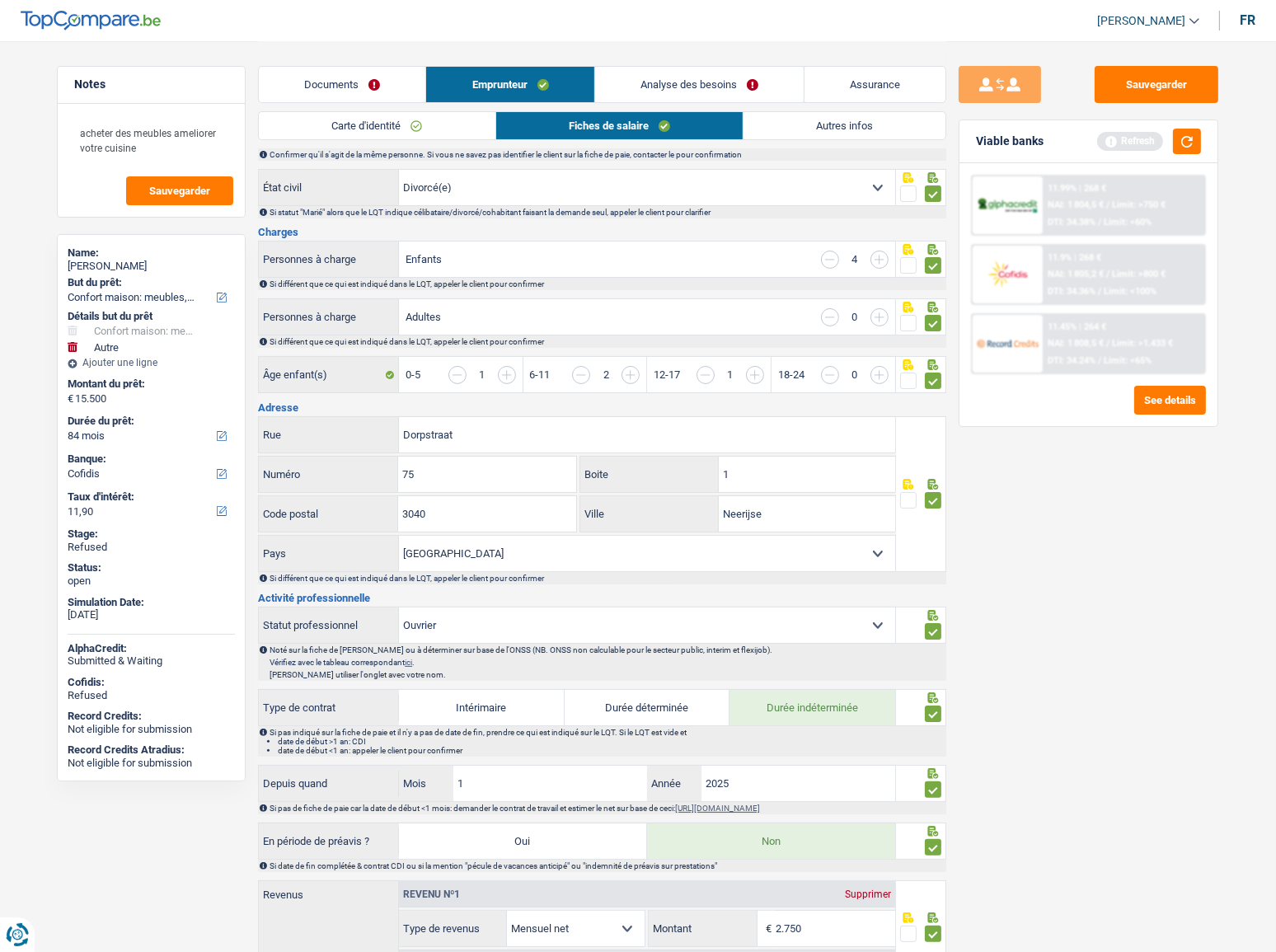
scroll to position [149, 0]
click at [1190, 139] on button "button" at bounding box center [1187, 141] width 28 height 26
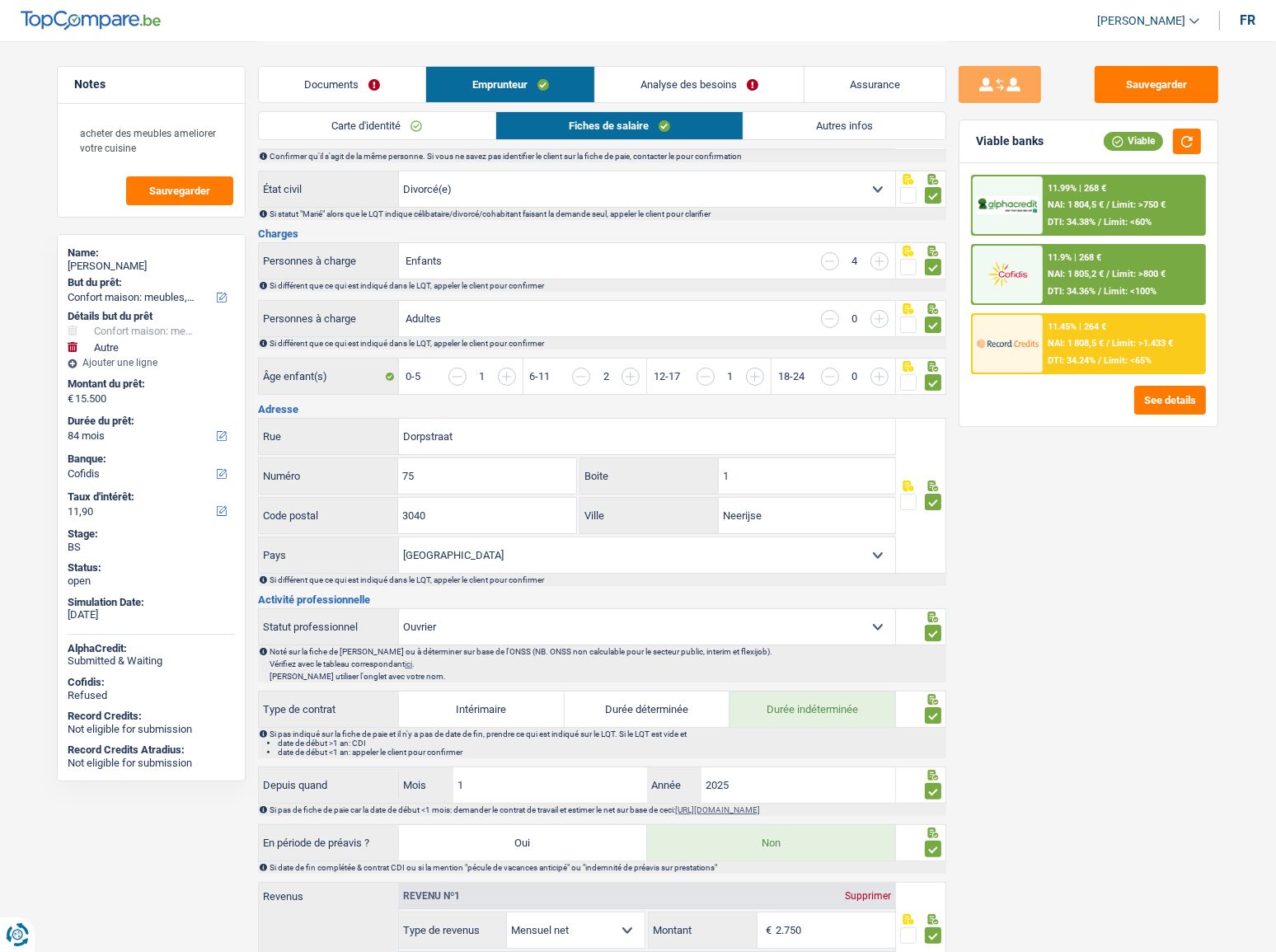
click at [1108, 367] on div "11.45% | 264 € NAI: 1 808,5 € / Limit: >1.433 € DTI: 34.24% / Limit: <65%" at bounding box center [1123, 343] width 162 height 58
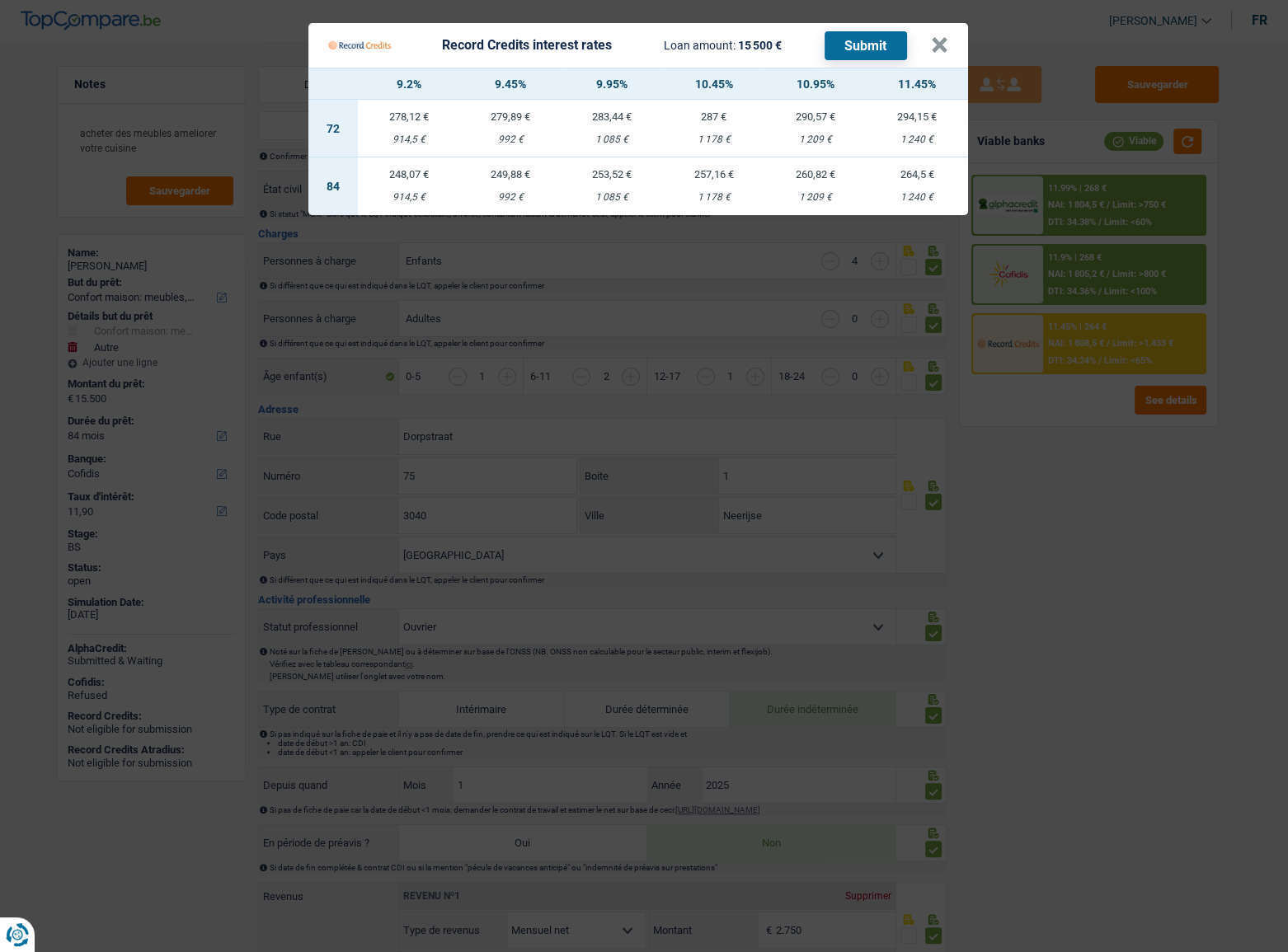
click at [992, 433] on Credits "Record Credits interest rates Loan amount: 15 500 € Submit × 9.2% 9.45% 9.95% 1…" at bounding box center [644, 476] width 1288 height 952
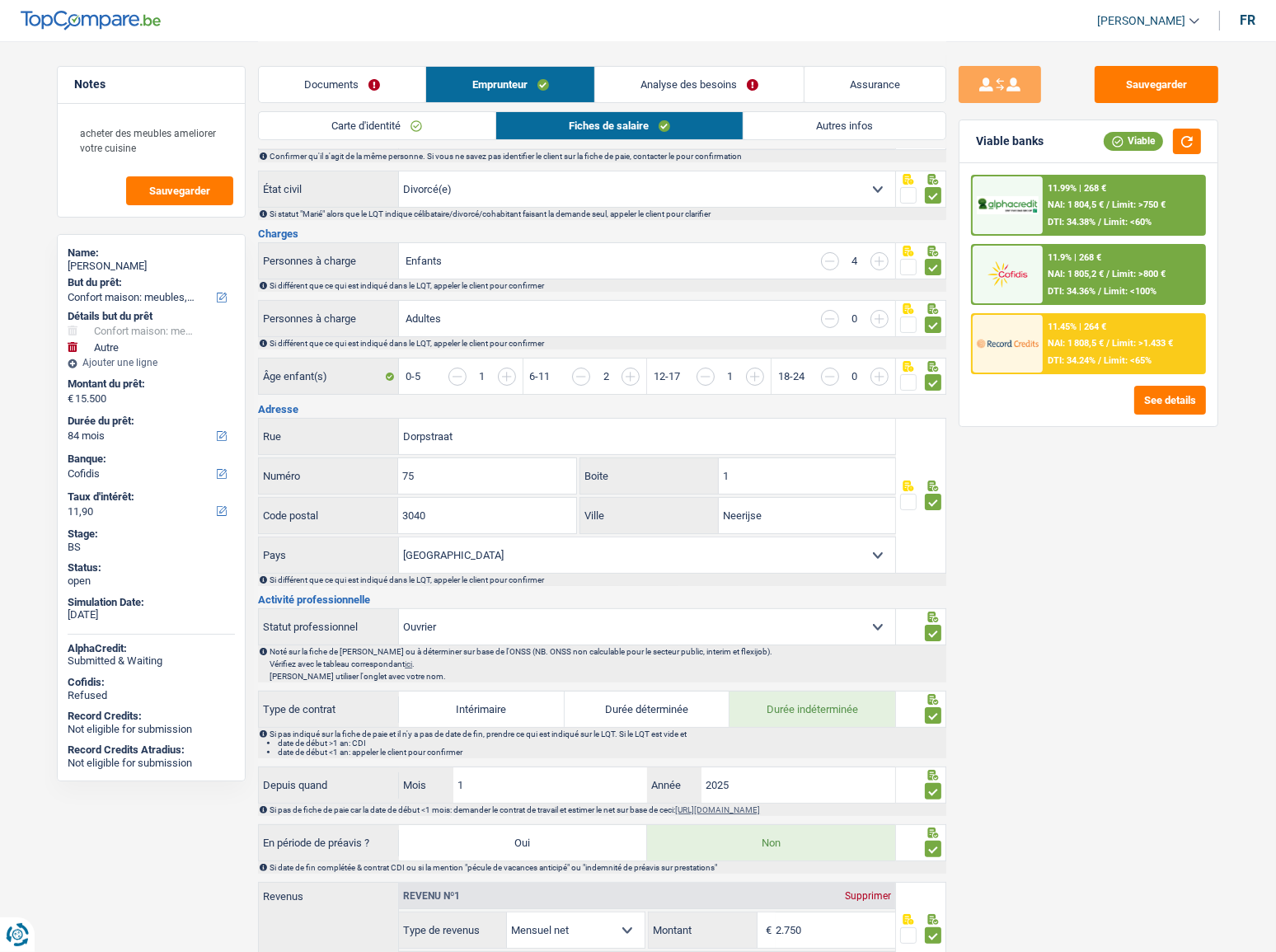
click at [1084, 192] on div "11.99% | 268 €" at bounding box center [1077, 188] width 59 height 11
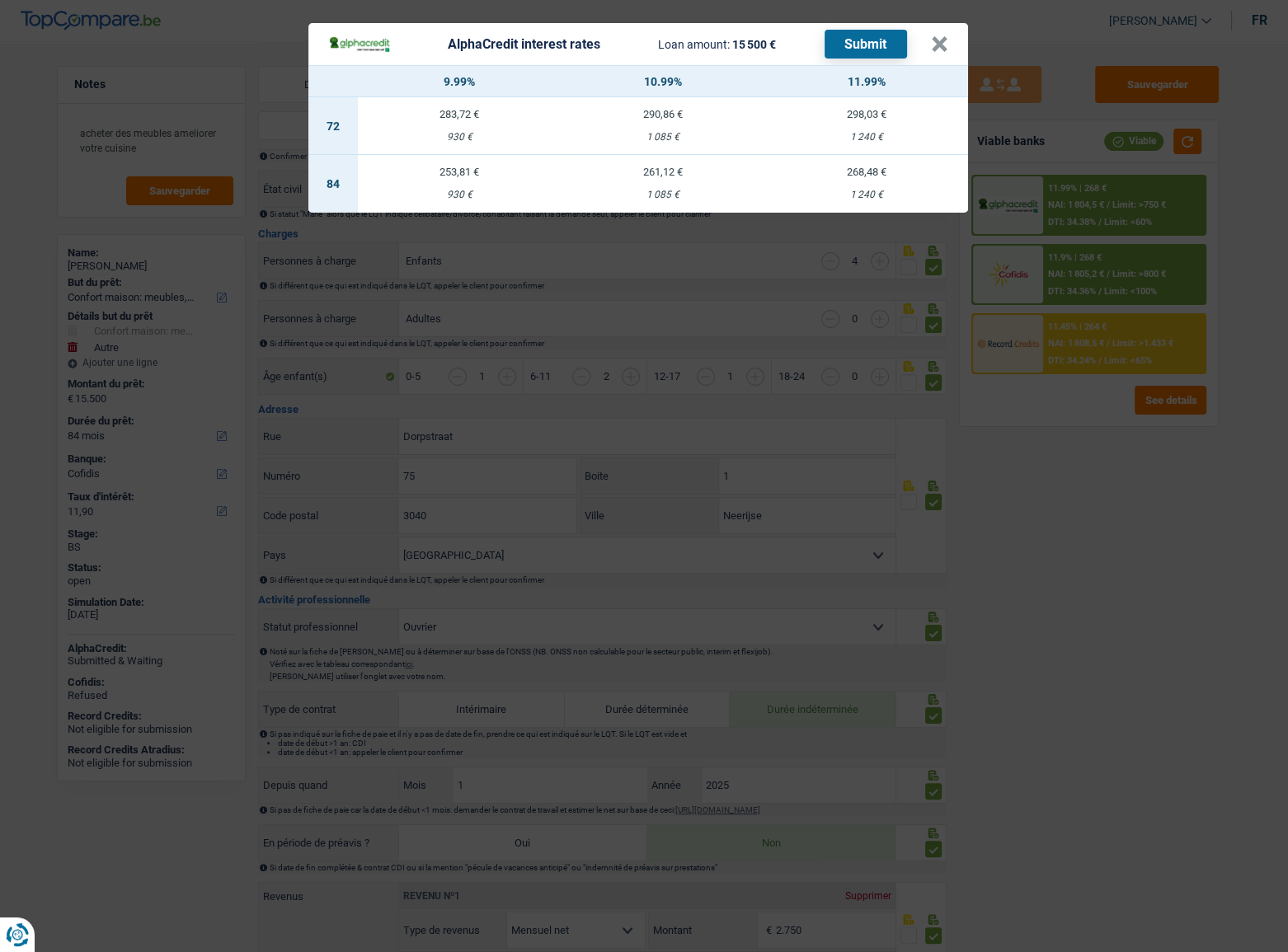
click at [1054, 428] on div "AlphaCredit interest rates Loan amount: 15 500 € Submit × 9.99% 10.99% 11.99% 7…" at bounding box center [644, 476] width 1288 height 952
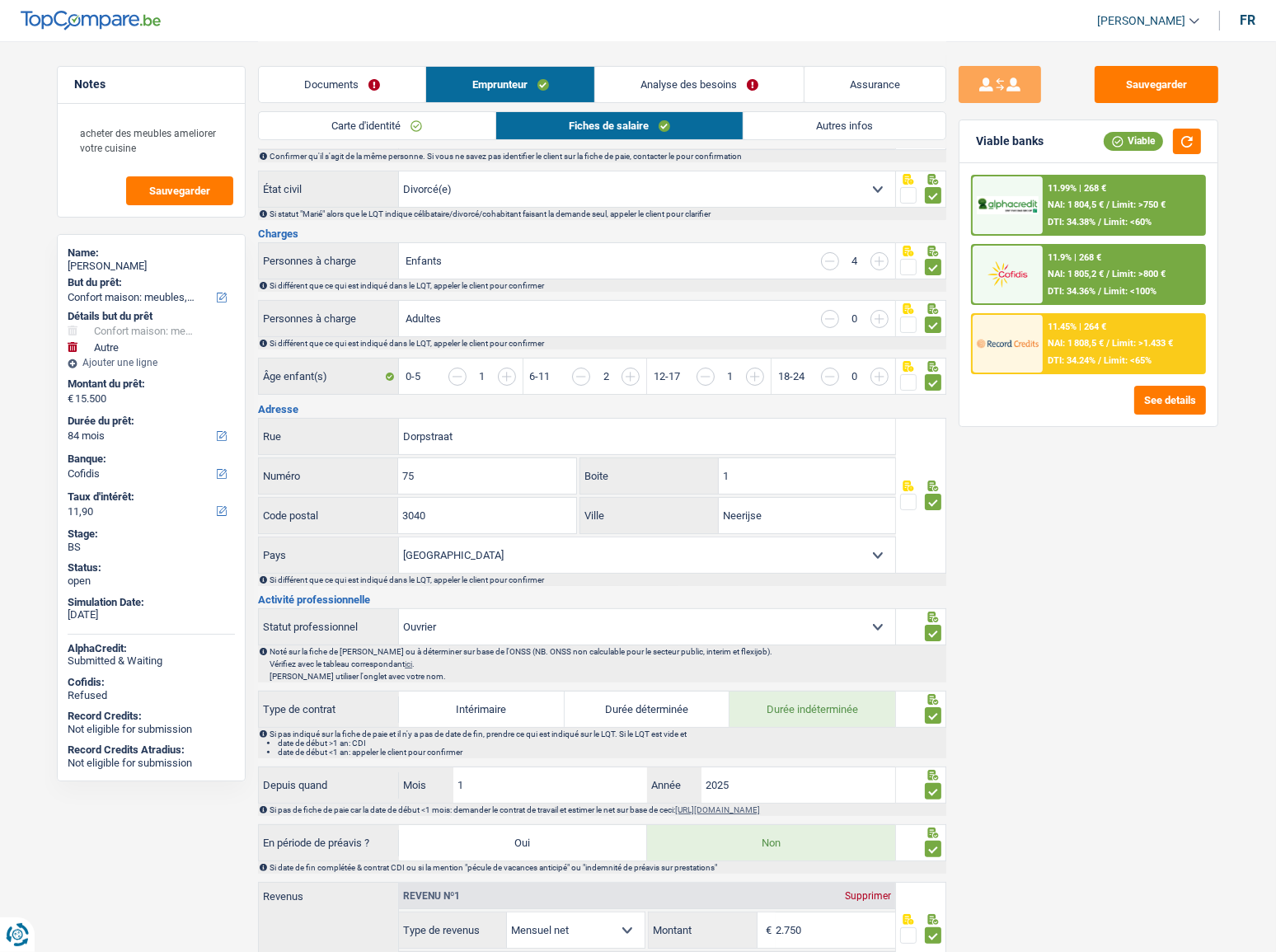
click at [728, 81] on link "Analyse des besoins" at bounding box center [699, 84] width 209 height 35
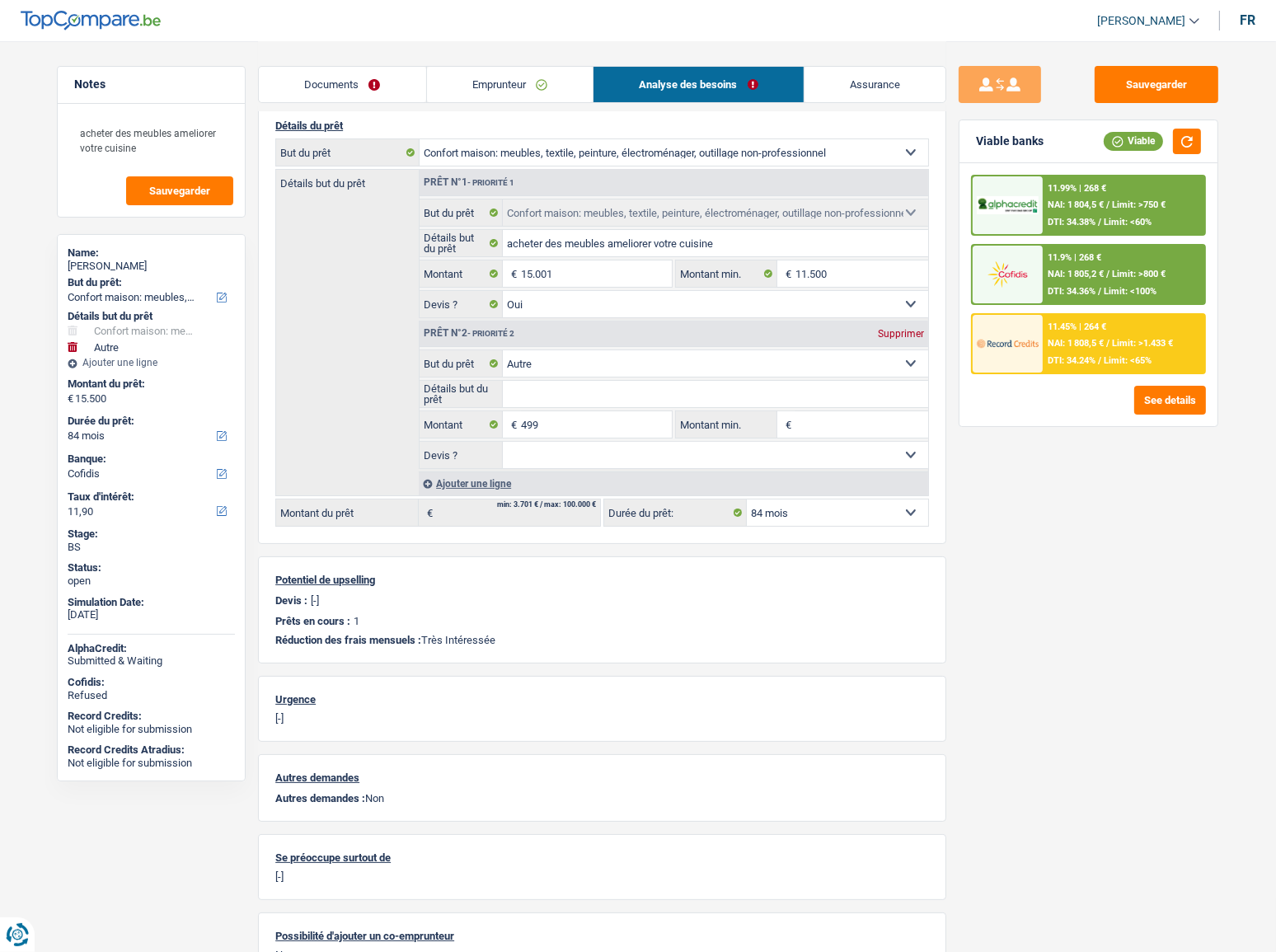
click at [547, 91] on link "Emprunteur" at bounding box center [510, 84] width 167 height 35
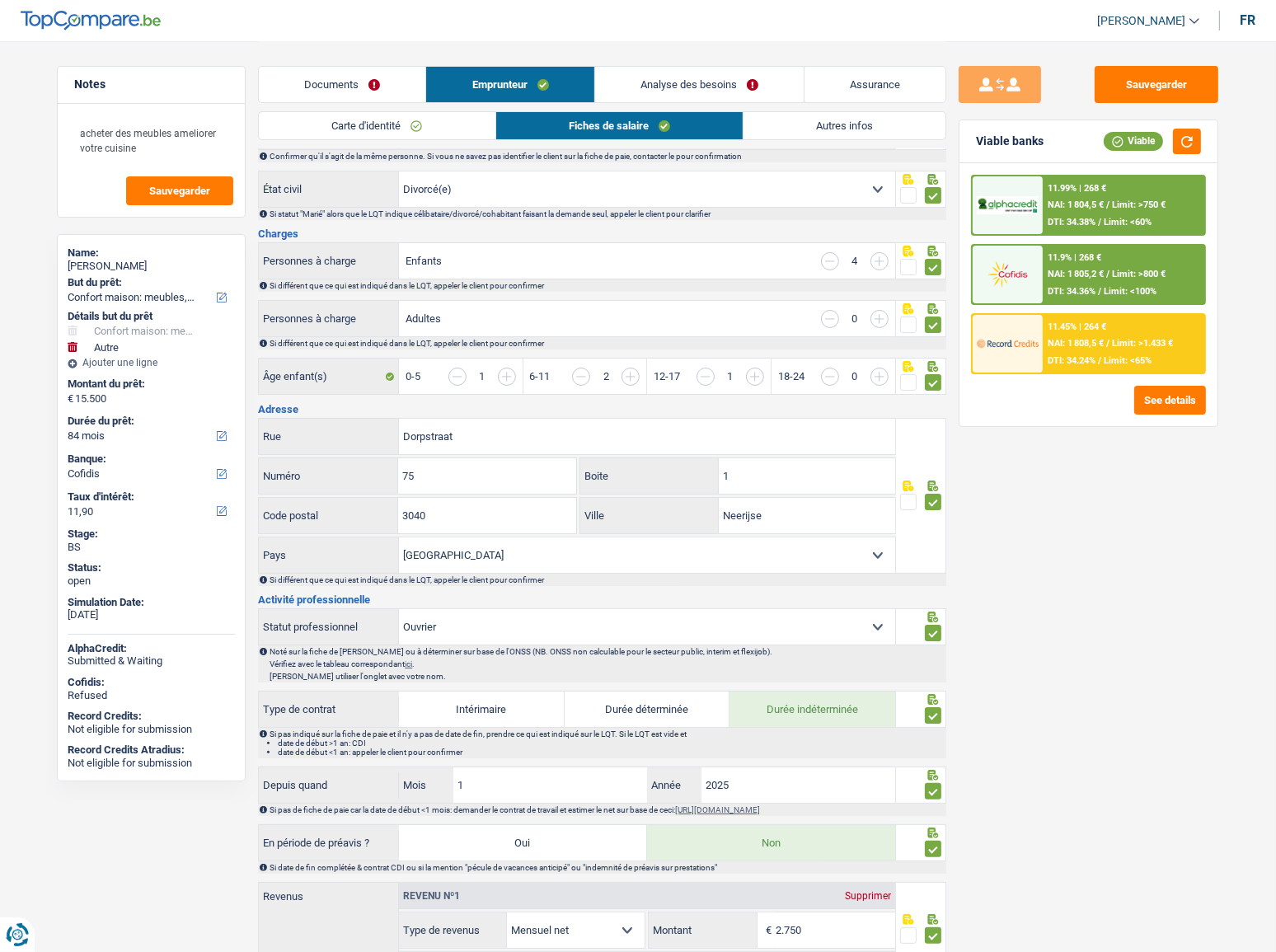
click at [666, 90] on link "Analyse des besoins" at bounding box center [699, 84] width 209 height 35
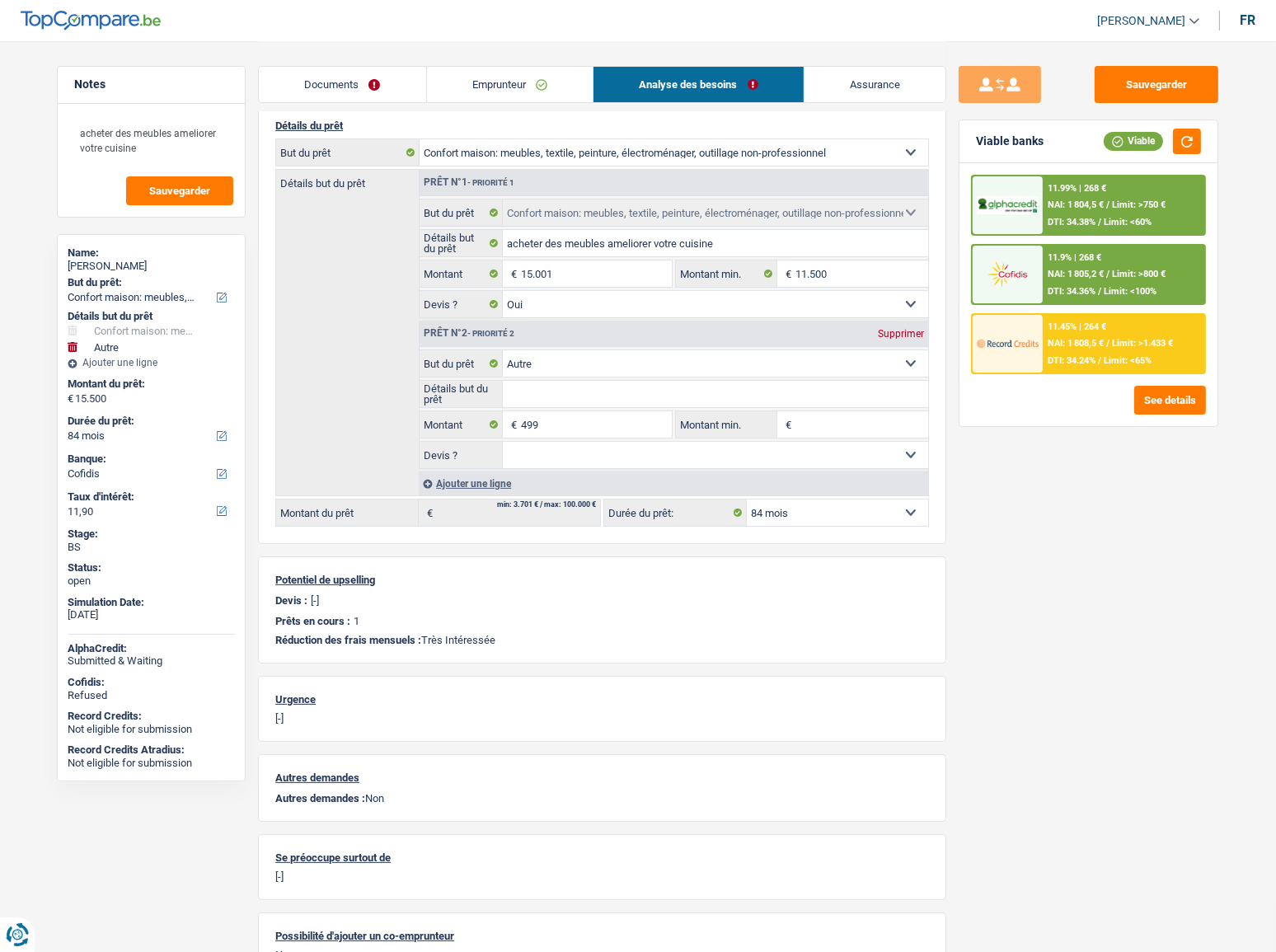
click at [501, 98] on link "Emprunteur" at bounding box center [510, 84] width 167 height 35
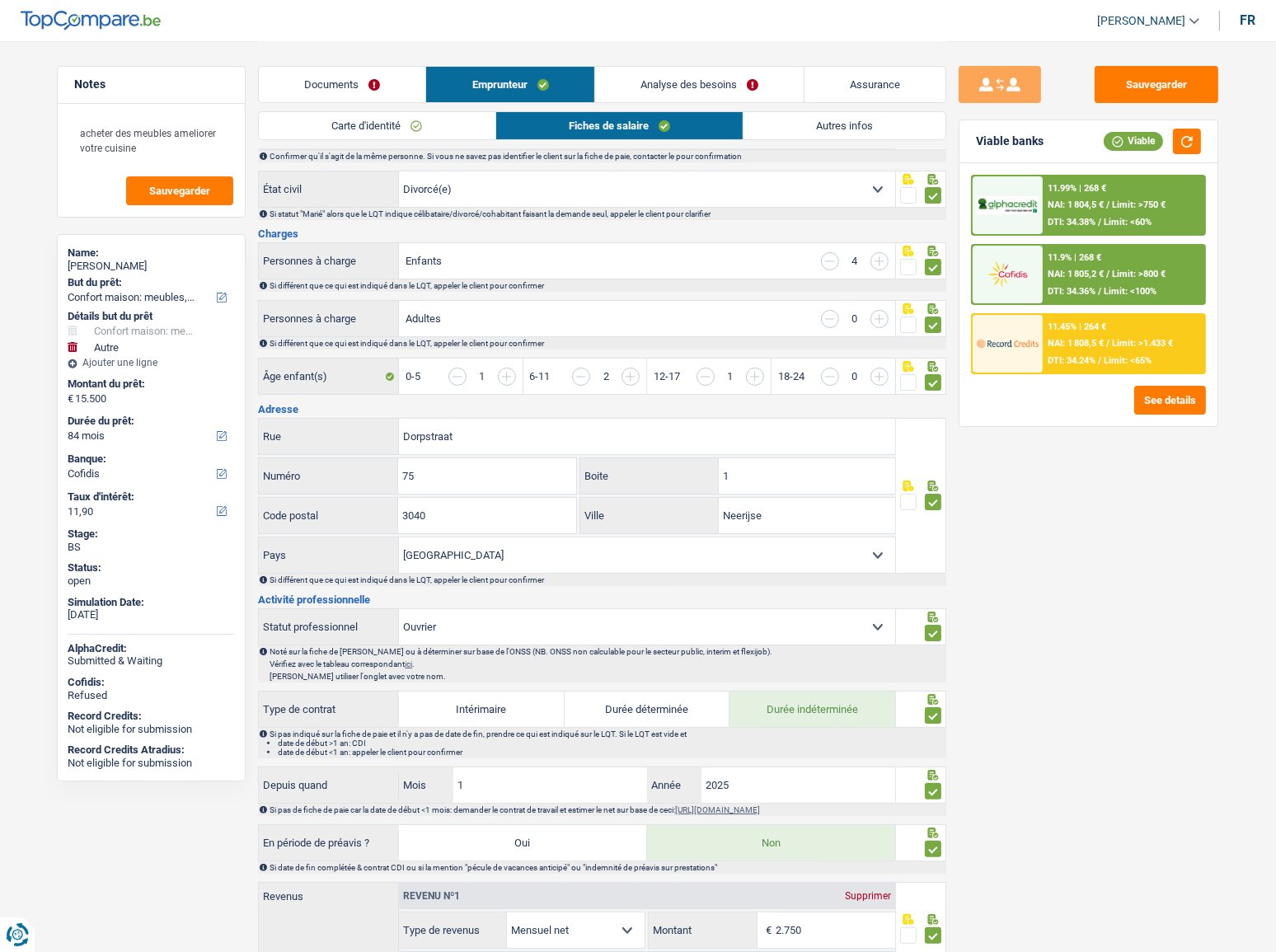
click at [658, 113] on link "Fiches de salaire" at bounding box center [619, 125] width 247 height 28
click at [775, 124] on link "Autres infos" at bounding box center [845, 125] width 202 height 28
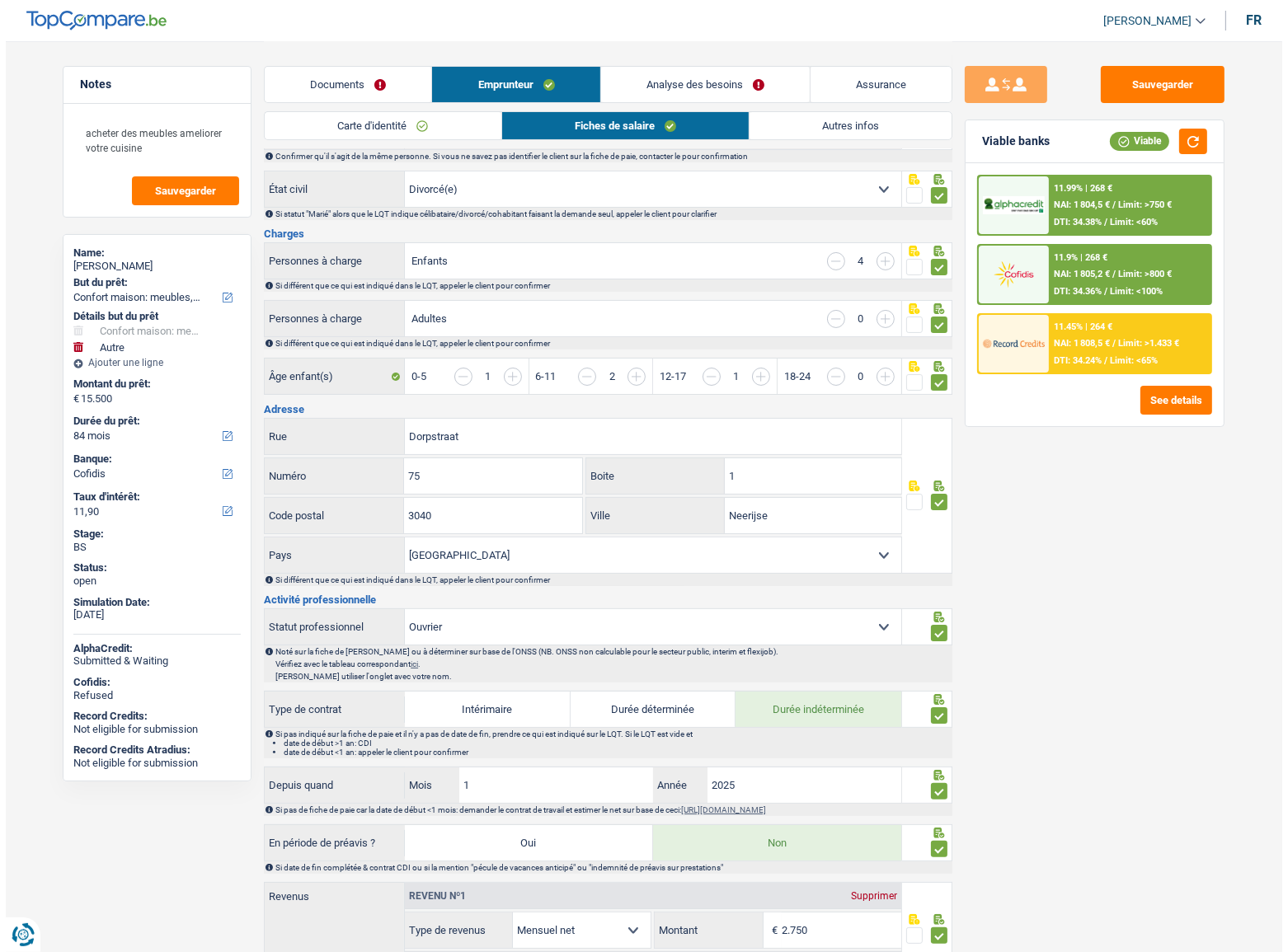
scroll to position [0, 0]
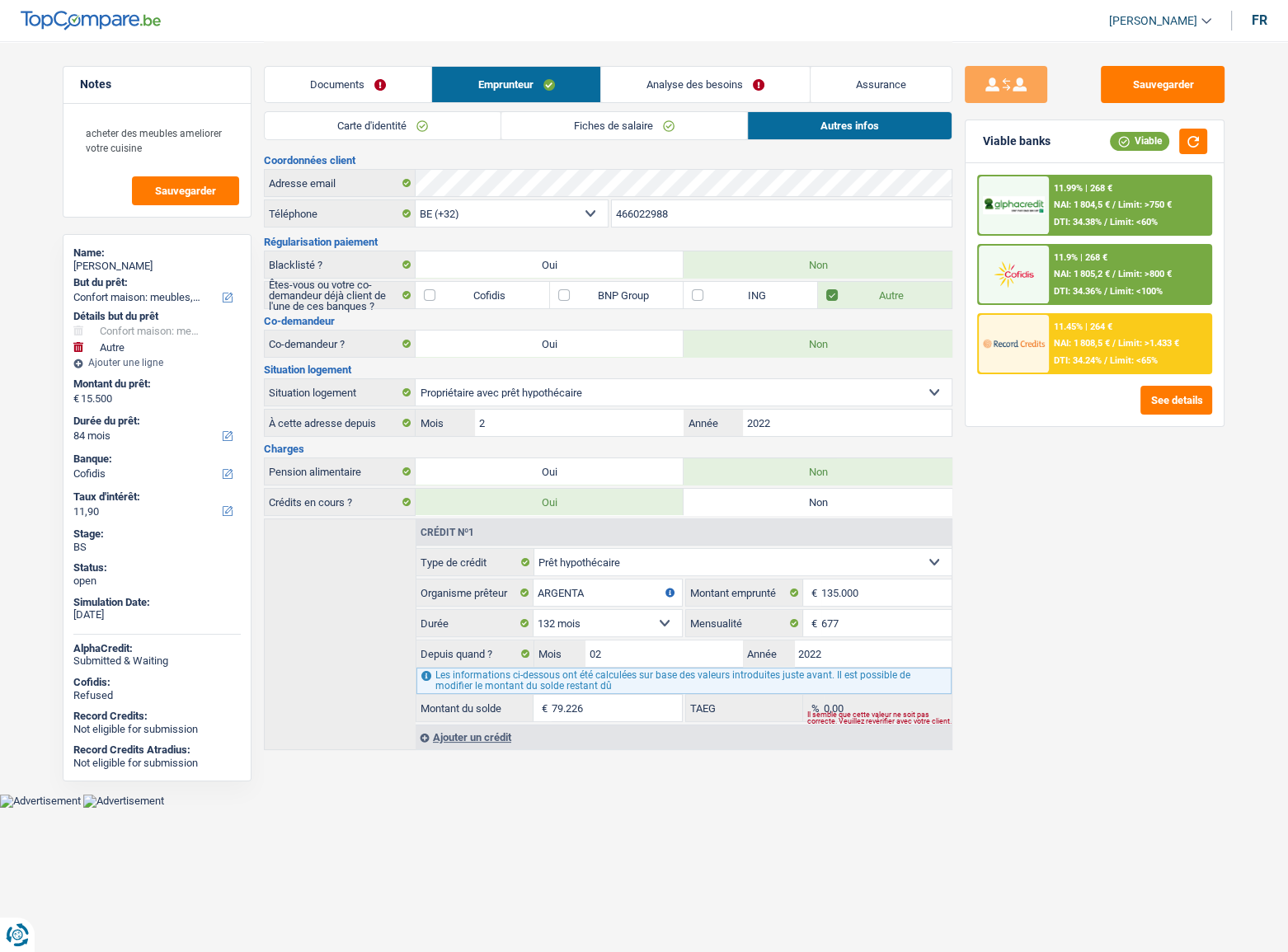
click at [701, 98] on link "Analyse des besoins" at bounding box center [705, 84] width 209 height 35
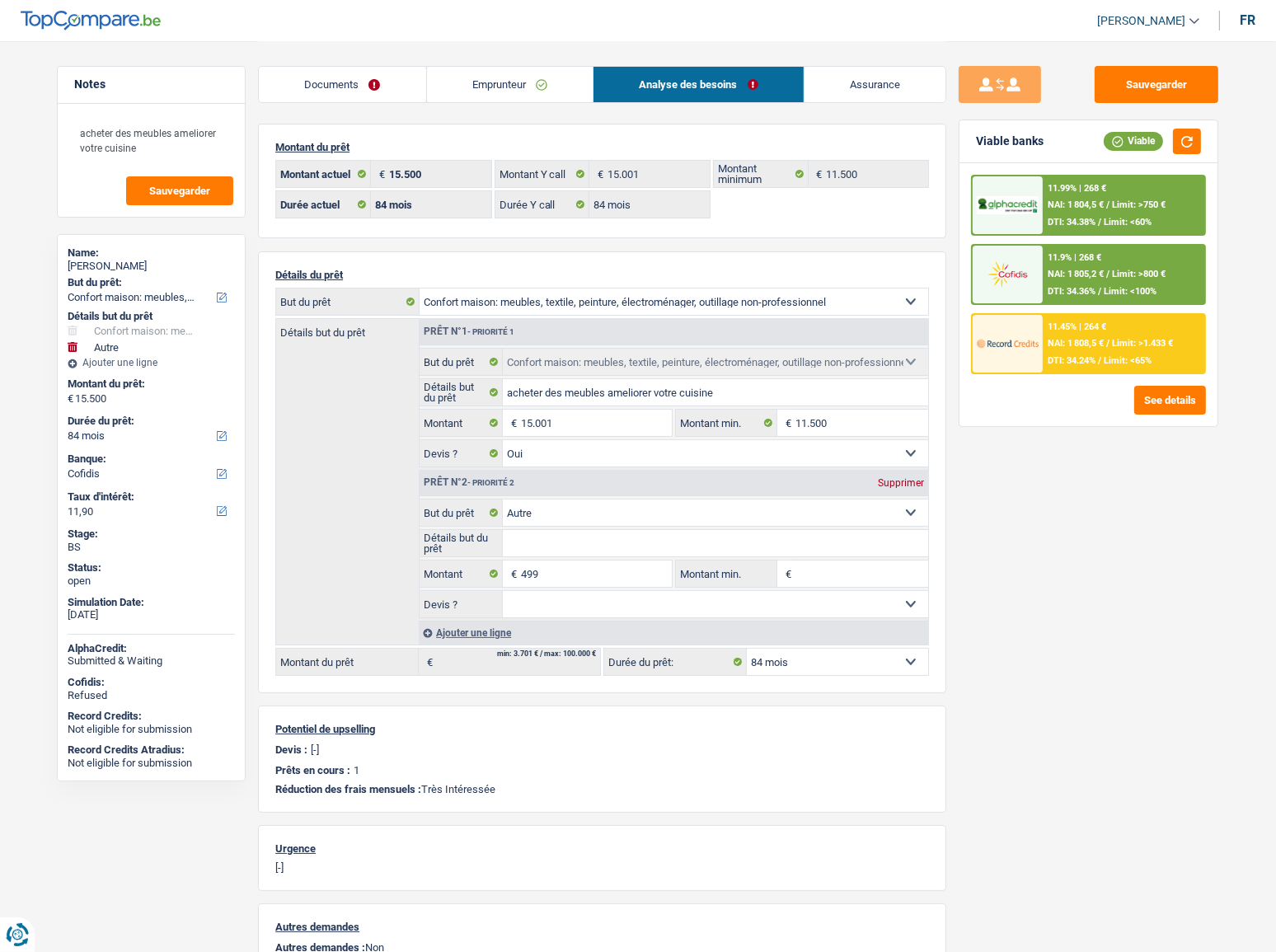
click at [906, 488] on div "Supprimer" at bounding box center [901, 483] width 54 height 10
type input "15.001"
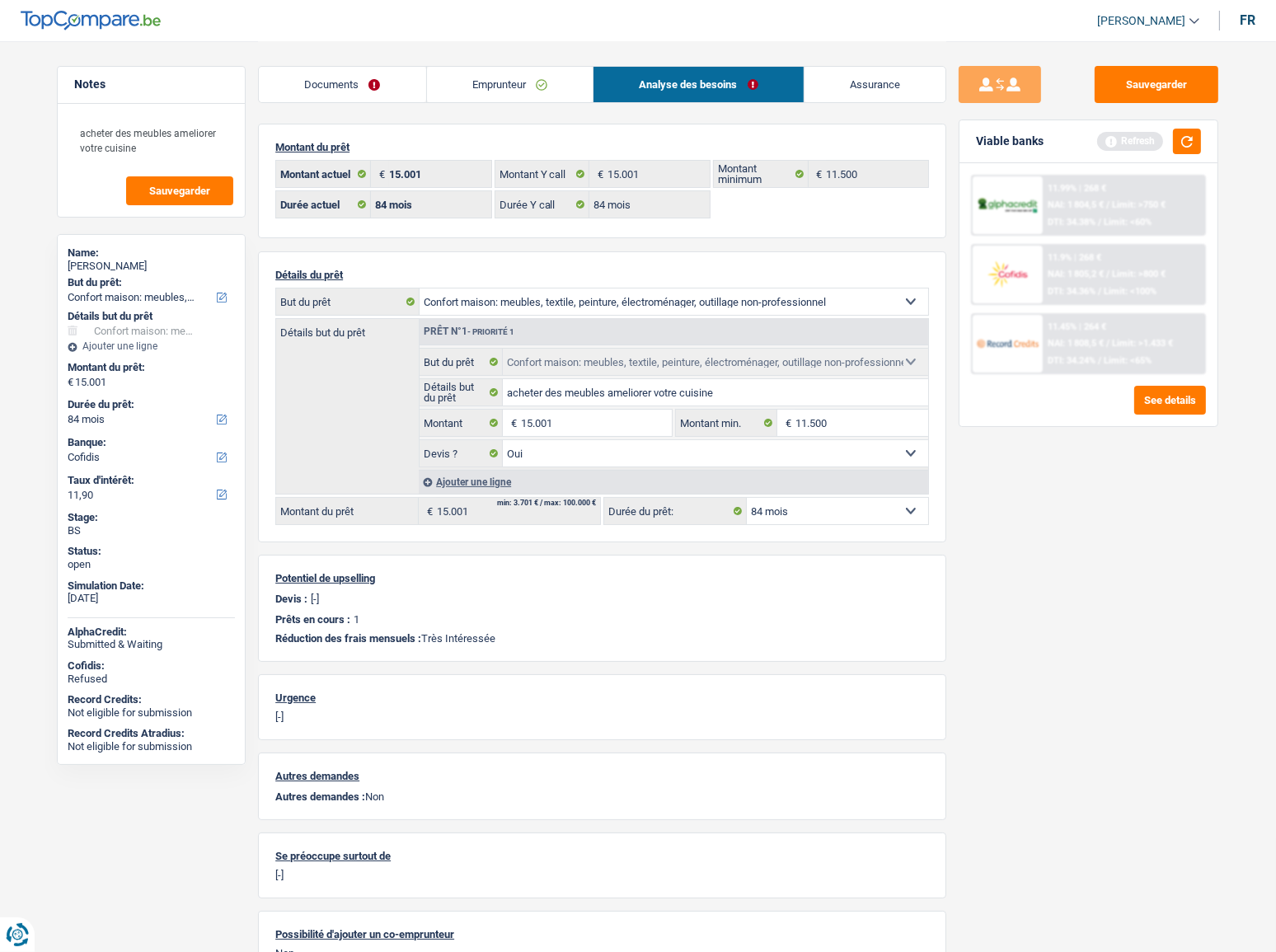
click at [1187, 109] on div "Sauvegarder Viable banks Refresh 11.99% | 268 € NAI: 1 804,5 € / Limit: >750 € …" at bounding box center [1089, 495] width 285 height 860
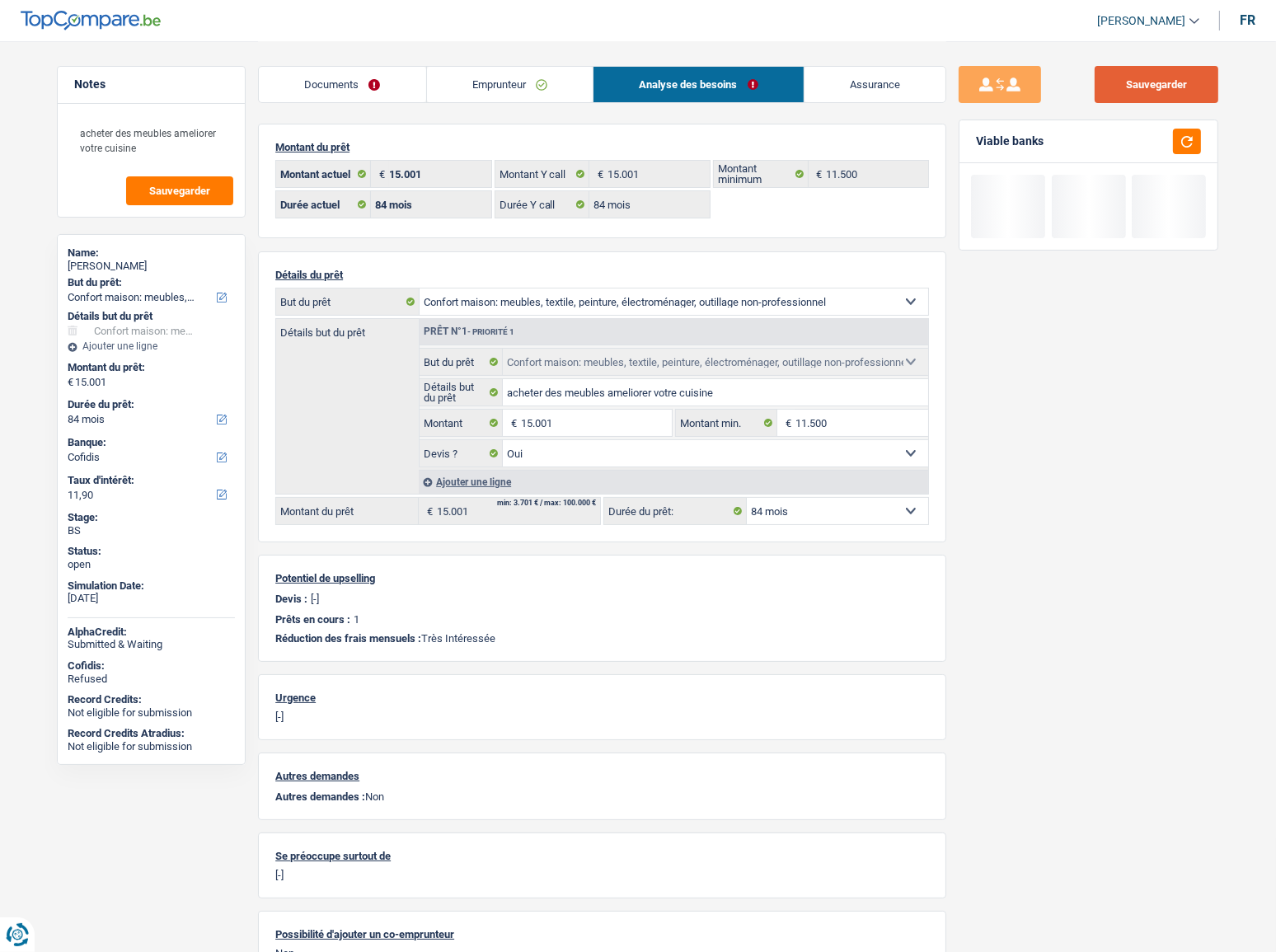
click at [1178, 85] on button "Sauvegarder" at bounding box center [1156, 84] width 123 height 37
click at [1179, 139] on button "button" at bounding box center [1187, 141] width 28 height 26
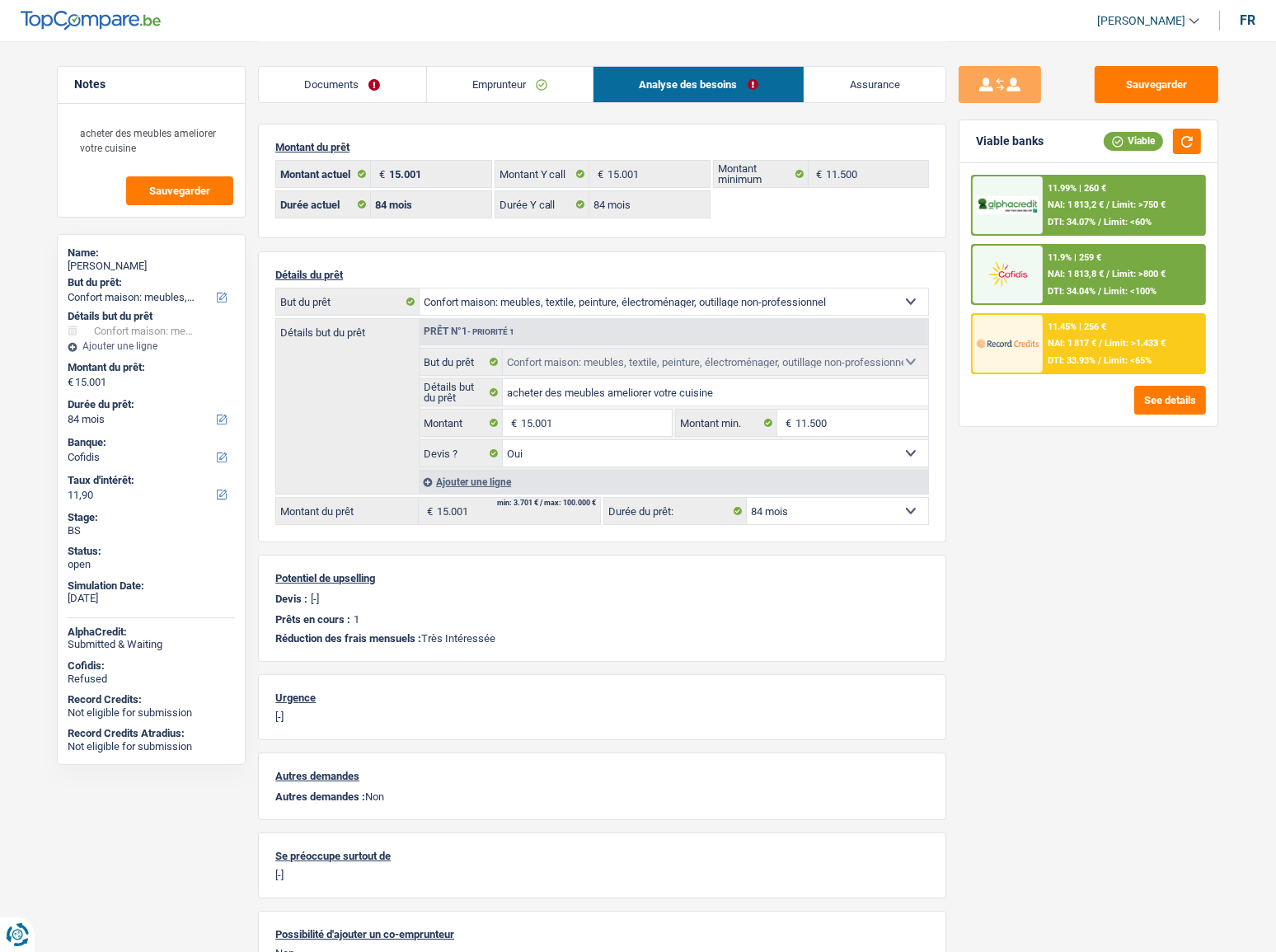
click at [503, 77] on link "Emprunteur" at bounding box center [510, 84] width 167 height 35
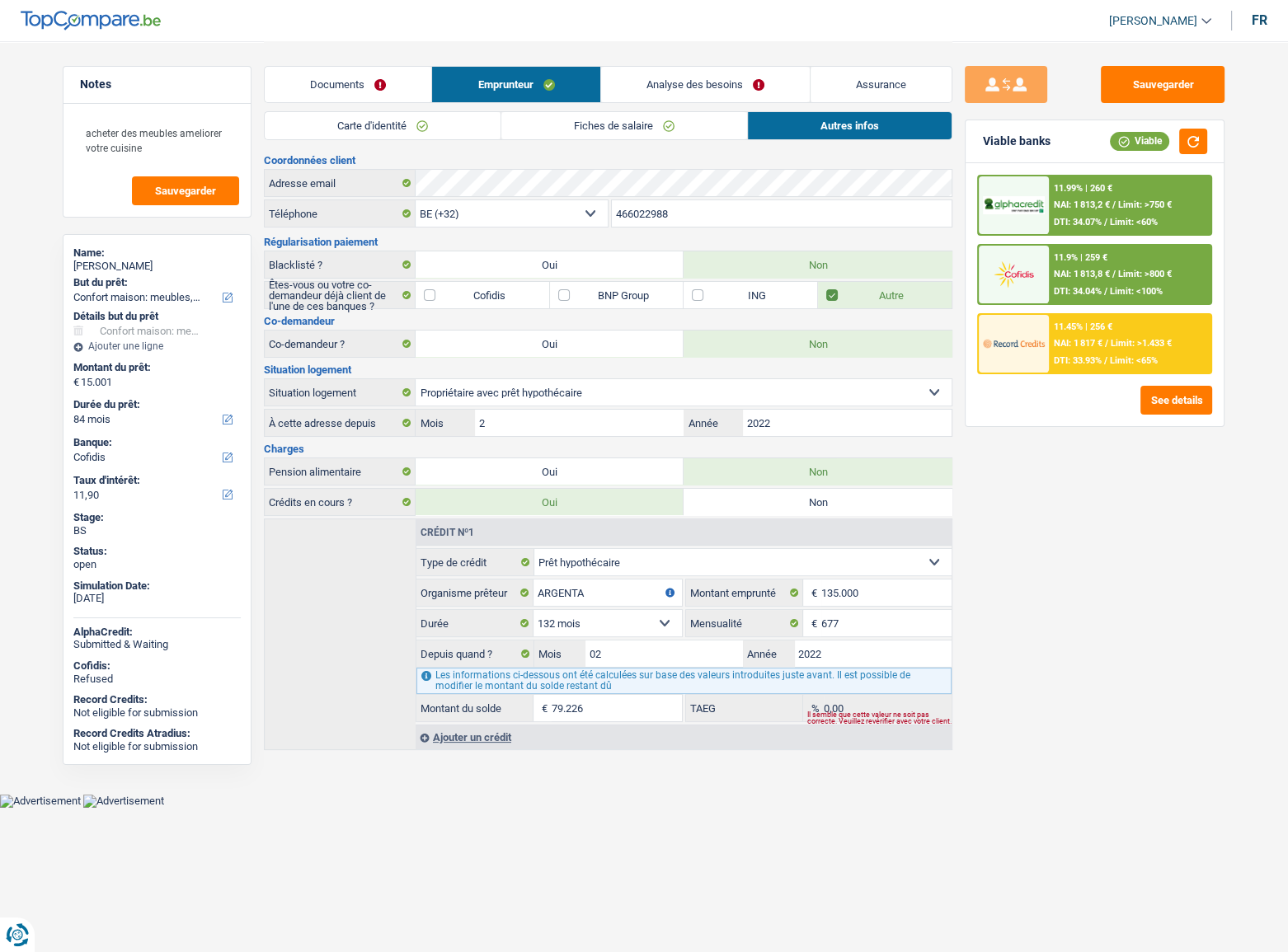
click at [697, 90] on link "Analyse des besoins" at bounding box center [705, 84] width 209 height 35
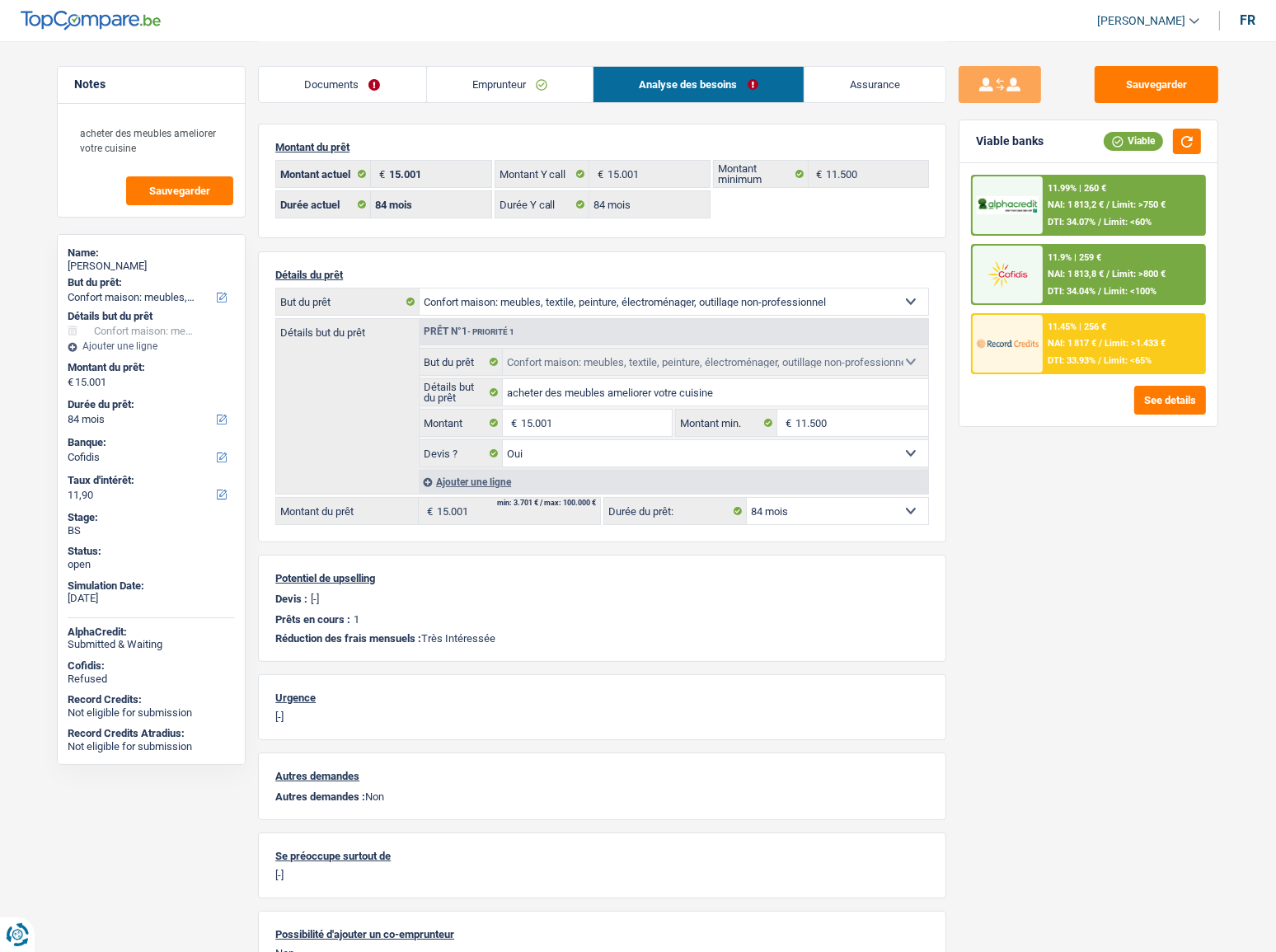
click at [406, 90] on link "Documents" at bounding box center [343, 84] width 168 height 35
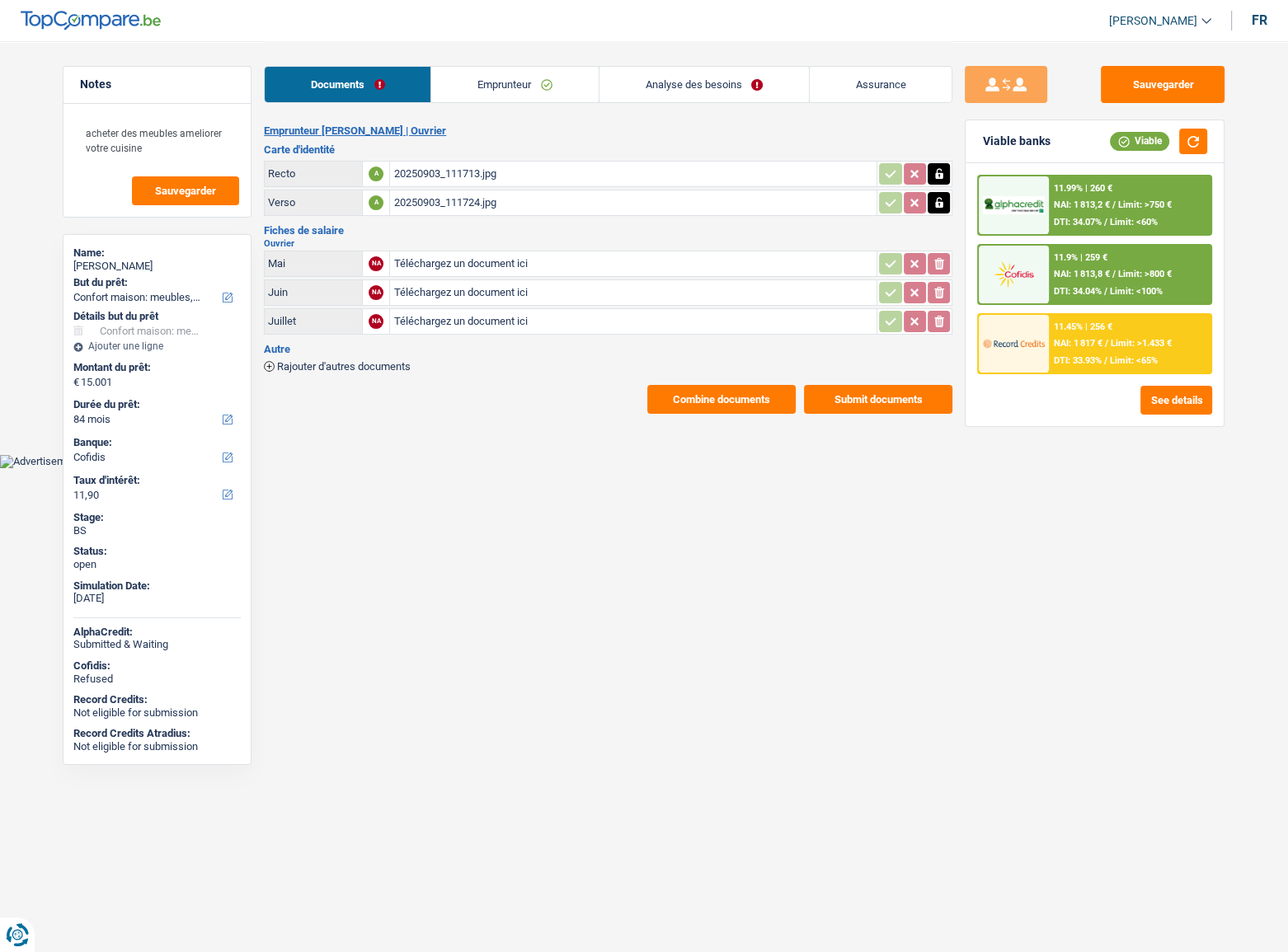
click at [697, 83] on link "Analyse des besoins" at bounding box center [705, 84] width 209 height 35
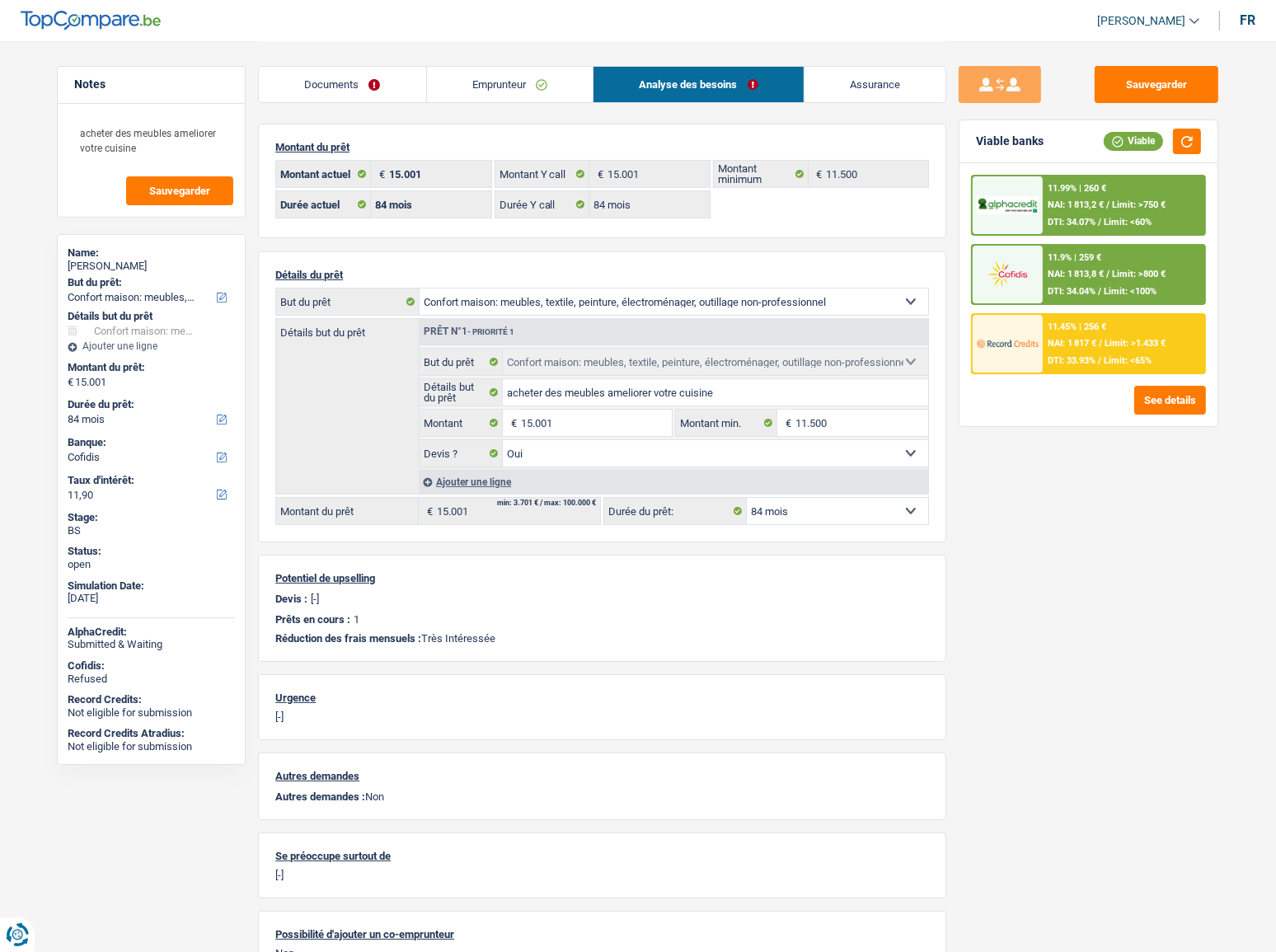
drag, startPoint x: 464, startPoint y: 86, endPoint x: 448, endPoint y: 99, distance: 20.6
click at [464, 86] on link "Emprunteur" at bounding box center [510, 84] width 167 height 35
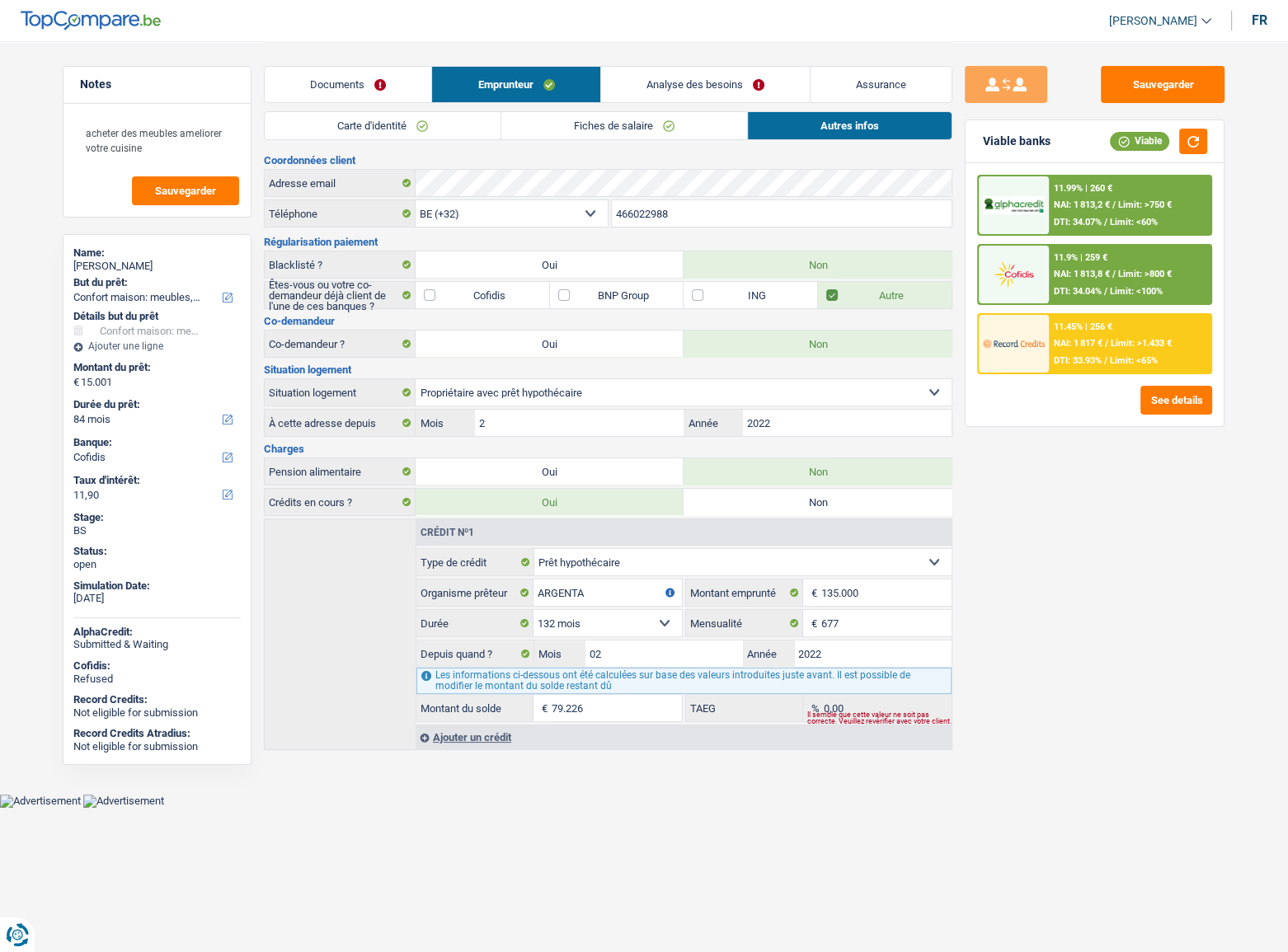
click at [353, 84] on link "Documents" at bounding box center [348, 84] width 167 height 35
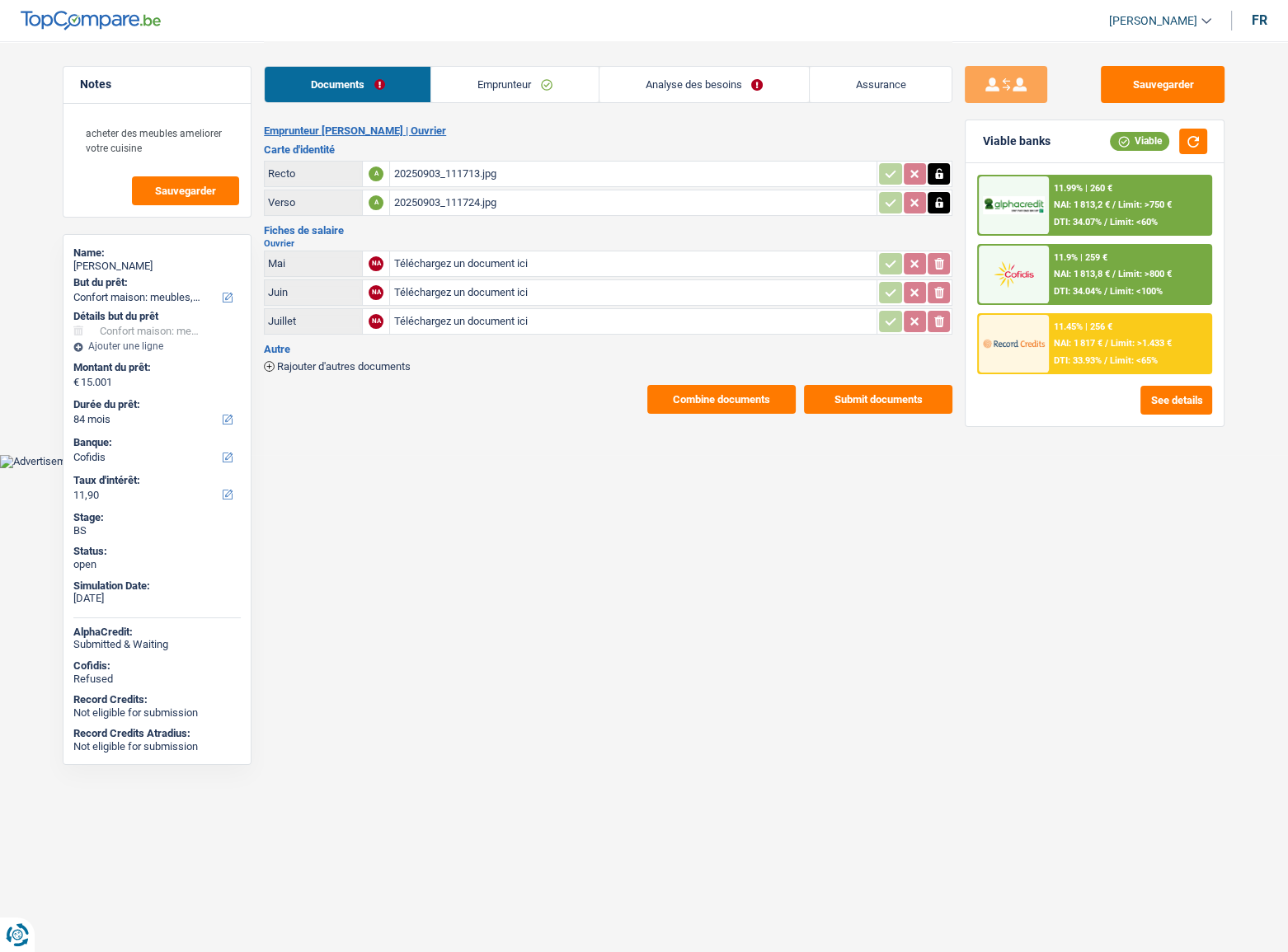
click at [429, 162] on div "20250903_111713.jpg" at bounding box center [633, 174] width 480 height 25
click at [499, 258] on input "Téléchargez un document ici" at bounding box center [633, 264] width 480 height 25
type input "C:\fakepath\combinepdf.pdf"
click at [483, 264] on div "combinepdf.pdf" at bounding box center [633, 264] width 480 height 25
click at [1187, 92] on button "Sauvegarder" at bounding box center [1162, 84] width 123 height 37
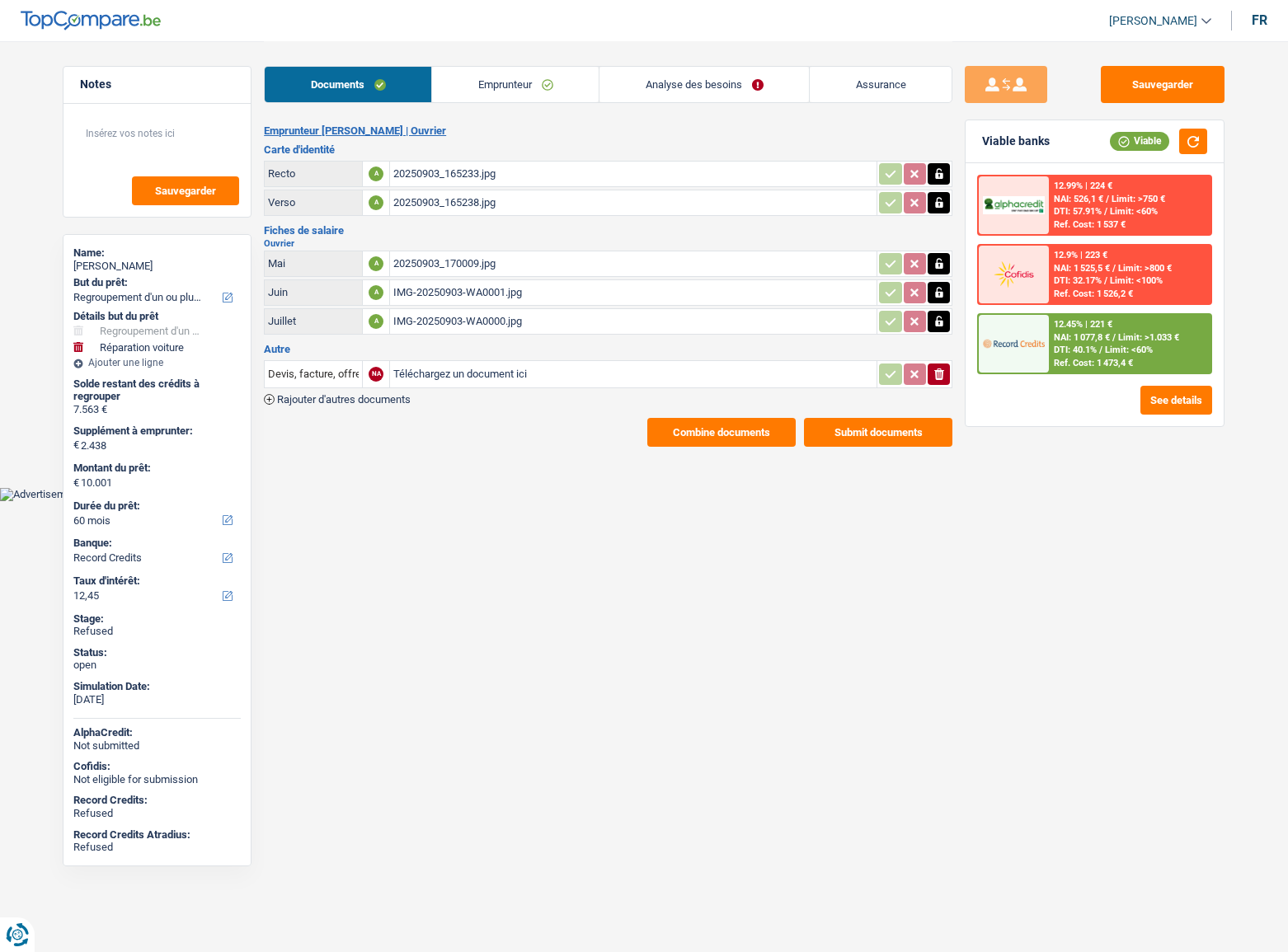
select select "refinancing"
select select "carRepair"
select select "60"
select select "record credits"
